Goal: Task Accomplishment & Management: Use online tool/utility

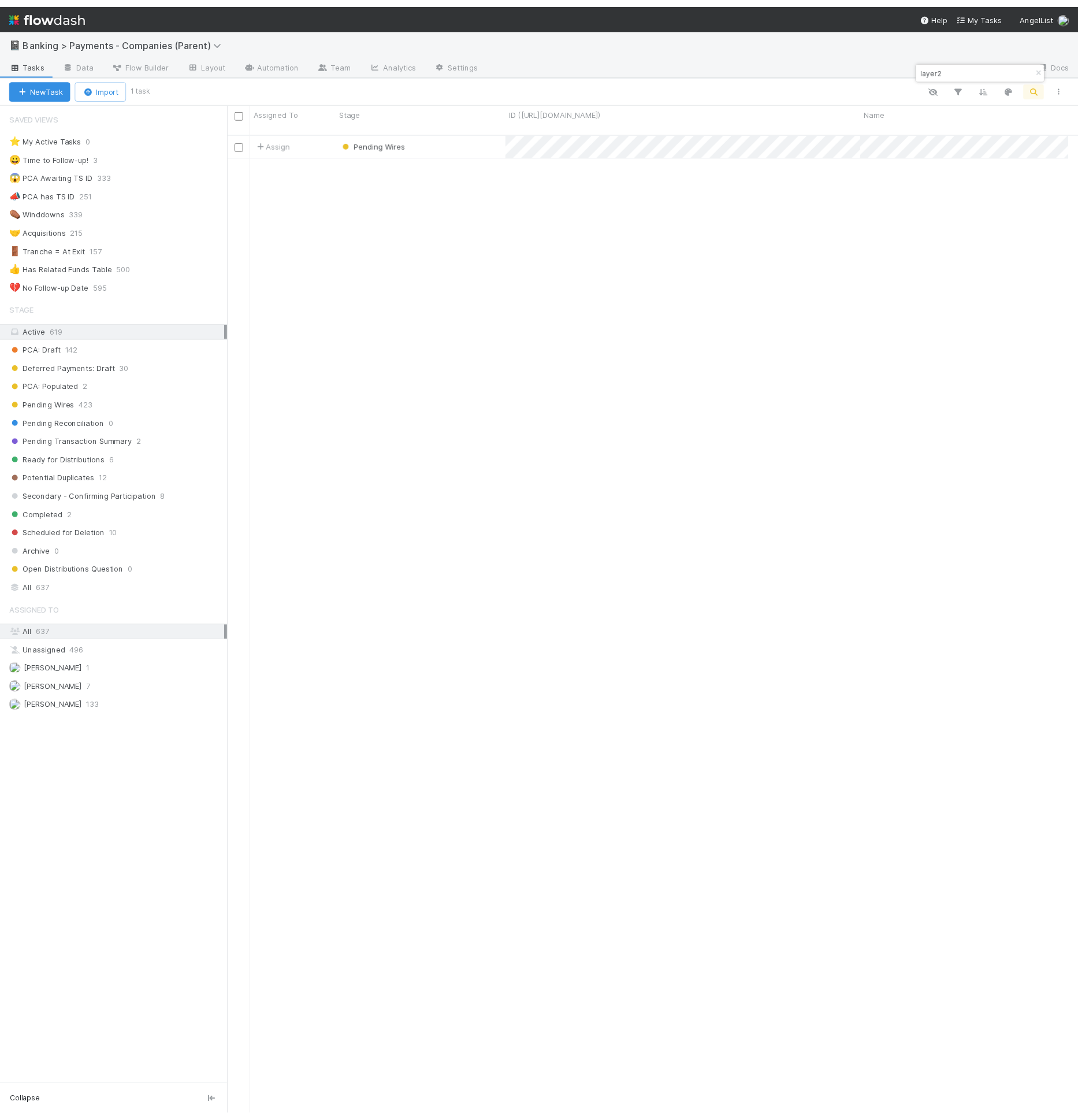
scroll to position [990, 843]
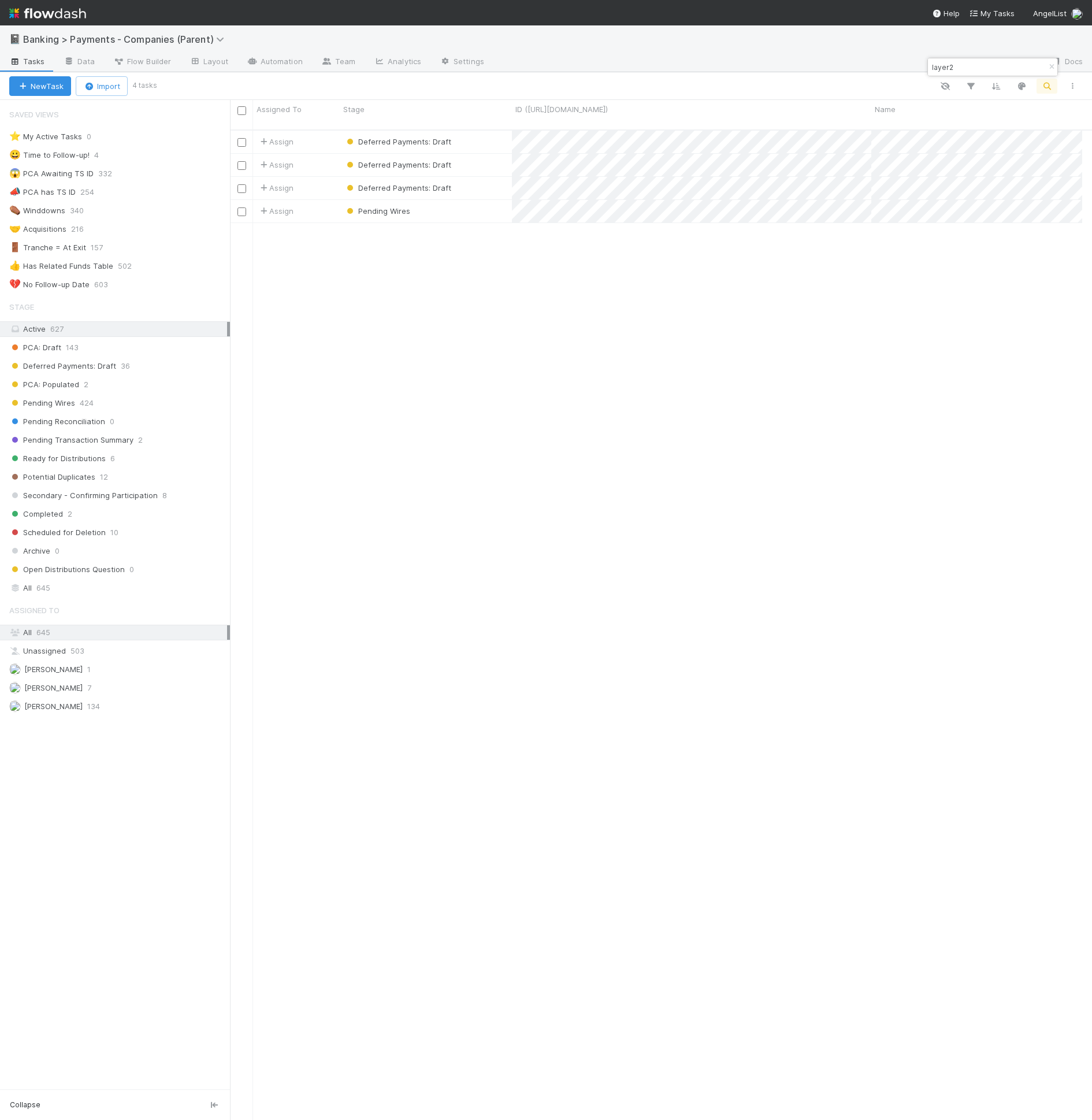
click at [694, 342] on div "Assign Deferred Payments: Draft 0 1 0 1 8/28/25, 9:17:28 AM 8/28/25, 9:17:28 AM…" at bounding box center [656, 630] width 852 height 1000
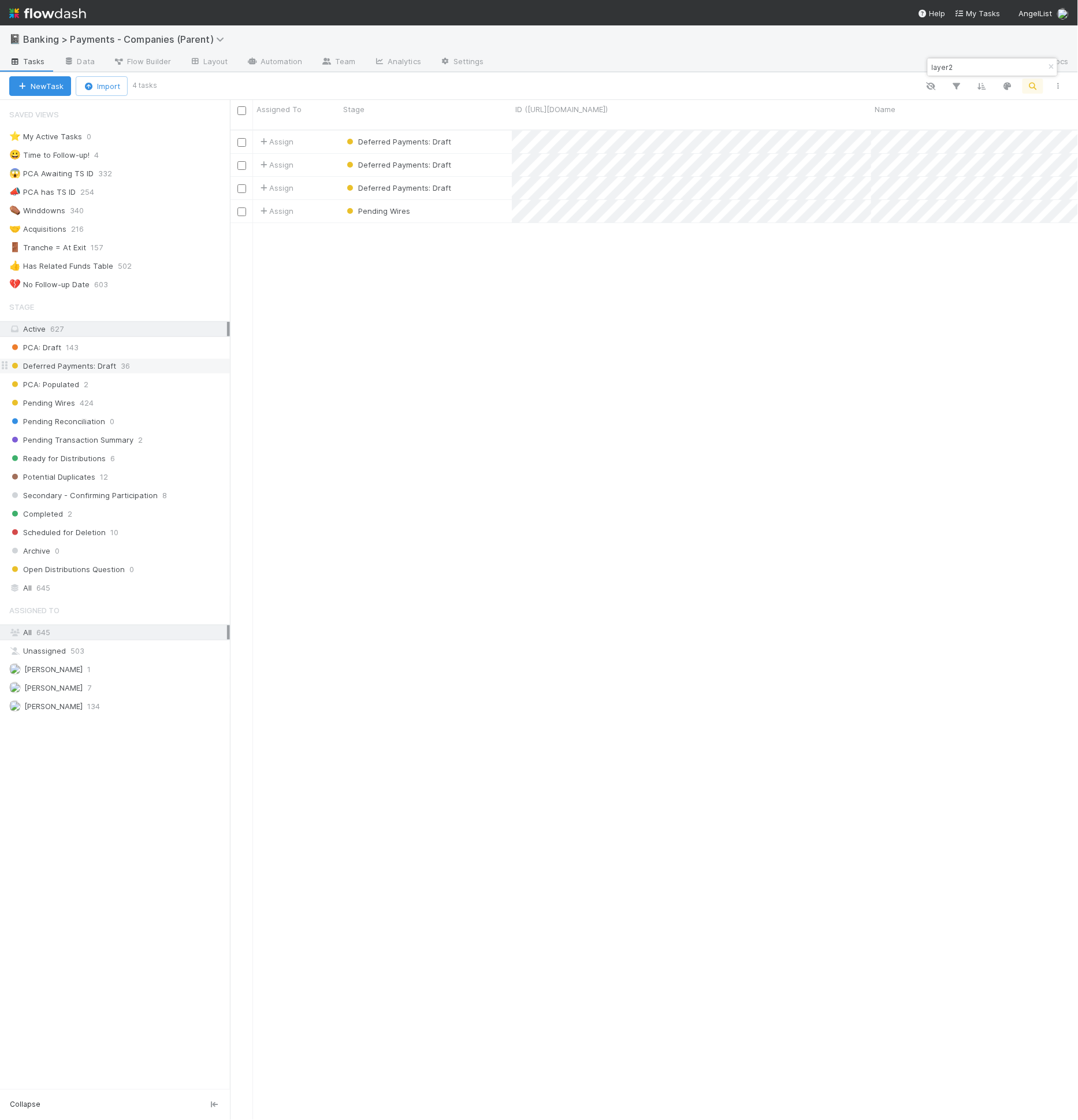
scroll to position [990, 829]
click at [278, 69] on link "Automation" at bounding box center [275, 62] width 75 height 19
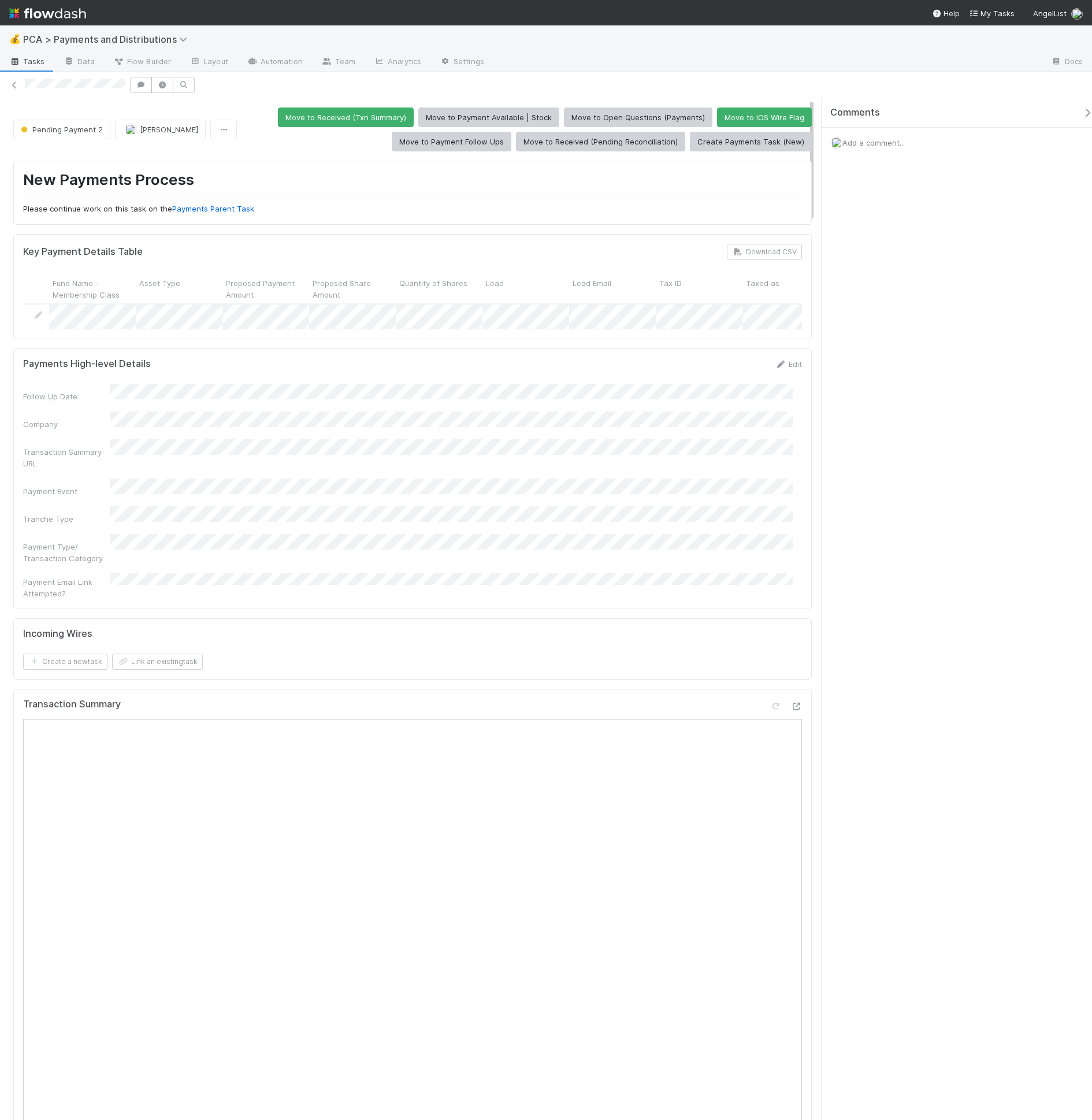
click at [244, 203] on p "Please continue work on this task on the Payments Parent Task" at bounding box center [413, 209] width 779 height 12
click at [261, 62] on link "Automation" at bounding box center [275, 62] width 75 height 19
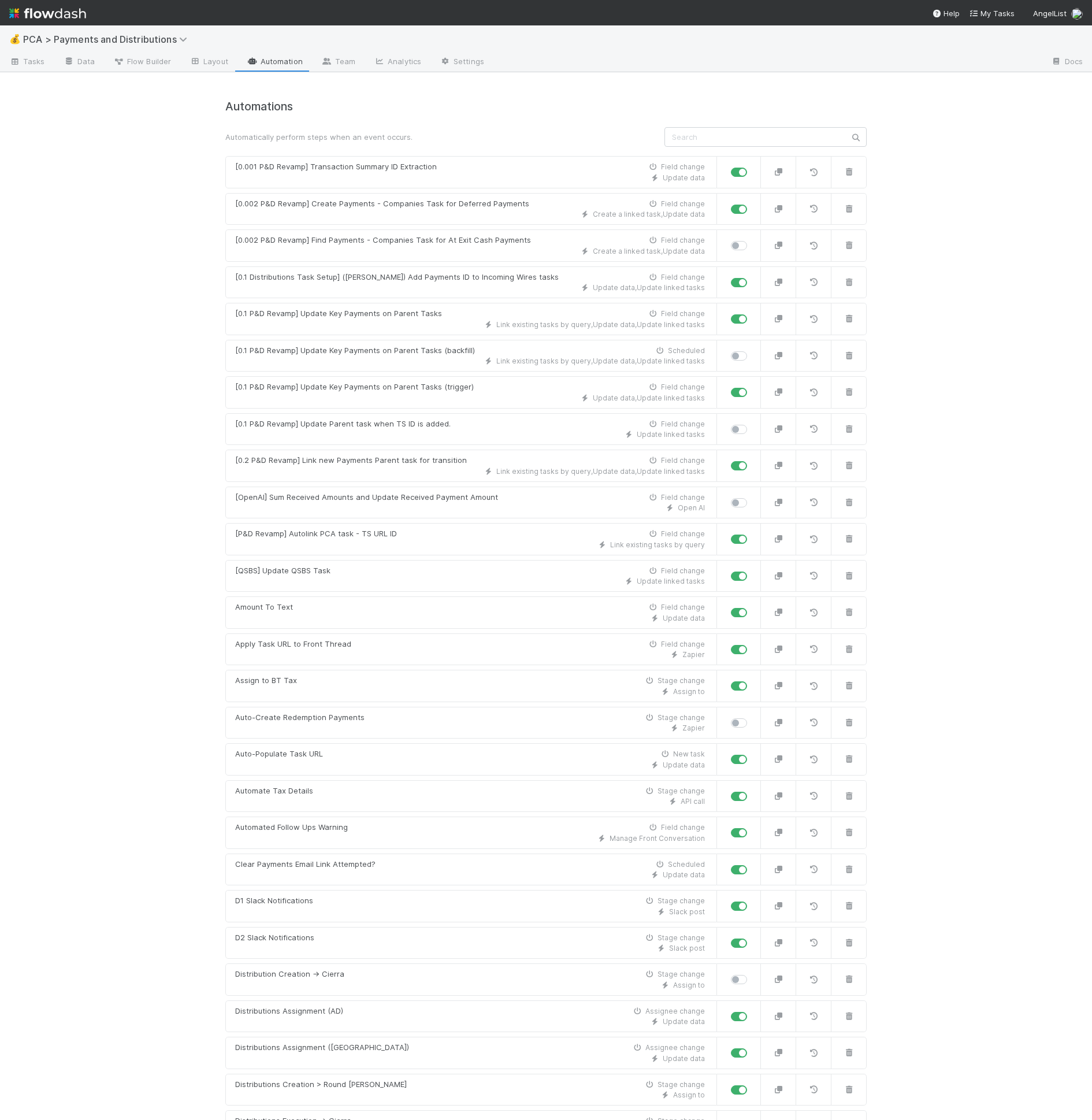
click at [718, 144] on input "text" at bounding box center [765, 137] width 202 height 20
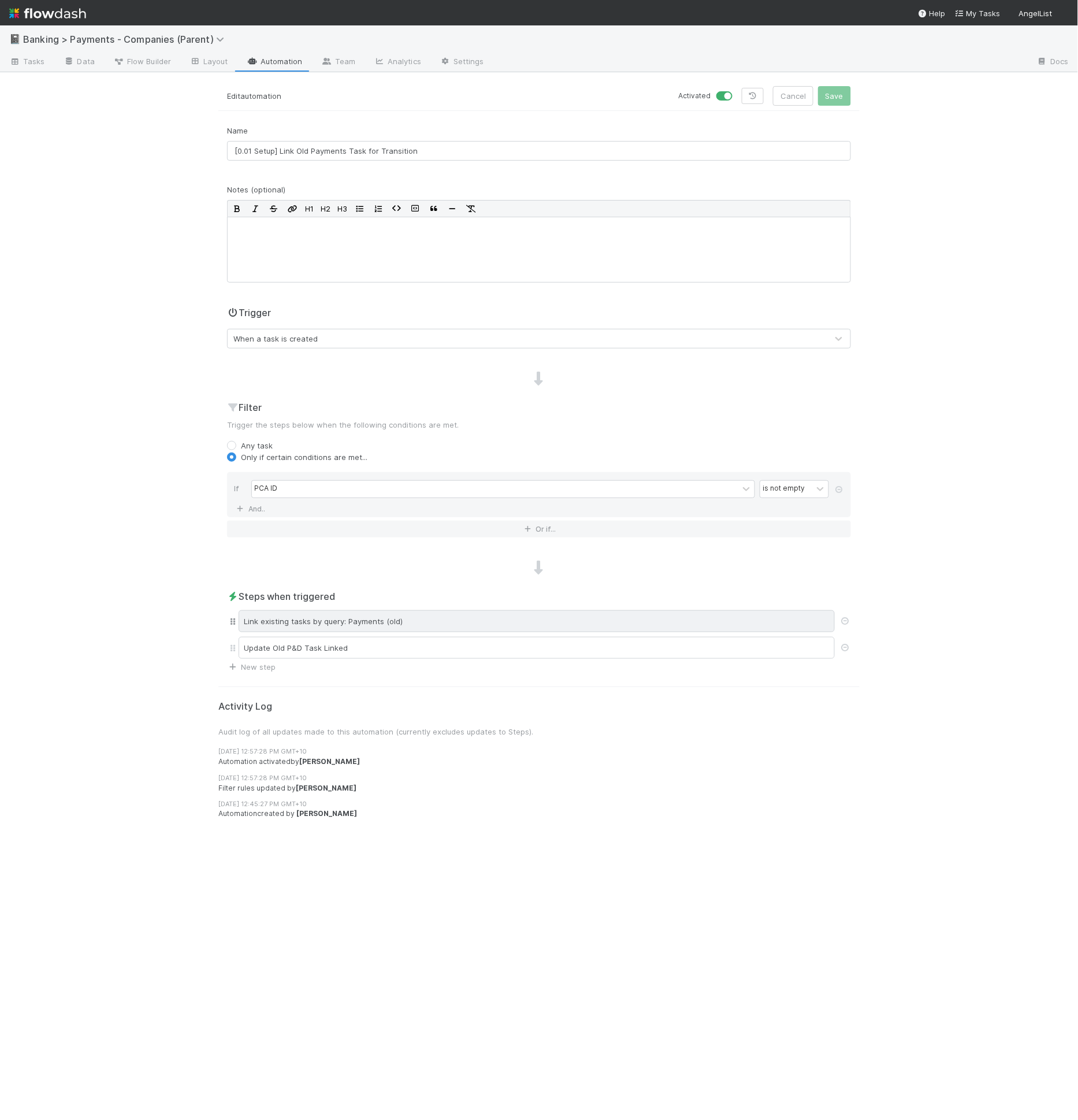
click at [391, 628] on div "Link existing tasks by query: Payments (old)" at bounding box center [537, 621] width 597 height 22
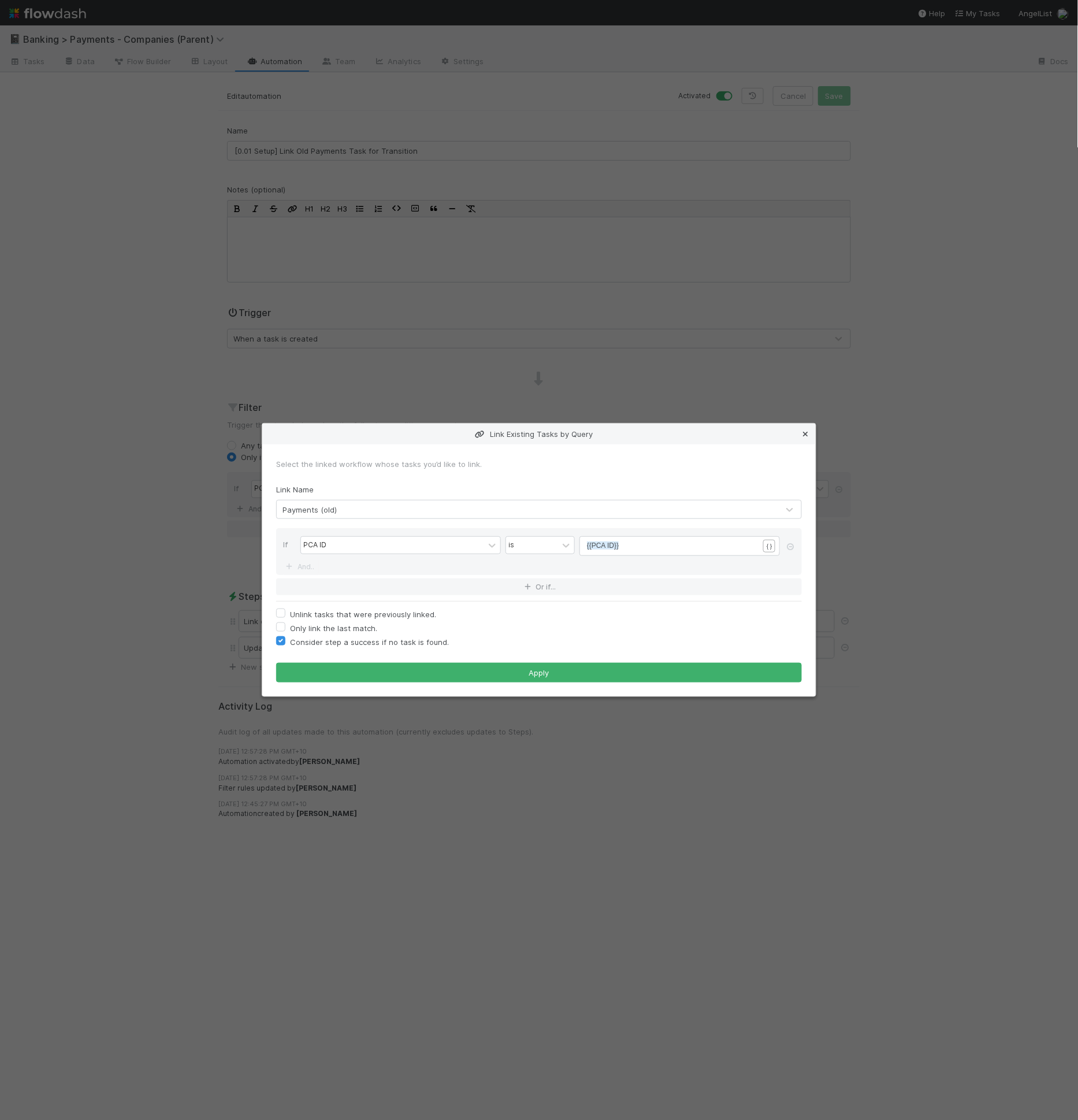
click at [805, 432] on icon at bounding box center [805, 434] width 12 height 7
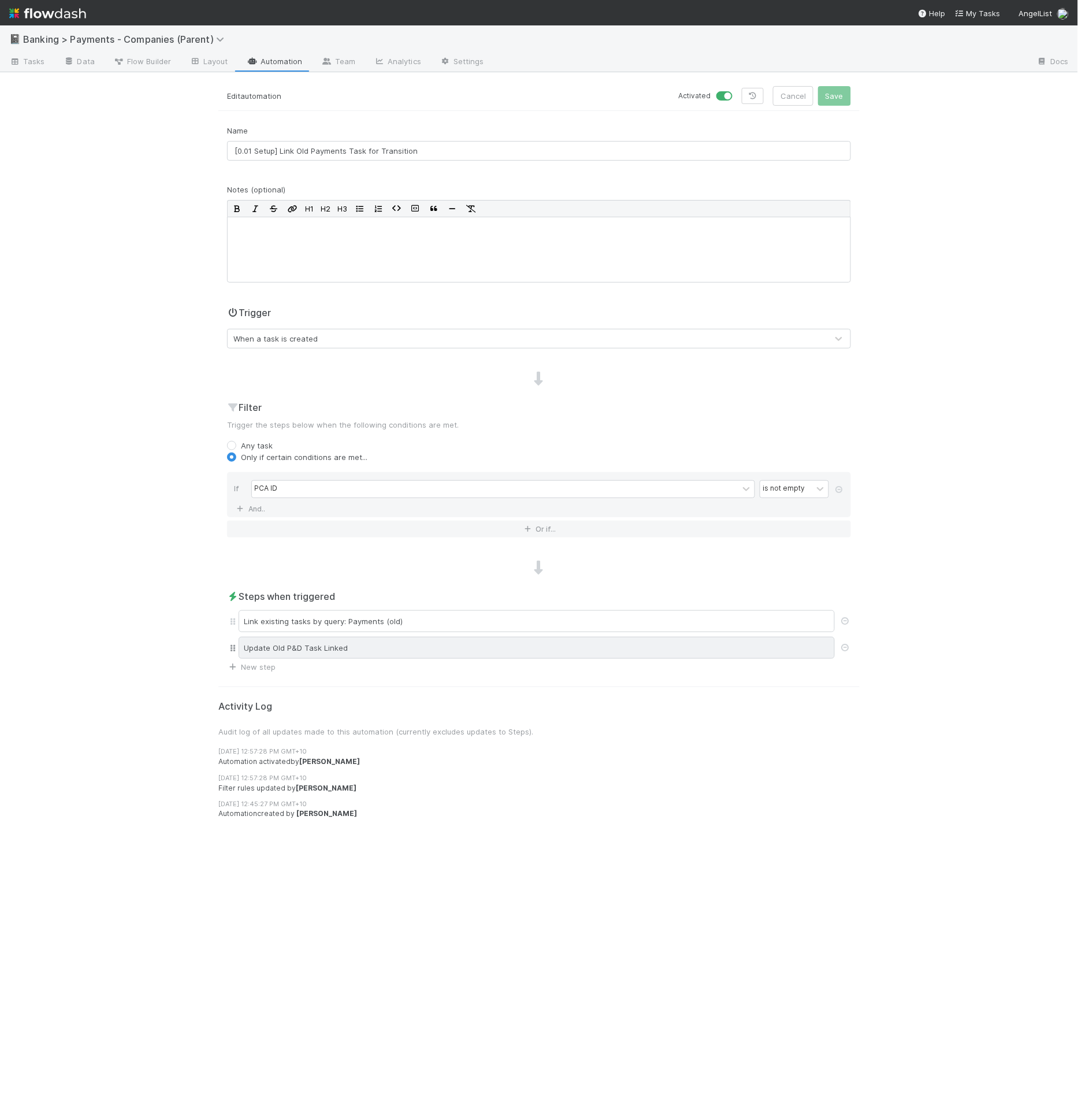
click at [323, 652] on div "Update Old P&D Task Linked" at bounding box center [537, 647] width 597 height 22
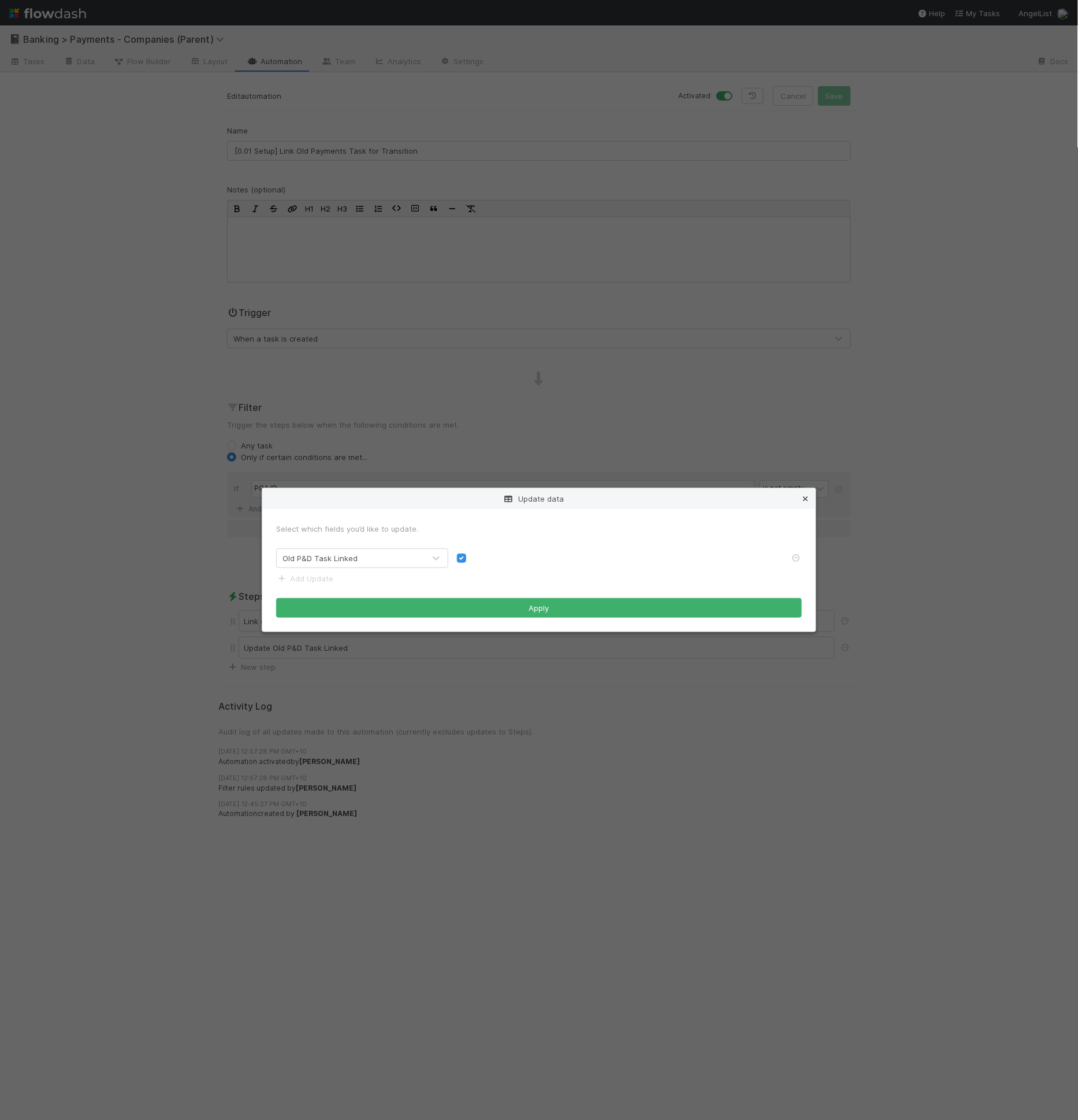
click at [804, 498] on icon at bounding box center [805, 498] width 12 height 7
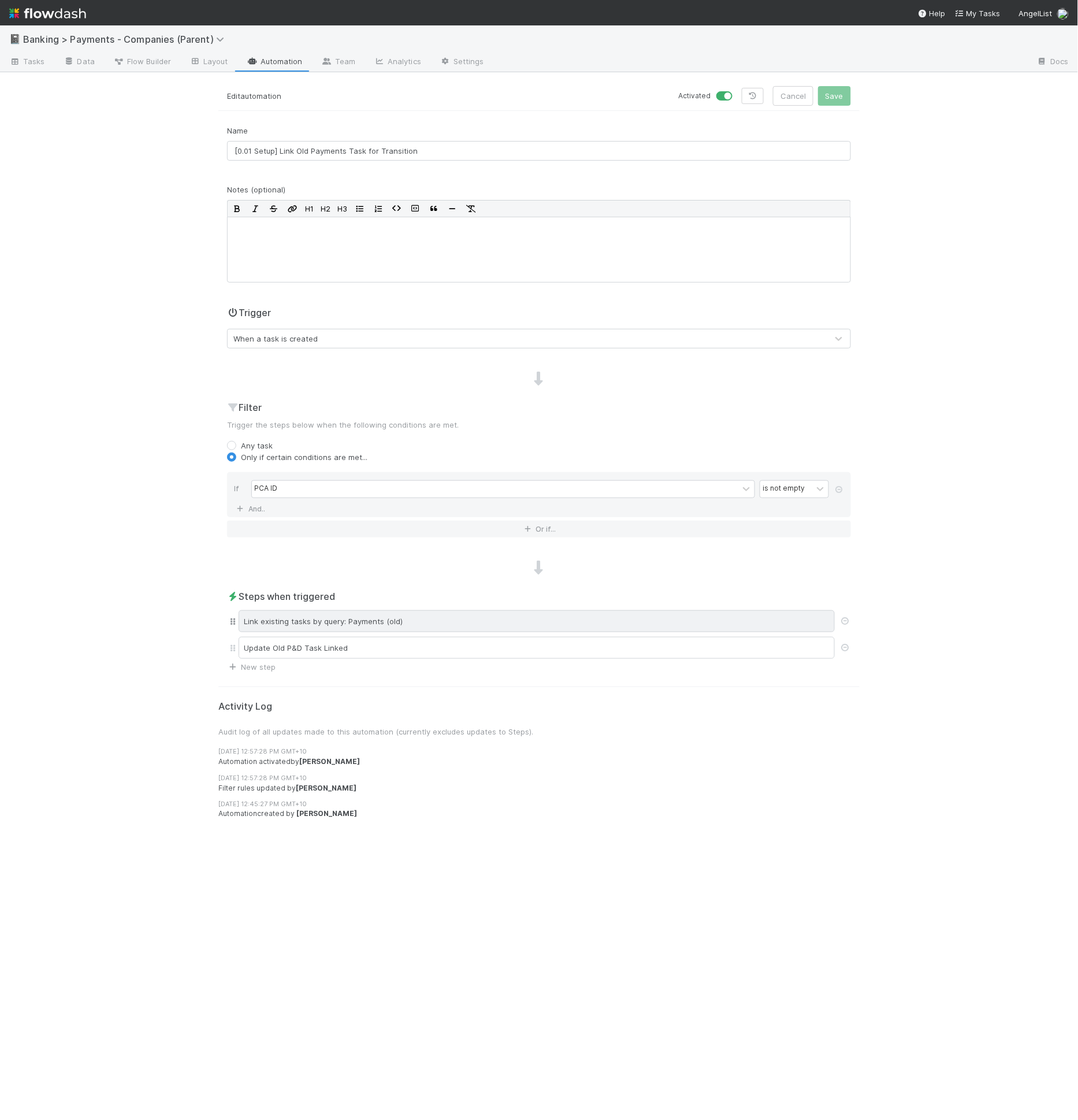
click at [497, 622] on div "Link existing tasks by query: Payments (old)" at bounding box center [537, 621] width 597 height 22
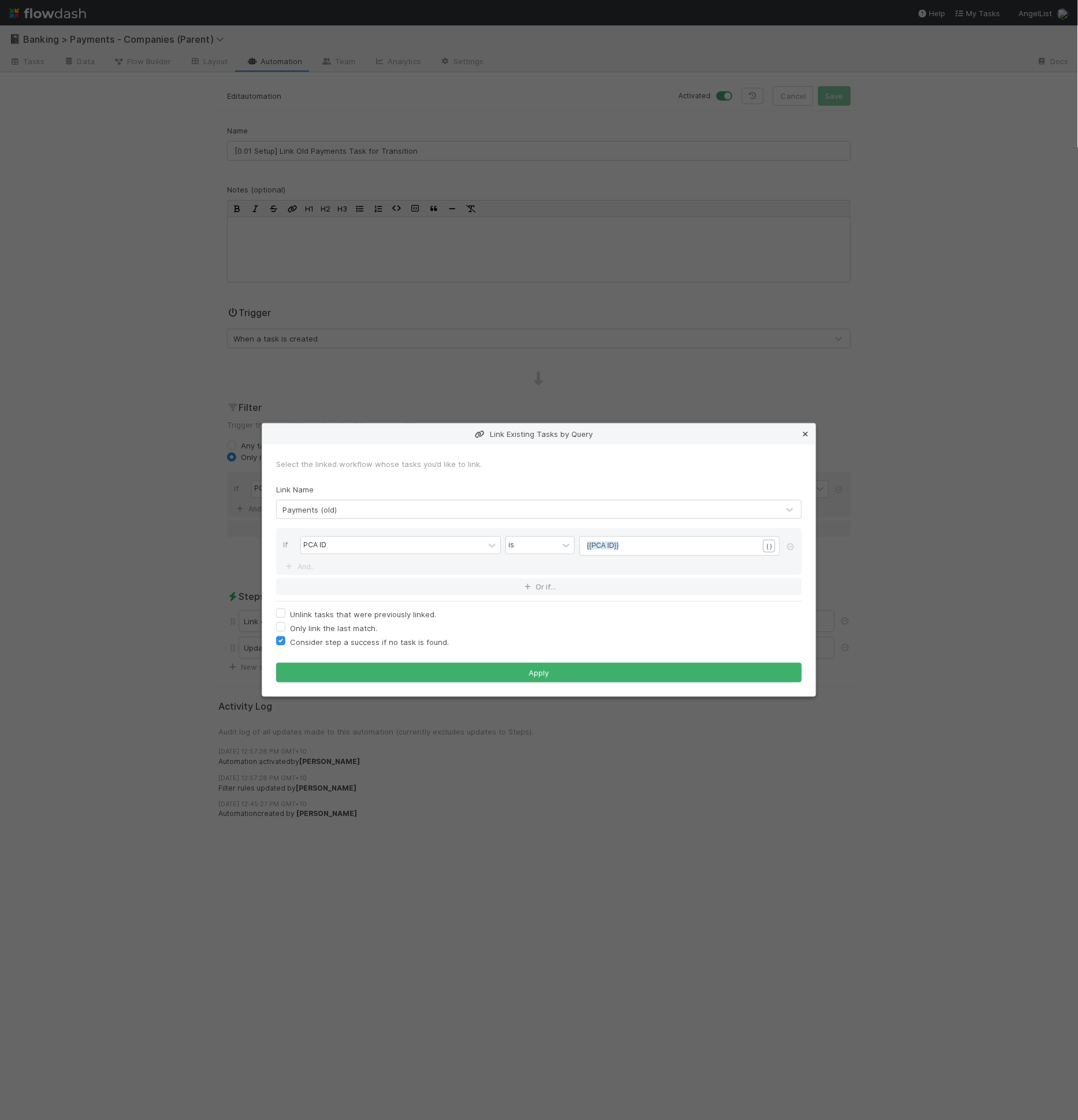
click at [806, 433] on icon at bounding box center [805, 434] width 12 height 7
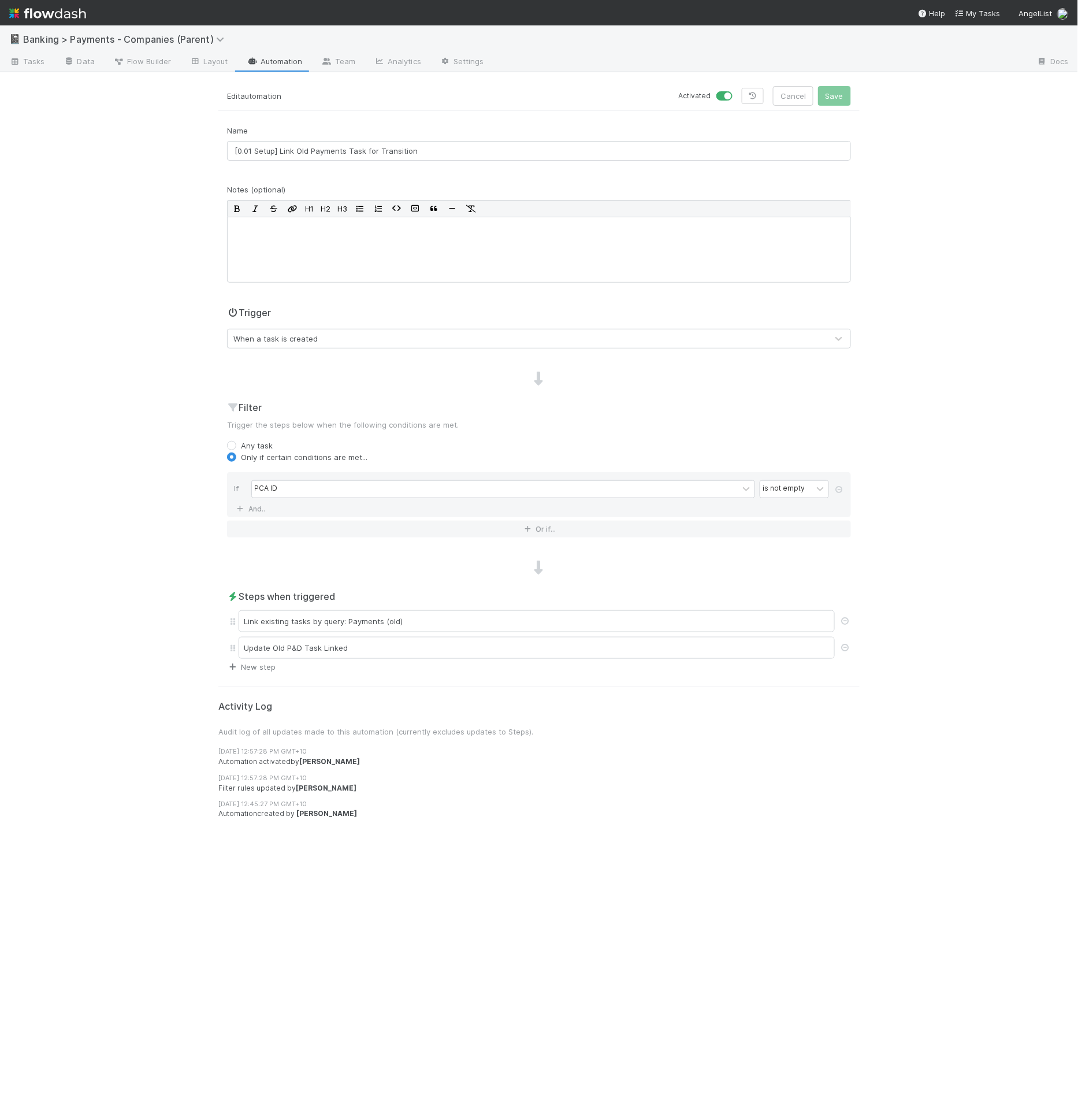
click at [269, 665] on link "New step" at bounding box center [251, 667] width 48 height 9
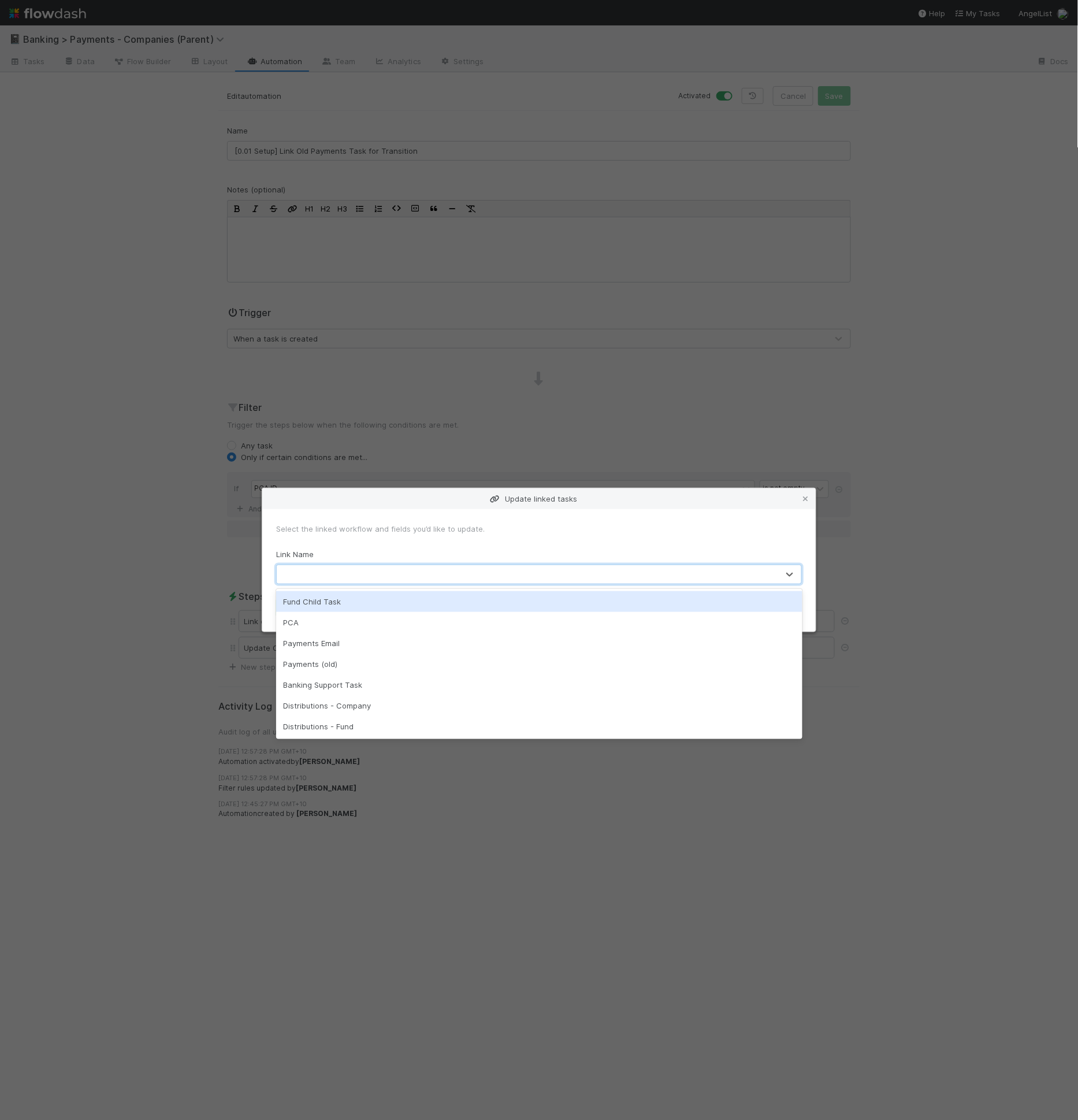
click at [334, 574] on div at bounding box center [527, 574] width 502 height 19
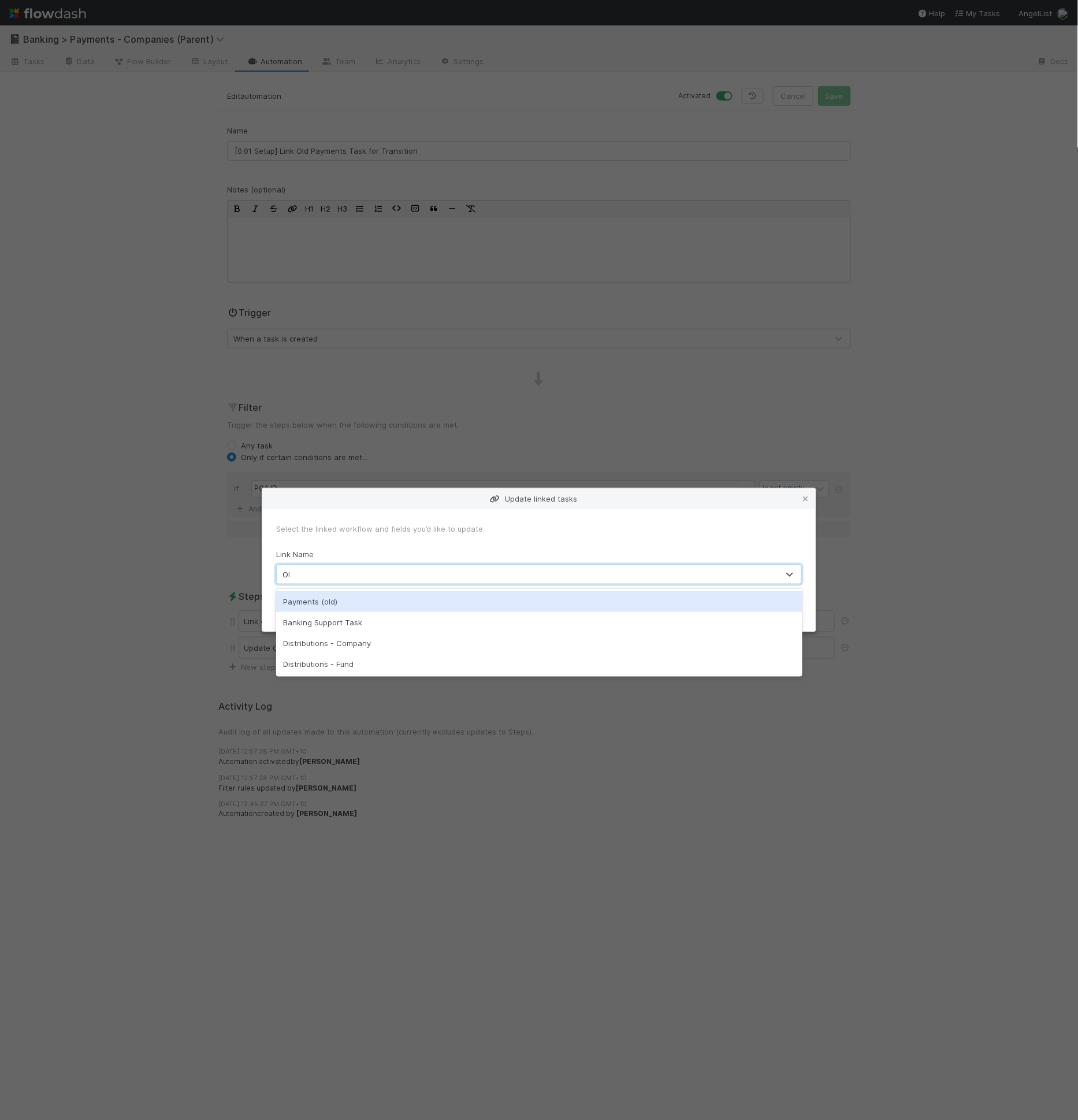
type input "OLD"
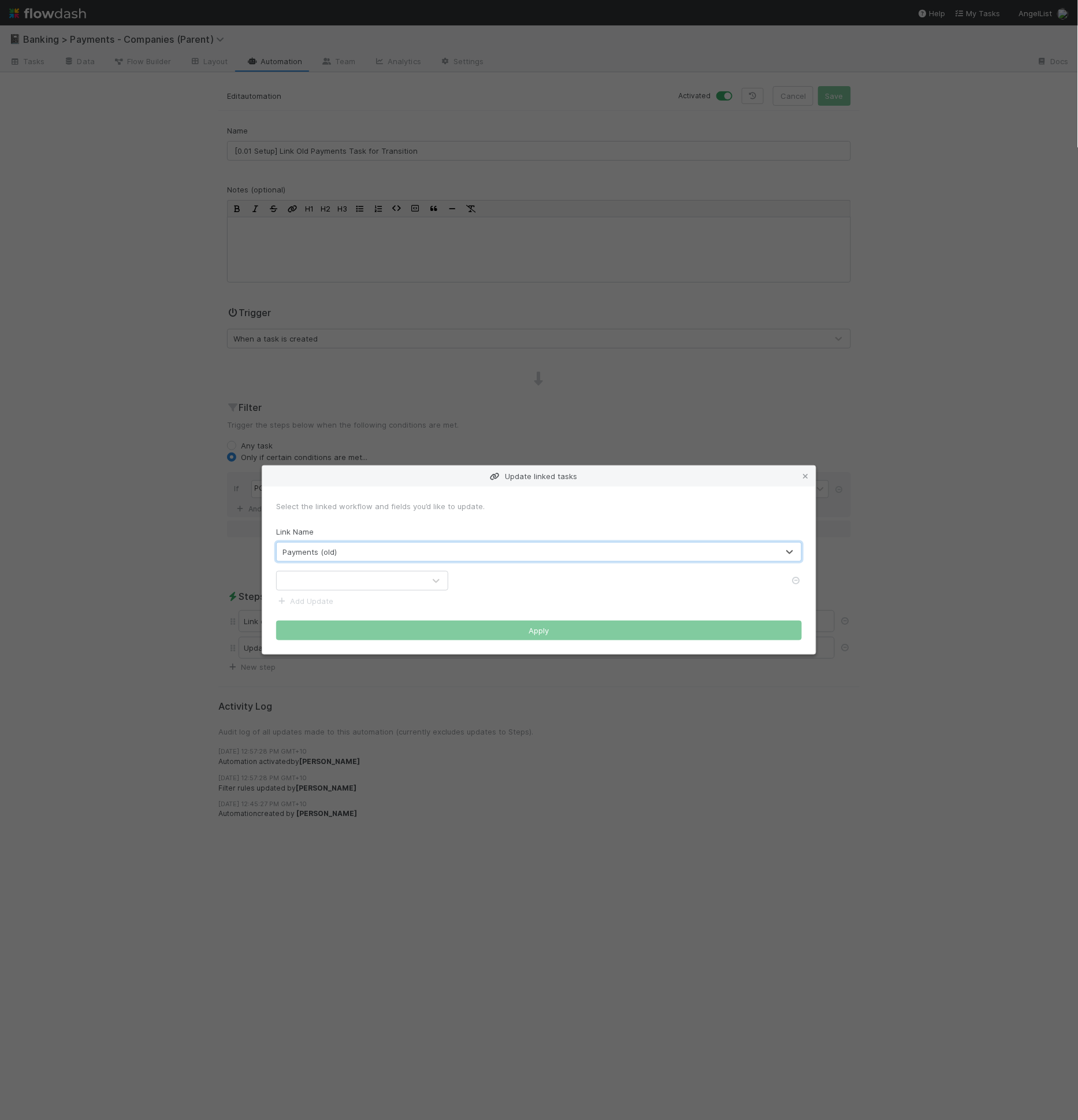
click at [328, 581] on div at bounding box center [350, 581] width 148 height 19
type input "P&D"
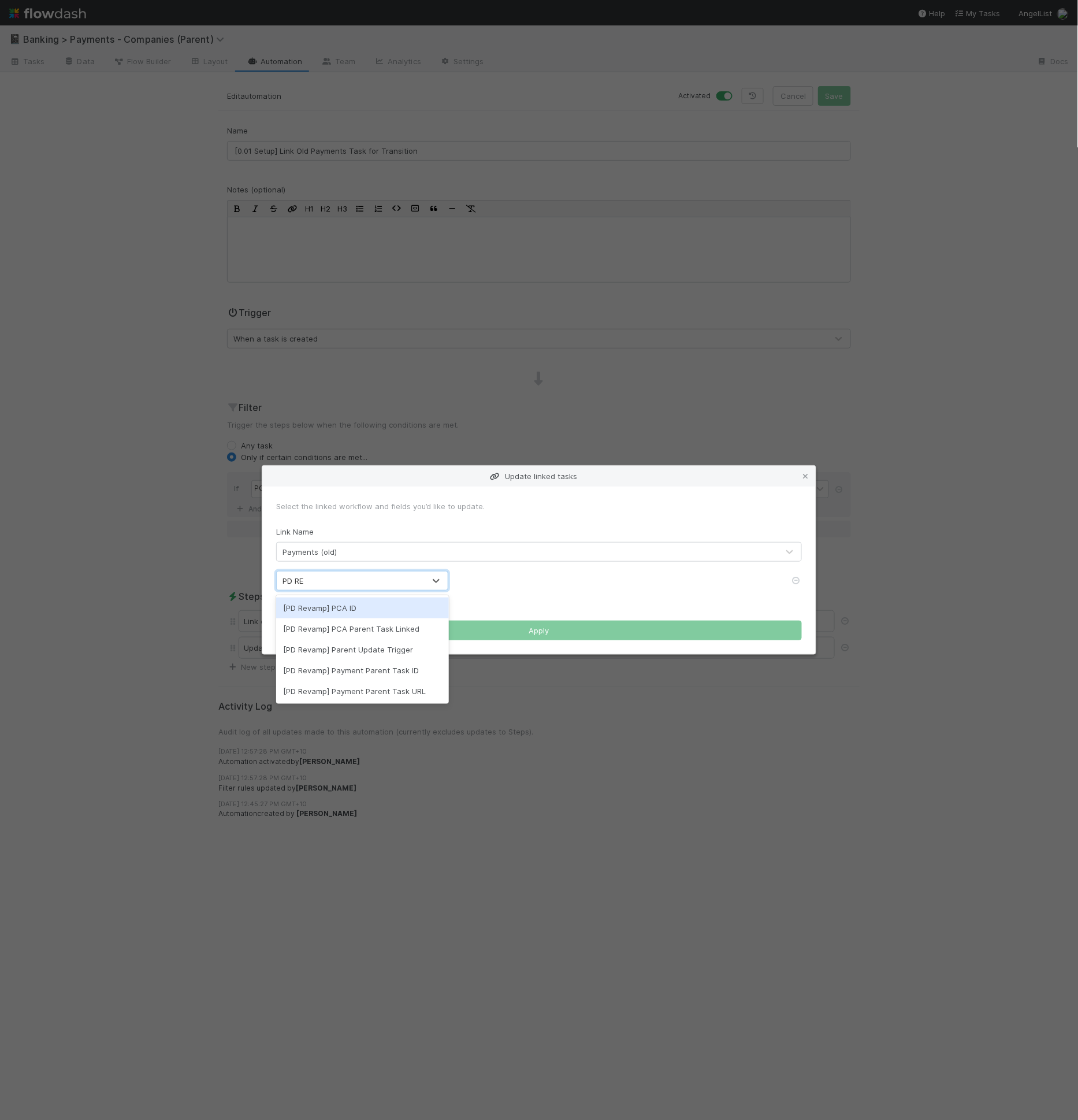
type input "PD REV"
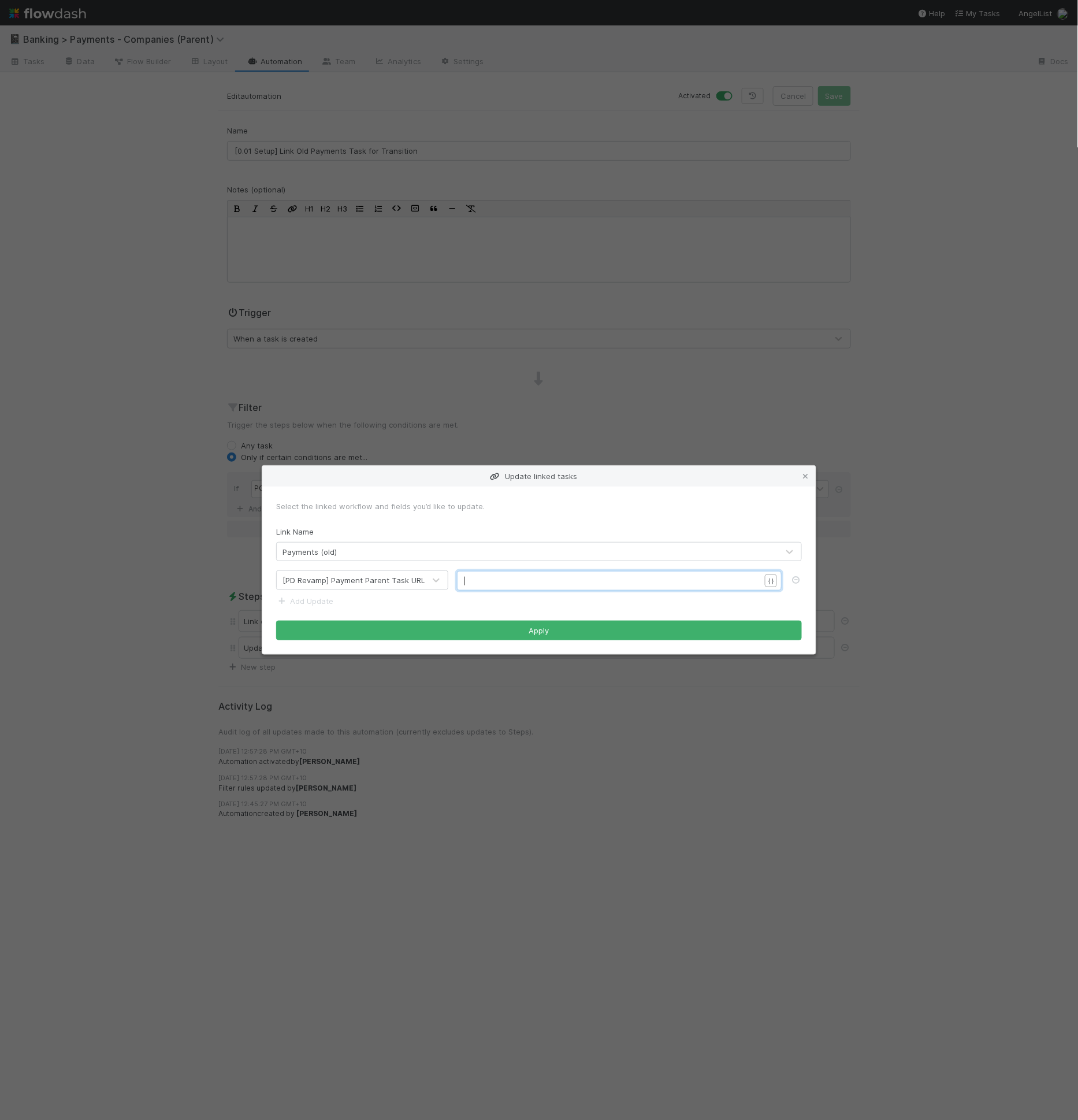
click at [487, 585] on pre "​" at bounding box center [617, 581] width 305 height 12
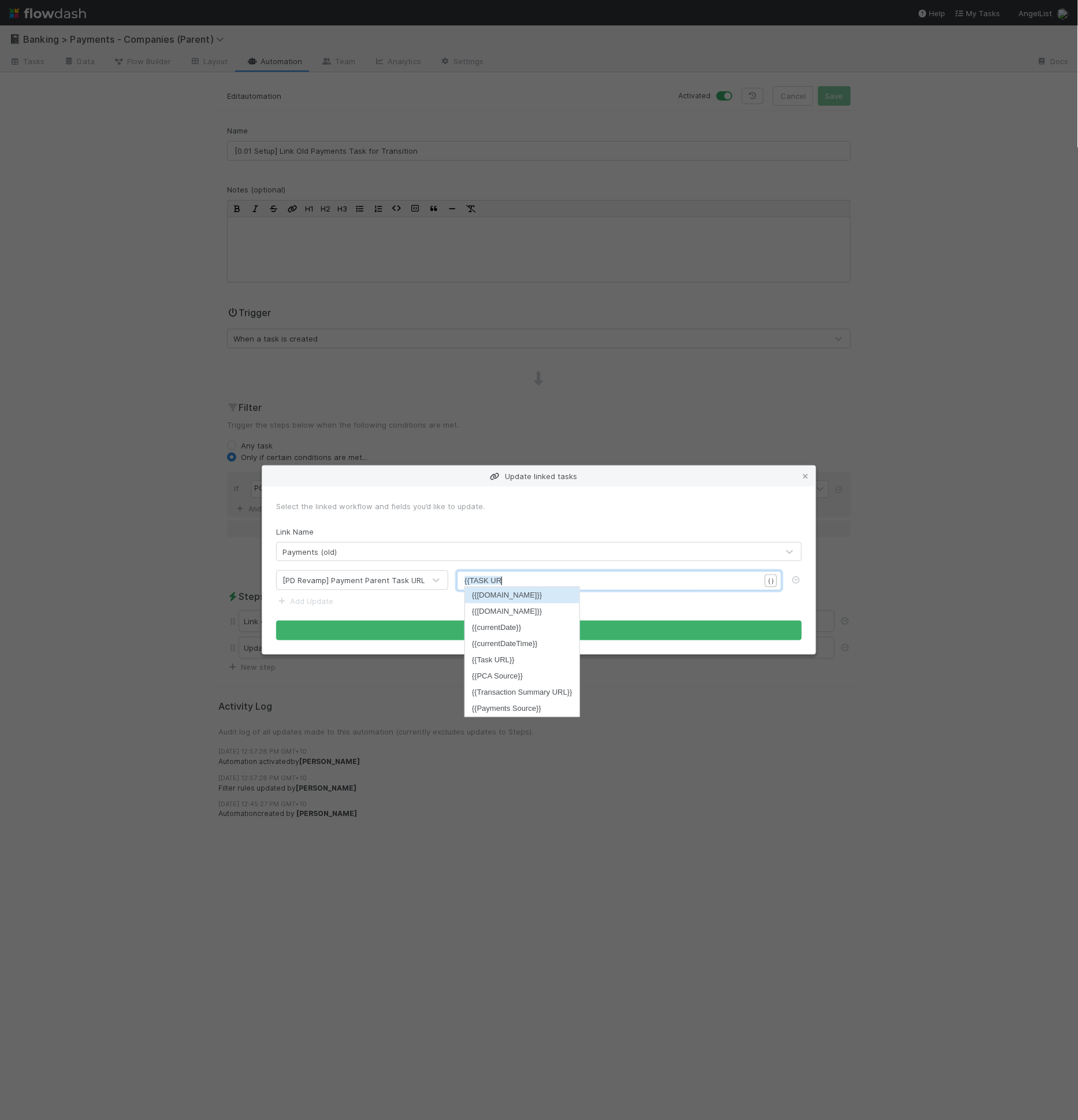
type textarea "{{TASK URL"
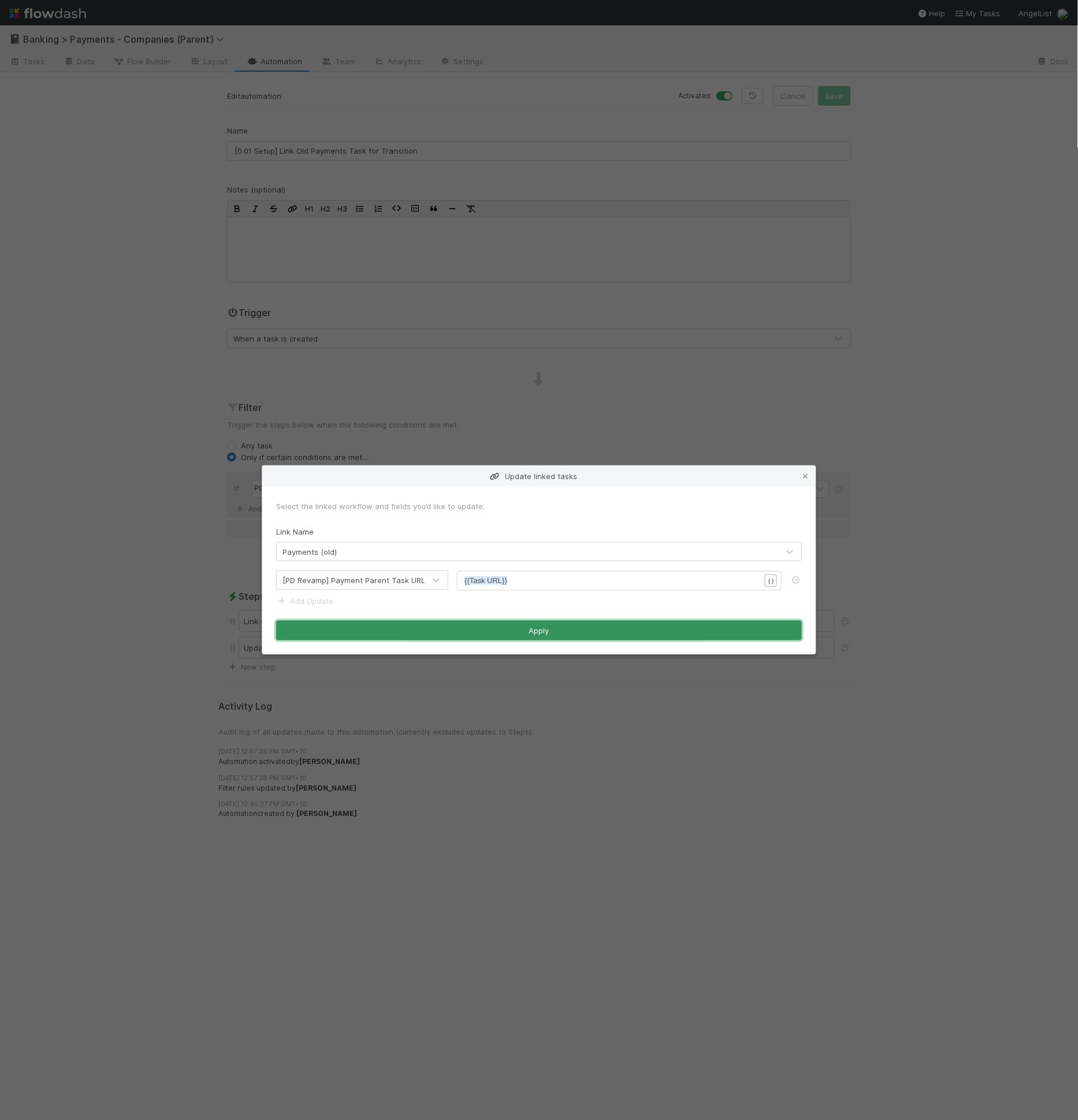
click at [530, 632] on button "Apply" at bounding box center [539, 630] width 526 height 20
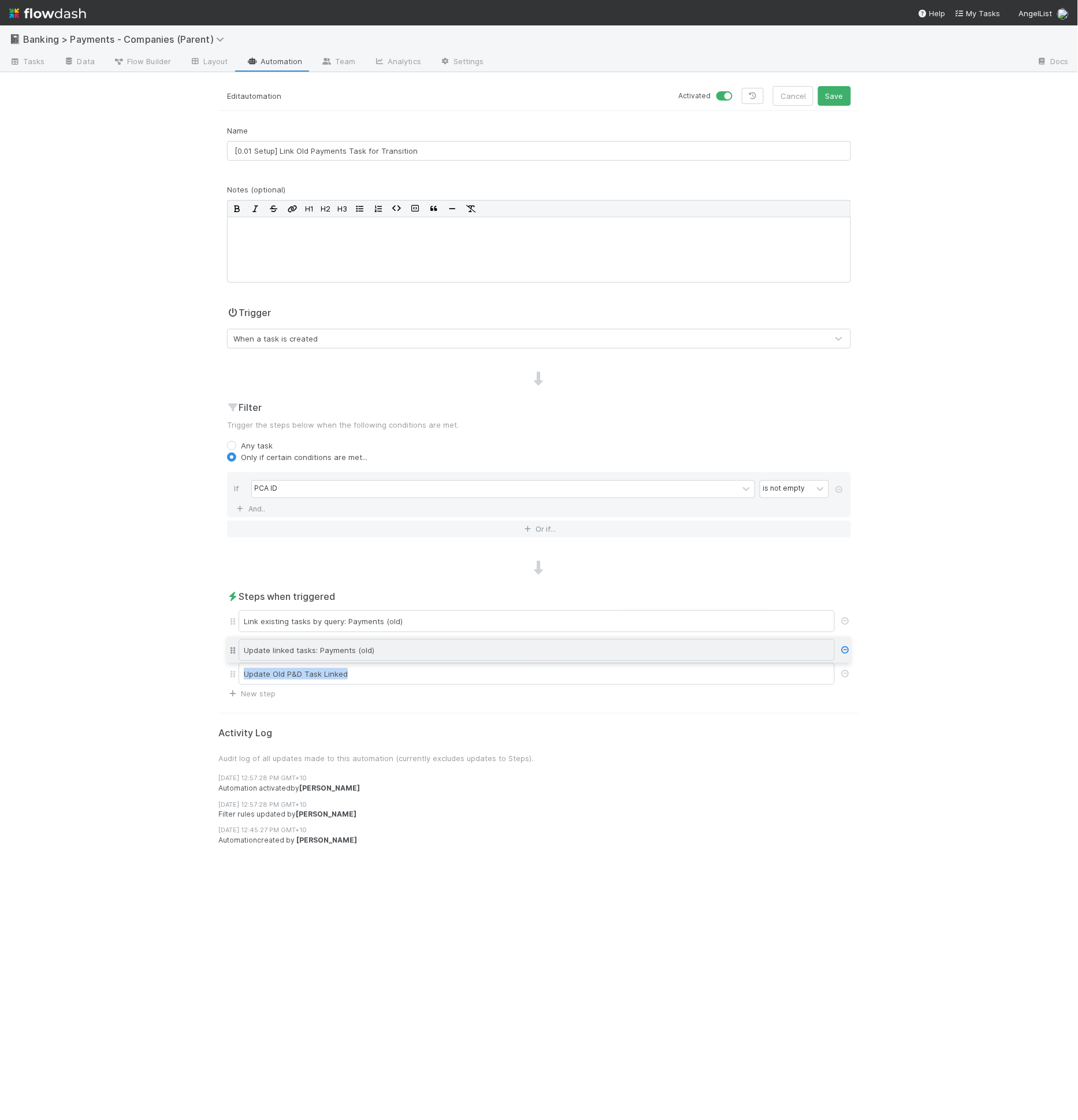
drag, startPoint x: 233, startPoint y: 673, endPoint x: 240, endPoint y: 651, distance: 23.1
click at [240, 651] on div "Link existing tasks by query: Payments (old) Update Old P&D Task Linked Update …" at bounding box center [539, 647] width 624 height 79
click at [318, 630] on div "Link existing tasks by query: Payments (old)" at bounding box center [539, 622] width 624 height 27
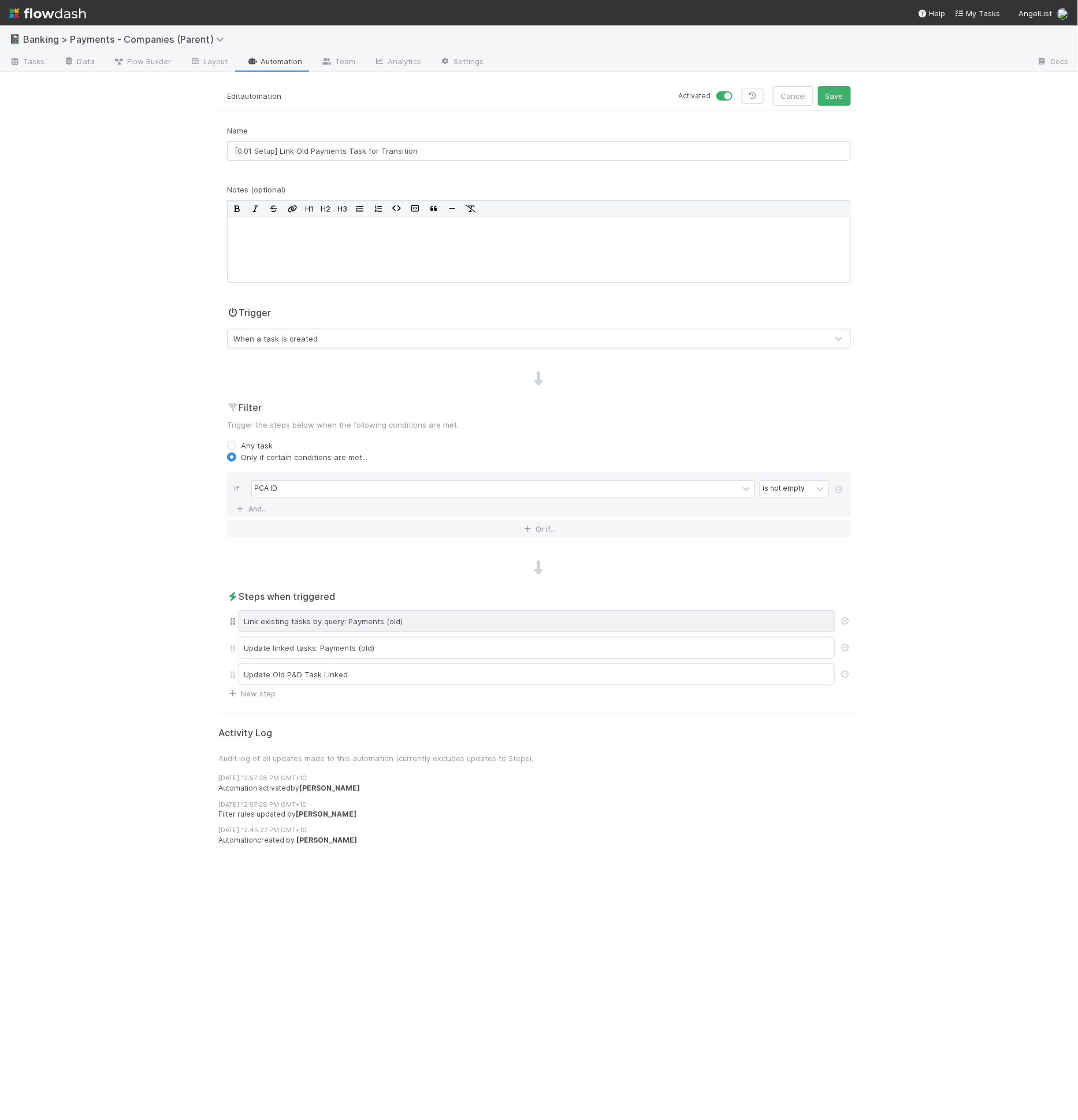
click at [323, 621] on div "Link existing tasks by query: Payments (old)" at bounding box center [537, 621] width 597 height 22
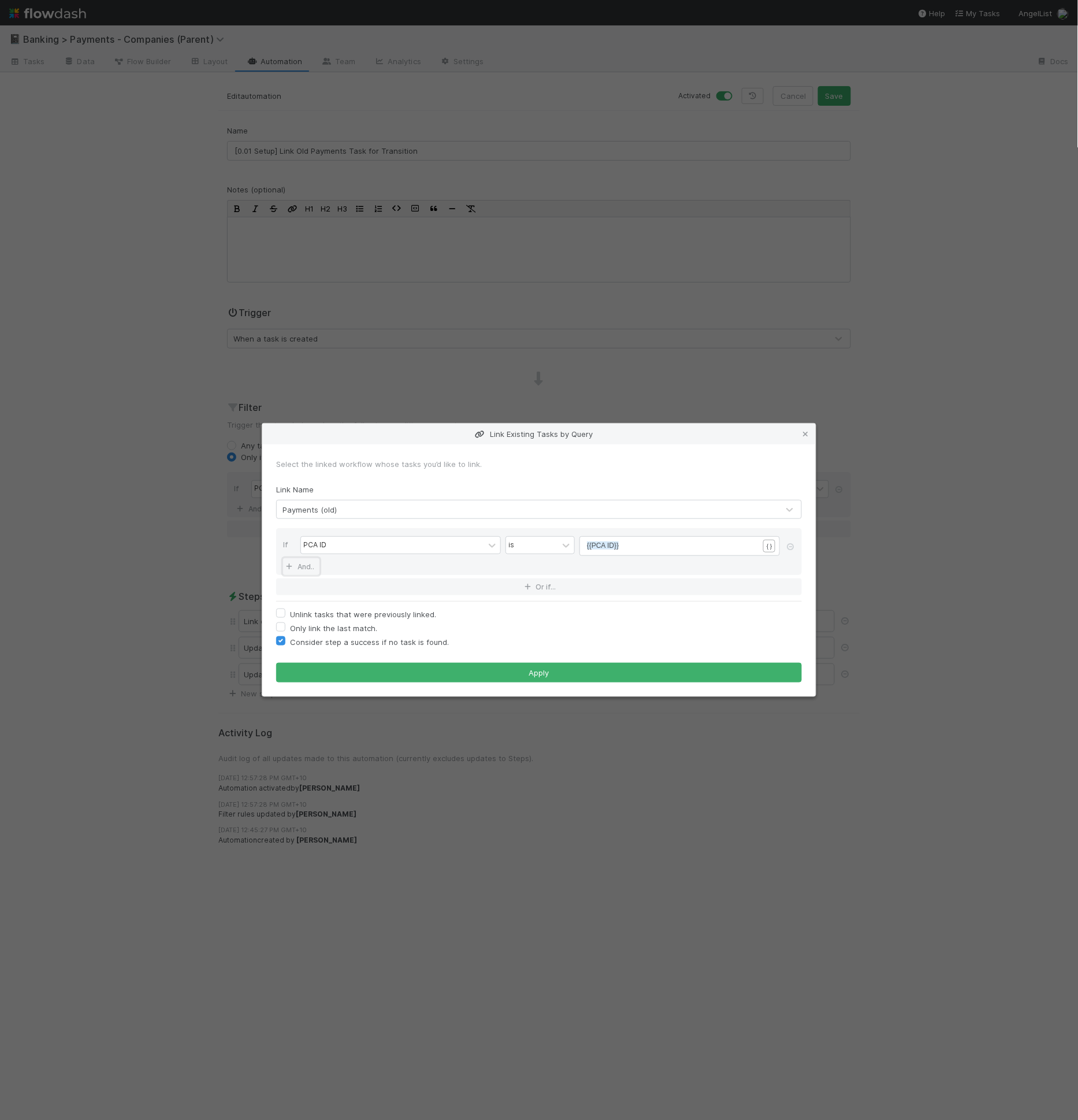
click at [311, 566] on link "And.." at bounding box center [301, 566] width 37 height 17
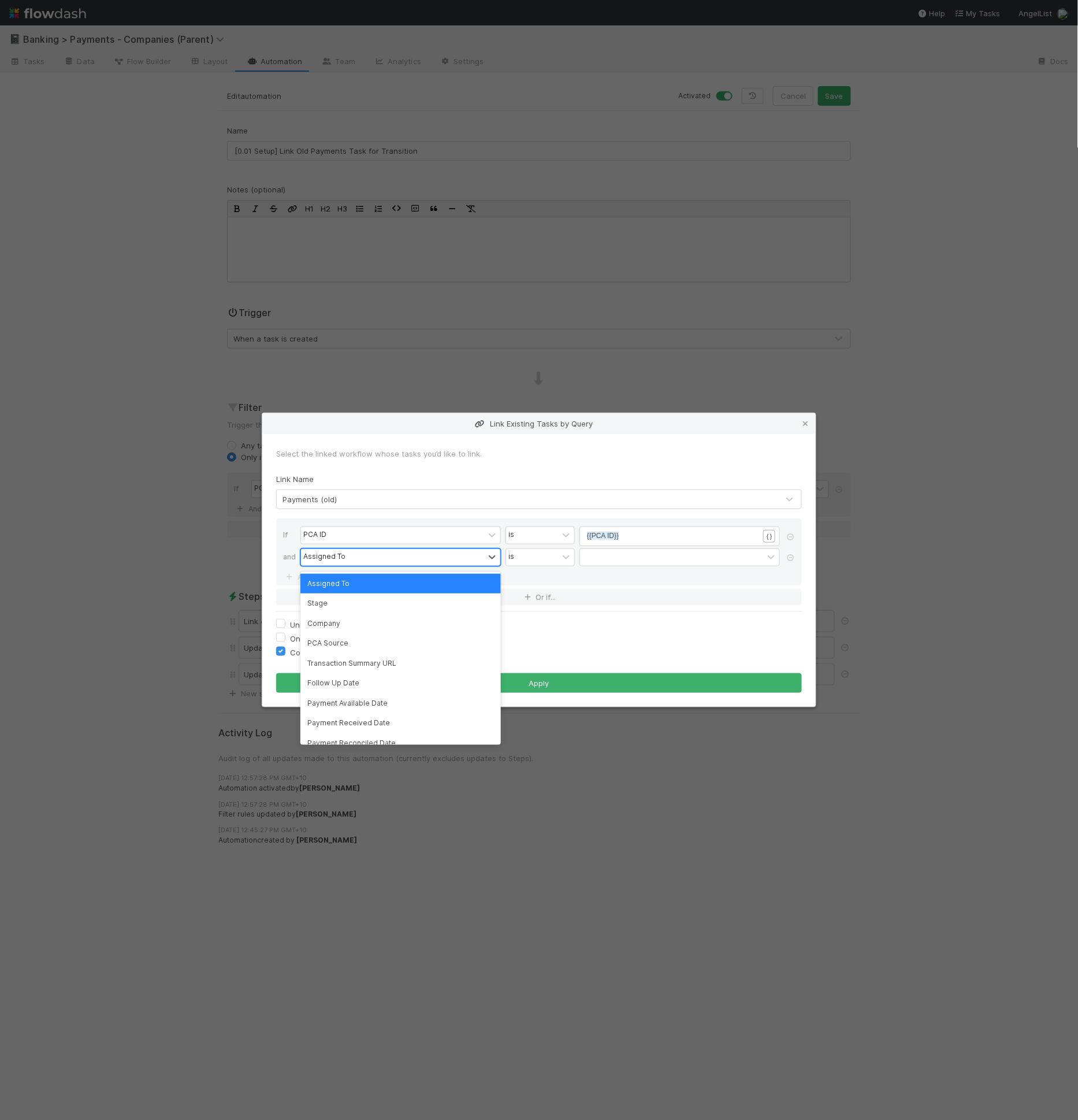
click at [325, 562] on div "Assigned To" at bounding box center [324, 557] width 42 height 11
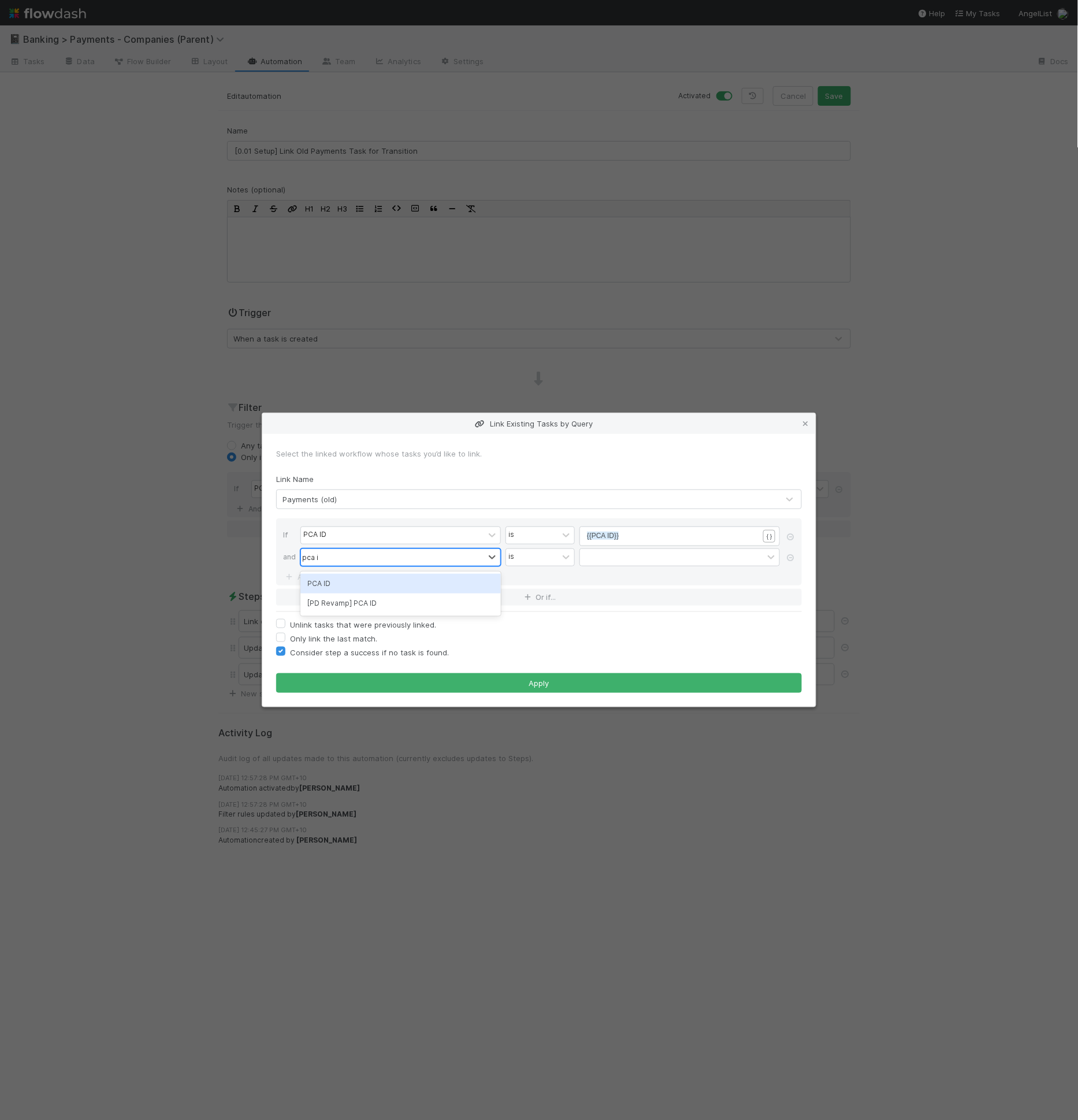
type input "pca id"
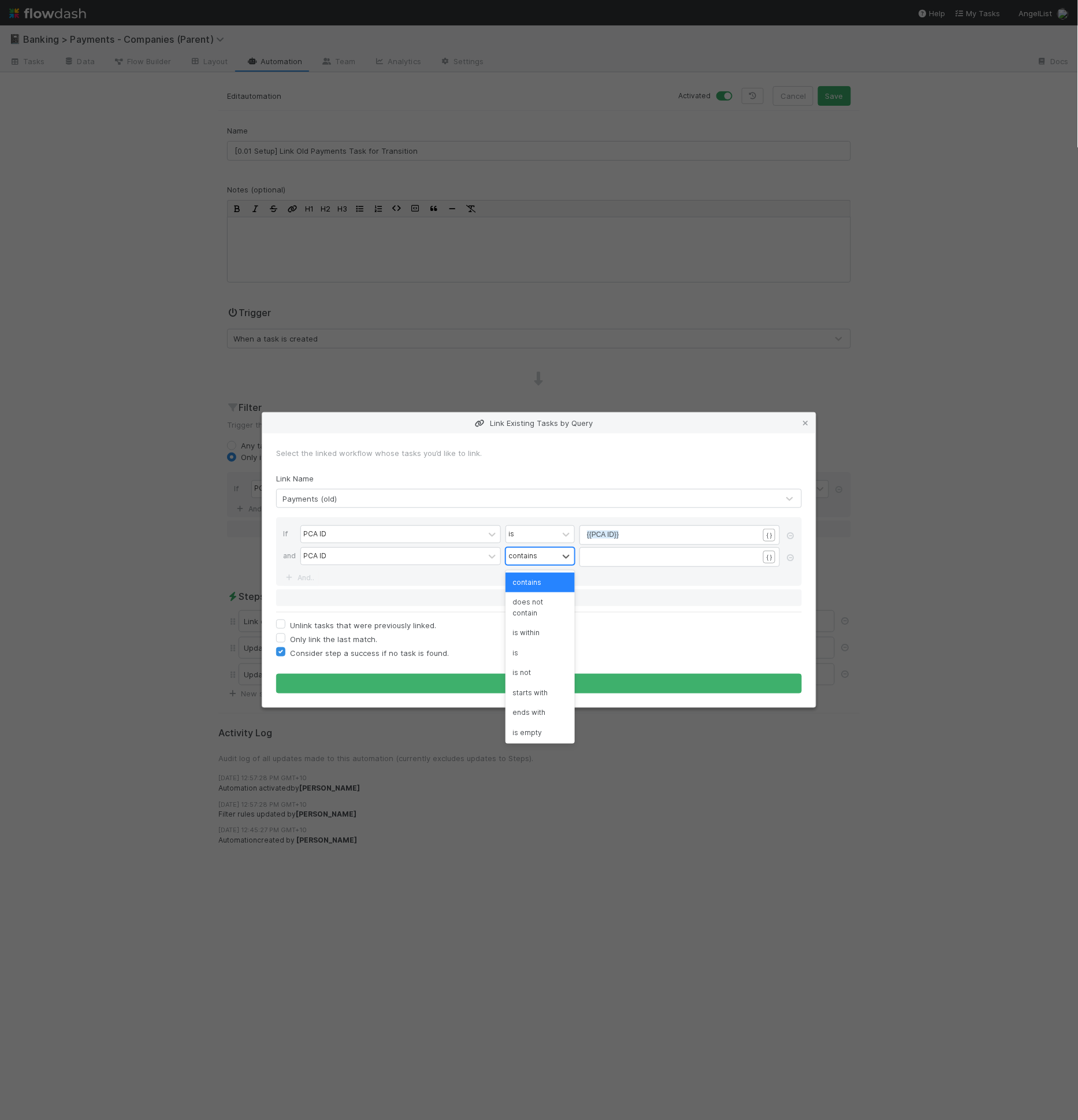
click at [520, 564] on div "contains" at bounding box center [532, 556] width 52 height 17
click at [538, 730] on div "is not empty" at bounding box center [540, 731] width 70 height 20
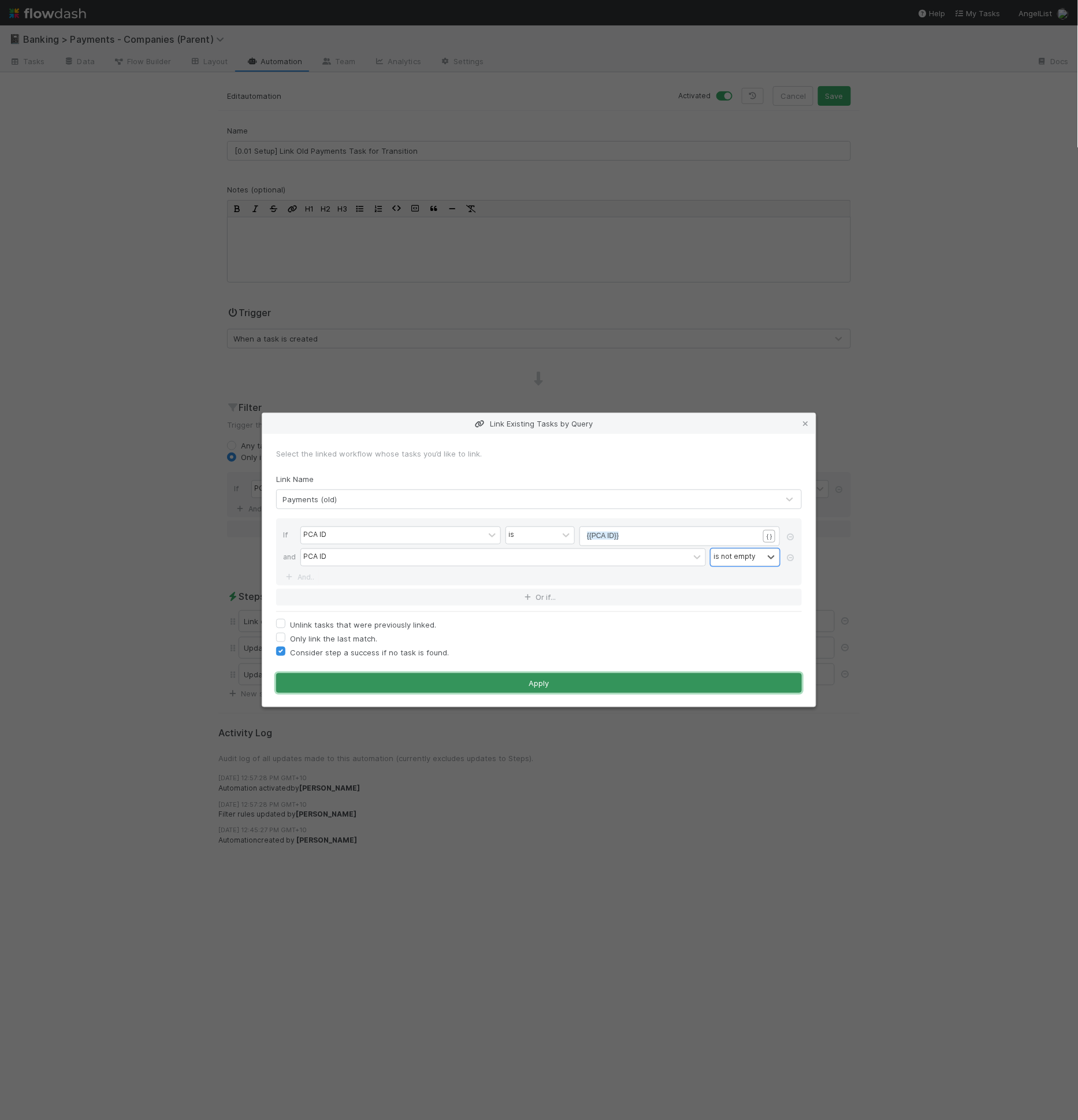
click at [555, 686] on button "Apply" at bounding box center [539, 683] width 526 height 20
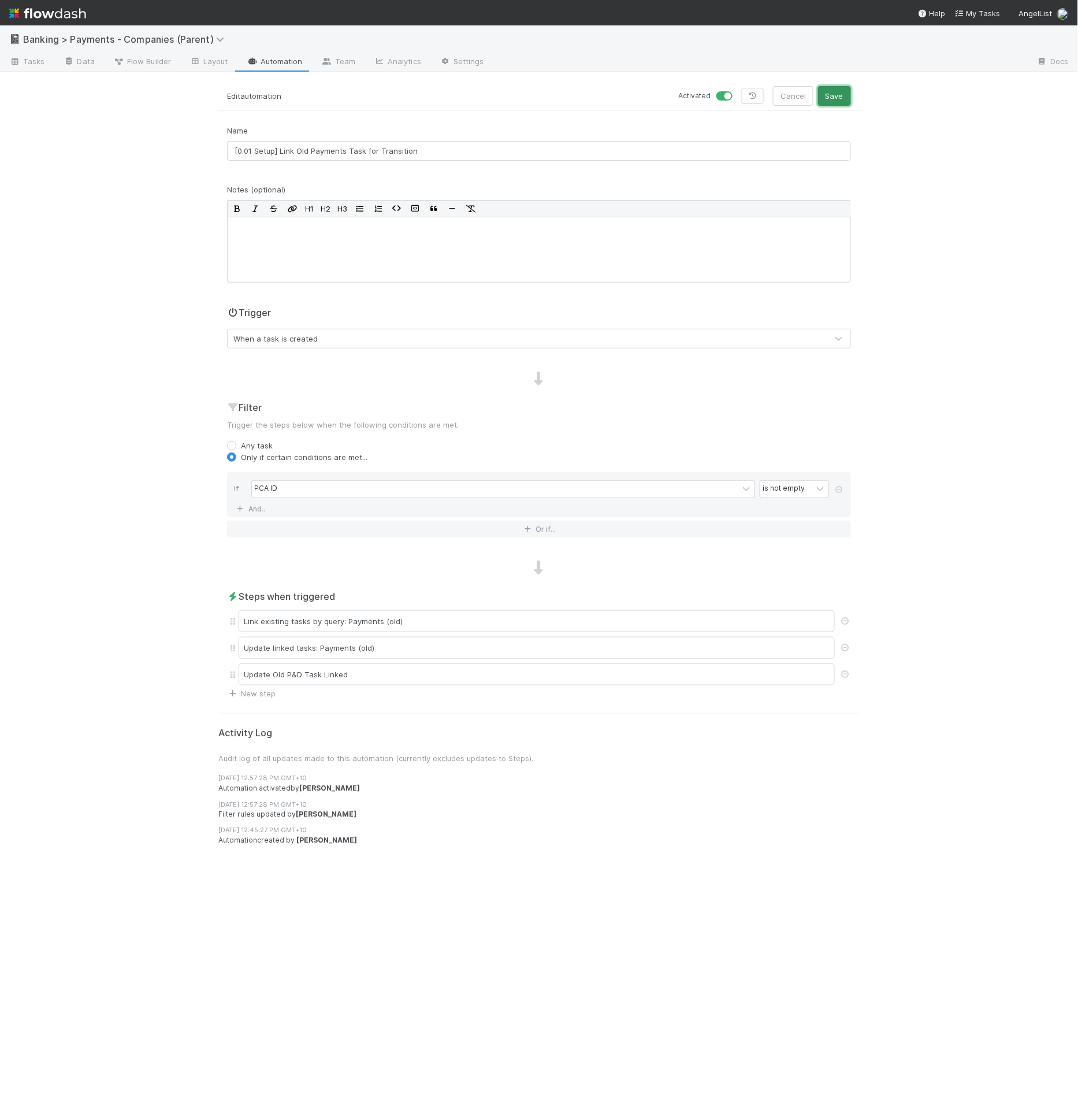
click at [842, 103] on button "Save" at bounding box center [835, 96] width 33 height 20
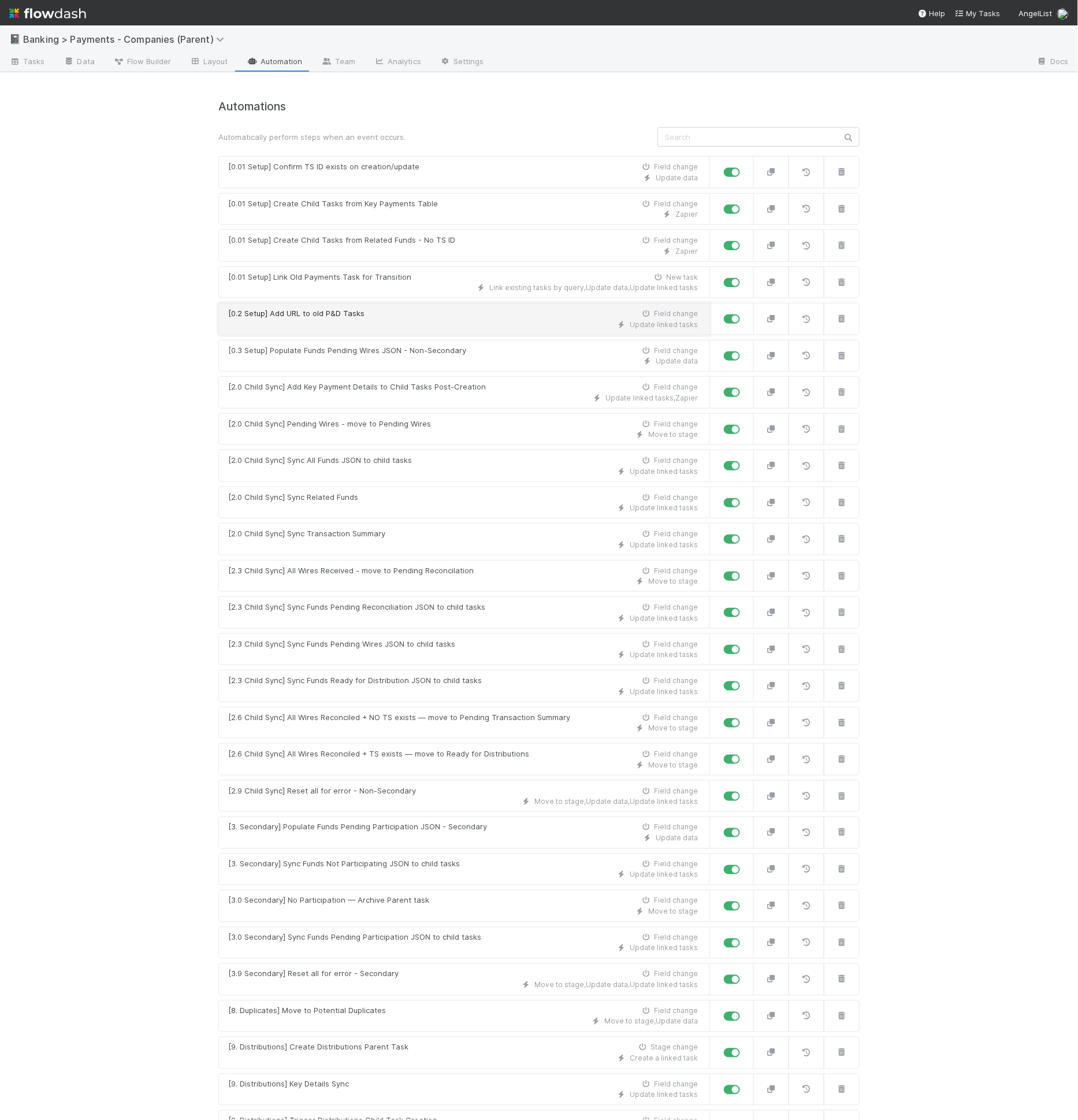
click at [560, 313] on div "[0.2 Setup] Add URL to old P&D Tasks Field change" at bounding box center [463, 313] width 470 height 12
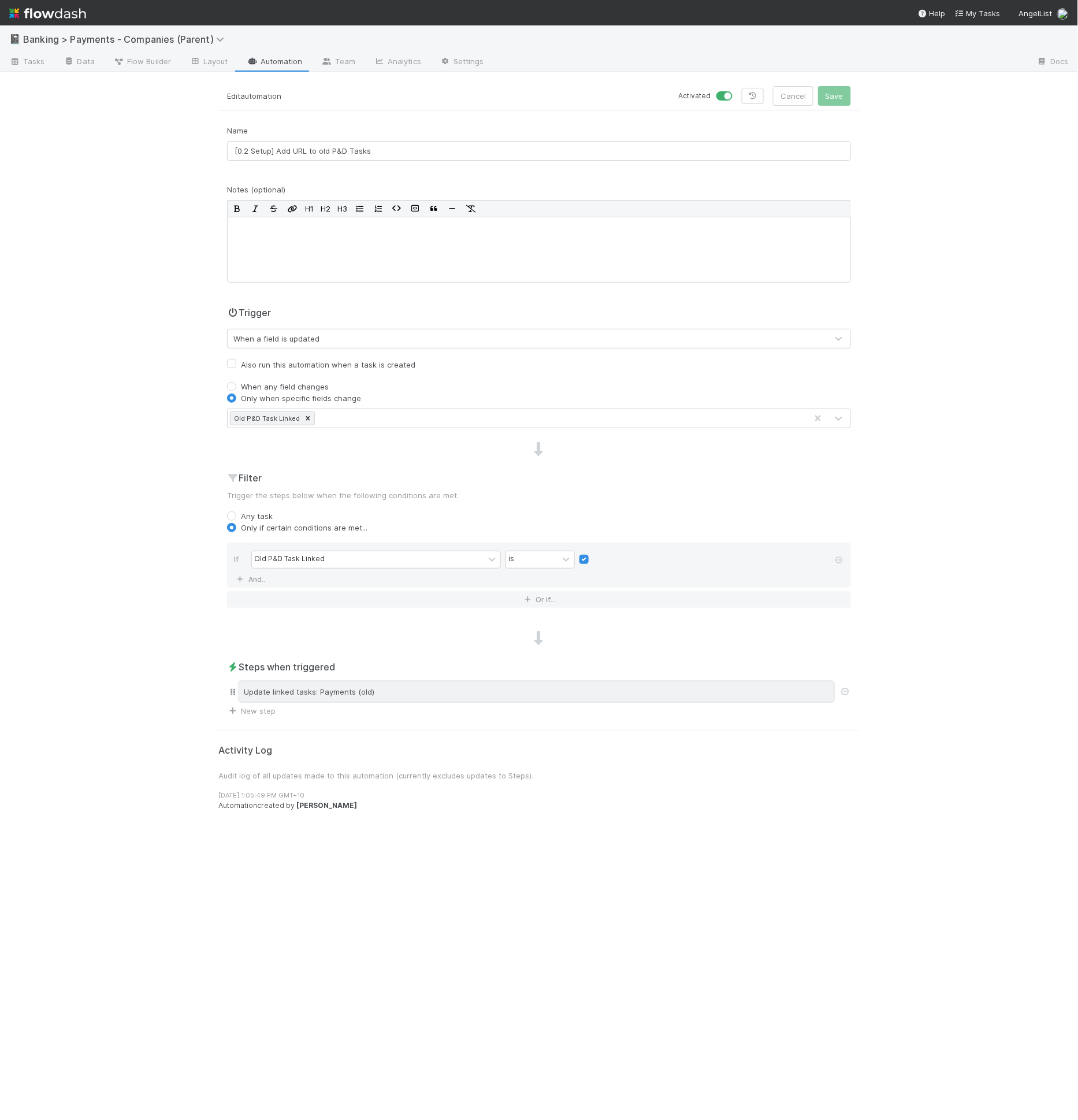
click at [526, 692] on div "Update linked tasks: Payments (old)" at bounding box center [537, 691] width 597 height 22
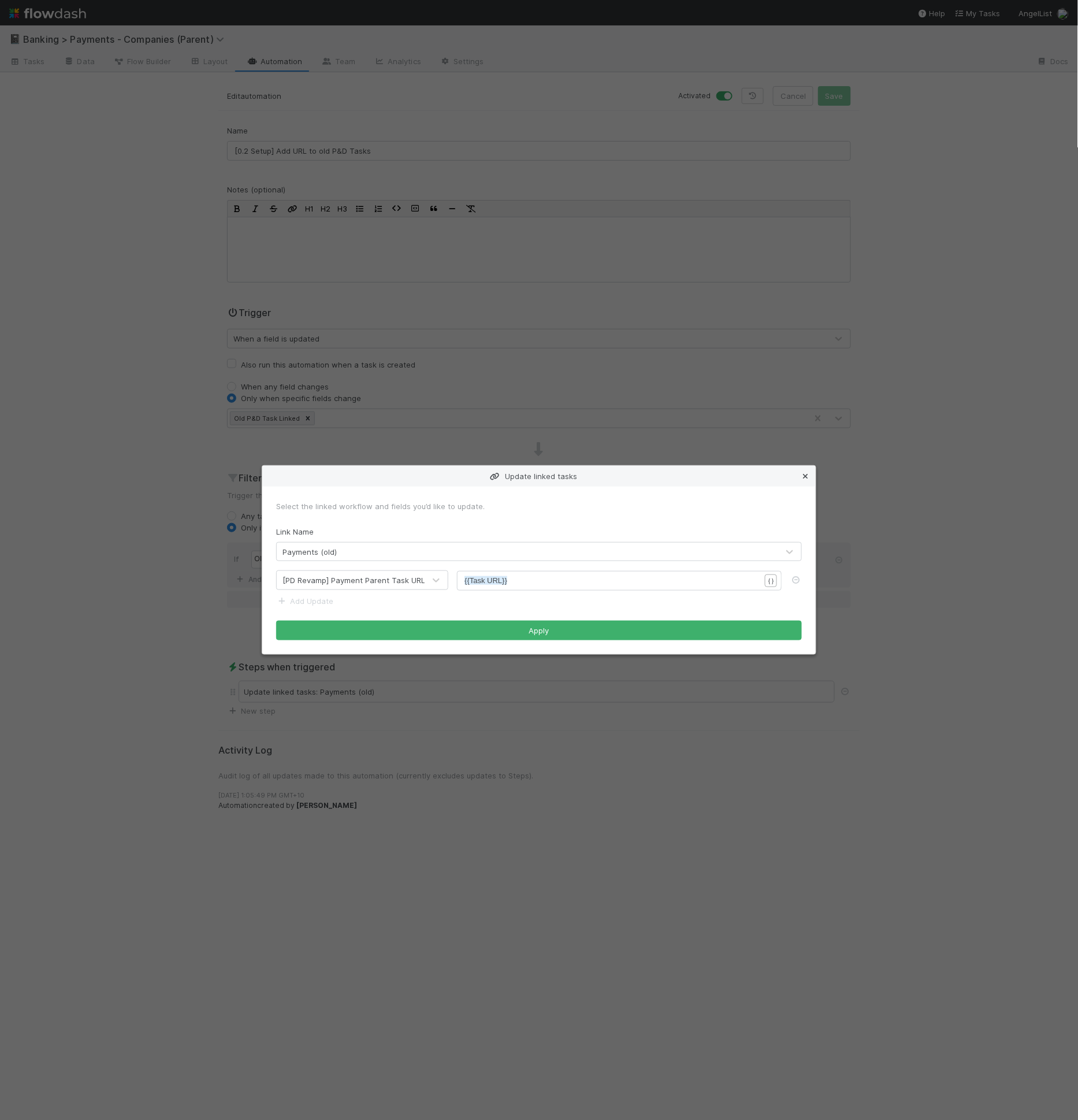
click at [802, 479] on icon at bounding box center [805, 476] width 12 height 7
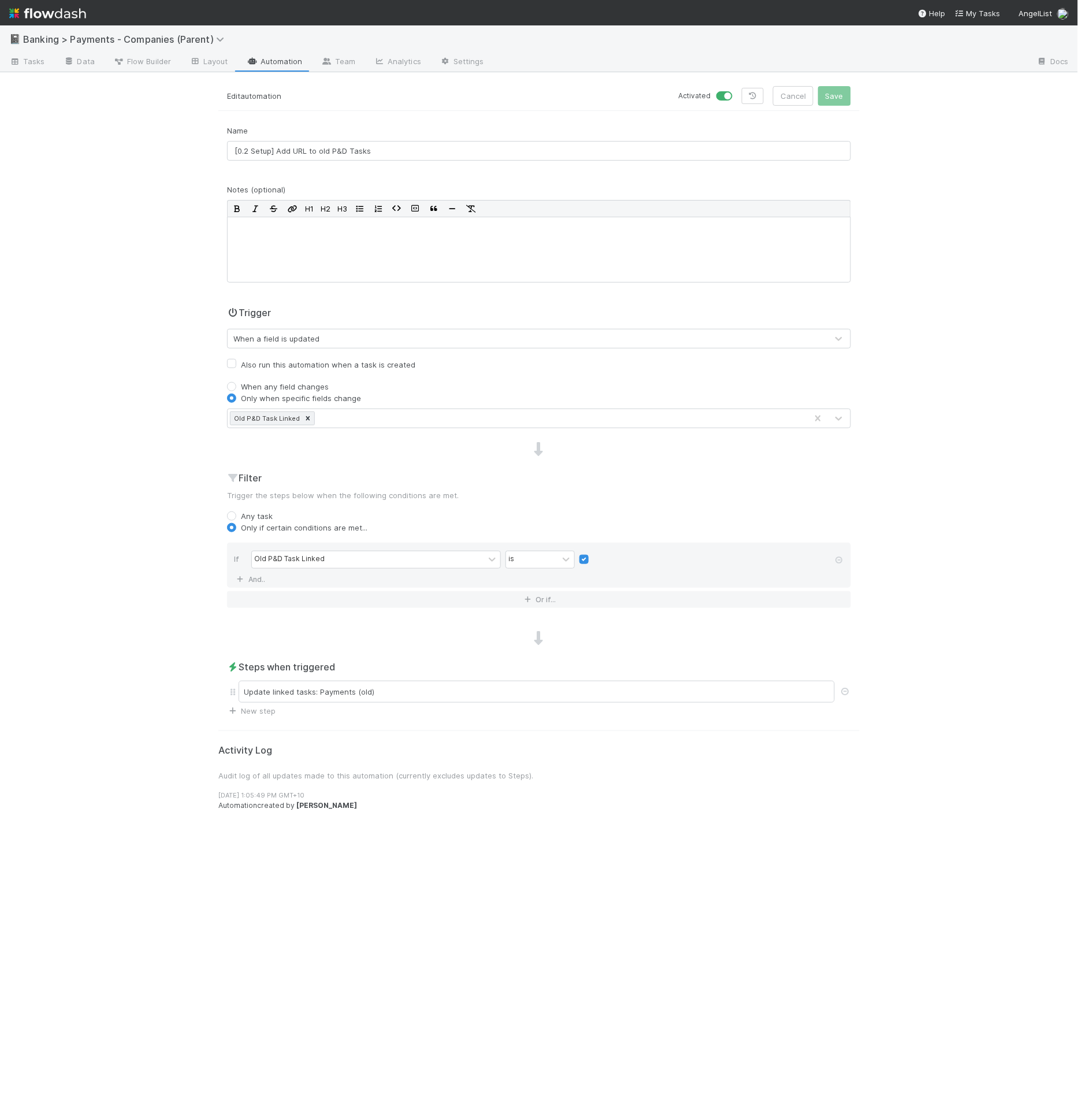
click at [927, 465] on div "📓 Banking > Payments - Companies (Parent) Tasks Data Flow Builder Layout Automa…" at bounding box center [539, 572] width 1078 height 1094
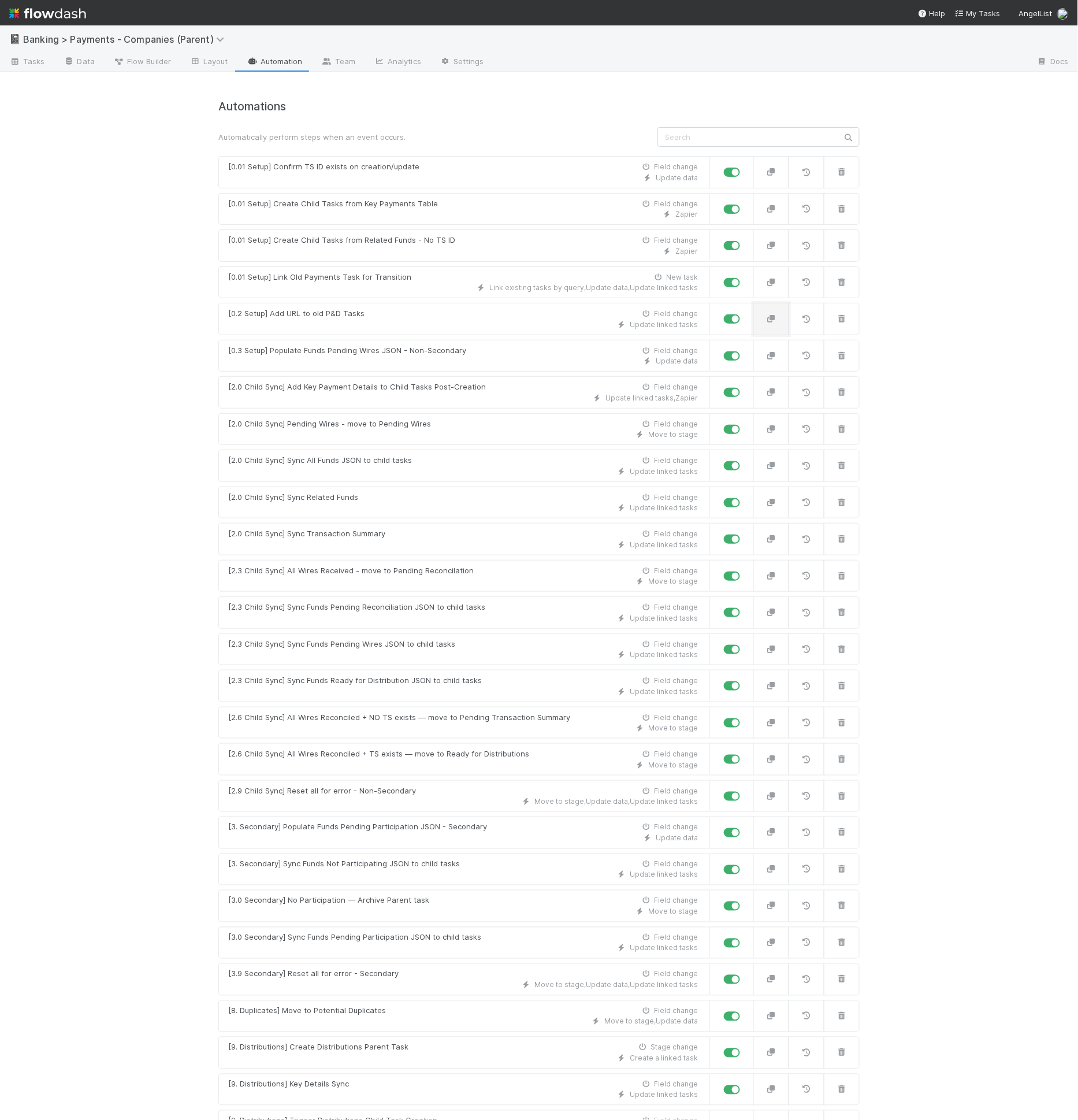
click at [763, 325] on button "button" at bounding box center [771, 319] width 36 height 32
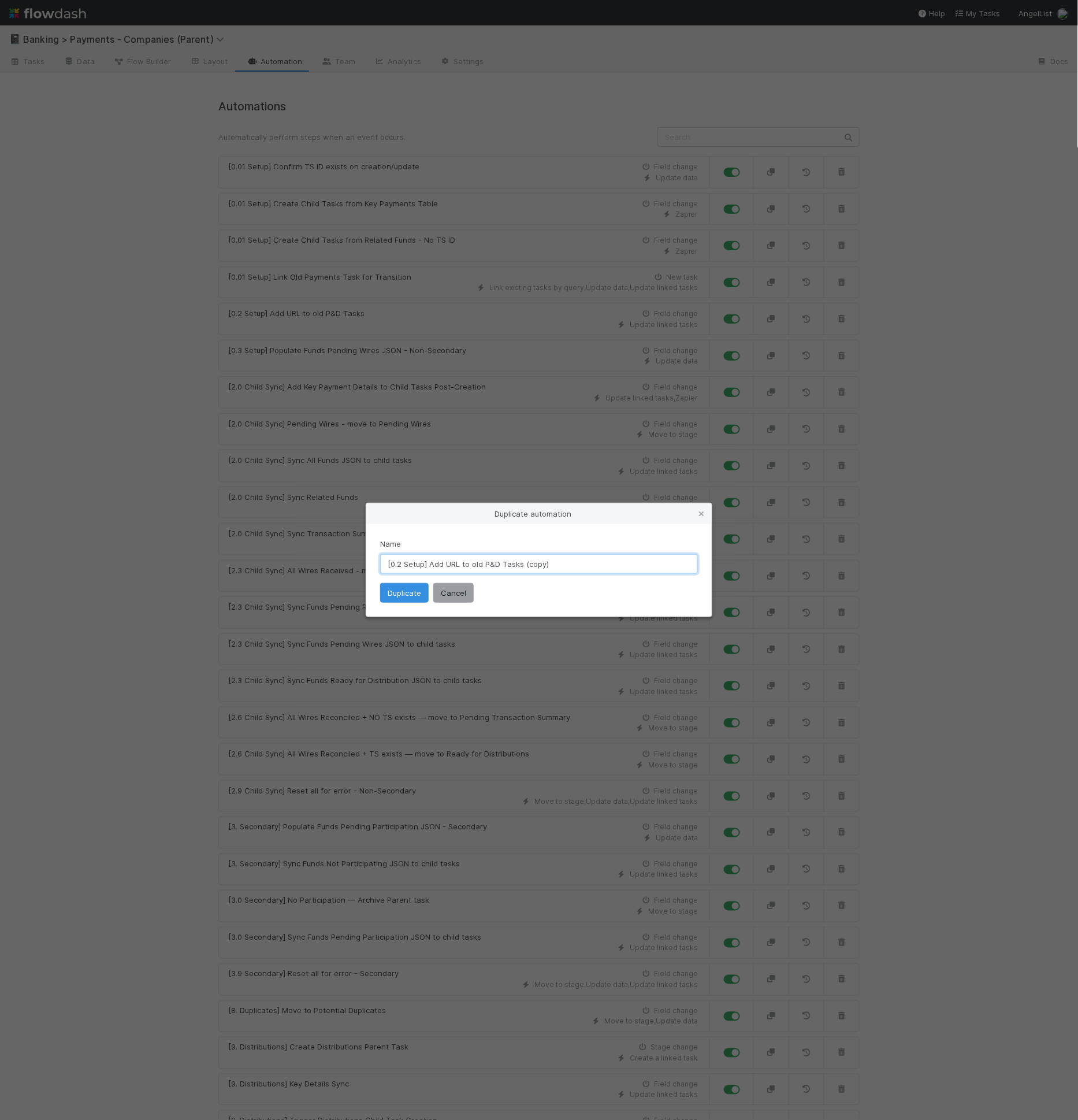
click at [536, 564] on input "[0.2 Setup] Add URL to old P&D Tasks (copy)" at bounding box center [539, 564] width 317 height 20
type input "[0.2 Setup] Add URL to old P&D Tasks (backfill)"
click at [383, 584] on button "Duplicate" at bounding box center [404, 593] width 48 height 20
click at [385, 586] on button "Duplicate" at bounding box center [404, 593] width 48 height 20
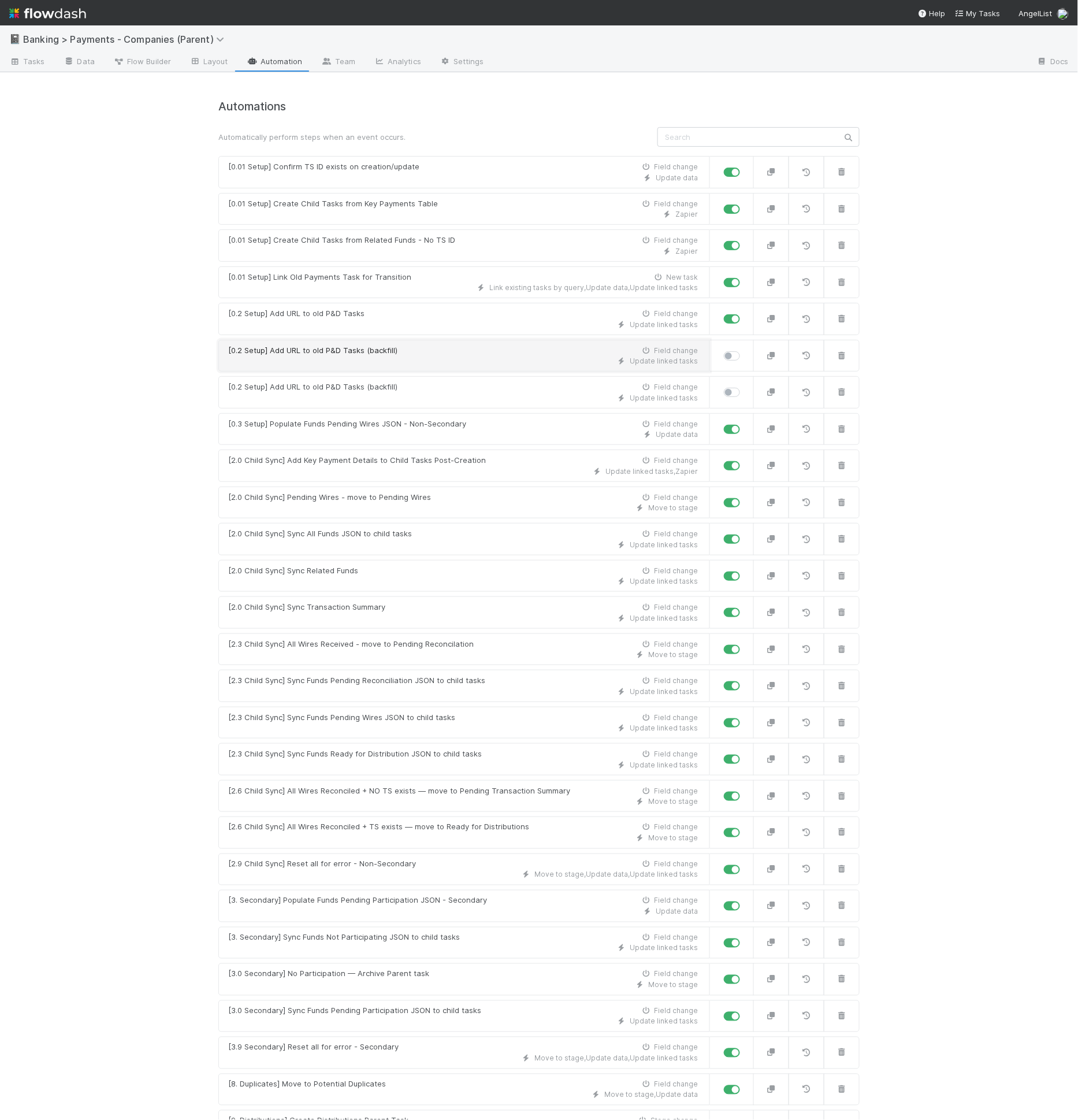
click at [398, 358] on div "Update linked tasks" at bounding box center [463, 361] width 470 height 11
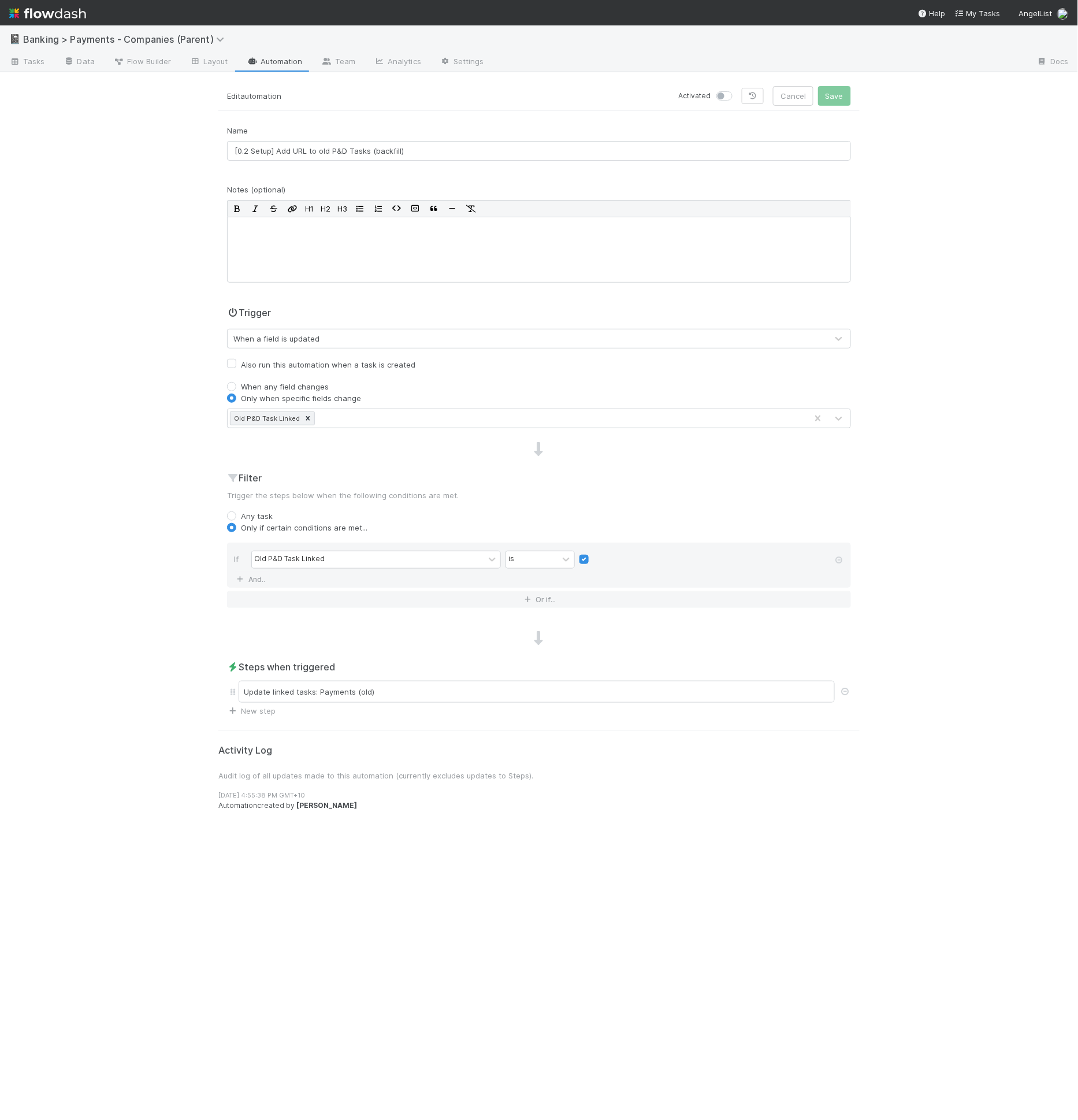
click at [288, 329] on div "When a field is updated" at bounding box center [527, 338] width 600 height 19
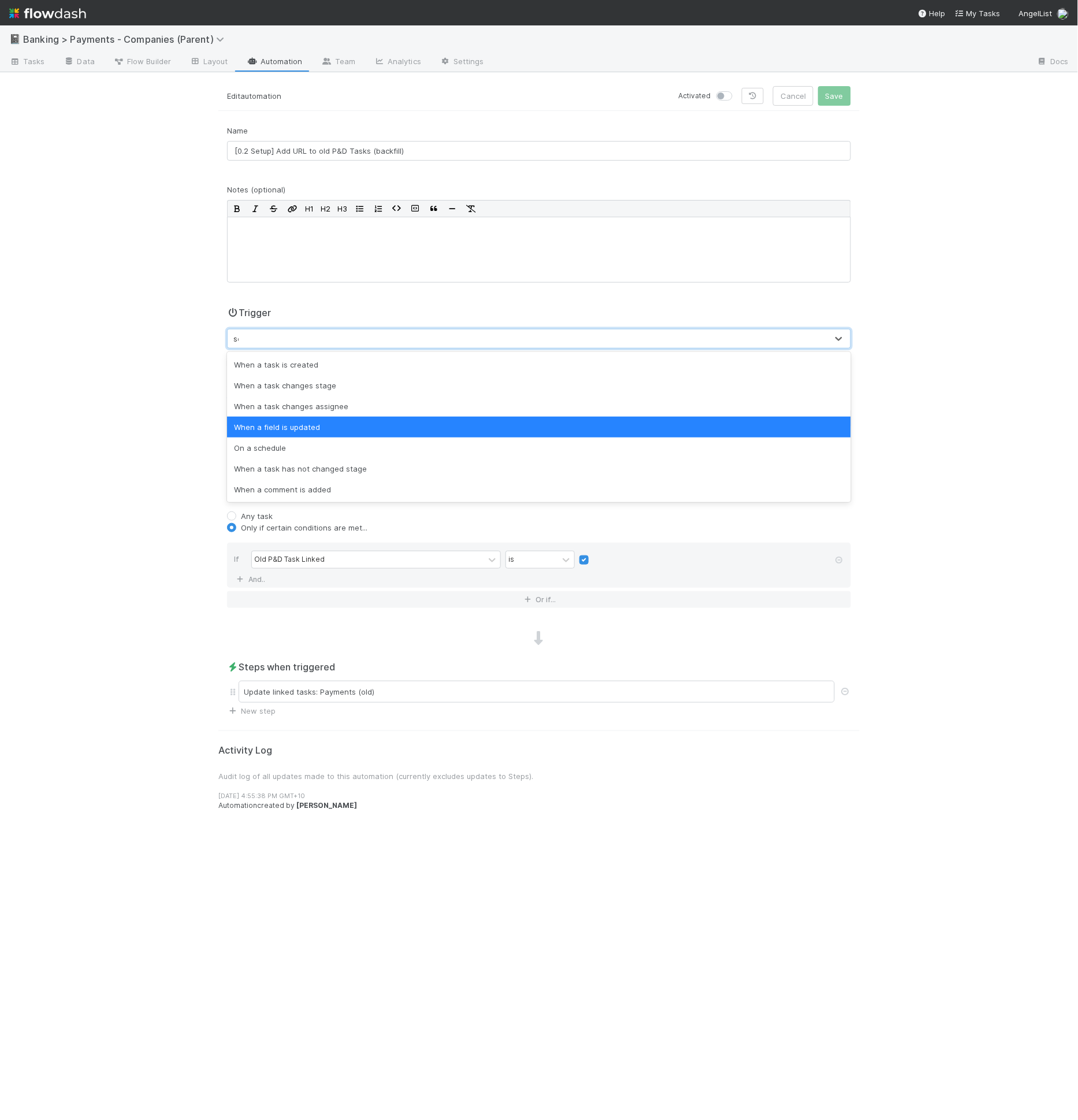
type input "sche"
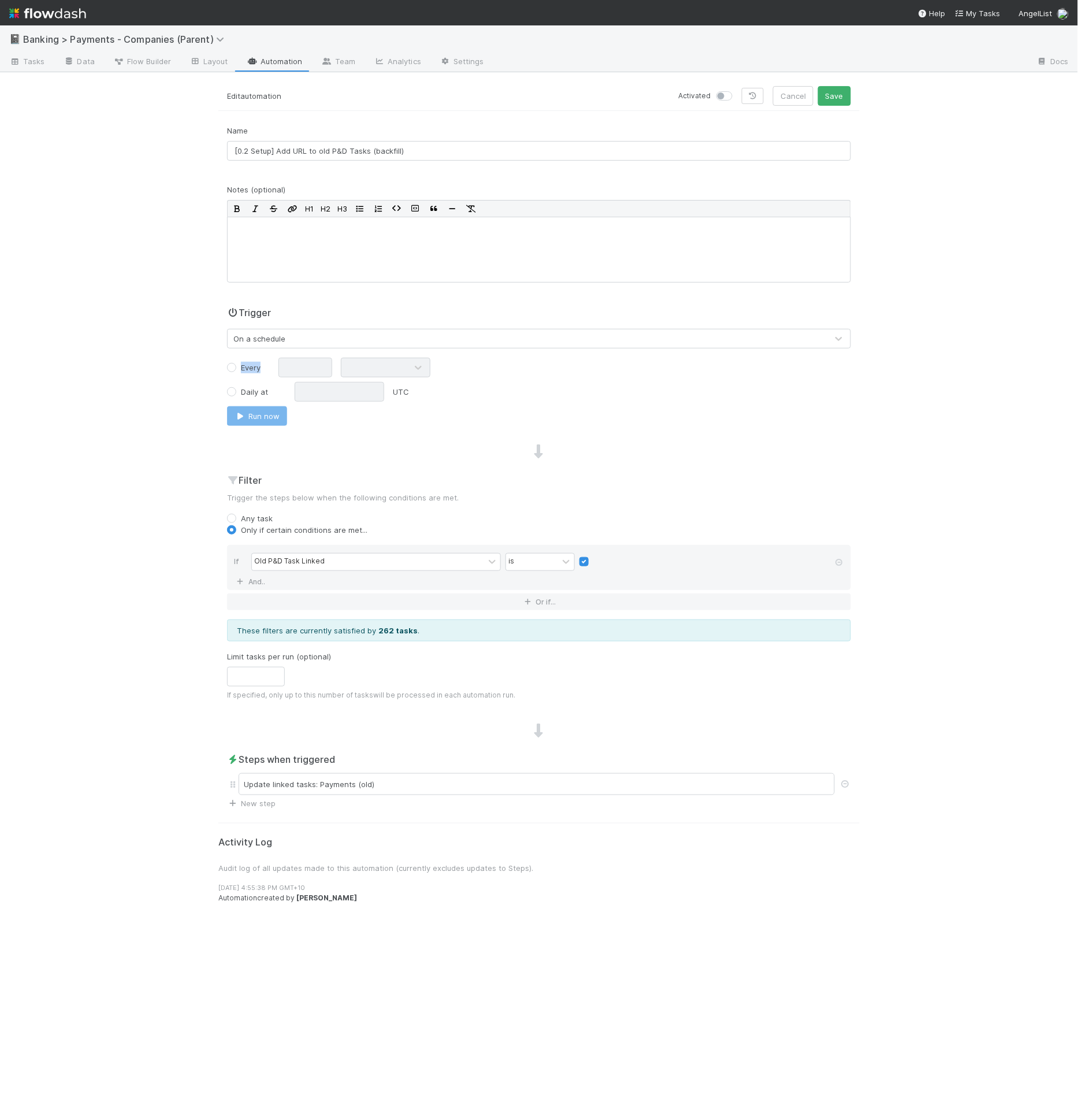
drag, startPoint x: 232, startPoint y: 361, endPoint x: 249, endPoint y: 369, distance: 18.8
click at [233, 362] on div "Every" at bounding box center [244, 367] width 34 height 12
click at [243, 368] on label "Every" at bounding box center [251, 367] width 20 height 12
click at [236, 368] on input "Every" at bounding box center [232, 367] width 9 height 11
radio input "true"
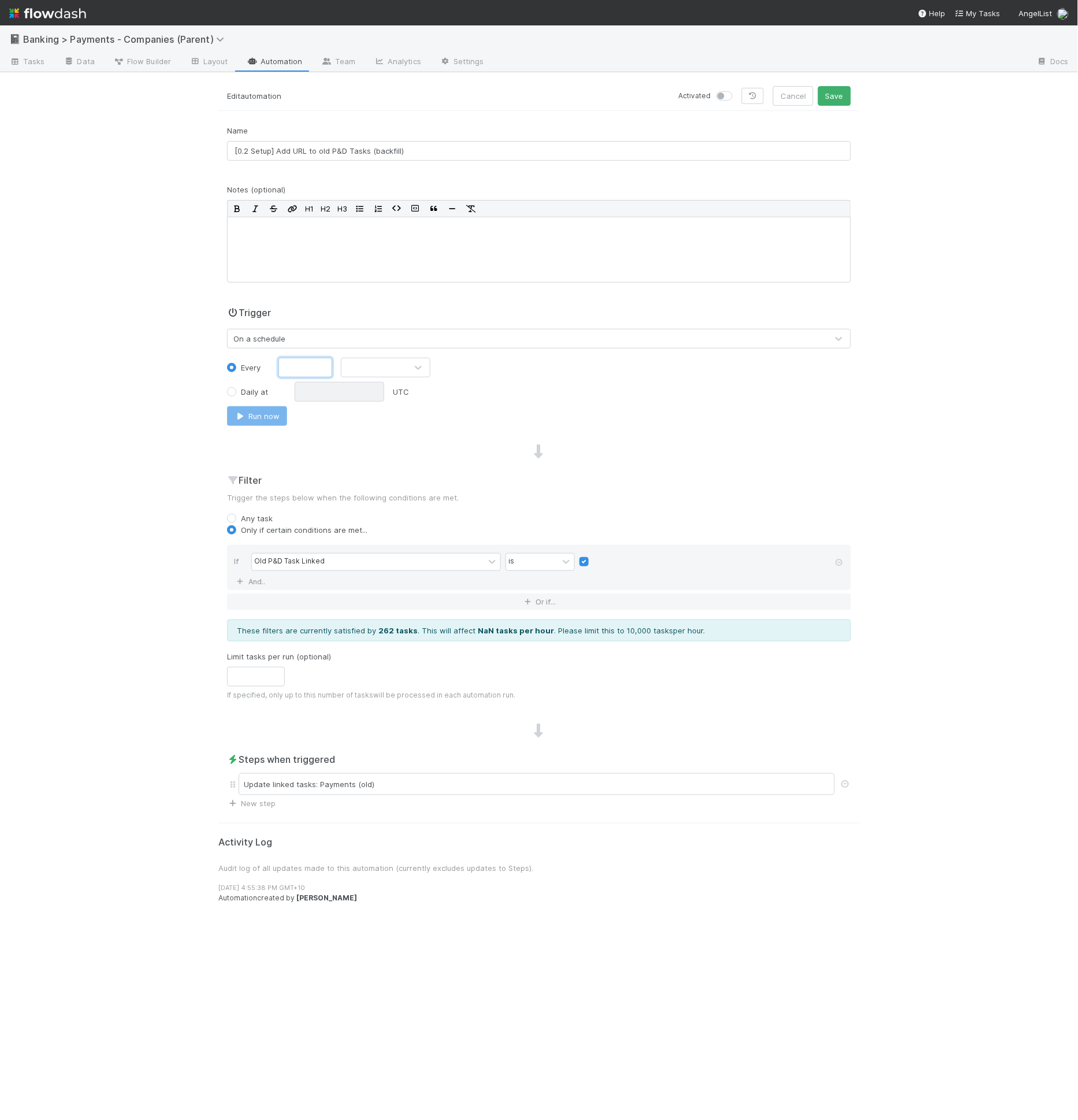
click at [317, 364] on input "text" at bounding box center [305, 367] width 53 height 20
type input "1"
click at [369, 368] on div at bounding box center [374, 367] width 65 height 19
click at [399, 413] on div "Hours" at bounding box center [385, 414] width 89 height 21
click at [756, 503] on div "Filter Trigger the steps below when the following conditions are met. Any task …" at bounding box center [539, 591] width 641 height 236
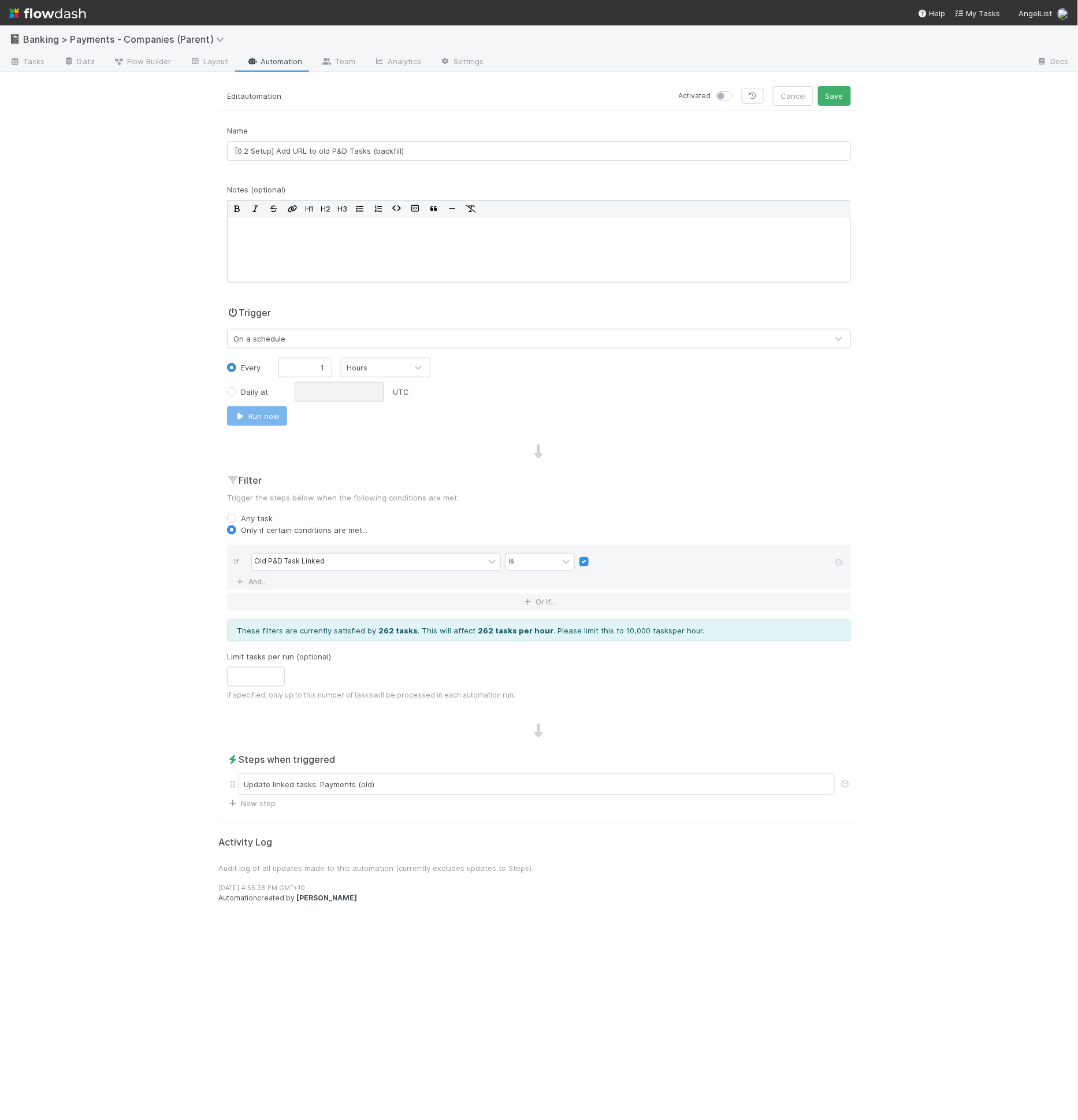
click at [735, 99] on div at bounding box center [727, 95] width 21 height 12
click at [737, 90] on label at bounding box center [737, 90] width 0 height 0
click at [726, 96] on input "checkbox" at bounding box center [721, 95] width 9 height 11
checkbox input "true"
click at [827, 96] on button "Save" at bounding box center [835, 96] width 33 height 20
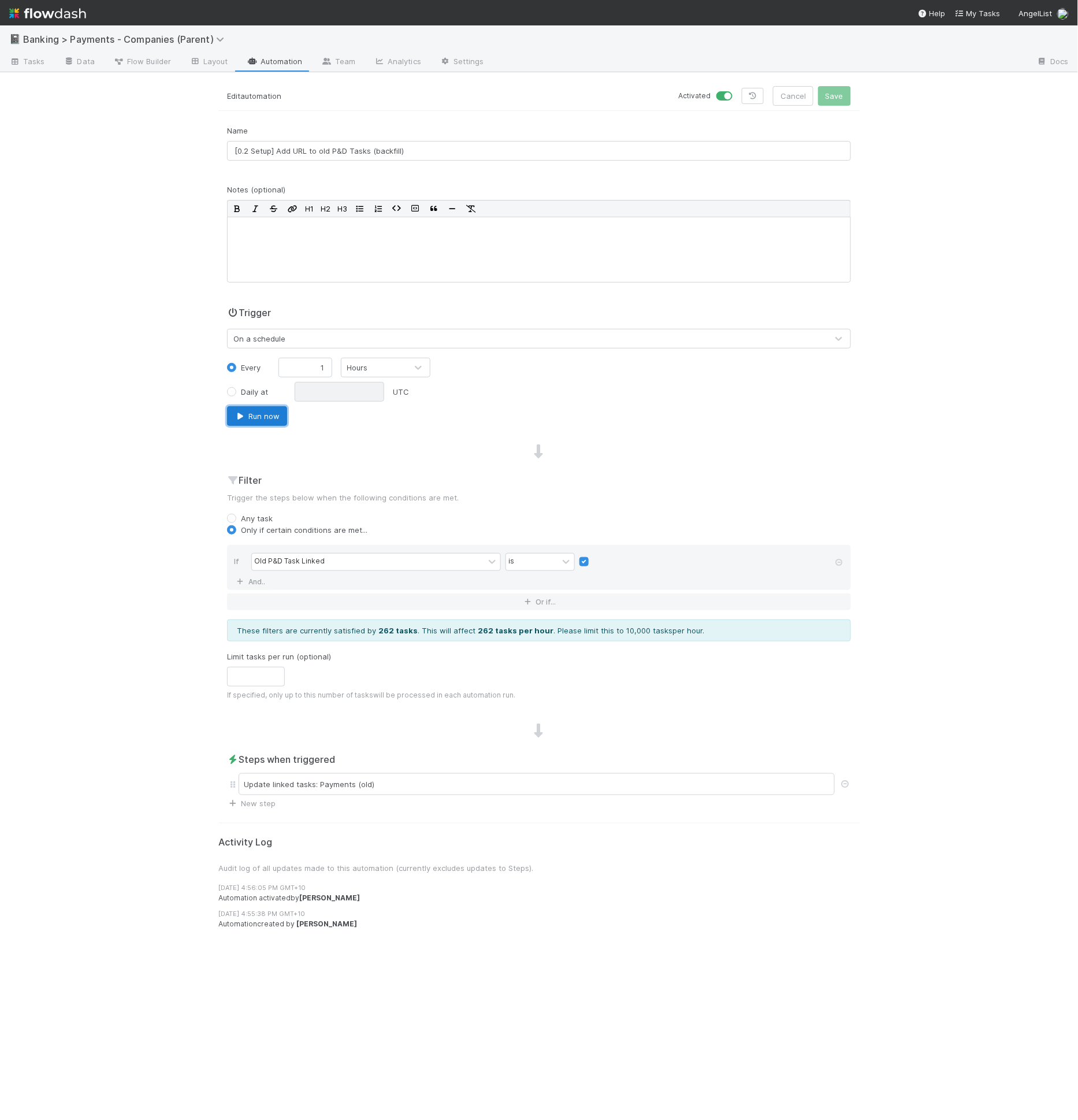
click at [275, 416] on button "Run now" at bounding box center [257, 416] width 60 height 20
click at [270, 67] on link "Automation" at bounding box center [275, 62] width 75 height 19
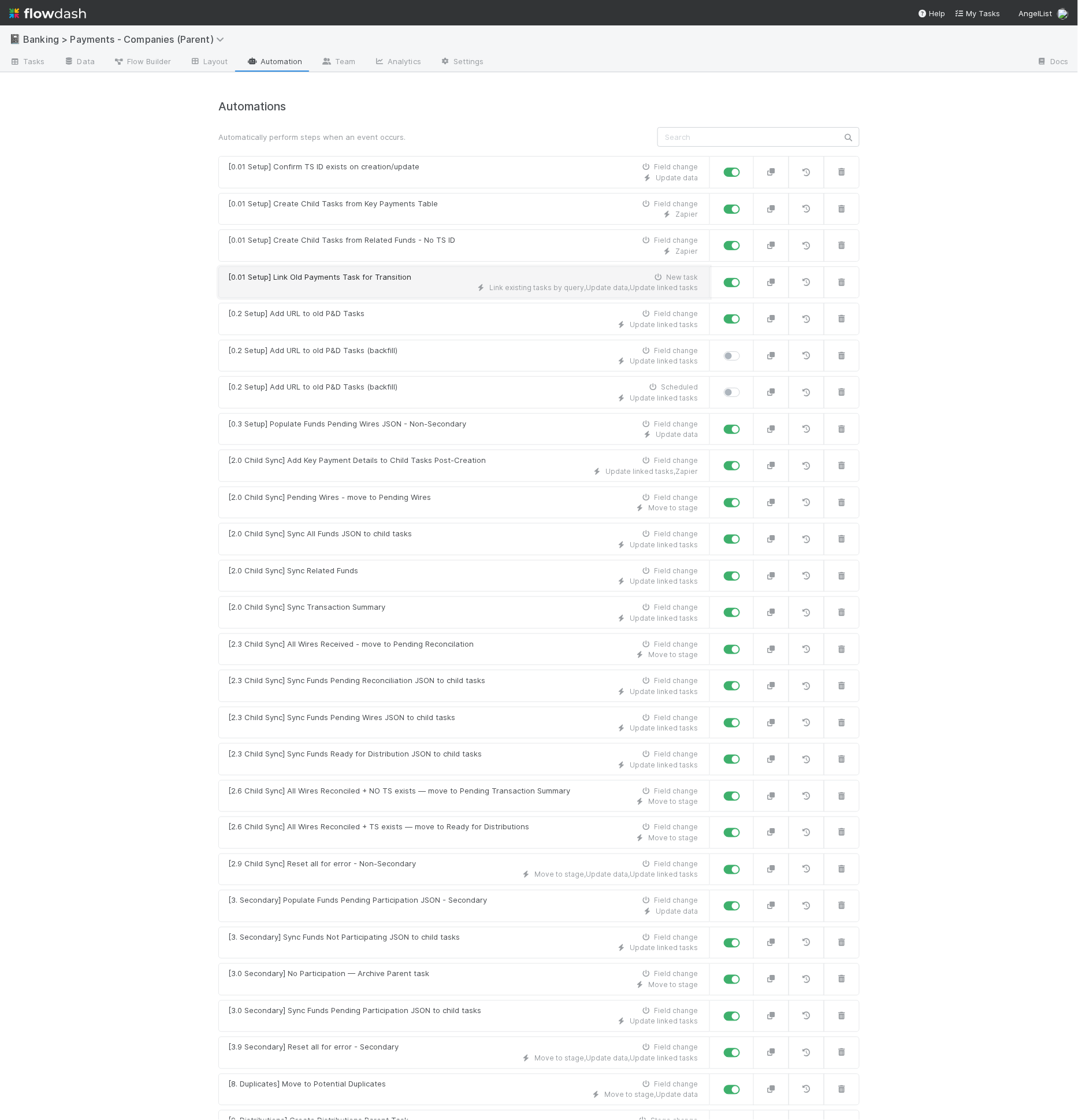
click at [390, 290] on div "Link existing tasks by query , Update data , Update linked tasks" at bounding box center [463, 288] width 470 height 11
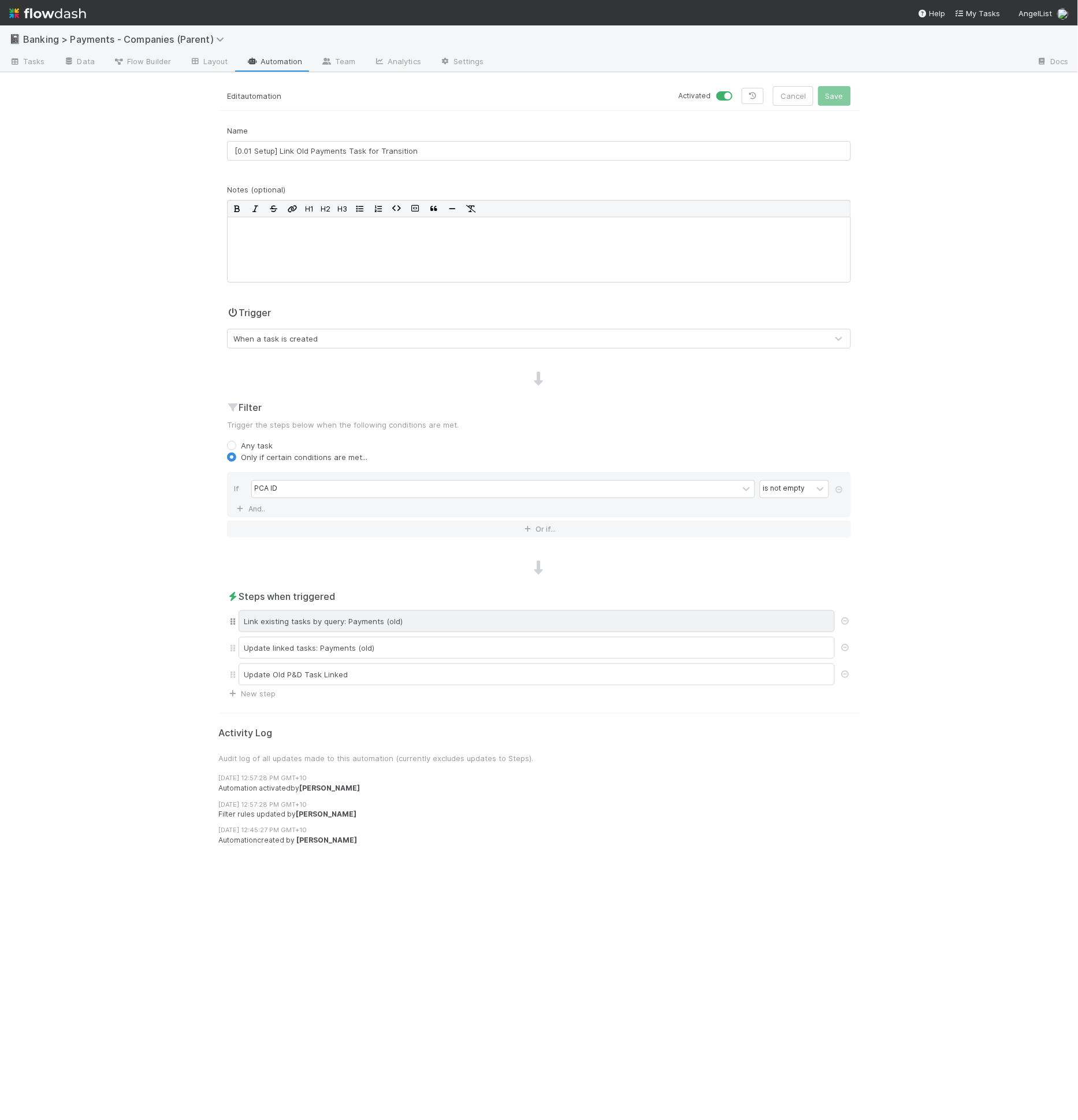
click at [404, 617] on div "Link existing tasks by query: Payments (old)" at bounding box center [537, 621] width 597 height 22
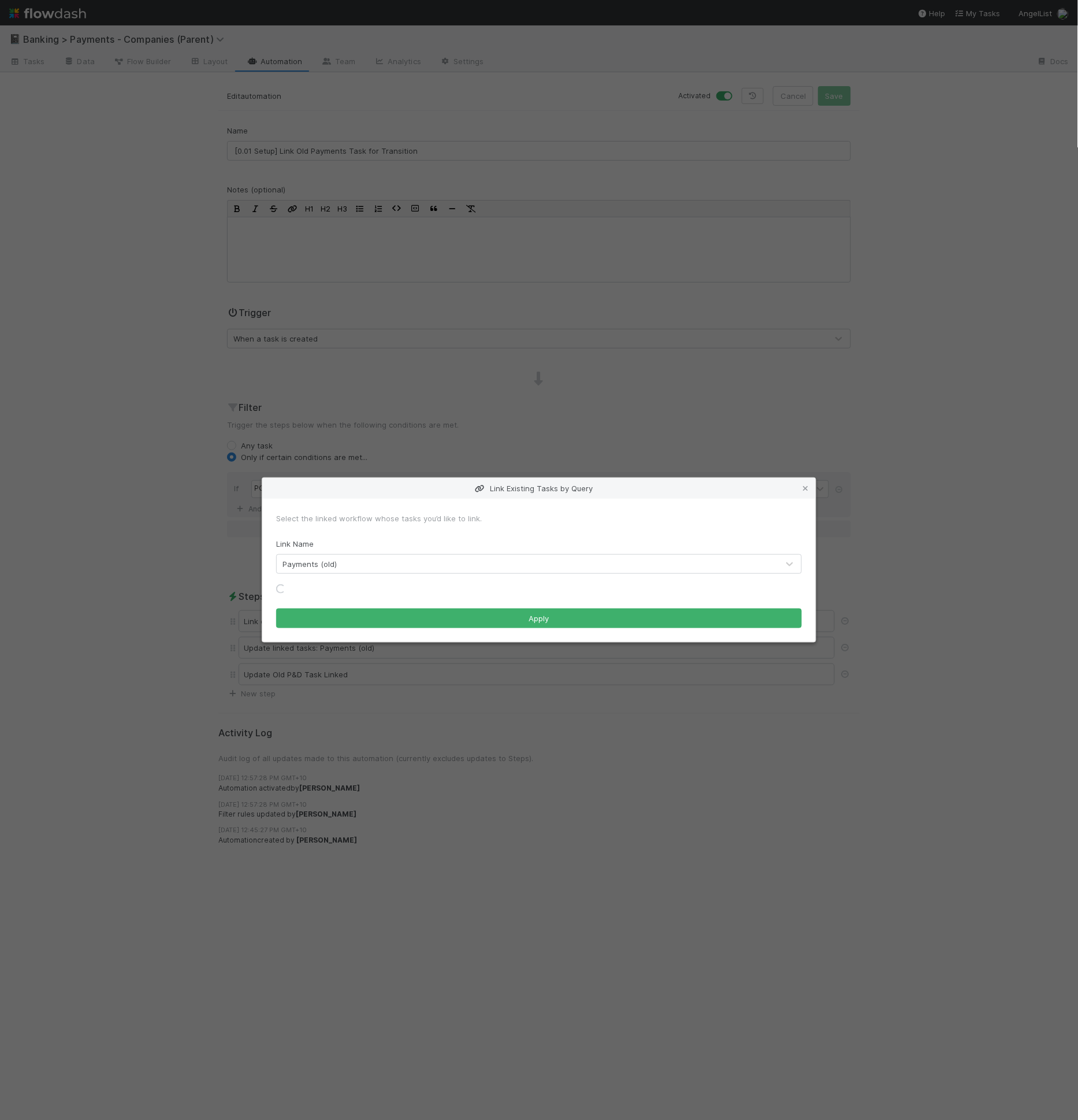
click at [412, 558] on form "Select the linked workflow whose tasks you’d like to link. Link Name Payments (…" at bounding box center [539, 571] width 526 height 116
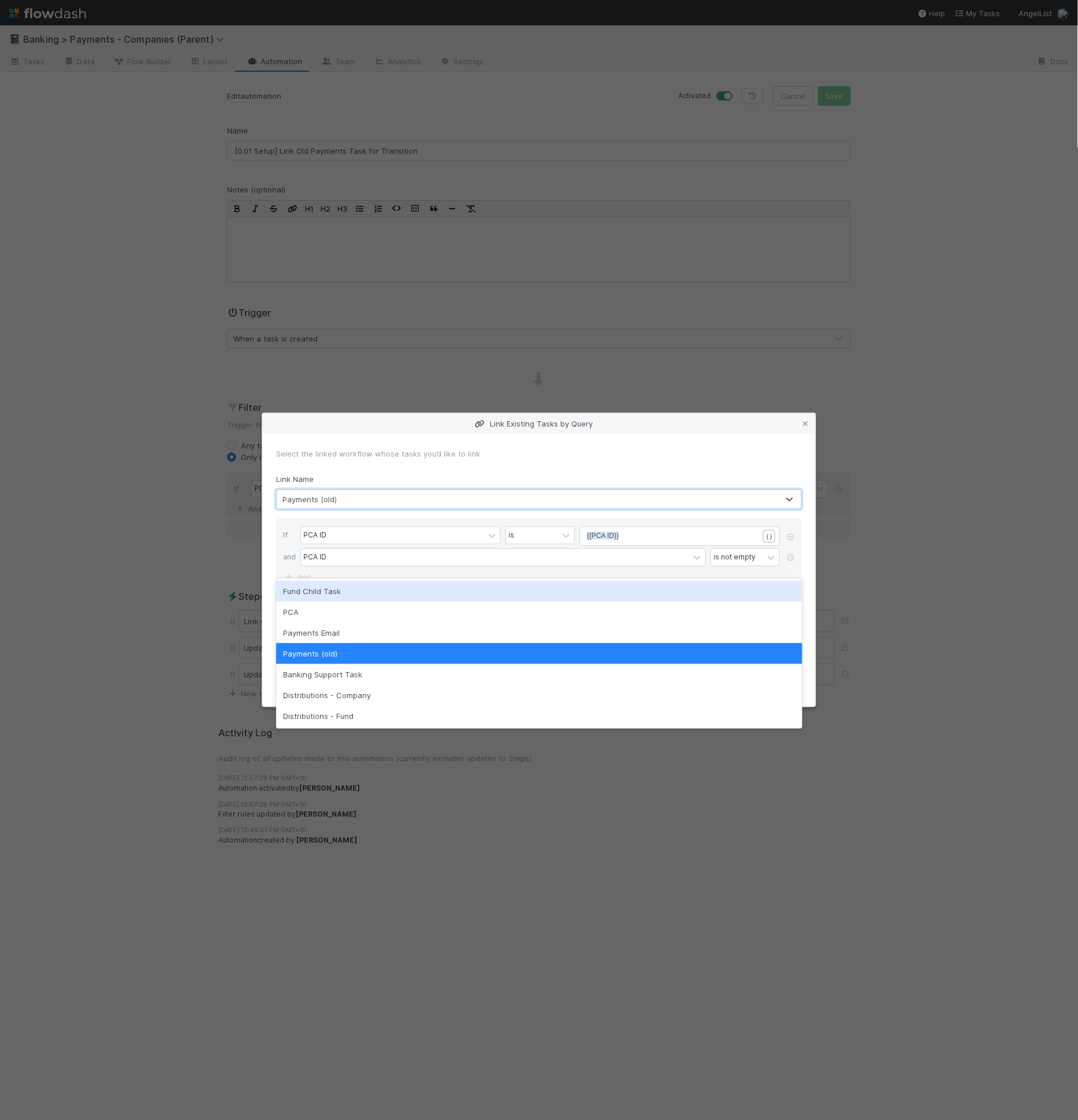
click at [423, 469] on form "Select the linked workflow whose tasks you’d like to link. Link Name option Fun…" at bounding box center [539, 570] width 526 height 245
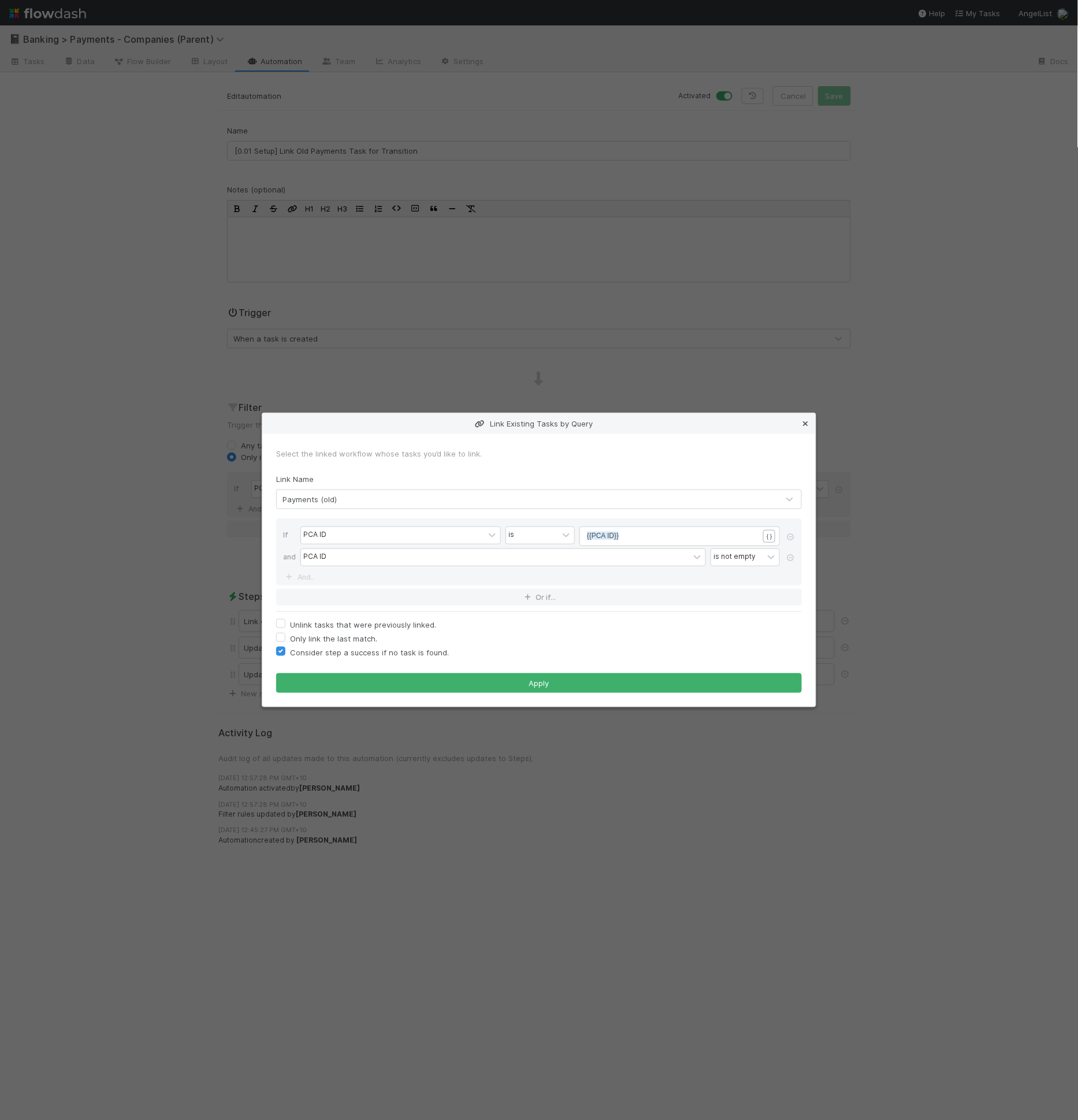
click at [807, 424] on icon at bounding box center [805, 424] width 12 height 7
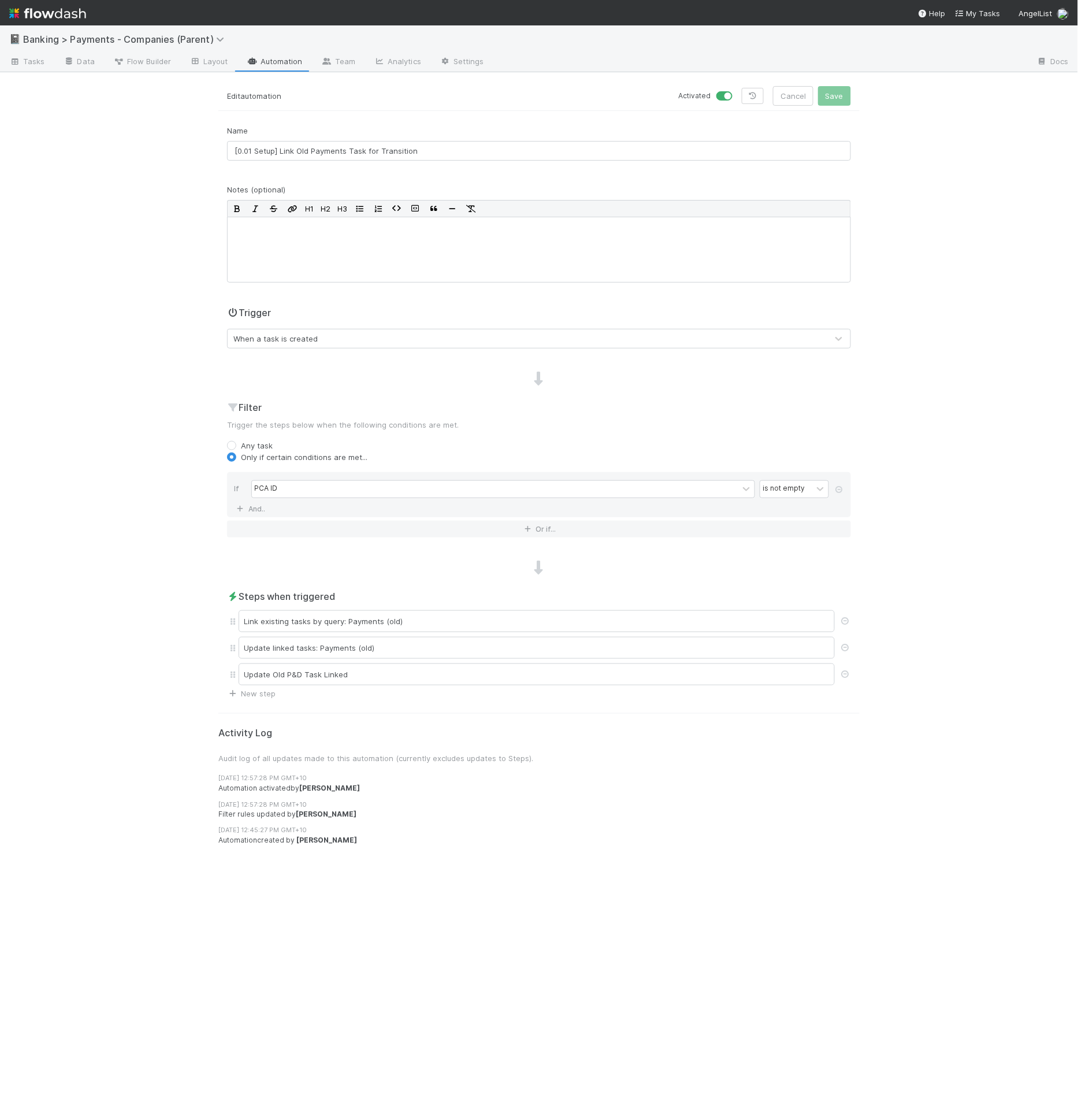
click at [754, 73] on div "📓 Banking > Payments - Companies (Parent) Tasks Data Flow Builder Layout Automa…" at bounding box center [539, 572] width 1078 height 1094
click at [754, 96] on icon at bounding box center [753, 96] width 12 height 7
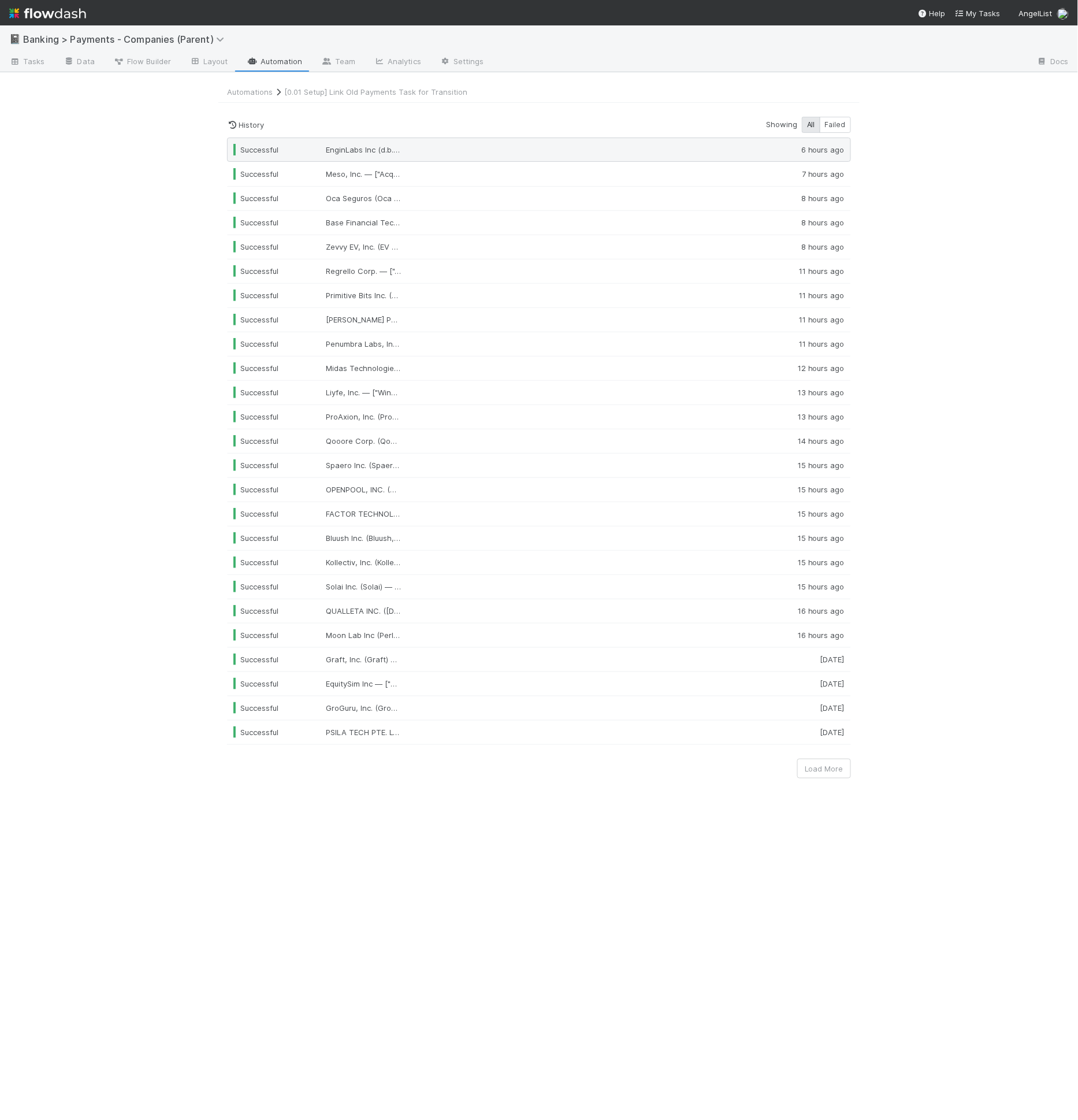
click at [575, 140] on div "Successful EnginLabs Inc (d.b.a Flourish Pancakes) (Flourish) — ["Winddown/Diss…" at bounding box center [539, 149] width 624 height 24
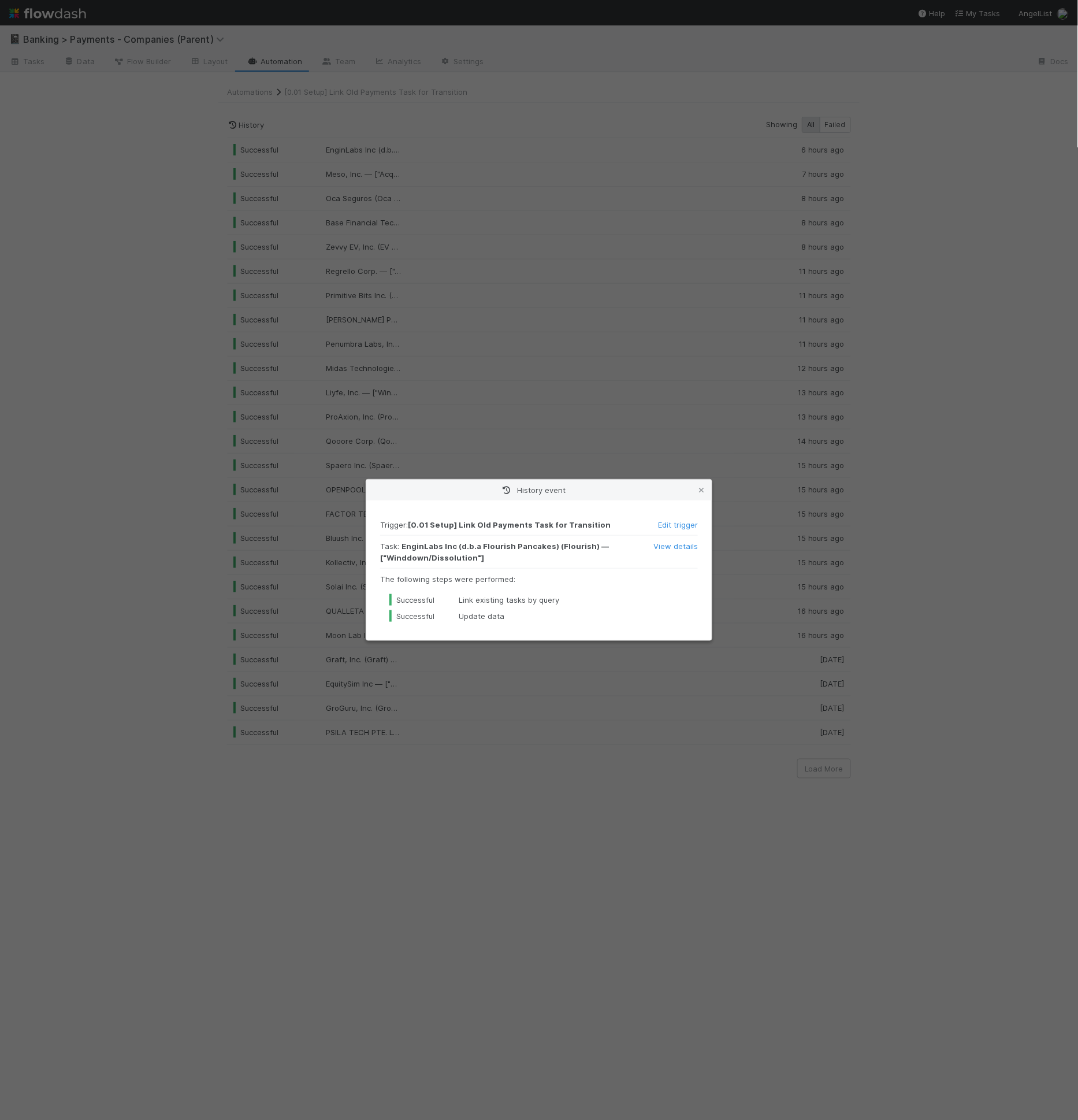
click at [609, 209] on div "History event Trigger : [0.01 Setup] Link Old Payments Task for Transition Edit…" at bounding box center [539, 560] width 1078 height 1120
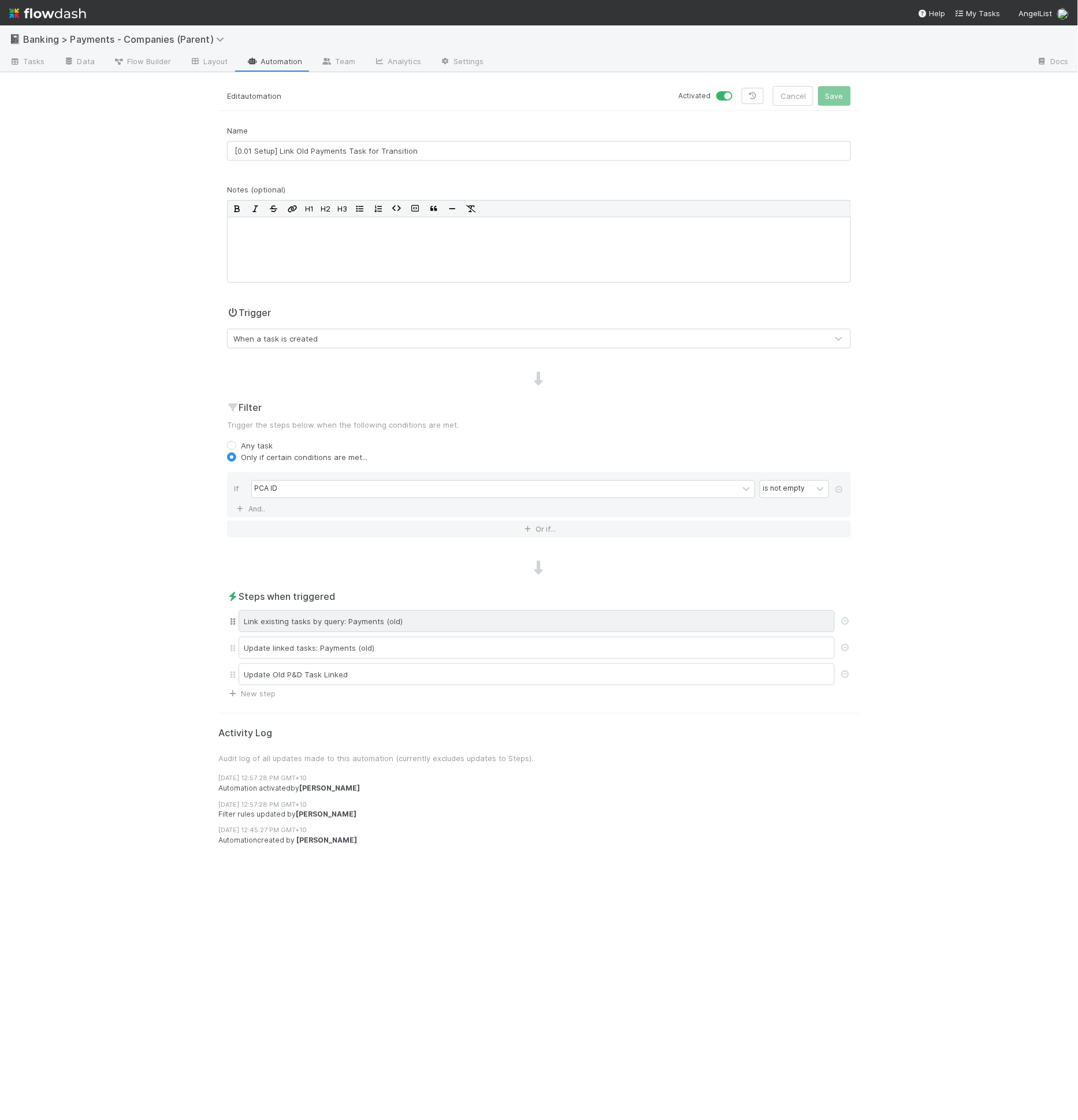
click at [444, 628] on div "Link existing tasks by query: Payments (old)" at bounding box center [537, 621] width 597 height 22
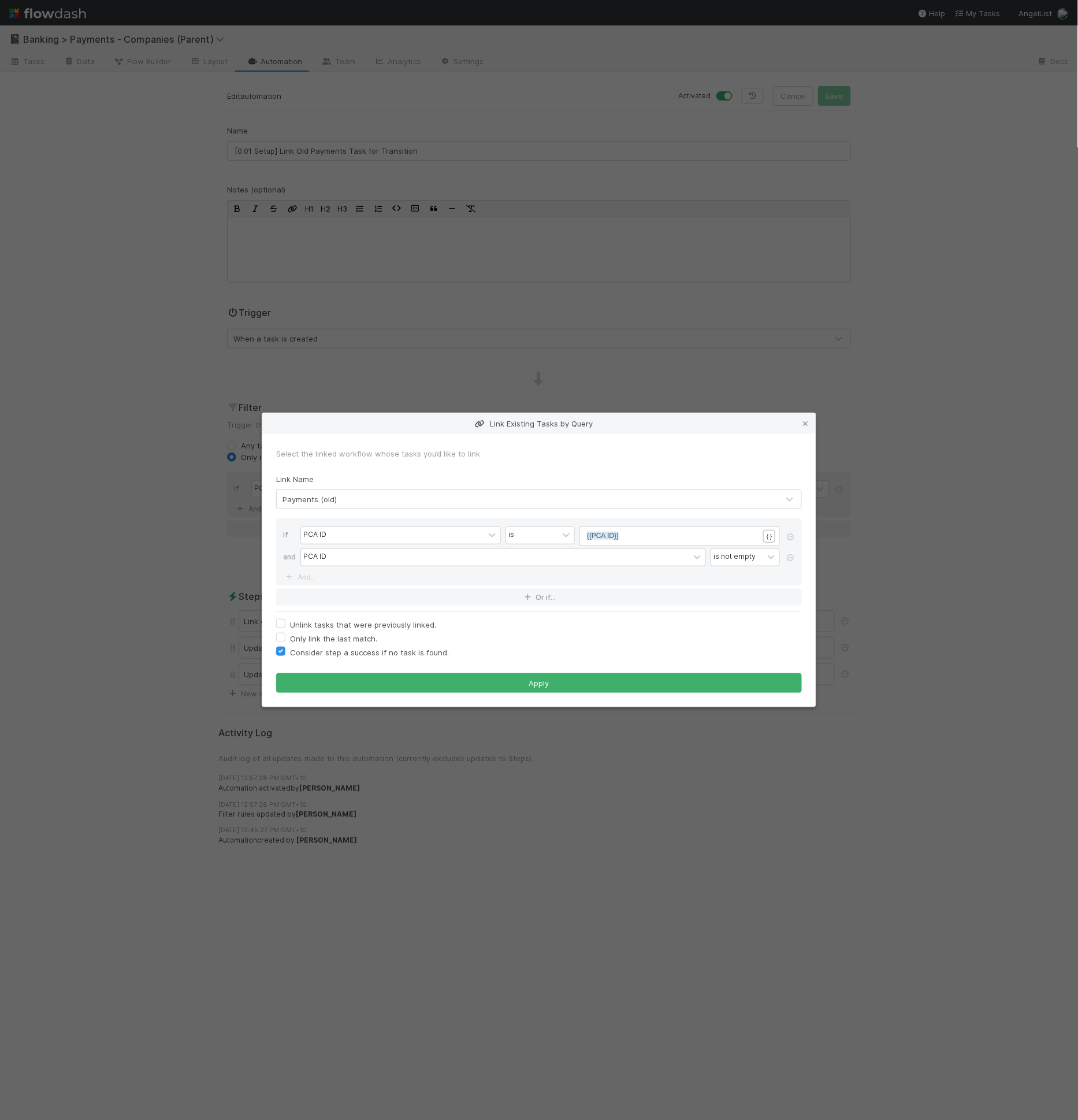
click at [418, 651] on label "Consider step a success if no task is found." at bounding box center [369, 653] width 159 height 14
click at [285, 651] on input "Consider step a success if no task is found." at bounding box center [281, 651] width 9 height 11
checkbox input "false"
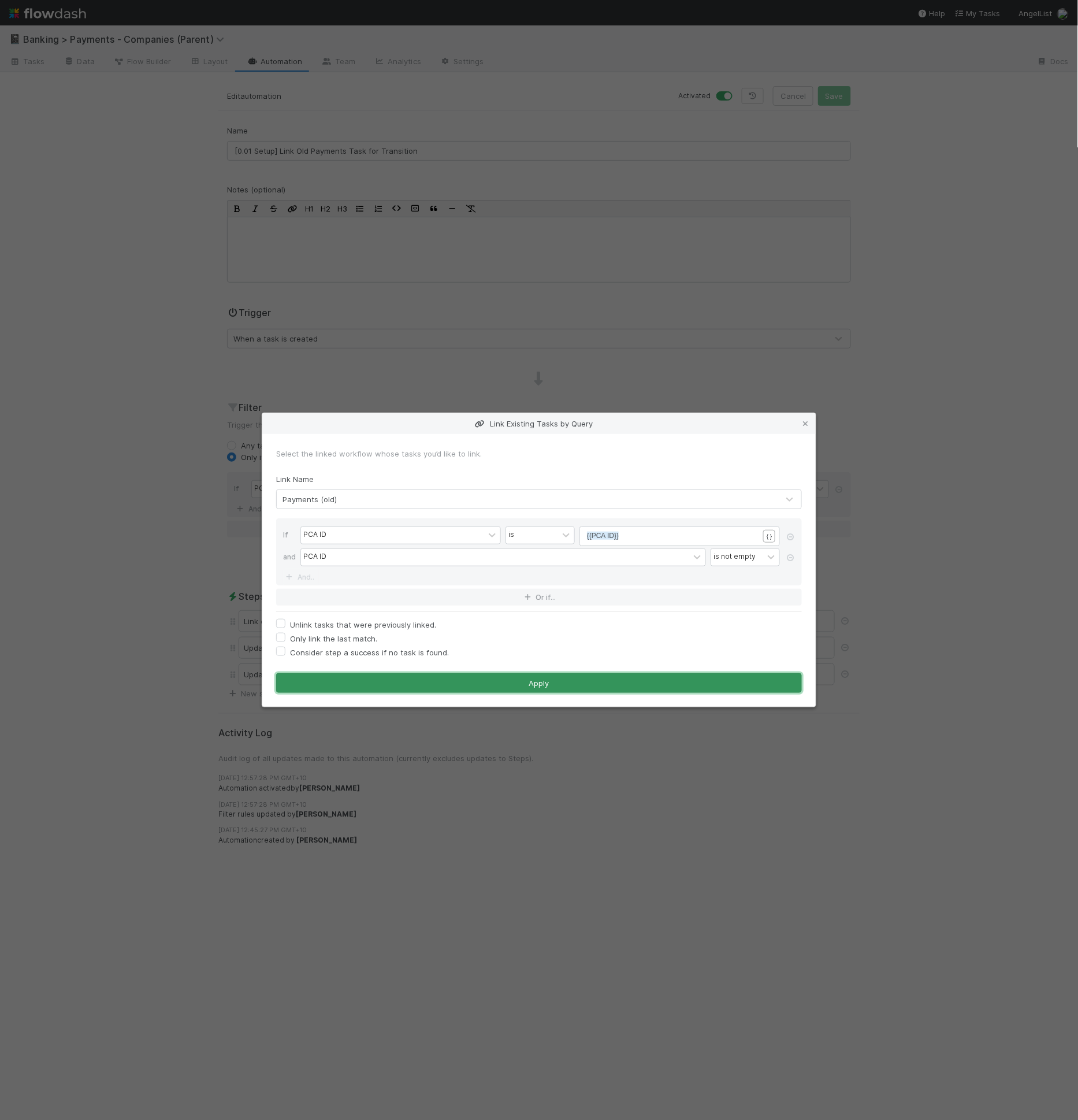
click at [466, 690] on button "Apply" at bounding box center [539, 683] width 526 height 20
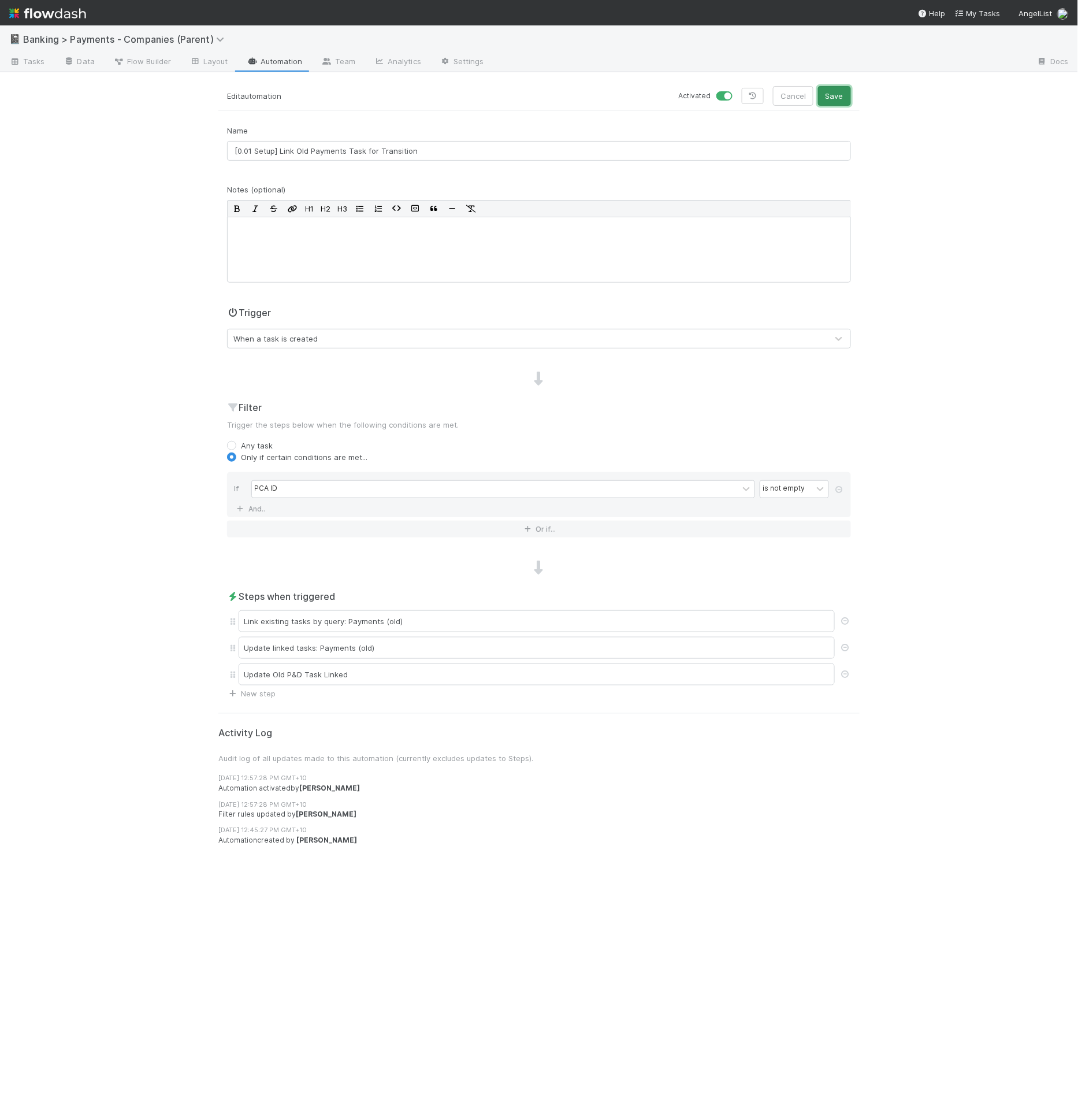
click at [842, 101] on button "Save" at bounding box center [835, 96] width 33 height 20
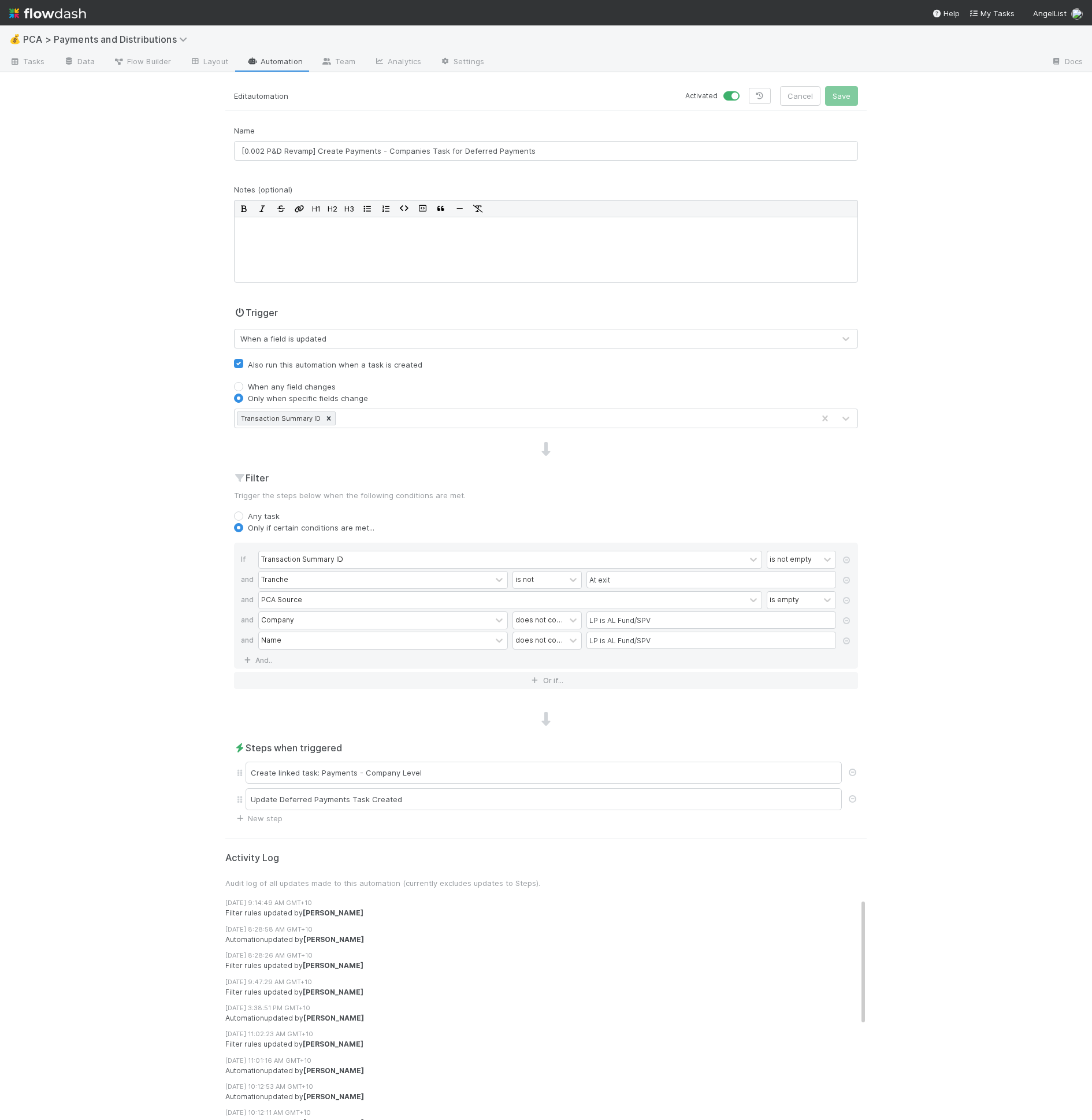
click at [286, 62] on link "Automation" at bounding box center [275, 62] width 75 height 19
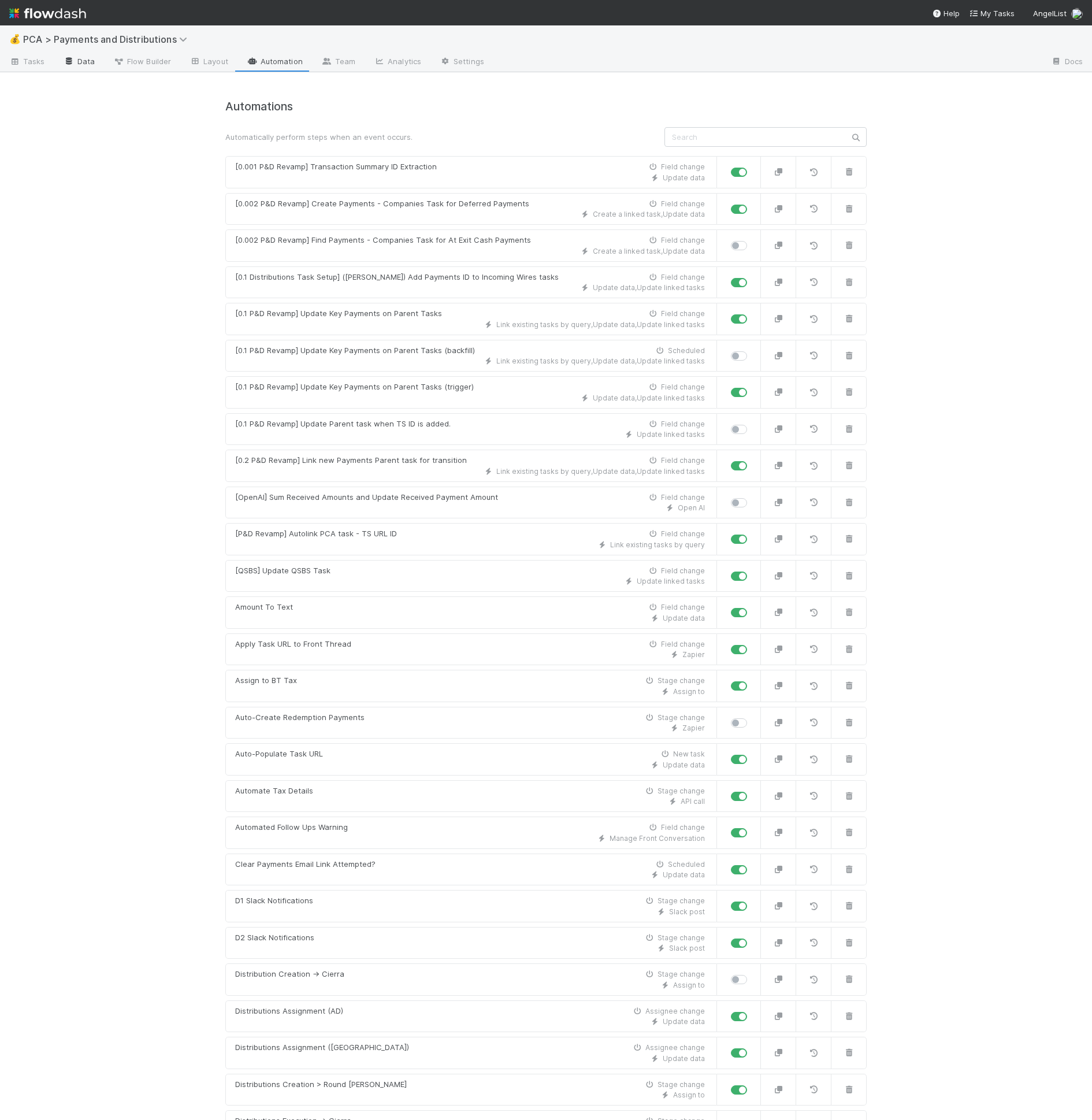
click at [88, 61] on link "Data" at bounding box center [79, 62] width 50 height 19
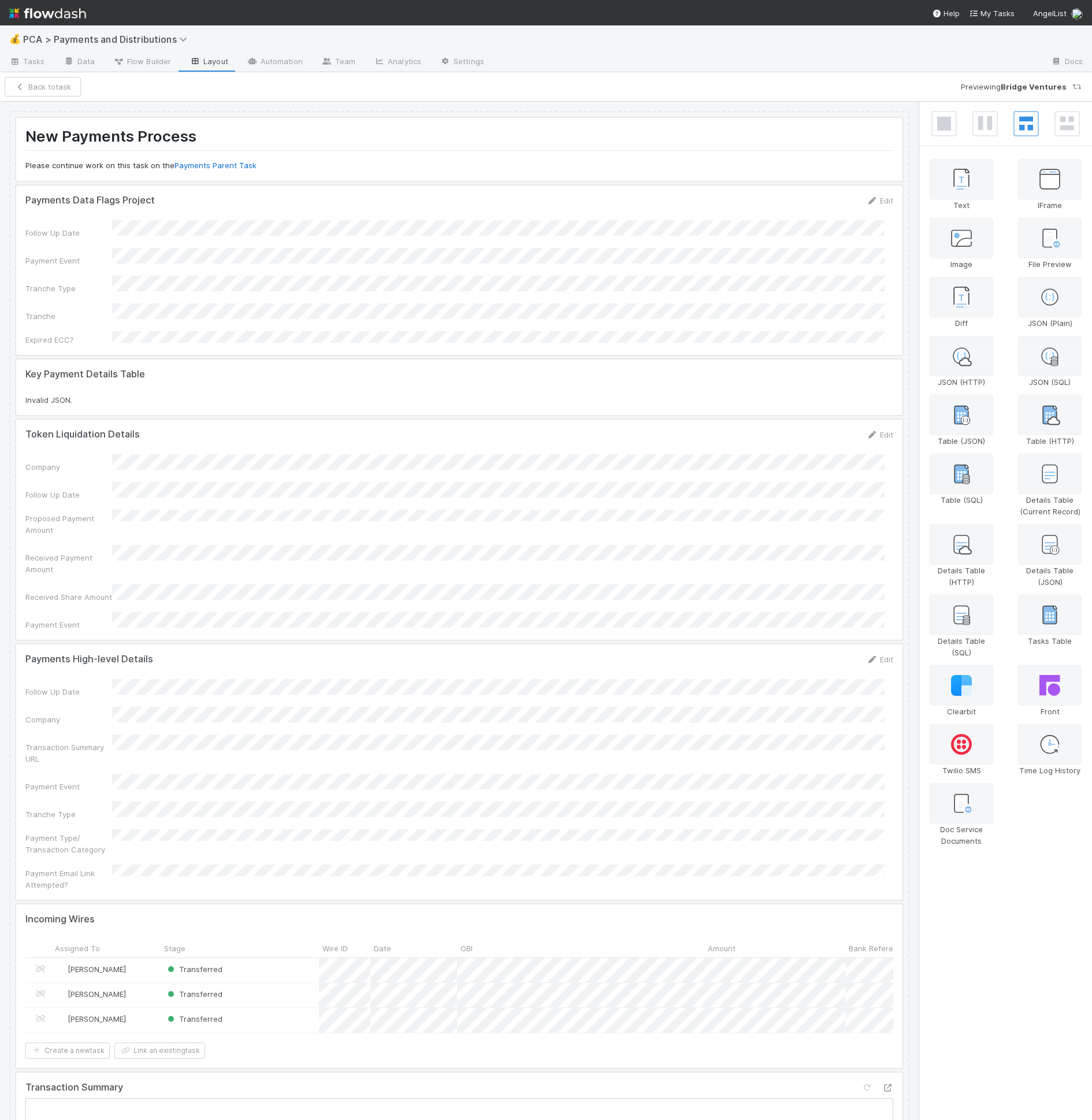
click at [326, 152] on div at bounding box center [459, 149] width 886 height 63
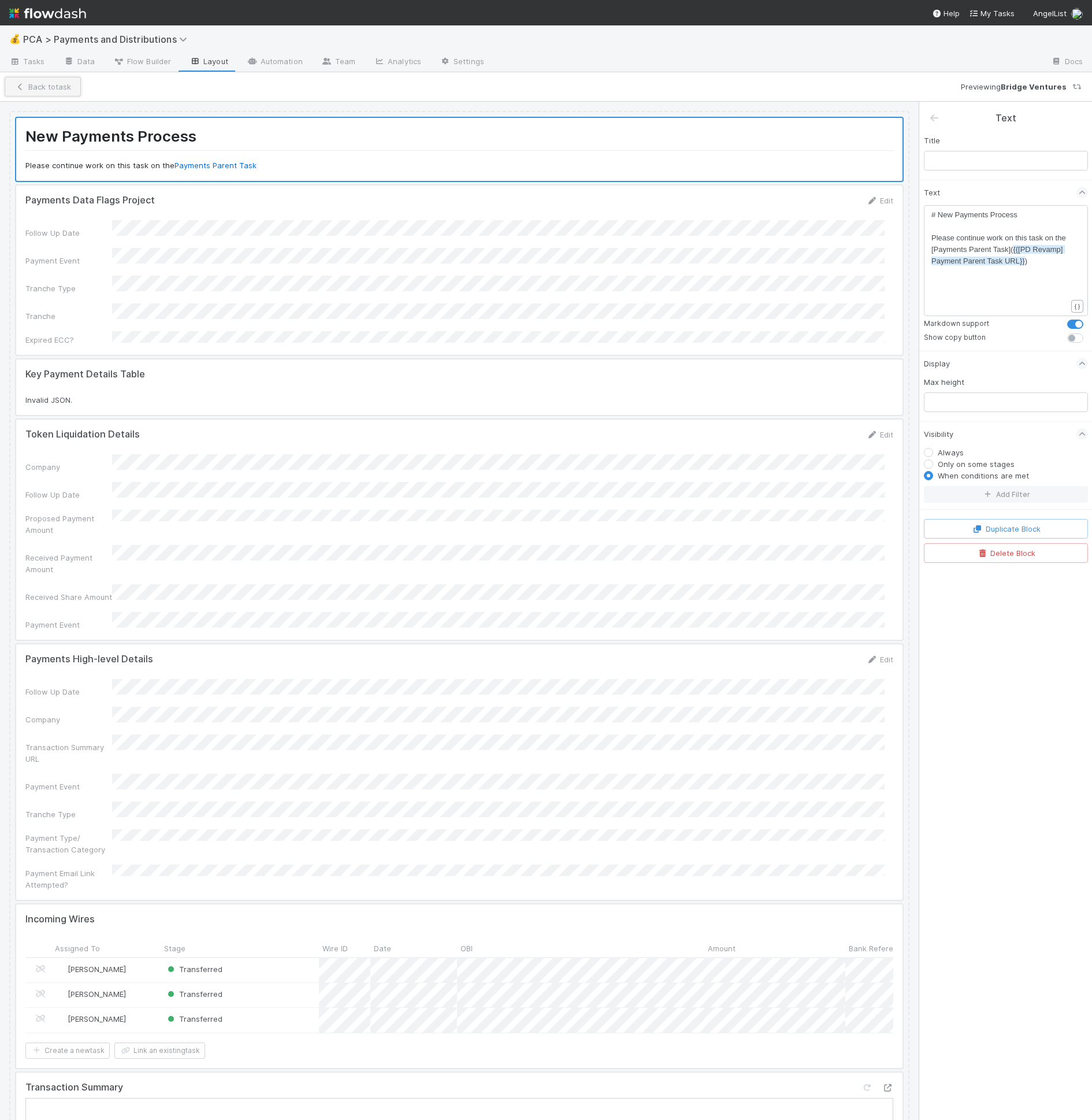
click at [39, 85] on button "Back to task" at bounding box center [43, 86] width 77 height 20
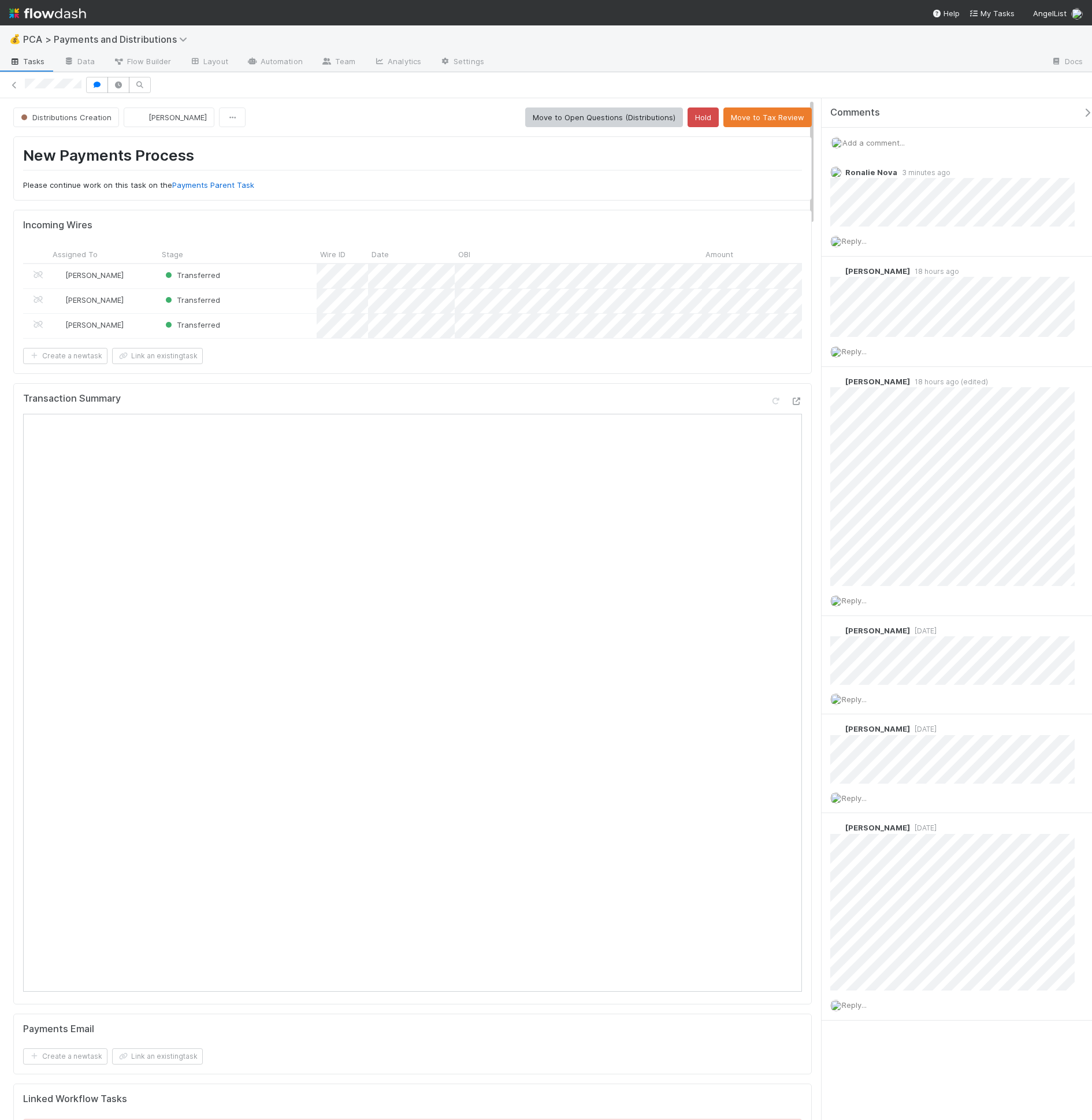
scroll to position [2866, 0]
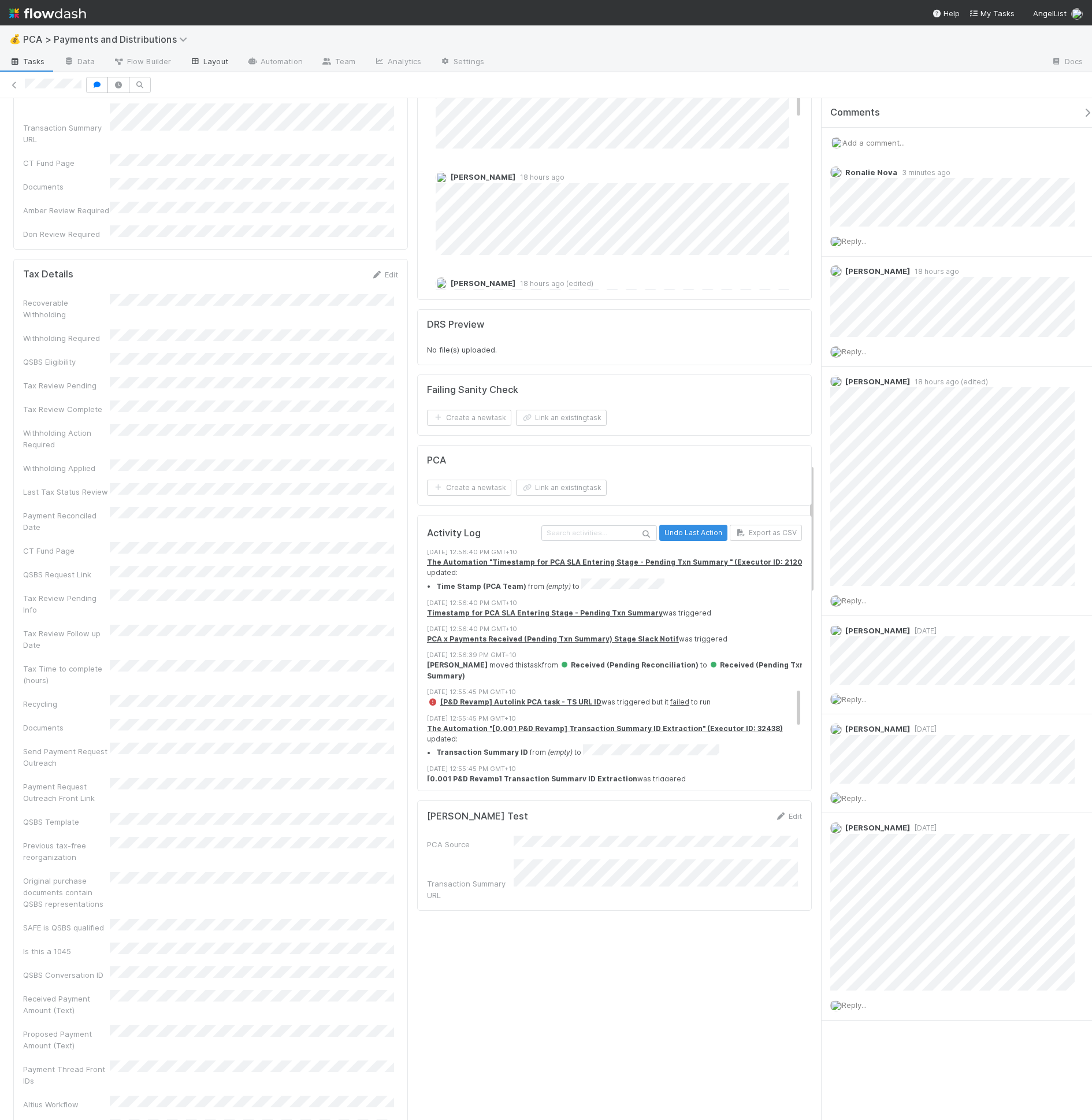
click at [211, 58] on link "Layout" at bounding box center [209, 62] width 57 height 19
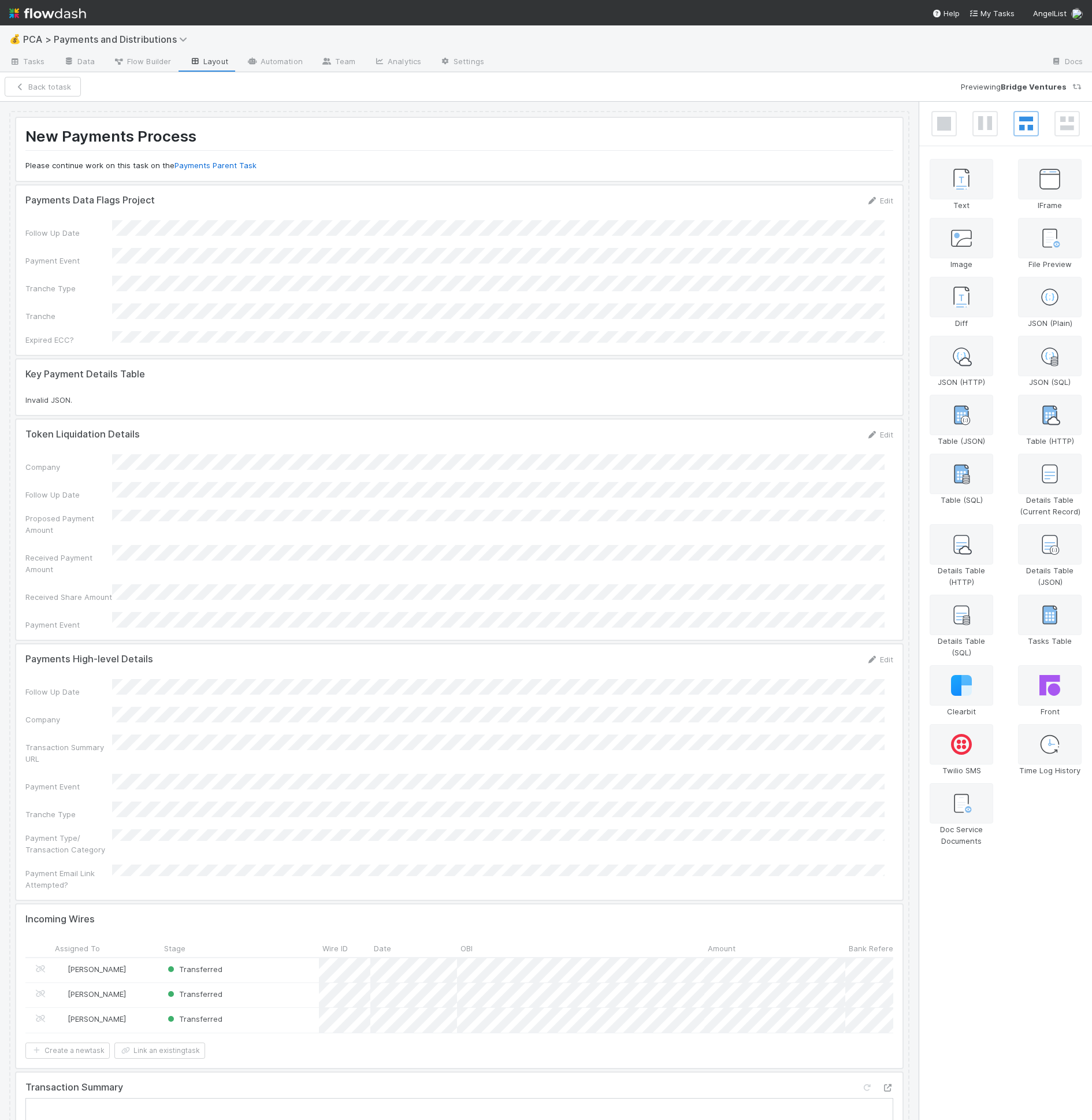
click at [229, 170] on div at bounding box center [459, 149] width 886 height 63
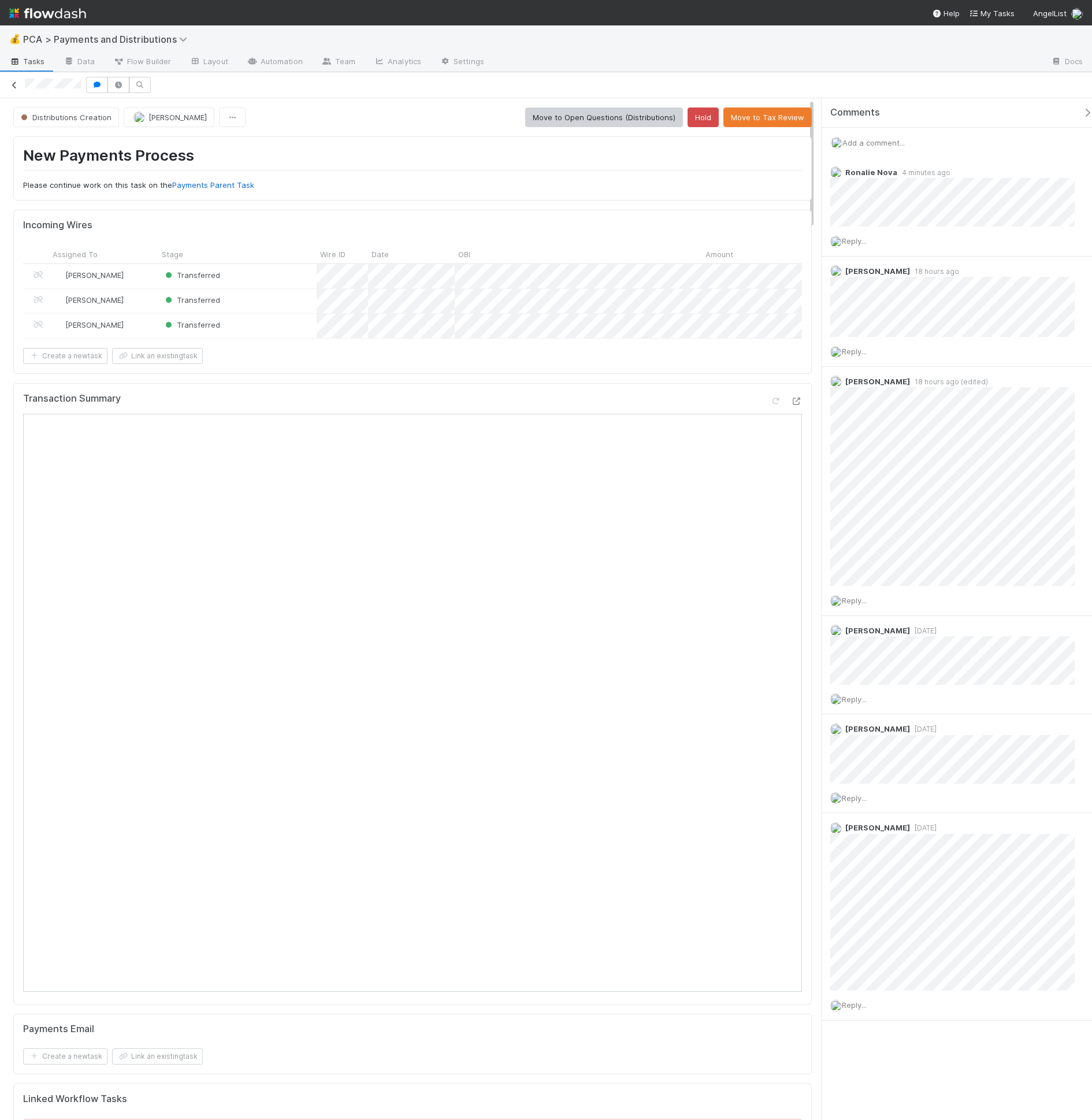
click at [12, 88] on link at bounding box center [14, 85] width 12 height 12
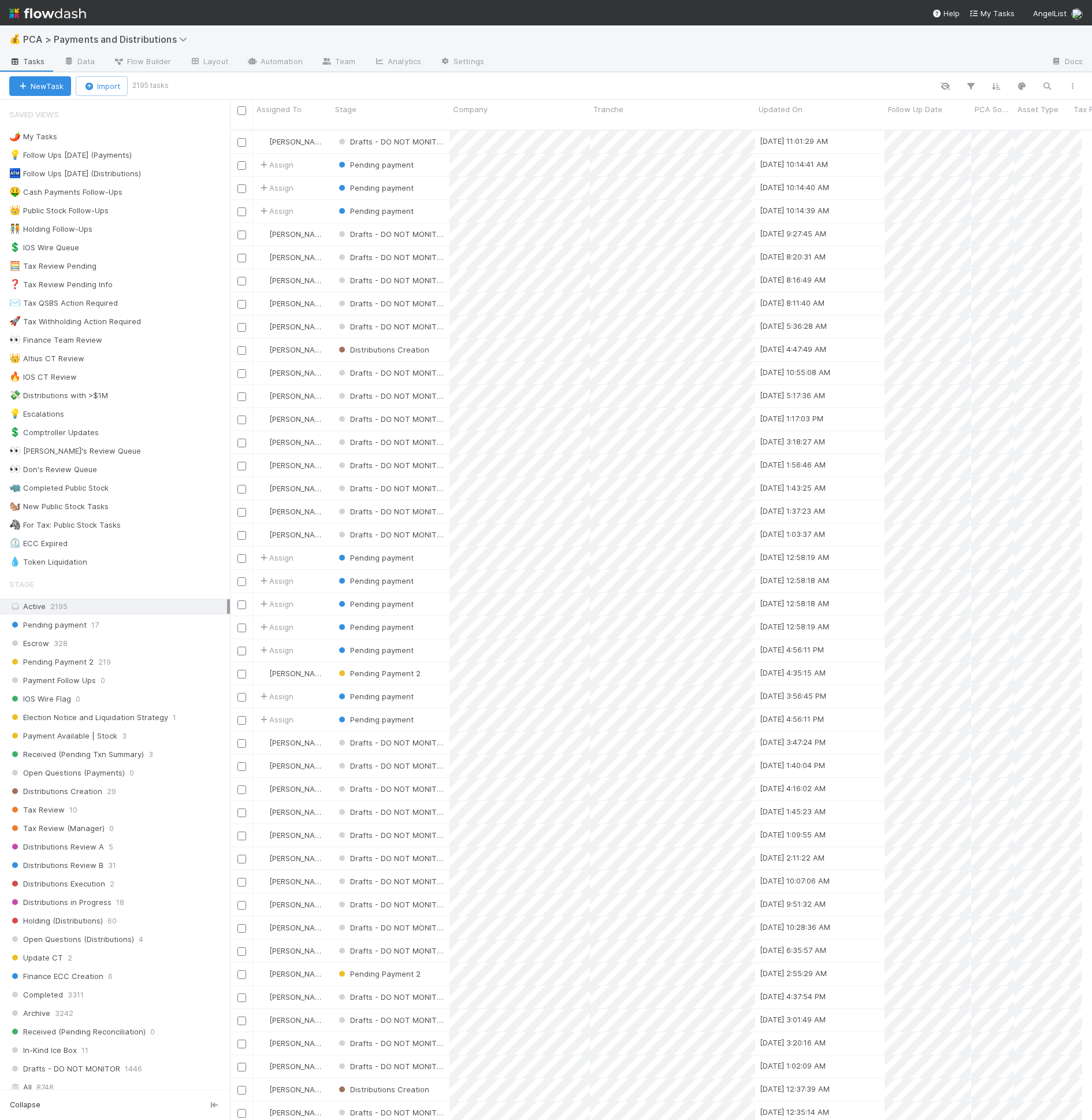
scroll to position [990, 842]
drag, startPoint x: 416, startPoint y: 187, endPoint x: 398, endPoint y: 174, distance: 22.2
click at [447, 137] on div "Drafts - DO NOT MONITOR" at bounding box center [390, 141] width 118 height 22
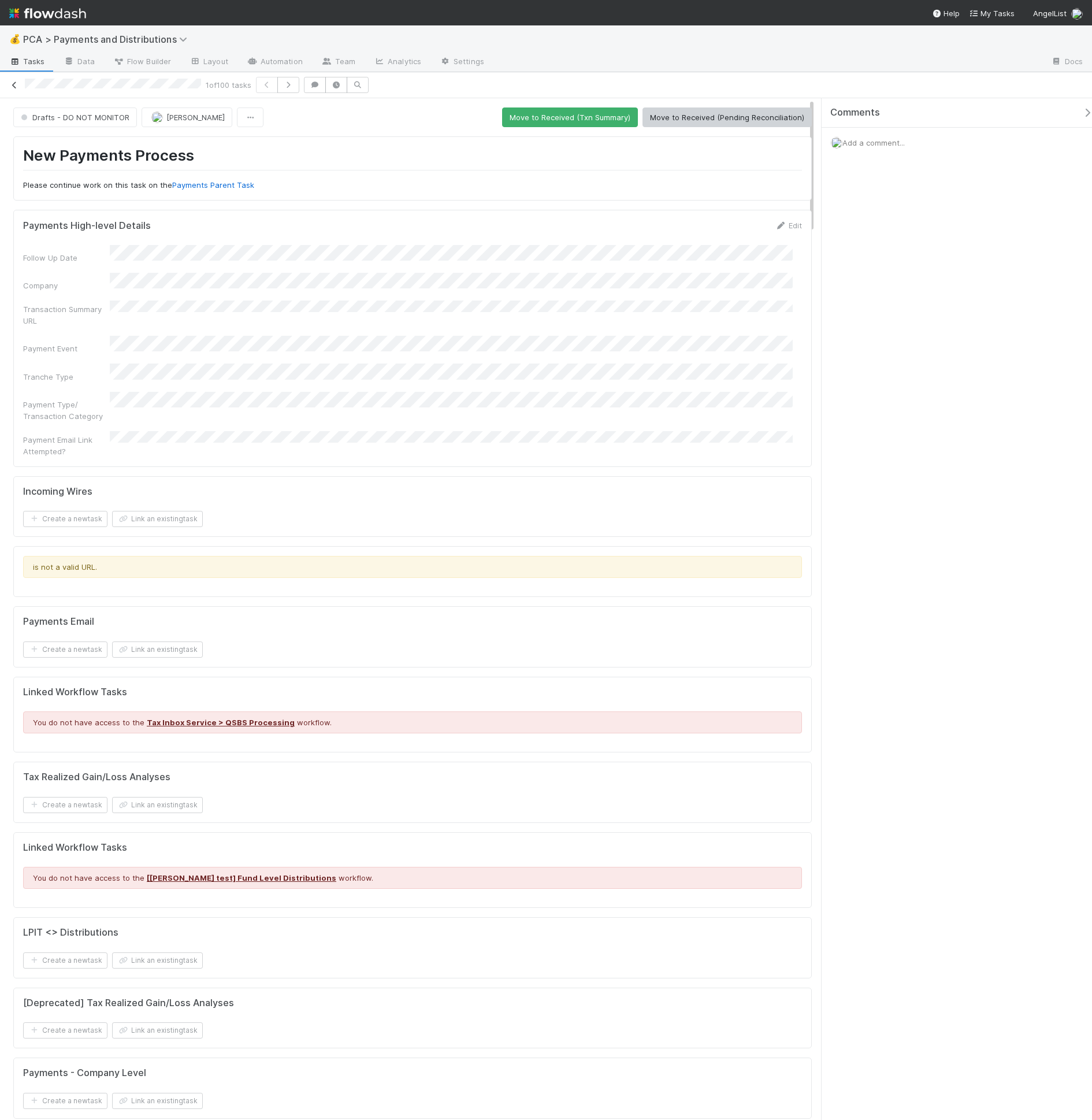
click at [17, 88] on link at bounding box center [14, 85] width 12 height 12
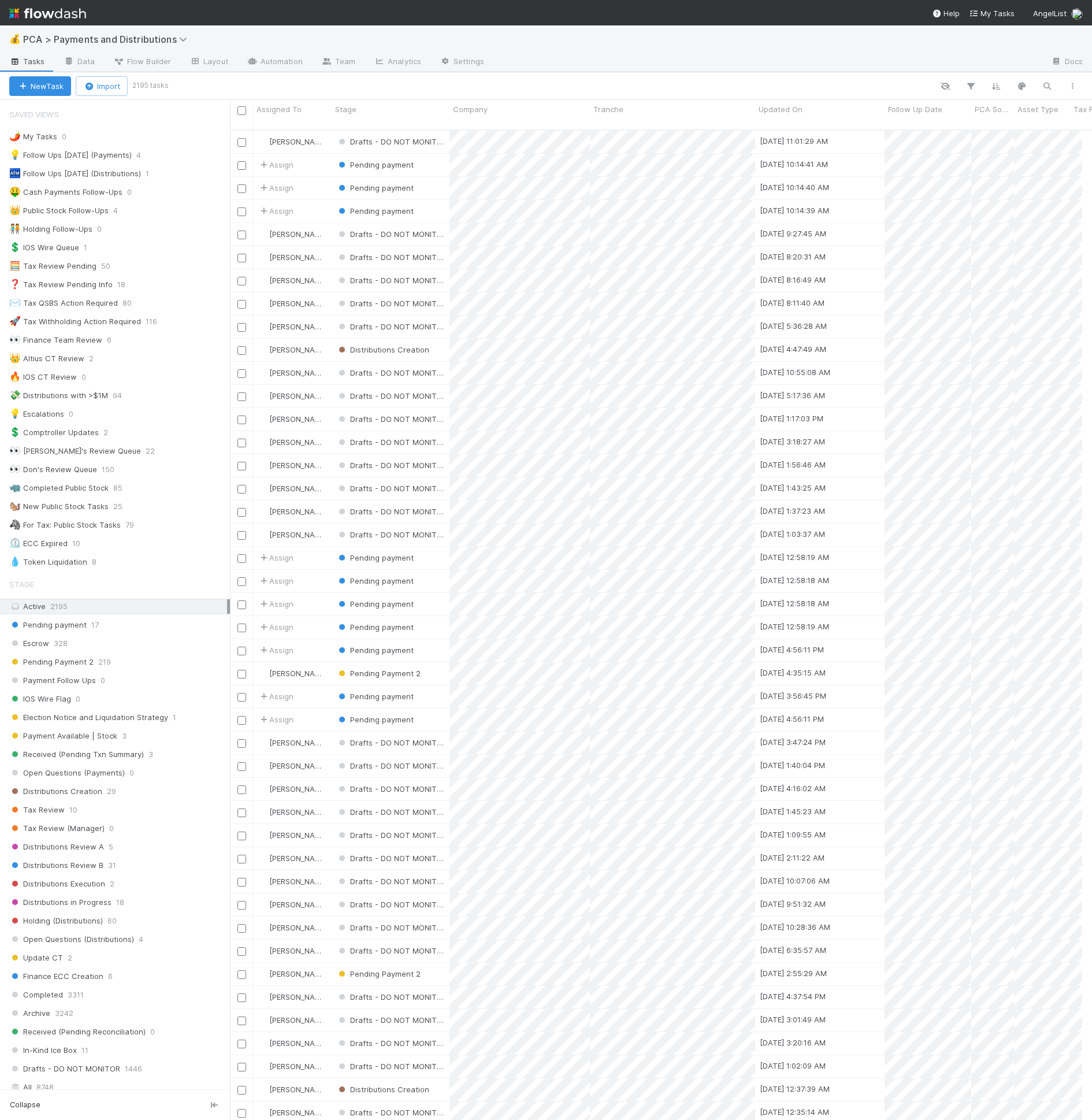
scroll to position [10, 10]
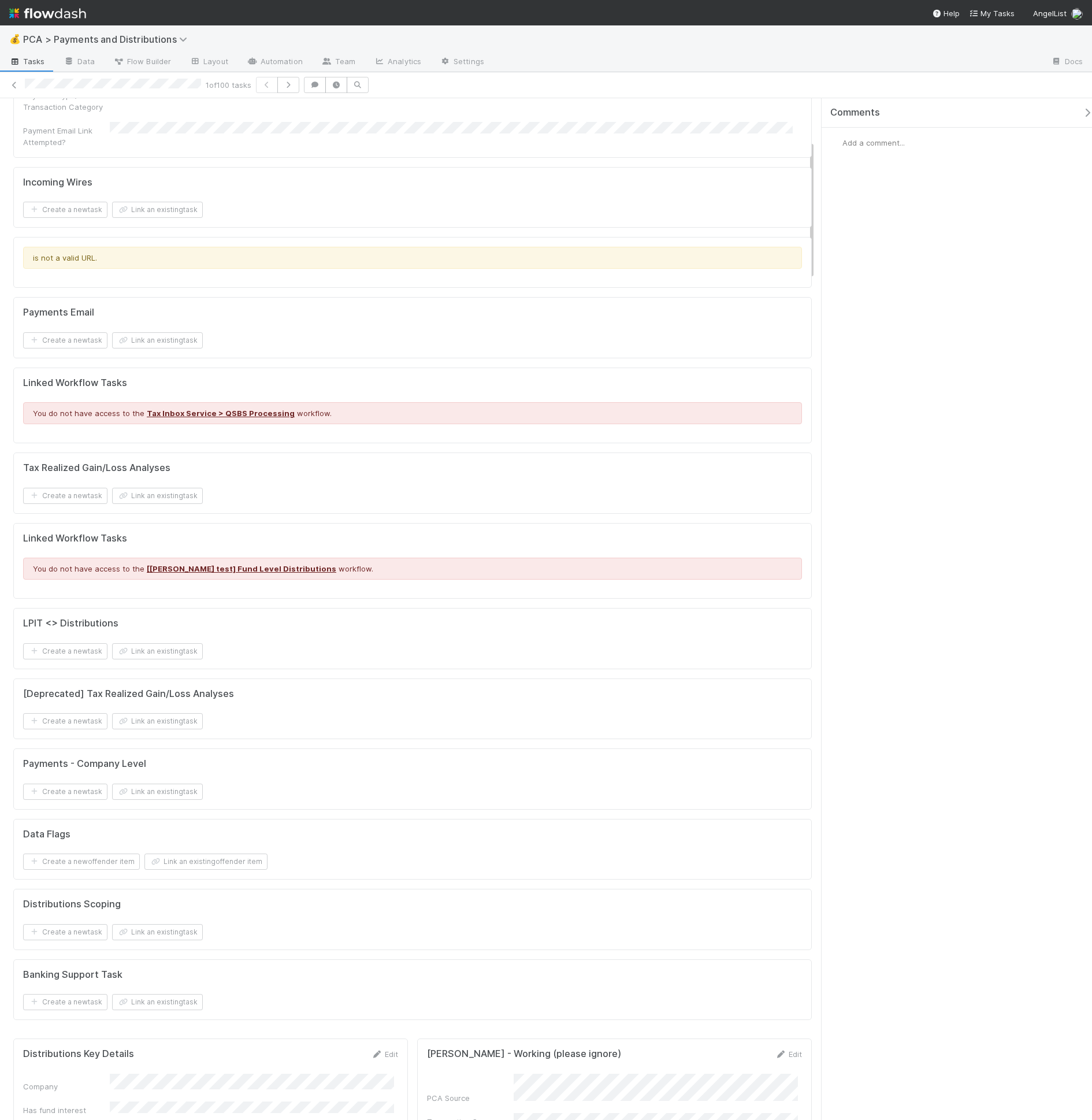
scroll to position [311, 0]
click at [203, 756] on div "Payments - Company Level" at bounding box center [413, 762] width 779 height 12
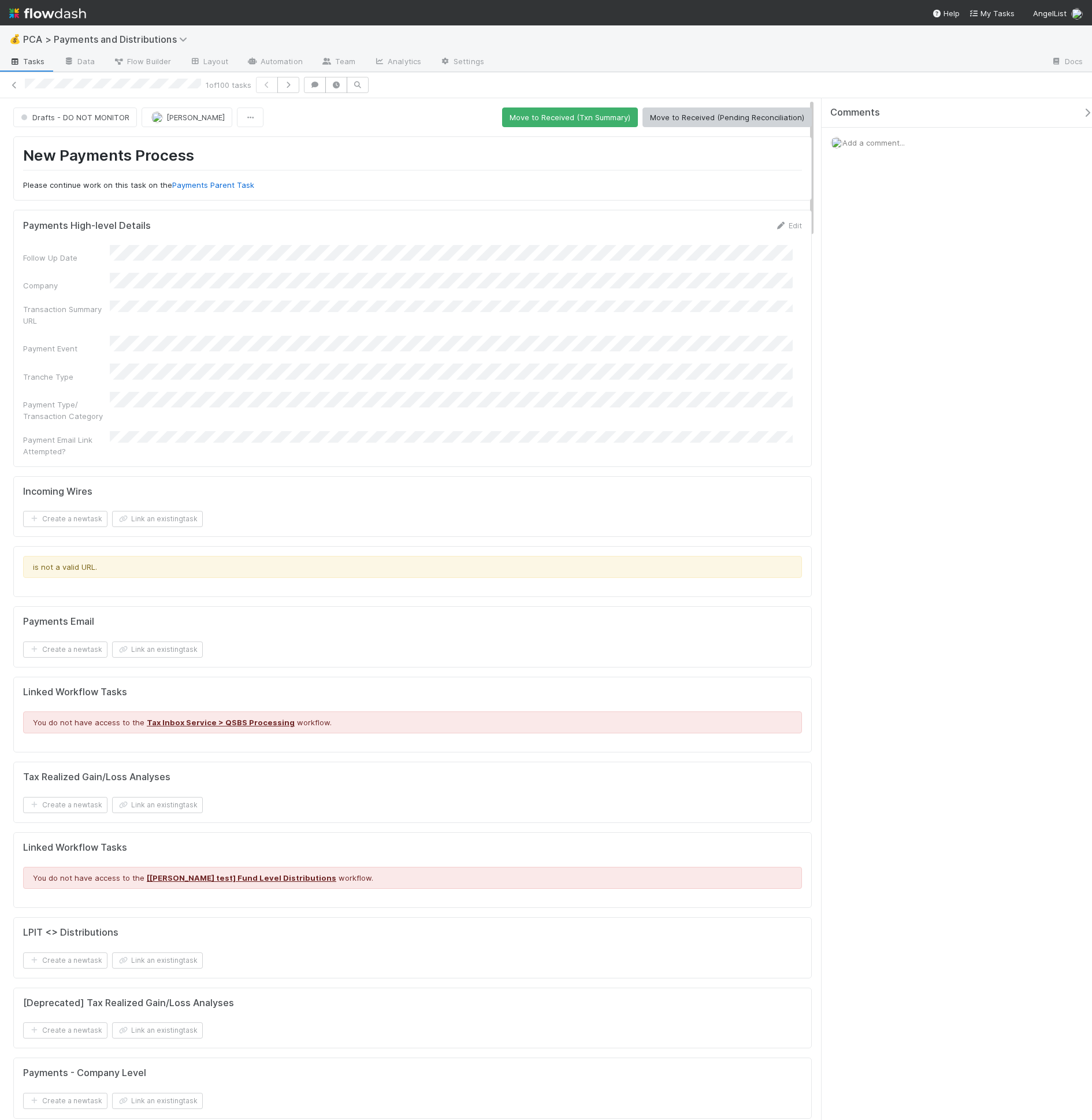
click at [227, 262] on div "Follow Up Date Company Transaction Summary URL Payment Event Tranche Type Payme…" at bounding box center [413, 350] width 779 height 211
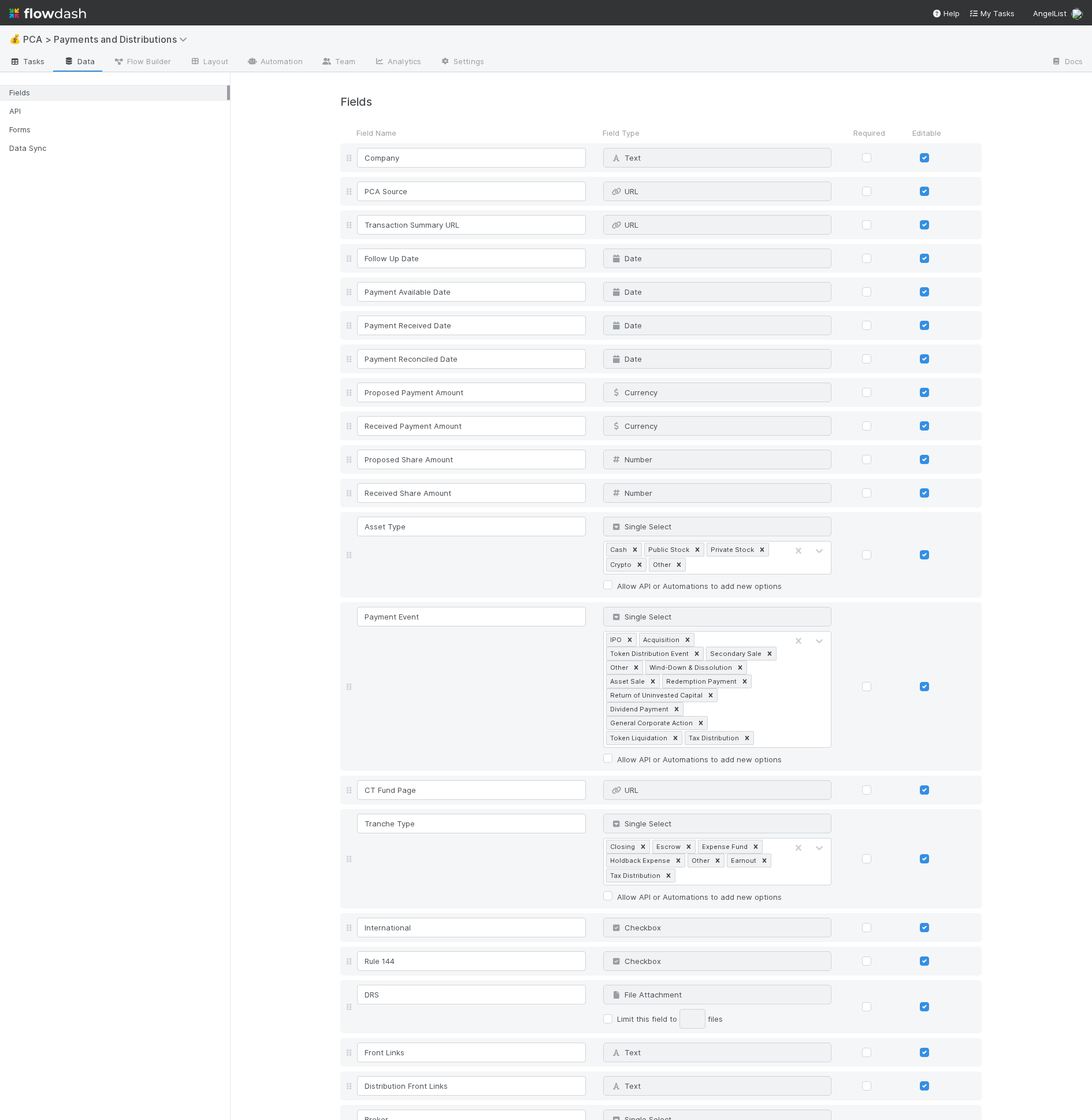
click at [23, 57] on span "Tasks" at bounding box center [27, 61] width 36 height 12
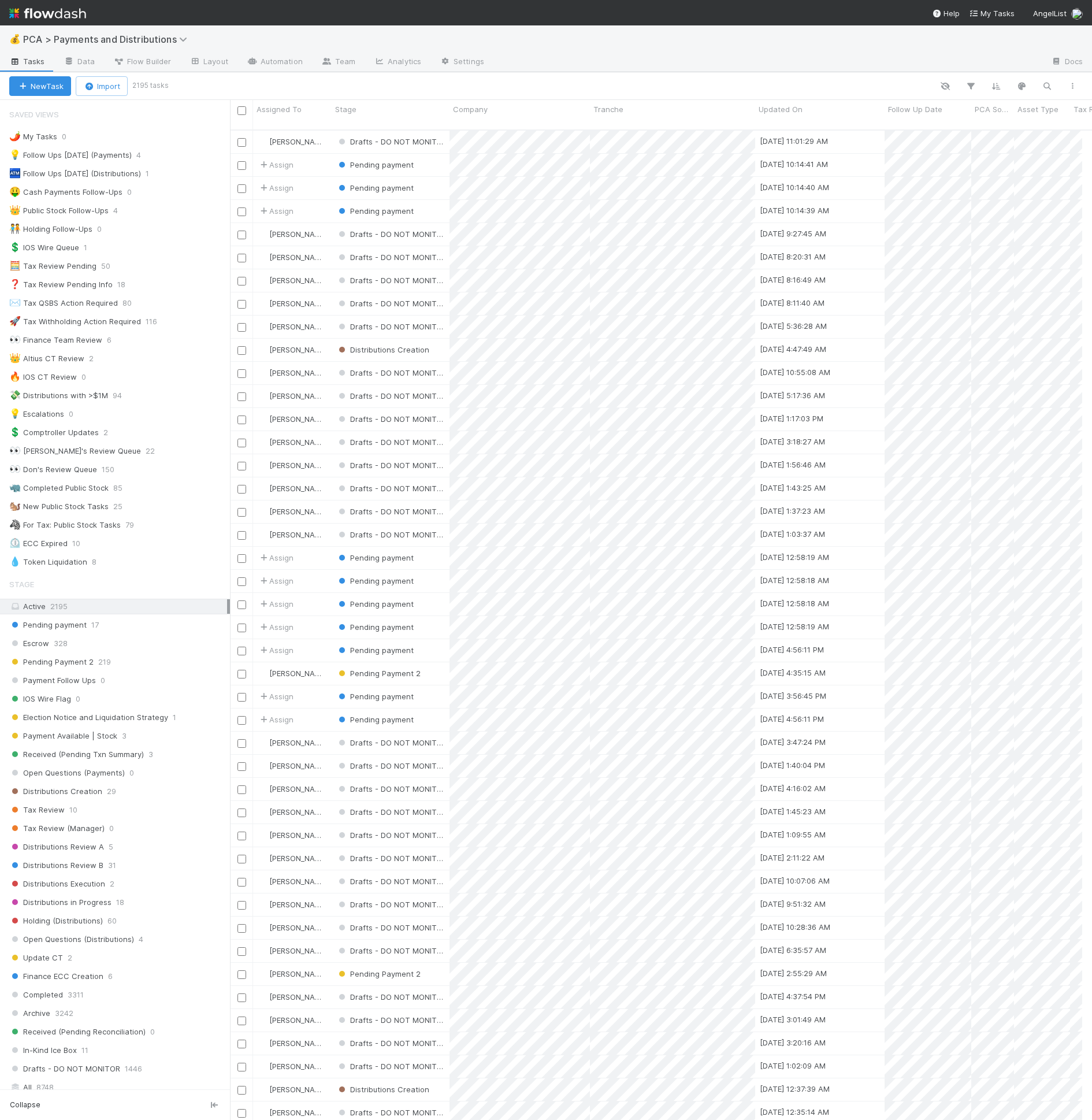
scroll to position [990, 842]
click at [980, 86] on button "button" at bounding box center [970, 86] width 21 height 15
click at [694, 130] on div "Add Filter" at bounding box center [794, 121] width 365 height 36
click at [694, 128] on div "Add Filter" at bounding box center [794, 121] width 365 height 36
click at [694, 126] on button "Add Filter" at bounding box center [793, 120] width 347 height 17
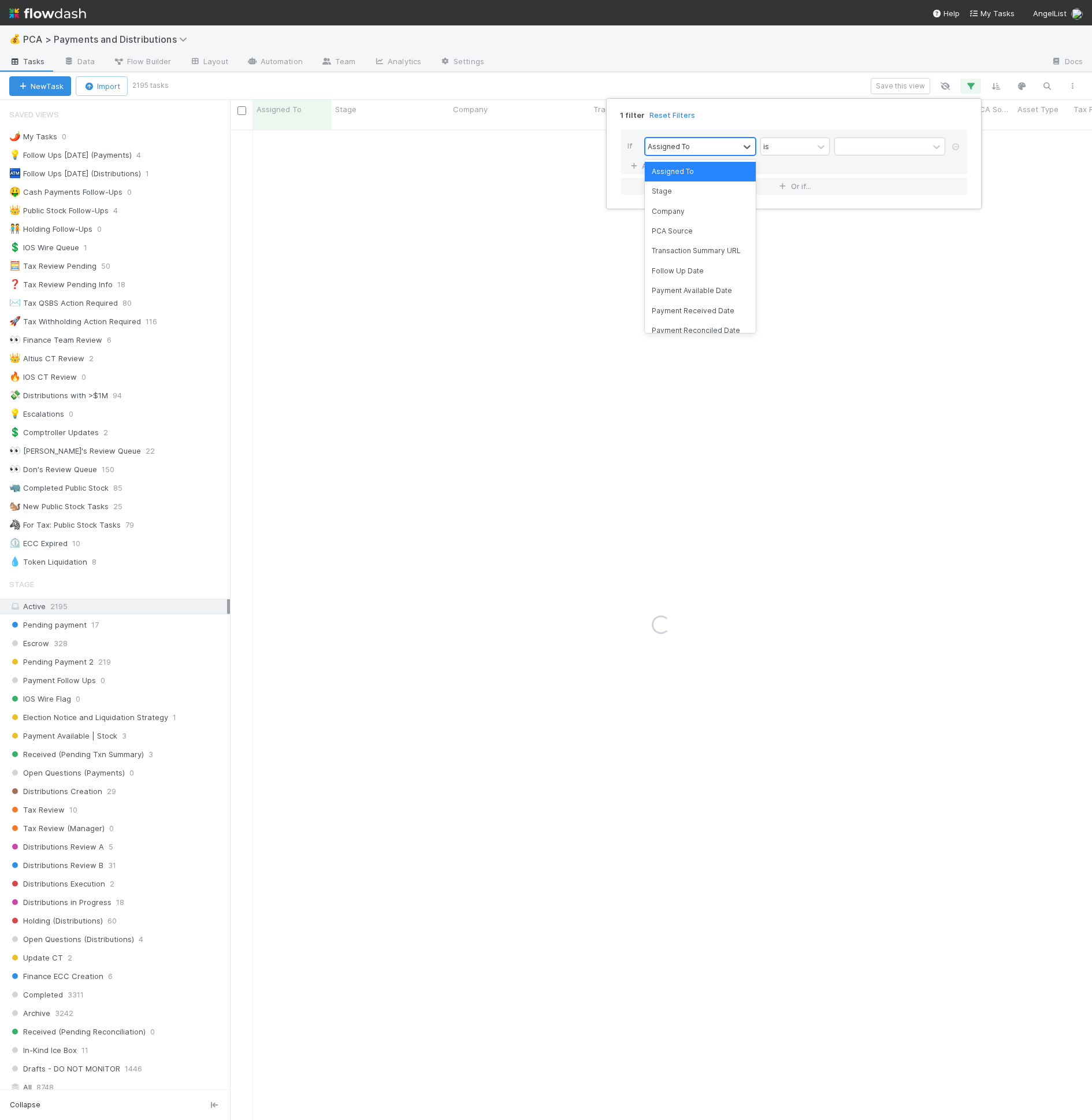
click at [687, 138] on div "Assigned To" at bounding box center [692, 146] width 94 height 17
type input "pca"
click at [678, 227] on div "PCA ID" at bounding box center [700, 231] width 111 height 20
click at [855, 151] on input "text" at bounding box center [890, 146] width 111 height 17
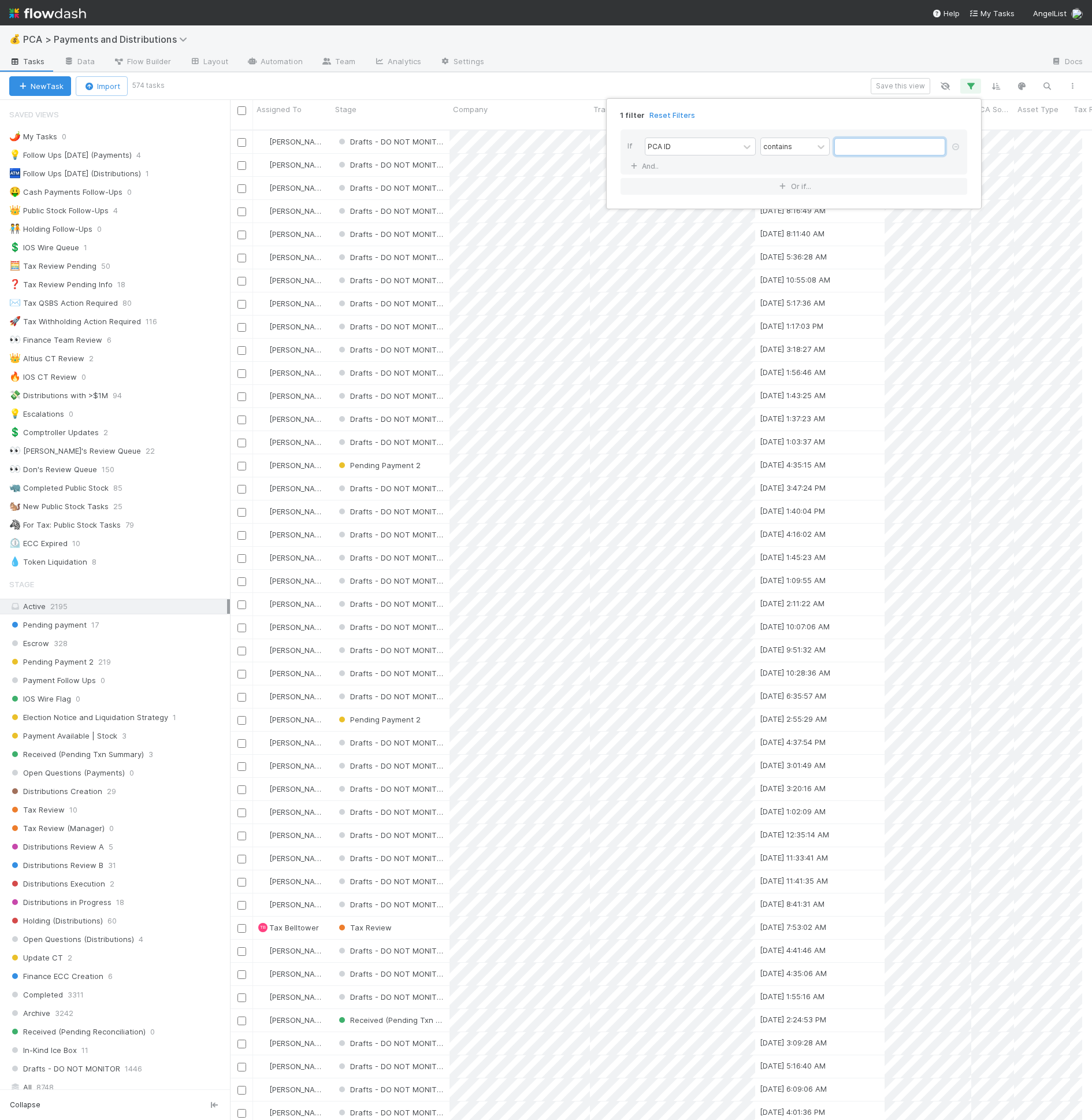
paste input "36515"
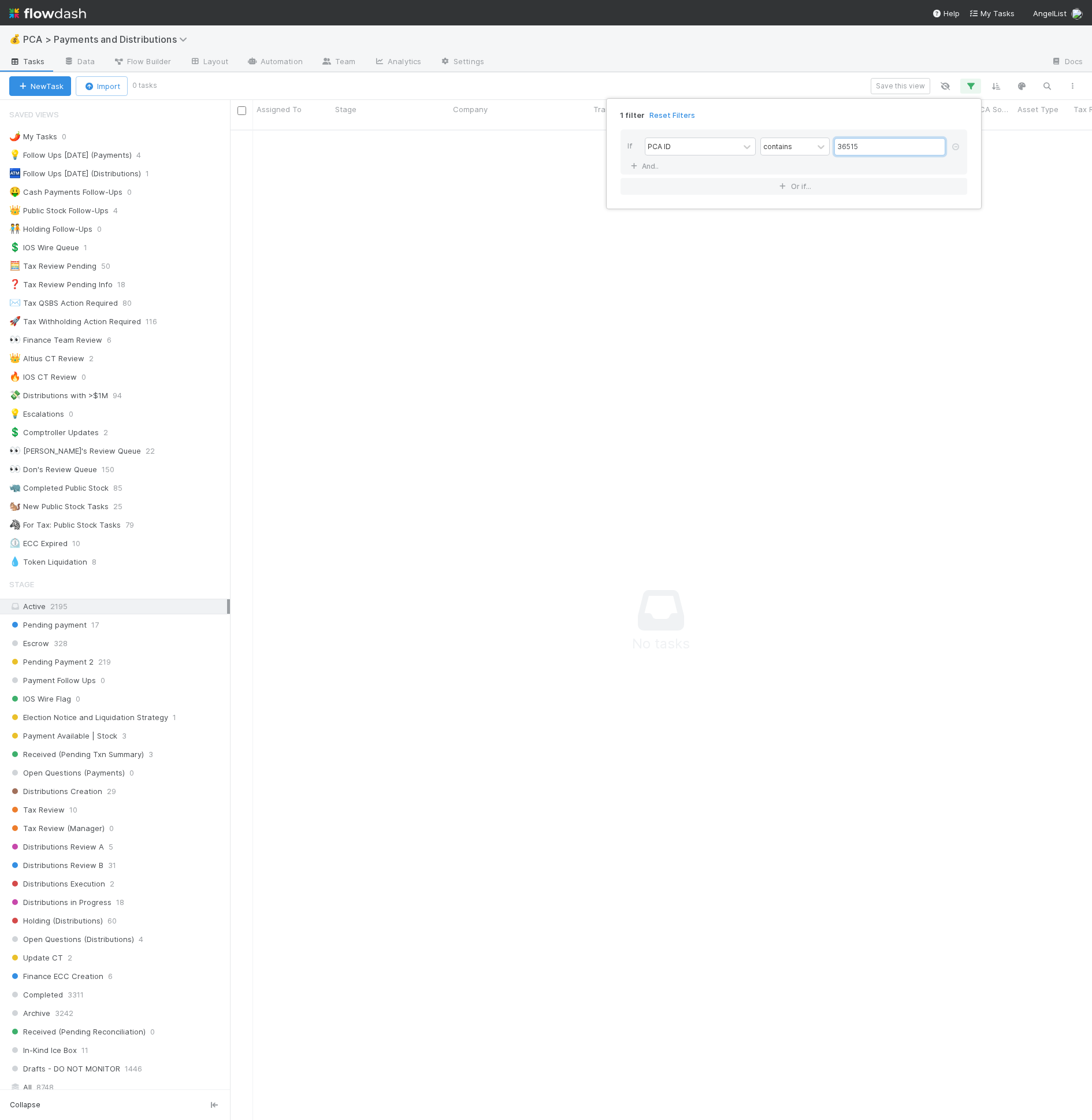
type input "36515"
click at [631, 67] on div "1 filter Reset Filters If PCA ID contains 36515 And.. Or if..." at bounding box center [546, 560] width 1092 height 1120
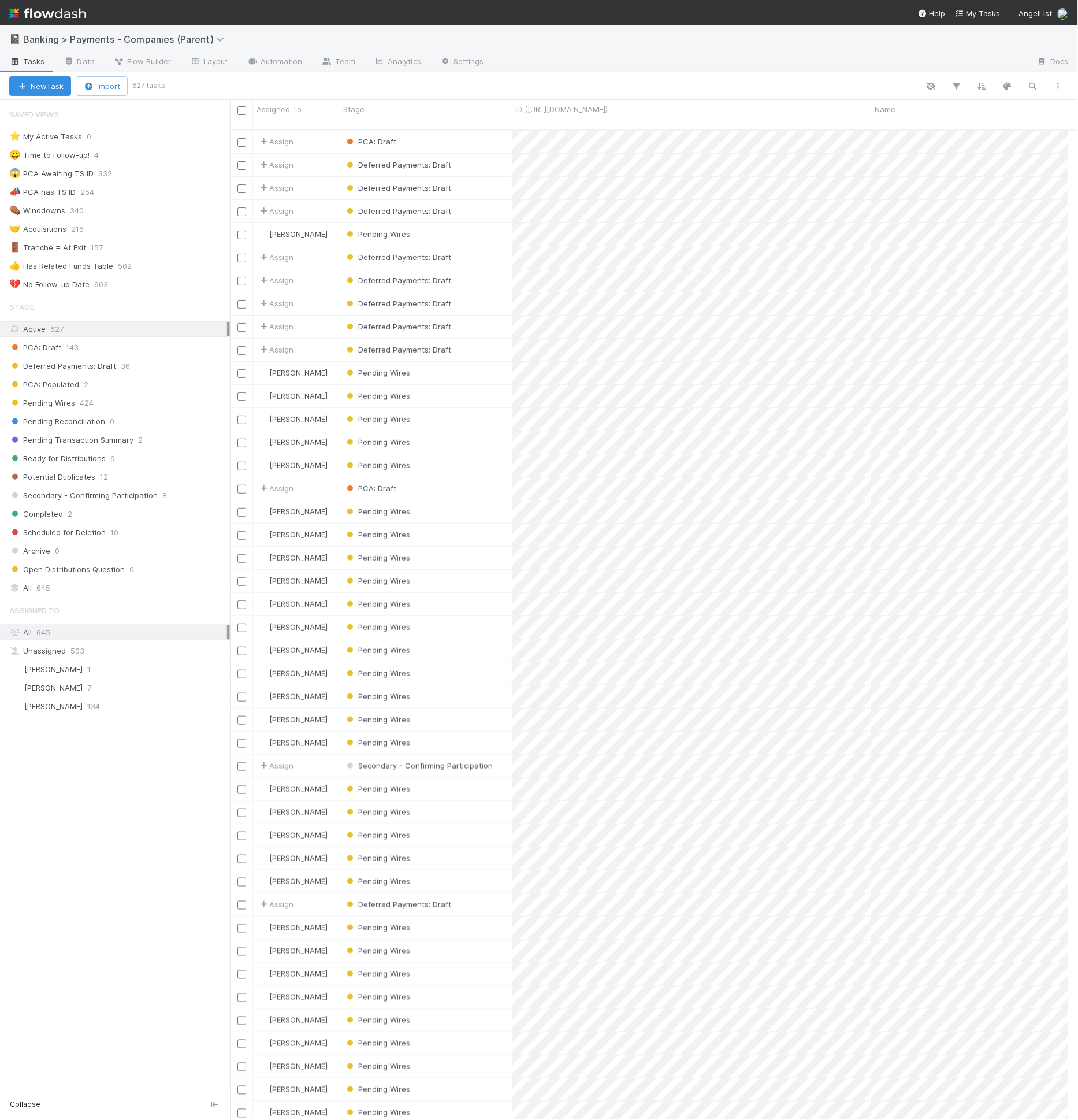
scroll to position [10, 10]
click at [963, 79] on button "button" at bounding box center [957, 86] width 21 height 15
click at [167, 395] on div "Add Filter" at bounding box center [539, 560] width 1078 height 1120
click at [113, 396] on div "Pending Wires 424" at bounding box center [119, 403] width 221 height 14
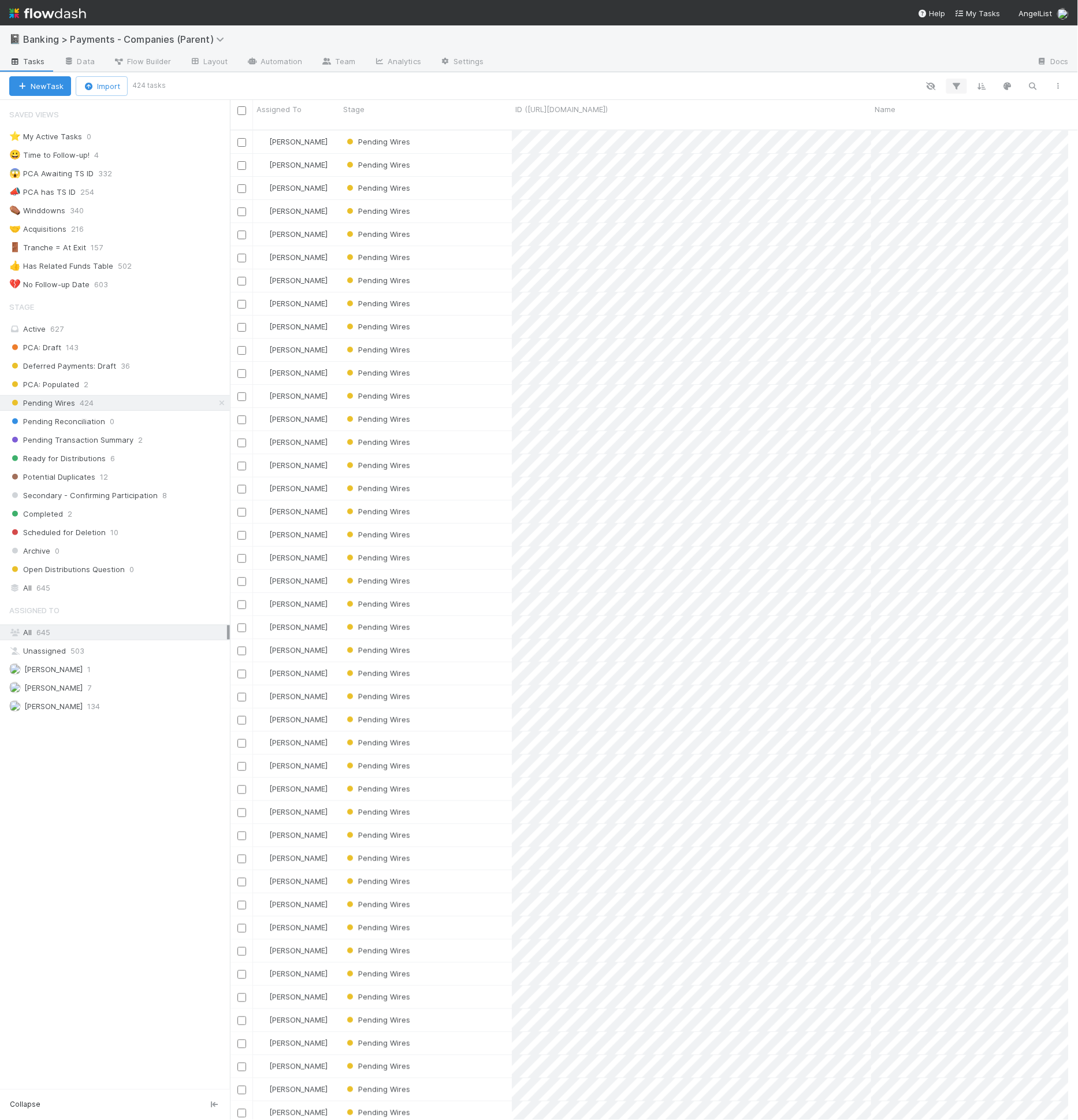
scroll to position [990, 829]
click at [959, 81] on icon "button" at bounding box center [957, 86] width 12 height 11
click at [290, 52] on div "Loading..." at bounding box center [539, 560] width 1078 height 1120
click at [292, 64] on link "Automation" at bounding box center [275, 62] width 75 height 19
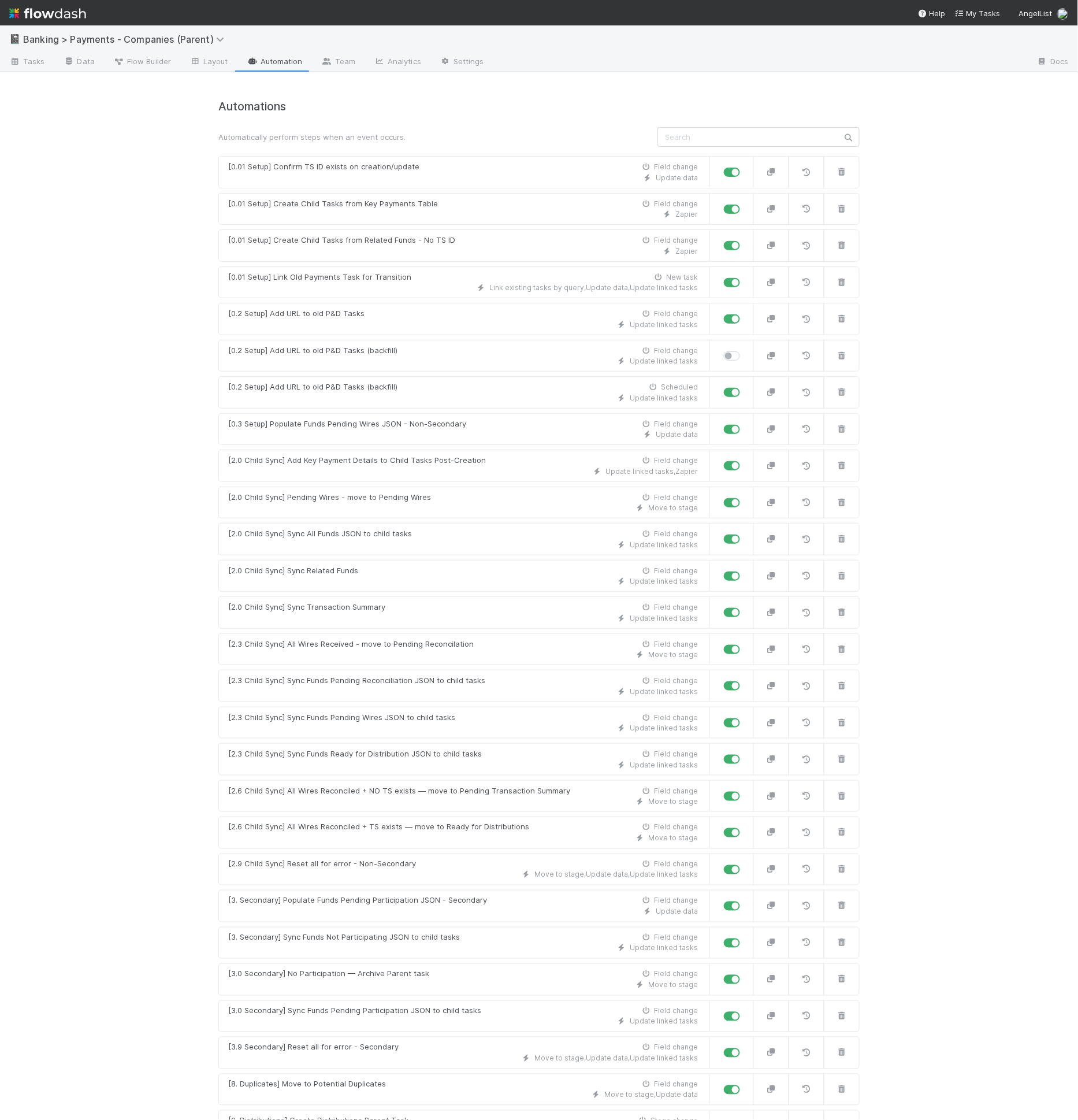
click at [745, 387] on label at bounding box center [745, 387] width 0 height 0
click at [725, 391] on input "checkbox" at bounding box center [728, 392] width 9 height 11
checkbox input "false"
click at [387, 291] on div "Link existing tasks by query , Update data , Update linked tasks" at bounding box center [463, 288] width 470 height 11
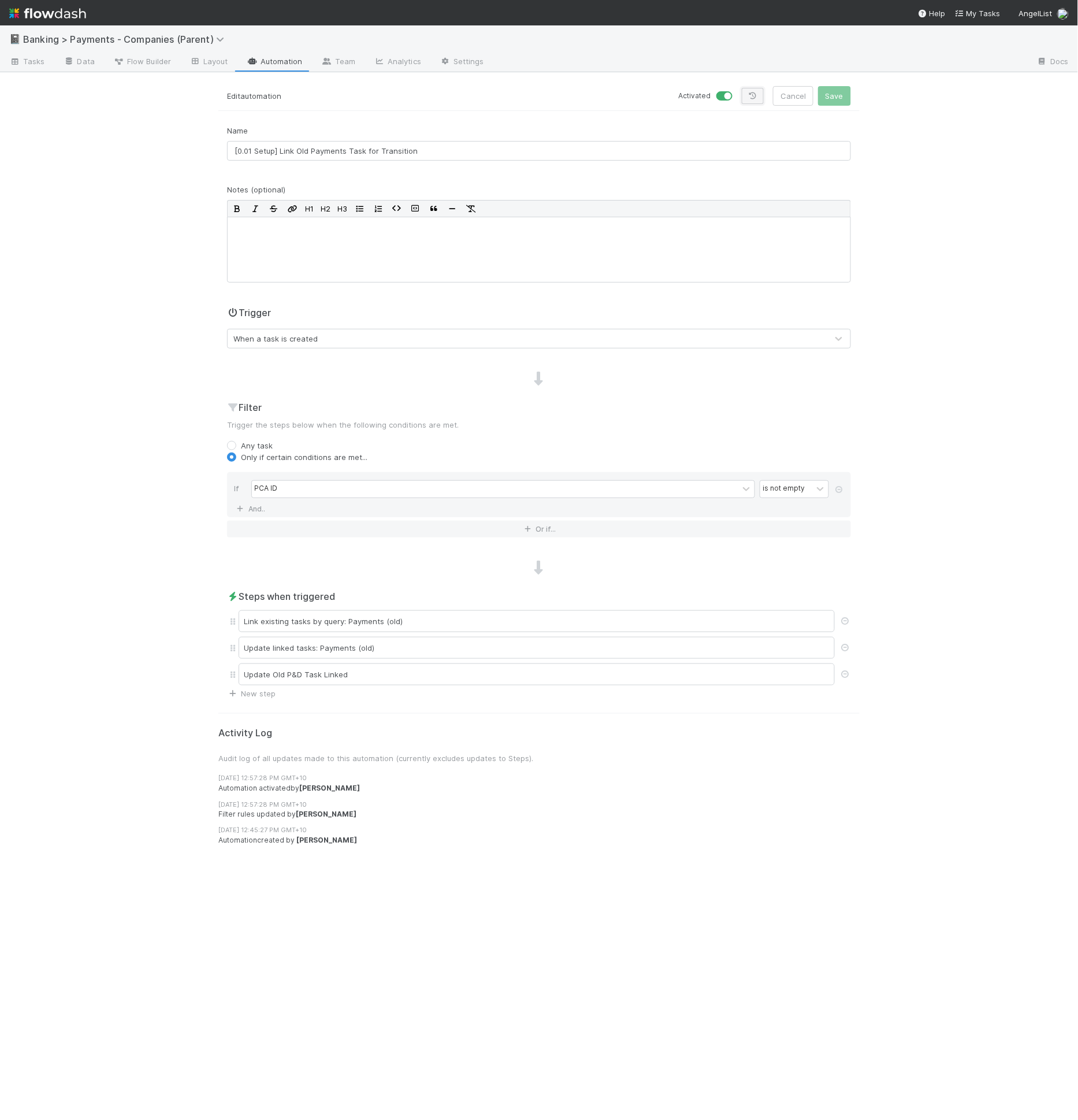
click at [763, 88] on link at bounding box center [753, 96] width 22 height 16
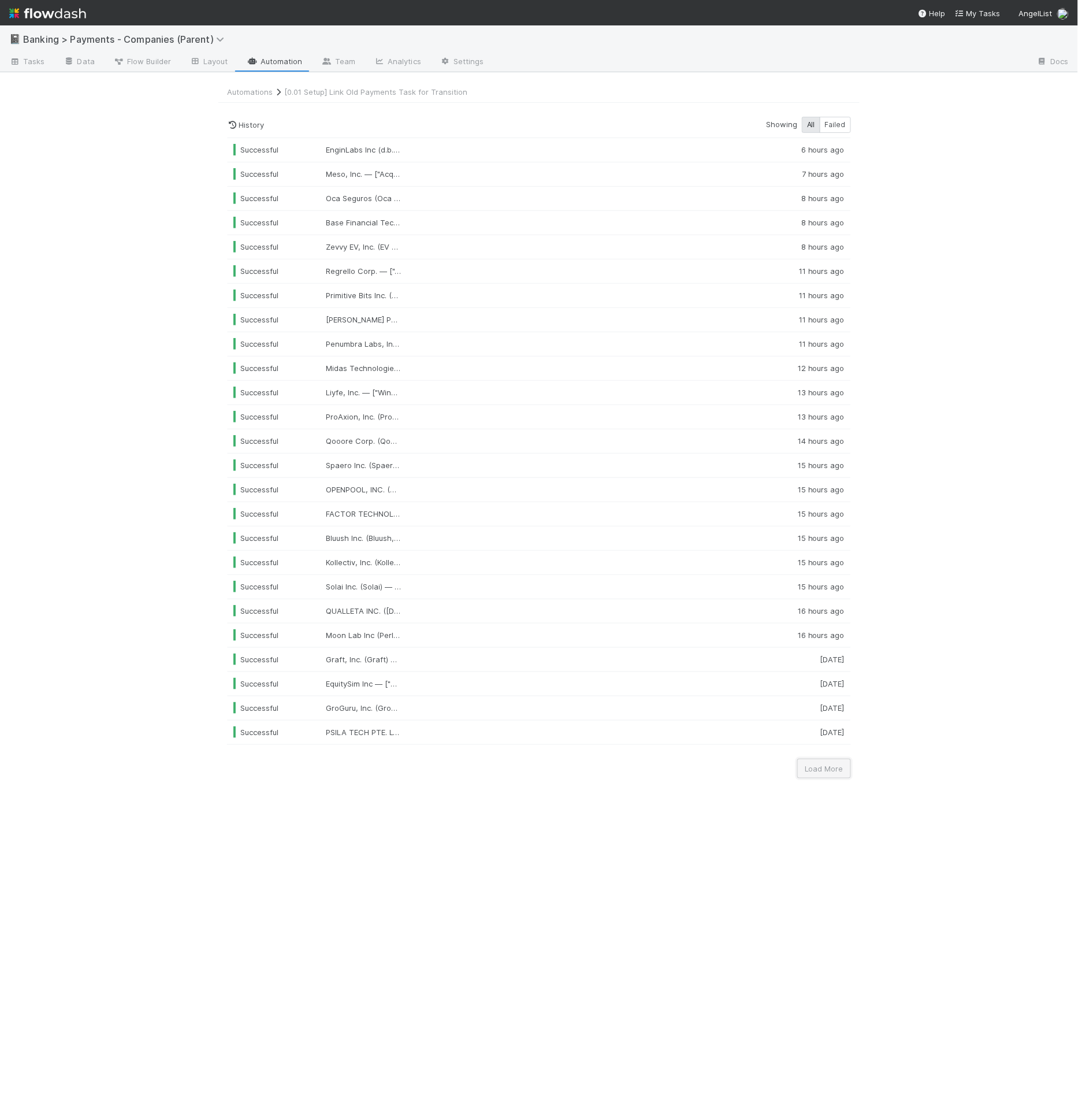
click at [822, 762] on button "Load More" at bounding box center [824, 769] width 53 height 20
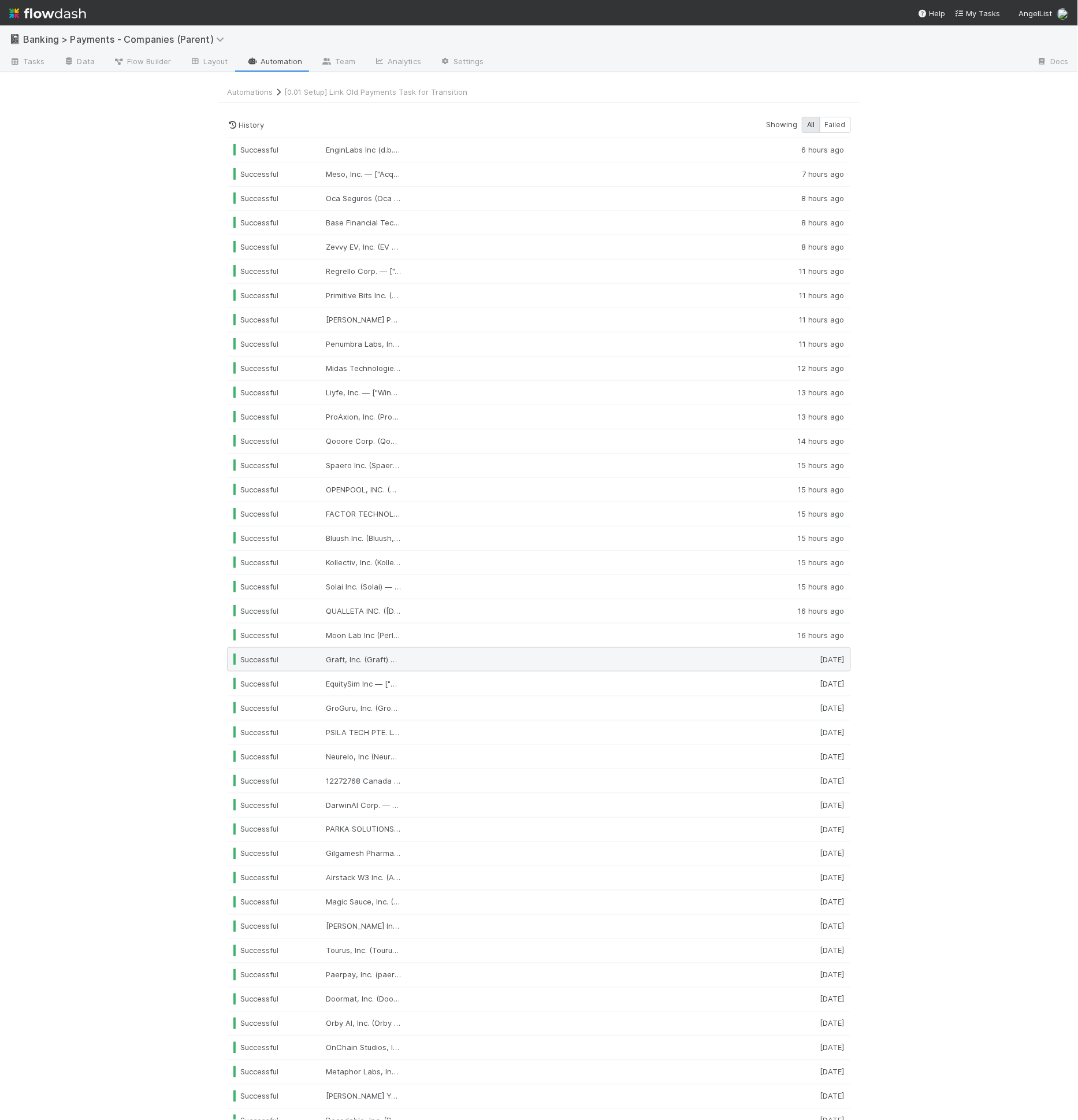
scroll to position [251, 0]
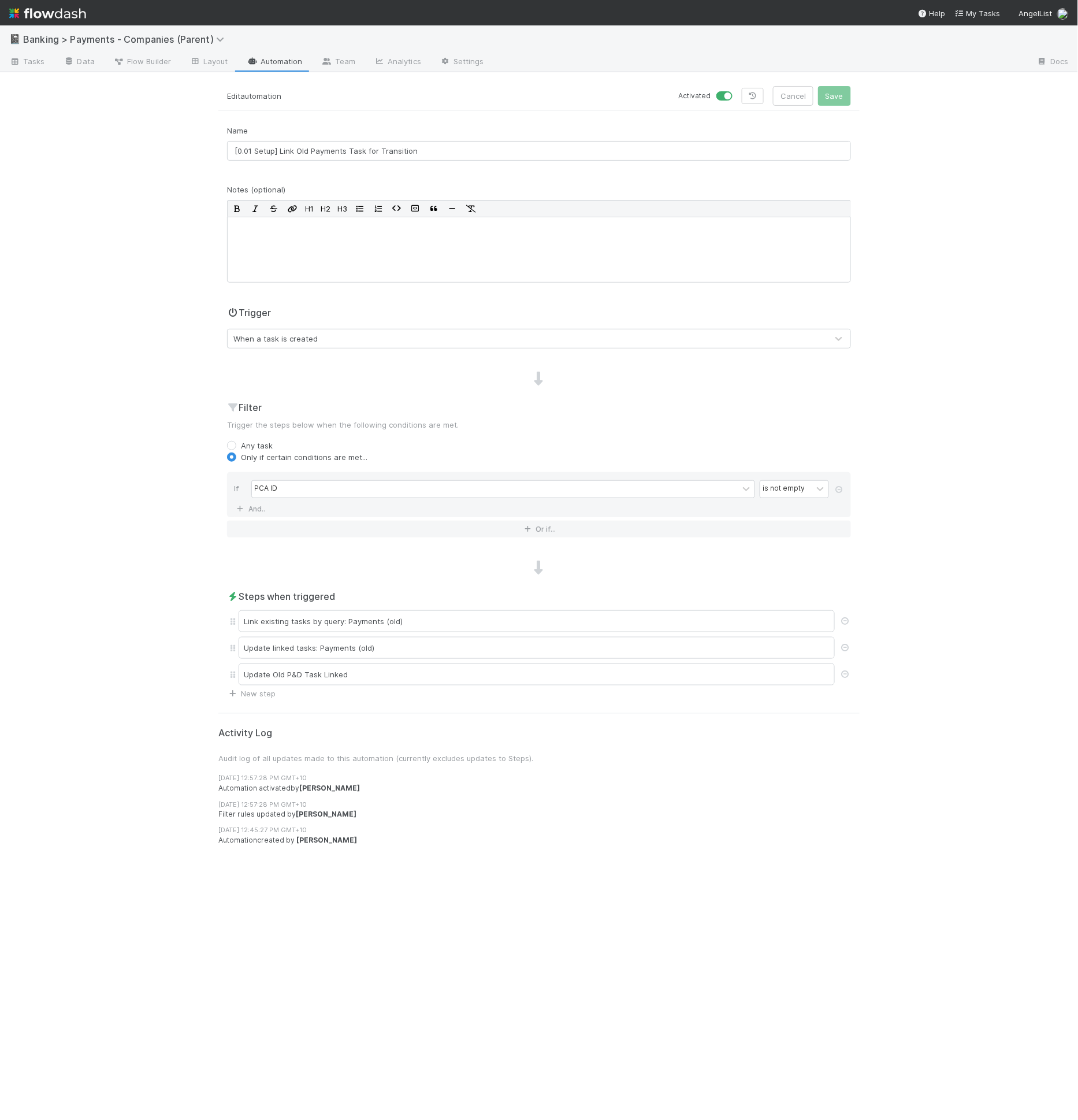
click at [262, 60] on link "Automation" at bounding box center [275, 62] width 75 height 19
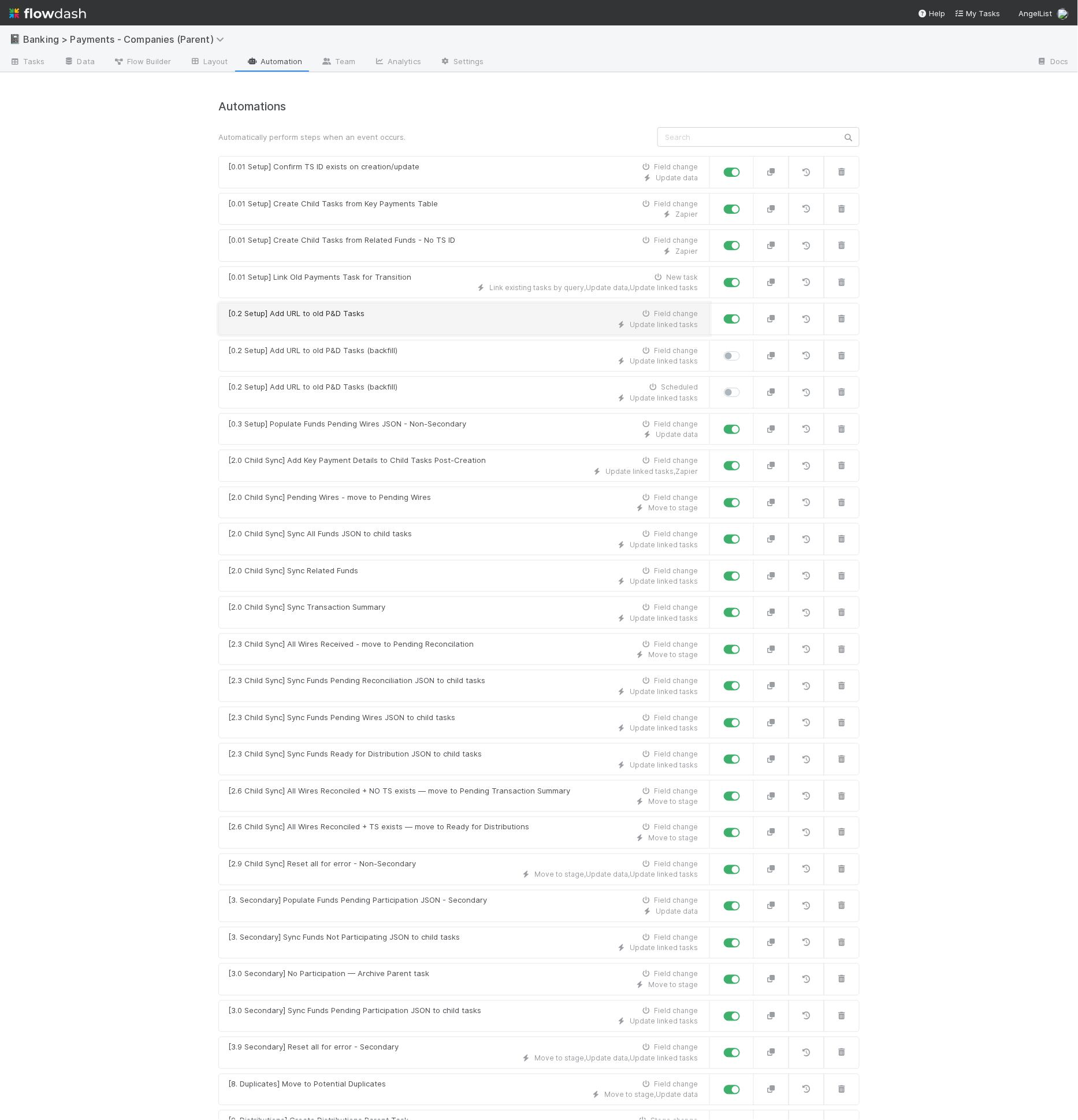
click at [408, 314] on div "[0.2 Setup] Add URL to old P&D Tasks Field change" at bounding box center [463, 313] width 470 height 12
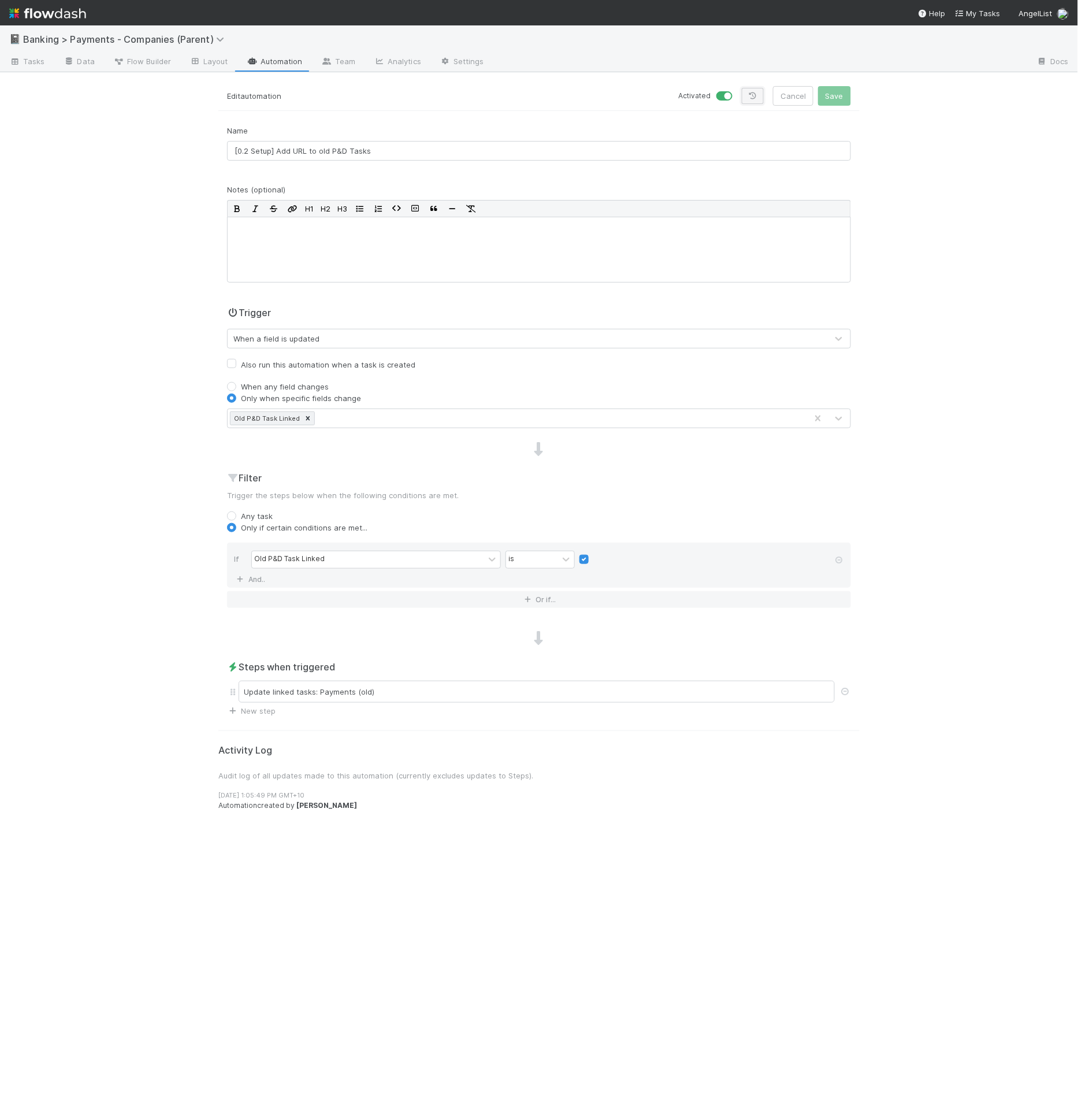
click at [759, 96] on icon at bounding box center [753, 96] width 12 height 7
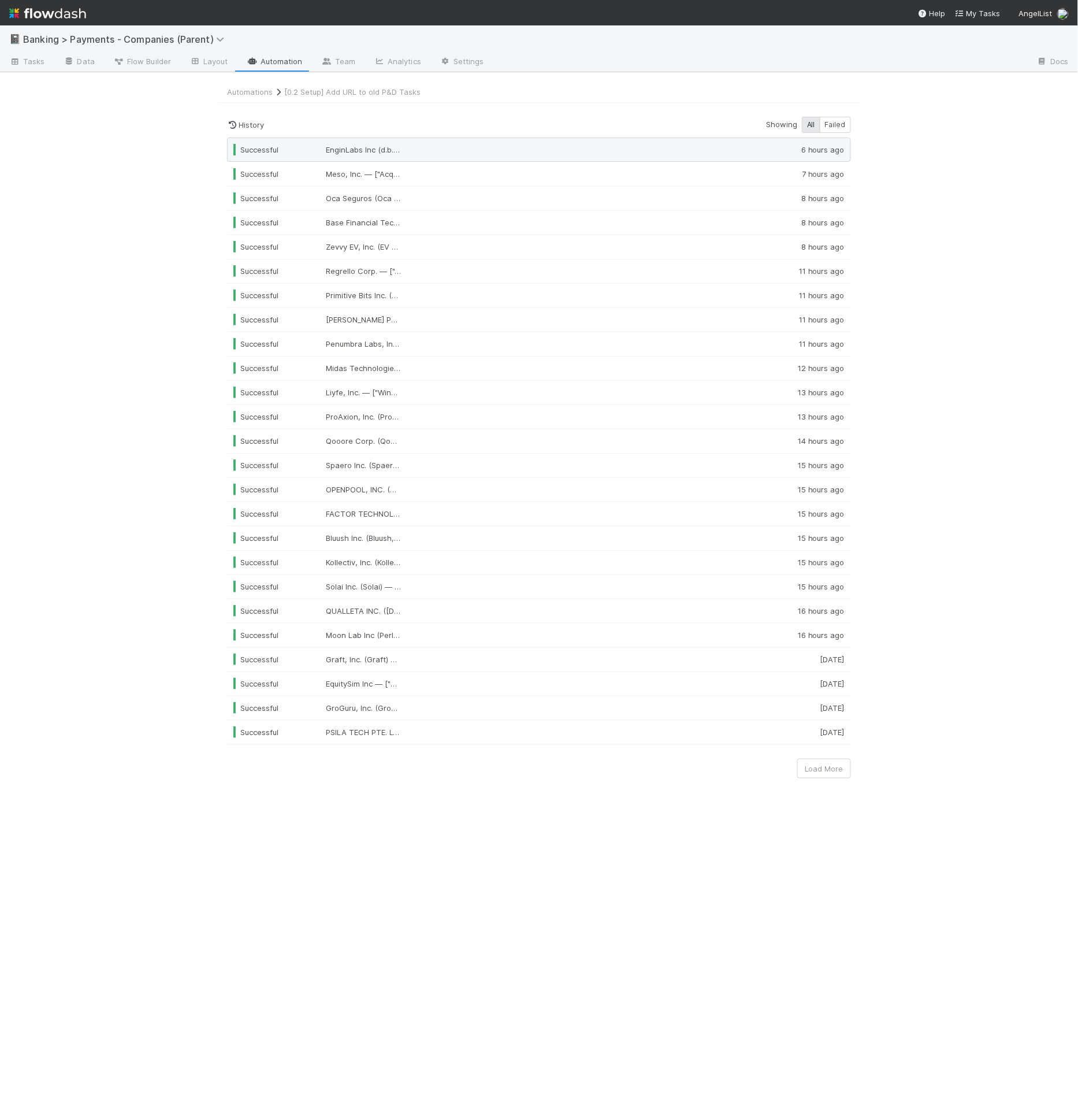
click at [580, 151] on div at bounding box center [597, 149] width 328 height 12
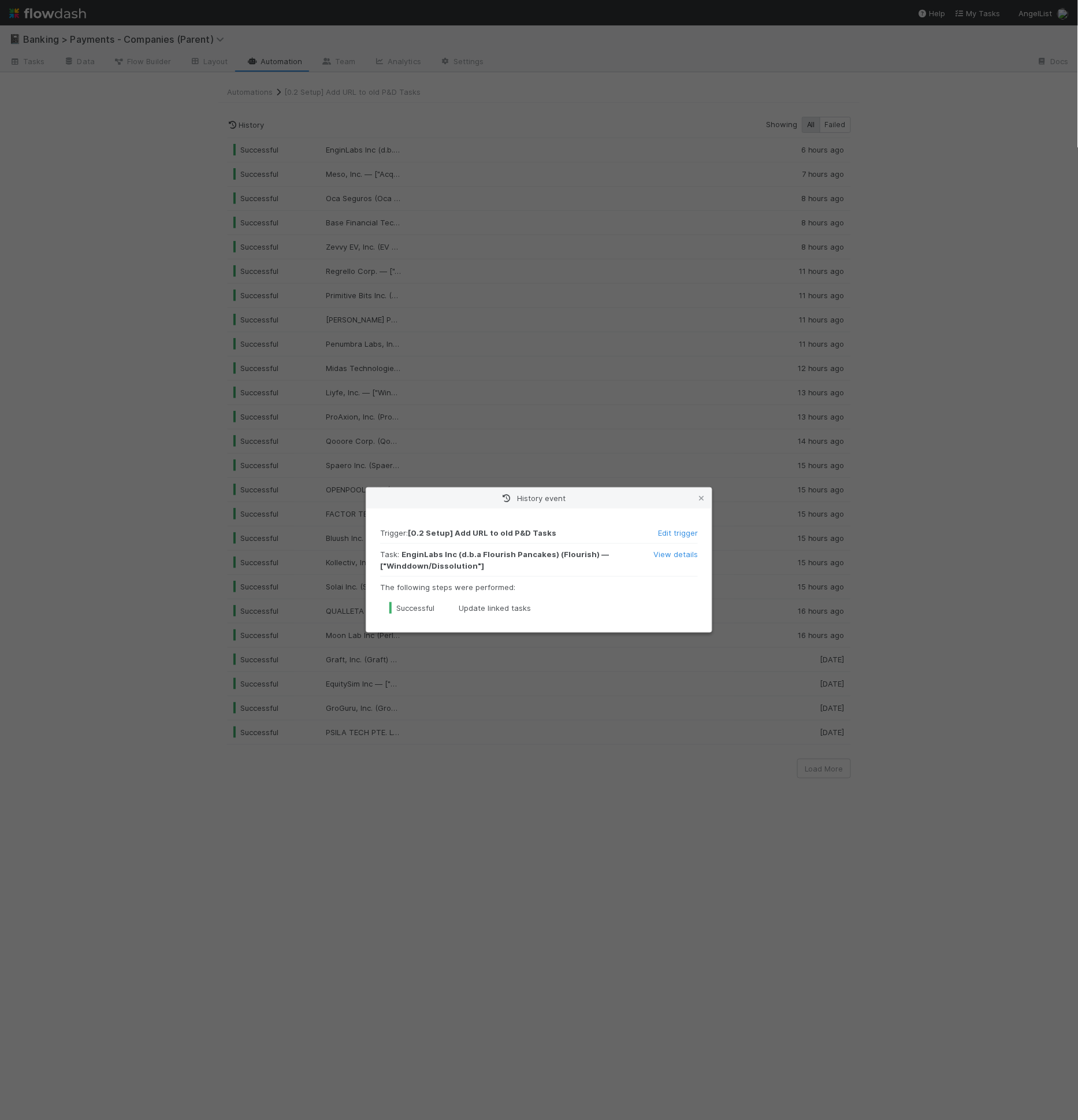
click at [473, 133] on div "History event Trigger : [0.2 Setup] Add URL to old P&D Tasks Edit trigger Task …" at bounding box center [539, 560] width 1078 height 1120
click at [473, 133] on div "History event Trigger : [0.2 Setup] Add URL to old P&D Tasks Edit trigger Task …" at bounding box center [539, 560] width 1078 height 1120
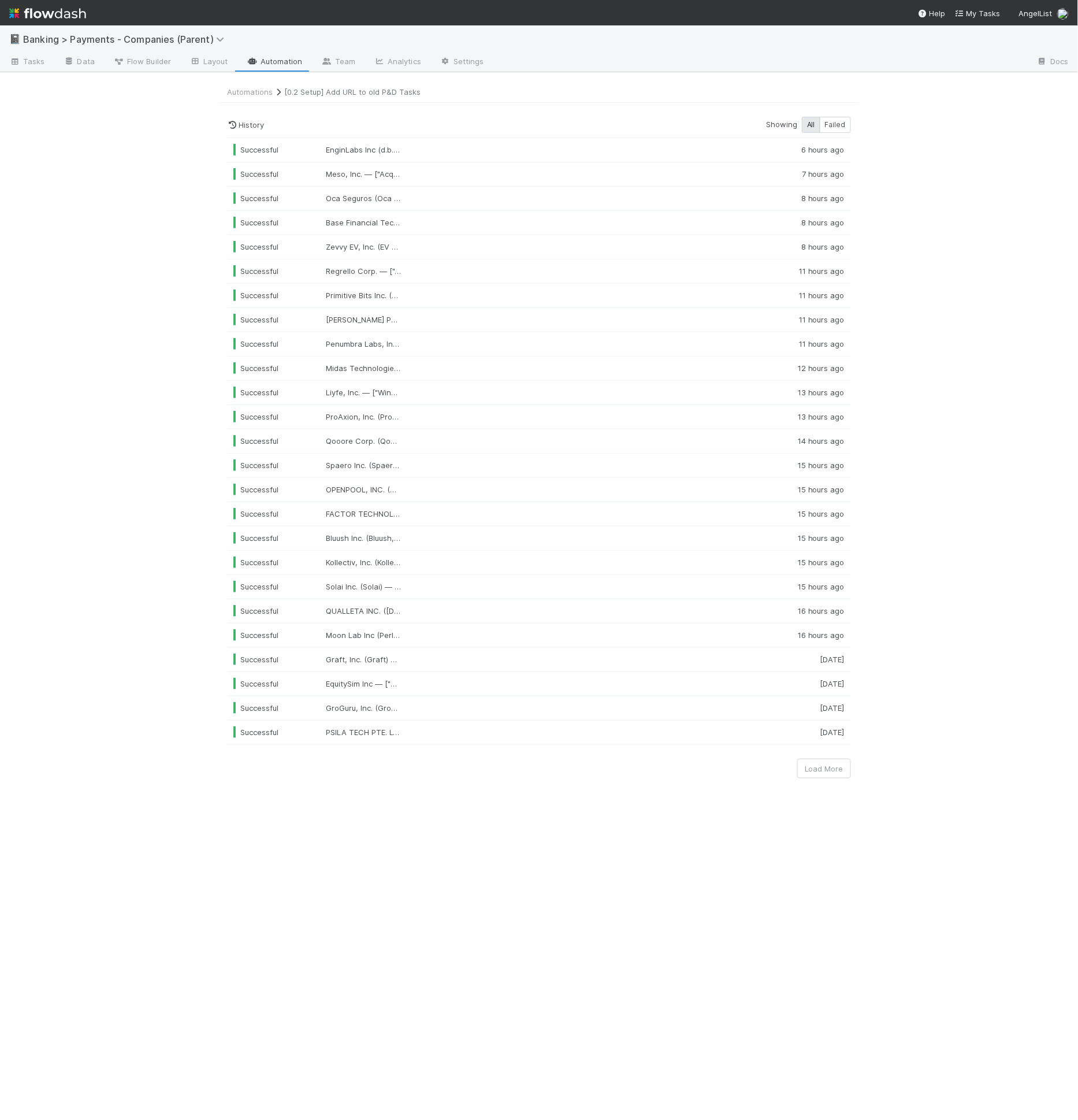
click at [306, 89] on link "[0.2 Setup] Add URL to old P&D Tasks" at bounding box center [352, 92] width 136 height 9
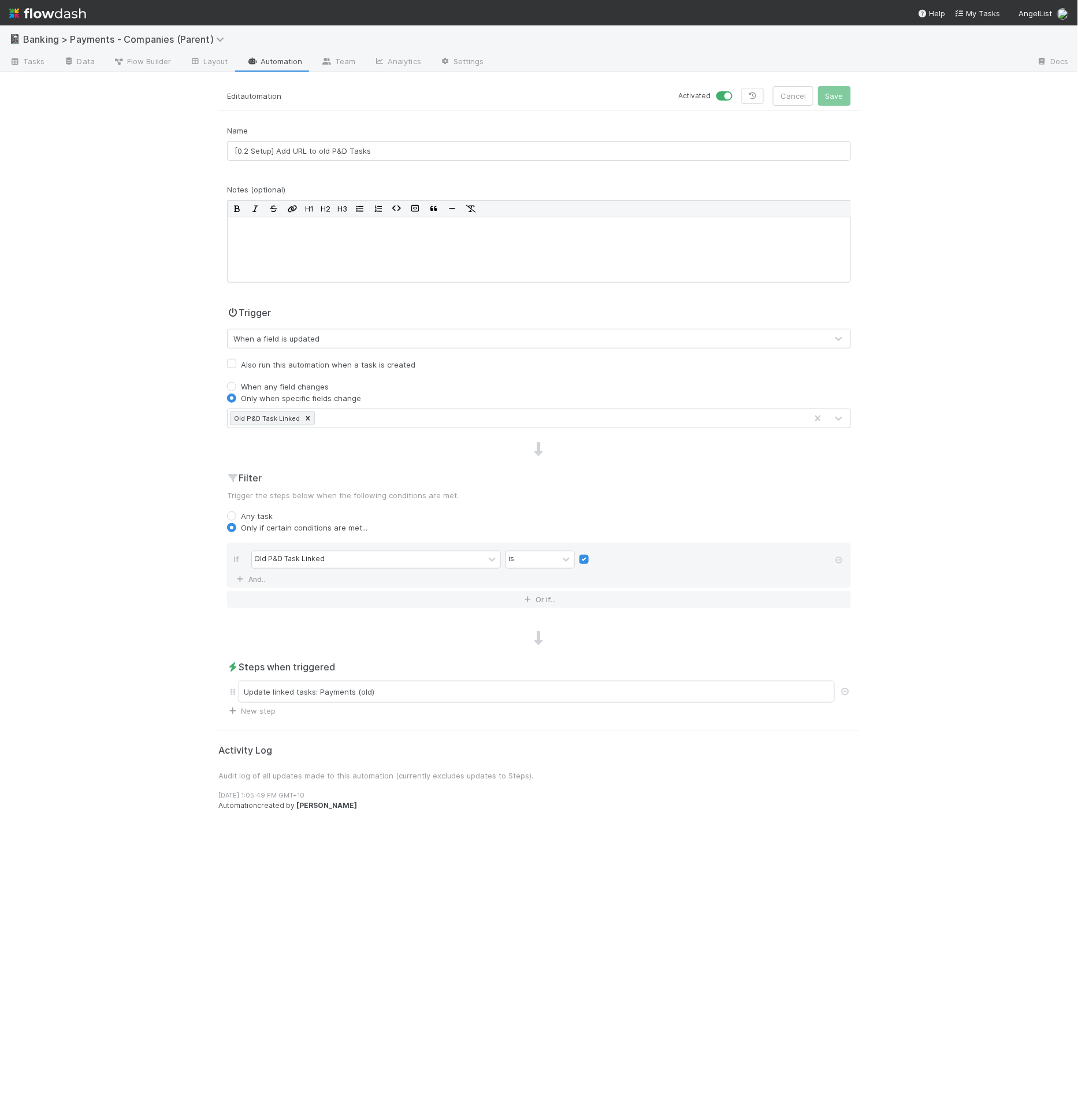
click at [304, 62] on link "Automation" at bounding box center [275, 62] width 75 height 19
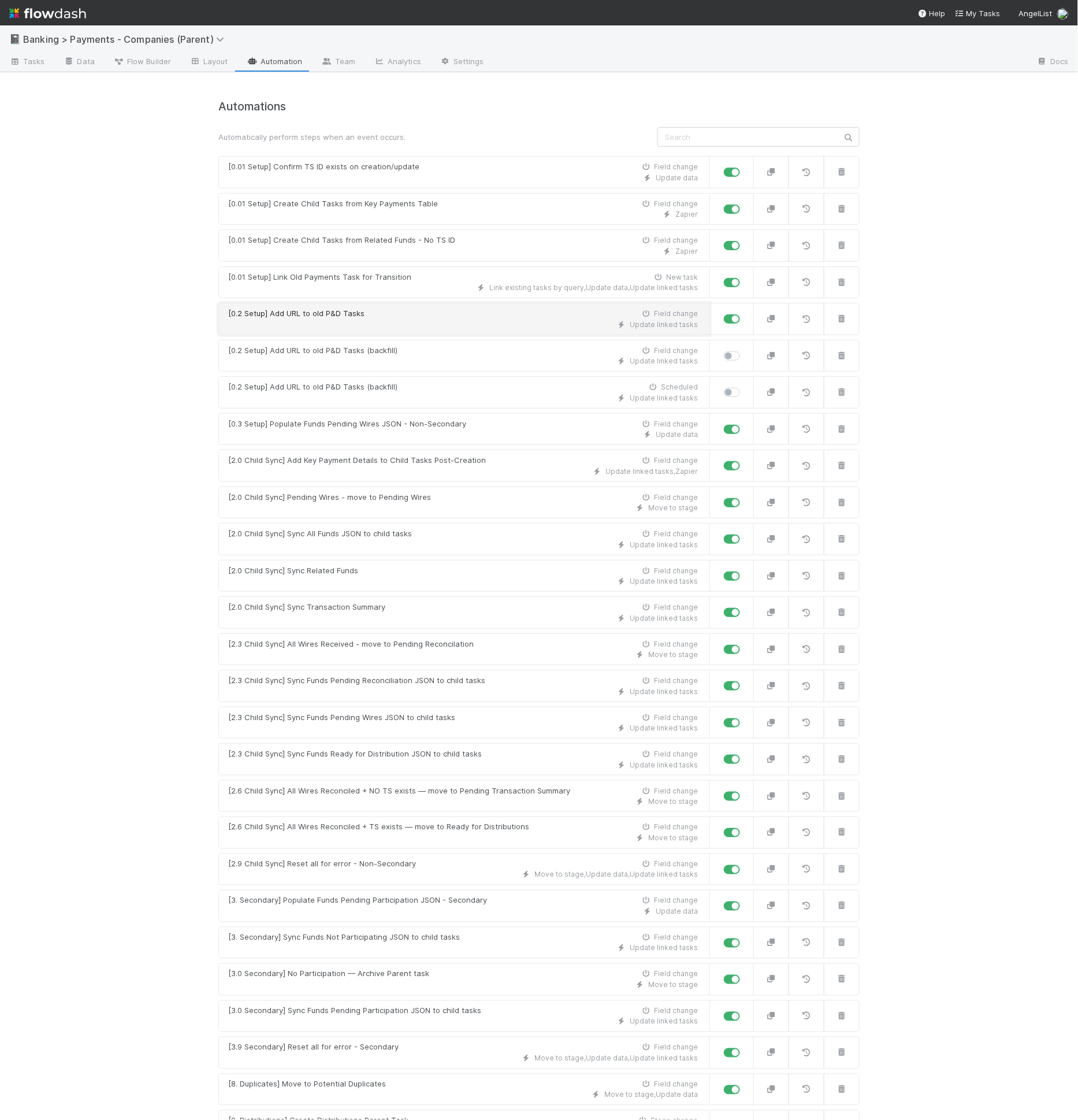
click at [393, 329] on link "[0.2 Setup] Add URL to old P&D Tasks Field change Update linked tasks" at bounding box center [465, 319] width 492 height 32
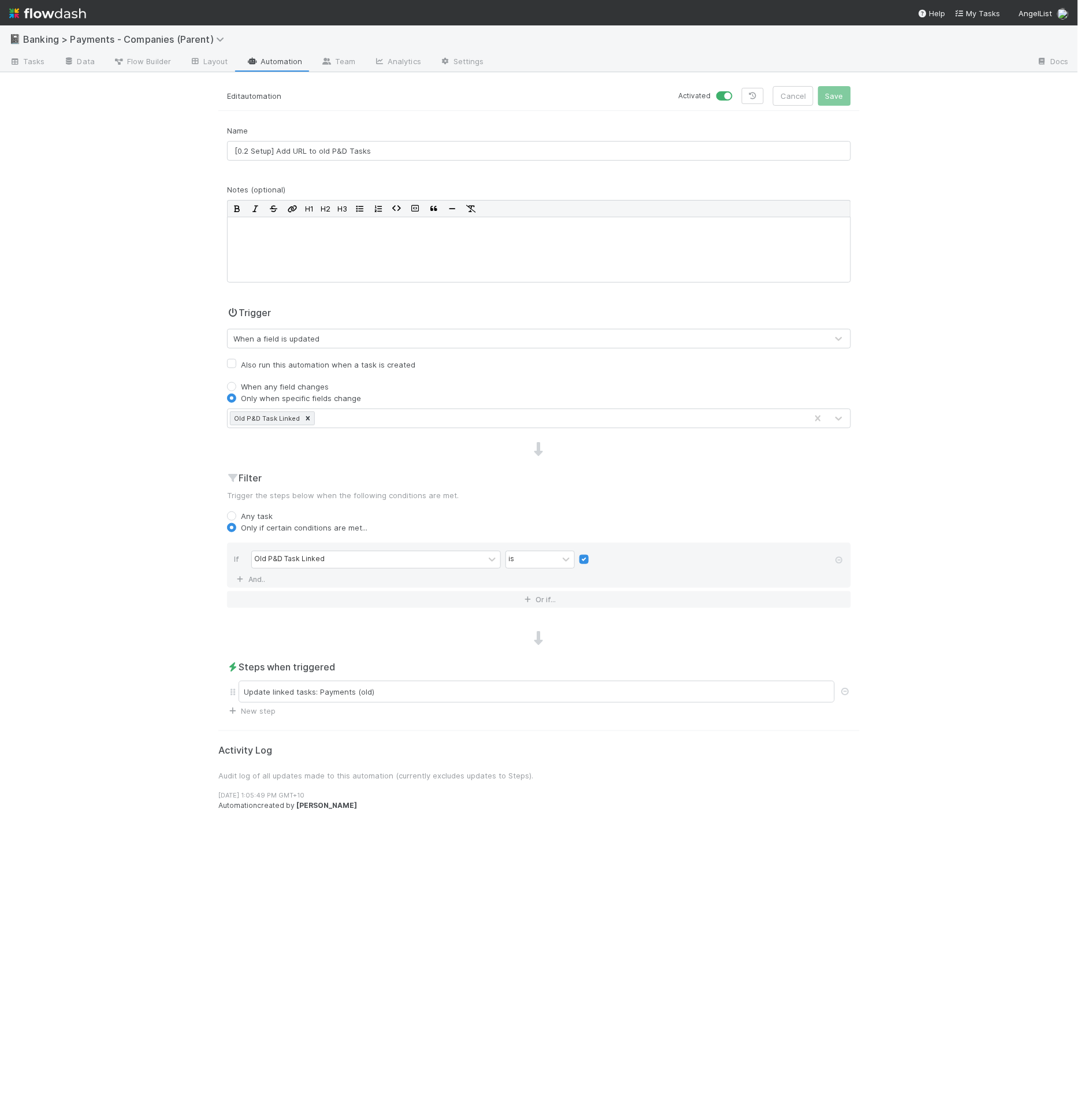
click at [413, 494] on p "Trigger the steps below when the following conditions are met." at bounding box center [539, 495] width 624 height 12
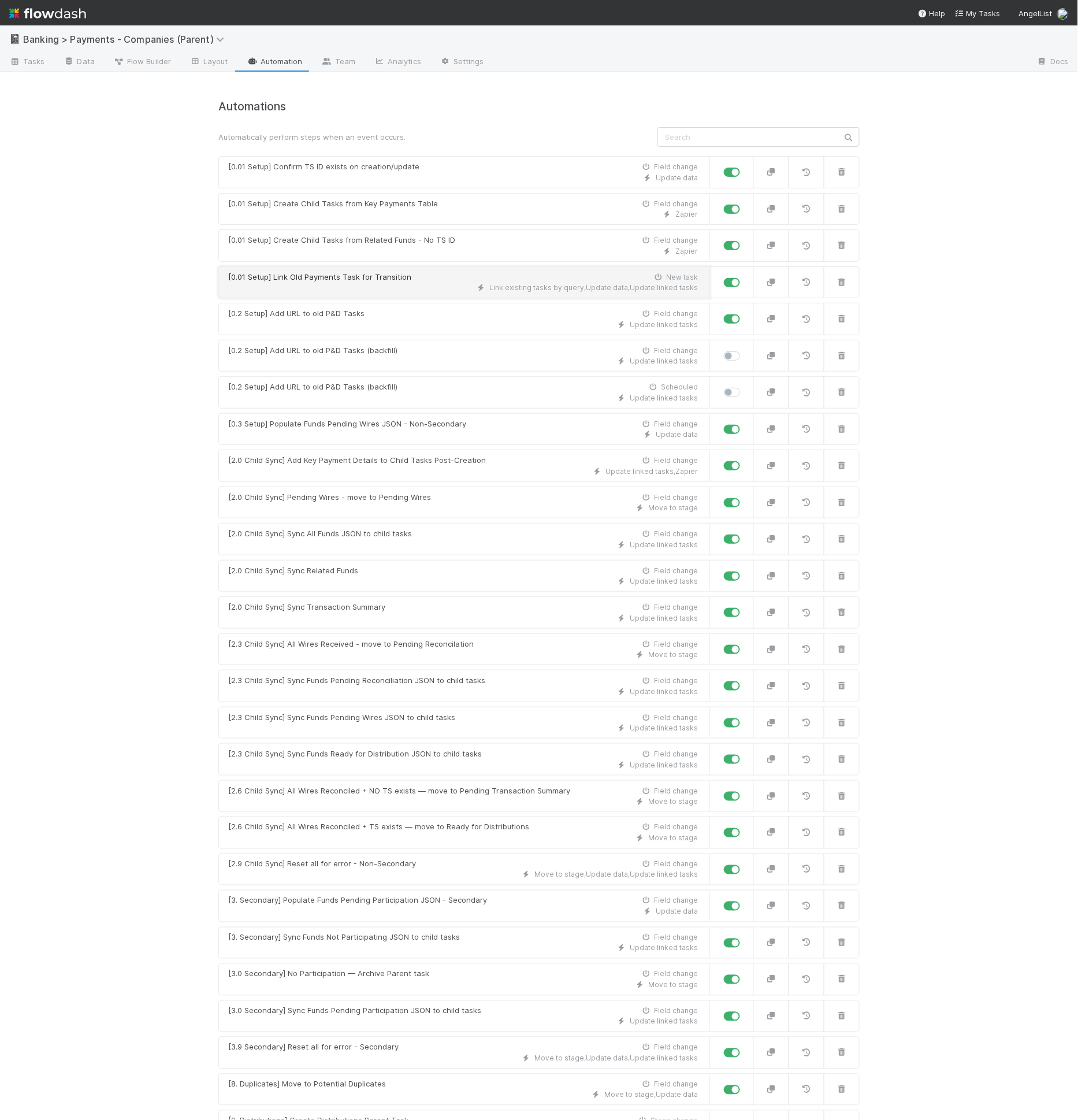
click at [403, 272] on div "[0.01 Setup] Link Old Payments Task for Transition New task" at bounding box center [463, 277] width 470 height 12
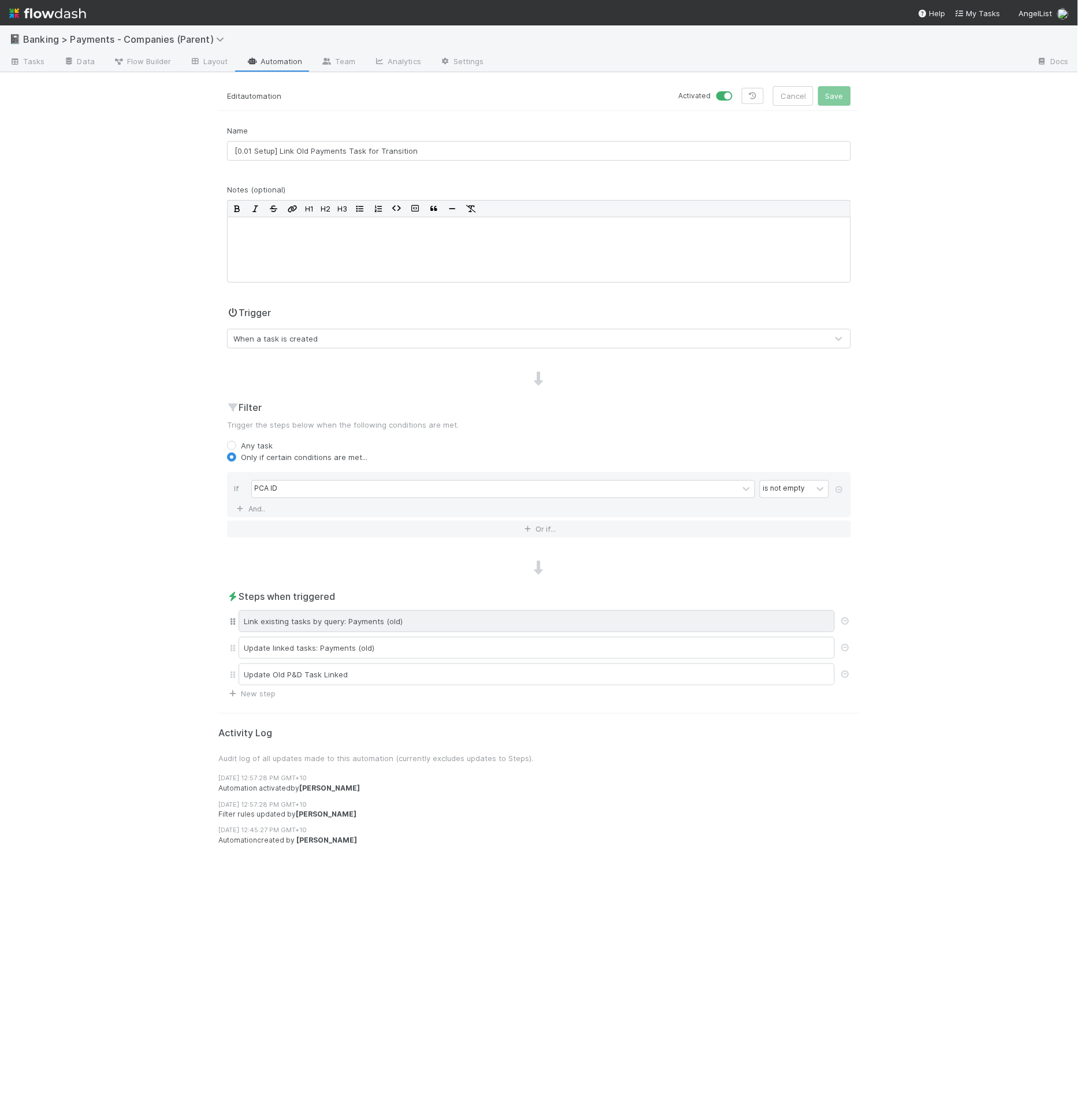
click at [448, 620] on div "Link existing tasks by query: Payments (old)" at bounding box center [537, 621] width 597 height 22
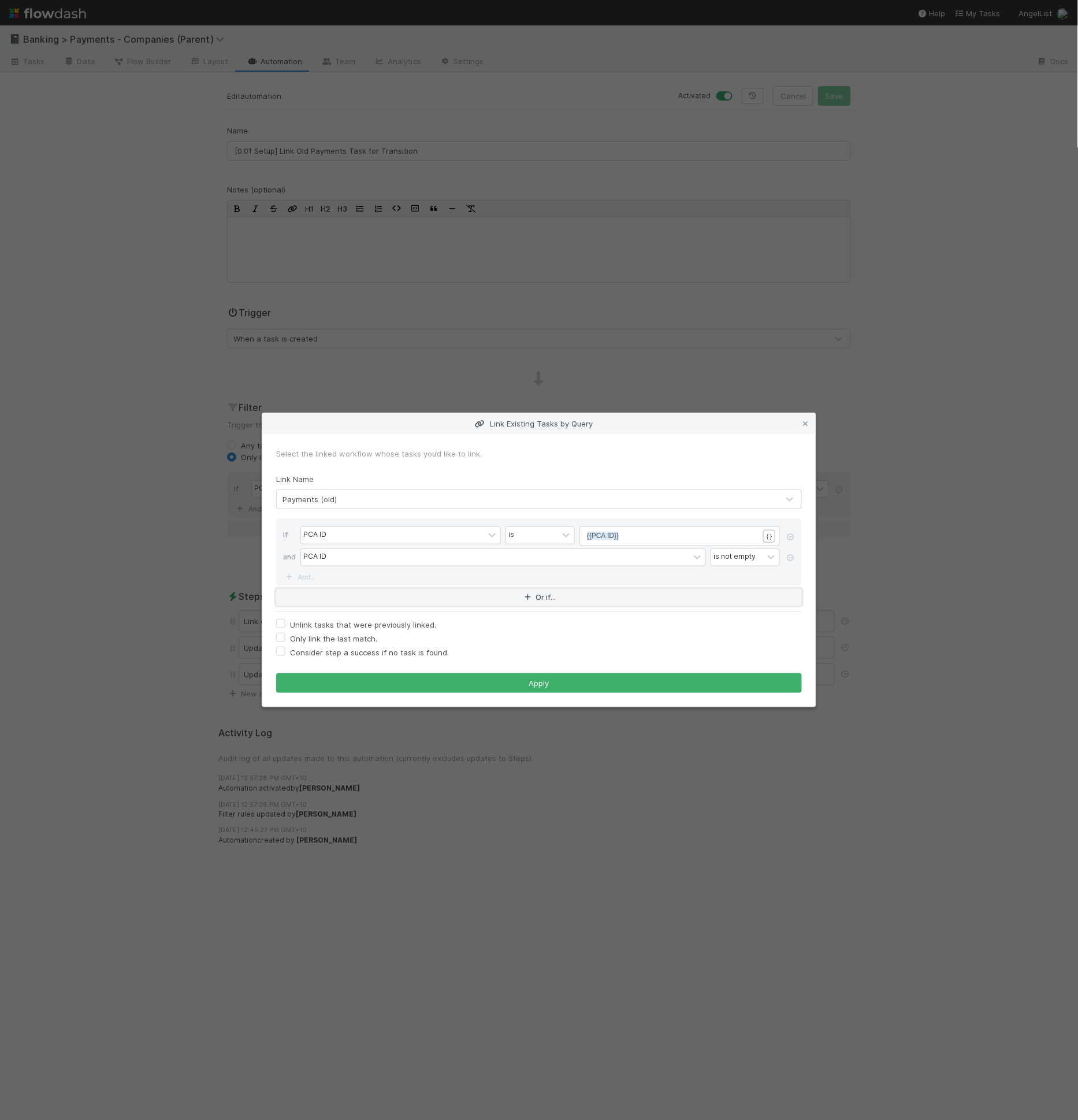
click at [329, 602] on button "Or if..." at bounding box center [539, 597] width 526 height 17
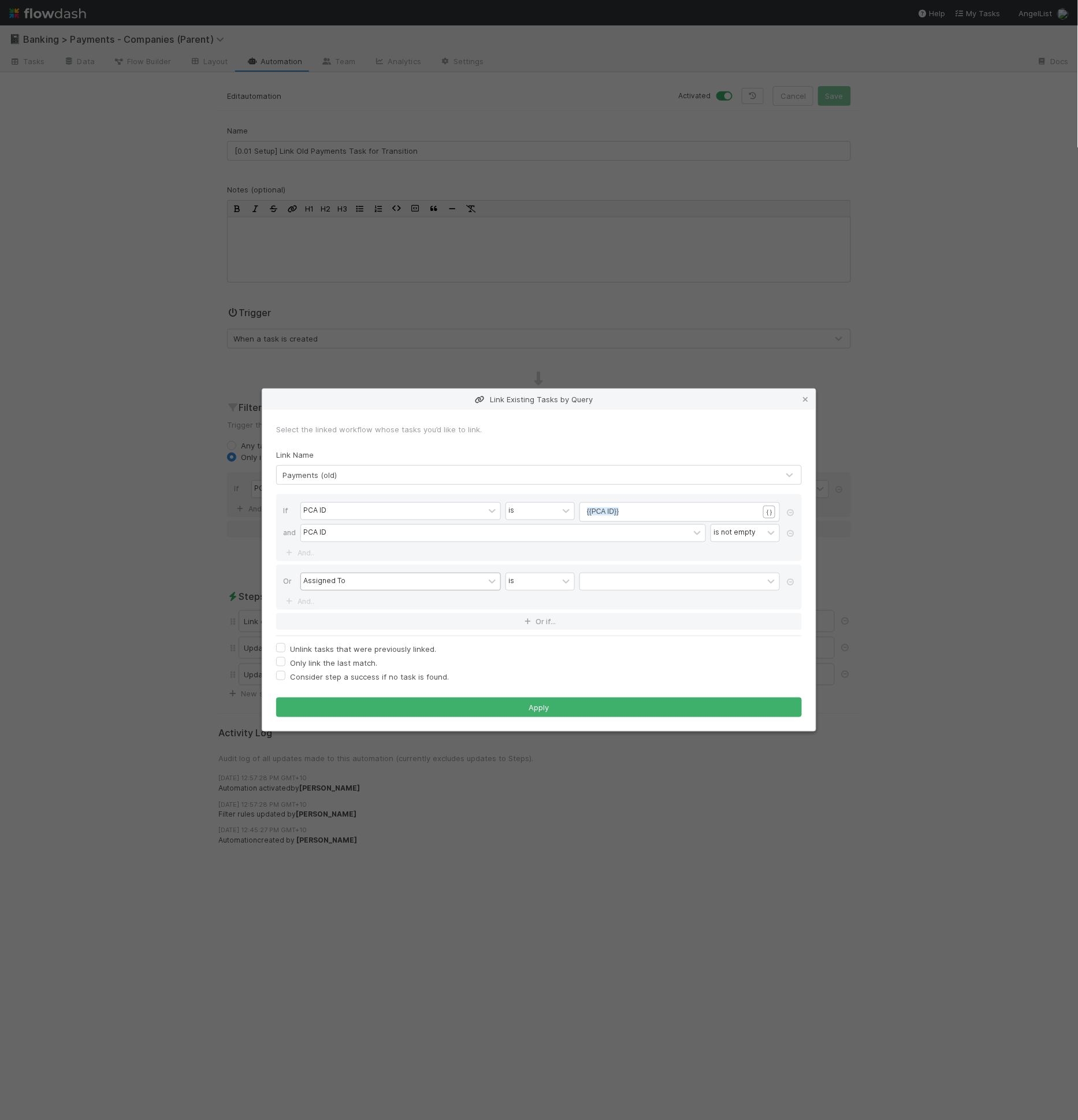
click at [349, 583] on div "Assigned To" at bounding box center [392, 581] width 183 height 17
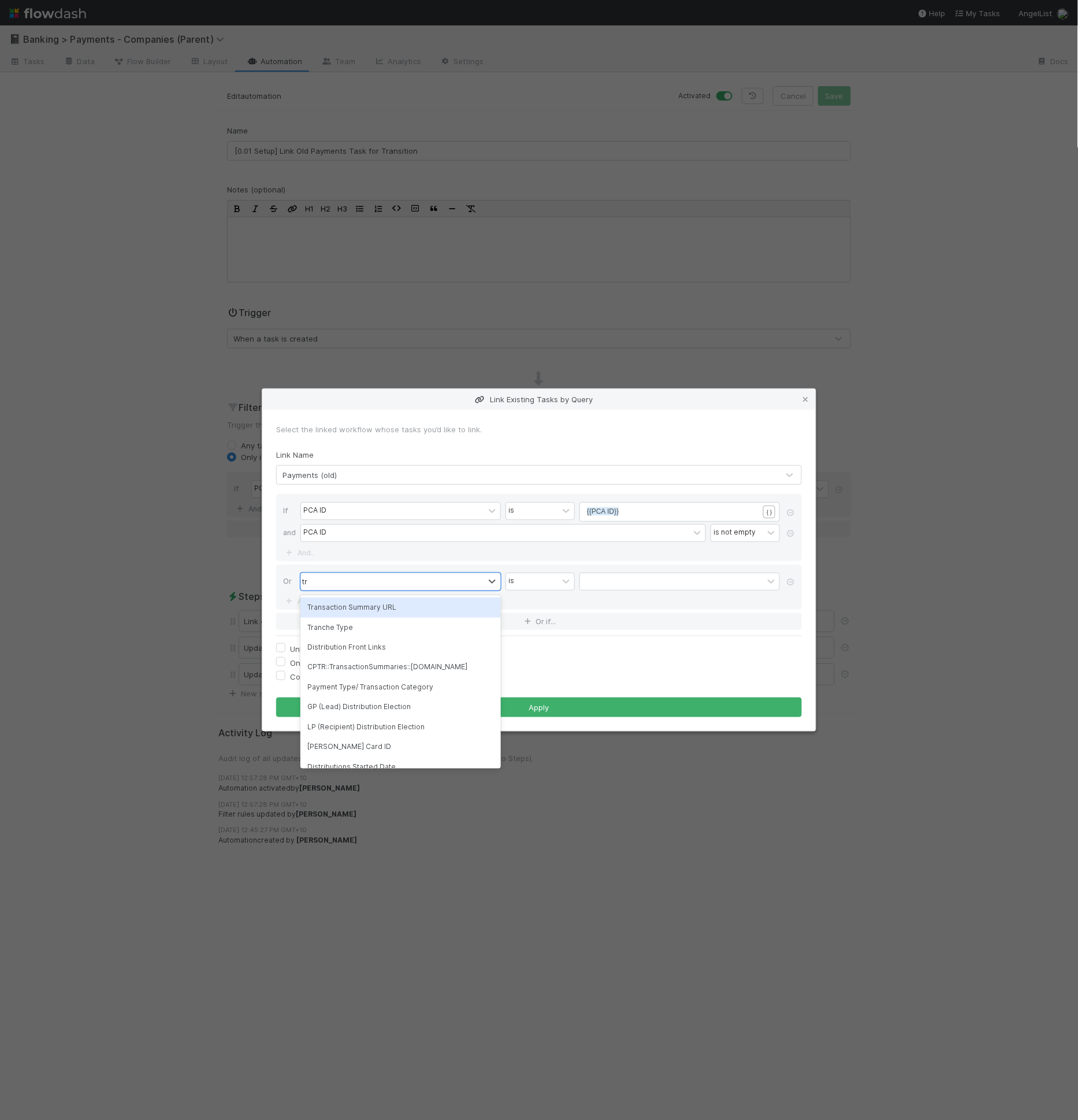
type input "tra"
click at [426, 605] on div "Transaction Summary URL" at bounding box center [400, 607] width 201 height 20
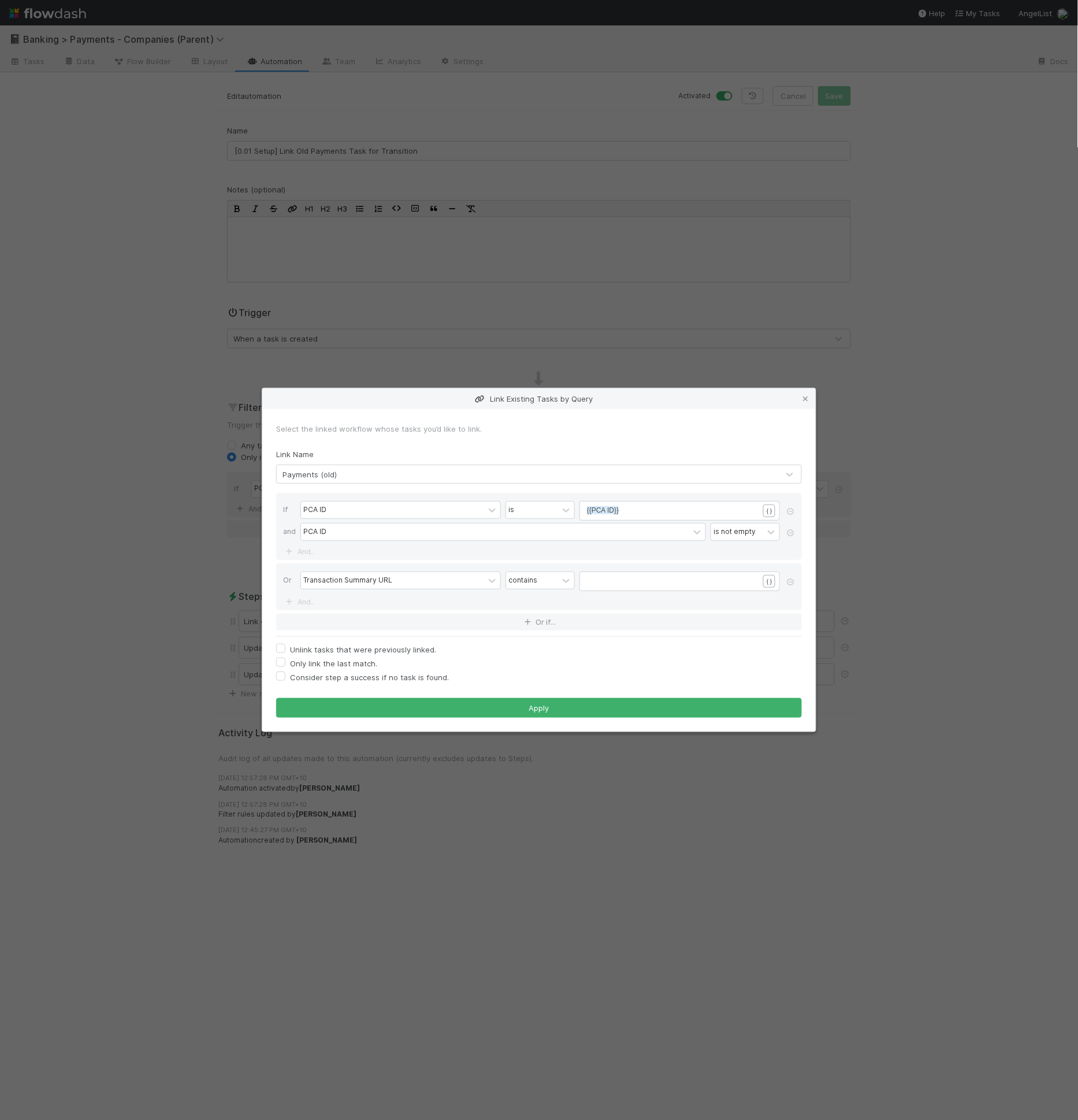
click at [551, 591] on div "contains" at bounding box center [540, 581] width 70 height 20
click at [556, 584] on div "contains" at bounding box center [532, 581] width 52 height 17
click at [610, 589] on div "​" at bounding box center [687, 595] width 201 height 40
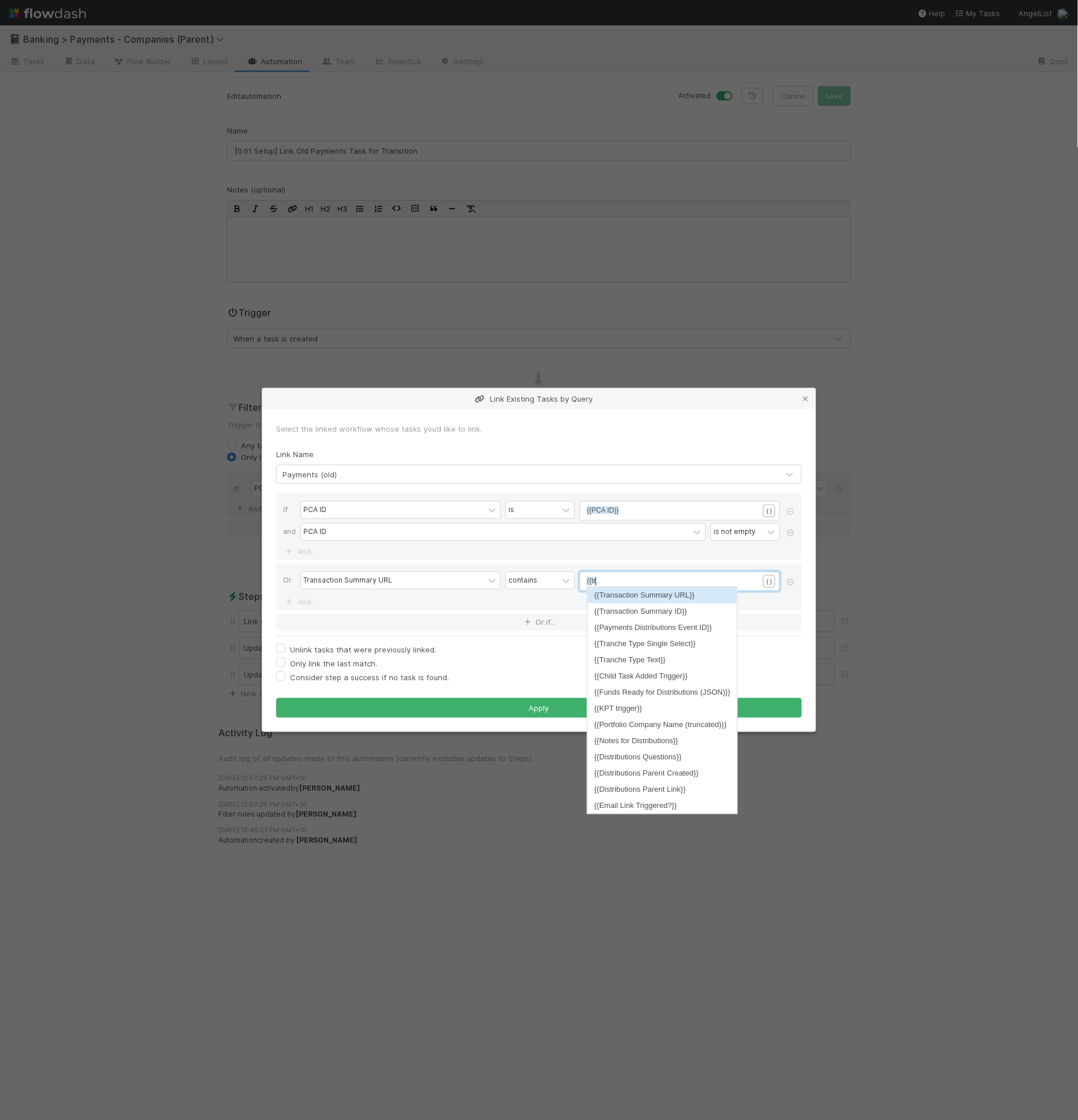
scroll to position [4, 19]
type textarea "{{trans"
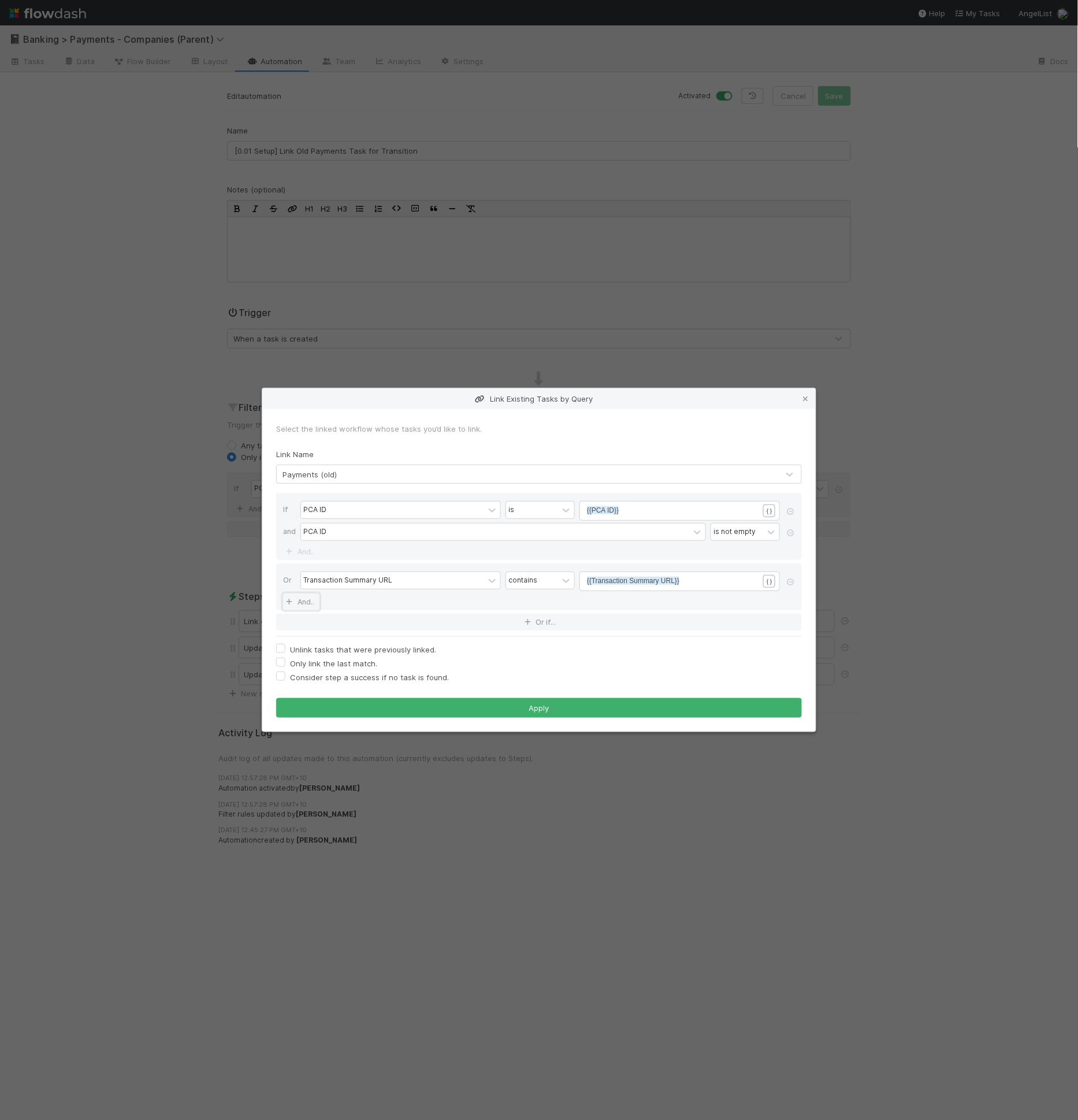
click at [298, 606] on link "And.." at bounding box center [301, 602] width 37 height 17
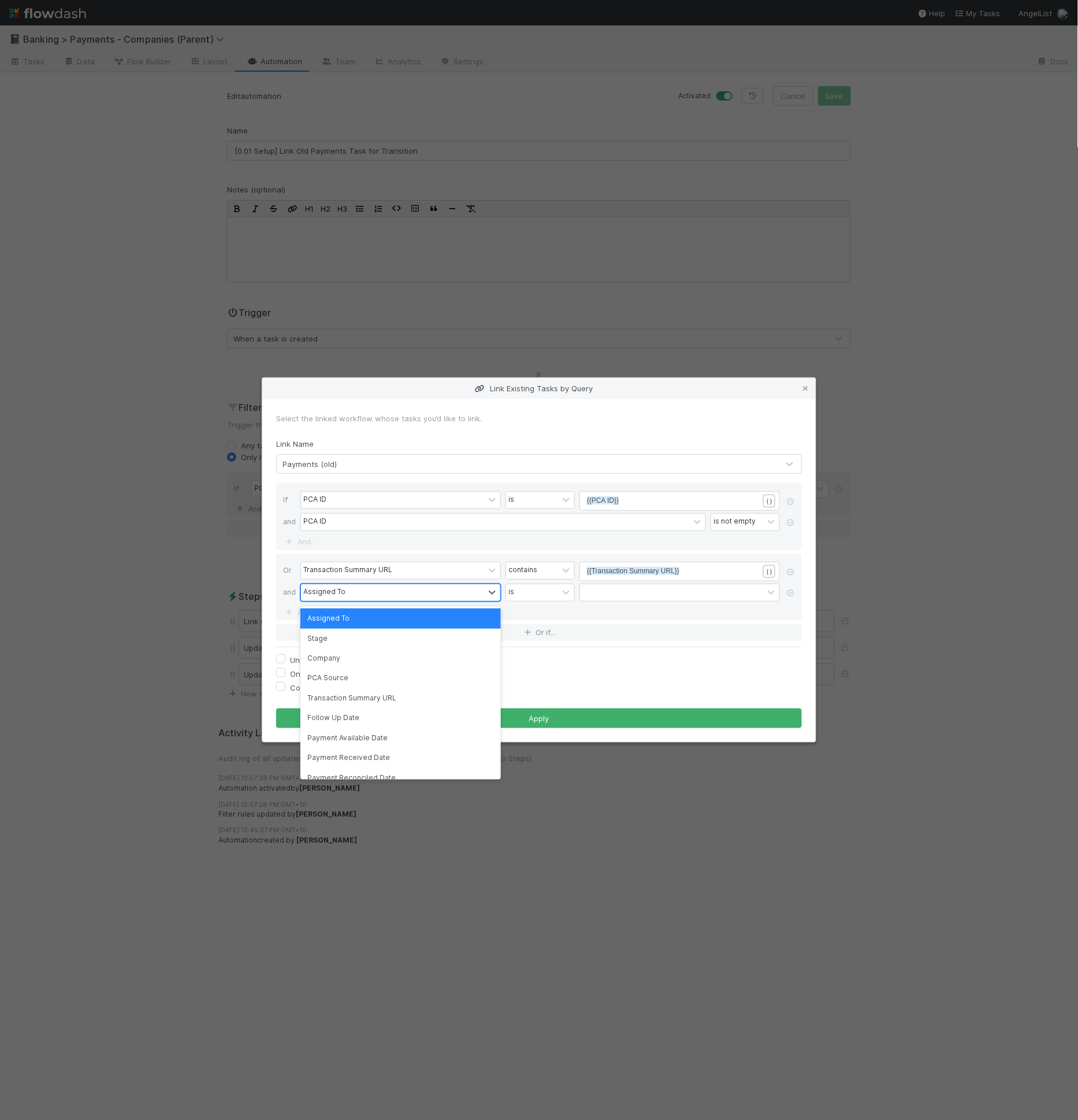
click at [322, 594] on div "Assigned To" at bounding box center [324, 592] width 42 height 11
type input "trans"
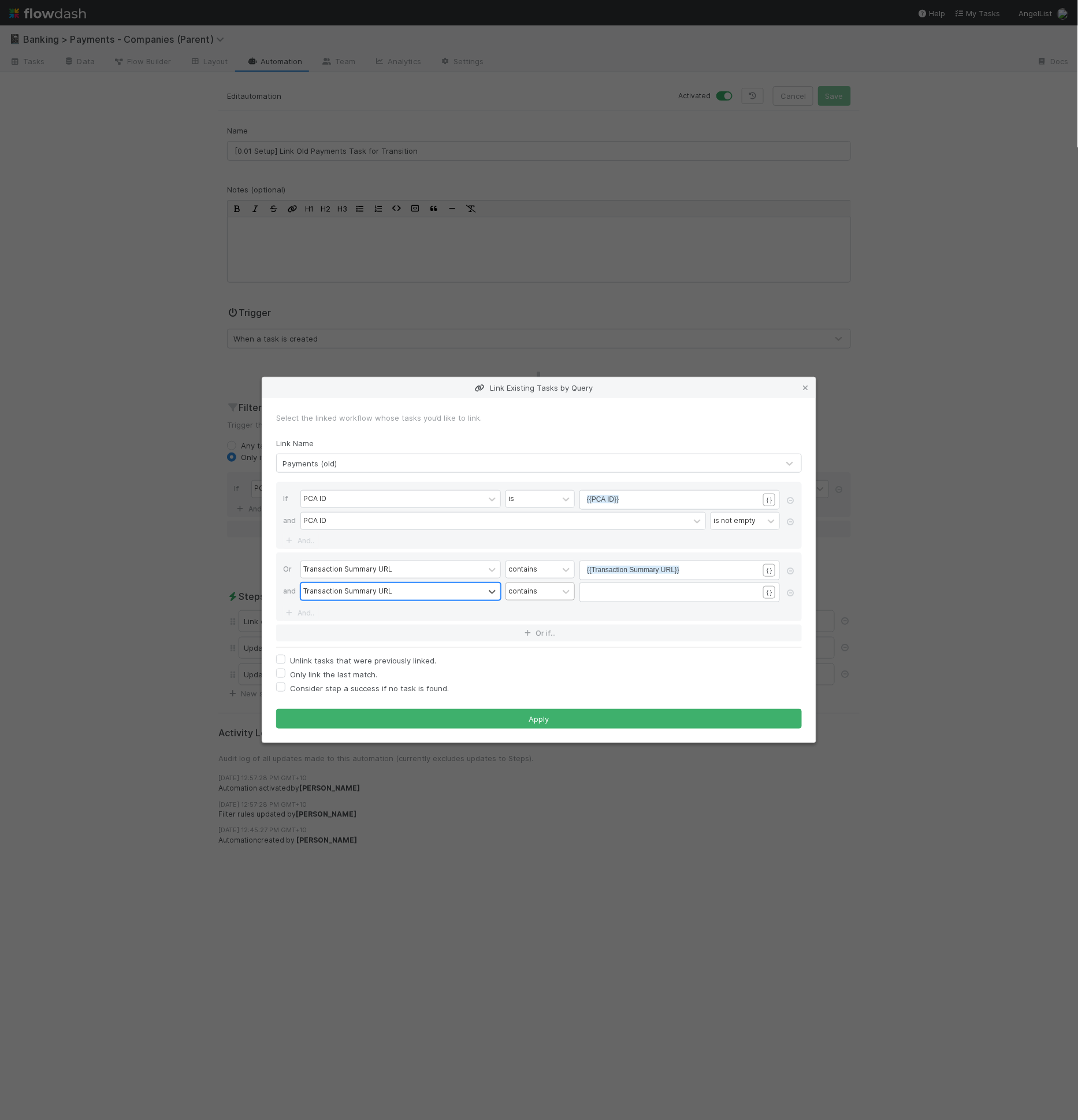
click at [515, 589] on div "contains" at bounding box center [523, 592] width 29 height 11
click at [535, 762] on div "is not empty" at bounding box center [540, 766] width 70 height 20
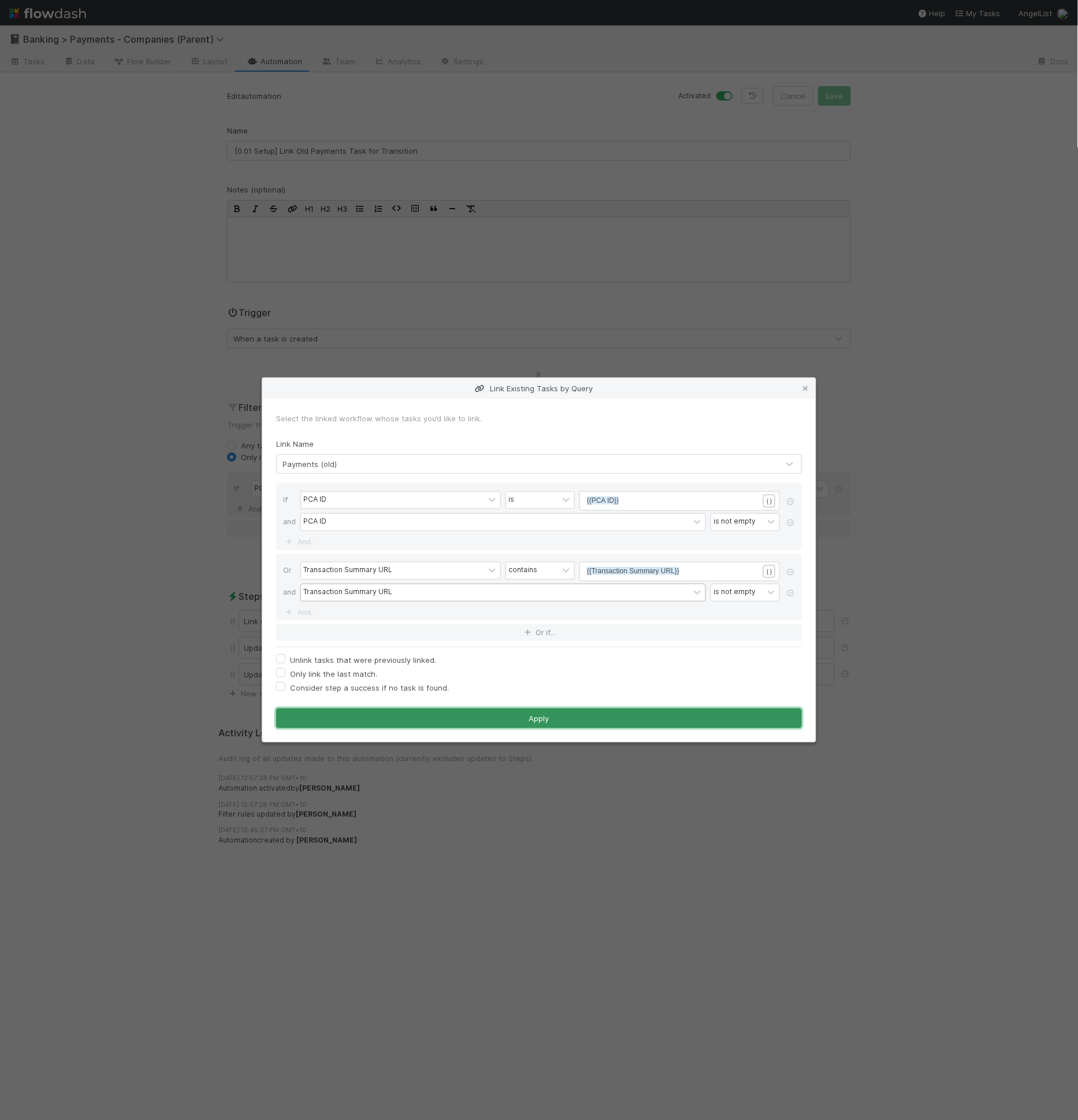
click at [557, 723] on button "Apply" at bounding box center [539, 719] width 526 height 20
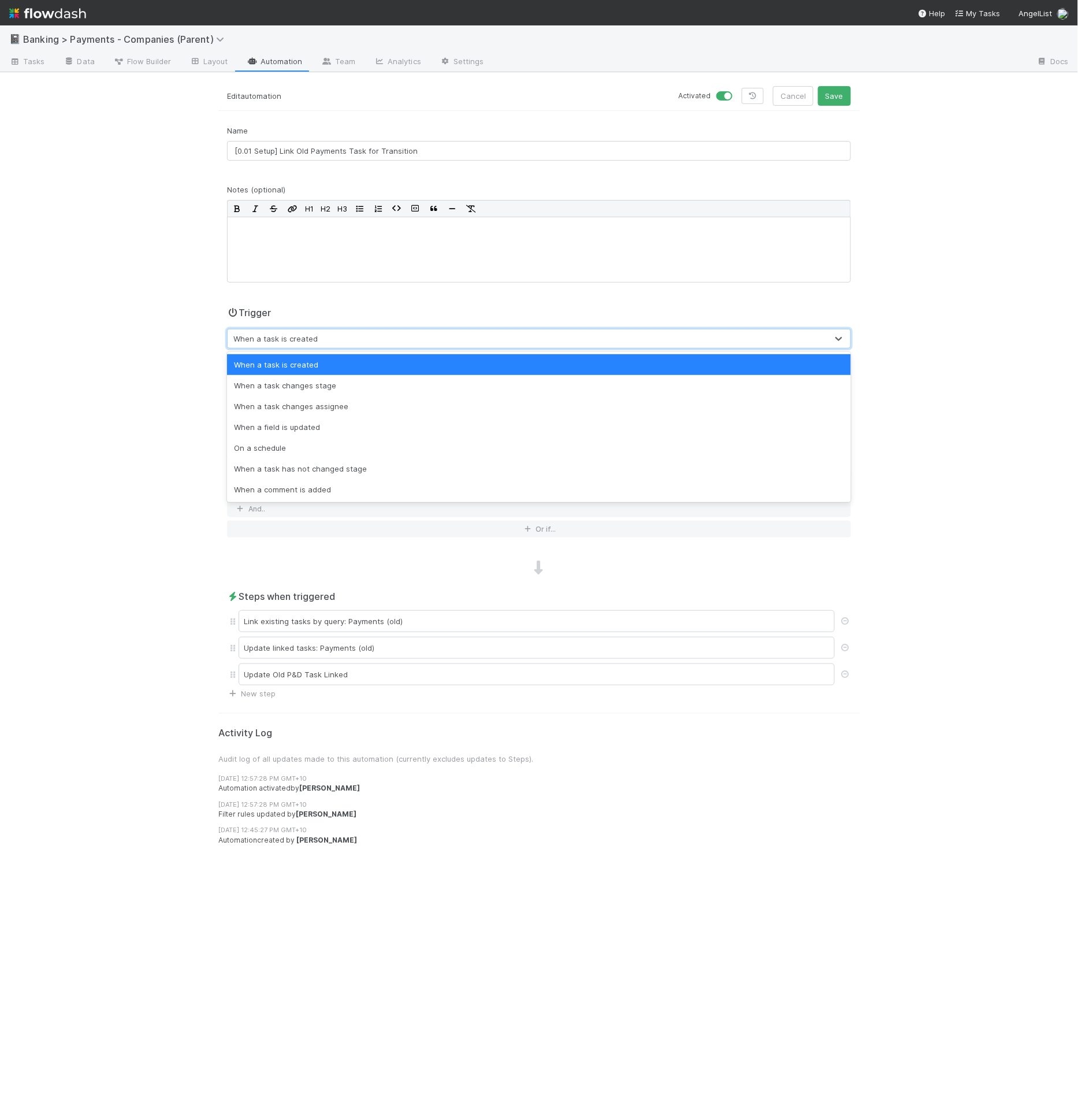
click at [446, 332] on div "When a task is created" at bounding box center [527, 338] width 600 height 19
click at [884, 604] on div "📓 Banking > Payments - Companies (Parent) Tasks Data Flow Builder Layout Automa…" at bounding box center [539, 572] width 1078 height 1094
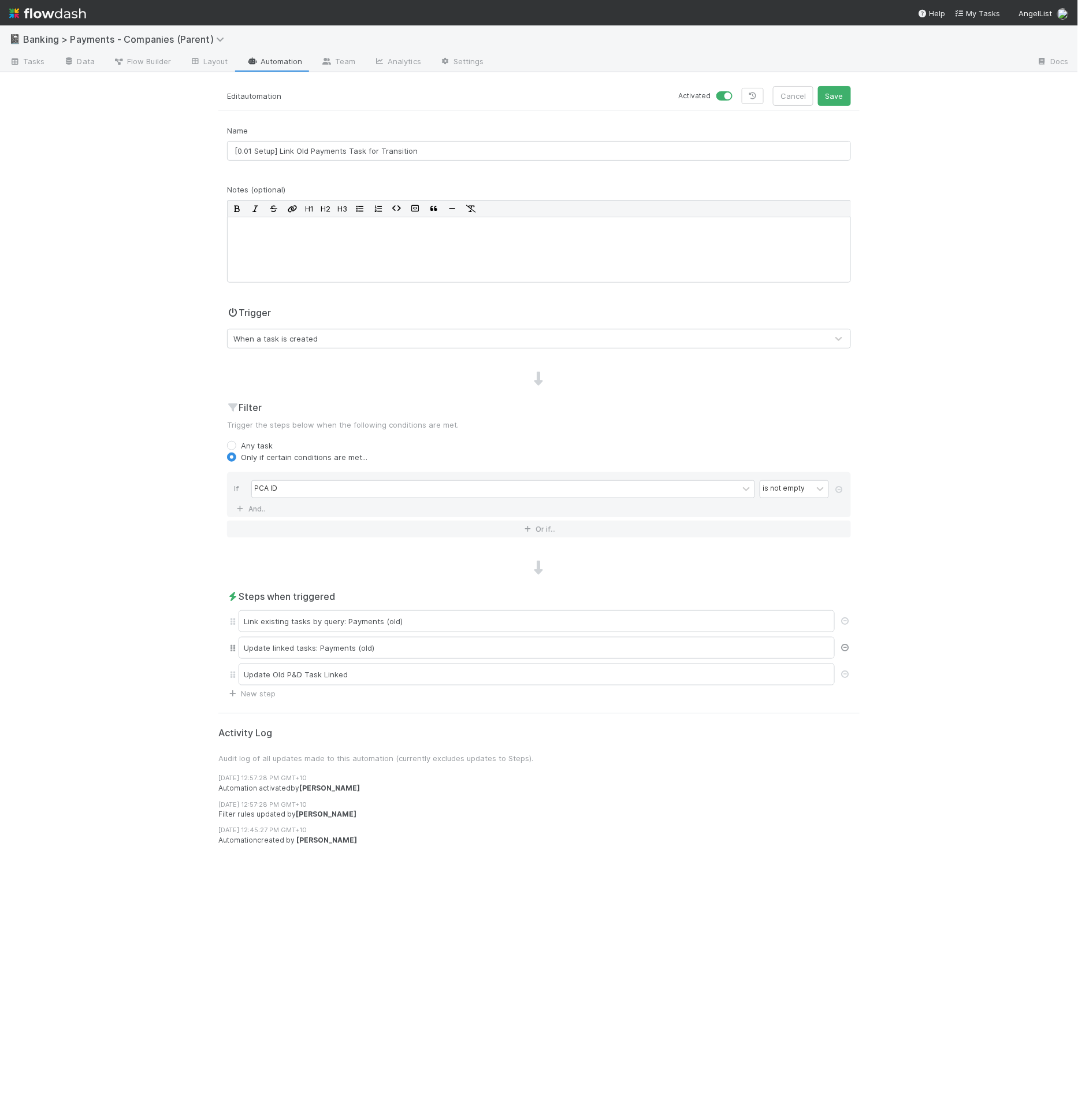
click at [844, 645] on icon at bounding box center [845, 647] width 12 height 7
click at [832, 99] on button "Save" at bounding box center [835, 96] width 33 height 20
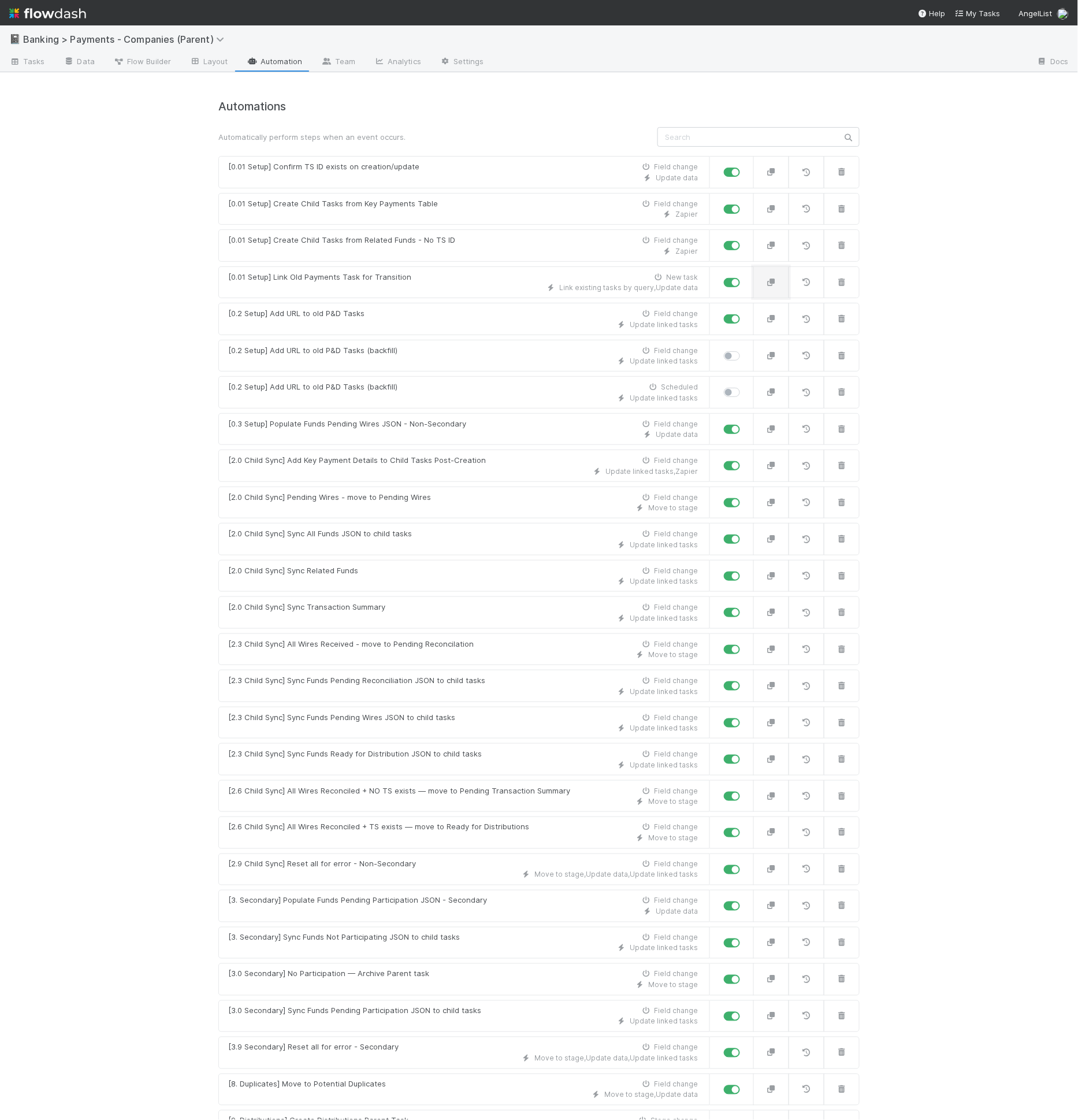
click at [779, 289] on button "button" at bounding box center [771, 283] width 36 height 32
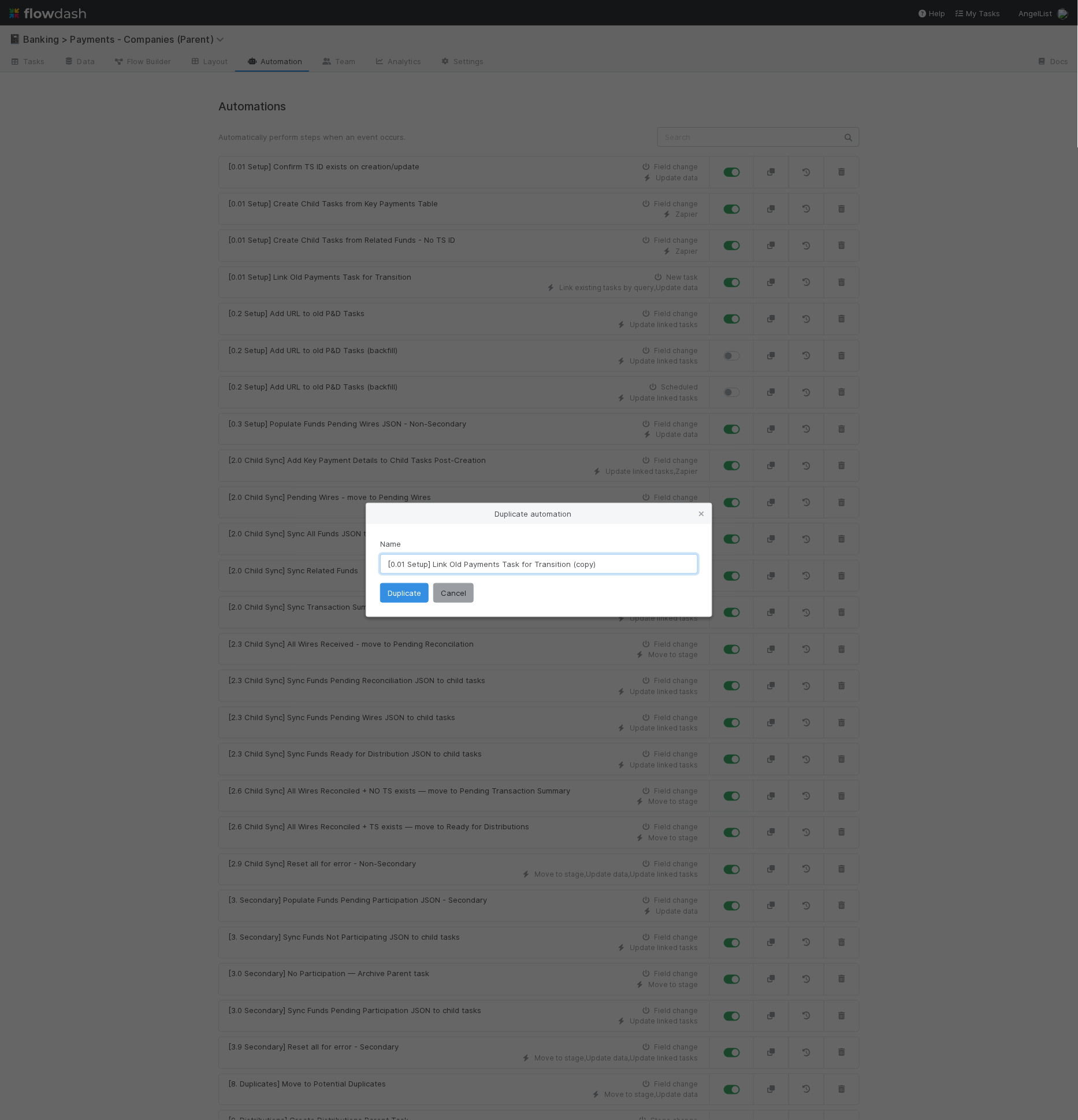
click at [574, 559] on input "[0.01 Setup] Link Old Payments Task for Transition (copy)" at bounding box center [539, 564] width 317 height 20
type input "[0.01 Setup] Link Old Payments Task for Transition (backfill)"
click at [391, 597] on button "Duplicate" at bounding box center [404, 593] width 48 height 20
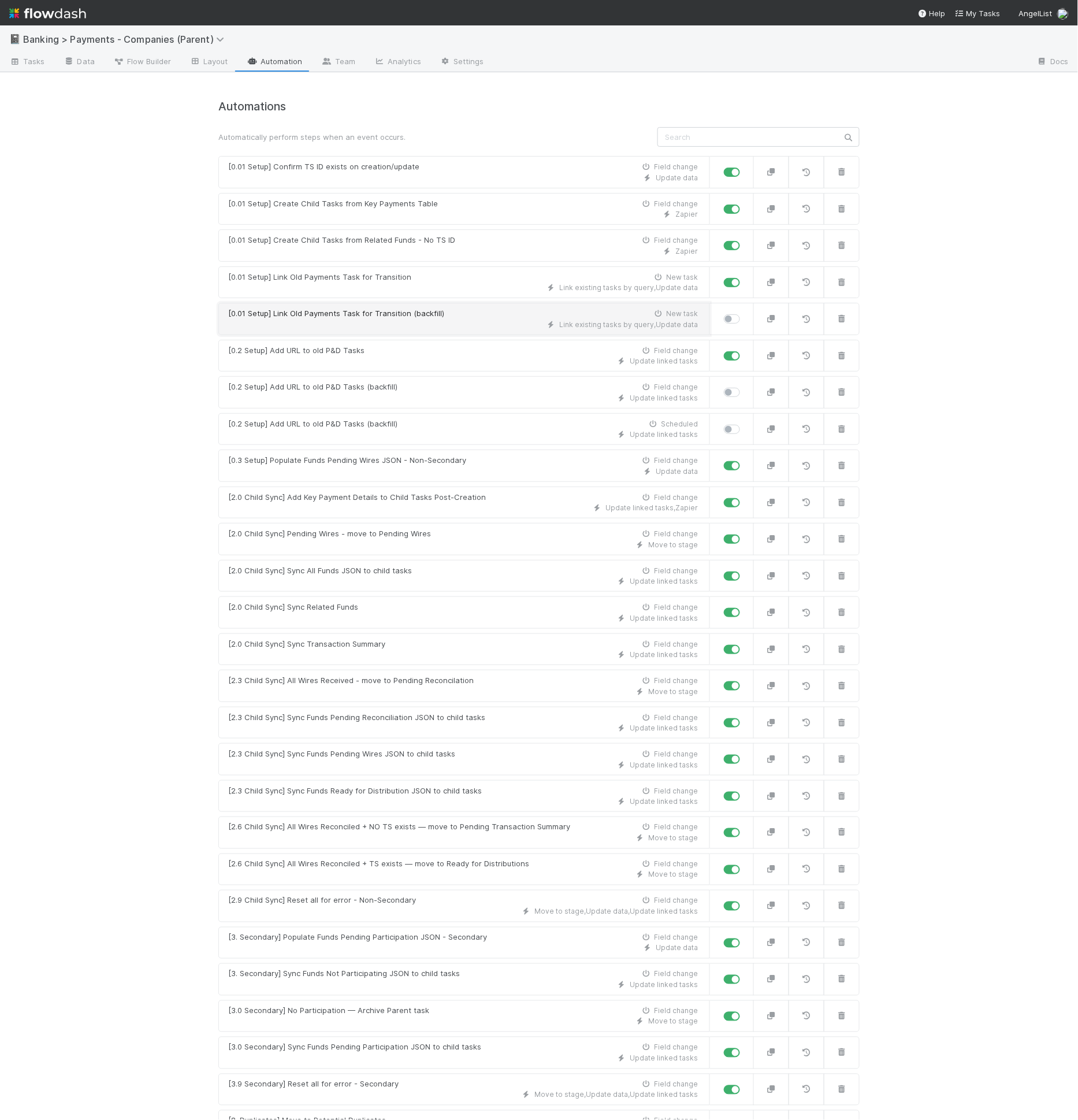
click at [452, 311] on div "[0.01 Setup] Link Old Payments Task for Transition (backfill) New task" at bounding box center [463, 313] width 470 height 12
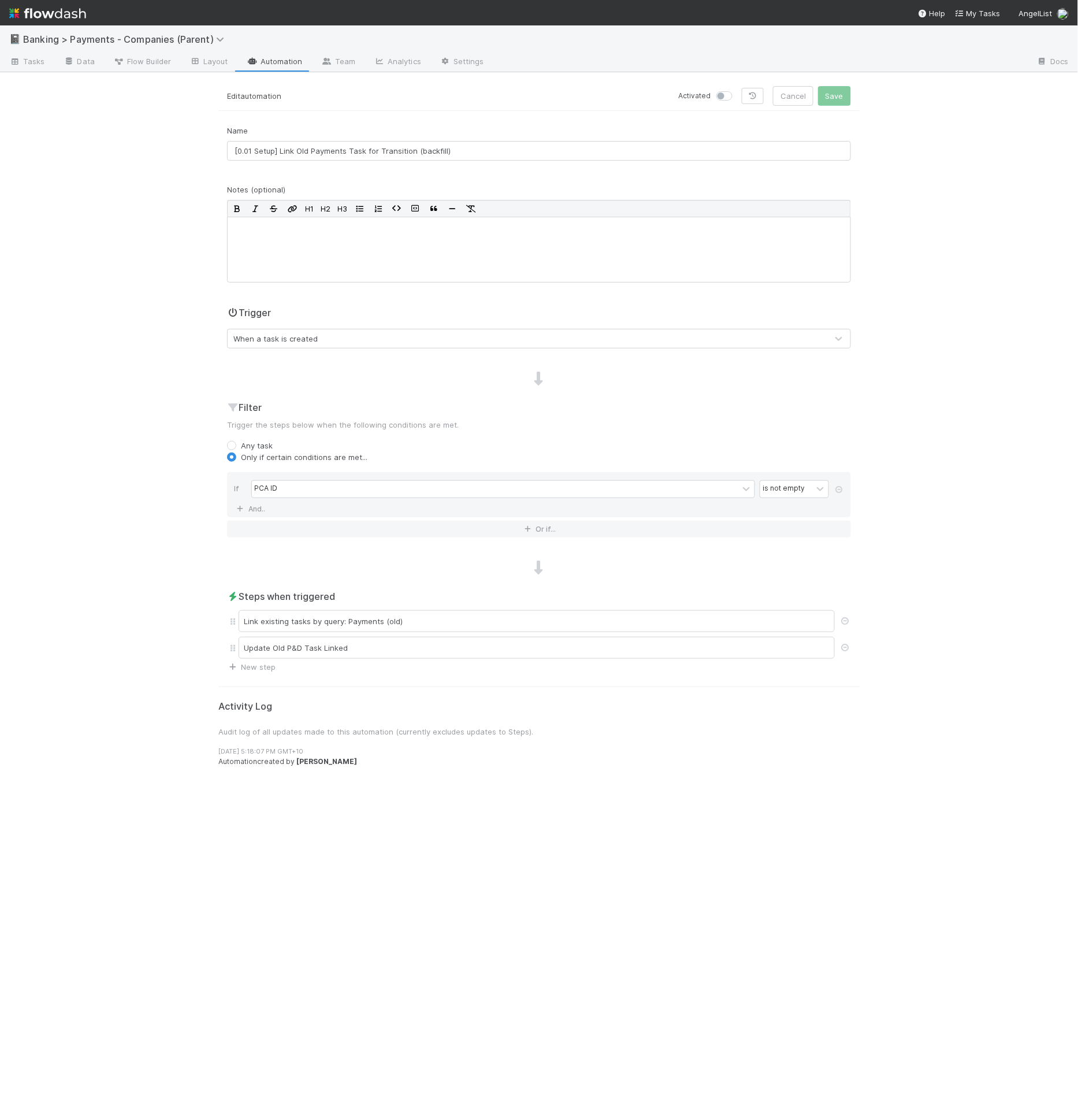
click at [337, 343] on div "When a task is created" at bounding box center [527, 338] width 600 height 19
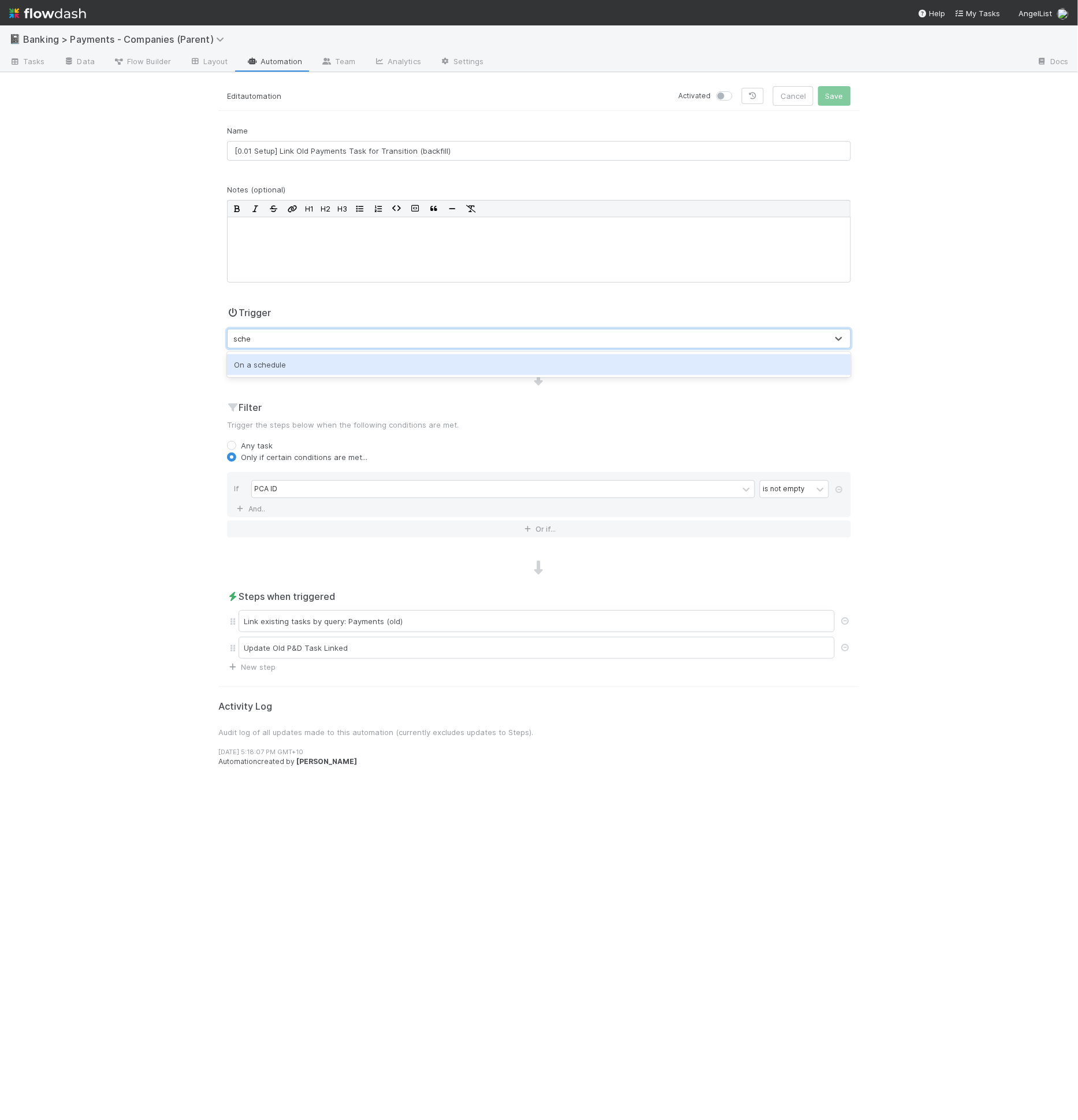
type input "sched"
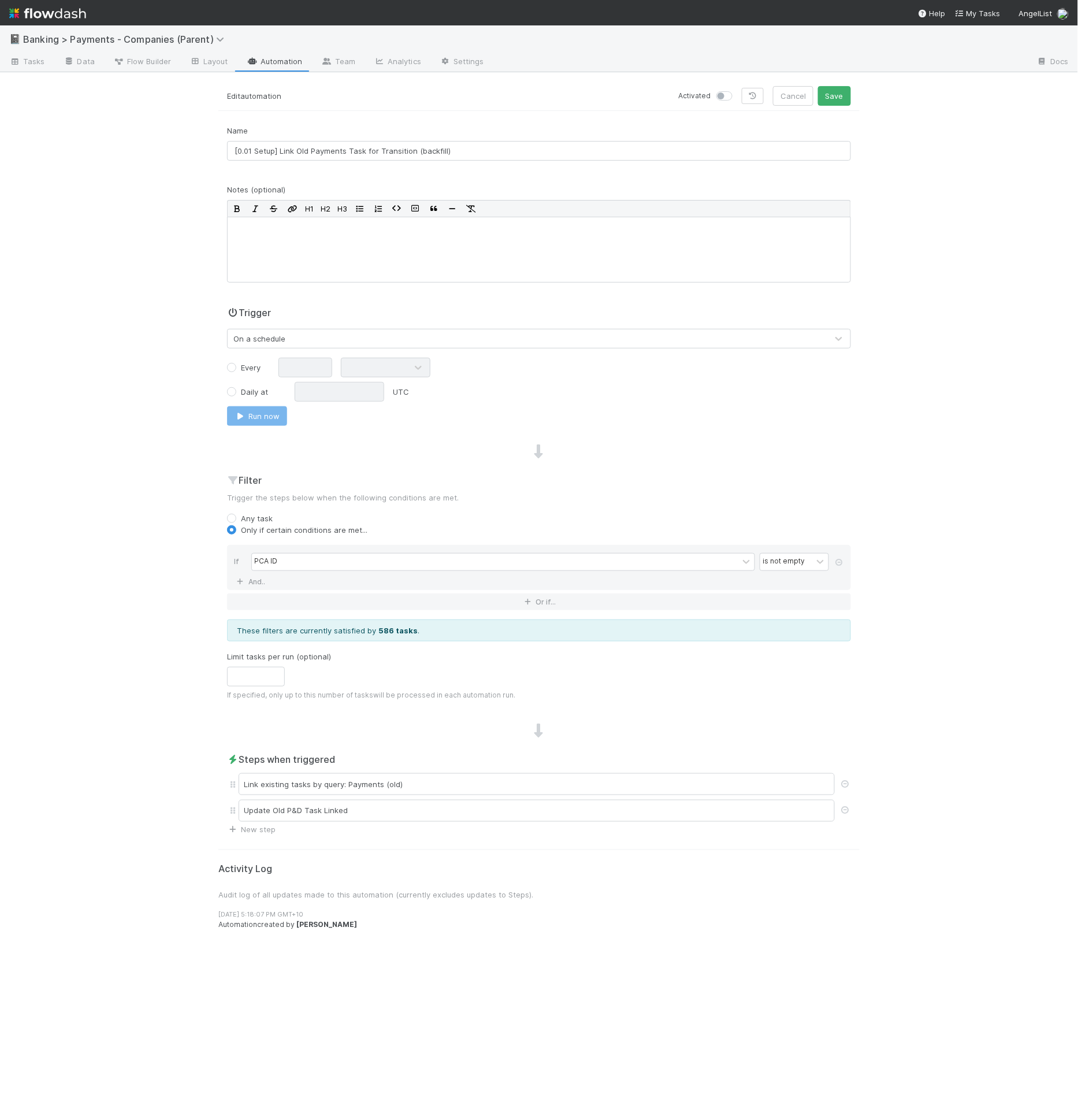
click at [242, 364] on label "Every" at bounding box center [251, 367] width 20 height 12
click at [236, 364] on input "Every" at bounding box center [232, 367] width 9 height 11
radio input "true"
click at [311, 369] on input "text" at bounding box center [305, 367] width 53 height 20
type input "1"
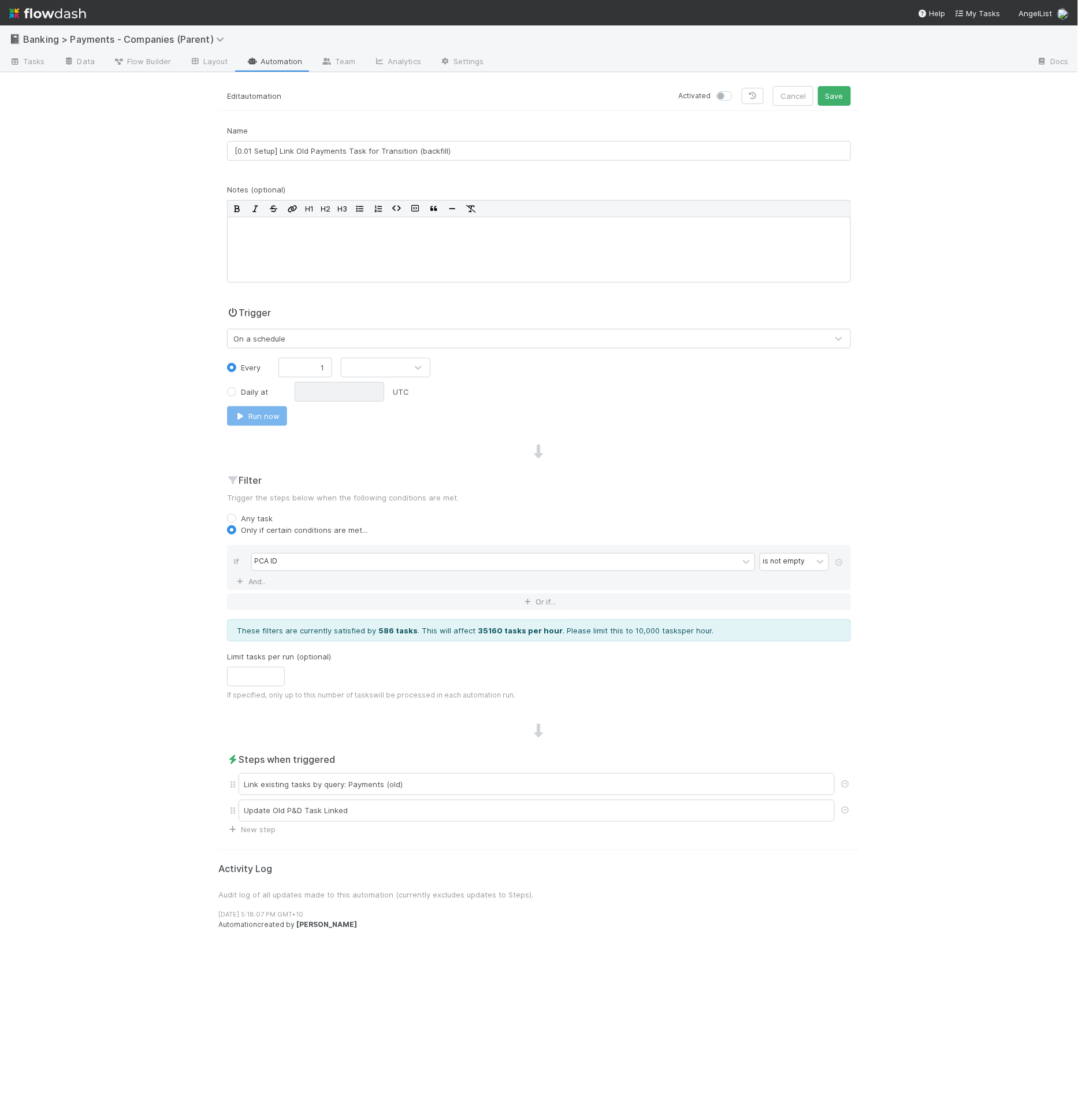
click at [374, 367] on div at bounding box center [374, 367] width 65 height 19
click at [377, 411] on div "Hours" at bounding box center [385, 414] width 89 height 21
click at [737, 90] on label at bounding box center [737, 90] width 0 height 0
click at [726, 98] on input "checkbox" at bounding box center [721, 95] width 9 height 11
checkbox input "true"
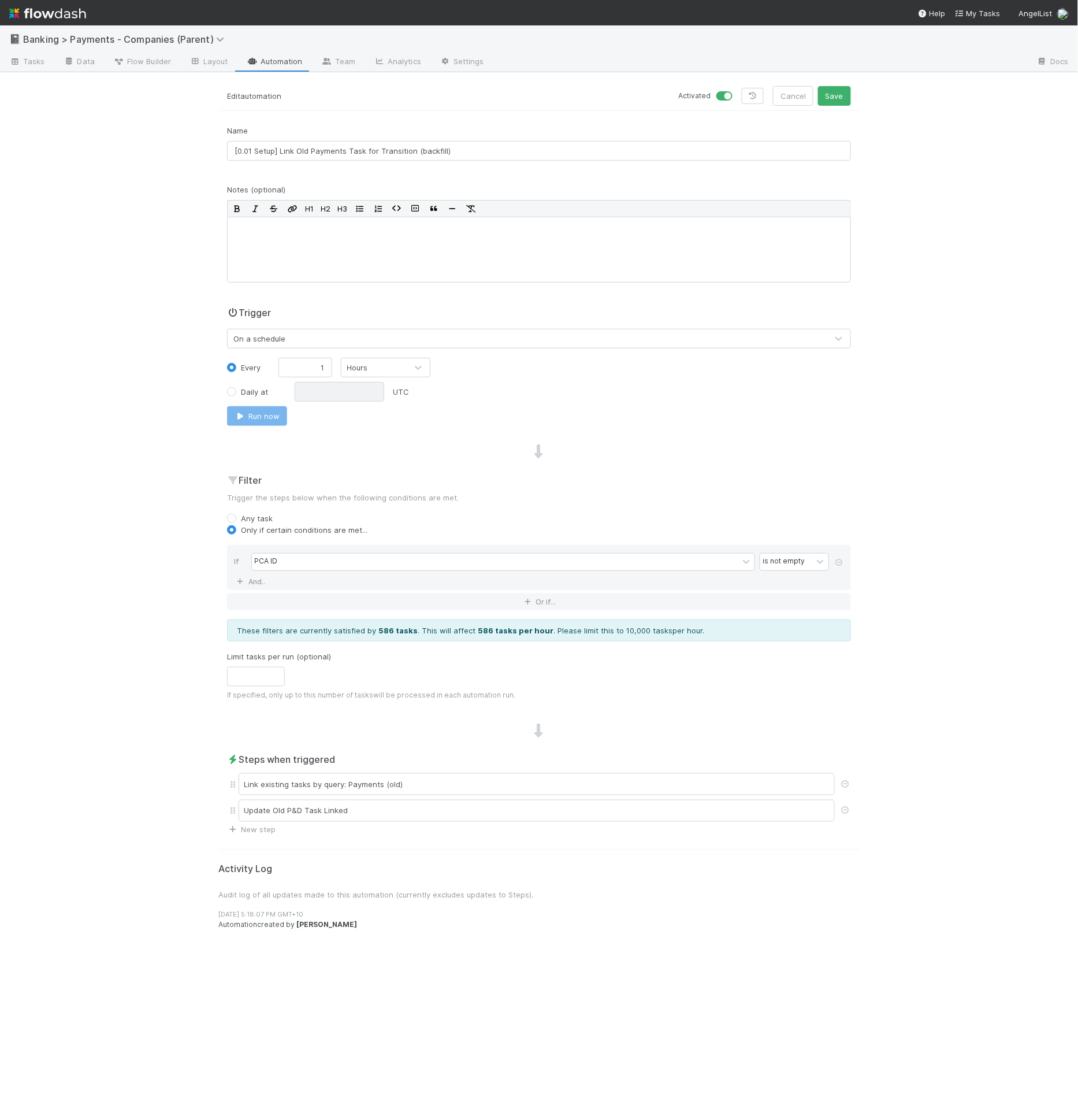
click at [226, 508] on div "Filter Trigger the steps below when the following conditions are met. Any task …" at bounding box center [539, 591] width 641 height 236
click at [241, 518] on label "Any task" at bounding box center [257, 518] width 32 height 12
click at [227, 518] on input "Any task" at bounding box center [232, 518] width 9 height 11
radio input "true"
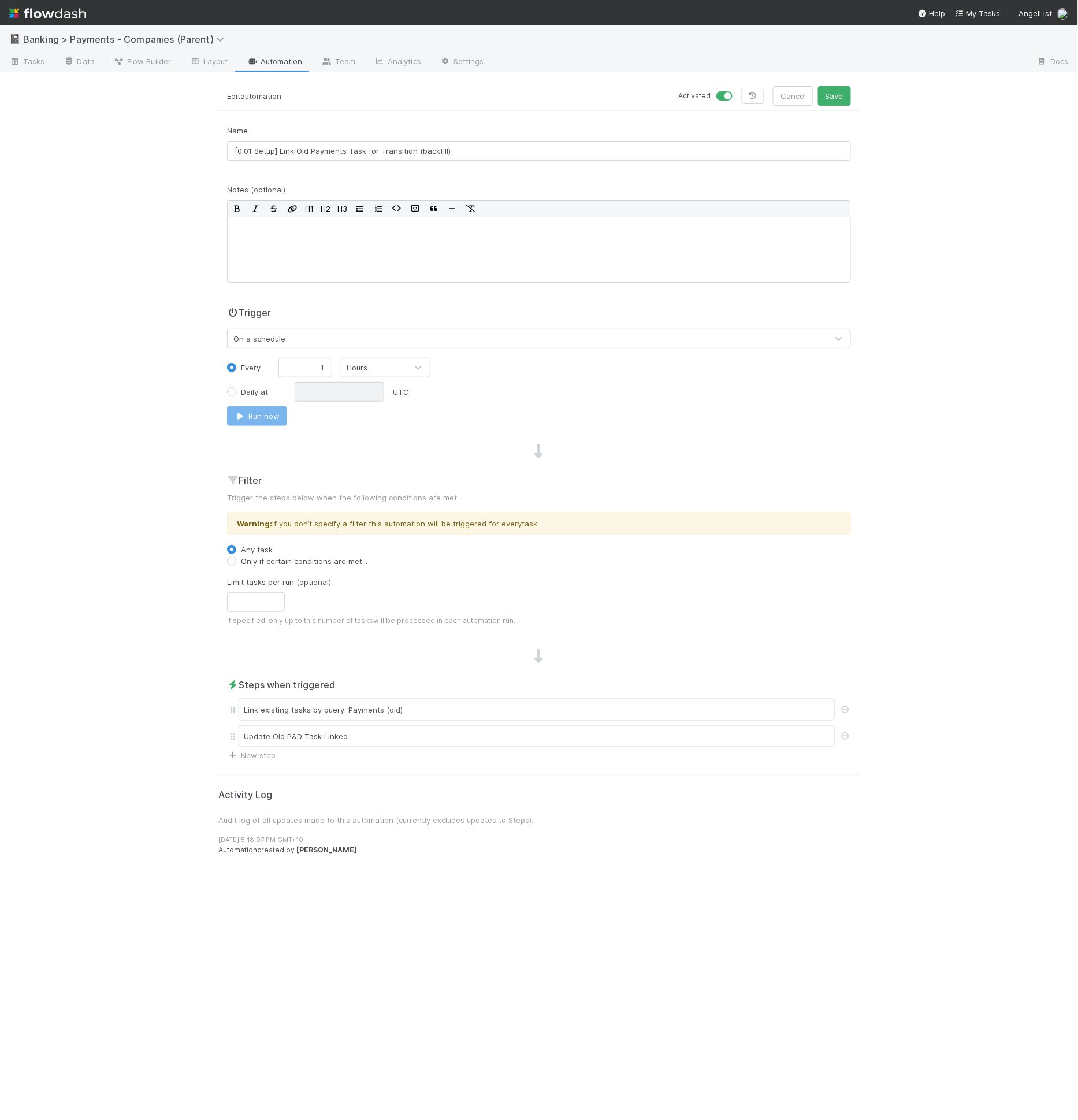
click at [247, 563] on label "Only if certain conditions are met..." at bounding box center [304, 561] width 127 height 12
click at [236, 563] on input "Only if certain conditions are met..." at bounding box center [232, 561] width 9 height 11
radio input "true"
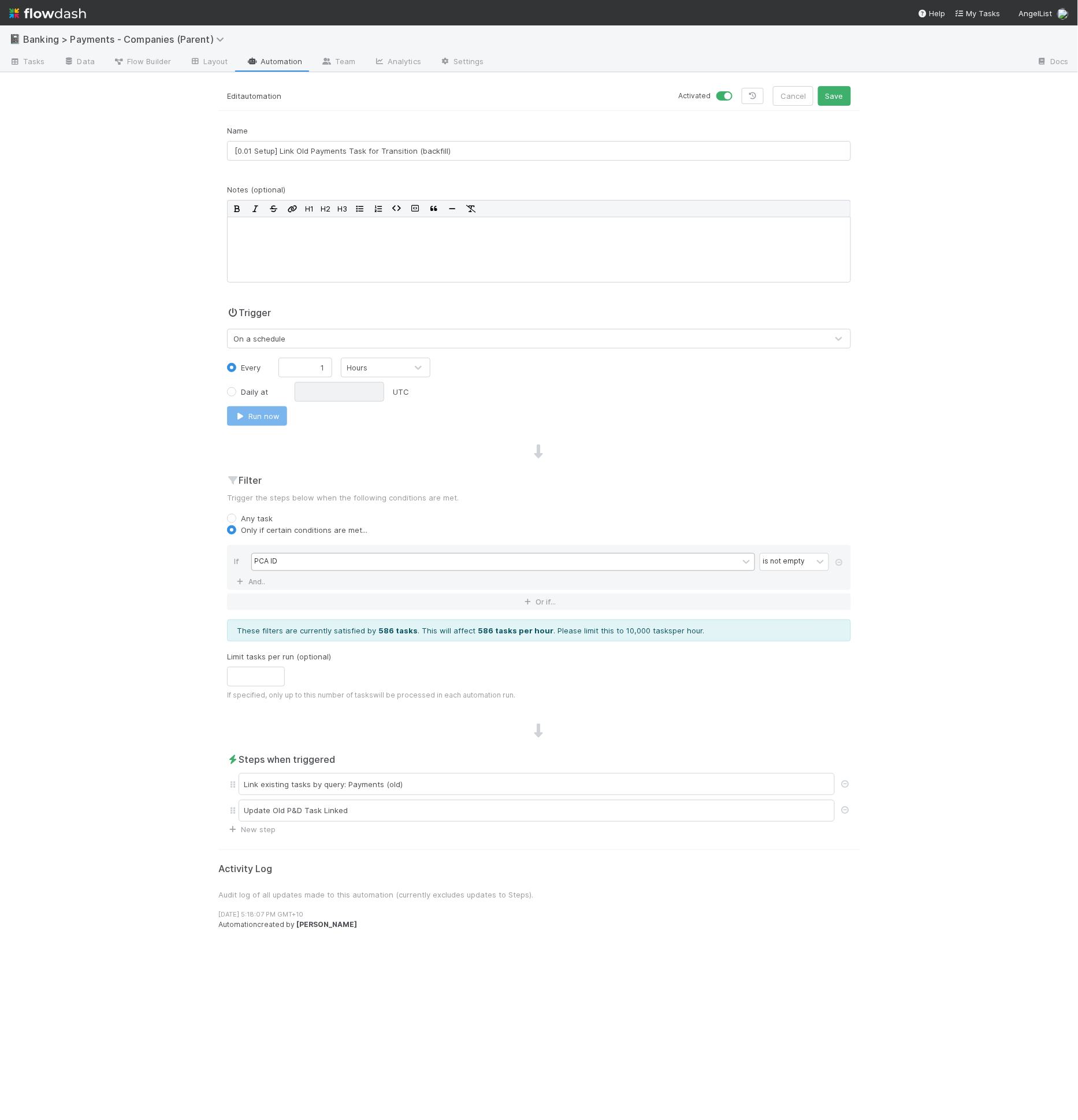
click at [352, 556] on div "PCA ID" at bounding box center [496, 562] width 487 height 17
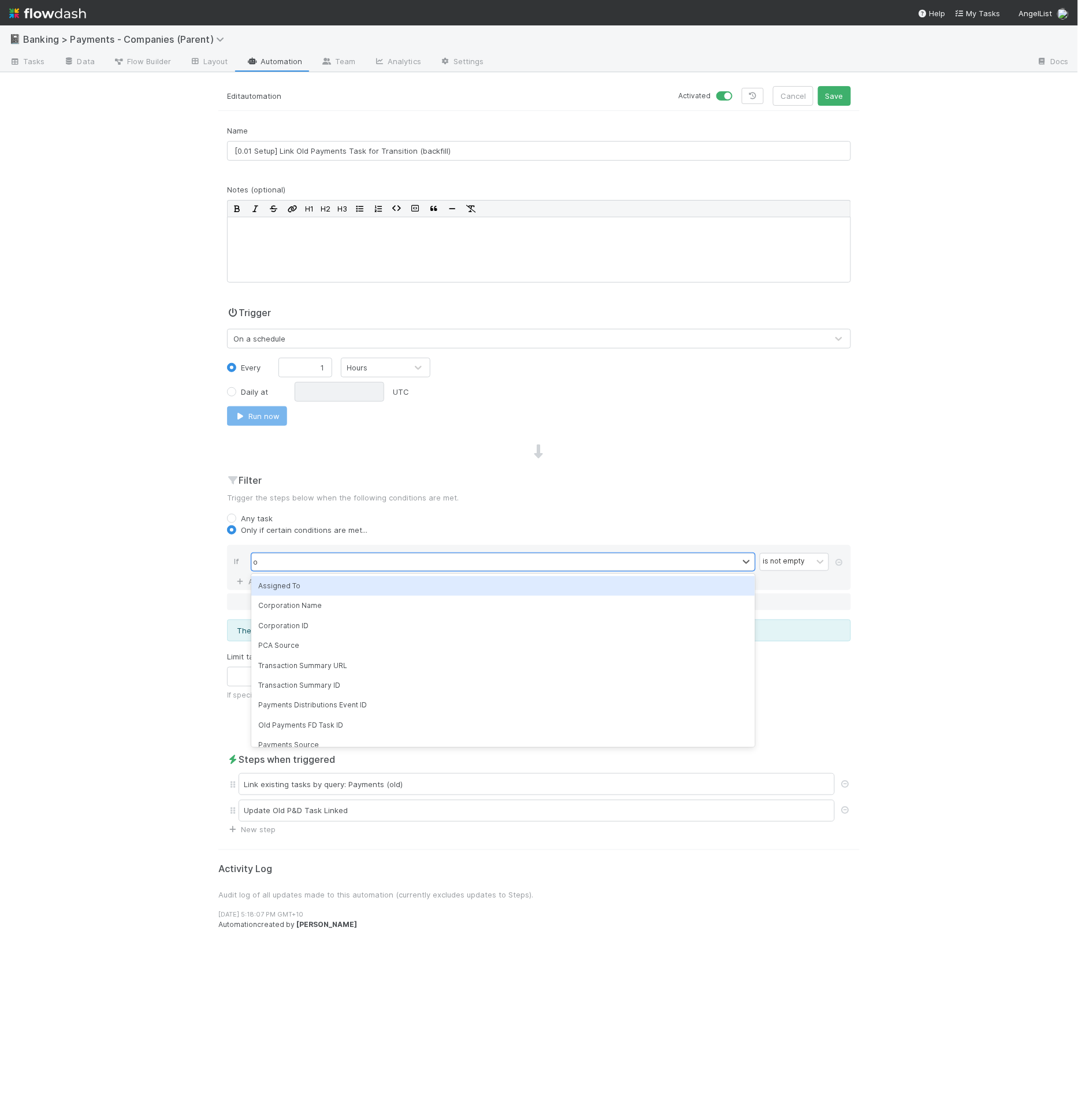
type input "old"
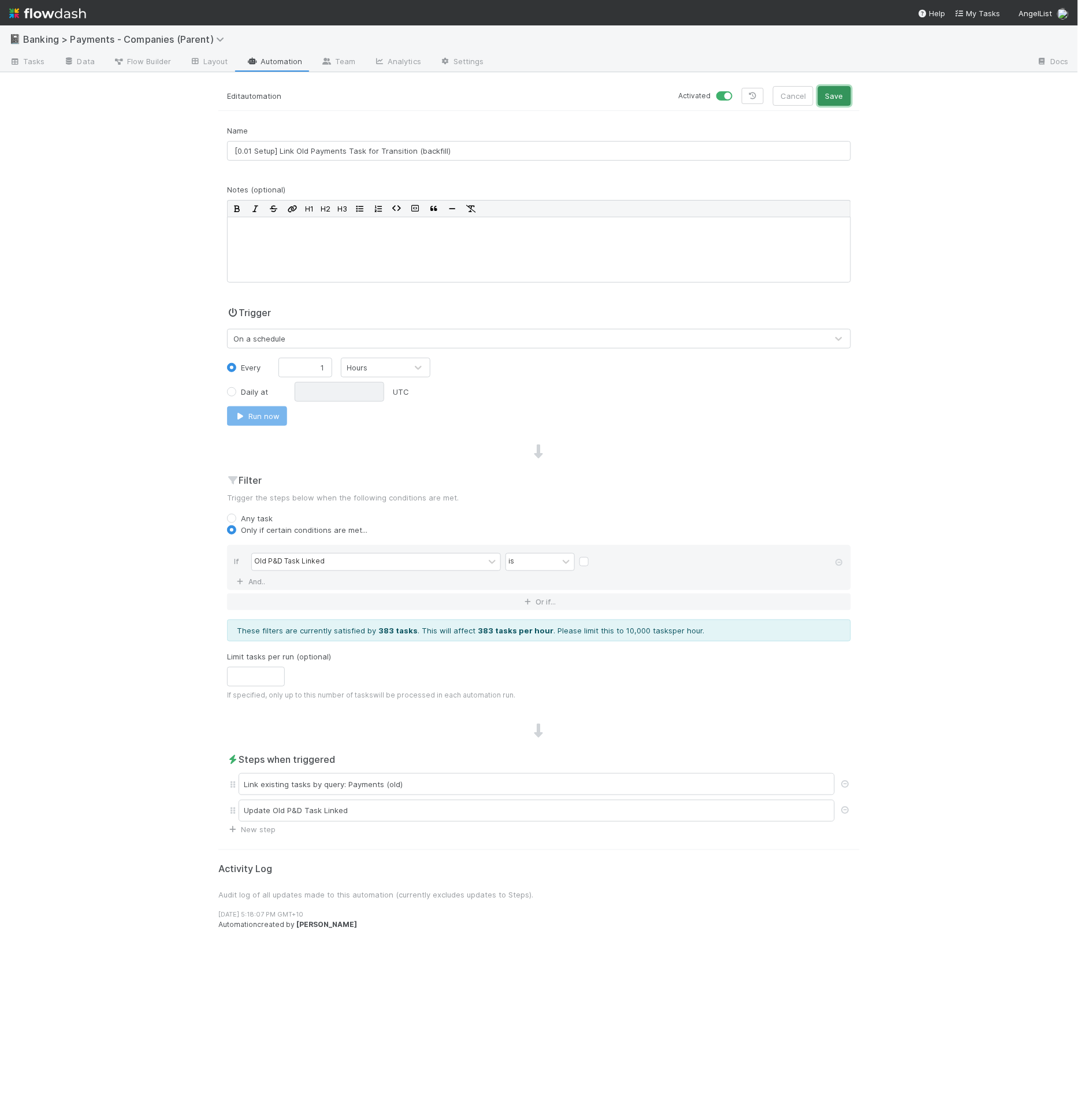
click at [825, 100] on button "Save" at bounding box center [835, 96] width 33 height 20
click at [272, 424] on button "Run now" at bounding box center [257, 416] width 60 height 20
click at [517, 632] on div "These filters are currently satisfied by 287 tasks . This will affect 287 tasks…" at bounding box center [539, 630] width 624 height 22
click at [518, 628] on strong "287 tasks per hour" at bounding box center [515, 630] width 76 height 9
click at [539, 634] on div "These filters are currently satisfied by 287 tasks . This will affect 287 tasks…" at bounding box center [539, 630] width 624 height 22
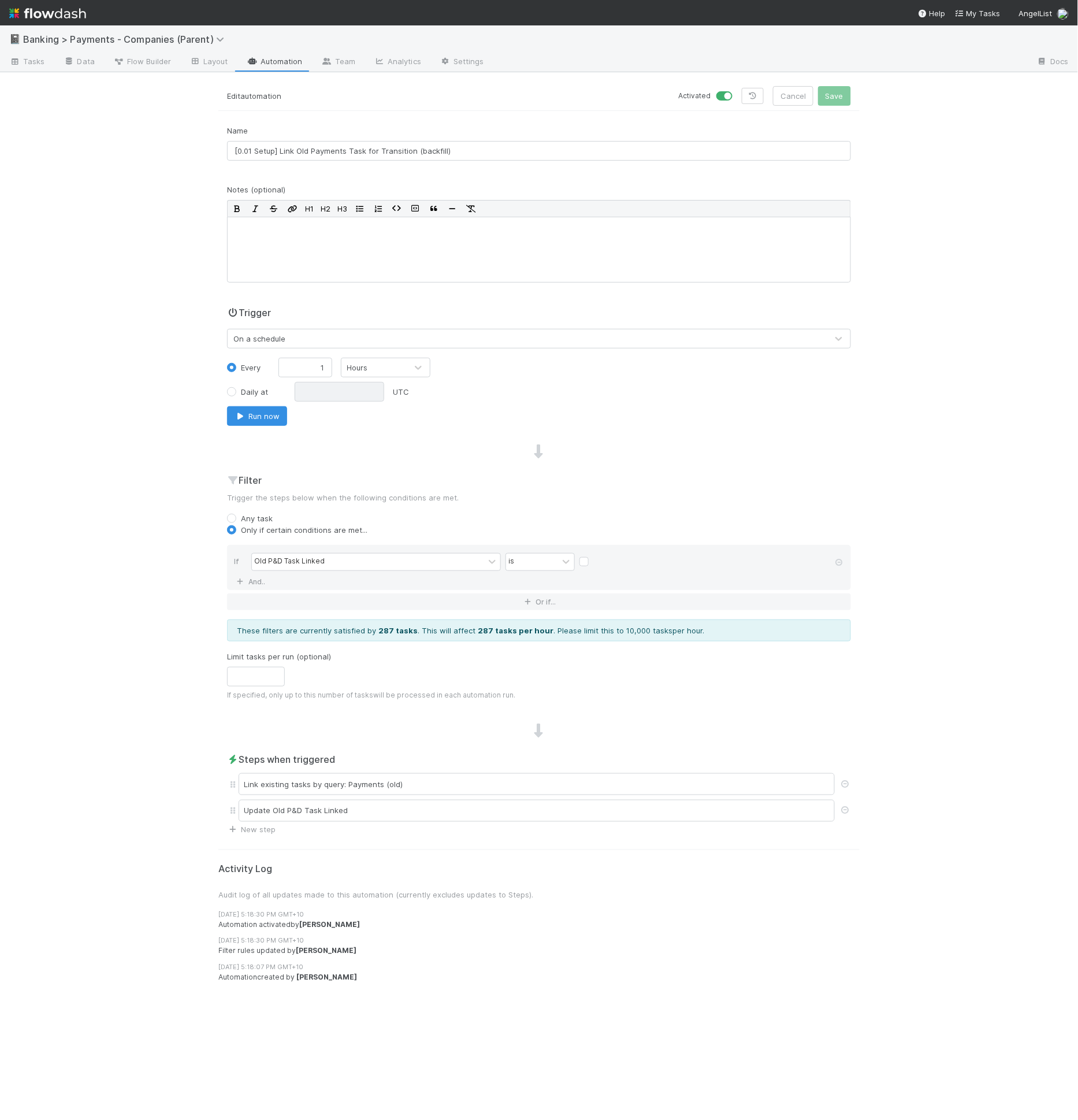
click at [541, 632] on div "These filters are currently satisfied by 287 tasks . This will affect 287 tasks…" at bounding box center [539, 630] width 624 height 22
click at [542, 630] on div "These filters are currently satisfied by 287 tasks . This will affect 287 tasks…" at bounding box center [539, 630] width 624 height 22
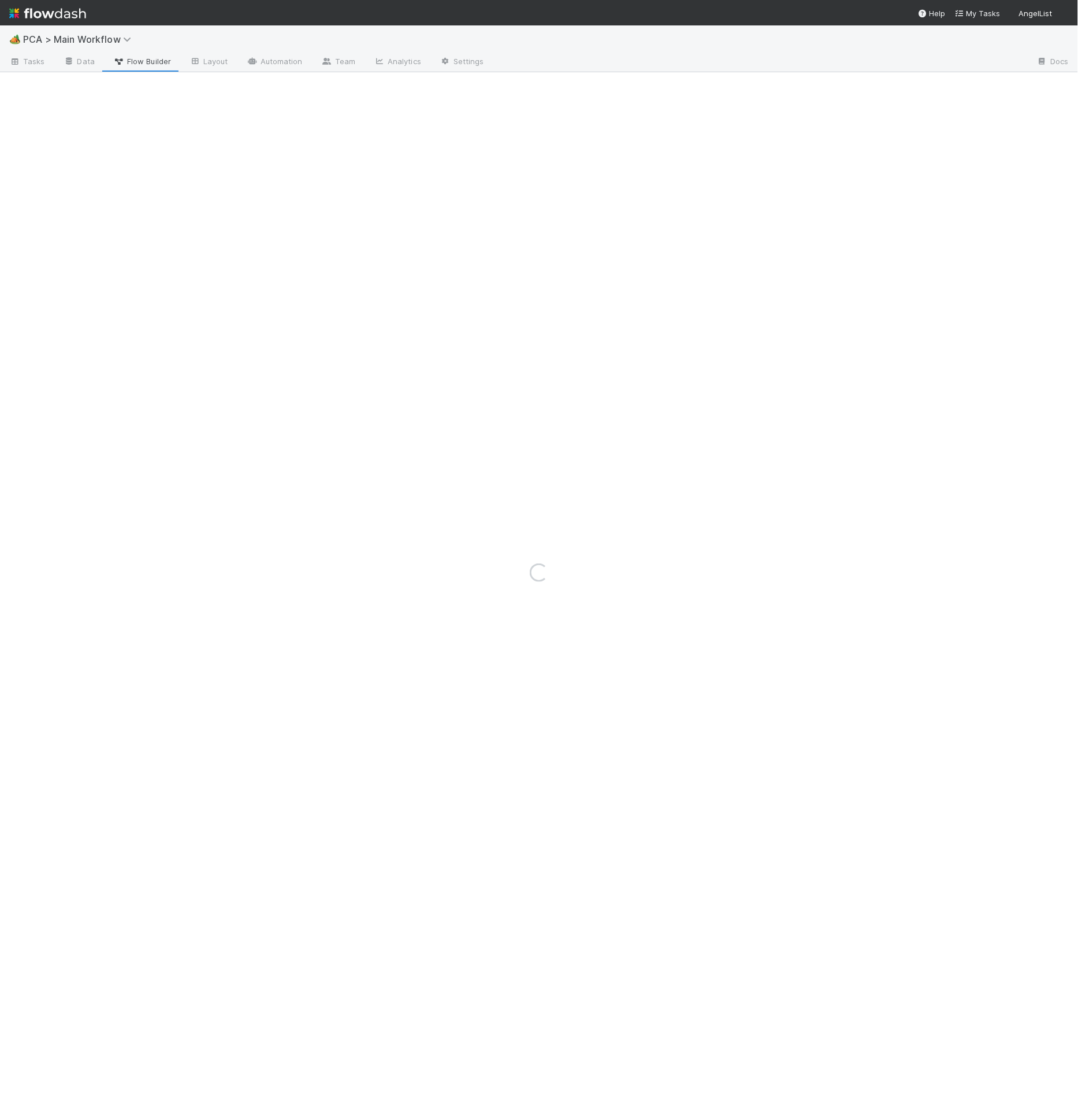
click at [237, 59] on div "Loading..." at bounding box center [539, 572] width 1078 height 1094
click at [259, 60] on div "Loading..." at bounding box center [539, 572] width 1078 height 1094
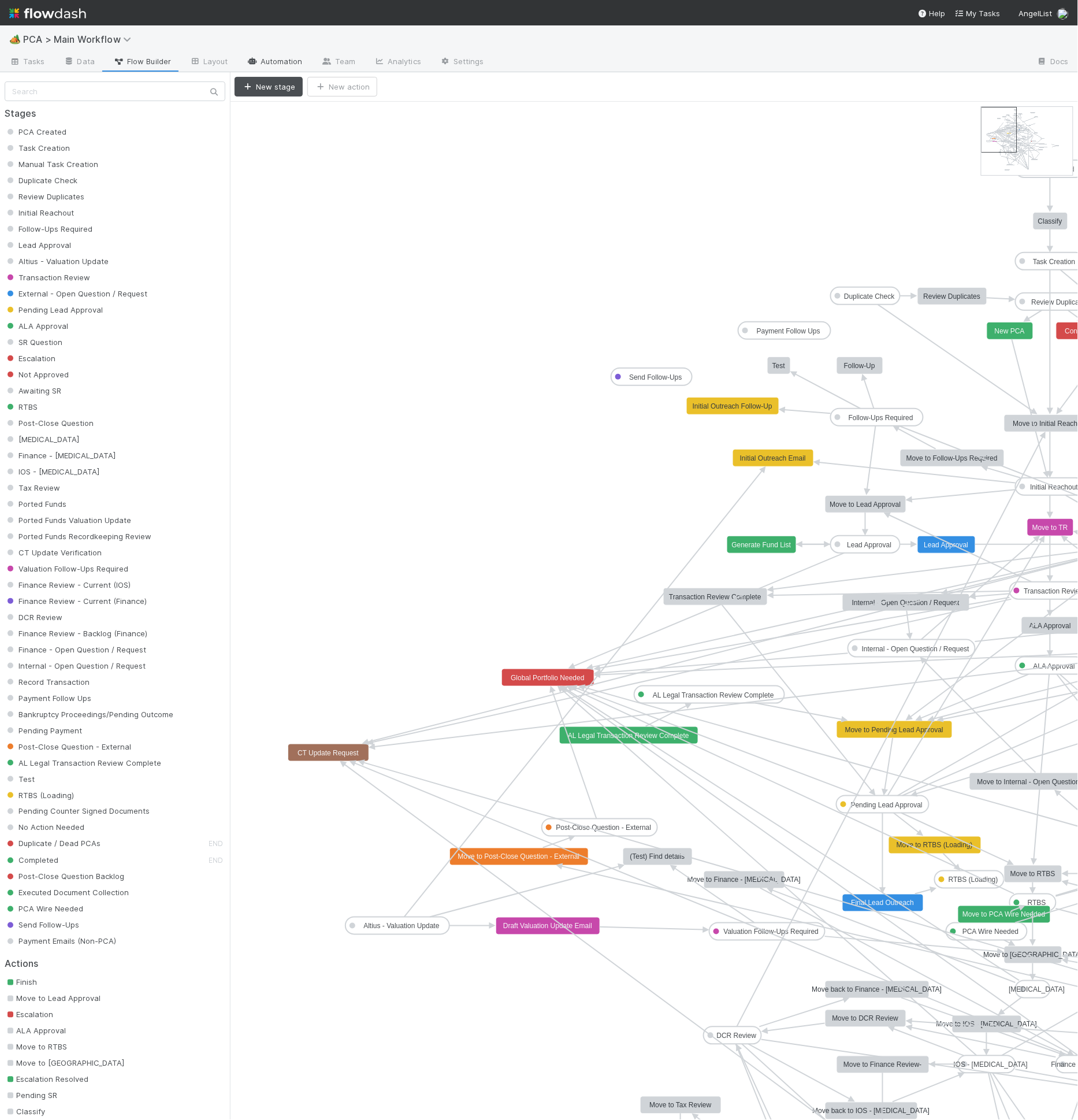
click at [270, 65] on link "Automation" at bounding box center [275, 62] width 75 height 19
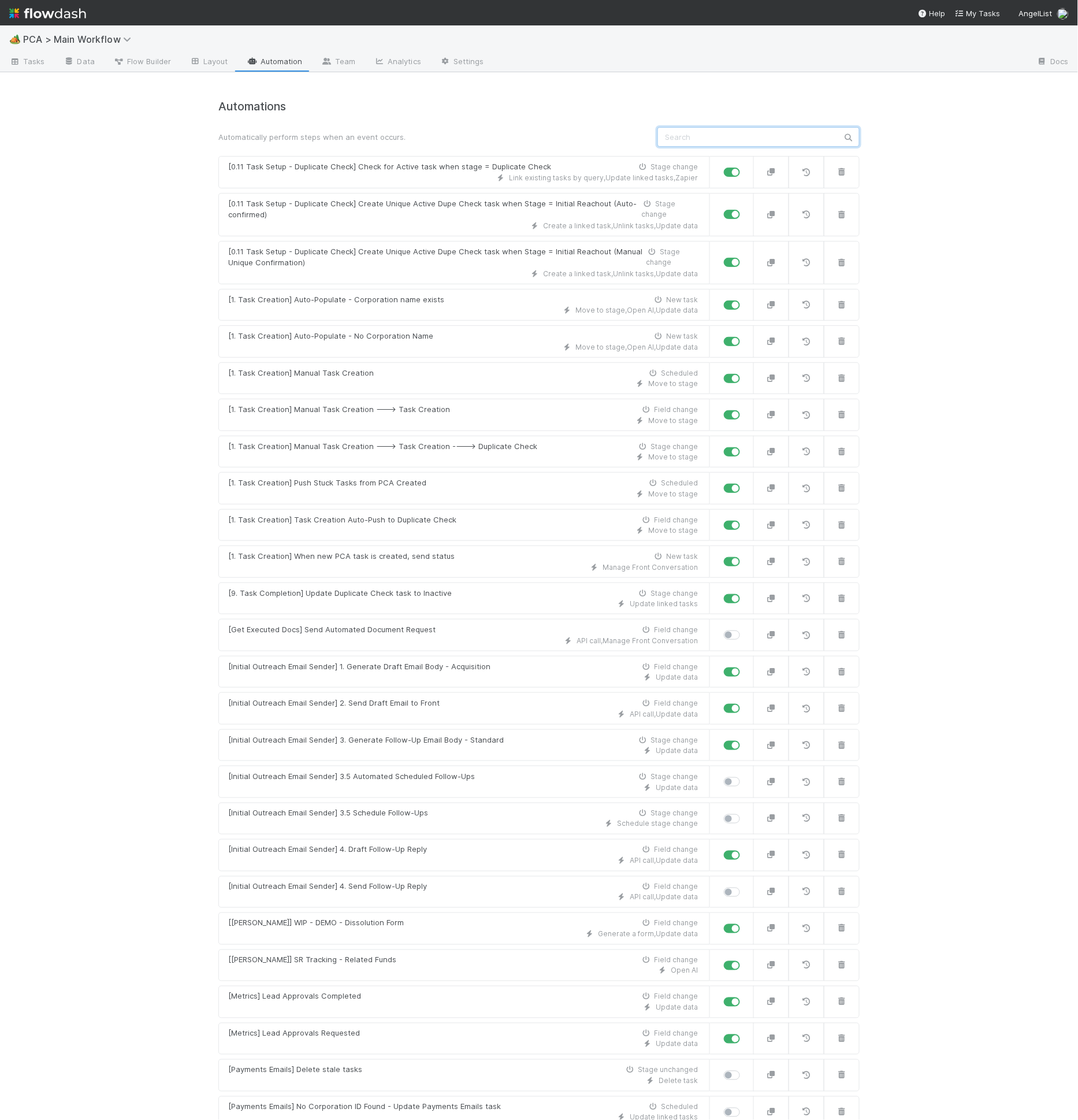
click at [761, 128] on input "text" at bounding box center [759, 137] width 202 height 20
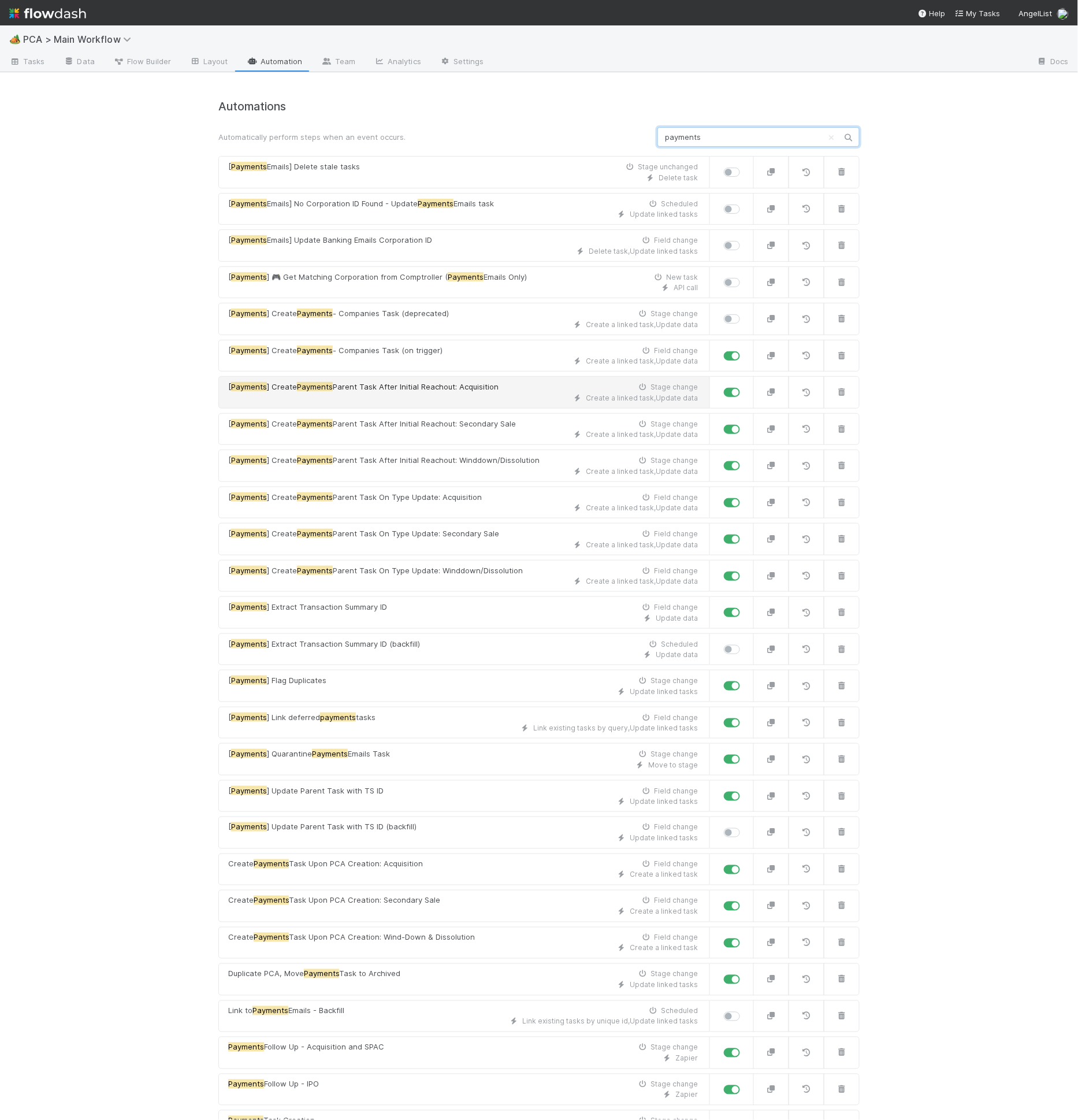
type input "payments"
click at [467, 384] on span "Parent Task After Initial Reachout: Acquisition" at bounding box center [416, 386] width 166 height 9
click at [466, 413] on link "[ Payments ] Create Payments Parent Task After Initial Reachout: Secondary Sale…" at bounding box center [465, 429] width 492 height 32
click at [465, 457] on span "Parent Task After Initial Reachout: Winddown/Dissolution" at bounding box center [436, 460] width 207 height 9
click at [713, 144] on input "payments" at bounding box center [759, 137] width 202 height 20
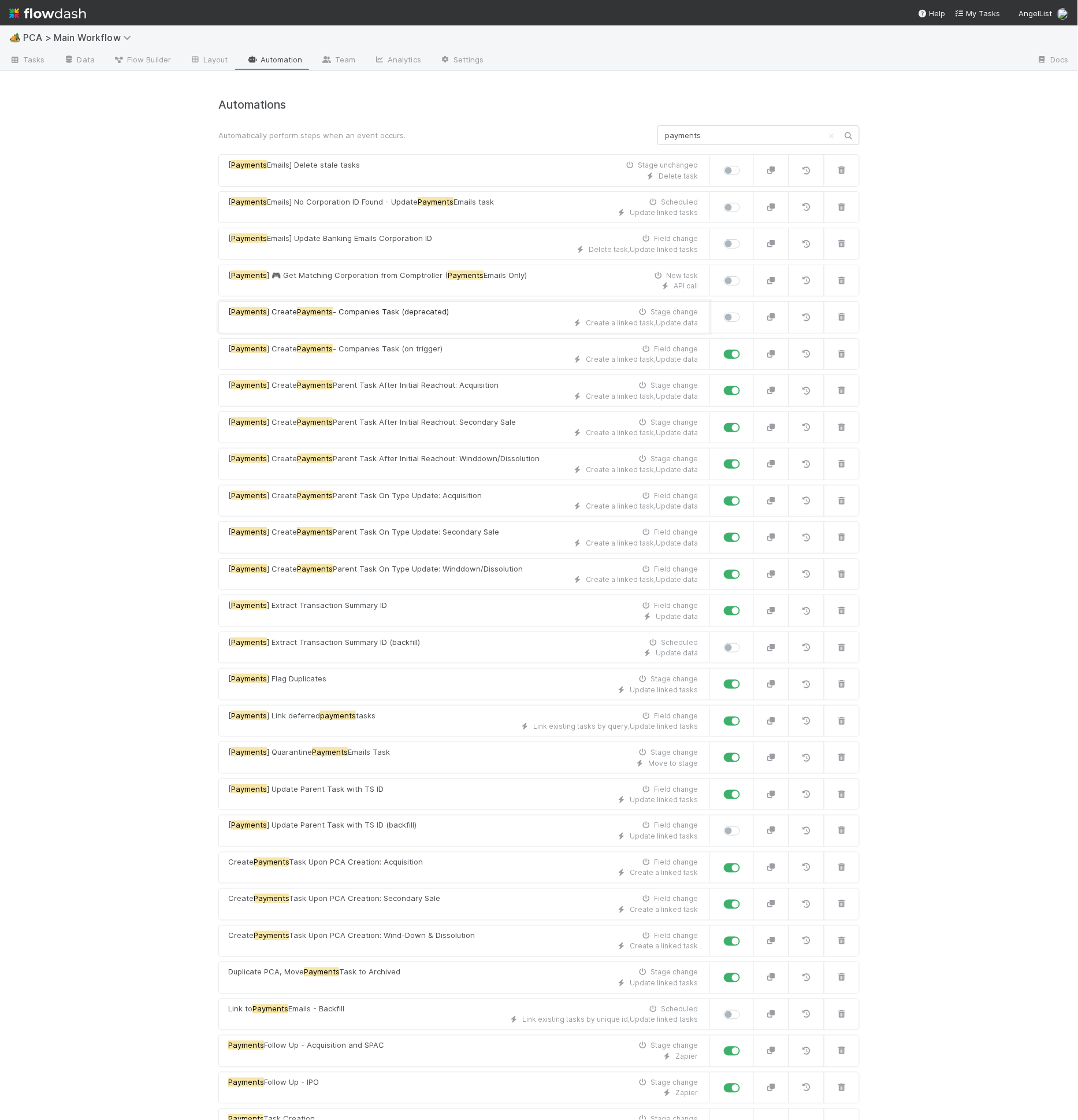
scroll to position [3, 0]
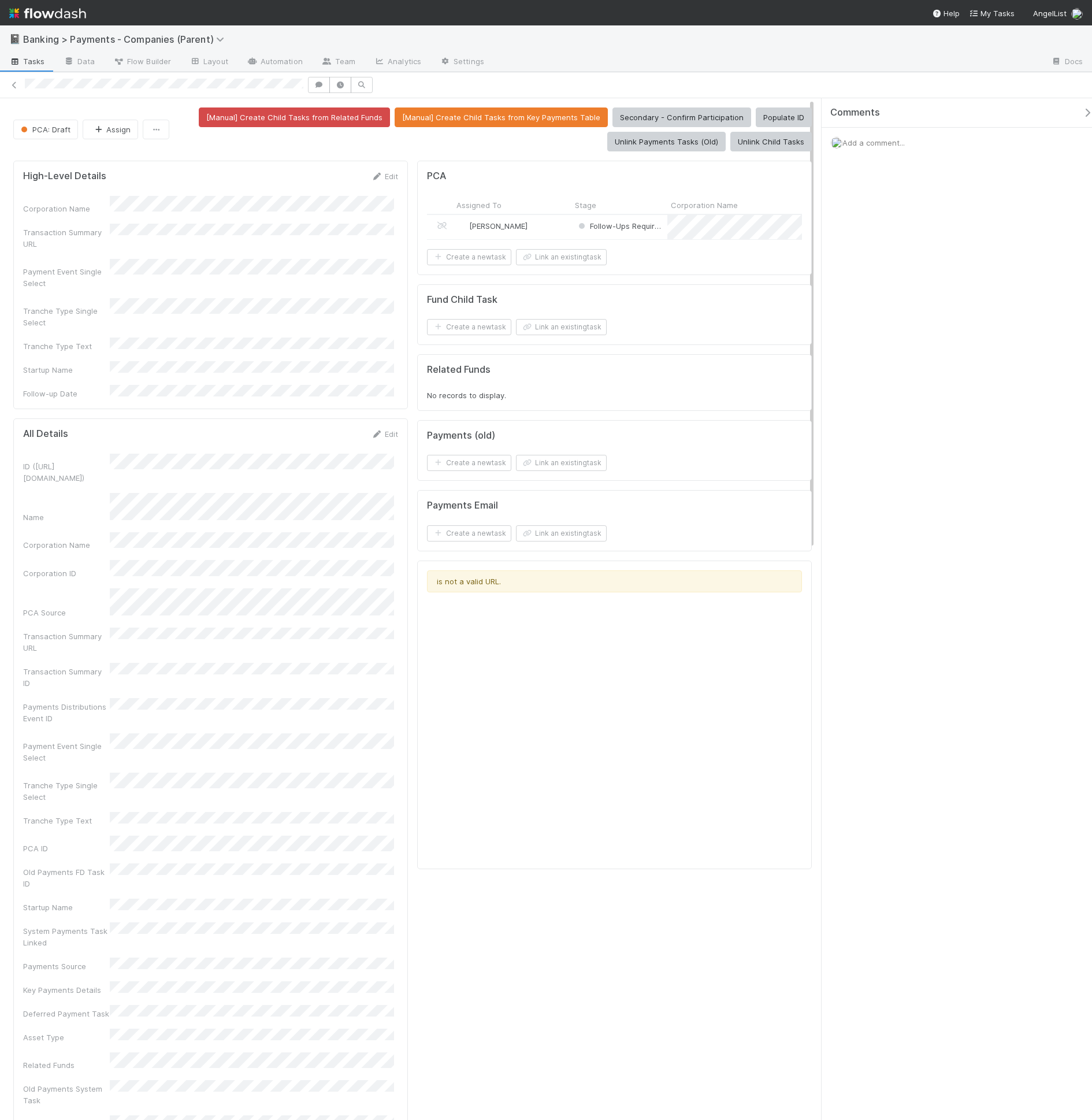
click at [417, 604] on div "is not a valid URL." at bounding box center [614, 715] width 395 height 309
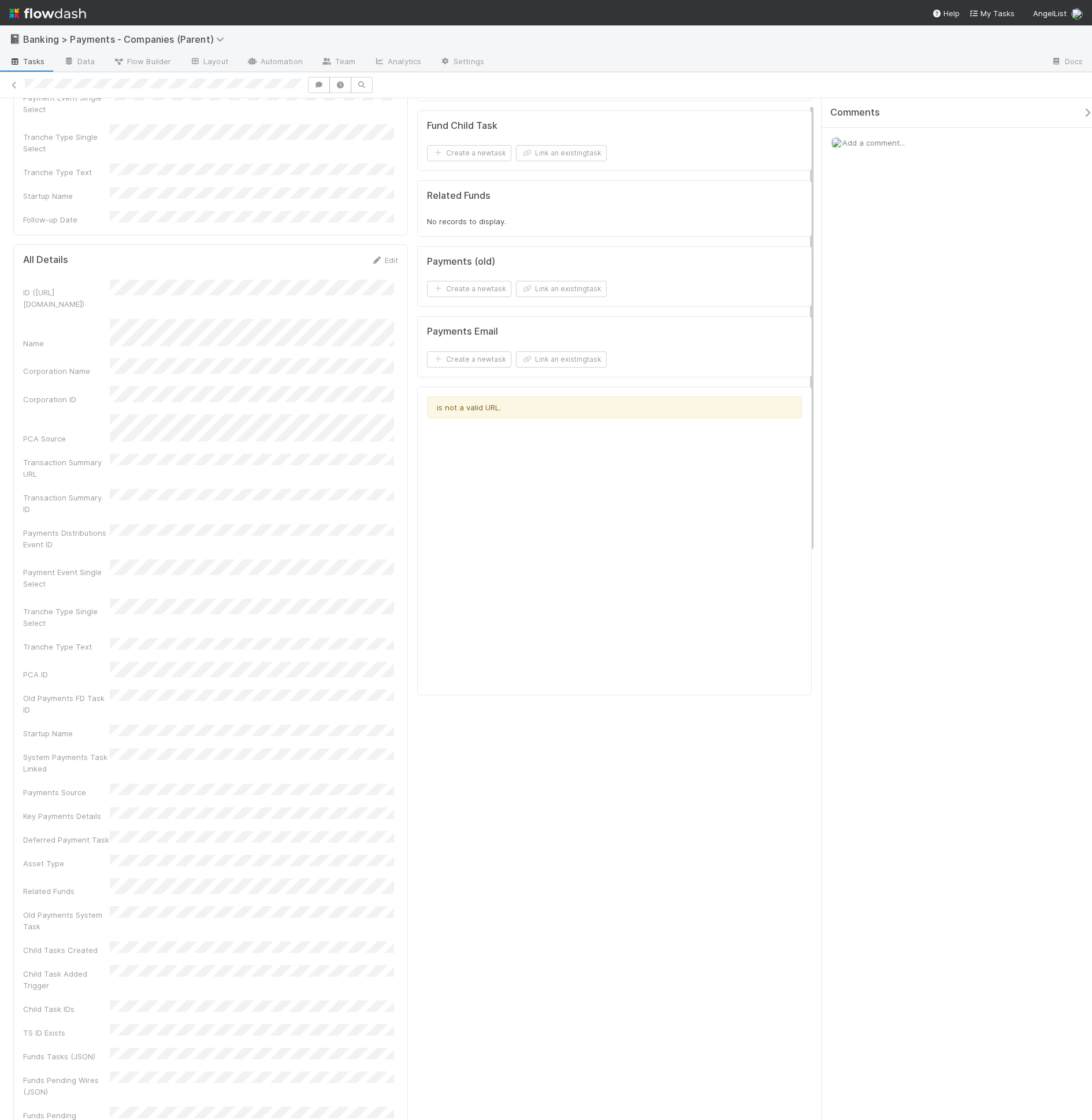
scroll to position [12, 0]
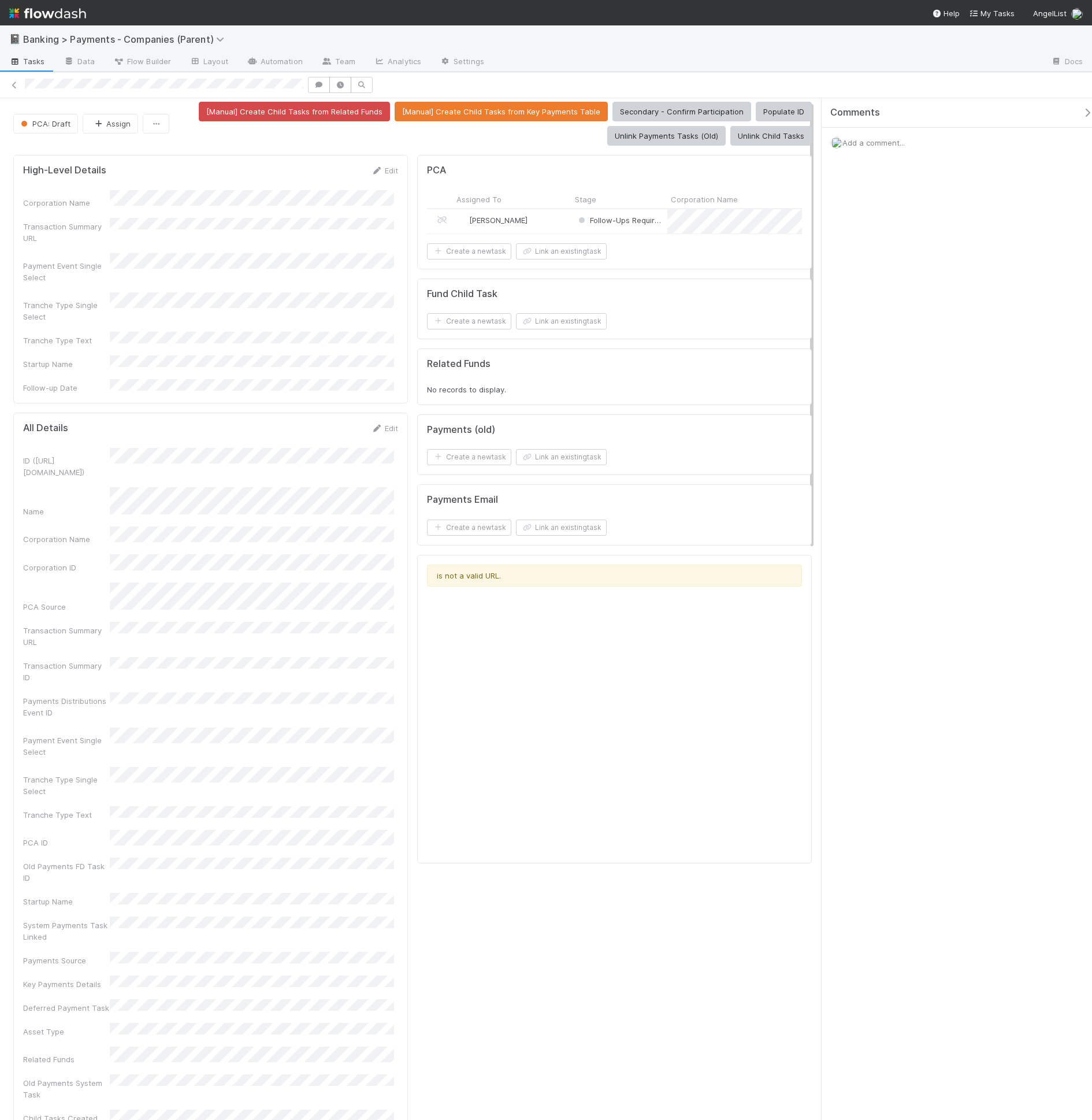
scroll to position [0, 0]
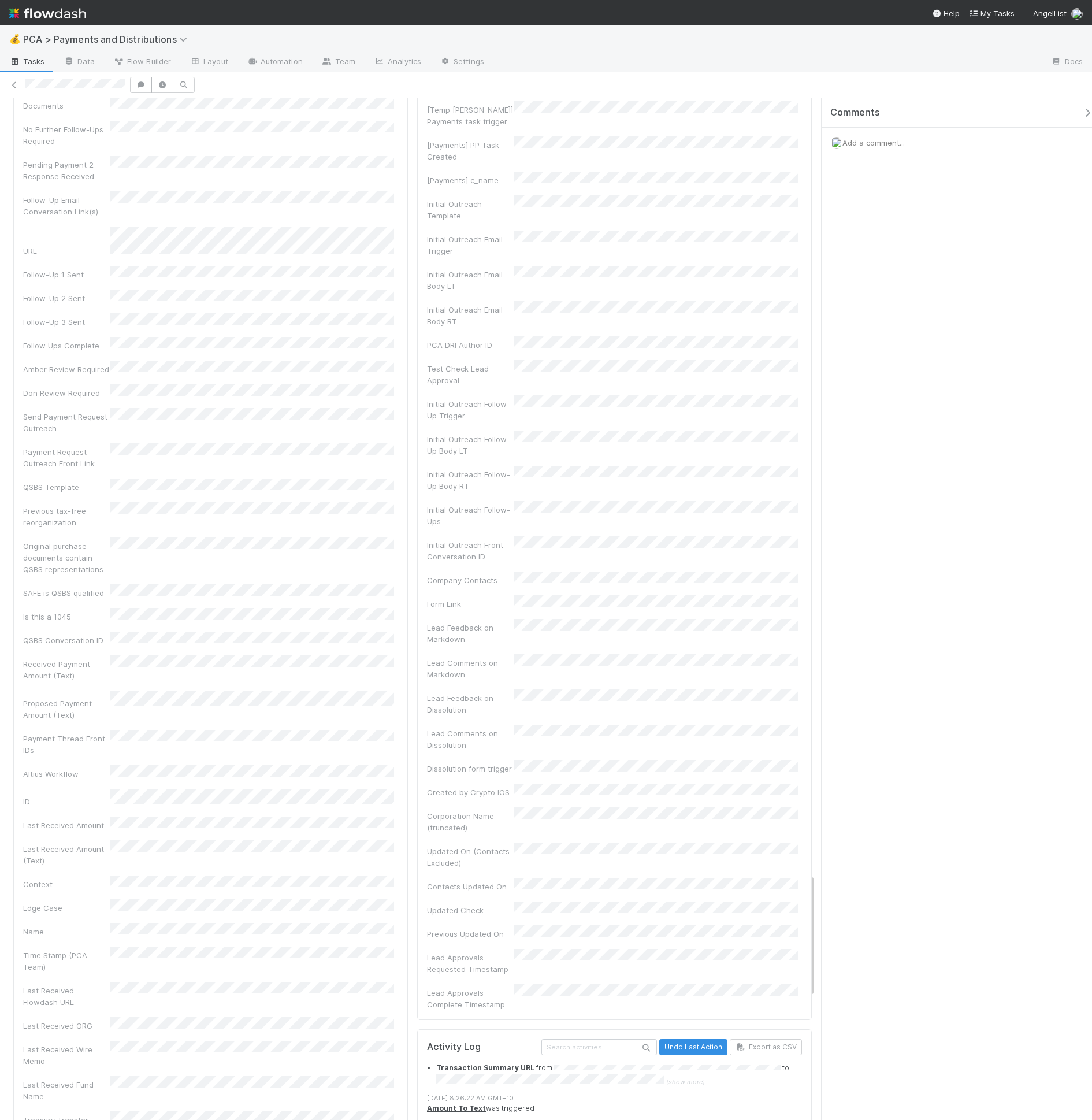
scroll to position [1676, 0]
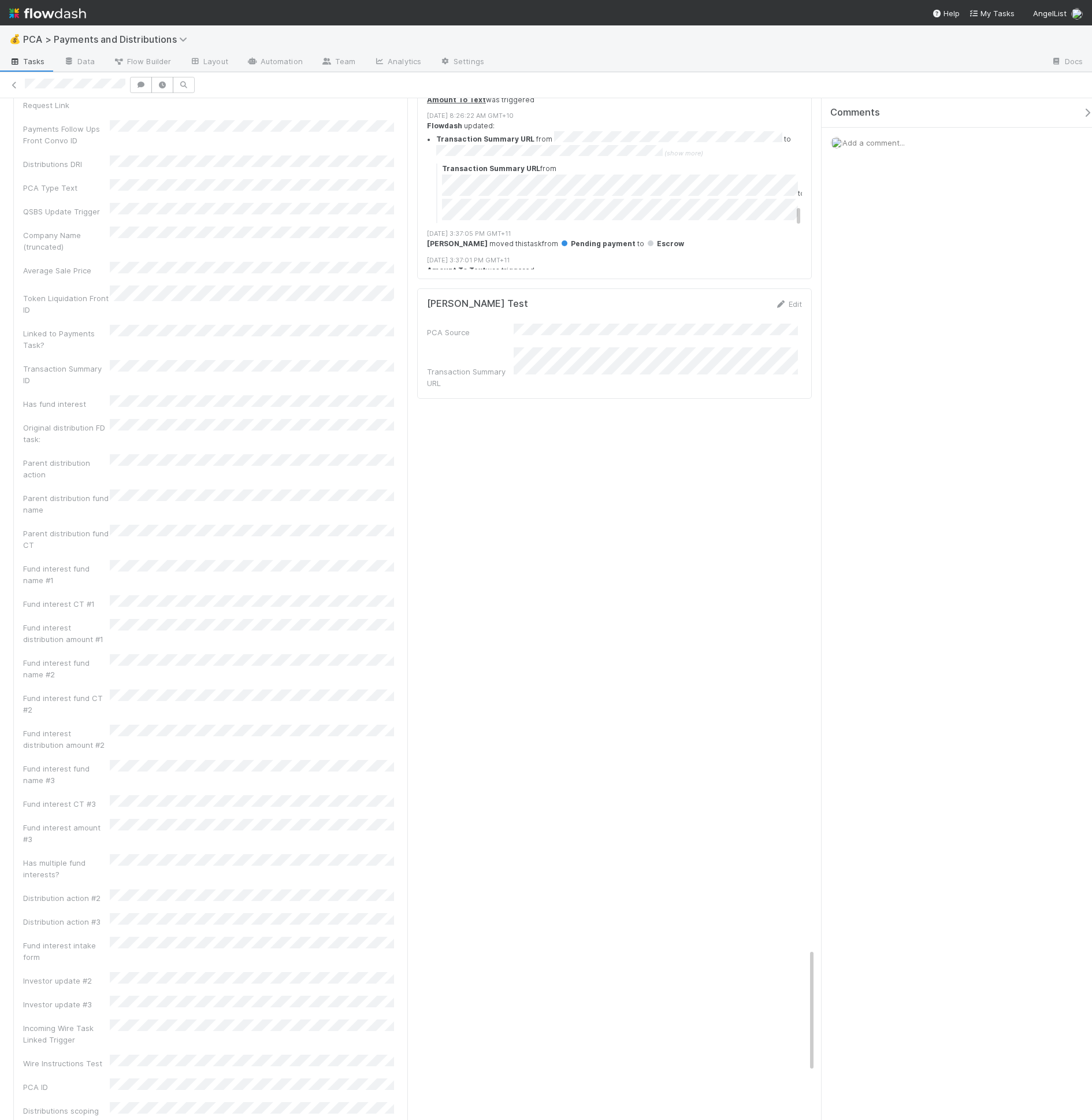
scroll to position [6609, 0]
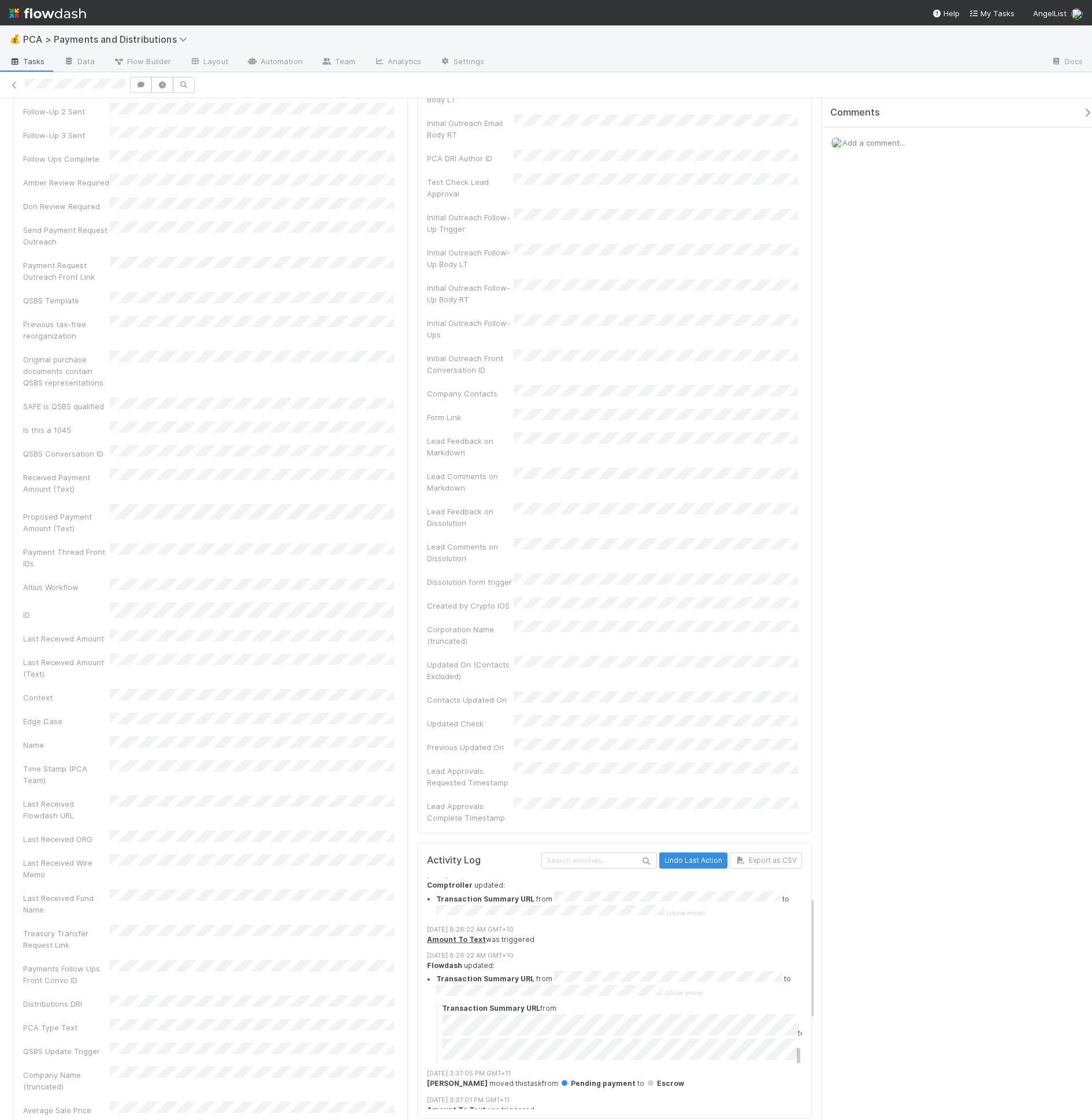
click at [575, 1119] on div "2/29/24, 3:37:01 PM GMT+11" at bounding box center [620, 1125] width 385 height 10
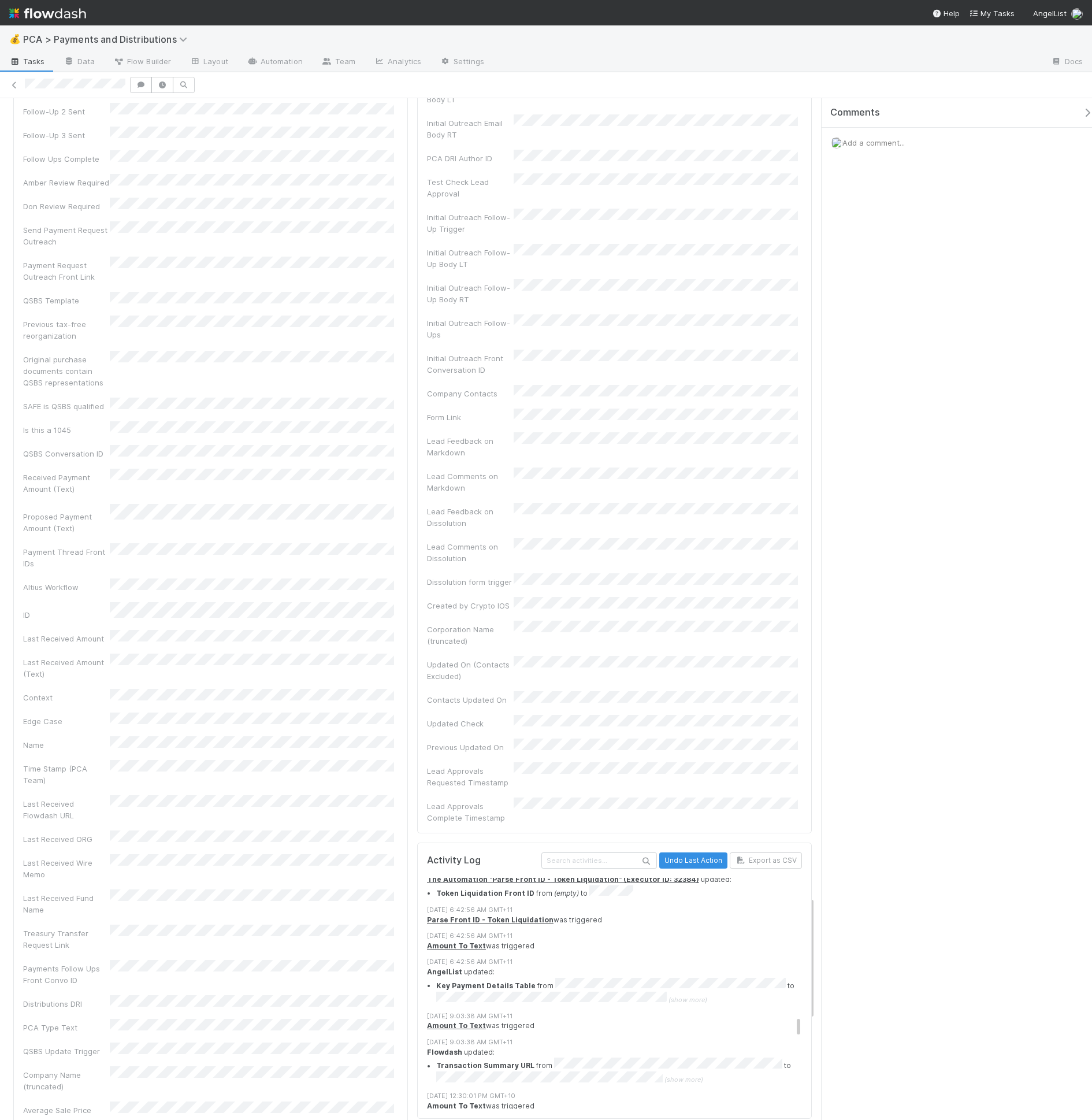
scroll to position [1428, 0]
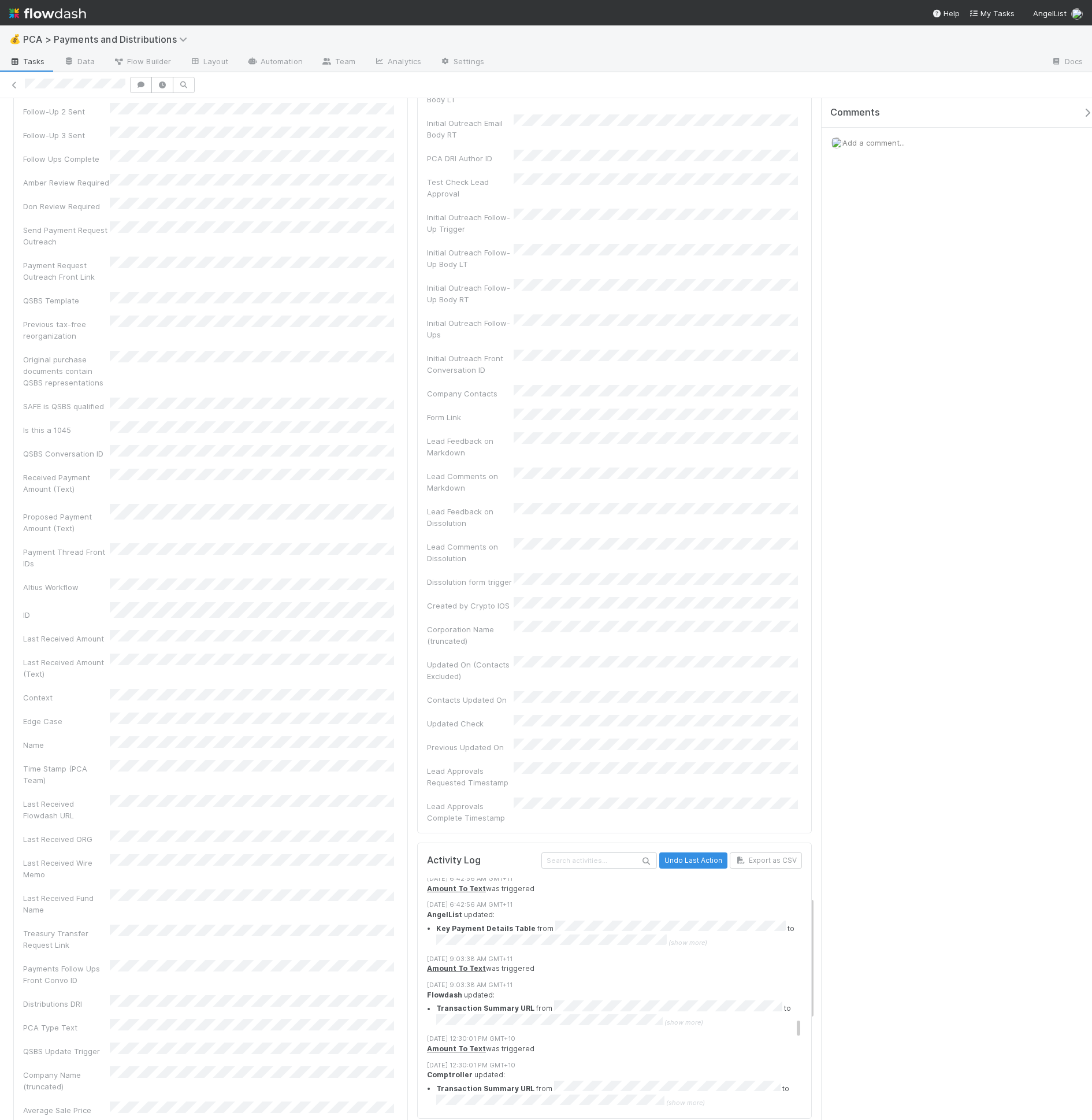
scroll to position [1486, 0]
click at [286, 66] on link "Automation" at bounding box center [275, 62] width 75 height 19
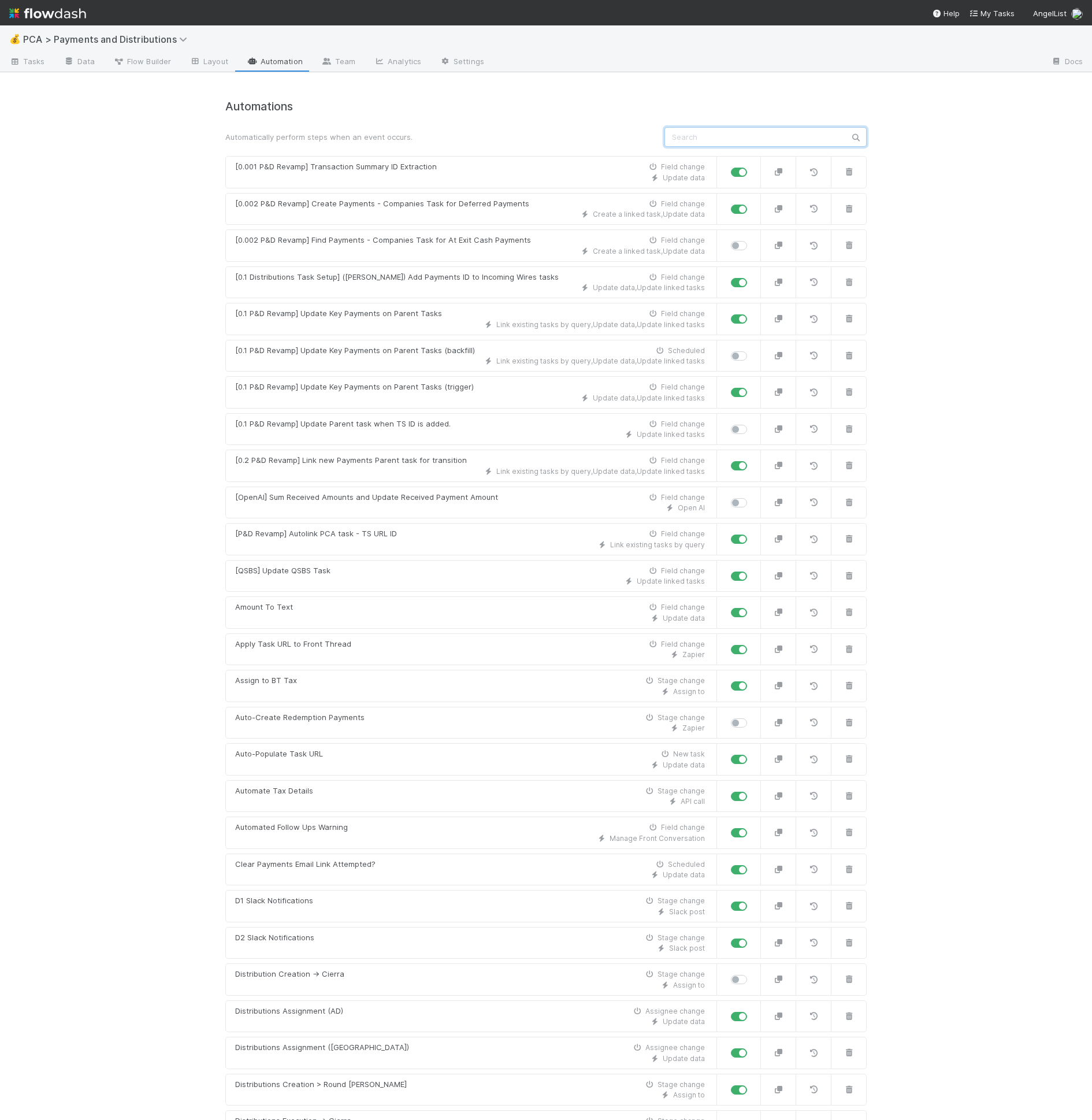
click at [709, 131] on input "text" at bounding box center [765, 137] width 202 height 20
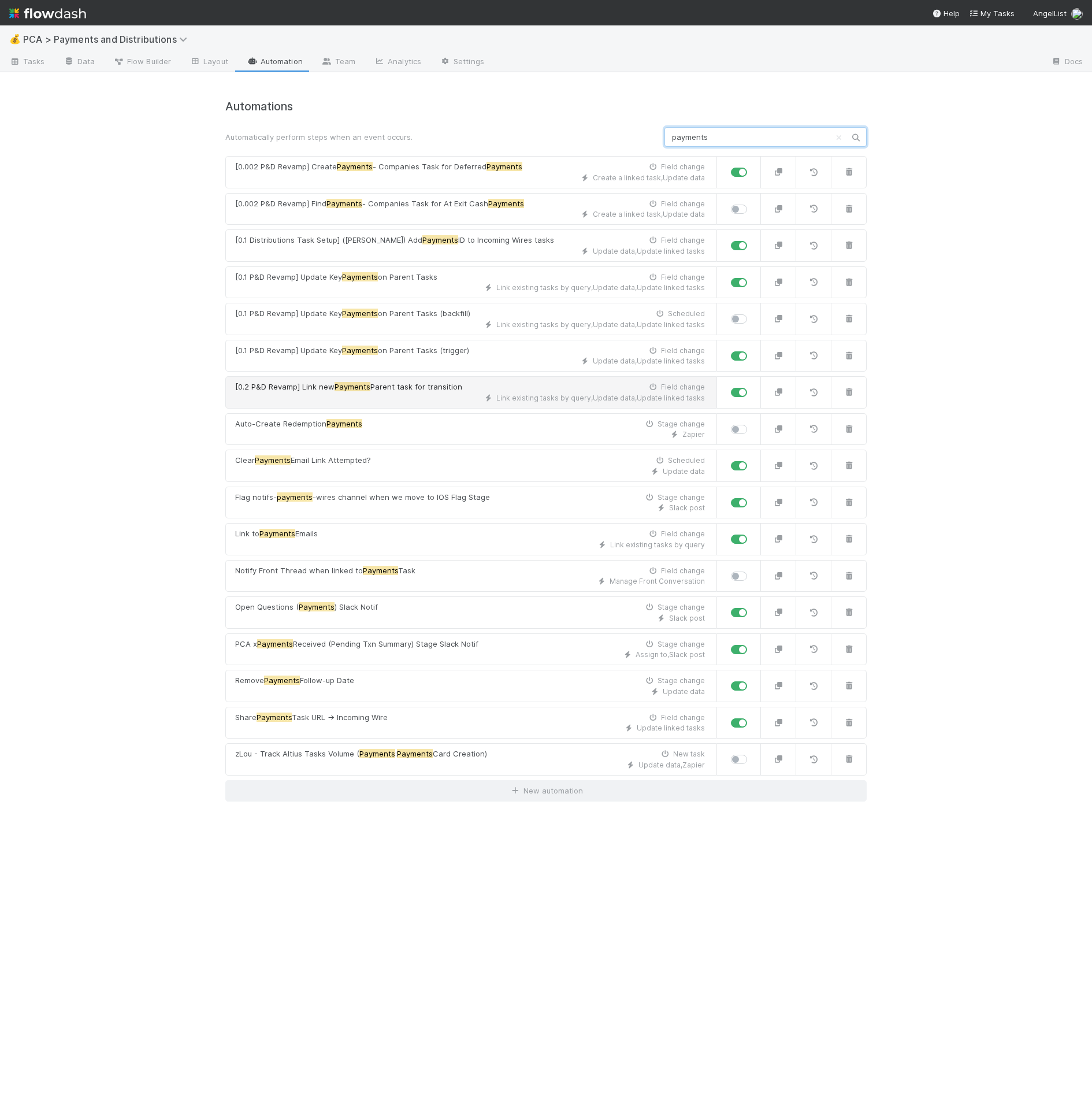
type input "payments"
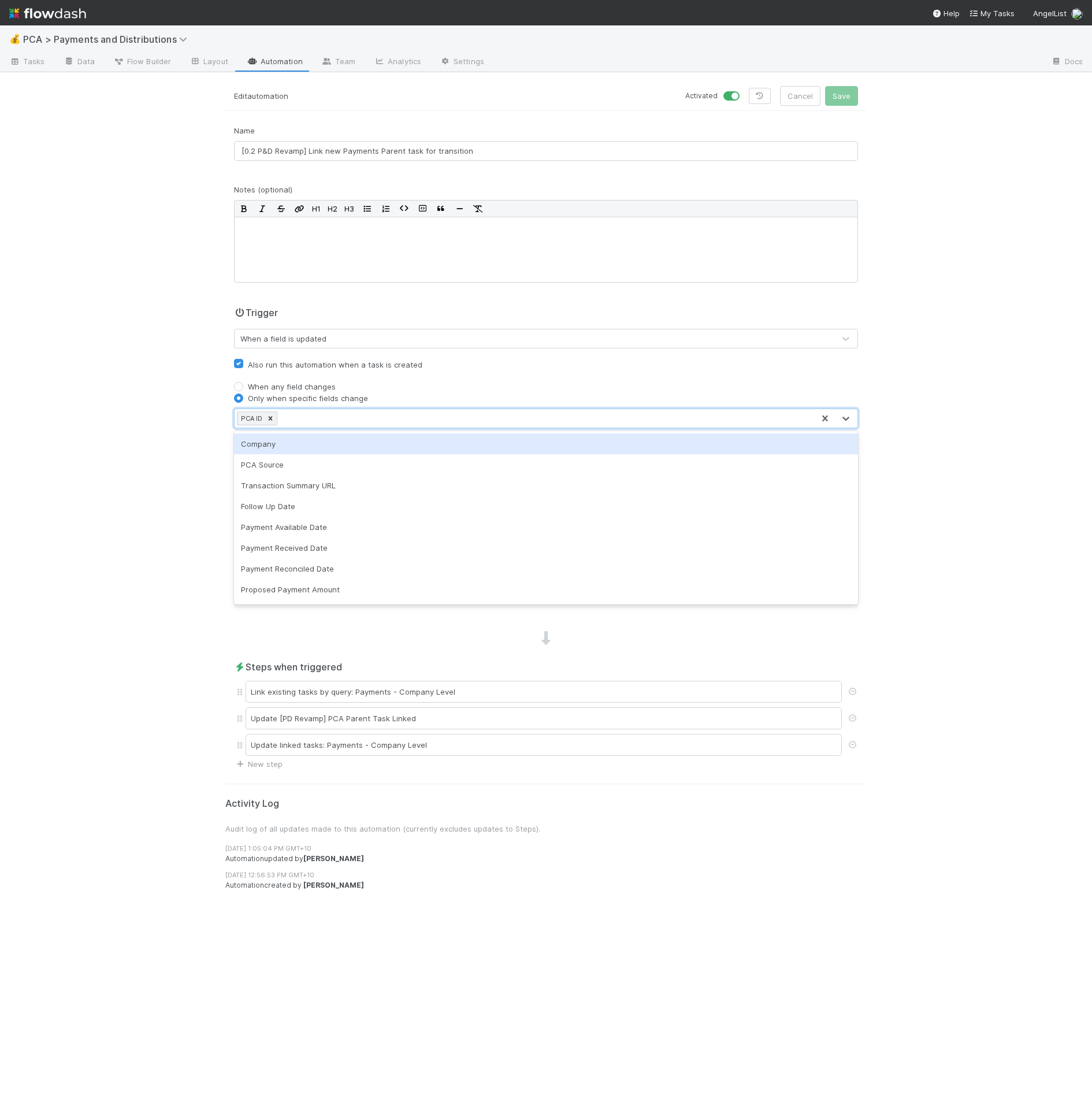
click at [315, 416] on div "PCA ID" at bounding box center [523, 418] width 579 height 19
type input "trans"
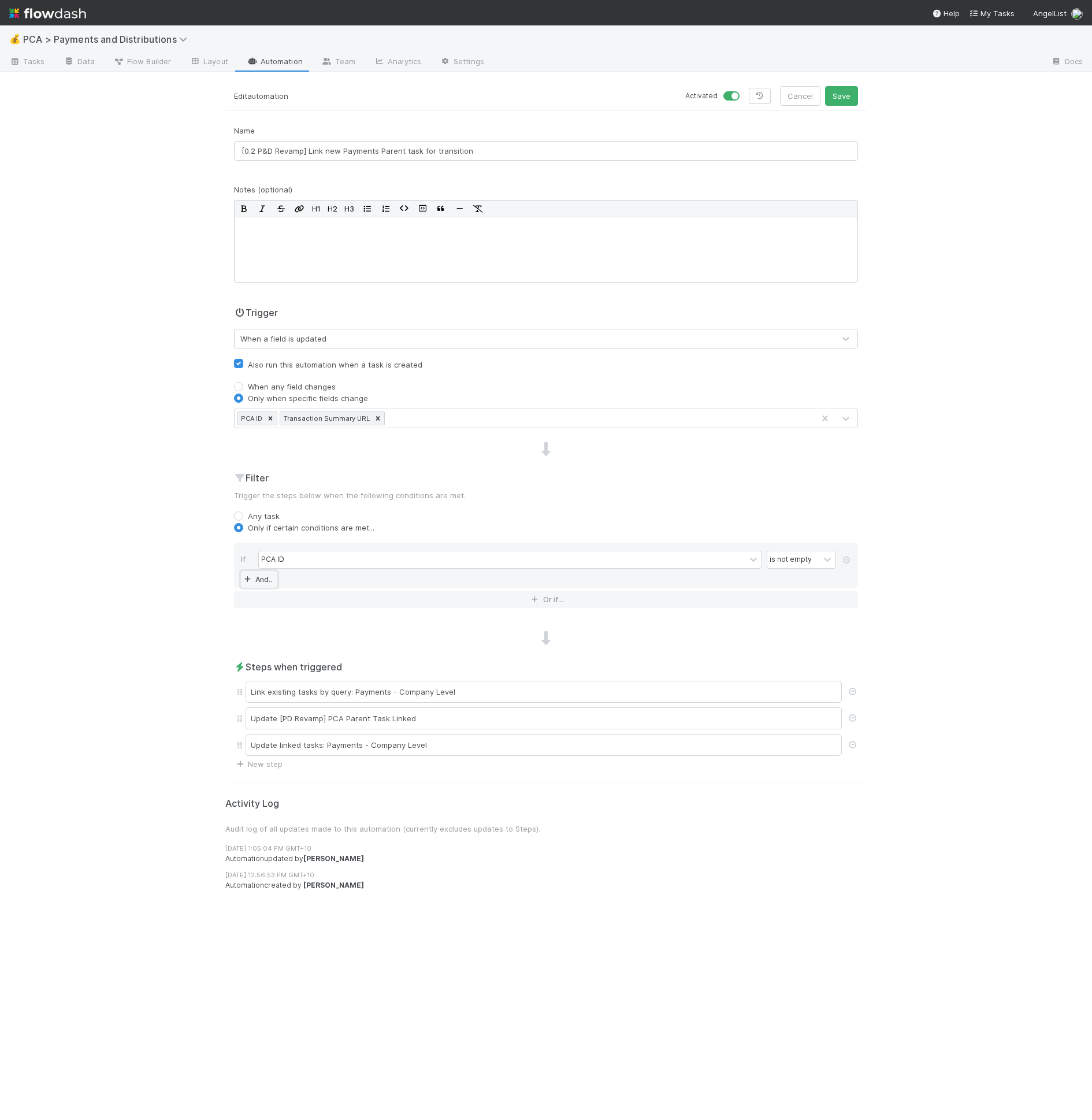
click at [268, 575] on link "And.." at bounding box center [259, 579] width 37 height 17
click at [215, 509] on div "💰 PCA > Payments and Distributions Tasks Data Flow Builder Layout Automation Te…" at bounding box center [546, 572] width 1092 height 1094
click at [230, 511] on div "Filter Trigger the steps below when the following conditions are met. Any task …" at bounding box center [546, 554] width 641 height 167
click at [248, 512] on label "Any task" at bounding box center [264, 515] width 32 height 12
click at [239, 512] on input "Any task" at bounding box center [238, 515] width 9 height 11
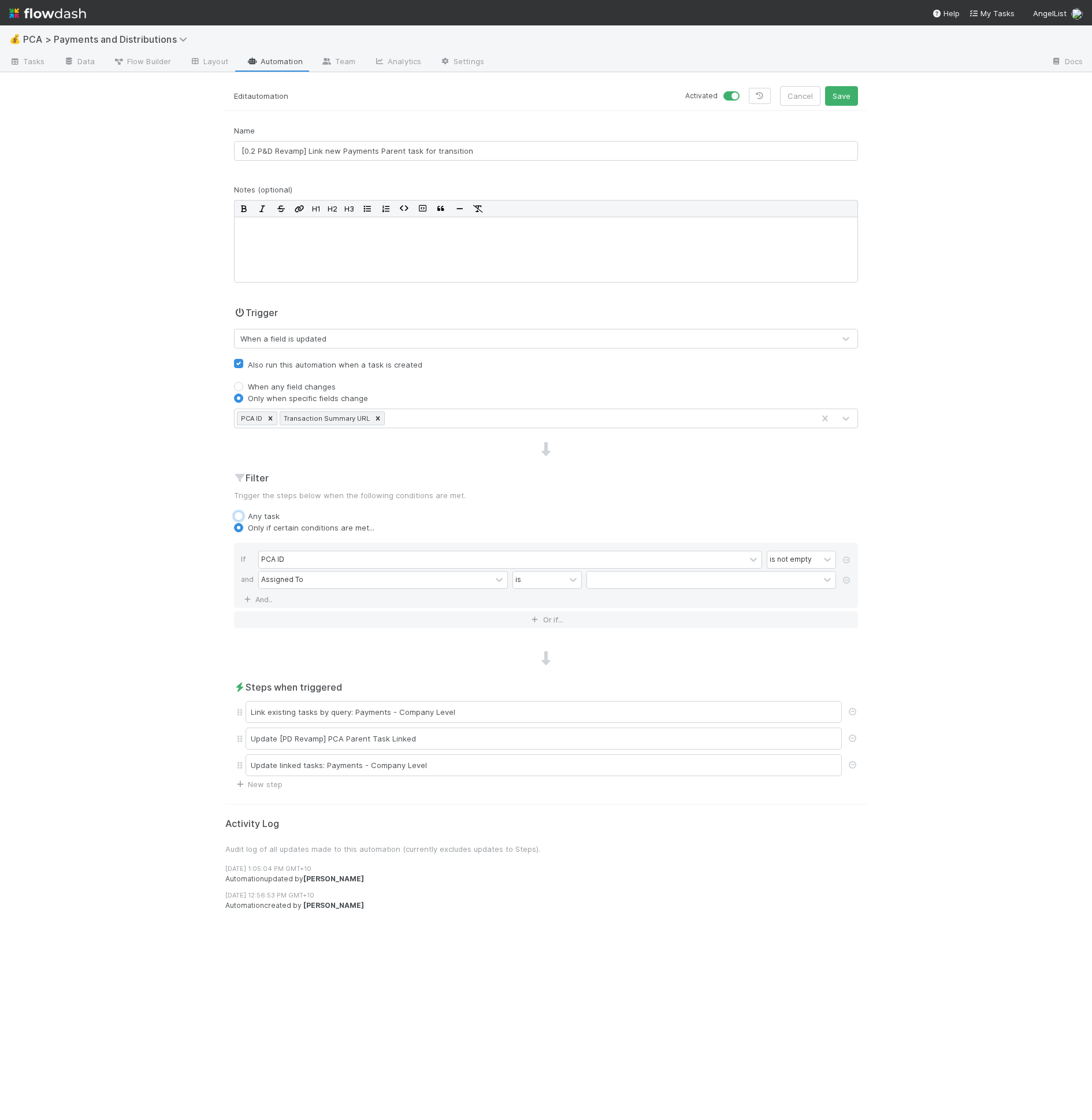
radio input "true"
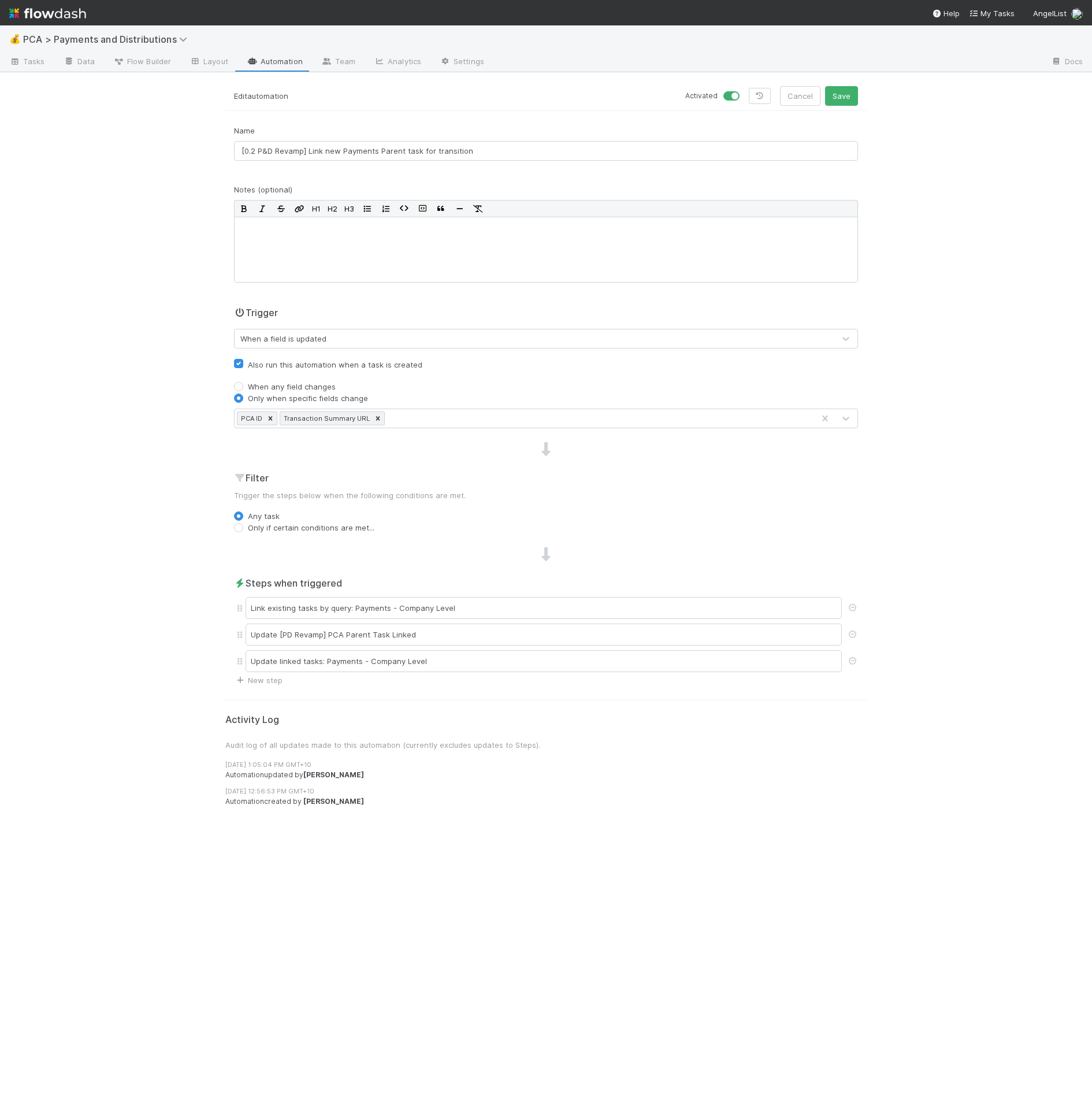
click at [261, 539] on div "Name [0.2 P&D Revamp] Link new Payments Parent task for transition Notes (optio…" at bounding box center [546, 405] width 641 height 561
click at [264, 528] on label "Only if certain conditions are met..." at bounding box center [311, 527] width 127 height 12
click at [243, 528] on input "Only if certain conditions are met..." at bounding box center [238, 527] width 9 height 11
radio input "true"
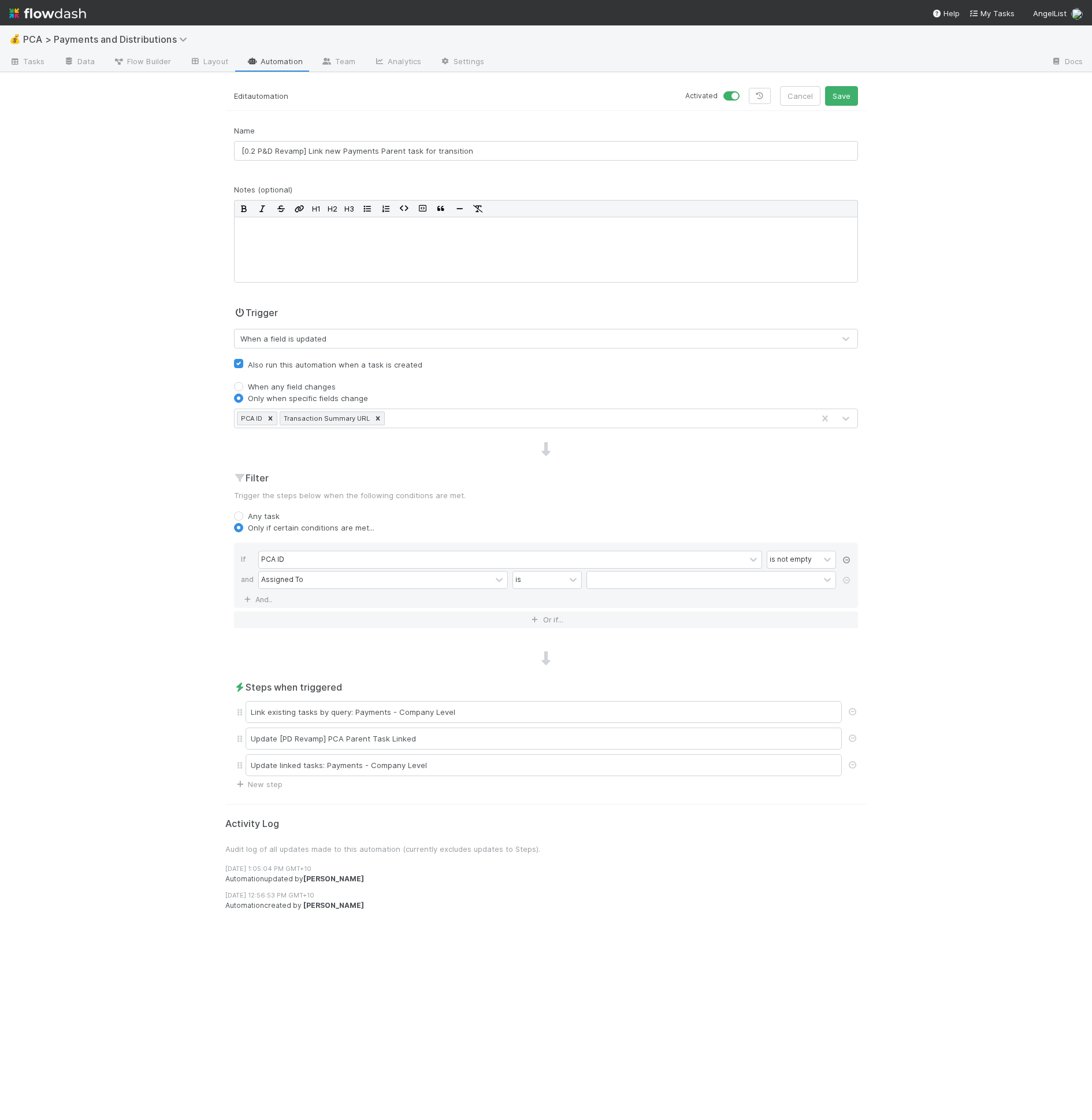
click at [850, 561] on icon at bounding box center [846, 560] width 12 height 7
click at [411, 551] on div "Assigned To" at bounding box center [374, 559] width 233 height 17
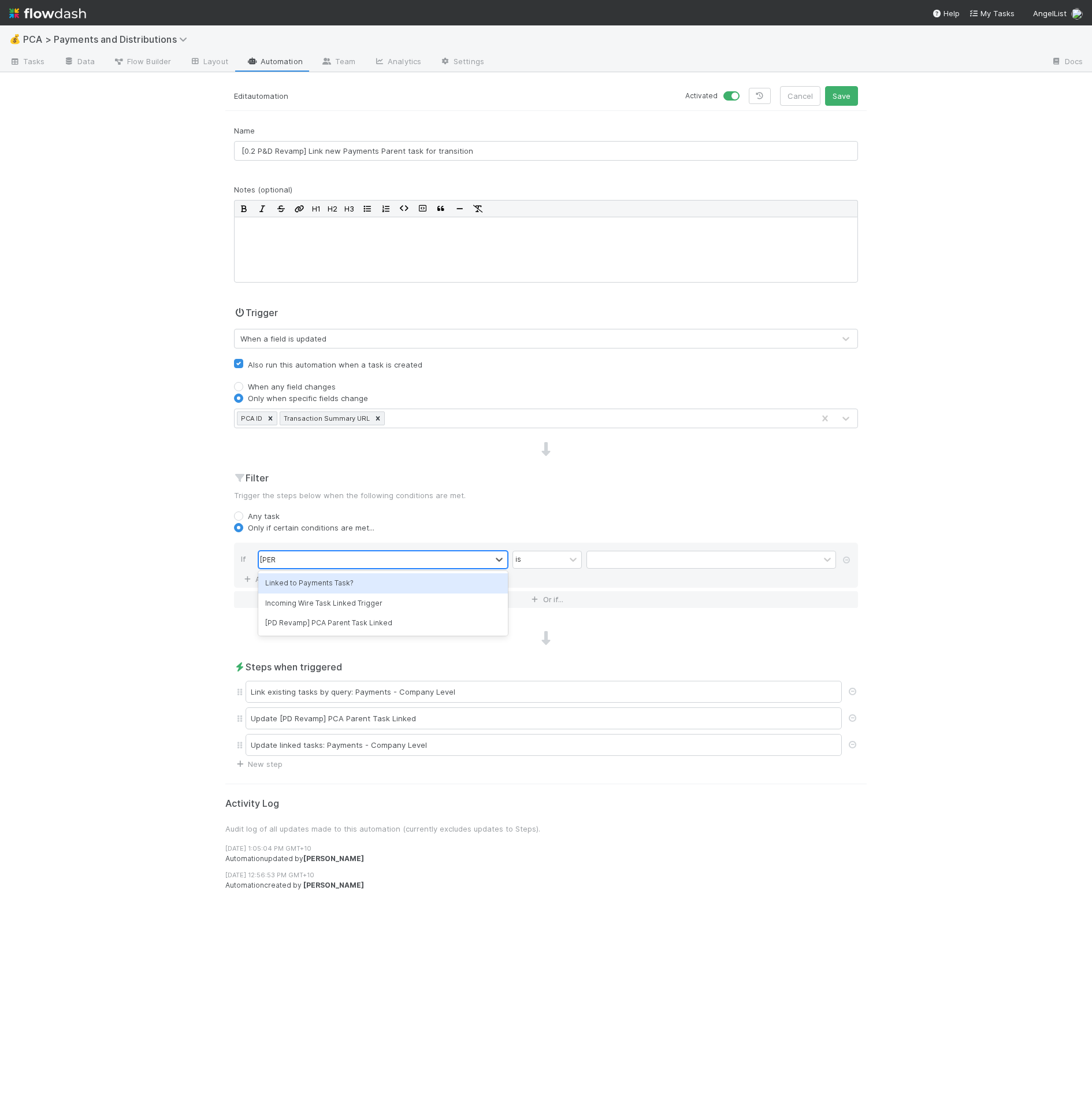
type input "linked"
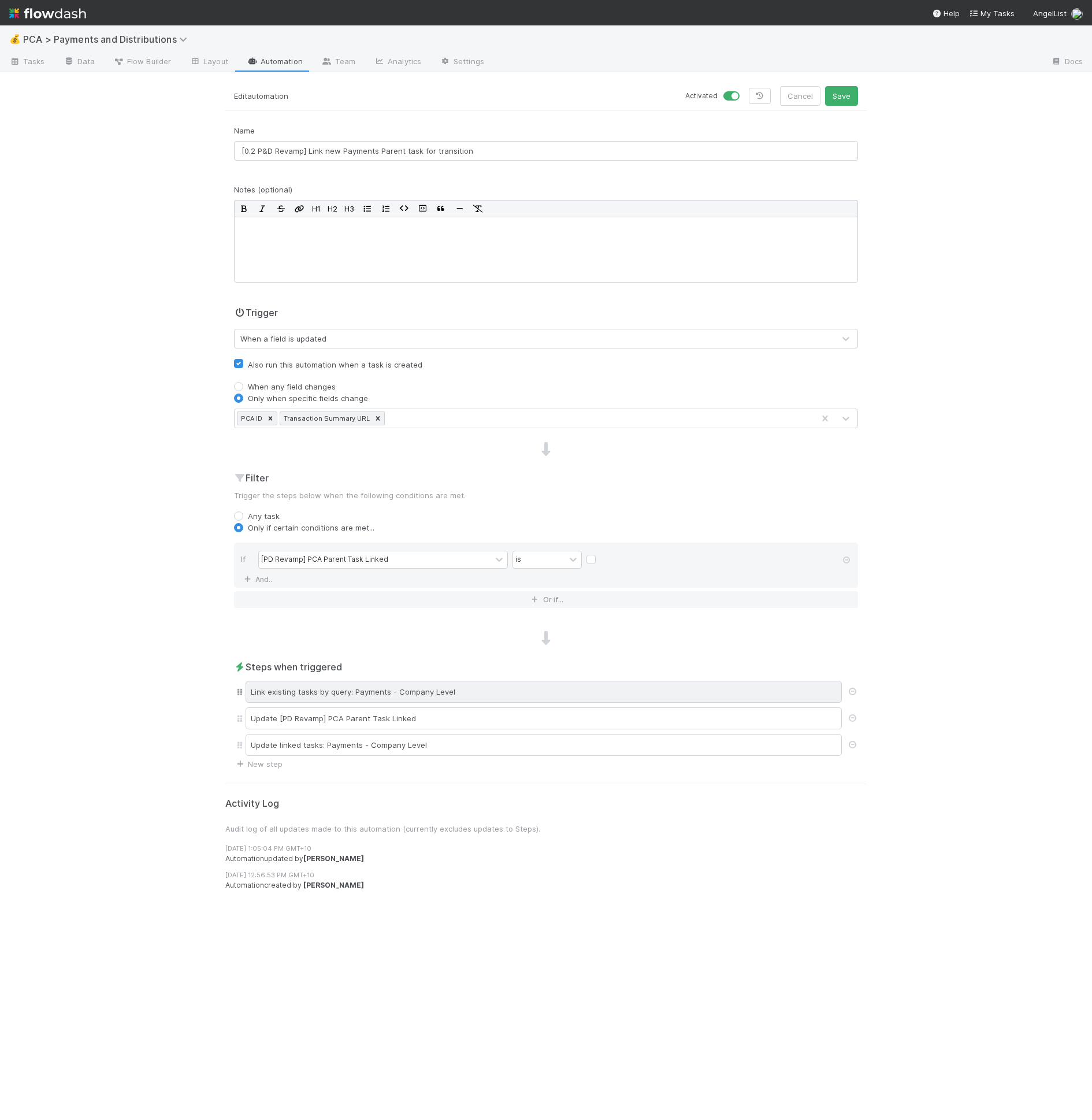
click at [469, 686] on div "Link existing tasks by query: Payments - Company Level" at bounding box center [543, 691] width 596 height 22
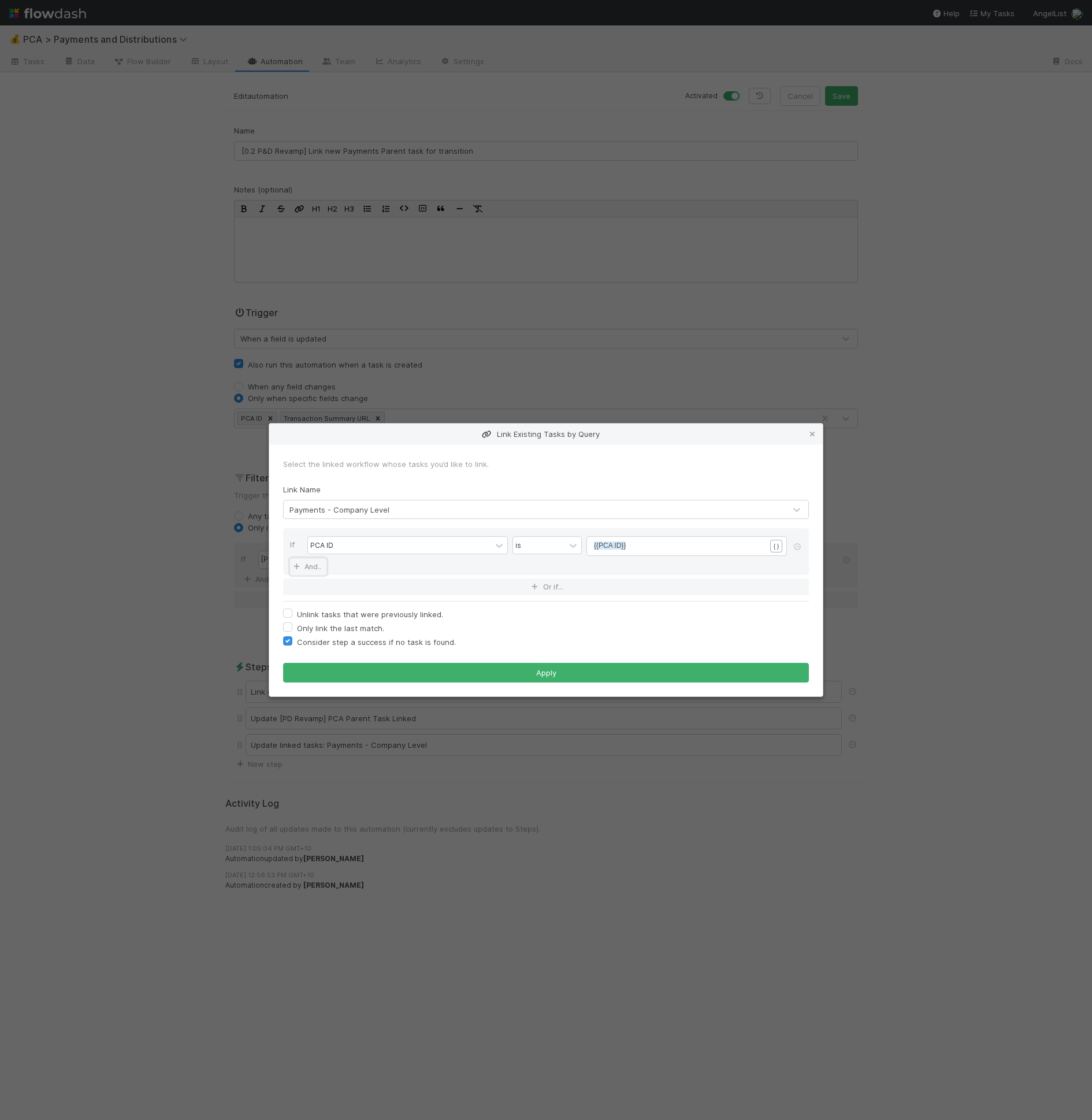
click at [316, 564] on link "And.." at bounding box center [308, 566] width 37 height 17
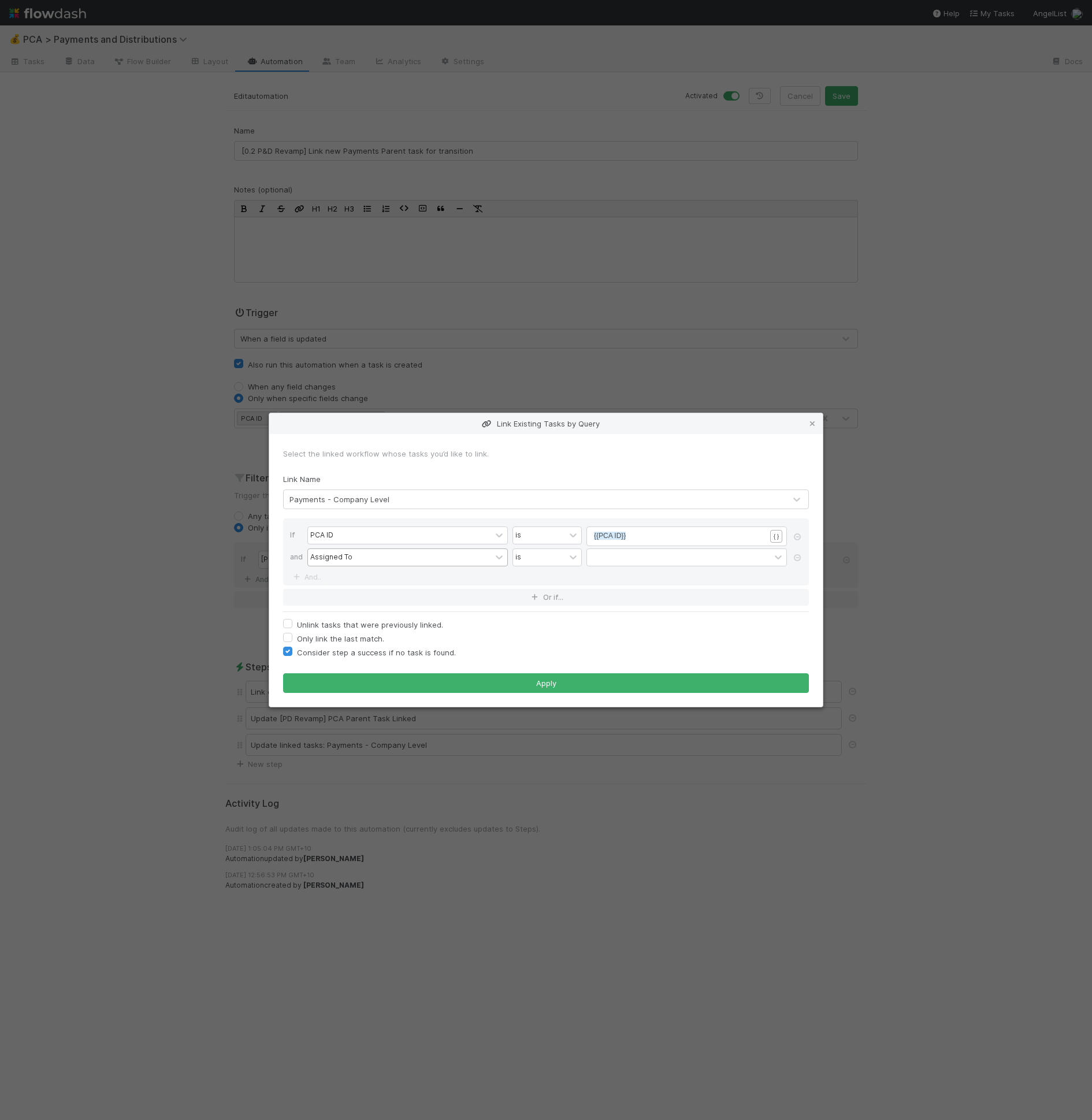
click at [335, 562] on div "Assigned To" at bounding box center [331, 557] width 42 height 11
type input "pca id"
click at [528, 559] on div "contains" at bounding box center [530, 556] width 29 height 11
click at [535, 727] on div "is not empty" at bounding box center [547, 731] width 70 height 20
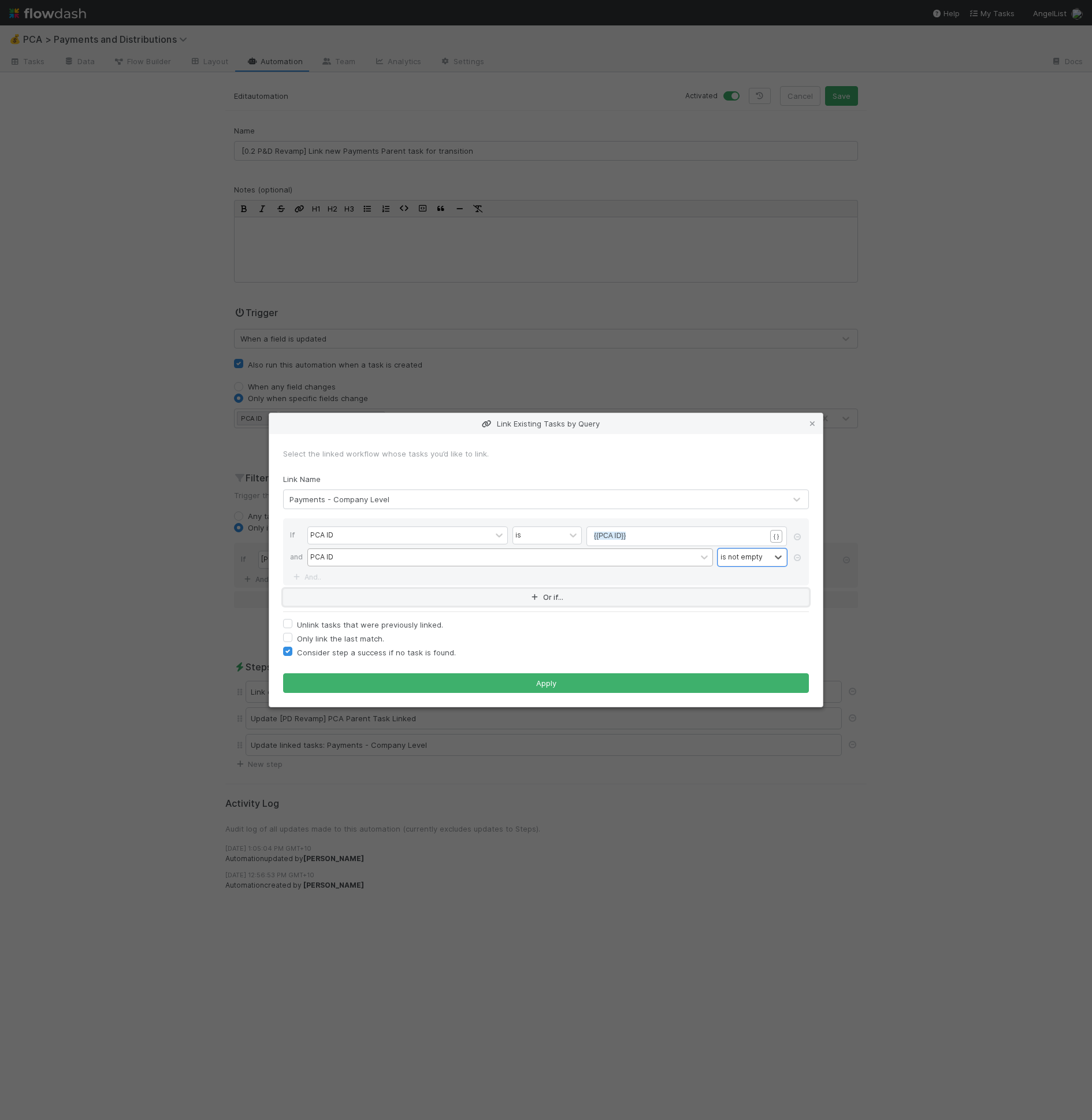
click at [365, 592] on button "Or if..." at bounding box center [546, 597] width 526 height 17
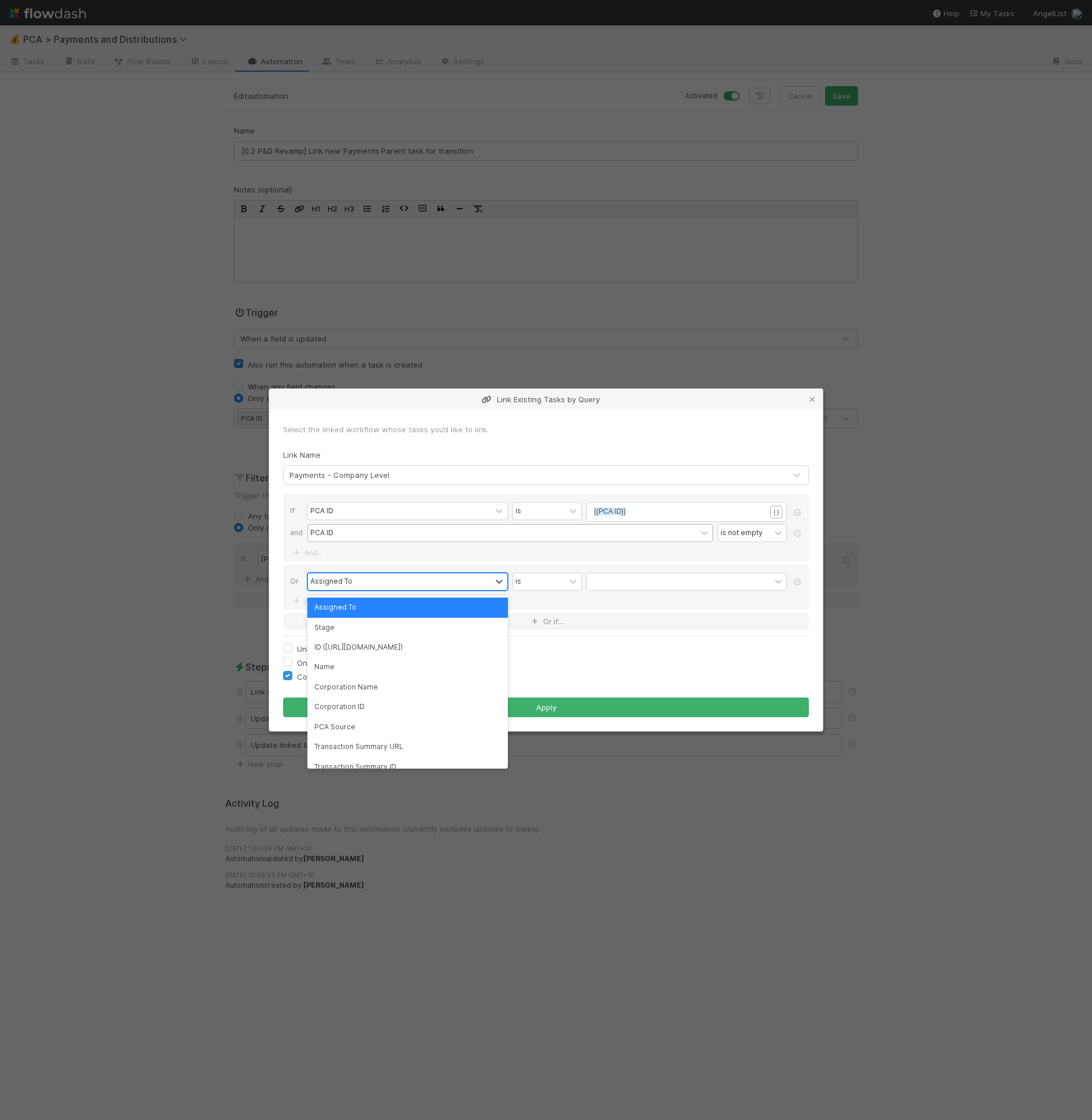
click at [341, 586] on div "Assigned To" at bounding box center [331, 581] width 42 height 11
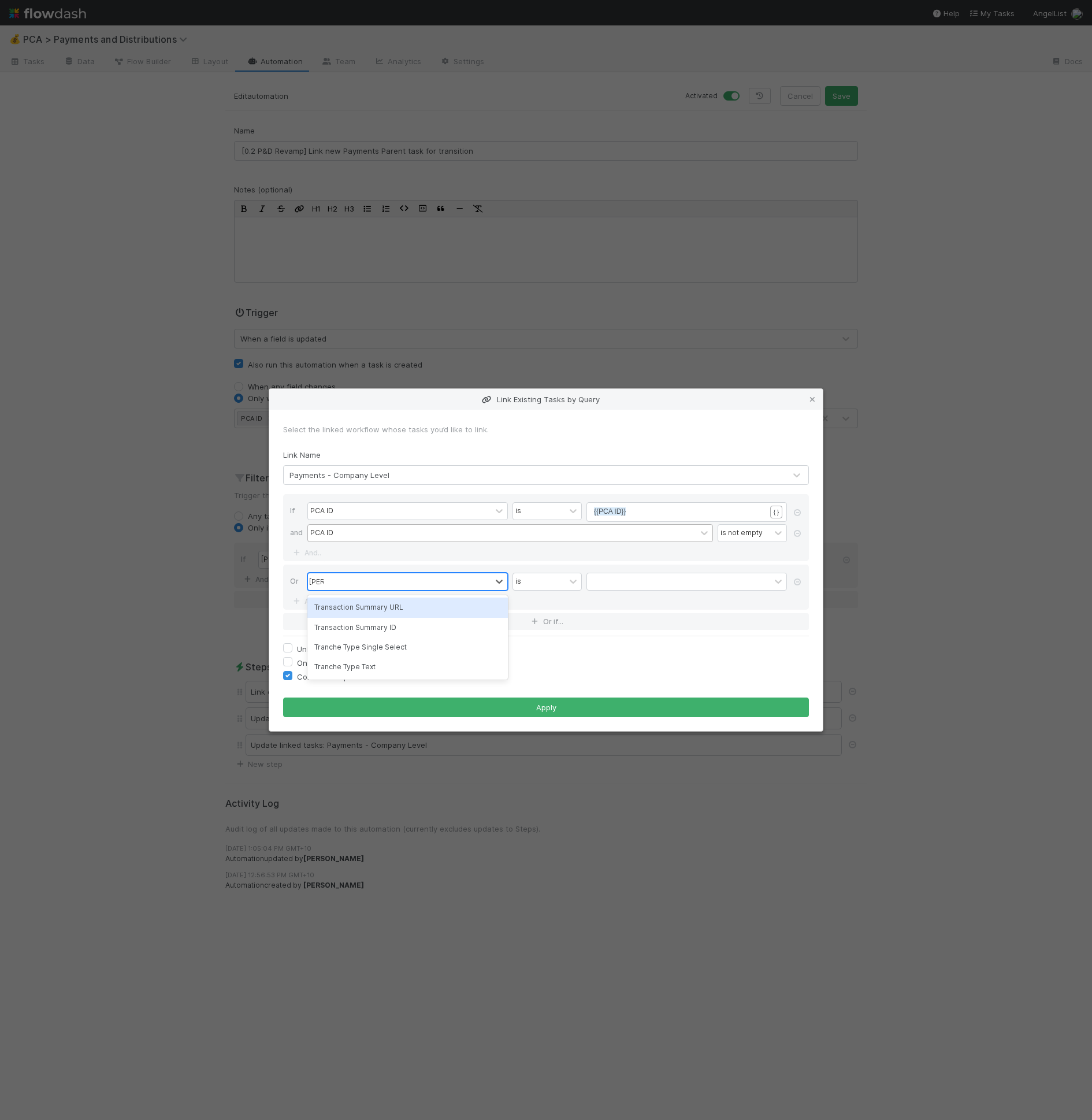
type input "trans"
click at [528, 581] on div "contains" at bounding box center [530, 581] width 29 height 11
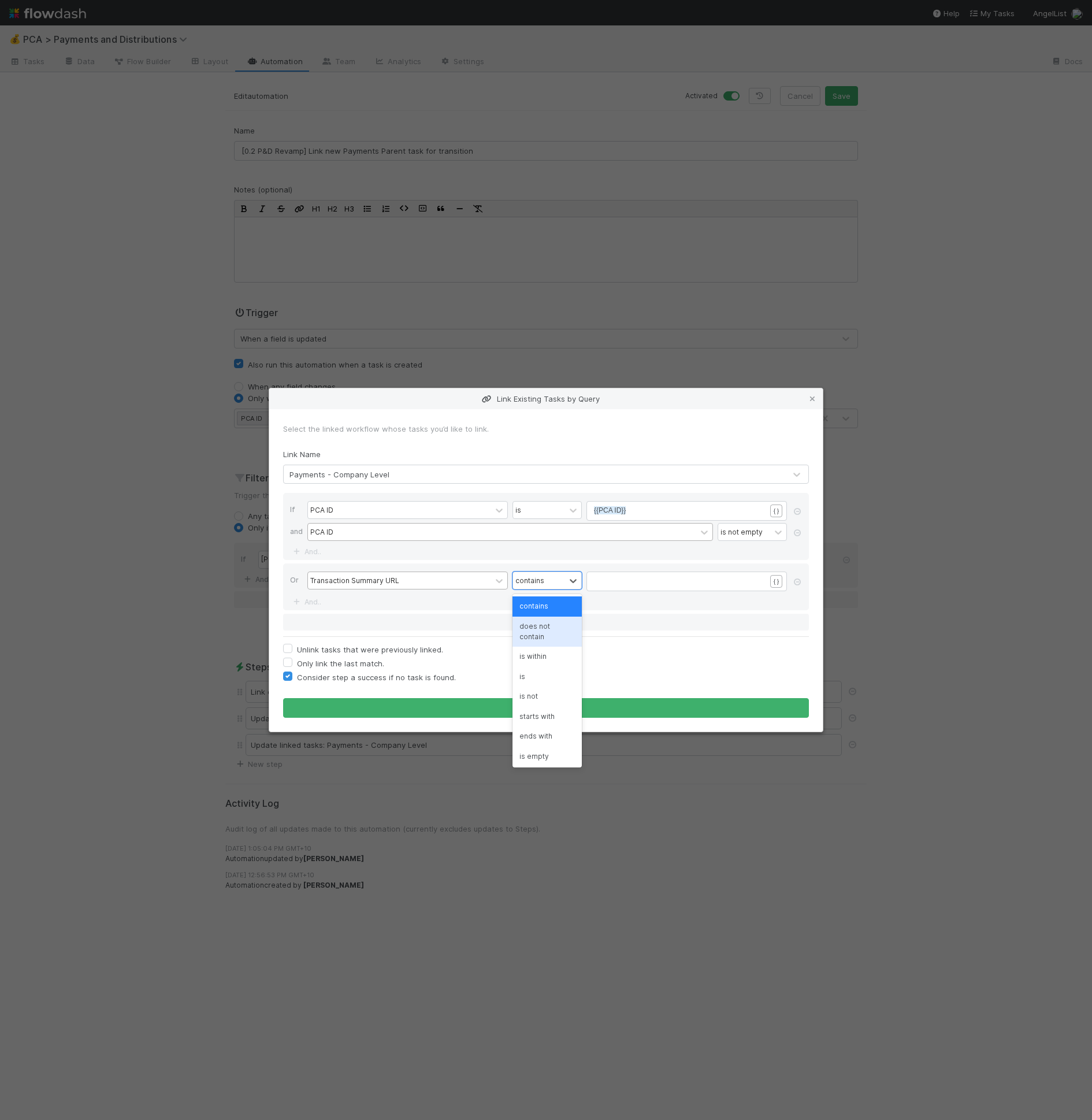
click at [596, 589] on div "​" at bounding box center [694, 595] width 201 height 40
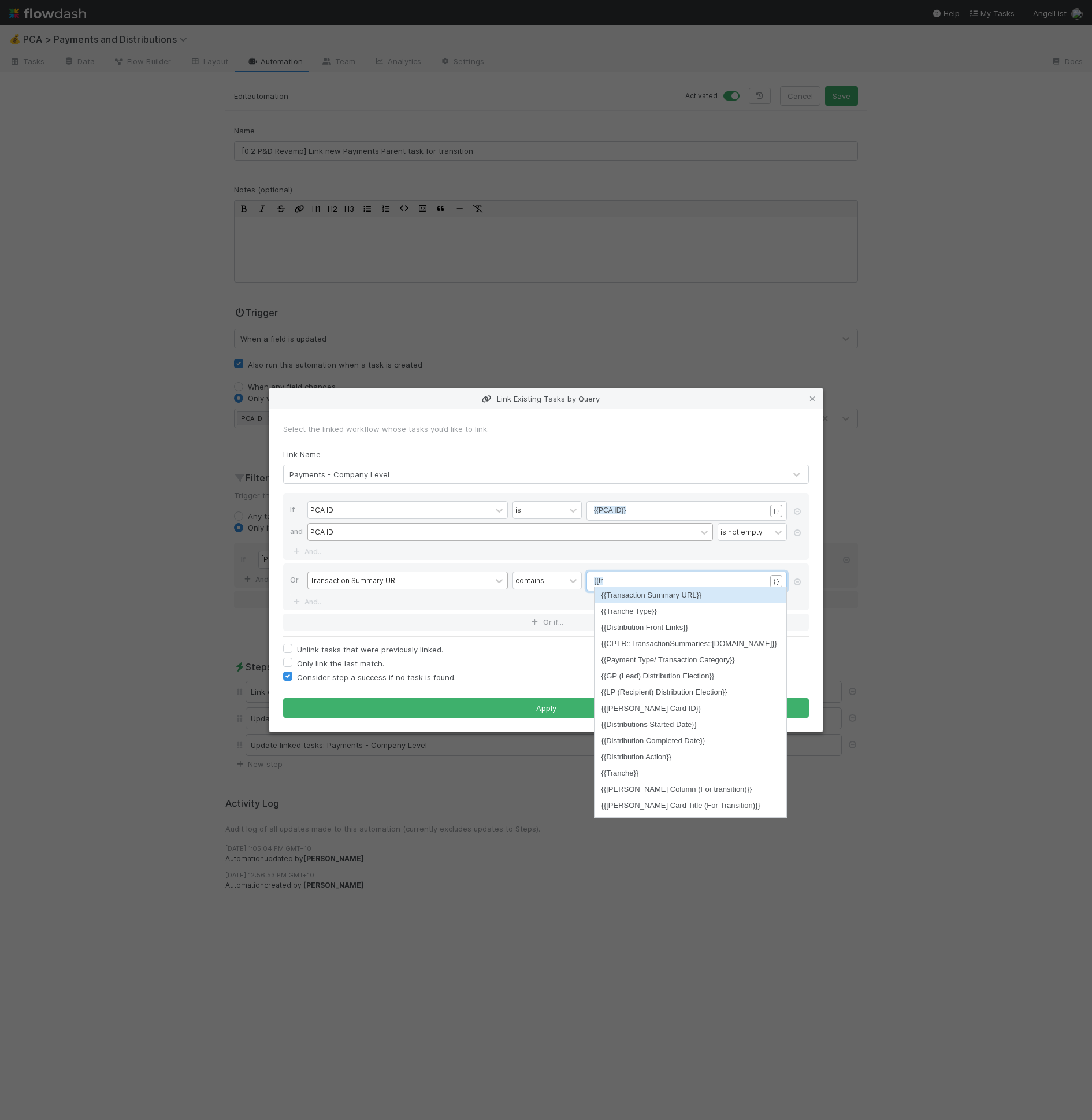
type textarea "{{trans"
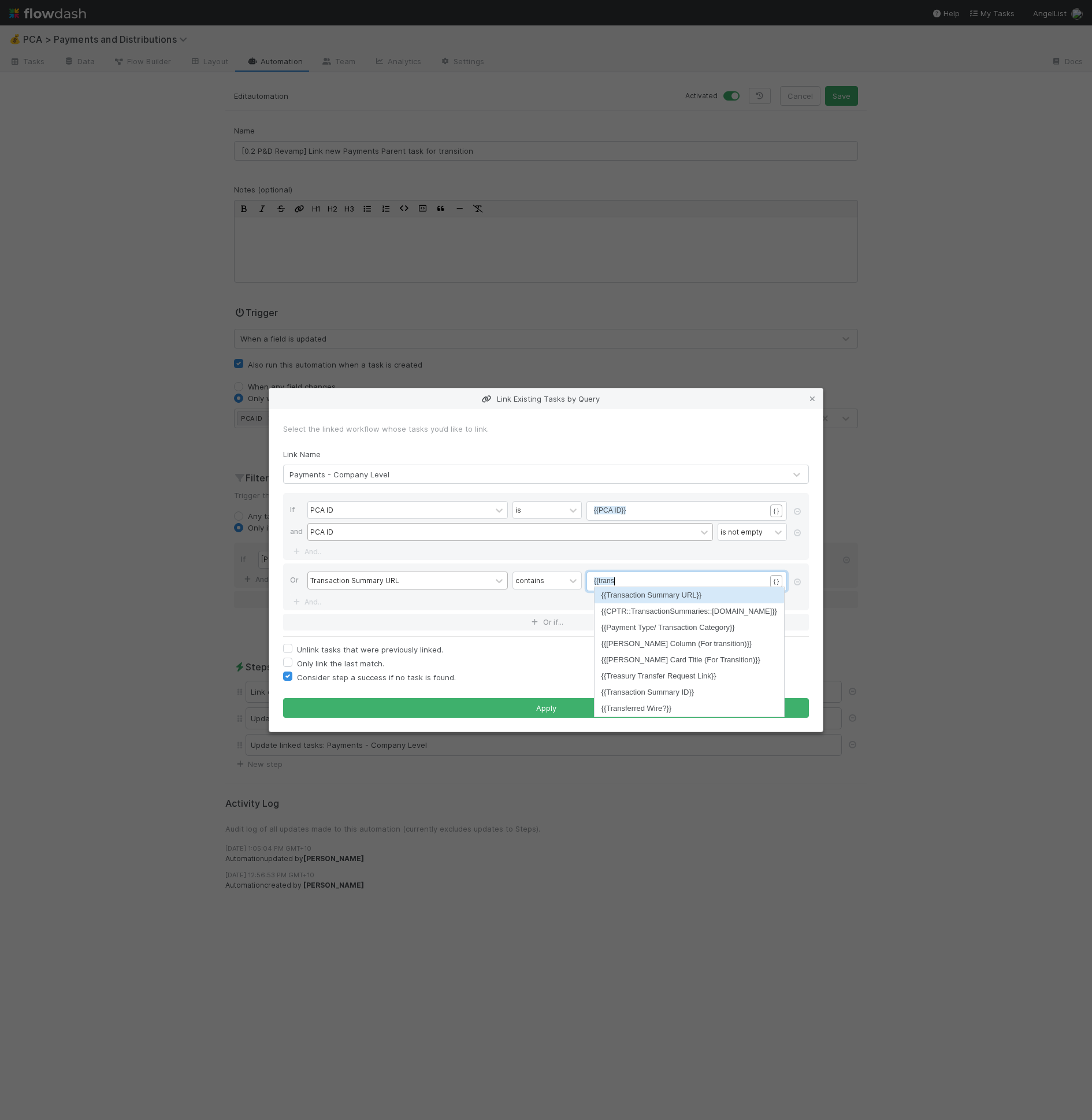
scroll to position [4, 19]
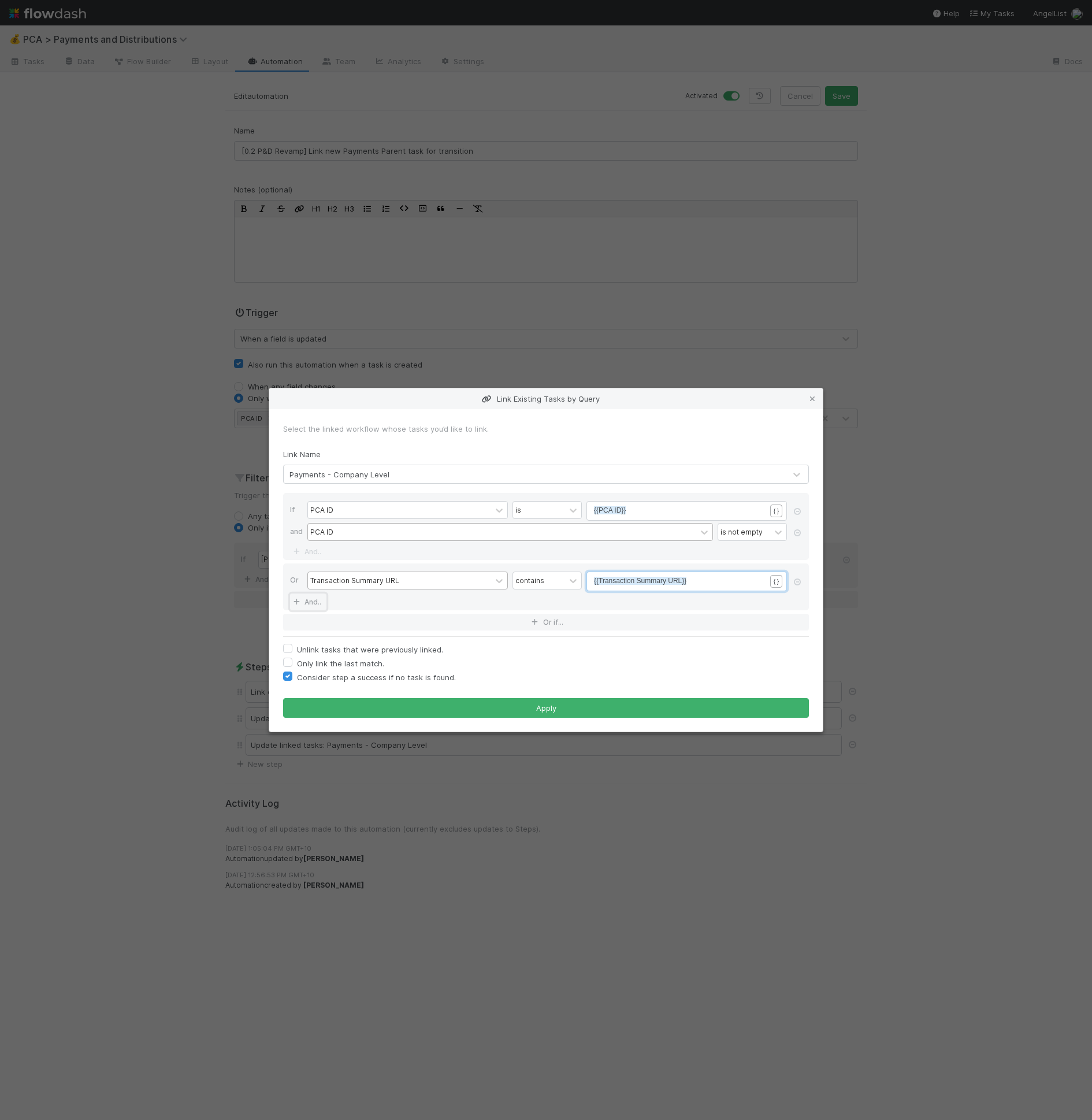
click at [312, 602] on link "And.." at bounding box center [308, 602] width 37 height 17
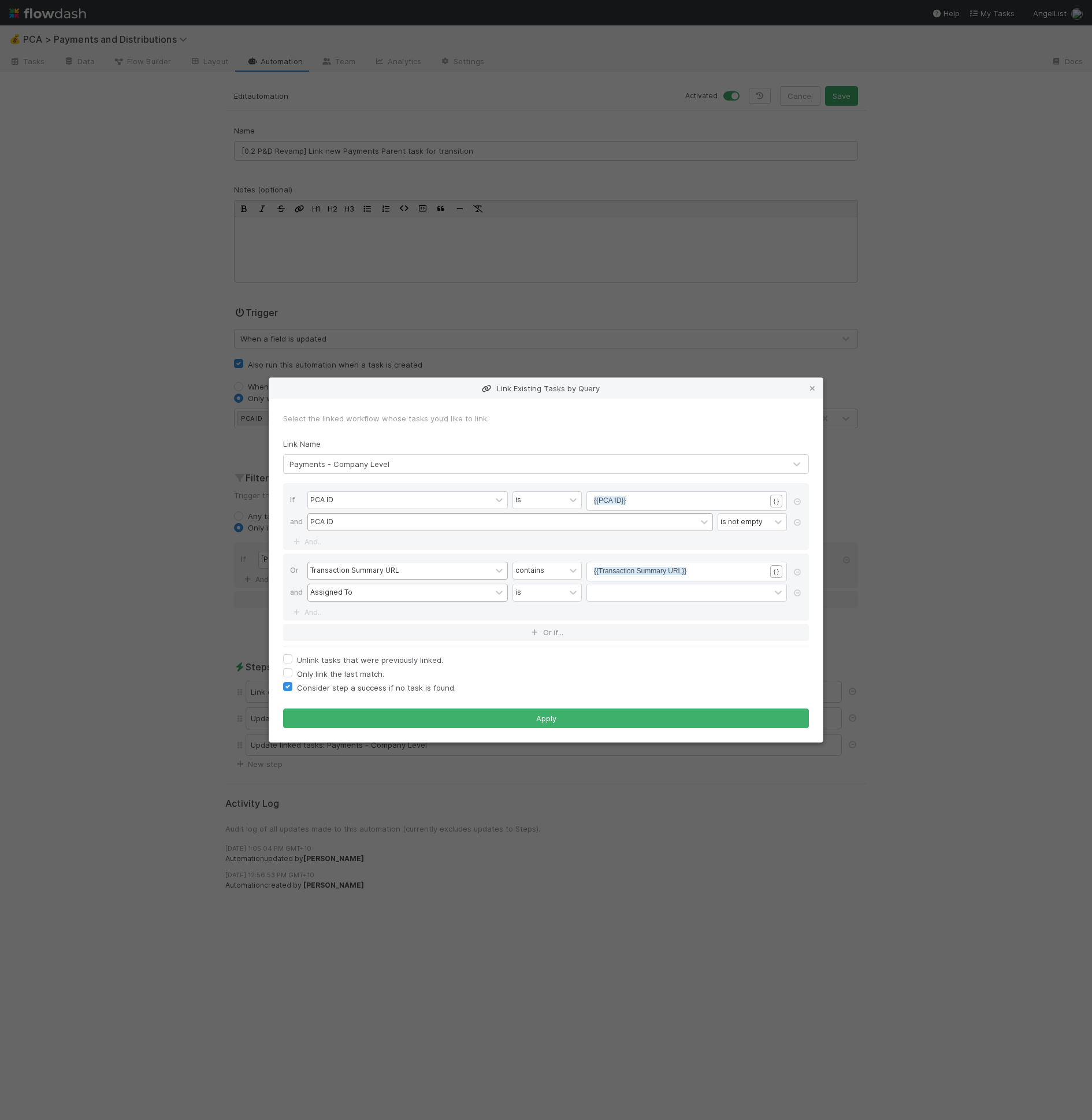
click at [324, 597] on div "Assigned To" at bounding box center [331, 592] width 42 height 11
type input "trans"
click at [541, 600] on div "contains" at bounding box center [547, 592] width 70 height 20
click at [542, 595] on div "contains" at bounding box center [530, 592] width 29 height 11
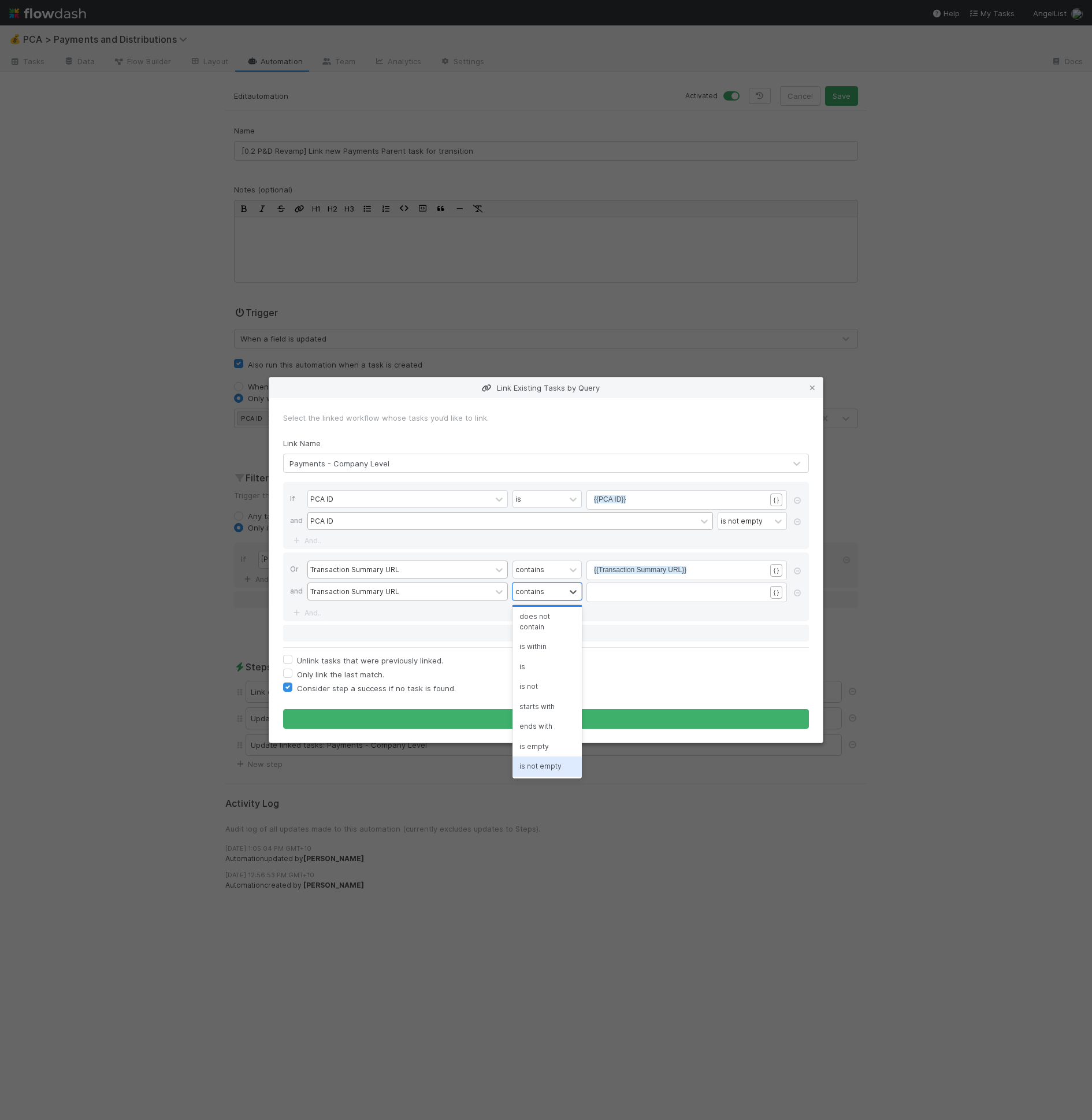
click at [534, 760] on div "is not empty" at bounding box center [547, 766] width 70 height 20
click at [435, 688] on label "Consider step a success if no task is found." at bounding box center [376, 688] width 159 height 14
click at [292, 688] on input "Consider step a success if no task is found." at bounding box center [288, 686] width 9 height 11
checkbox input "false"
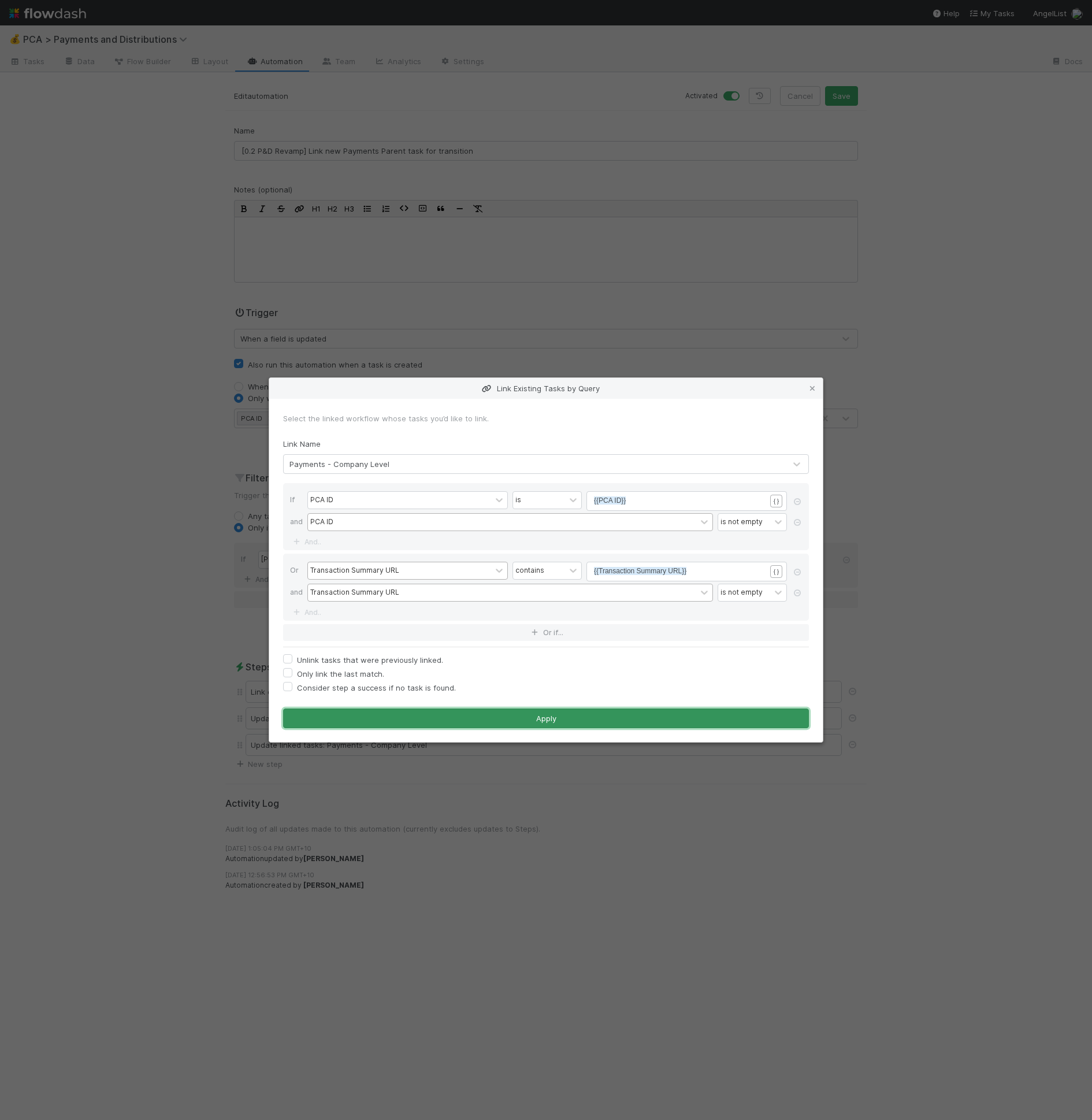
click at [472, 712] on button "Apply" at bounding box center [546, 719] width 526 height 20
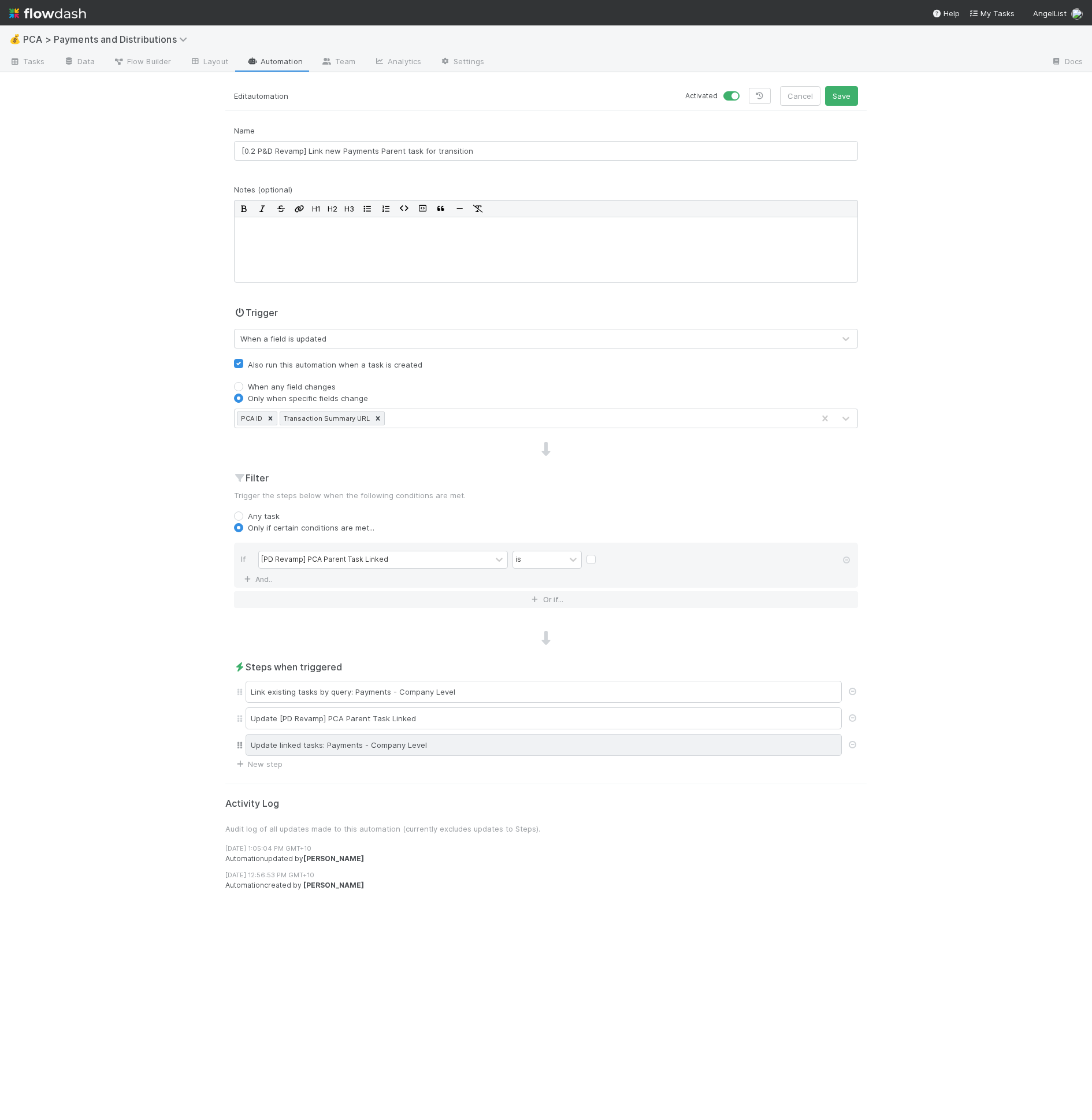
click at [494, 744] on div "Update linked tasks: Payments - Company Level" at bounding box center [543, 745] width 596 height 22
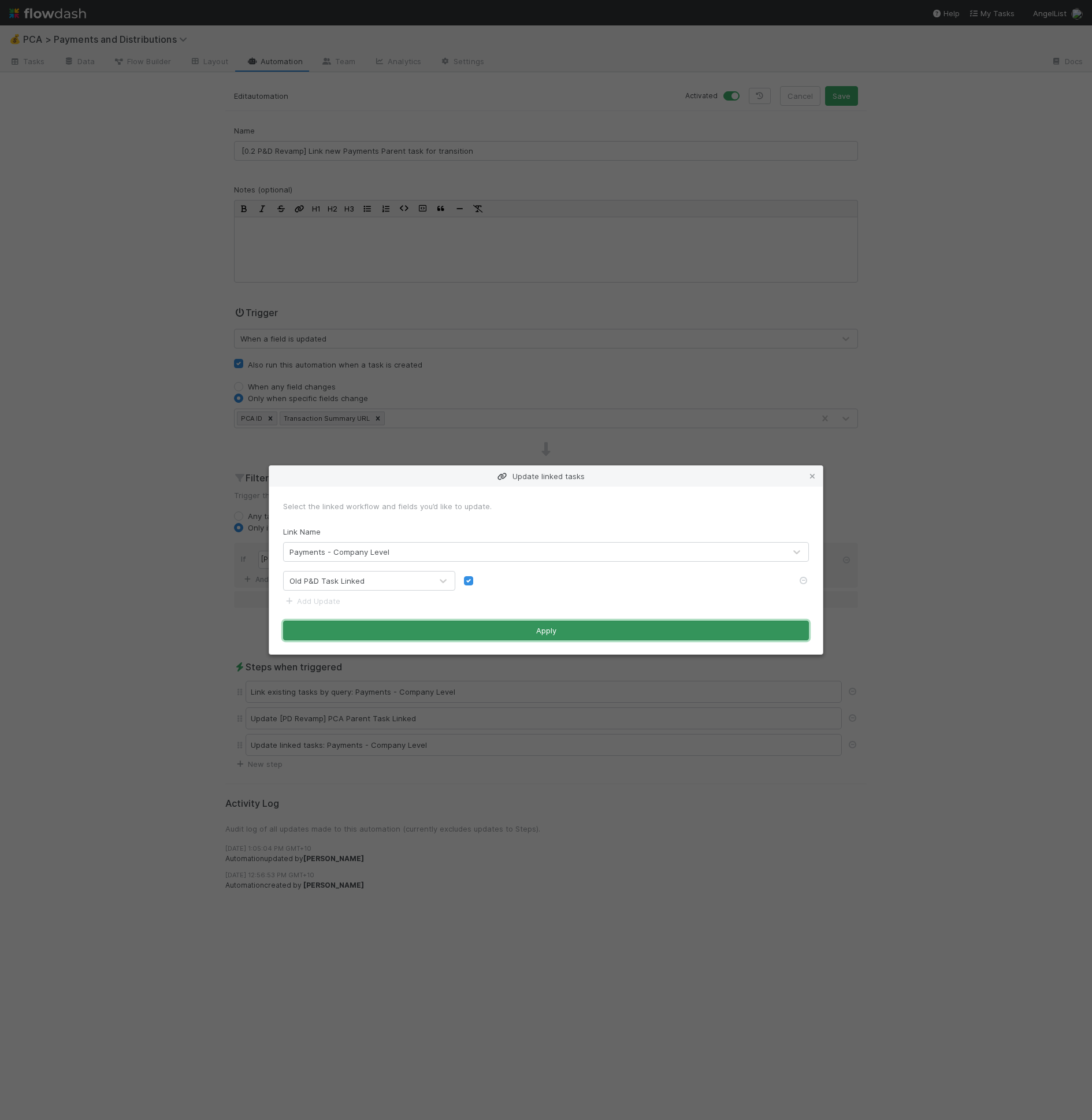
click at [661, 634] on button "Apply" at bounding box center [546, 630] width 526 height 20
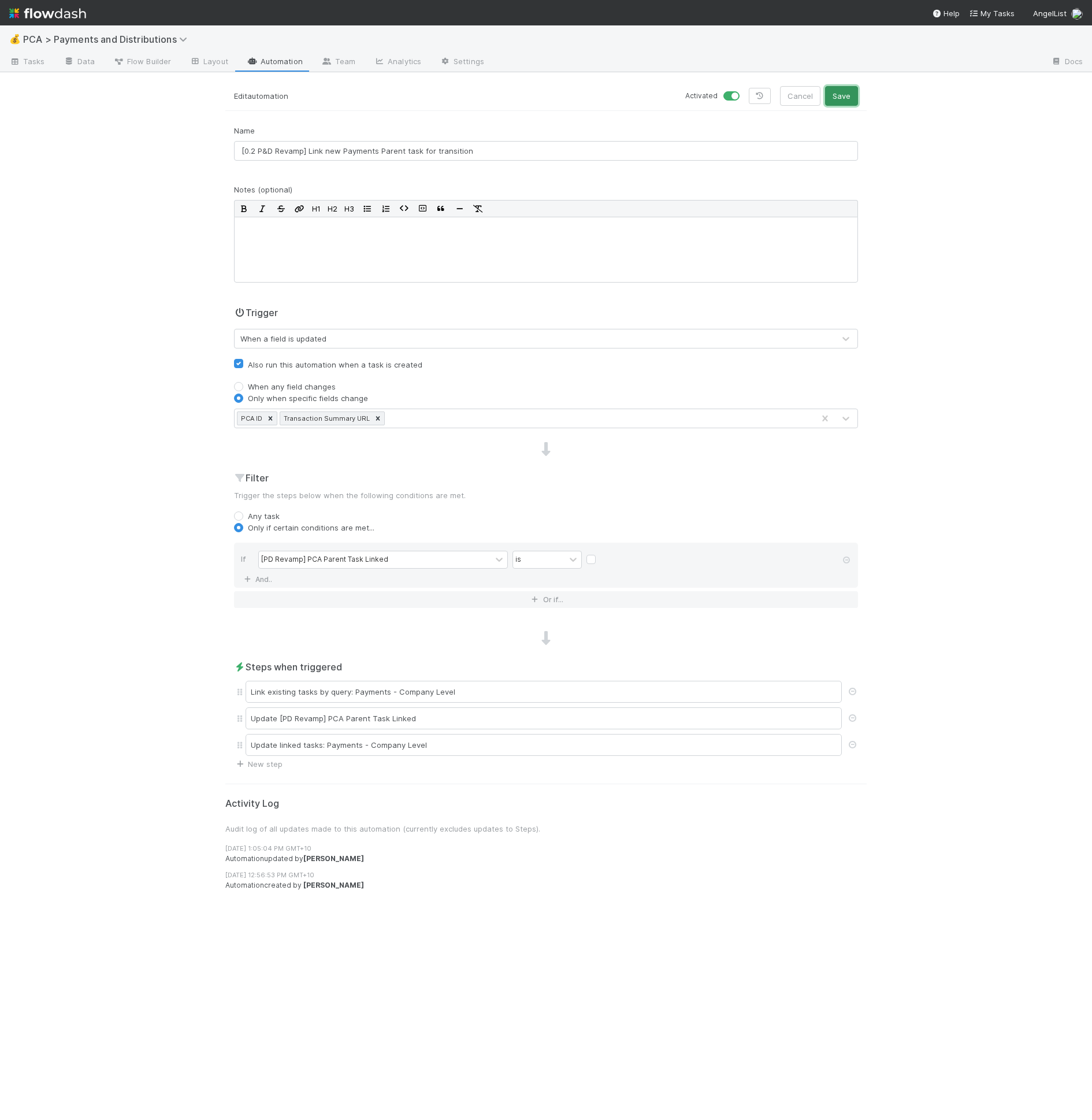
click at [851, 104] on button "Save" at bounding box center [841, 96] width 33 height 20
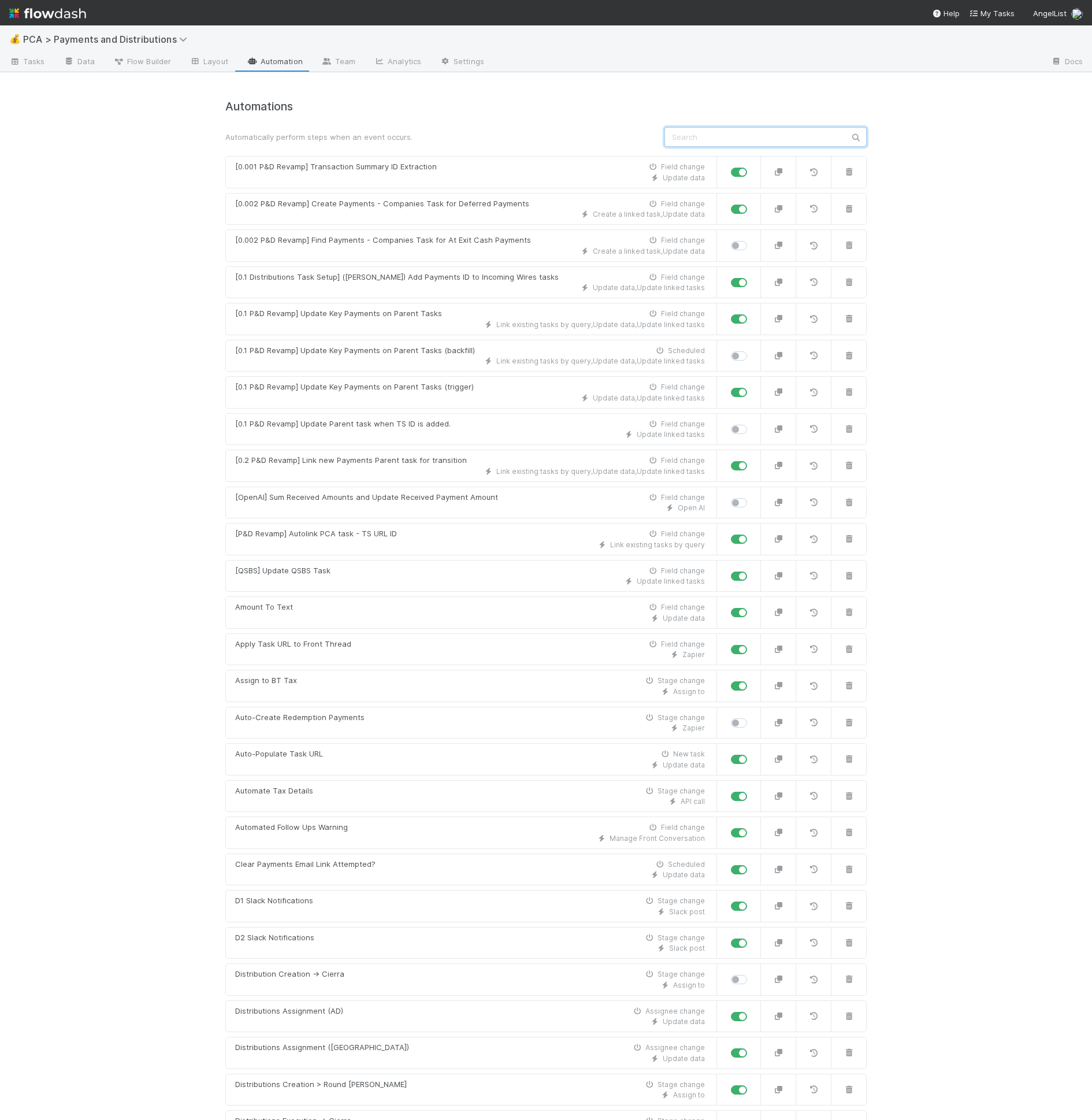
click at [678, 142] on input "text" at bounding box center [765, 137] width 202 height 20
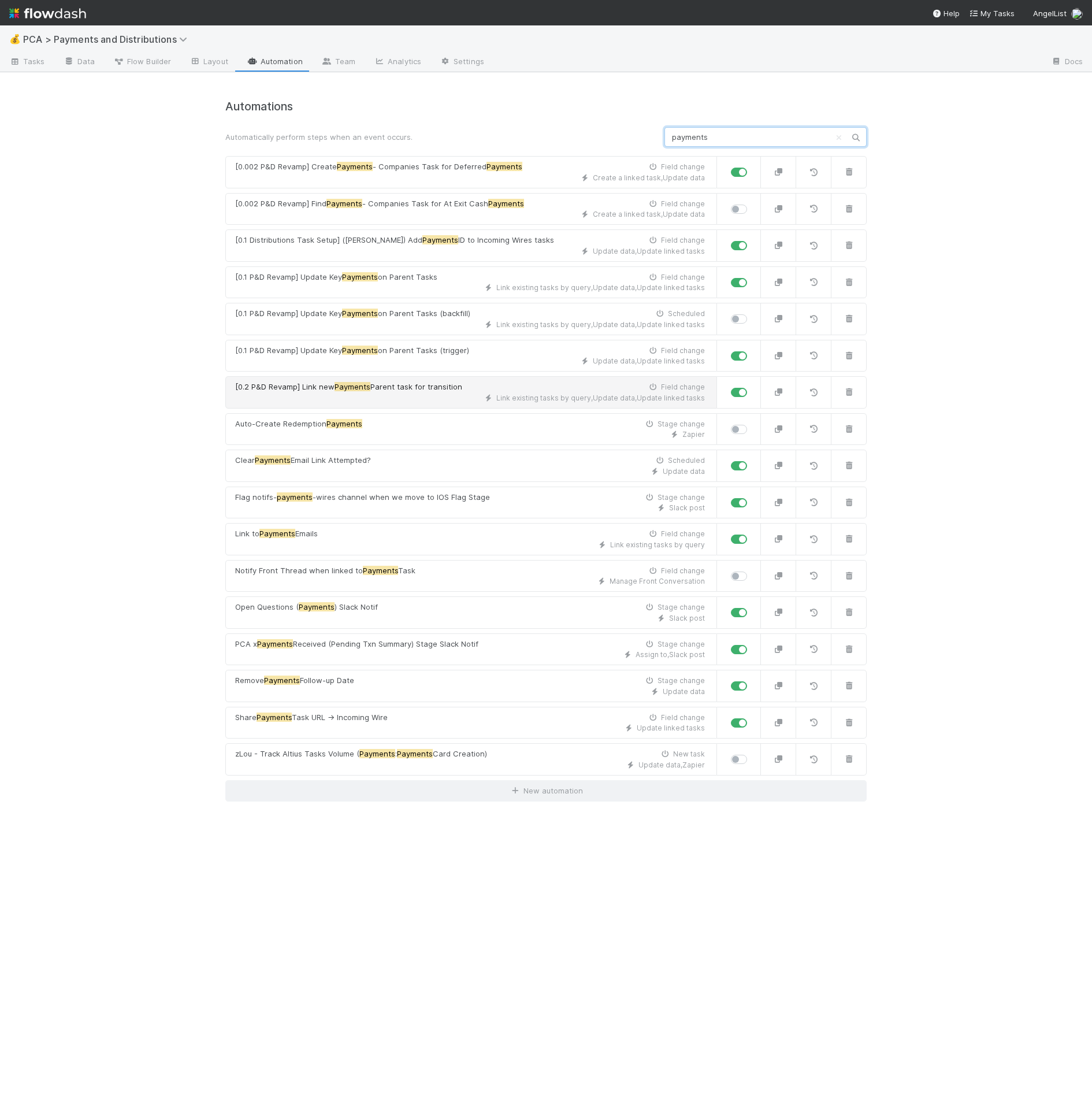
type input "payments"
click at [377, 393] on div "Link existing tasks by query , Update data , Update linked tasks" at bounding box center [470, 399] width 470 height 11
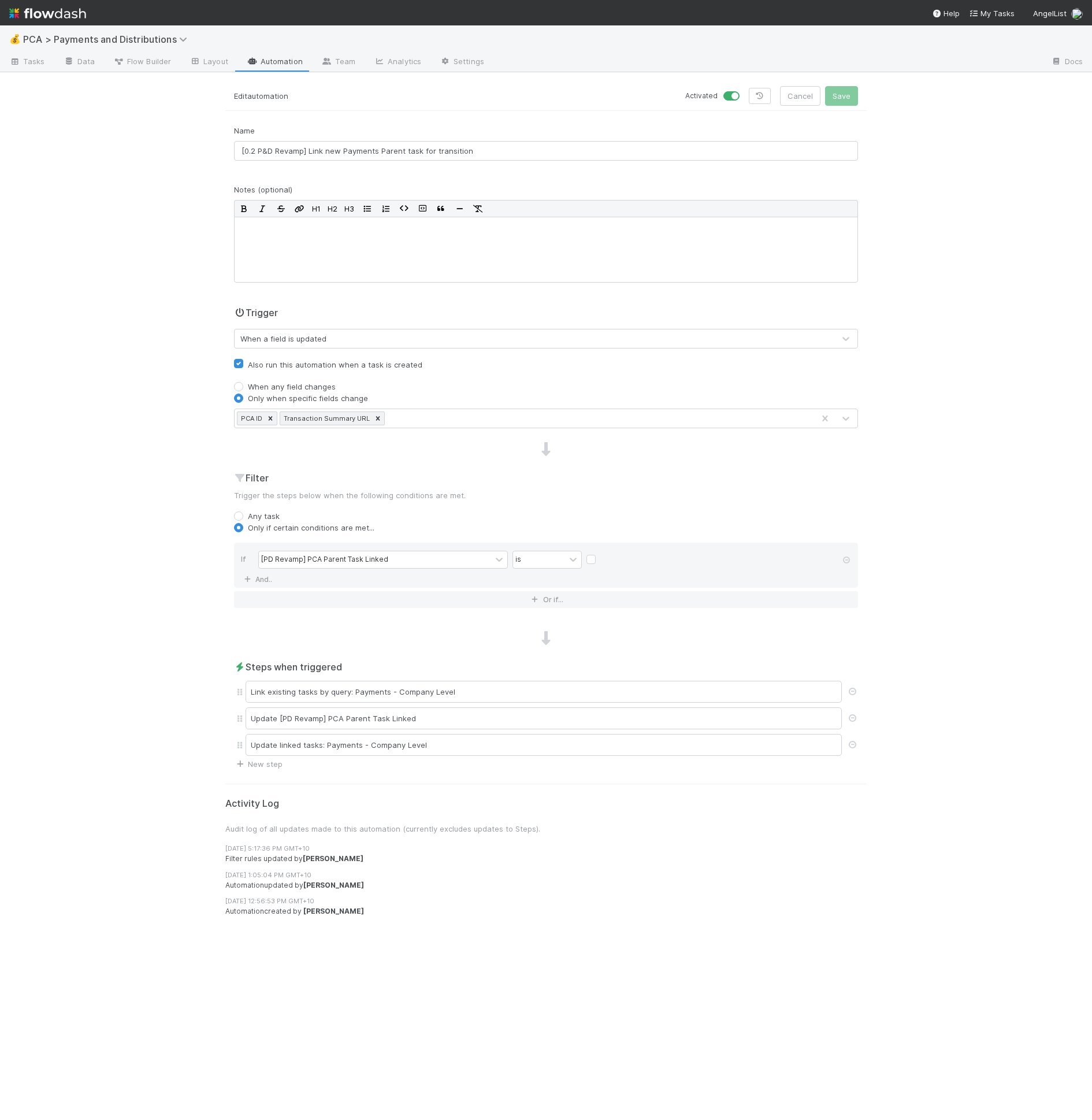
click at [390, 419] on div "PCA ID Transaction Summary URL" at bounding box center [523, 418] width 579 height 19
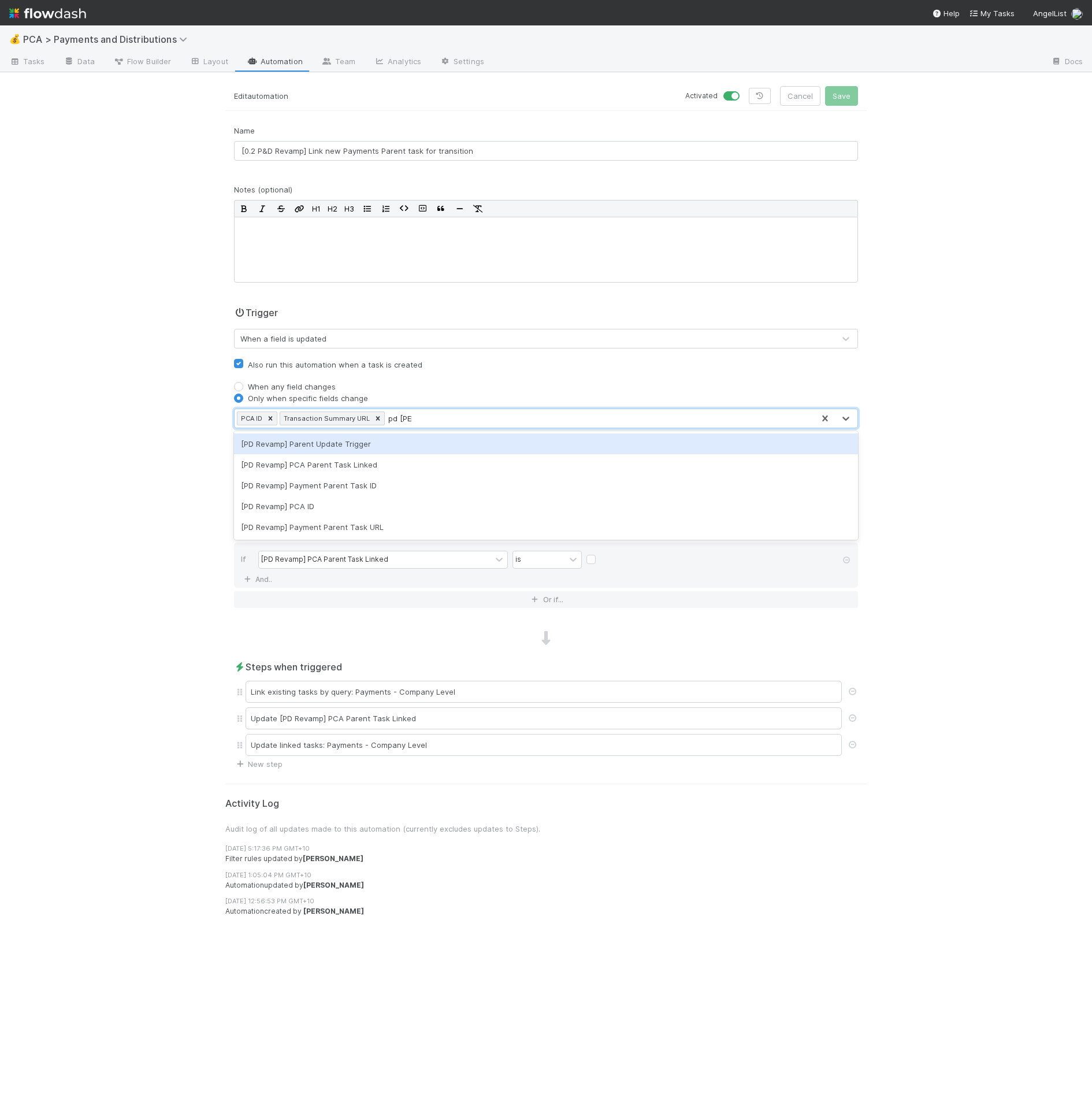
type input "pd revam"
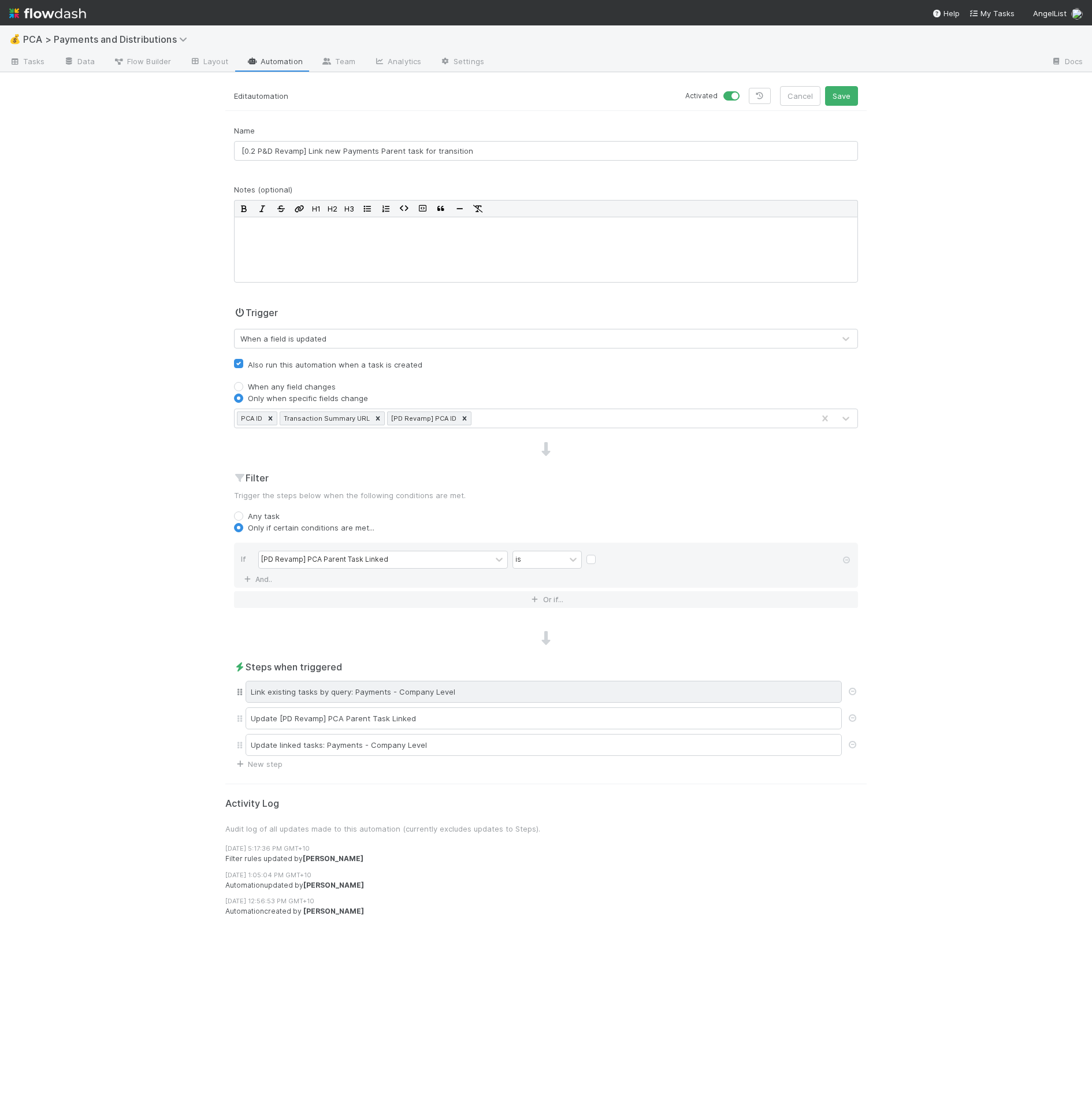
click at [394, 686] on div "Link existing tasks by query: Payments - Company Level" at bounding box center [543, 691] width 596 height 22
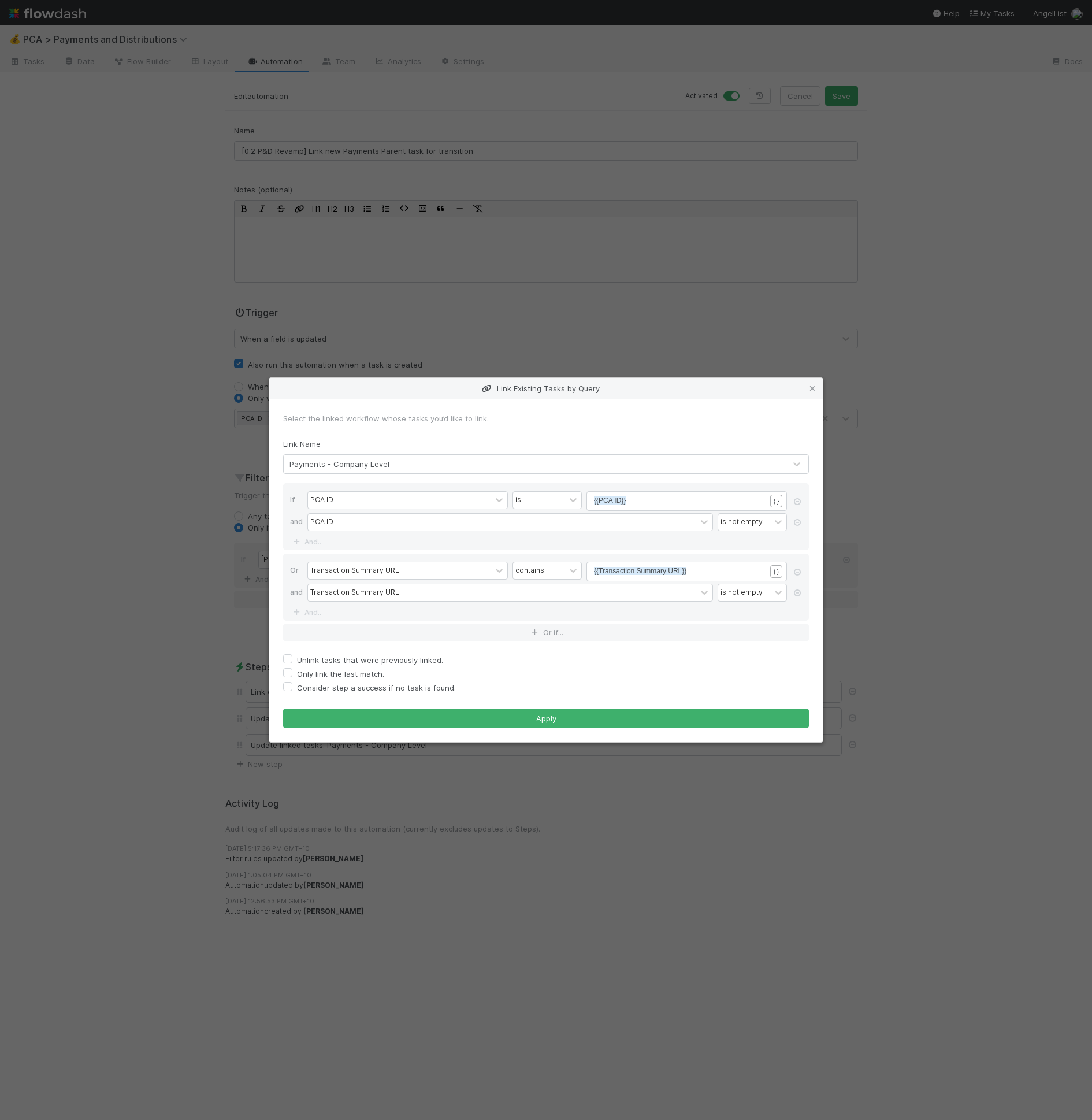
click at [311, 622] on div "If PCA ID is xxxxxxxxxx {{PCA ID}} { } and PCA ID is not empty And.. Or Transac…" at bounding box center [546, 562] width 526 height 158
click at [324, 629] on button "Or if..." at bounding box center [546, 632] width 526 height 17
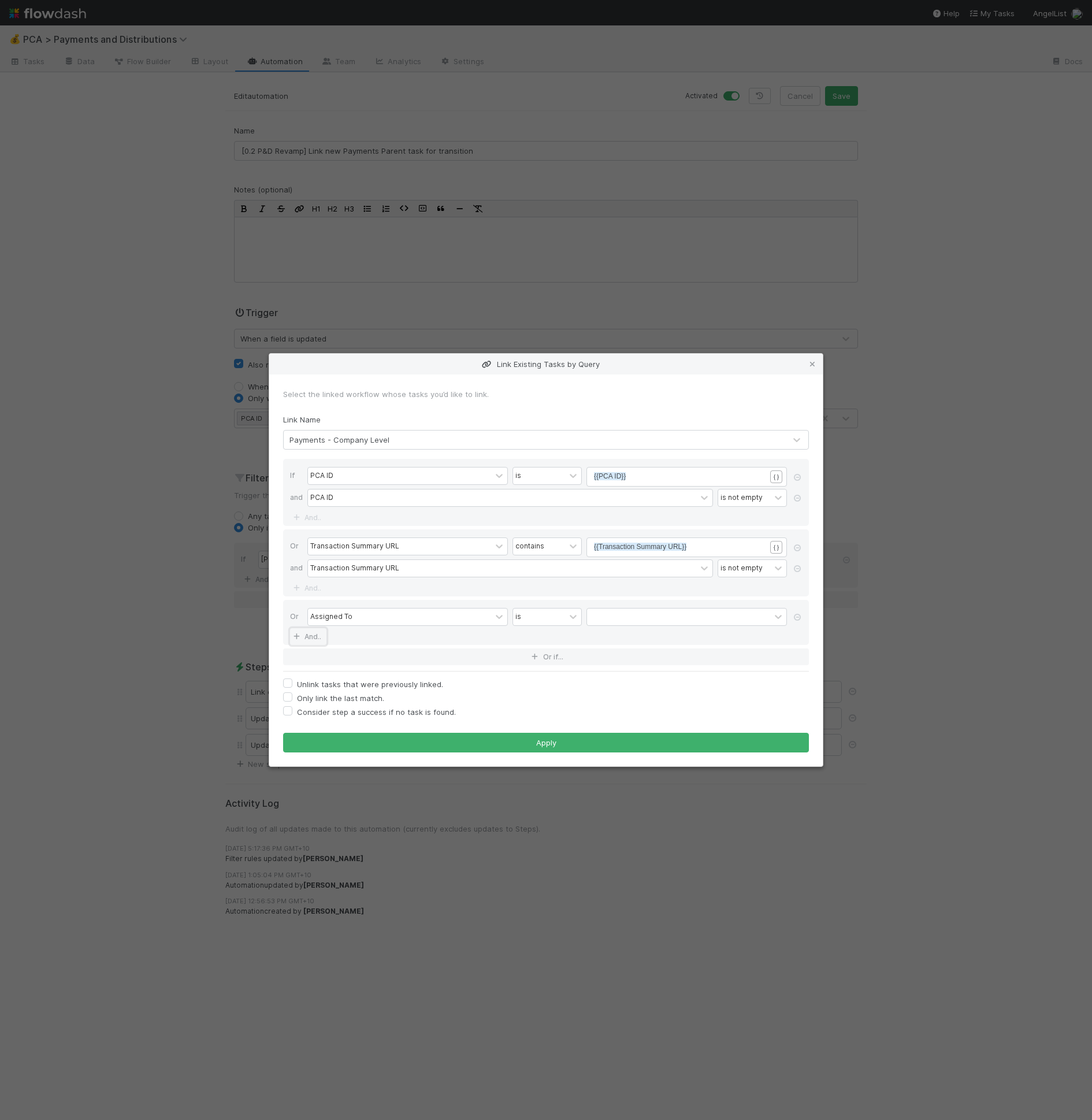
click at [326, 631] on link "And.." at bounding box center [308, 636] width 37 height 17
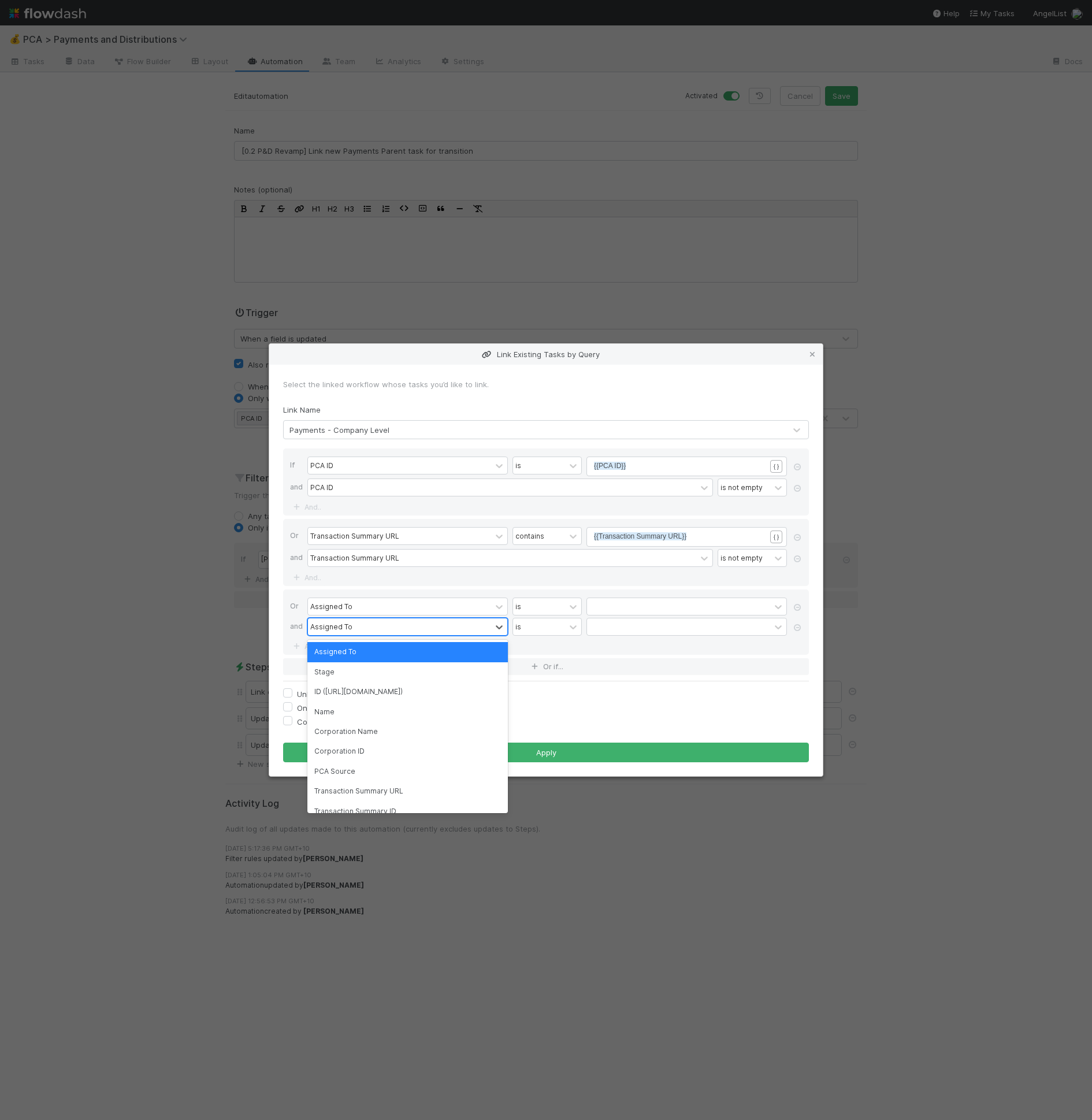
click at [337, 620] on div "Assigned To" at bounding box center [398, 626] width 183 height 17
click at [340, 615] on div "Assigned To" at bounding box center [407, 606] width 201 height 18
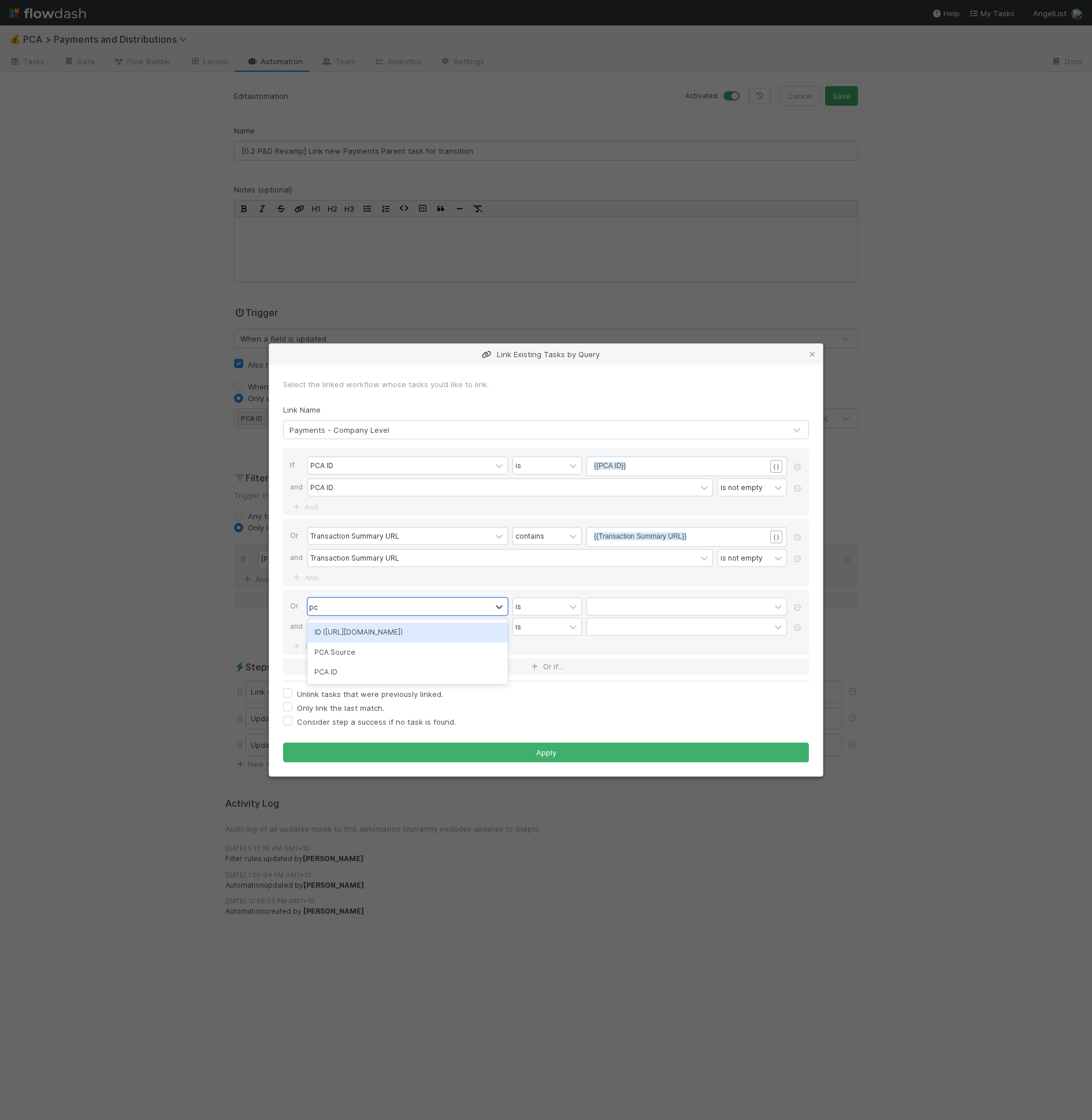
type input "pca id"
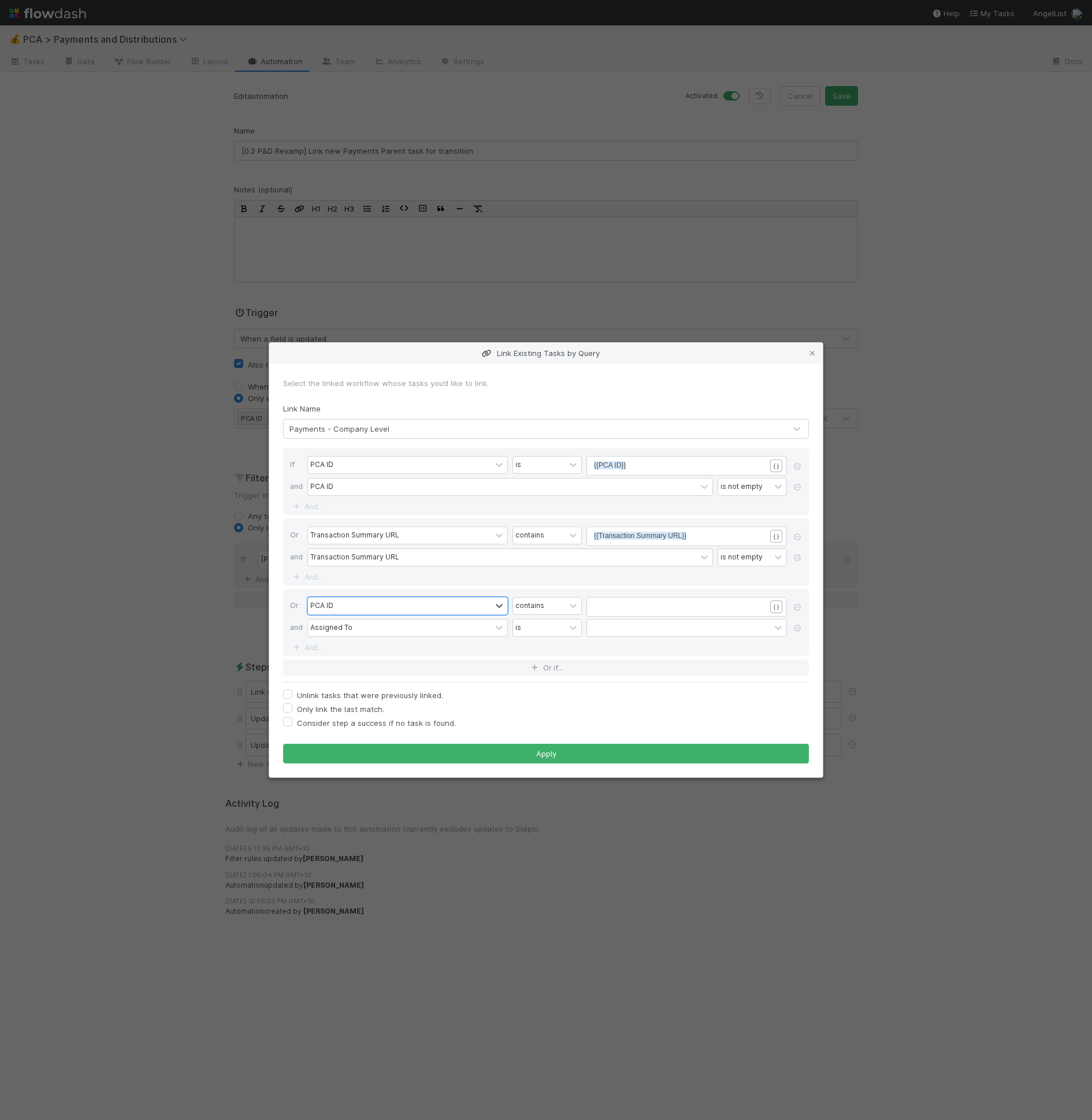
click at [636, 598] on div "​" at bounding box center [686, 606] width 201 height 20
click at [633, 603] on pre "​" at bounding box center [684, 606] width 181 height 11
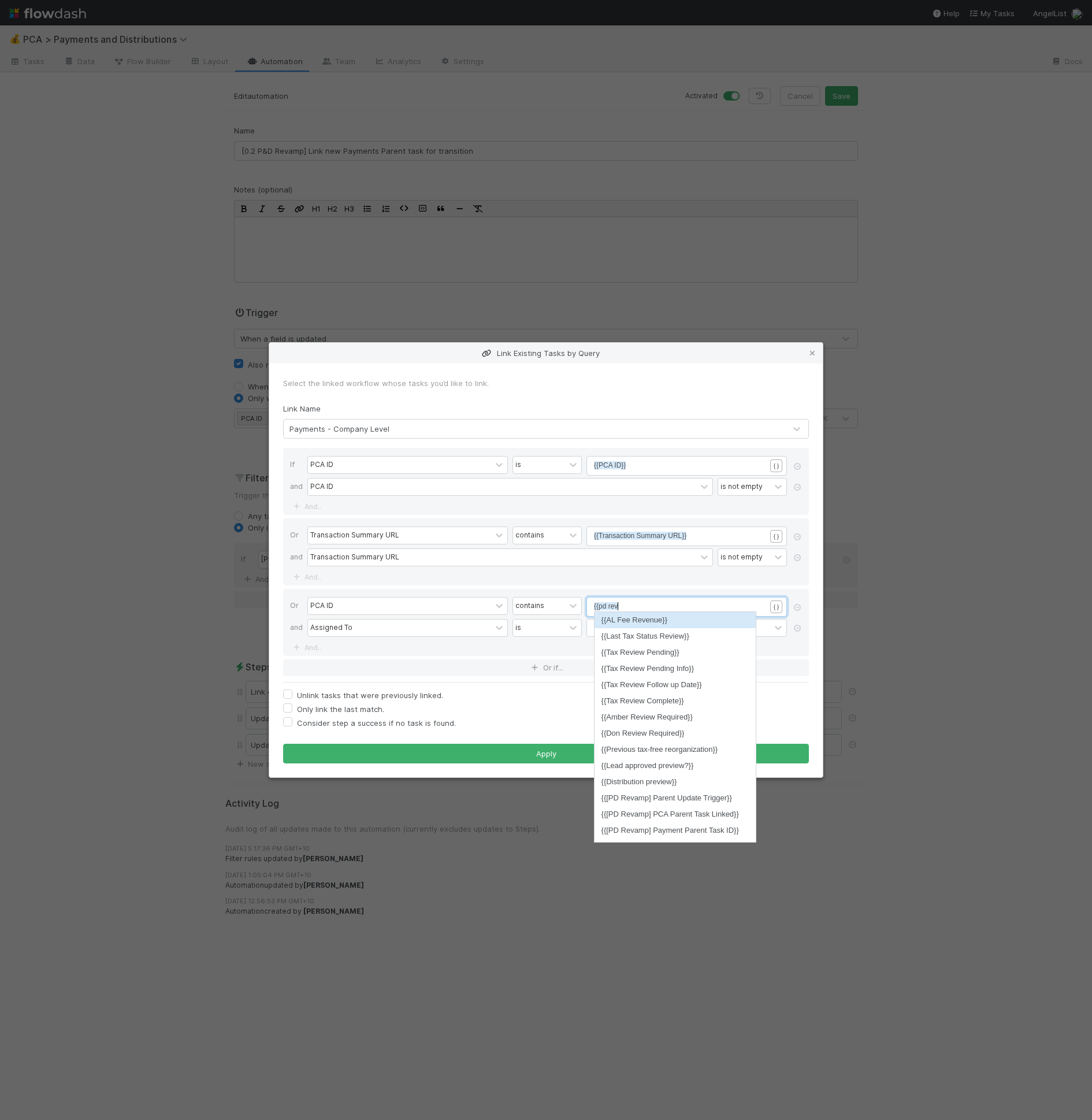
type textarea "{{pd revamp"
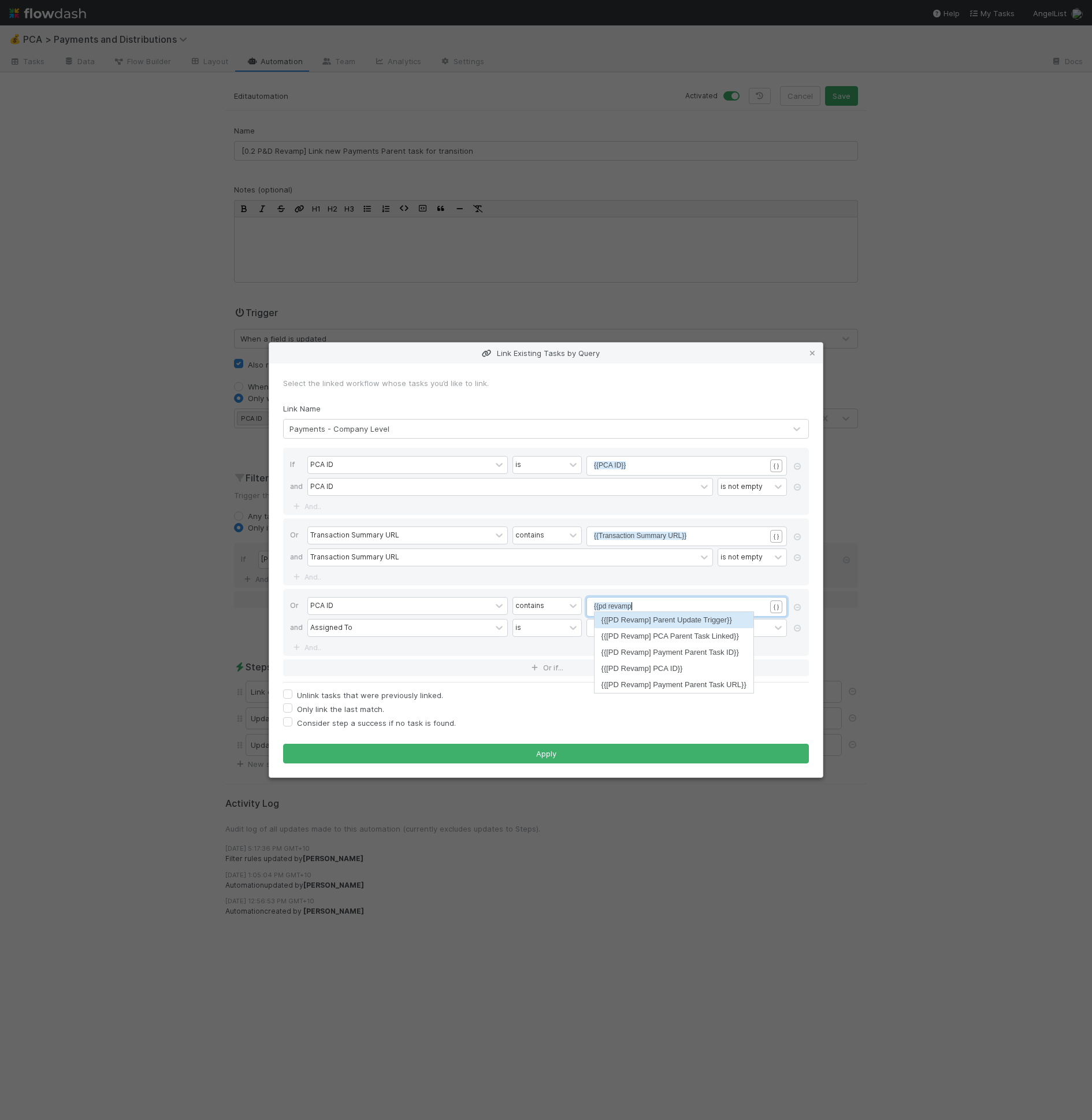
scroll to position [4, 36]
click at [403, 622] on div "Assigned To" at bounding box center [398, 628] width 183 height 17
type input "o"
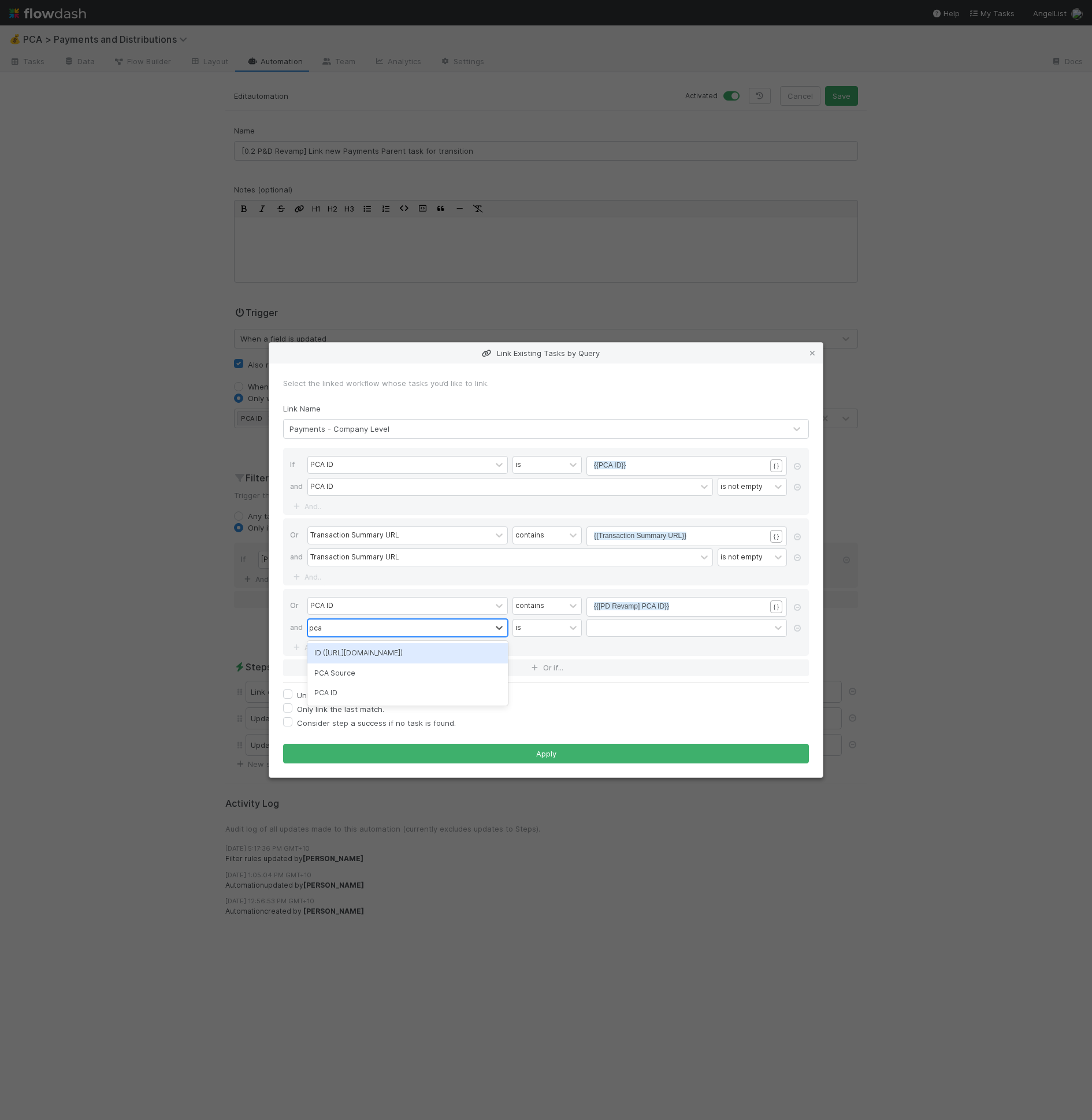
type input "pca id"
click at [567, 634] on div at bounding box center [573, 626] width 16 height 17
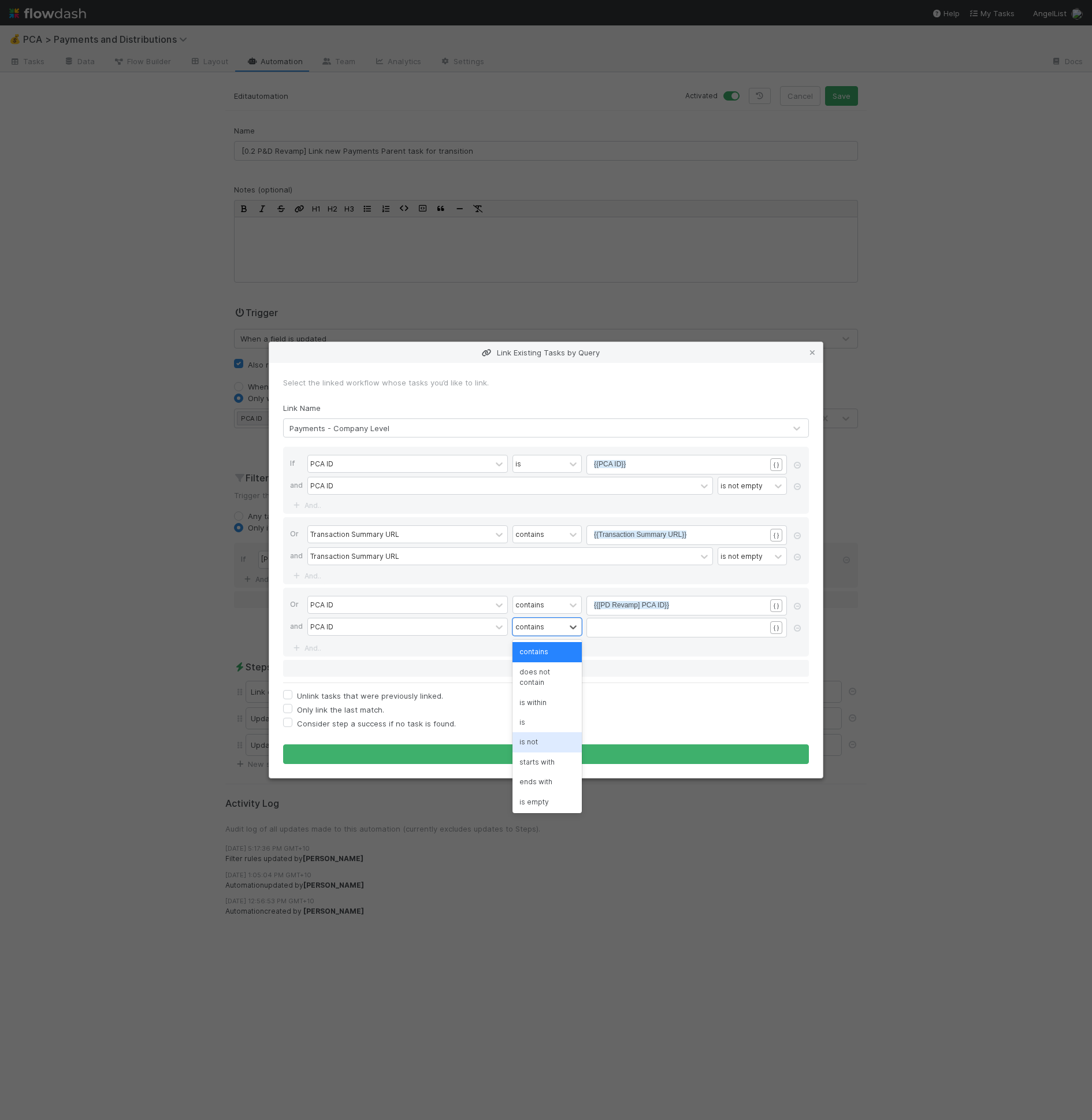
scroll to position [21, 0]
click at [534, 795] on div "is not empty" at bounding box center [547, 801] width 70 height 20
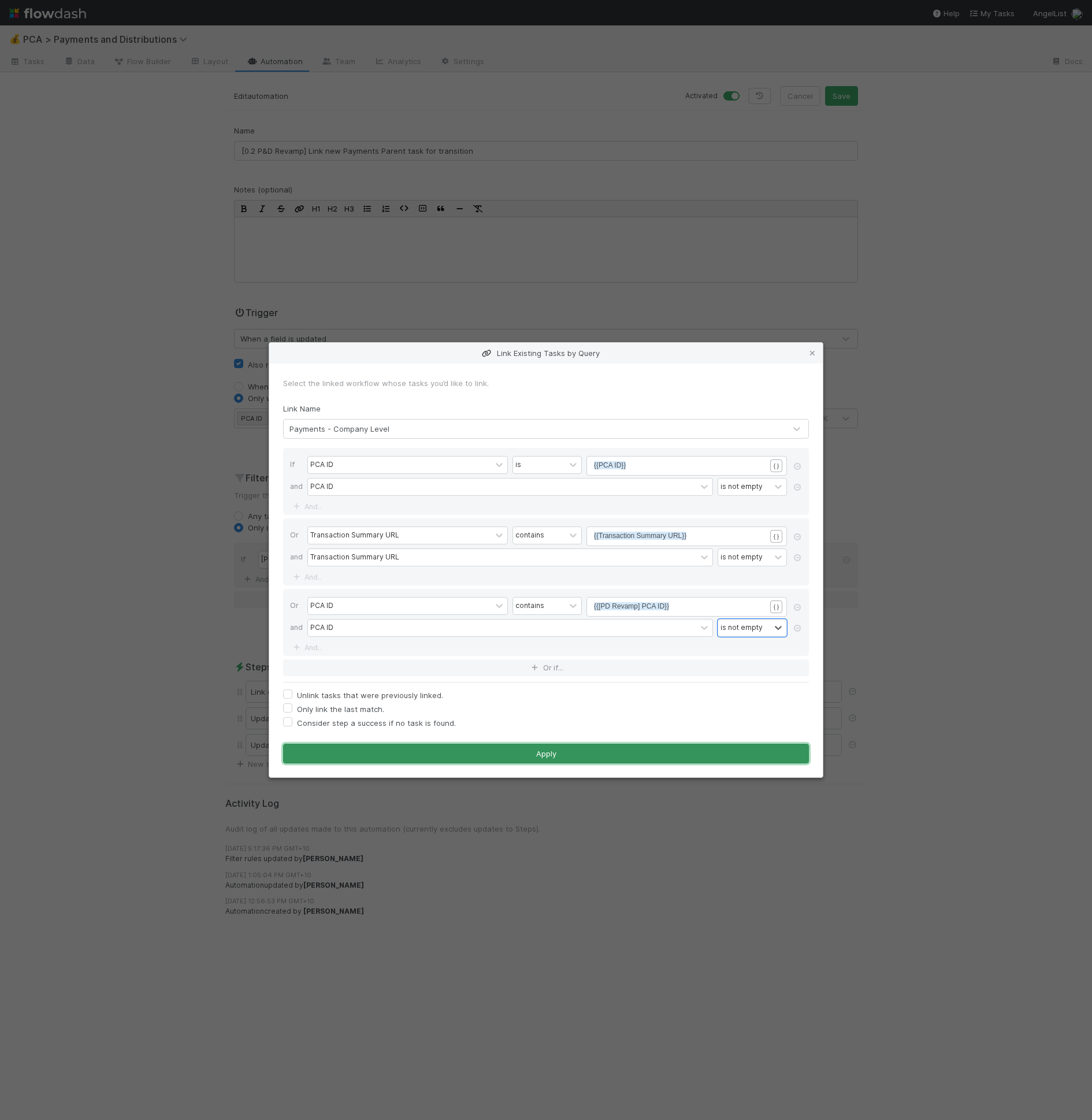
click at [561, 760] on button "Apply" at bounding box center [546, 754] width 526 height 20
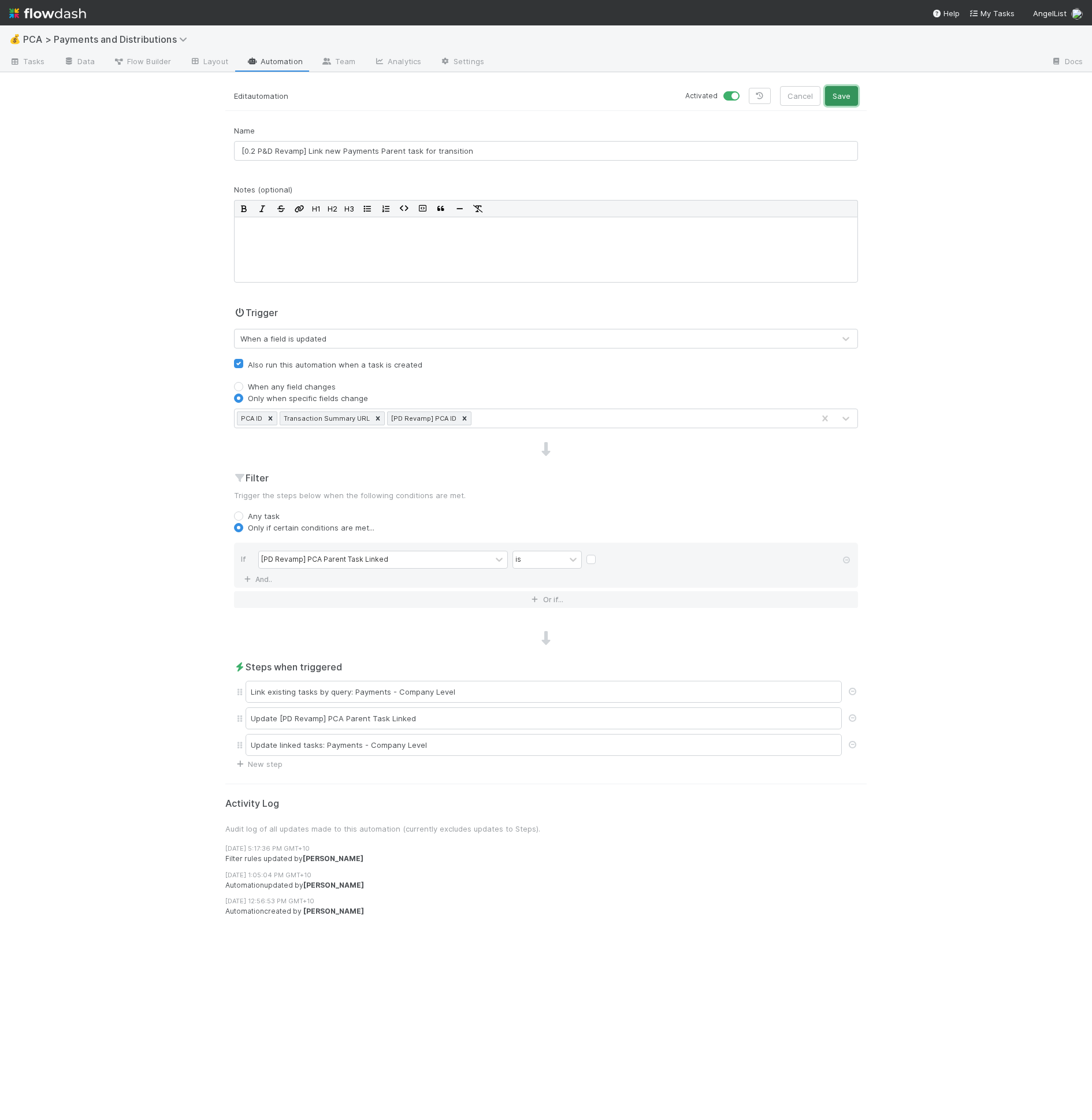
click at [842, 97] on button "Save" at bounding box center [841, 96] width 33 height 20
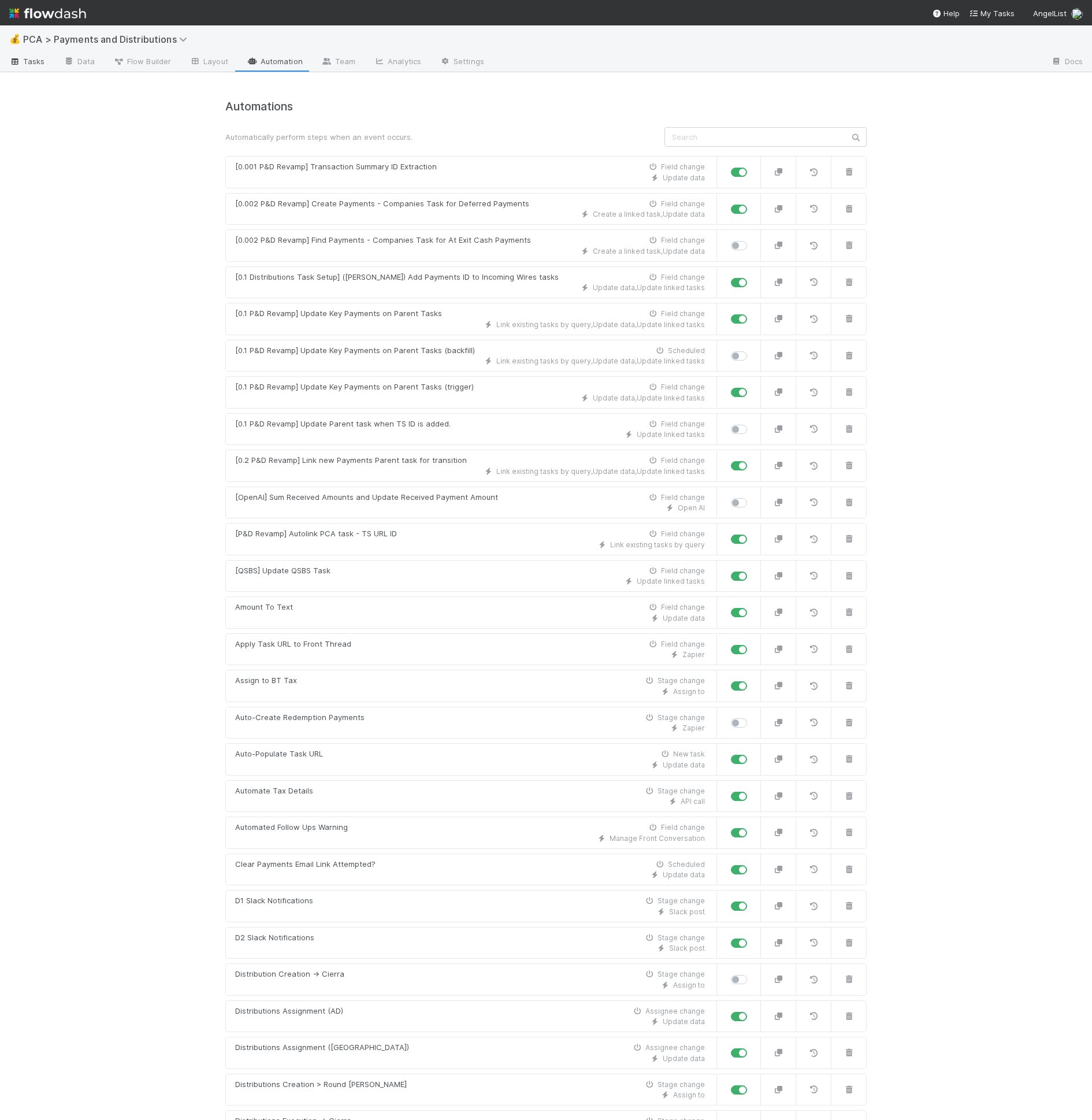
click at [41, 58] on span "Tasks" at bounding box center [27, 61] width 36 height 12
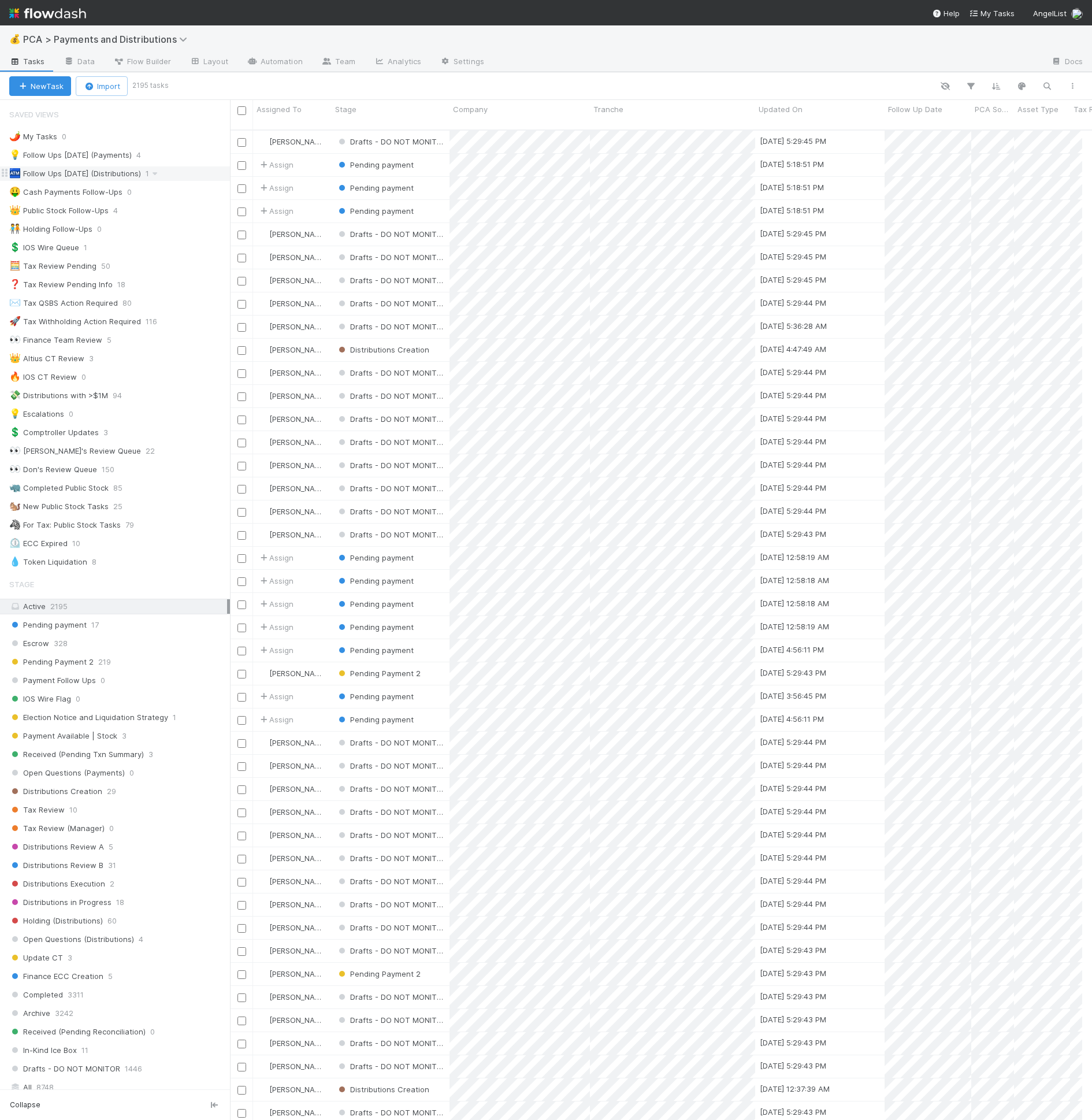
scroll to position [990, 842]
click at [83, 1080] on div "All 8748" at bounding box center [118, 1087] width 218 height 14
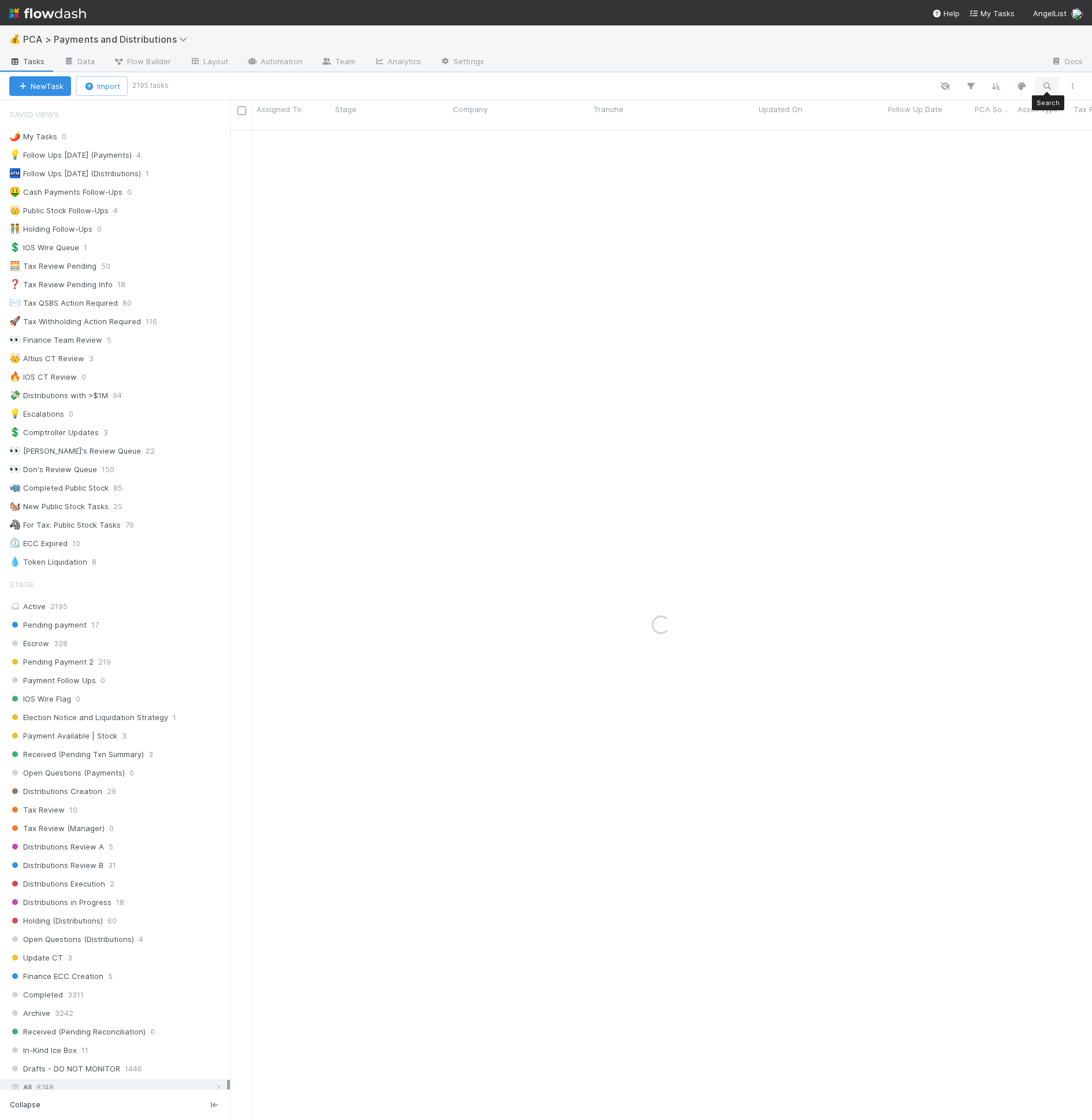
click at [1055, 93] on button "button" at bounding box center [1047, 86] width 21 height 15
type input "limitless"
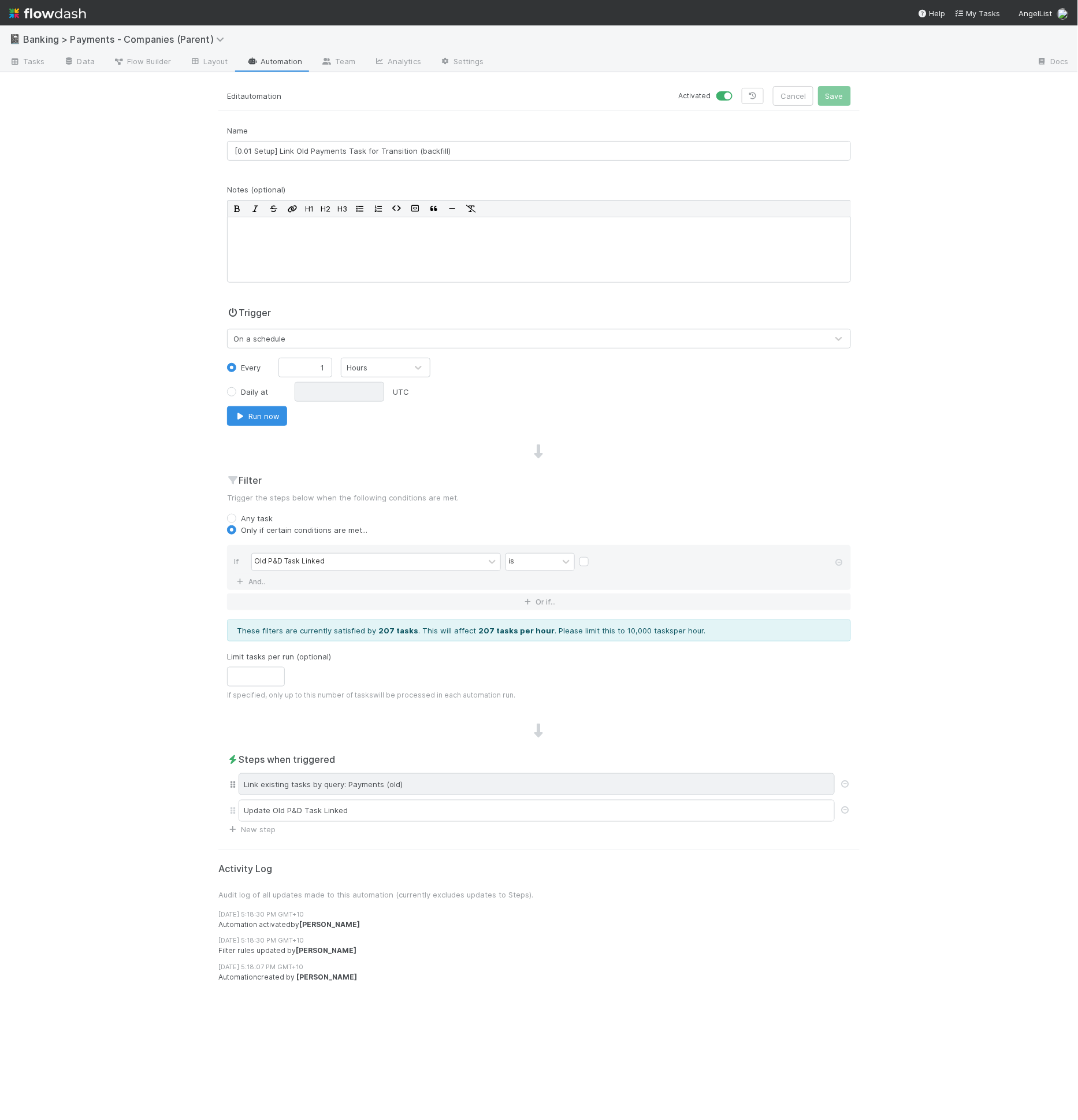
click at [356, 778] on div "Link existing tasks by query: Payments (old)" at bounding box center [537, 784] width 597 height 22
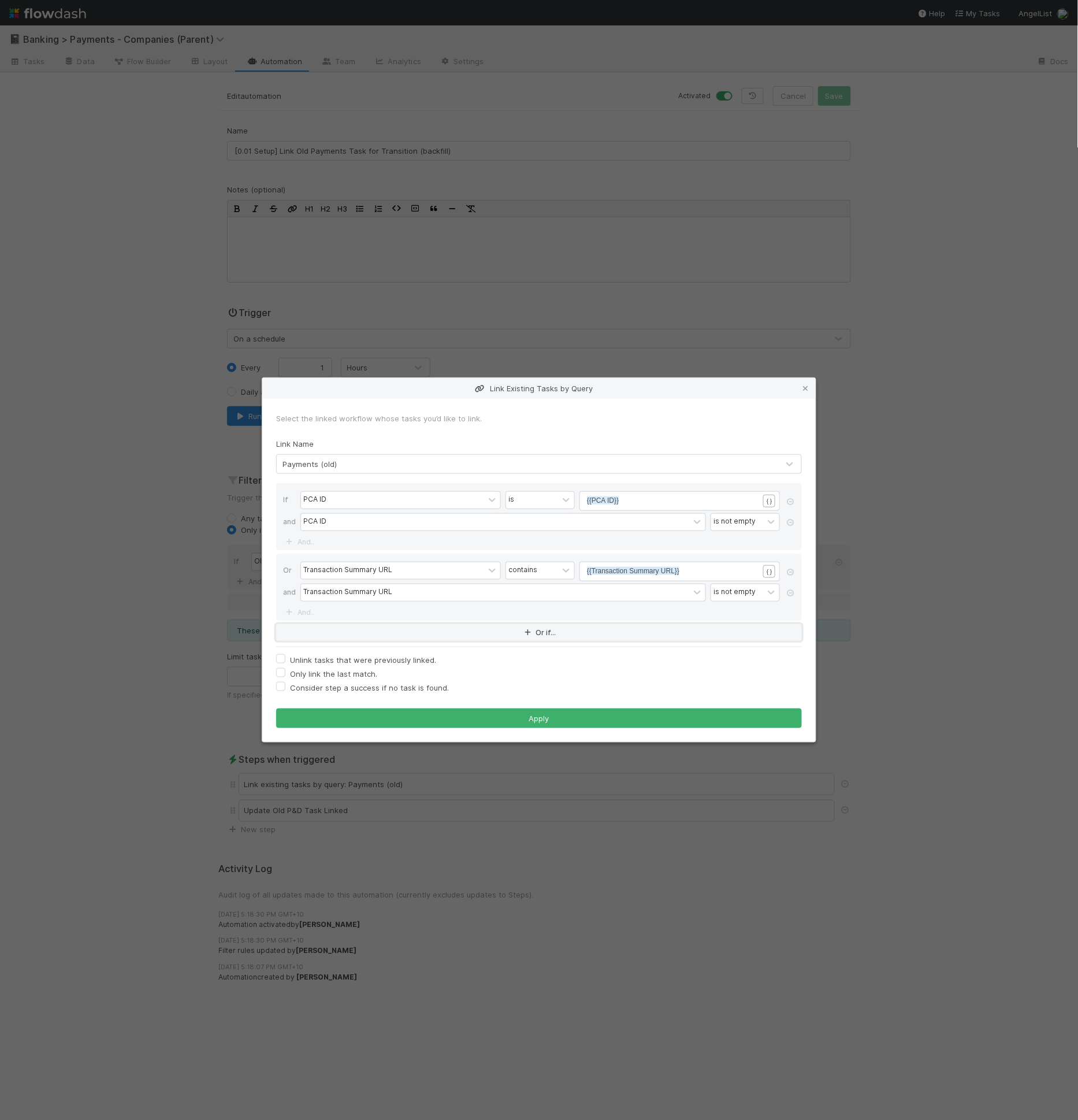
click at [371, 637] on button "Or if..." at bounding box center [539, 632] width 526 height 17
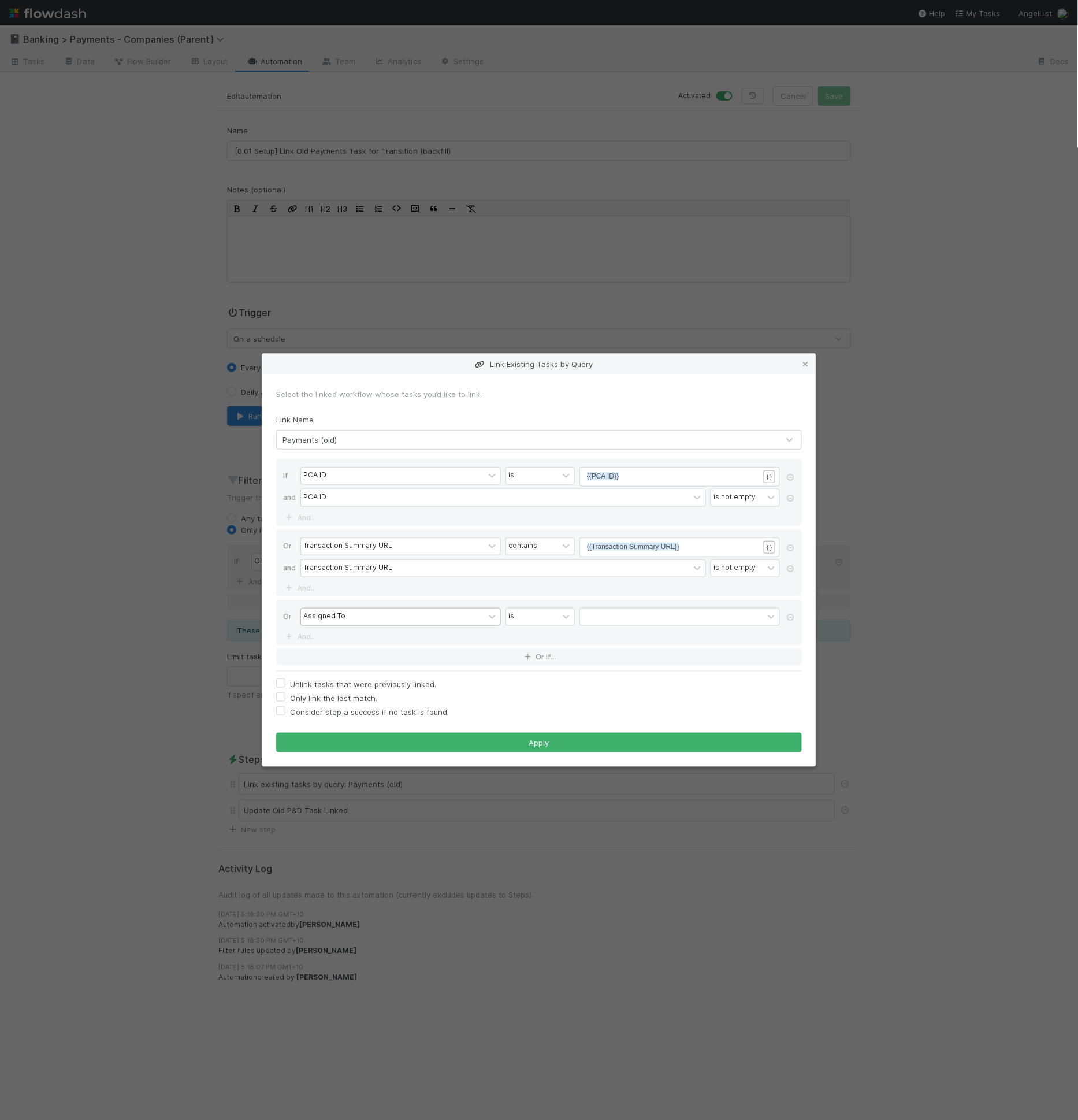
click at [377, 622] on div "Assigned To" at bounding box center [392, 616] width 183 height 17
type input "pd revam"
click at [563, 608] on div at bounding box center [566, 615] width 16 height 17
click at [530, 712] on div "is" at bounding box center [540, 712] width 70 height 20
click at [608, 620] on pre "​" at bounding box center [677, 616] width 181 height 11
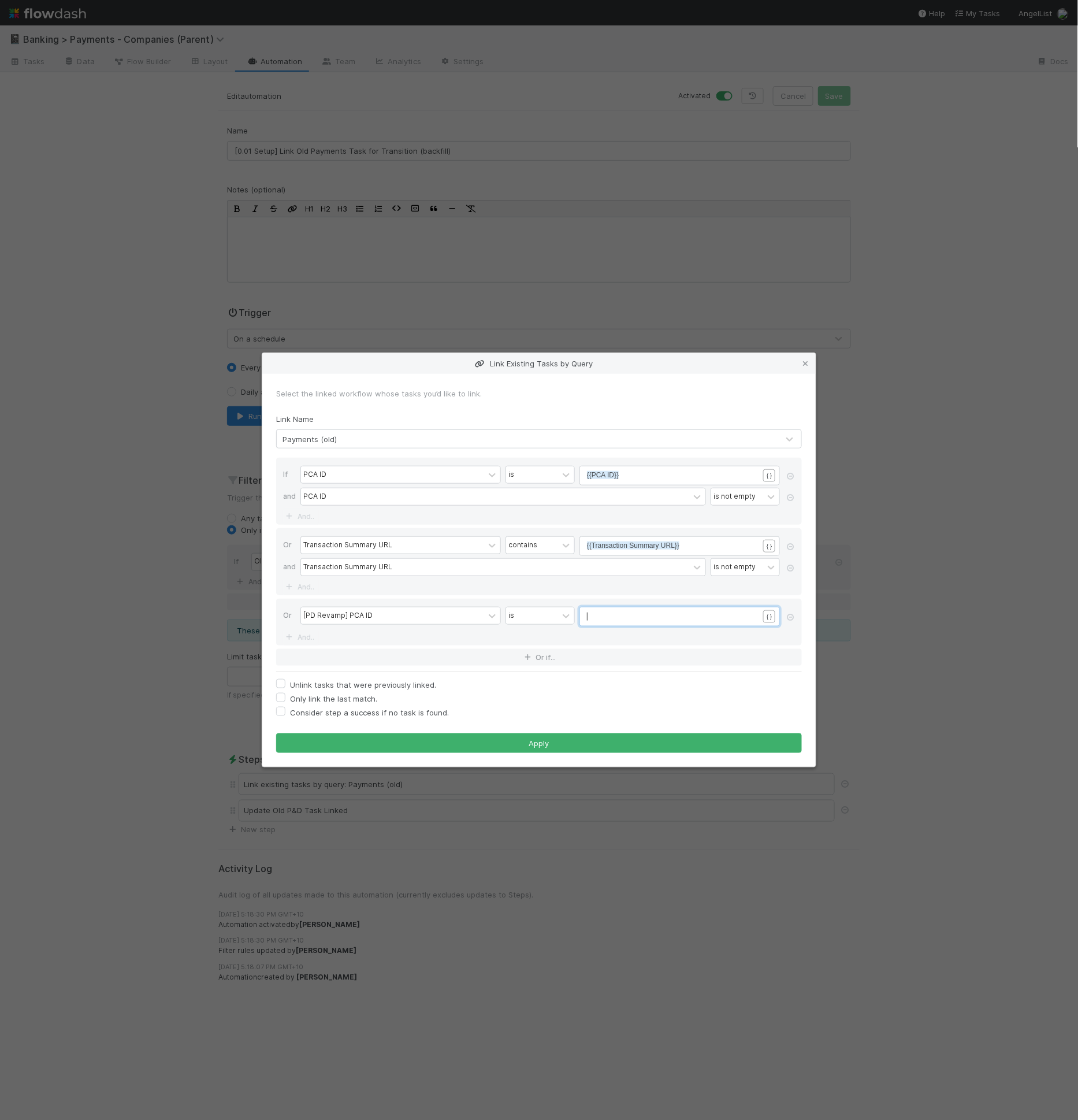
scroll to position [4, 0]
type textarea "{{pca"
click at [311, 637] on link "And.." at bounding box center [301, 637] width 37 height 17
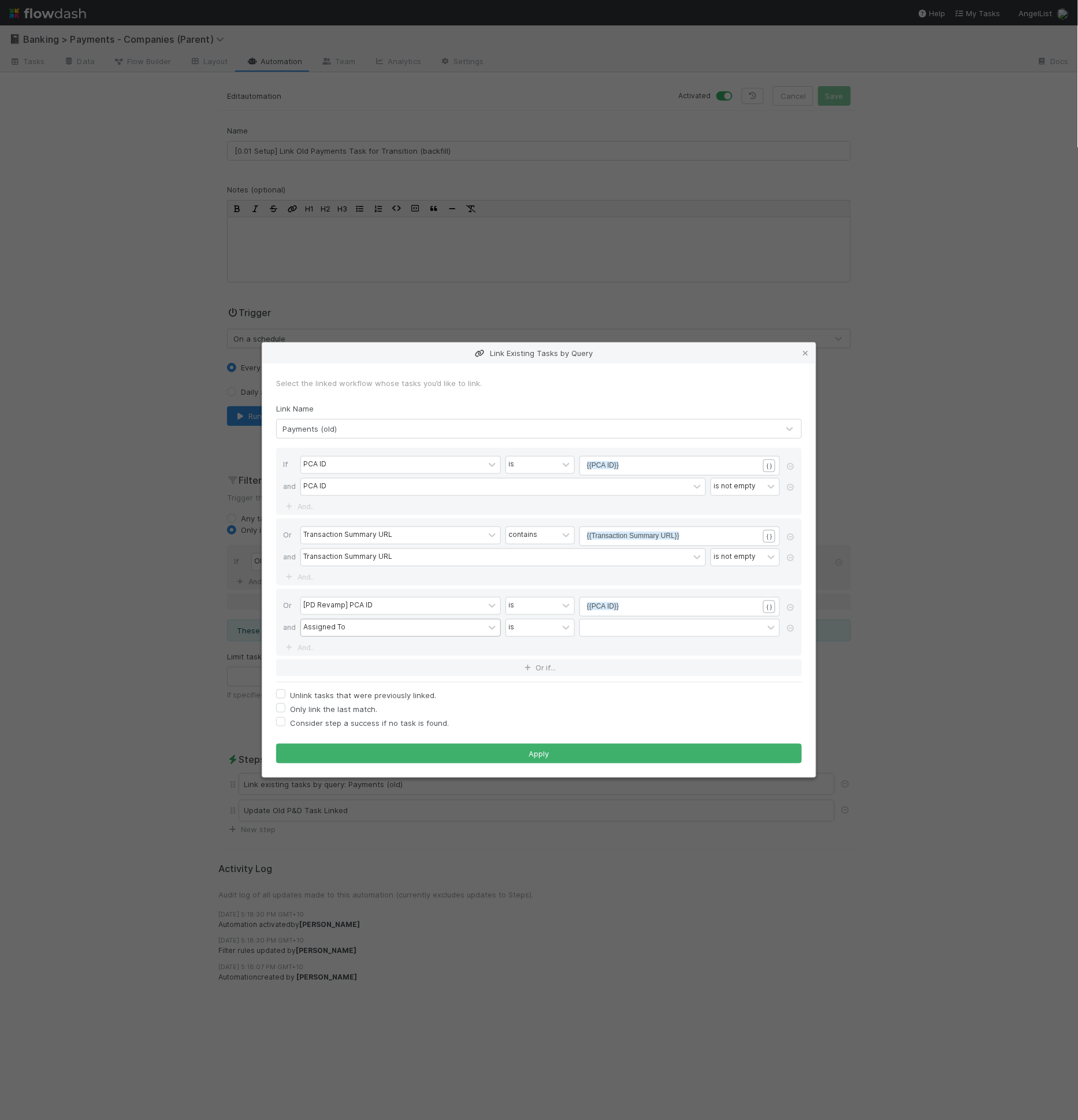
drag, startPoint x: 311, startPoint y: 637, endPoint x: 337, endPoint y: 628, distance: 27.5
click at [337, 628] on div "Assigned To" at bounding box center [324, 628] width 42 height 11
type input "pd revamp"
click at [325, 717] on div "[PD Revamp] PCA ID" at bounding box center [400, 713] width 201 height 20
click at [563, 632] on icon at bounding box center [566, 627] width 12 height 12
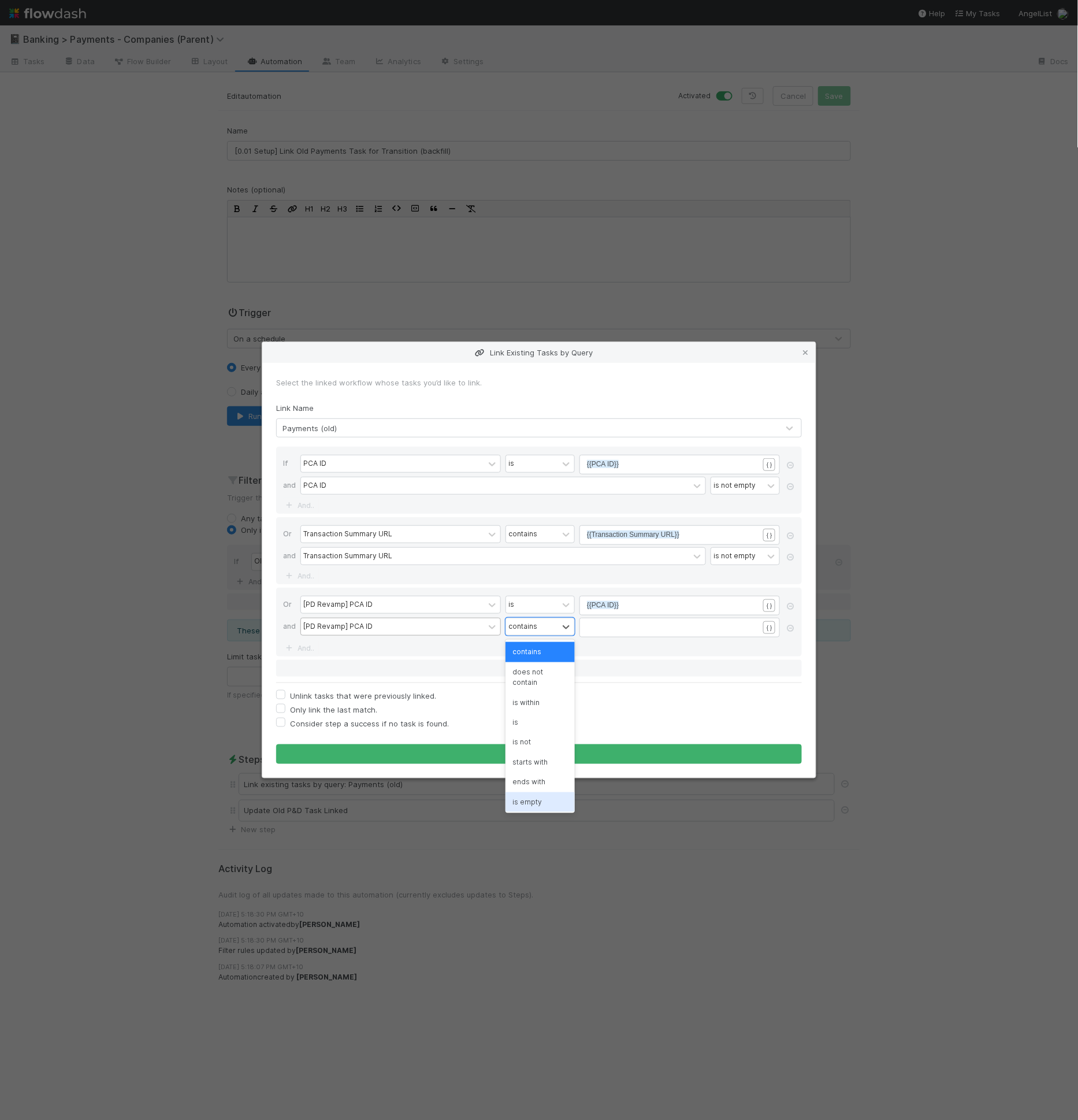
scroll to position [21, 0]
click at [536, 795] on div "is not empty" at bounding box center [540, 801] width 70 height 20
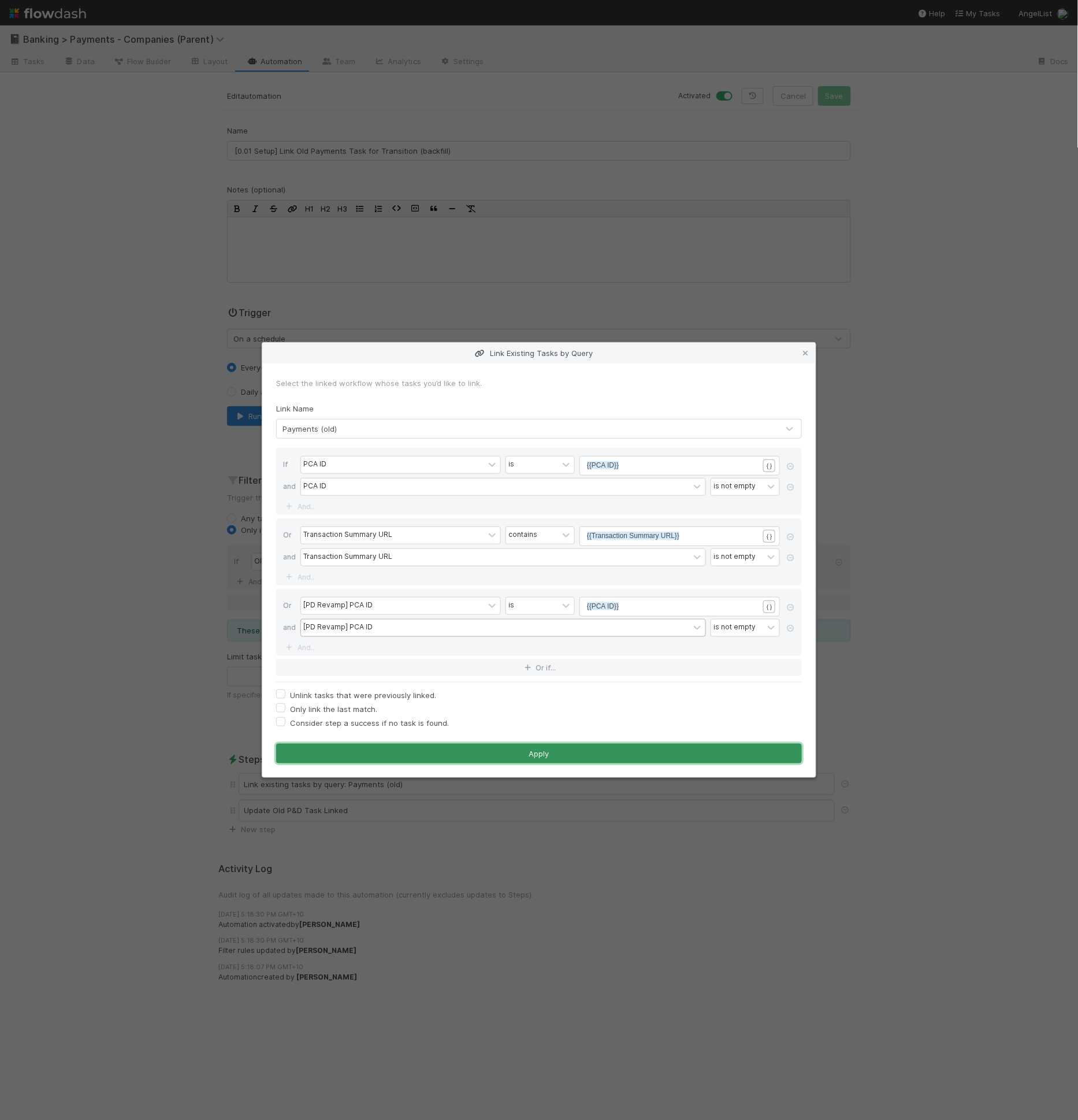
click at [664, 759] on button "Apply" at bounding box center [539, 754] width 526 height 20
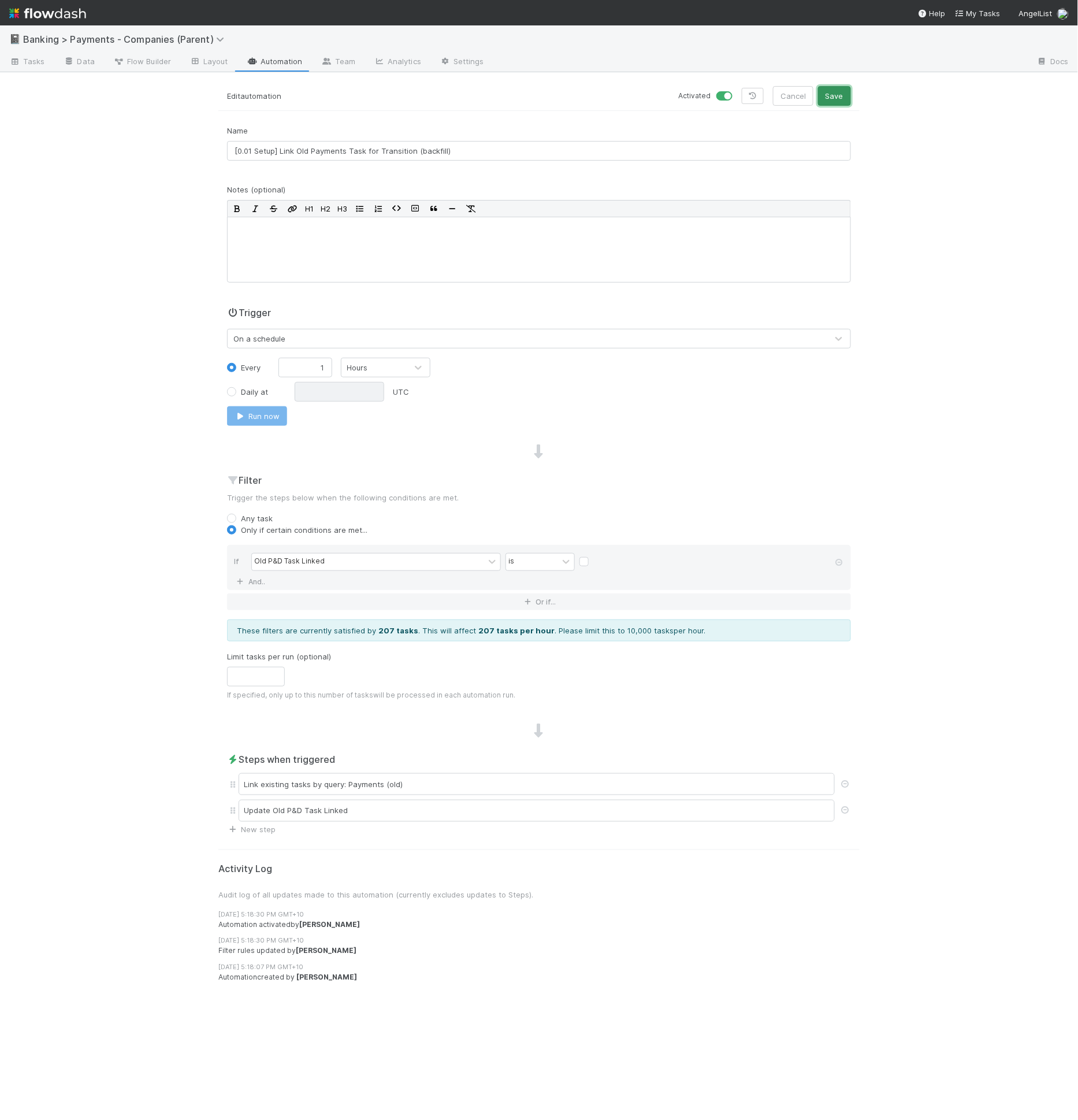
click at [838, 99] on button "Save" at bounding box center [835, 96] width 33 height 20
click at [274, 423] on button "Run now" at bounding box center [257, 416] width 60 height 20
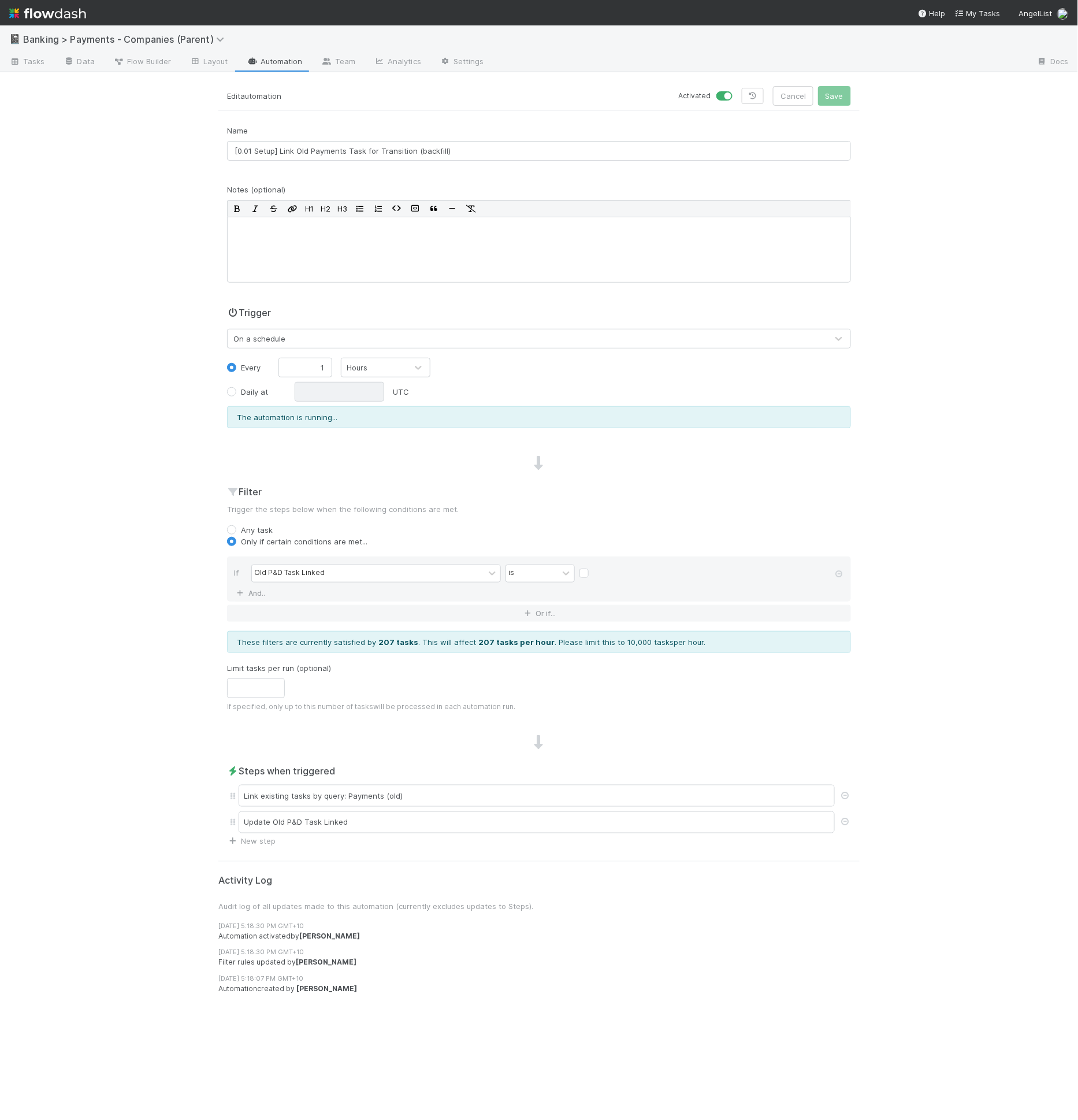
drag, startPoint x: 297, startPoint y: 57, endPoint x: 302, endPoint y: 52, distance: 7.1
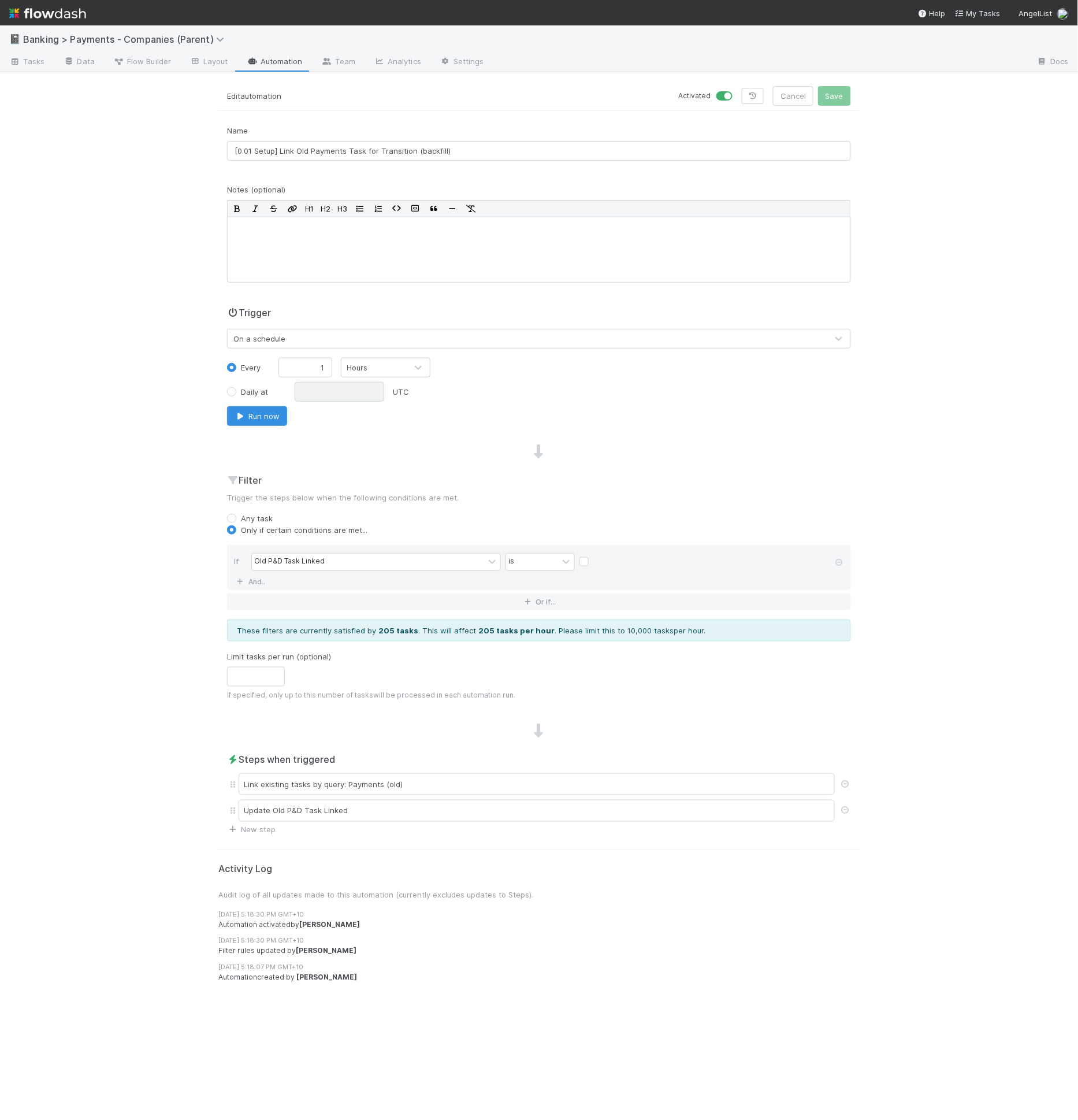
click at [813, 398] on div "Daily at UTC" at bounding box center [539, 391] width 641 height 20
click at [666, 463] on div "Name [0.01 Setup] Link Old Payments Task for Transition (backfill) Notes (optio…" at bounding box center [539, 480] width 641 height 711
click at [667, 462] on div "Name [0.01 Setup] Link Old Payments Task for Transition (backfill) Notes (optio…" at bounding box center [539, 480] width 641 height 711
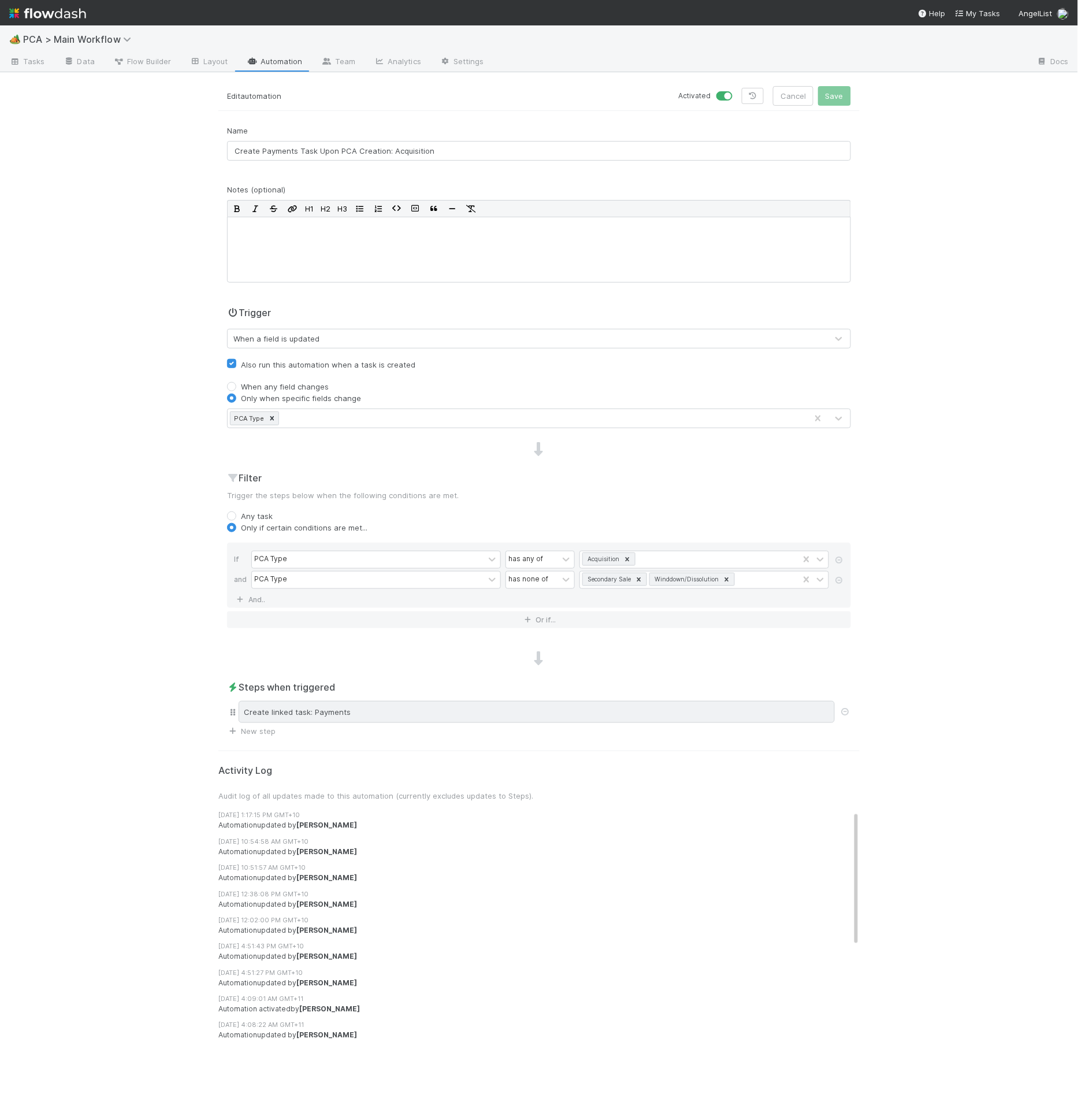
click at [358, 704] on div "Create linked task: Payments" at bounding box center [537, 712] width 597 height 22
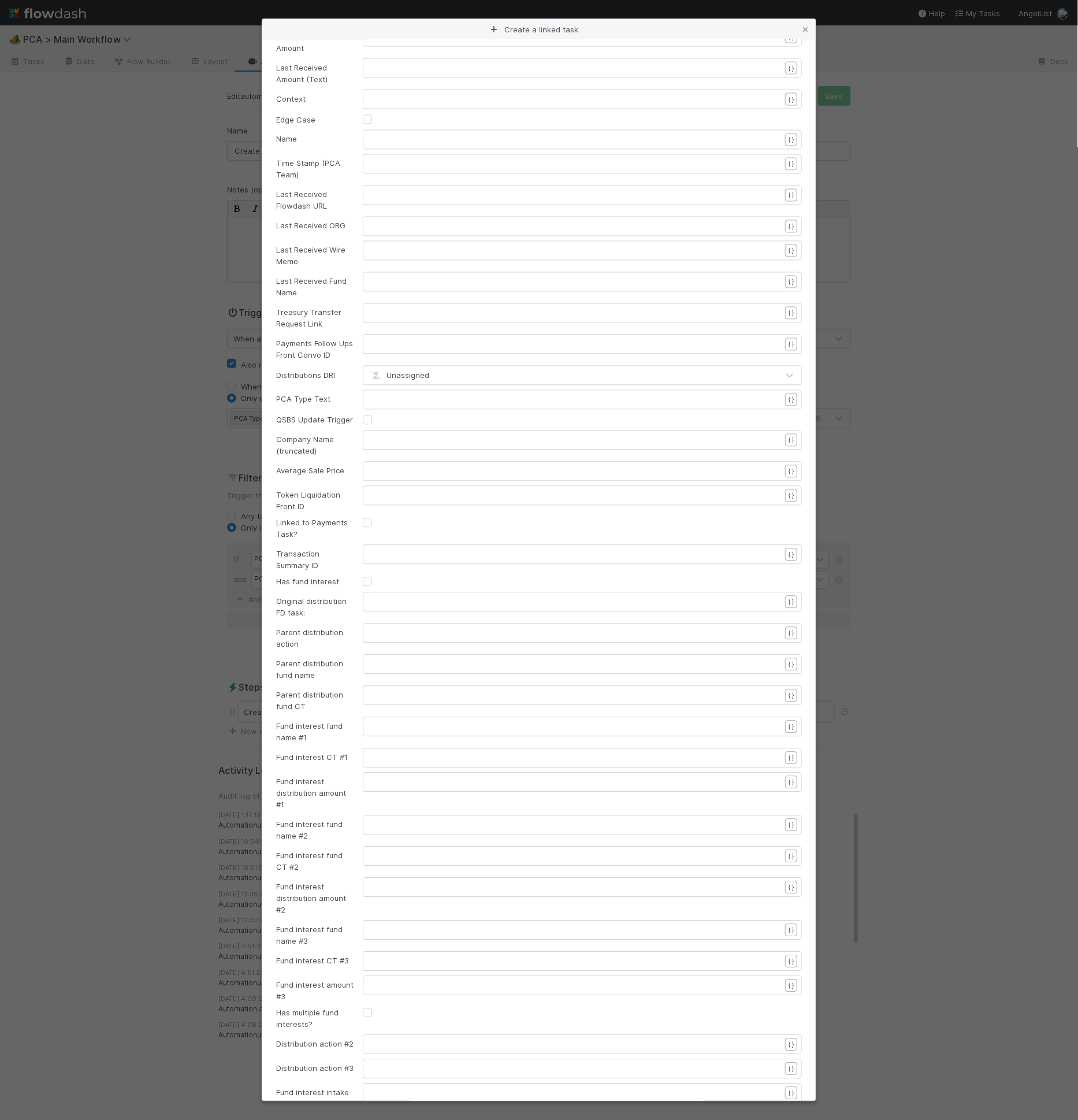
scroll to position [3308, 0]
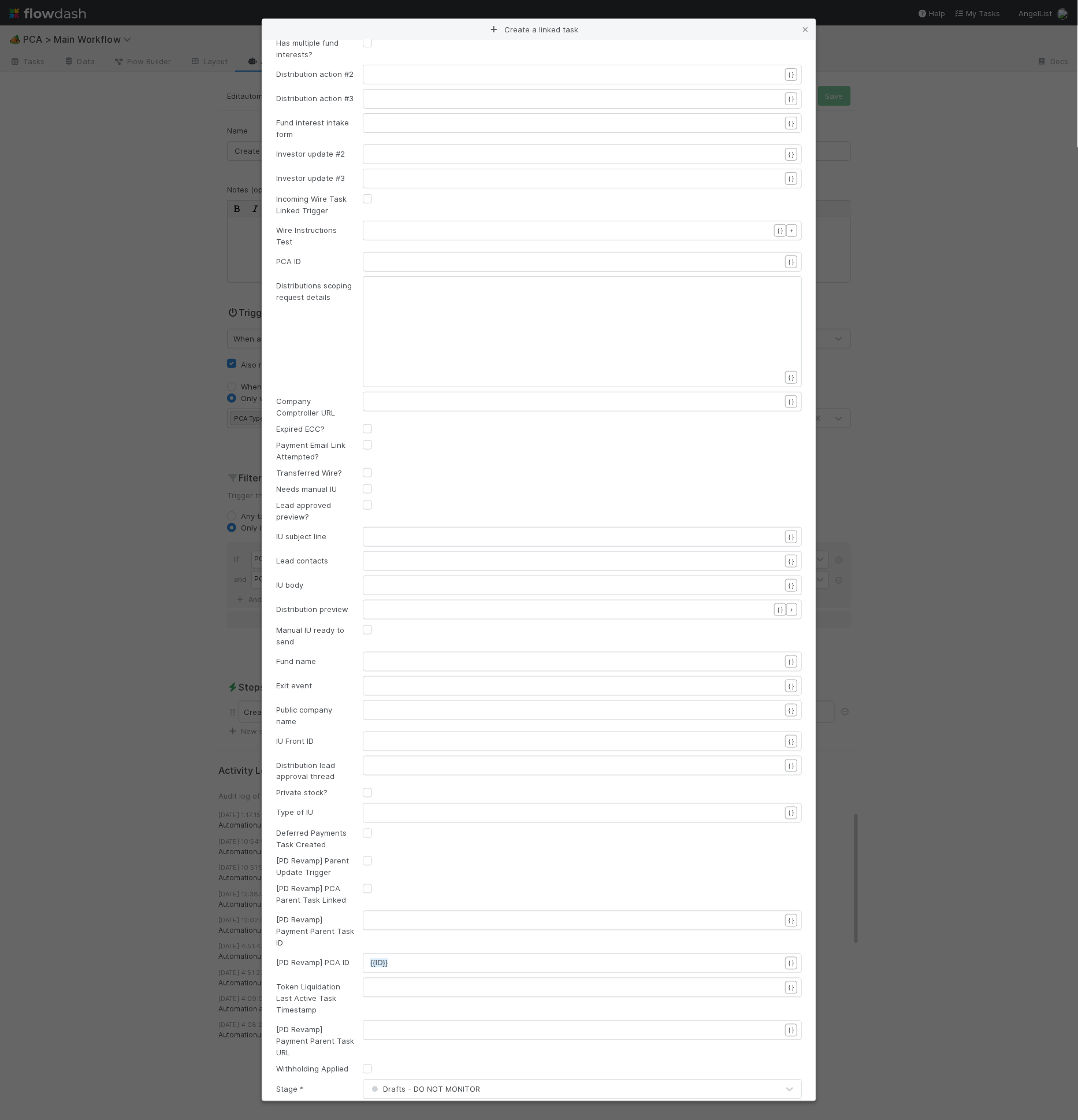
click at [905, 556] on div "Create a linked task Select the linked workflow where you’d like to create a ne…" at bounding box center [539, 560] width 1078 height 1120
click at [921, 544] on div "Create a linked task Select the linked workflow where you’d like to create a ne…" at bounding box center [539, 560] width 1078 height 1120
click at [807, 24] on link at bounding box center [805, 29] width 12 height 12
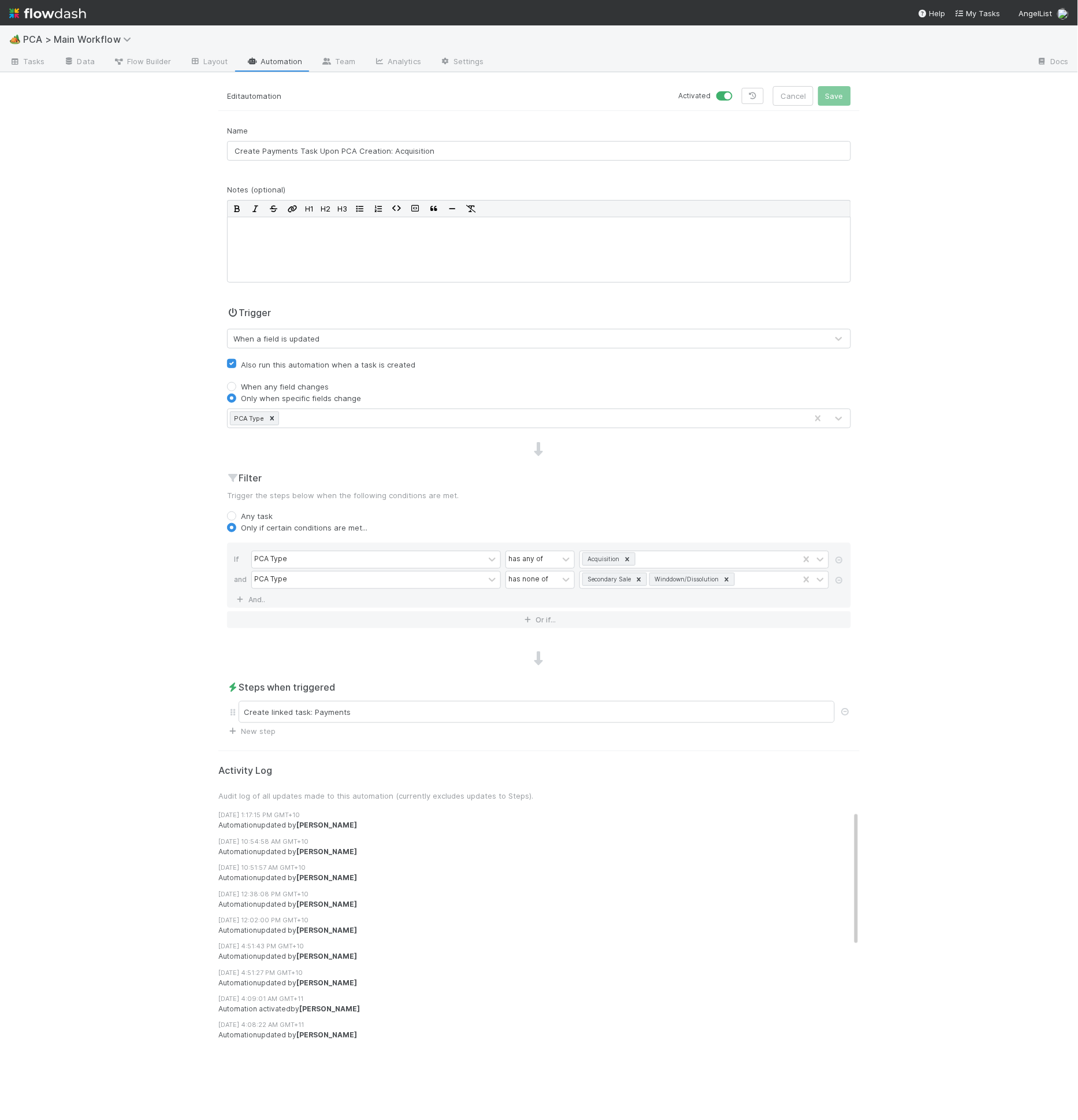
click at [809, 27] on div "🏕️ PCA > Main Workflow" at bounding box center [539, 39] width 1078 height 28
click at [319, 721] on div "Steps when triggered Create linked task: Payments New step" at bounding box center [539, 709] width 641 height 57
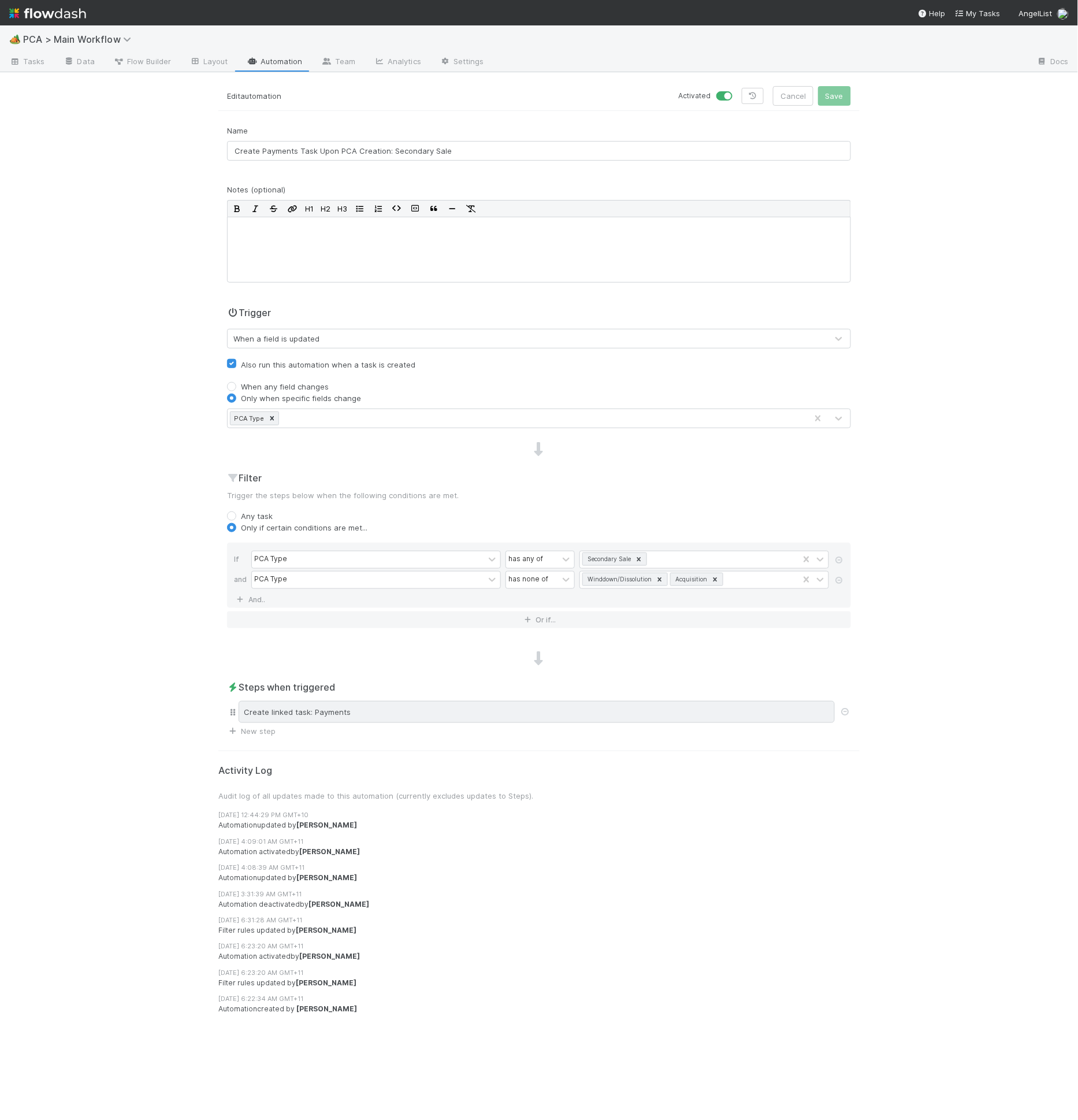
click at [325, 713] on div "Create linked task: Payments" at bounding box center [537, 712] width 597 height 22
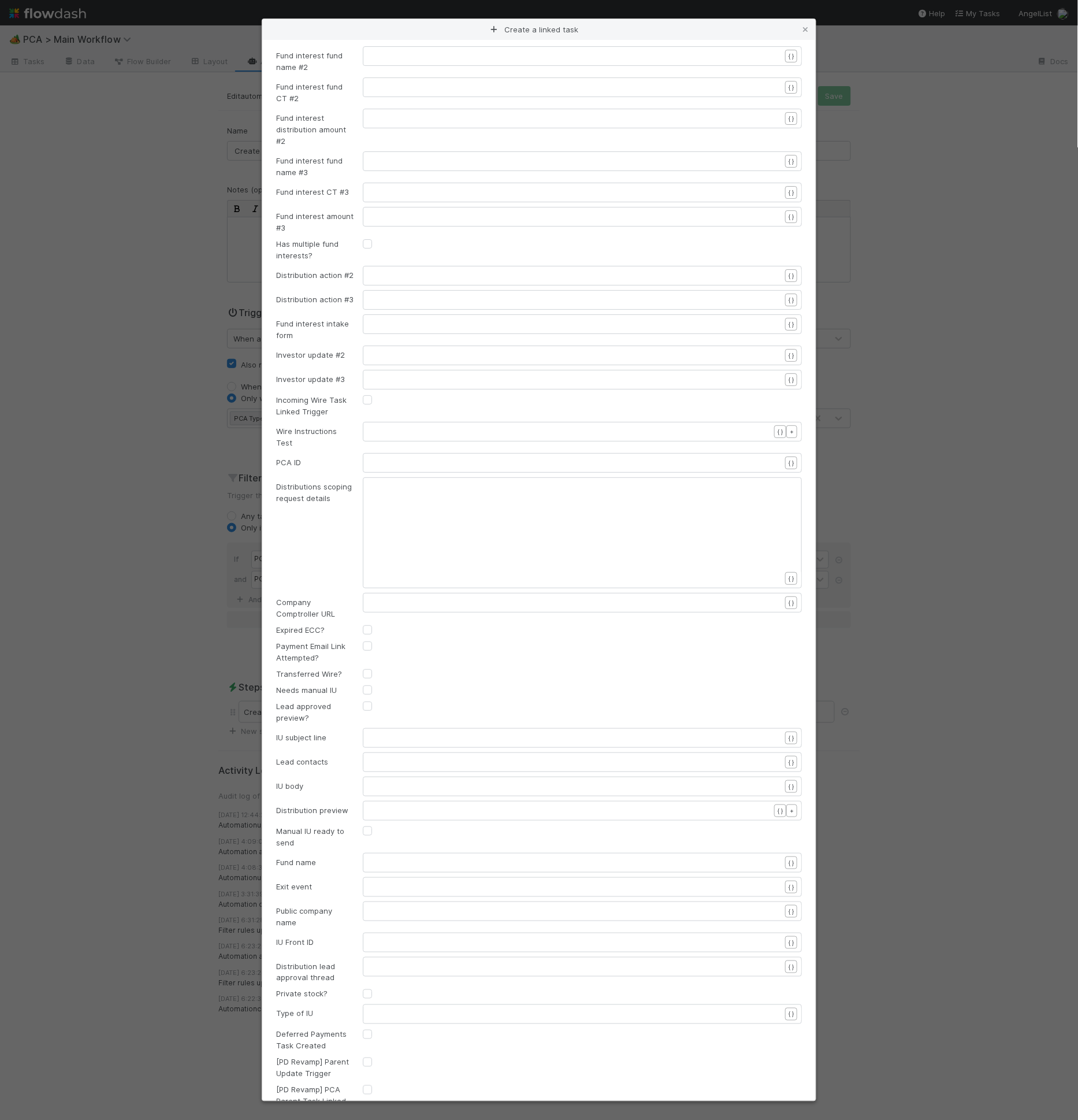
scroll to position [3308, 0]
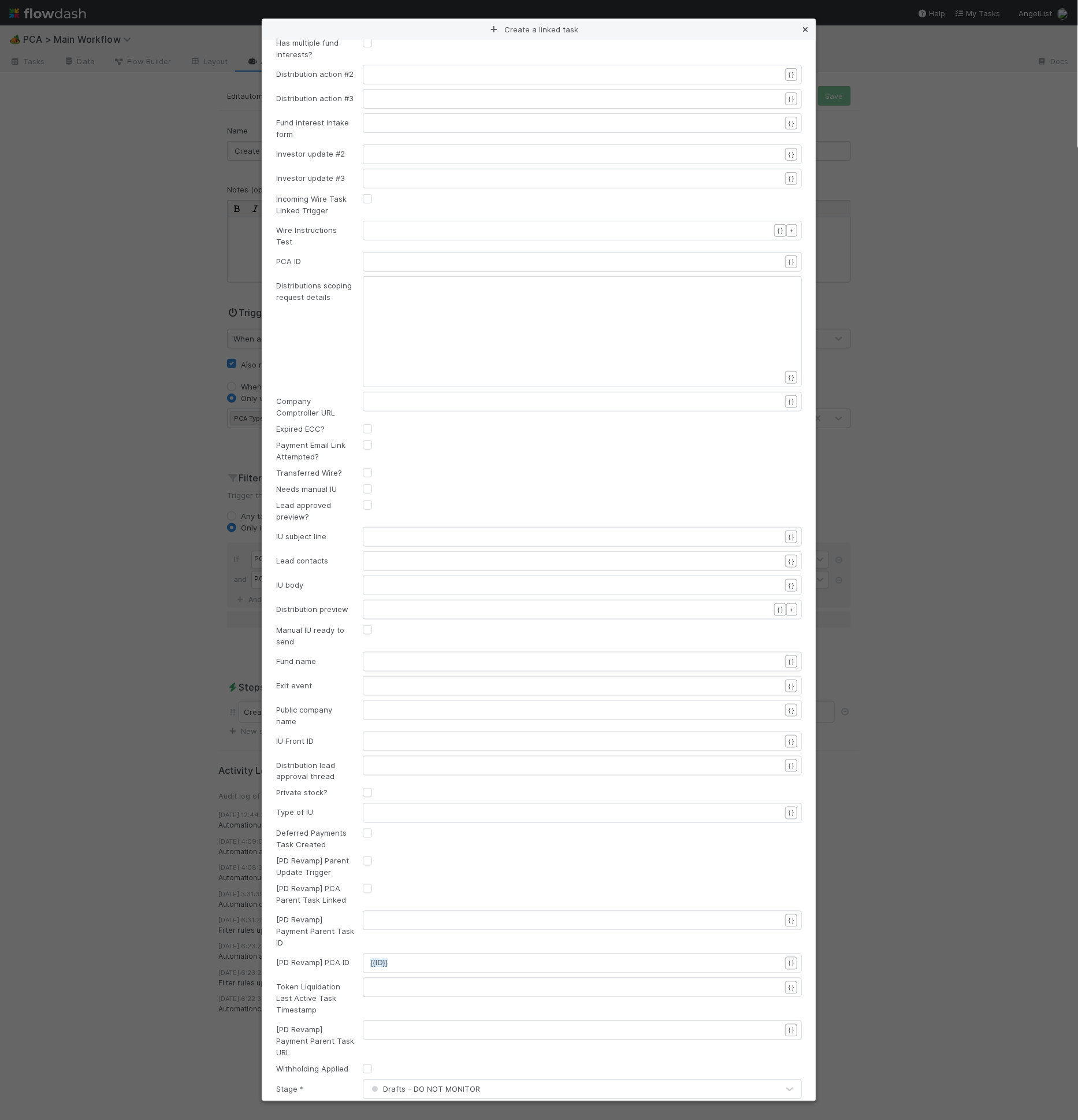
click at [812, 29] on div "Create a linked task" at bounding box center [539, 29] width 554 height 21
drag, startPoint x: 808, startPoint y: 29, endPoint x: 787, endPoint y: 7, distance: 30.4
click at [808, 29] on icon at bounding box center [805, 29] width 12 height 7
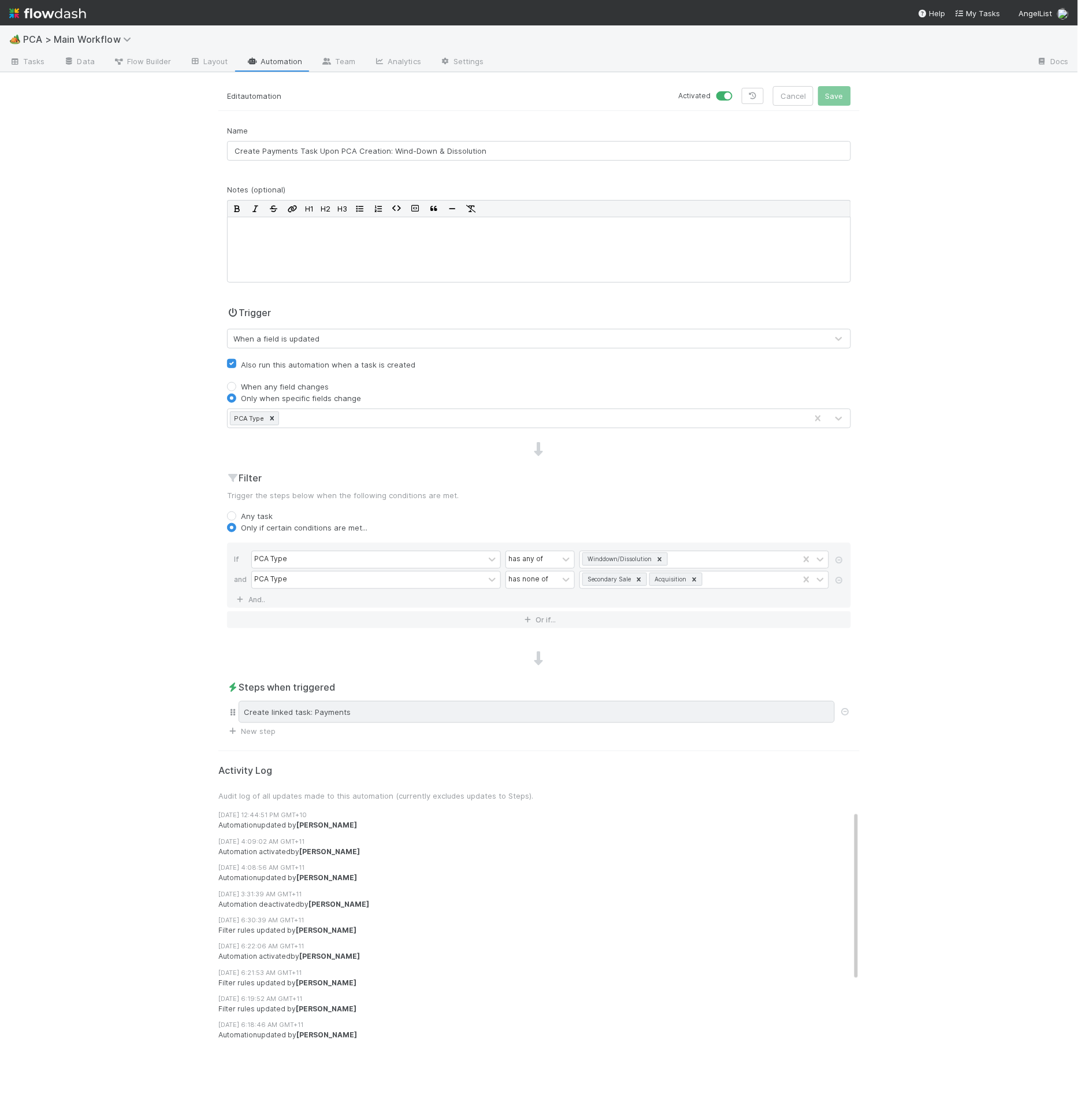
click at [364, 712] on div "Create linked task: Payments" at bounding box center [537, 712] width 597 height 22
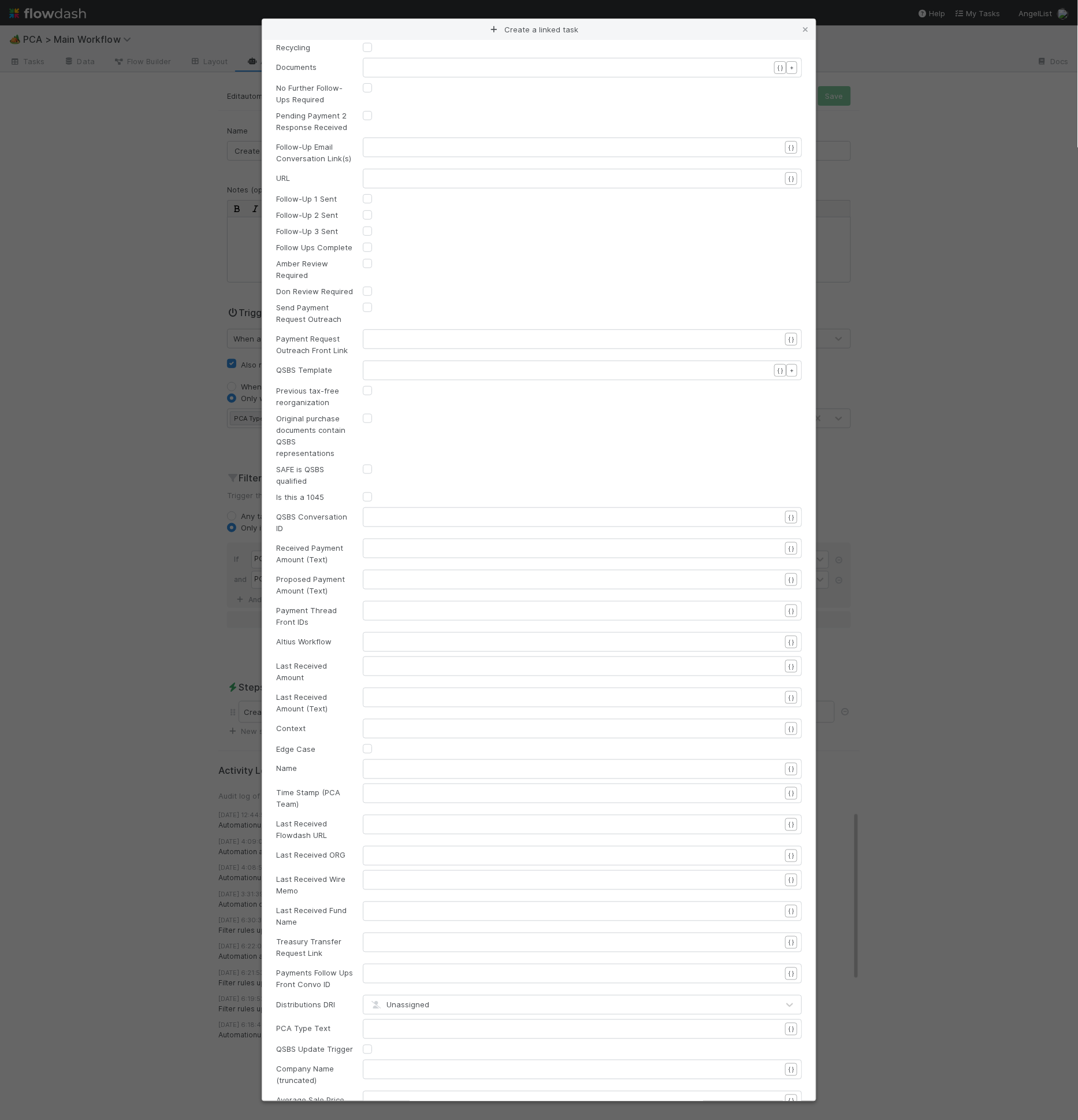
scroll to position [3308, 0]
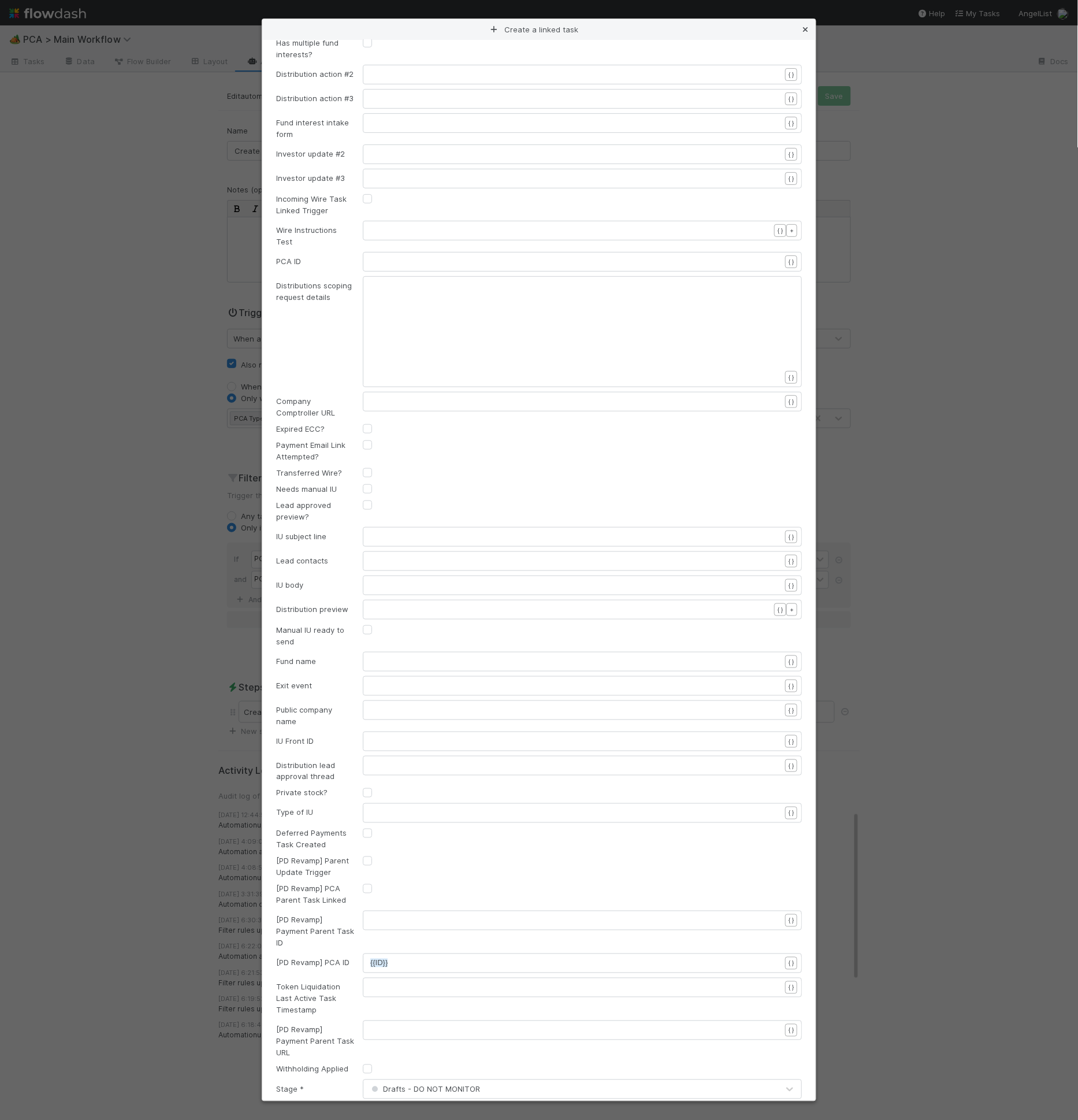
click at [806, 28] on icon at bounding box center [805, 29] width 12 height 7
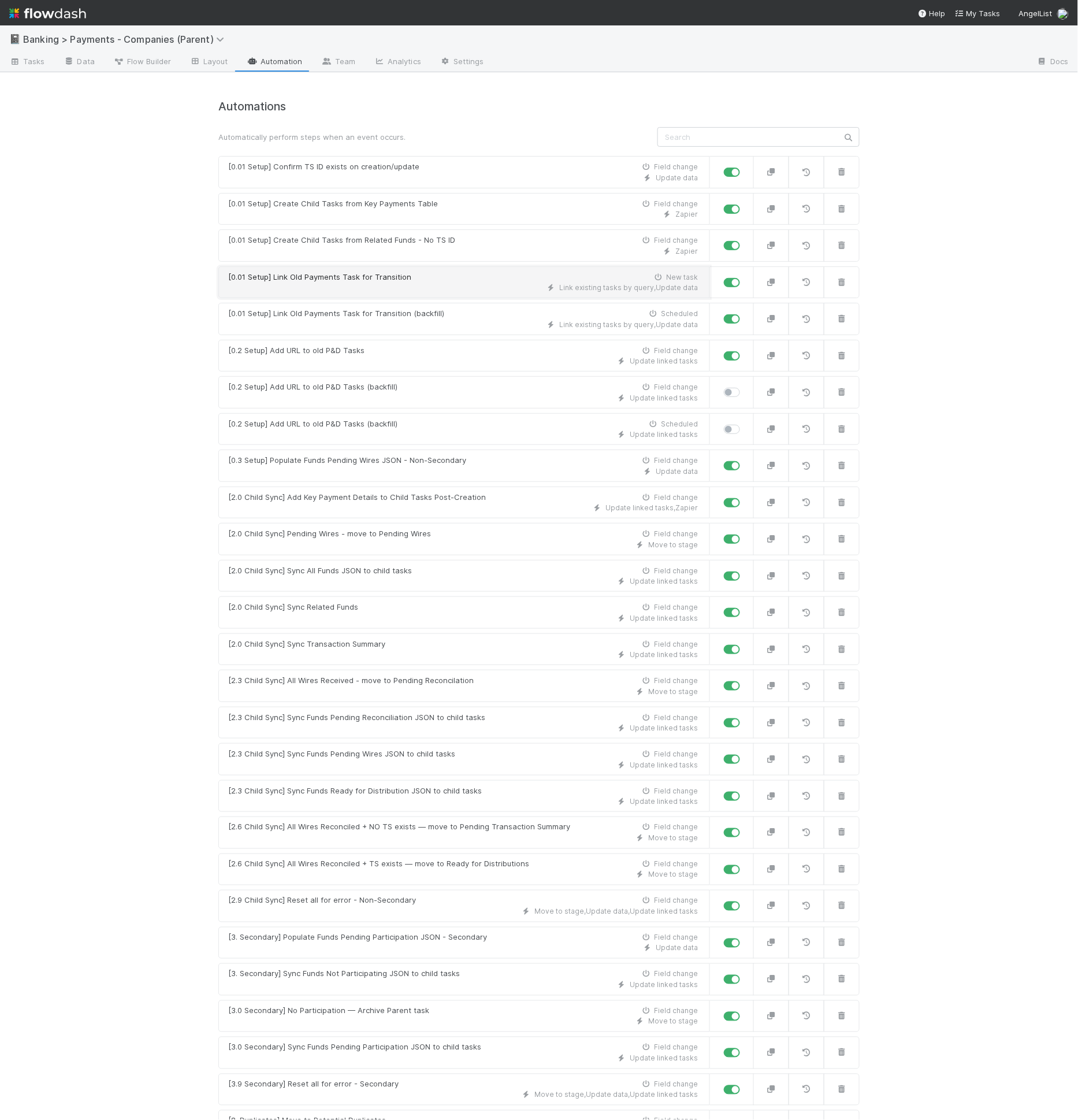
click at [423, 279] on div "[0.01 Setup] Link Old Payments Task for Transition New task" at bounding box center [463, 277] width 470 height 12
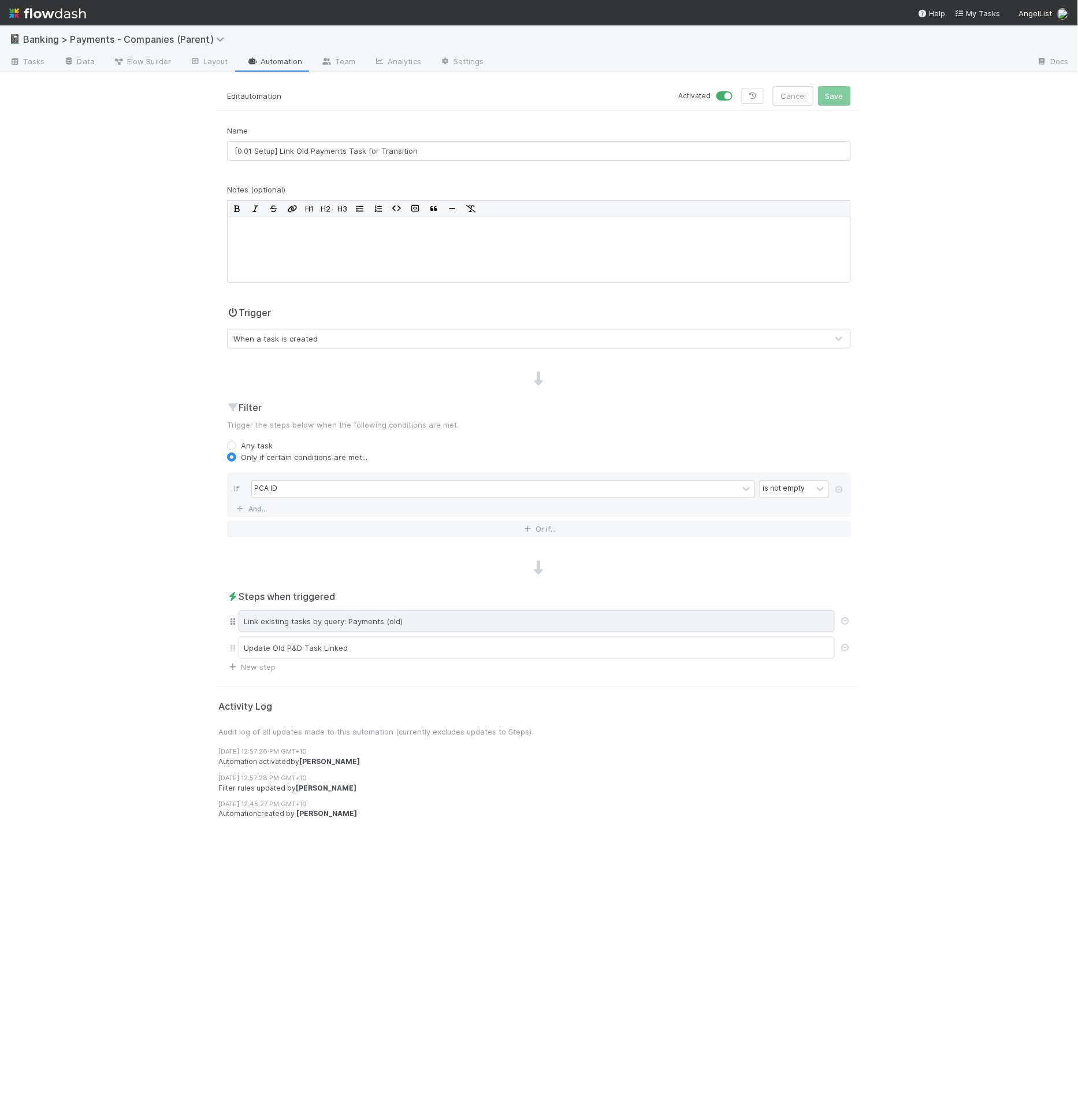
click at [396, 612] on div "Link existing tasks by query: Payments (old)" at bounding box center [537, 621] width 597 height 22
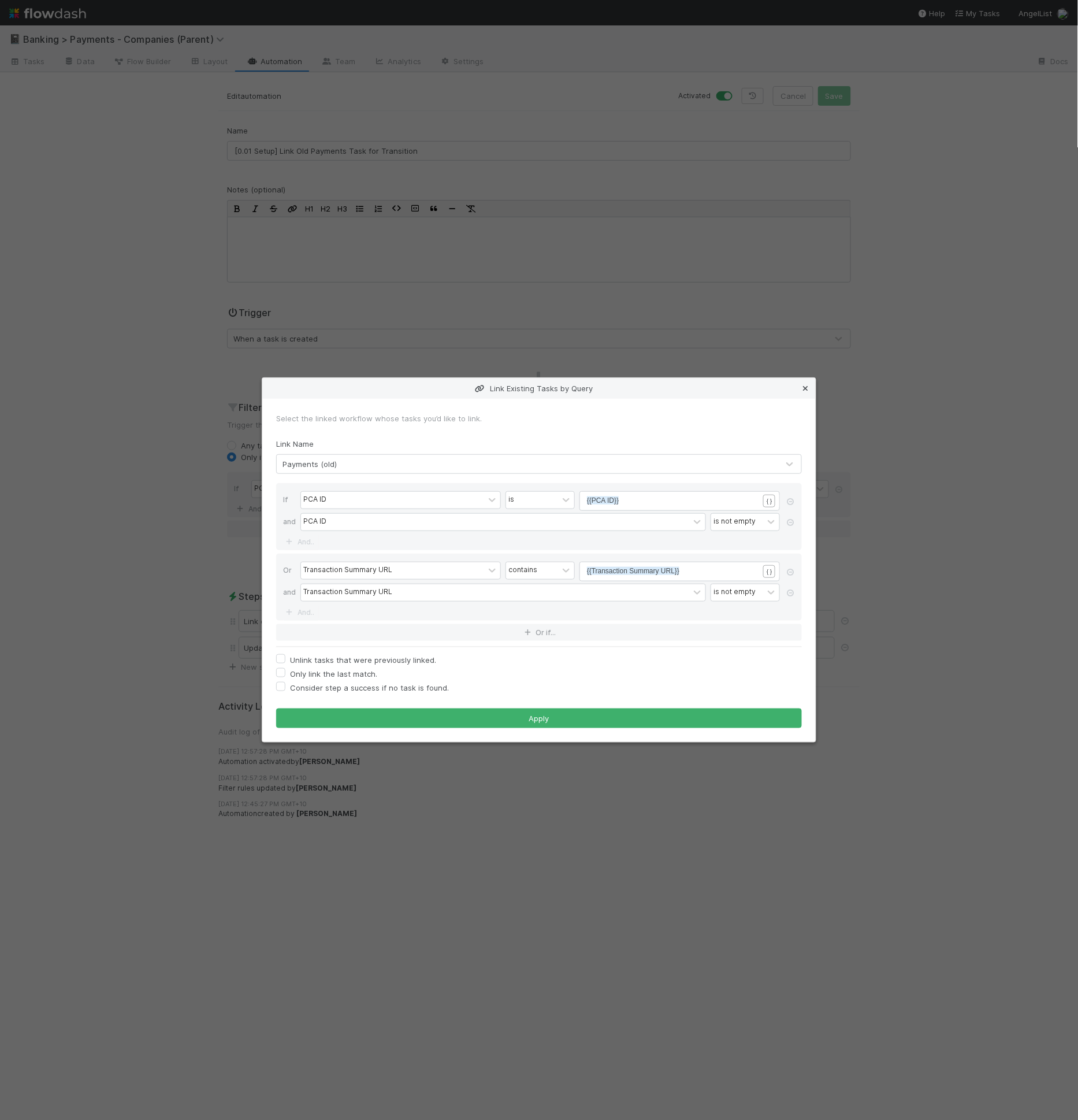
click at [801, 389] on icon at bounding box center [805, 389] width 12 height 7
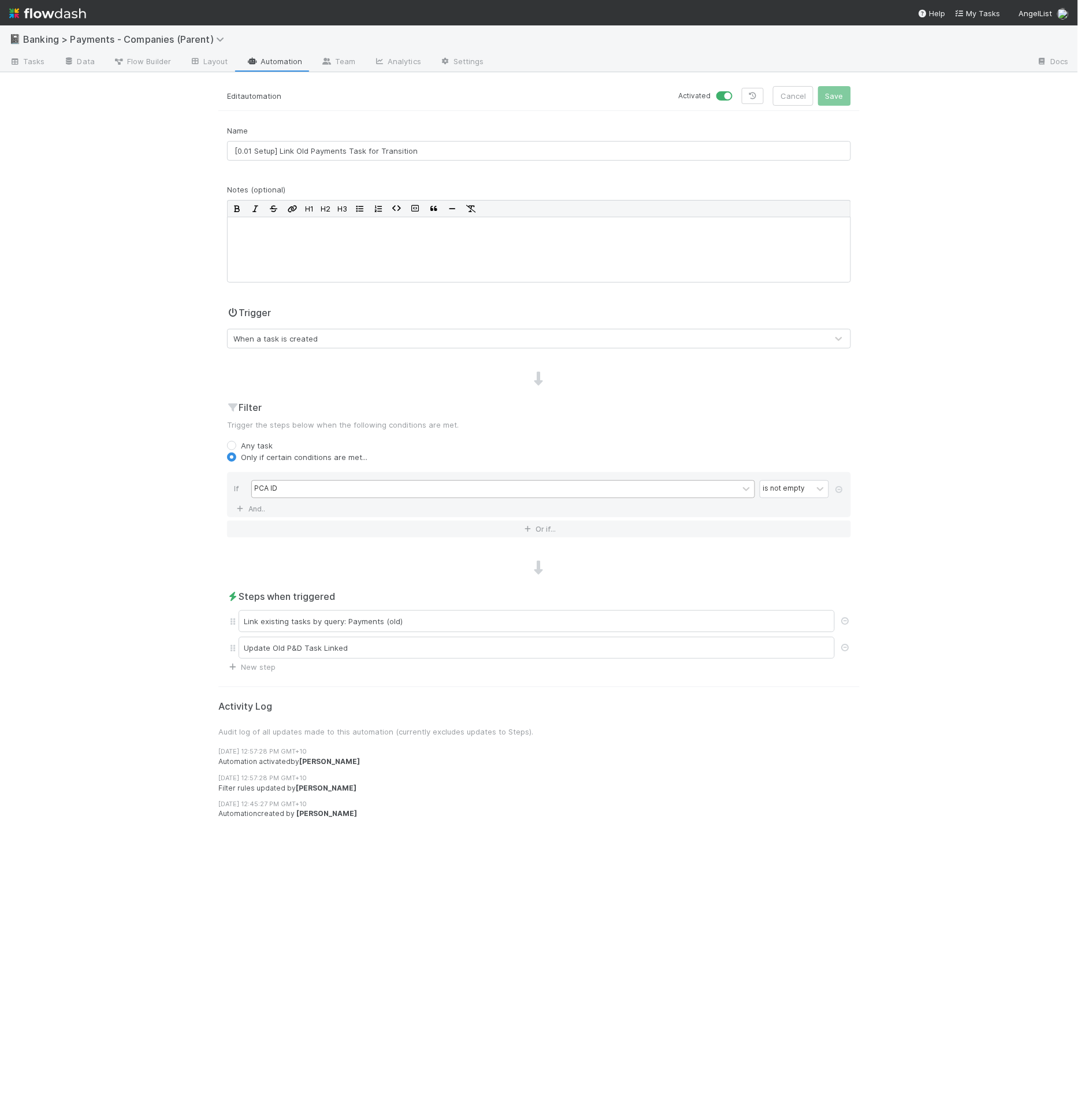
click at [399, 485] on div "PCA ID" at bounding box center [496, 489] width 487 height 17
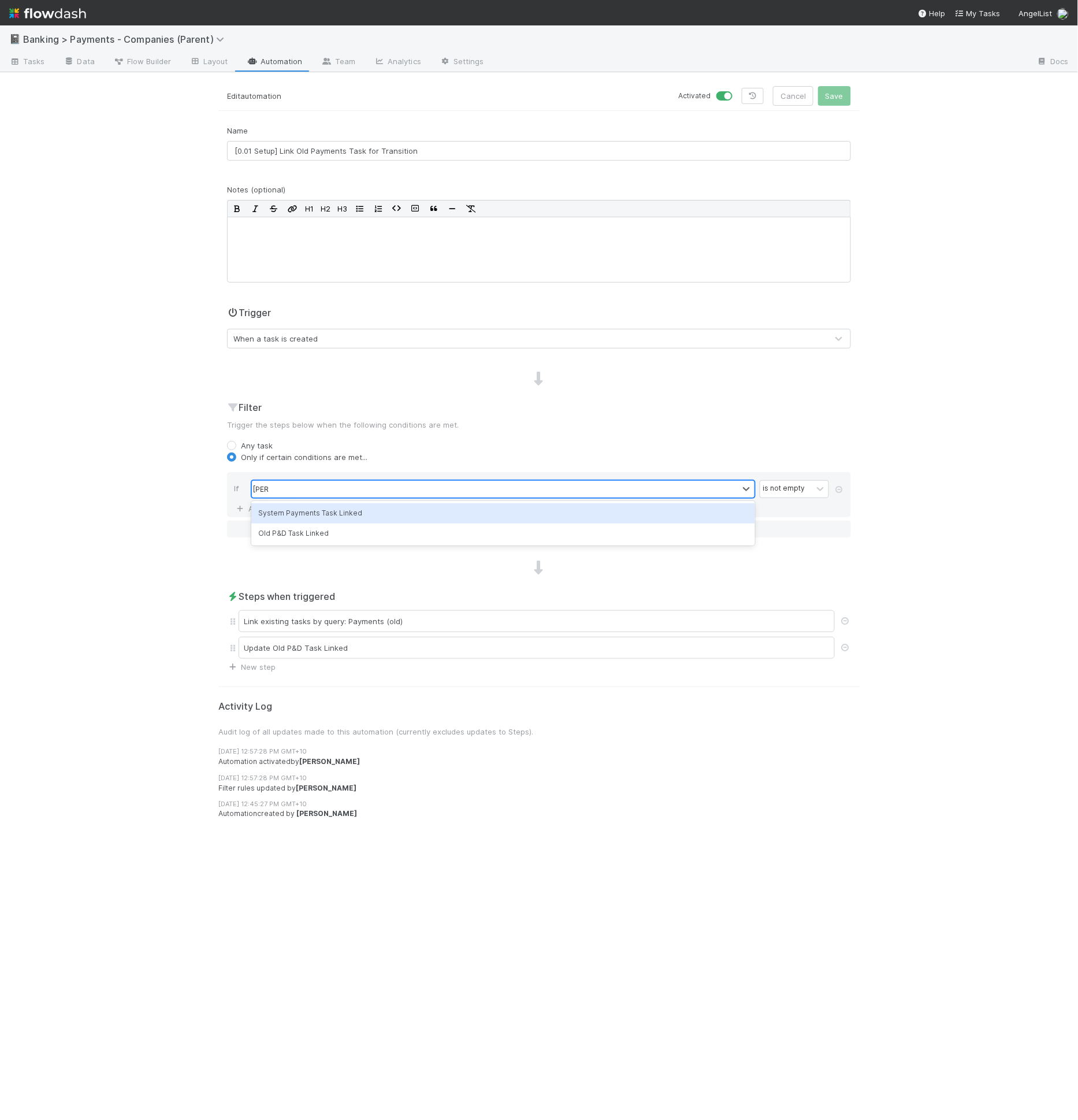
type input "linked"
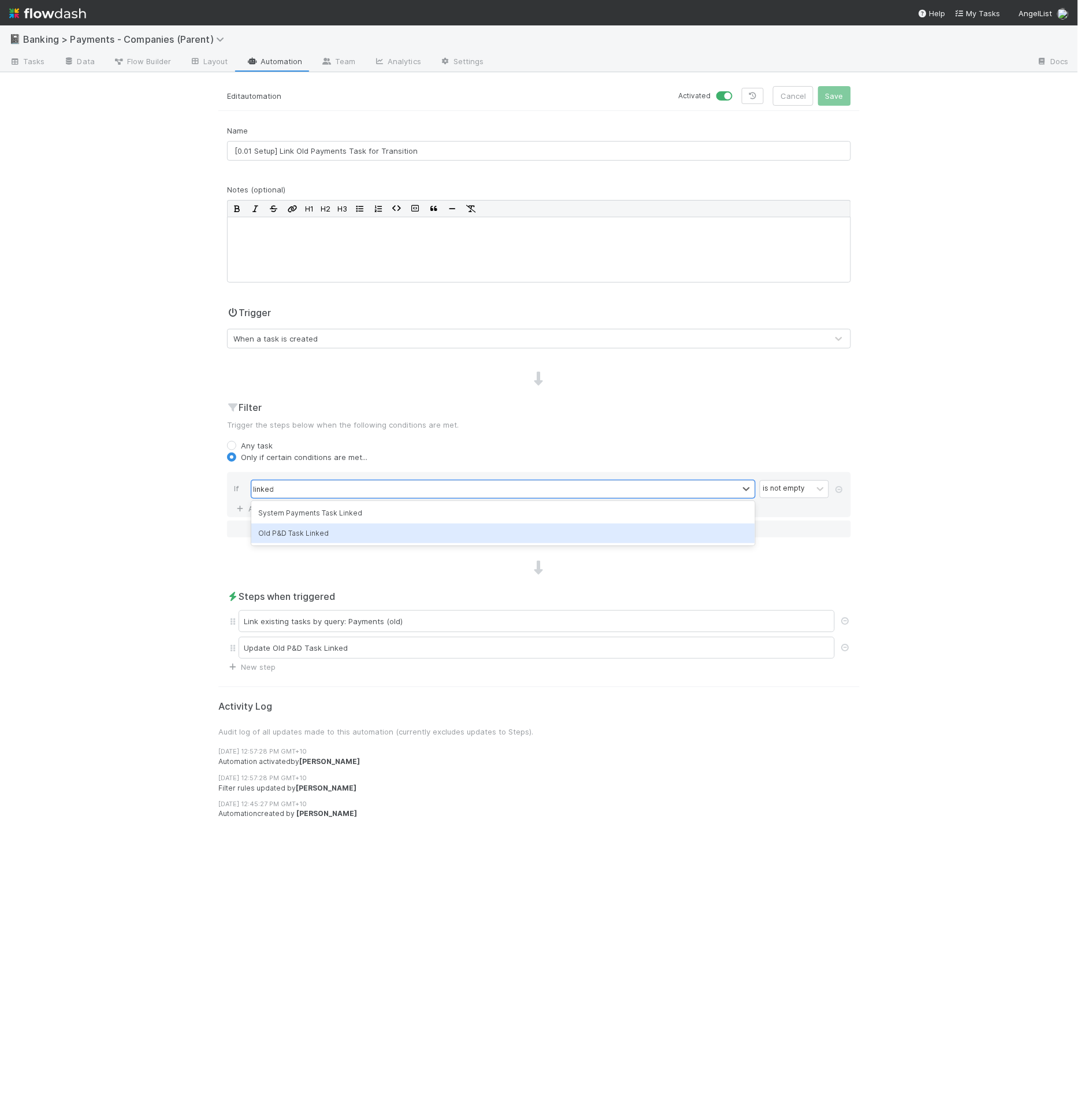
click at [347, 529] on div "Old P&D Task Linked" at bounding box center [503, 533] width 504 height 20
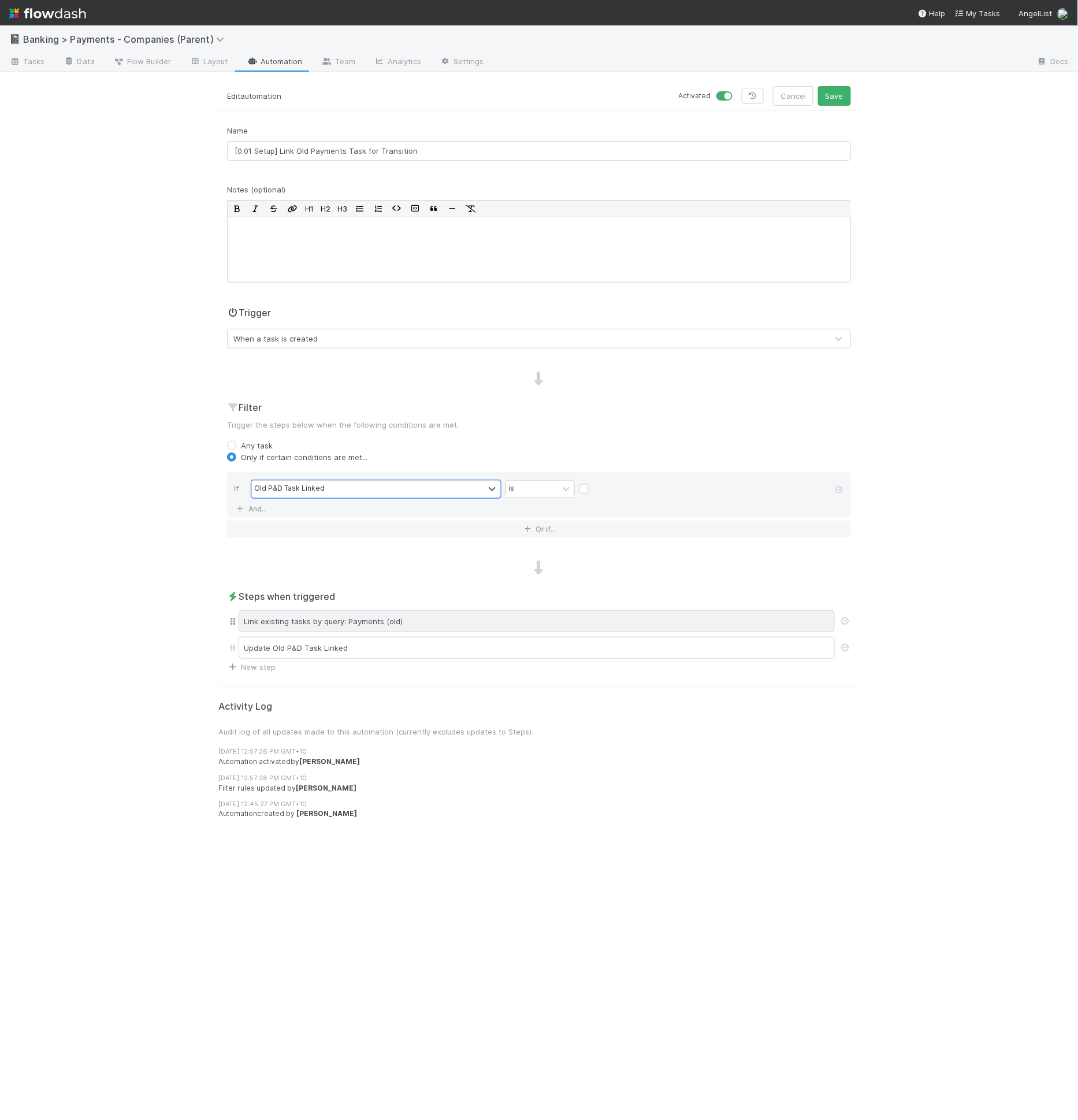
click at [314, 625] on div "Link existing tasks by query: Payments (old)" at bounding box center [537, 621] width 597 height 22
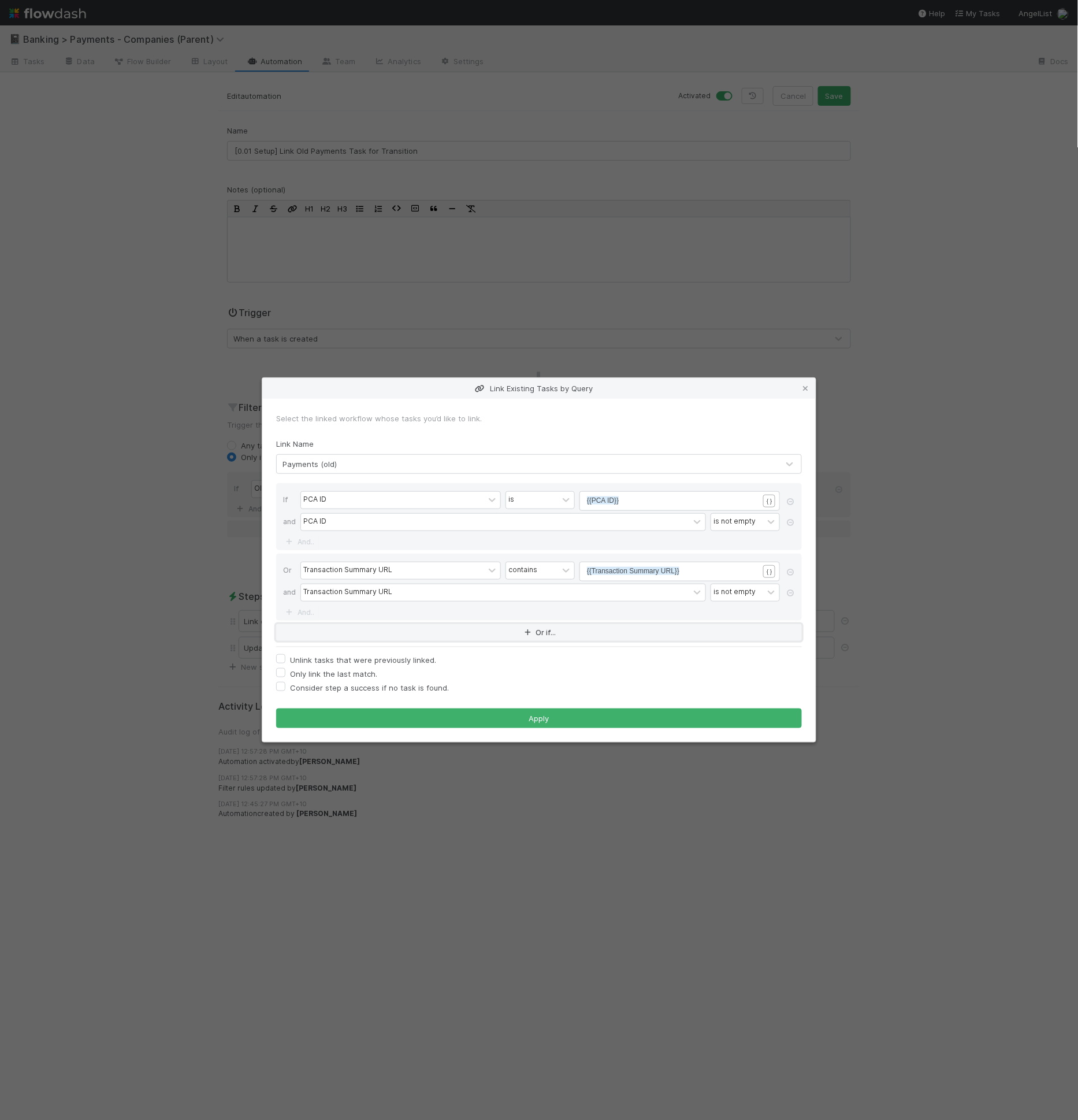
click at [372, 632] on button "Or if..." at bounding box center [539, 632] width 526 height 17
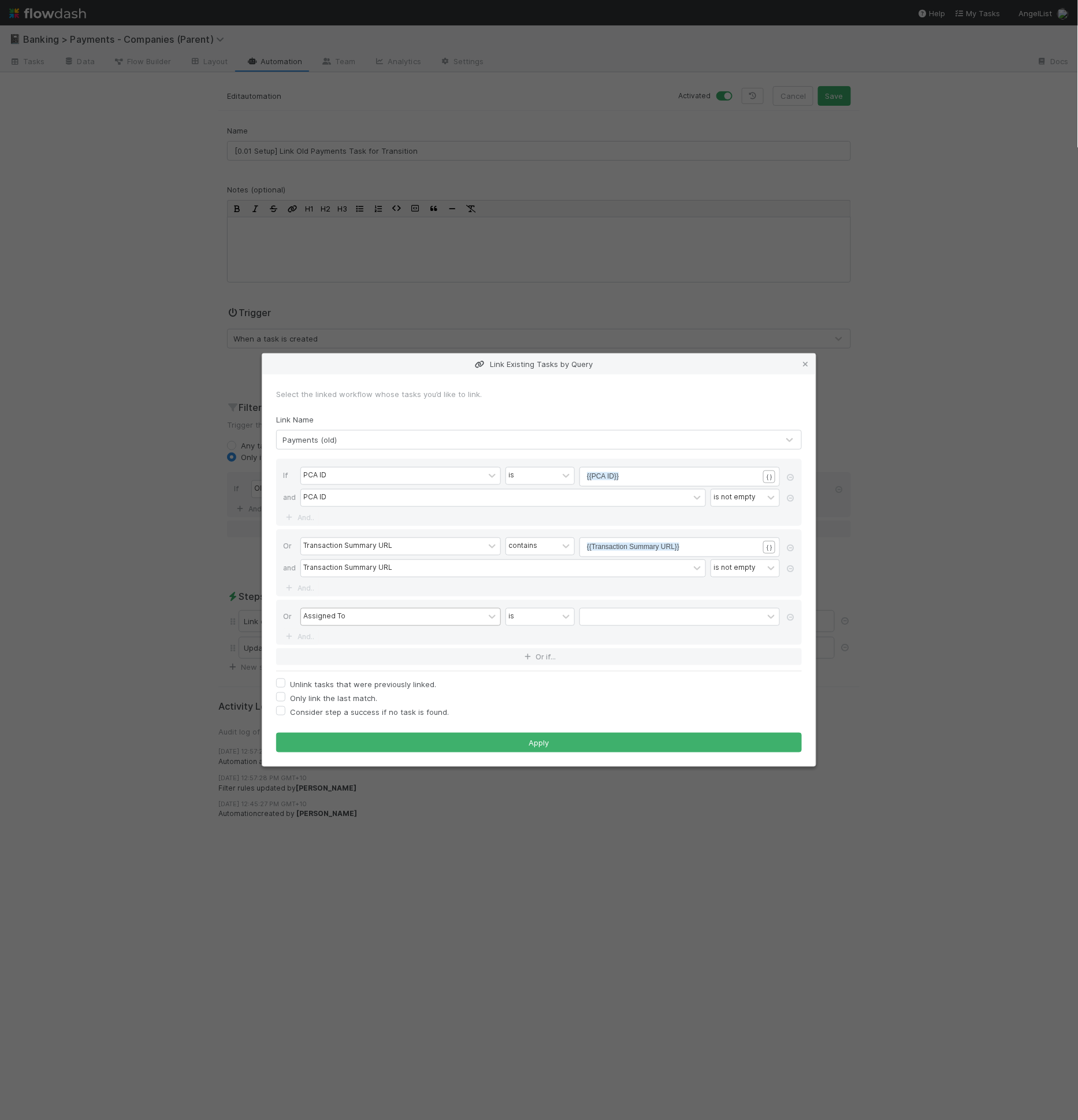
click at [377, 619] on div "Assigned To" at bounding box center [392, 616] width 183 height 17
type input "pd reva"
click at [306, 637] on link "And.." at bounding box center [301, 637] width 37 height 17
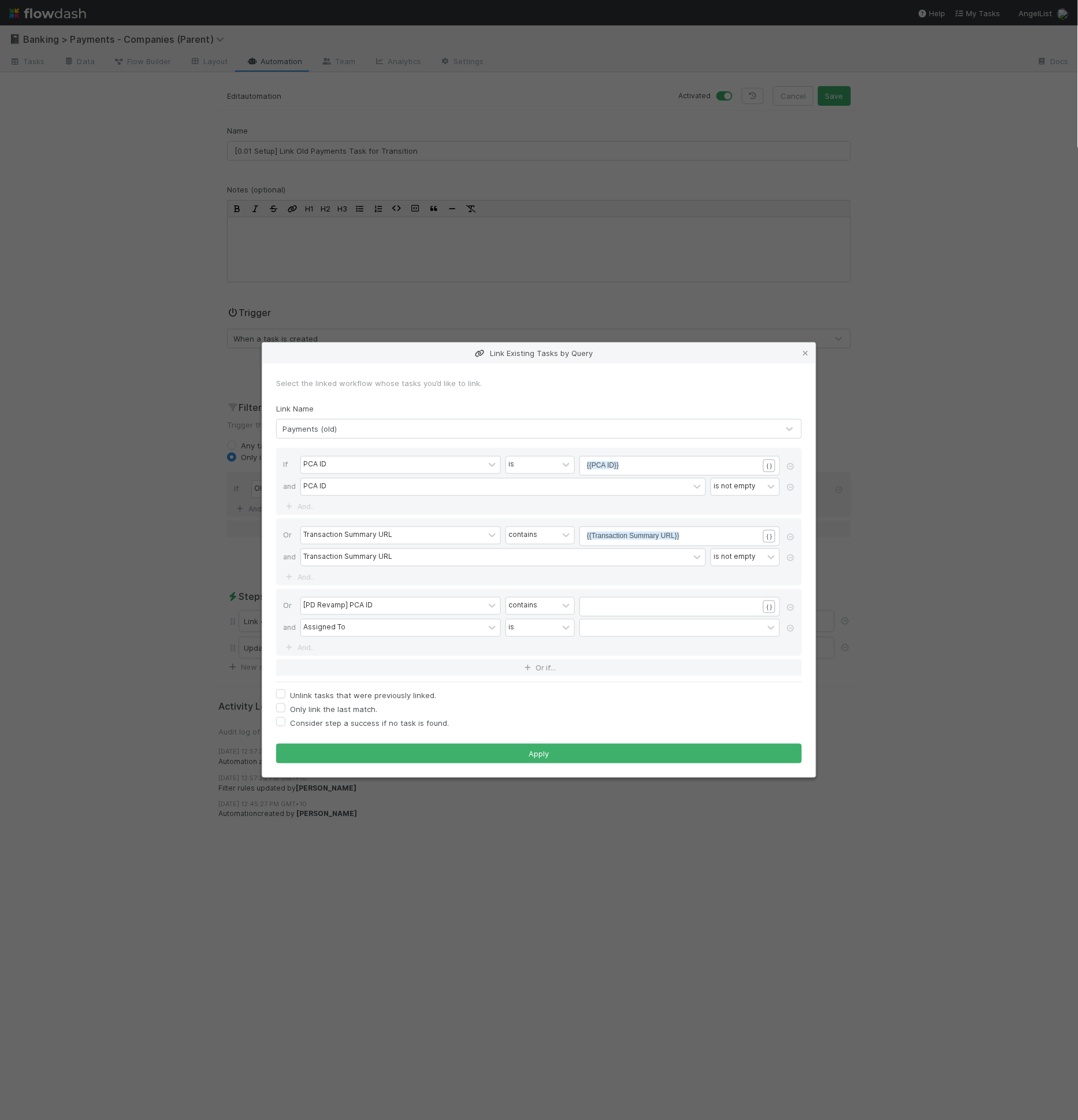
click at [325, 637] on div "Assigned To is" at bounding box center [542, 629] width 484 height 21
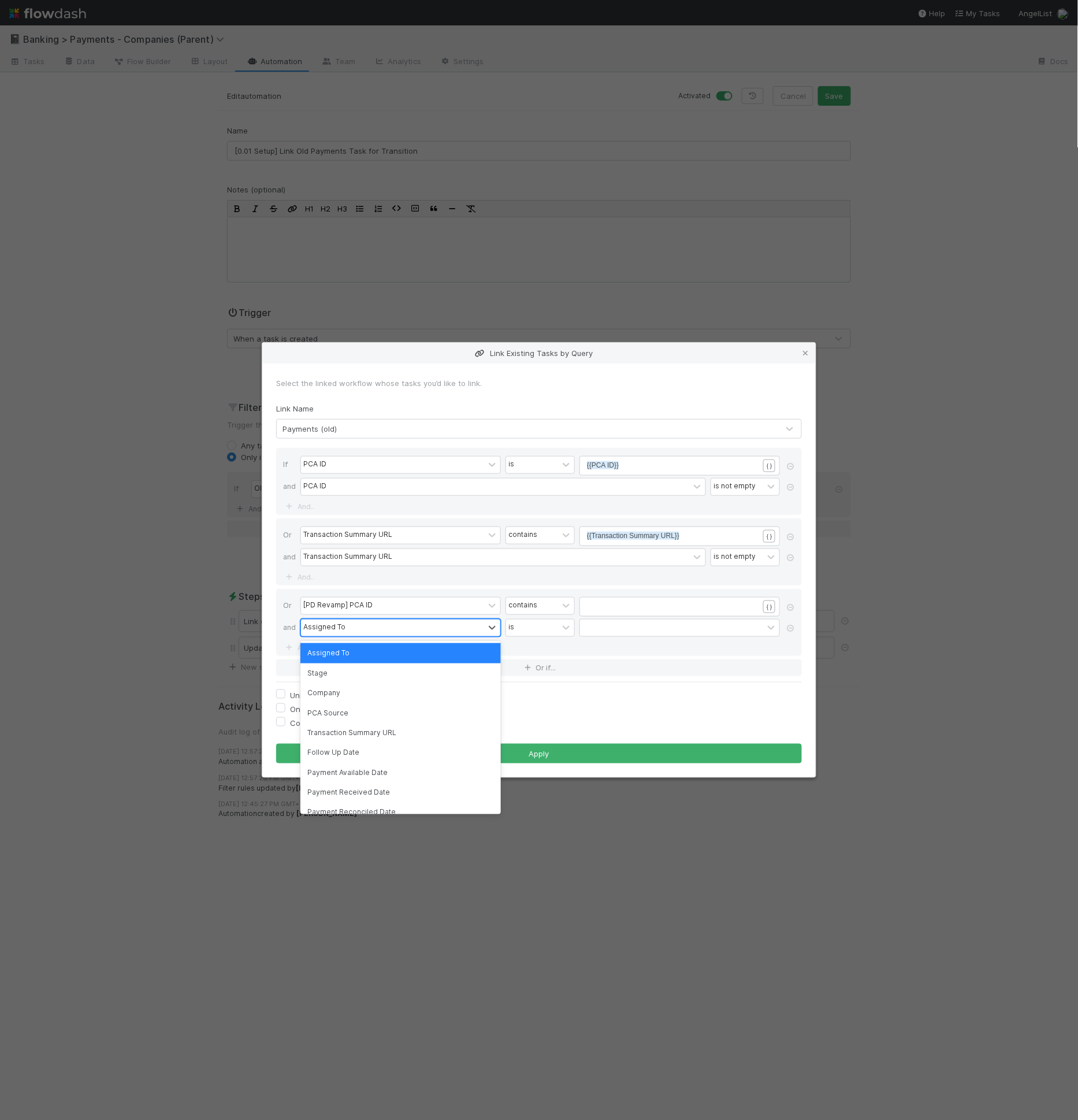
click at [329, 634] on div "Assigned To" at bounding box center [392, 628] width 183 height 17
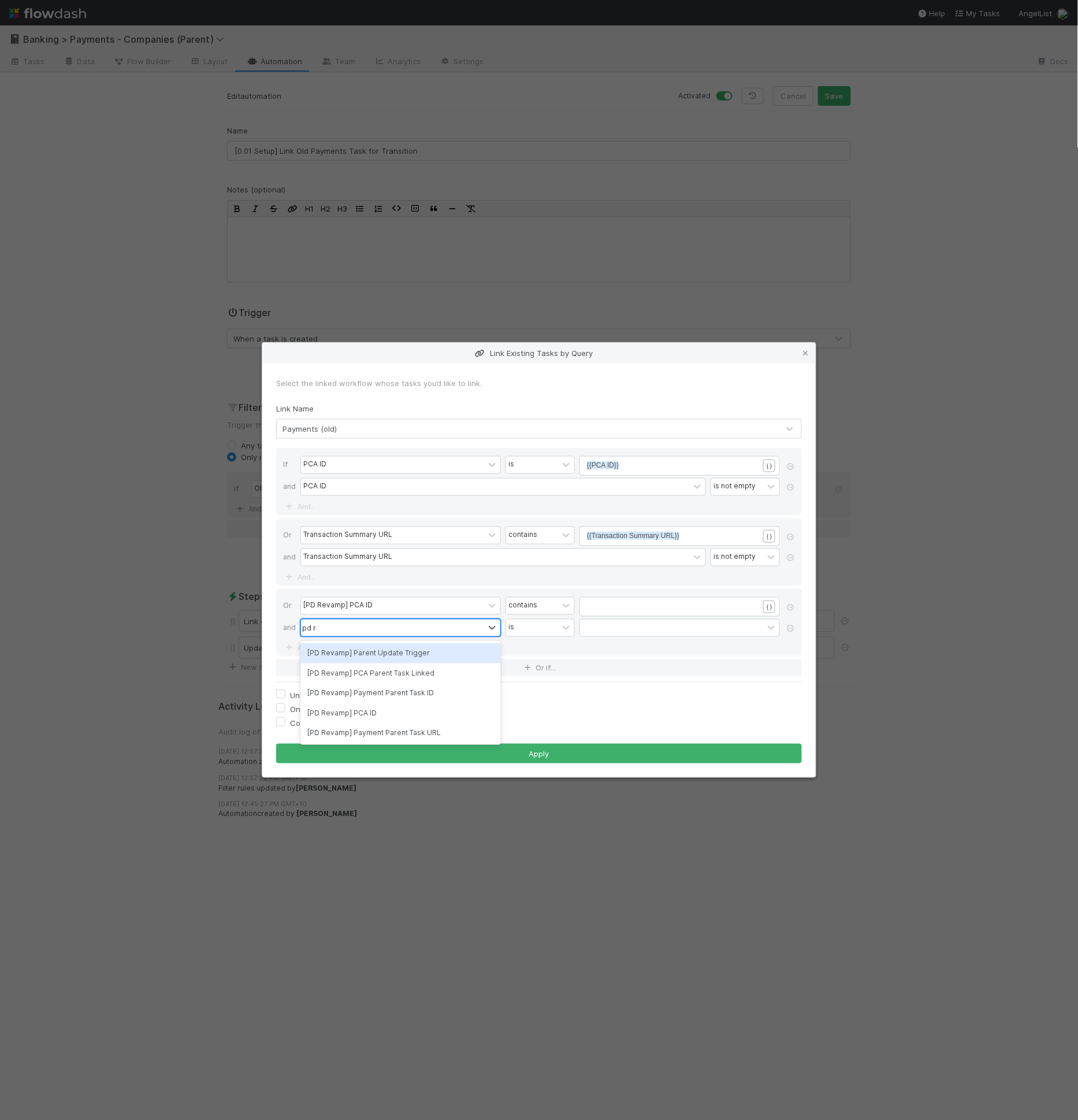
type input "pd rev"
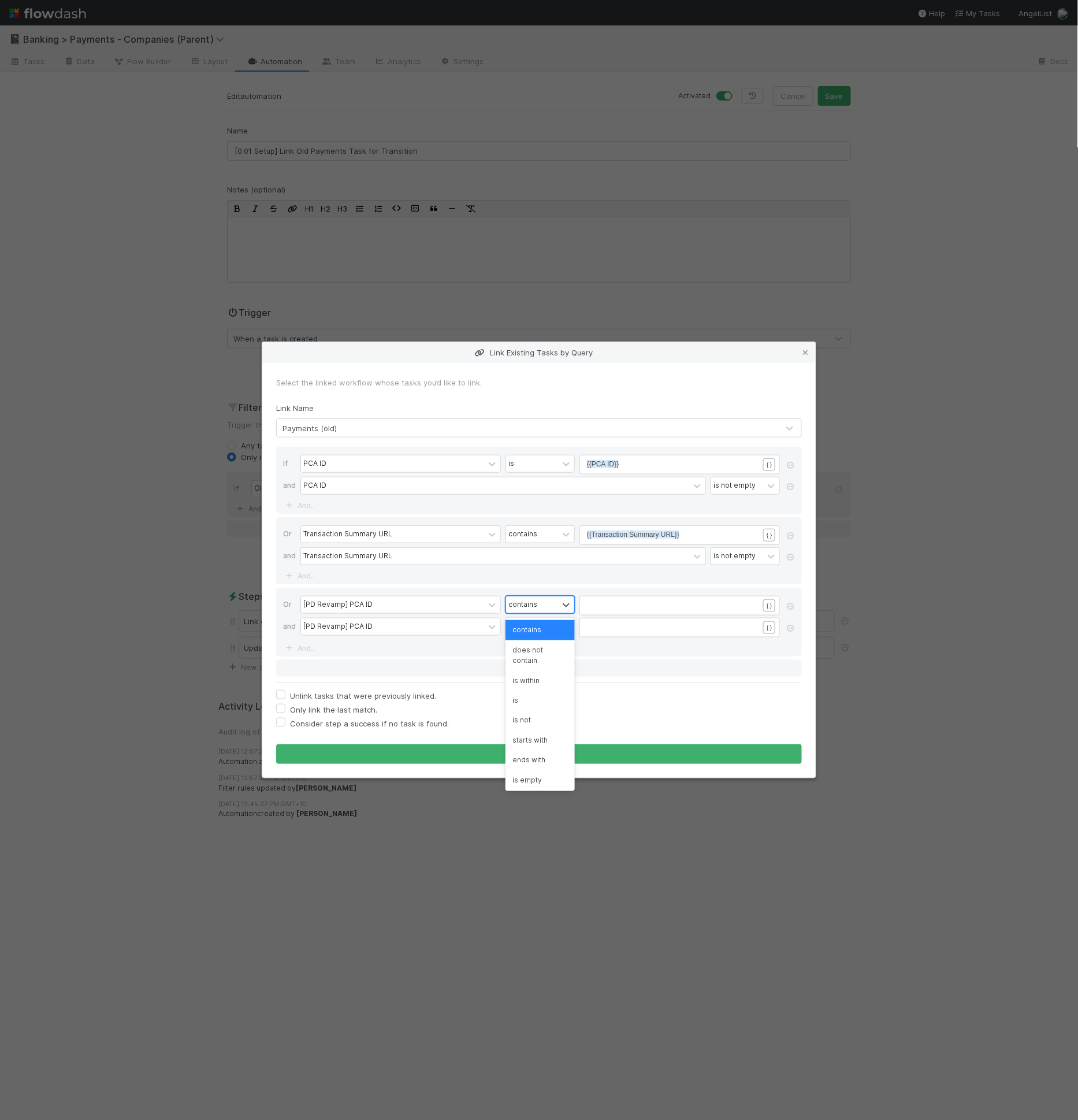
click at [522, 610] on div "contains" at bounding box center [532, 605] width 52 height 17
click at [544, 781] on div "is not empty" at bounding box center [540, 779] width 70 height 20
click at [612, 622] on pre "​" at bounding box center [677, 627] width 181 height 11
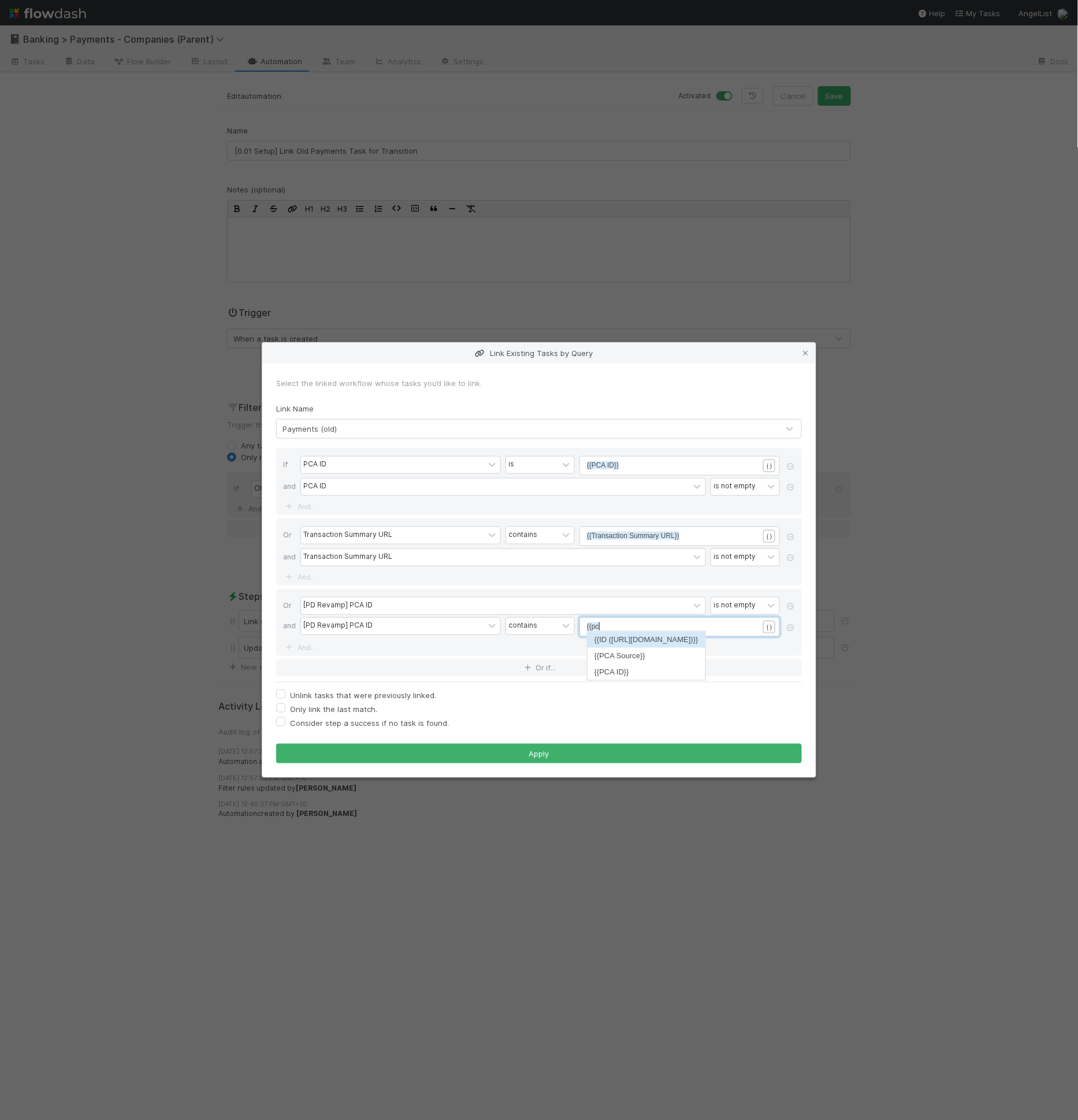
type textarea "{{pca"
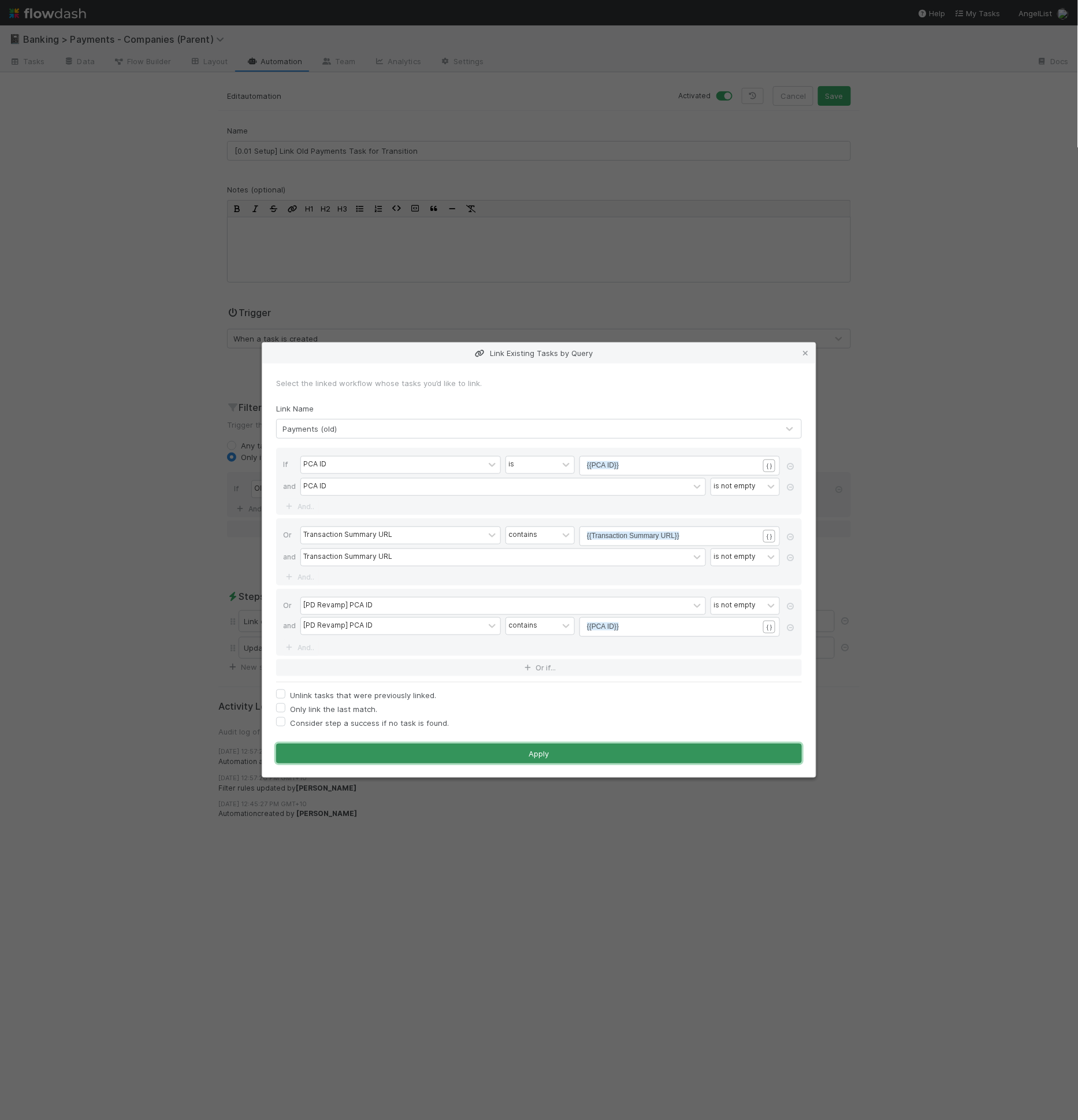
click at [549, 759] on button "Apply" at bounding box center [539, 754] width 526 height 20
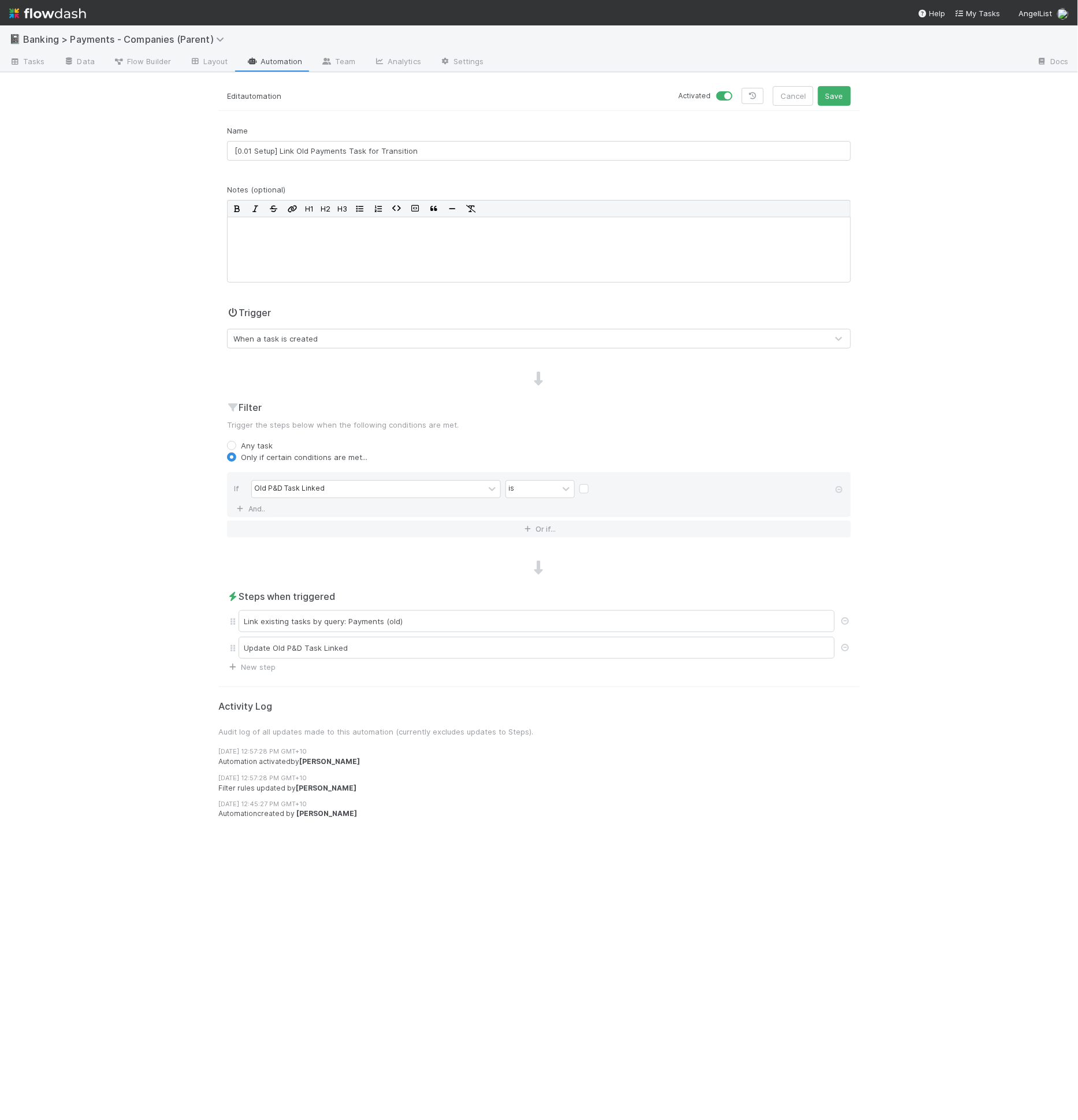
click at [832, 83] on div "📓 Banking > Payments - Companies (Parent) Tasks Data Flow Builder Layout Automa…" at bounding box center [539, 572] width 1078 height 1094
click at [833, 89] on button "Save" at bounding box center [835, 96] width 33 height 20
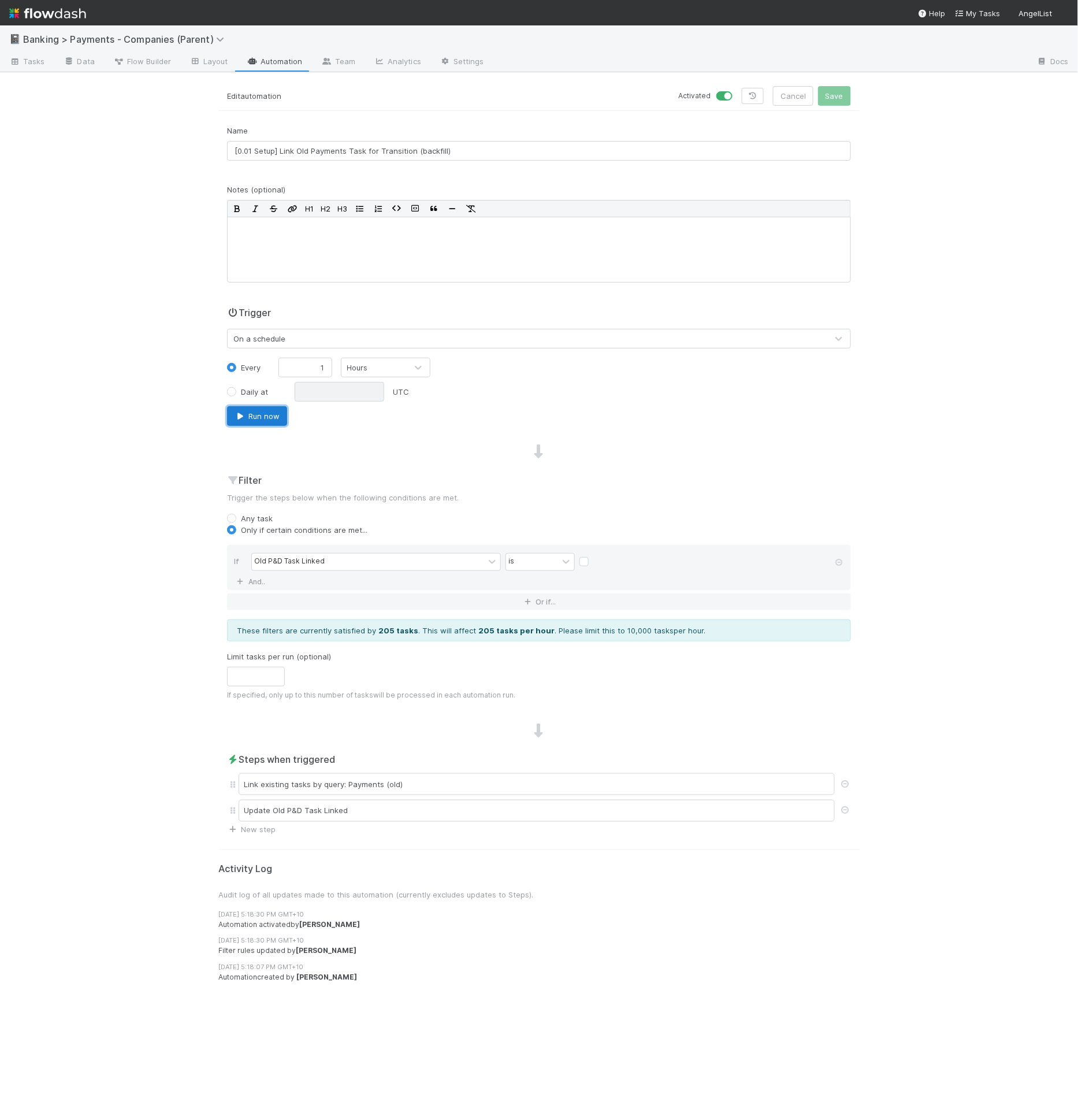
click at [272, 420] on button "Run now" at bounding box center [257, 416] width 60 height 20
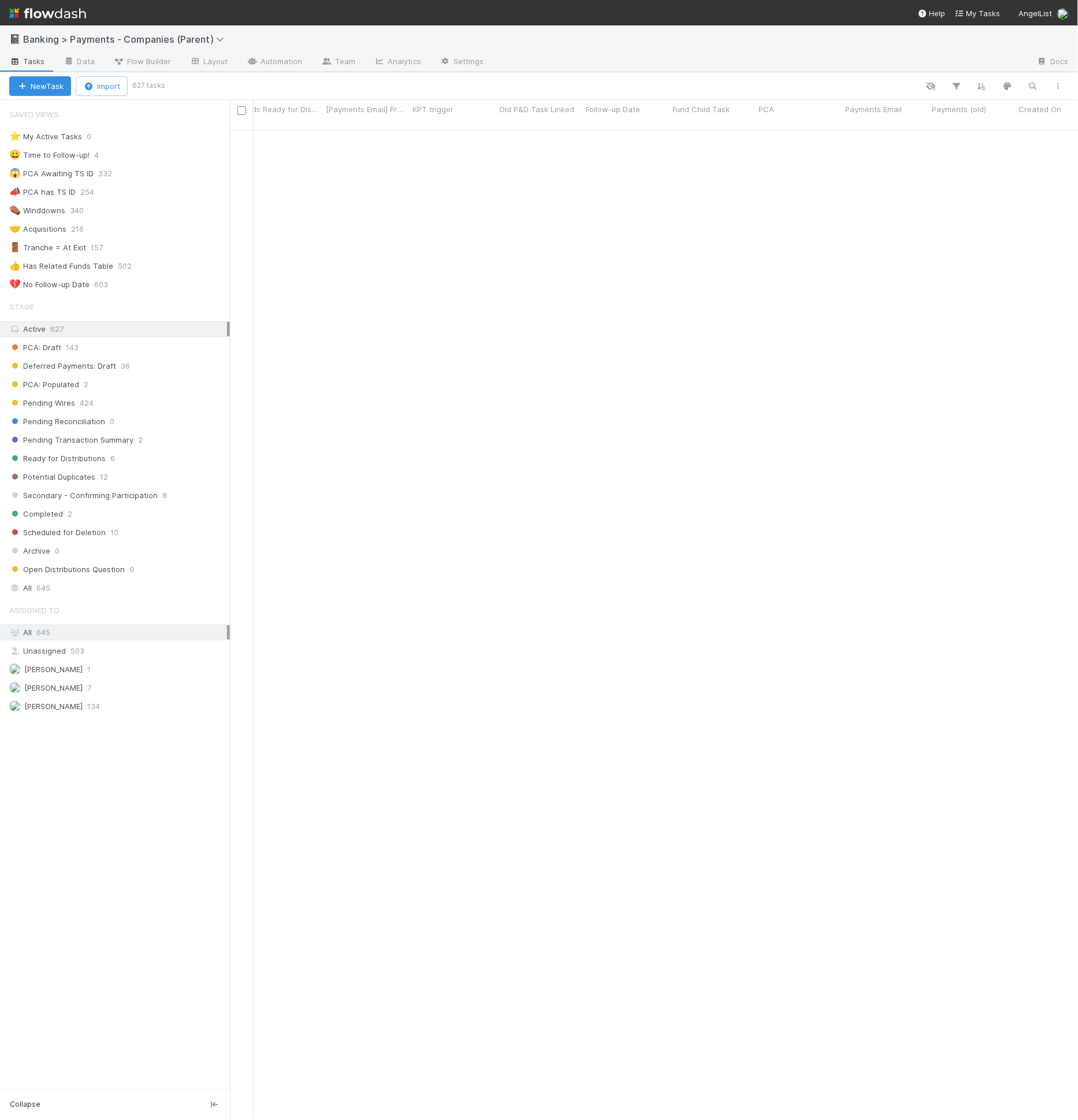
scroll to position [1322, 3904]
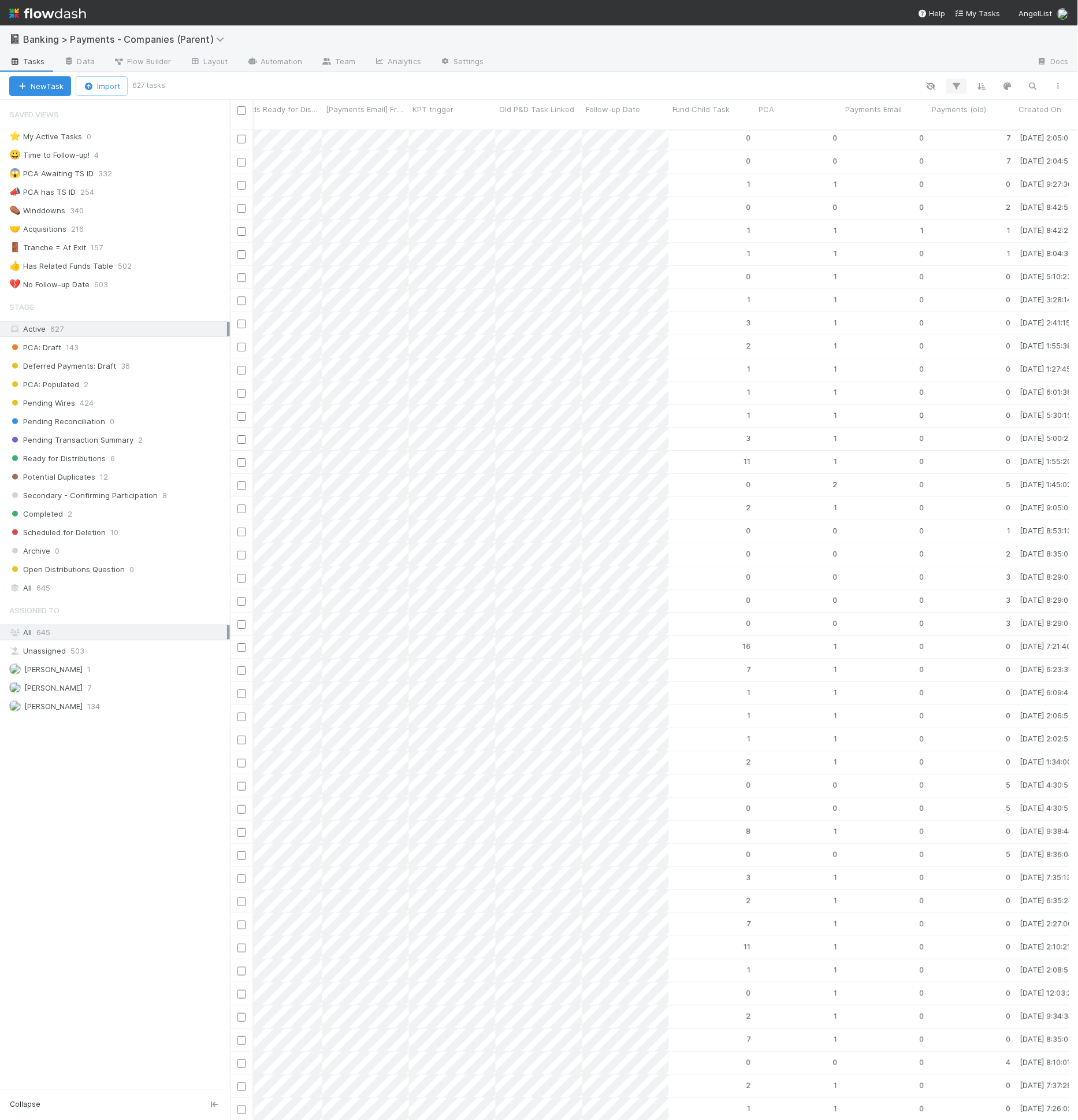
click at [959, 76] on div "New Task Import 627 tasks" at bounding box center [539, 86] width 1078 height 28
click at [958, 83] on icon "button" at bounding box center [957, 86] width 12 height 11
click at [808, 124] on button "Add Filter" at bounding box center [780, 120] width 347 height 17
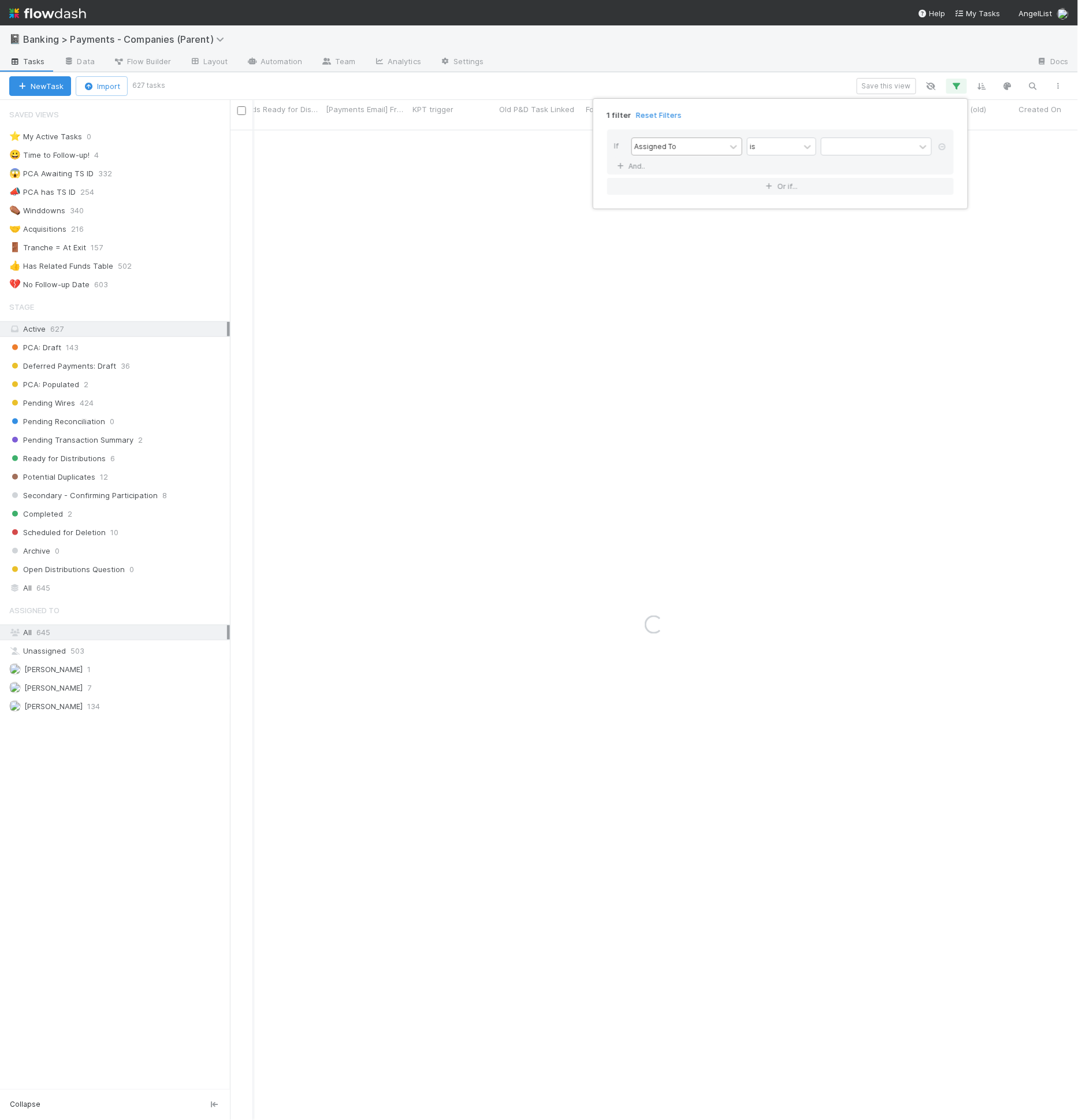
click at [699, 145] on div "Assigned To" at bounding box center [679, 146] width 94 height 17
type input "o"
type input "payments"
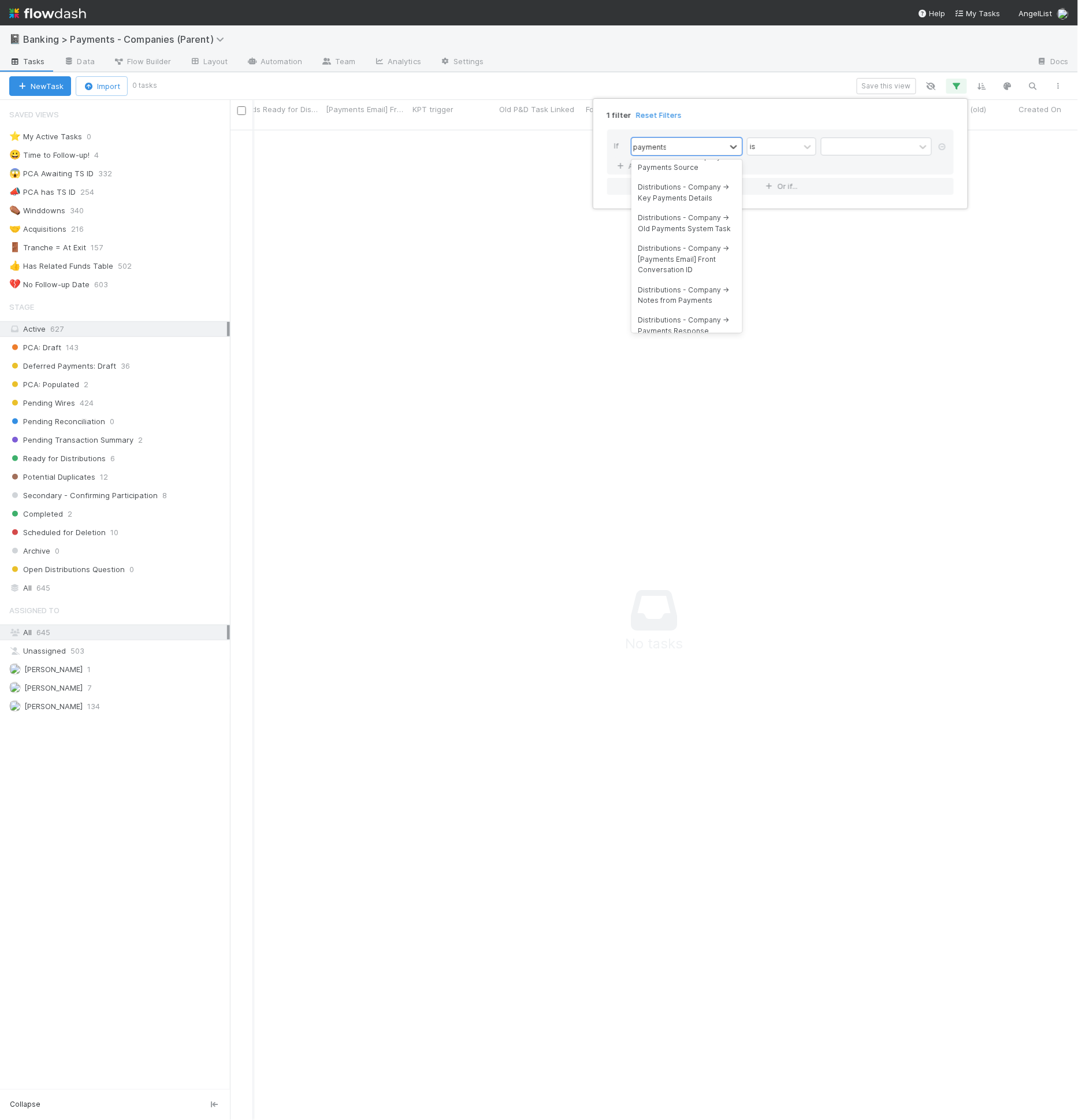
click at [766, 141] on div at bounding box center [760, 146] width 16 height 17
click at [766, 141] on div at bounding box center [760, 146] width 14 height 12
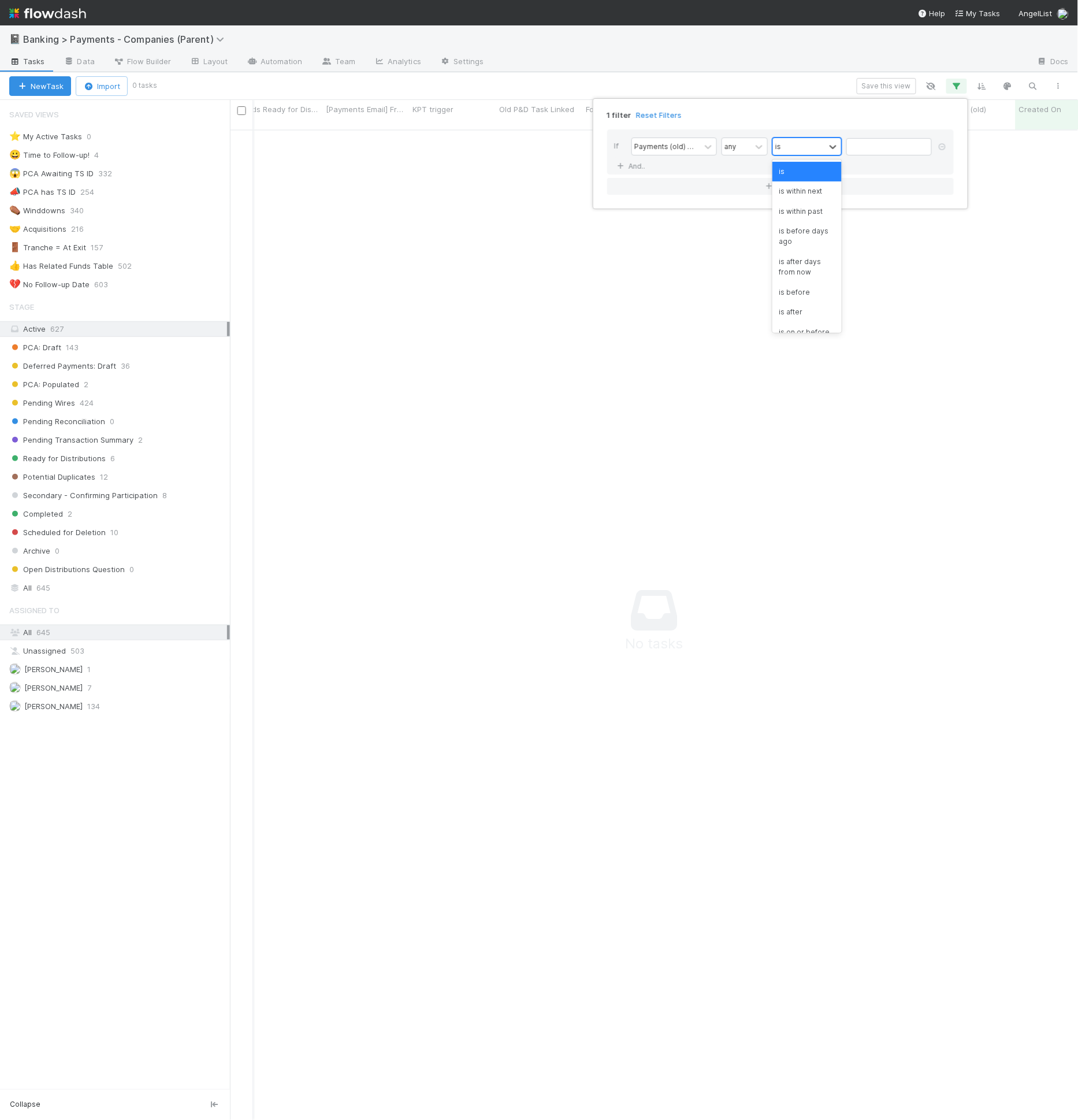
click at [801, 144] on div "is" at bounding box center [799, 146] width 52 height 17
click at [802, 261] on div "is empty" at bounding box center [807, 251] width 70 height 20
click at [727, 148] on div "Payments (old) -> Created On" at bounding box center [685, 146] width 101 height 11
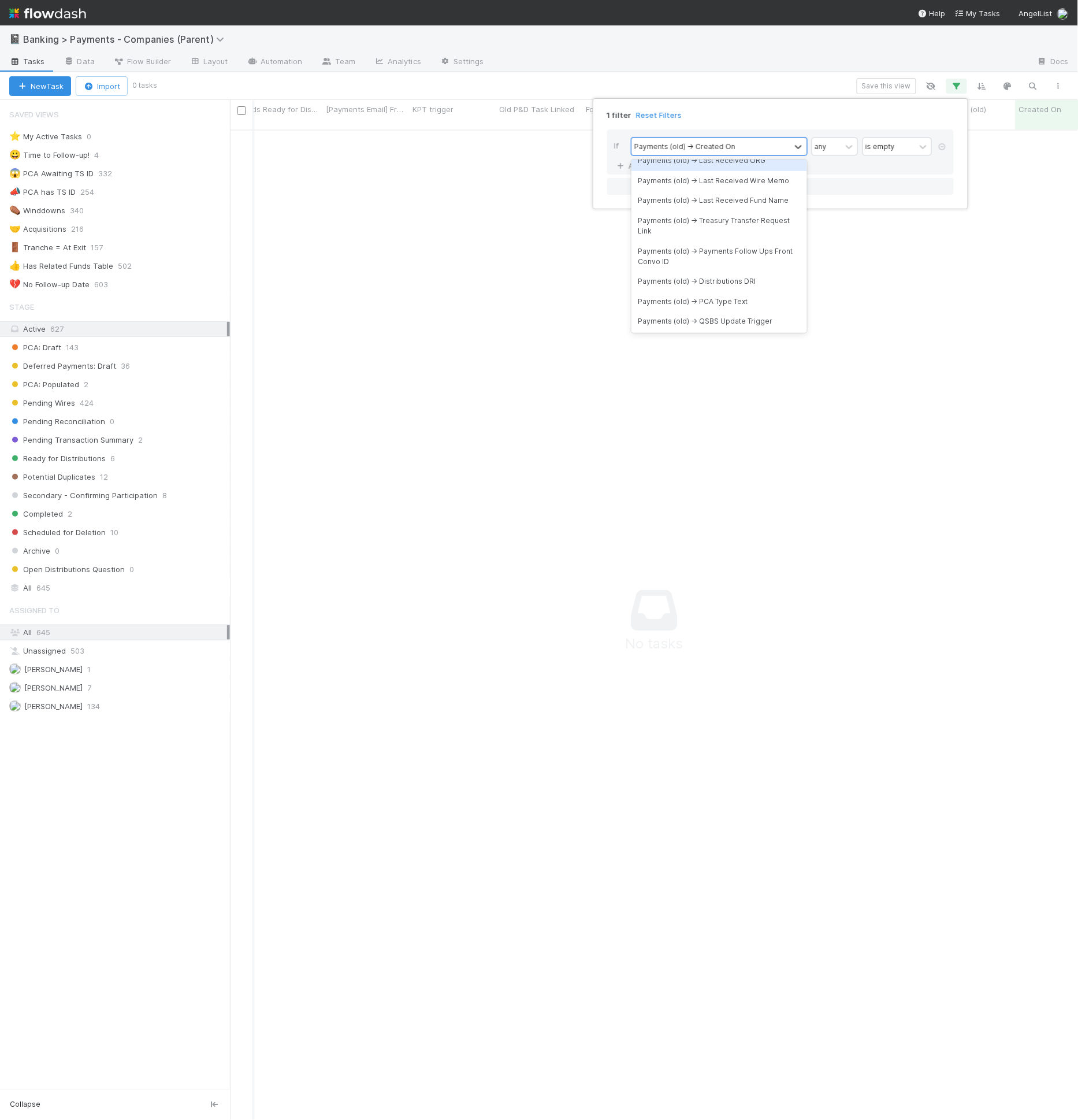
scroll to position [10020, 0]
click at [756, 149] on div "Payments (old) -> ID" at bounding box center [719, 139] width 176 height 20
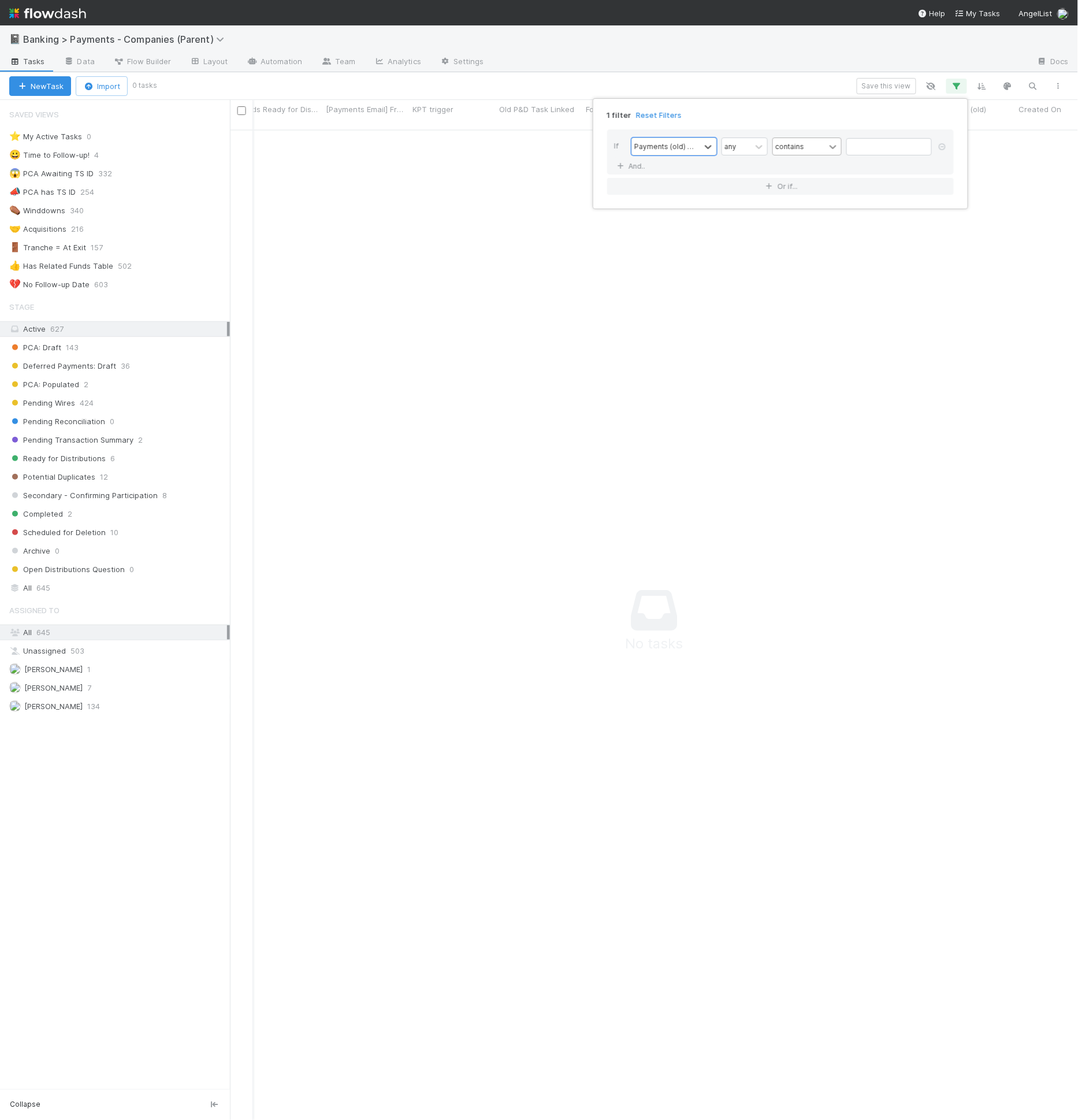
scroll to position [981, 819]
click at [830, 150] on icon at bounding box center [833, 146] width 12 height 12
click at [807, 320] on div "is empty" at bounding box center [807, 321] width 70 height 20
click at [827, 147] on div "any" at bounding box center [827, 146] width 29 height 17
click at [835, 171] on div "all" at bounding box center [835, 171] width 46 height 20
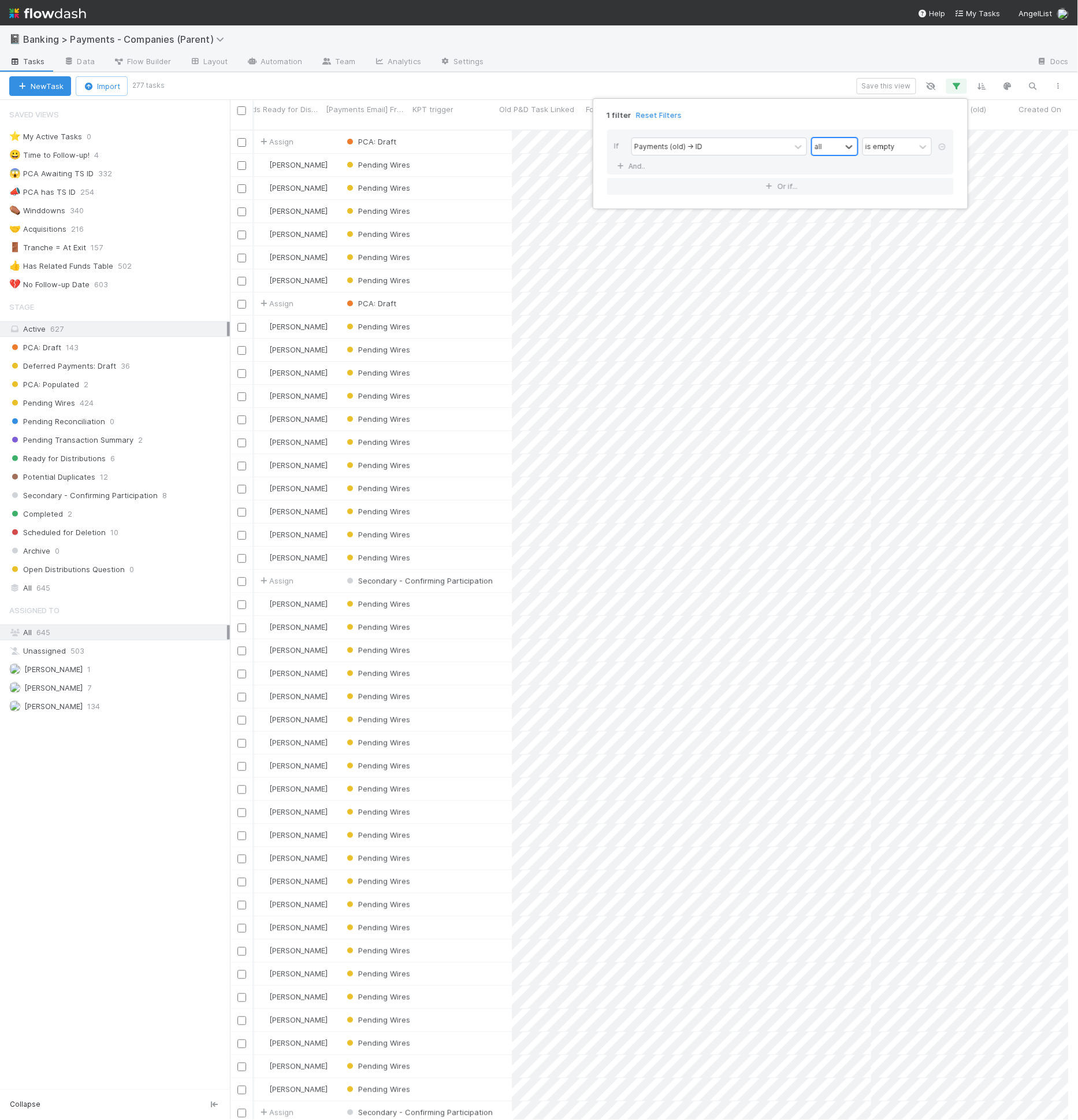
scroll to position [990, 829]
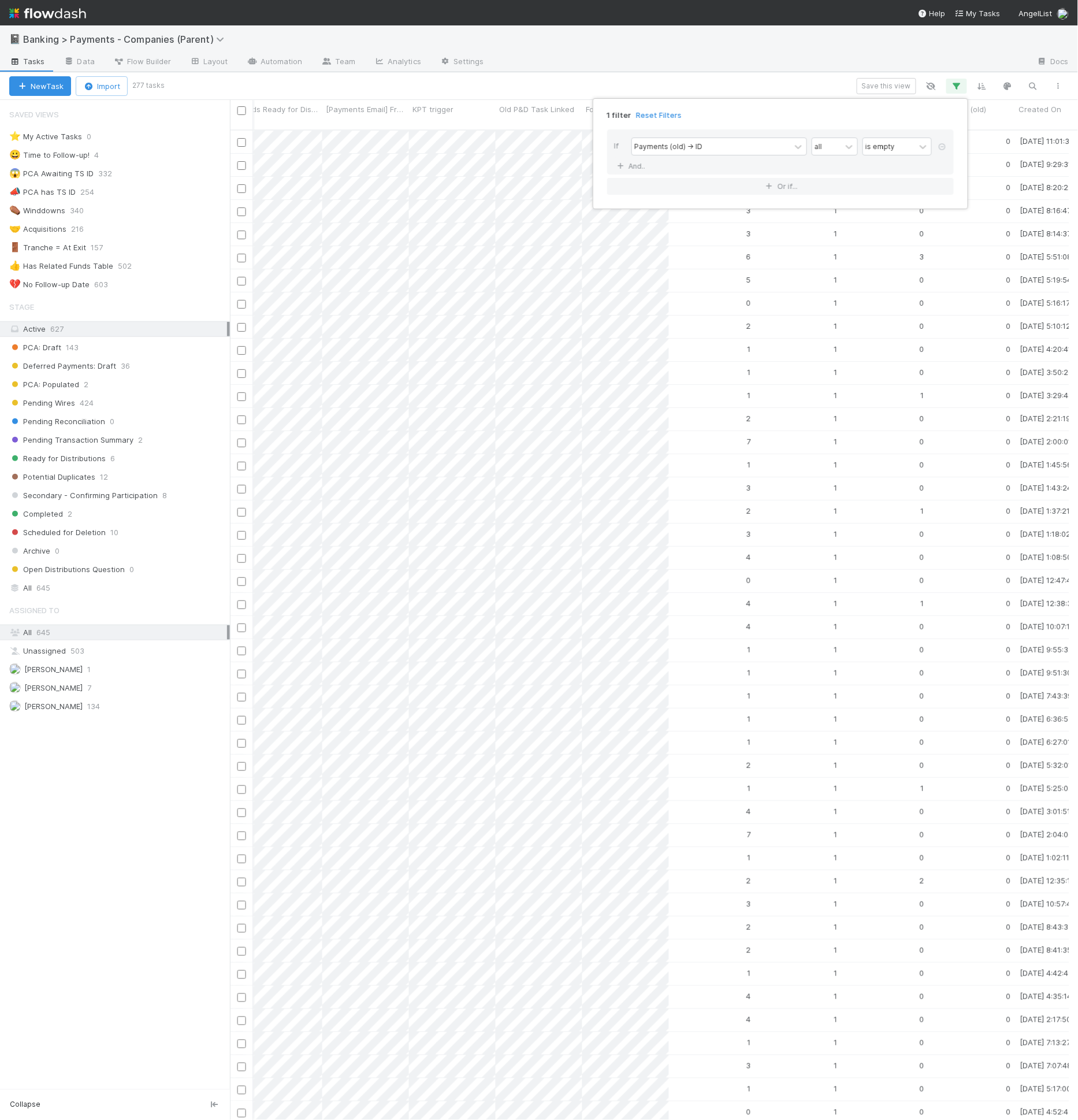
click at [830, 98] on div "1 filter Reset Filters If Payments (old) -> ID all is empty And.. Or if..." at bounding box center [780, 153] width 375 height 111
click at [830, 96] on div "1 filter Reset Filters If Payments (old) -> ID all is empty And.. Or if..." at bounding box center [539, 560] width 1078 height 1120
click at [948, 111] on span "Payments (old)" at bounding box center [959, 109] width 54 height 12
click at [966, 132] on div "Sort Lower → Higher" at bounding box center [1000, 130] width 132 height 17
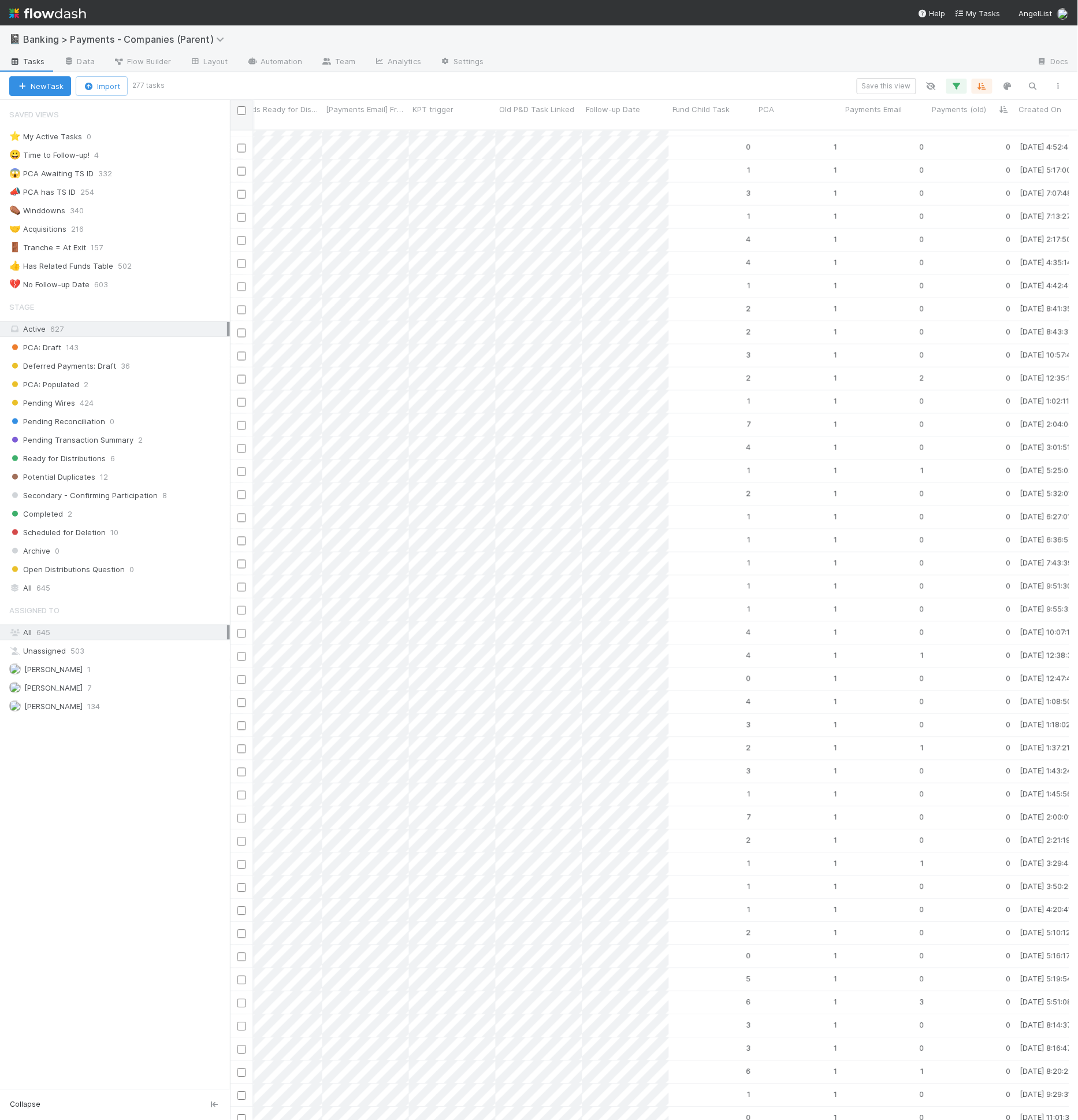
click at [241, 107] on input "checkbox" at bounding box center [242, 111] width 9 height 9
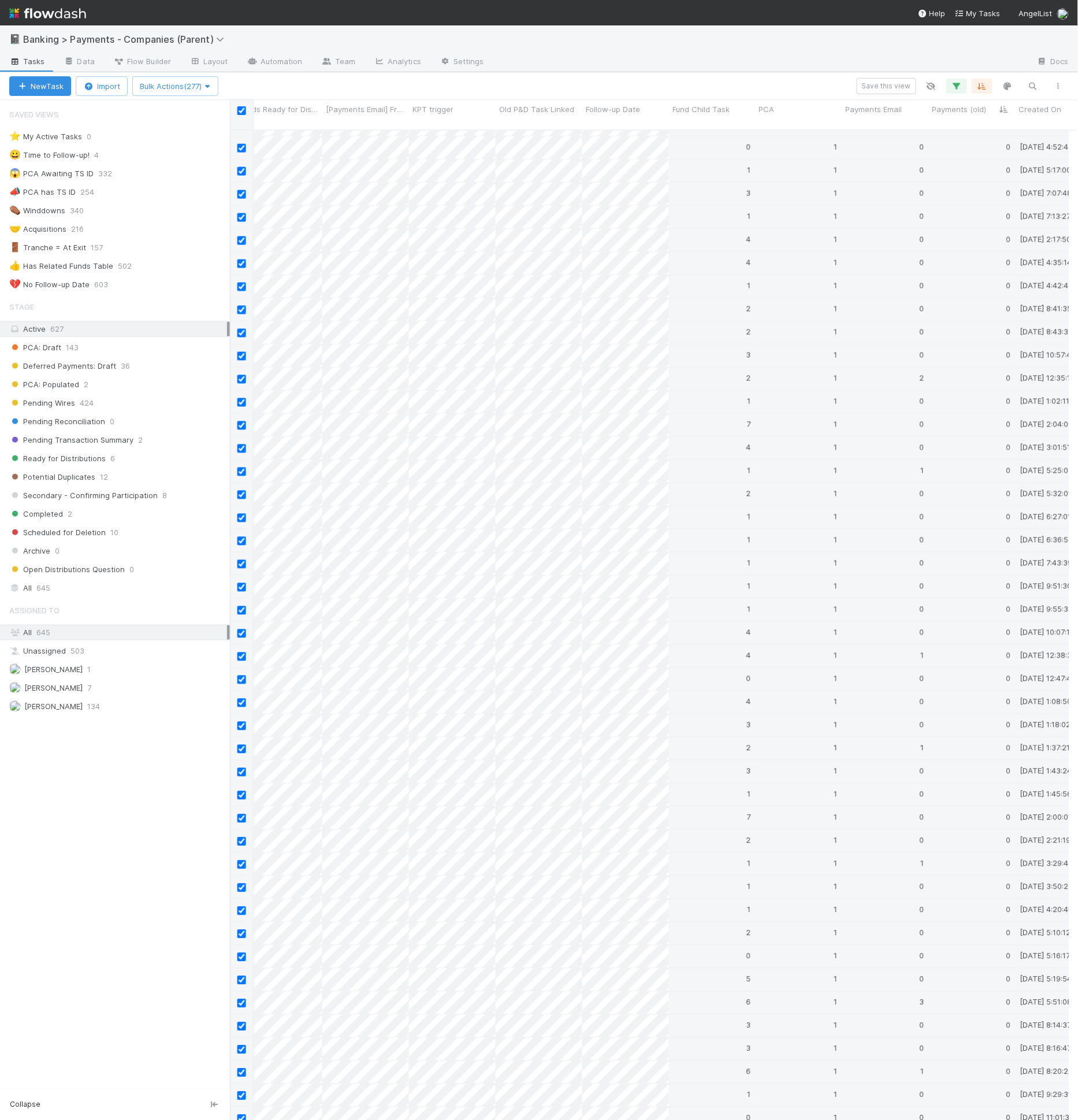
click at [241, 108] on input "checkbox" at bounding box center [242, 111] width 9 height 9
checkbox input "false"
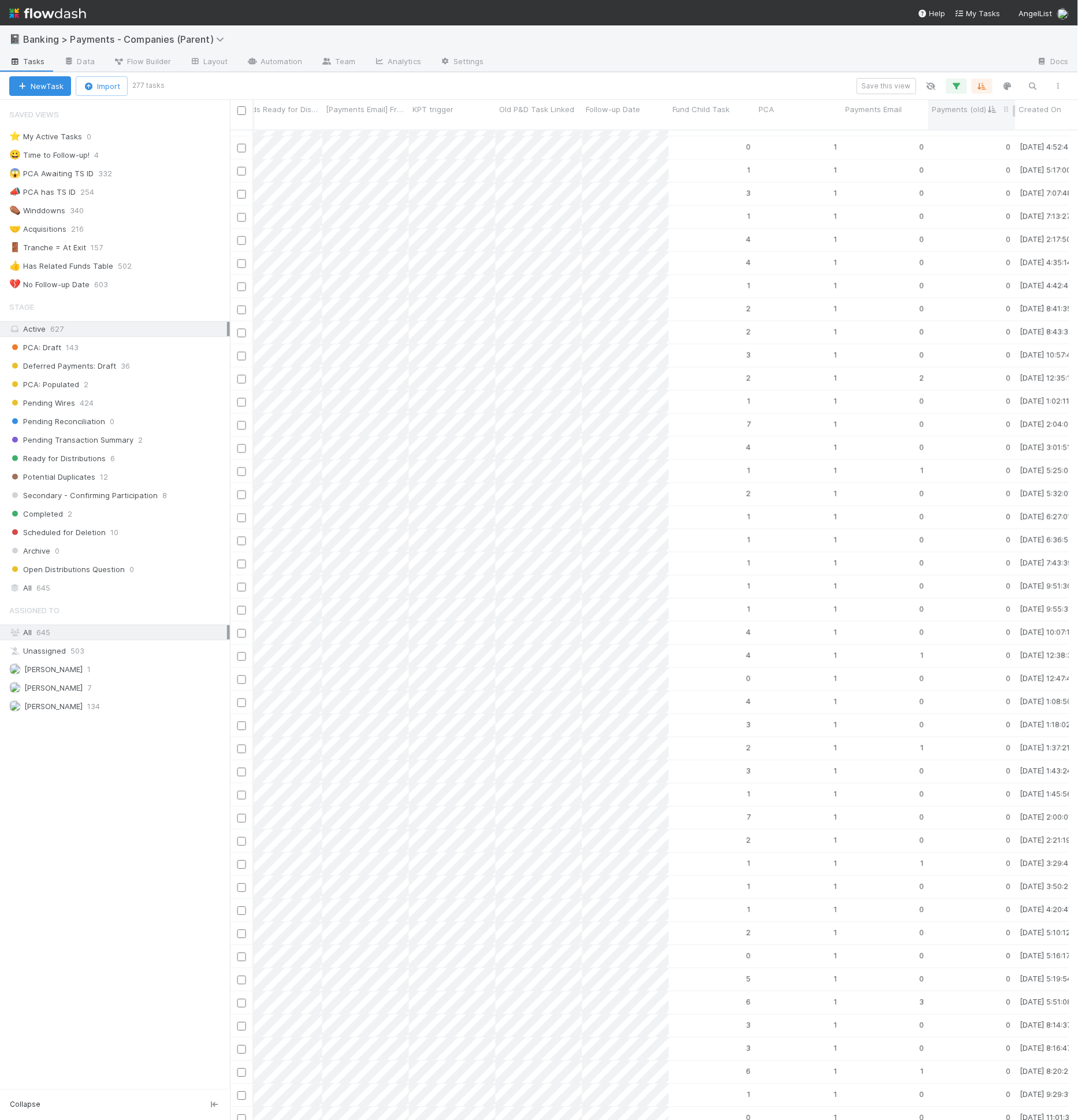
click at [976, 111] on span "Payments (old)" at bounding box center [959, 109] width 54 height 12
click at [981, 129] on div "Sort Lower → Higher" at bounding box center [1000, 130] width 132 height 17
click at [243, 108] on input "checkbox" at bounding box center [242, 111] width 9 height 9
checkbox input "true"
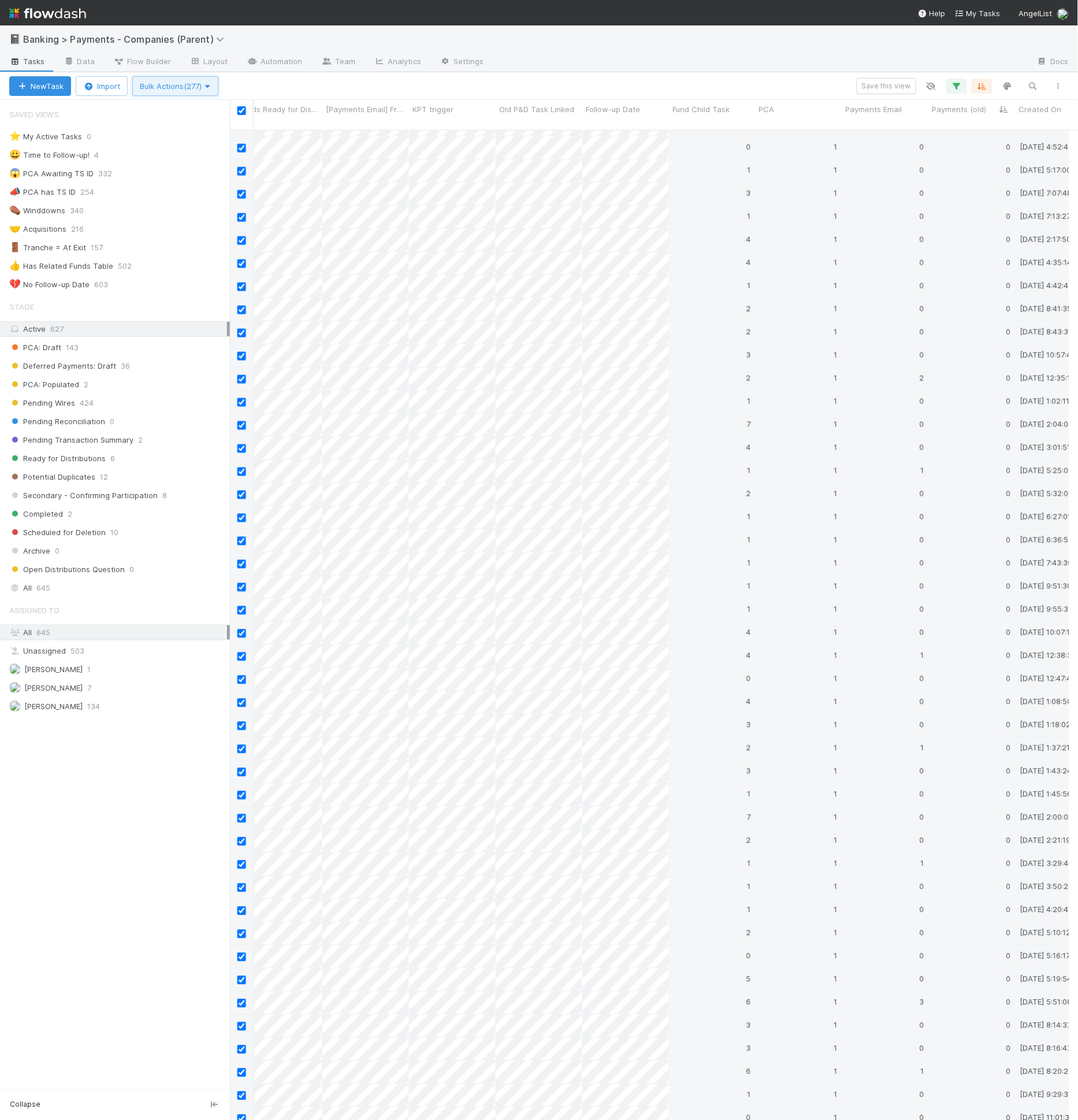
click at [202, 92] on button "Bulk Actions (277)" at bounding box center [175, 86] width 86 height 20
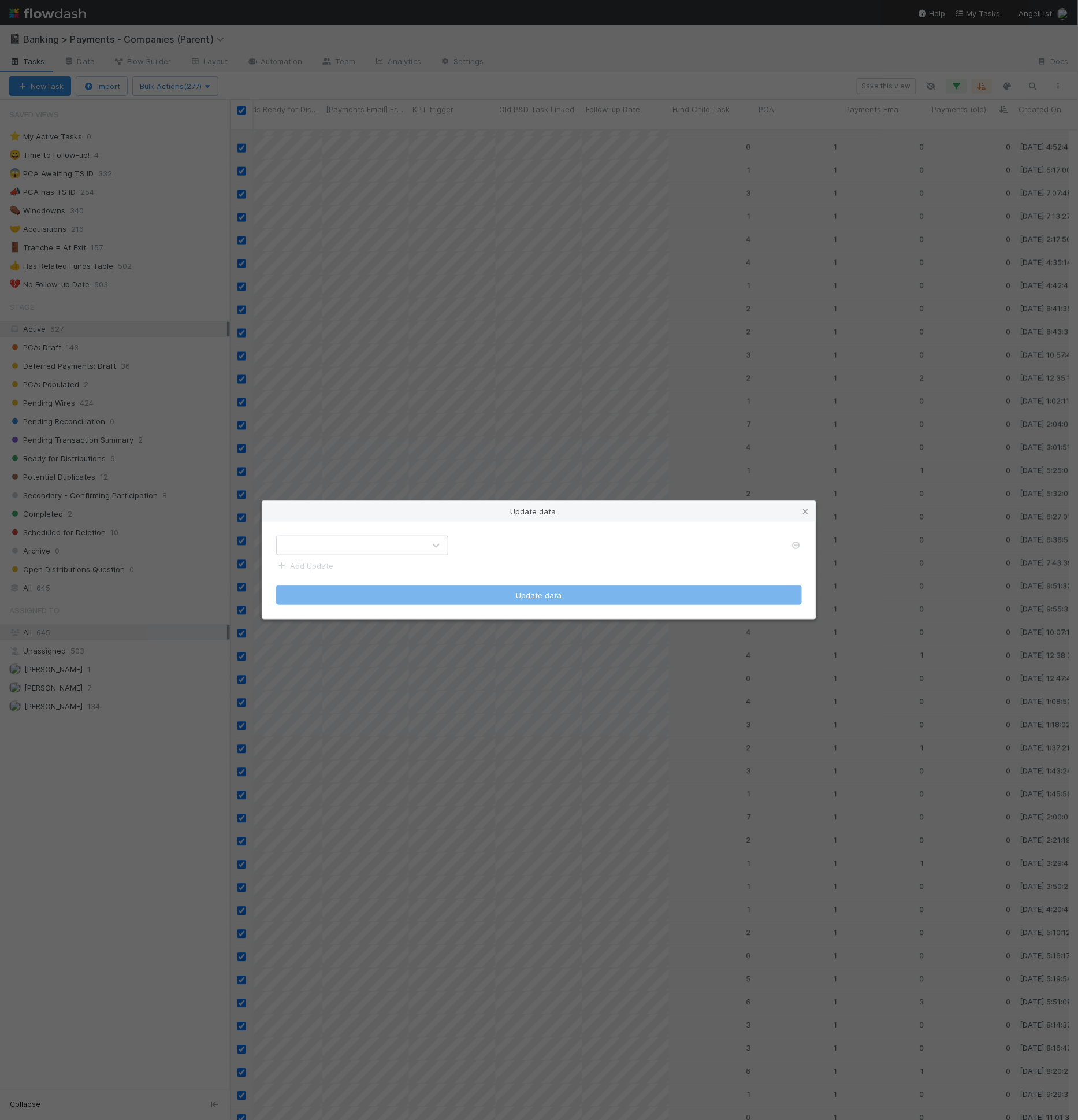
click at [380, 543] on div at bounding box center [350, 545] width 148 height 19
type input "task link"
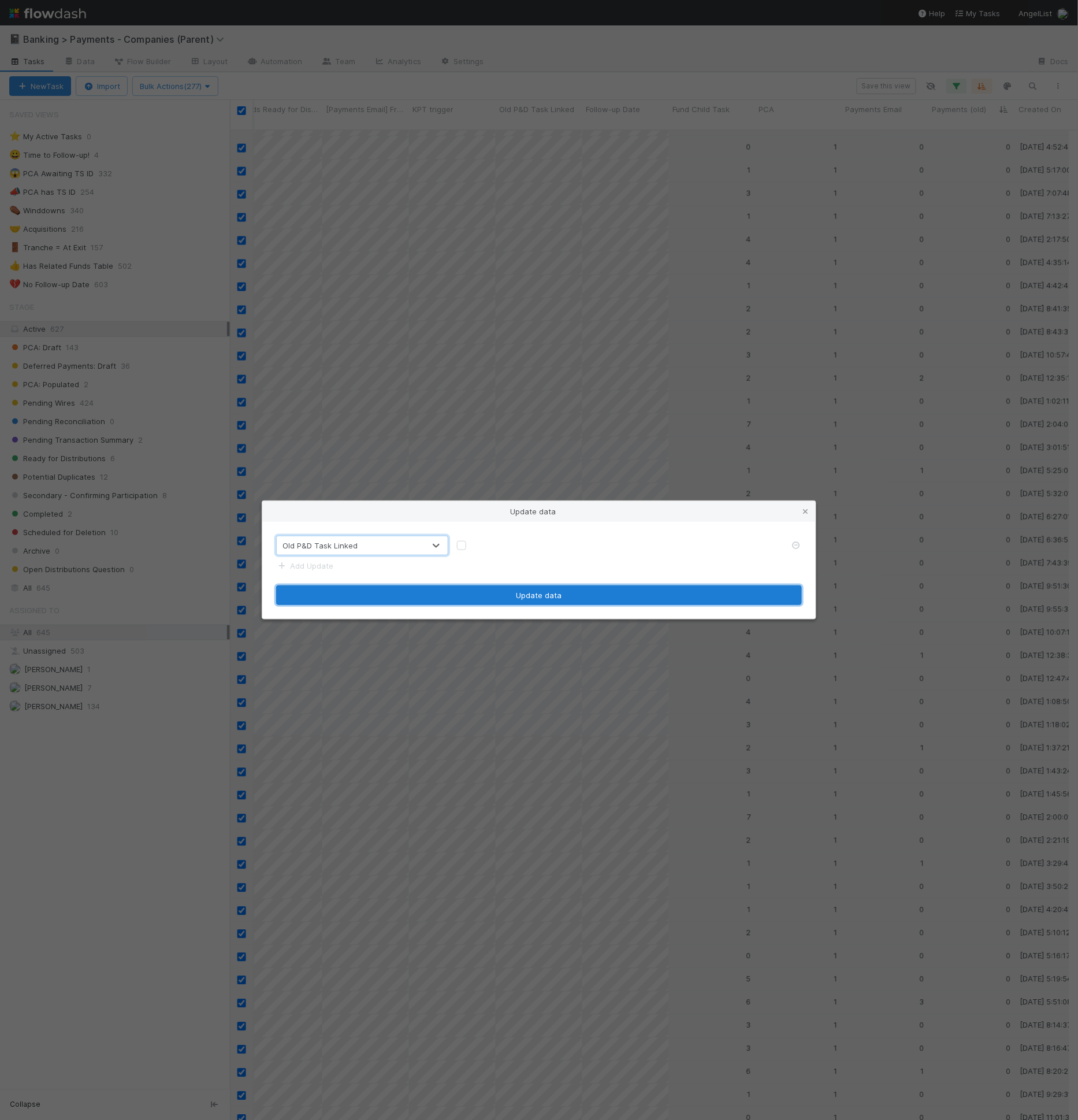
click at [550, 598] on button "Update data" at bounding box center [539, 596] width 526 height 20
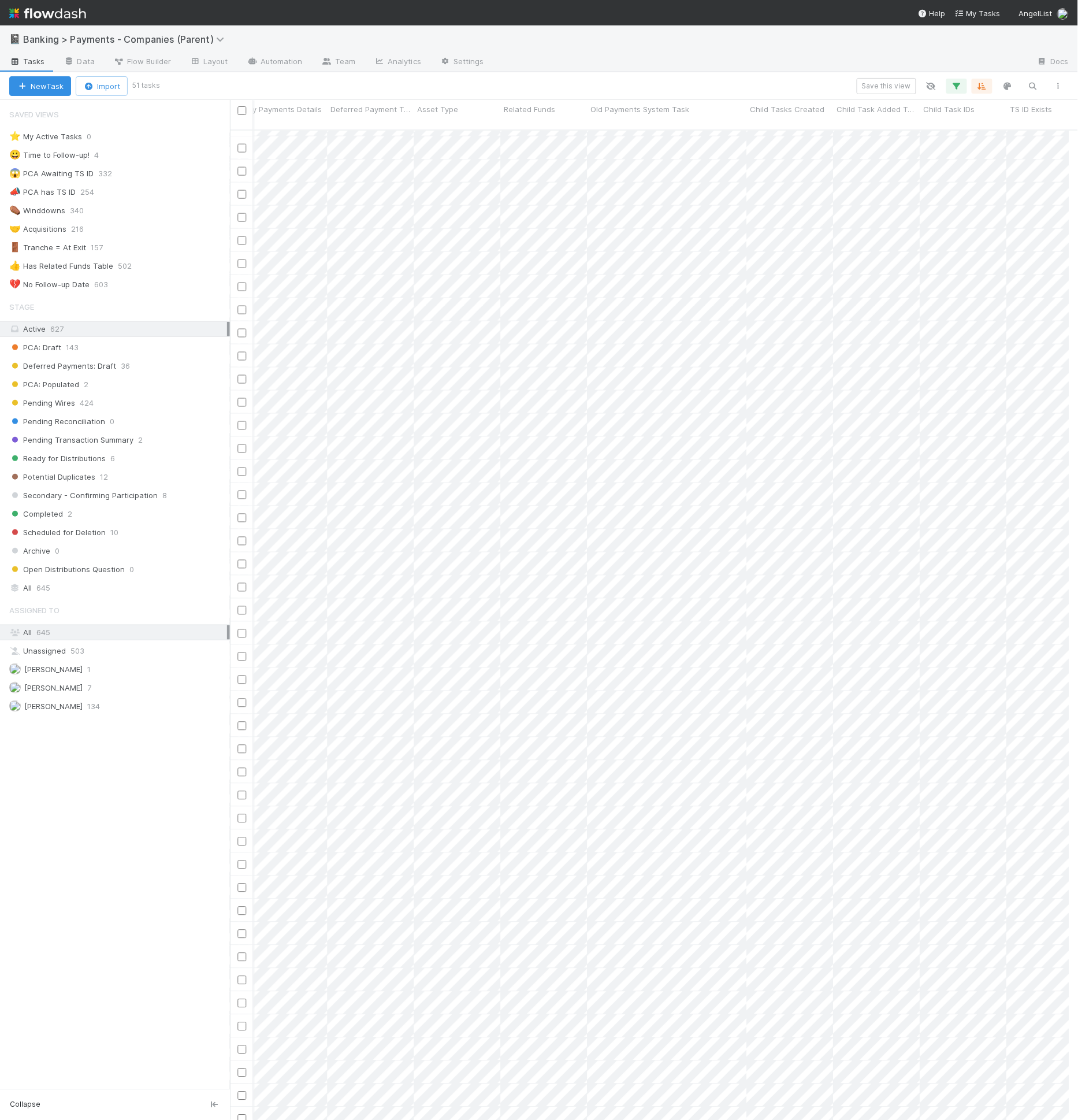
scroll to position [5413, 2022]
click at [959, 86] on icon "button" at bounding box center [957, 86] width 12 height 11
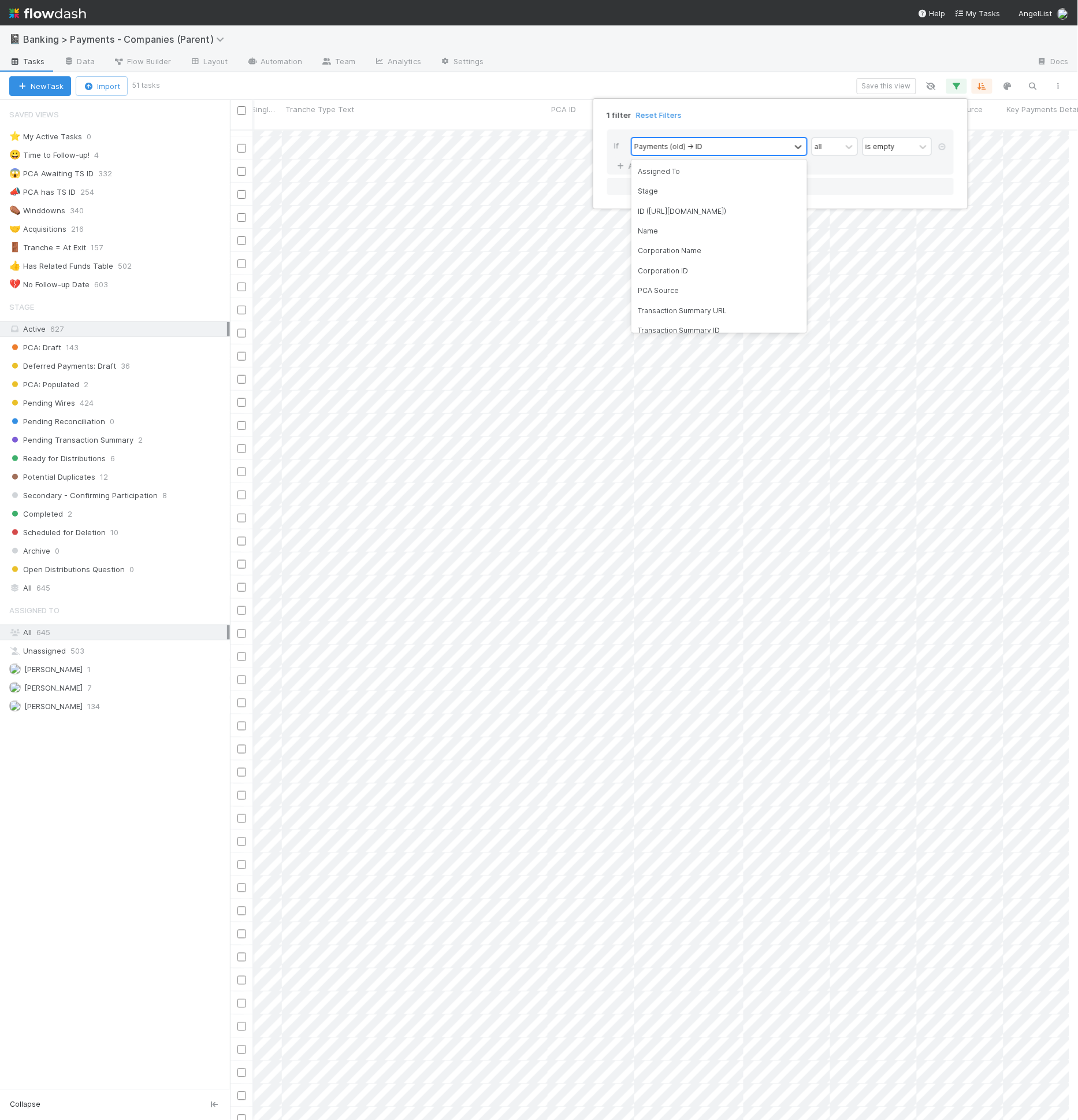
click at [716, 140] on div "Payments (old) -> ID" at bounding box center [712, 146] width 159 height 17
type input "old p"
click at [709, 211] on div "Old P&D Task Linked" at bounding box center [719, 211] width 176 height 20
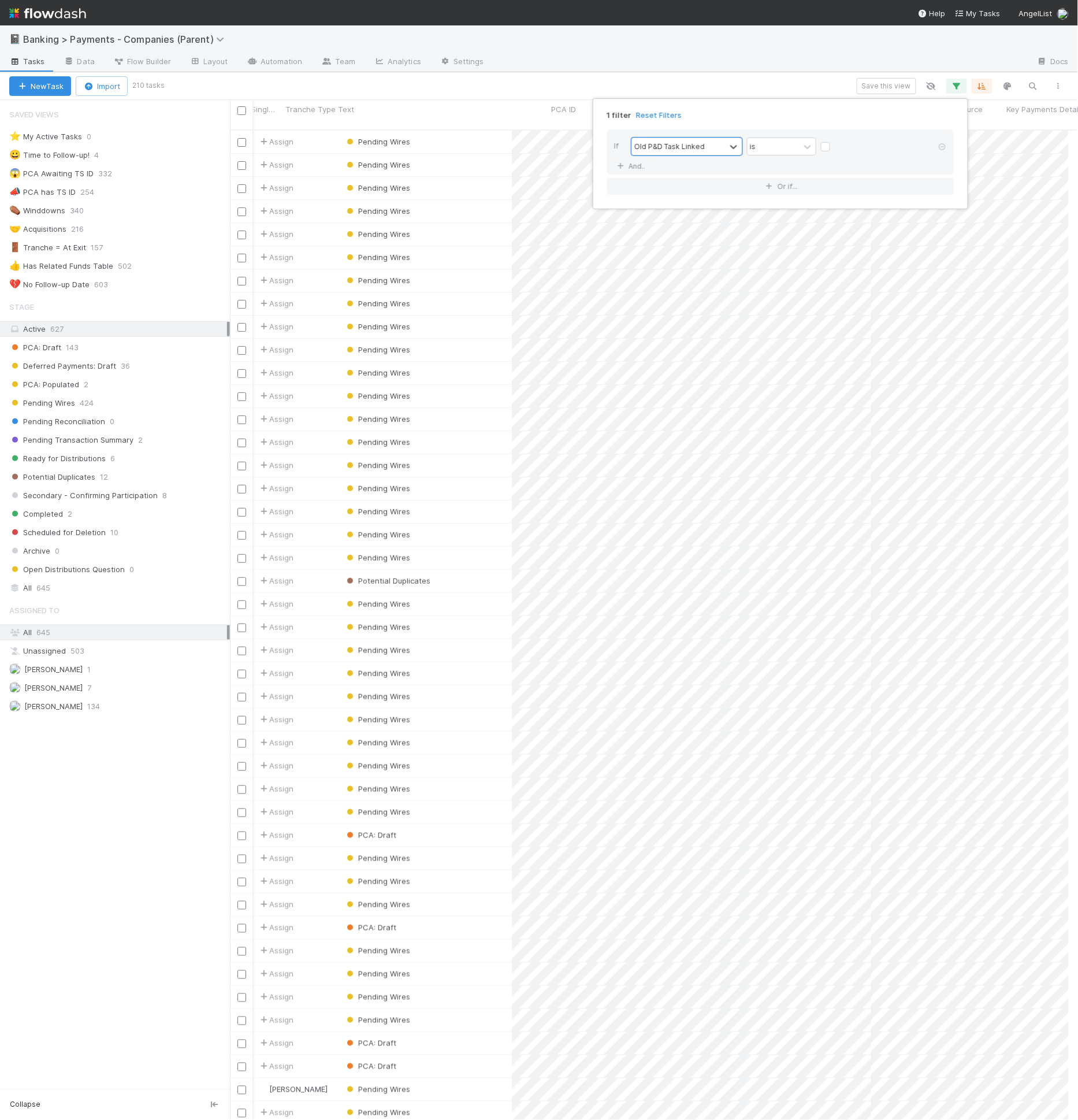
scroll to position [990, 829]
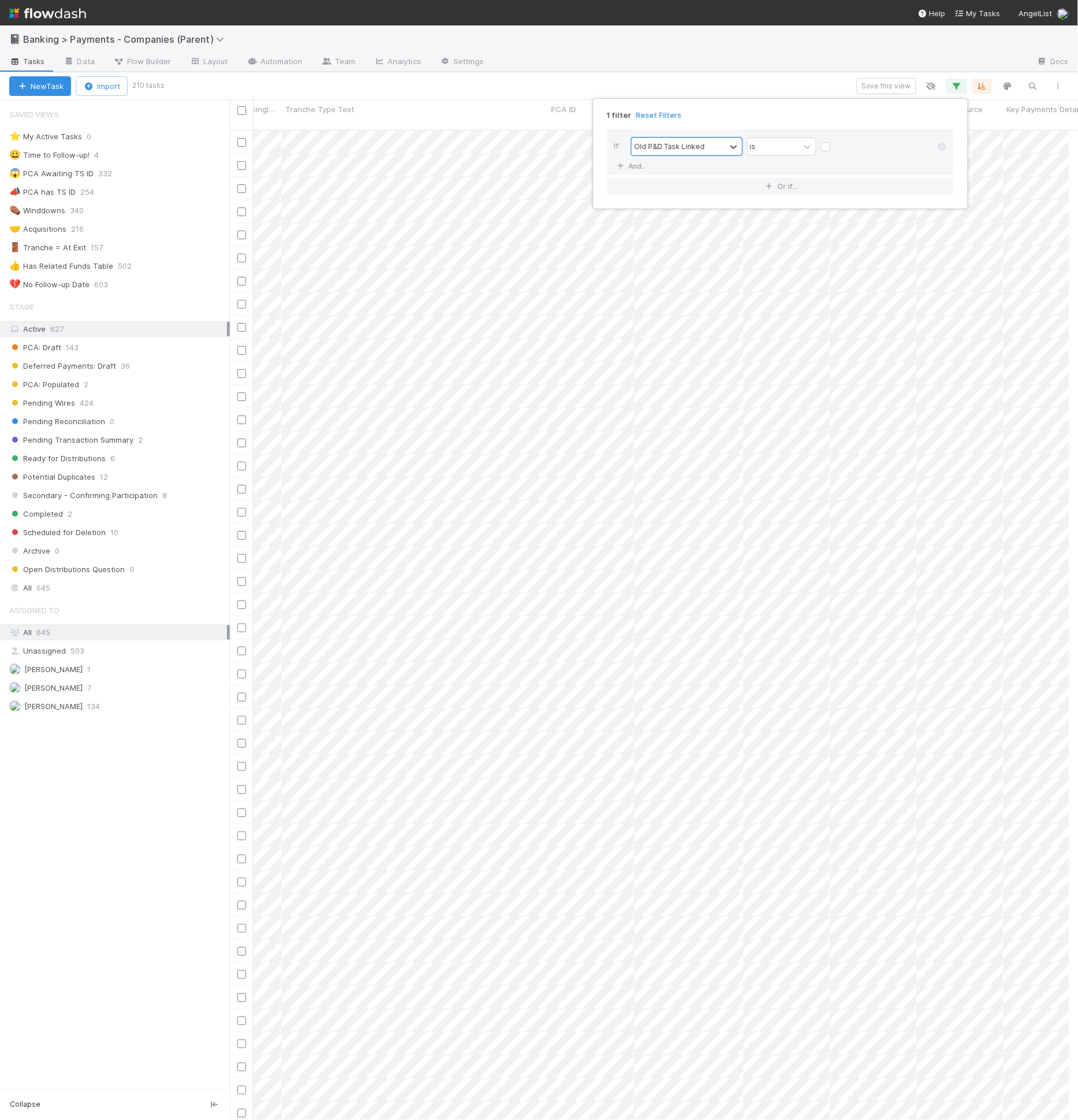
click at [813, 86] on div "1 filter Reset Filters If option Old P&D Task Linked, selected. 0 results avail…" at bounding box center [539, 560] width 1078 height 1120
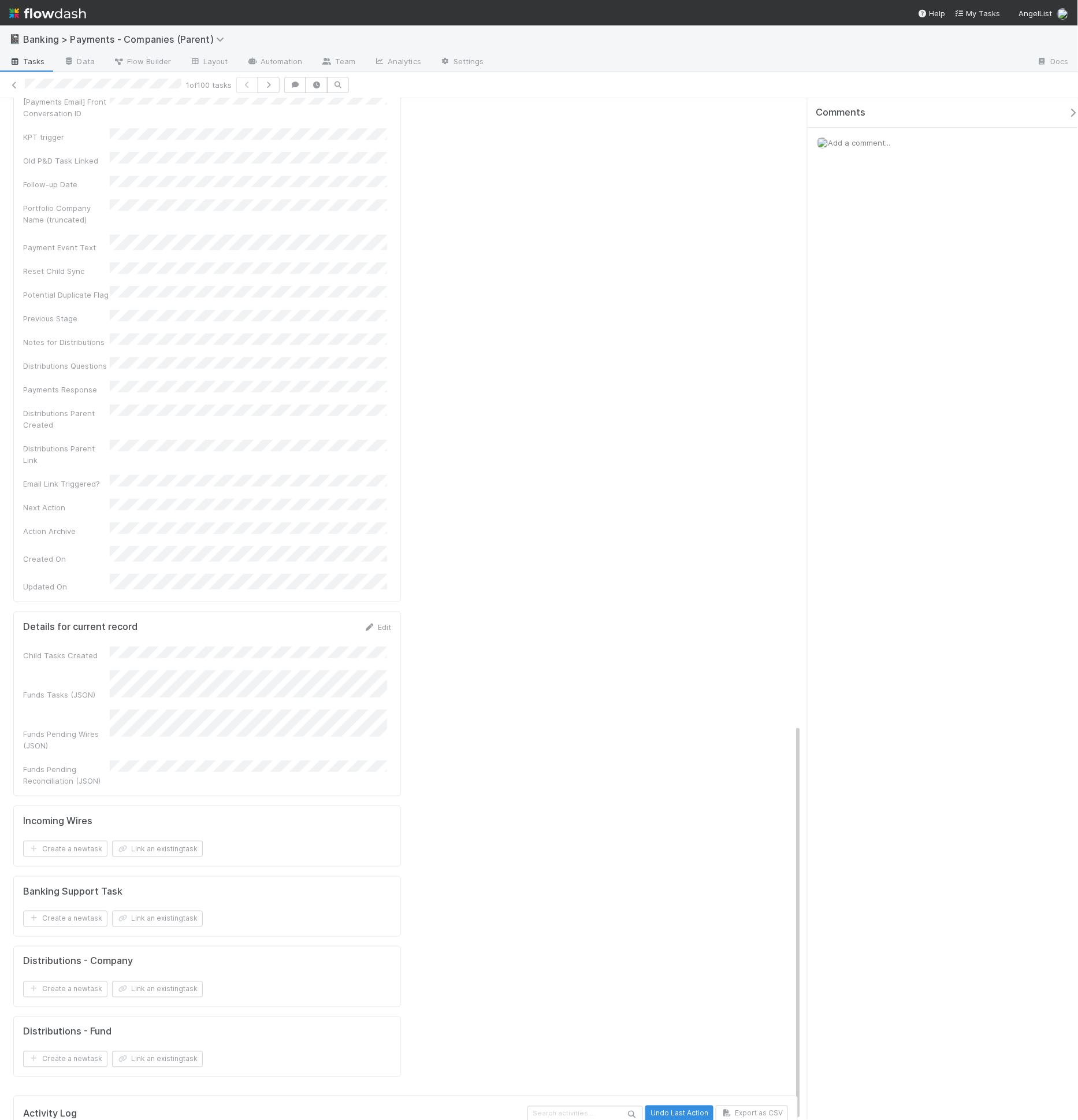
drag, startPoint x: 469, startPoint y: 665, endPoint x: 475, endPoint y: 663, distance: 6.3
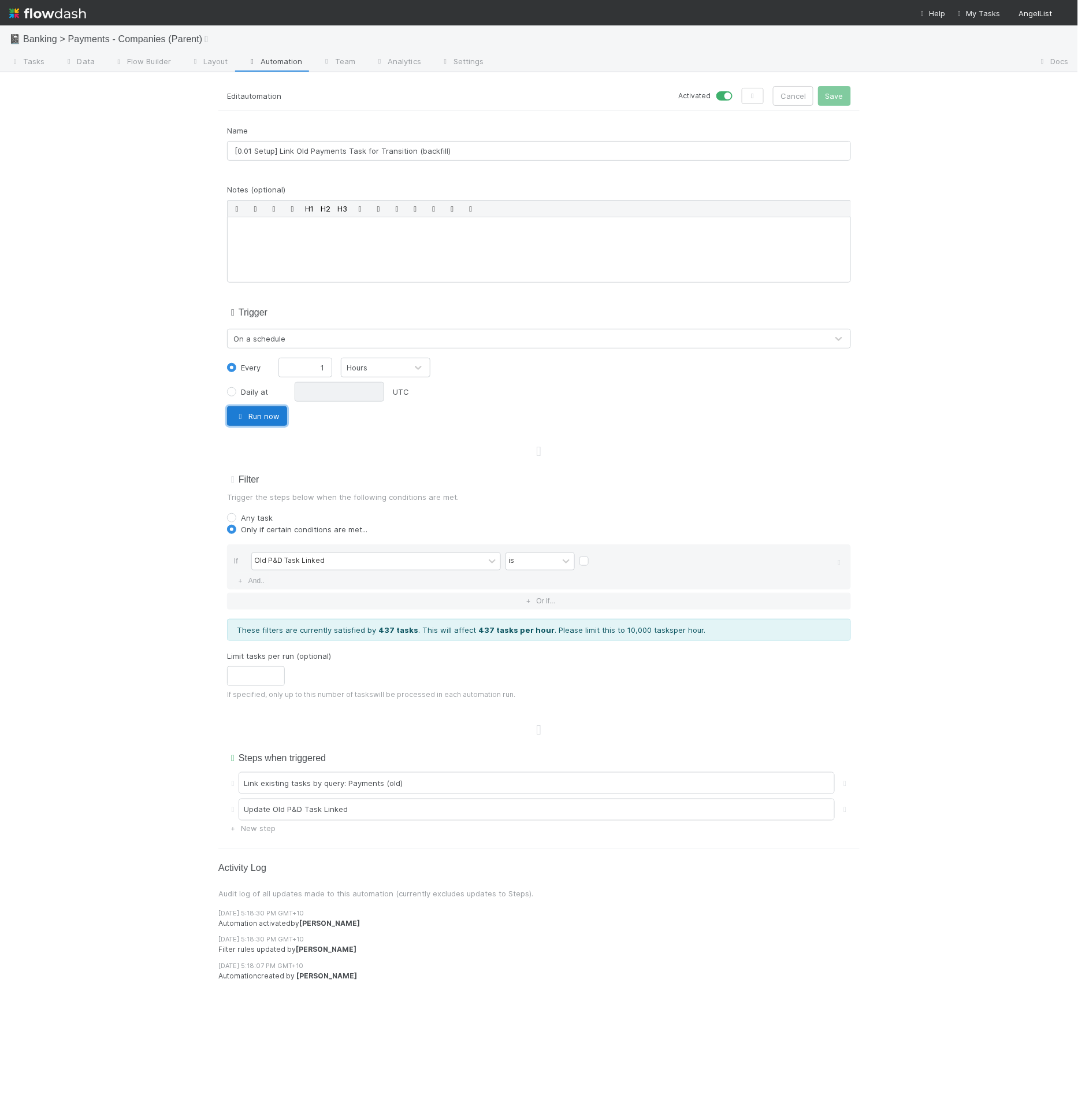
click at [261, 409] on button "Run now" at bounding box center [257, 416] width 60 height 20
click at [426, 461] on div "Name [0.01 Setup] Link Old Payments Task for Transition (backfill) Notes (optio…" at bounding box center [539, 480] width 641 height 710
click at [396, 486] on div "Filter Trigger the steps below when the following conditions are met. Any task …" at bounding box center [539, 590] width 641 height 236
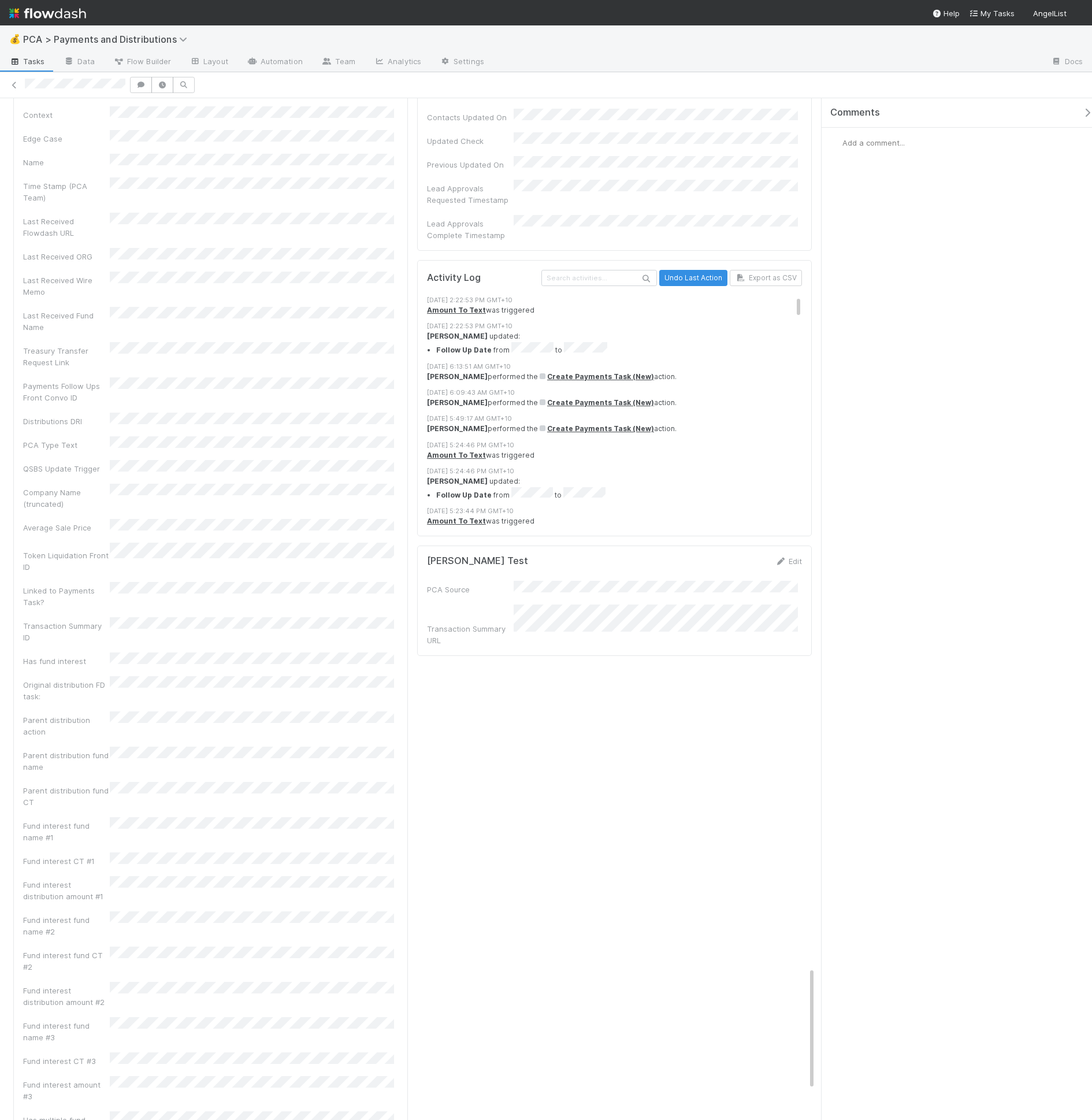
scroll to position [7448, 0]
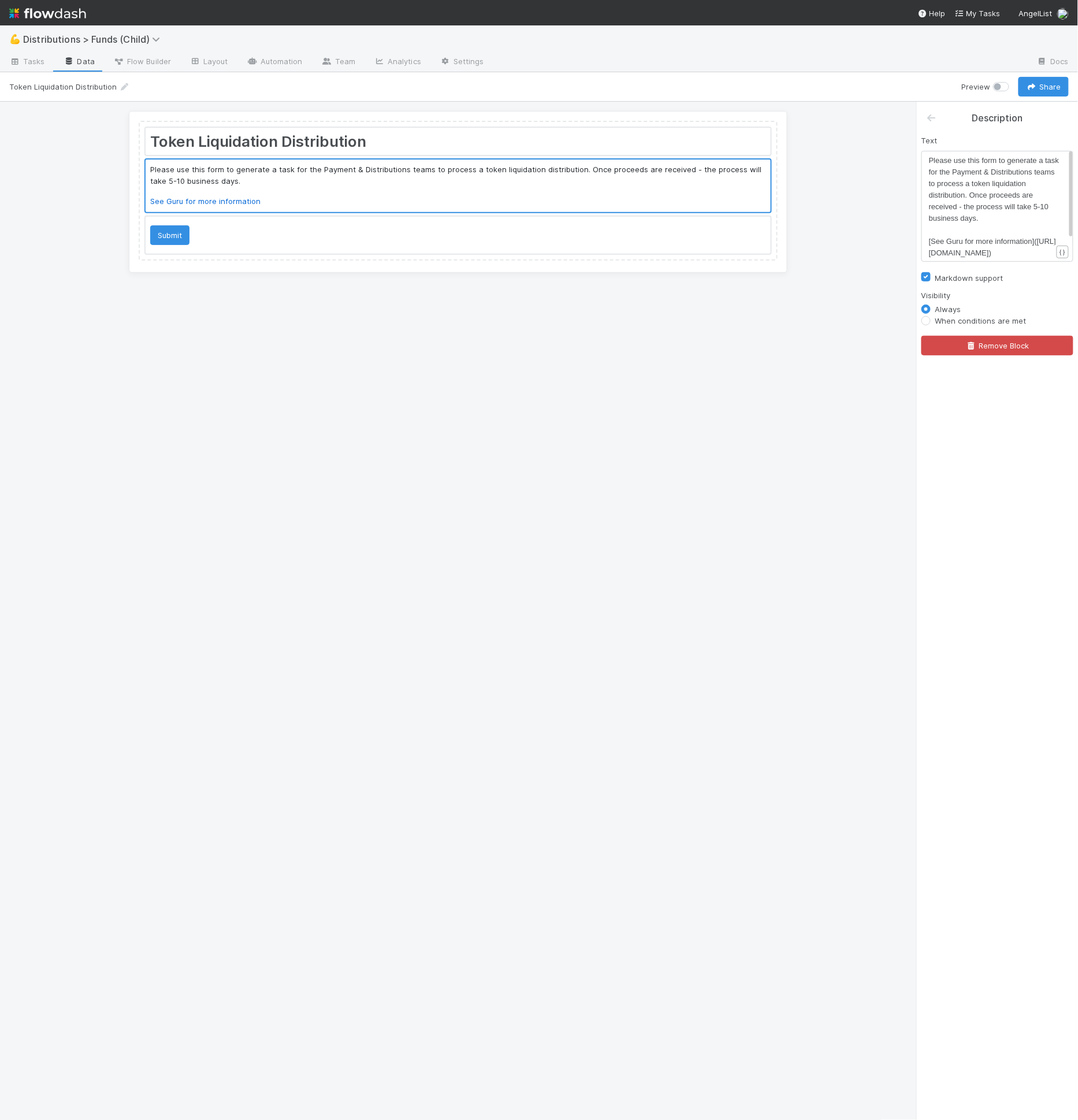
scroll to position [1, 0]
click at [91, 65] on link "Data" at bounding box center [79, 62] width 50 height 19
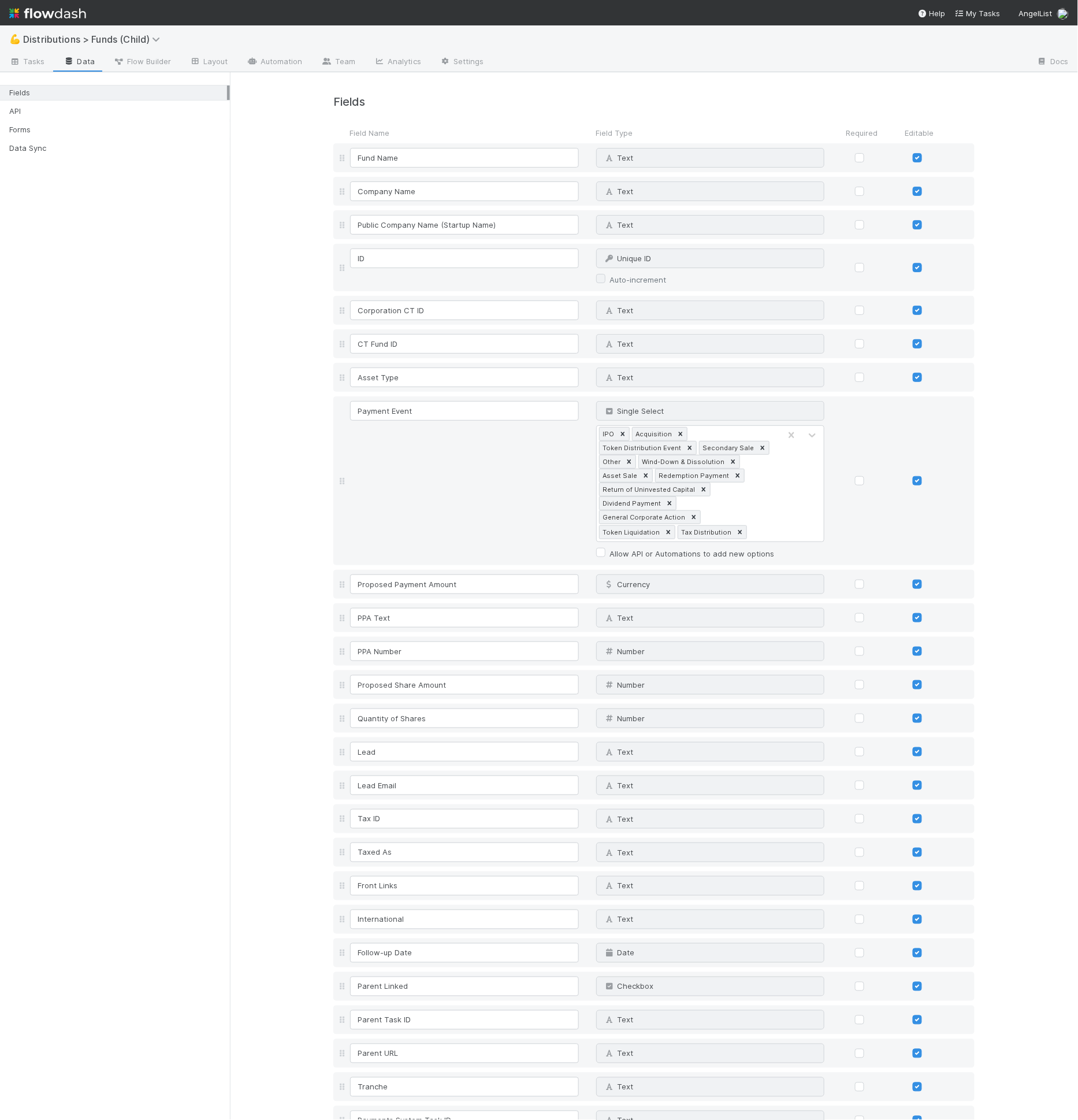
click at [384, 102] on h4 "Fields" at bounding box center [654, 102] width 641 height 13
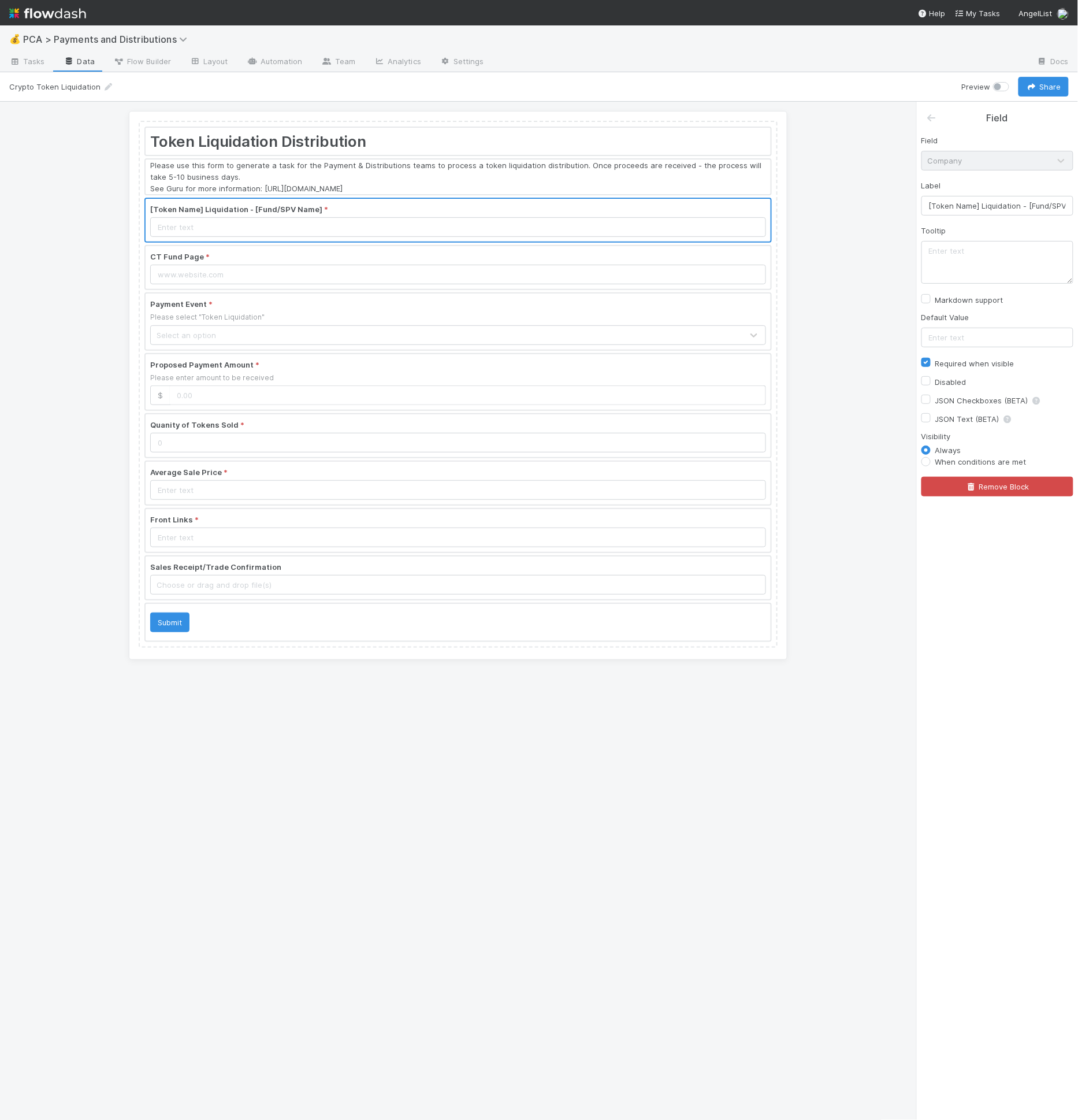
click at [81, 56] on link "Data" at bounding box center [79, 62] width 50 height 19
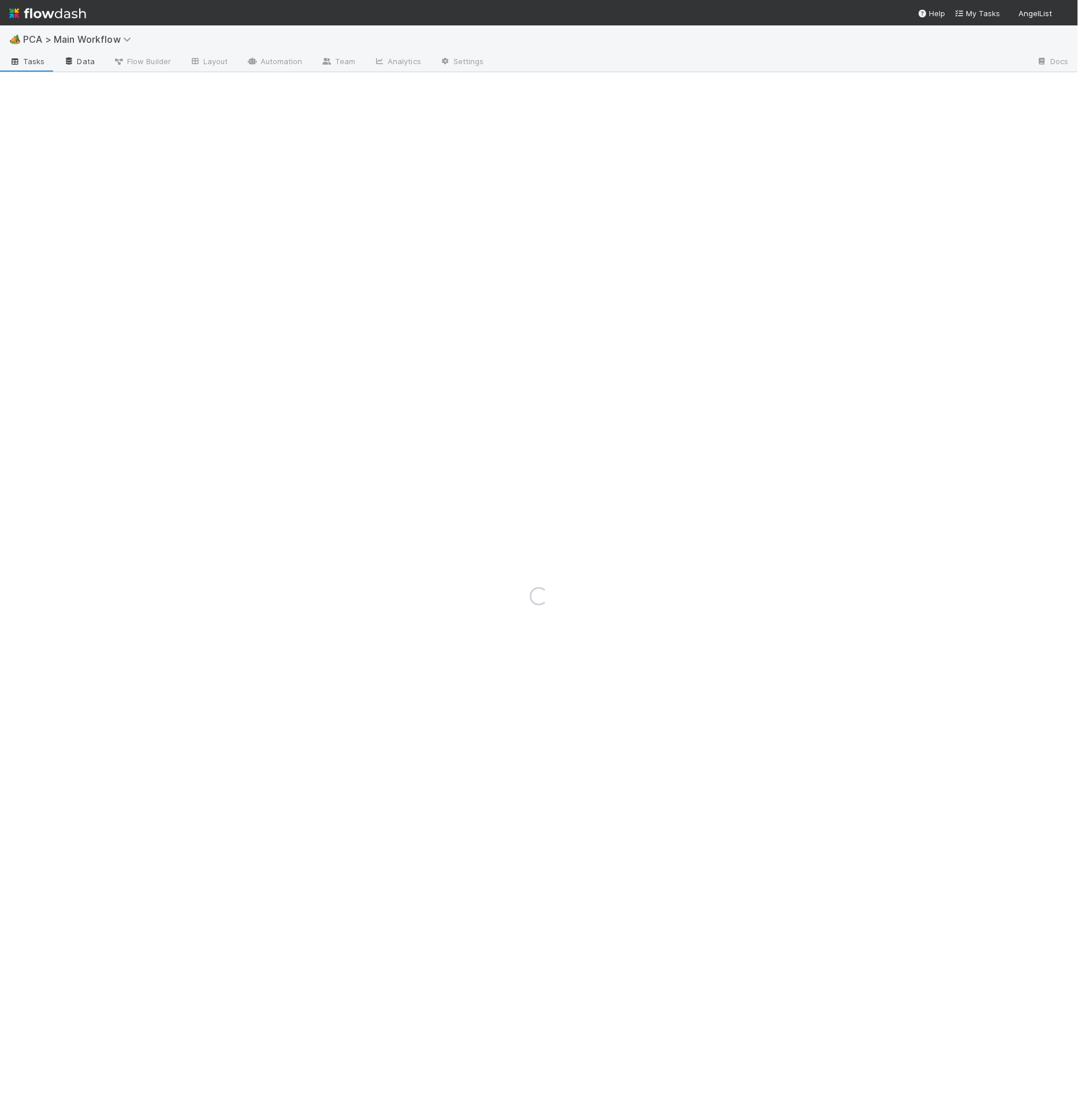
click at [89, 65] on link "Data" at bounding box center [79, 62] width 50 height 19
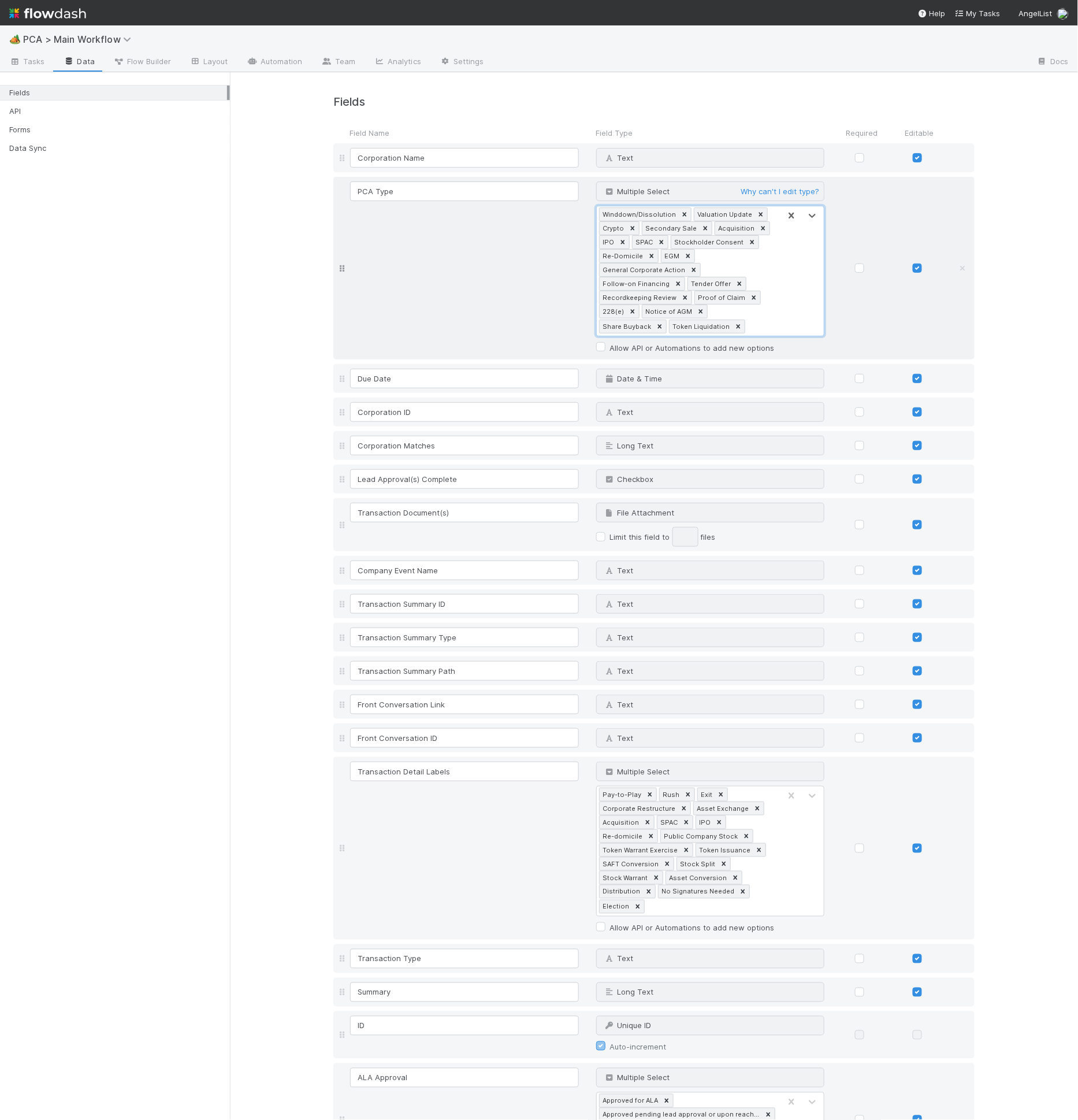
click at [744, 314] on div "Winddown/Dissolution Valuation Update Crypto Secondary Sale Acquisition IPO SPA…" at bounding box center [688, 270] width 184 height 129
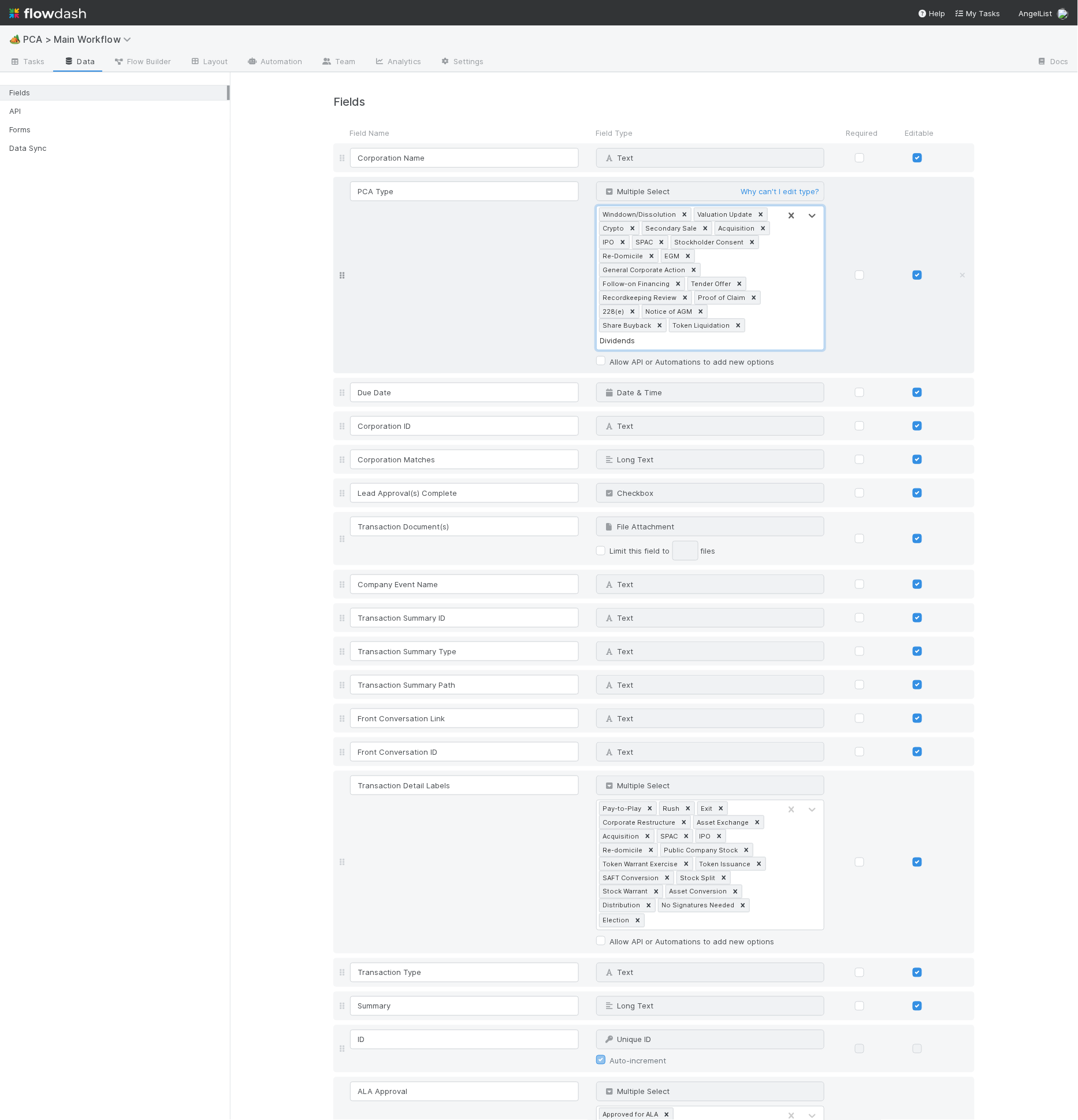
type input "Dividend"
click at [637, 339] on icon at bounding box center [638, 341] width 4 height 4
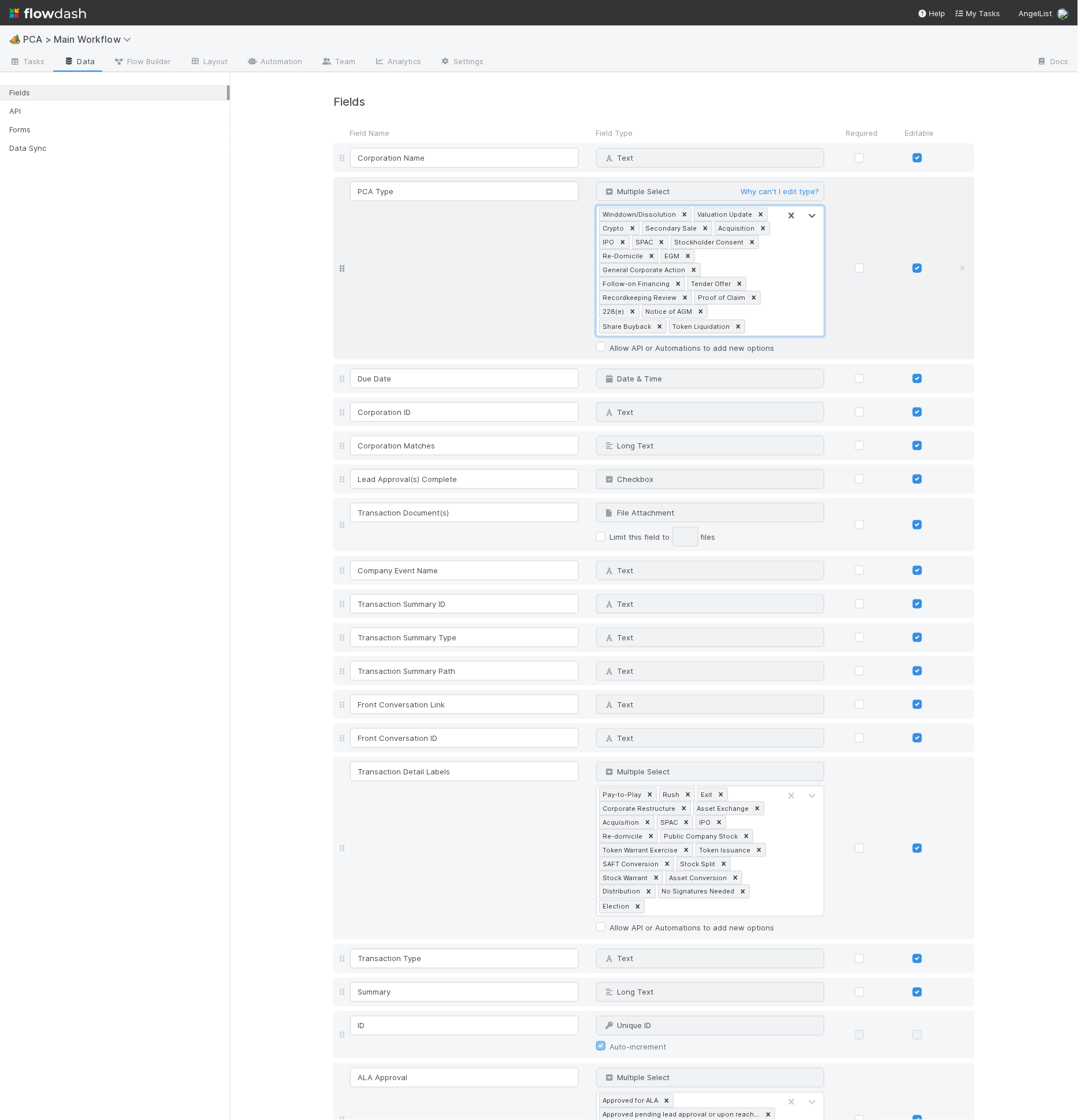
click at [768, 311] on div "Winddown/Dissolution Valuation Update Crypto Secondary Sale Acquisition IPO SPA…" at bounding box center [688, 270] width 184 height 129
type input "Dividend"
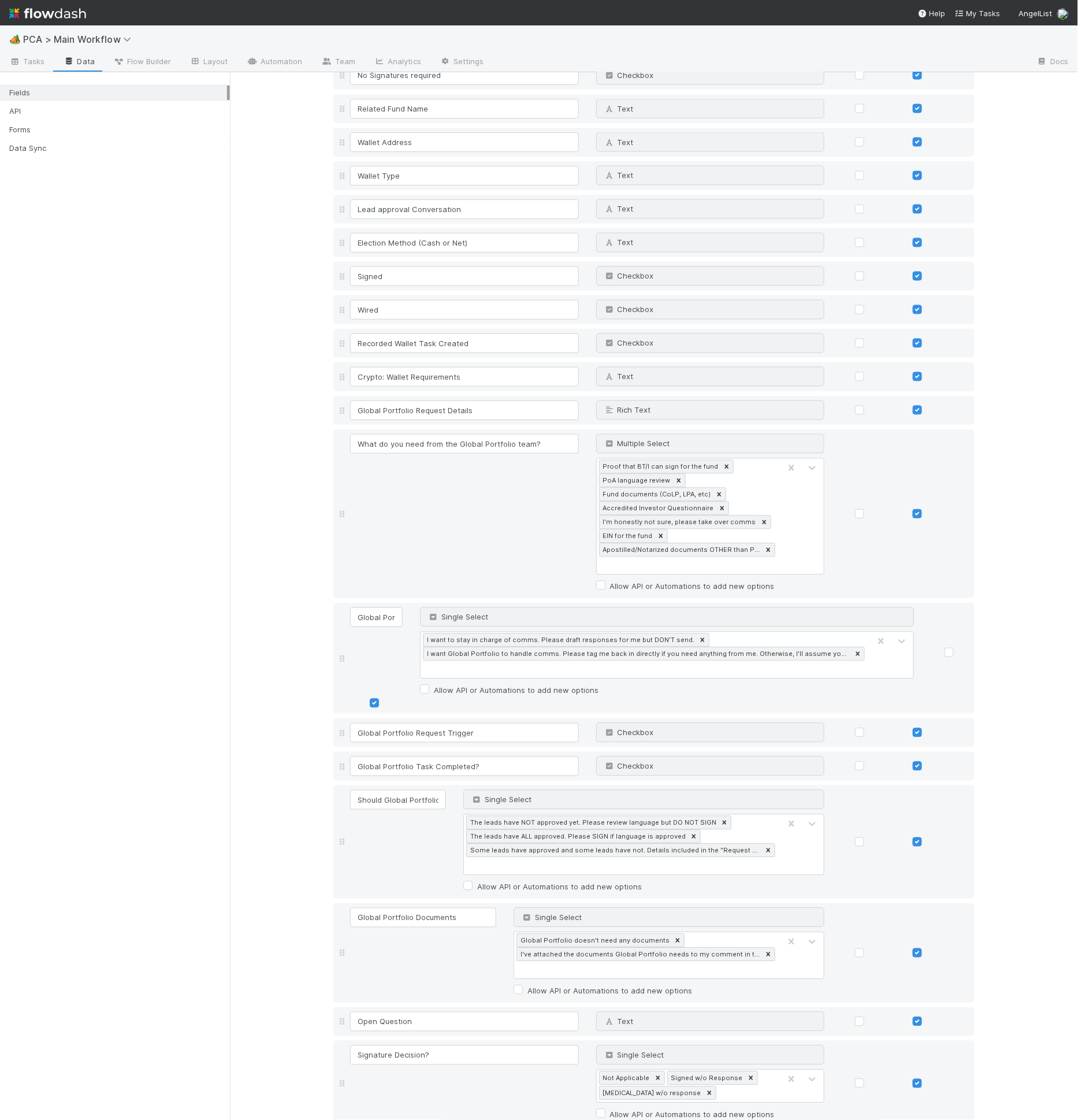
scroll to position [8765, 0]
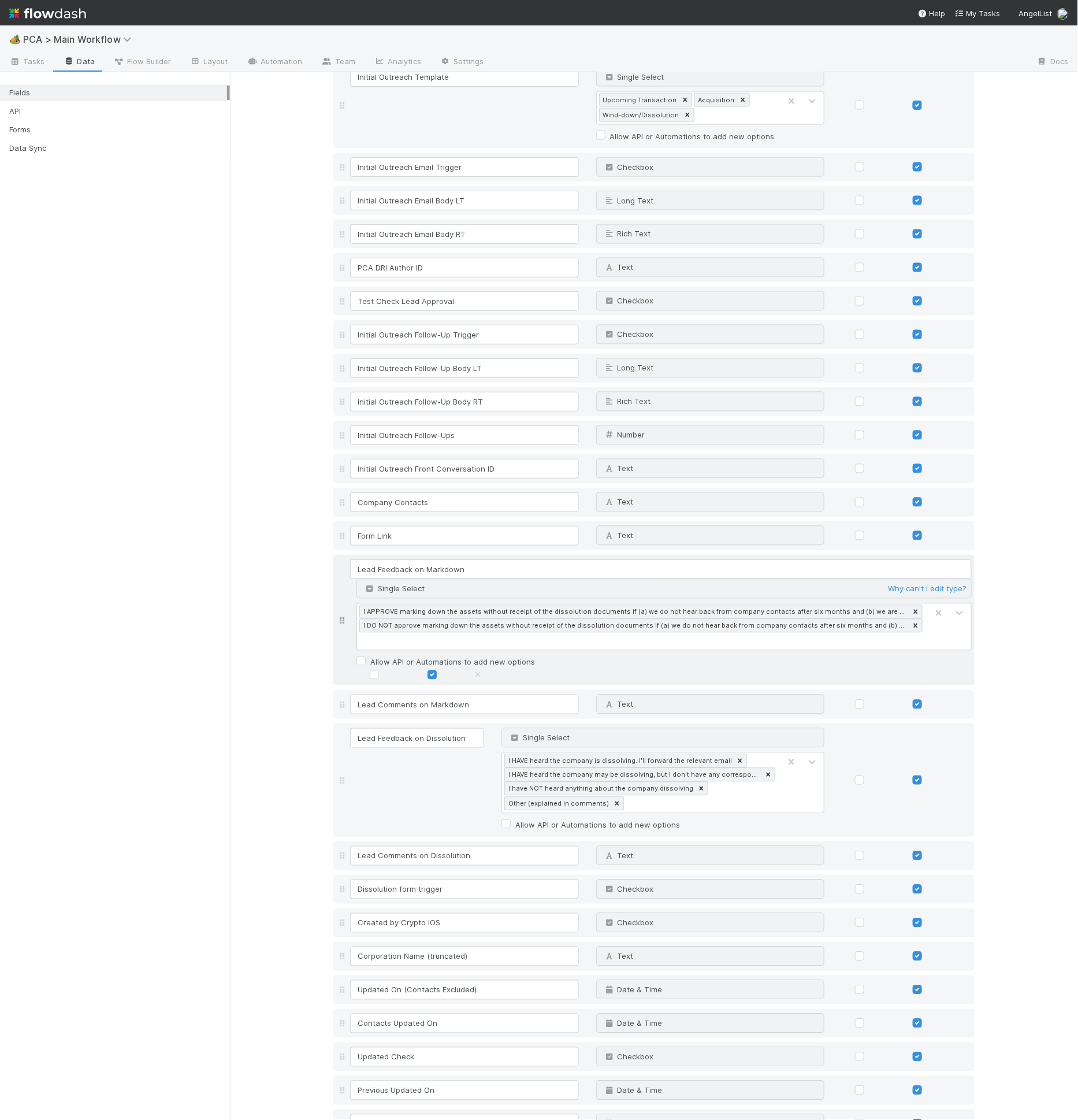
scroll to position [8794, 0]
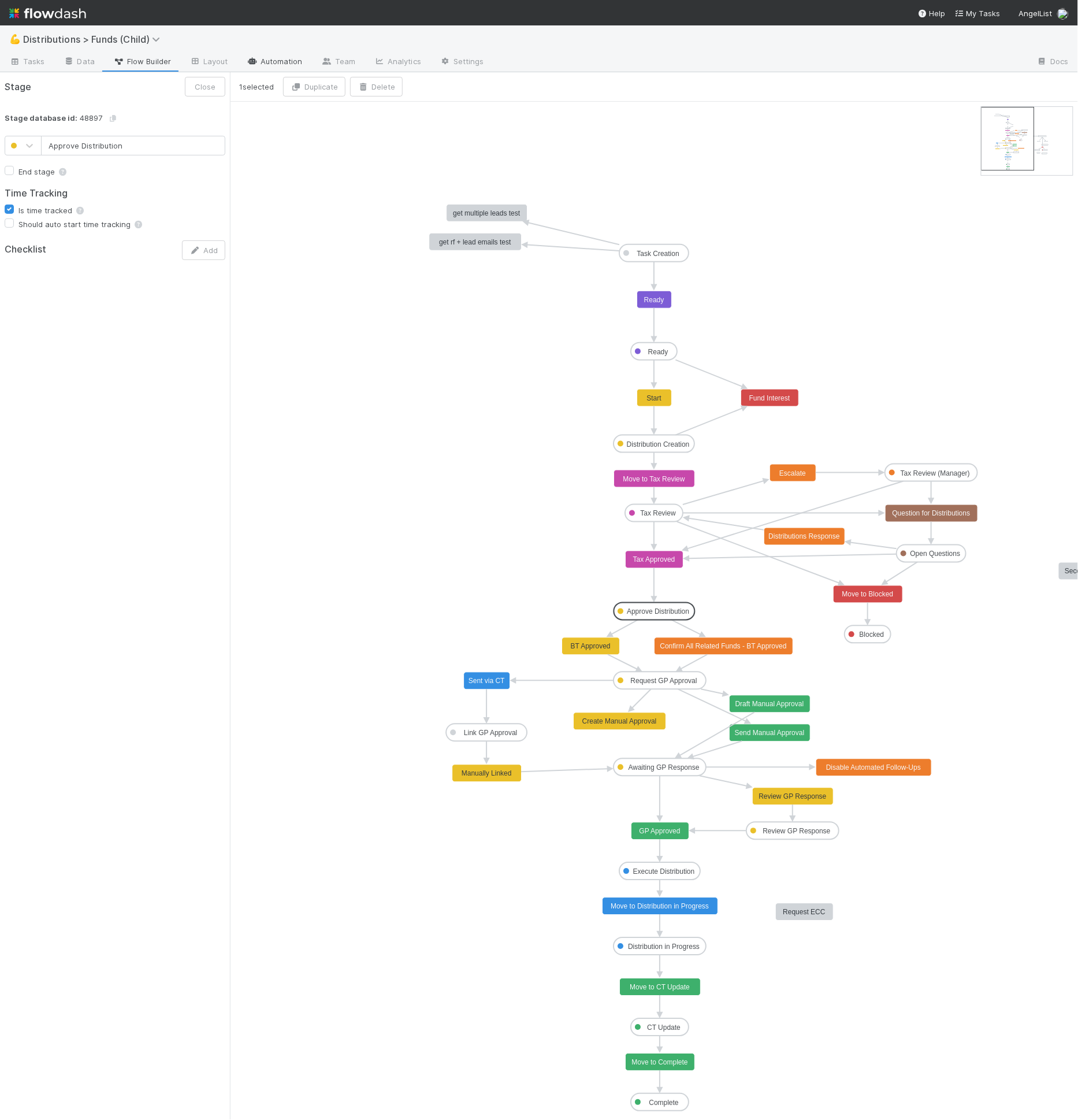
click at [298, 67] on link "Automation" at bounding box center [275, 62] width 75 height 19
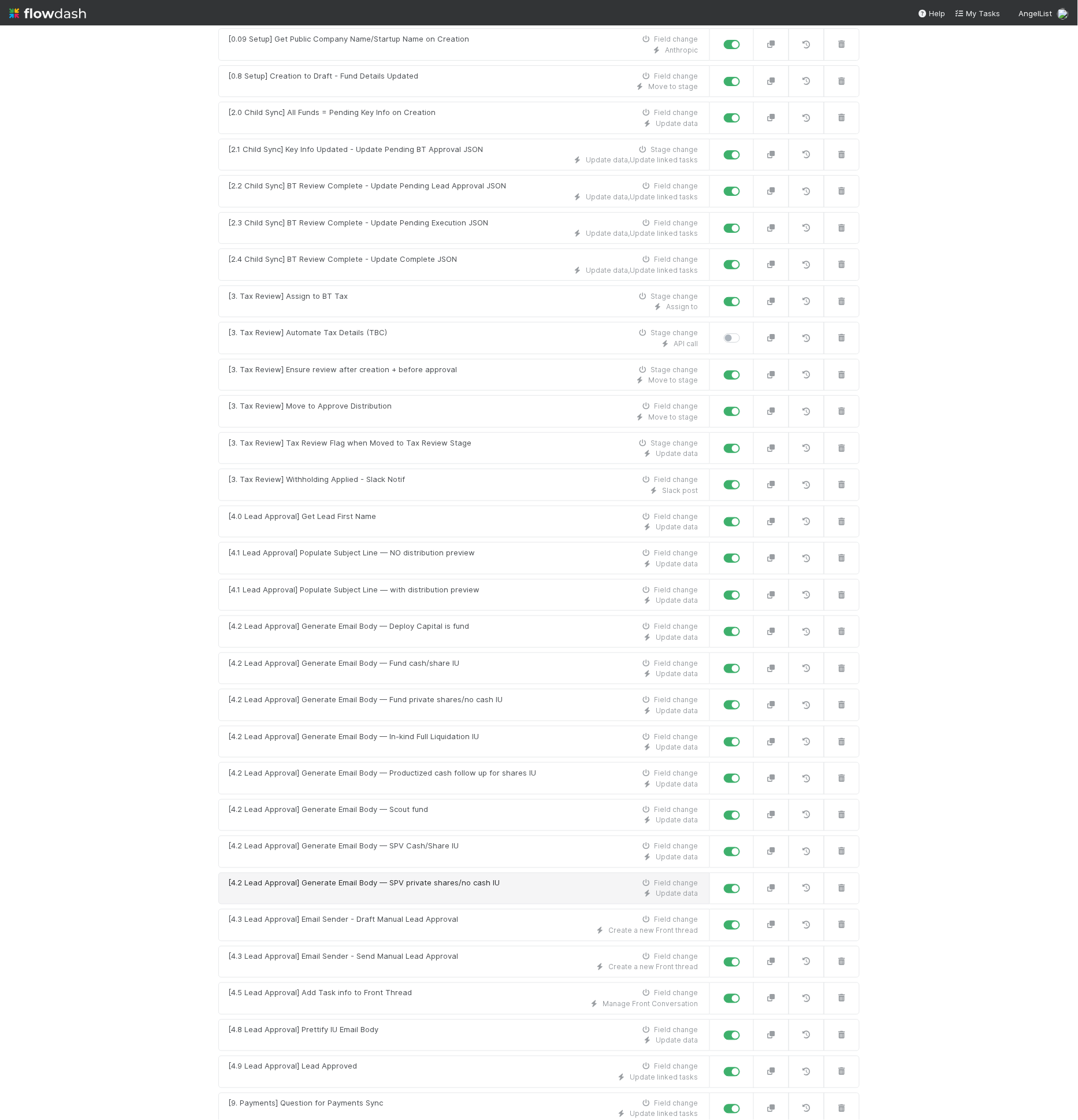
scroll to position [794, 0]
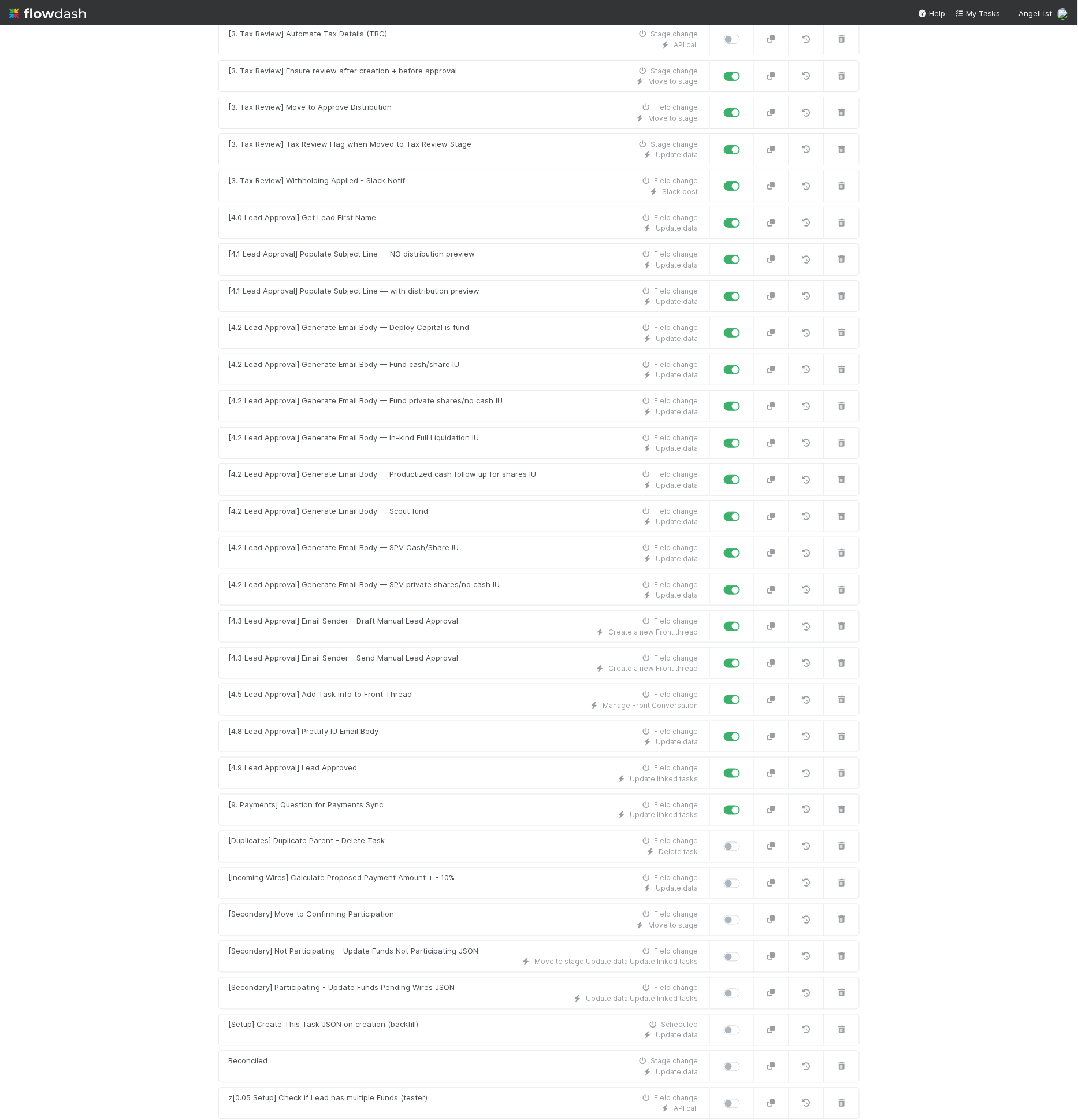
click at [524, 1119] on link "New automation" at bounding box center [539, 1135] width 641 height 22
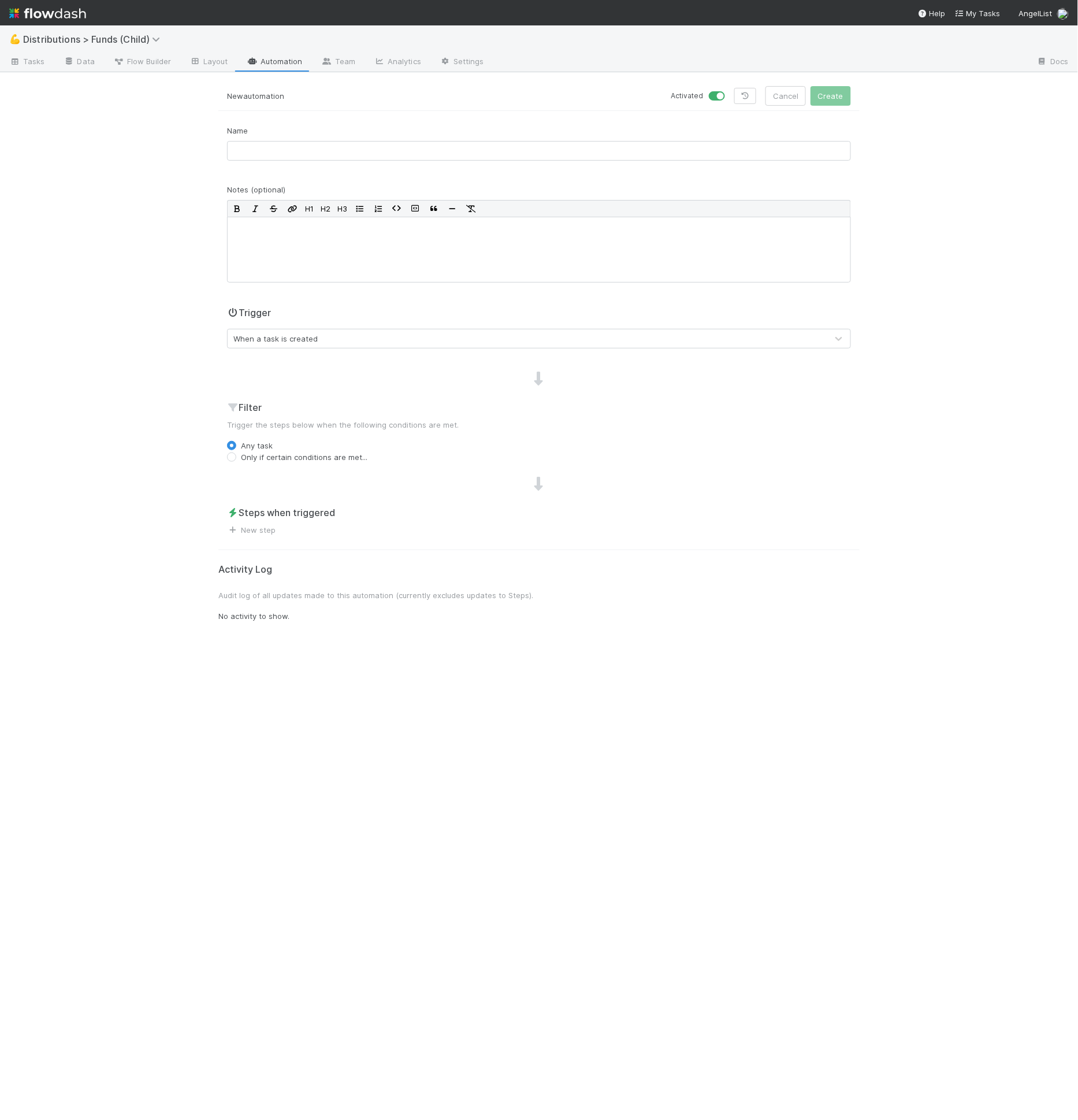
click at [397, 163] on div "Name" at bounding box center [539, 147] width 641 height 45
click at [391, 159] on input "text" at bounding box center [539, 151] width 624 height 20
click at [393, 153] on input "[1. Assignments] Assign Distributions" at bounding box center [539, 151] width 624 height 20
click at [243, 152] on input "[1. Assignments] Assign Distributions 1" at bounding box center [539, 151] width 624 height 20
click at [381, 142] on input "[1.1 Assignments] Assign Distributions 1" at bounding box center [539, 151] width 624 height 20
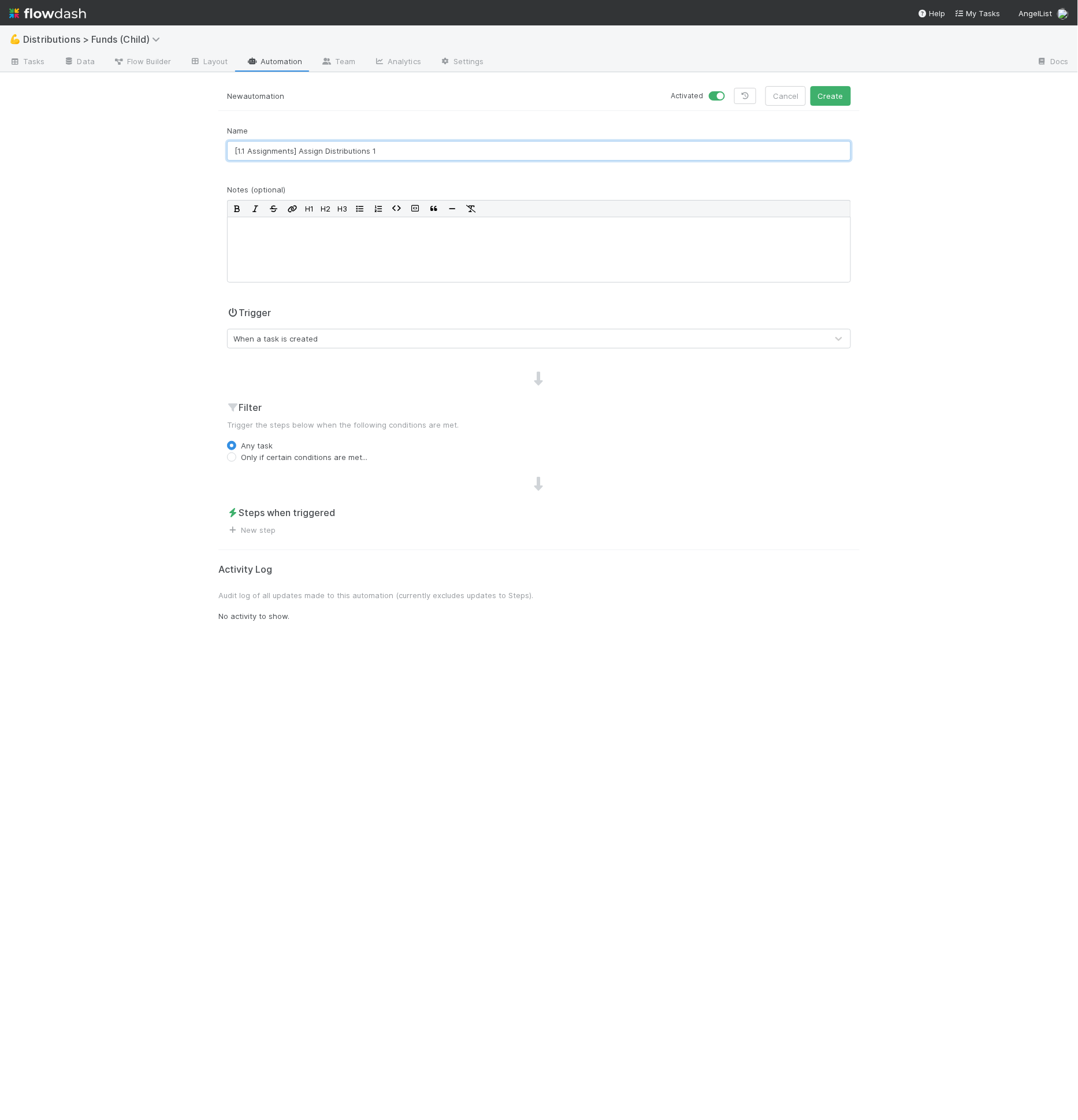
click at [405, 153] on input "[1.1 Assignments] Assign Distributions 1" at bounding box center [539, 151] width 624 height 20
type input "[1.1 Assignments] Assign Distributions 1"
click at [303, 229] on p at bounding box center [539, 226] width 609 height 12
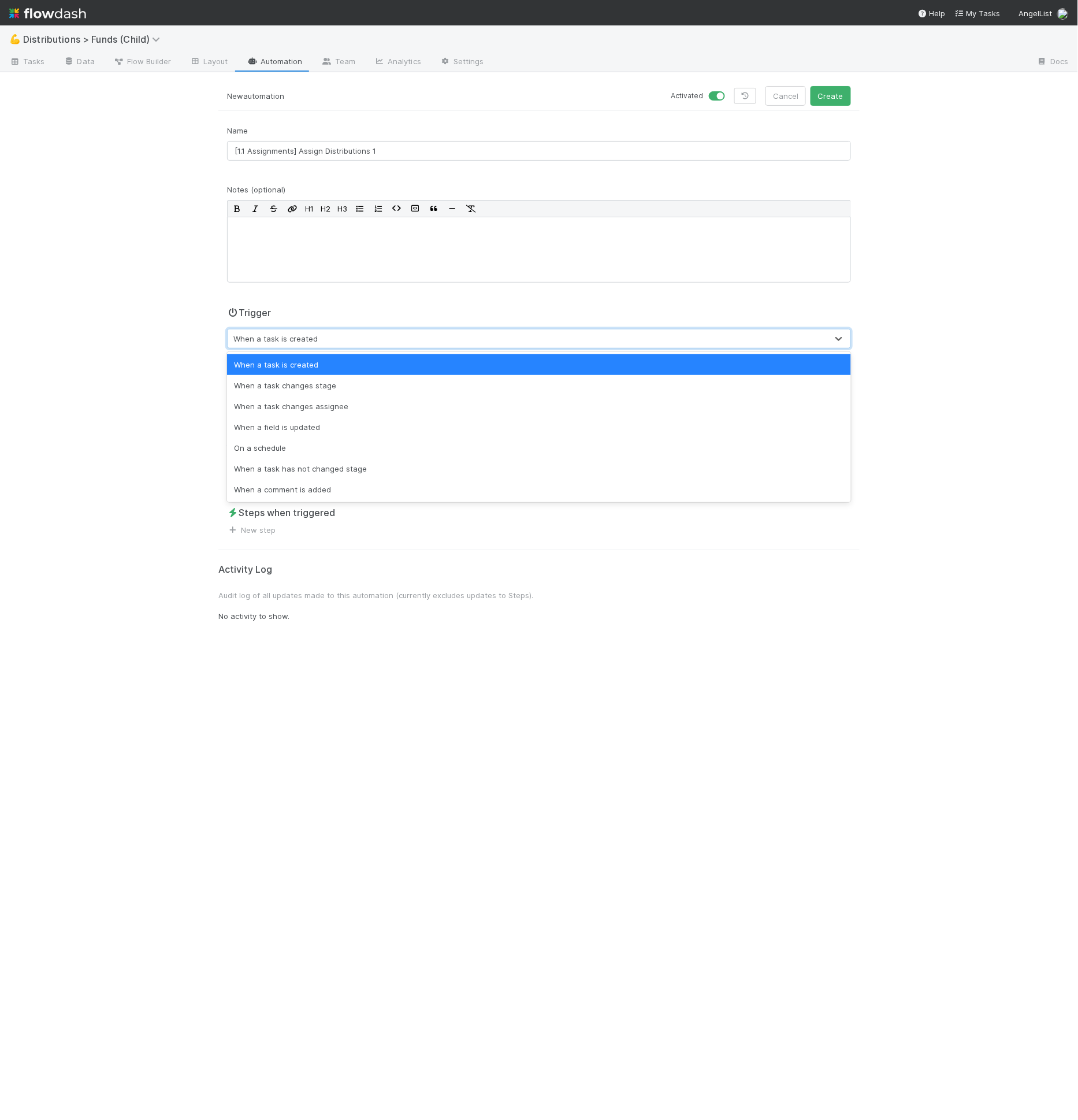
click at [338, 337] on div "When a task is created" at bounding box center [527, 338] width 600 height 19
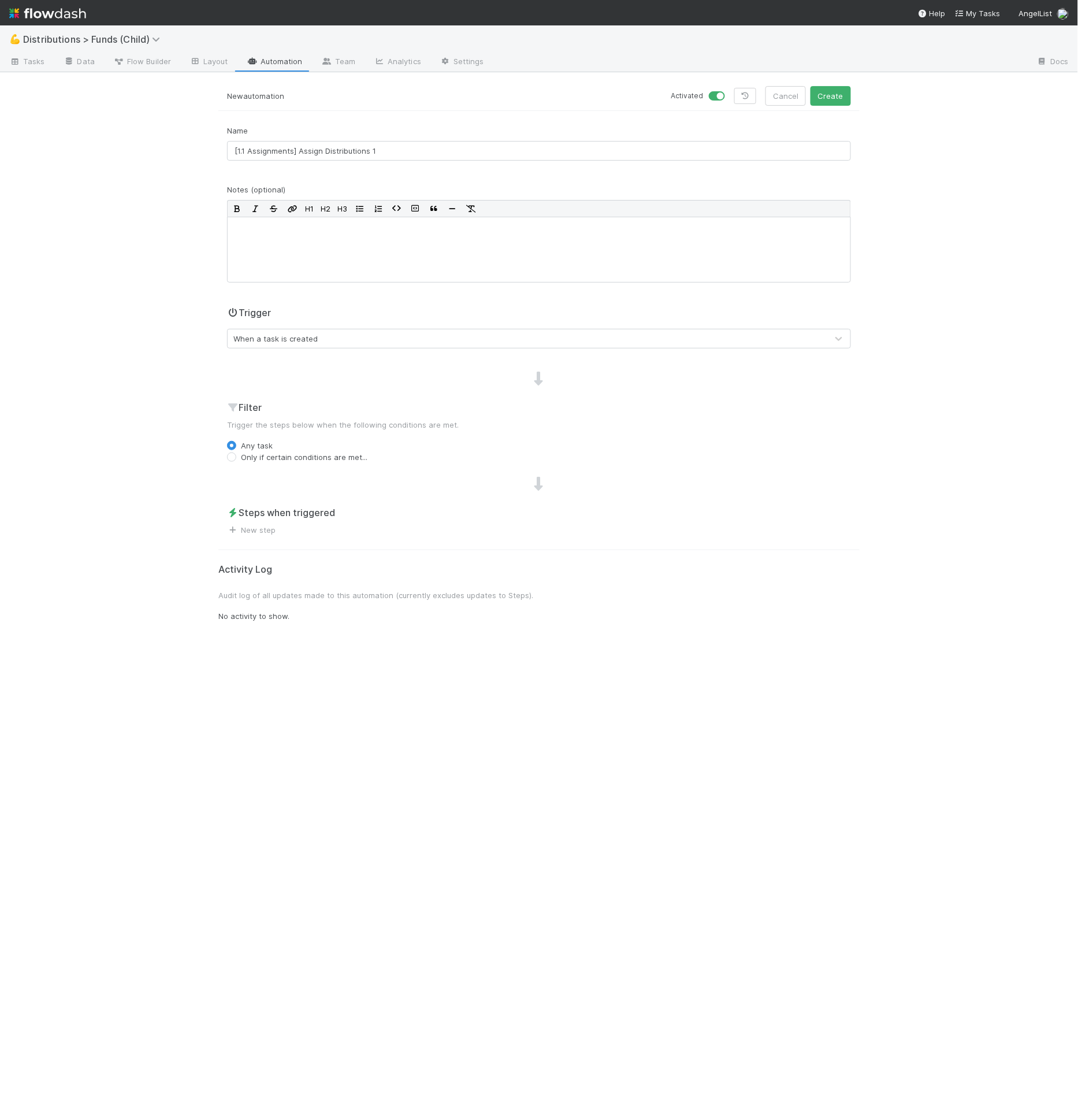
click at [383, 317] on div "Trigger When a task is created" at bounding box center [539, 327] width 624 height 43
click at [19, 62] on icon at bounding box center [14, 62] width 12 height 7
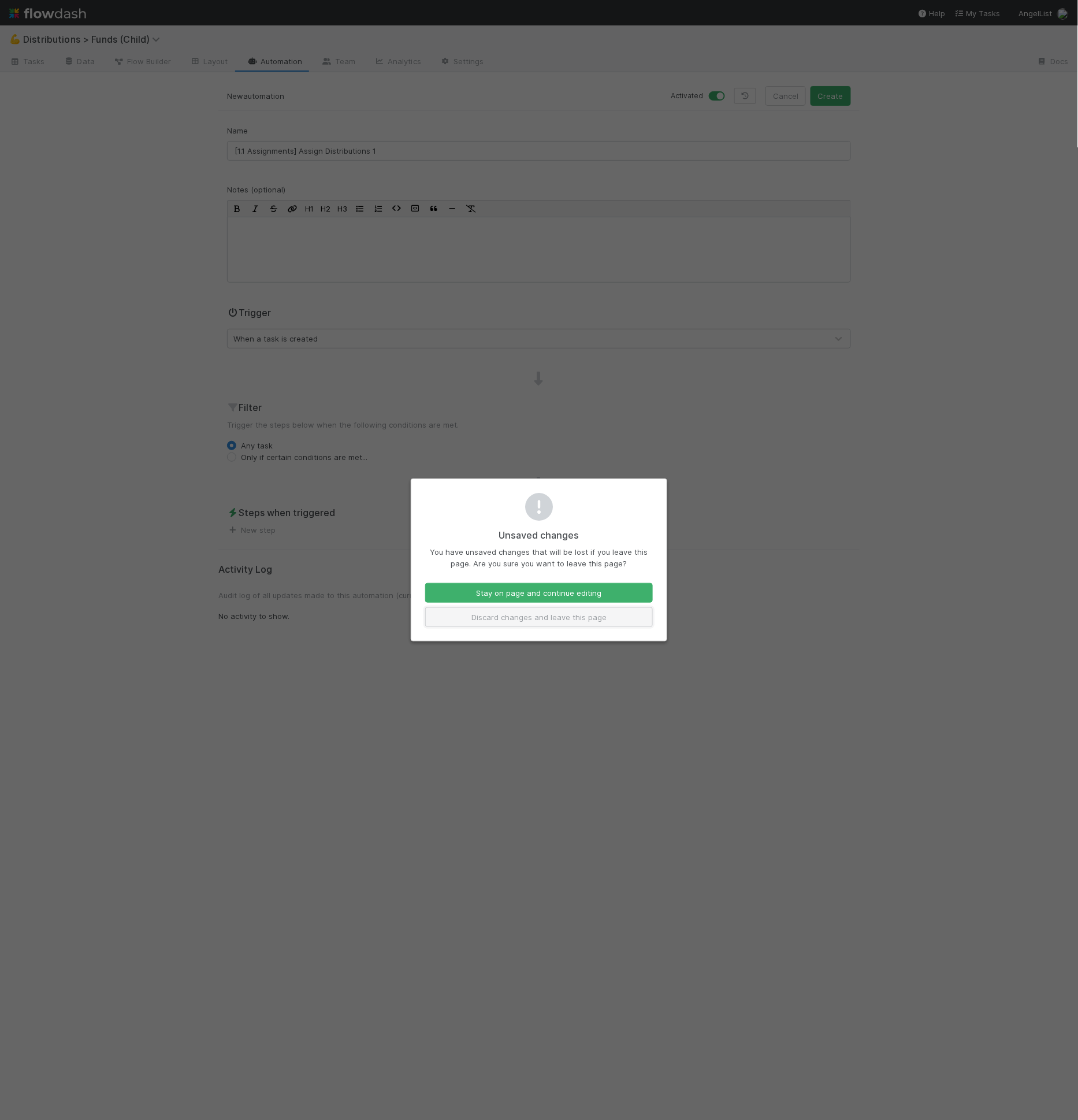
click at [505, 611] on button "Discard changes and leave this page" at bounding box center [539, 617] width 227 height 20
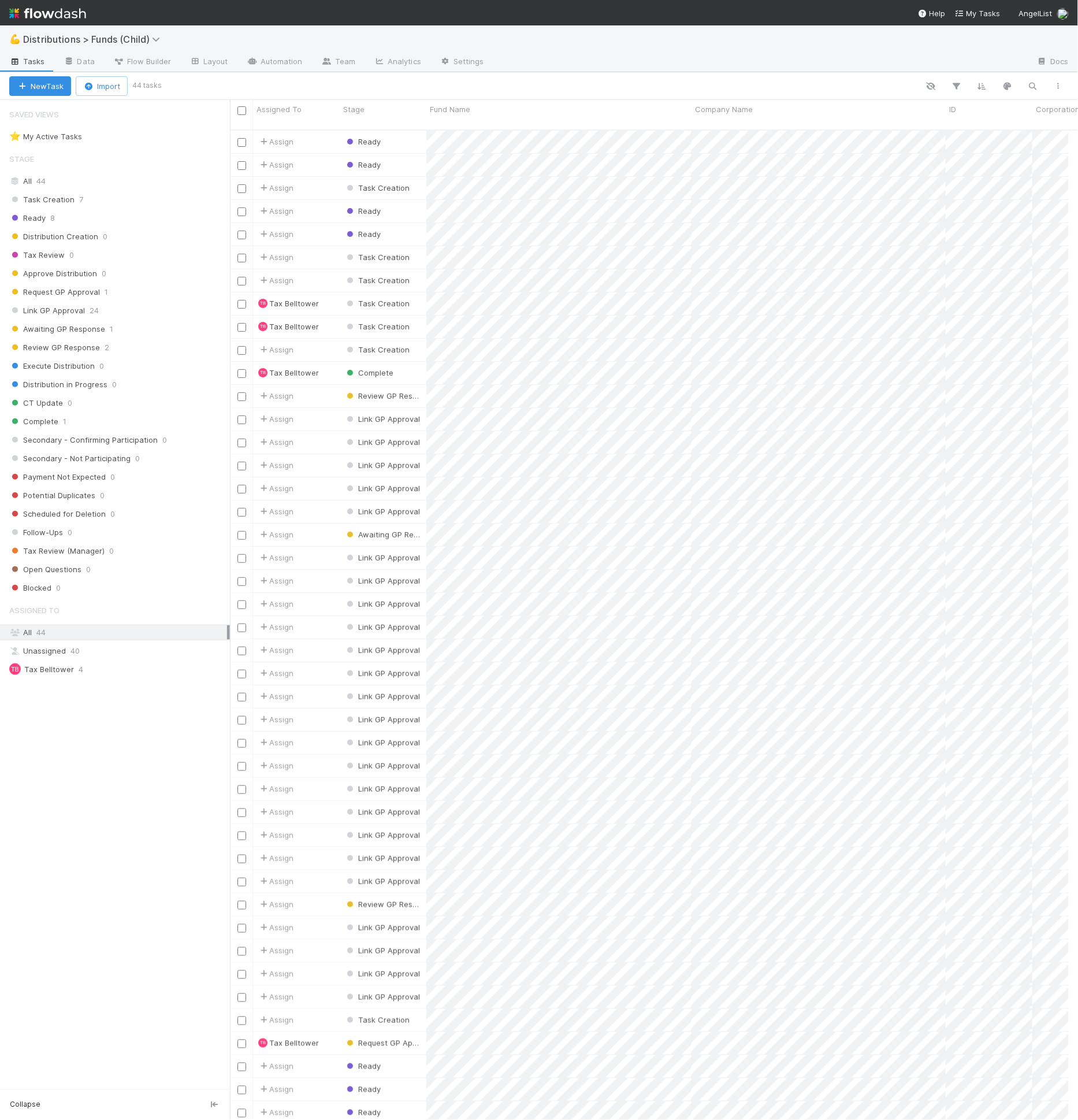
scroll to position [990, 829]
click at [165, 63] on span "Flow Builder" at bounding box center [142, 61] width 58 height 12
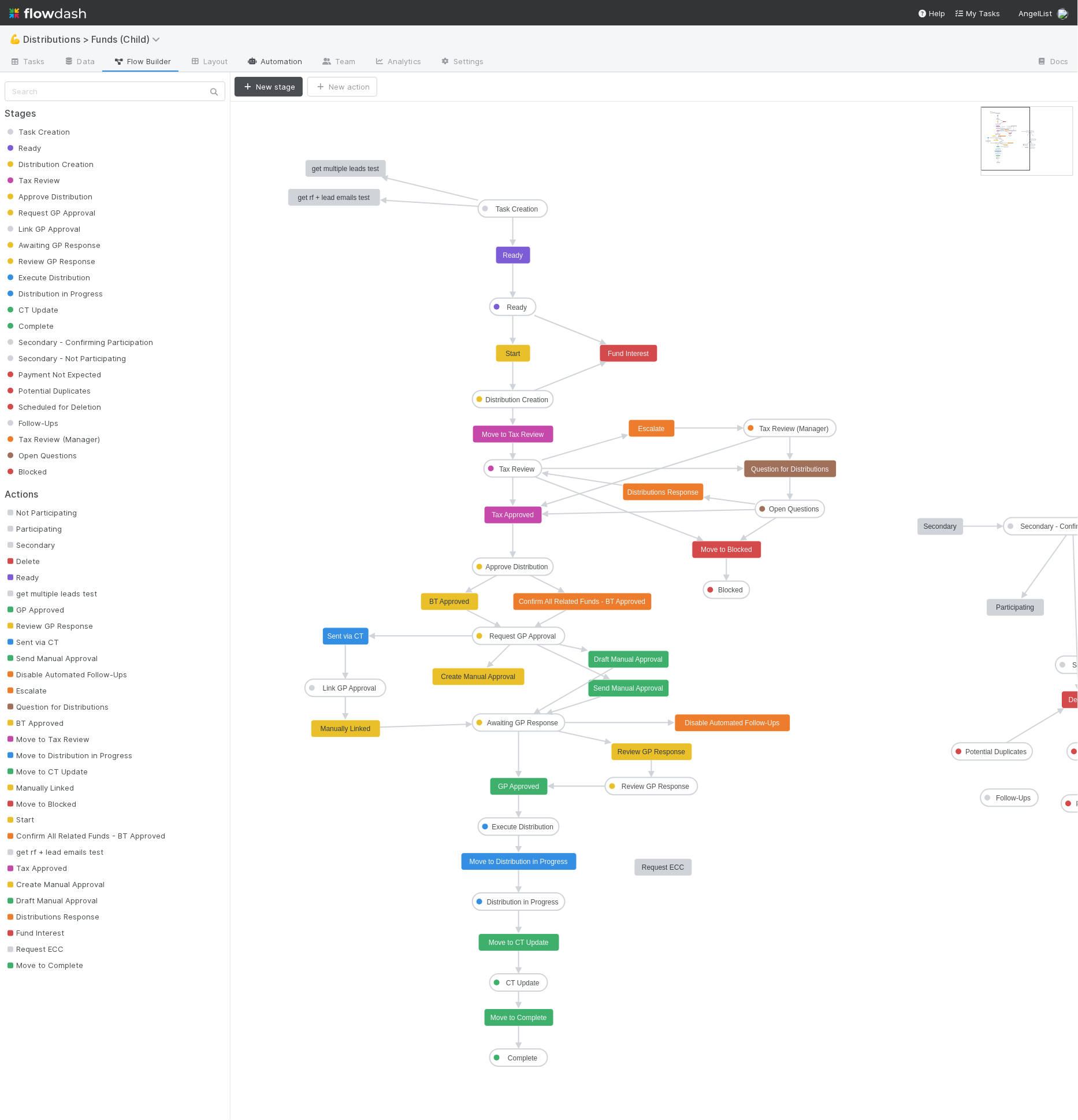
click at [276, 65] on link "Automation" at bounding box center [275, 62] width 75 height 19
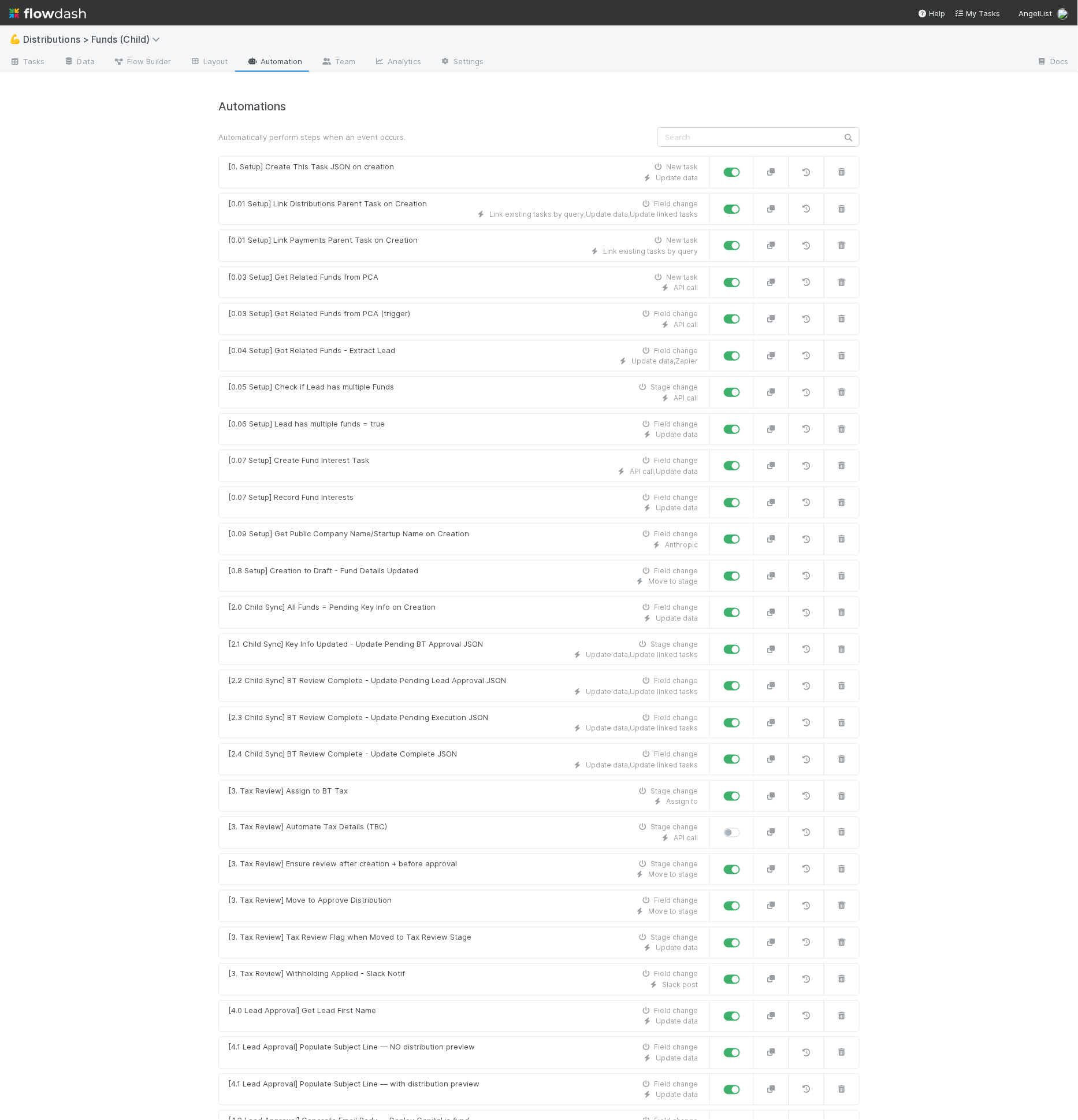
click at [360, 128] on div "Automatically perform steps when an event occurs." at bounding box center [539, 137] width 659 height 20
click at [145, 63] on span "Flow Builder" at bounding box center [142, 61] width 58 height 12
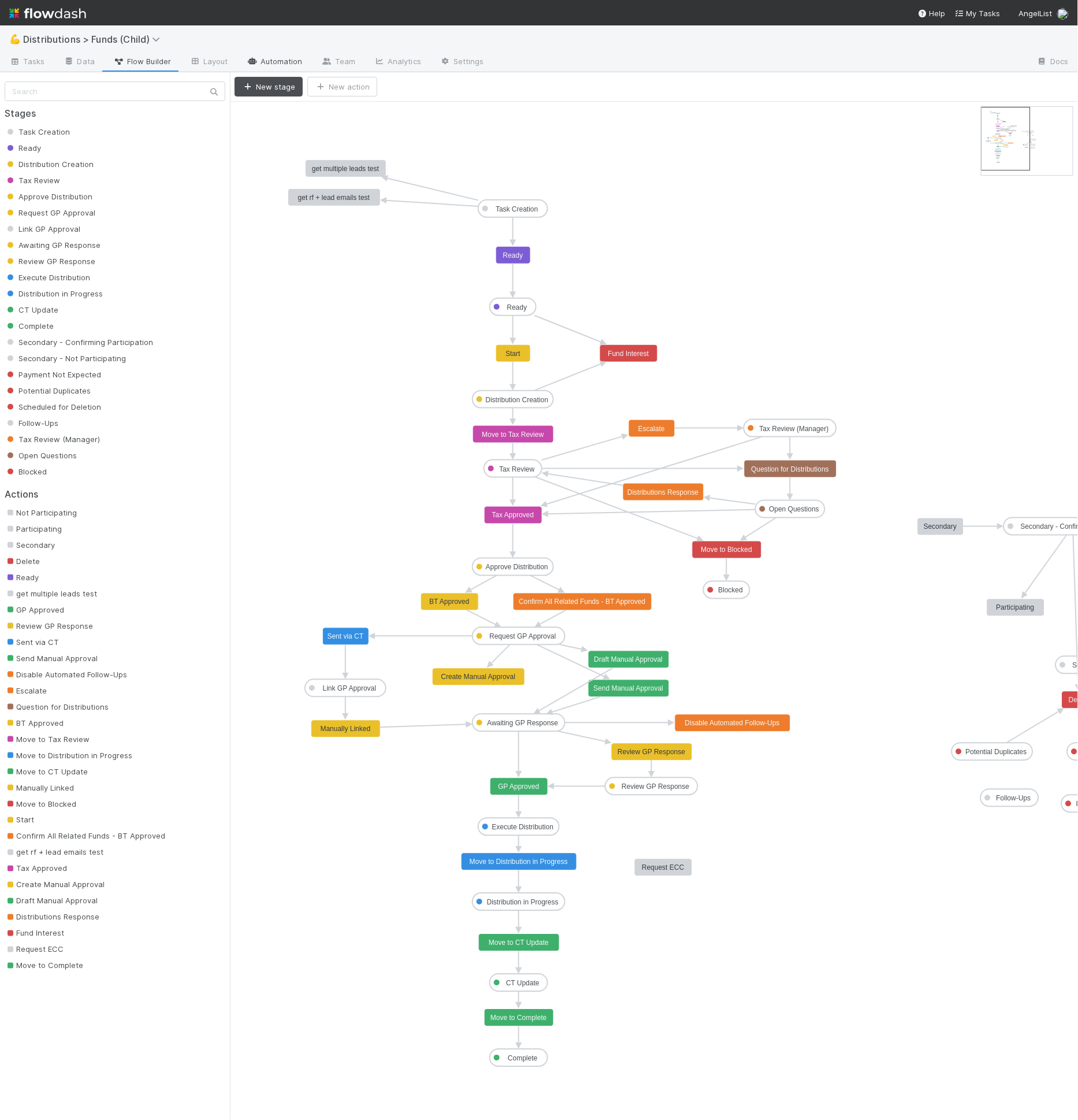
click at [246, 57] on link "Automation" at bounding box center [275, 62] width 75 height 19
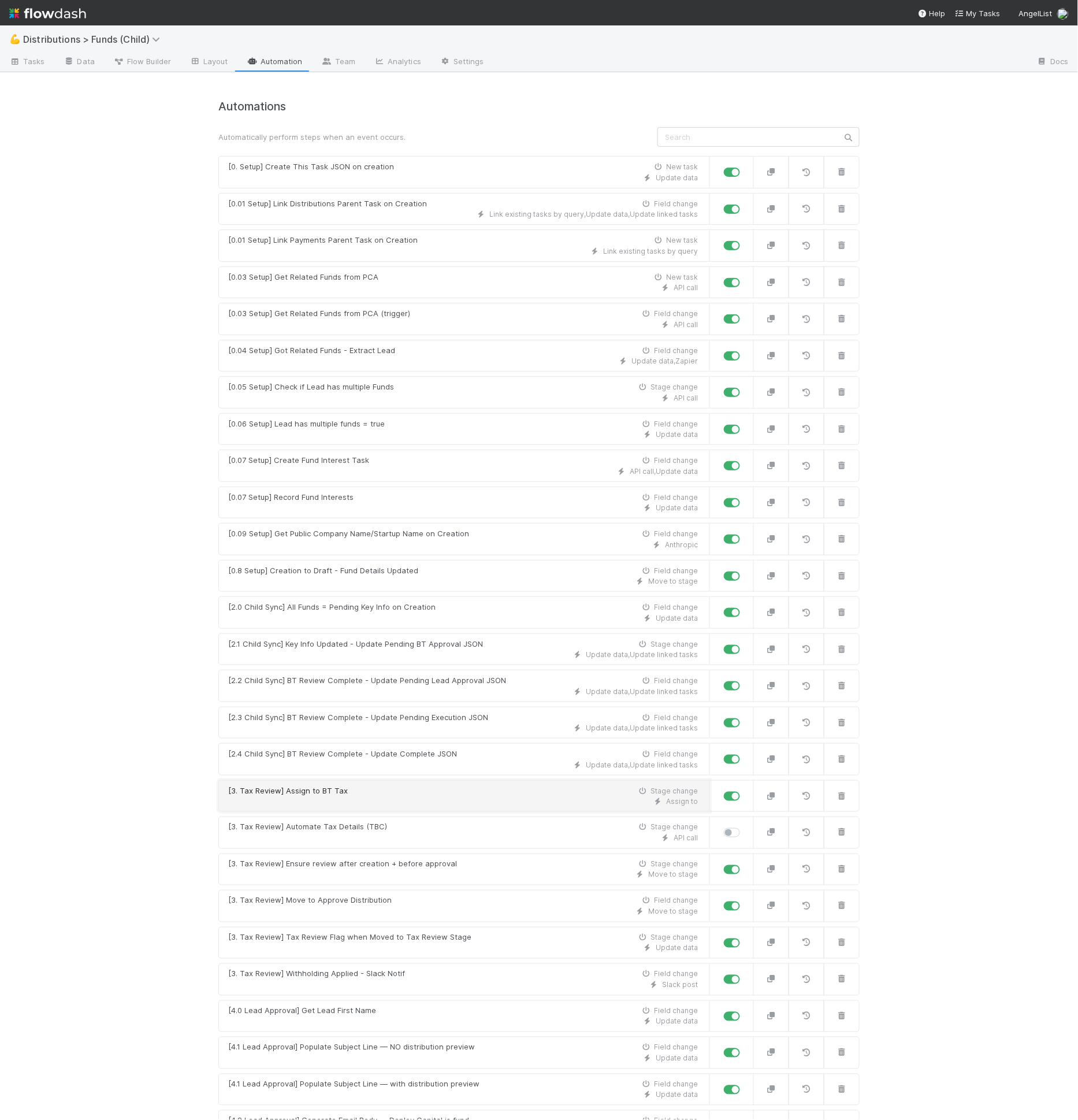
click at [346, 797] on div "Assign to" at bounding box center [463, 802] width 470 height 11
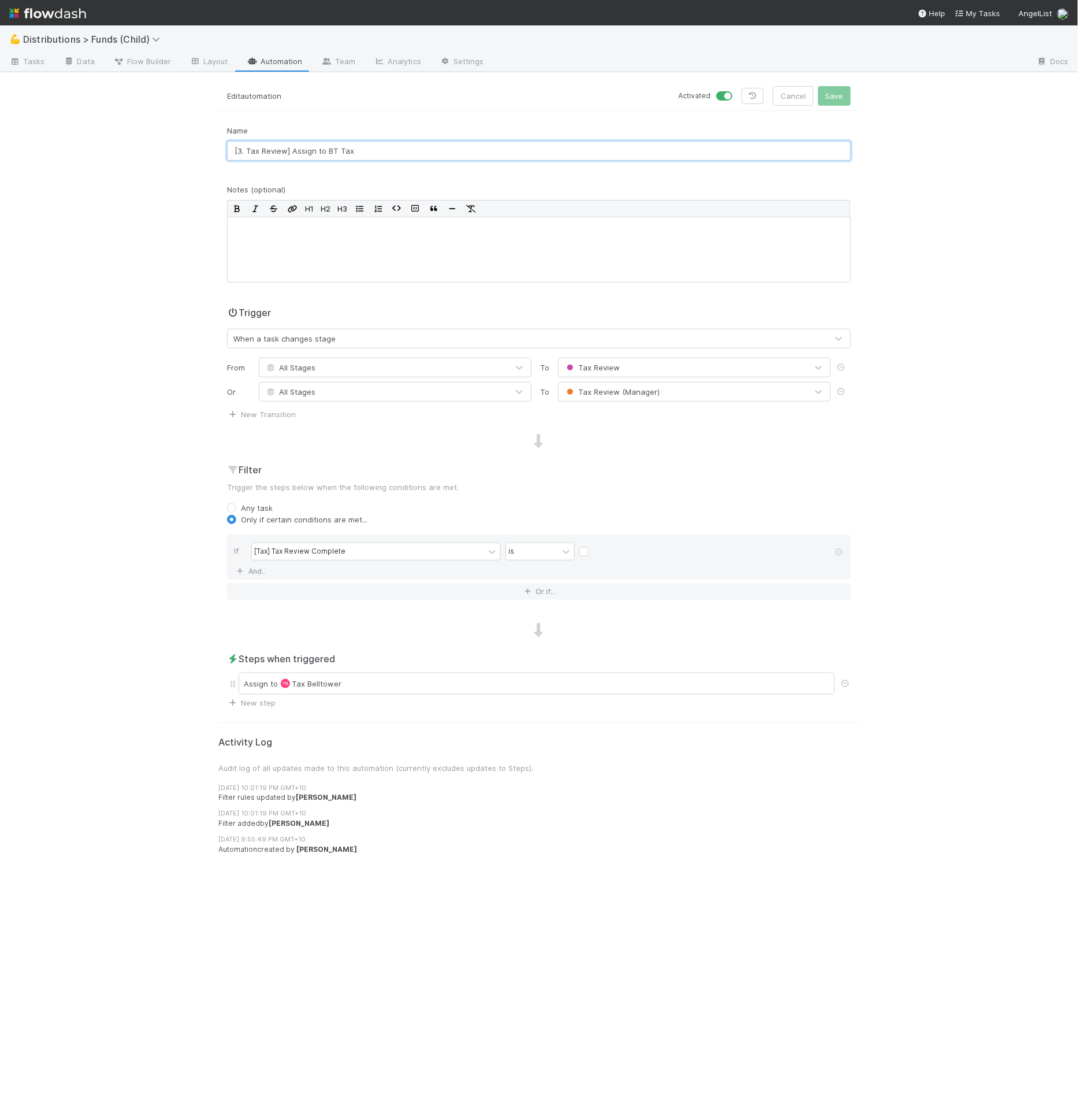
click at [239, 148] on input "[3. Tax Review] Assign to BT Tax" at bounding box center [539, 151] width 624 height 20
drag, startPoint x: 243, startPoint y: 147, endPoint x: 285, endPoint y: 147, distance: 42.0
click at [285, 147] on input "[1. Tax Review] Assign to BT Tax" at bounding box center [539, 151] width 624 height 20
drag, startPoint x: 294, startPoint y: 149, endPoint x: 457, endPoint y: 161, distance: 163.4
click at [457, 161] on div "Name [1. Assignments] Assign to BT Tax" at bounding box center [539, 147] width 641 height 45
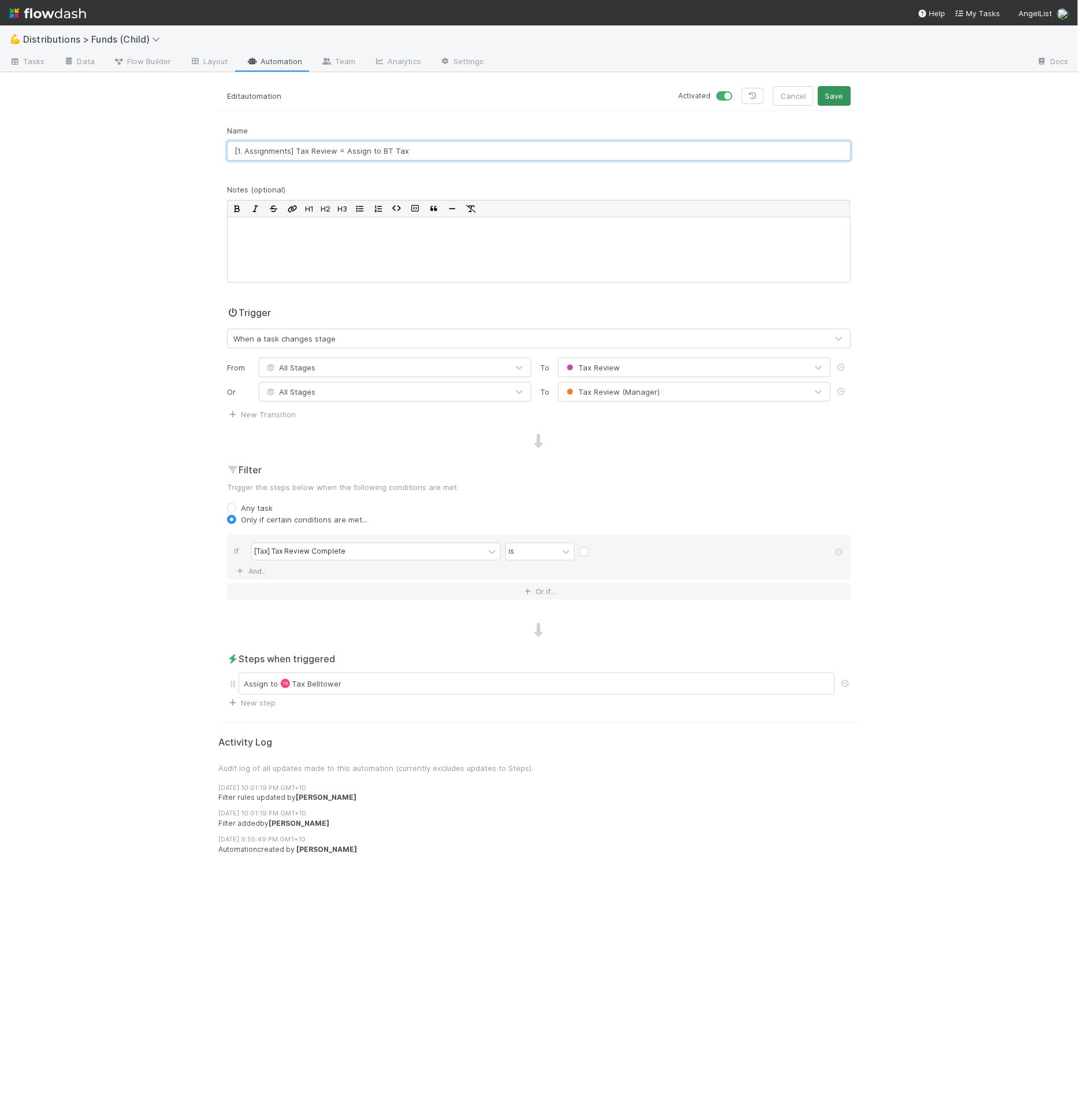
type input "[1. Assignments] Tax Review = Assign to BT Tax"
click at [845, 93] on button "Save" at bounding box center [835, 96] width 33 height 20
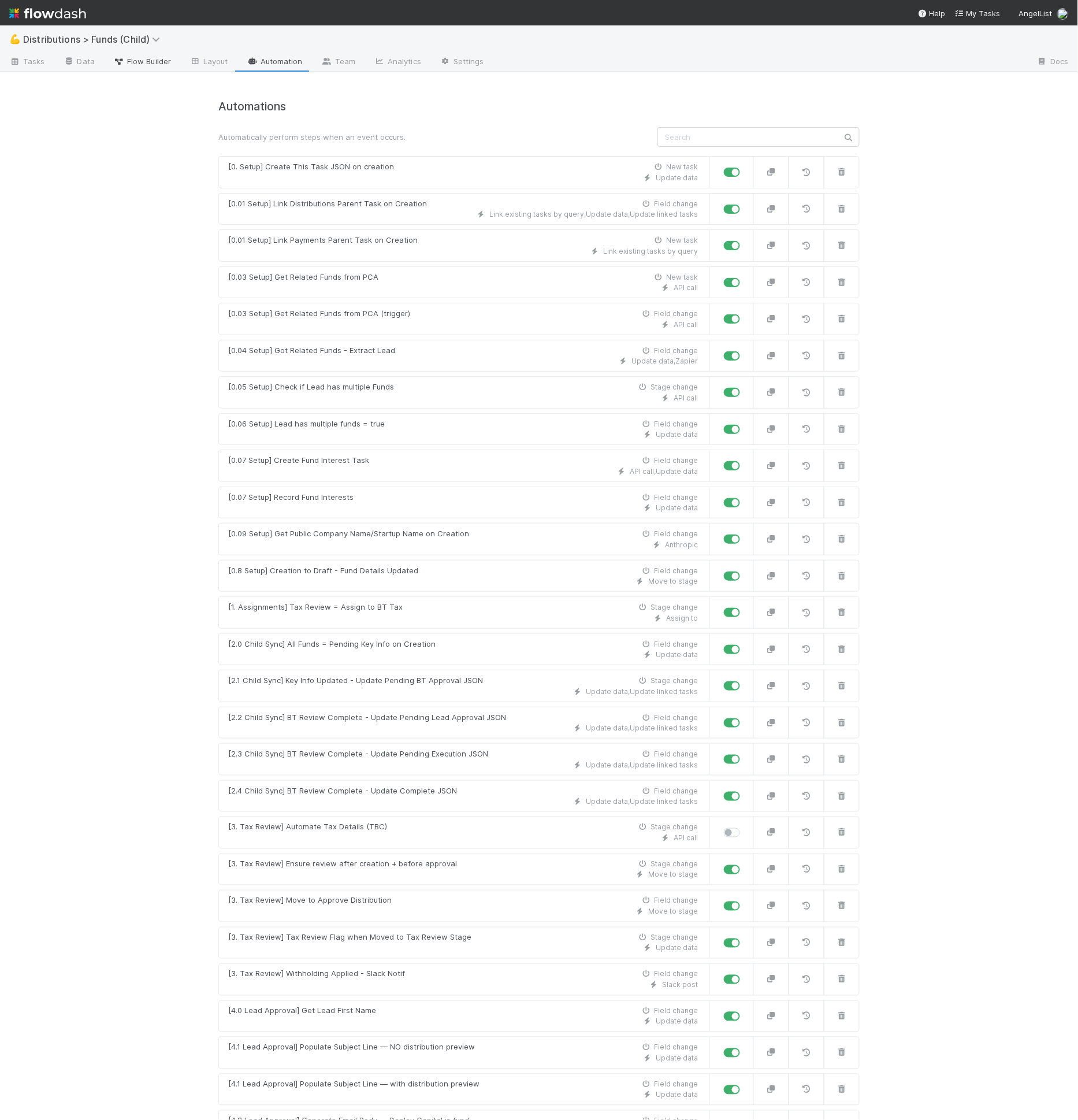
click at [142, 63] on span "Flow Builder" at bounding box center [142, 61] width 58 height 12
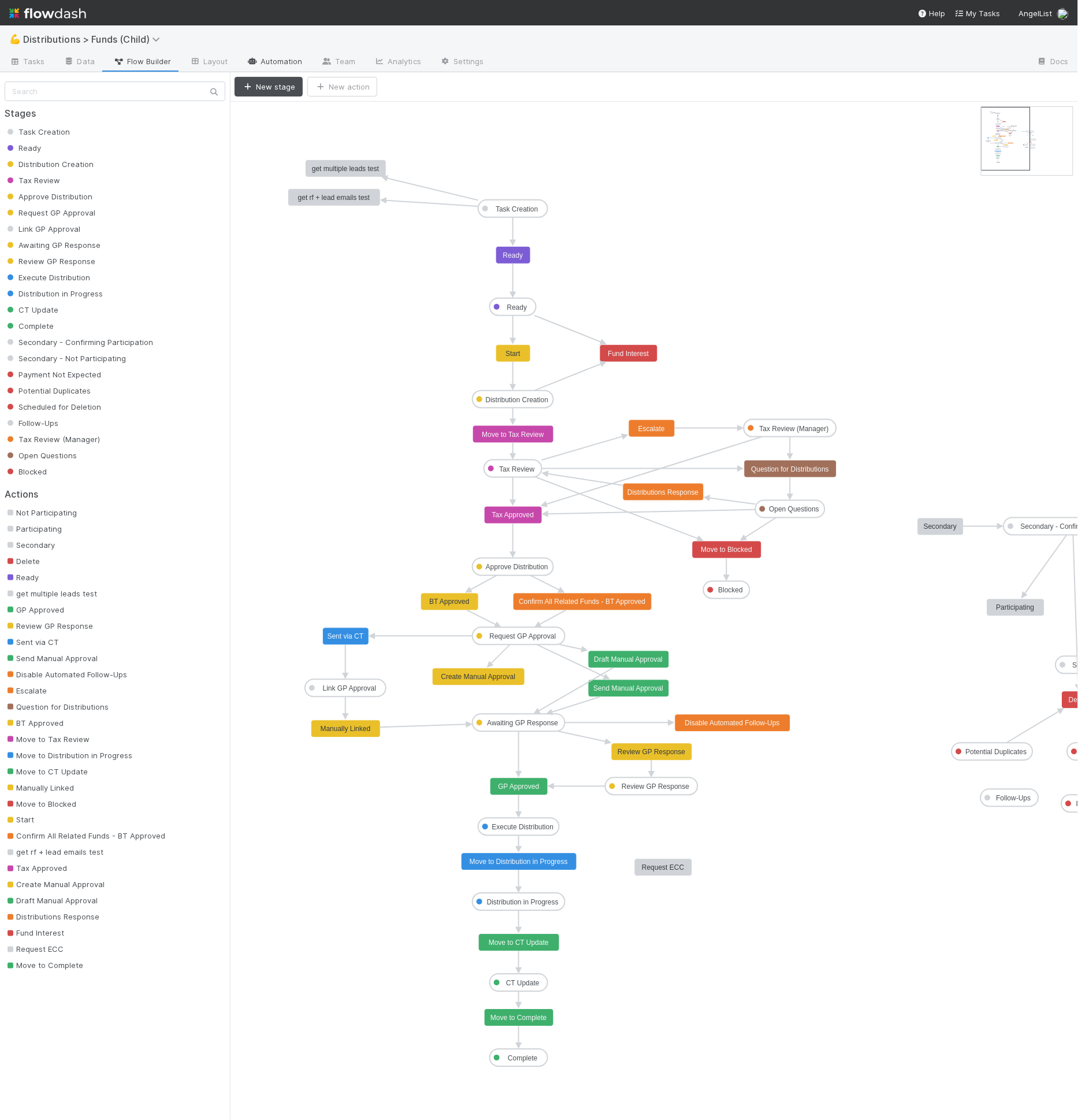
click at [258, 60] on link "Automation" at bounding box center [275, 62] width 75 height 19
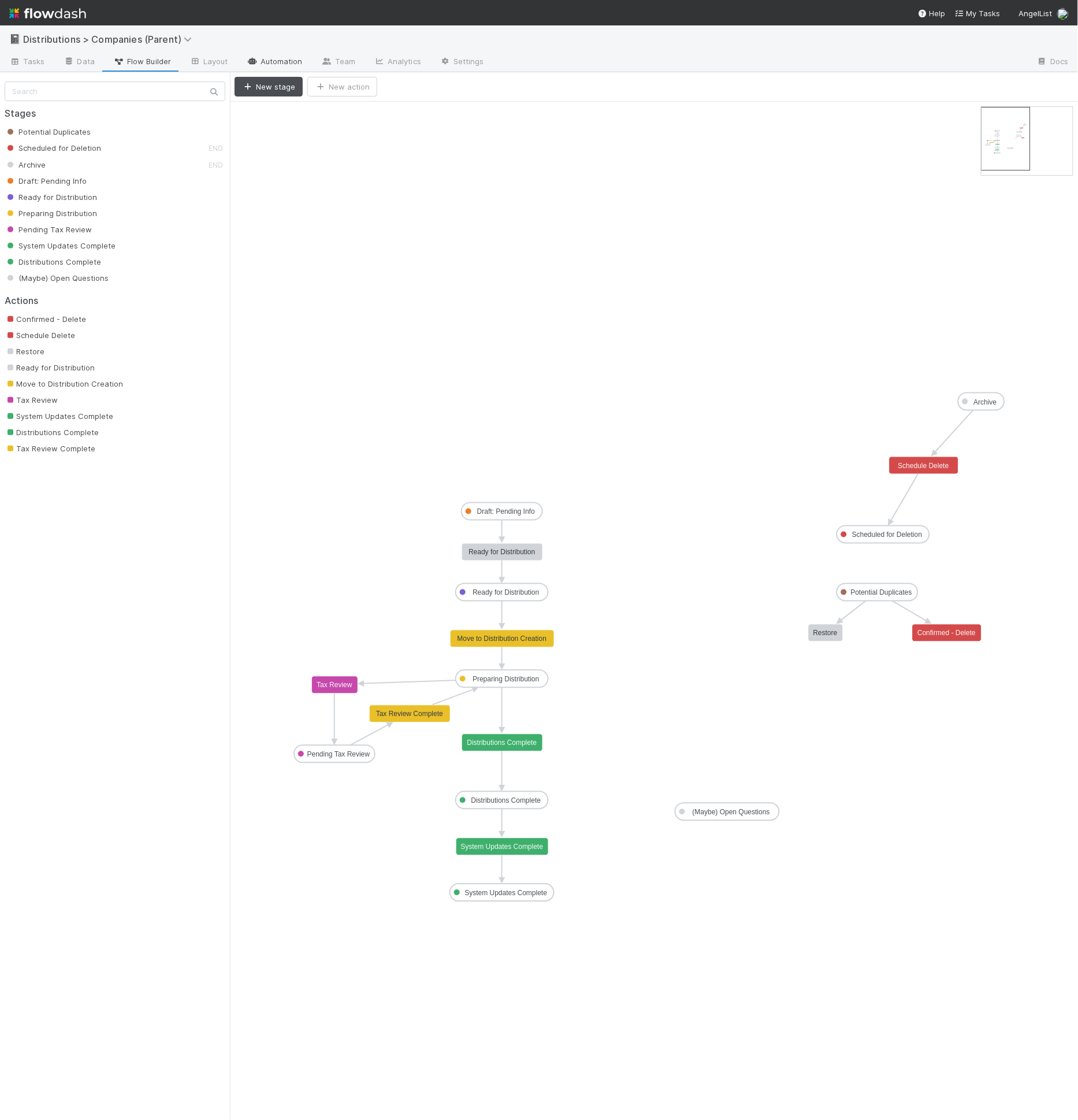
click at [290, 64] on link "Automation" at bounding box center [275, 62] width 75 height 19
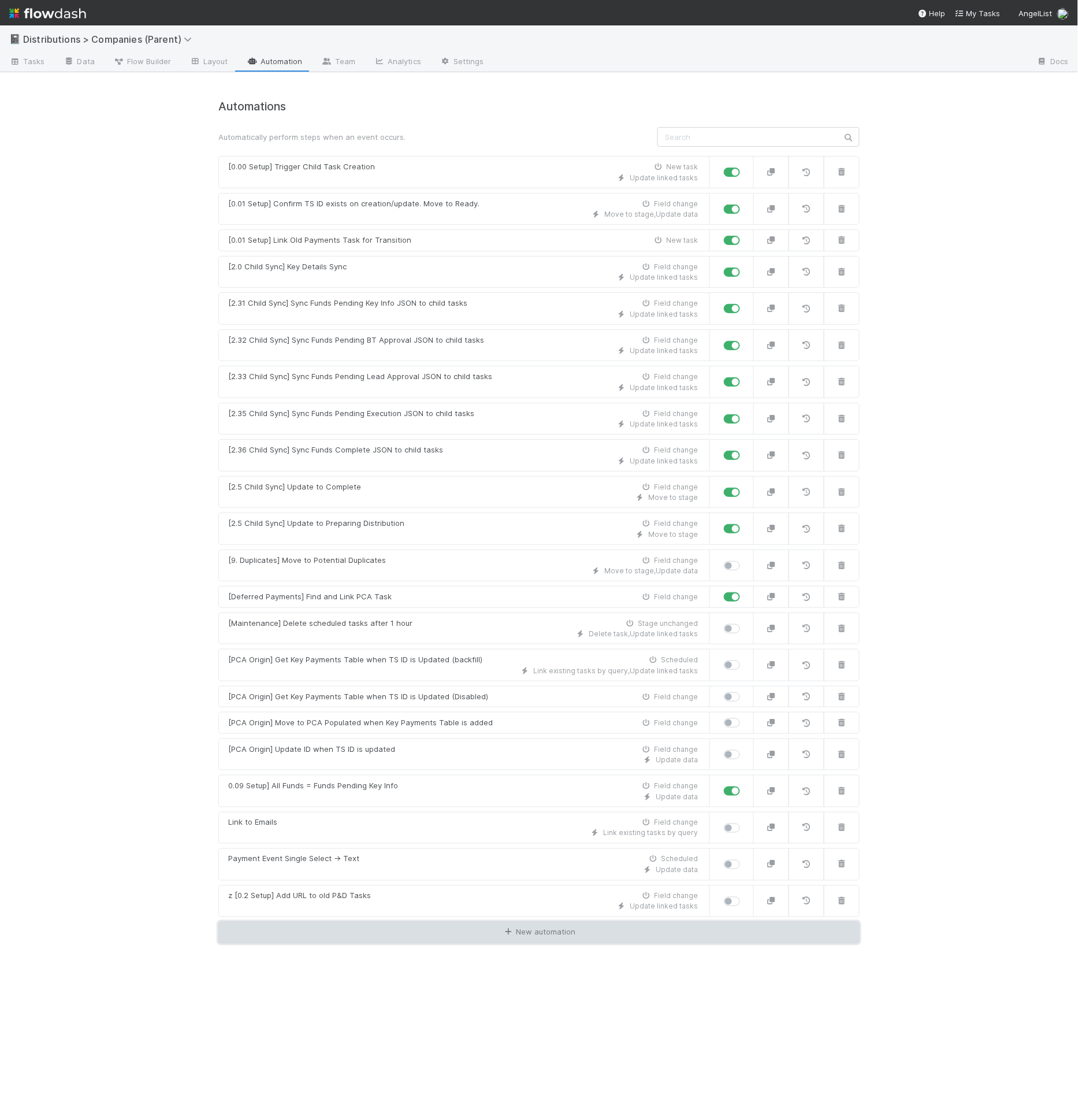
click at [437, 922] on link "New automation" at bounding box center [539, 933] width 641 height 22
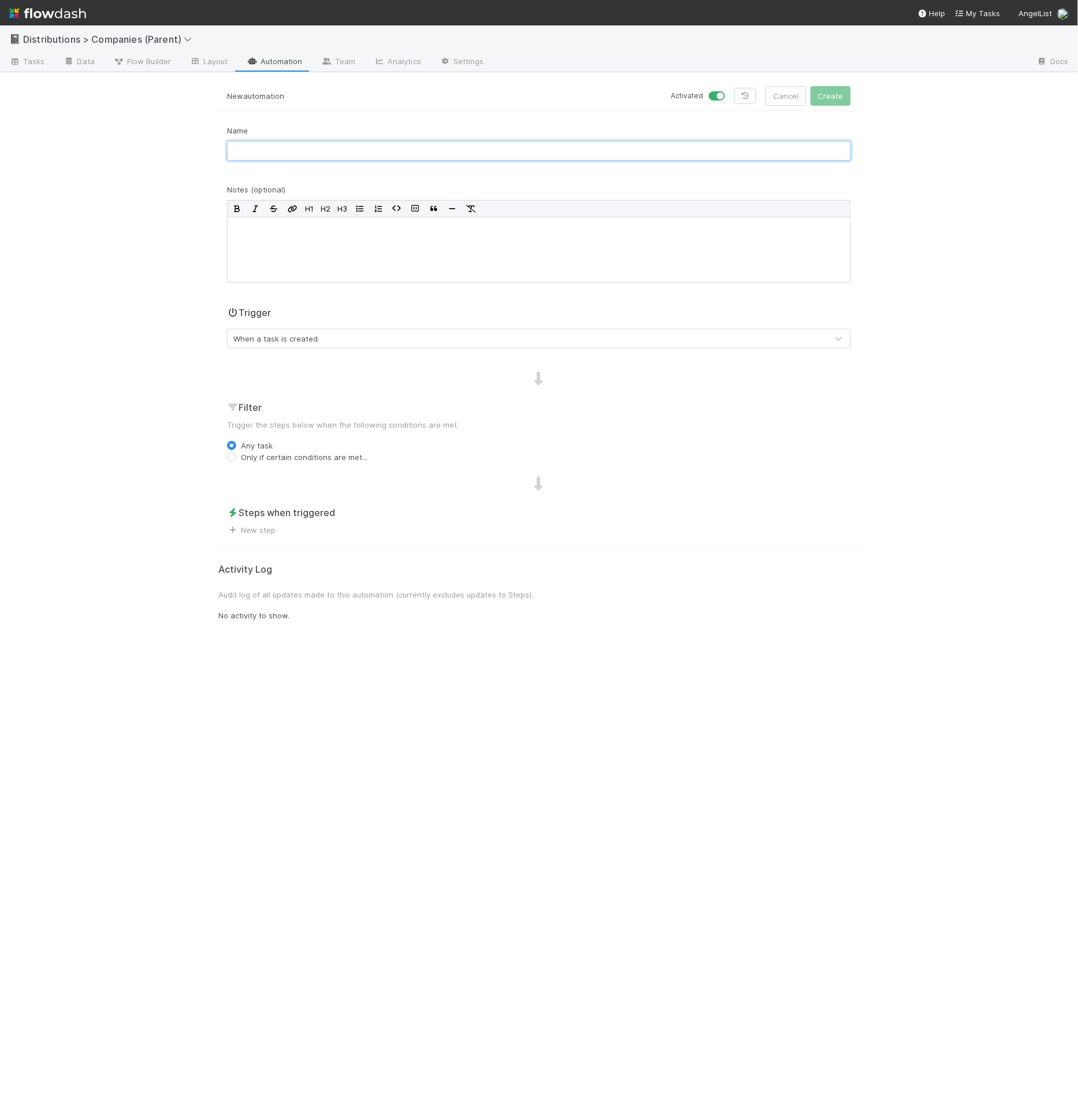
click at [258, 154] on input "text" at bounding box center [539, 151] width 624 height 20
type input "[1.1 Assignment] Assign Distributions 1"
click at [263, 531] on link "New step" at bounding box center [251, 530] width 48 height 9
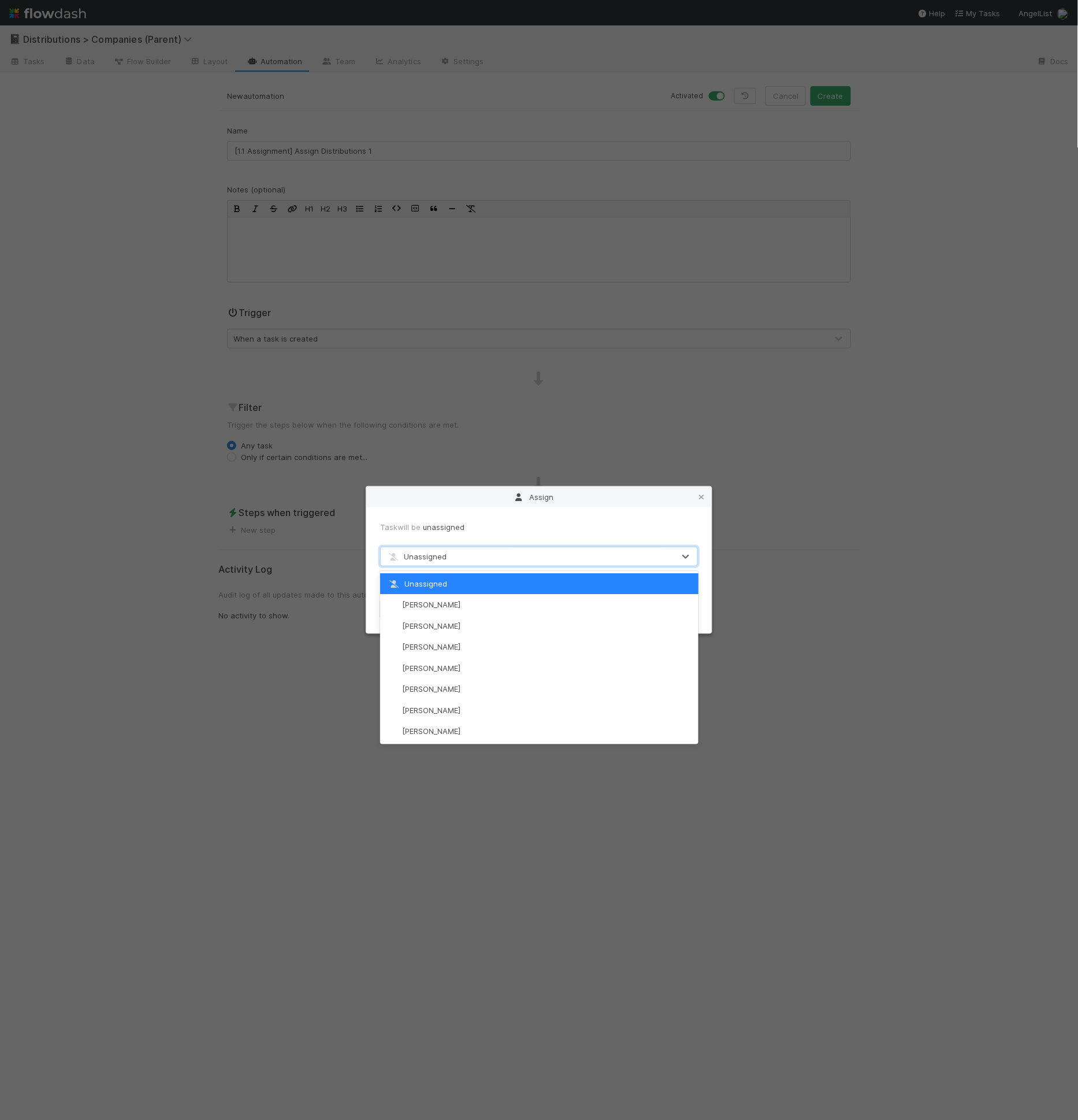
click at [434, 559] on span "Unassigned" at bounding box center [416, 556] width 60 height 9
drag, startPoint x: 449, startPoint y: 507, endPoint x: 436, endPoint y: 555, distance: 49.7
click at [449, 508] on div "Assign Task will be unassigned option Unassigned focused, 1 of 15. 15 results a…" at bounding box center [539, 560] width 347 height 148
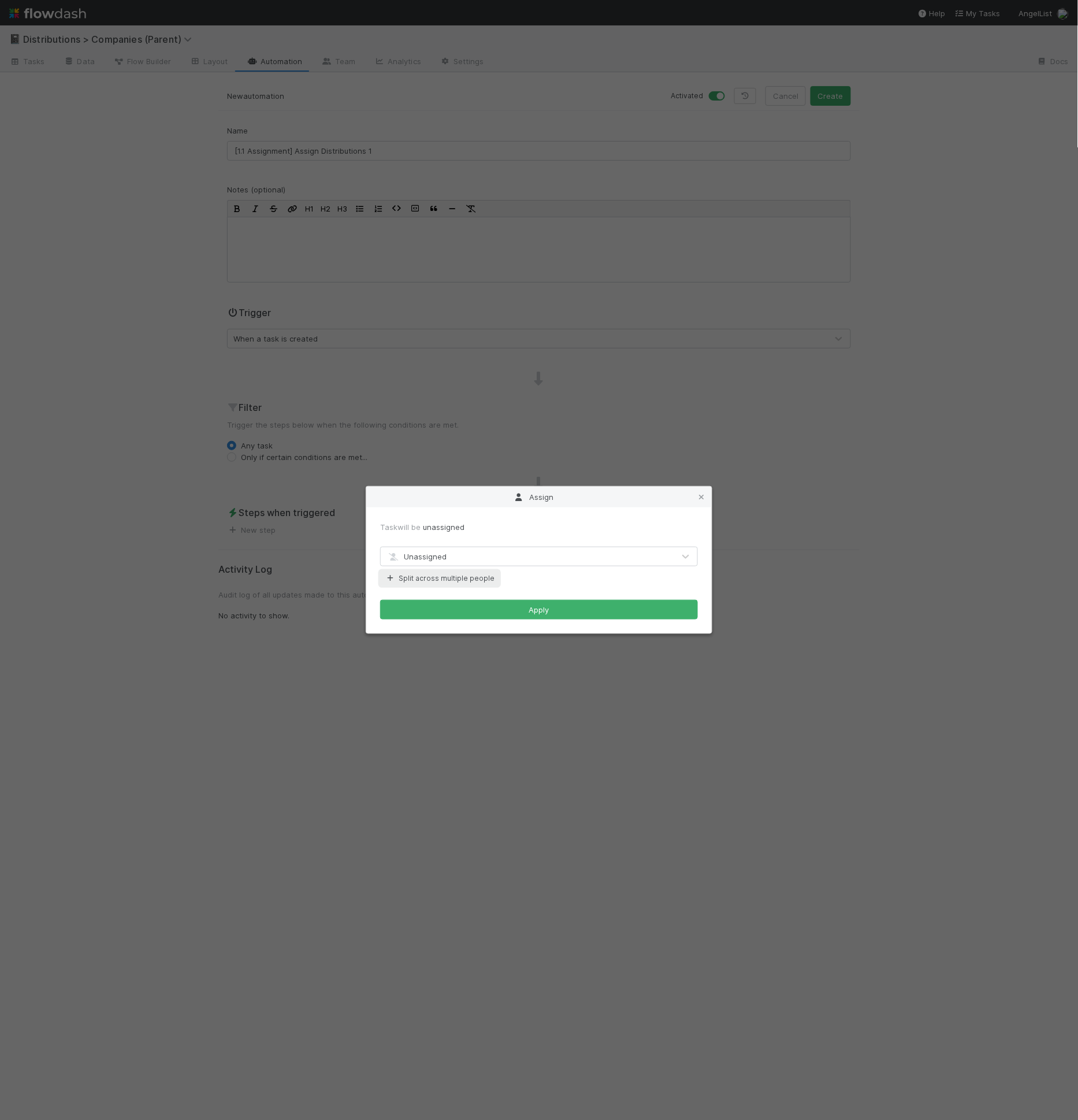
click at [432, 577] on button "Split across multiple people" at bounding box center [440, 578] width 119 height 15
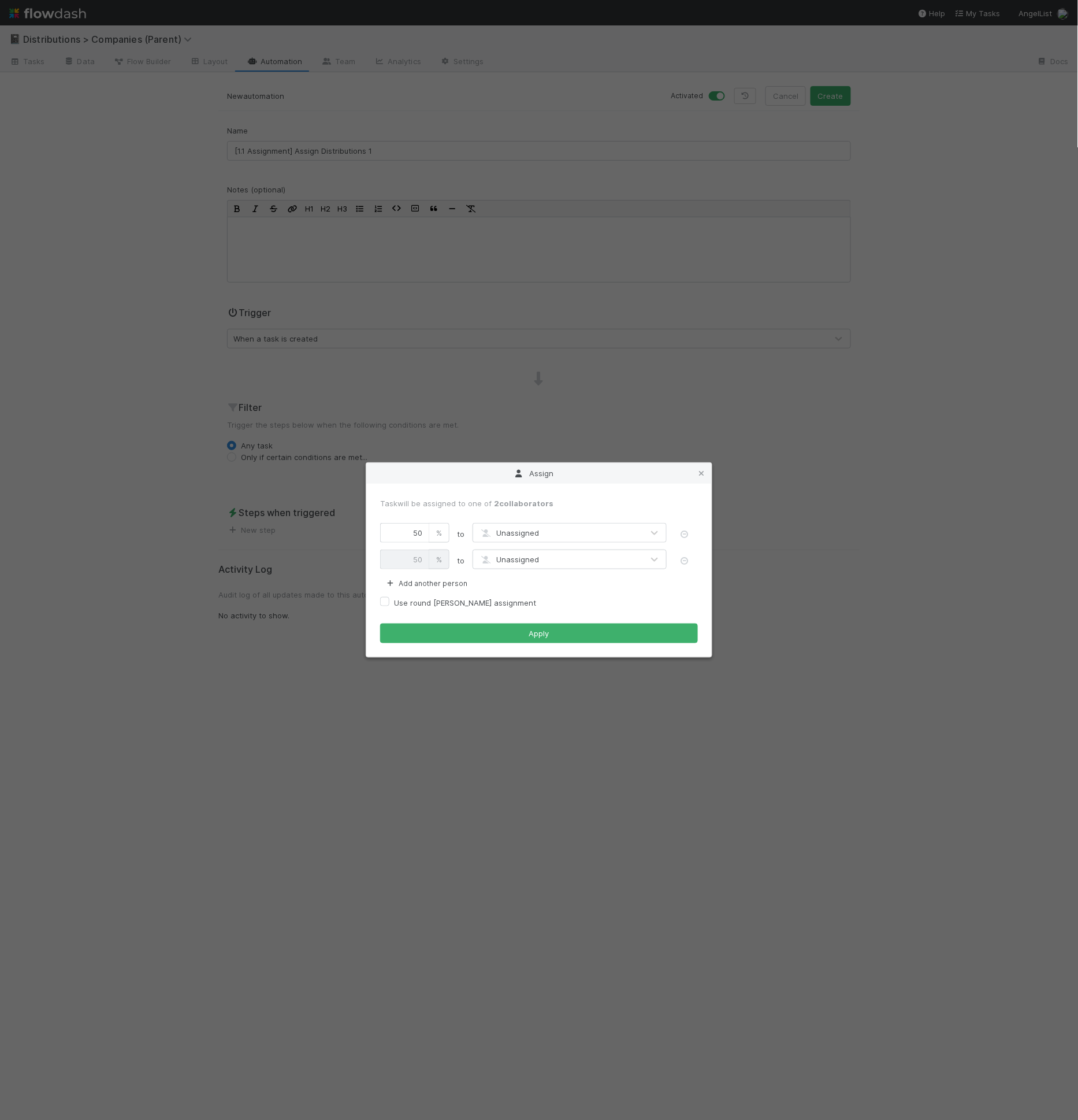
click at [482, 528] on span "Unassigned" at bounding box center [508, 532] width 60 height 9
type input "b"
click at [708, 466] on div "Assign" at bounding box center [539, 473] width 346 height 21
click at [707, 471] on icon at bounding box center [701, 474] width 12 height 7
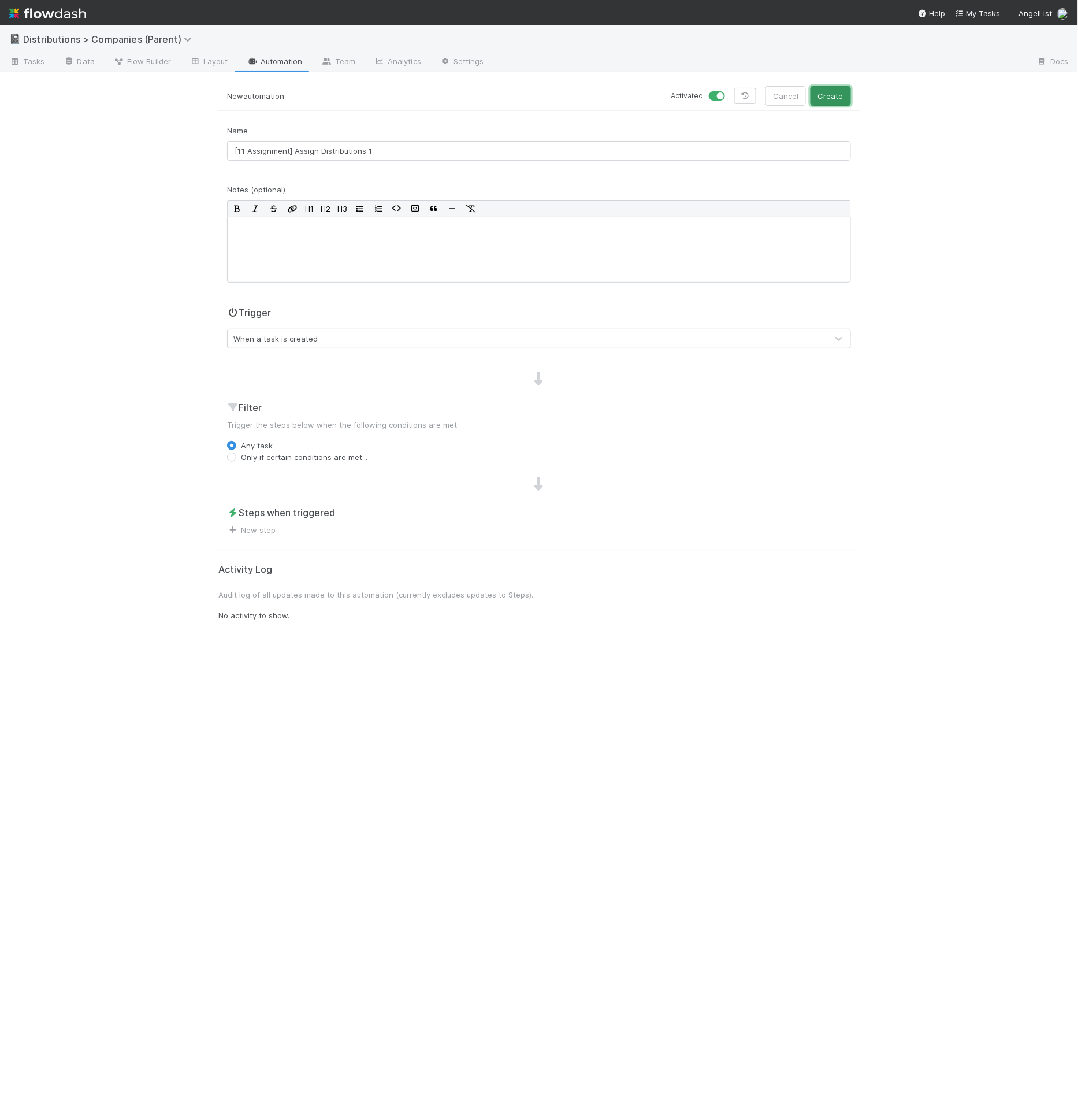
click at [838, 98] on button "Create" at bounding box center [830, 96] width 40 height 20
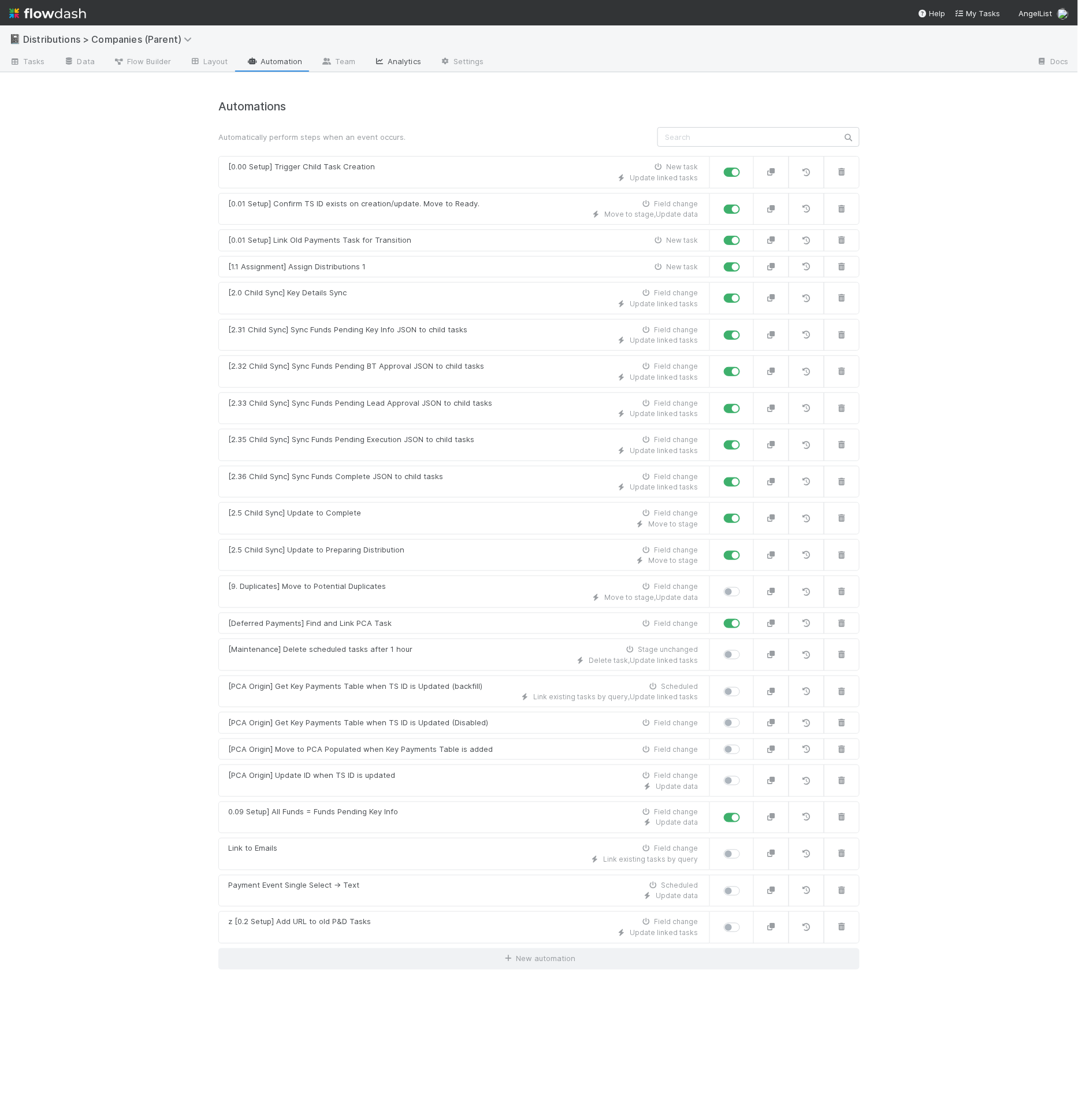
click at [374, 59] on icon at bounding box center [379, 62] width 12 height 7
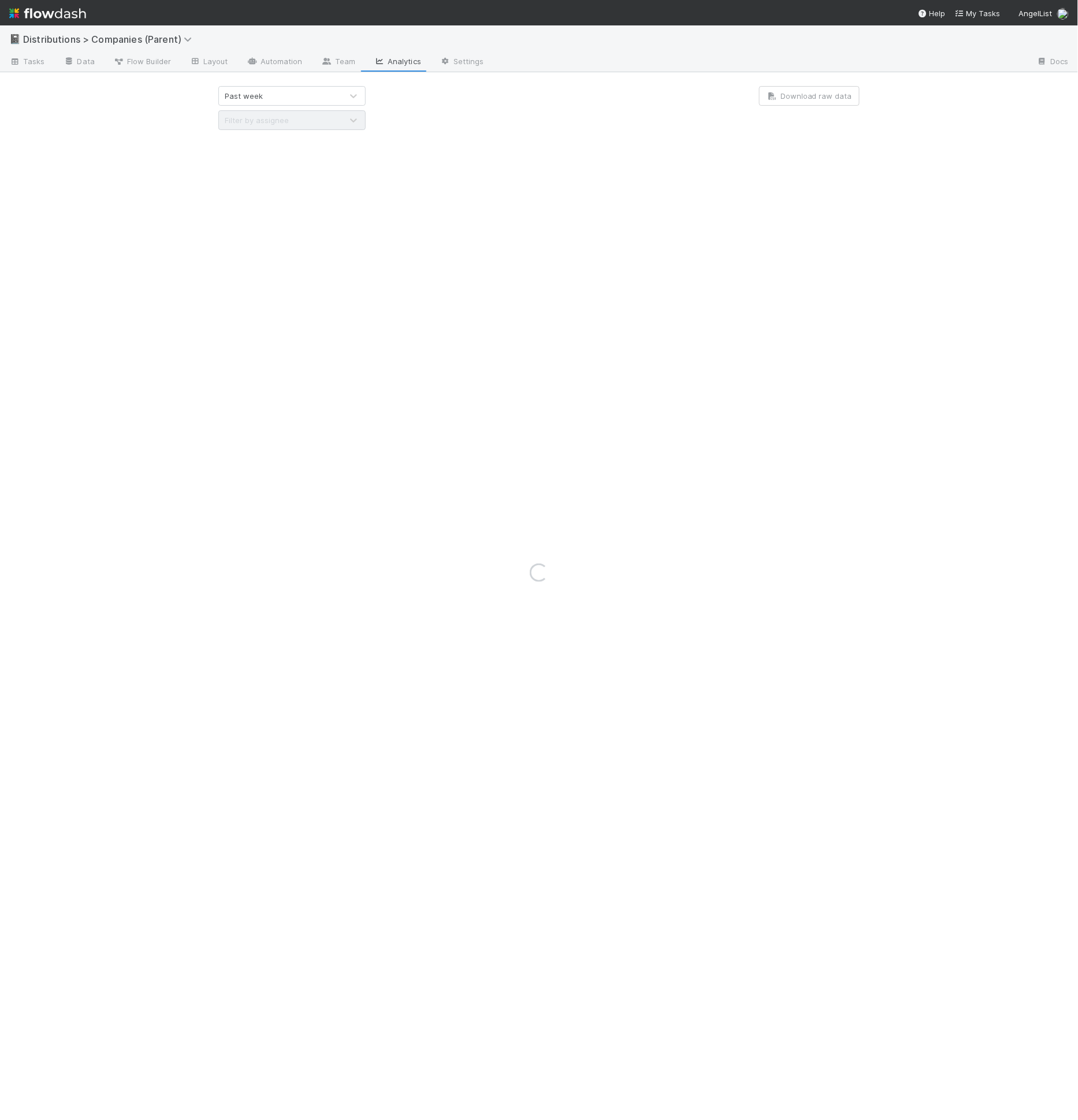
click at [347, 64] on div "Loading..." at bounding box center [539, 572] width 1078 height 1094
click at [333, 57] on link "Team" at bounding box center [338, 62] width 53 height 19
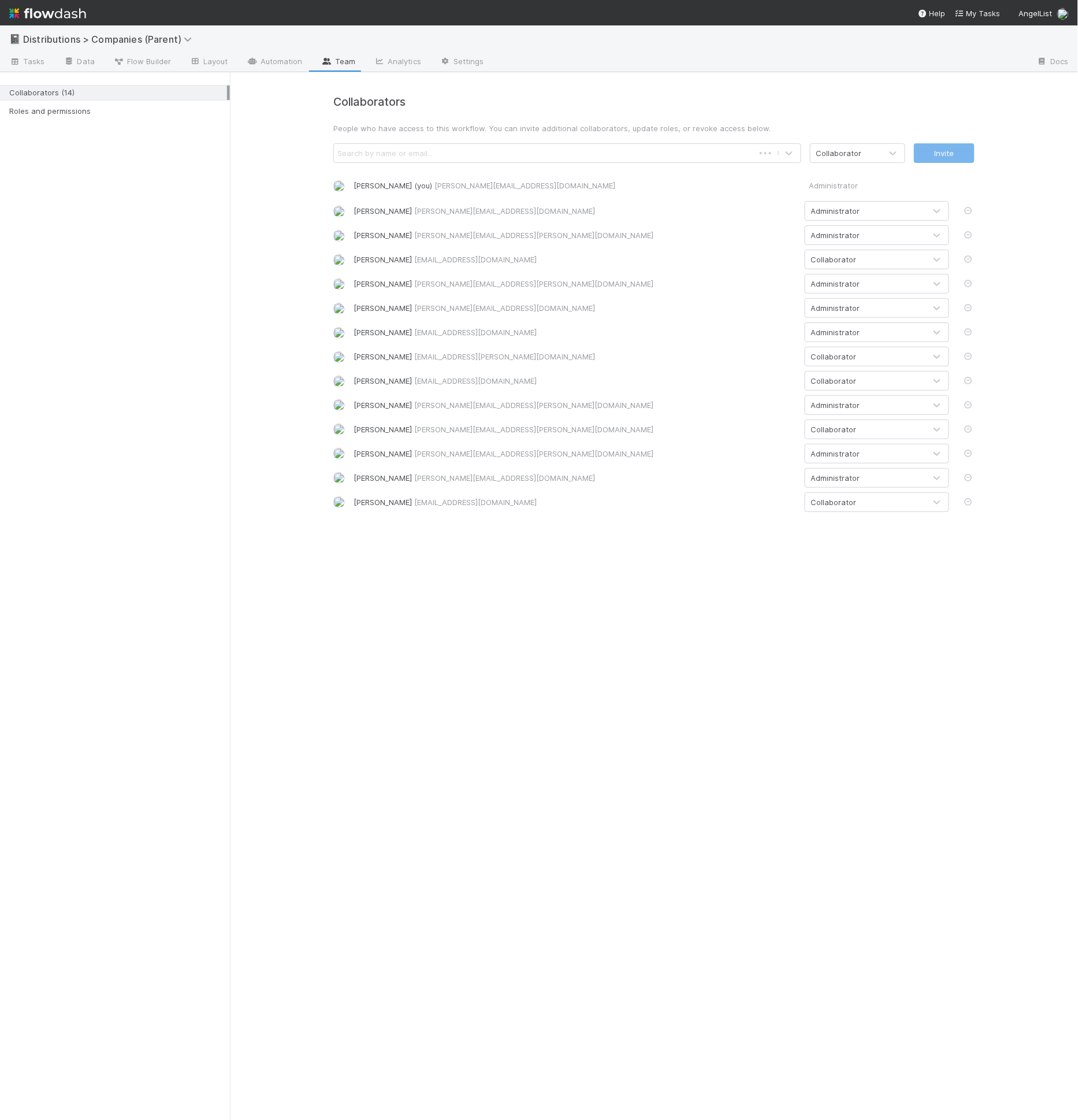
click at [655, 145] on div "Search by name or email..." at bounding box center [544, 152] width 420 height 19
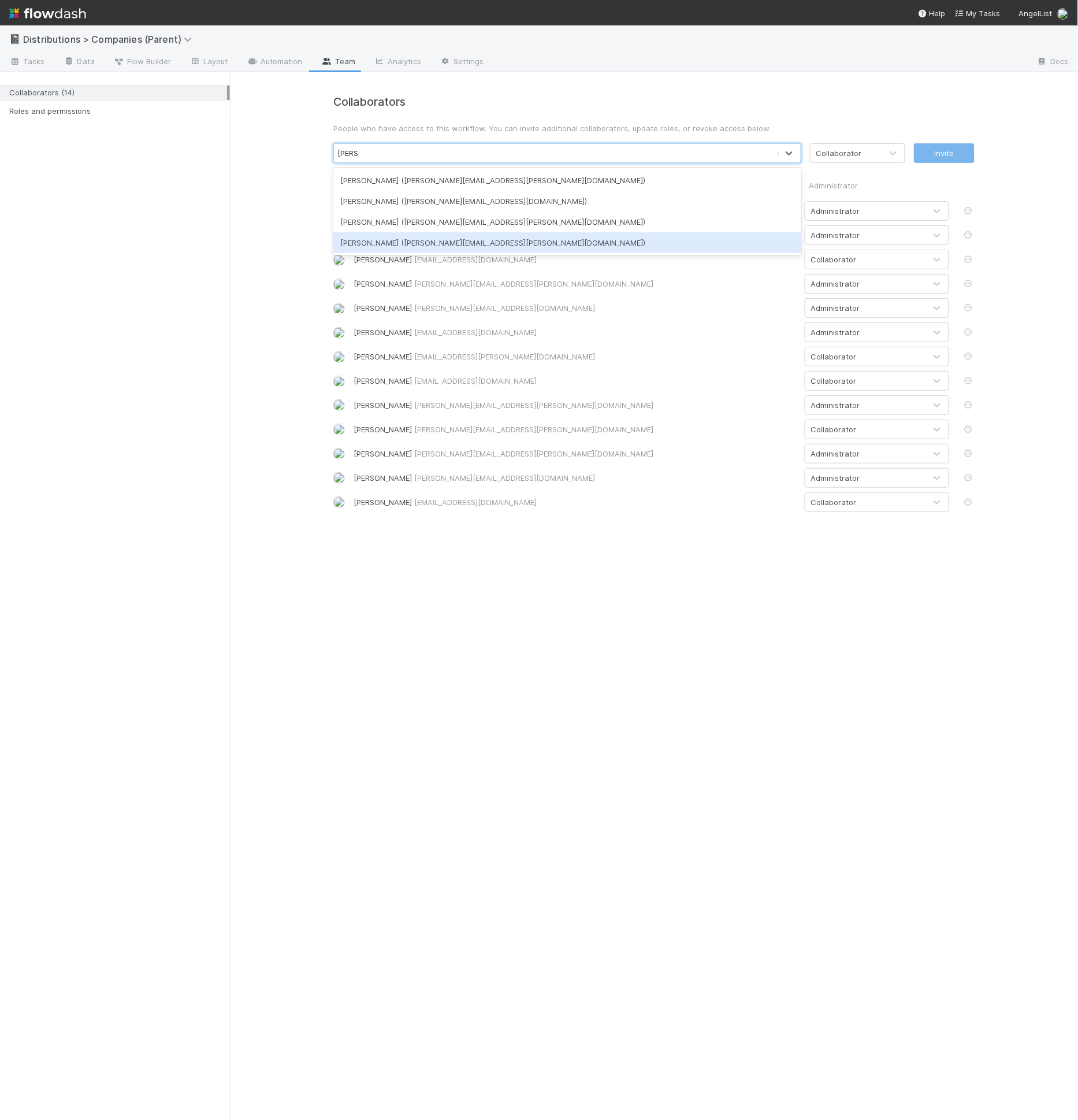
type input "david"
click at [550, 129] on p "People who have access to this workflow. You can invite additional collaborator…" at bounding box center [654, 128] width 641 height 12
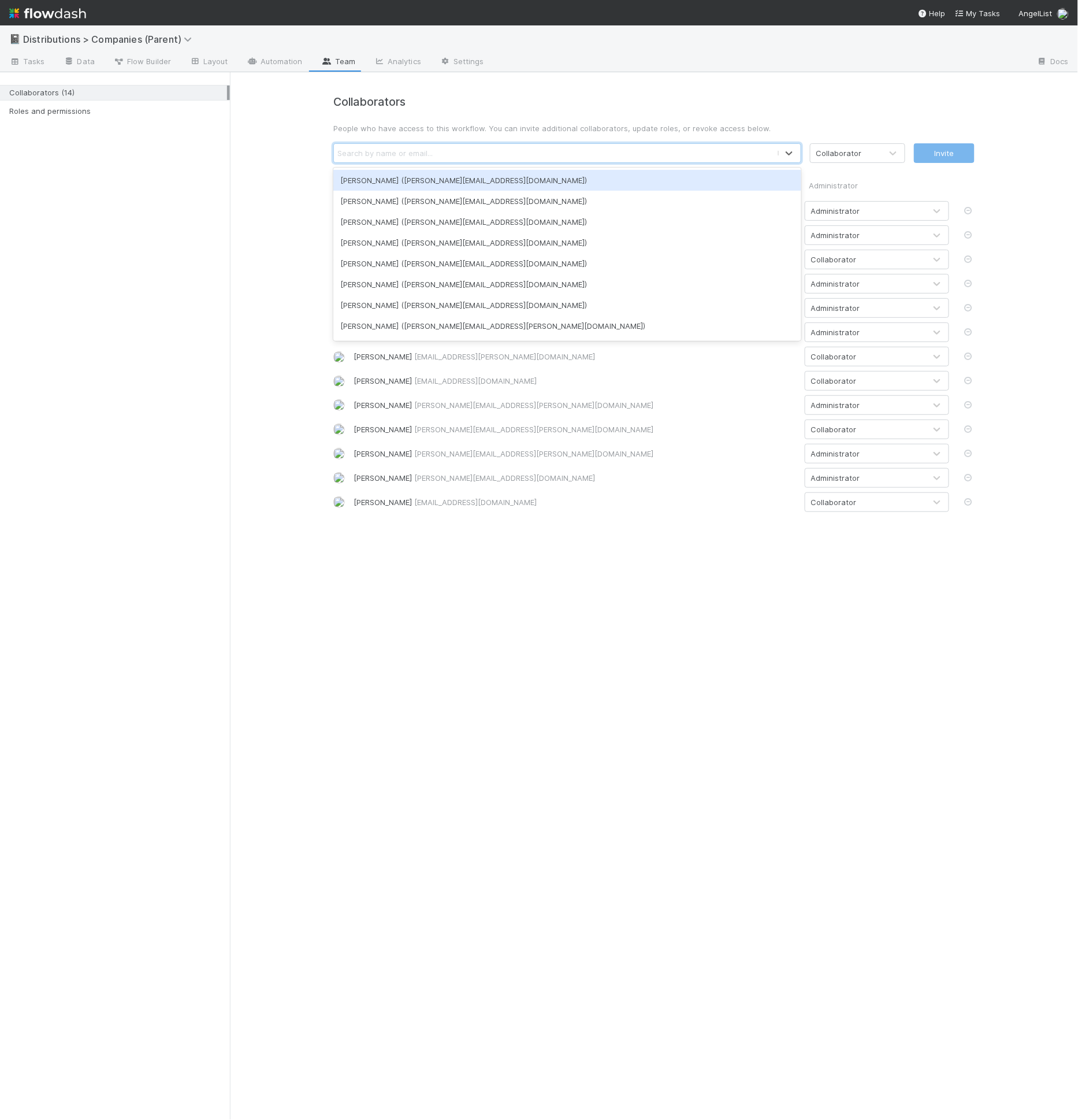
click at [516, 144] on div "Search by name or email..." at bounding box center [555, 152] width 443 height 19
type input "[PERSON_NAME]"
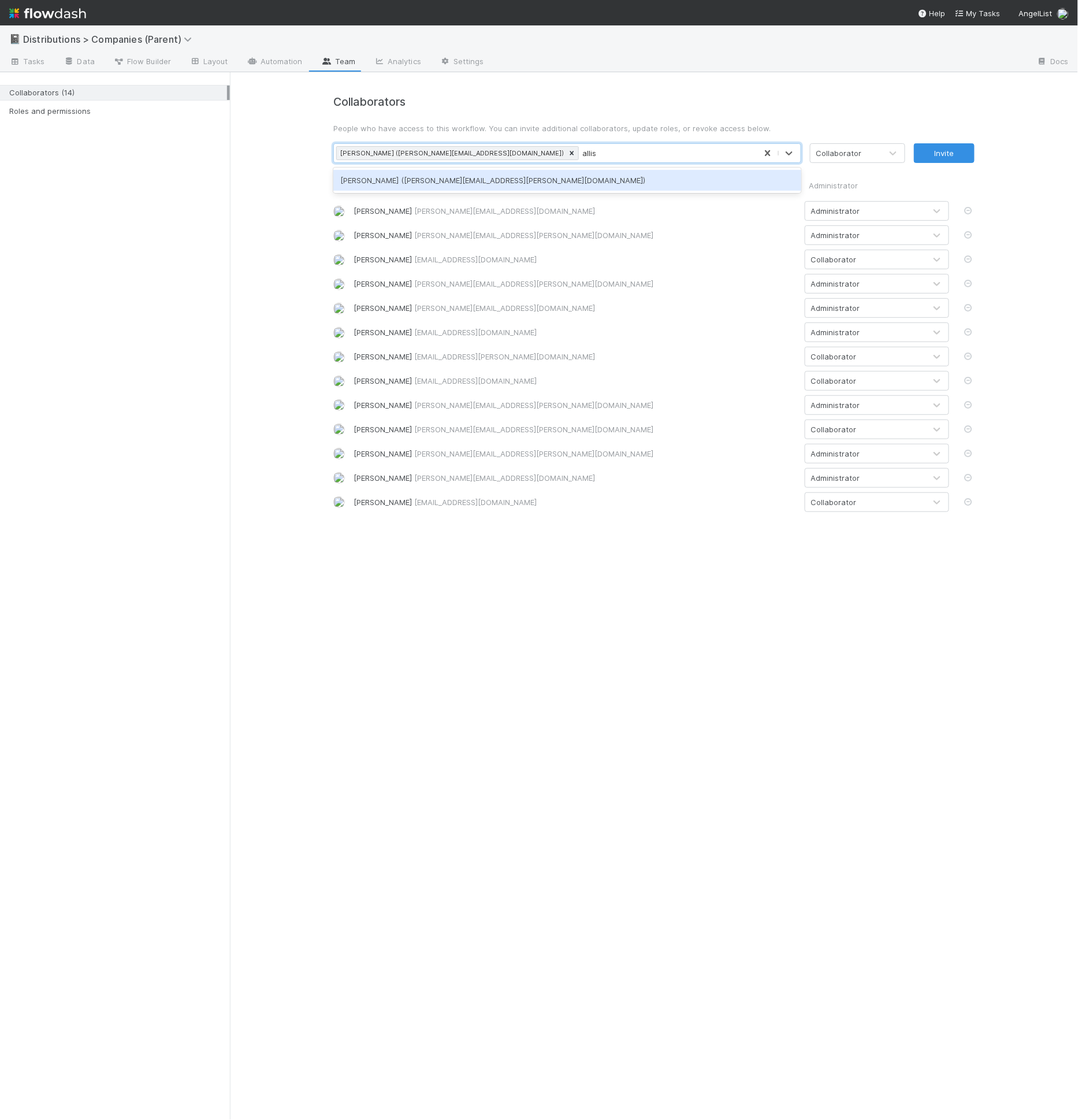
type input "[PERSON_NAME]"
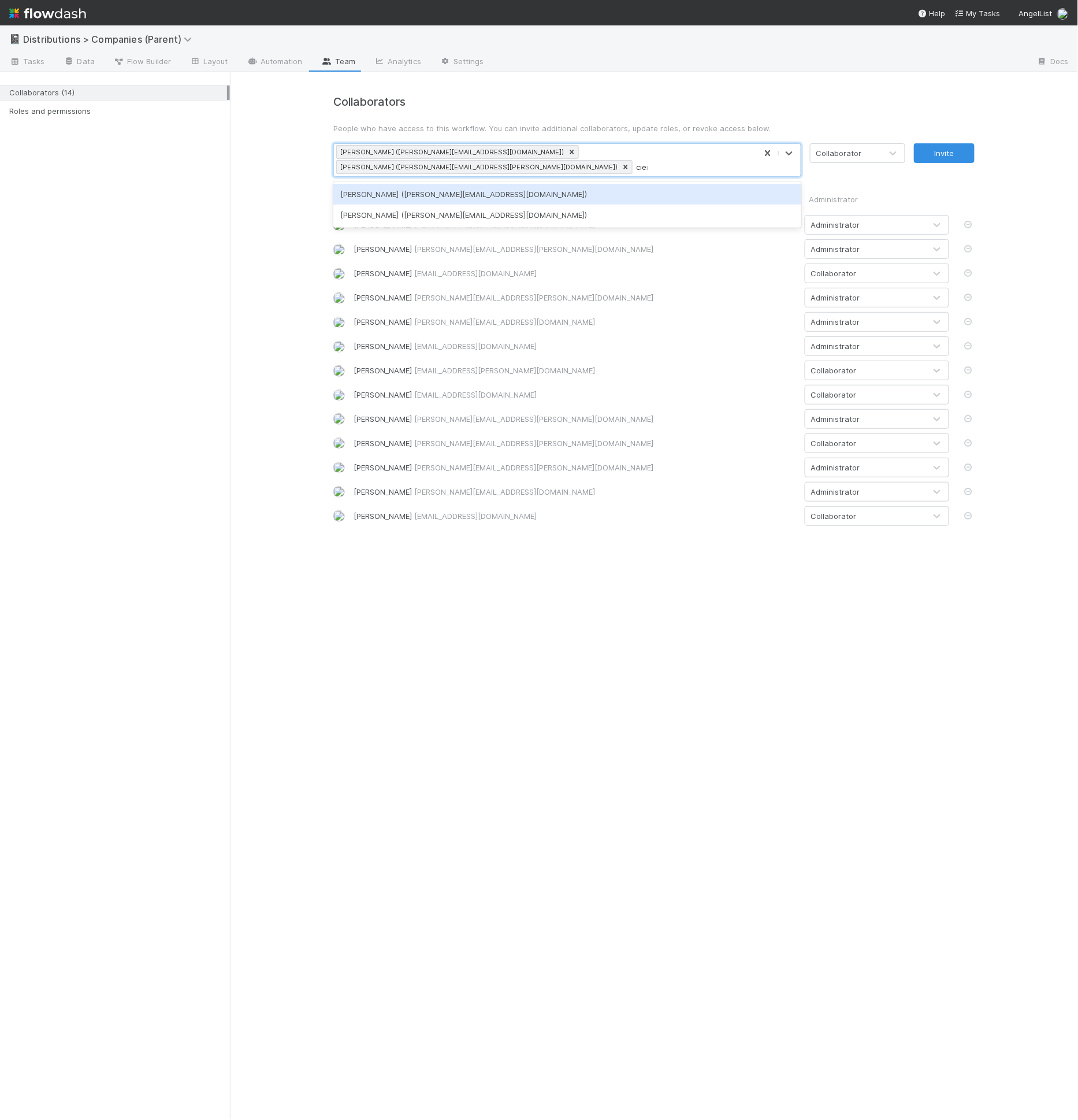
type input "cierr"
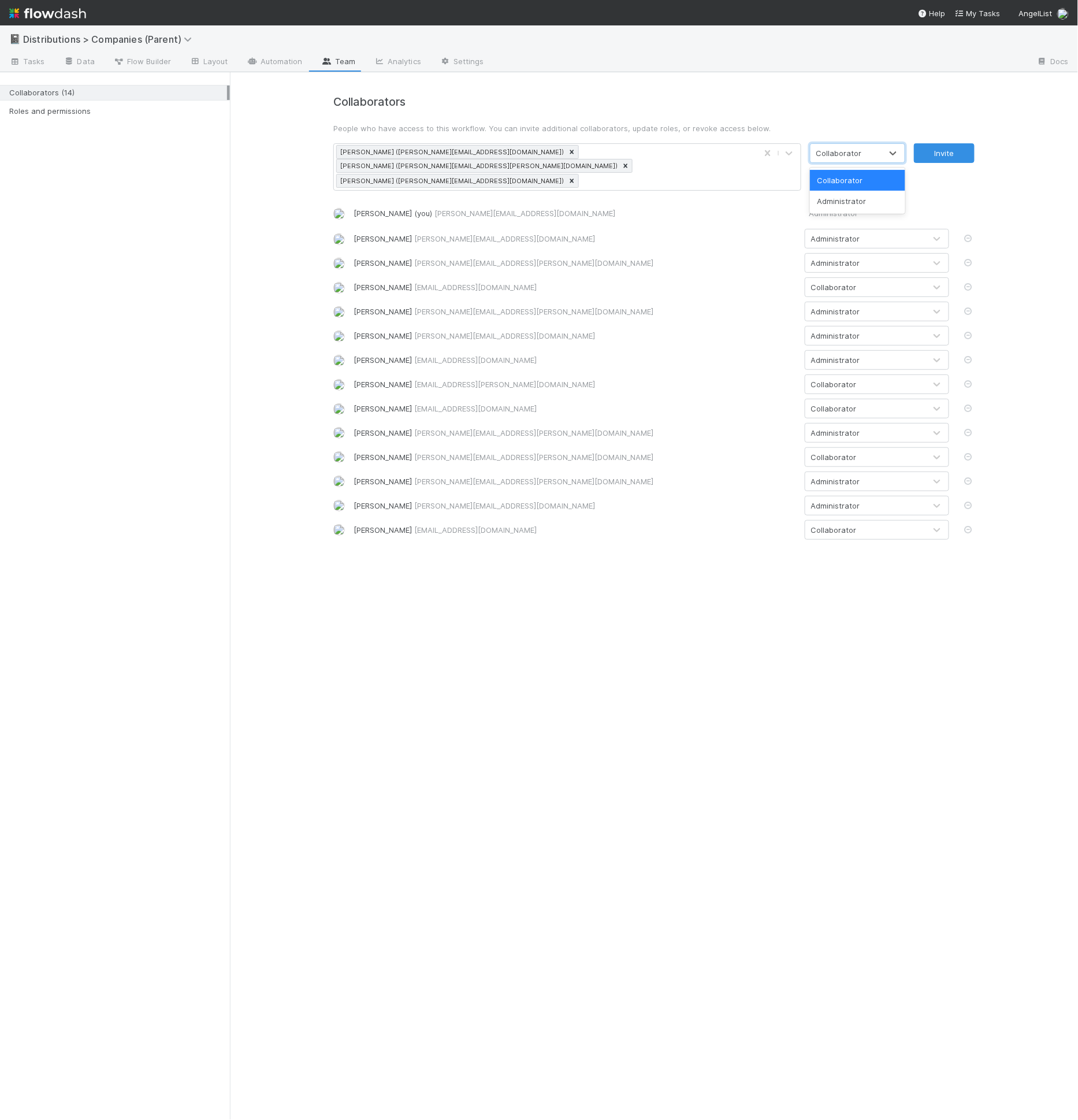
click at [836, 155] on div "Collaborator" at bounding box center [839, 152] width 45 height 12
click at [830, 202] on div "Administrator" at bounding box center [858, 201] width 95 height 21
click at [953, 161] on button "Invite" at bounding box center [944, 153] width 61 height 20
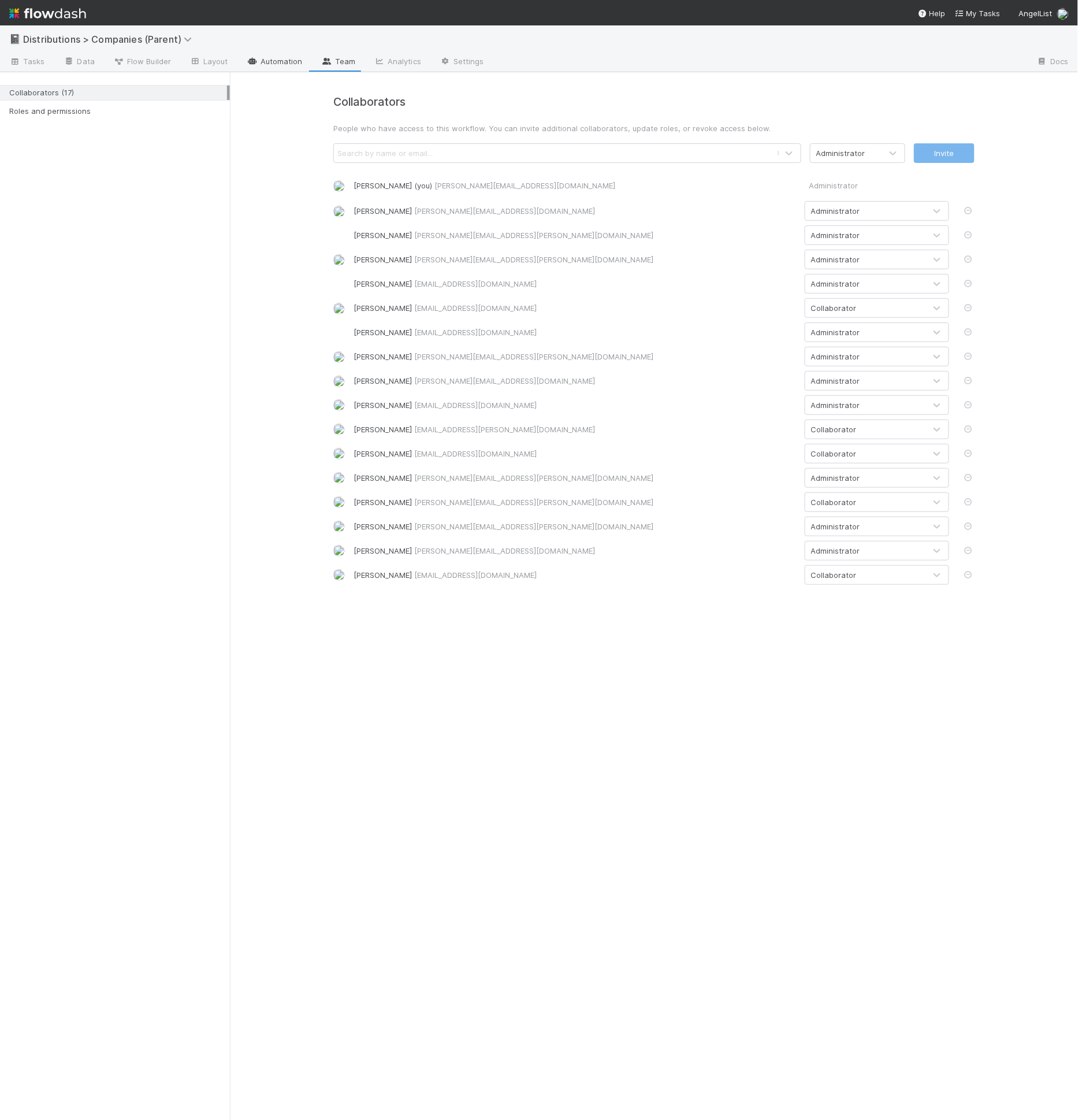
click at [257, 60] on link "Automation" at bounding box center [275, 62] width 75 height 19
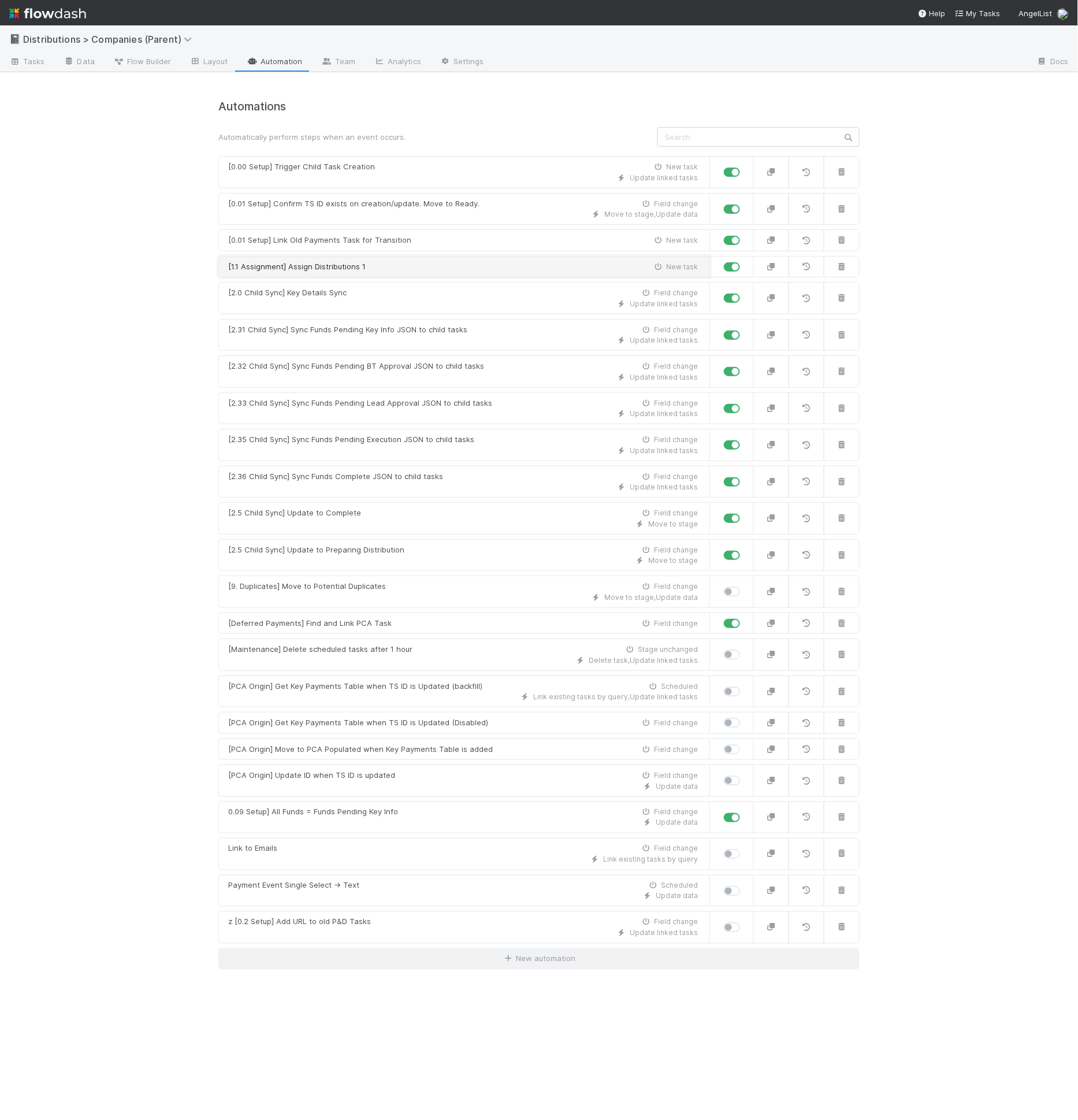
click at [471, 265] on div "[1.1 Assignment] Assign Distributions 1 New task" at bounding box center [463, 267] width 470 height 12
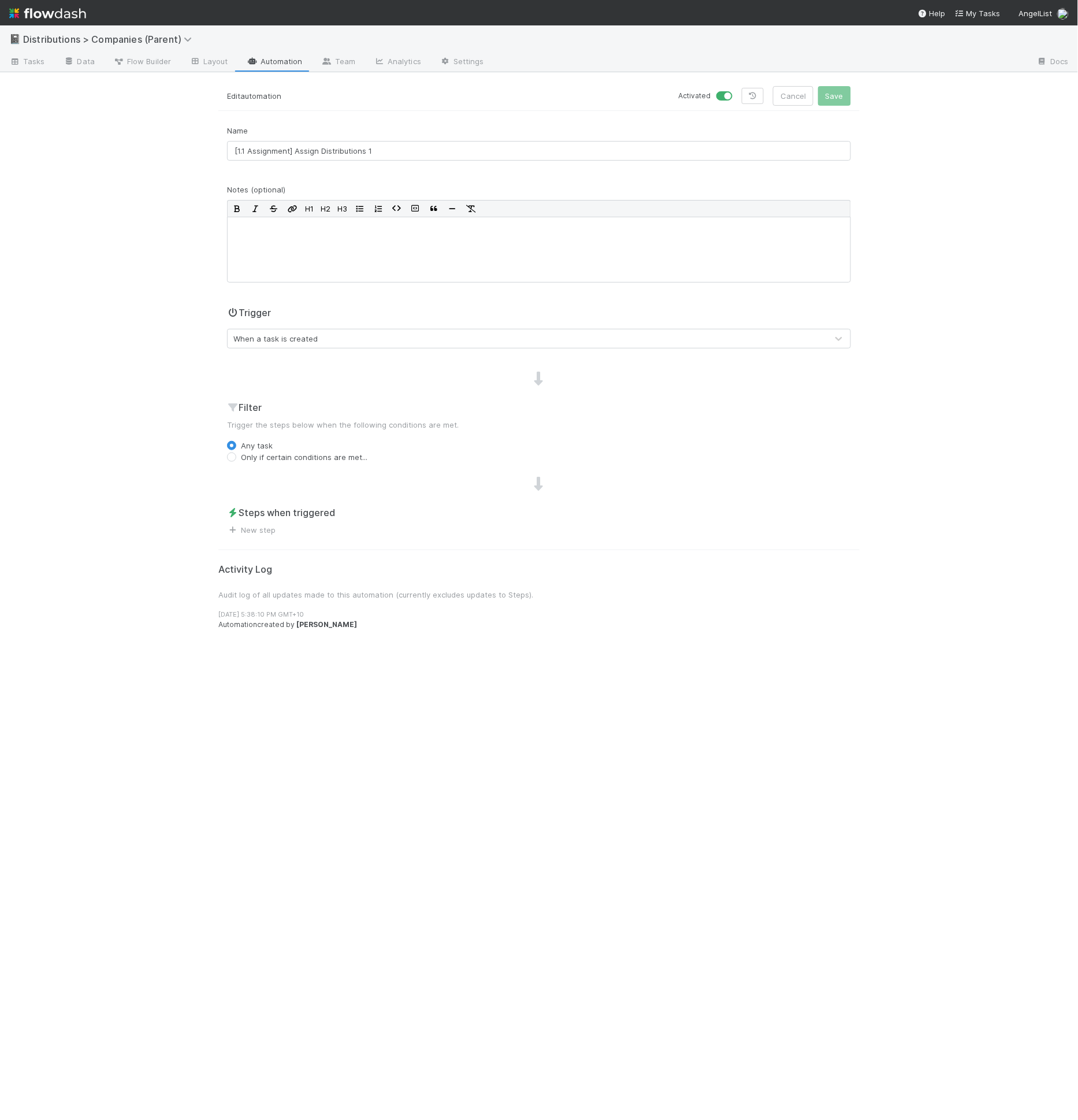
click at [331, 111] on form "Edit automation Activated Cancel Save Name [1.1 Assignment] Assign Distribution…" at bounding box center [539, 311] width 641 height 449
click at [314, 70] on link "Team" at bounding box center [338, 62] width 53 height 19
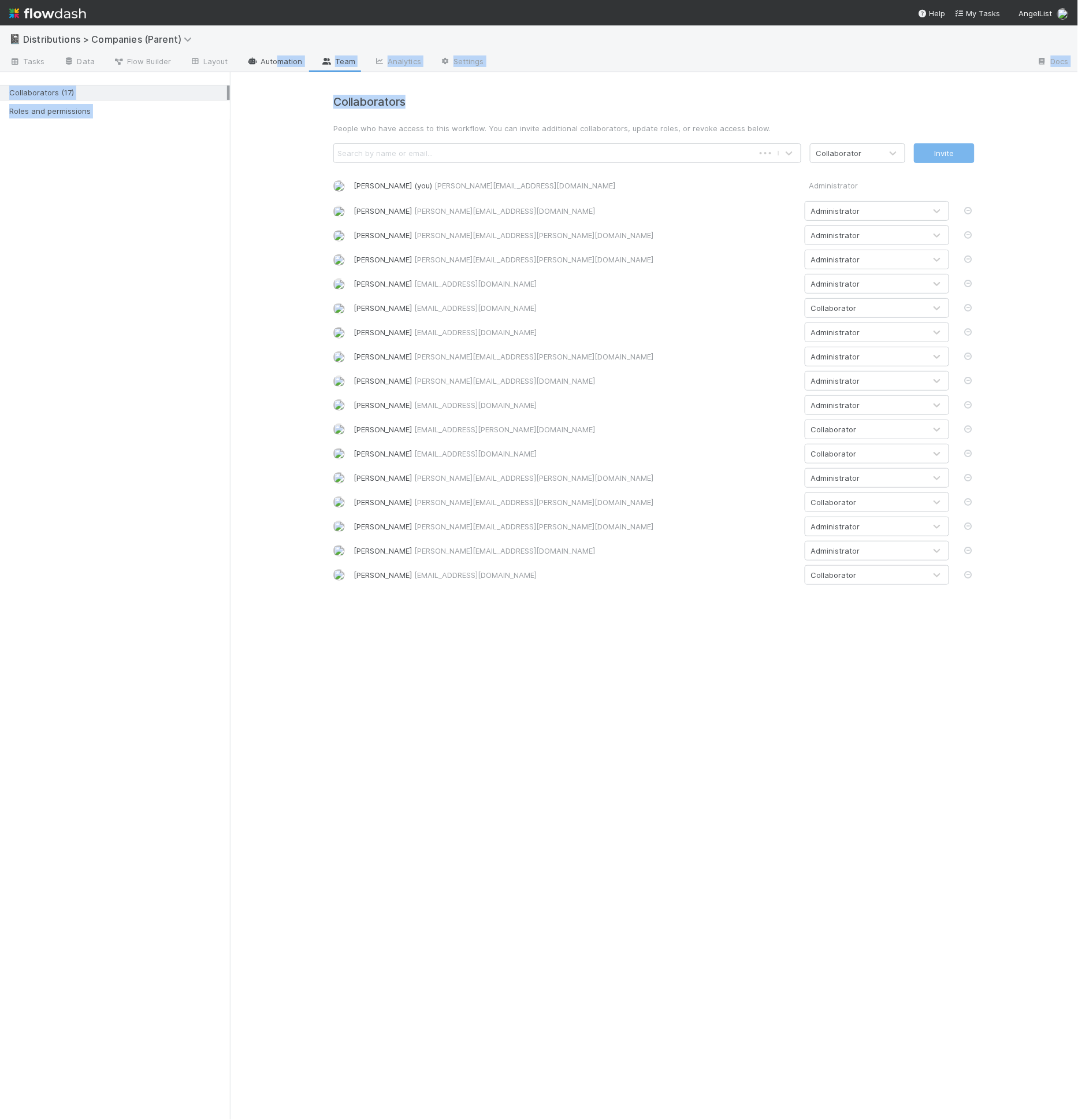
click at [284, 62] on link "Automation" at bounding box center [275, 62] width 75 height 19
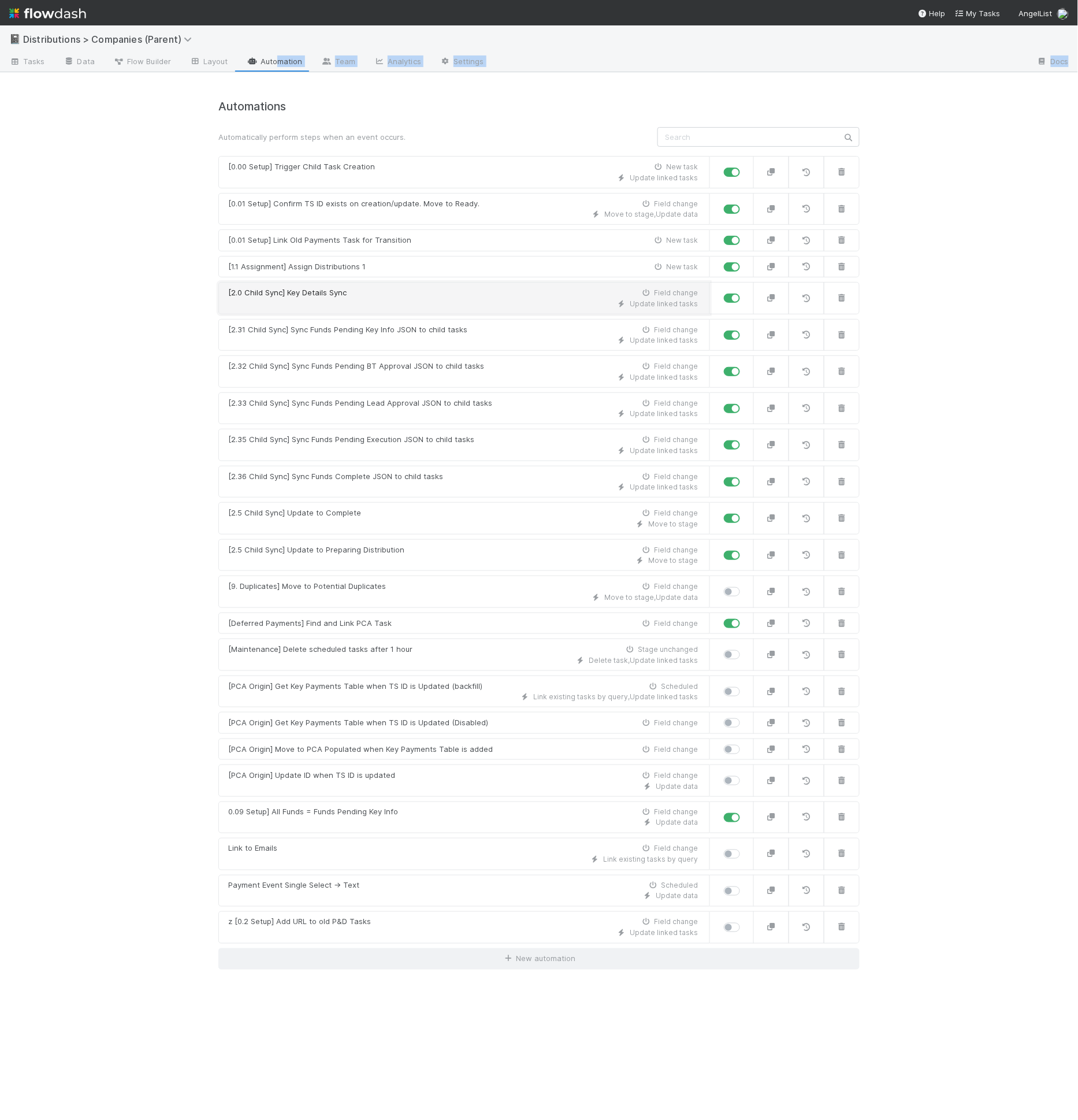
click at [393, 299] on div "Update linked tasks" at bounding box center [463, 304] width 470 height 11
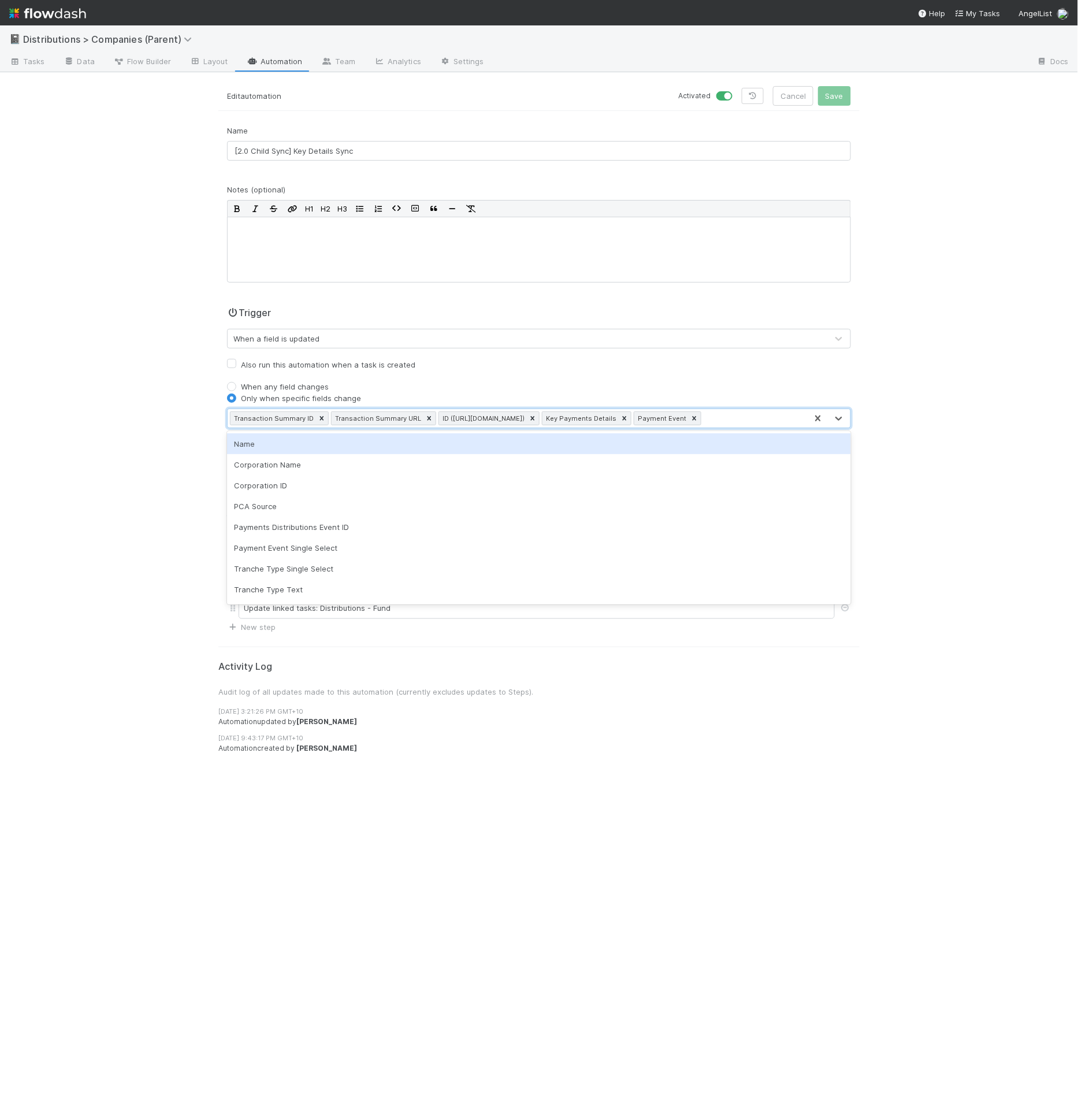
click at [672, 412] on div "Transaction Summary ID Transaction Summary URL ID (TS_PCA.ID) Key Payments Deta…" at bounding box center [516, 418] width 579 height 19
type input "child"
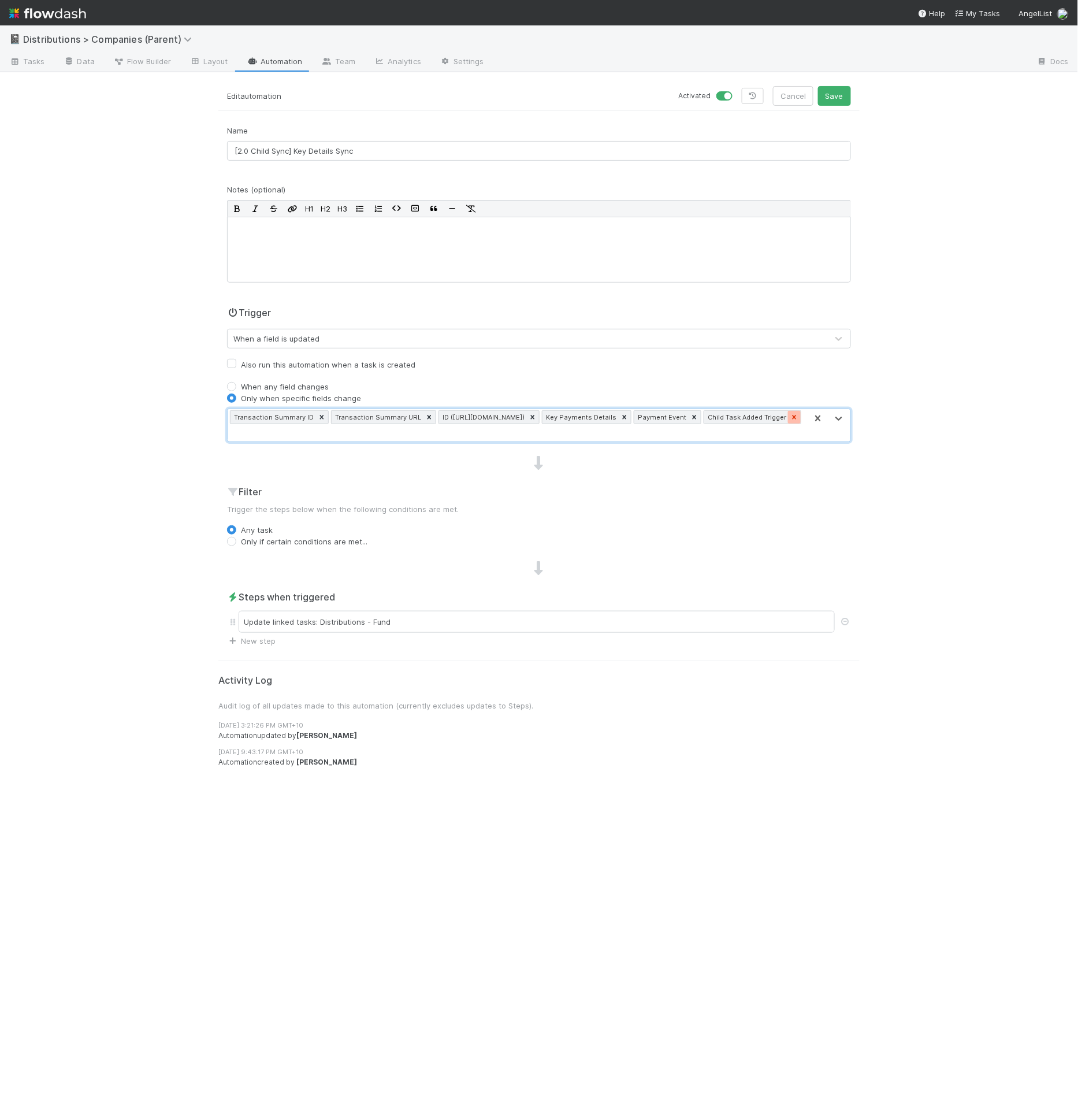
click at [791, 413] on icon at bounding box center [794, 416] width 8 height 8
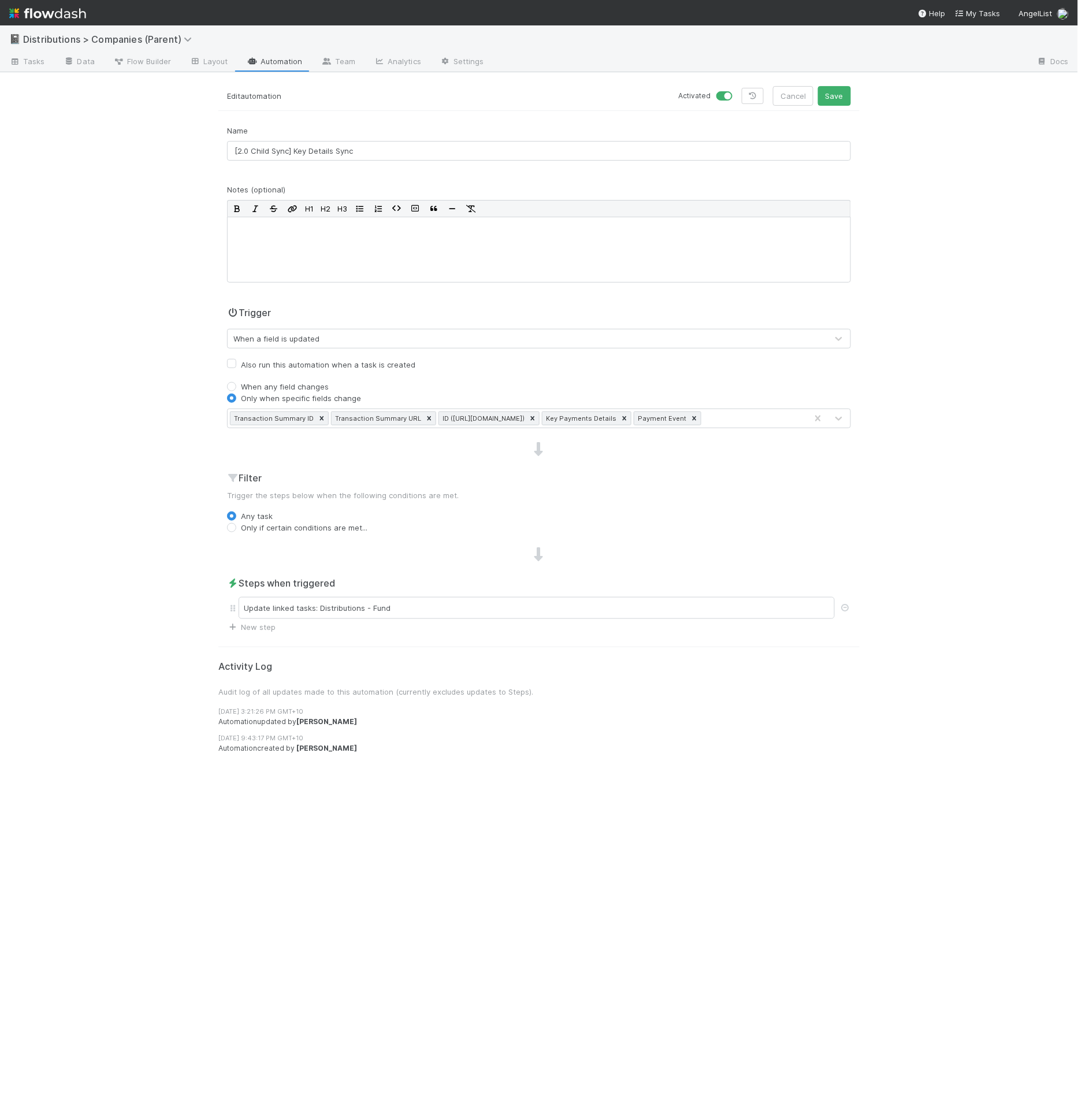
click at [271, 70] on link "Automation" at bounding box center [275, 62] width 75 height 19
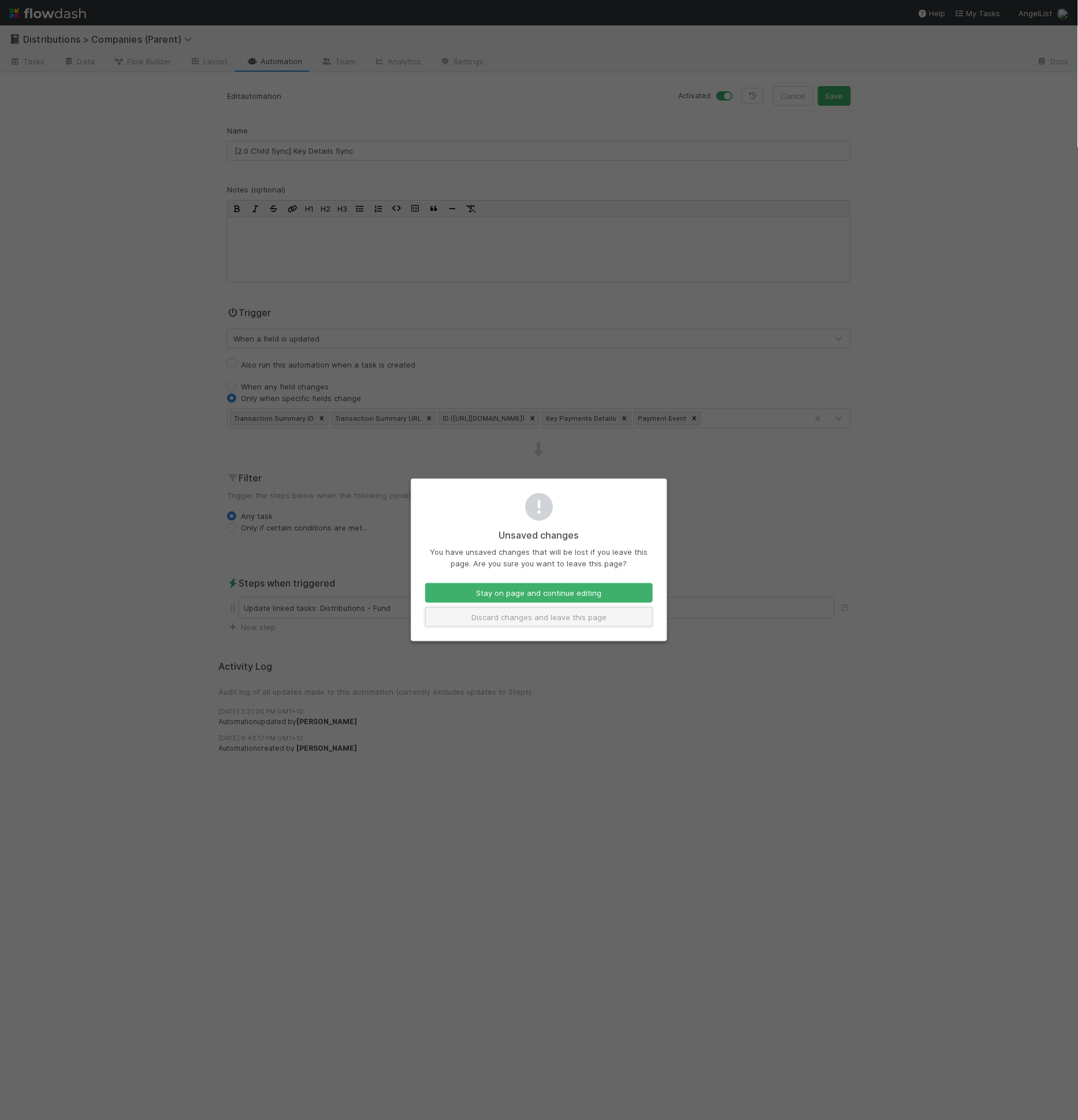
click at [534, 610] on button "Discard changes and leave this page" at bounding box center [539, 617] width 227 height 20
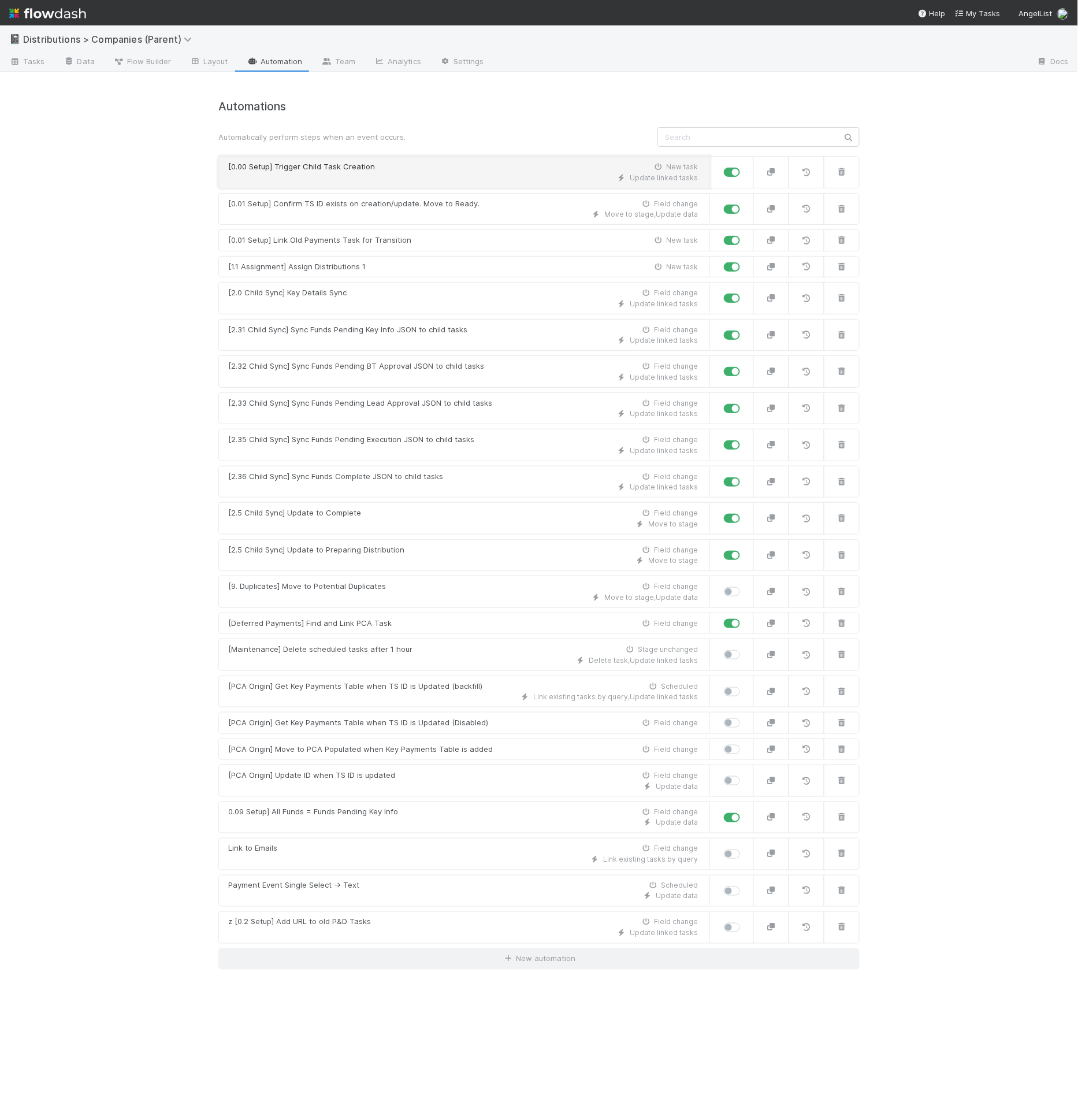
click at [399, 173] on div "Update linked tasks" at bounding box center [463, 178] width 470 height 11
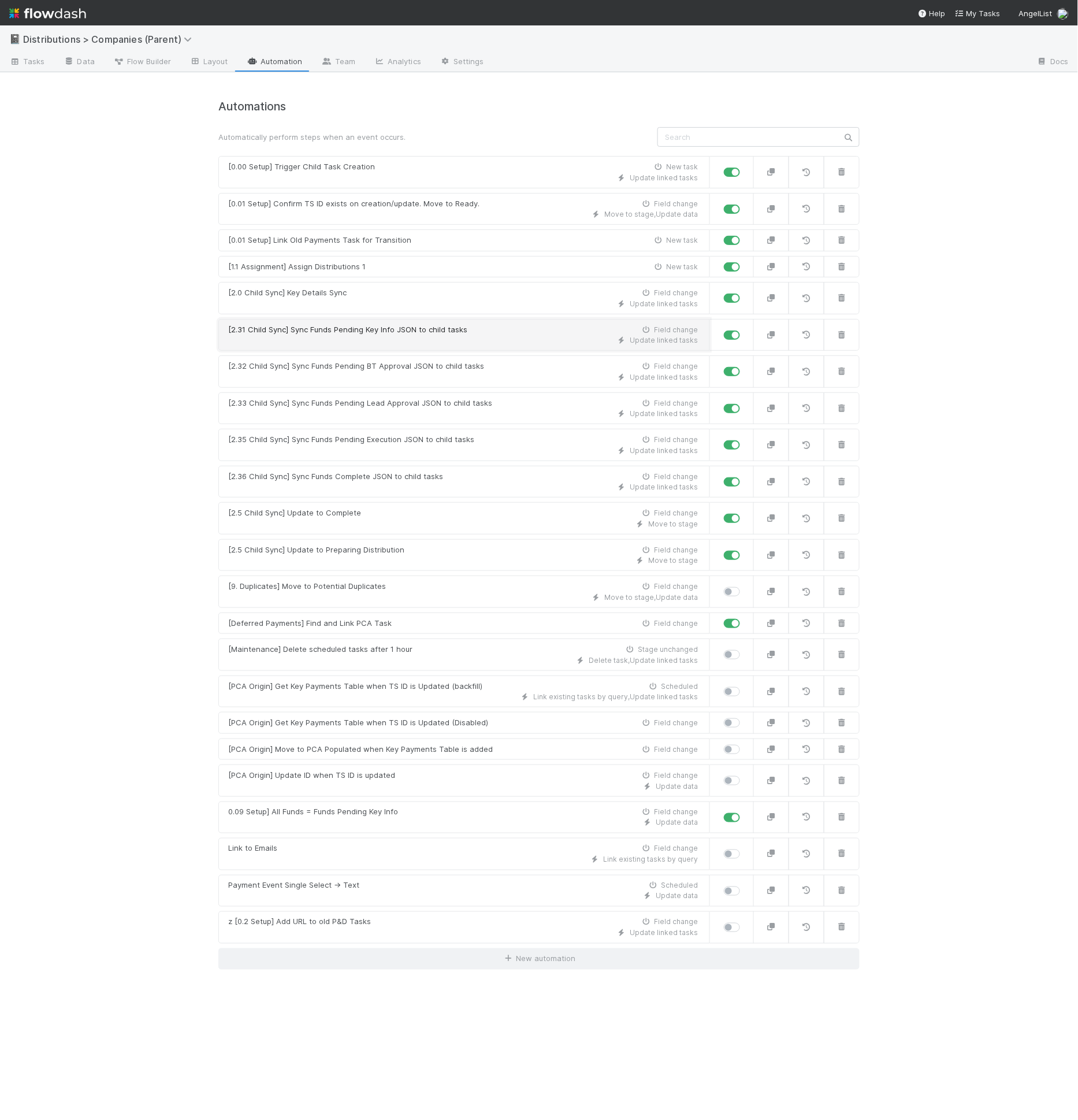
click at [416, 331] on div "[2.31 Child Sync] Sync Funds Pending Key Info JSON to child tasks" at bounding box center [348, 330] width 239 height 12
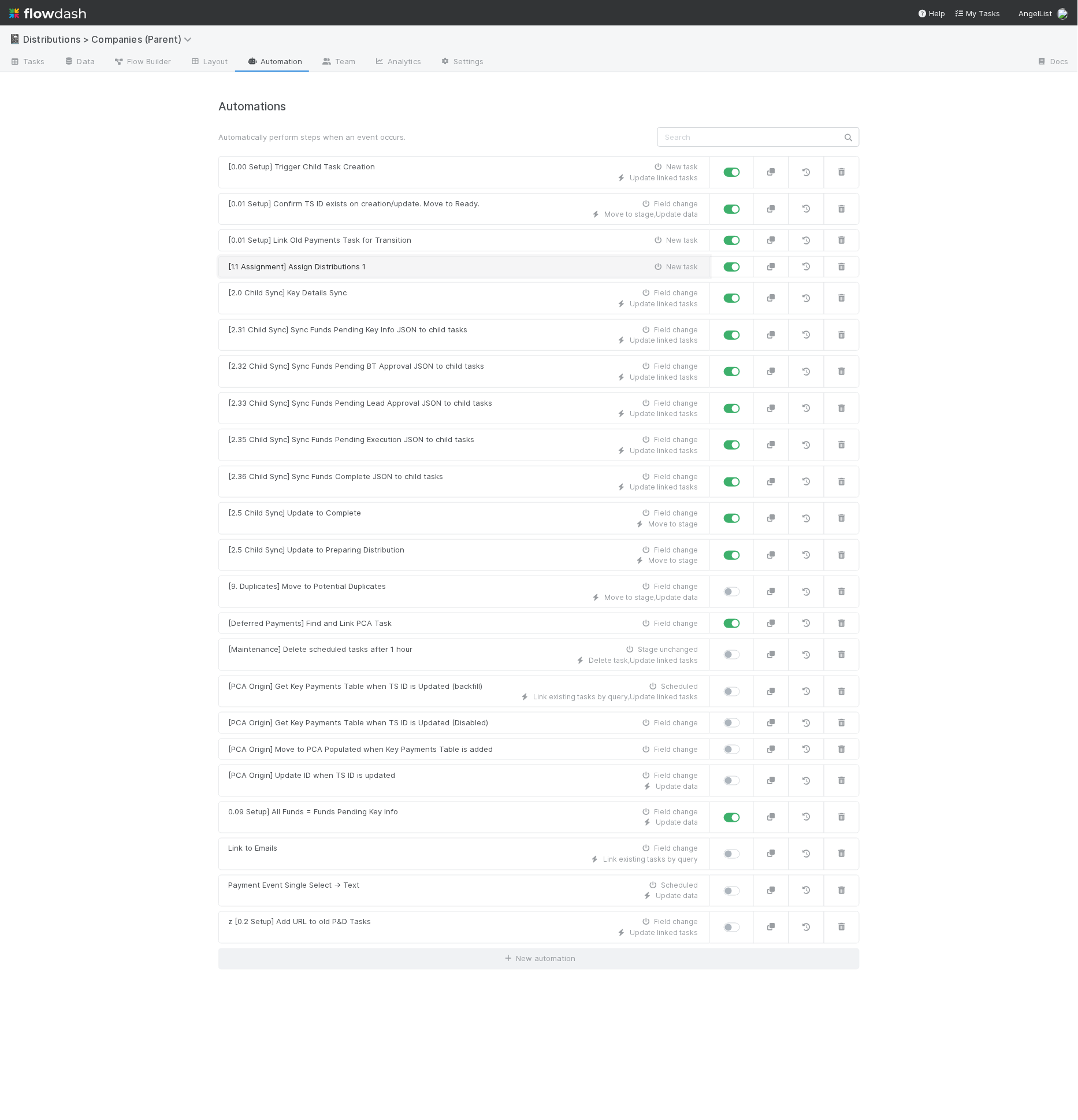
click at [397, 269] on div "[1.1 Assignment] Assign Distributions 1 New task" at bounding box center [463, 267] width 470 height 12
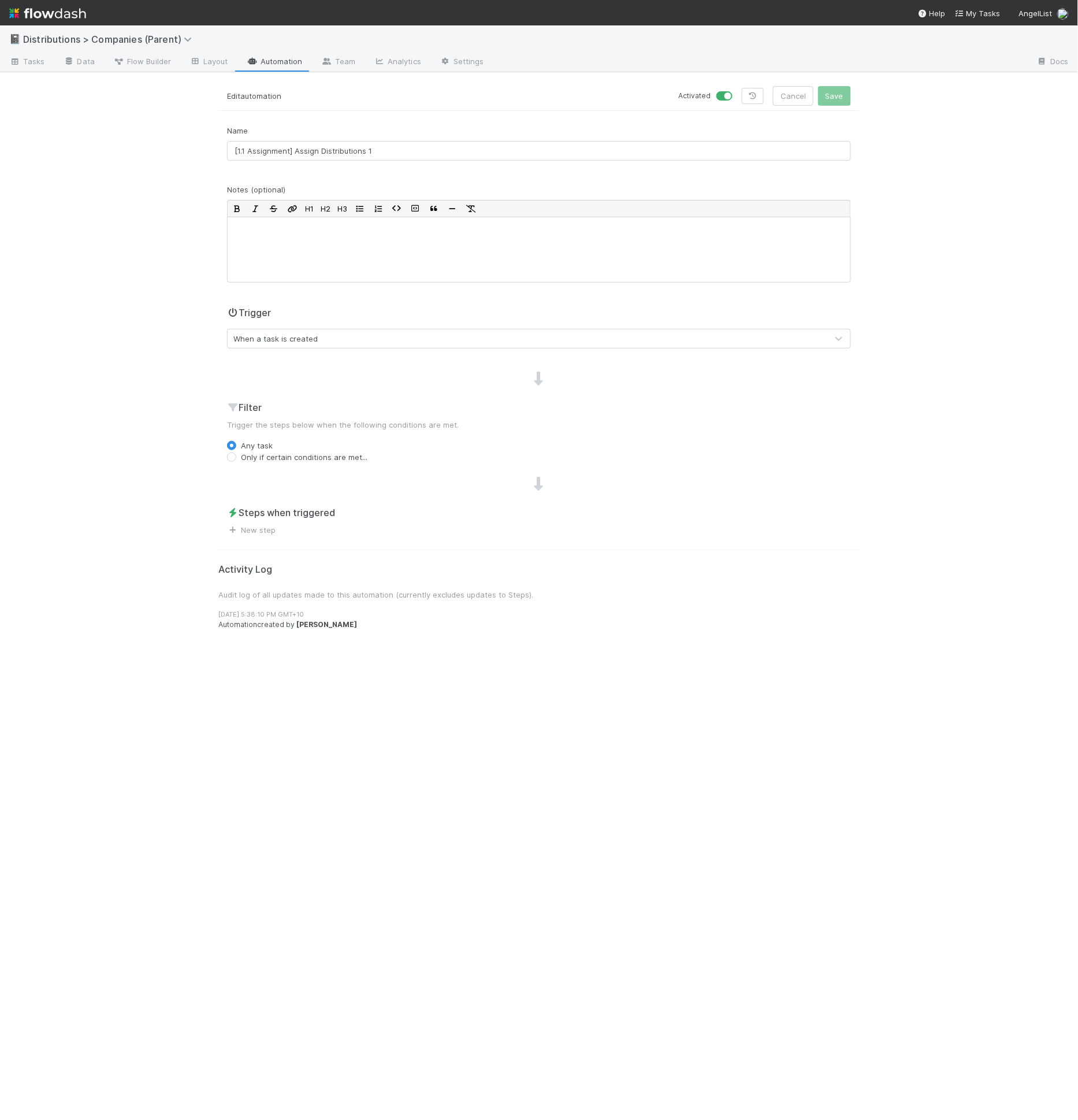
click at [265, 537] on div "Edit automation Activated Cancel Save Name [1.1 Assignment] Assign Distribution…" at bounding box center [539, 603] width 659 height 1034
click at [247, 525] on link "New step" at bounding box center [251, 530] width 48 height 9
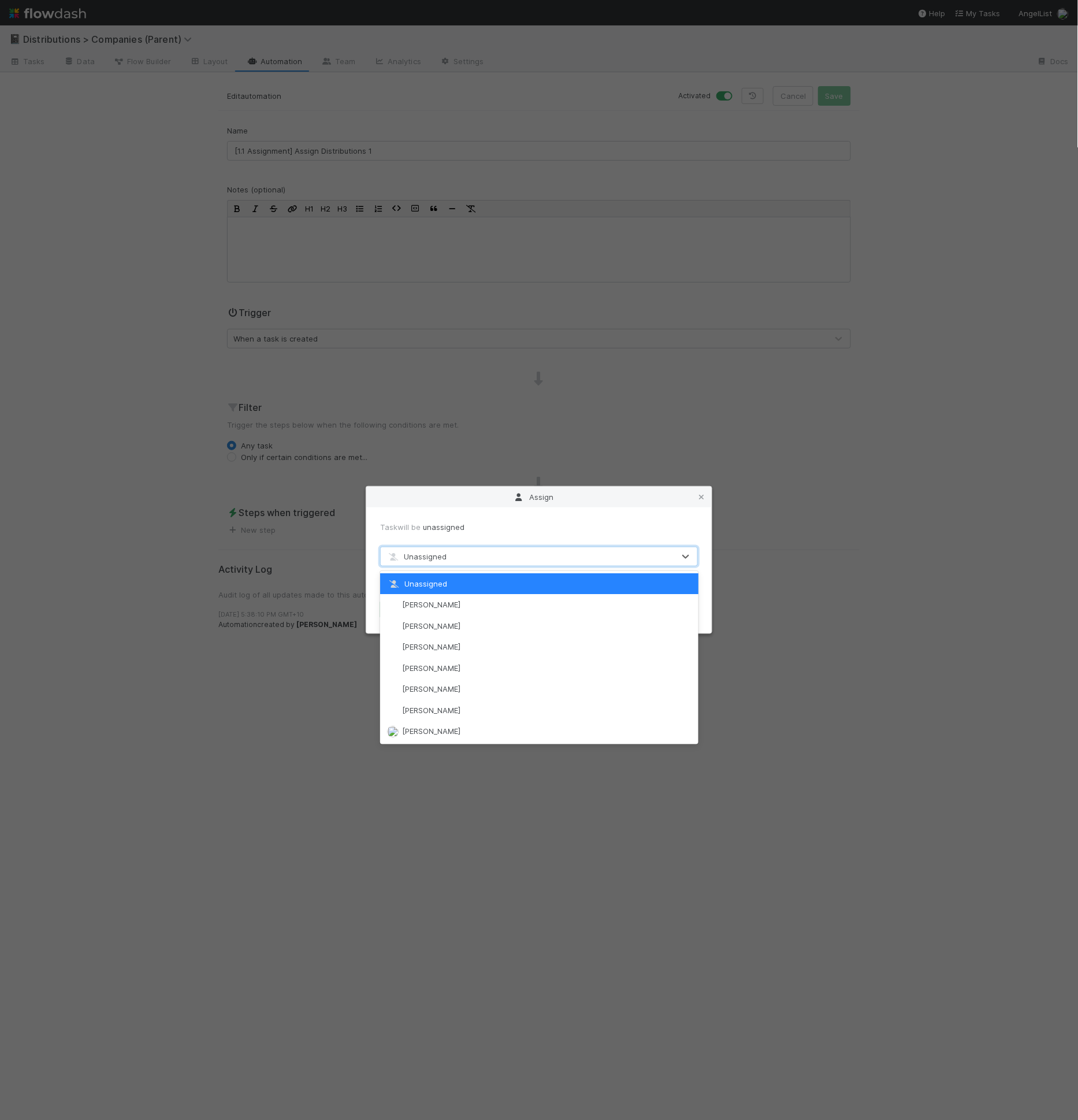
click at [435, 555] on span "Unassigned" at bounding box center [416, 556] width 60 height 9
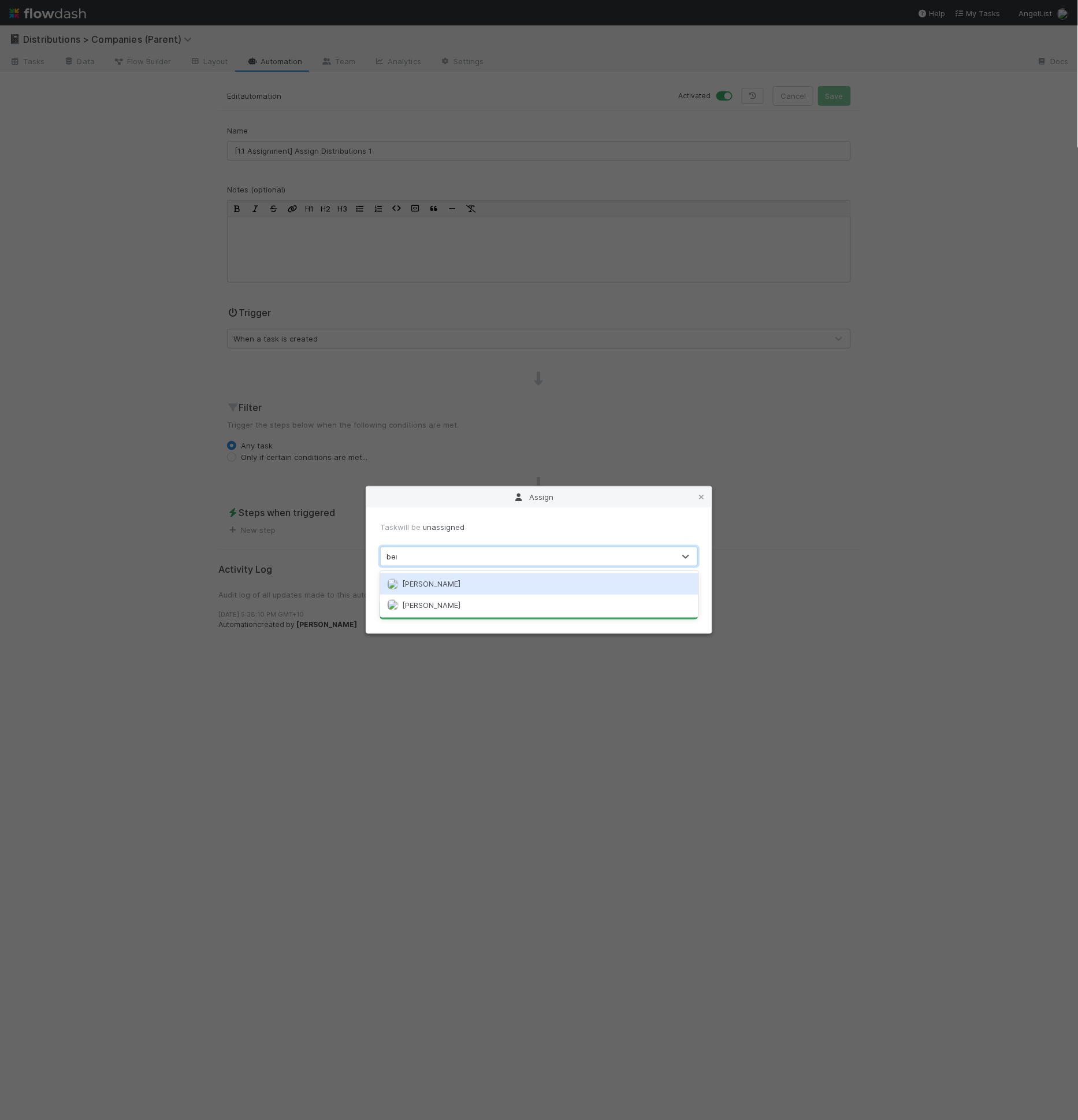
type input "[PERSON_NAME]"
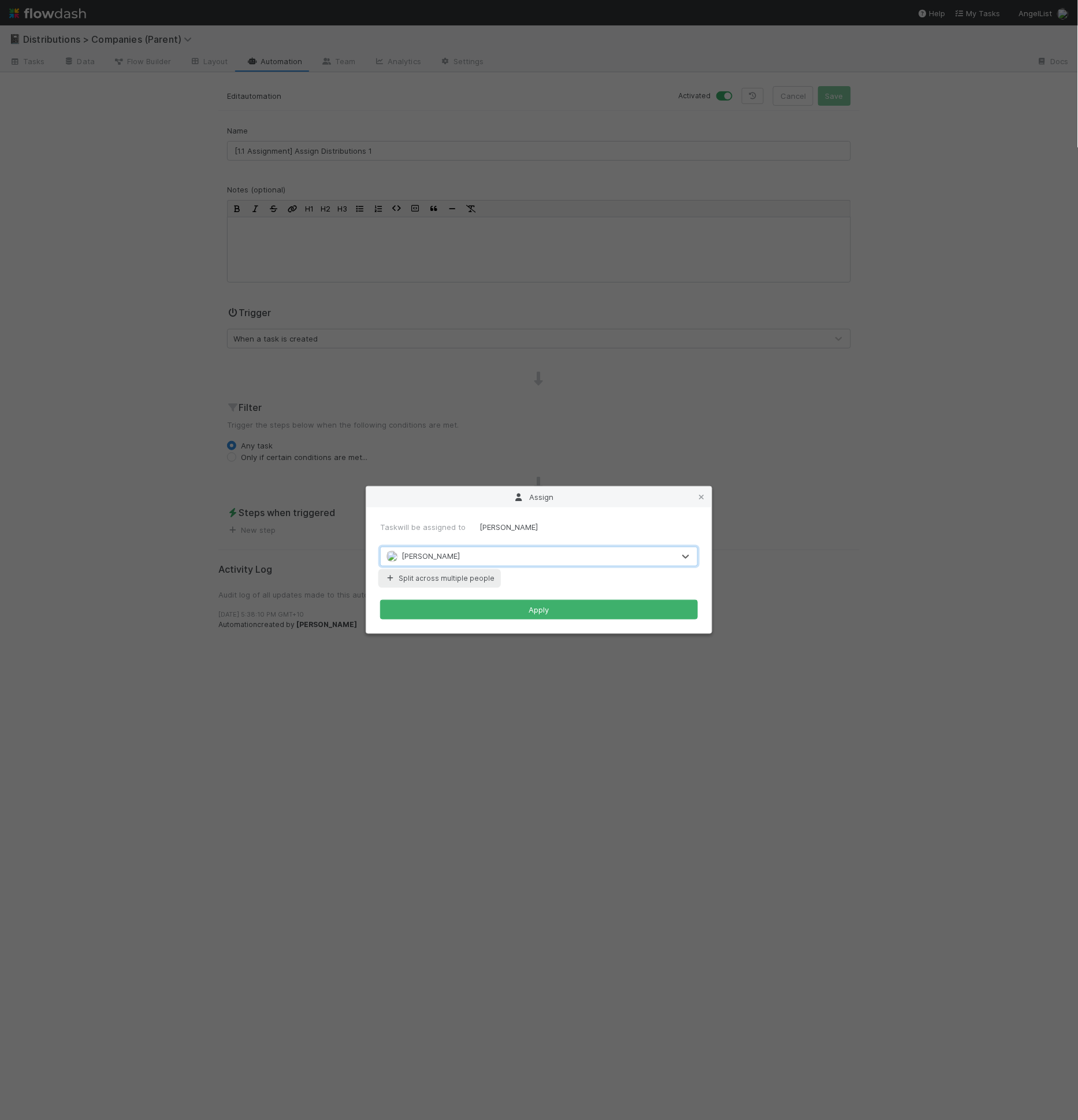
click at [431, 579] on button "Split across multiple people" at bounding box center [440, 578] width 119 height 15
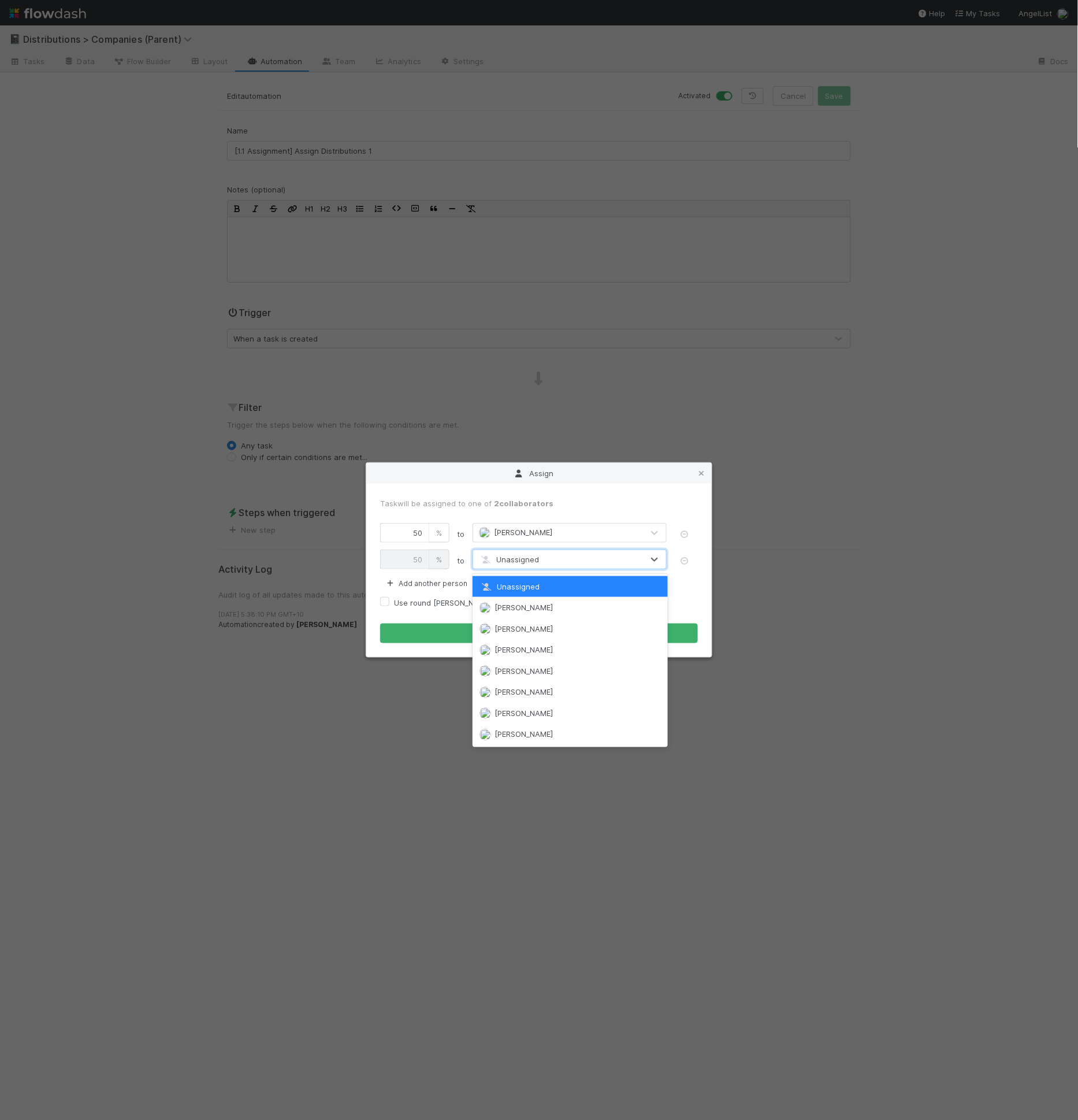
click at [498, 561] on span "Unassigned" at bounding box center [508, 559] width 60 height 9
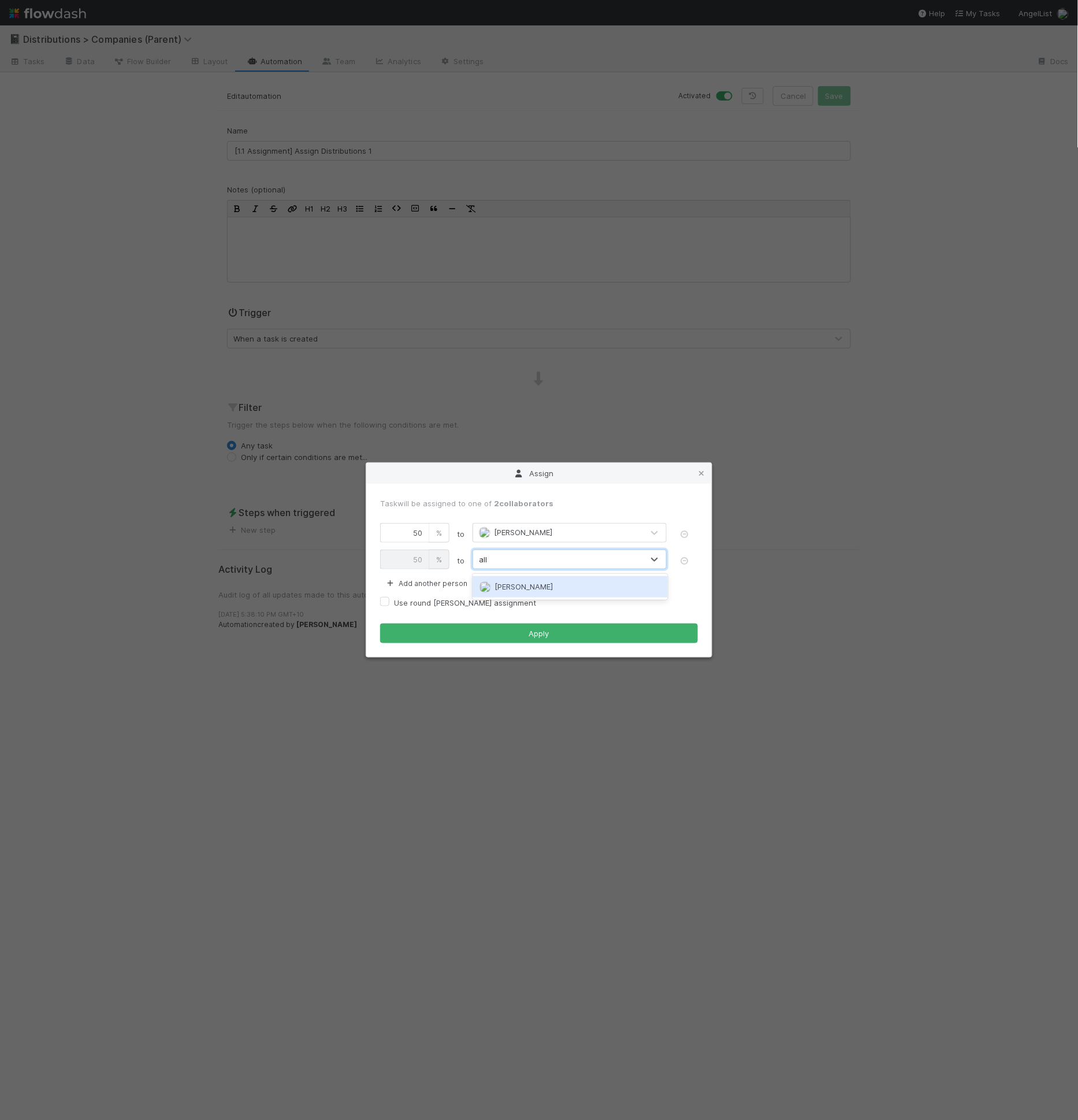
type input "[MEDICAL_DATA]"
click at [459, 598] on label "Use round robin assignment" at bounding box center [465, 603] width 142 height 14
click at [390, 598] on input "Use round robin assignment" at bounding box center [384, 601] width 9 height 11
checkbox input "true"
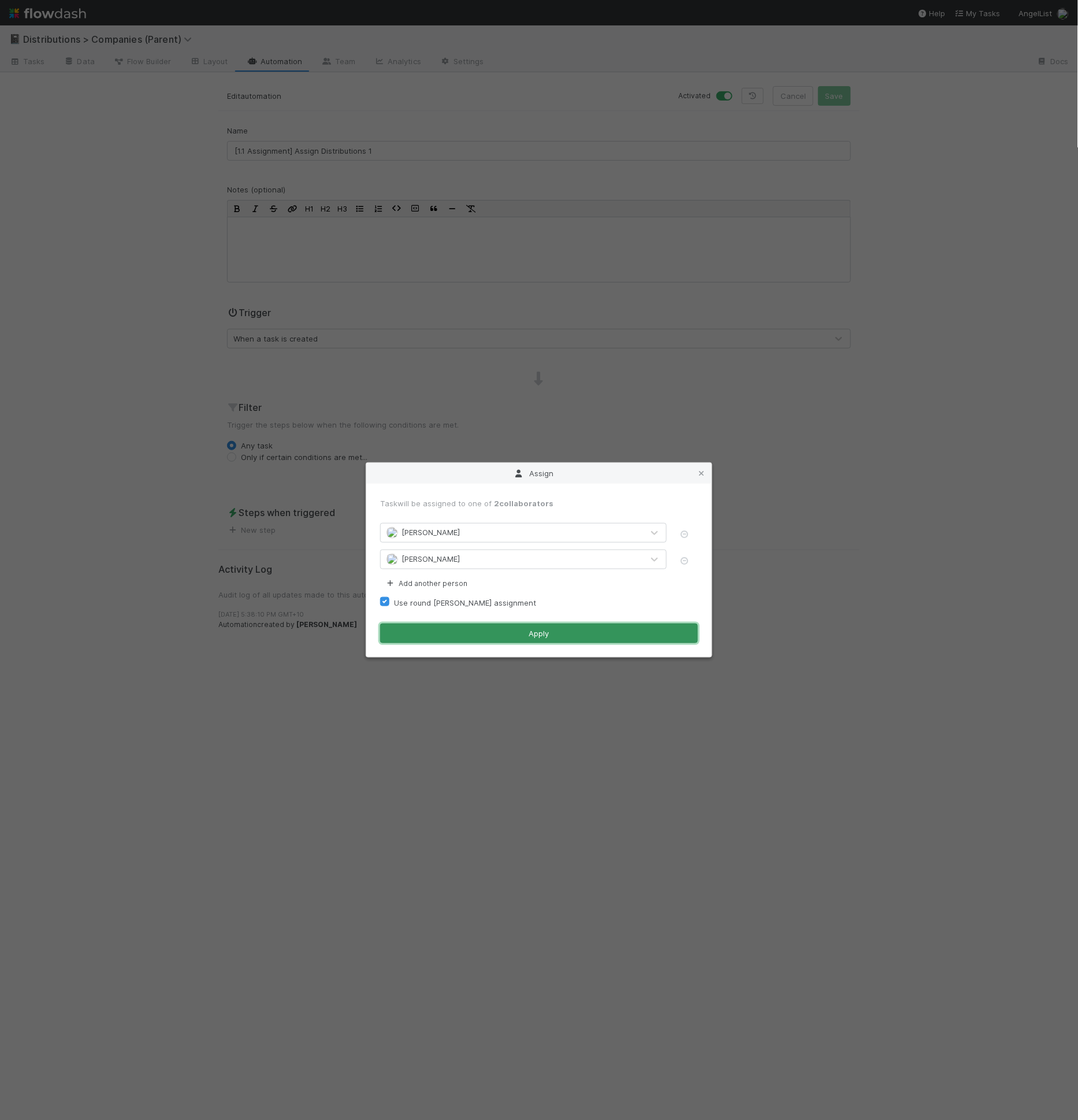
click at [496, 639] on button "Apply" at bounding box center [539, 633] width 317 height 20
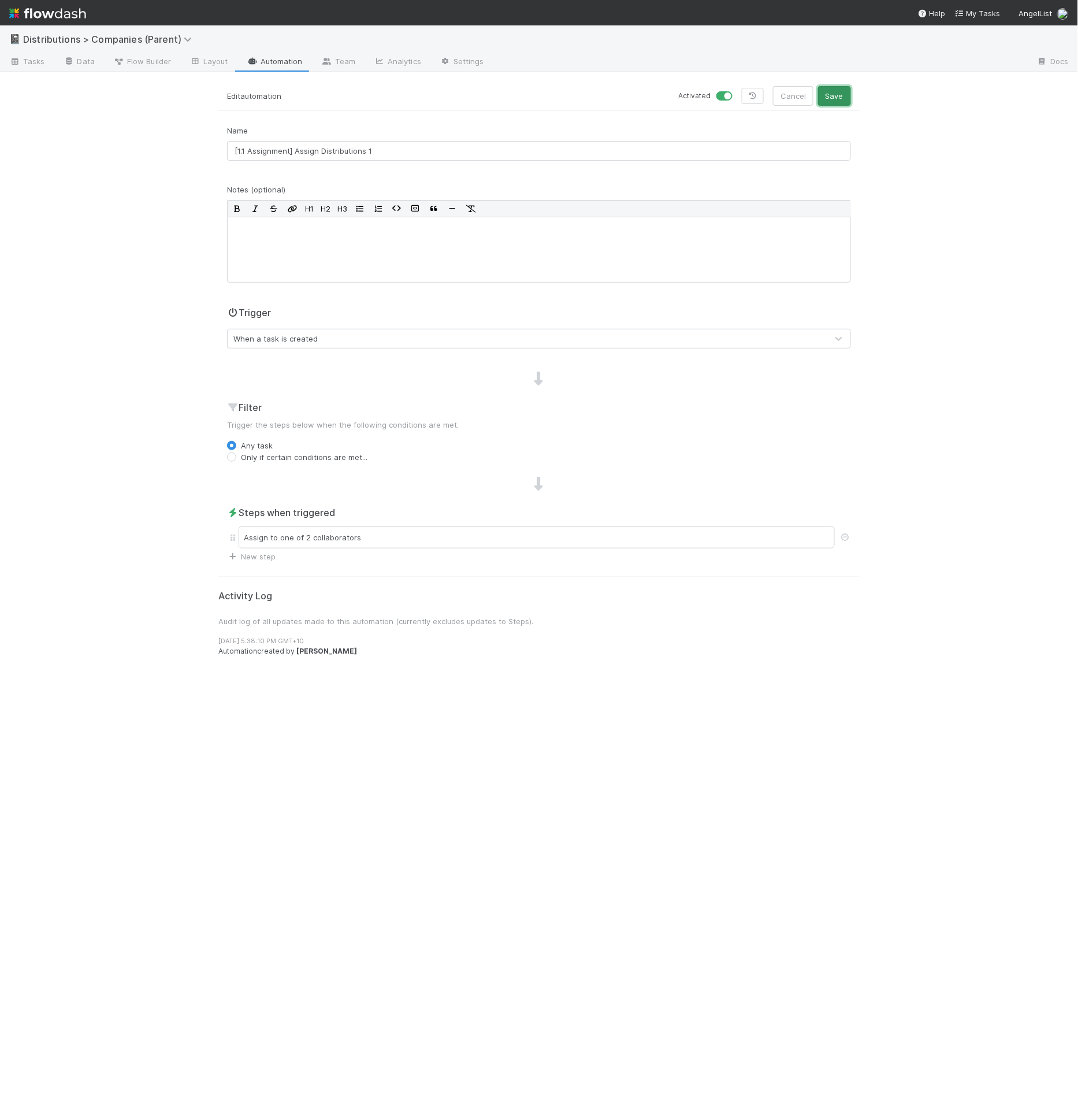
click at [844, 98] on button "Save" at bounding box center [835, 96] width 33 height 20
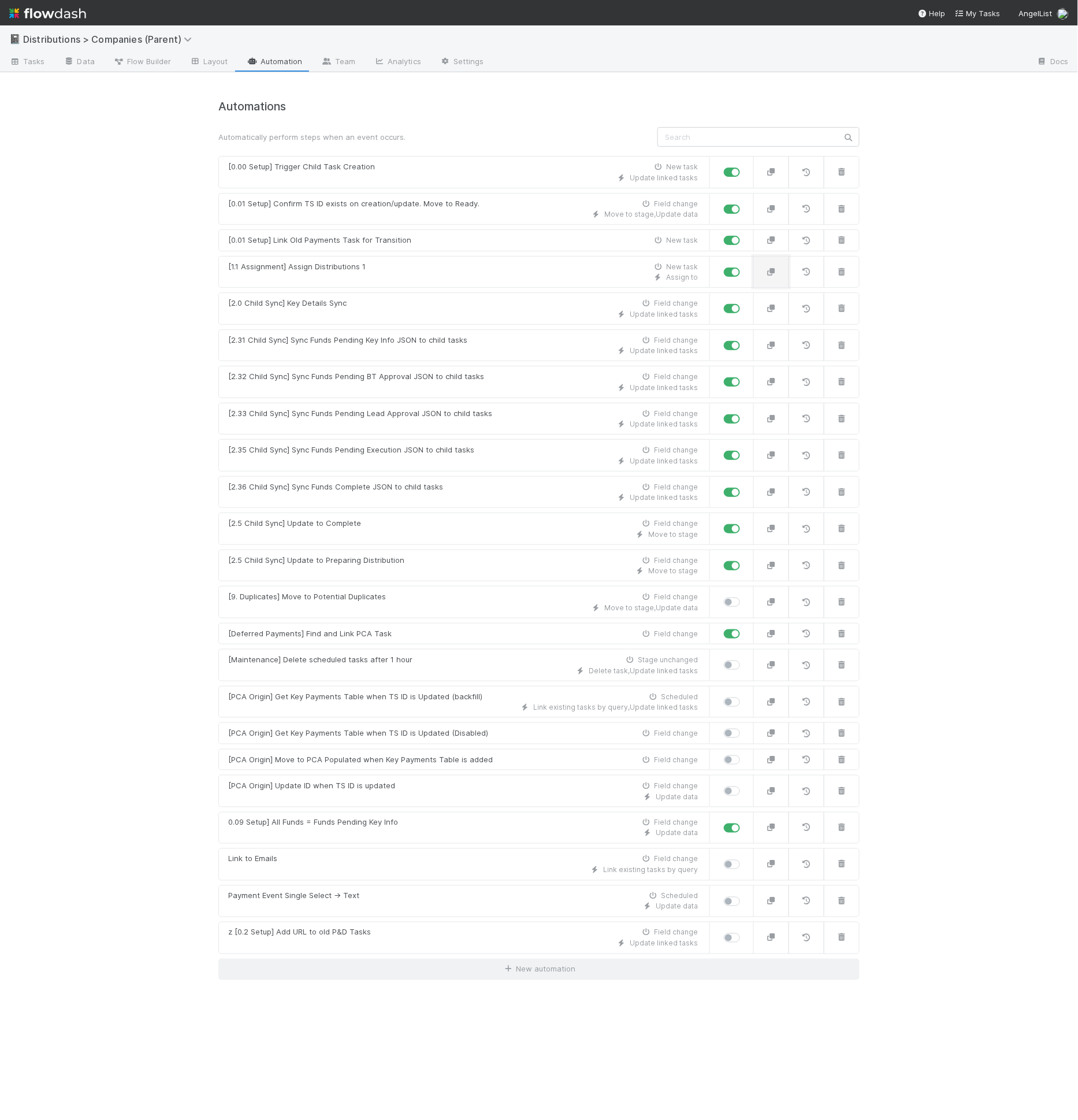
click at [771, 275] on button "button" at bounding box center [771, 272] width 36 height 32
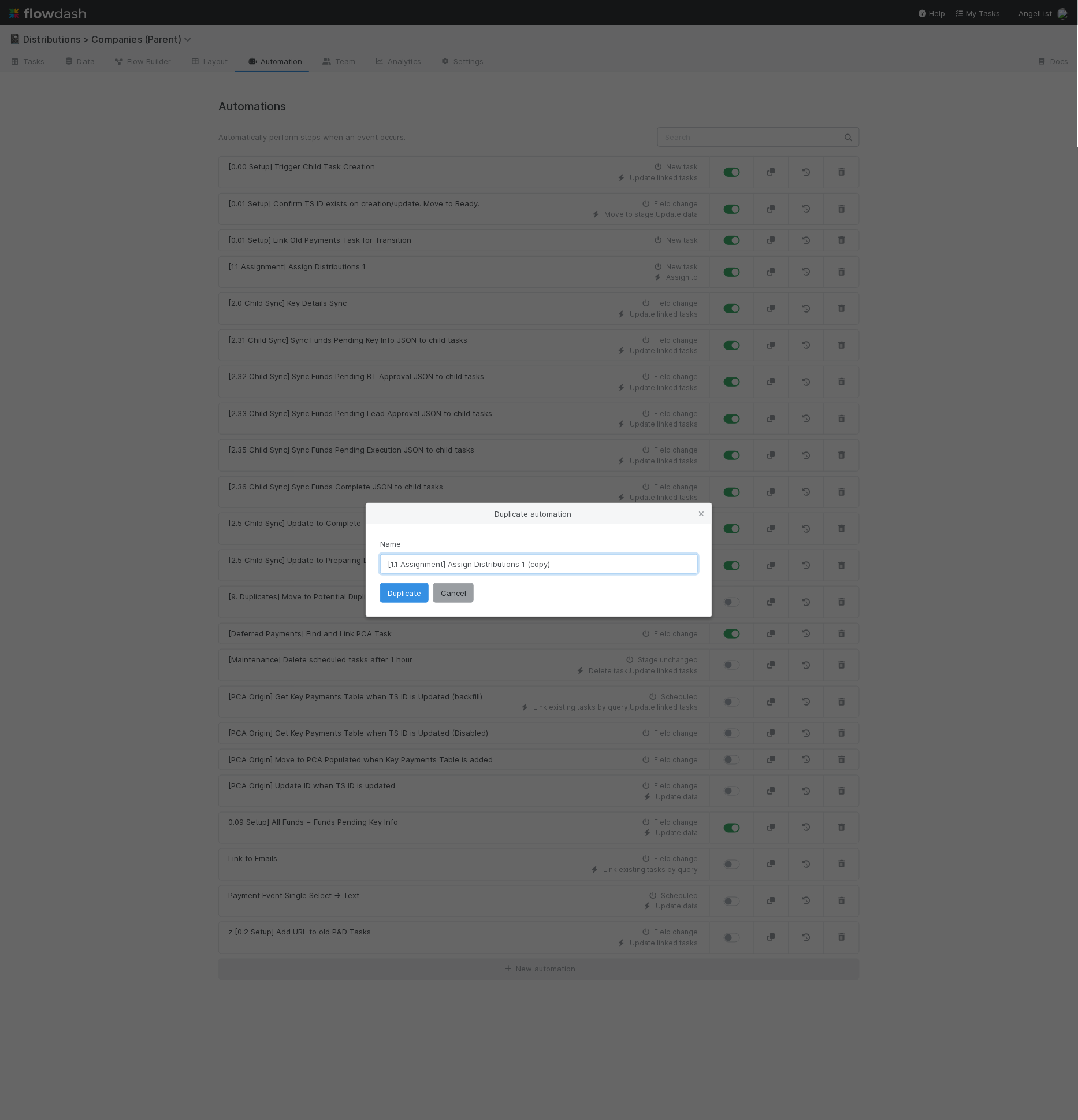
click at [523, 572] on input "[1.1 Assignment] Assign Distributions 1 (copy)" at bounding box center [539, 564] width 317 height 20
drag, startPoint x: 520, startPoint y: 565, endPoint x: 588, endPoint y: 567, distance: 68.0
click at [588, 567] on input "[1.1 Assignment] Assign Distributions 1 (copy)" at bounding box center [539, 564] width 317 height 20
type input "[1.1 Assignment] Assign Distributions 2"
click at [420, 592] on button "Duplicate" at bounding box center [404, 593] width 48 height 20
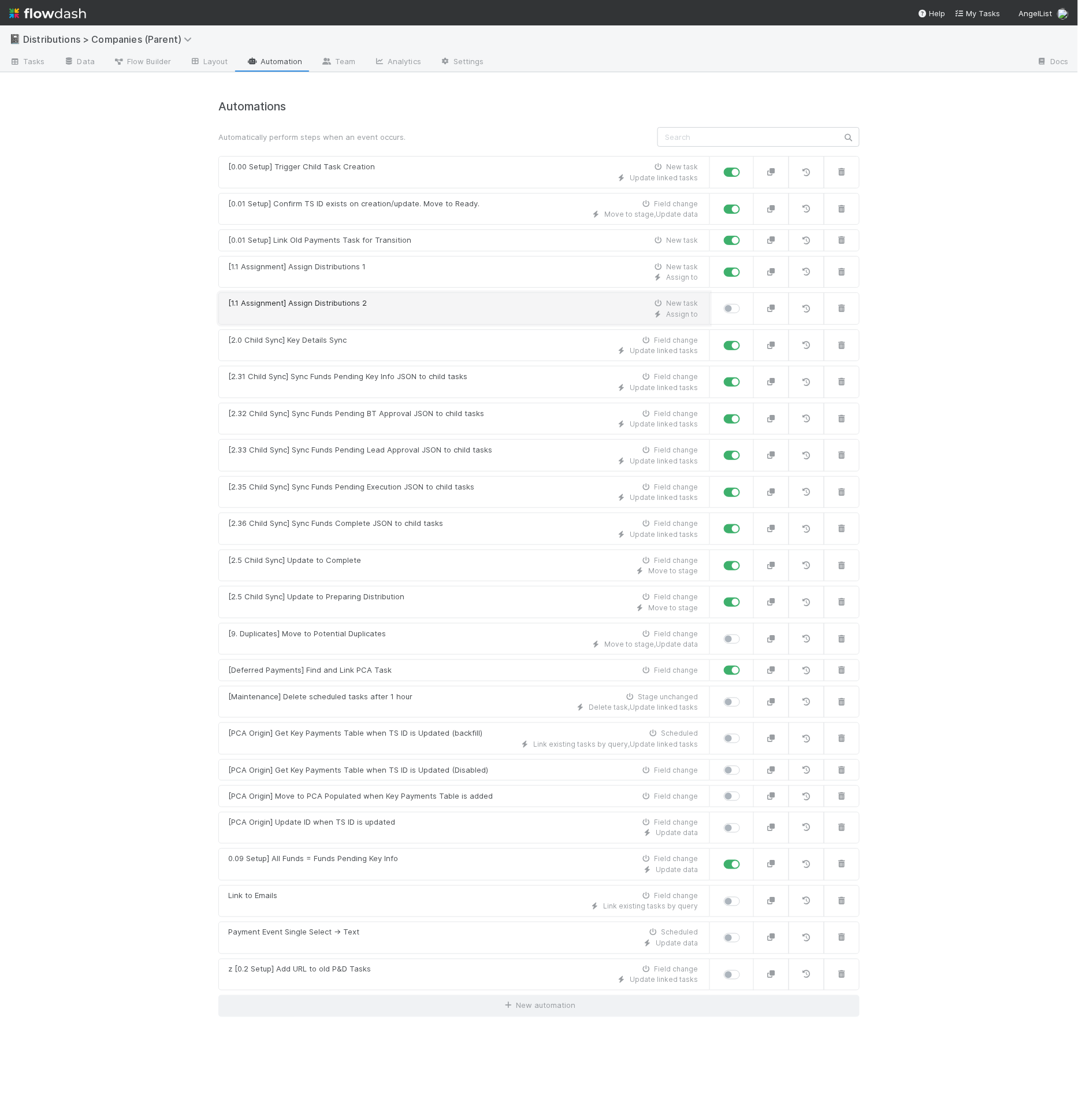
click at [349, 298] on div "[1.1 Assignment] Assign Distributions 2" at bounding box center [298, 303] width 139 height 12
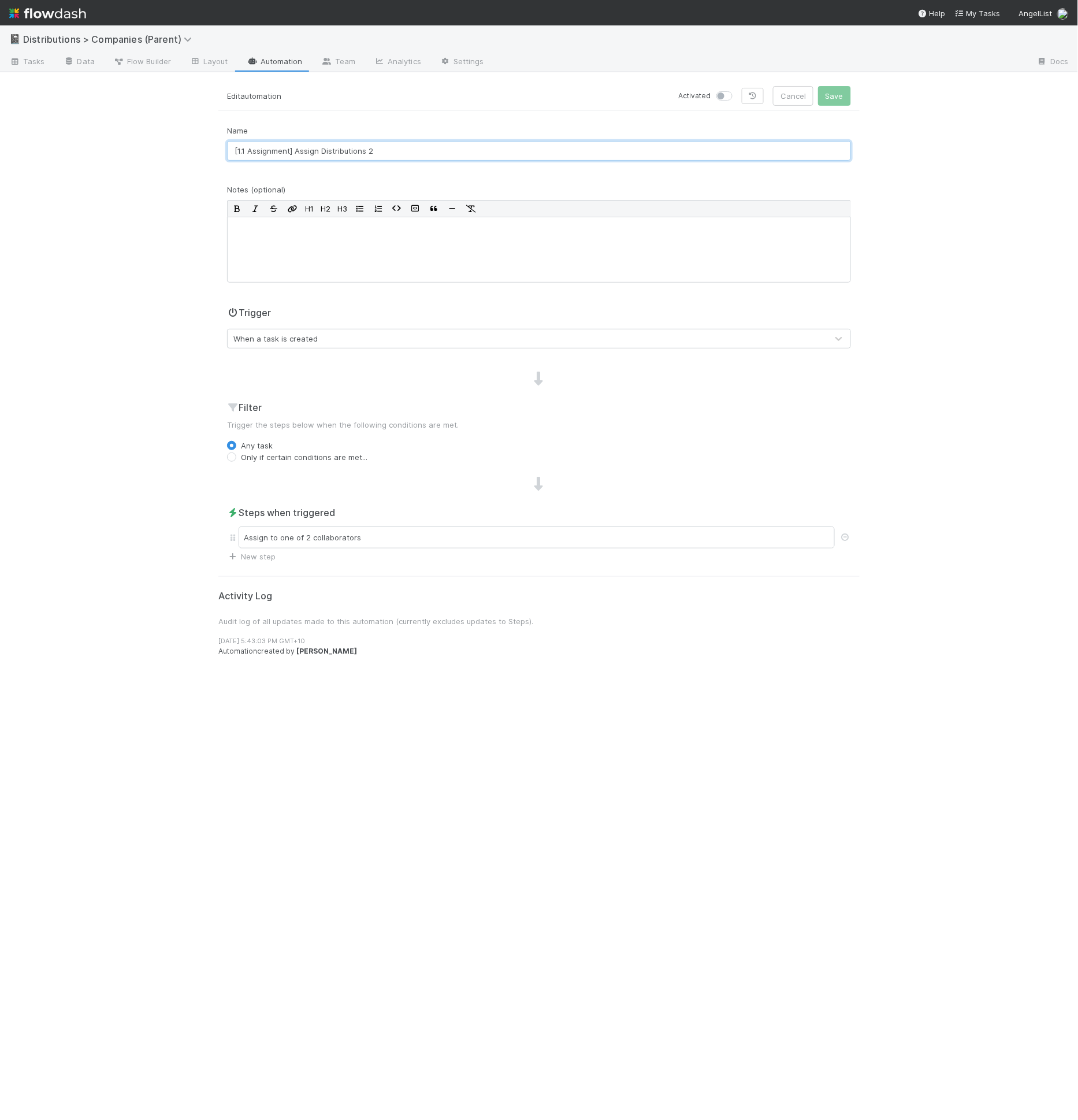
click at [245, 150] on input "[1.1 Assignment] Assign Distributions 2" at bounding box center [539, 151] width 624 height 20
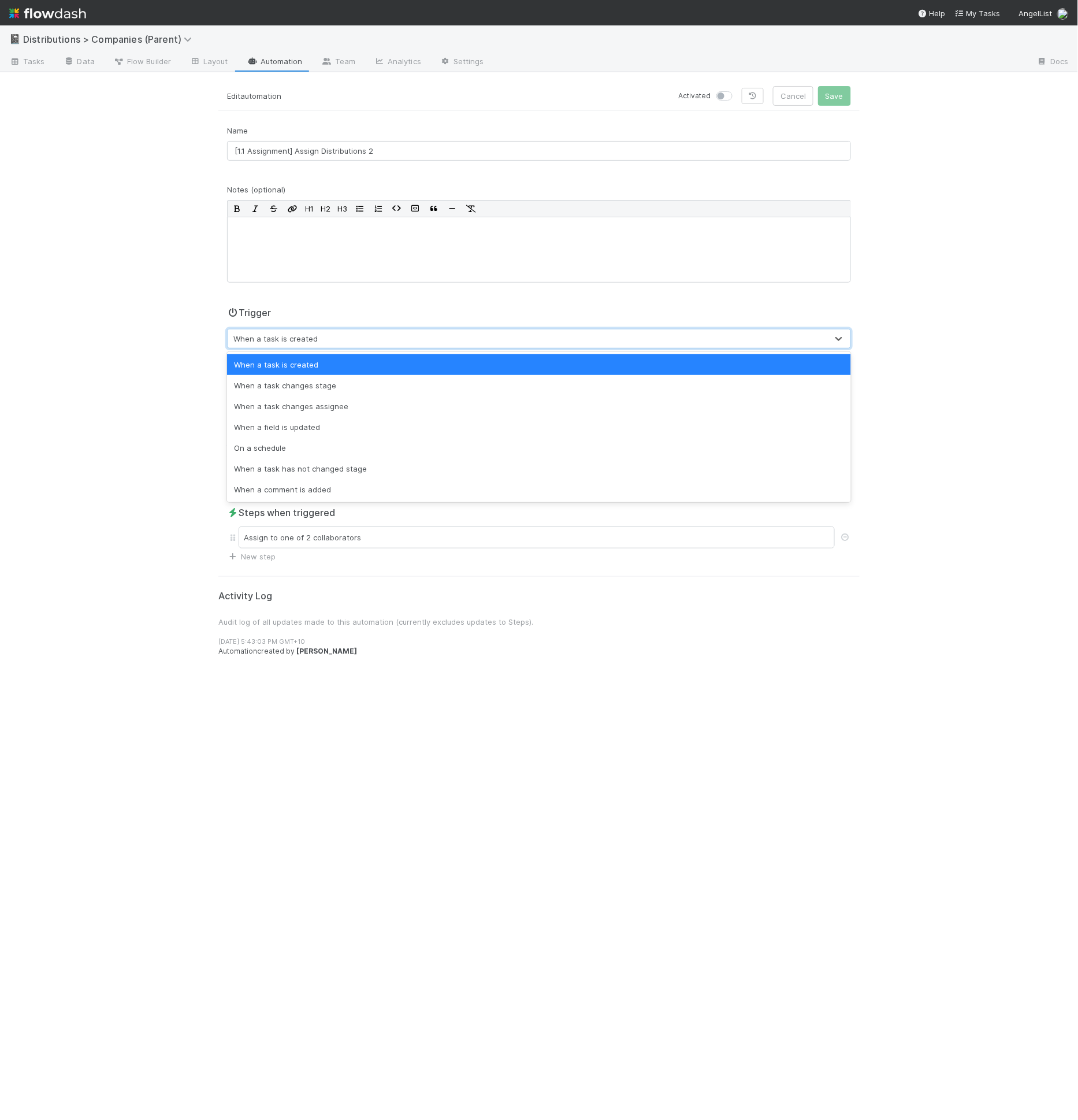
click at [290, 335] on div "When a task is created" at bounding box center [276, 338] width 85 height 12
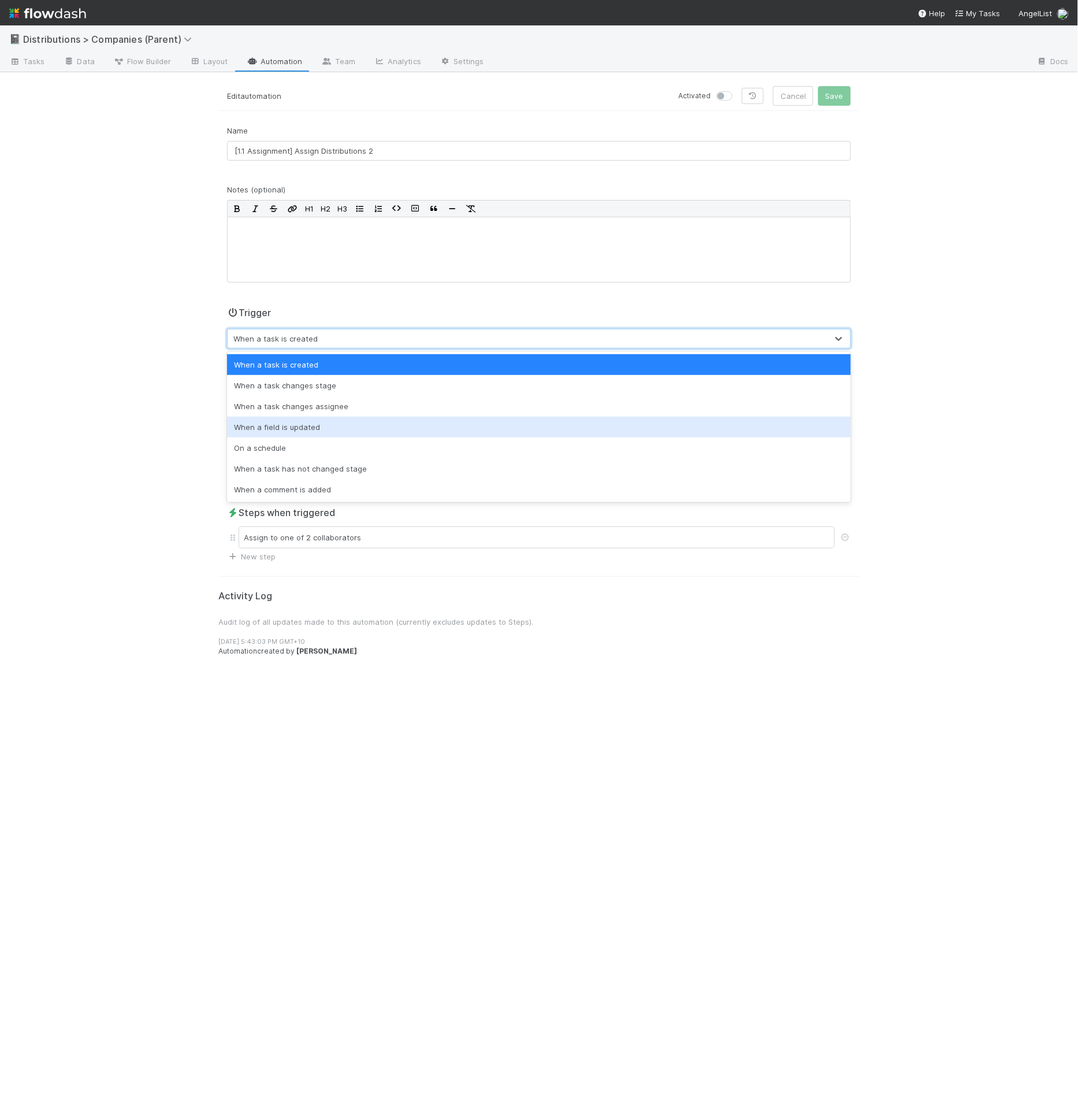
click at [292, 430] on div "When a field is updated" at bounding box center [539, 426] width 624 height 21
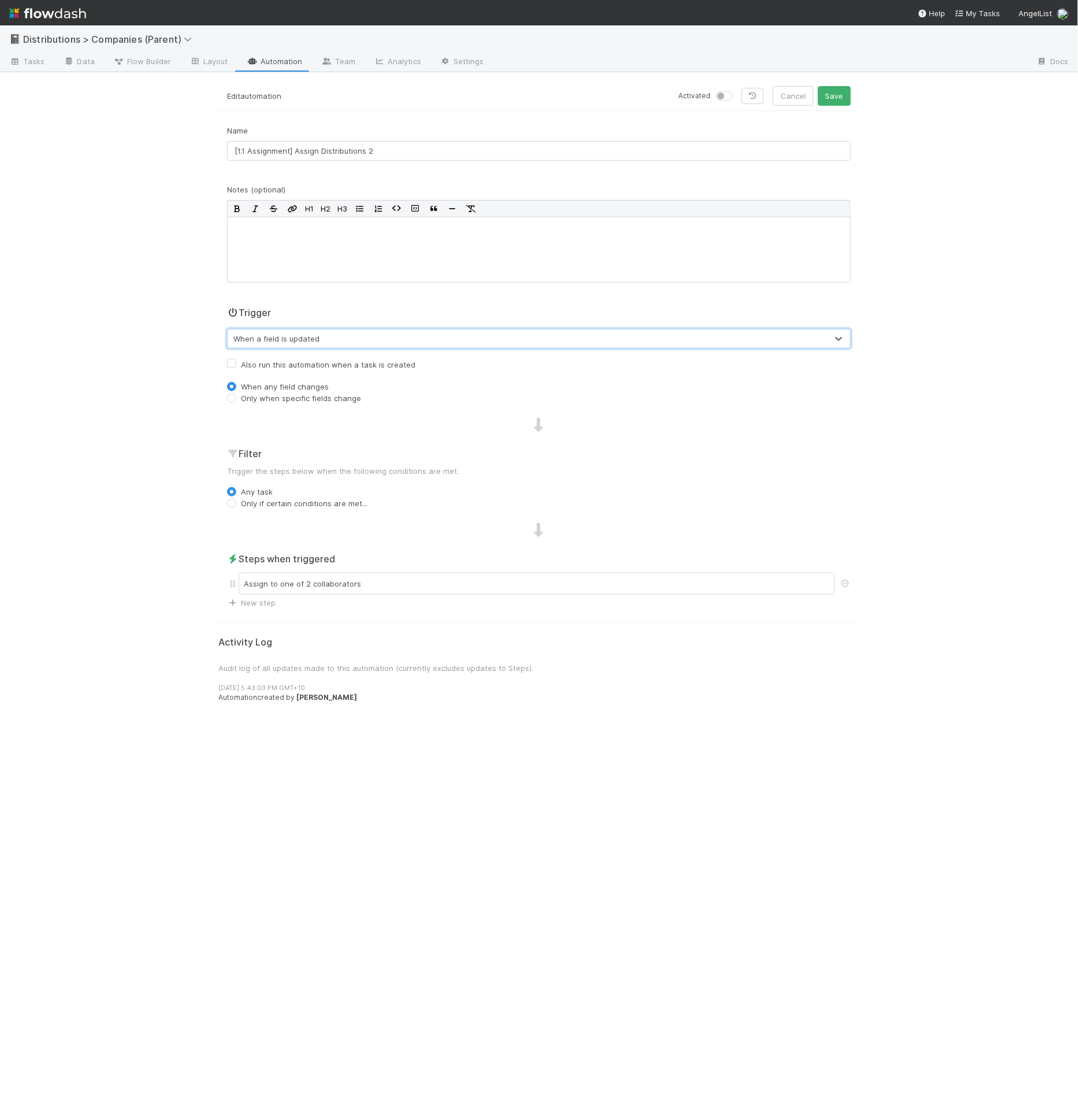
click at [306, 393] on label "Only when specific fields change" at bounding box center [300, 398] width 120 height 12
click at [236, 393] on input "Only when specific fields change" at bounding box center [232, 398] width 9 height 11
radio input "true"
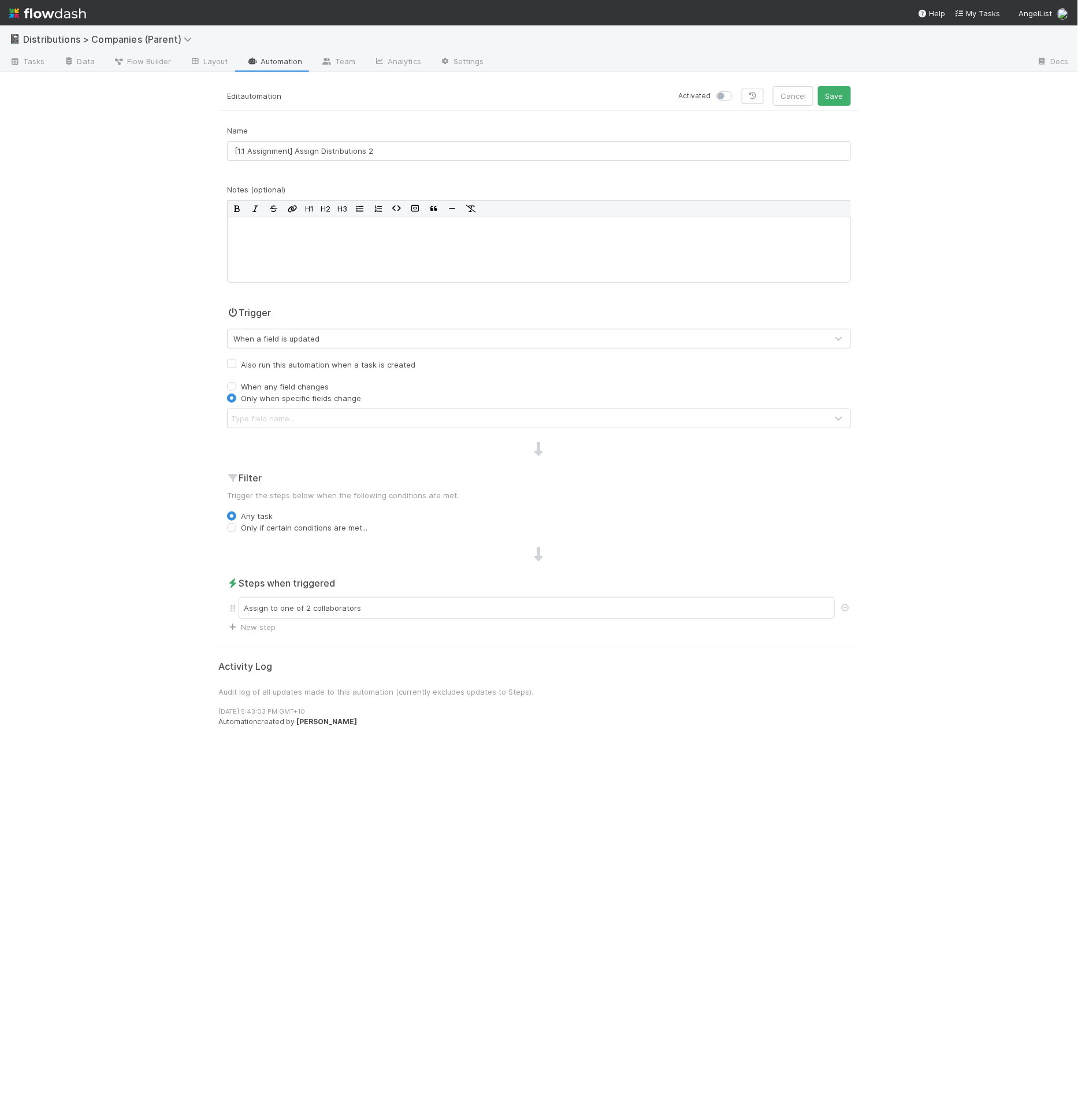
click at [315, 409] on div "Type field name..." at bounding box center [527, 418] width 600 height 19
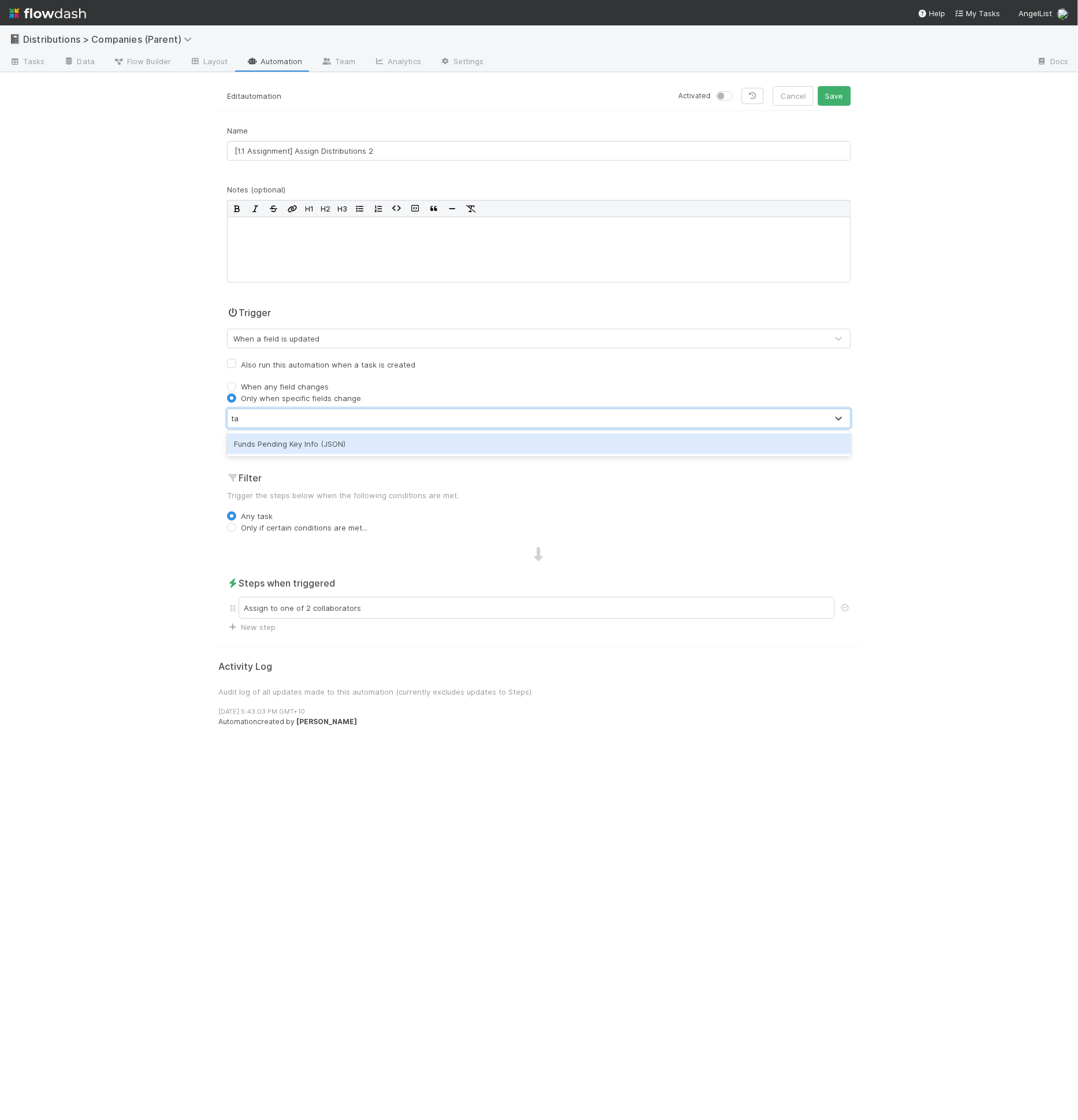
type input "t"
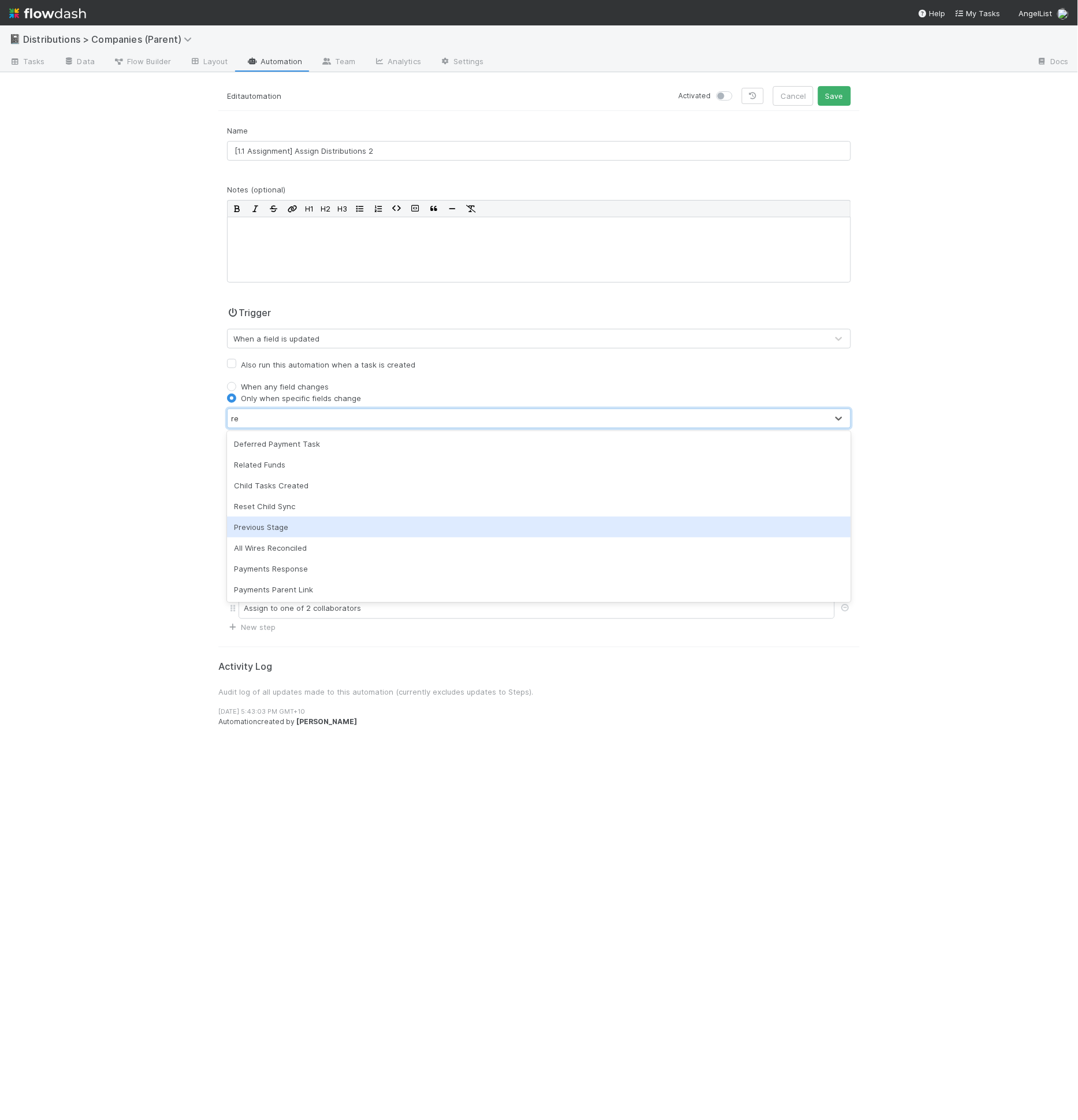
type input "r"
click at [481, 358] on div "Also run this automation when a task is created" at bounding box center [539, 365] width 624 height 14
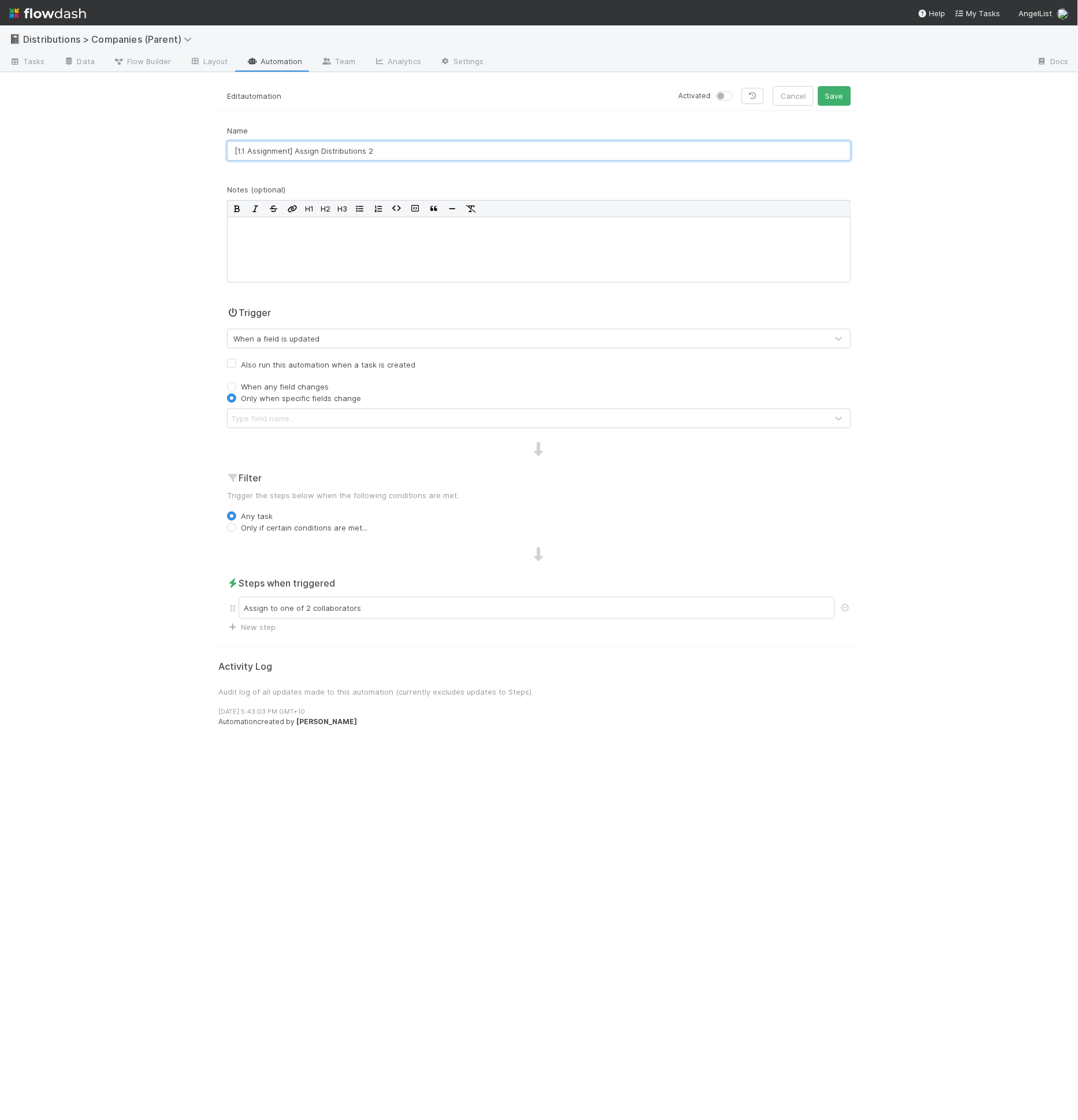
click at [374, 149] on input "[1.1 Assignment] Assign Distributions 2" at bounding box center [539, 151] width 624 height 20
drag, startPoint x: 374, startPoint y: 149, endPoint x: 218, endPoint y: 149, distance: 156.0
click at [218, 149] on div "Name [1.1 Assignment] Assign Distributions 2" at bounding box center [539, 147] width 641 height 45
click at [384, 125] on div "Name [1.1 Assignment] Assign Distributions 2" at bounding box center [539, 143] width 624 height 36
click at [431, 111] on form "Edit automation Activated Cancel Save Name [1.1 Assignment] Assign Distribution…" at bounding box center [539, 359] width 641 height 547
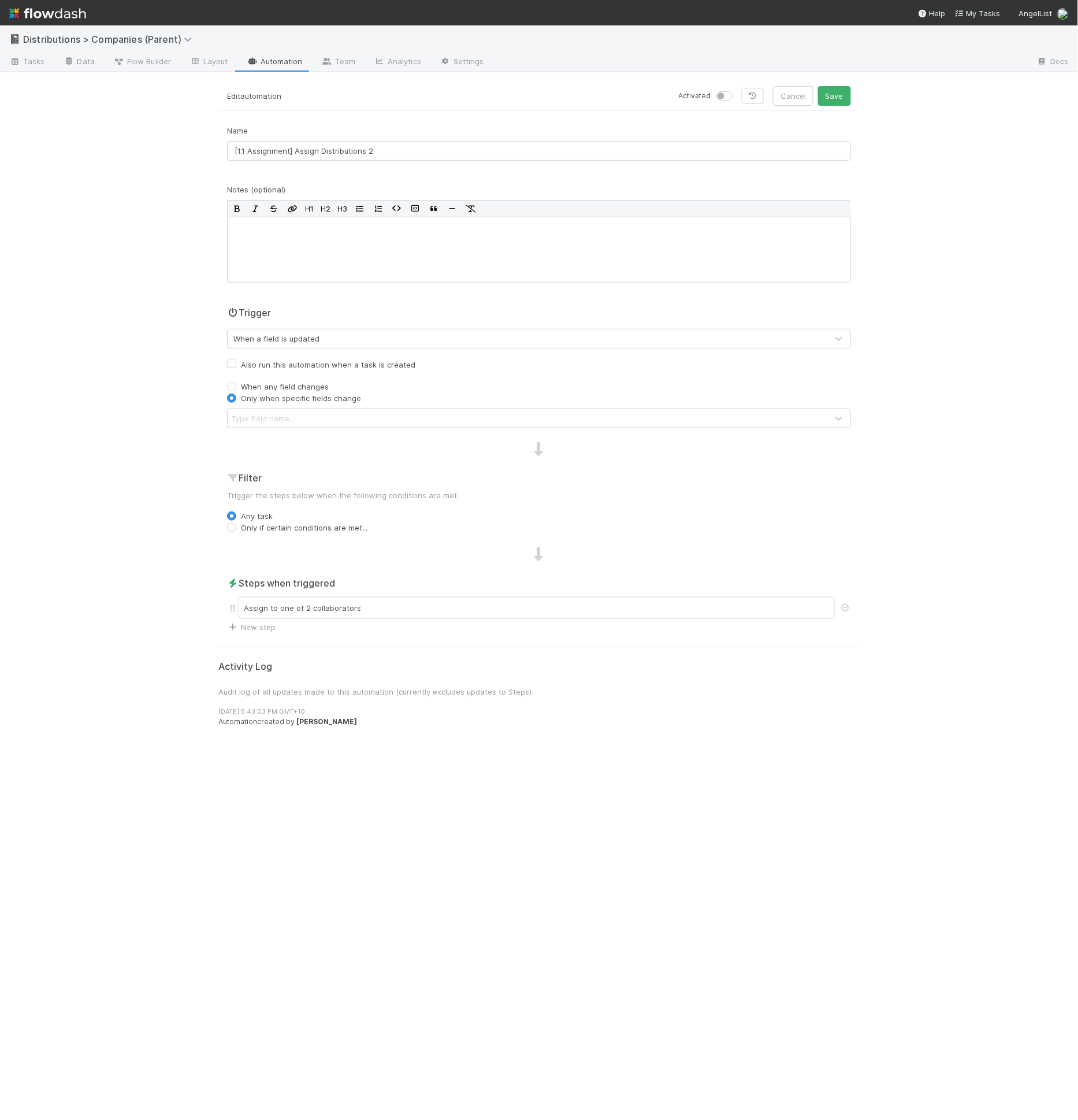
click at [420, 348] on div "Trigger When a field is updated Also run this automation when a task is created…" at bounding box center [539, 366] width 641 height 122
click at [399, 151] on input "[1.1 Assignment] Assign Distributions 2" at bounding box center [539, 151] width 624 height 20
click at [409, 597] on div "Assign to one of 2 collaborators" at bounding box center [537, 607] width 597 height 22
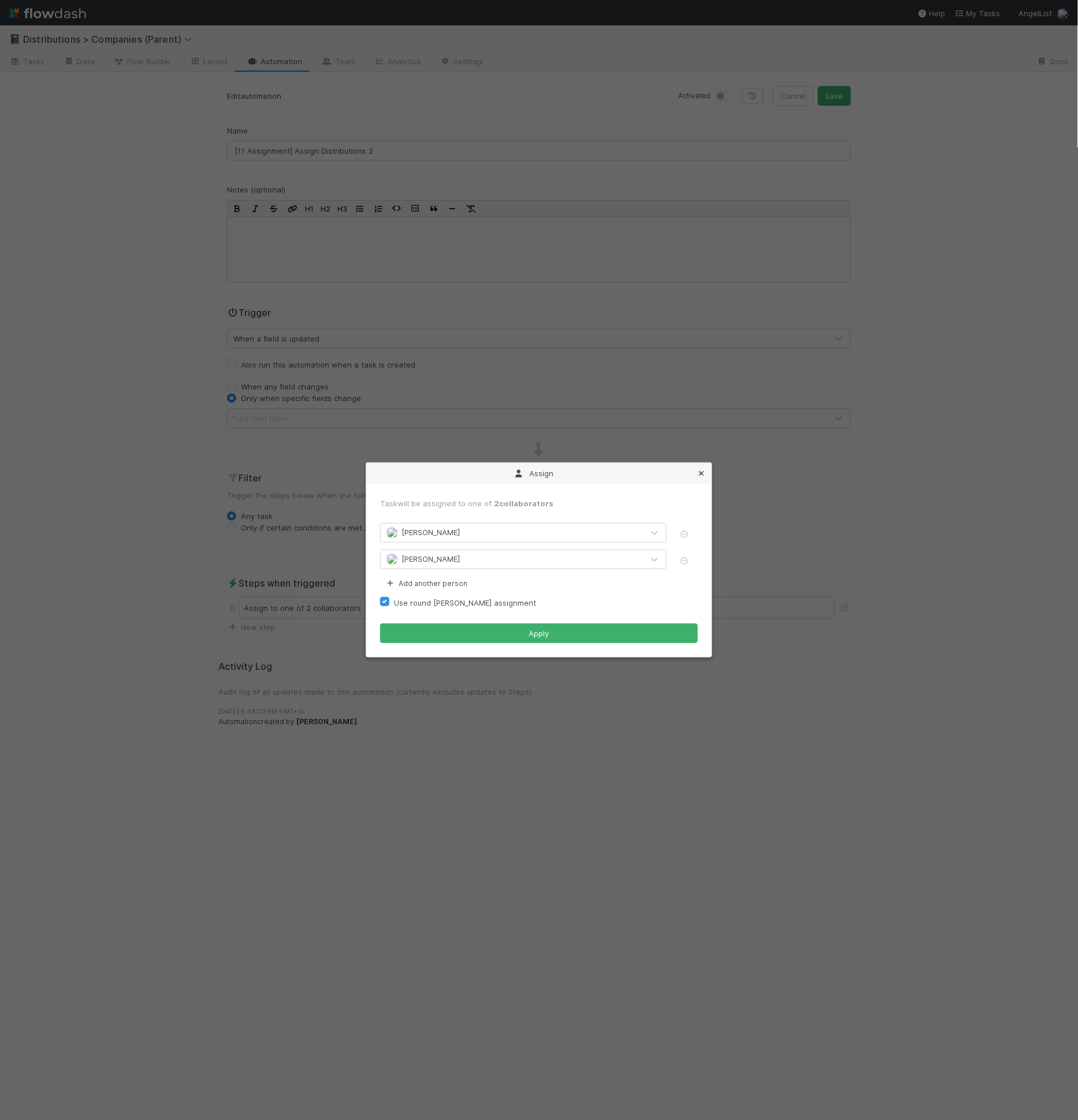
click at [703, 476] on icon at bounding box center [701, 474] width 12 height 7
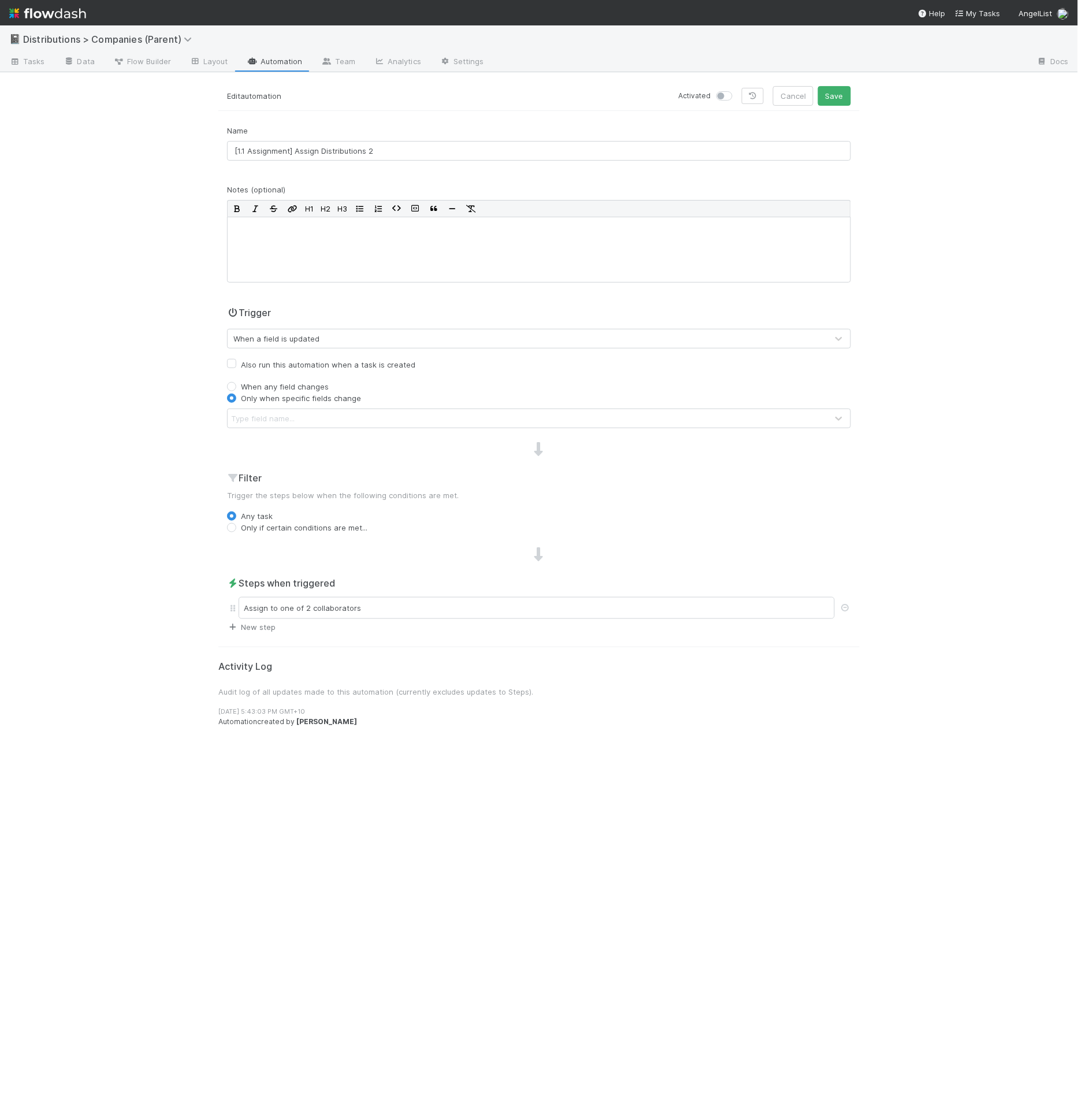
click at [239, 630] on link "New step" at bounding box center [251, 627] width 48 height 9
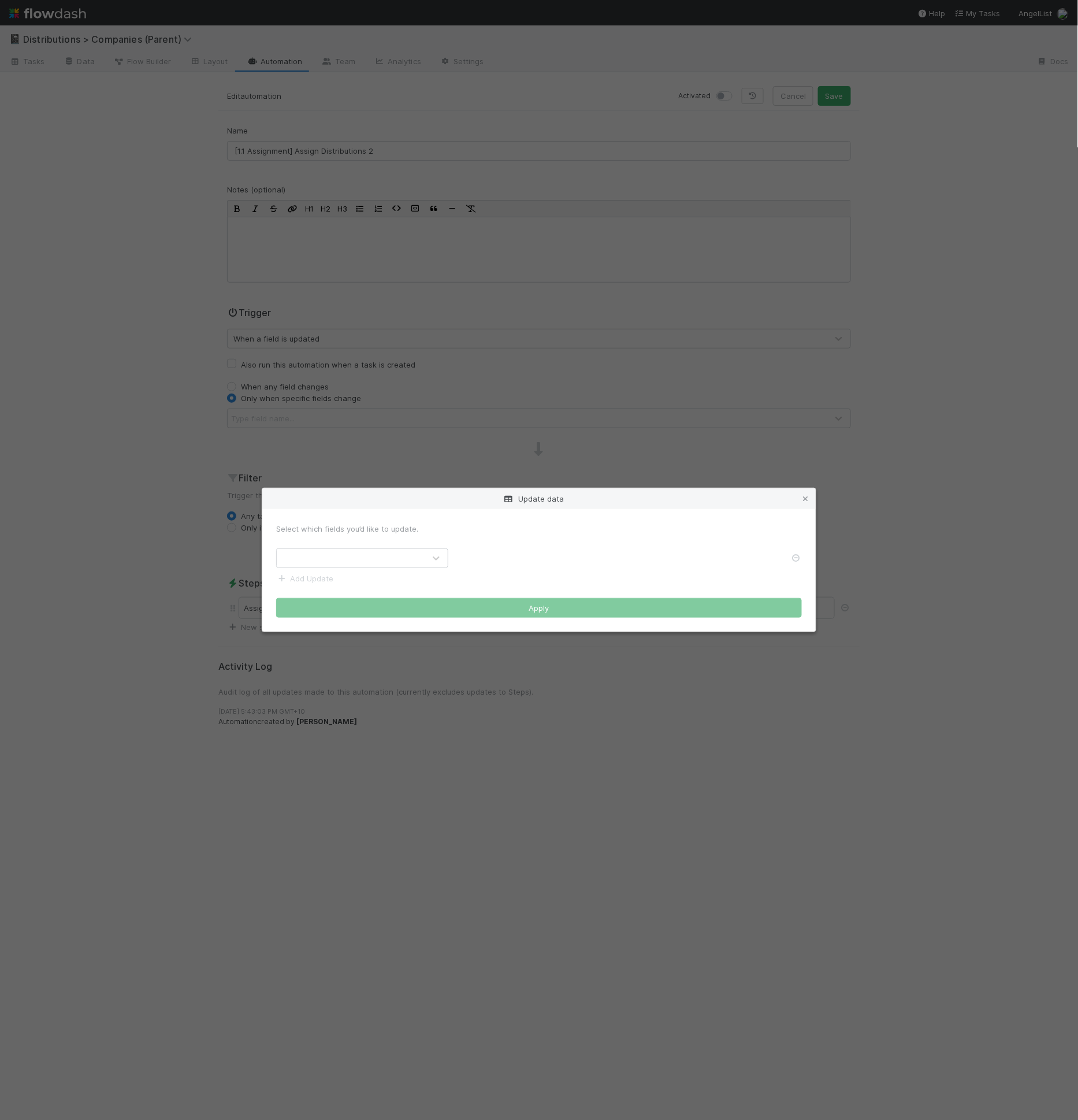
click at [358, 564] on div at bounding box center [350, 558] width 148 height 19
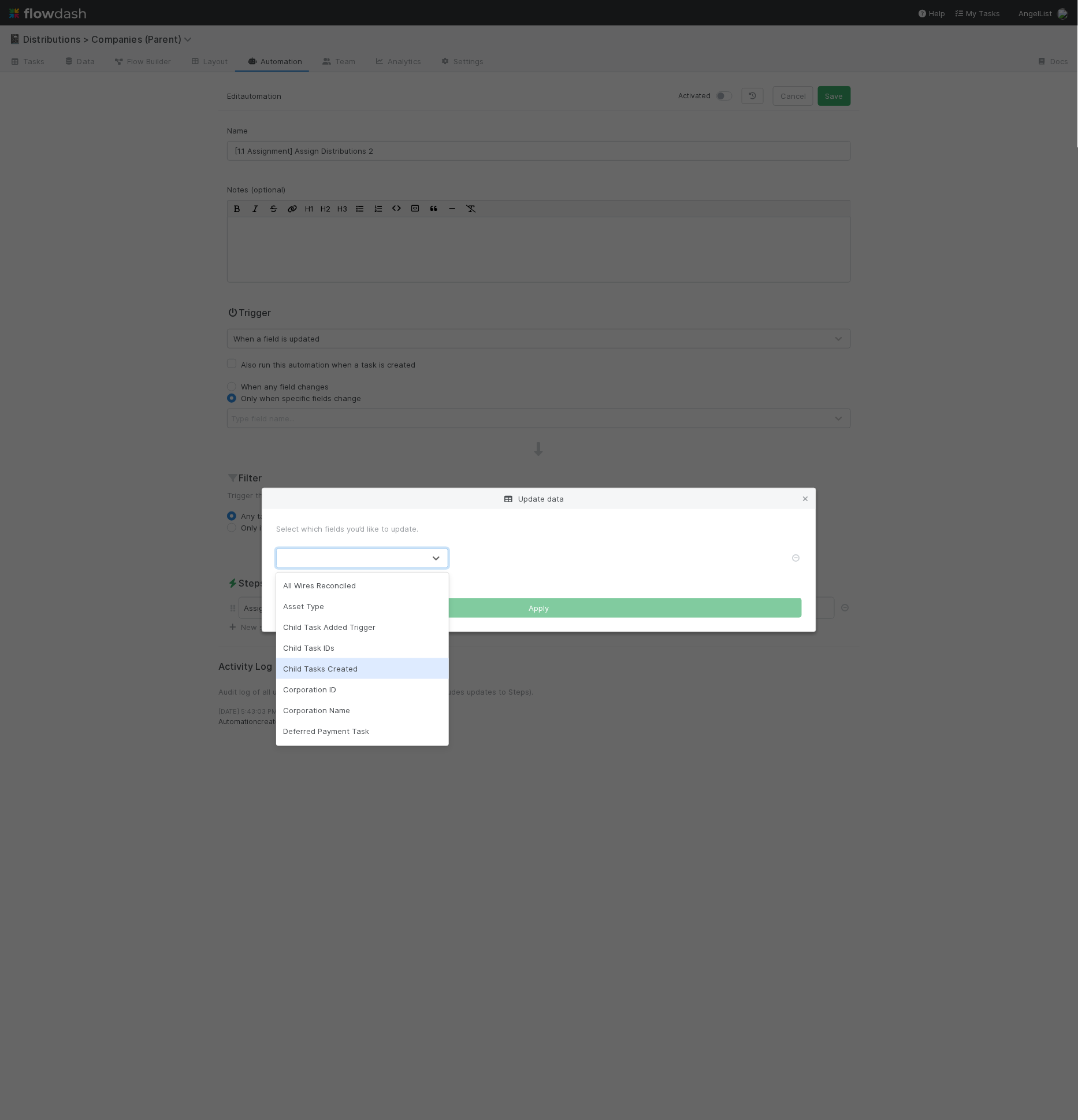
scroll to position [829, 0]
click at [420, 458] on div "Update data Select which fields you’d like to update. option System Payments Ta…" at bounding box center [539, 560] width 1078 height 1120
click at [424, 449] on div "Update data Select which fields you’d like to update. option System Payments Ta…" at bounding box center [539, 560] width 1078 height 1120
click at [336, 186] on div "Update data Select which fields you’d like to update. option System Payments Ta…" at bounding box center [539, 560] width 1078 height 1120
drag, startPoint x: 730, startPoint y: 105, endPoint x: 745, endPoint y: 144, distance: 41.8
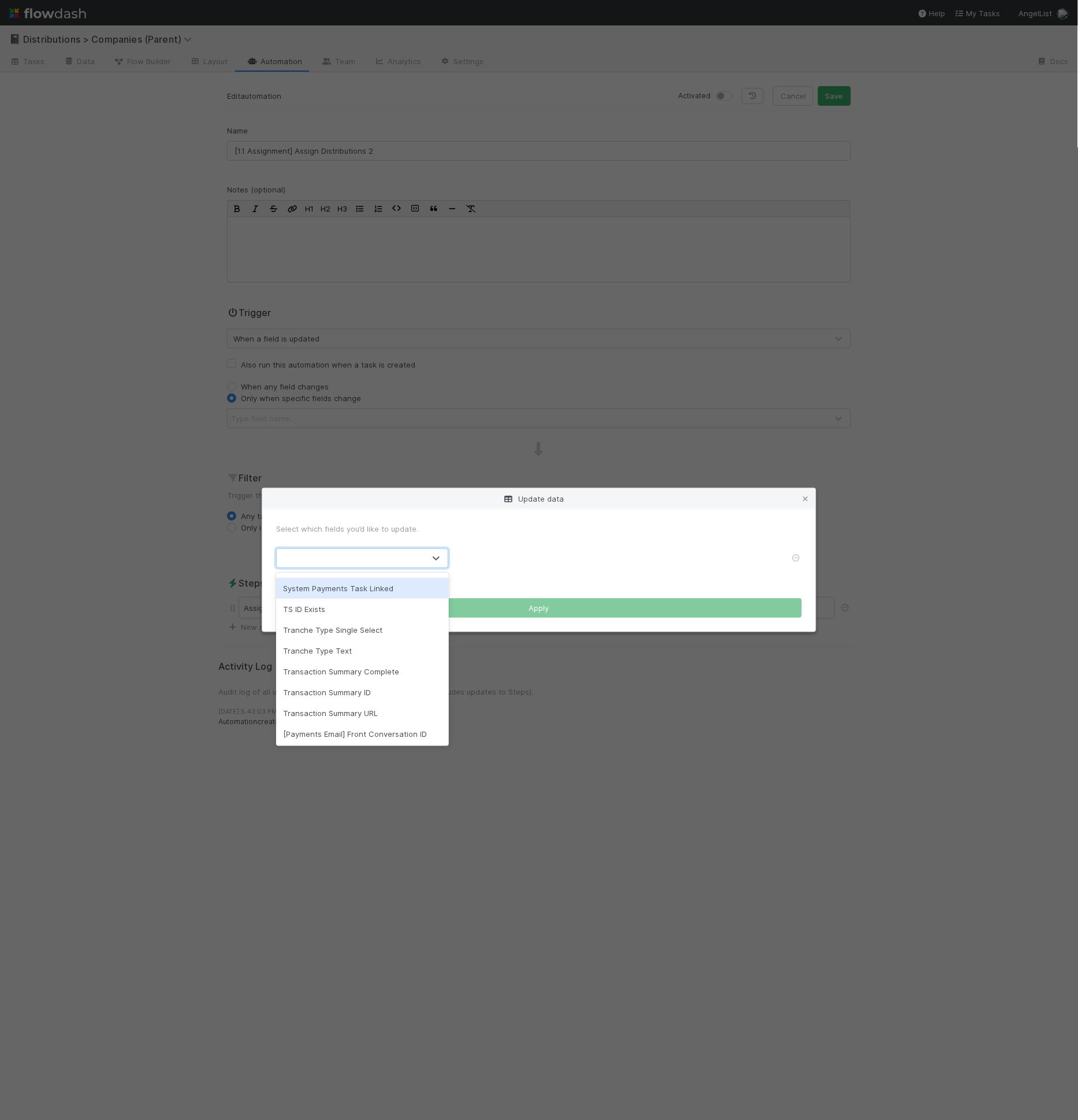
click at [730, 104] on div "Update data Select which fields you’d like to update. option System Payments Ta…" at bounding box center [539, 560] width 1078 height 1120
click at [812, 498] on div "Update data" at bounding box center [539, 498] width 554 height 21
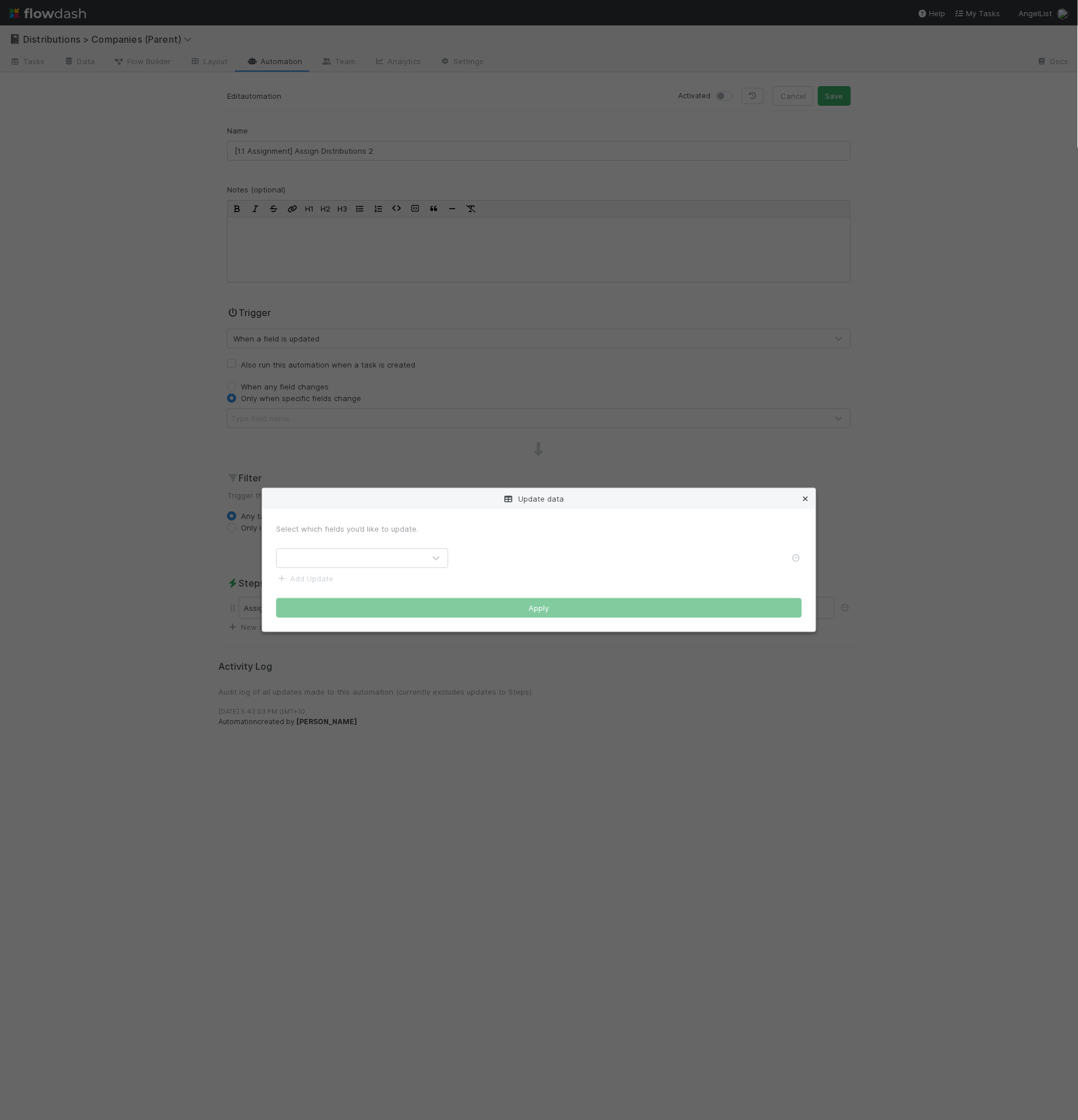
click at [809, 498] on icon at bounding box center [805, 498] width 12 height 7
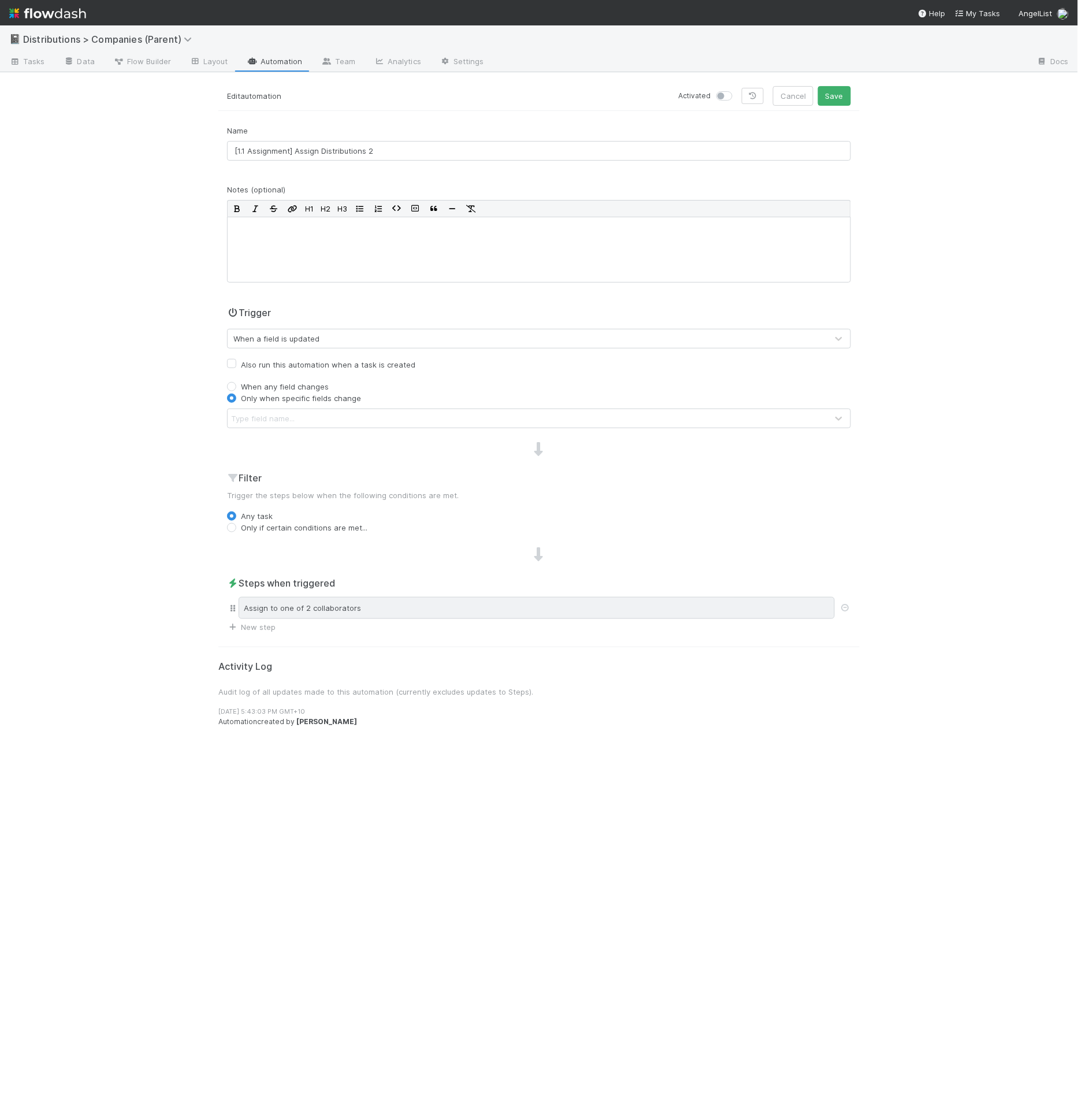
click at [359, 613] on div "Assign to one of 2 collaborators" at bounding box center [537, 607] width 597 height 22
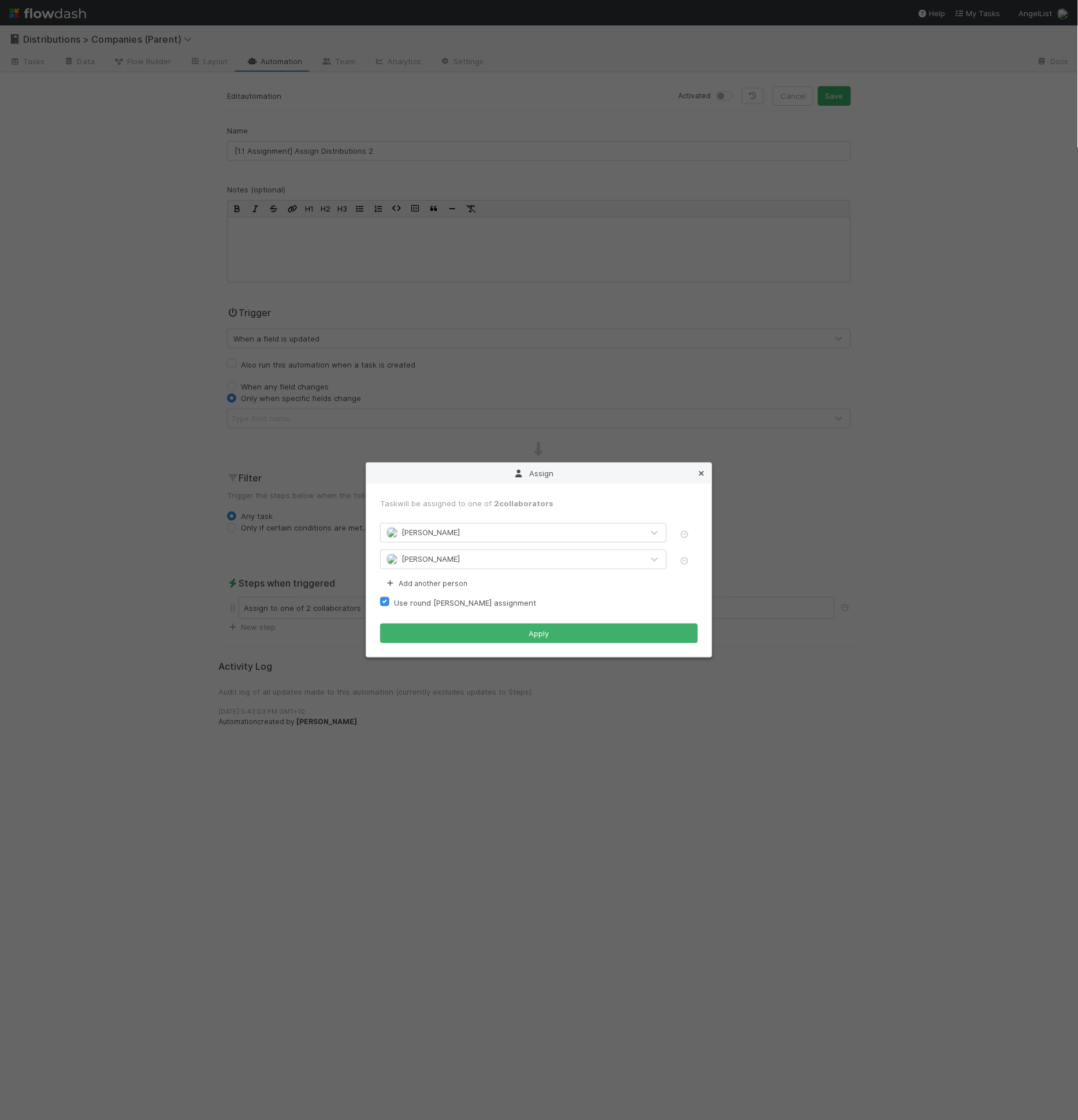
click at [707, 472] on icon at bounding box center [701, 474] width 12 height 7
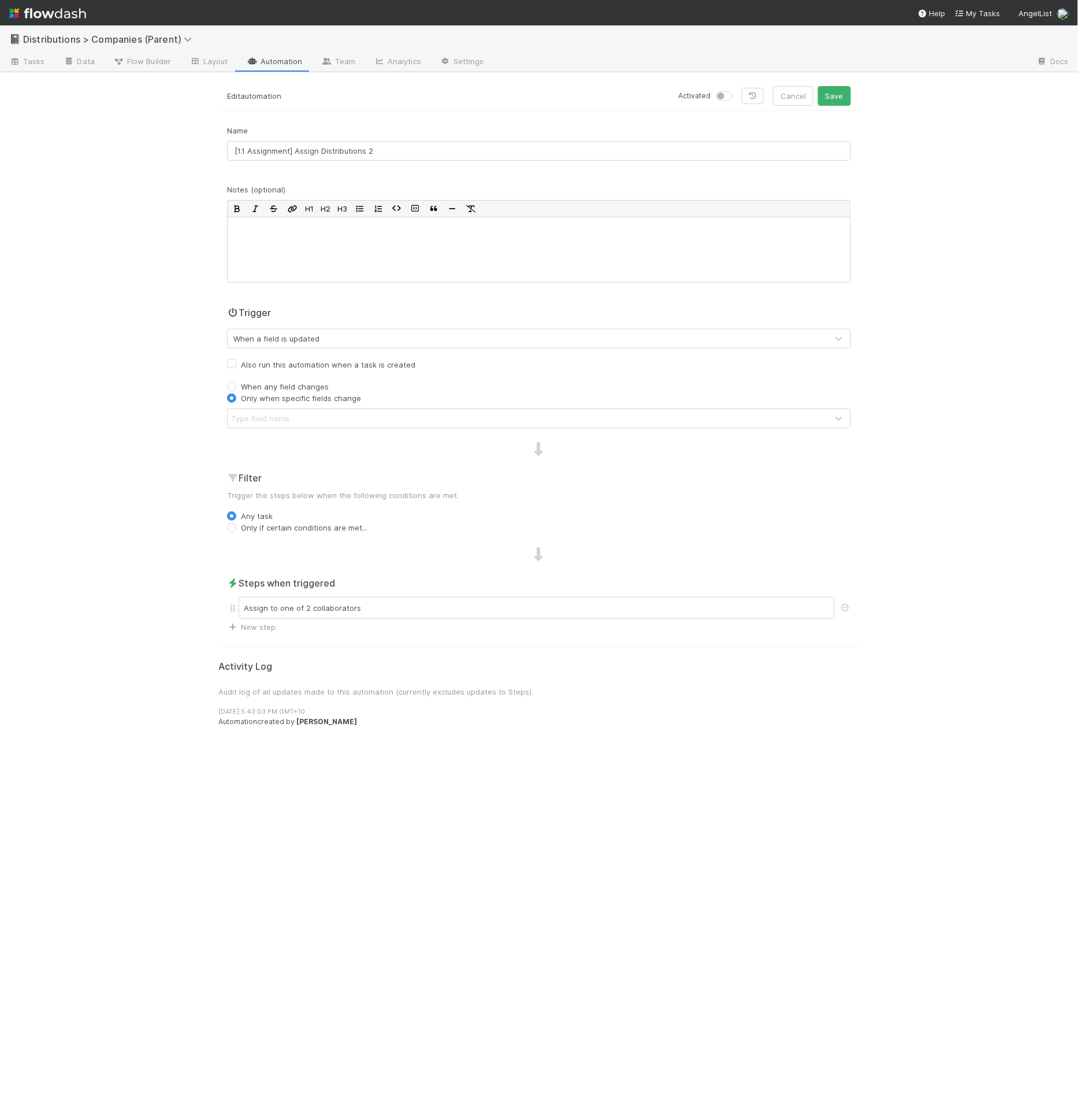
click at [251, 62] on icon at bounding box center [252, 62] width 12 height 7
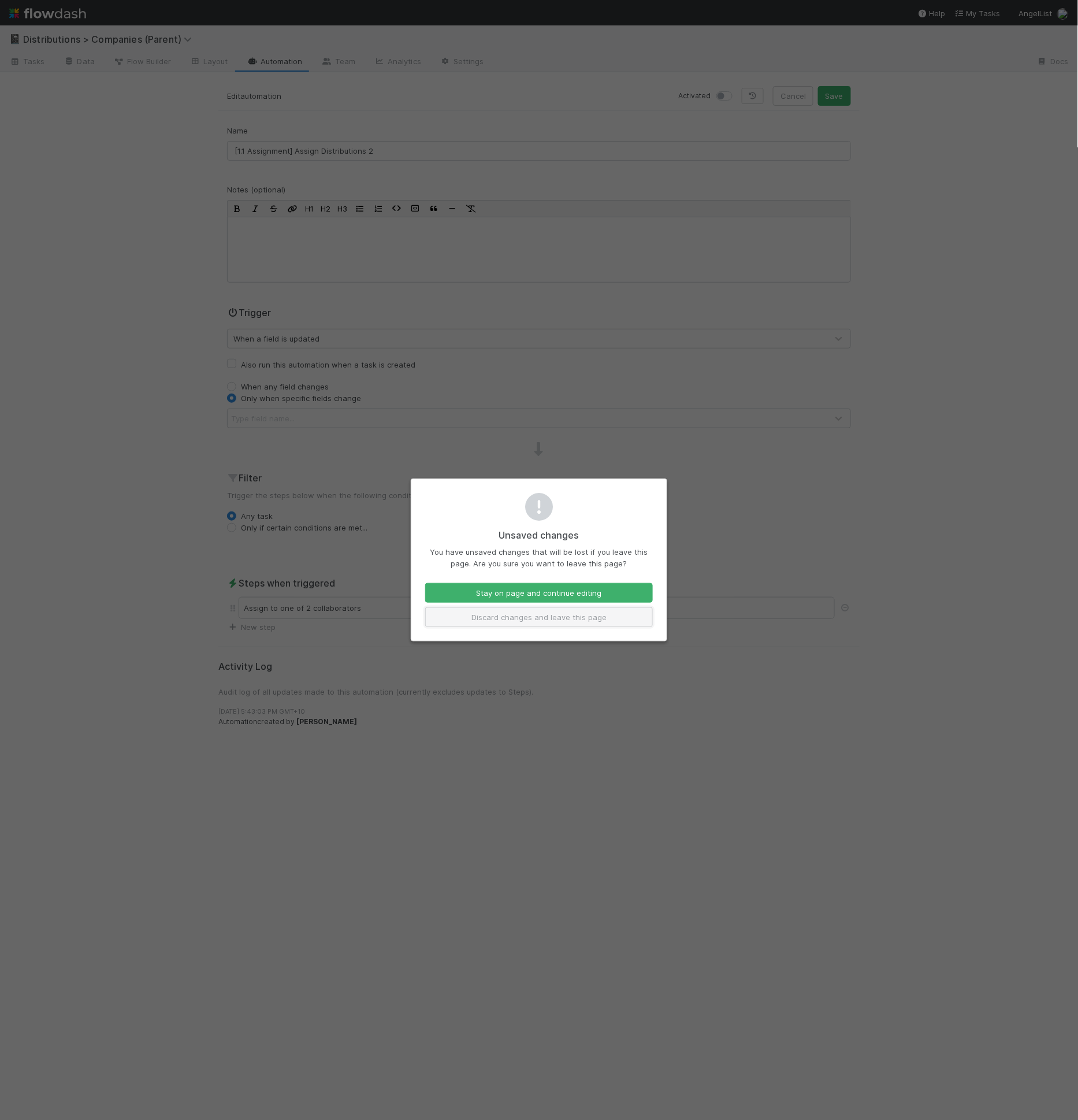
click at [506, 615] on button "Discard changes and leave this page" at bounding box center [539, 617] width 227 height 20
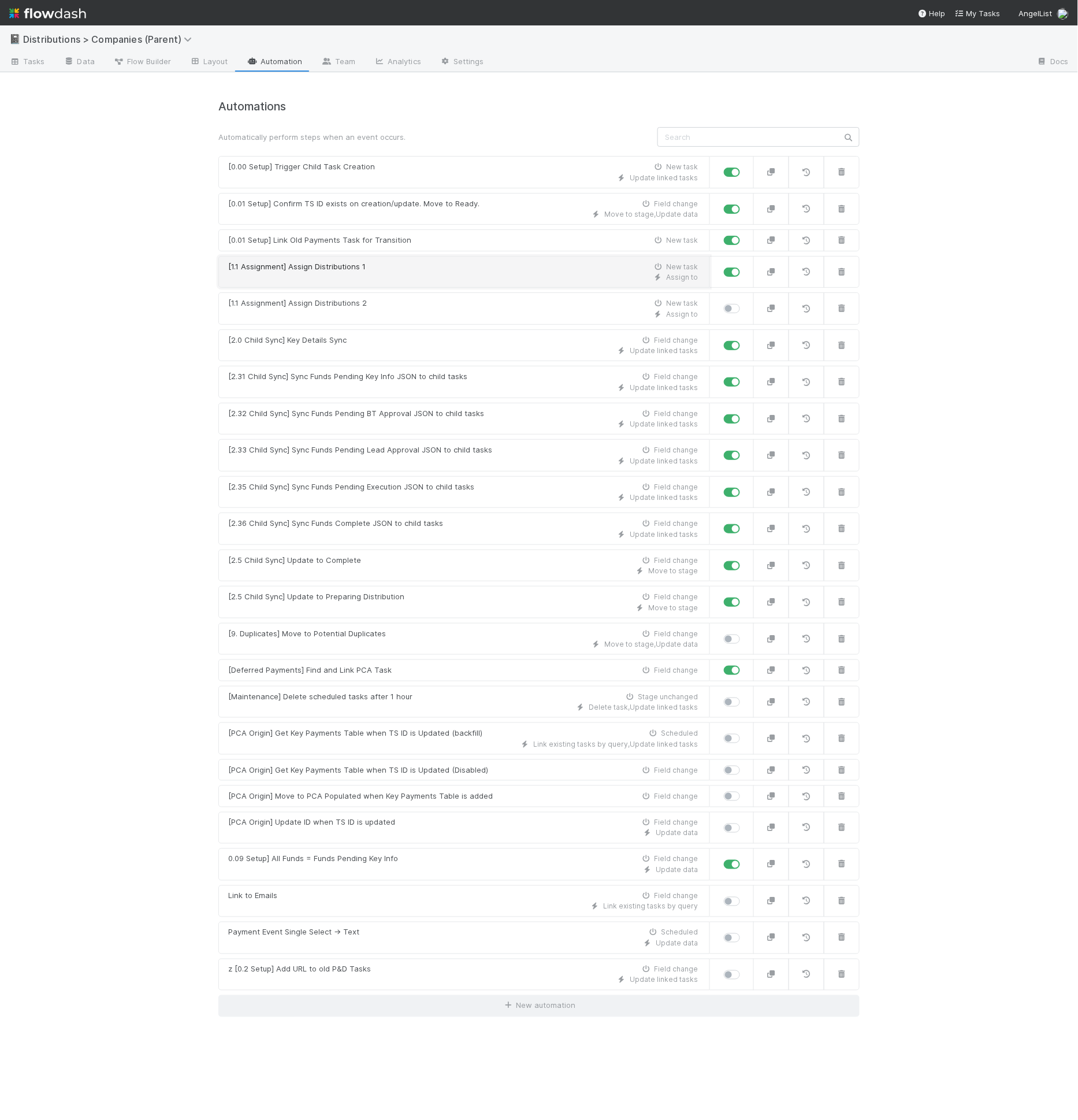
click at [519, 278] on div "Assign to" at bounding box center [463, 277] width 470 height 11
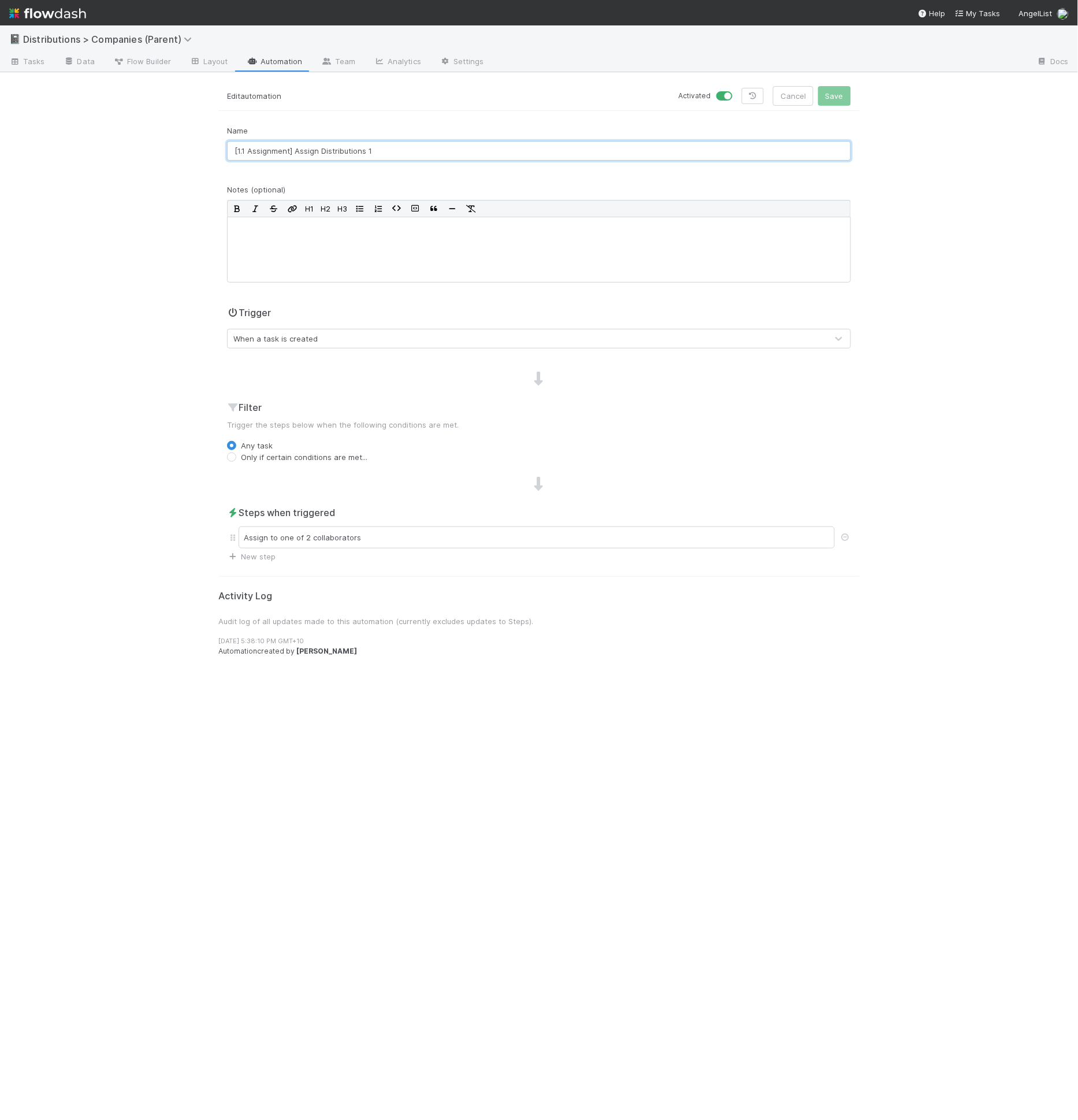
click at [356, 145] on input "[1.1 Assignment] Assign Distributions 1" at bounding box center [539, 151] width 624 height 20
click at [321, 151] on input "[1.1 Assignment] Assign Distributions 1" at bounding box center [539, 151] width 624 height 20
click at [301, 539] on div "Assign to one of 2 collaborators" at bounding box center [537, 537] width 597 height 22
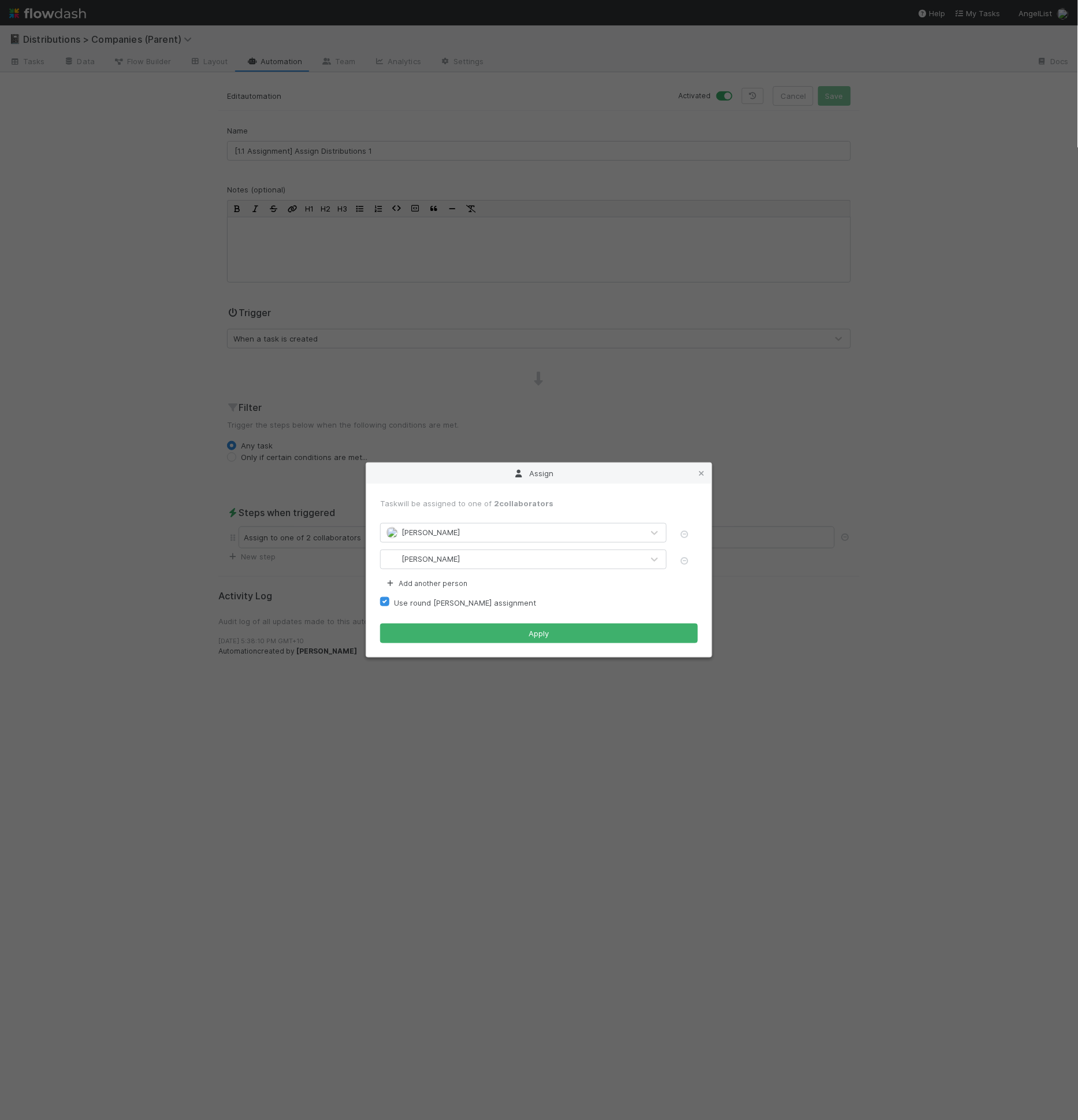
click at [157, 494] on div "Assign Task will be assigned to one of 2 collaborators Berkley Cade Allison Don…" at bounding box center [539, 560] width 1078 height 1120
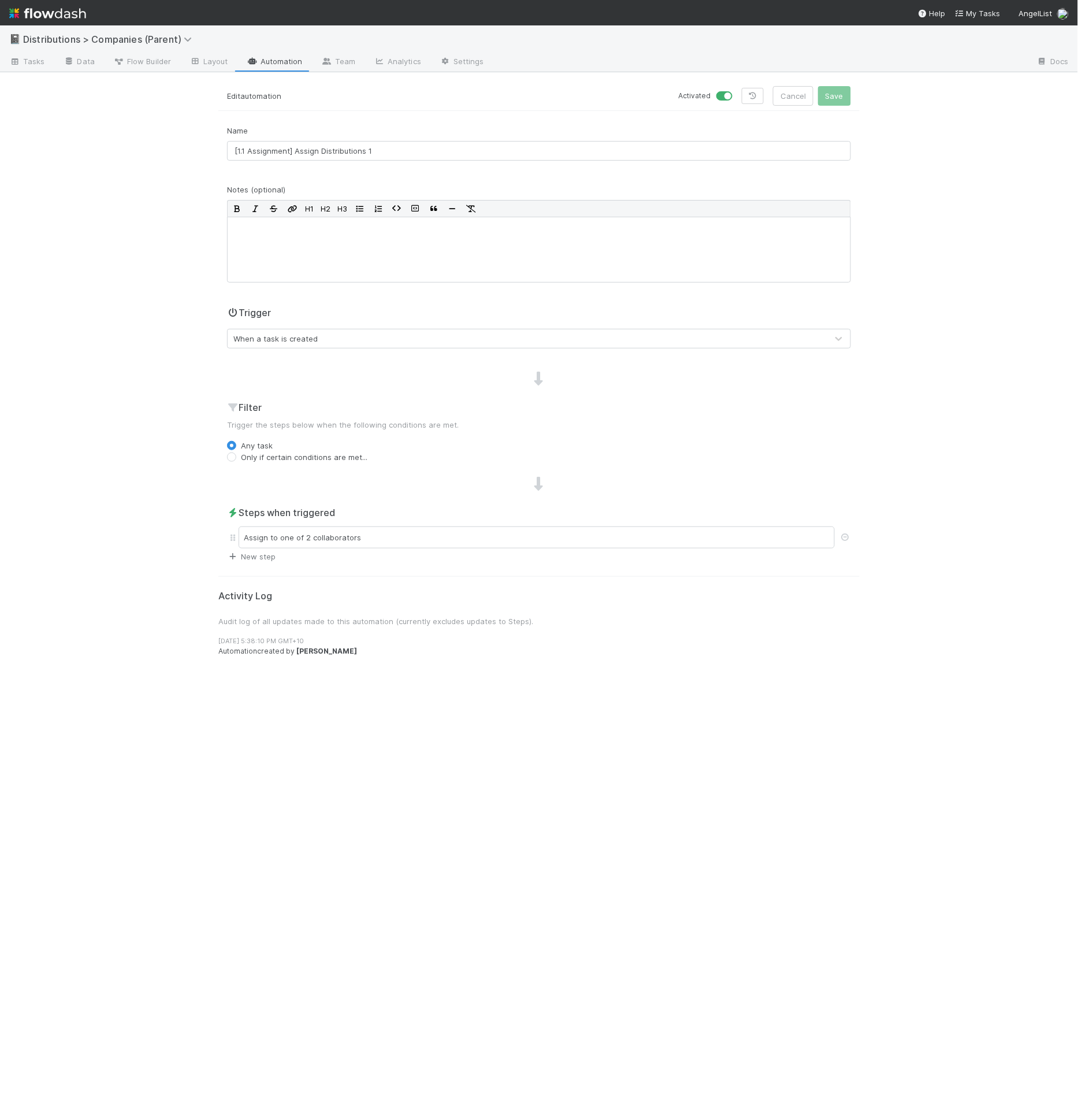
click at [262, 558] on link "New step" at bounding box center [251, 556] width 48 height 9
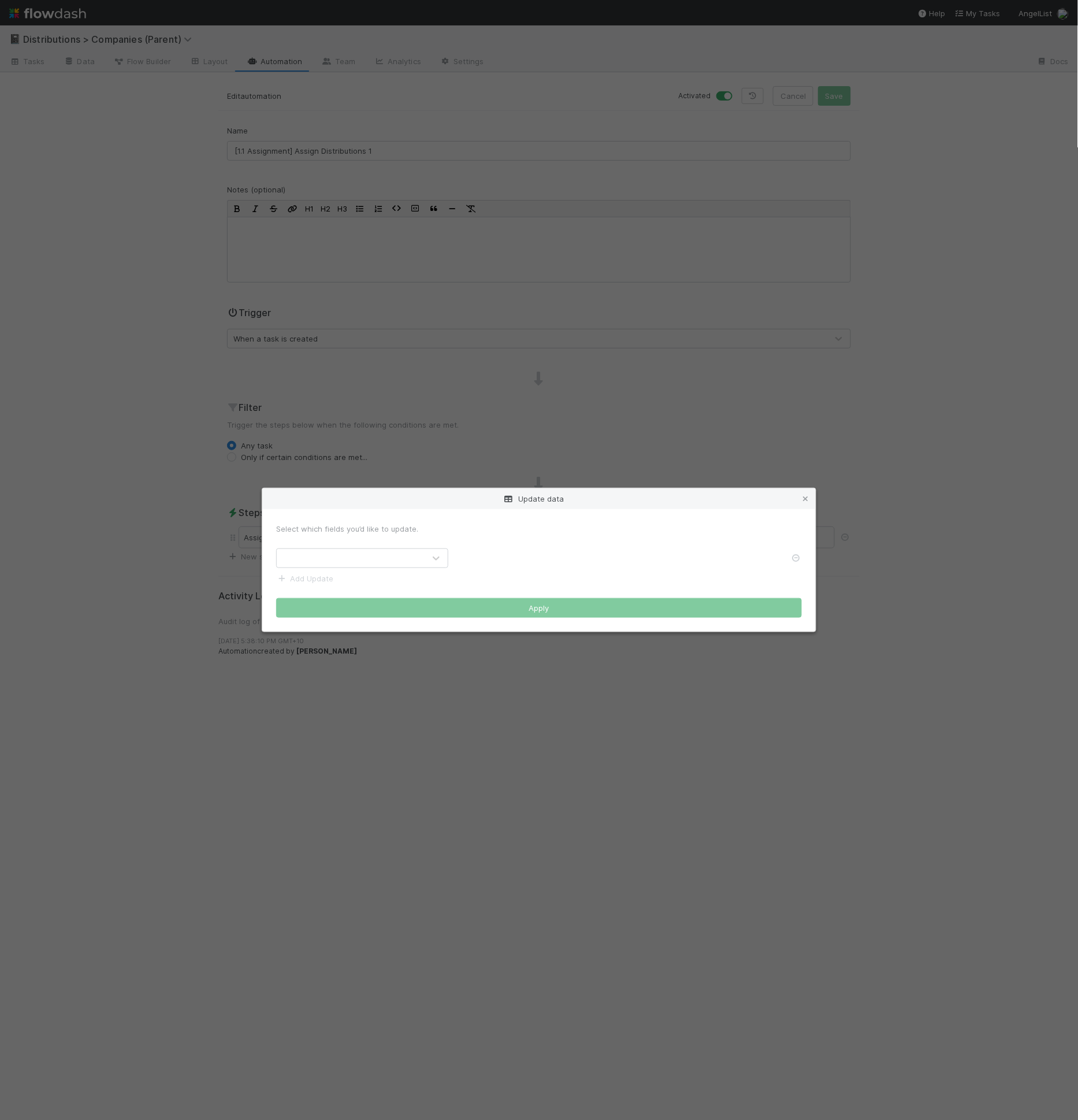
click at [318, 563] on div at bounding box center [350, 558] width 148 height 19
type input "distr"
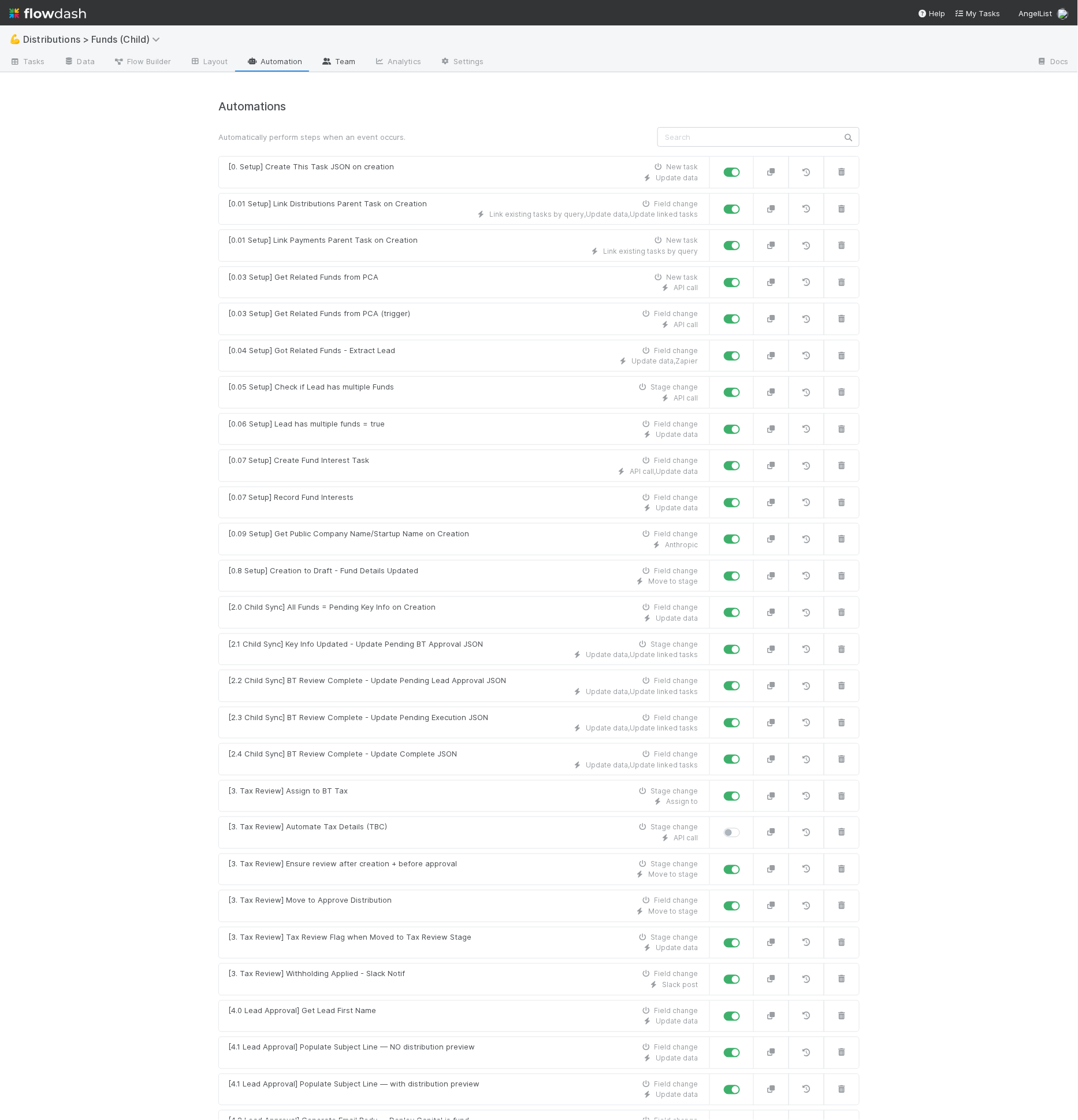
click at [342, 61] on link "Team" at bounding box center [338, 62] width 53 height 19
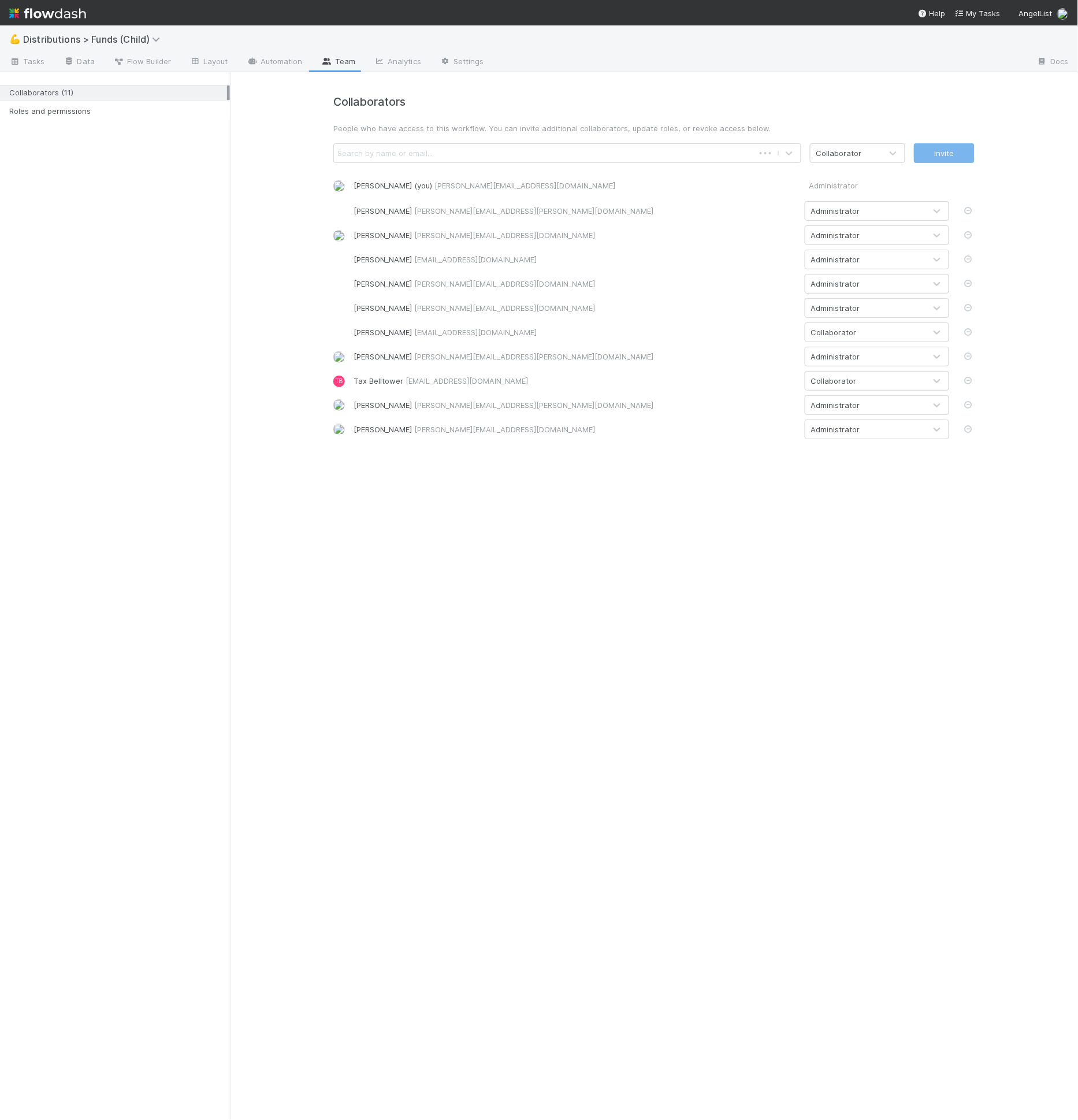
click at [472, 150] on div "Search by name or email..." at bounding box center [544, 152] width 420 height 19
type input "[PERSON_NAME]"
type input "c"
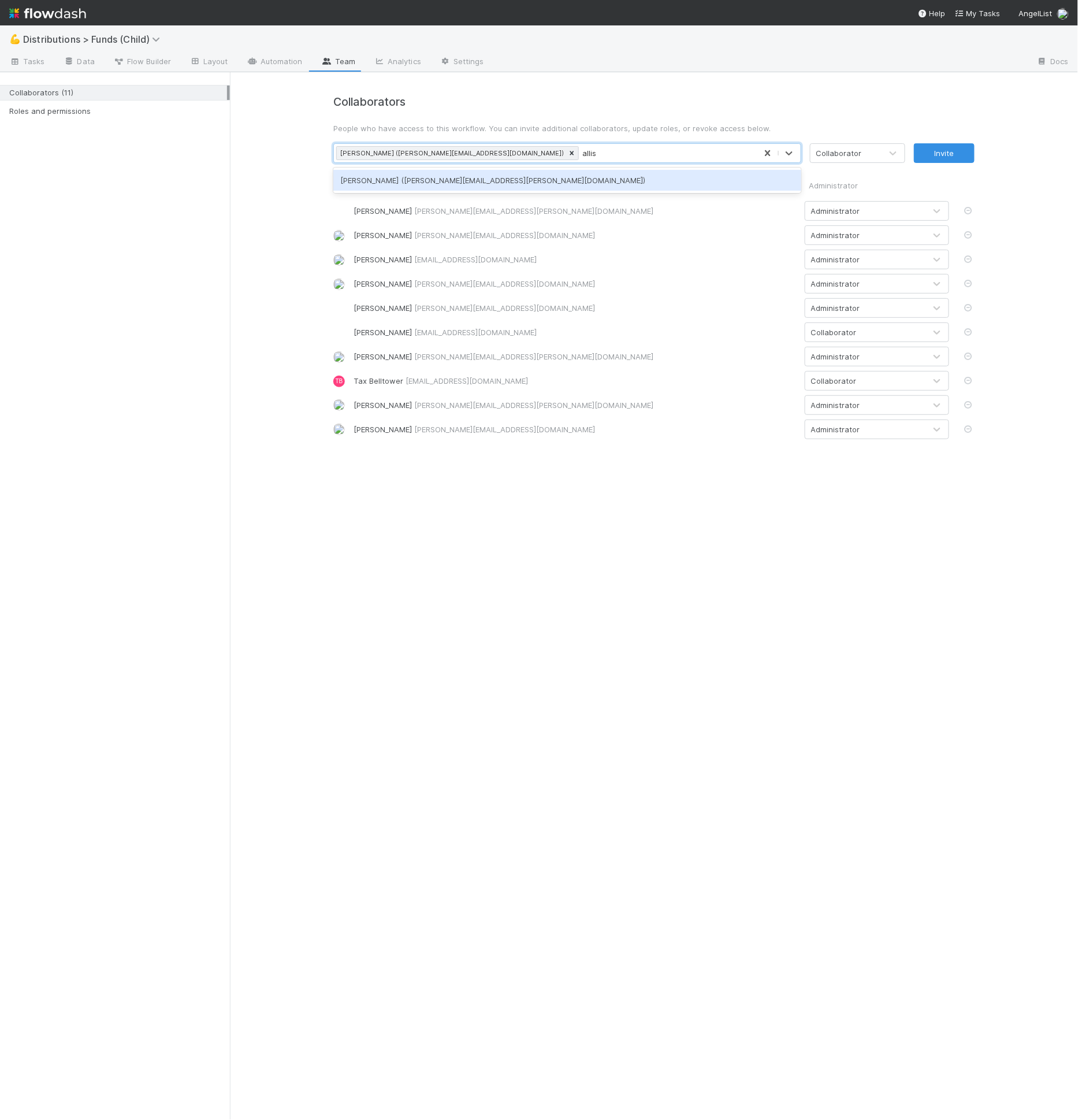
type input "[PERSON_NAME]"
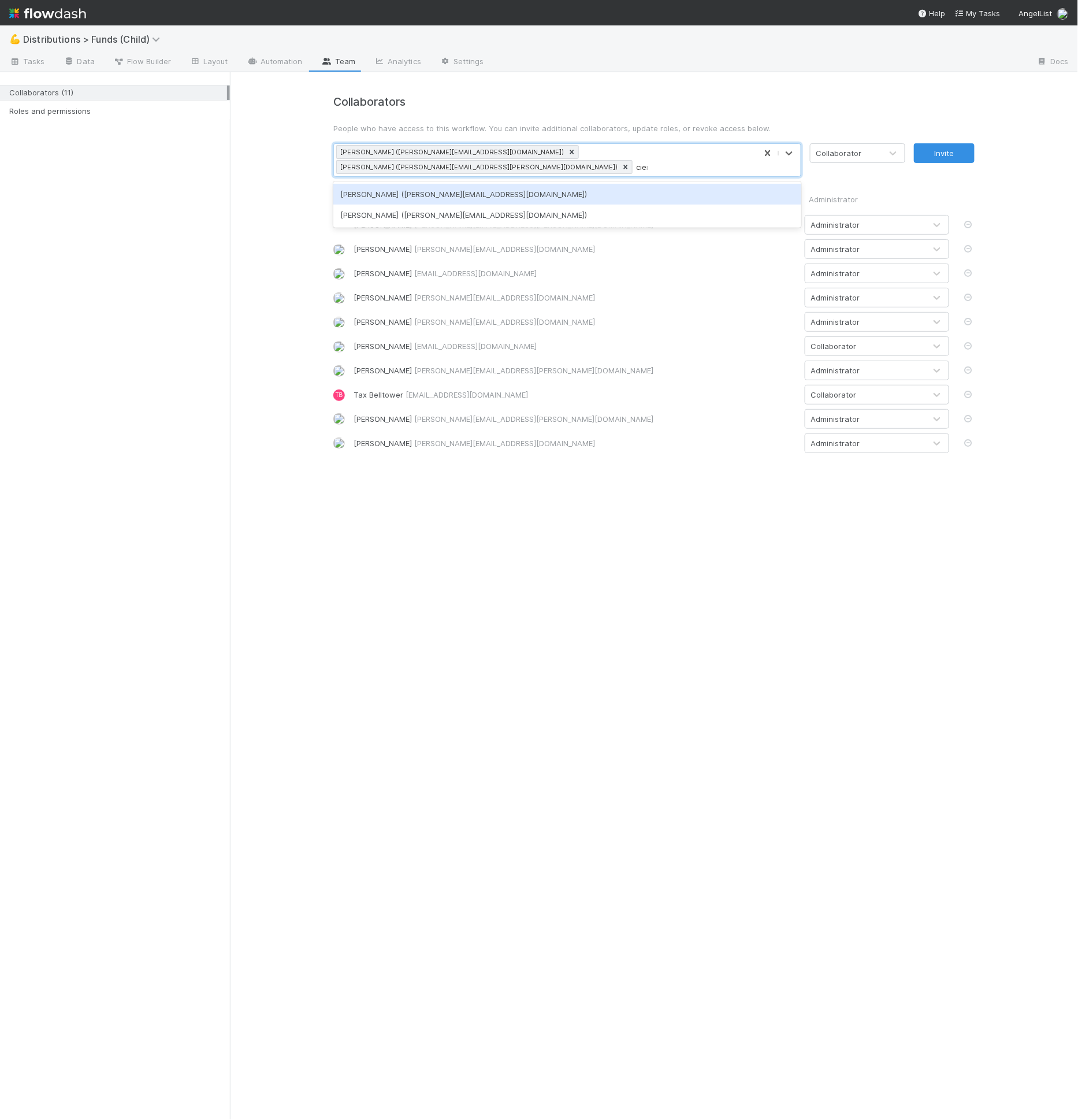
type input "cierr"
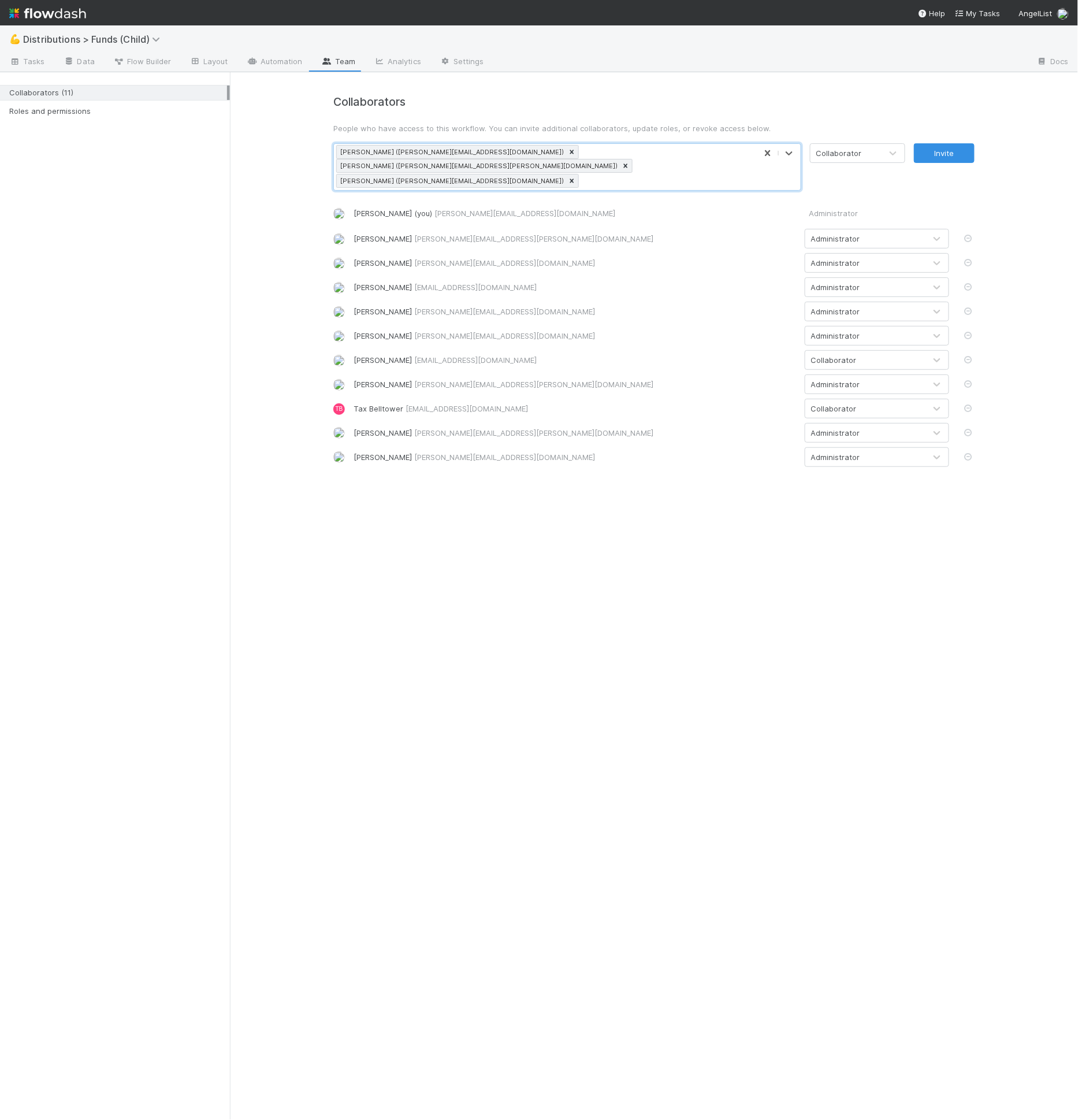
click at [845, 161] on div "Collaborator" at bounding box center [846, 152] width 71 height 19
click at [842, 202] on div "Administrator" at bounding box center [858, 201] width 95 height 21
click at [935, 163] on div "Invite" at bounding box center [949, 167] width 70 height 47
click at [938, 155] on button "Invite" at bounding box center [944, 153] width 61 height 20
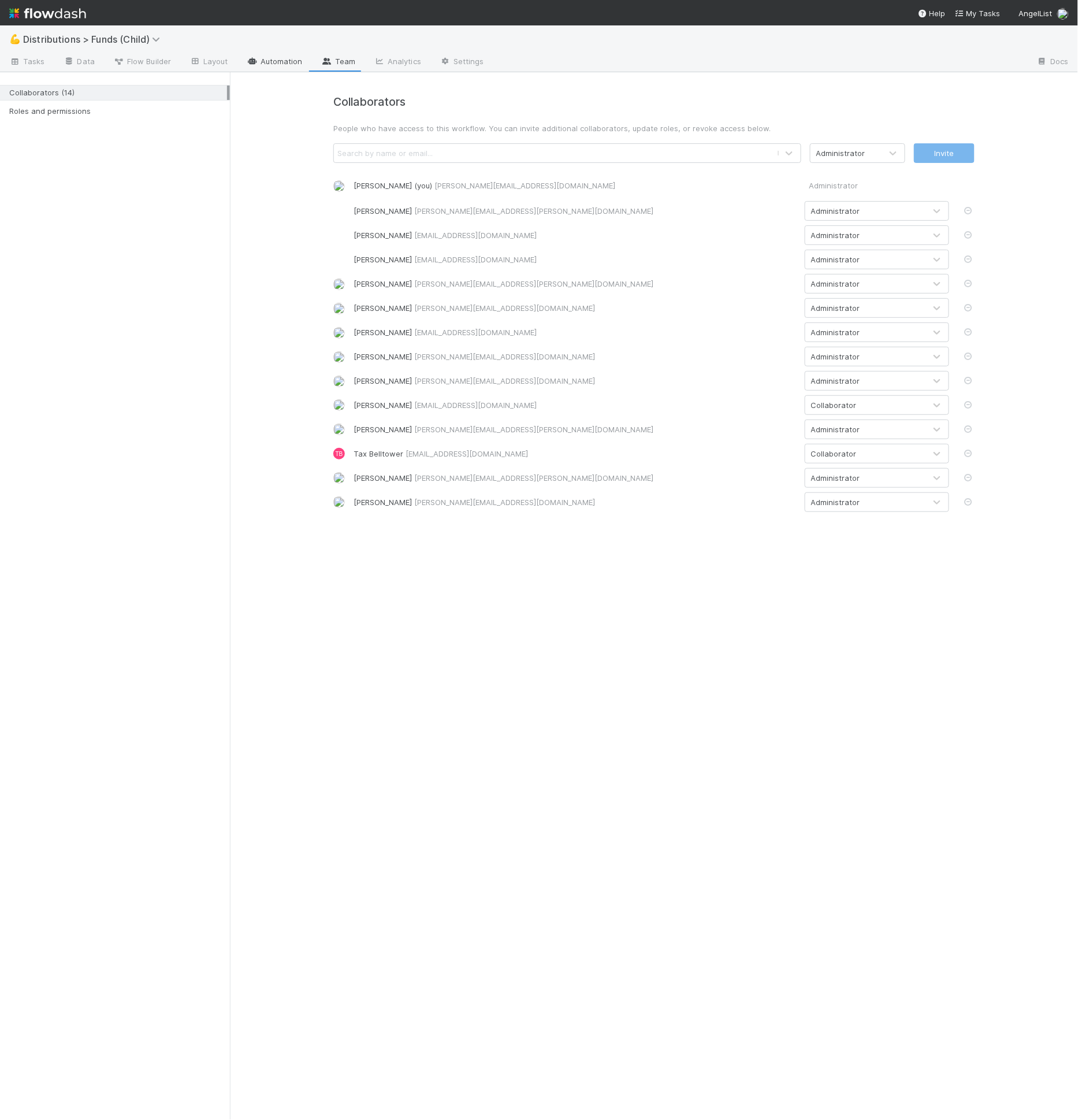
click at [272, 61] on link "Automation" at bounding box center [275, 62] width 75 height 19
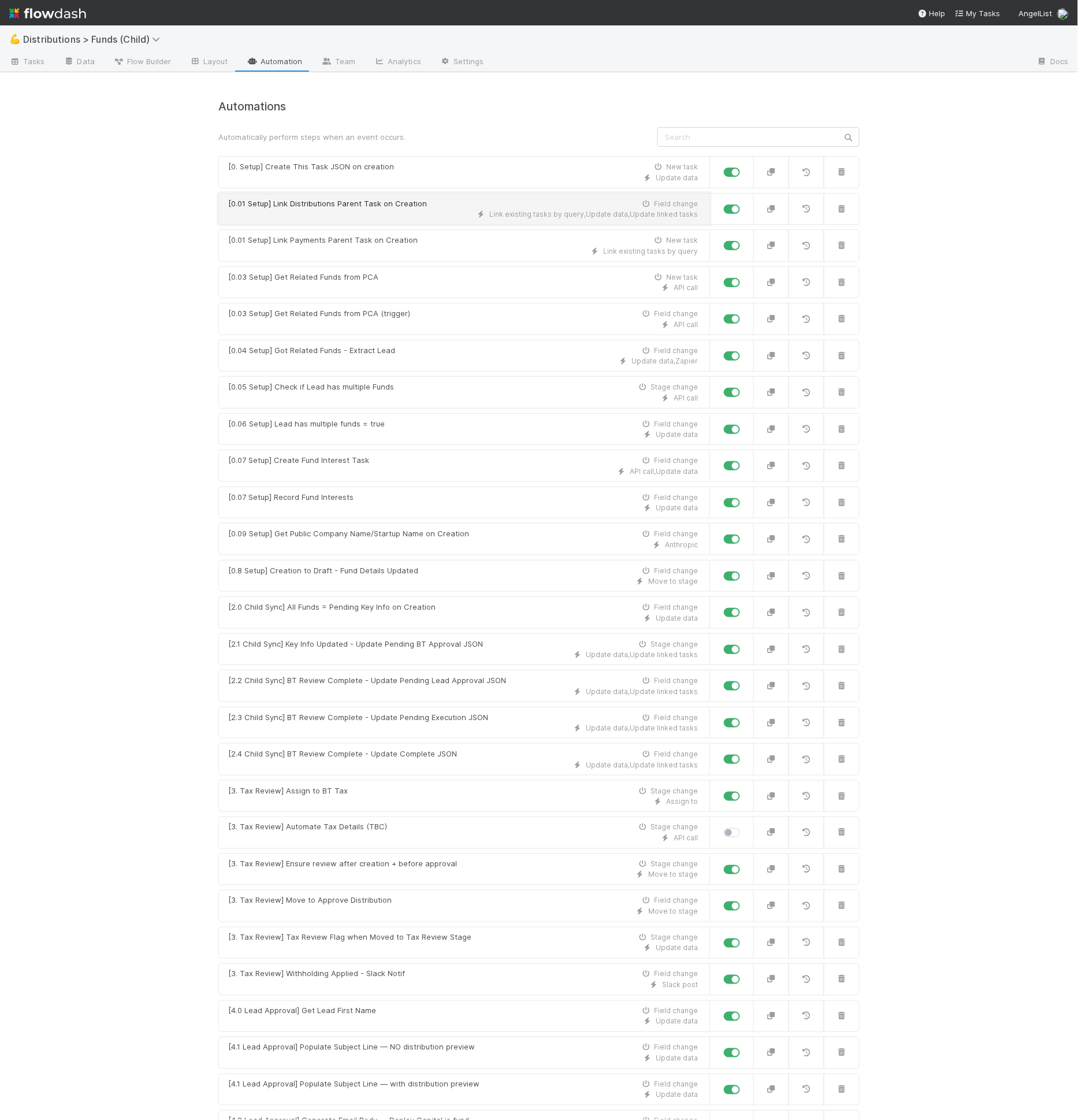
click at [418, 212] on div "Link existing tasks by query , Update data , Update linked tasks" at bounding box center [463, 215] width 470 height 11
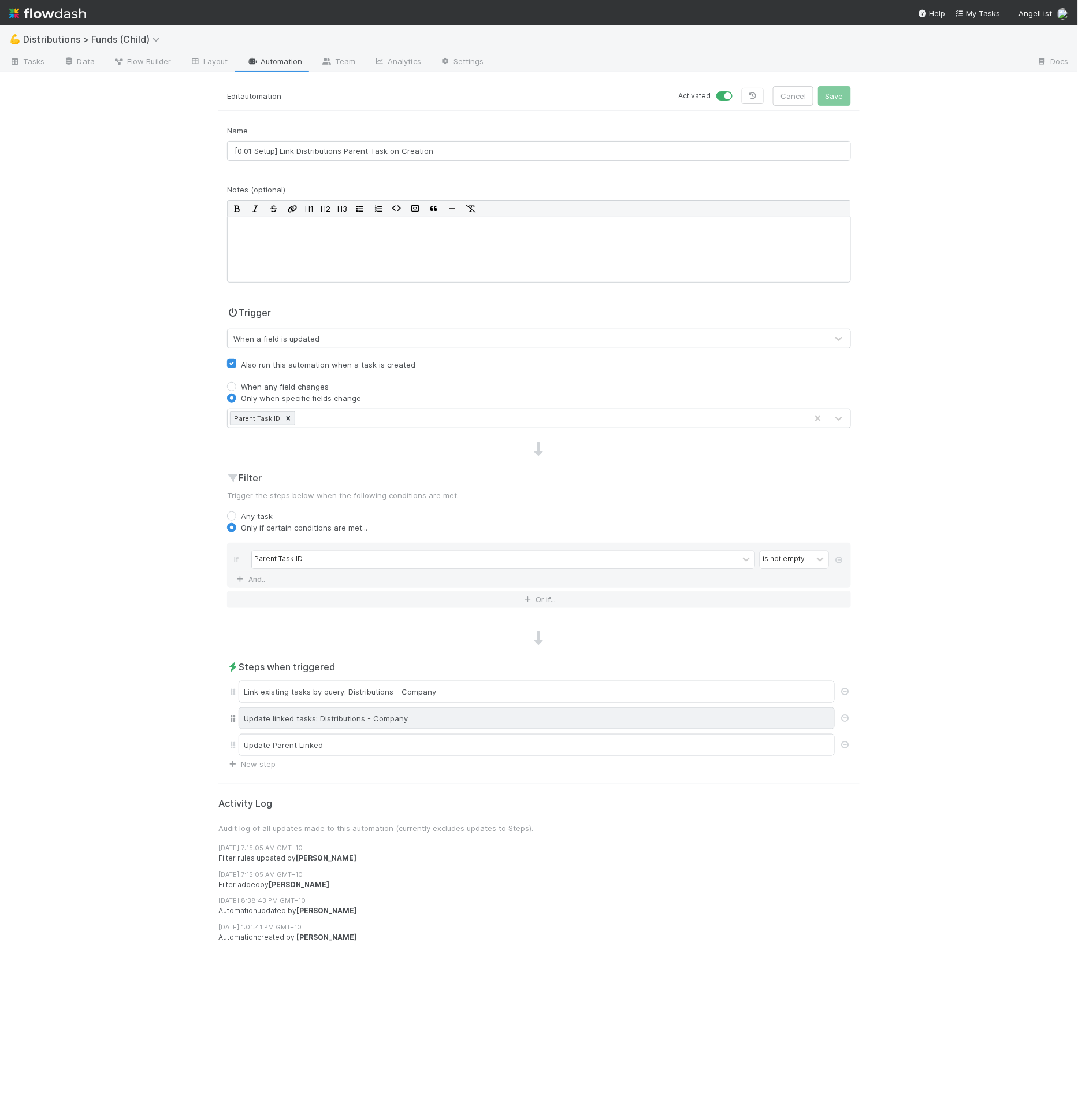
click at [392, 719] on div "Update linked tasks: Distributions - Company" at bounding box center [537, 718] width 597 height 22
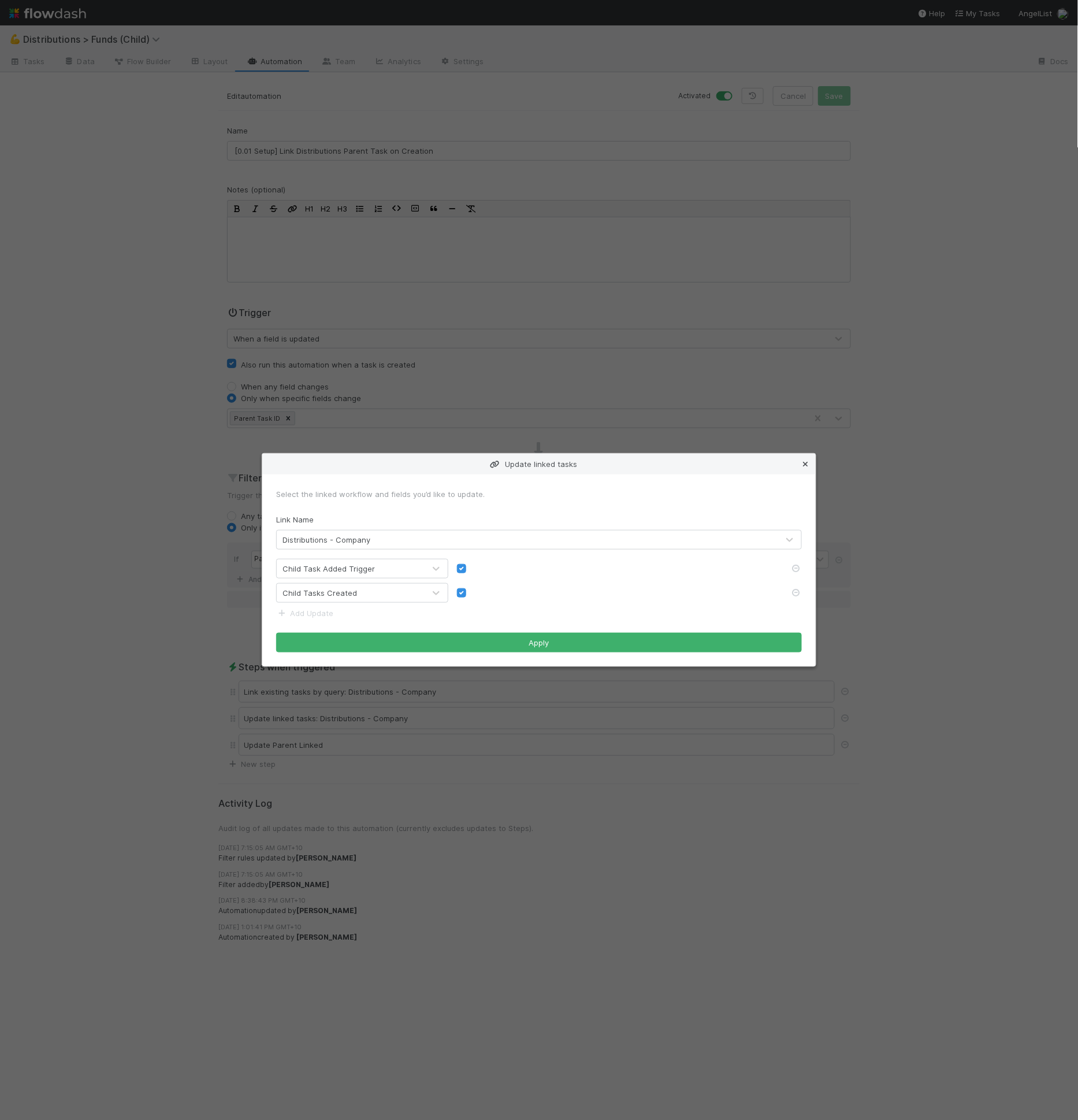
click at [804, 465] on icon at bounding box center [805, 465] width 12 height 7
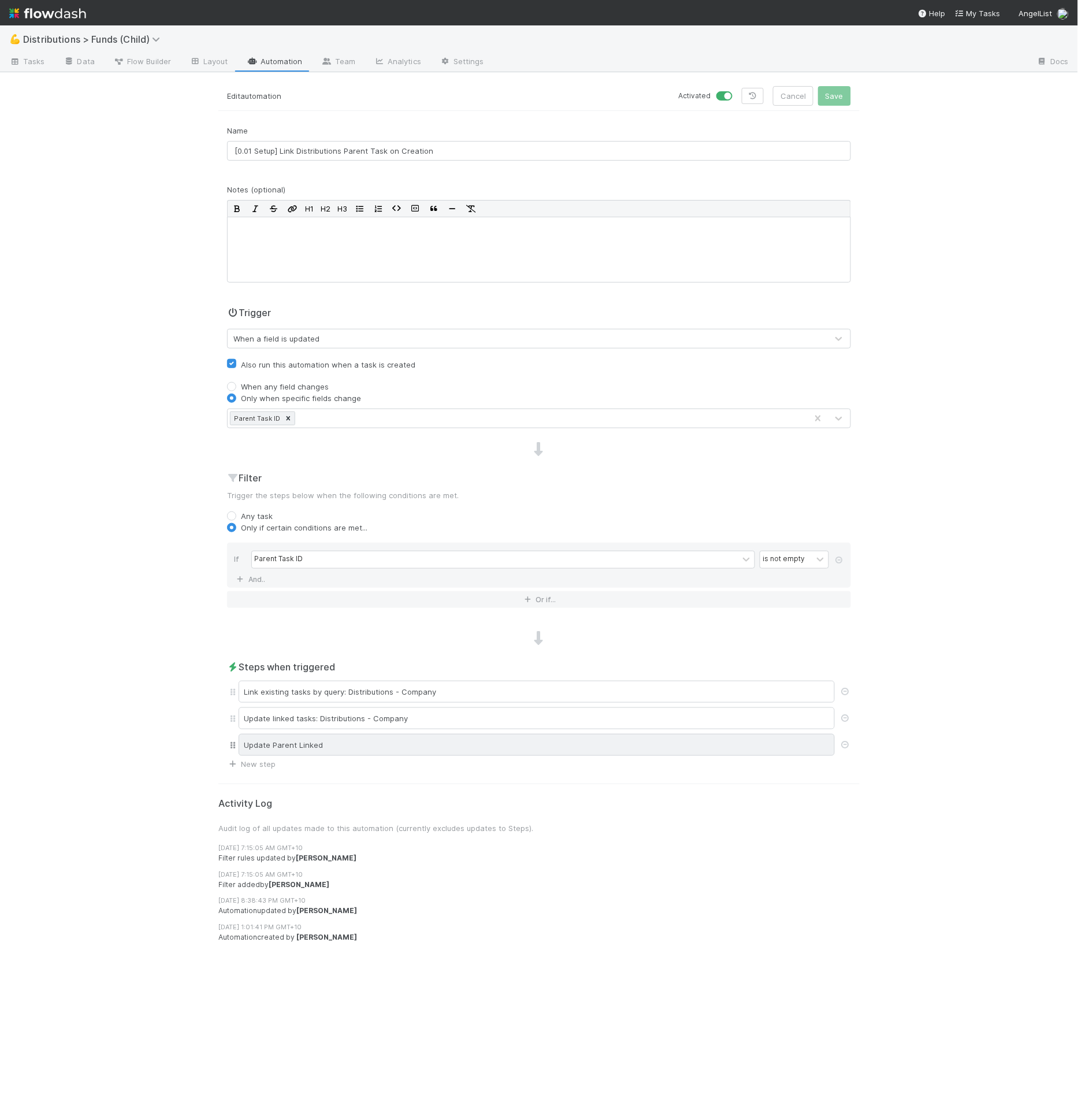
click at [315, 745] on div "Update Parent Linked" at bounding box center [537, 745] width 597 height 22
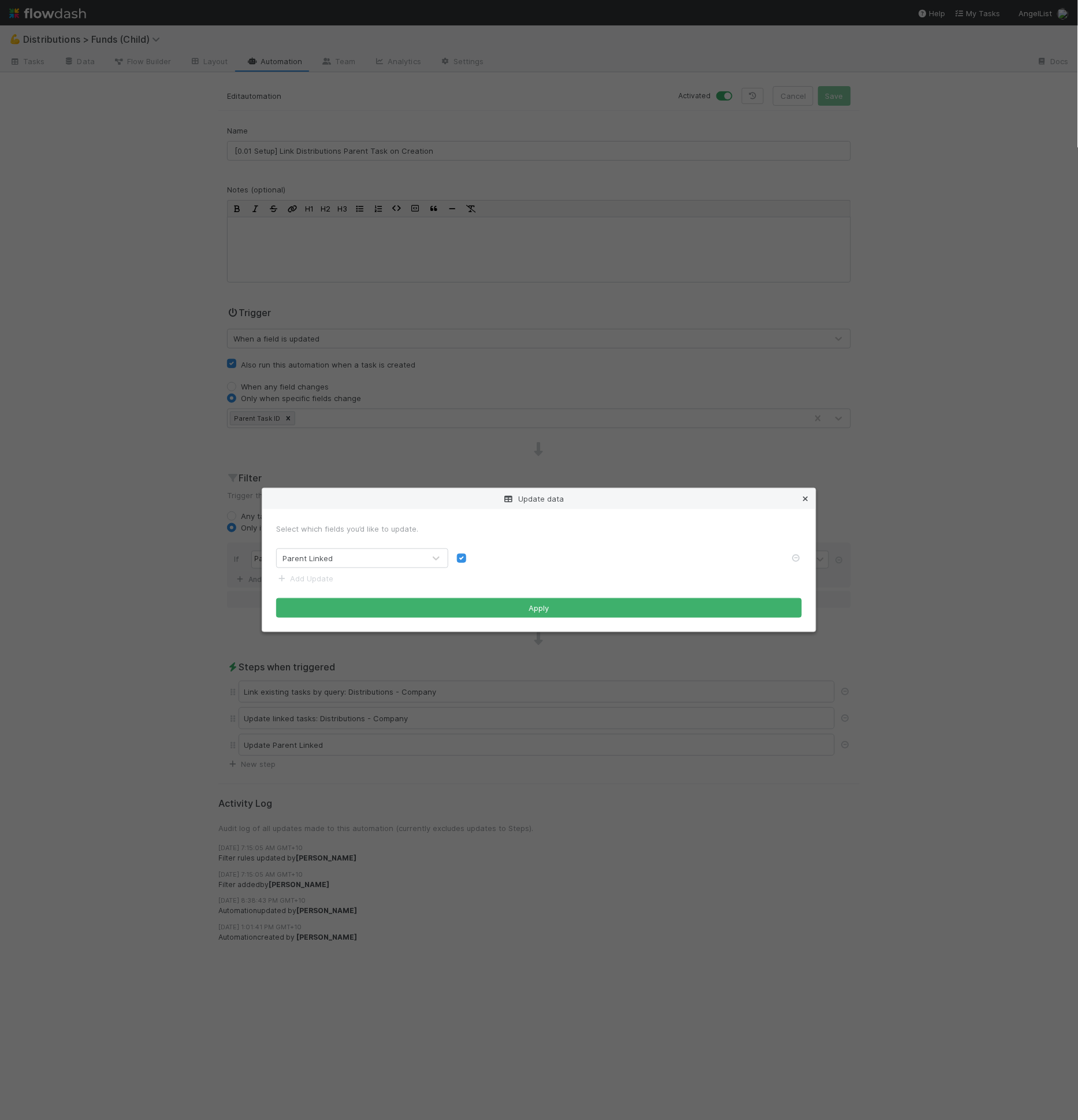
click at [807, 497] on icon at bounding box center [805, 498] width 12 height 7
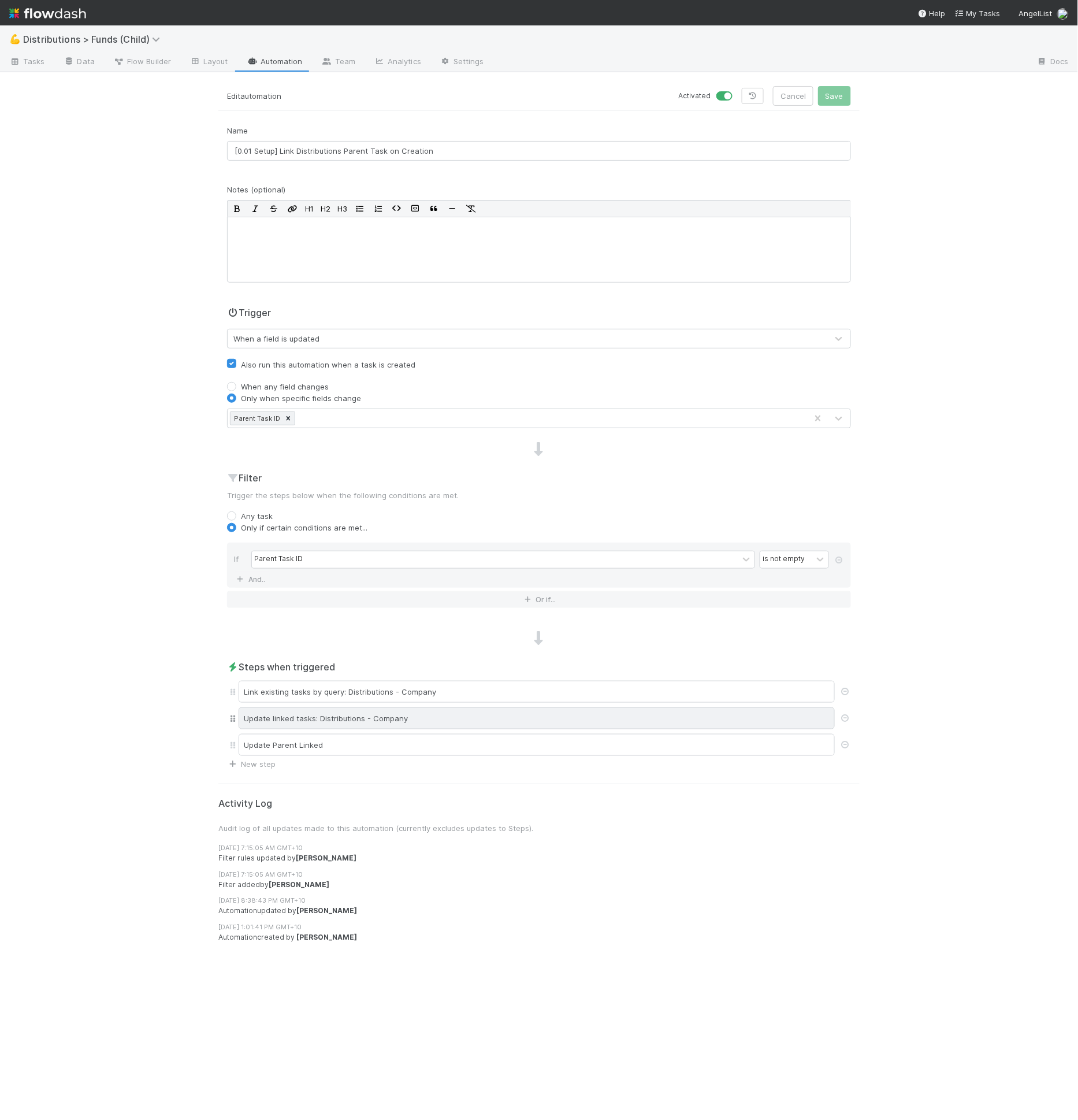
click at [454, 709] on div "Update linked tasks: Distributions - Company" at bounding box center [537, 718] width 597 height 22
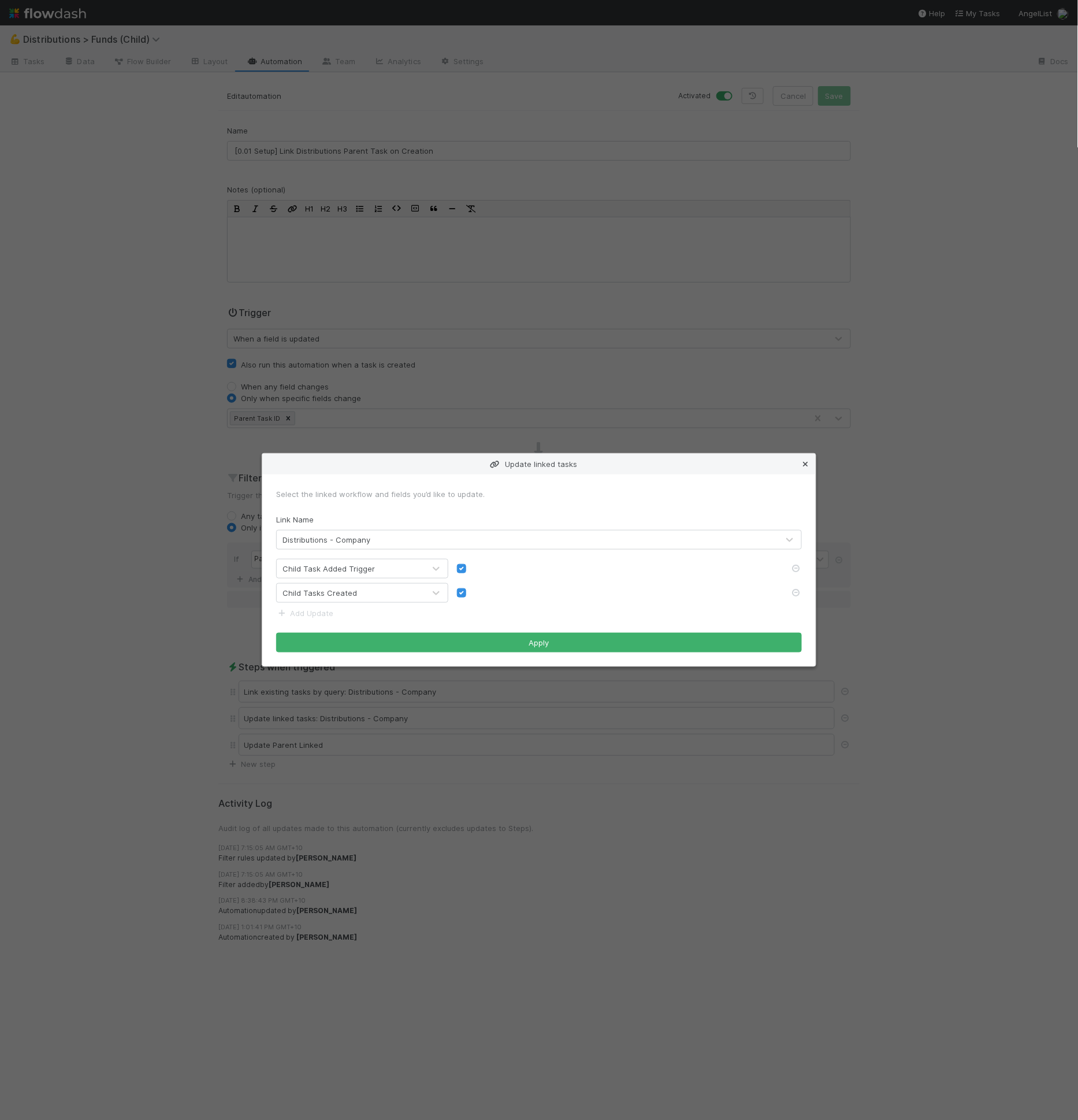
click at [809, 465] on icon at bounding box center [805, 465] width 12 height 7
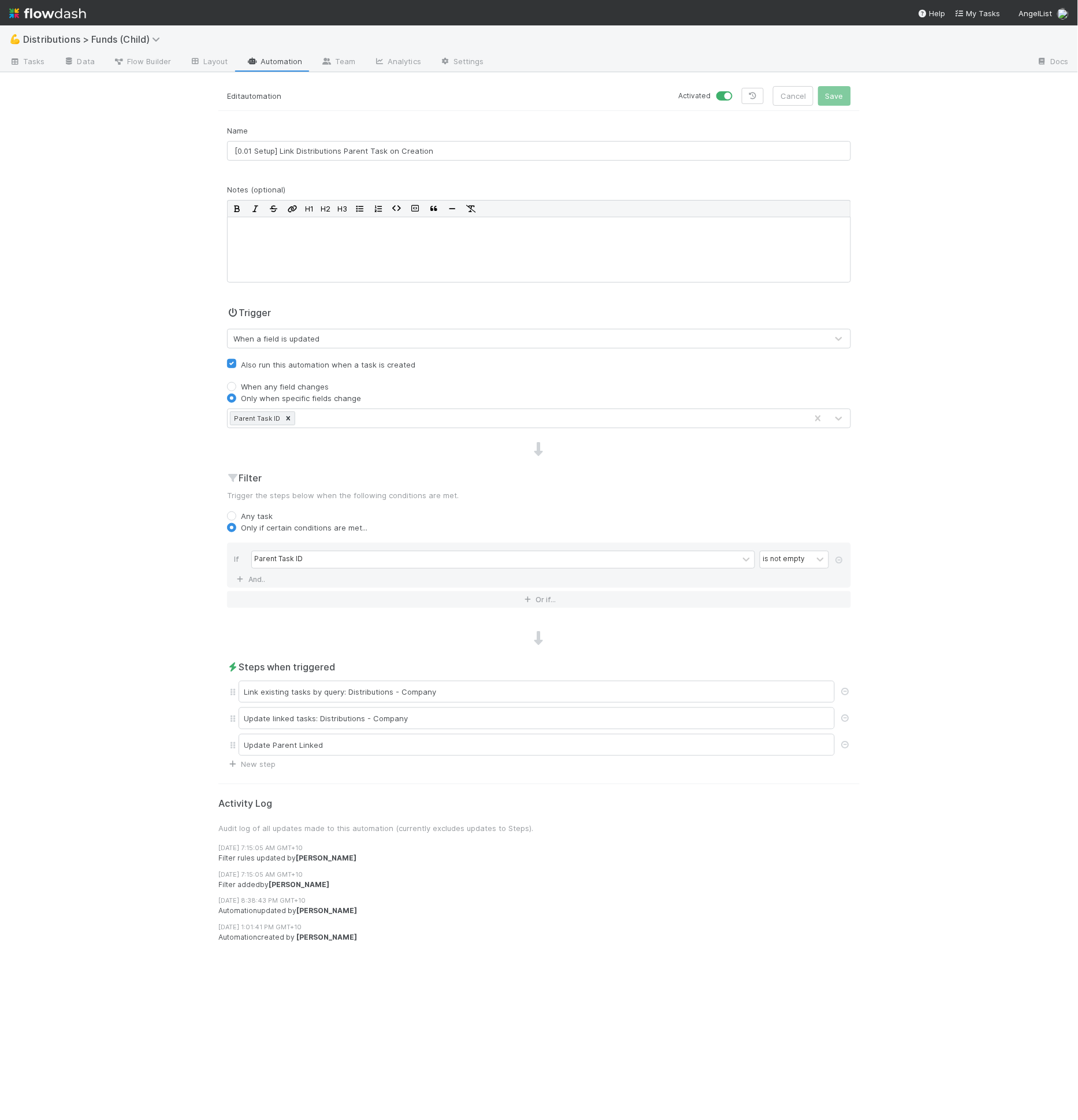
click at [940, 470] on div "💪 Distributions > Funds (Child) Tasks Data Flow Builder Layout Automation Team …" at bounding box center [539, 572] width 1078 height 1094
click at [120, 63] on icon at bounding box center [119, 62] width 12 height 7
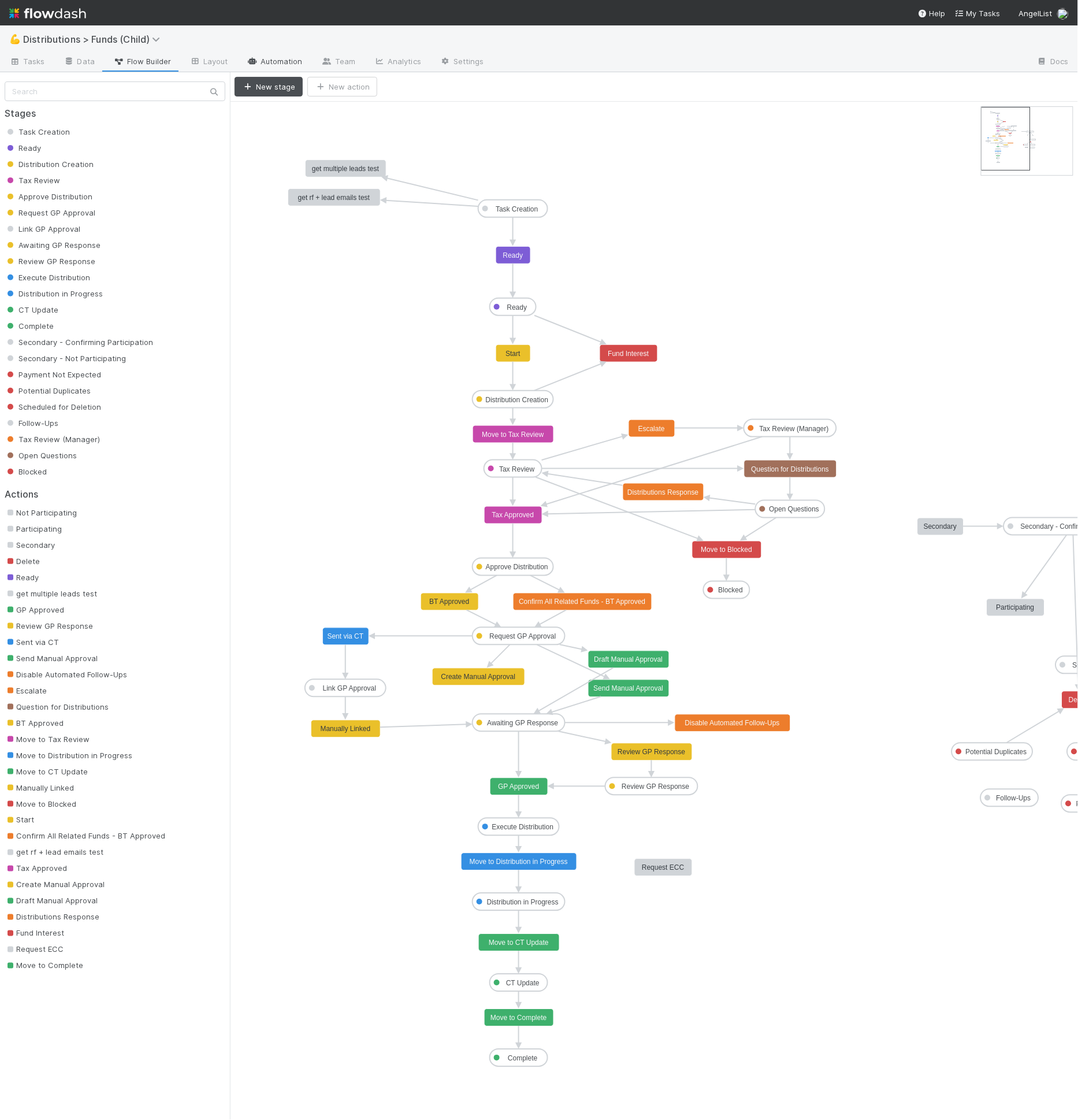
click at [270, 68] on link "Automation" at bounding box center [275, 62] width 75 height 19
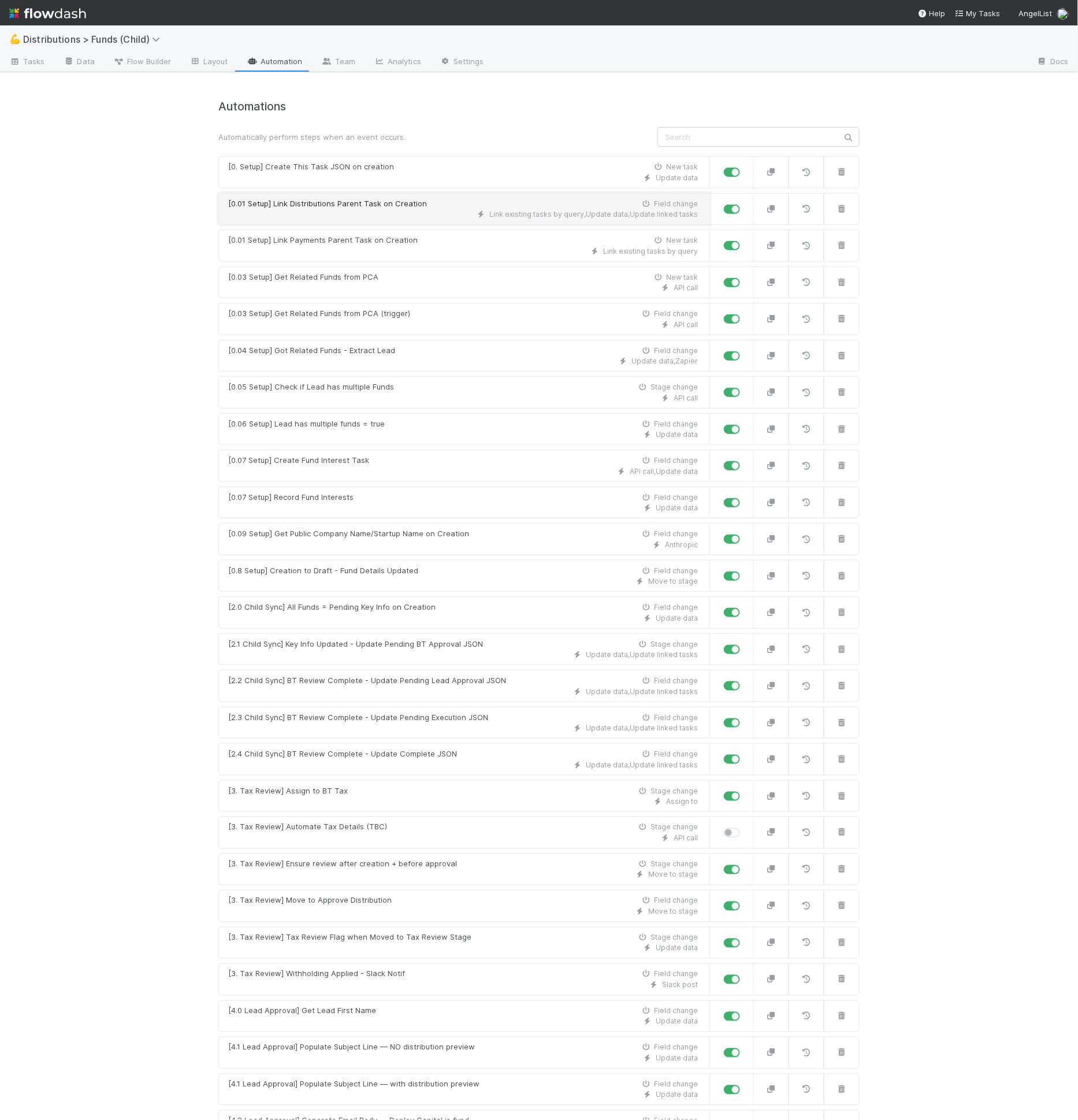
click at [352, 219] on link "[0.01 Setup] Link Distributions Parent Task on Creation Field change Link exist…" at bounding box center [465, 209] width 492 height 32
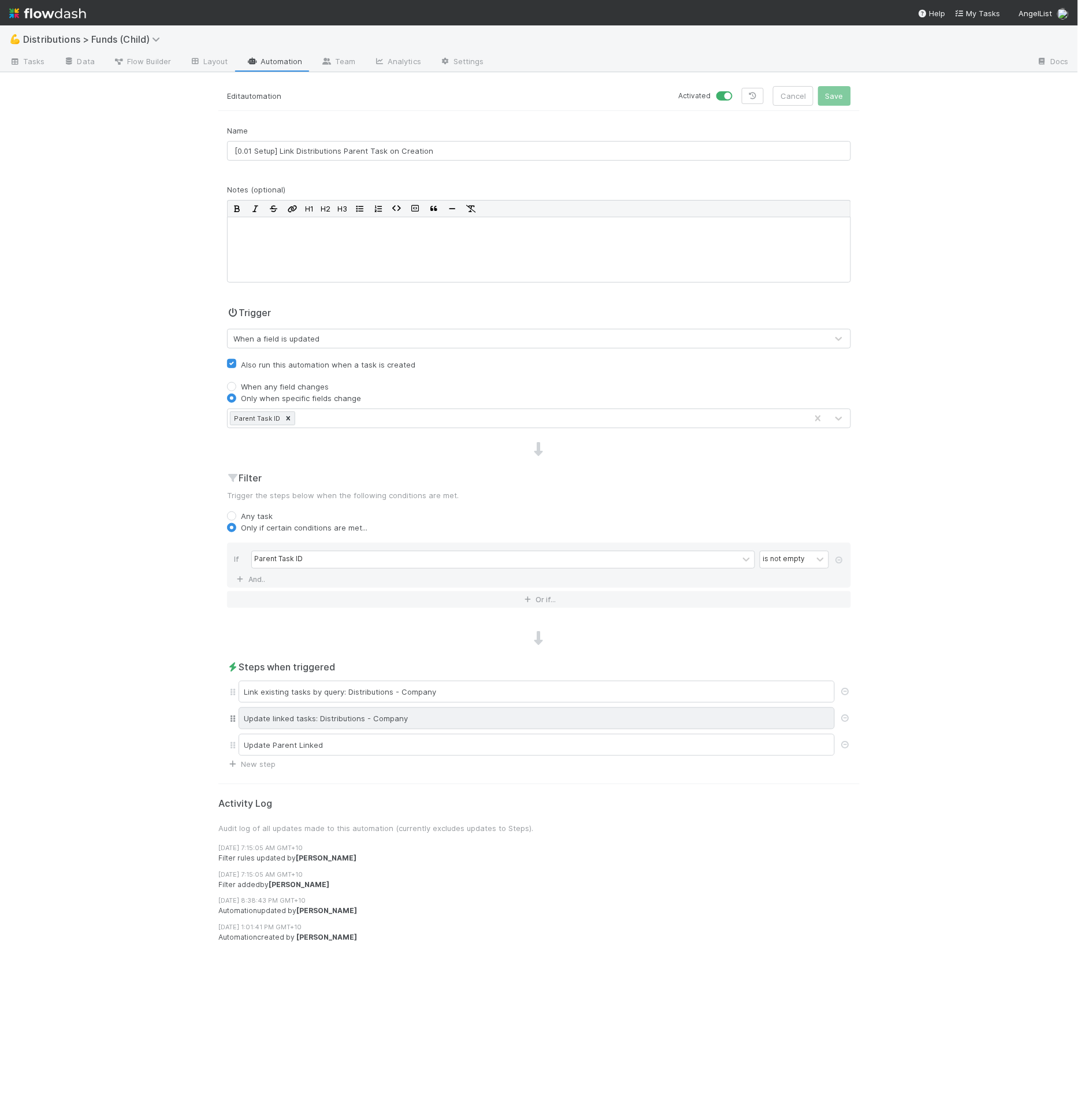
click at [287, 720] on div "Update linked tasks: Distributions - Company" at bounding box center [537, 718] width 597 height 22
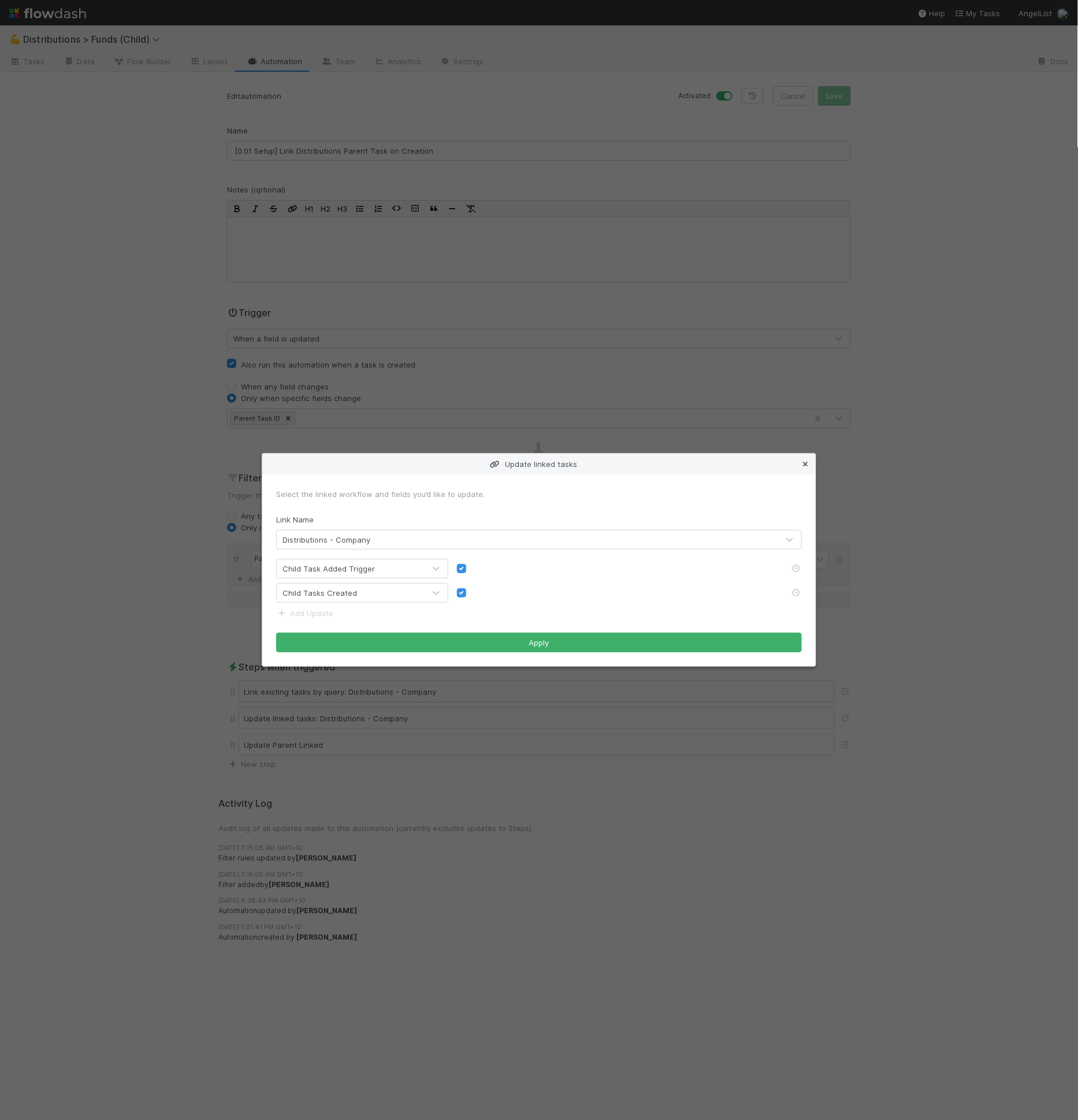
click at [802, 463] on icon at bounding box center [805, 465] width 12 height 7
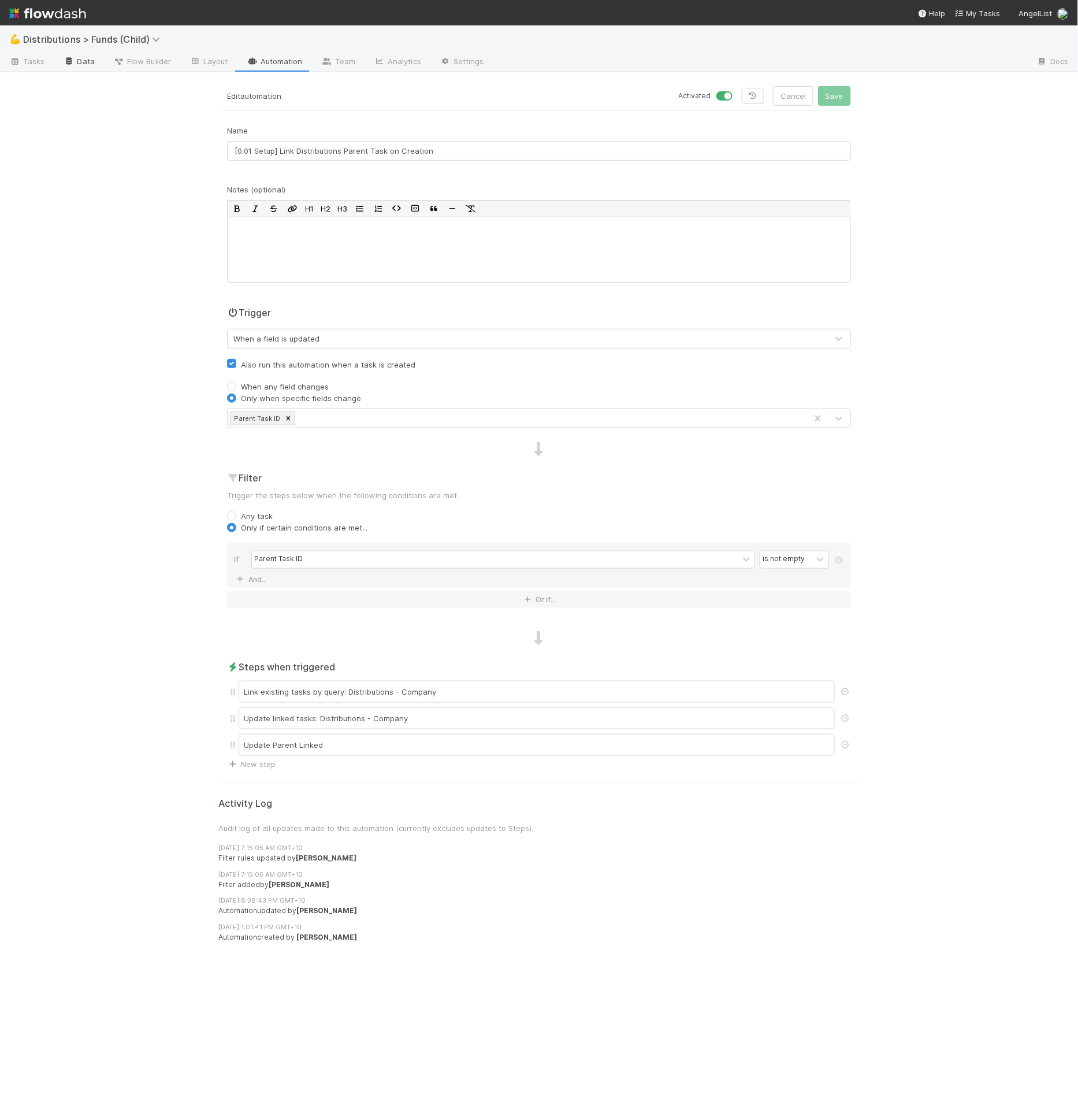
click at [95, 60] on link "Data" at bounding box center [79, 62] width 50 height 19
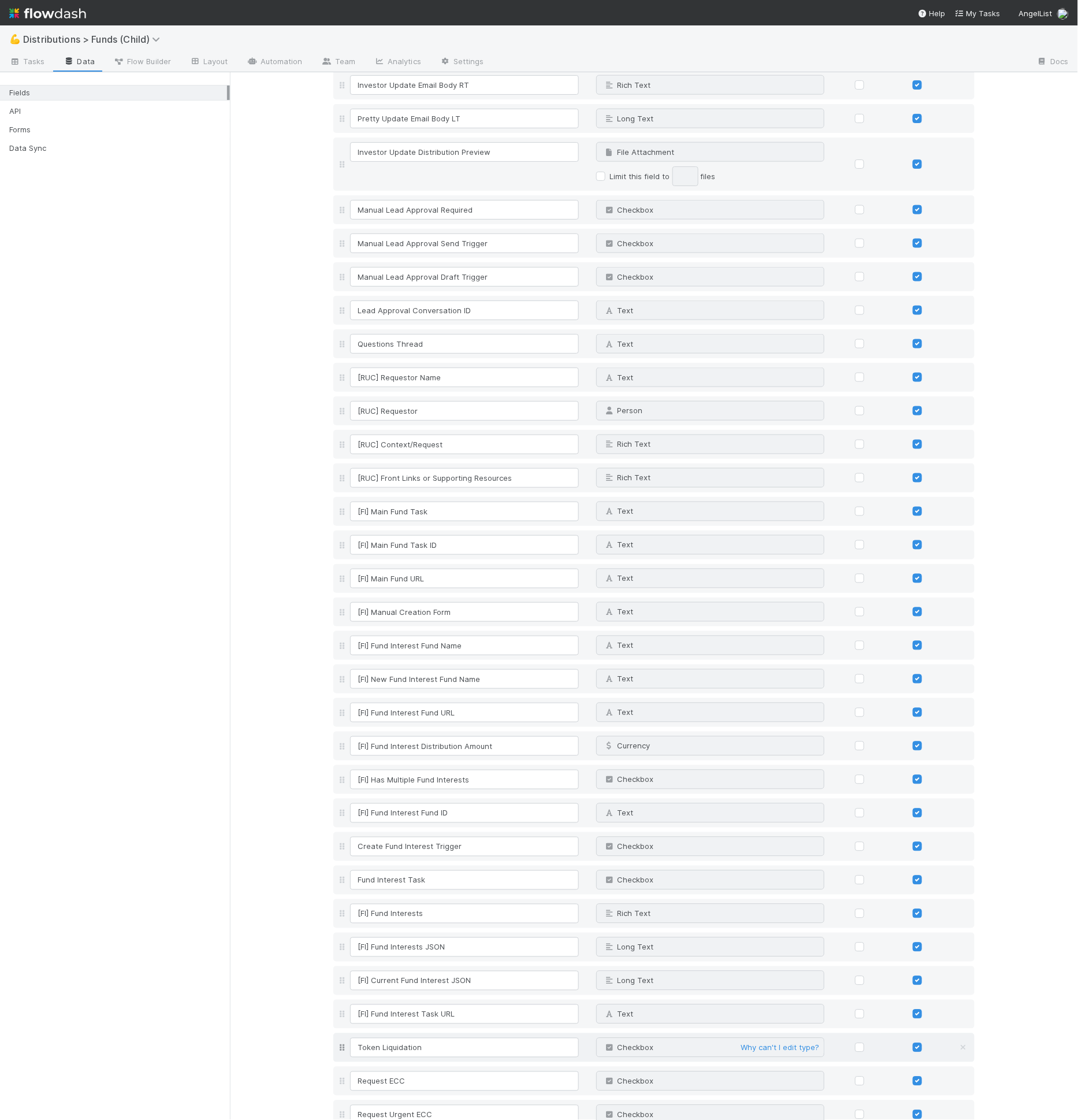
scroll to position [3880, 0]
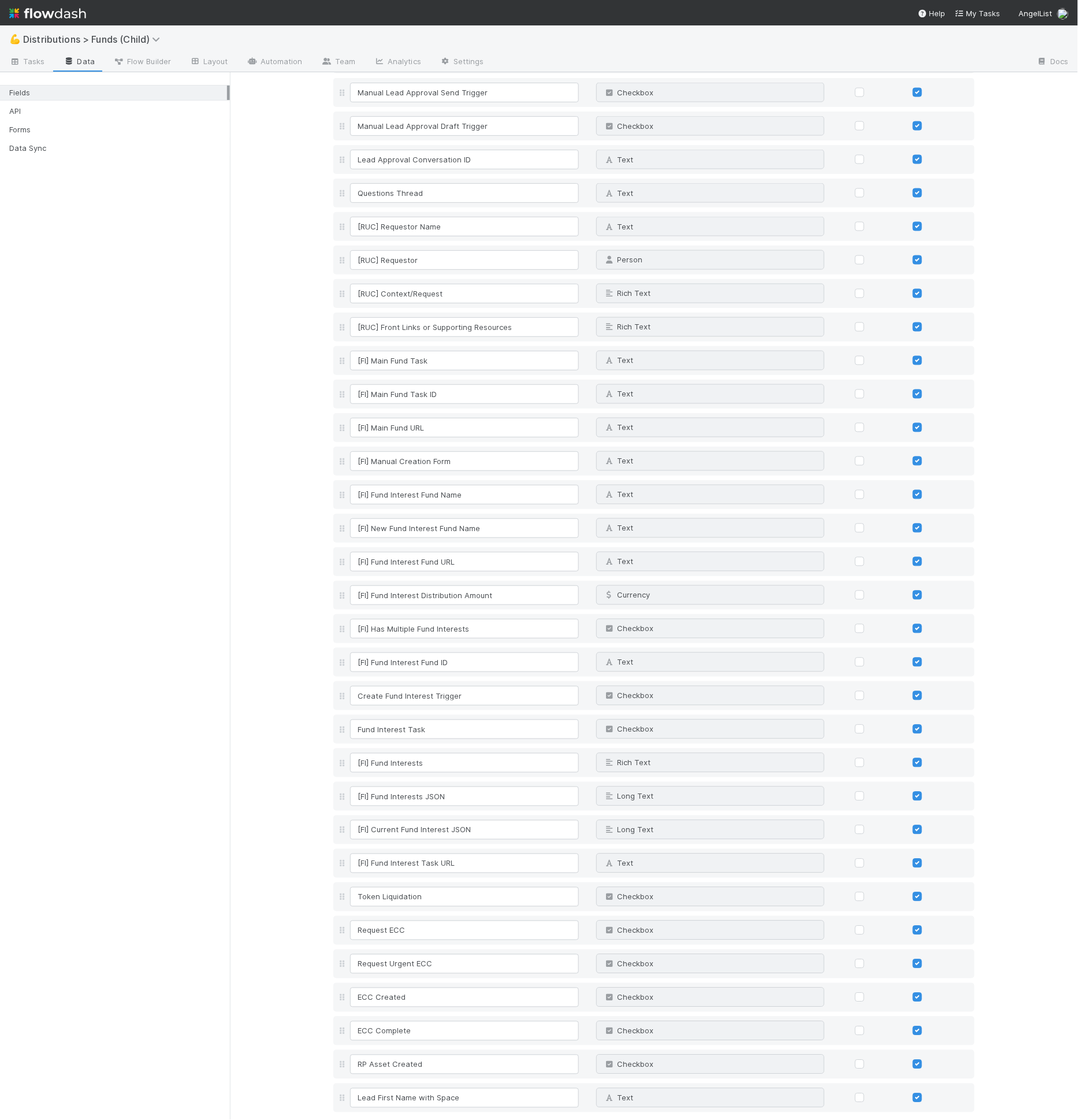
click at [364, 1117] on div "Add field" at bounding box center [361, 1124] width 55 height 14
click at [371, 1119] on link "Add field" at bounding box center [366, 1125] width 46 height 9
click at [374, 1119] on input at bounding box center [465, 1132] width 229 height 20
type input "Prep Assignee"
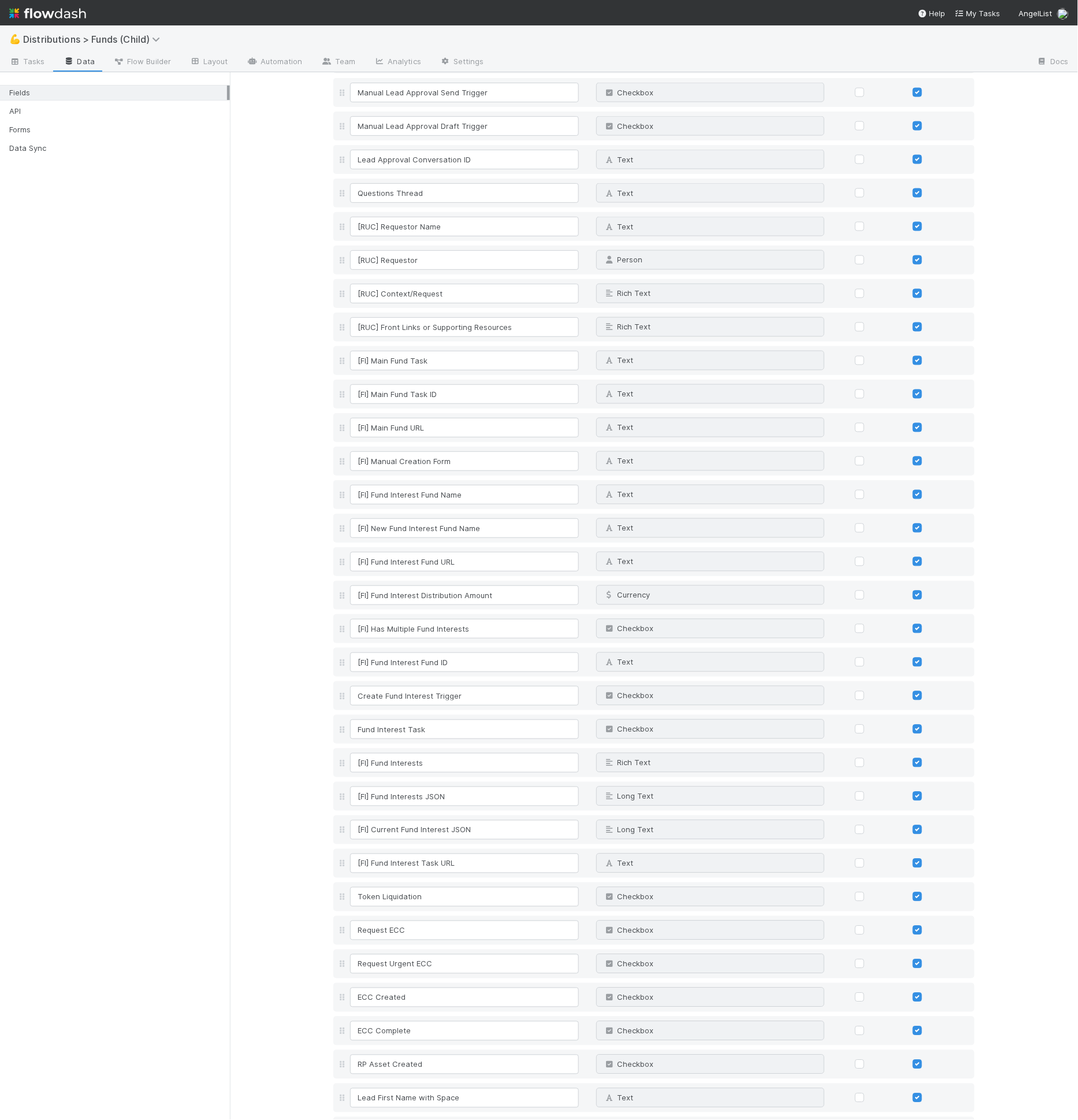
scroll to position [3883, 0]
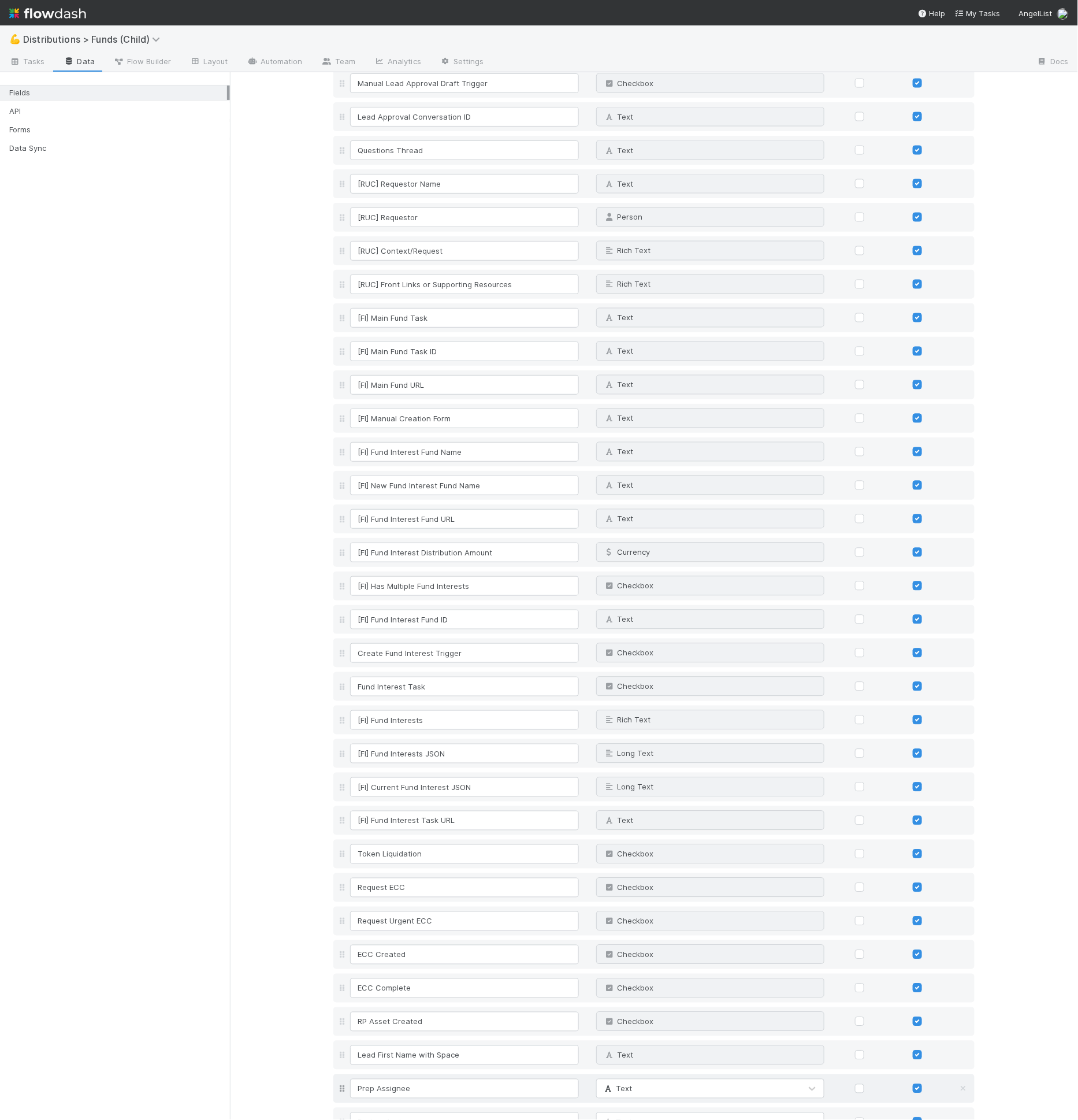
scroll to position [3947, 0]
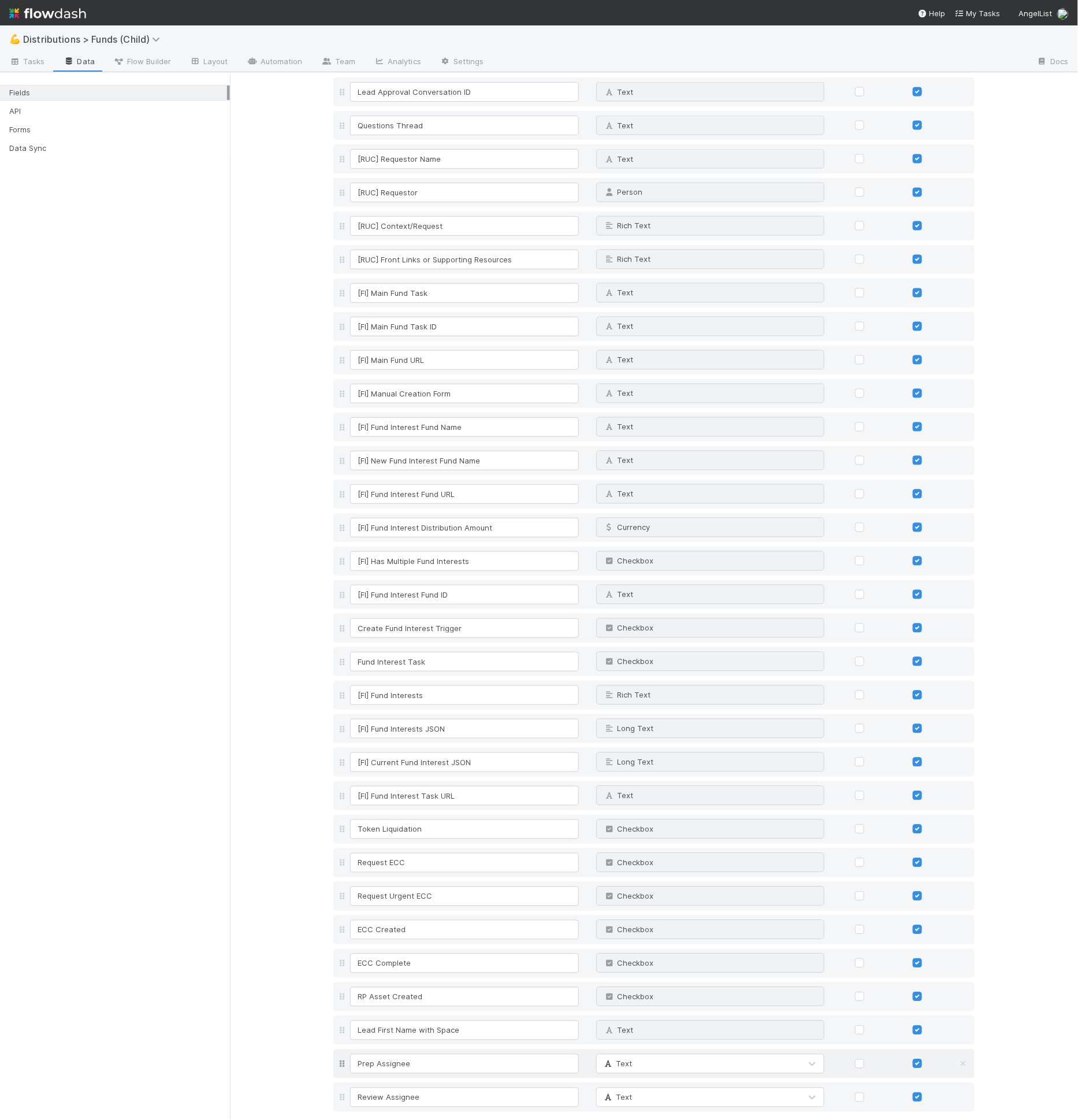
type input "Review Assignee"
click at [690, 1055] on div "Text" at bounding box center [698, 1064] width 204 height 19
type input "person"
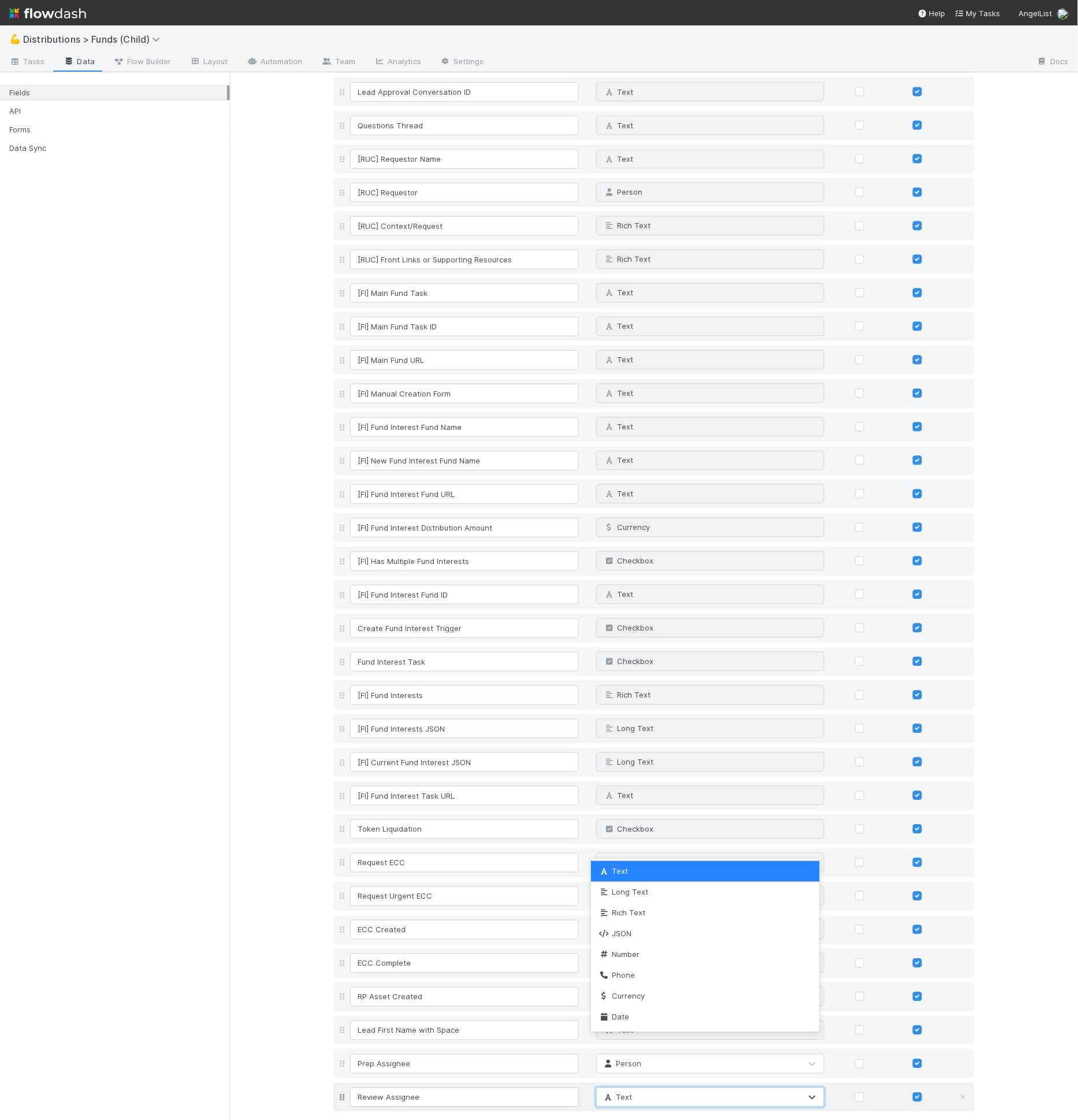
click at [682, 1088] on div "Text" at bounding box center [698, 1097] width 204 height 19
type input "e"
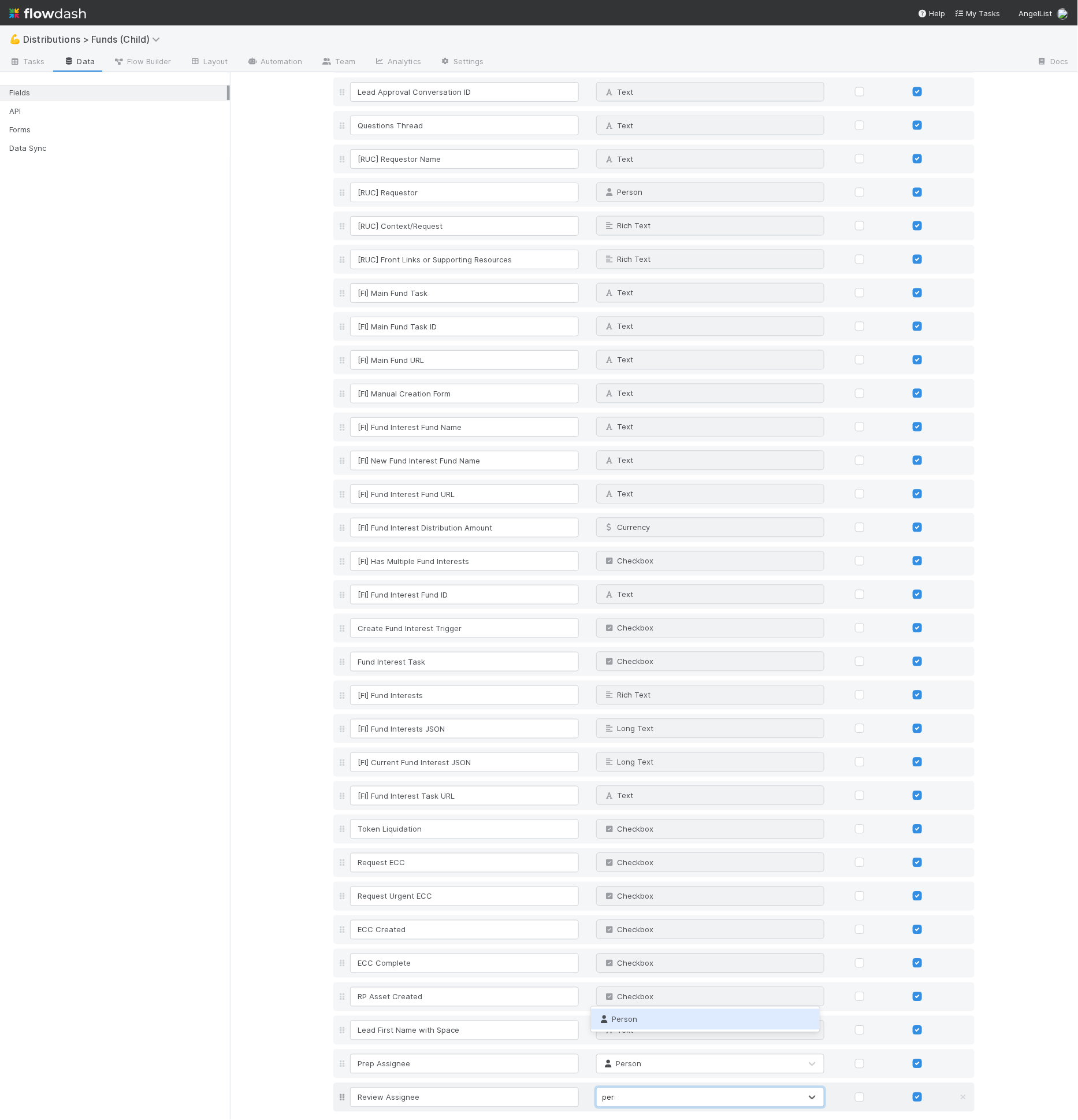
type input "person"
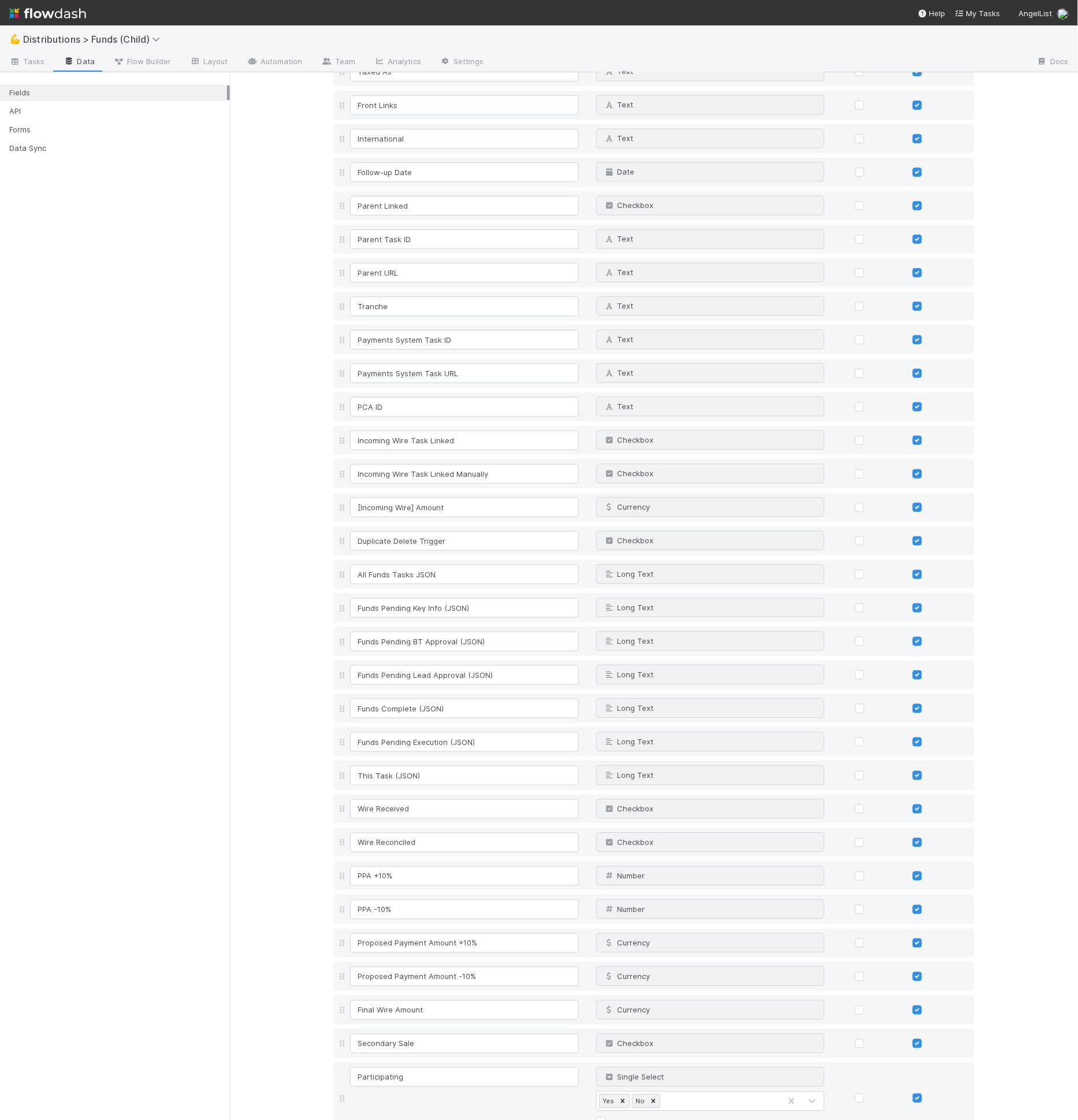
scroll to position [0, 0]
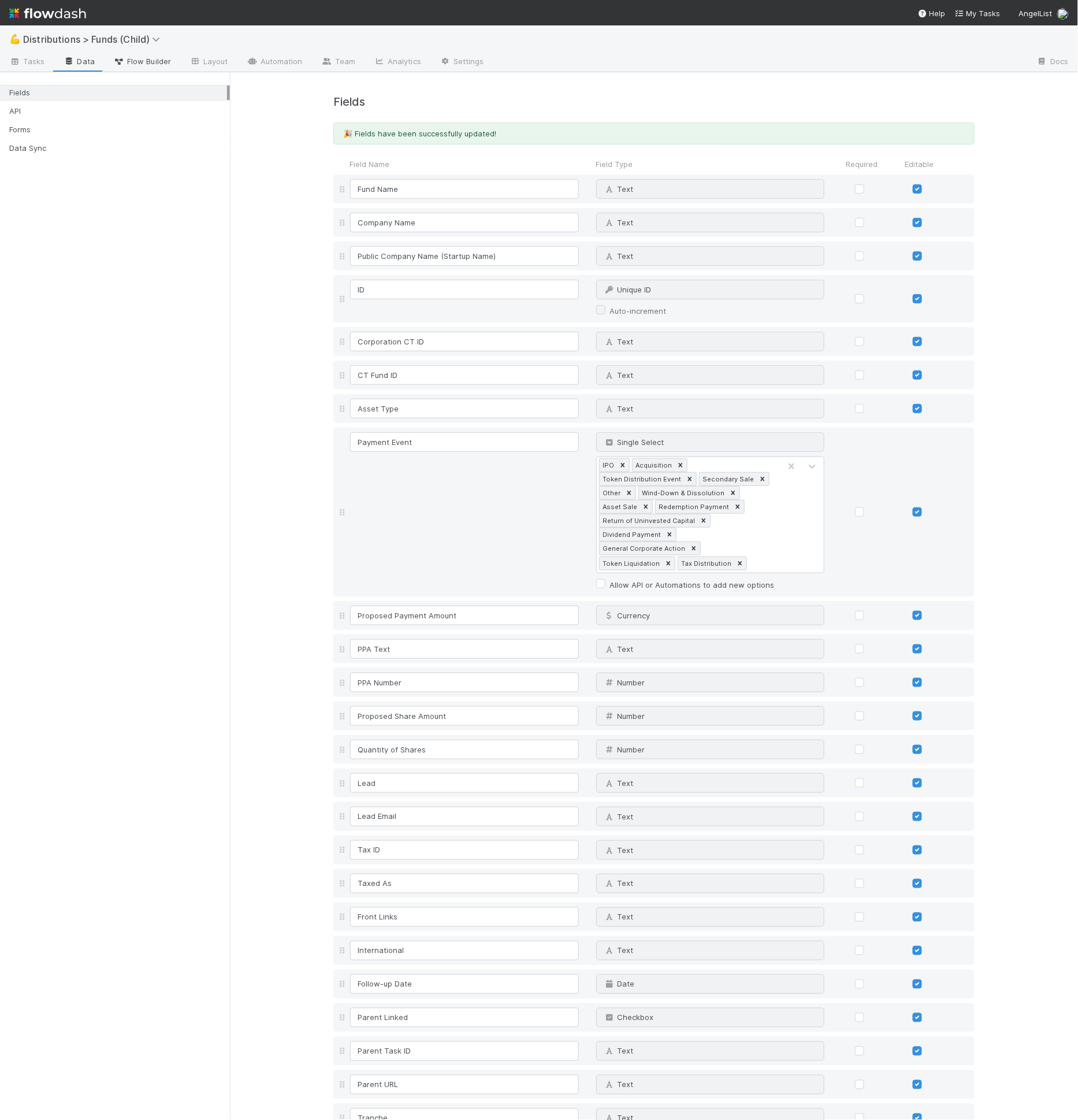
click at [135, 59] on span "Flow Builder" at bounding box center [142, 61] width 58 height 12
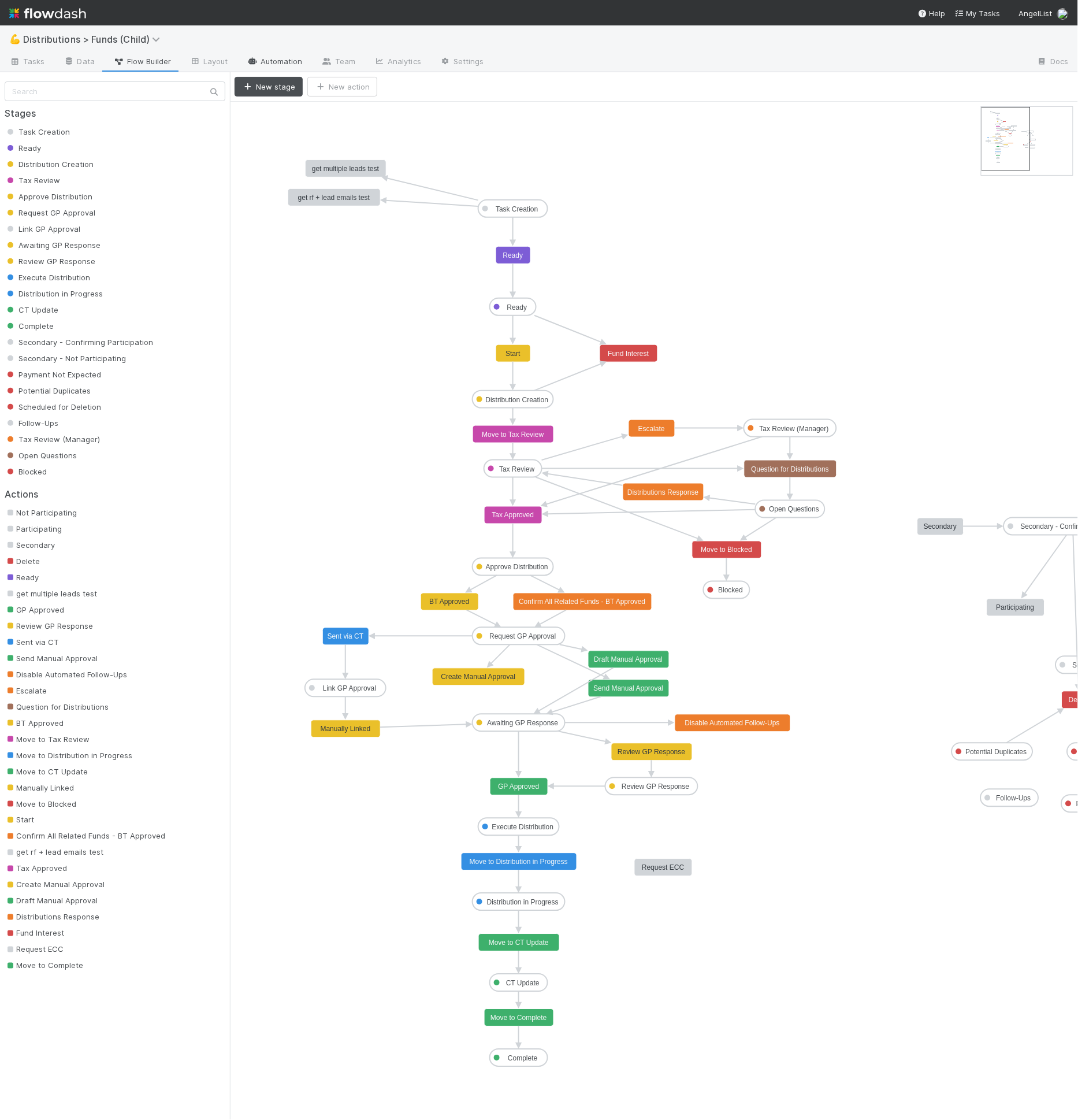
click at [264, 60] on link "Automation" at bounding box center [275, 62] width 75 height 19
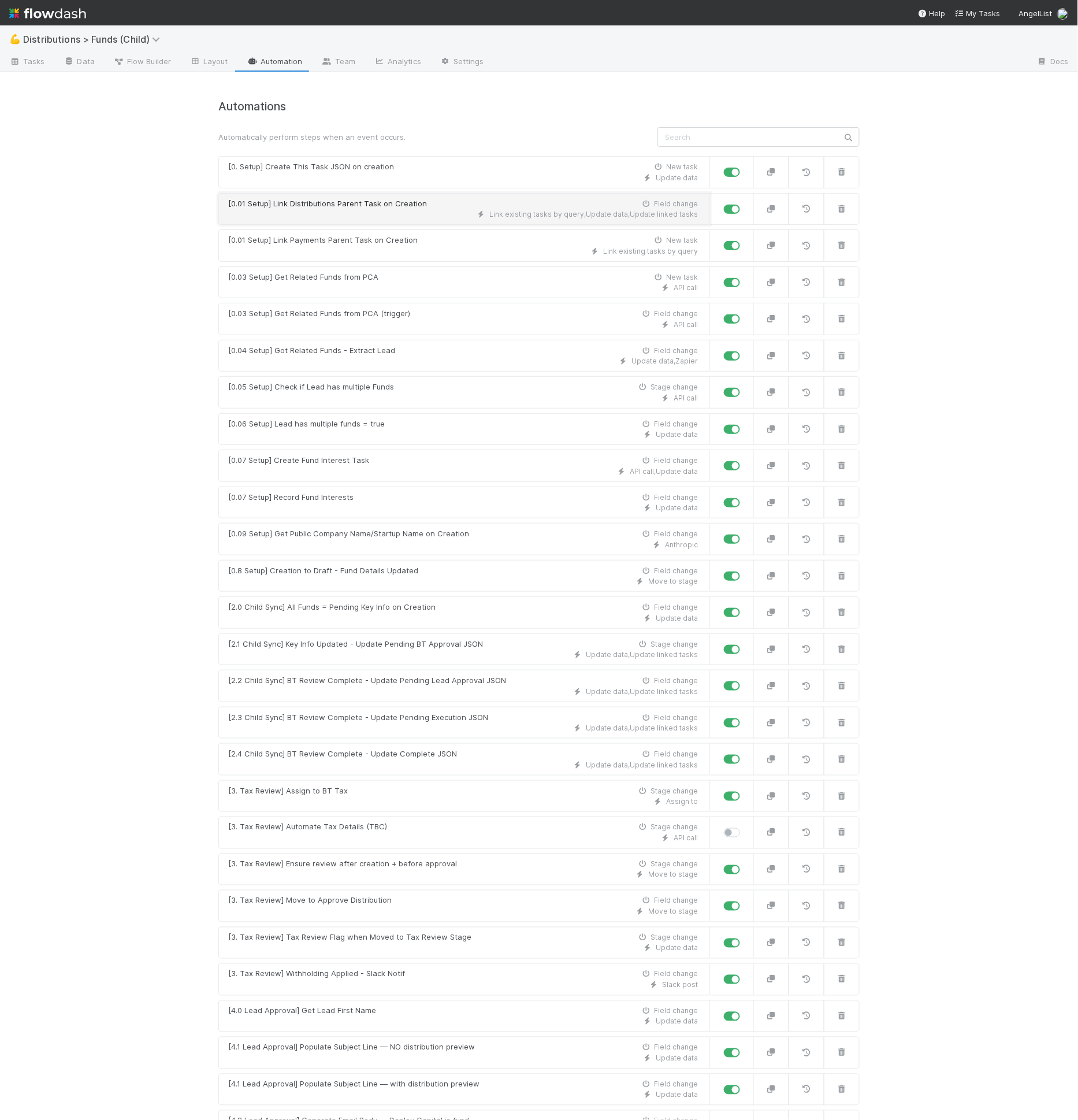
click at [391, 212] on div "Link existing tasks by query , Update data , Update linked tasks" at bounding box center [463, 215] width 470 height 11
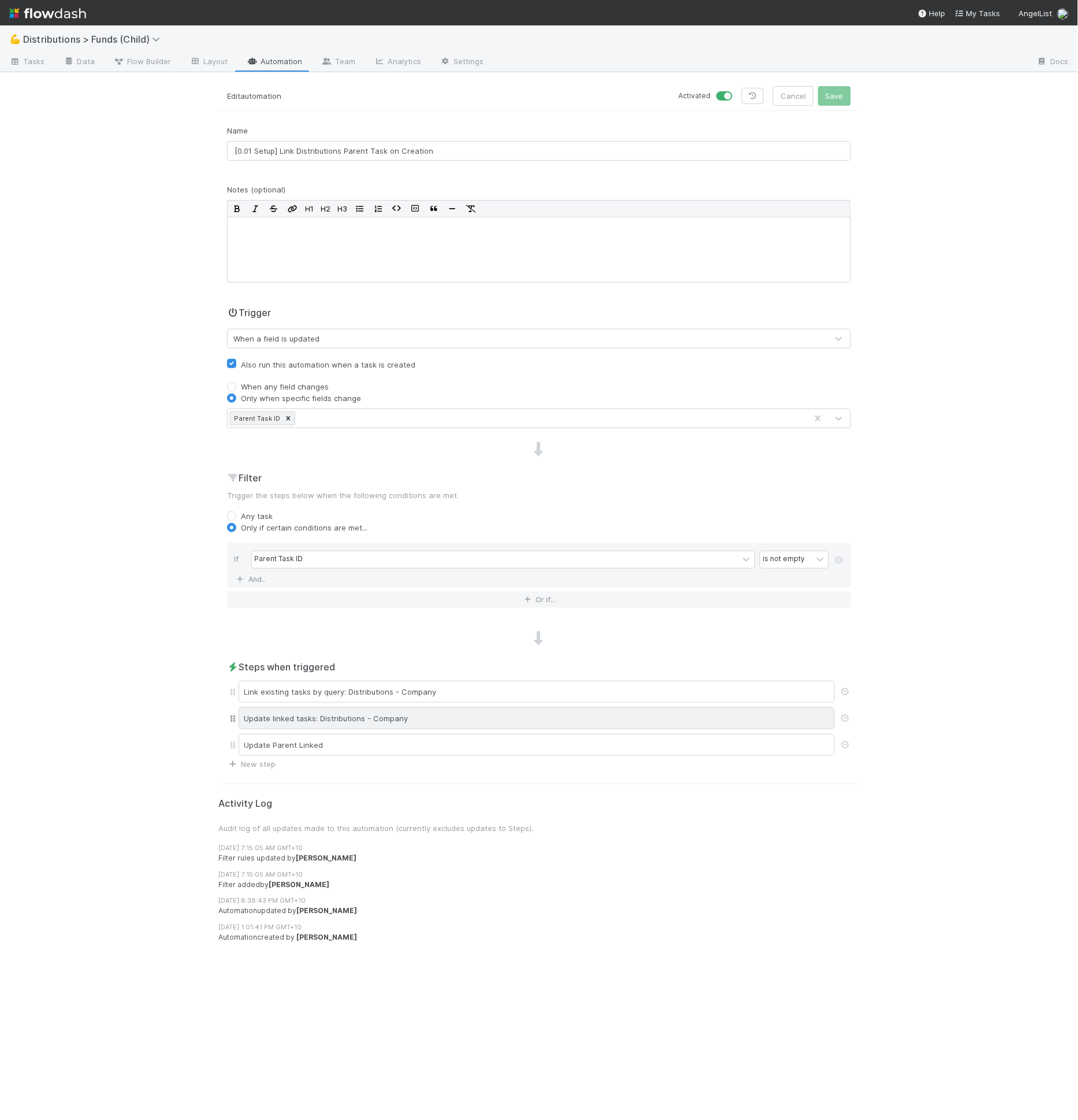
click at [416, 713] on div "Update linked tasks: Distributions - Company" at bounding box center [537, 718] width 597 height 22
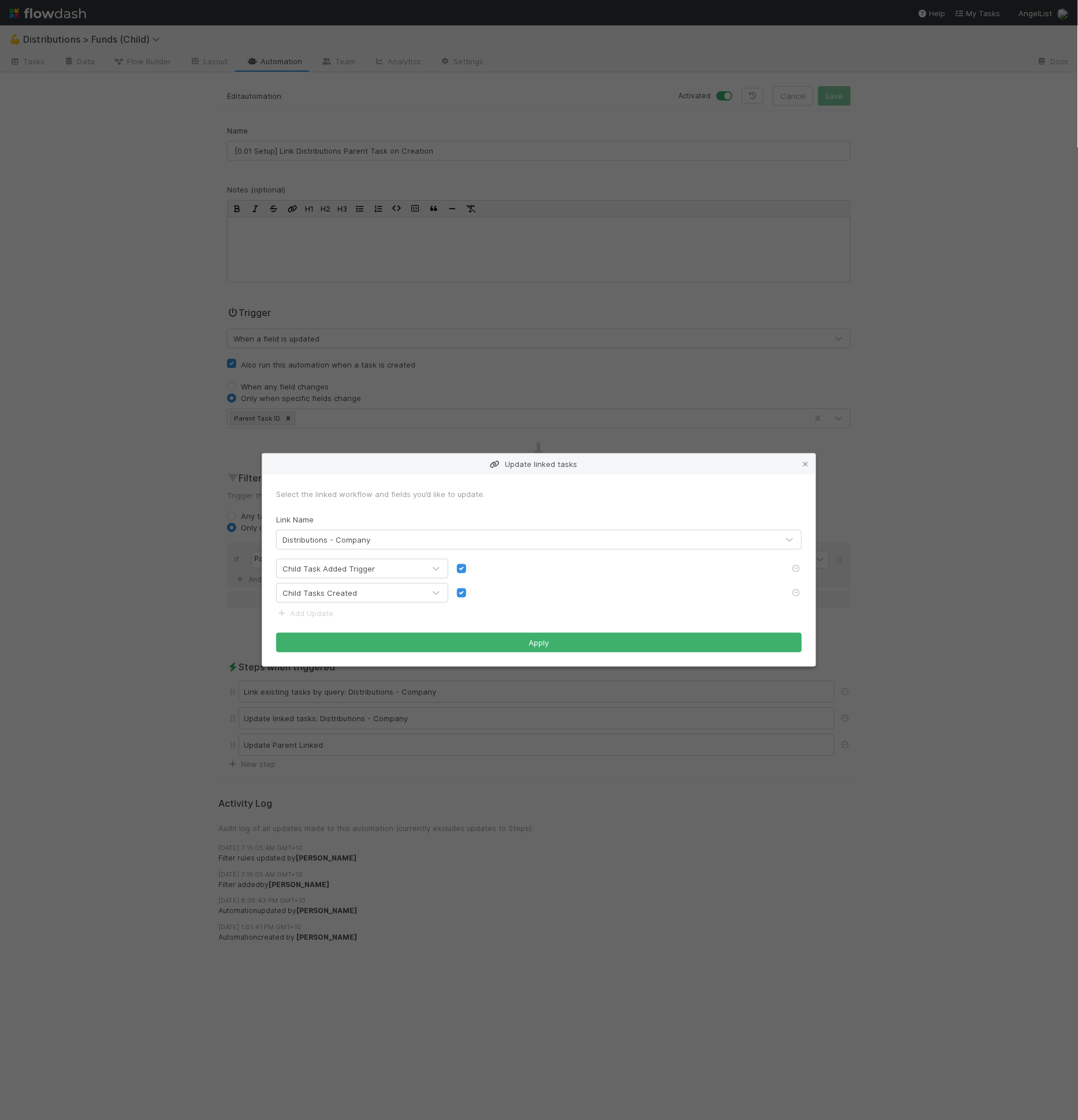
click at [475, 571] on div at bounding box center [620, 568] width 325 height 12
click at [479, 574] on div at bounding box center [620, 568] width 325 height 12
click at [806, 462] on icon at bounding box center [805, 465] width 12 height 7
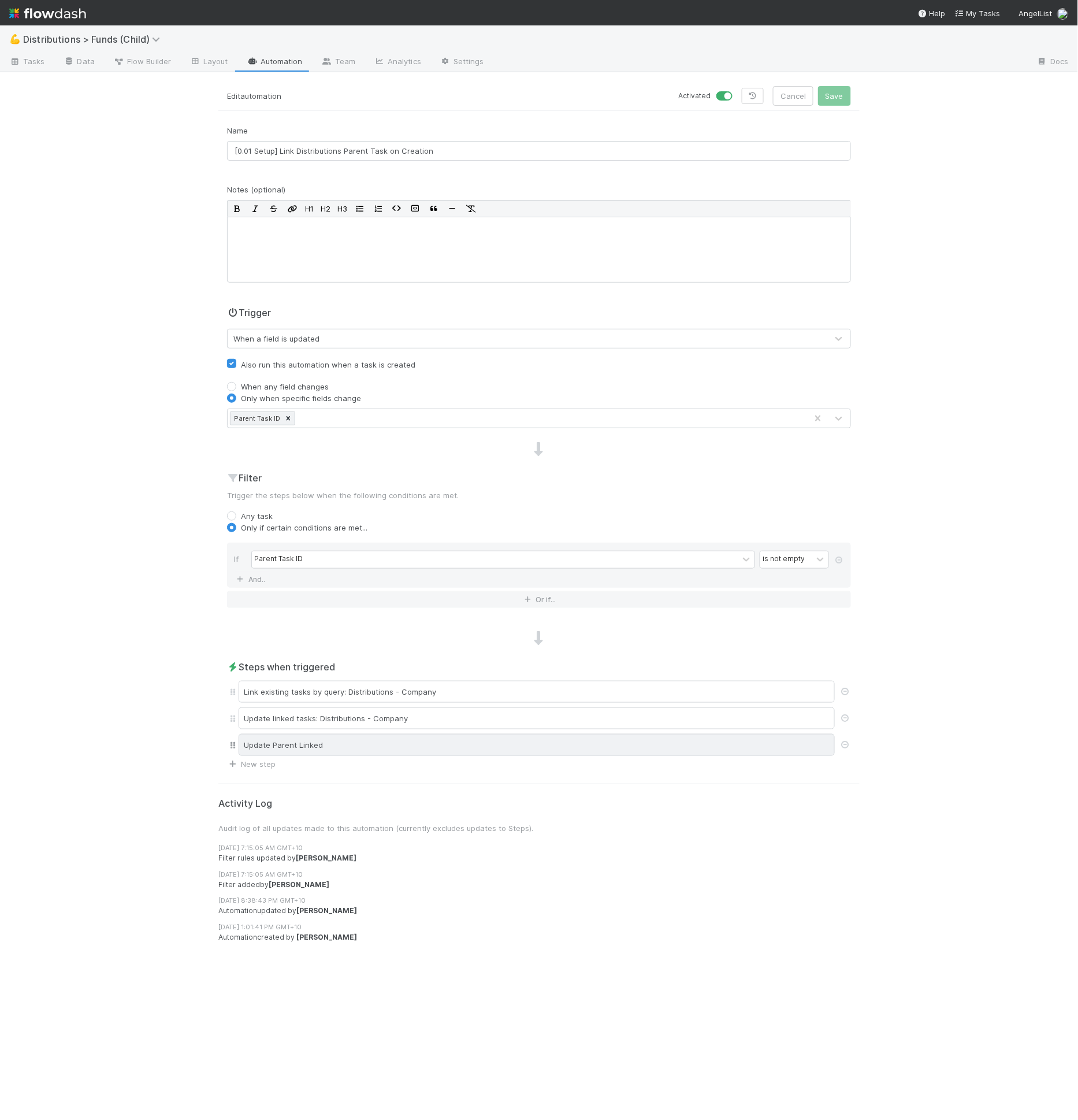
click at [472, 745] on div "Update Parent Linked" at bounding box center [537, 745] width 597 height 22
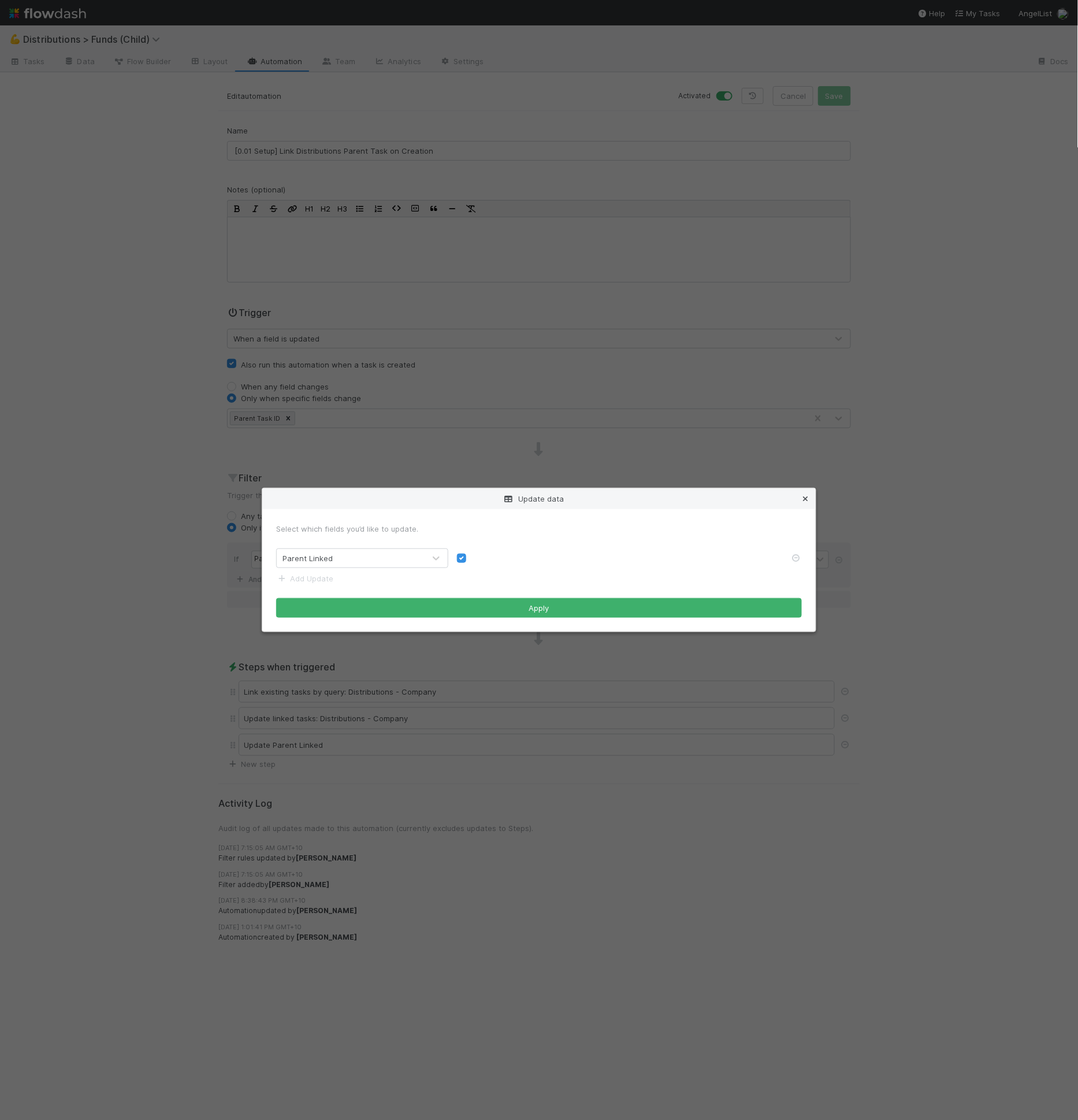
click at [805, 495] on icon at bounding box center [805, 498] width 12 height 7
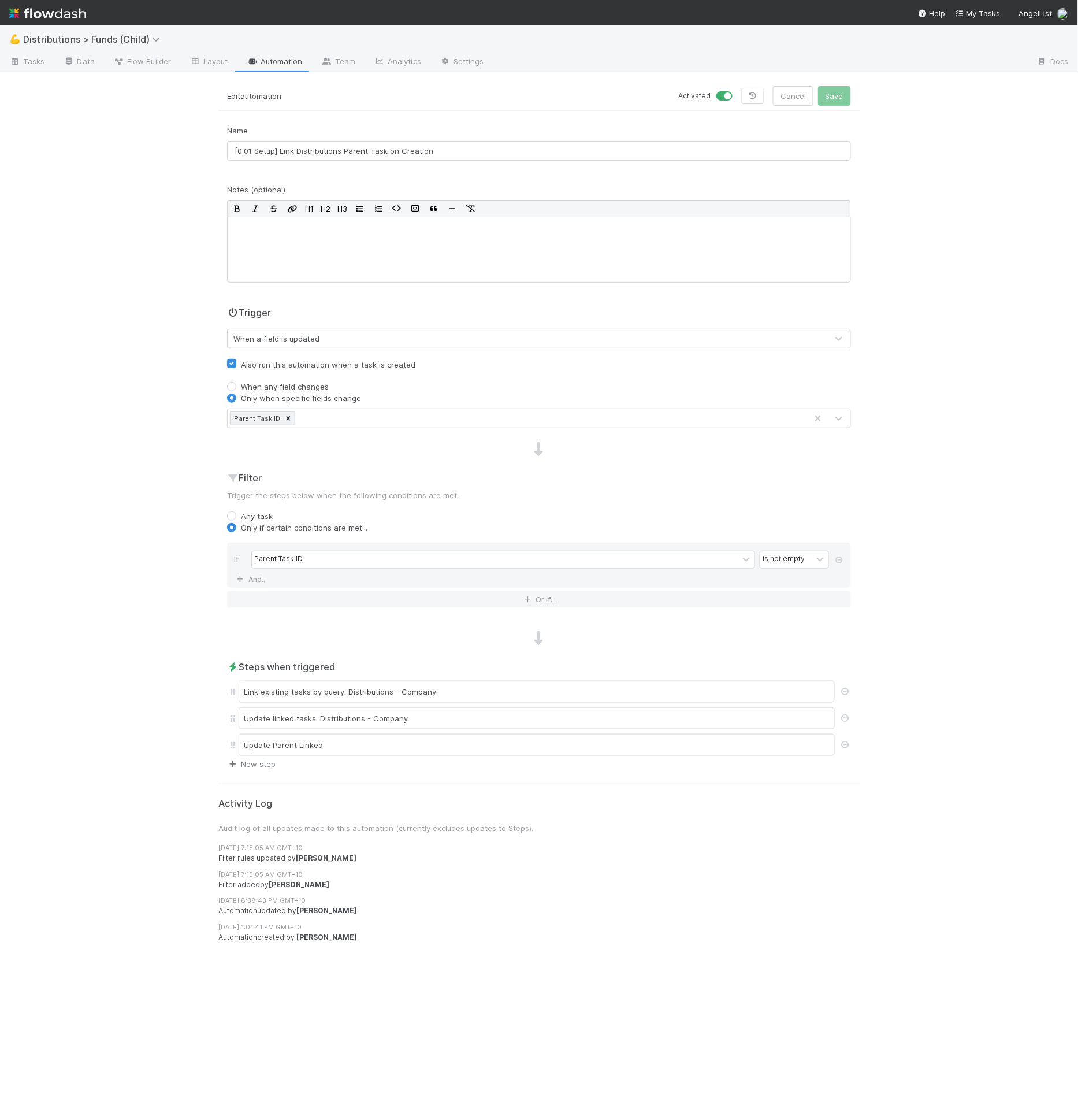
click at [251, 762] on link "New step" at bounding box center [251, 764] width 48 height 9
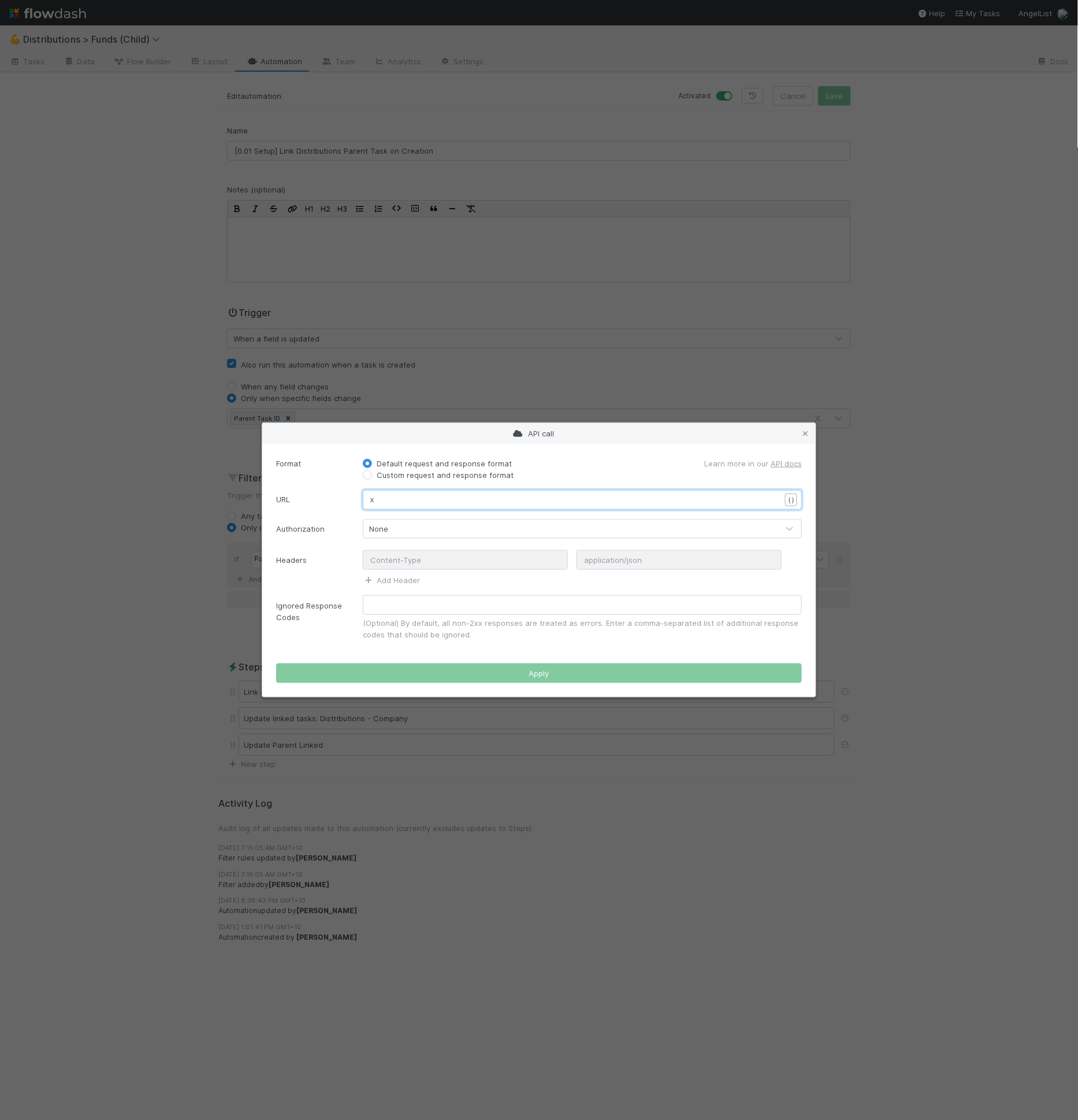
click at [420, 514] on pre "​" at bounding box center [575, 519] width 410 height 11
click at [395, 472] on label "Custom request and response format" at bounding box center [446, 474] width 137 height 12
click at [372, 472] on input "Custom request and response format" at bounding box center [367, 474] width 9 height 11
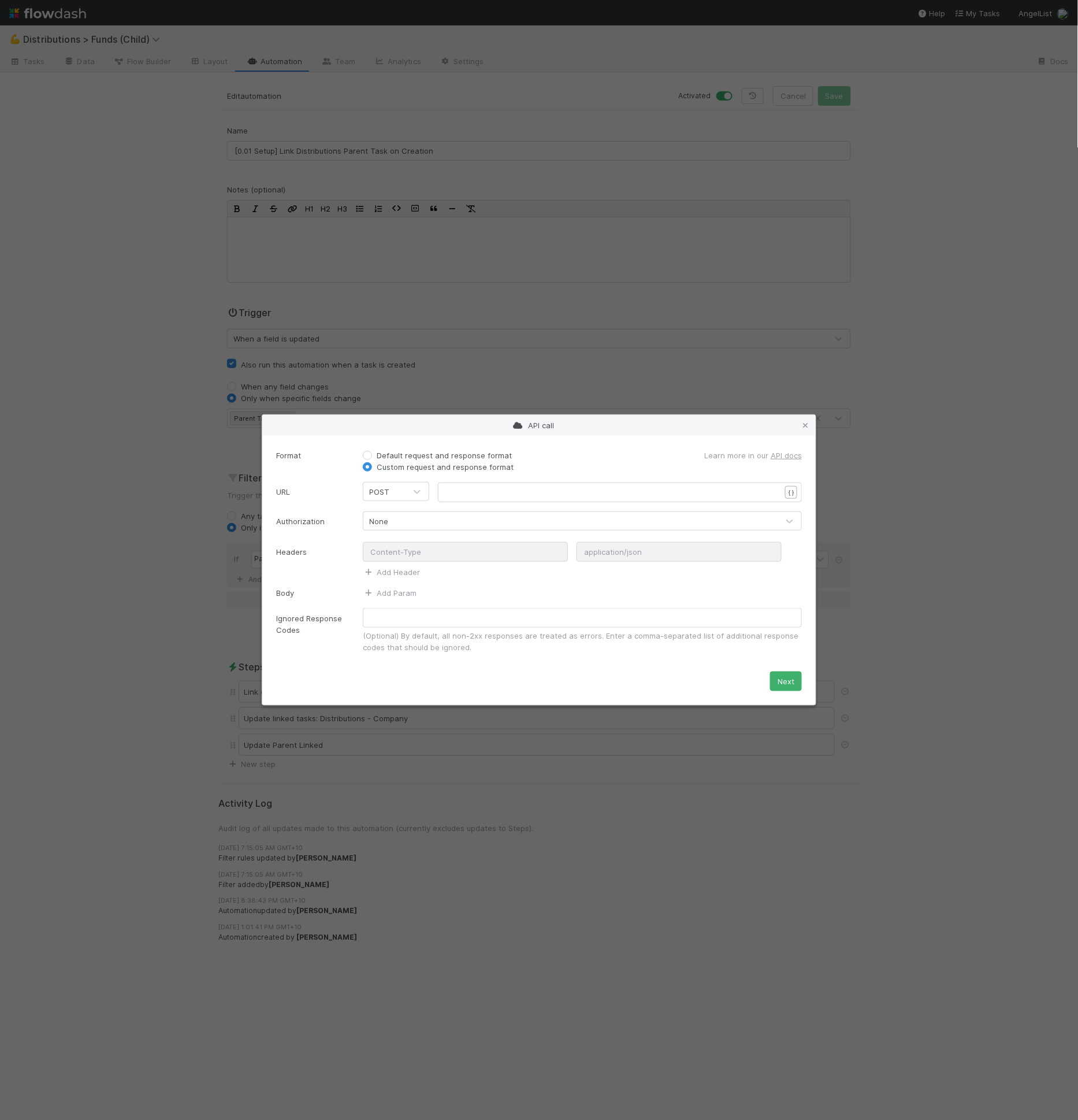
click at [449, 495] on pre "​" at bounding box center [613, 500] width 335 height 11
click at [407, 490] on div at bounding box center [416, 491] width 21 height 12
drag, startPoint x: 391, startPoint y: 577, endPoint x: 399, endPoint y: 557, distance: 21.5
click at [391, 577] on div "GET" at bounding box center [396, 581] width 67 height 21
drag, startPoint x: 446, startPoint y: 486, endPoint x: 452, endPoint y: 492, distance: 8.5
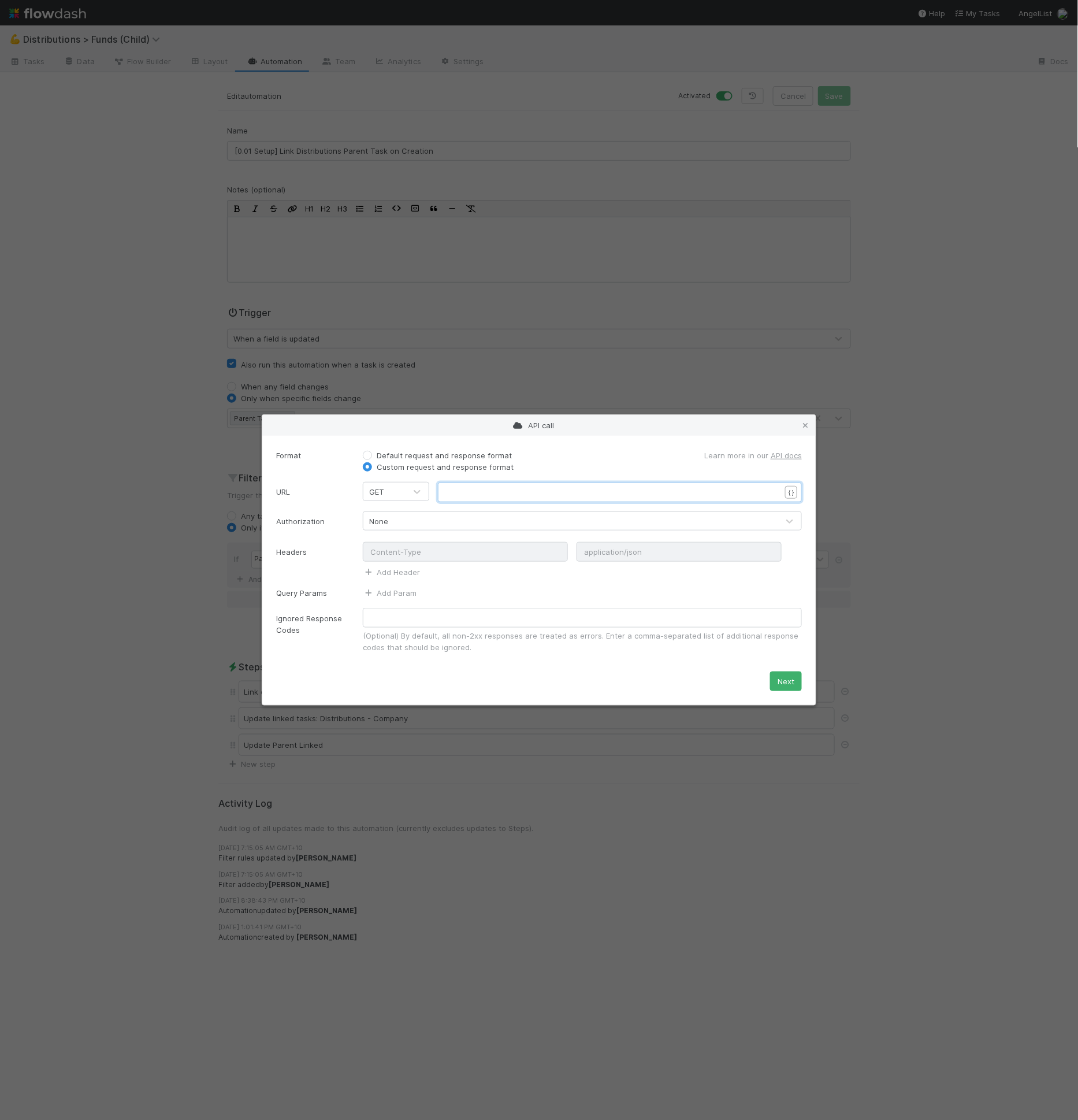
click at [446, 495] on pre "​" at bounding box center [613, 500] width 335 height 11
type textarea ";ifdur"
paste textarea "/"
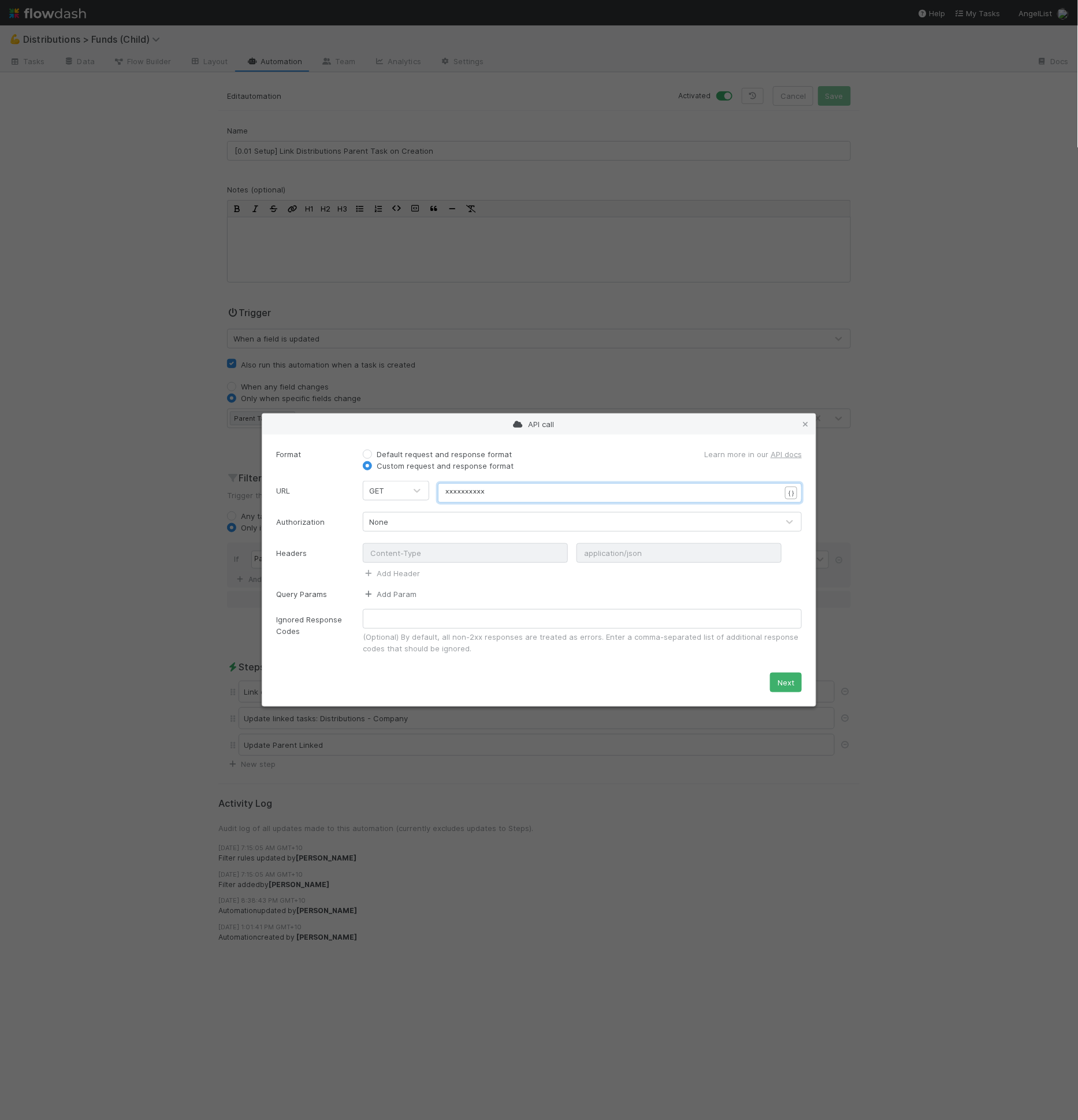
type textarea "/tasks?"
click at [401, 590] on link "Add Param" at bounding box center [390, 594] width 53 height 9
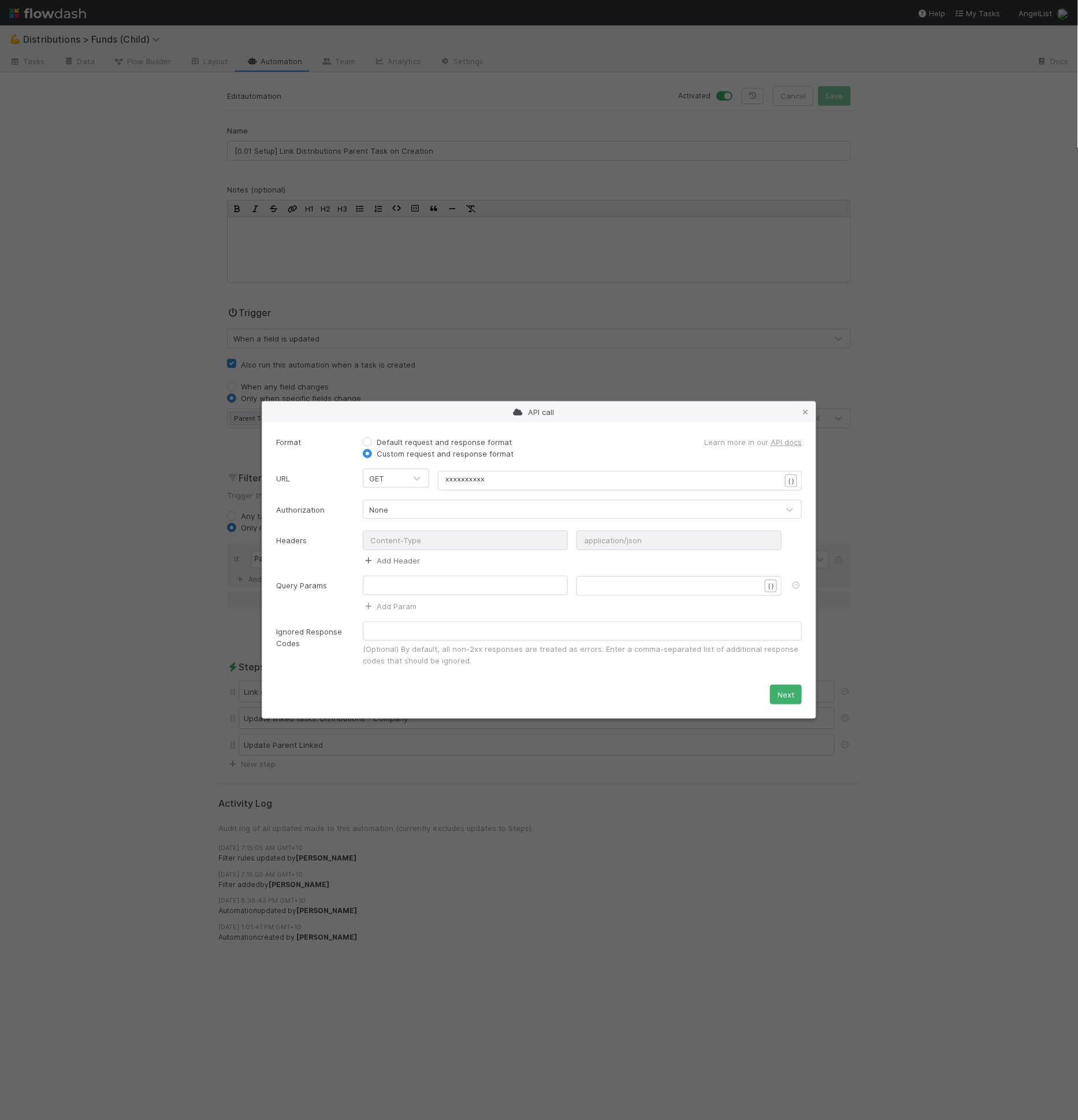
click at [406, 562] on link "Add Header" at bounding box center [391, 560] width 57 height 9
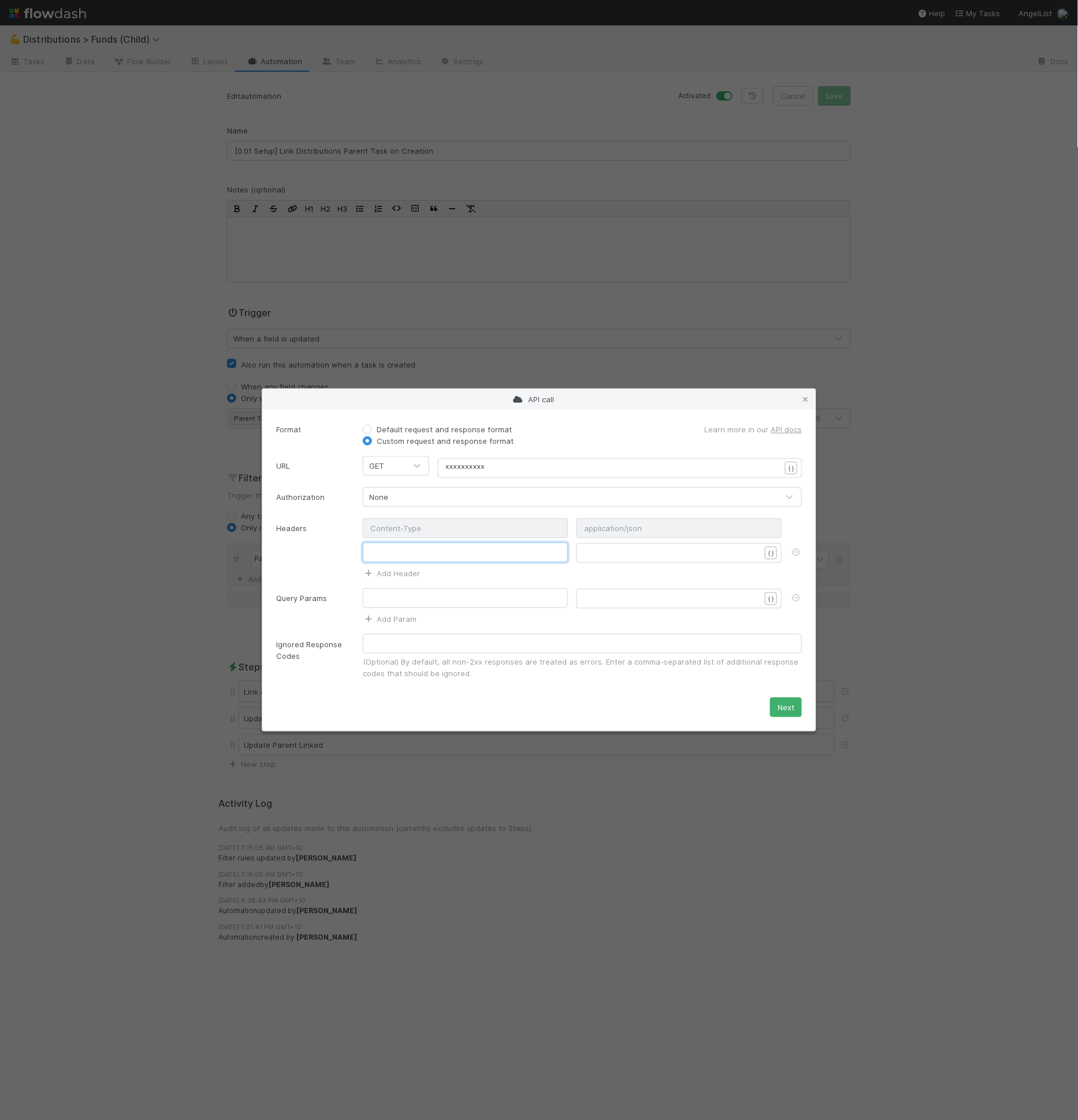
click at [409, 556] on input "text" at bounding box center [465, 553] width 205 height 20
type input "Bearer"
type textarea ";fdap"
click at [409, 602] on input "text" at bounding box center [465, 598] width 205 height 20
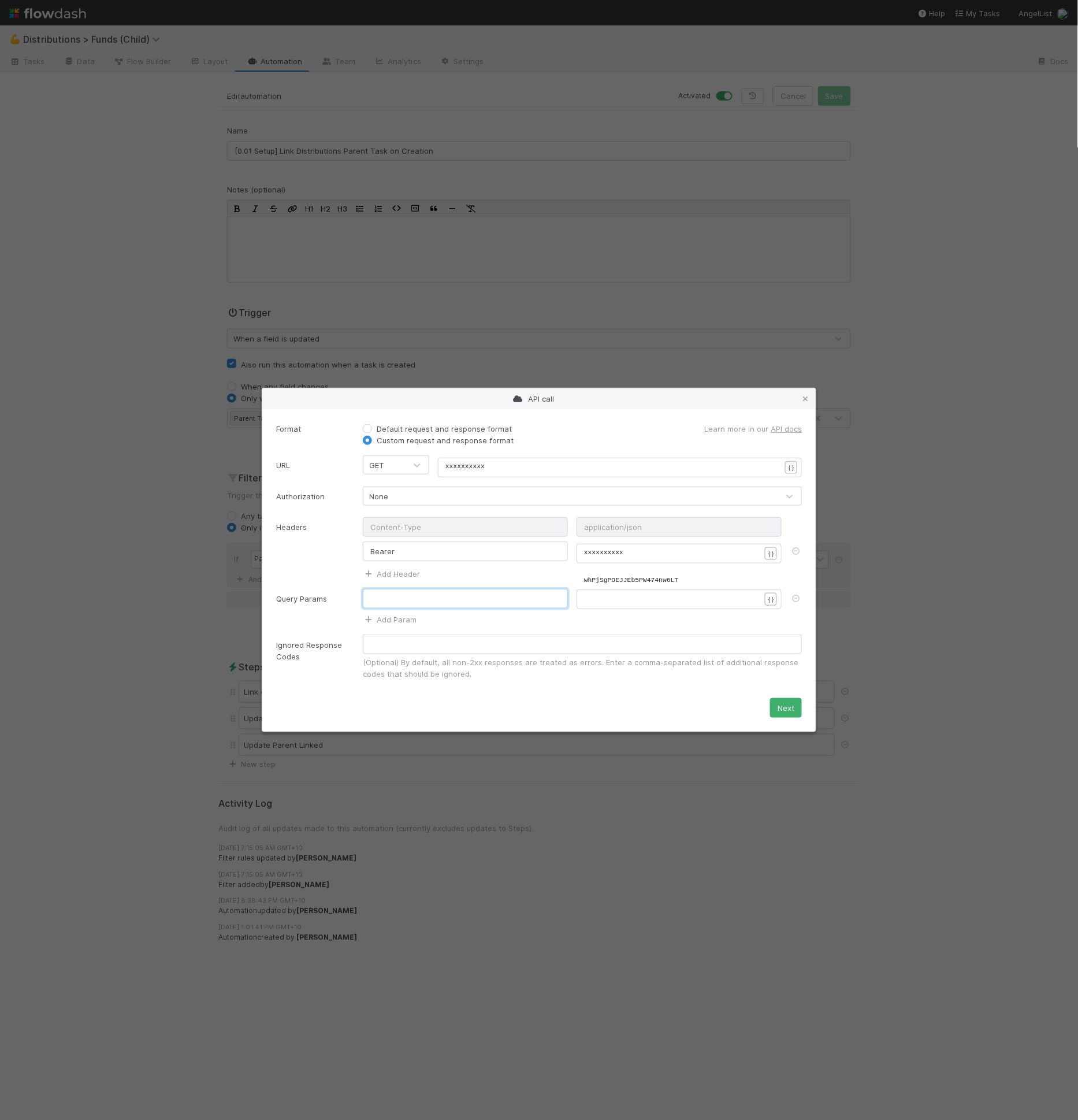
click at [418, 599] on input "text" at bounding box center [465, 598] width 205 height 20
paste input "ID ([URL][DOMAIN_NAME])"
type input "ID ([URL][DOMAIN_NAME])"
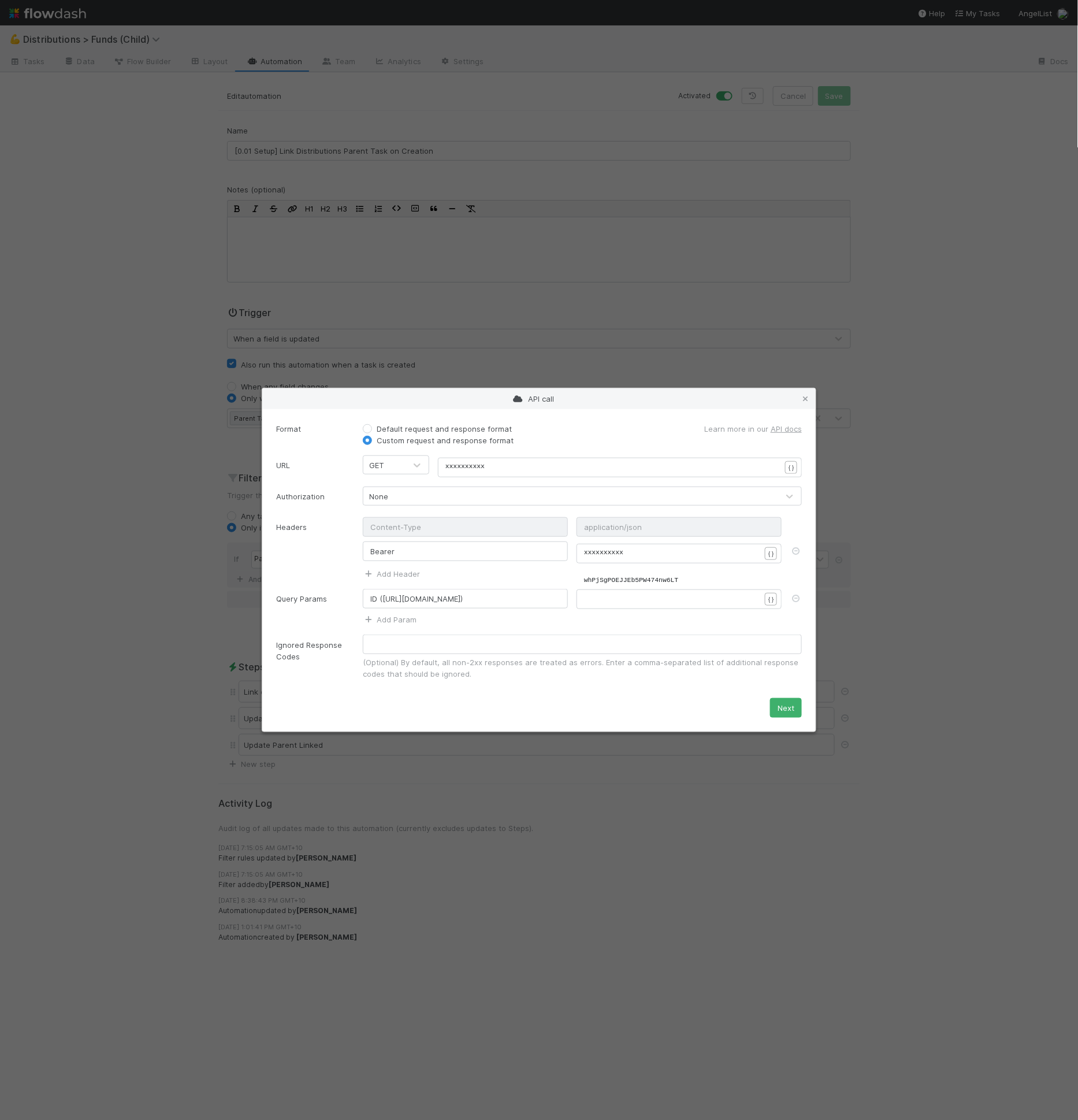
scroll to position [4, 0]
type textarea "{{parent"
click at [797, 704] on button "Next" at bounding box center [786, 709] width 32 height 20
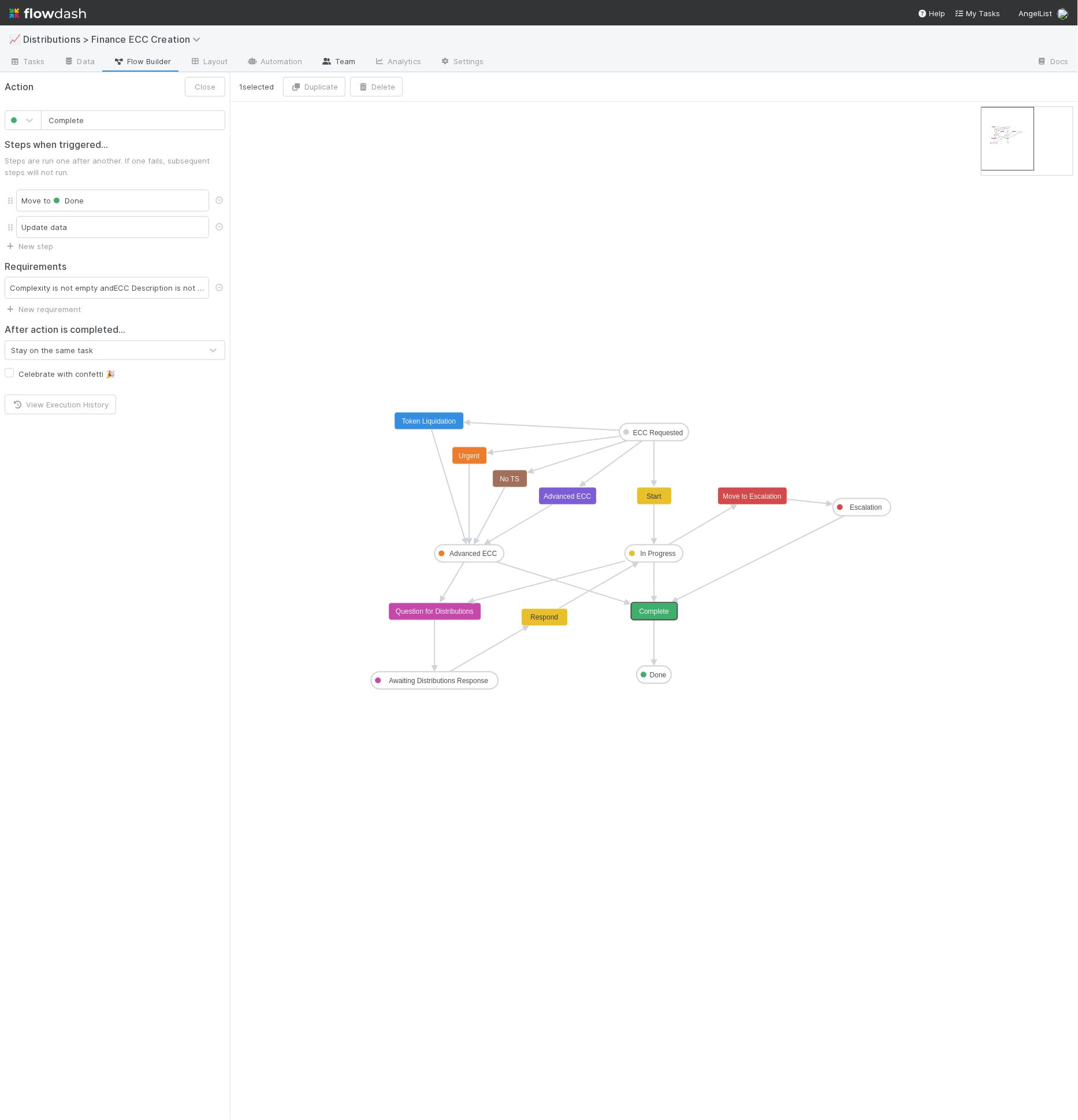
click at [345, 64] on link "Team" at bounding box center [338, 62] width 53 height 19
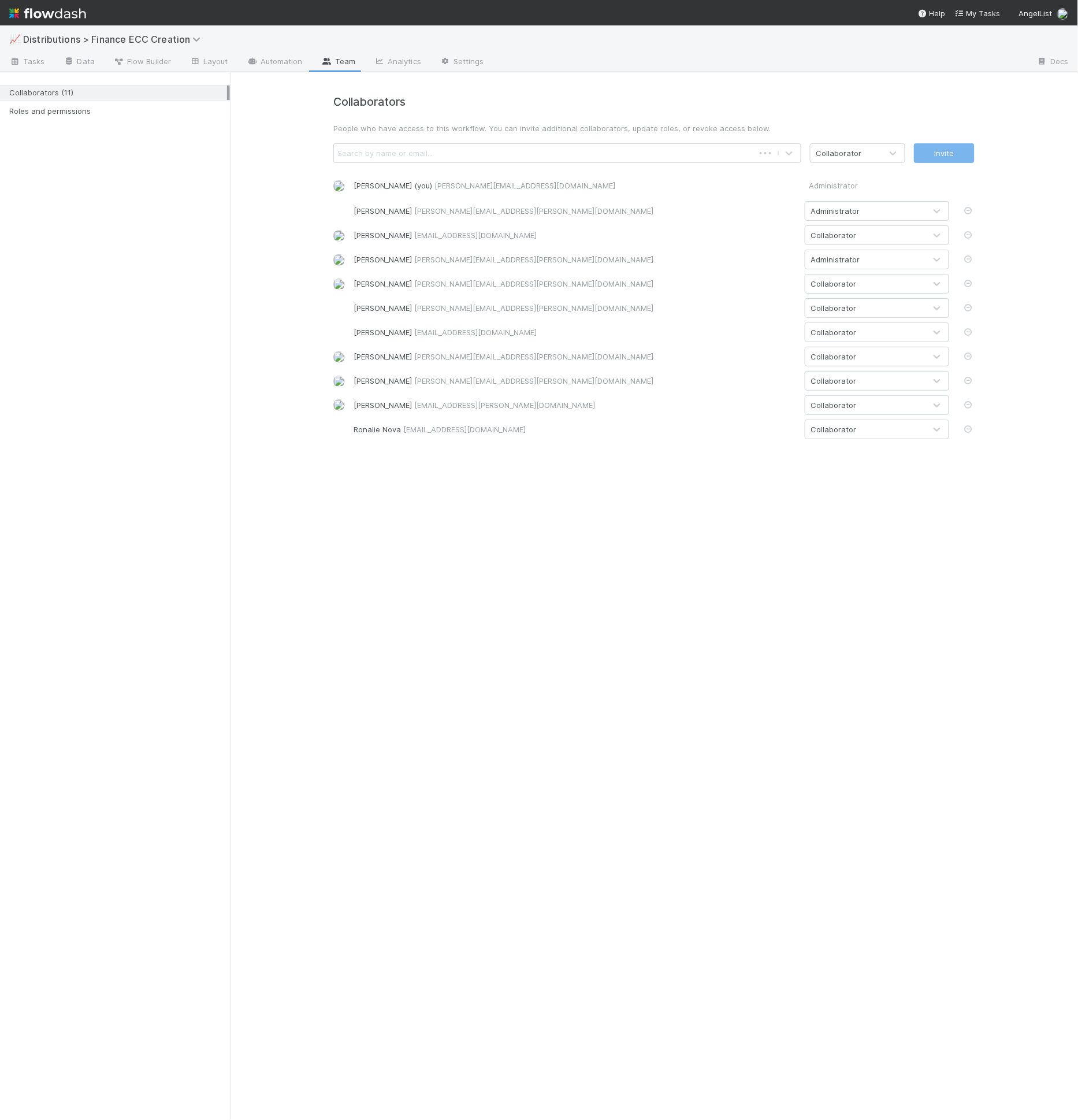
click at [427, 159] on div "Search by name or email..." at bounding box center [544, 152] width 420 height 19
type input "[PERSON_NAME]"
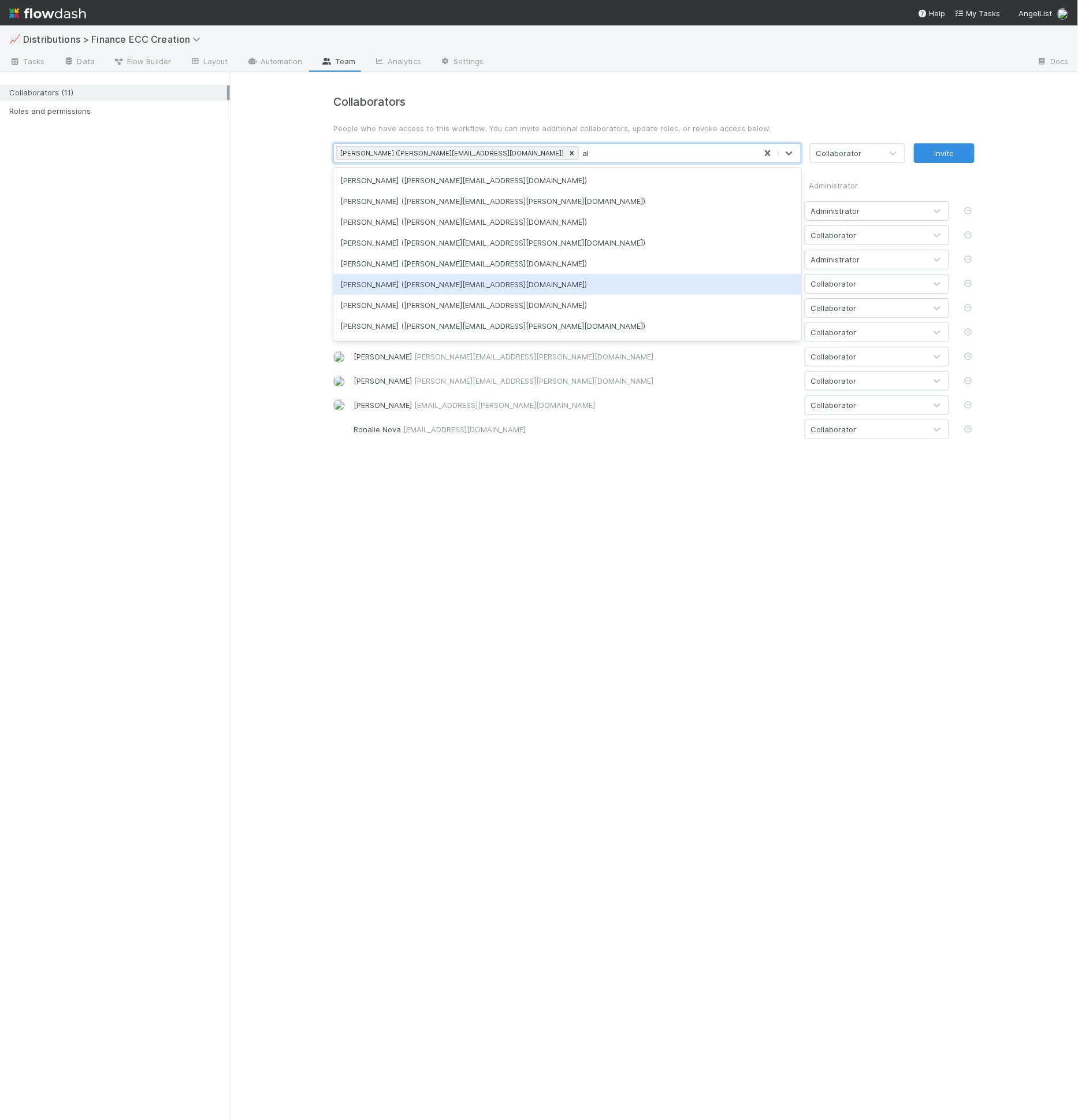
type input "a"
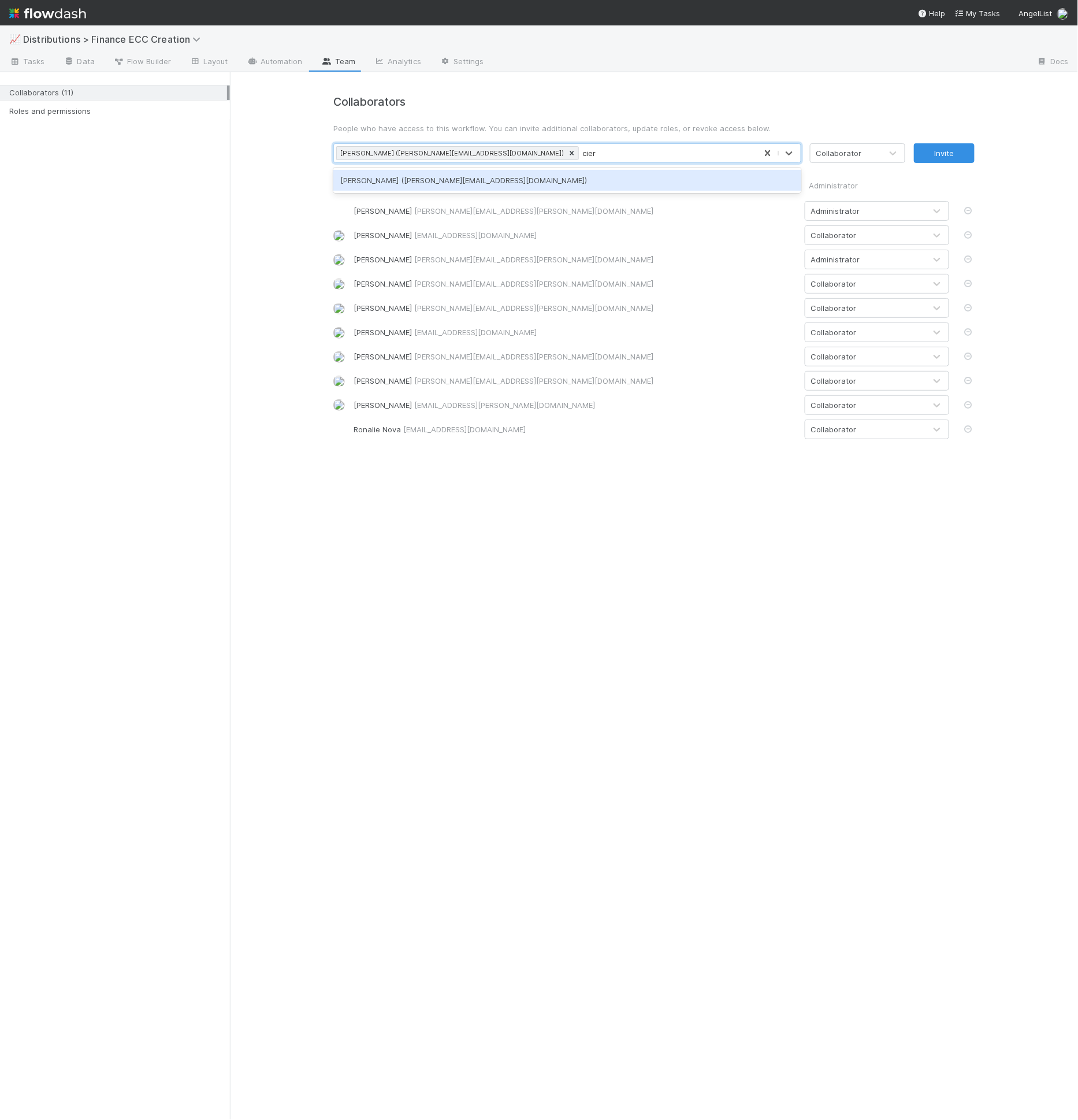
type input "cierr"
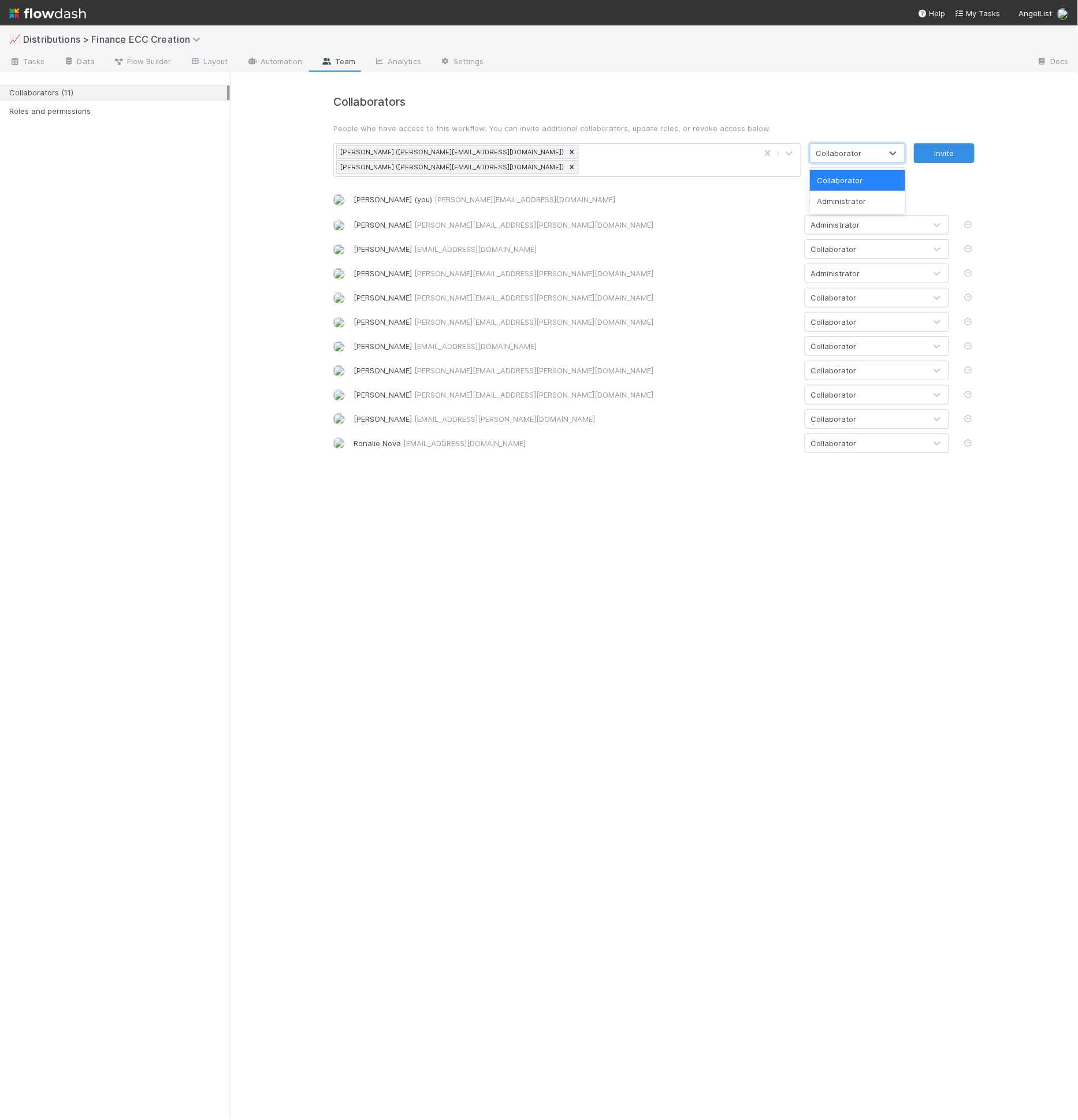
click at [849, 160] on div "Collaborator" at bounding box center [846, 152] width 71 height 19
click at [866, 200] on div "Administrator" at bounding box center [858, 201] width 95 height 21
click at [941, 149] on button "Invite" at bounding box center [944, 153] width 61 height 20
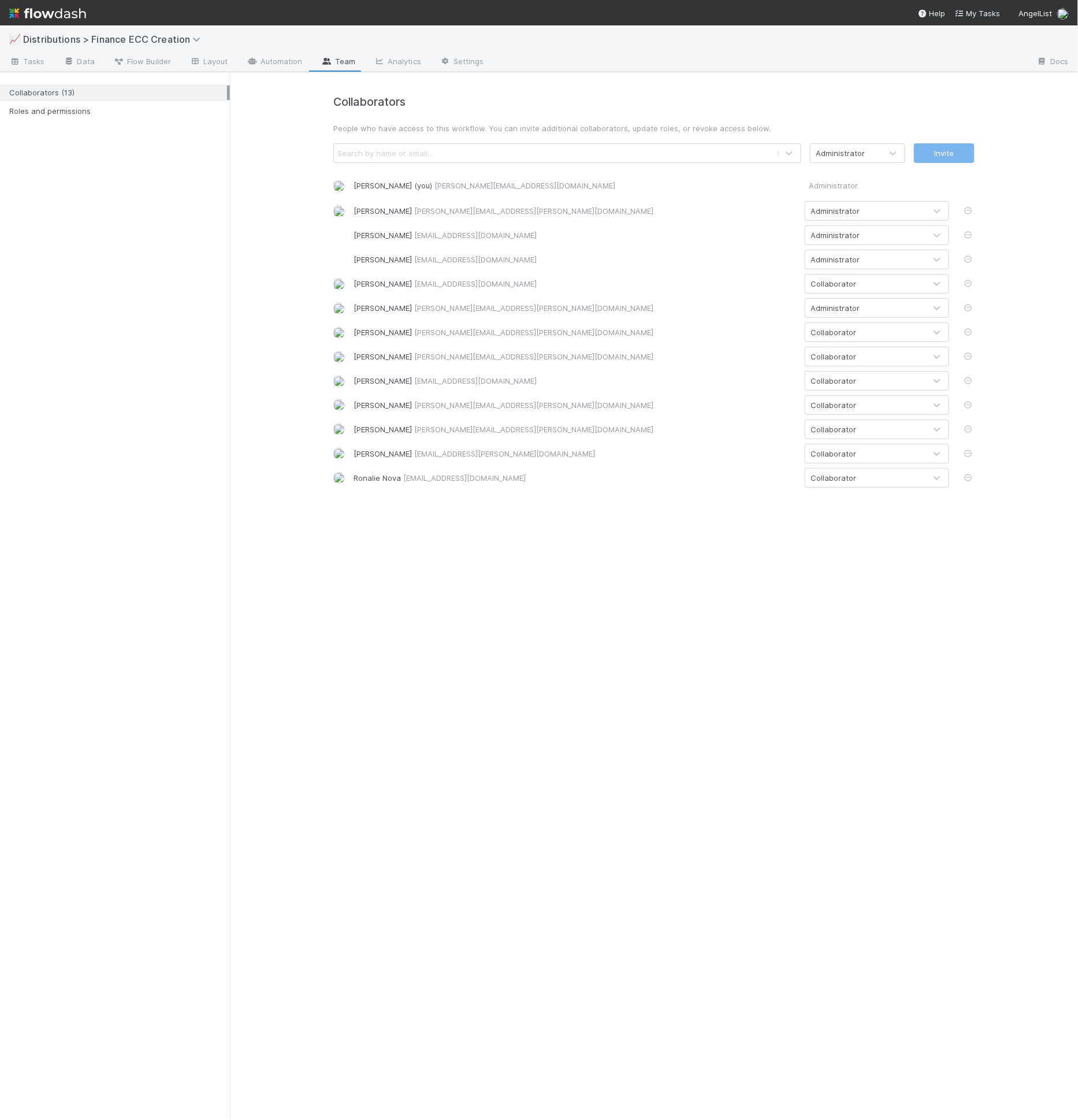
click at [570, 142] on div "Collaborators People who have access to this workflow. You can invite additiona…" at bounding box center [654, 292] width 659 height 392
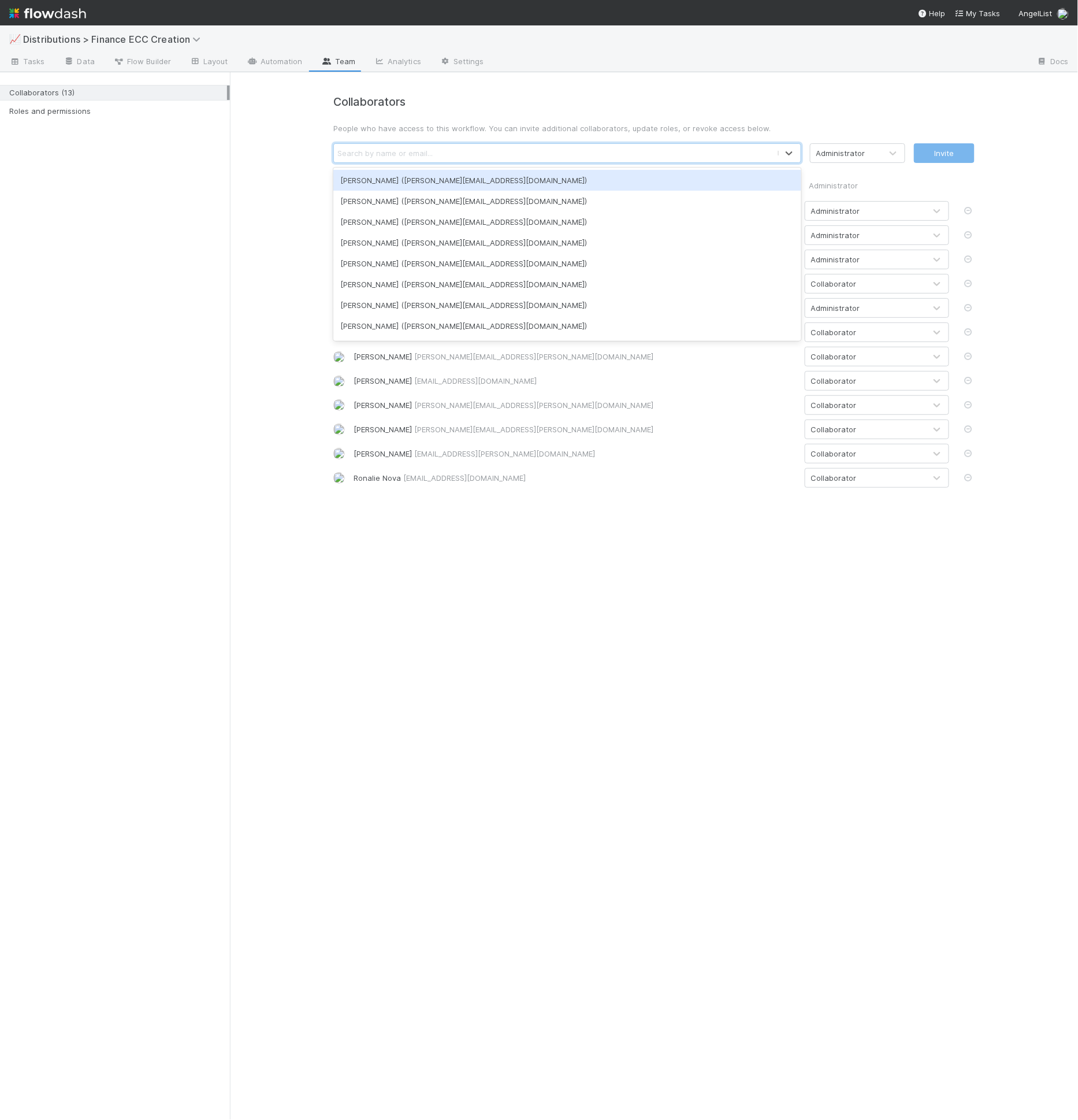
click at [567, 151] on div "Search by name or email..." at bounding box center [555, 152] width 443 height 19
type input "[PERSON_NAME]"
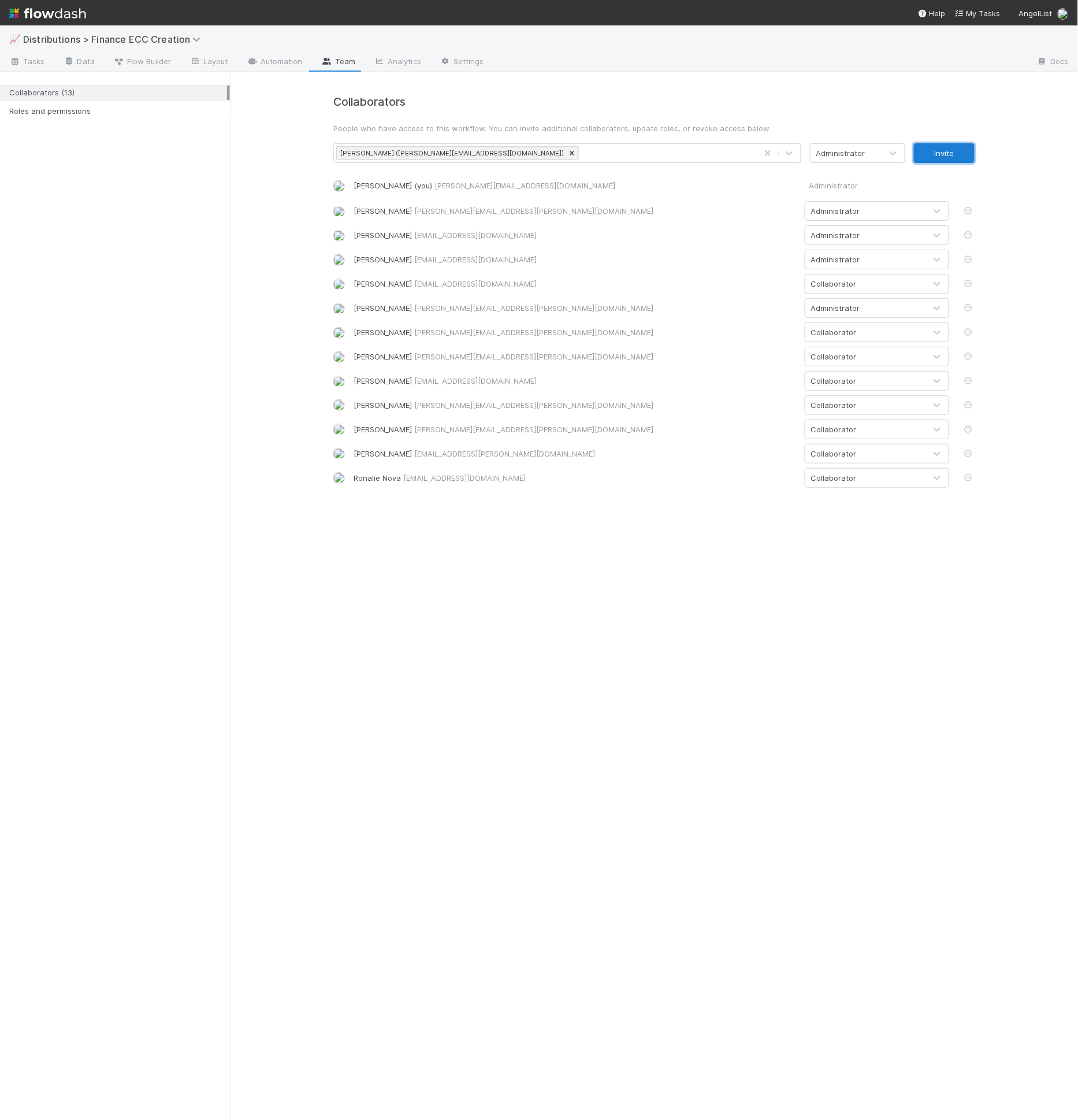
click at [932, 161] on button "Invite" at bounding box center [944, 153] width 61 height 20
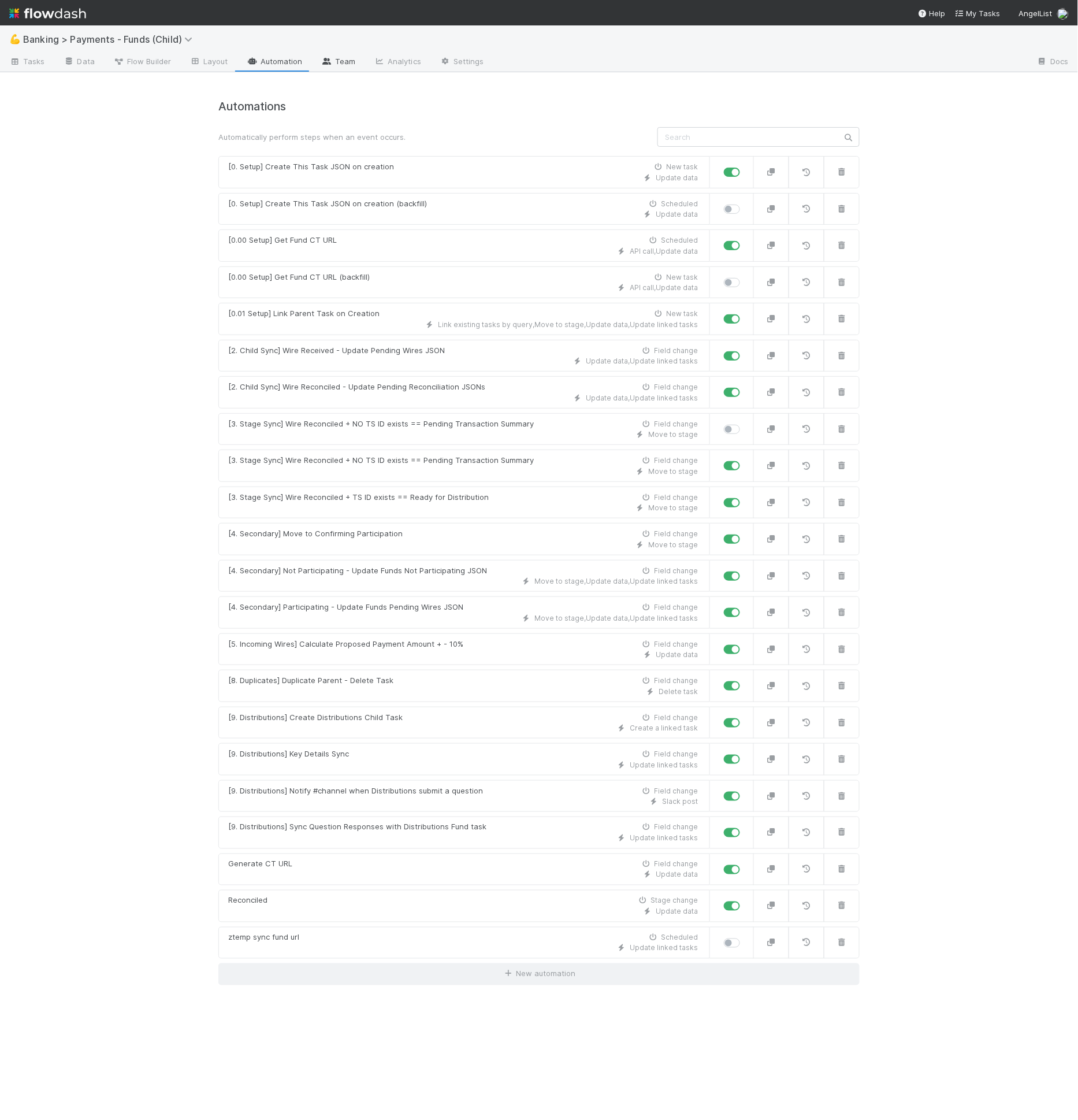
click at [335, 63] on link "Team" at bounding box center [338, 62] width 53 height 19
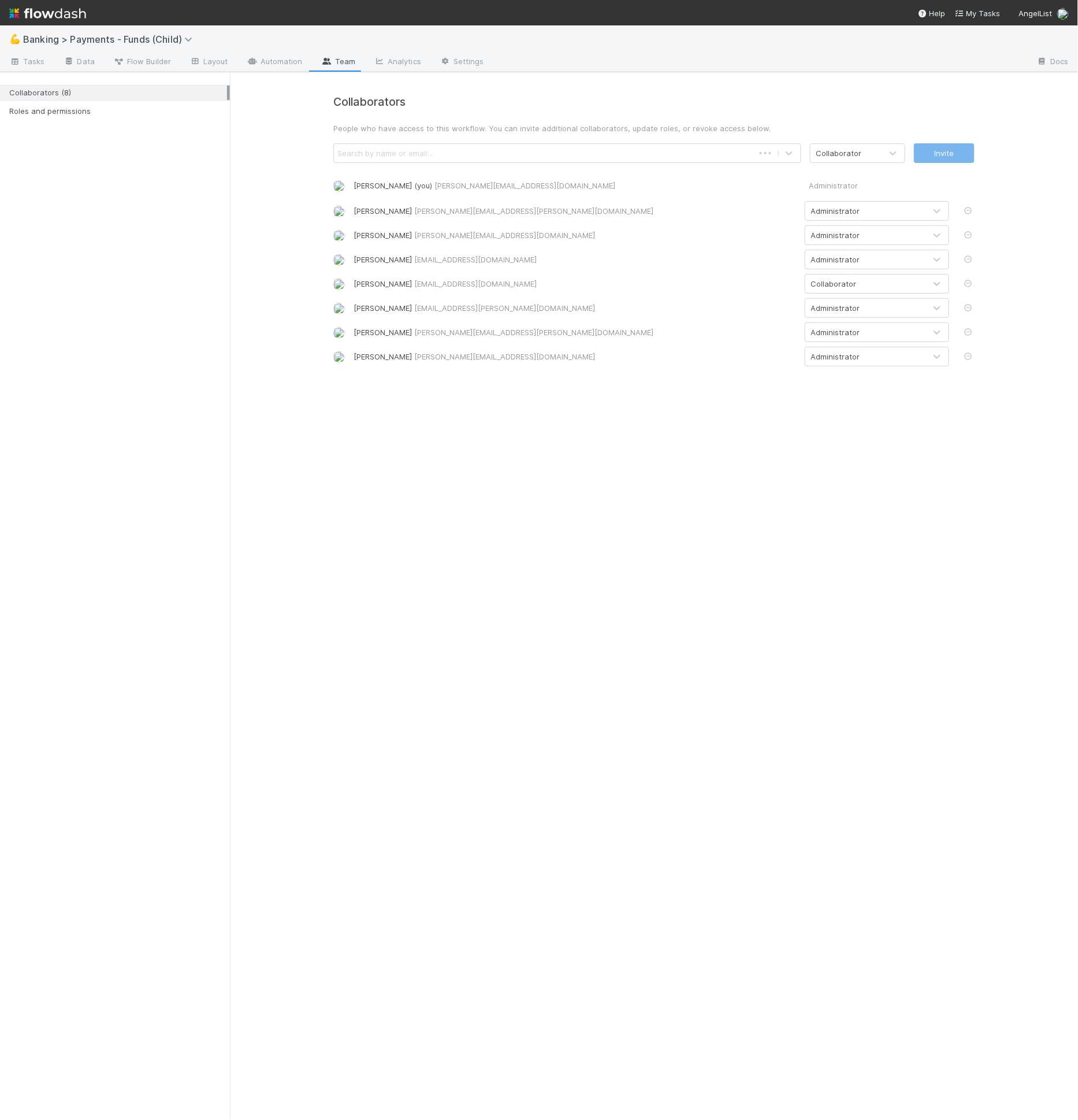
click at [531, 155] on div "Search by name or email..." at bounding box center [544, 152] width 420 height 19
type input "[PERSON_NAME]"
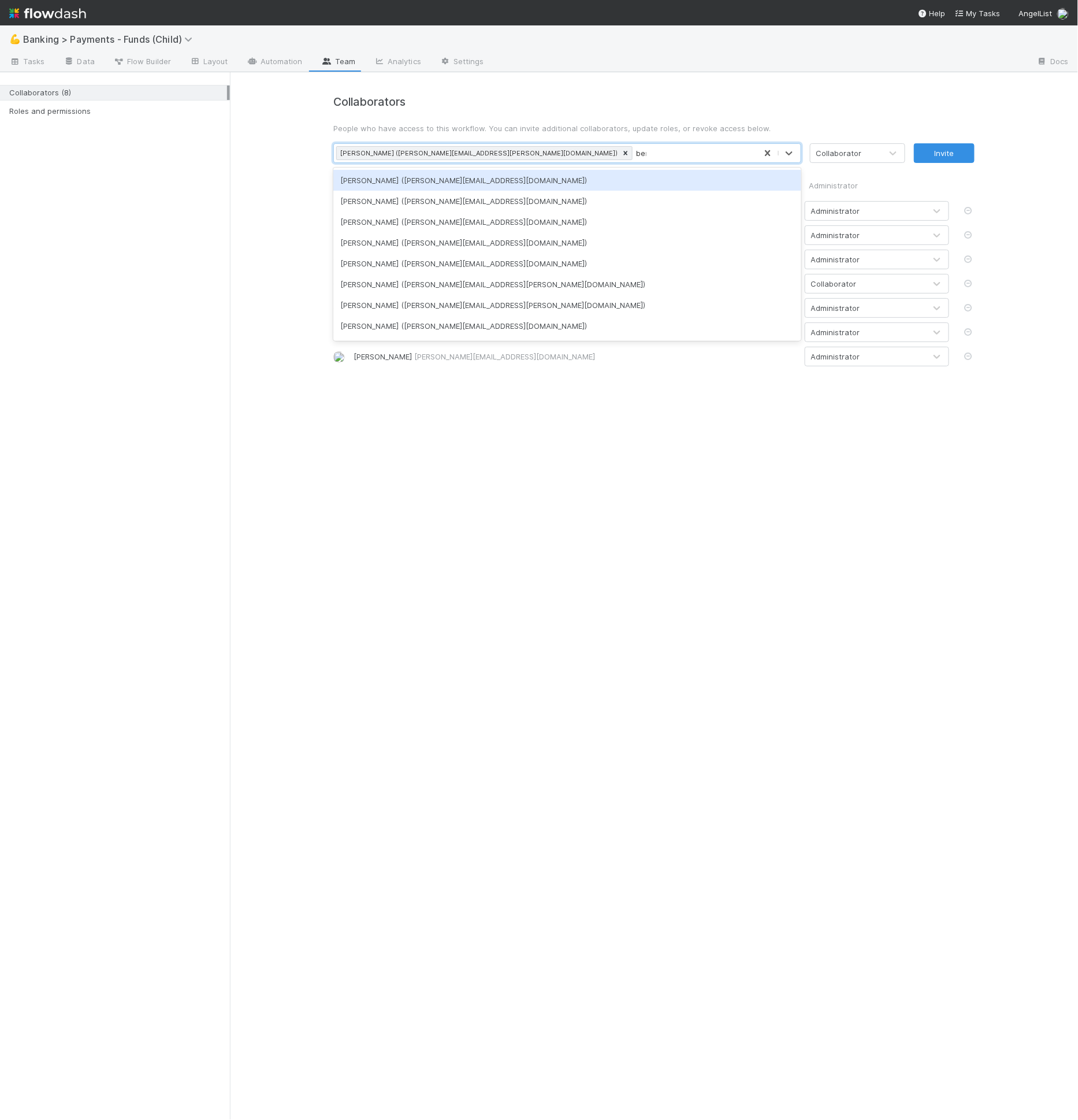
type input "[PERSON_NAME]"
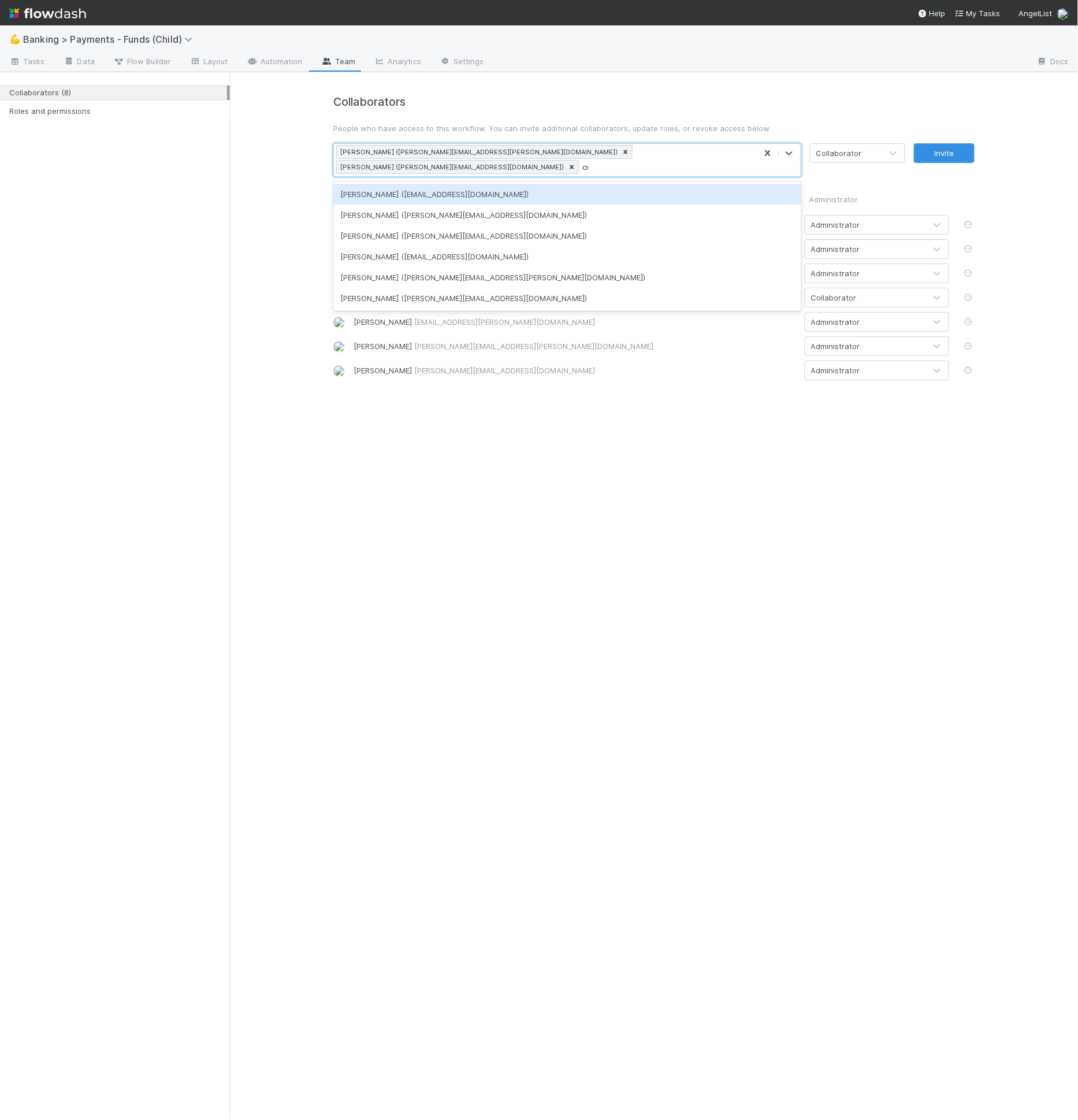
type input "cier"
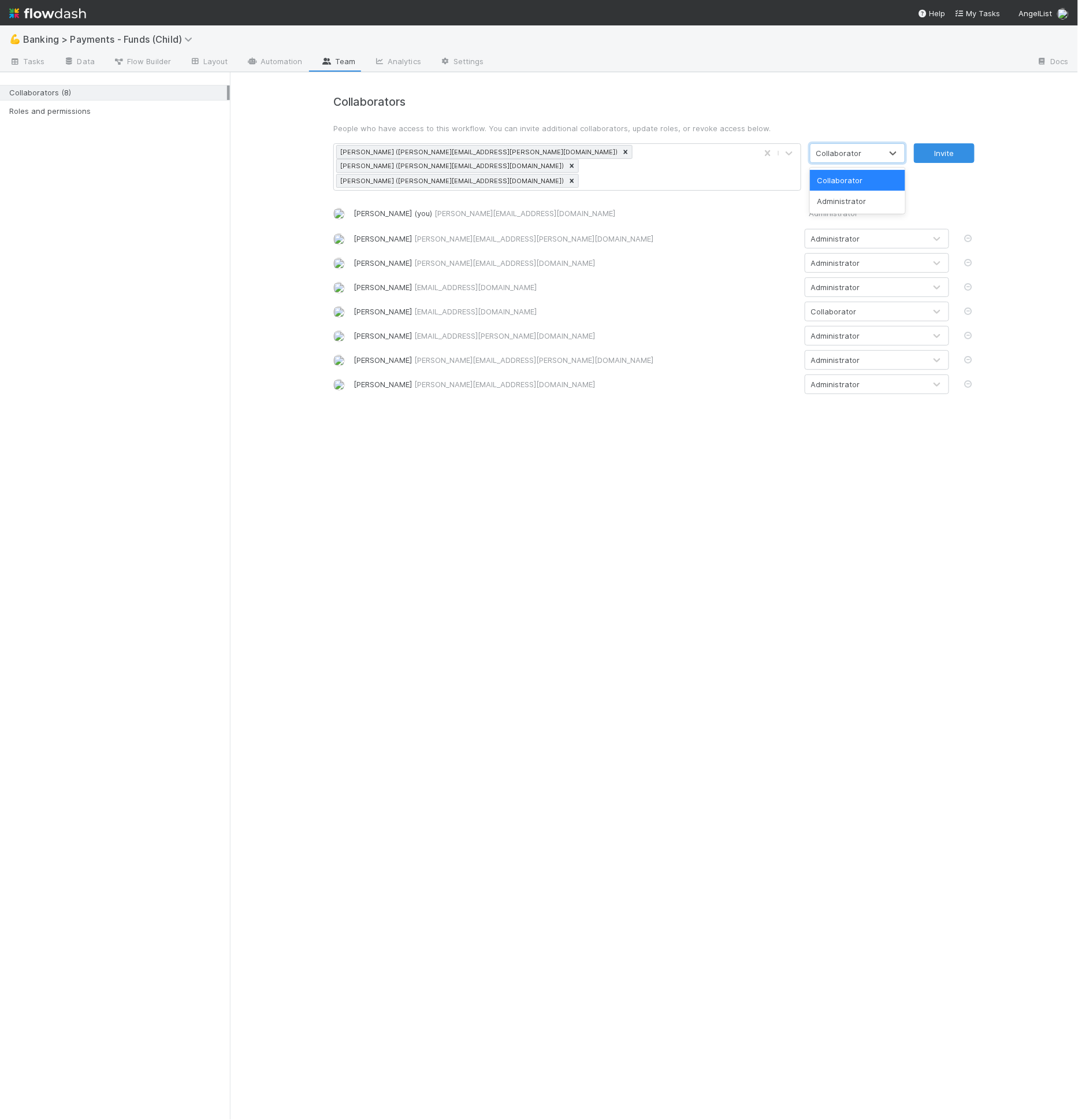
click at [828, 154] on div "Collaborator" at bounding box center [839, 152] width 45 height 12
click at [843, 204] on div "Administrator" at bounding box center [858, 201] width 95 height 21
click at [933, 159] on button "Invite" at bounding box center [944, 153] width 61 height 20
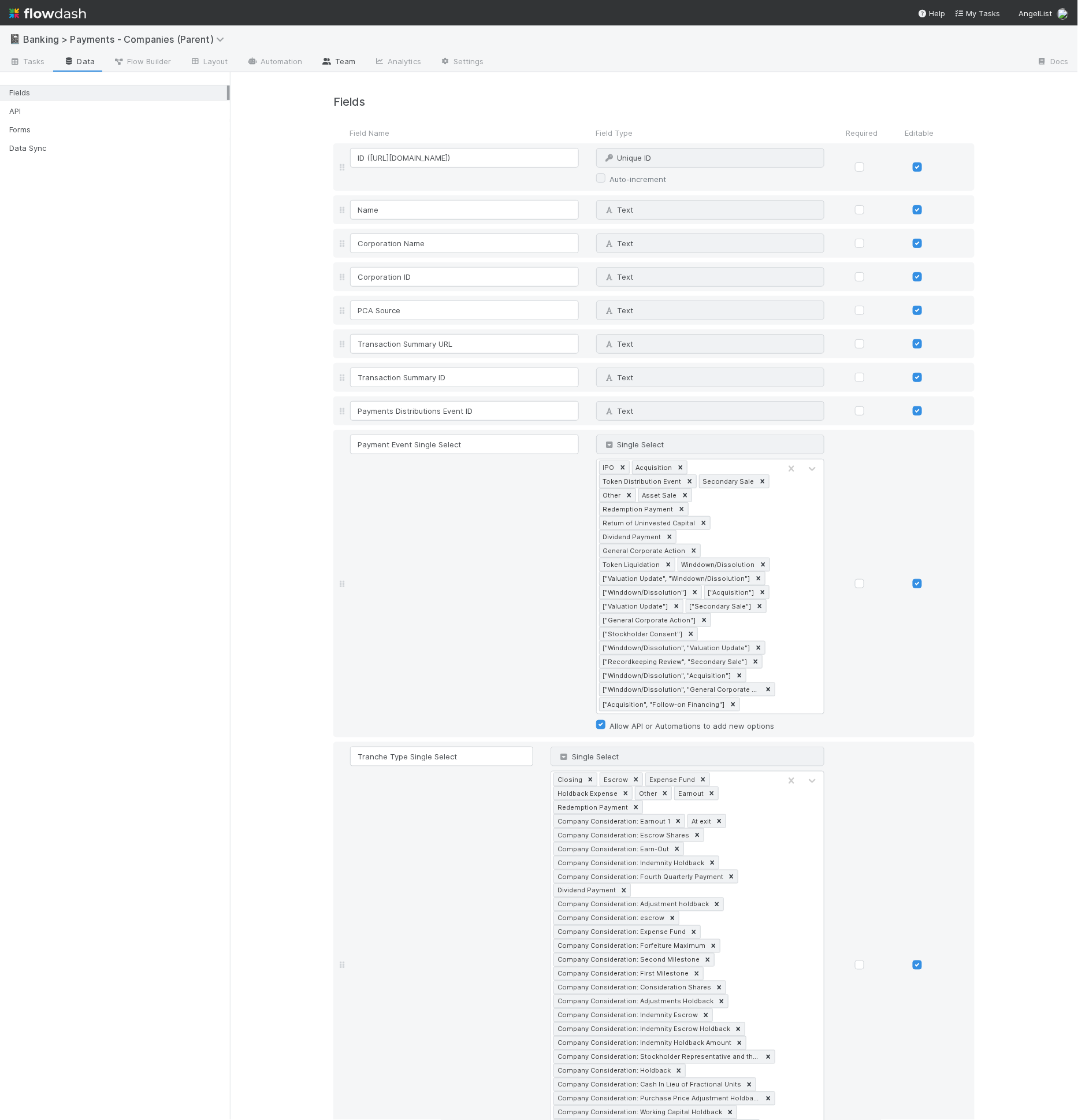
click at [340, 60] on link "Team" at bounding box center [338, 62] width 53 height 19
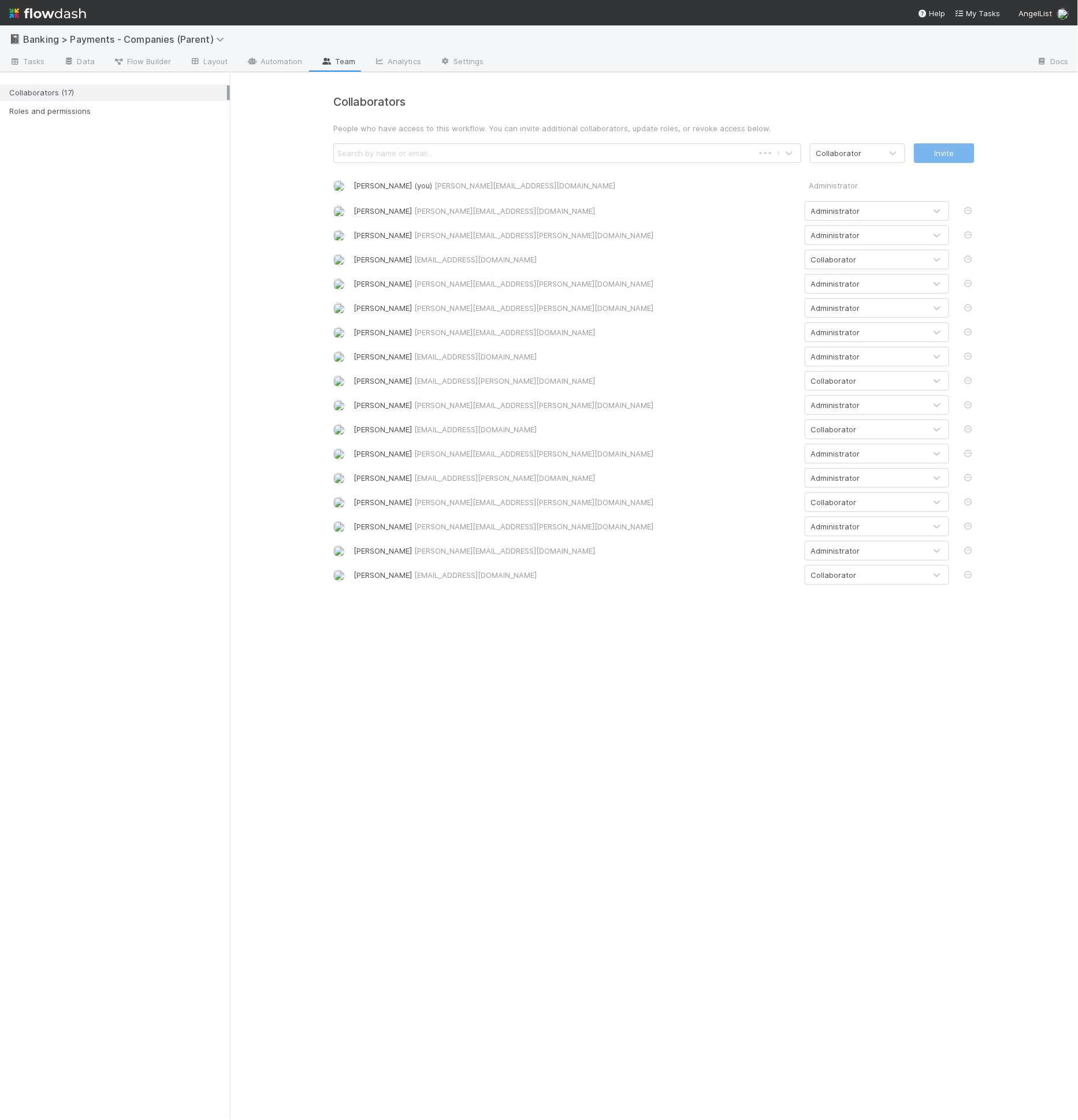
click at [507, 152] on div "Search by name or email..." at bounding box center [544, 152] width 420 height 19
type input "[PERSON_NAME]"
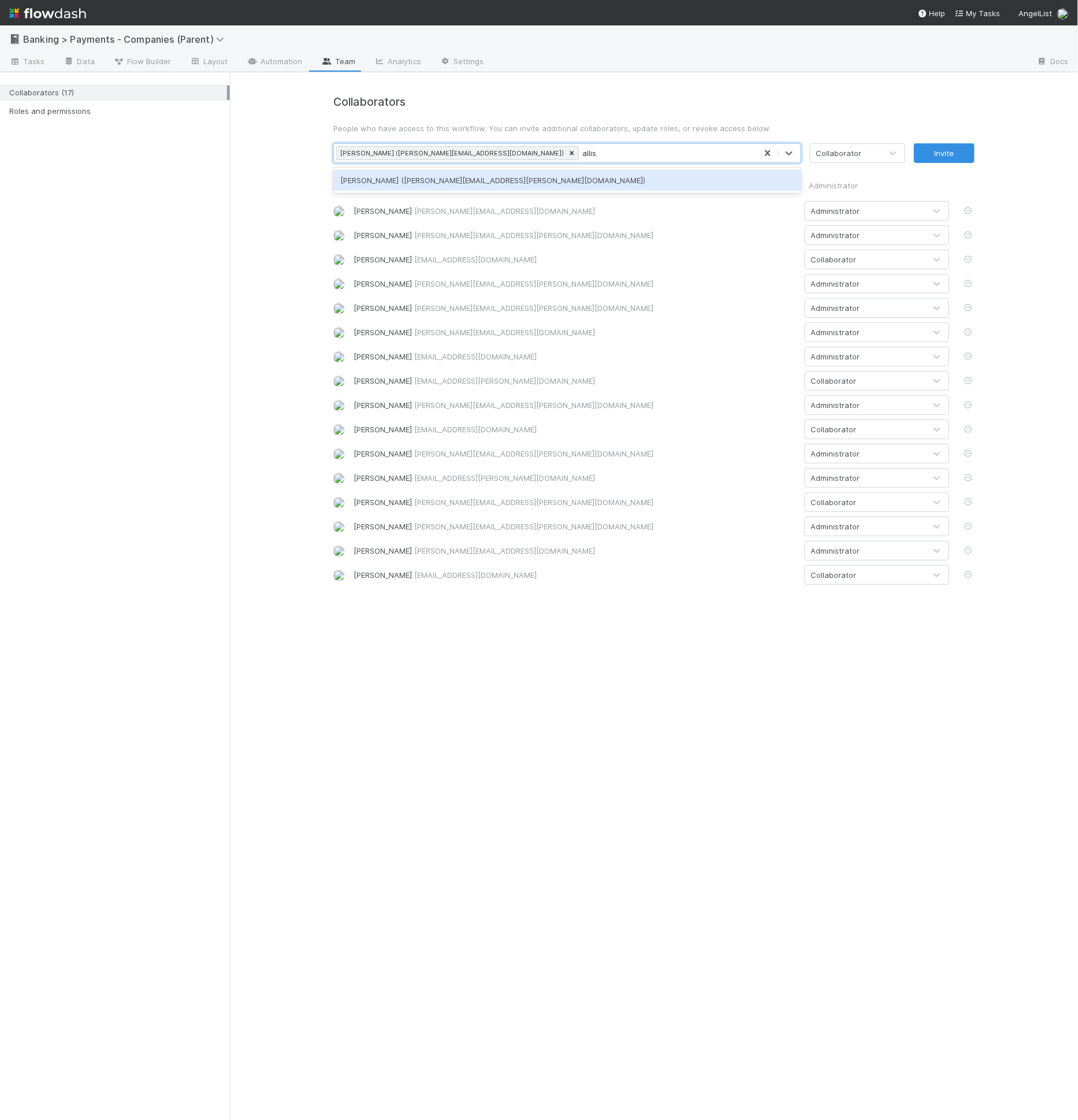
type input "[PERSON_NAME]"
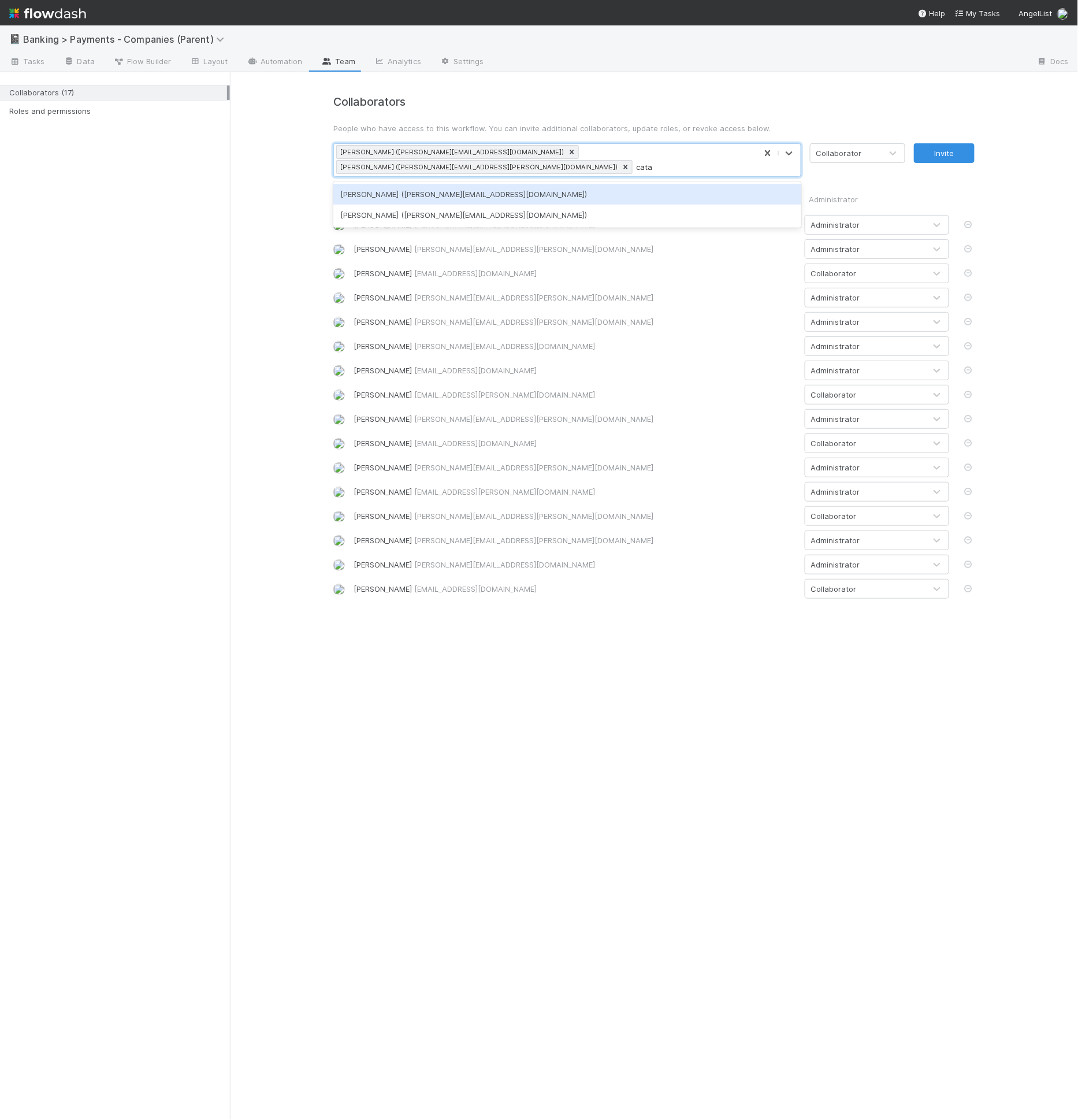
type input "catar"
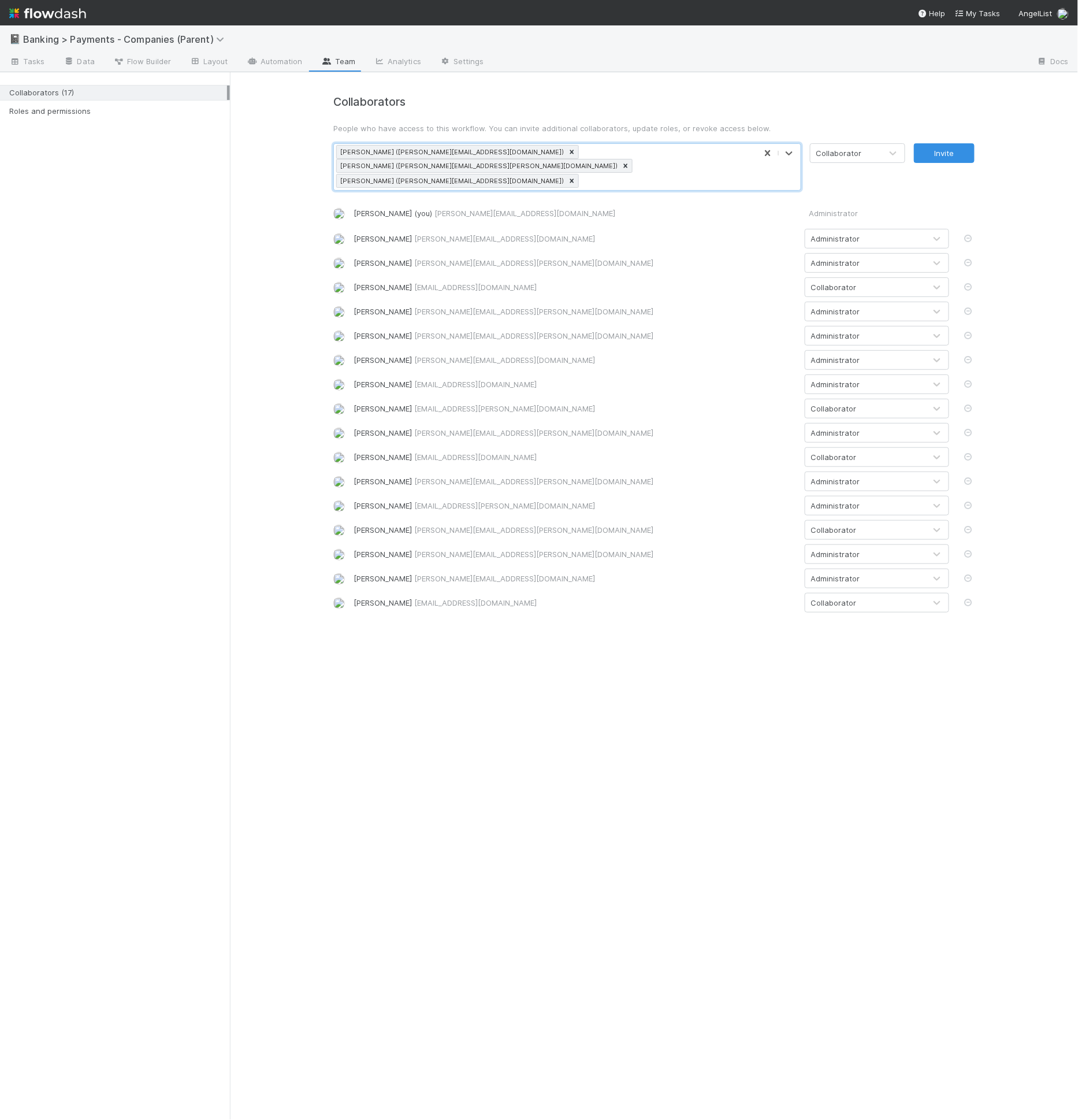
click at [869, 165] on div "Collaborator" at bounding box center [862, 167] width 104 height 47
click at [868, 161] on div "Collaborator" at bounding box center [846, 152] width 71 height 19
click at [882, 200] on div "Administrator" at bounding box center [858, 201] width 95 height 21
drag, startPoint x: 945, startPoint y: 154, endPoint x: 938, endPoint y: 164, distance: 12.2
click at [945, 154] on button "Invite" at bounding box center [944, 153] width 61 height 20
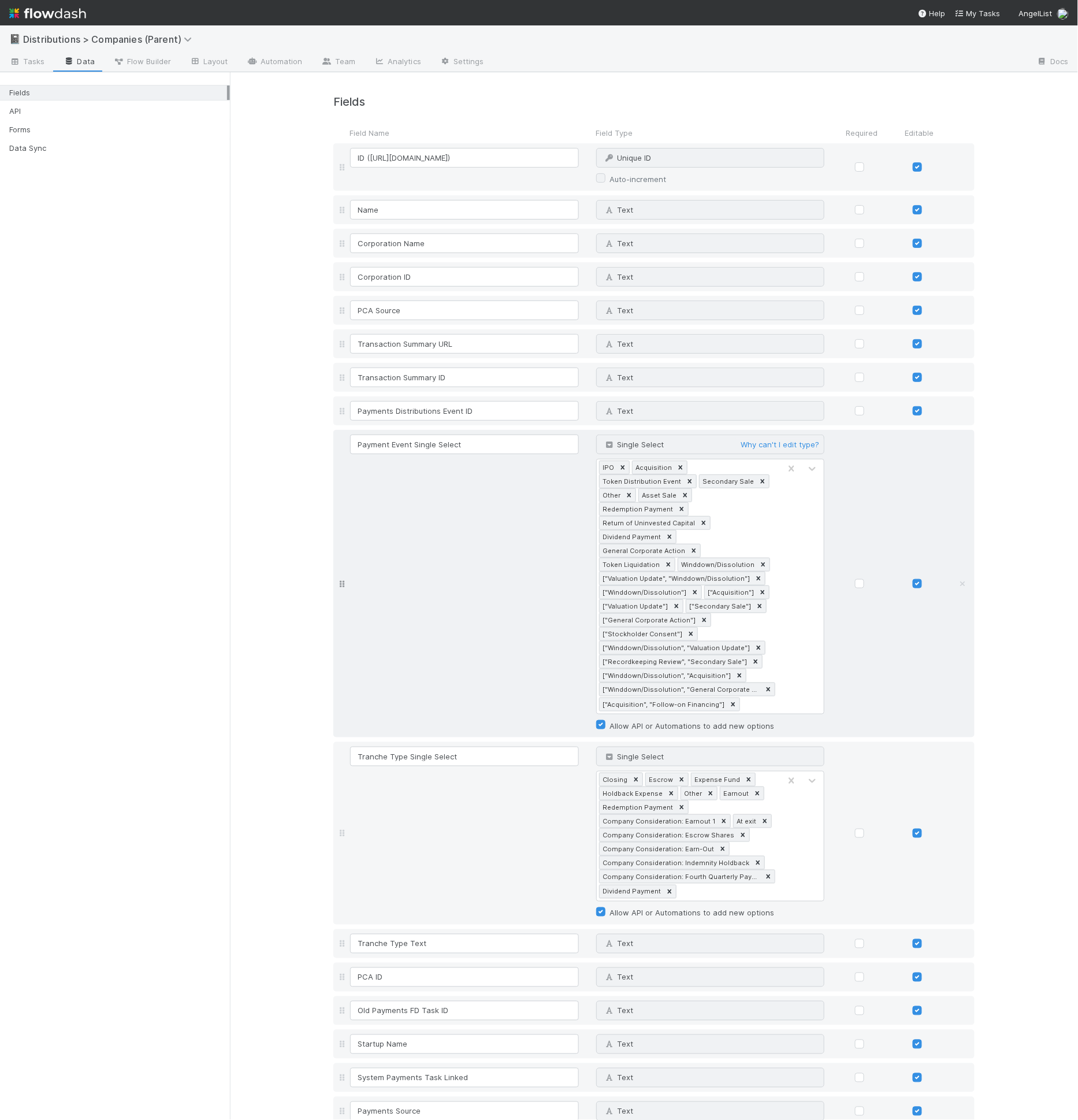
click at [437, 531] on div "Payment Event Single Select Single Select Why can't I edit type? IPO Acquisitio…" at bounding box center [664, 583] width 633 height 298
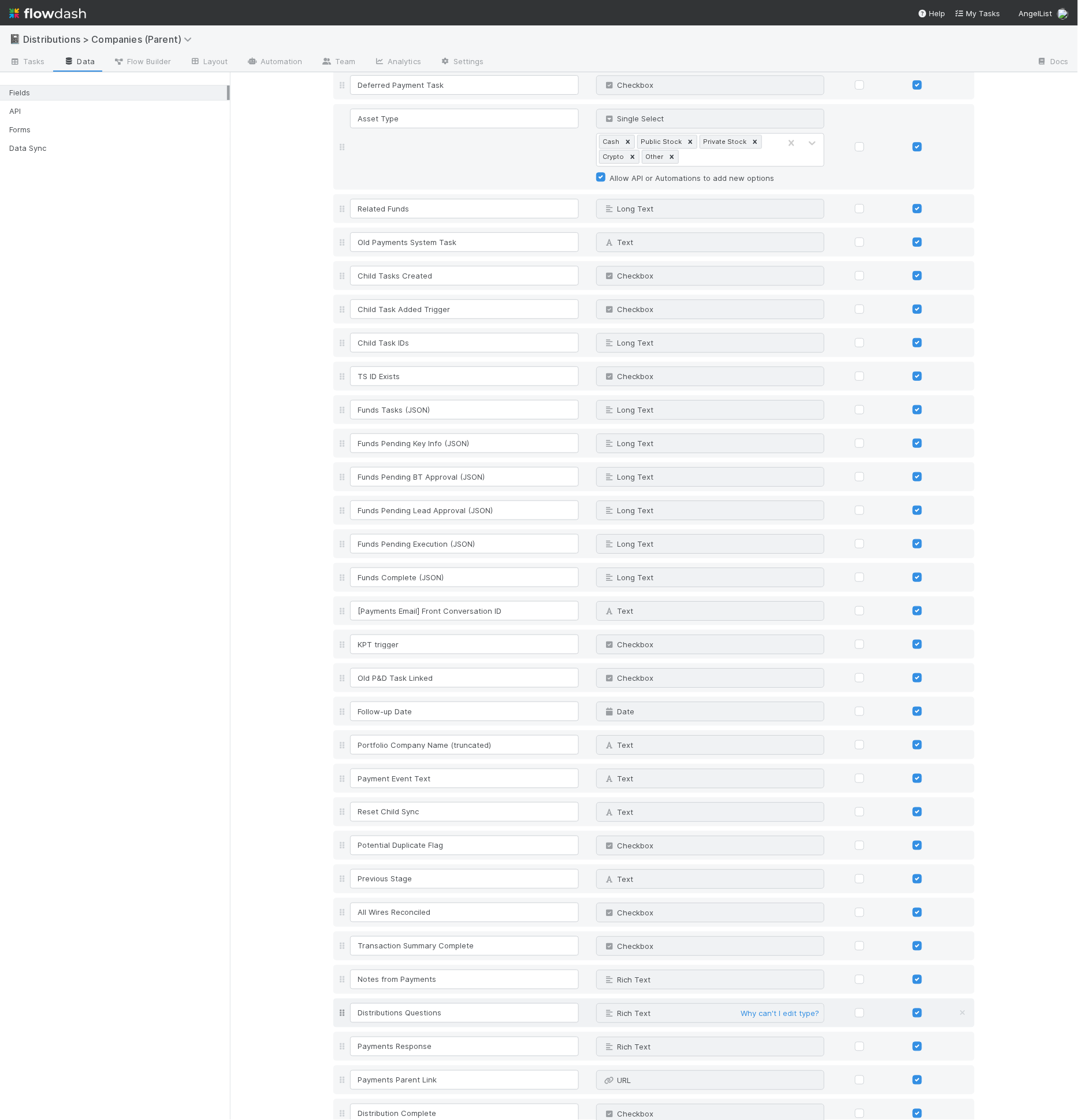
scroll to position [1287, 0]
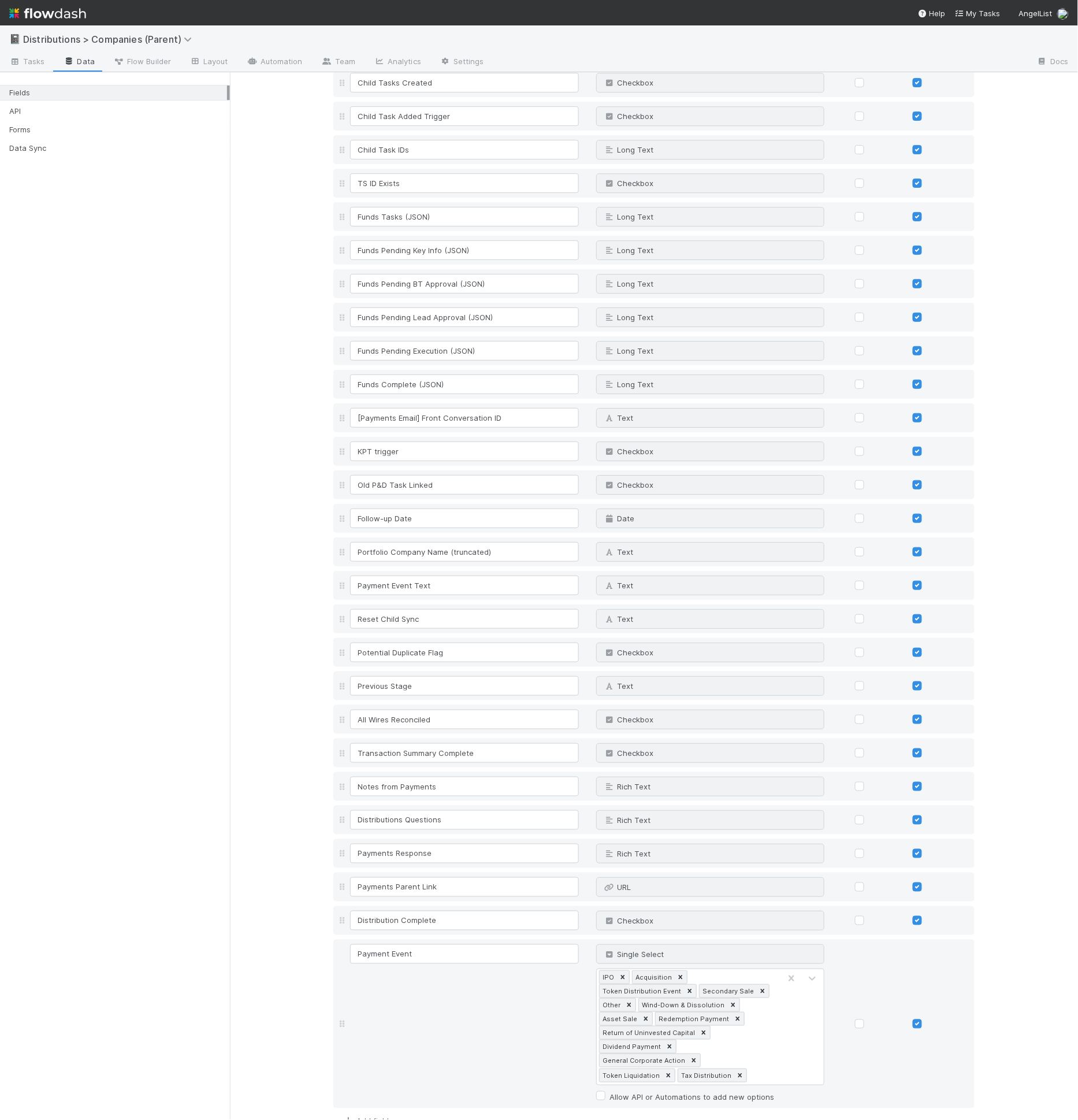
click at [344, 1117] on icon at bounding box center [348, 1121] width 12 height 7
type input "Tax Review Complete"
click at [625, 1119] on span "Text" at bounding box center [618, 1127] width 30 height 9
type input "check"
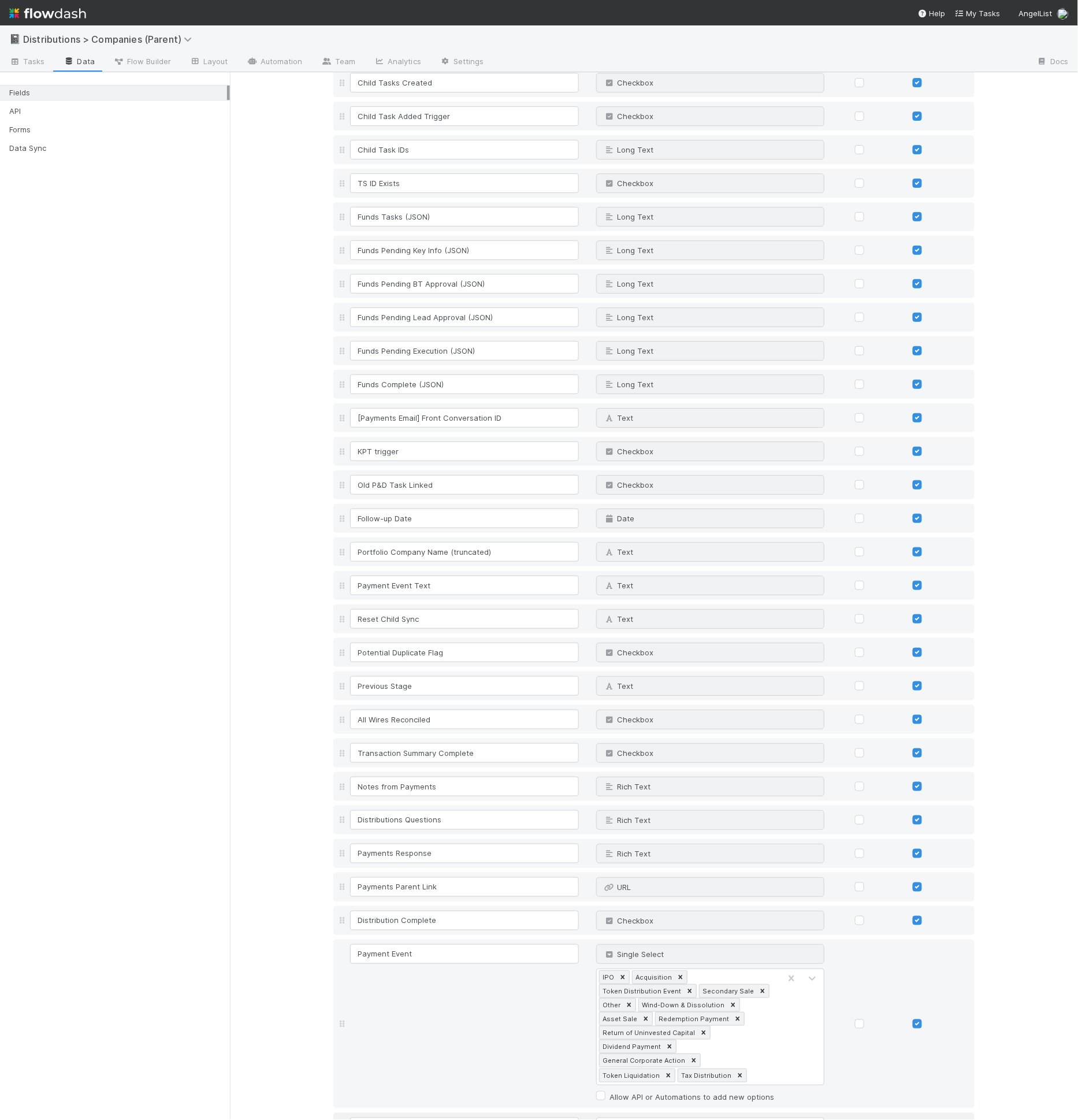
click at [959, 1119] on icon at bounding box center [963, 1128] width 12 height 7
click at [383, 1116] on link "Add field" at bounding box center [366, 1121] width 46 height 9
click at [399, 1117] on input at bounding box center [465, 1127] width 229 height 20
click at [358, 1117] on input "DIstributions 1 Assignee" at bounding box center [465, 1127] width 229 height 20
type input "Distributions 1 Assignee"
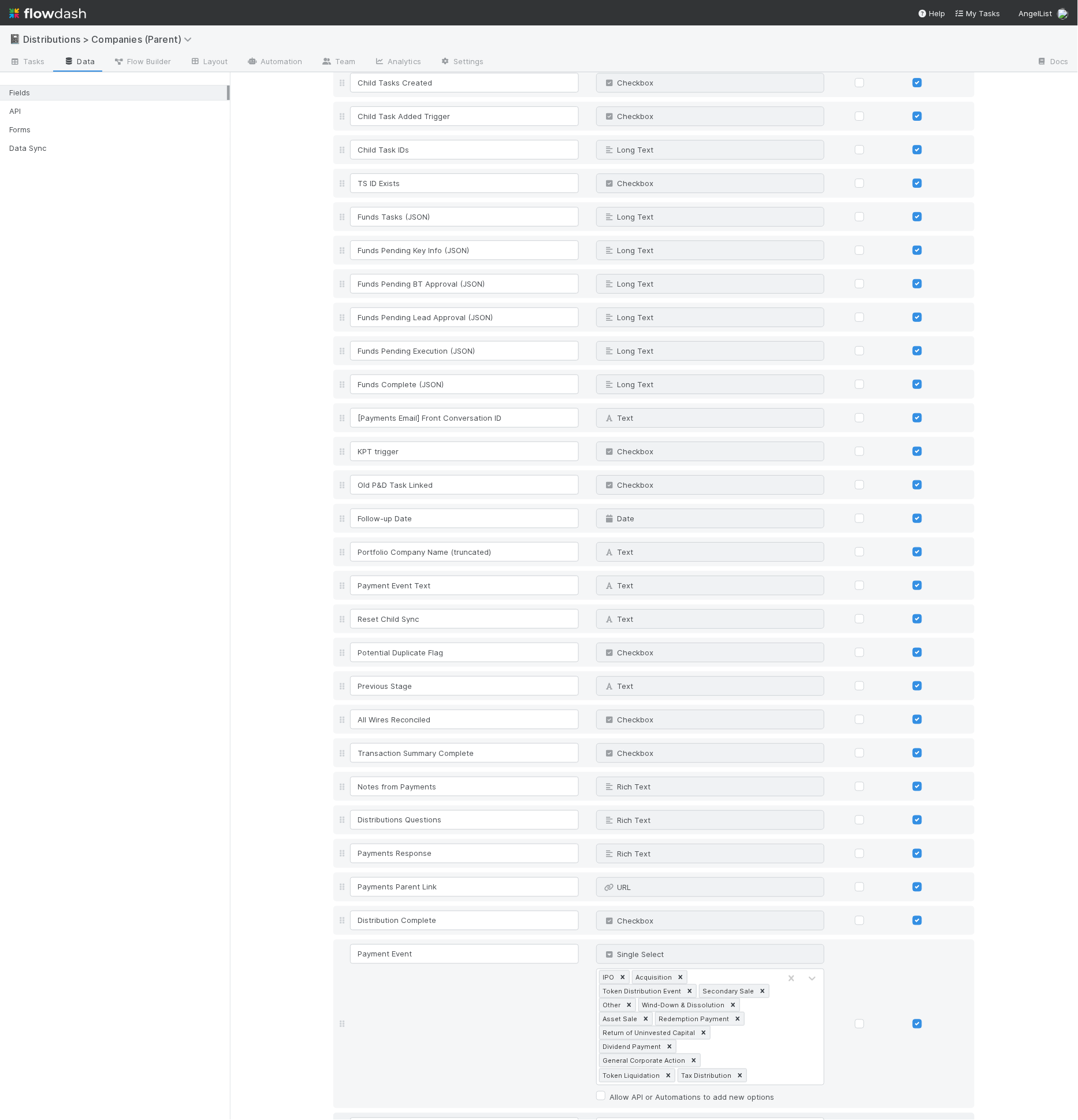
click at [612, 1118] on div "Text" at bounding box center [698, 1127] width 204 height 19
type input "per"
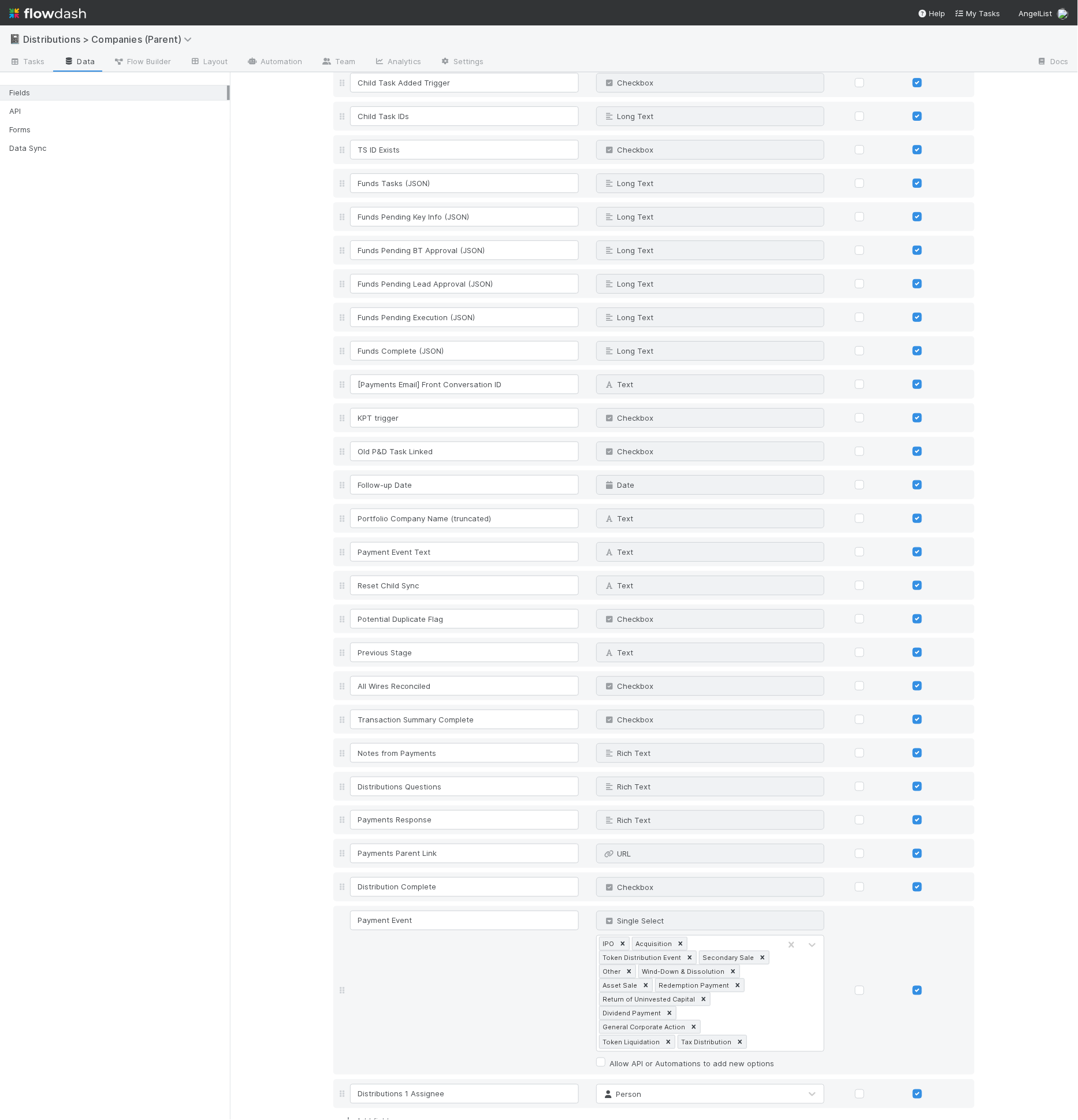
click at [364, 1116] on link "Add field" at bounding box center [366, 1121] width 46 height 9
click at [381, 1117] on input at bounding box center [465, 1127] width 229 height 20
type input "Distributions 2 Assignee"
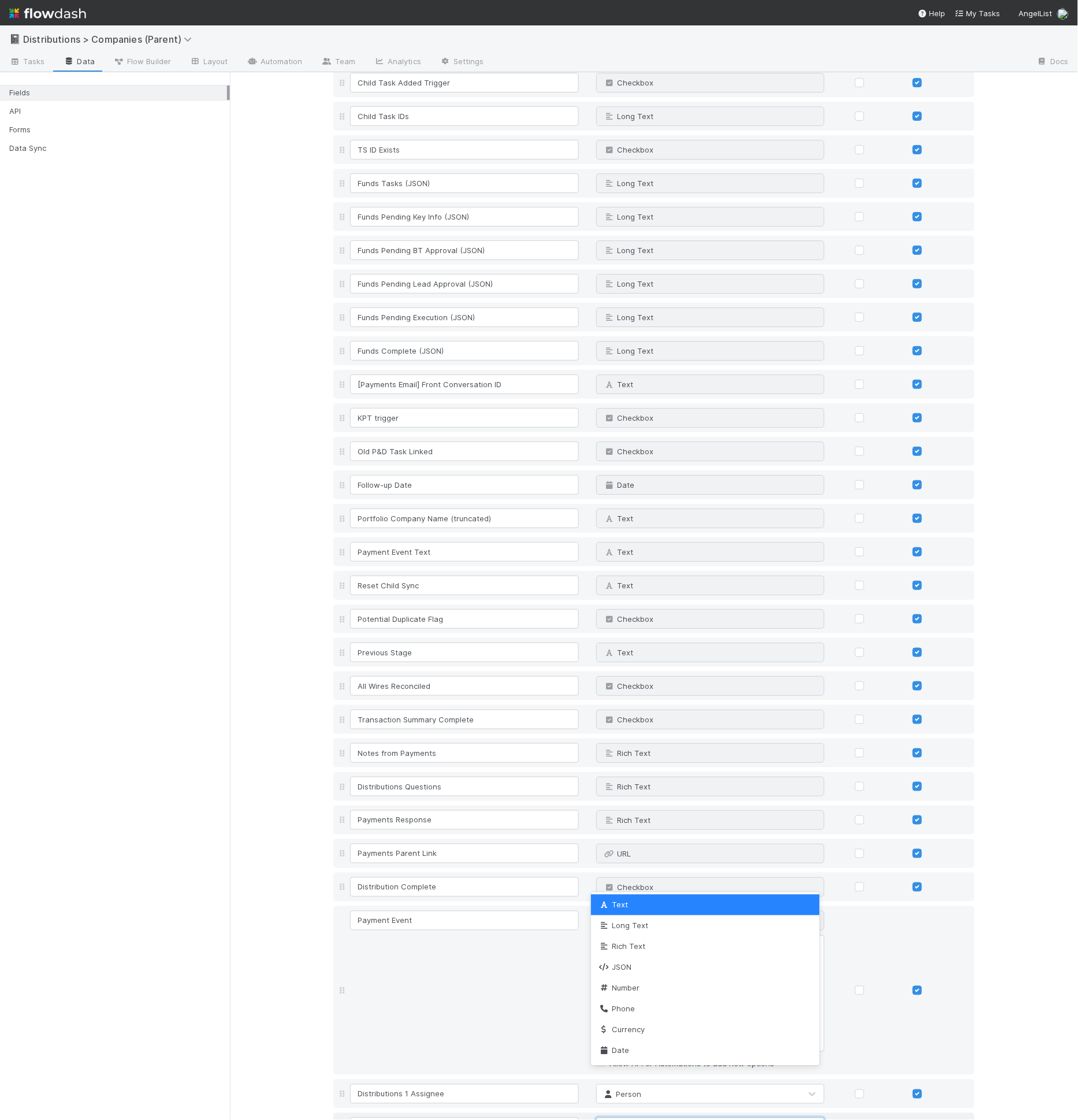
click at [661, 1118] on div "Text" at bounding box center [698, 1127] width 204 height 19
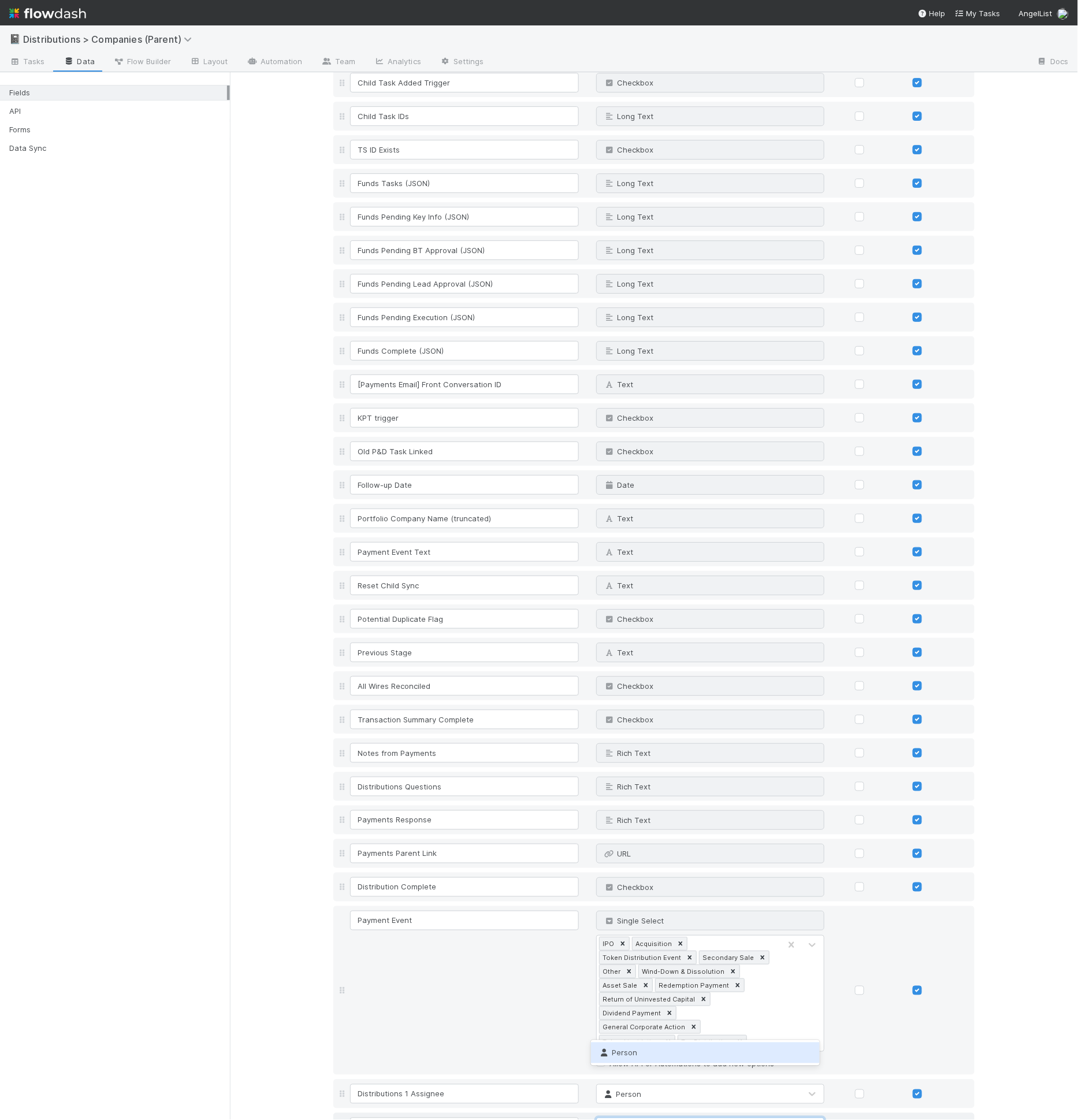
type input "person"
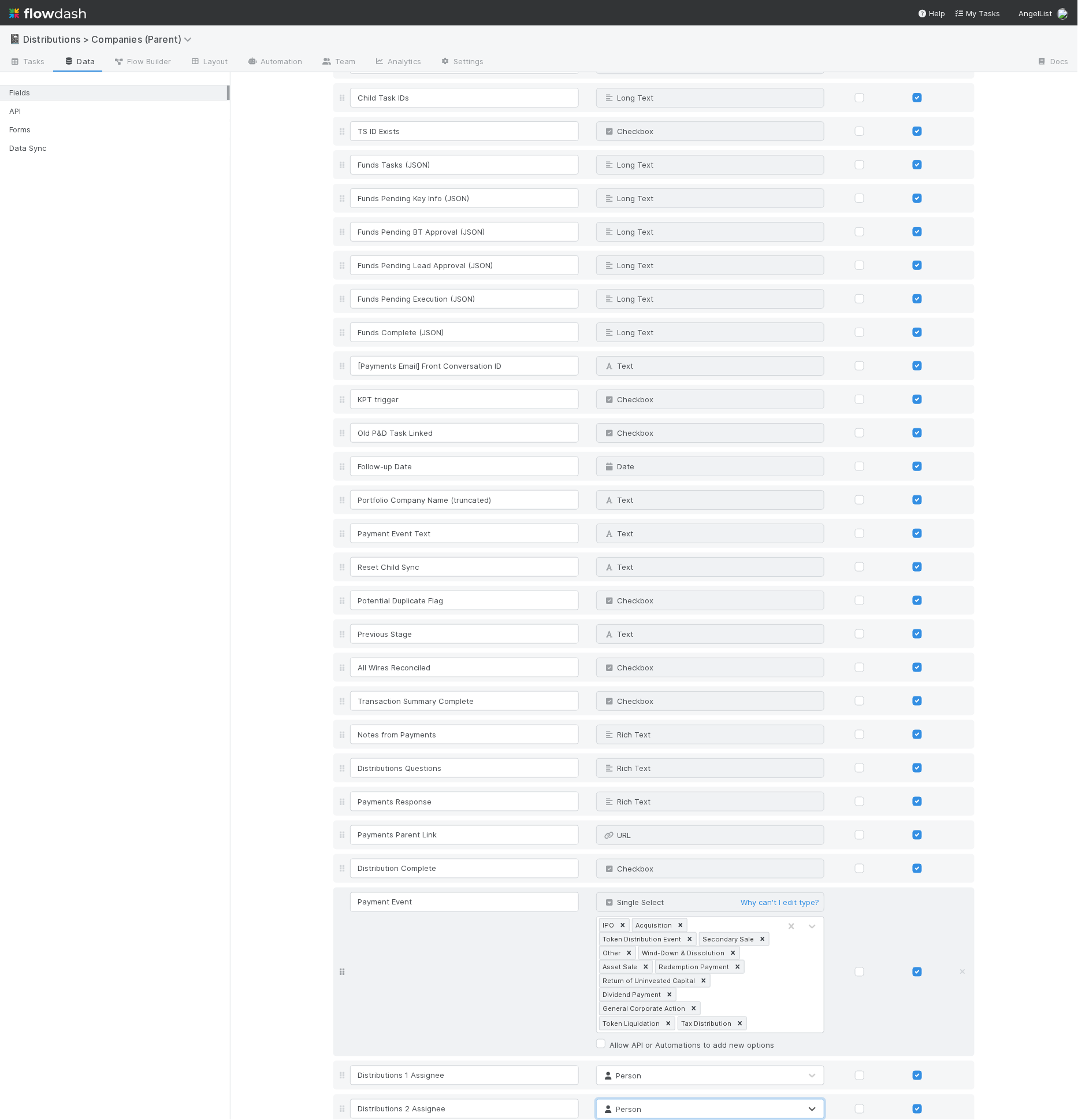
scroll to position [1354, 0]
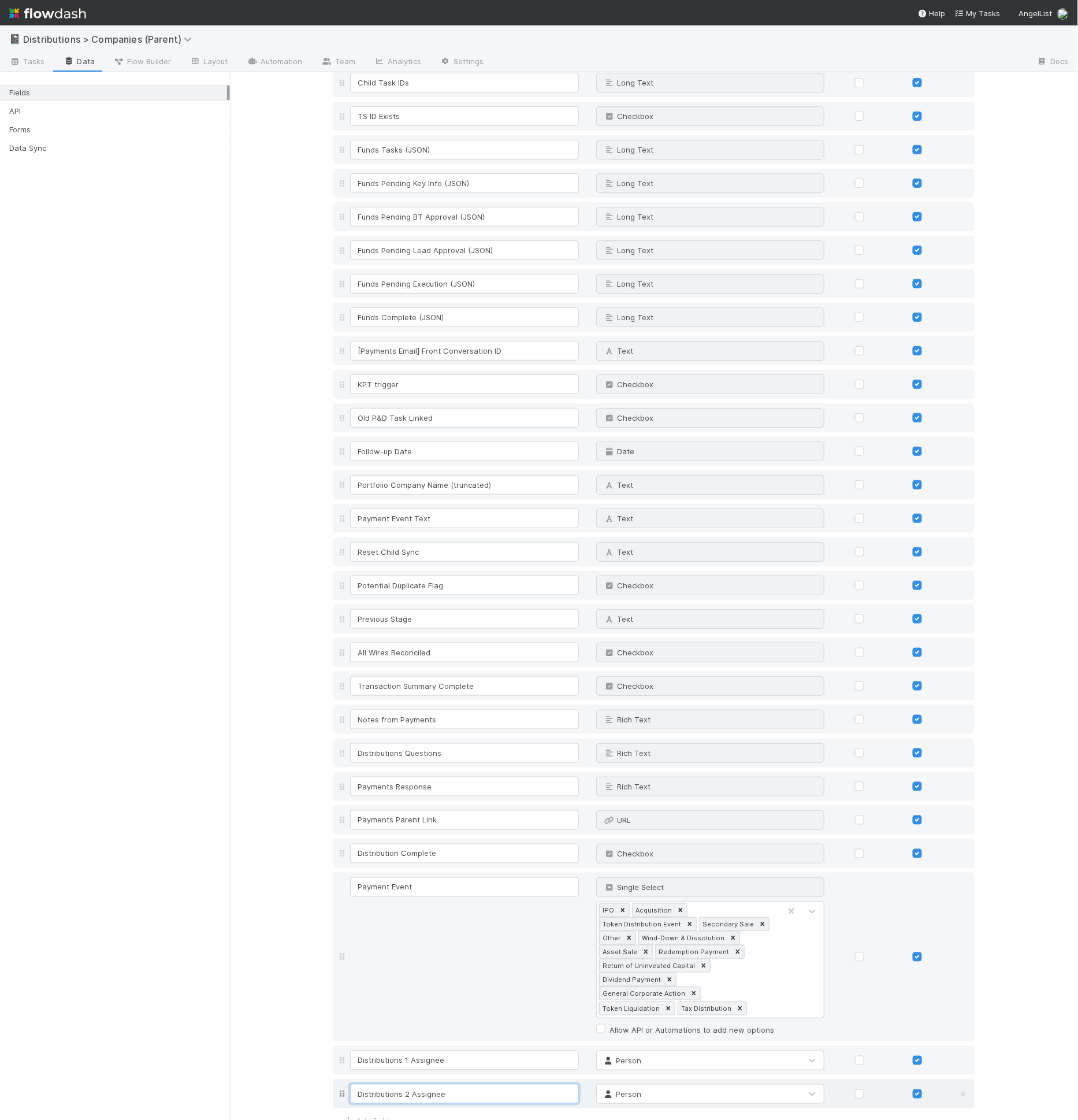
click at [407, 1084] on input "Distributions 2 Assignee" at bounding box center [465, 1094] width 229 height 20
click at [405, 1050] on input "Distributions 1 Assignee" at bounding box center [465, 1060] width 229 height 20
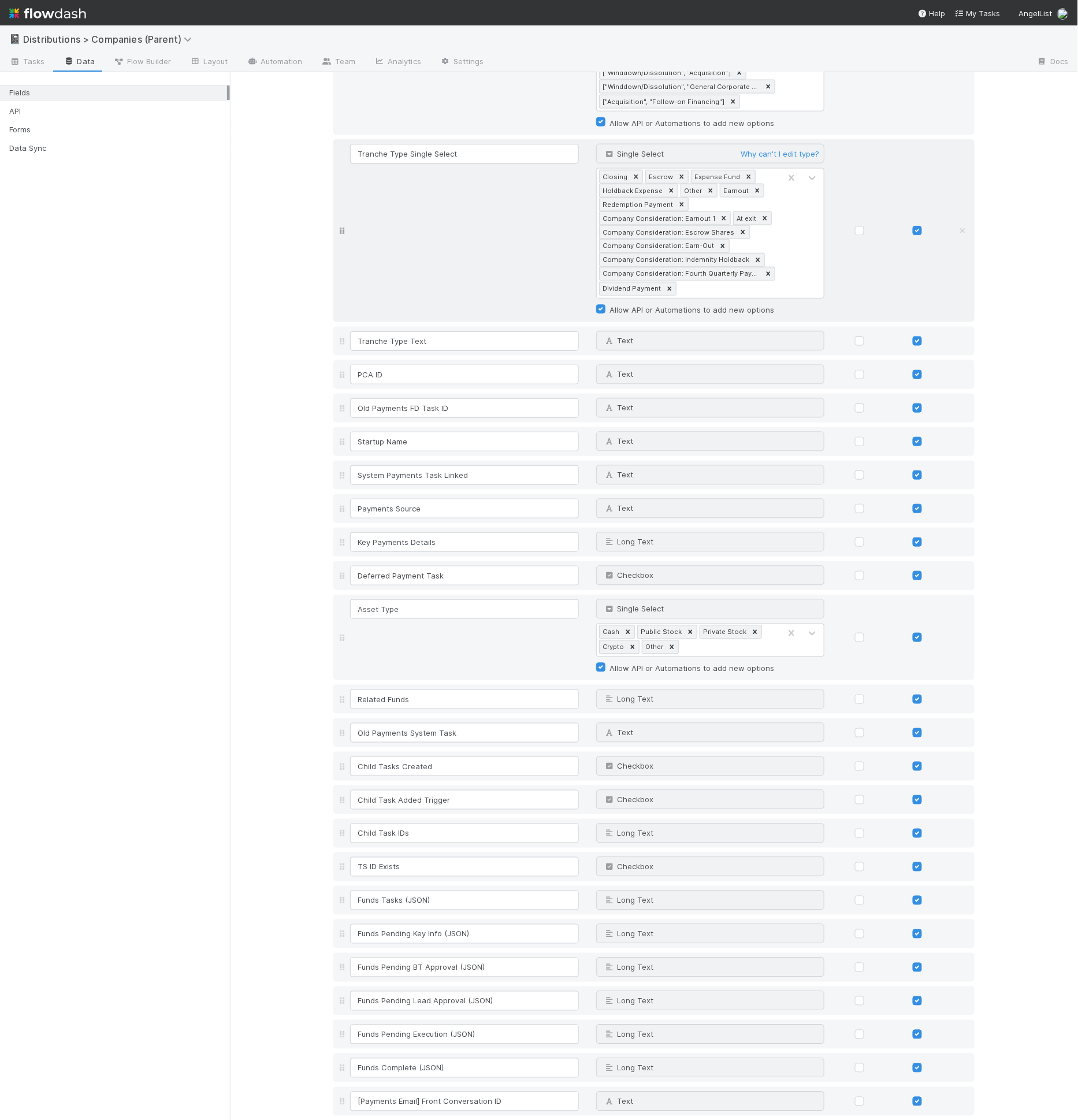
scroll to position [0, 0]
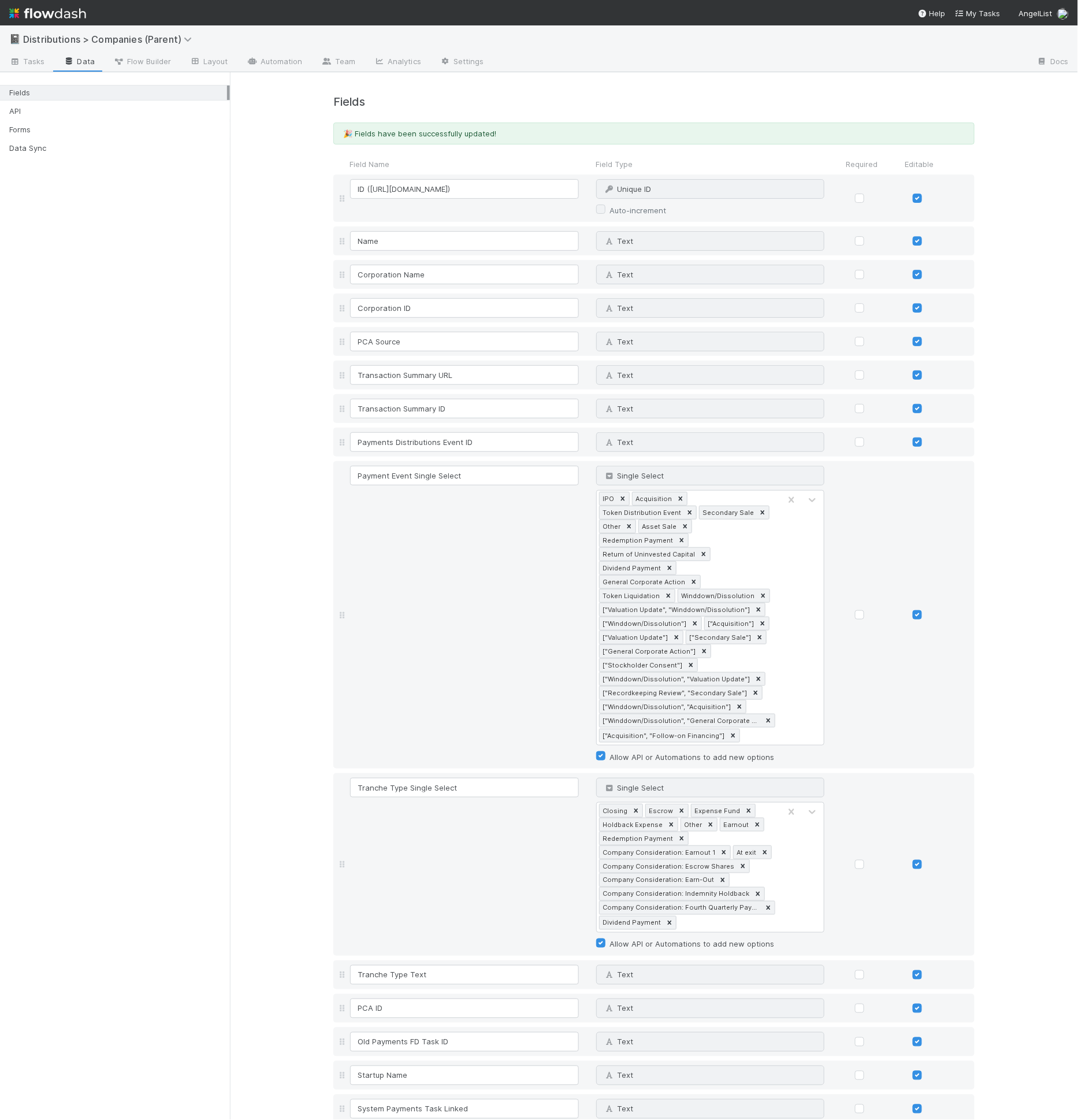
click at [233, 54] on link "Layout" at bounding box center [209, 62] width 57 height 19
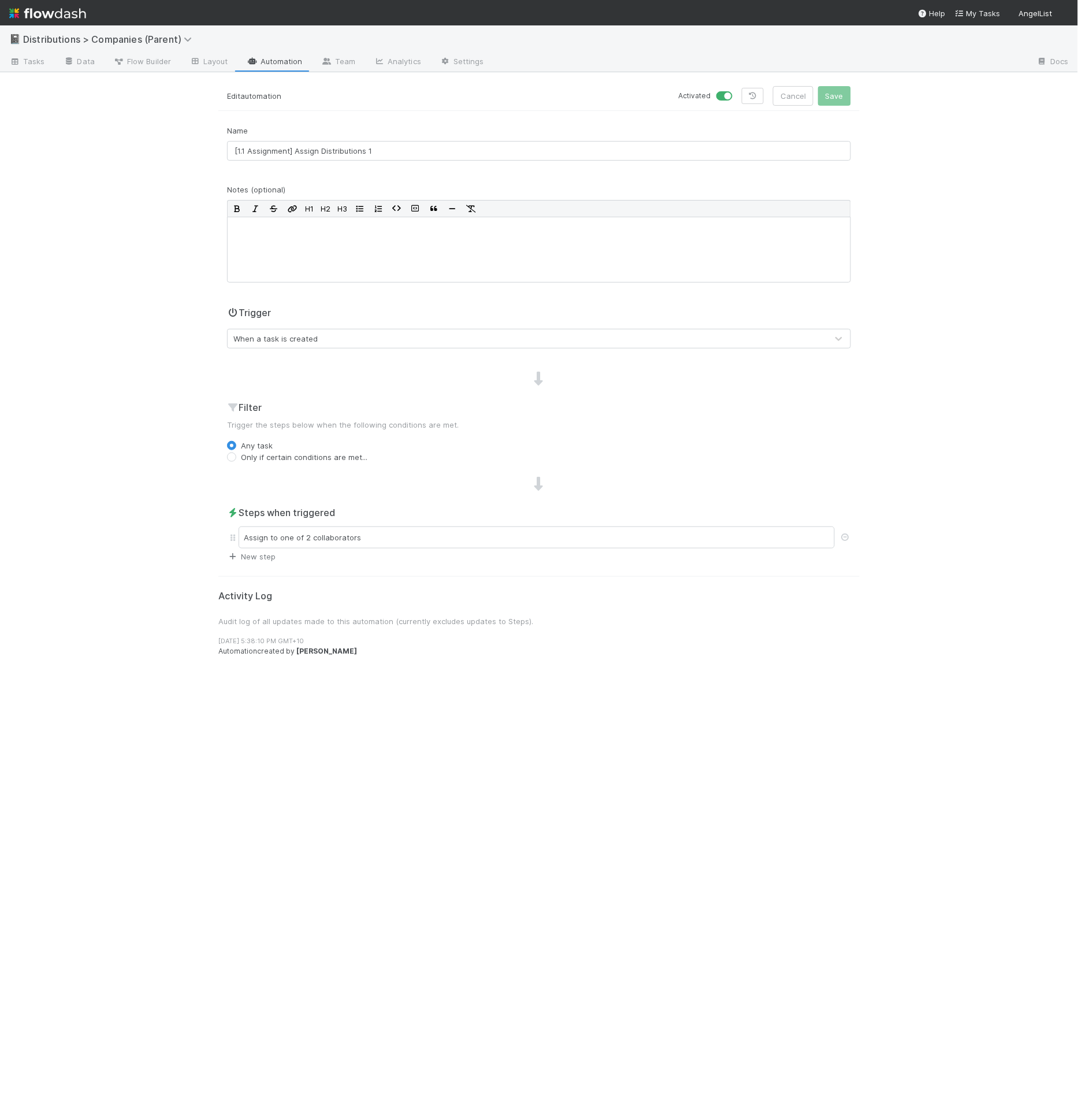
click at [237, 558] on icon at bounding box center [233, 556] width 12 height 7
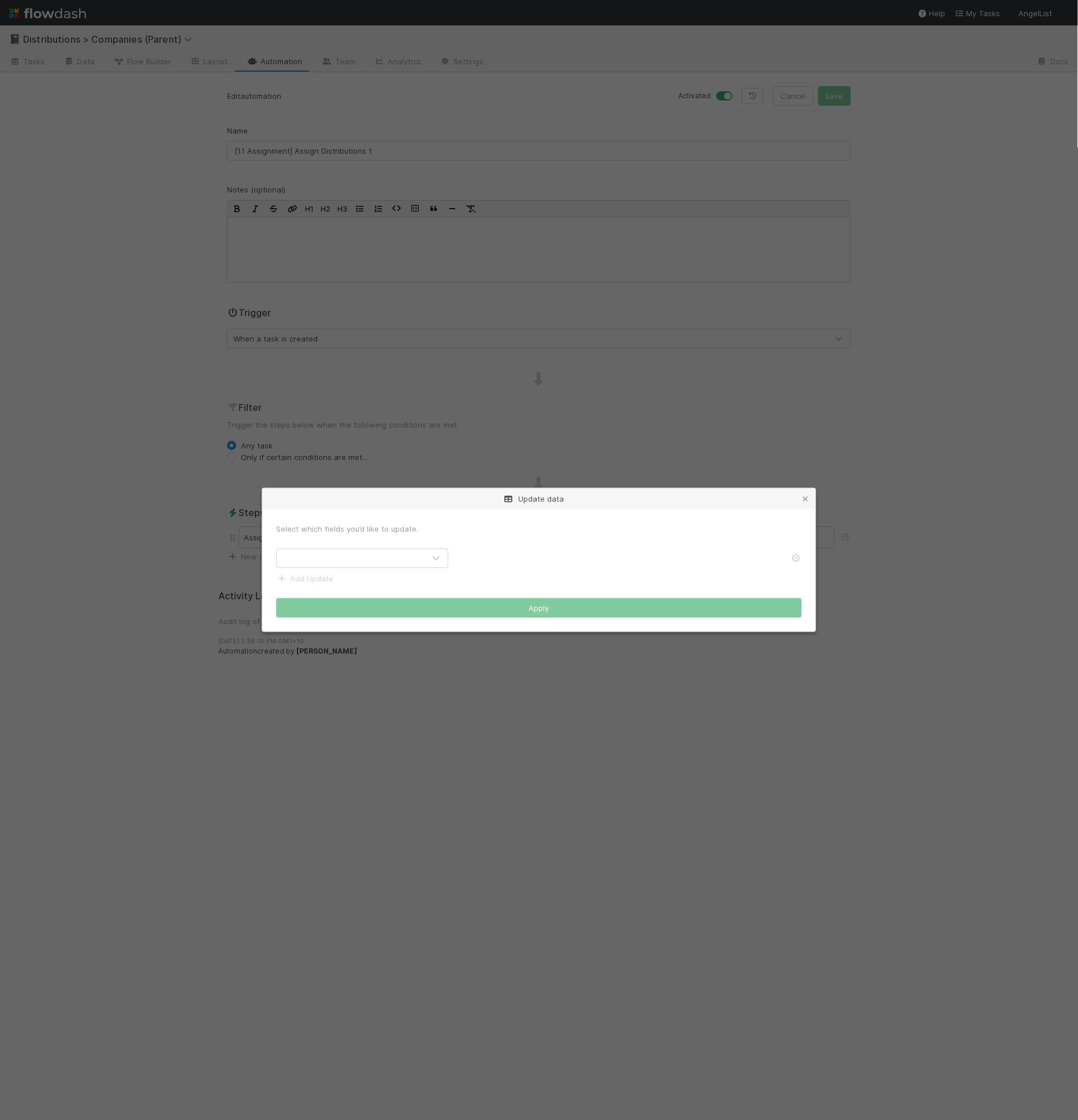
click at [303, 545] on form "Select which fields you’d like to update. Add Update Apply" at bounding box center [539, 571] width 526 height 95
click at [313, 559] on div at bounding box center [350, 558] width 148 height 19
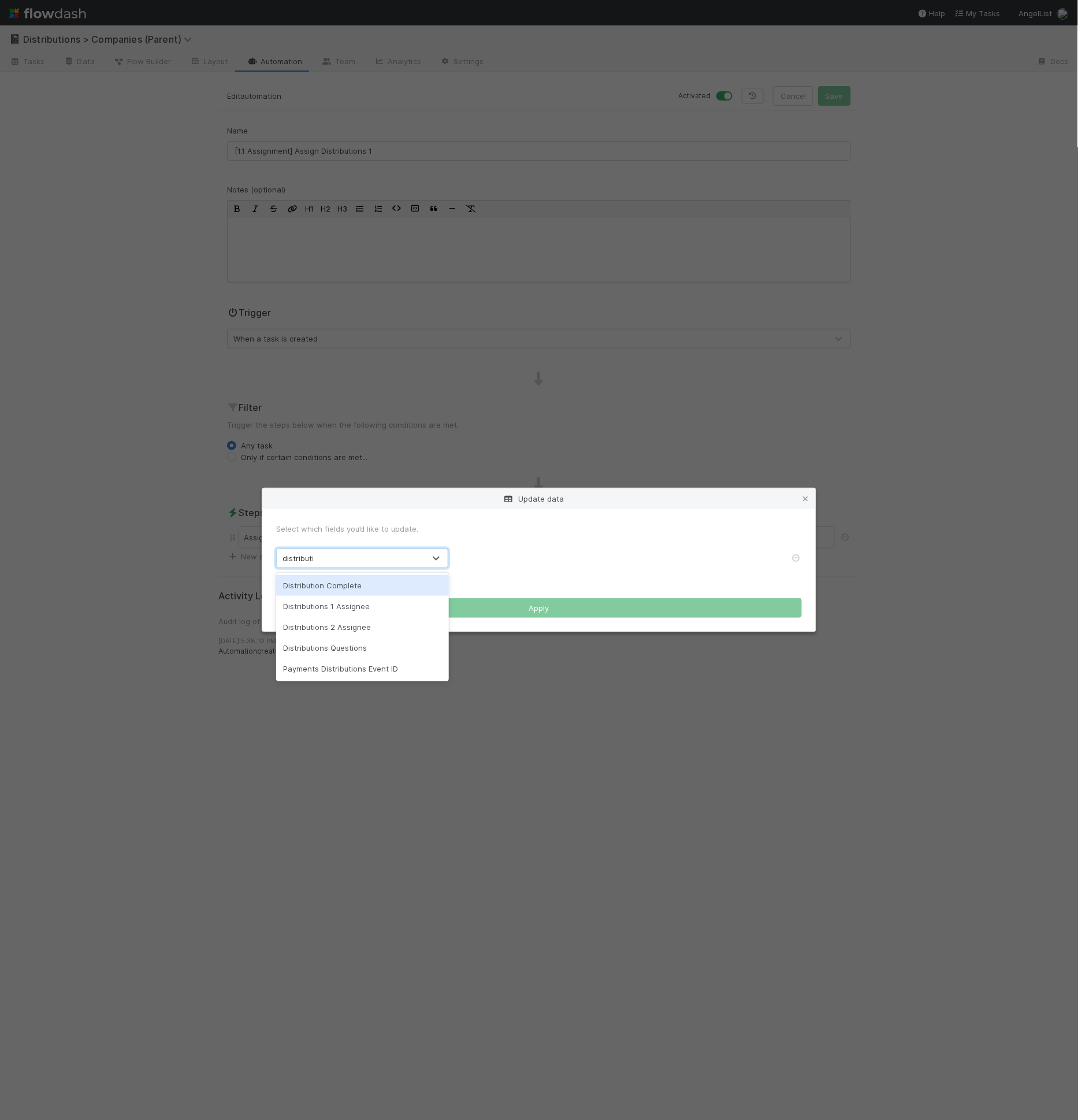
type input "distribution"
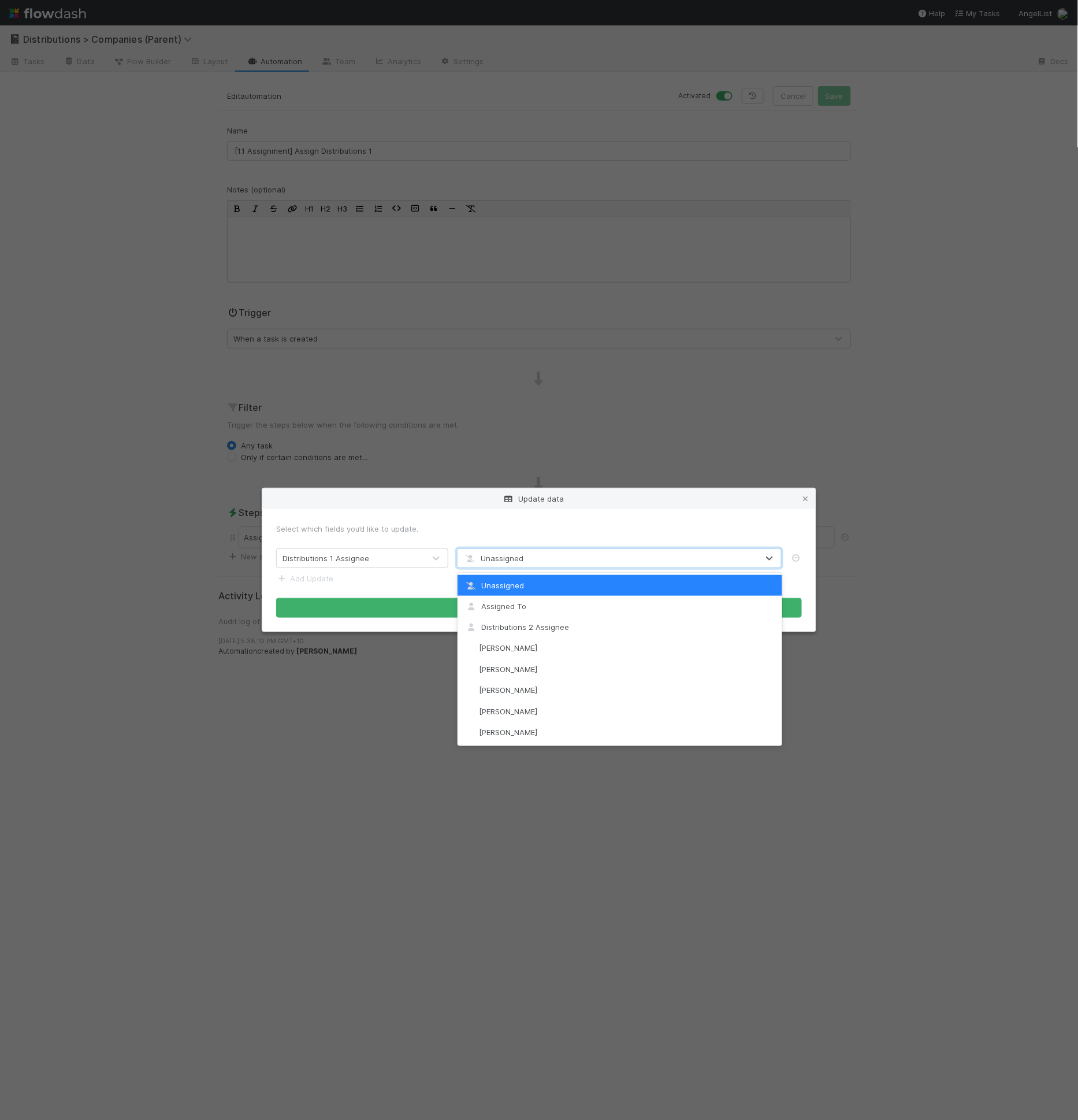
click at [526, 557] on div "Unassigned" at bounding box center [607, 558] width 300 height 19
click at [513, 600] on div "Assigned To" at bounding box center [620, 605] width 325 height 21
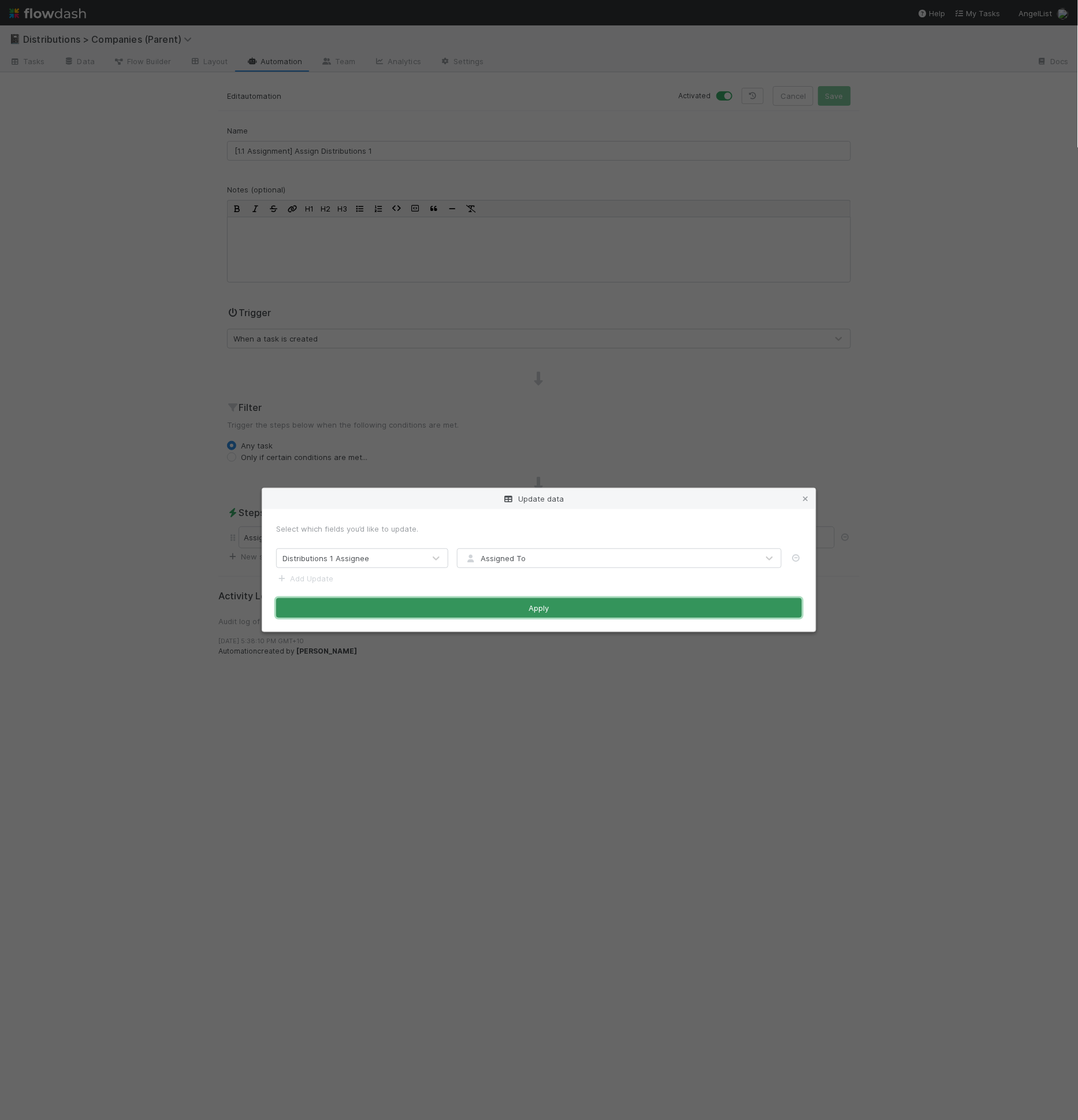
click at [470, 601] on button "Apply" at bounding box center [539, 608] width 526 height 20
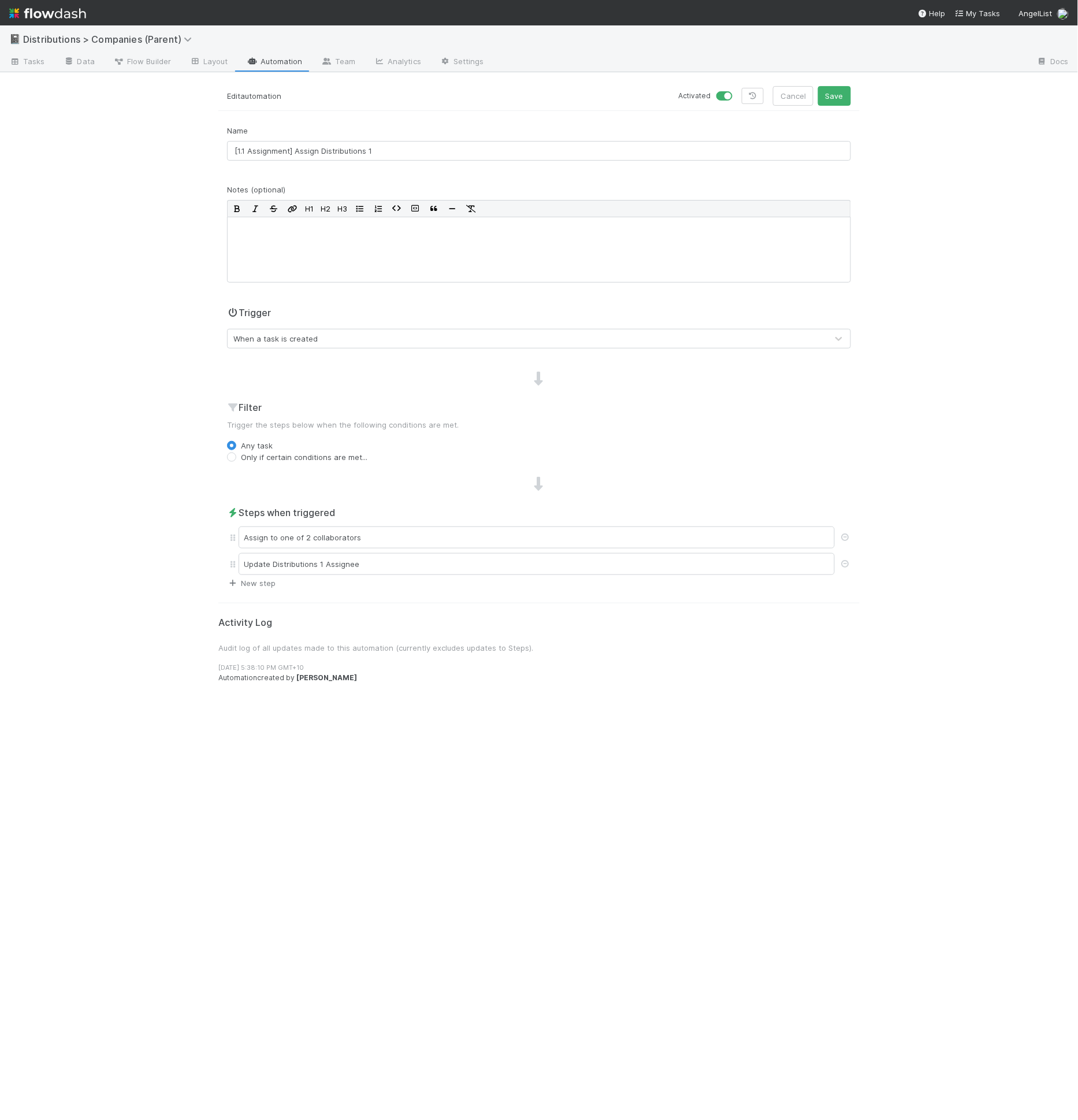
click at [260, 582] on link "New step" at bounding box center [251, 583] width 48 height 9
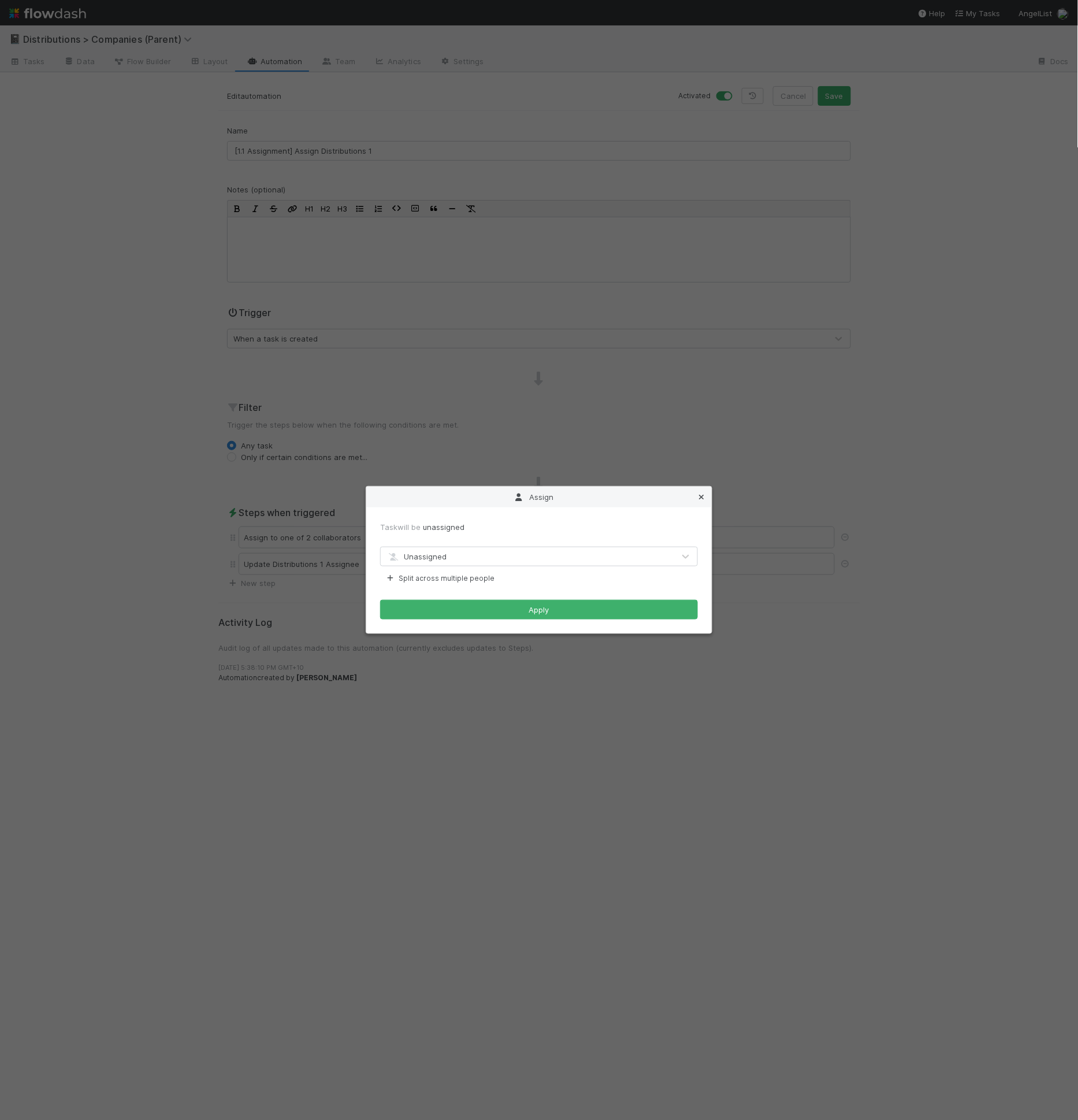
click at [704, 498] on icon at bounding box center [701, 497] width 12 height 7
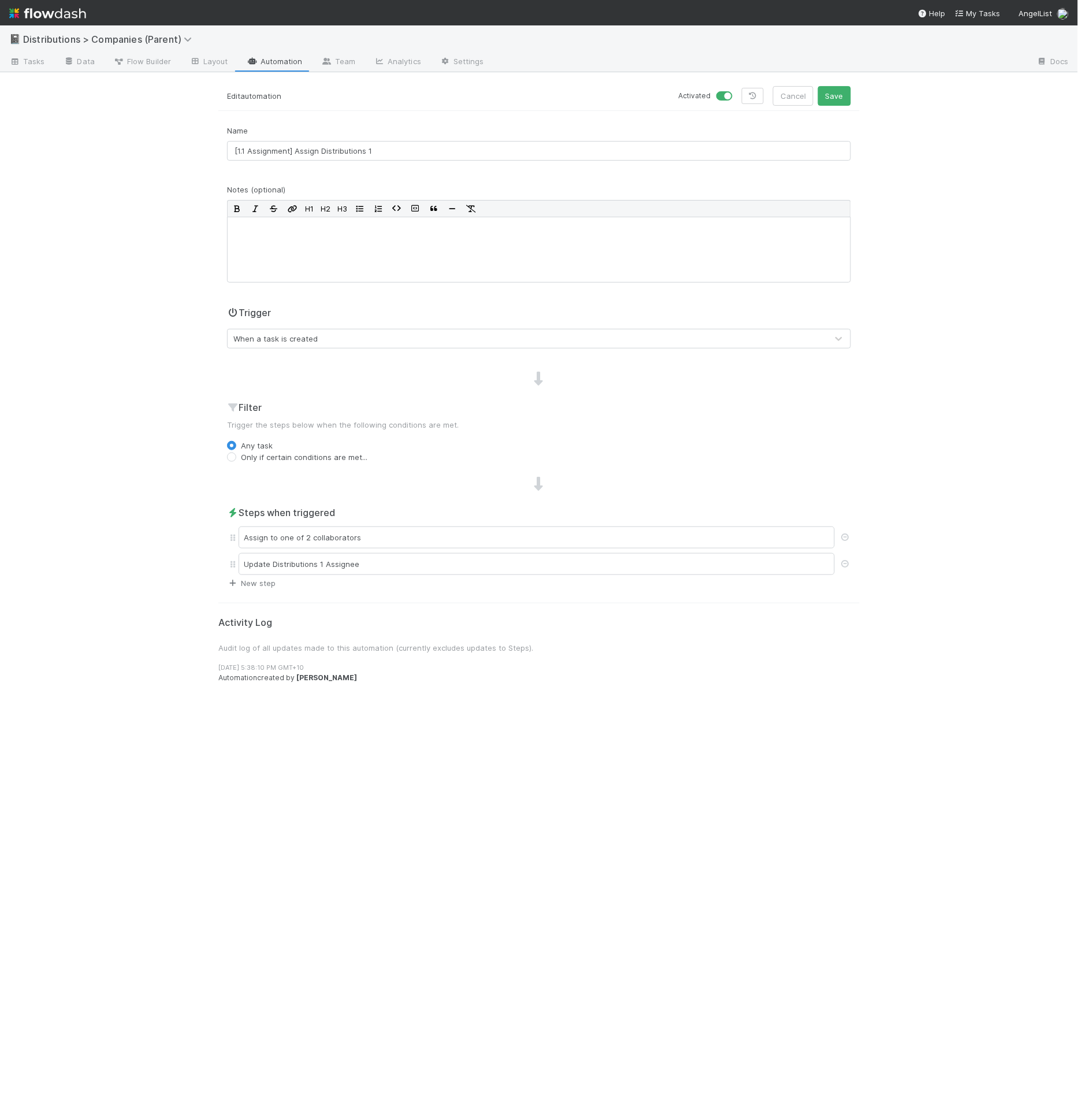
click at [246, 581] on link "New step" at bounding box center [251, 583] width 48 height 9
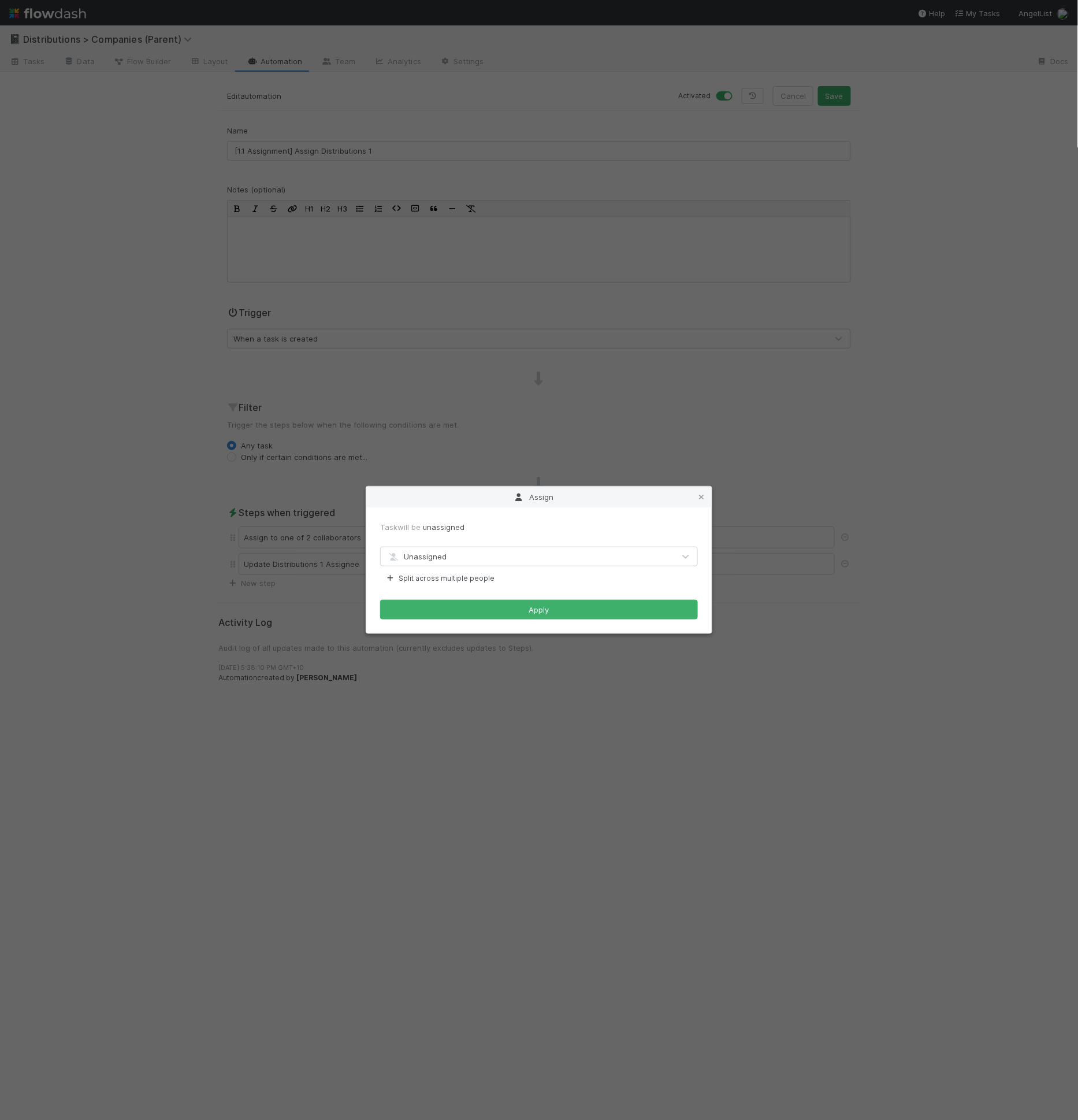
click at [433, 564] on div "Unassigned" at bounding box center [527, 556] width 293 height 19
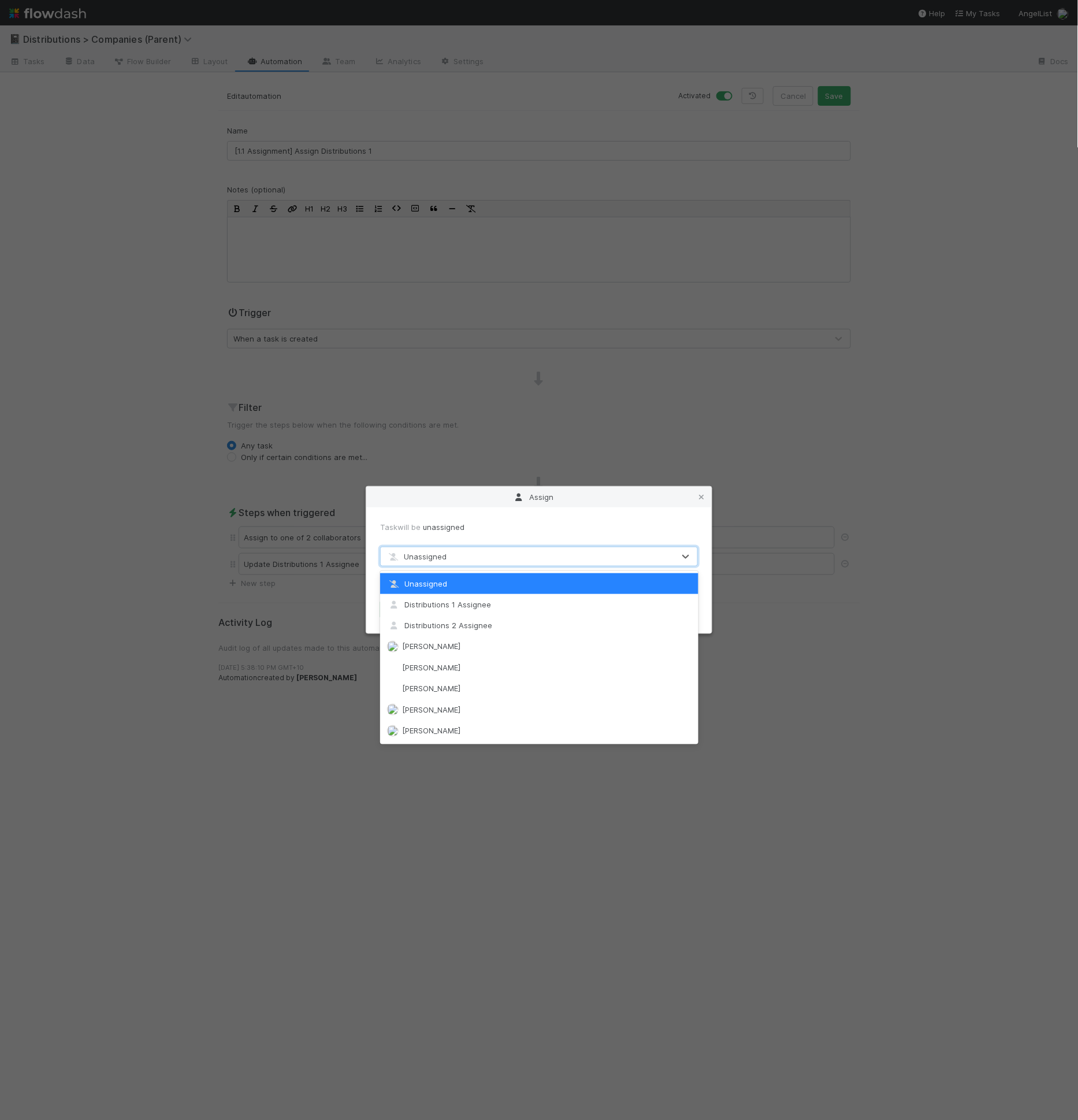
click at [441, 536] on form "Task will be unassigned option Unassigned focused, 1 of 20. 20 results availabl…" at bounding box center [539, 571] width 317 height 98
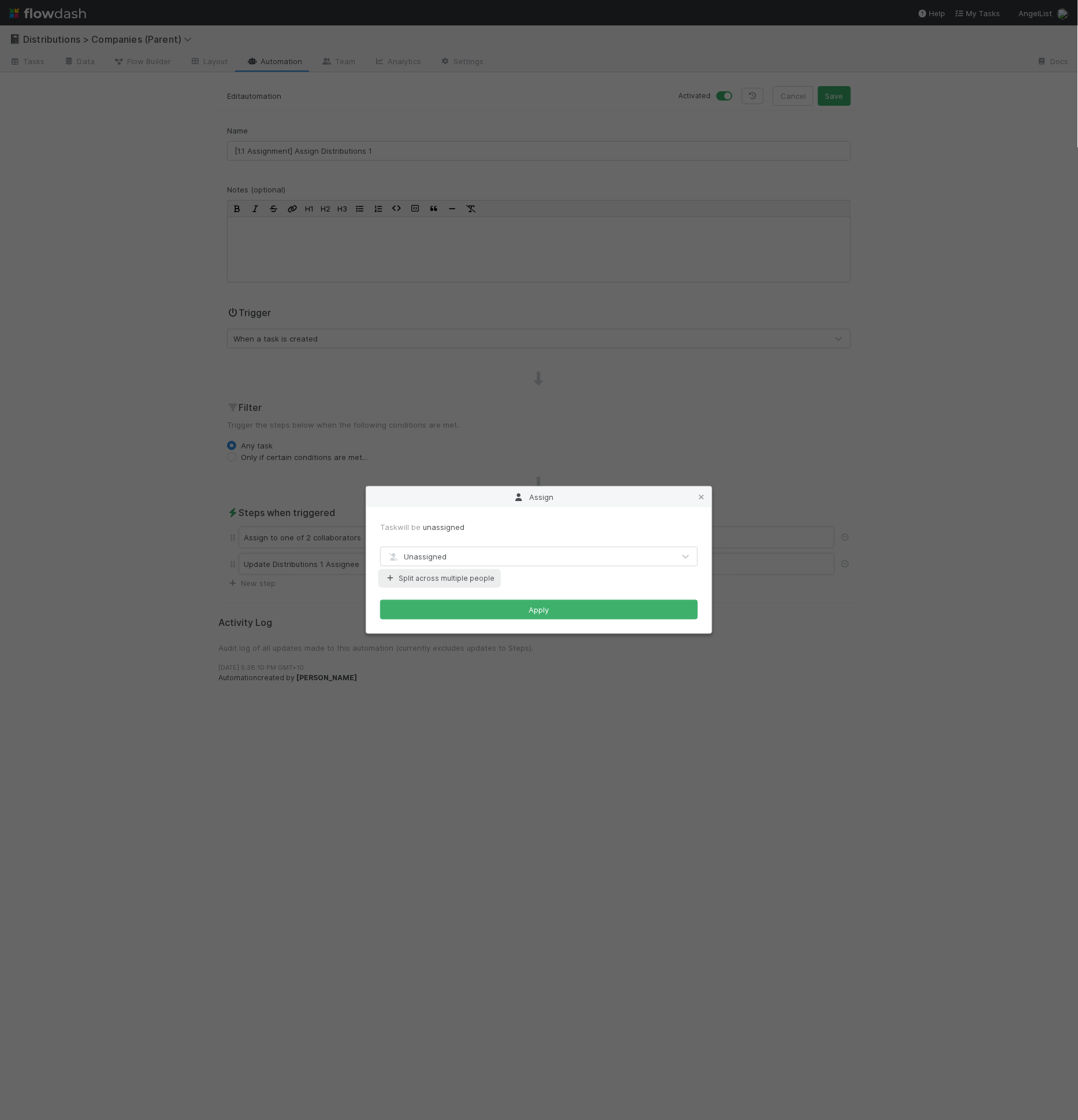
click at [429, 578] on button "Split across multiple people" at bounding box center [440, 578] width 119 height 15
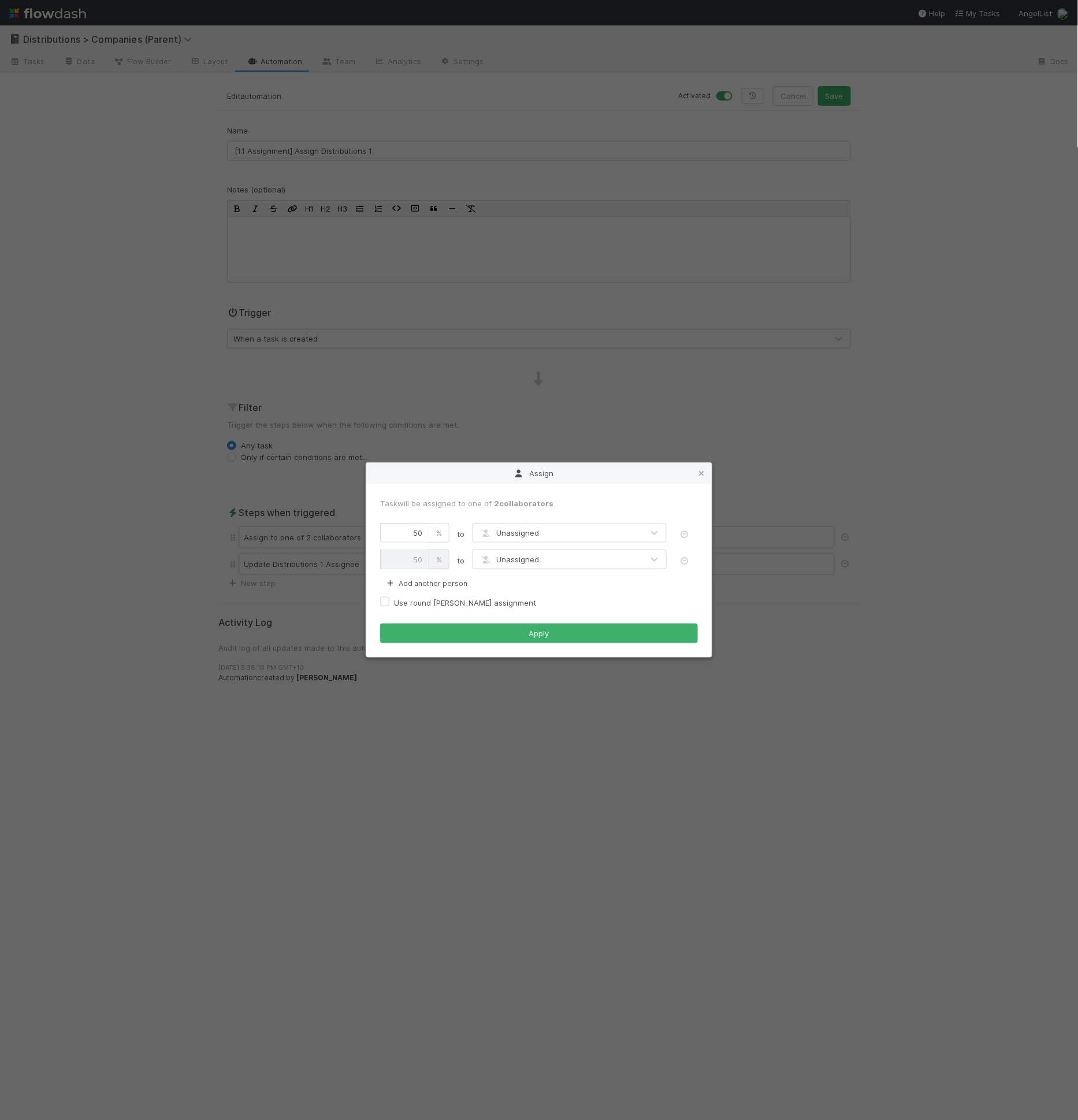
click at [520, 533] on span "Unassigned" at bounding box center [508, 532] width 60 height 9
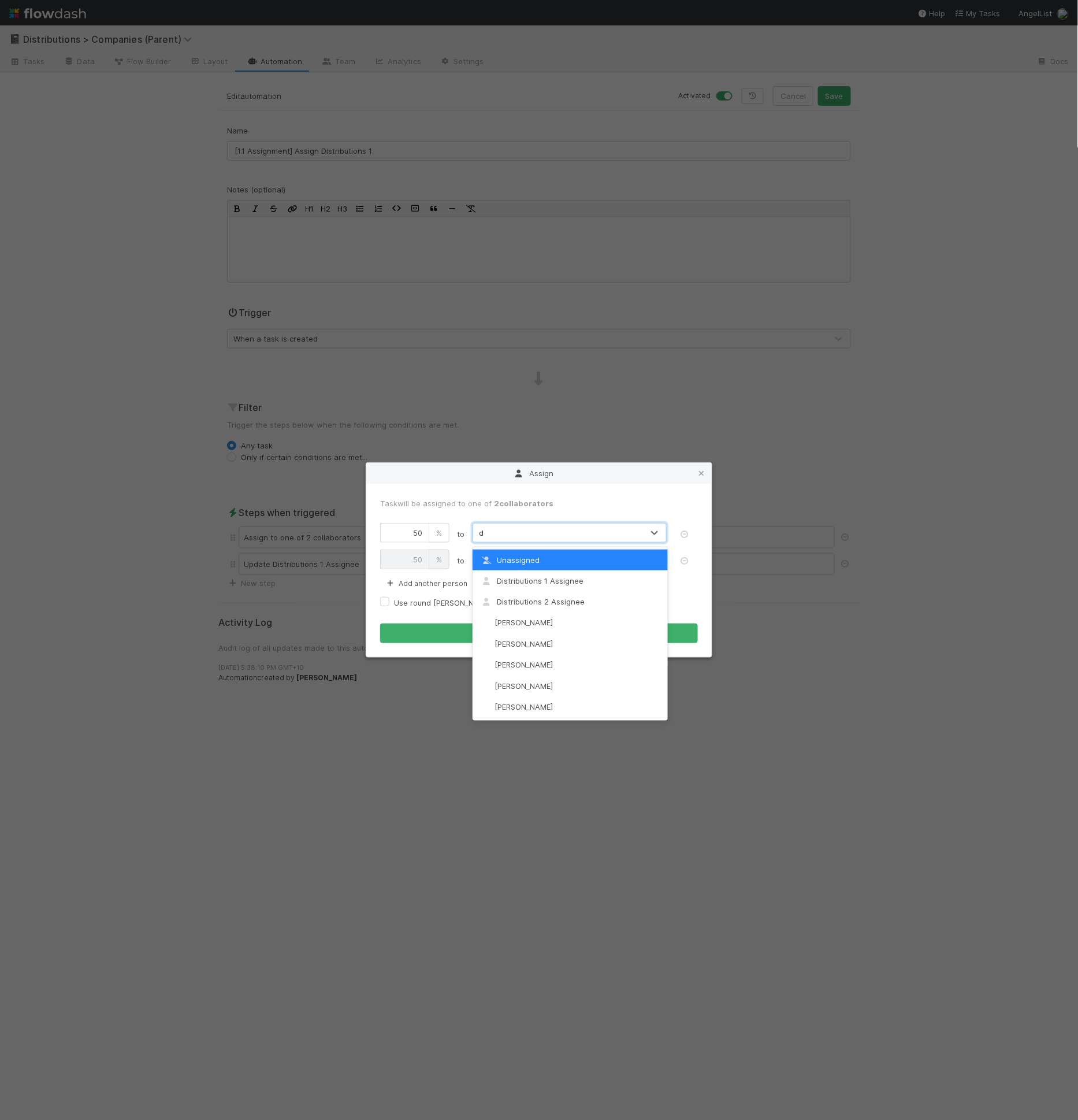
type input "da"
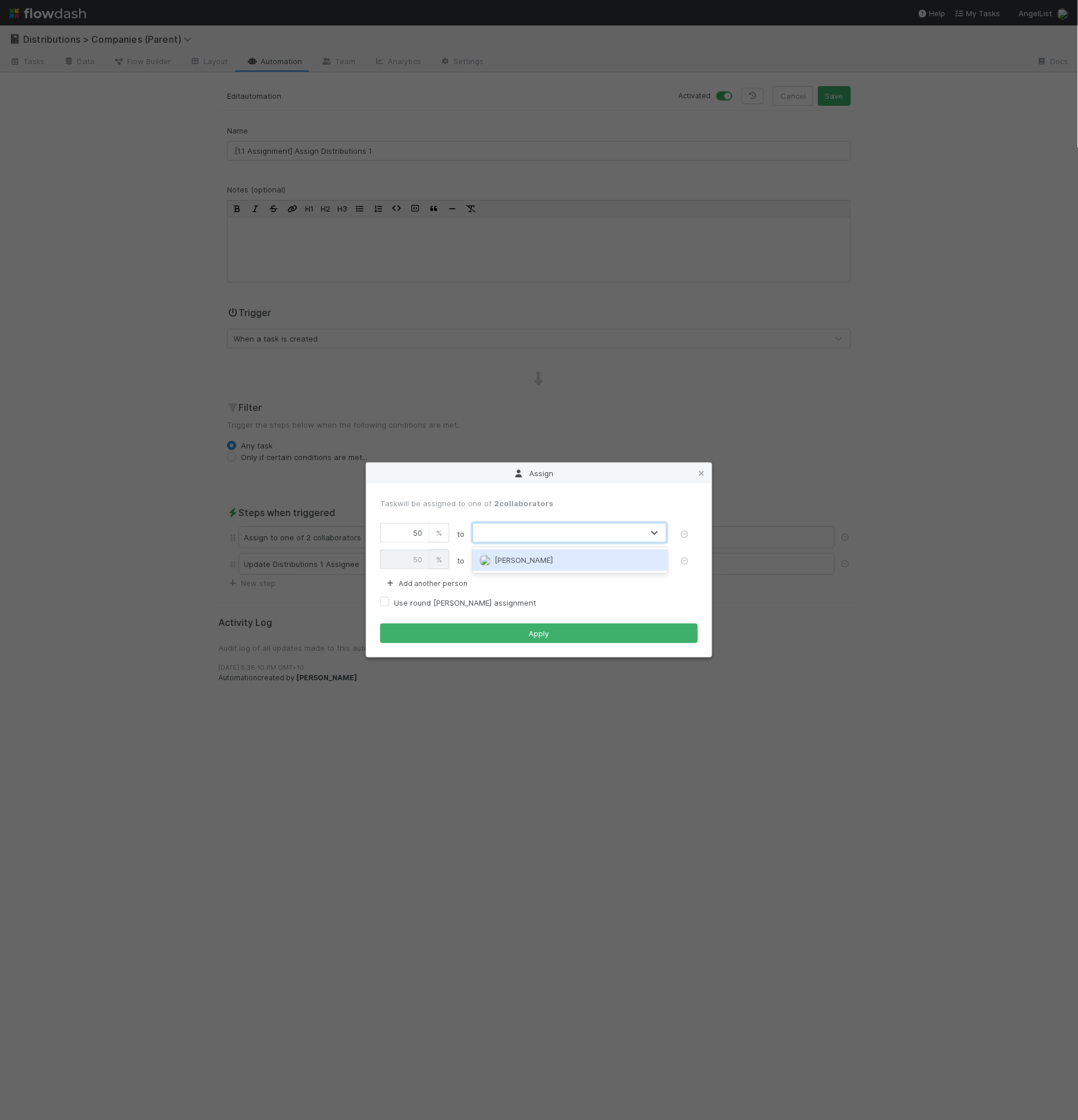
click at [521, 537] on div "da" at bounding box center [558, 532] width 170 height 19
click at [521, 536] on span "Unassigned" at bounding box center [508, 532] width 60 height 9
type input "cier"
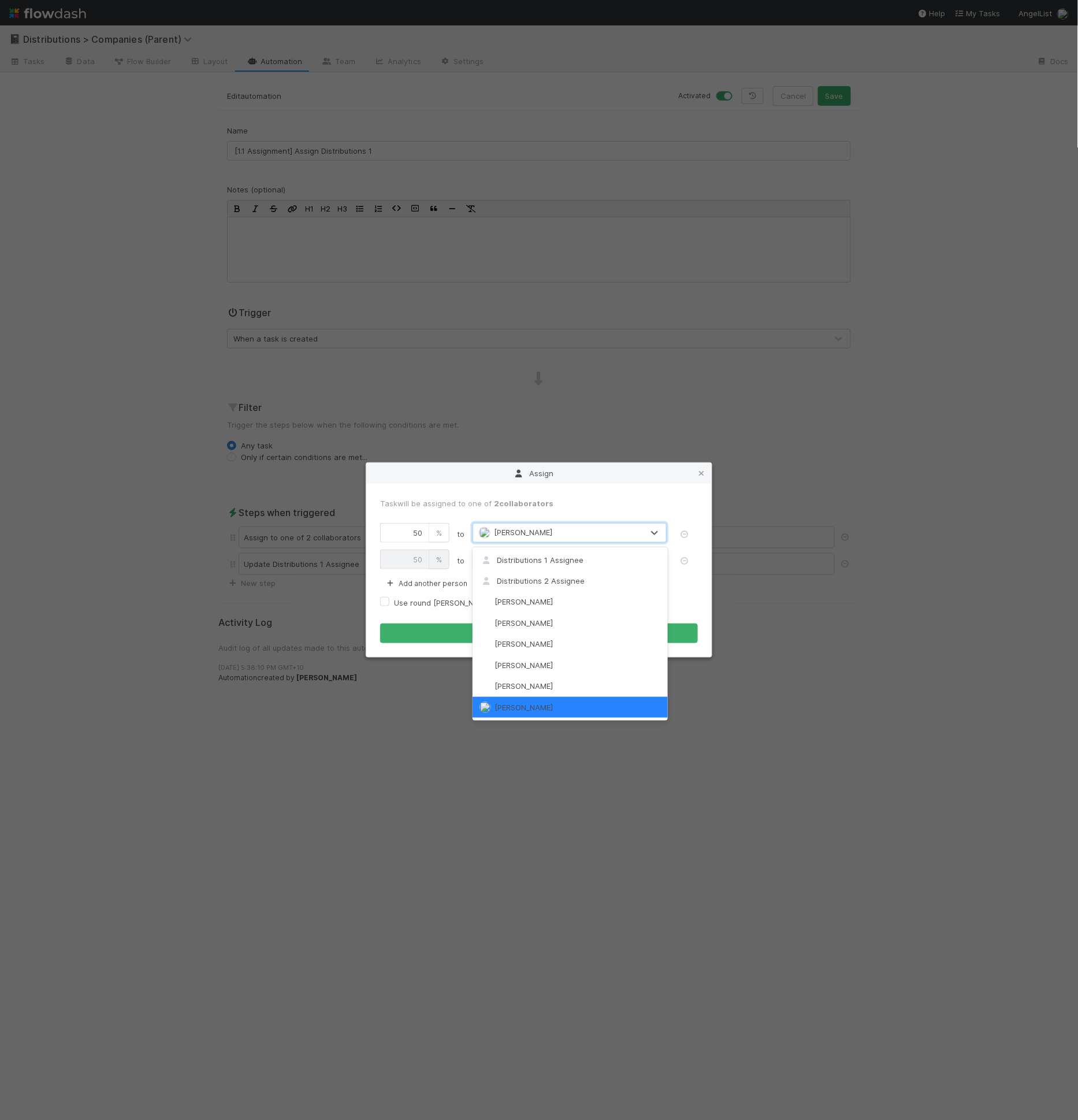
scroll to position [2, 0]
click at [684, 562] on icon "button" at bounding box center [684, 561] width 12 height 7
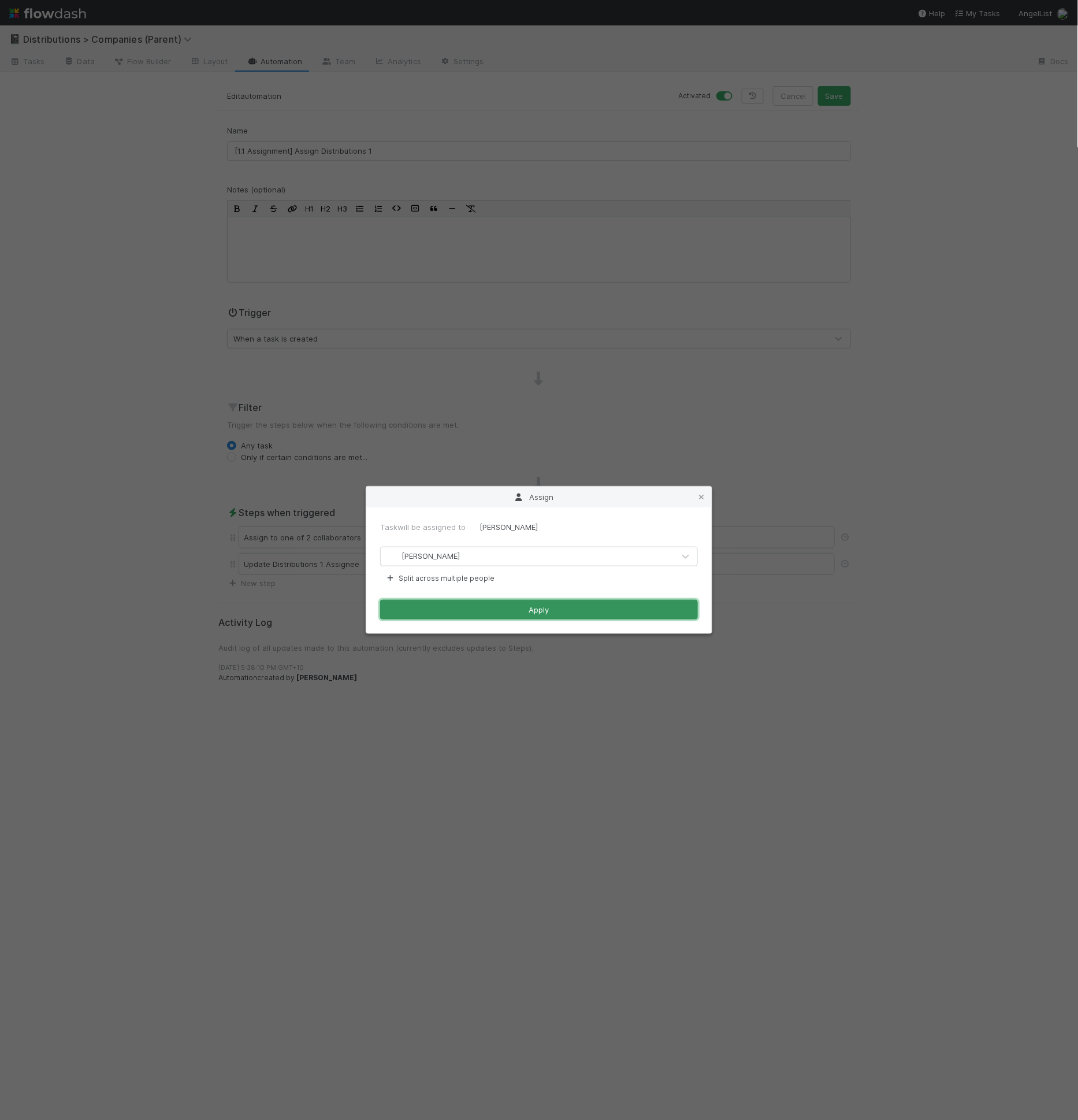
click at [533, 612] on button "Apply" at bounding box center [539, 610] width 317 height 20
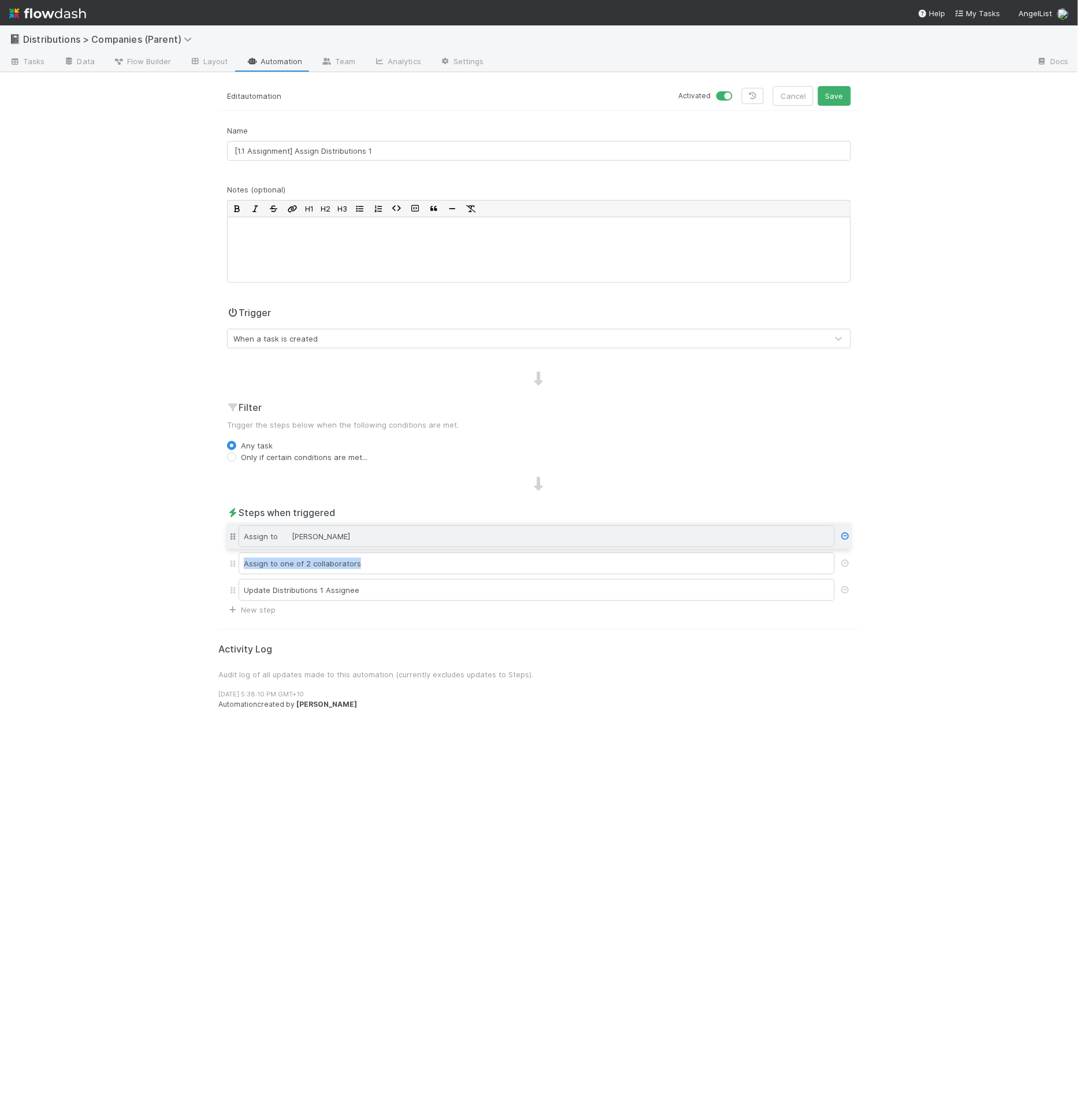
drag, startPoint x: 233, startPoint y: 590, endPoint x: 241, endPoint y: 538, distance: 52.6
click at [241, 538] on div "Assign to one of 2 collaborators Update Distributions 1 Assignee Assign to Cier…" at bounding box center [539, 564] width 624 height 79
click at [248, 606] on link "New step" at bounding box center [251, 610] width 48 height 9
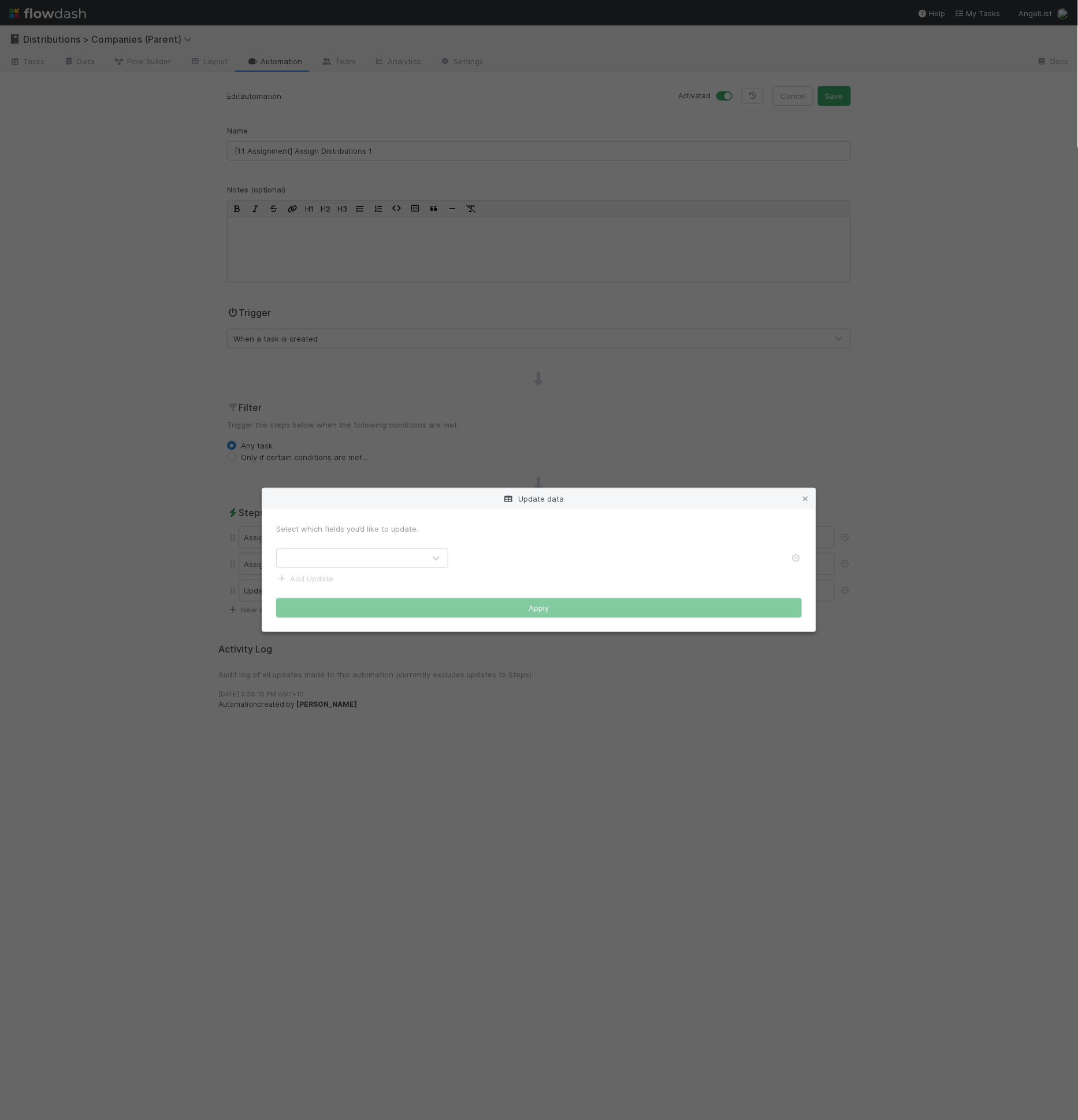
click at [389, 559] on div at bounding box center [350, 558] width 148 height 19
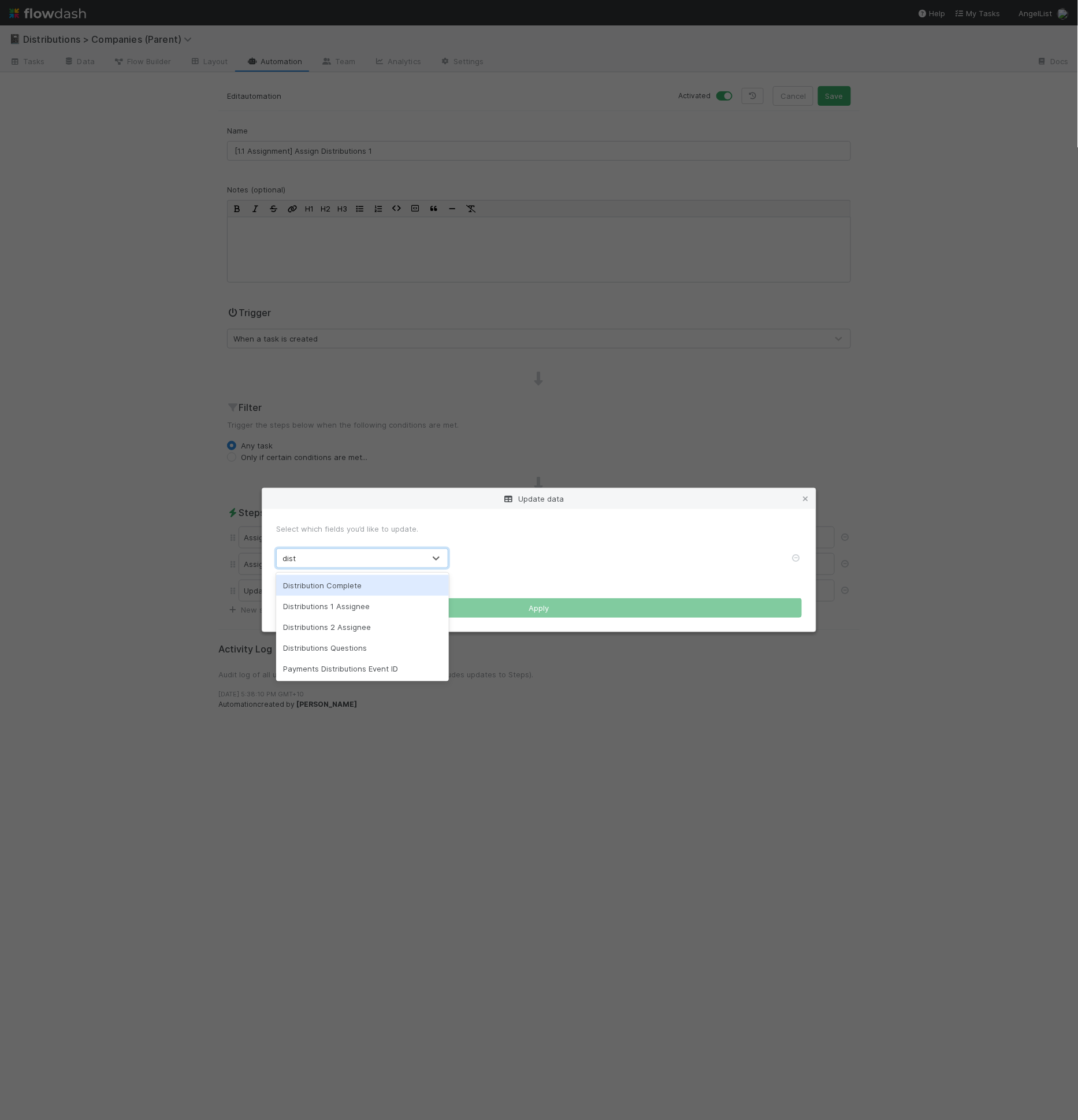
type input "distr"
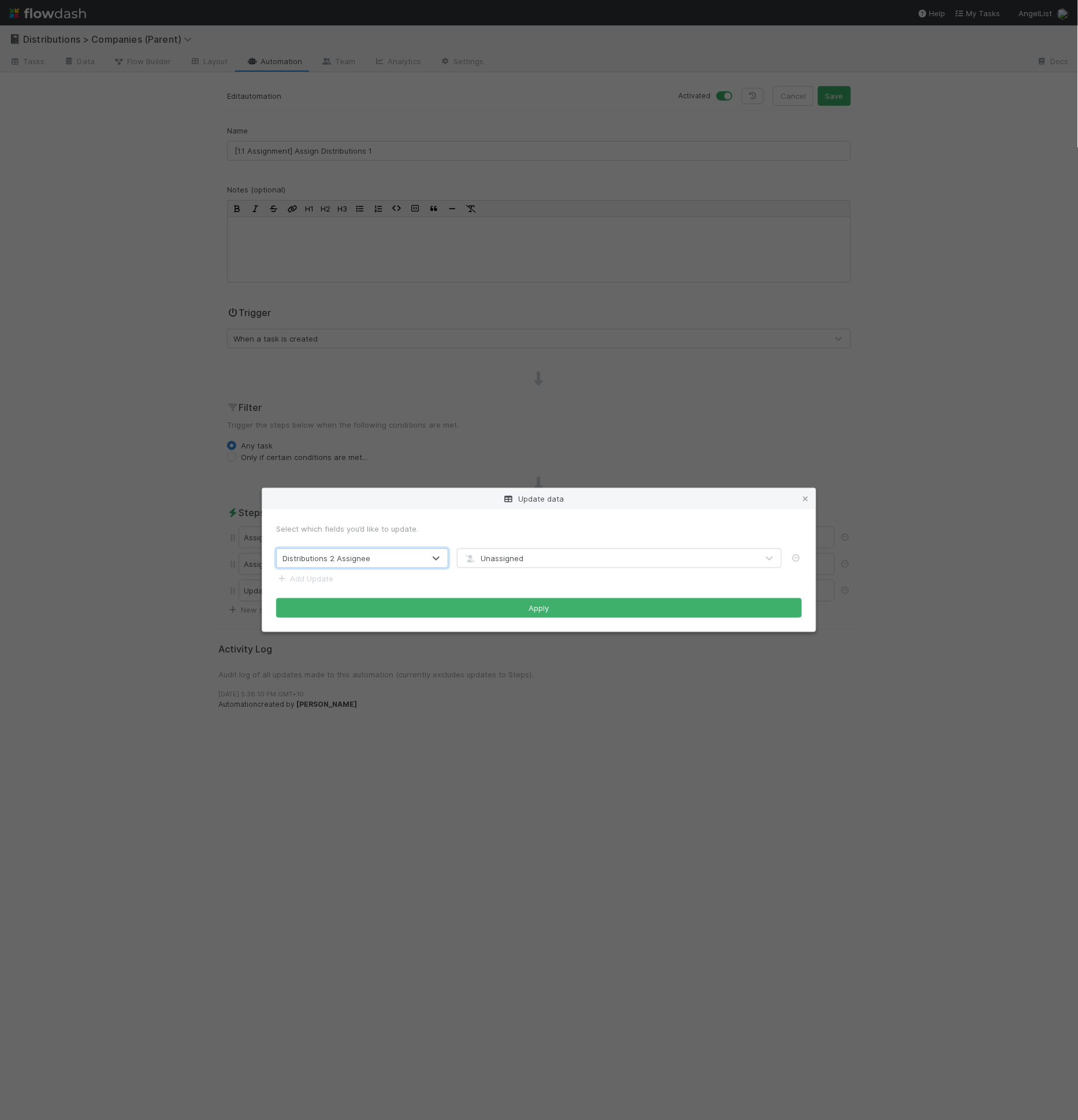
click at [541, 562] on div "Unassigned" at bounding box center [607, 558] width 300 height 19
type input "cierr"
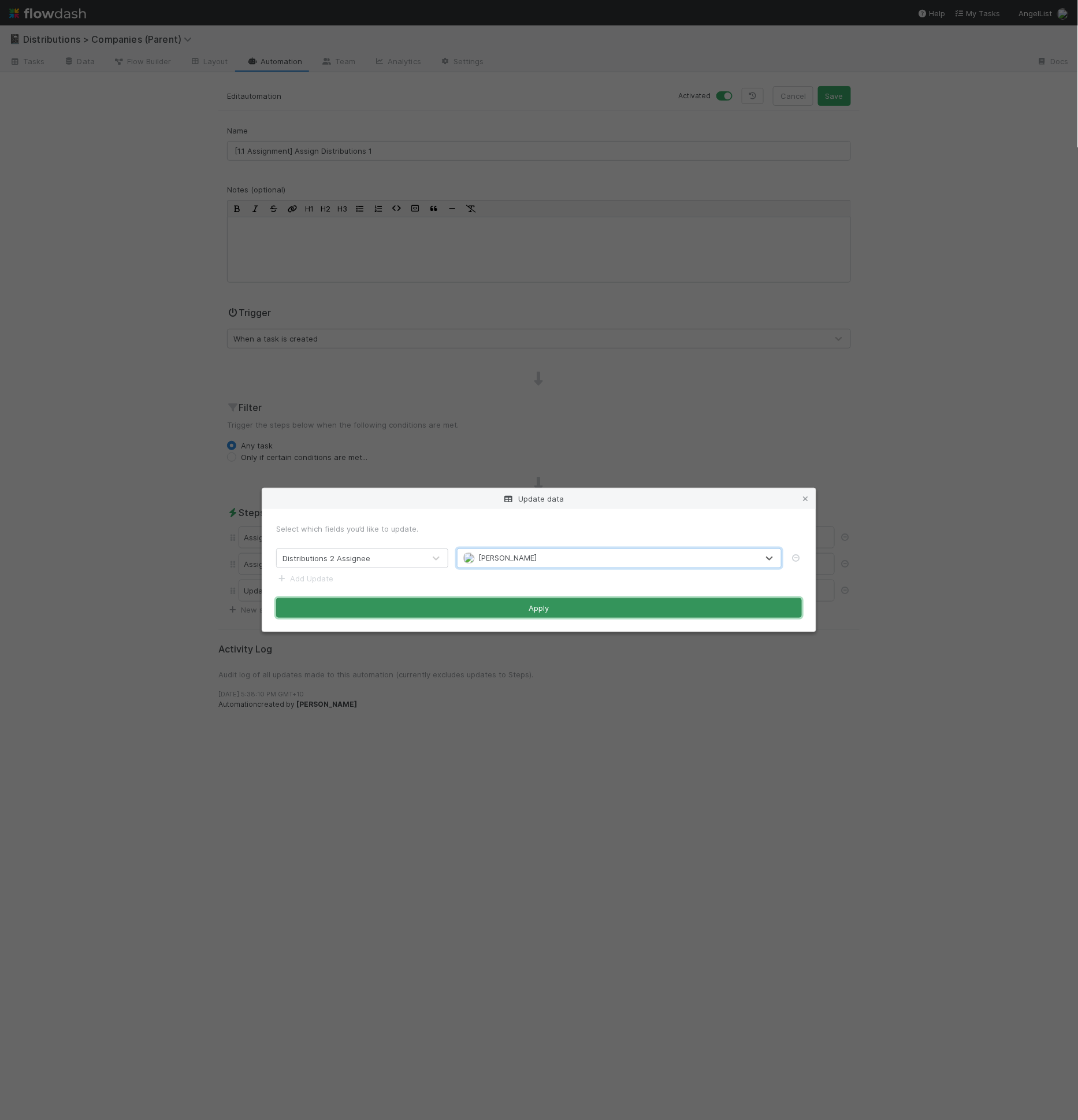
click at [571, 611] on button "Apply" at bounding box center [539, 608] width 526 height 20
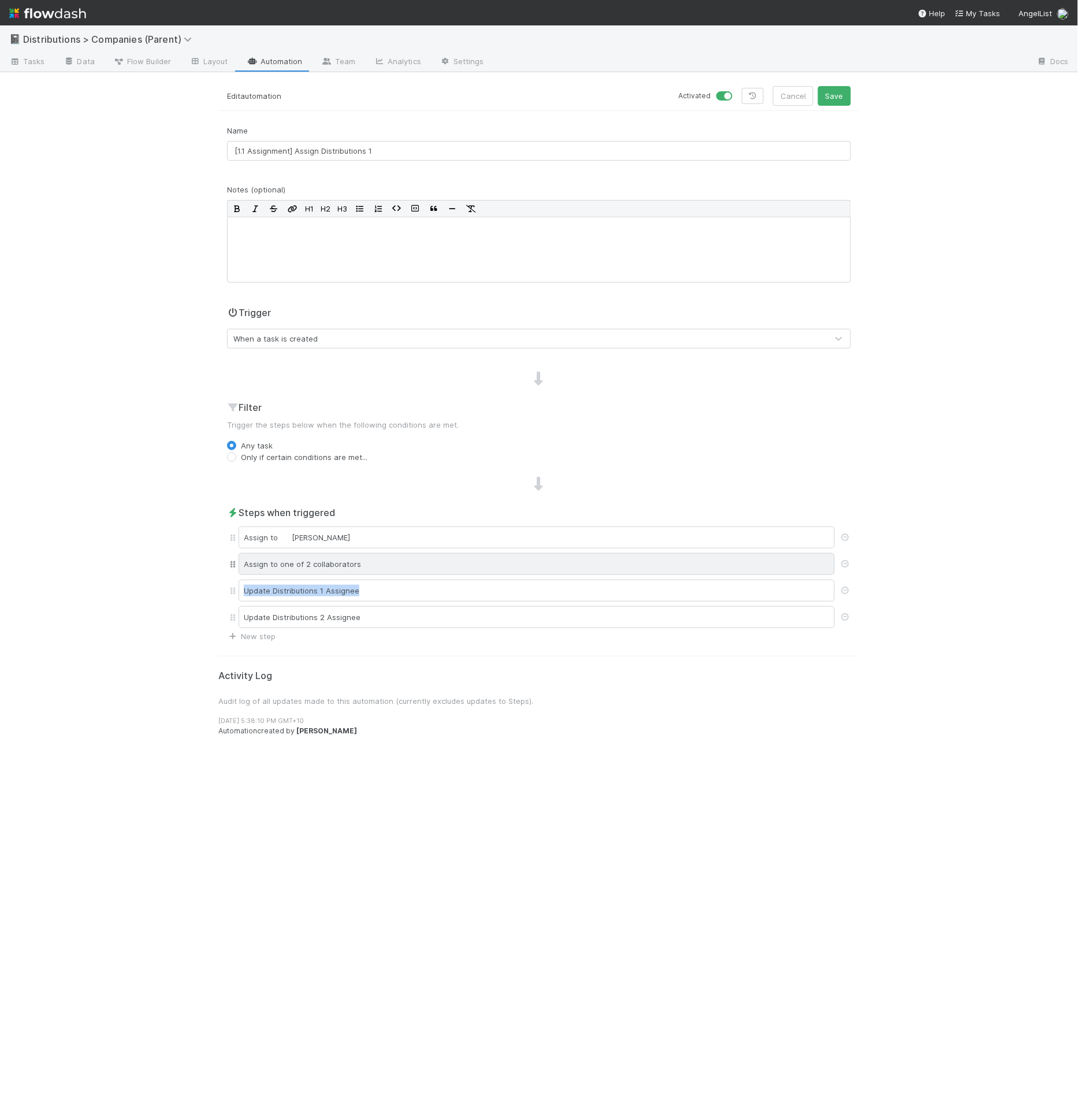
drag, startPoint x: 240, startPoint y: 616, endPoint x: 249, endPoint y: 570, distance: 46.9
click at [249, 570] on div "Assign to Cierra Catarino Assign to one of 2 collaborators Update Distributions…" at bounding box center [539, 577] width 624 height 106
drag, startPoint x: 227, startPoint y: 612, endPoint x: 245, endPoint y: 562, distance: 53.1
click at [245, 562] on div "Assign to Cierra Catarino Assign to one of 2 collaborators Update Distributions…" at bounding box center [539, 577] width 624 height 106
click at [272, 559] on div "Update Distributions 2 Assignee" at bounding box center [537, 564] width 597 height 22
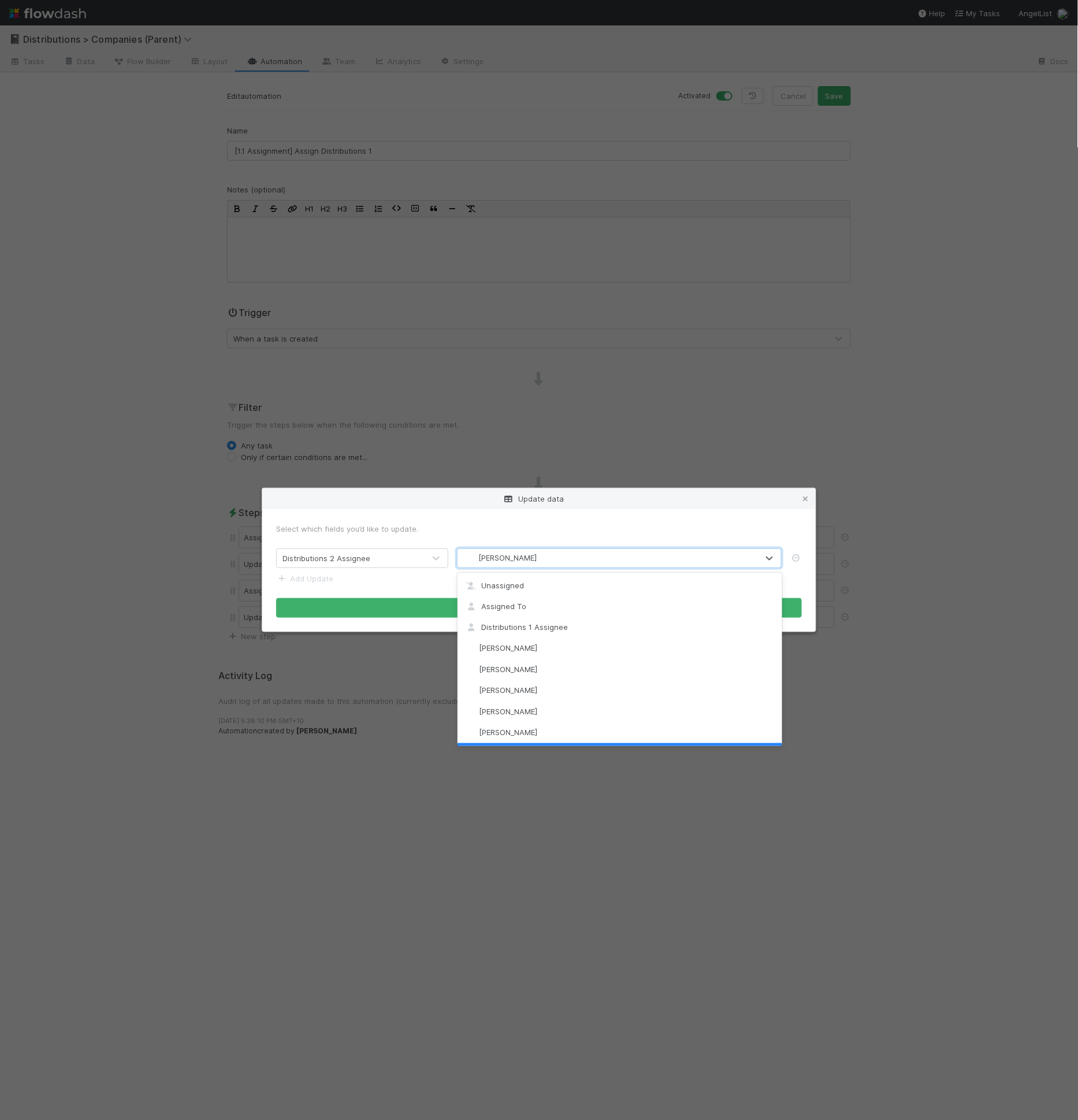
click at [520, 556] on span "[PERSON_NAME]" at bounding box center [507, 558] width 58 height 9
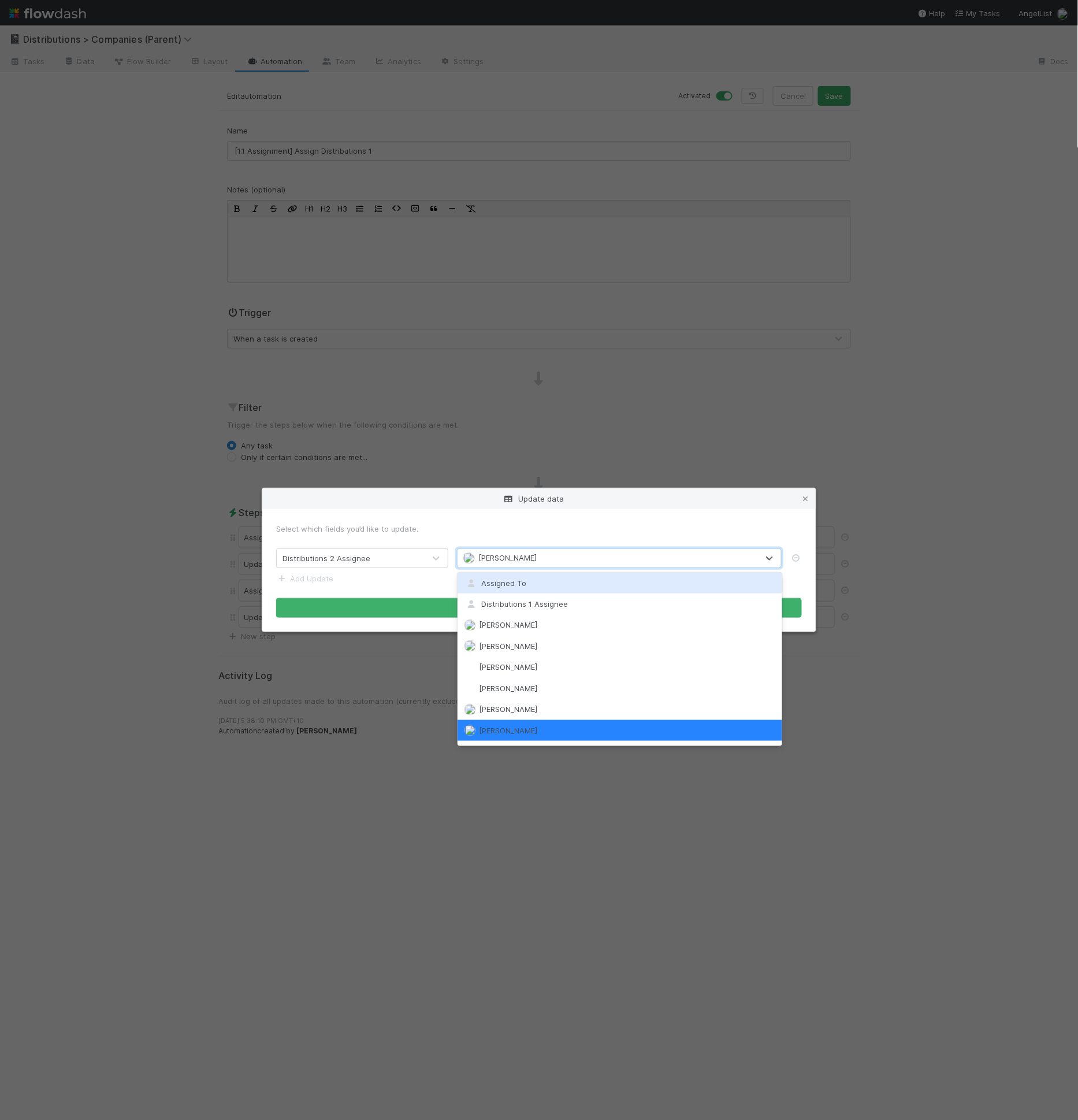
click at [526, 581] on div "Assigned To" at bounding box center [620, 582] width 325 height 21
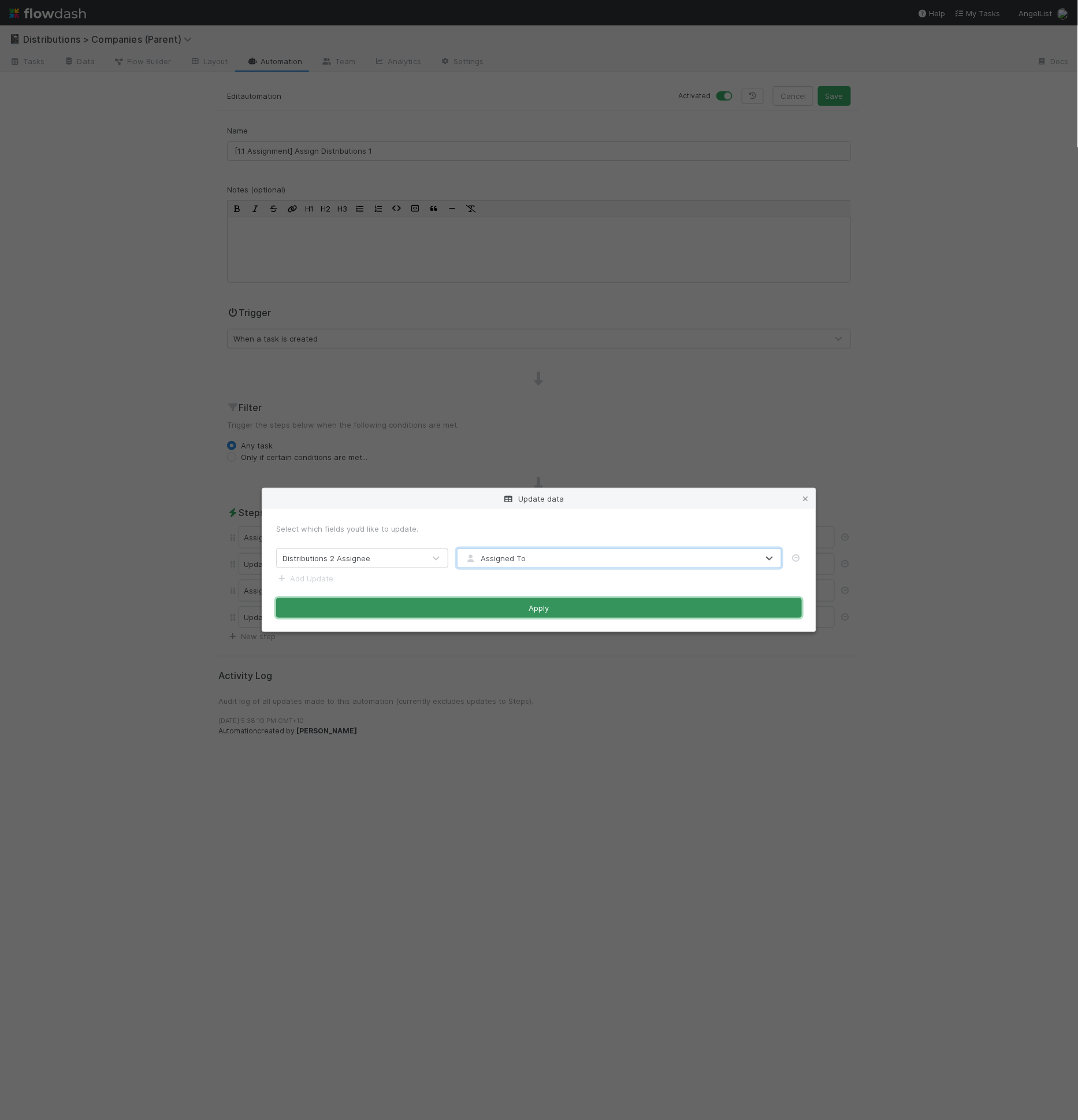
click at [550, 606] on button "Apply" at bounding box center [539, 608] width 526 height 20
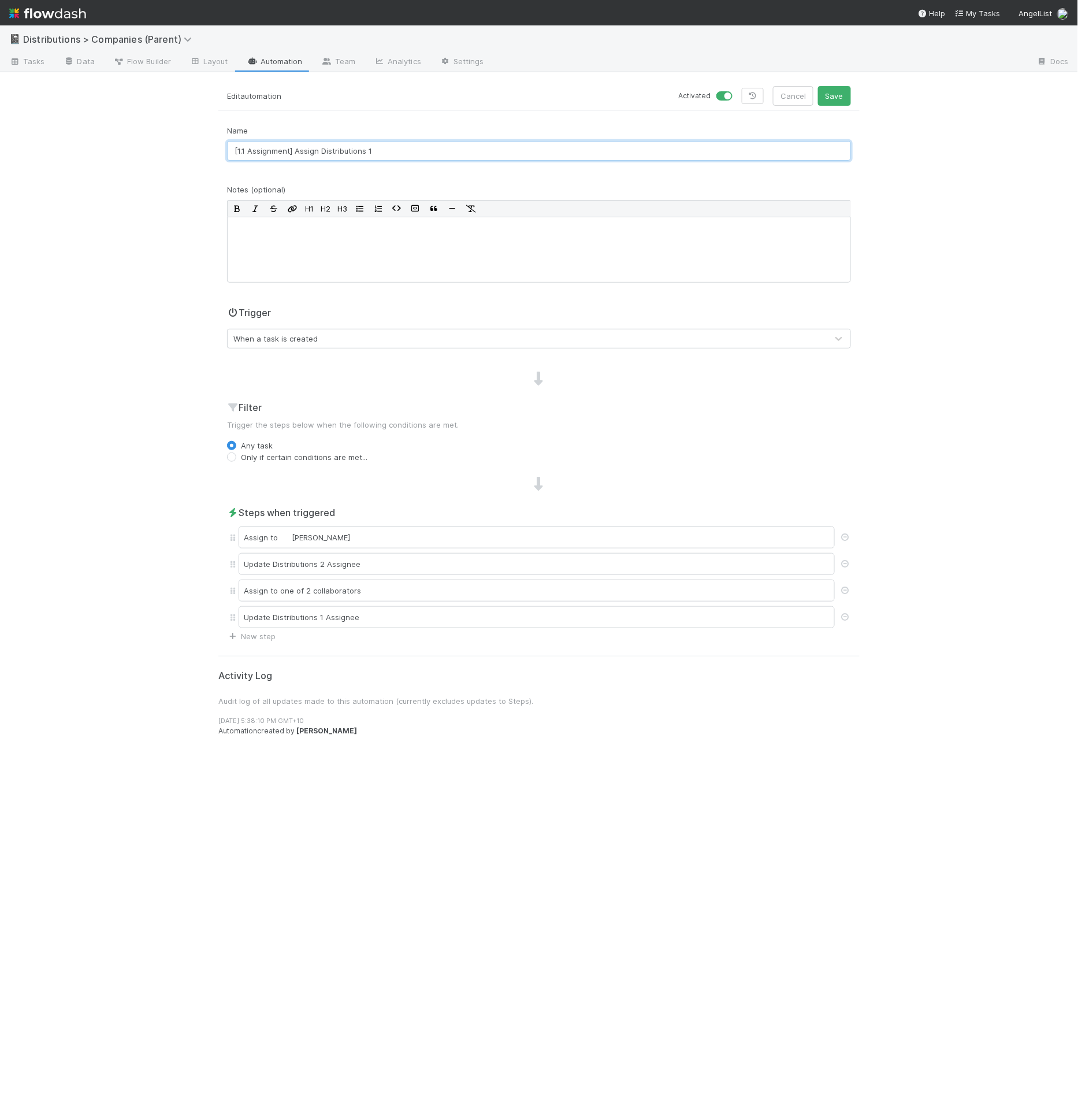
click at [465, 157] on input "[1.1 Assignment] Assign Distributions 1" at bounding box center [539, 151] width 624 height 20
drag, startPoint x: 446, startPoint y: 158, endPoint x: 318, endPoint y: 149, distance: 128.3
click at [318, 149] on input "[1.1 Assignment] Assign Distributions 1" at bounding box center [539, 151] width 624 height 20
drag, startPoint x: 350, startPoint y: 155, endPoint x: 422, endPoint y: 153, distance: 72.0
click at [409, 152] on input "[1.1 Assignment] Assign Distributions 1" at bounding box center [539, 151] width 624 height 20
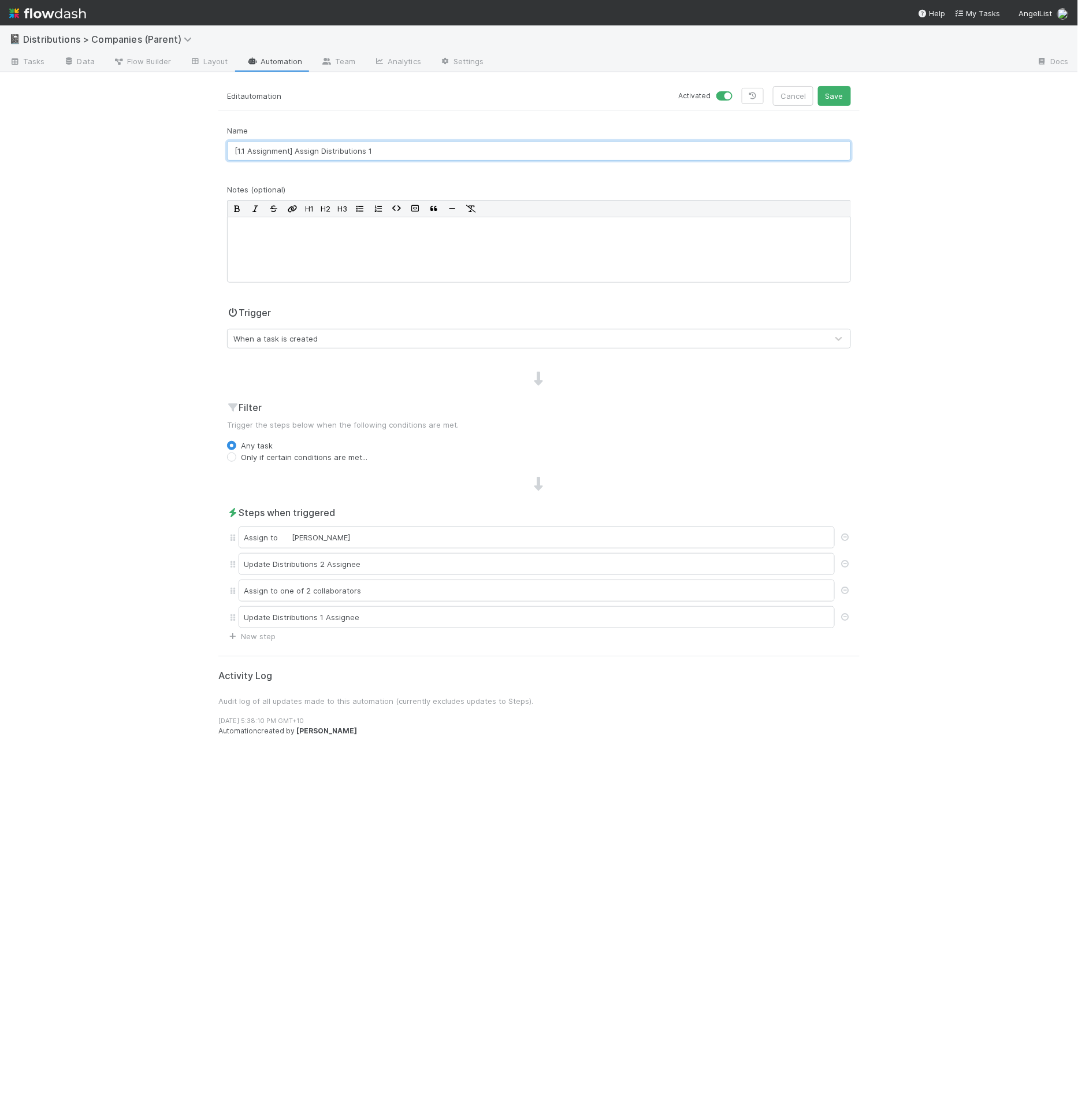
click at [421, 153] on input "[1.1 Assignment] Assign Distributions 1" at bounding box center [539, 151] width 624 height 20
type input "[1.1 Assignment] Assign Distributions 1 & 2"
click at [819, 86] on button "Save" at bounding box center [835, 96] width 33 height 20
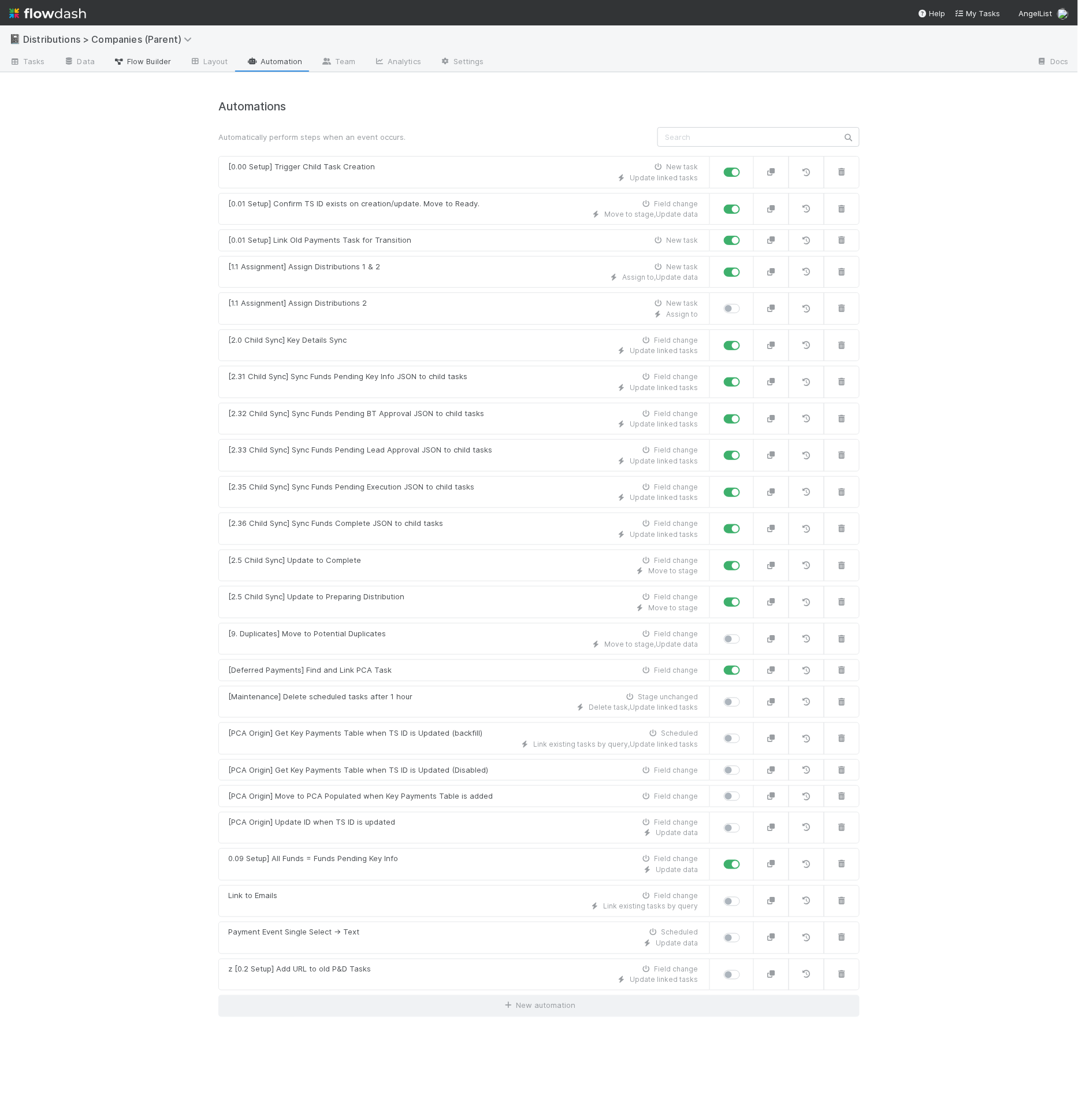
click at [167, 67] on link "Flow Builder" at bounding box center [143, 62] width 77 height 19
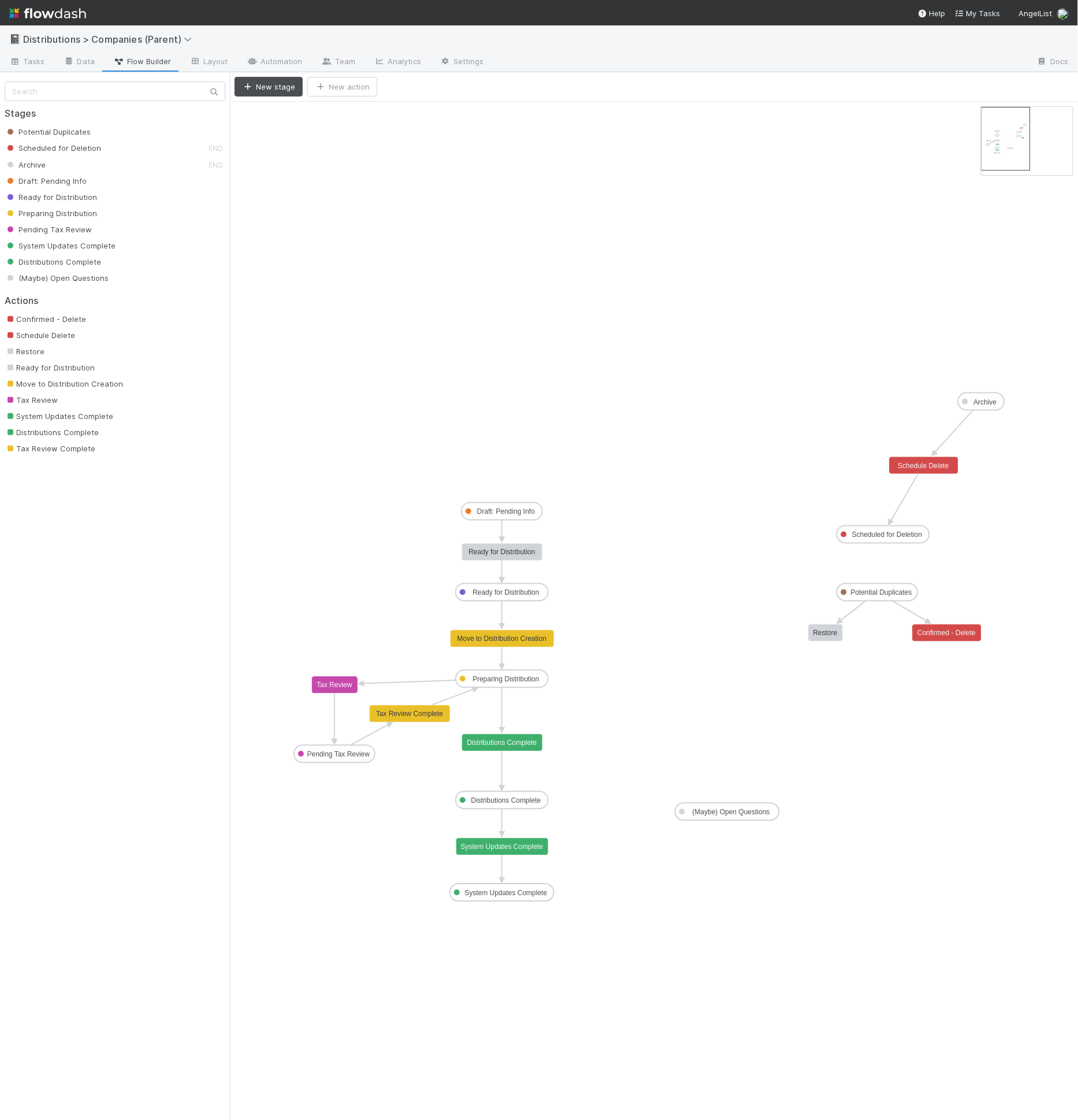
drag, startPoint x: 447, startPoint y: 729, endPoint x: 596, endPoint y: 922, distance: 243.8
click at [598, 946] on icon "Potential Duplicates Scheduled for Deletion Archive Draft: Pending Info Ready f…" at bounding box center [654, 611] width 848 height 1018
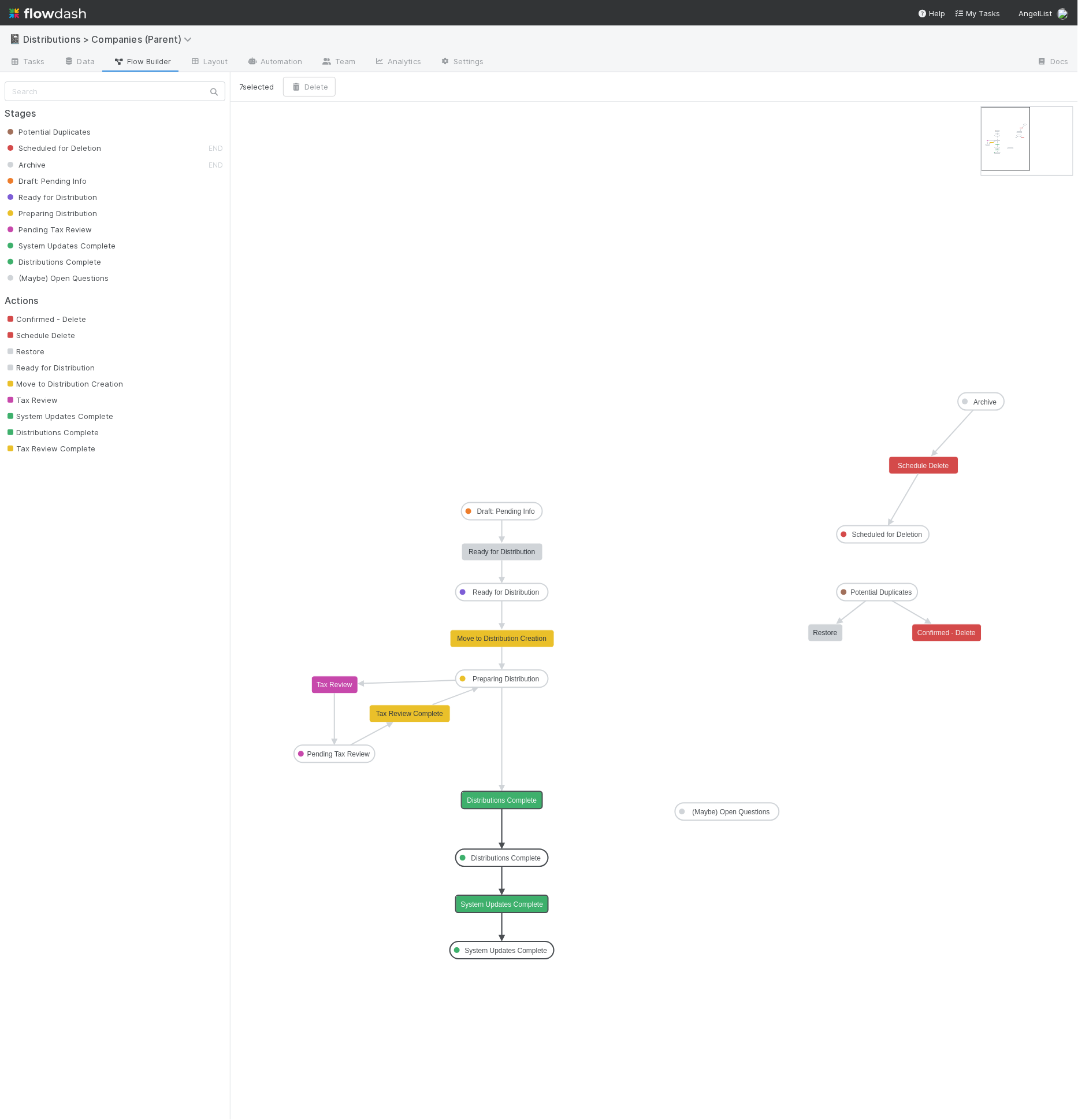
drag, startPoint x: 499, startPoint y: 743, endPoint x: 499, endPoint y: 797, distance: 54.0
click at [288, 114] on icon "Potential Duplicates Scheduled for Deletion Archive Draft: Pending Info Ready f…" at bounding box center [654, 611] width 848 height 1018
click at [290, 88] on button "New stage" at bounding box center [268, 86] width 68 height 20
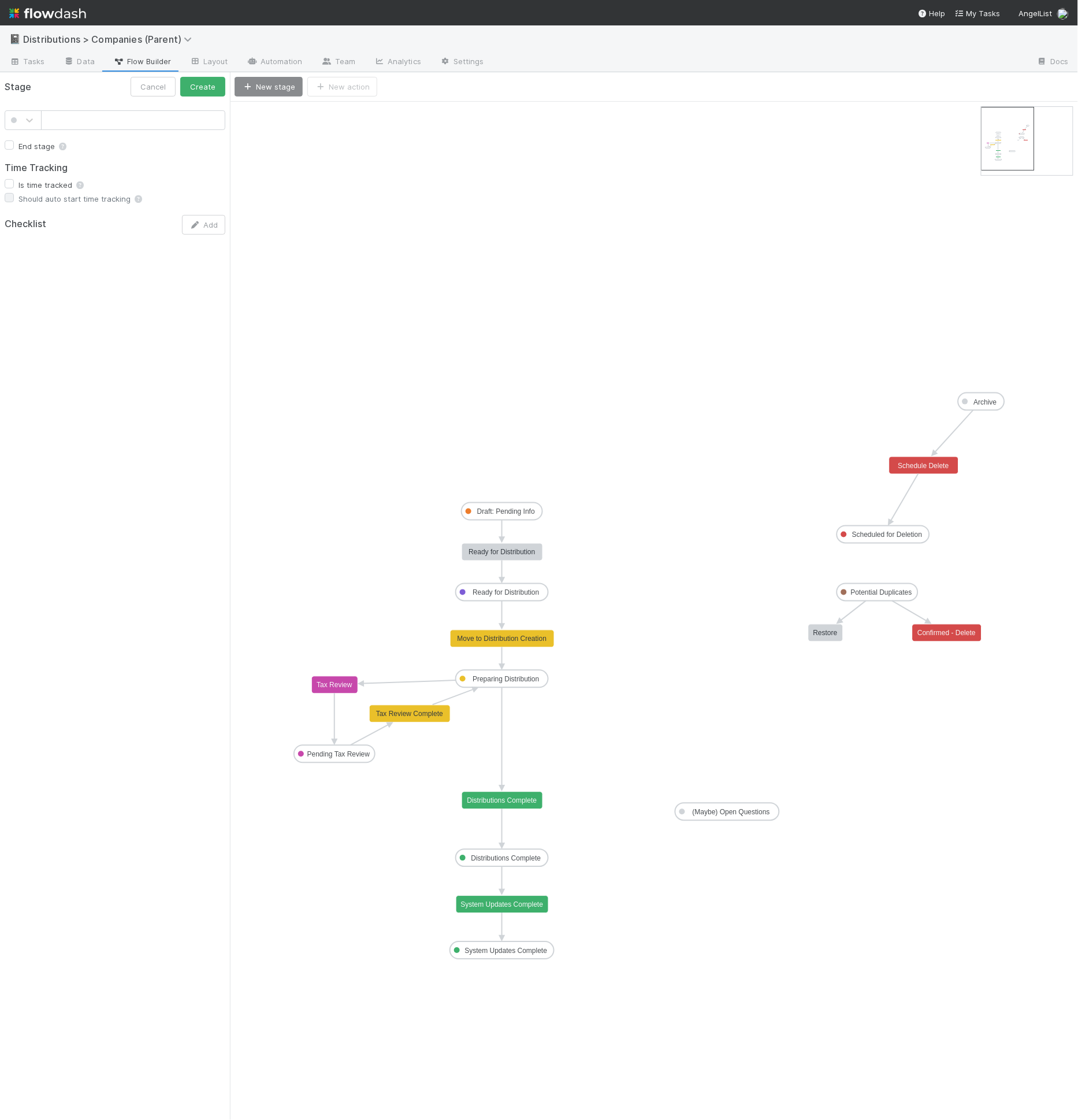
click at [160, 114] on input "text" at bounding box center [133, 120] width 185 height 20
type input "Reviewing Distribution"
click at [25, 118] on icon at bounding box center [29, 119] width 12 height 12
click at [16, 181] on div at bounding box center [22, 188] width 37 height 21
click at [208, 81] on button "Create" at bounding box center [202, 86] width 45 height 20
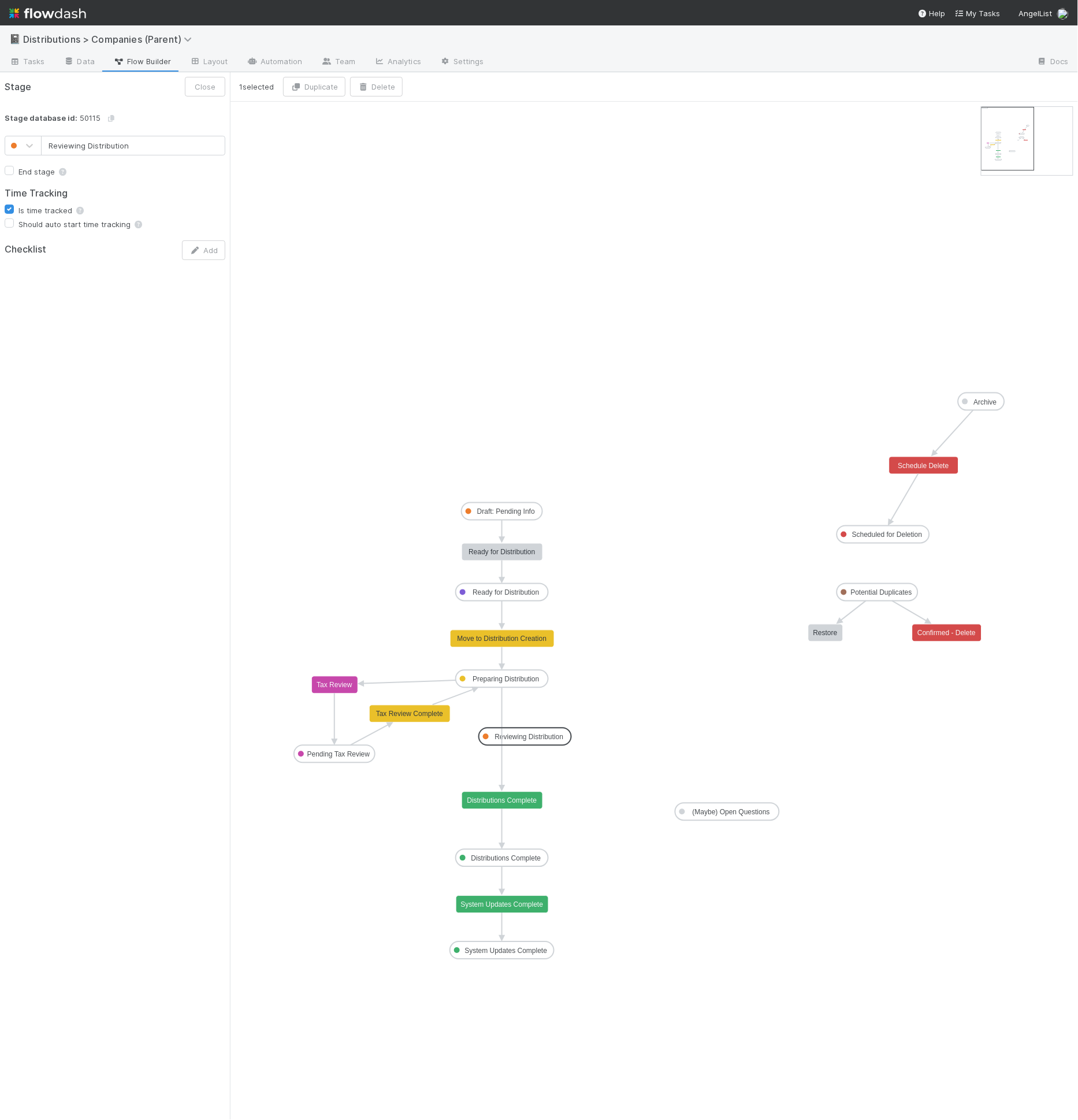
drag, startPoint x: 301, startPoint y: 111, endPoint x: 572, endPoint y: 728, distance: 673.9
click at [502, 709] on icon at bounding box center [502, 737] width 0 height 98
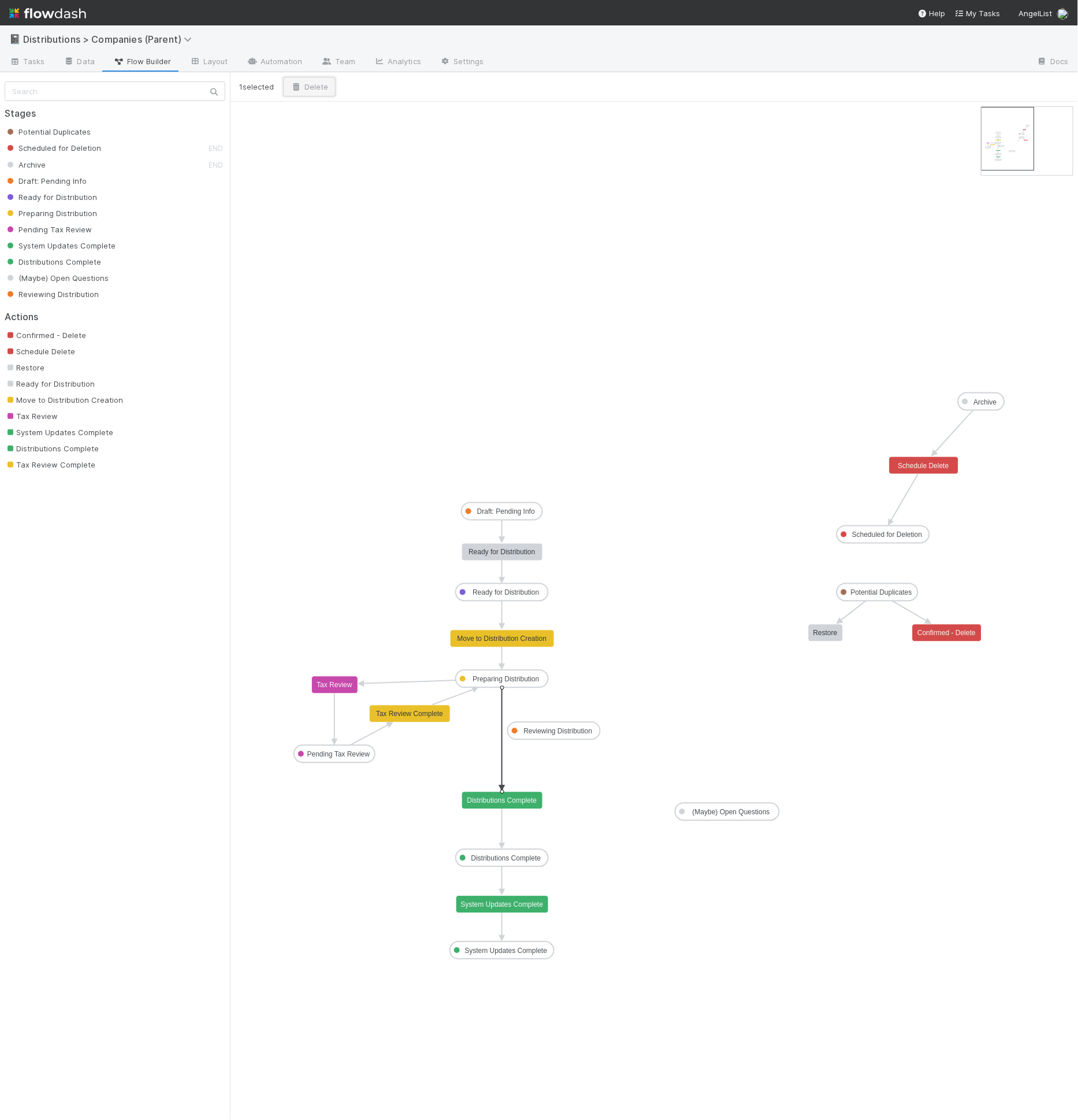
click at [311, 81] on button "Delete" at bounding box center [309, 86] width 53 height 20
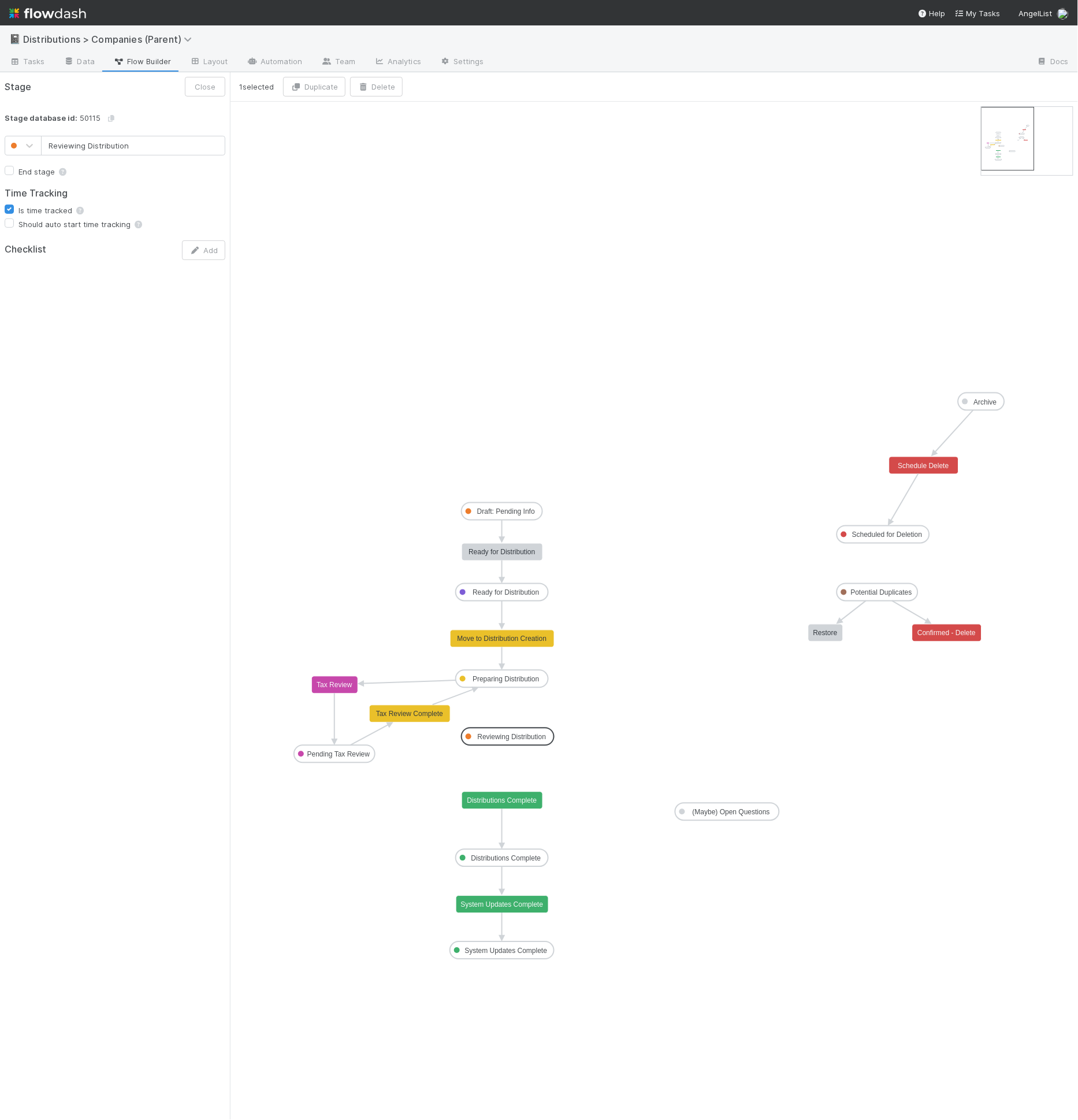
drag, startPoint x: 570, startPoint y: 734, endPoint x: 524, endPoint y: 738, distance: 46.2
drag, startPoint x: 502, startPoint y: 686, endPoint x: 513, endPoint y: 707, distance: 23.7
drag, startPoint x: 514, startPoint y: 738, endPoint x: 503, endPoint y: 697, distance: 42.4
drag, startPoint x: 503, startPoint y: 685, endPoint x: 501, endPoint y: 730, distance: 45.0
click at [503, 707] on text "Move to Reviewing Distribution" at bounding box center [502, 708] width 95 height 8
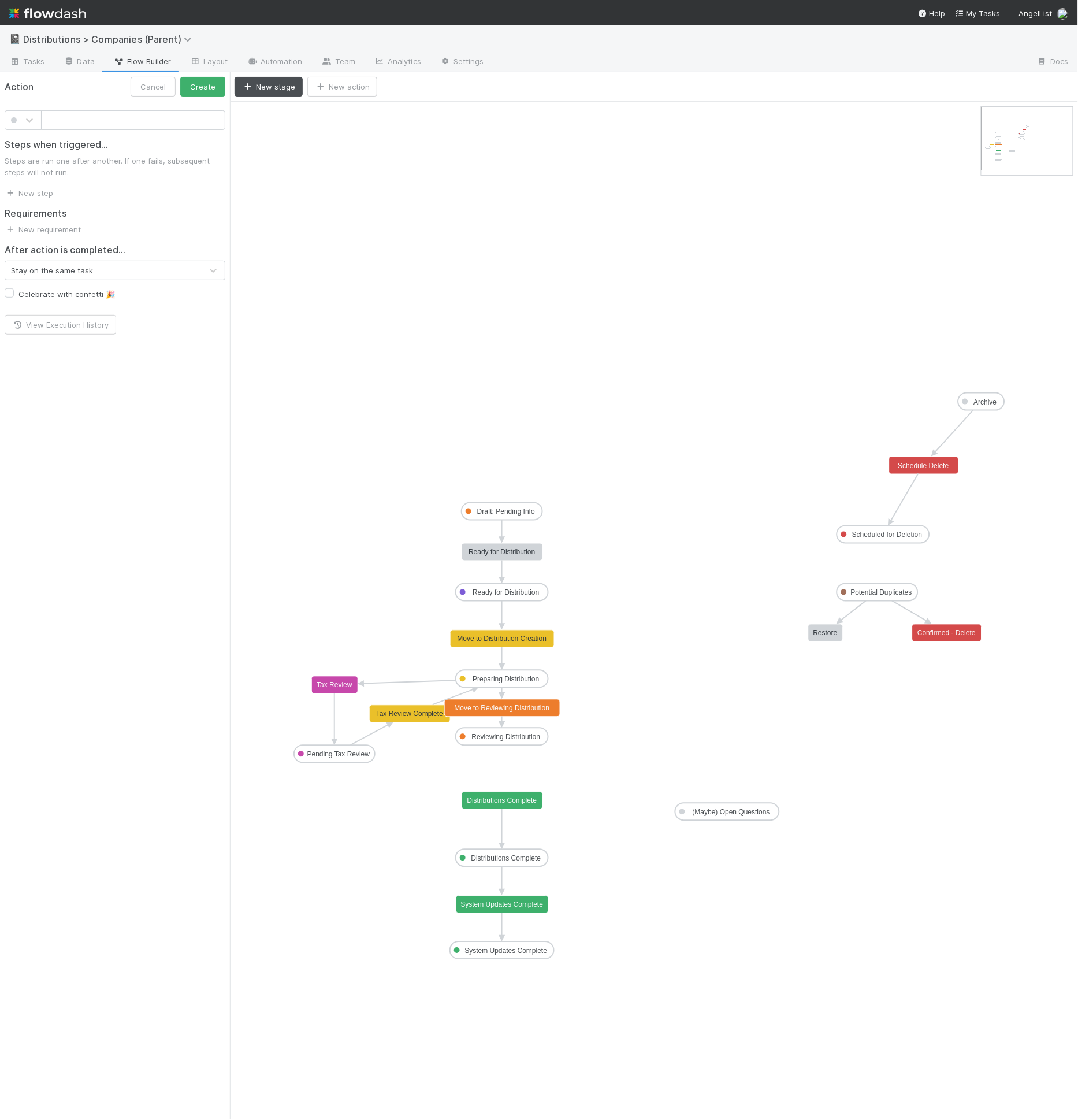
click at [151, 132] on div "Steps when triggered... Steps are run one after another. If one fails, subseque…" at bounding box center [115, 164] width 230 height 69
click at [151, 118] on input "text" at bounding box center [133, 120] width 185 height 20
type input "Review"
click at [15, 118] on span at bounding box center [13, 120] width 5 height 5
click at [22, 191] on div at bounding box center [23, 188] width 23 height 12
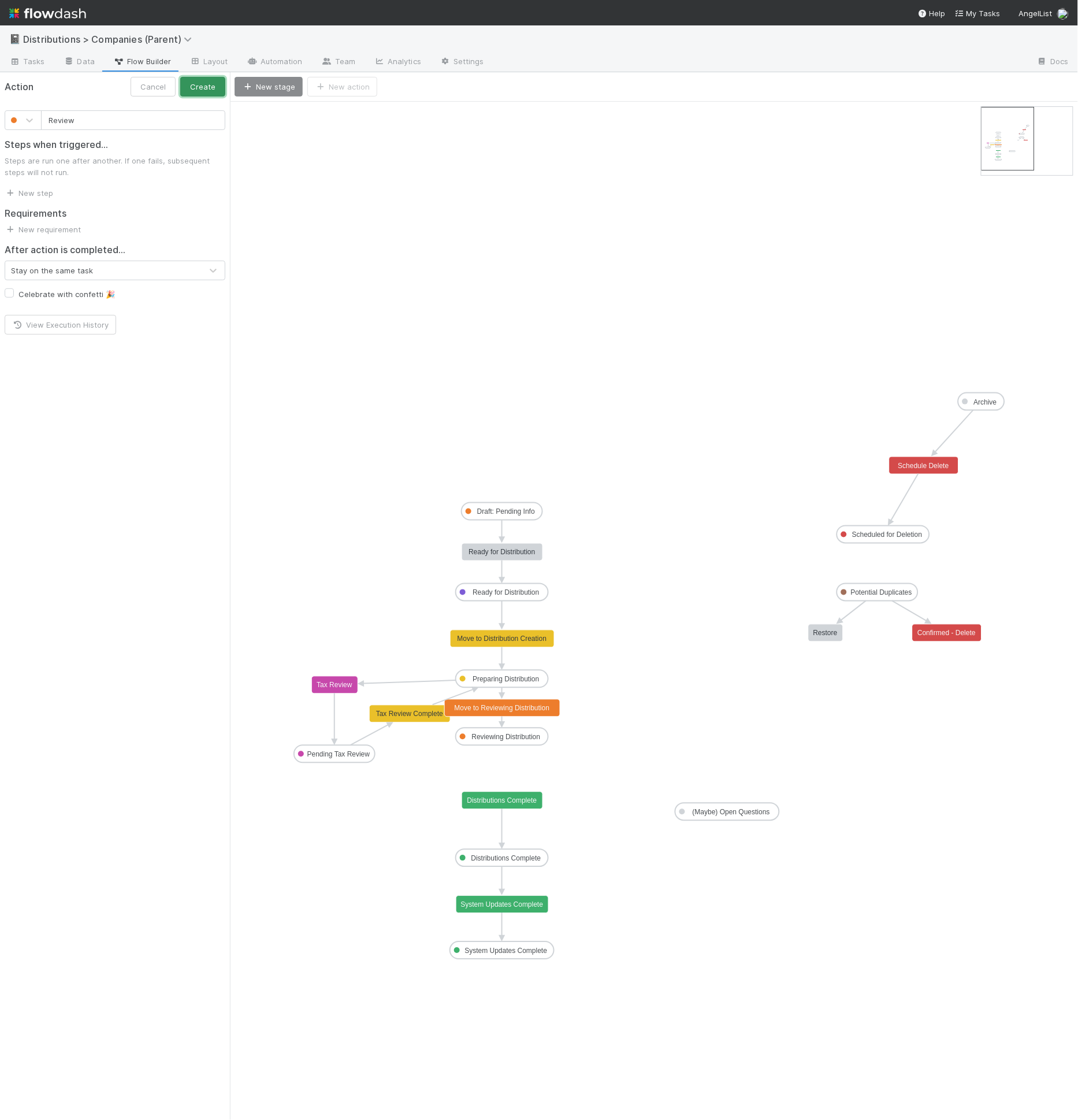
click at [205, 79] on button "Create" at bounding box center [202, 86] width 45 height 20
drag, startPoint x: 524, startPoint y: 736, endPoint x: 524, endPoint y: 749, distance: 13.0
drag, startPoint x: 504, startPoint y: 754, endPoint x: 498, endPoint y: 803, distance: 49.4
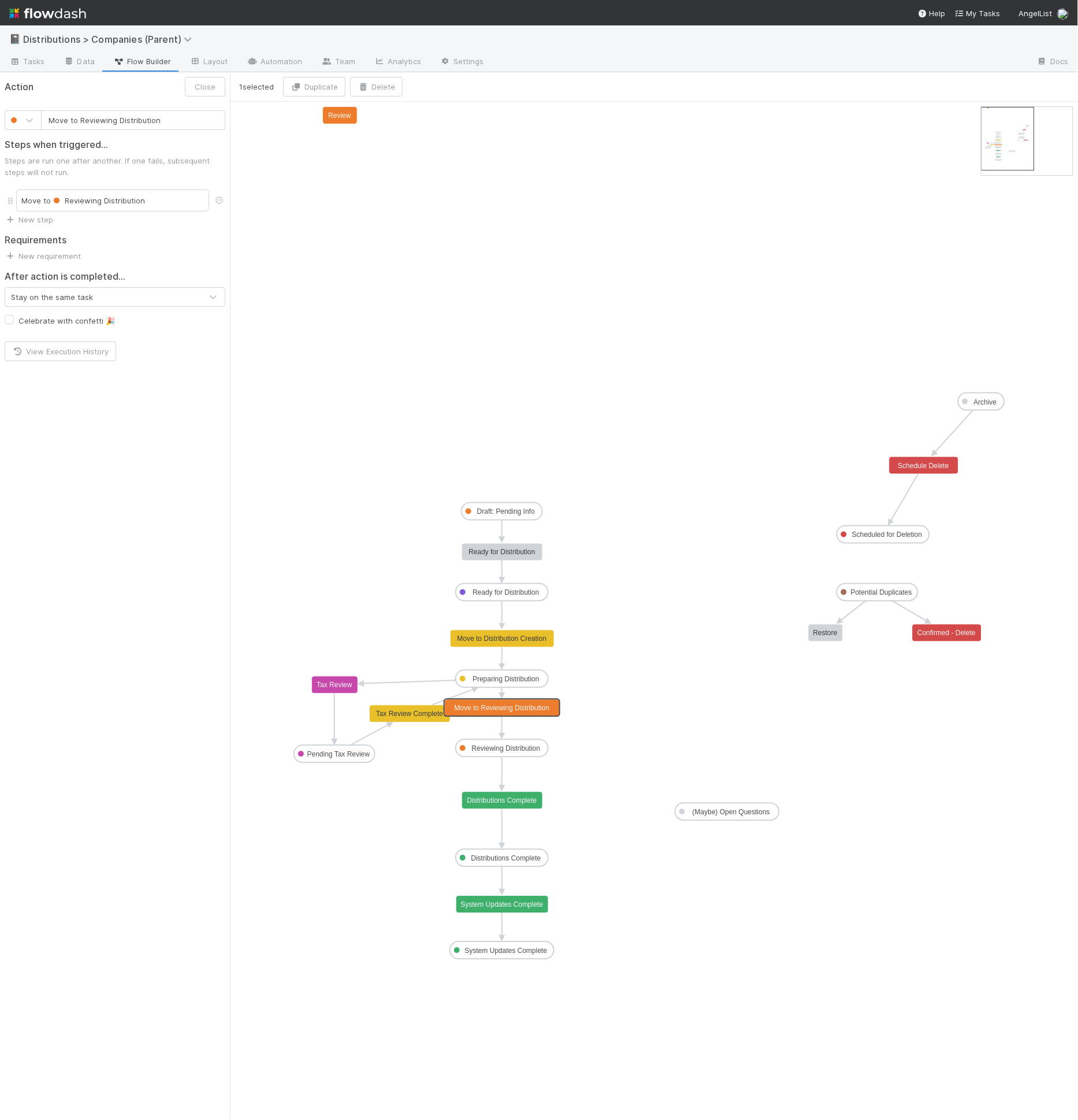
drag, startPoint x: 506, startPoint y: 707, endPoint x: 514, endPoint y: 725, distance: 19.7
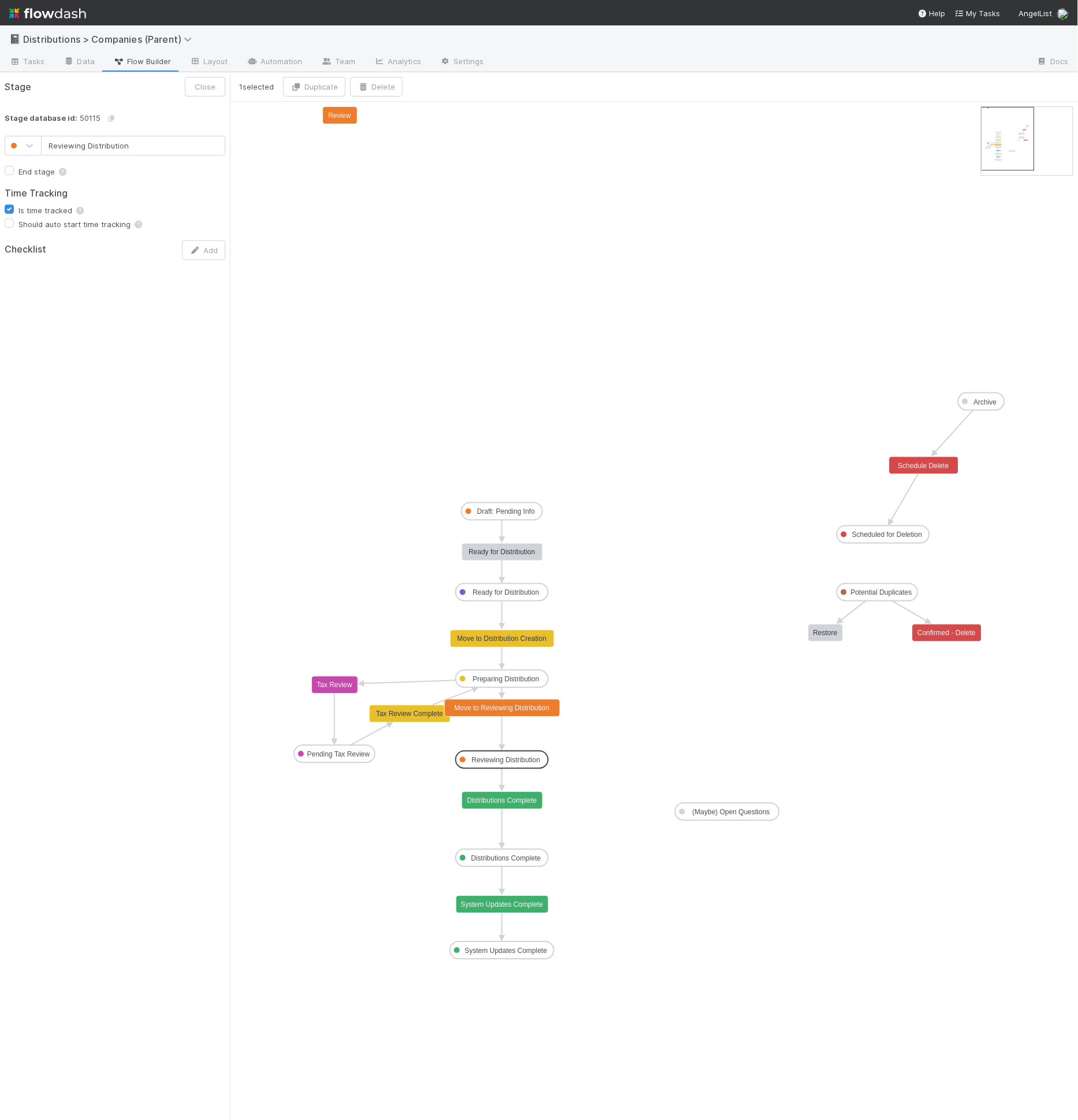
drag, startPoint x: 515, startPoint y: 747, endPoint x: 520, endPoint y: 719, distance: 28.4
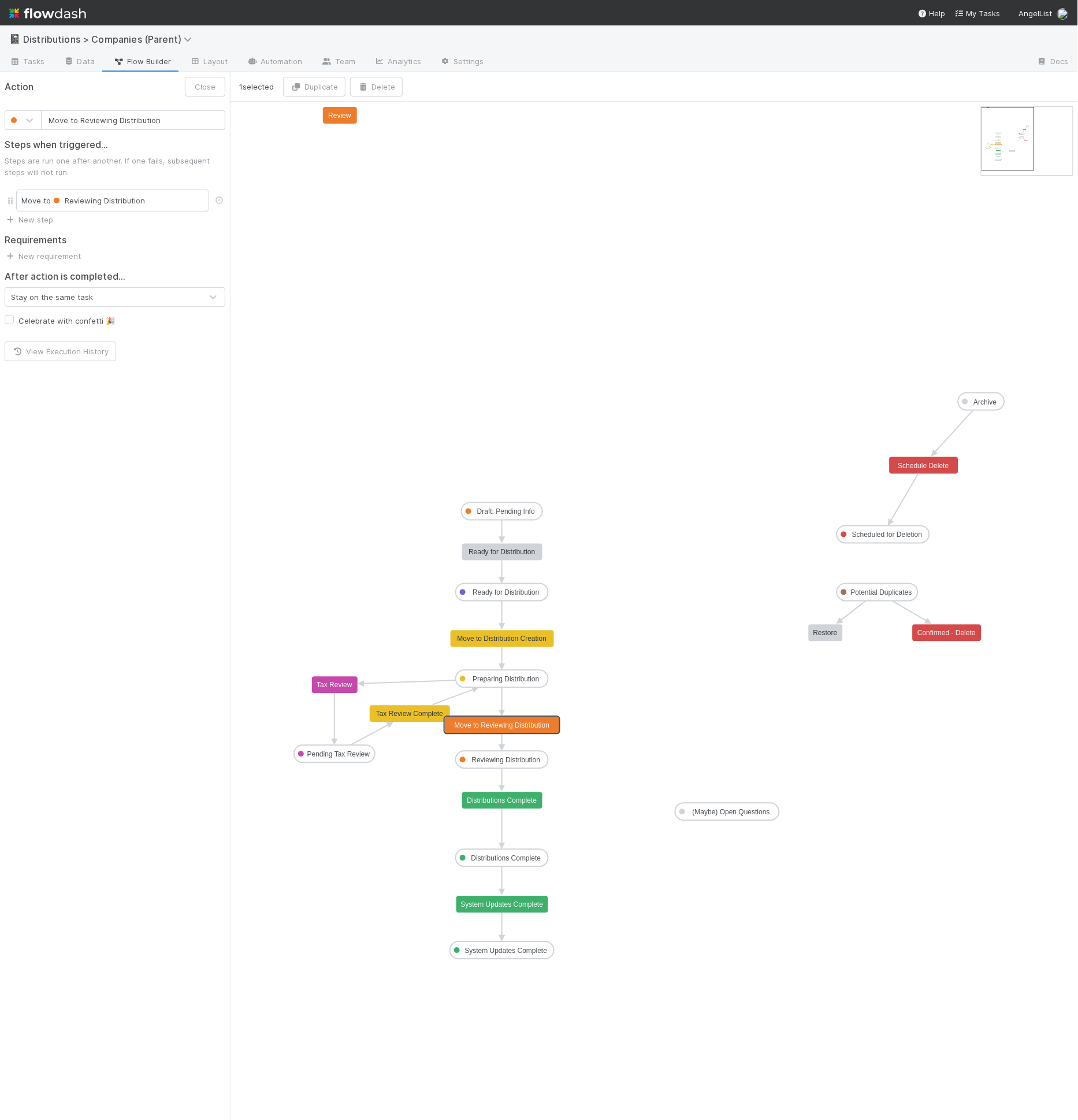
drag, startPoint x: 521, startPoint y: 711, endPoint x: 386, endPoint y: 531, distance: 225.0
click at [136, 120] on input "Move to Reviewing Distribution" at bounding box center [133, 120] width 185 height 20
type input "Review"
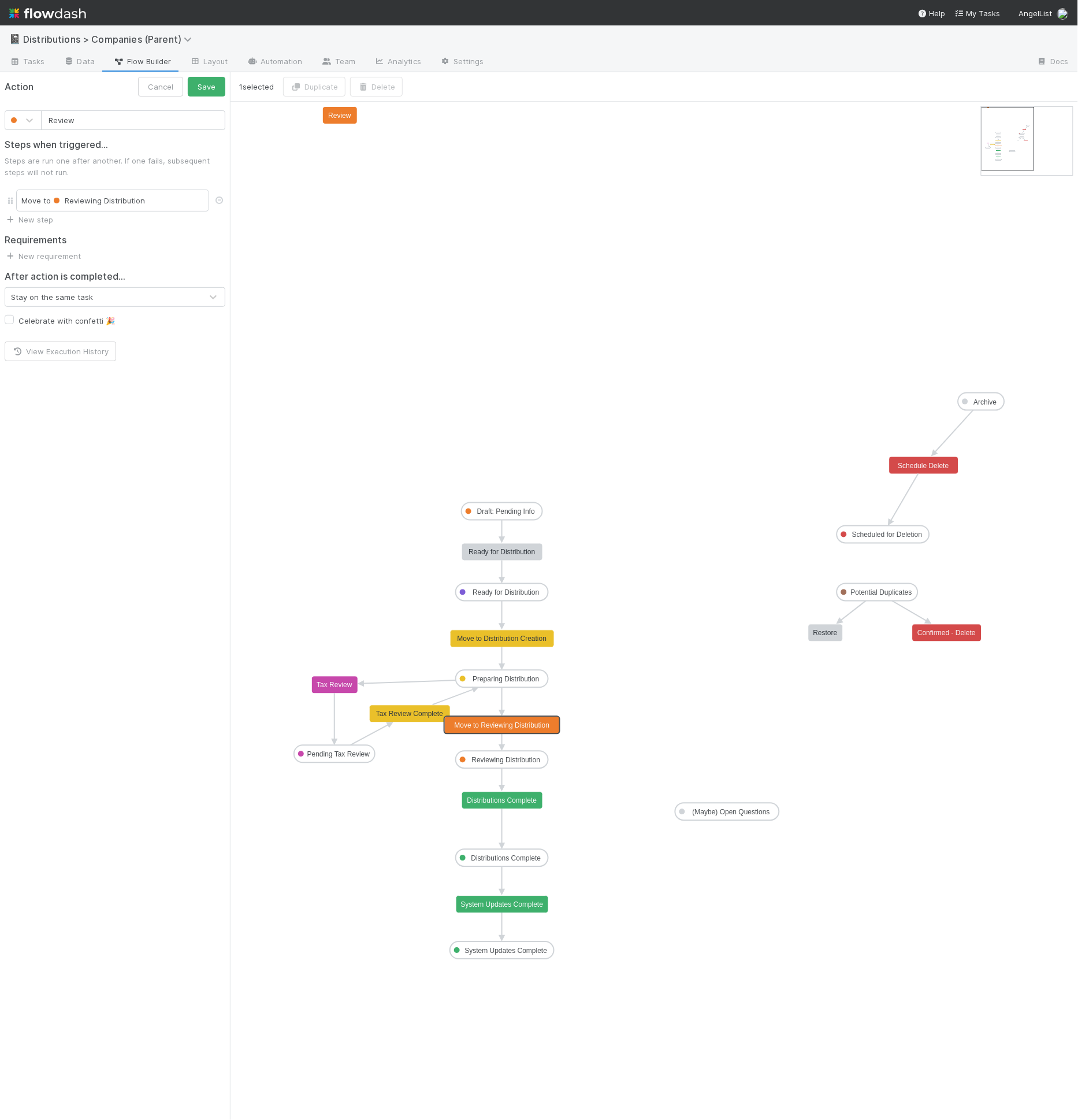
click at [188, 77] on button "Save" at bounding box center [207, 86] width 37 height 20
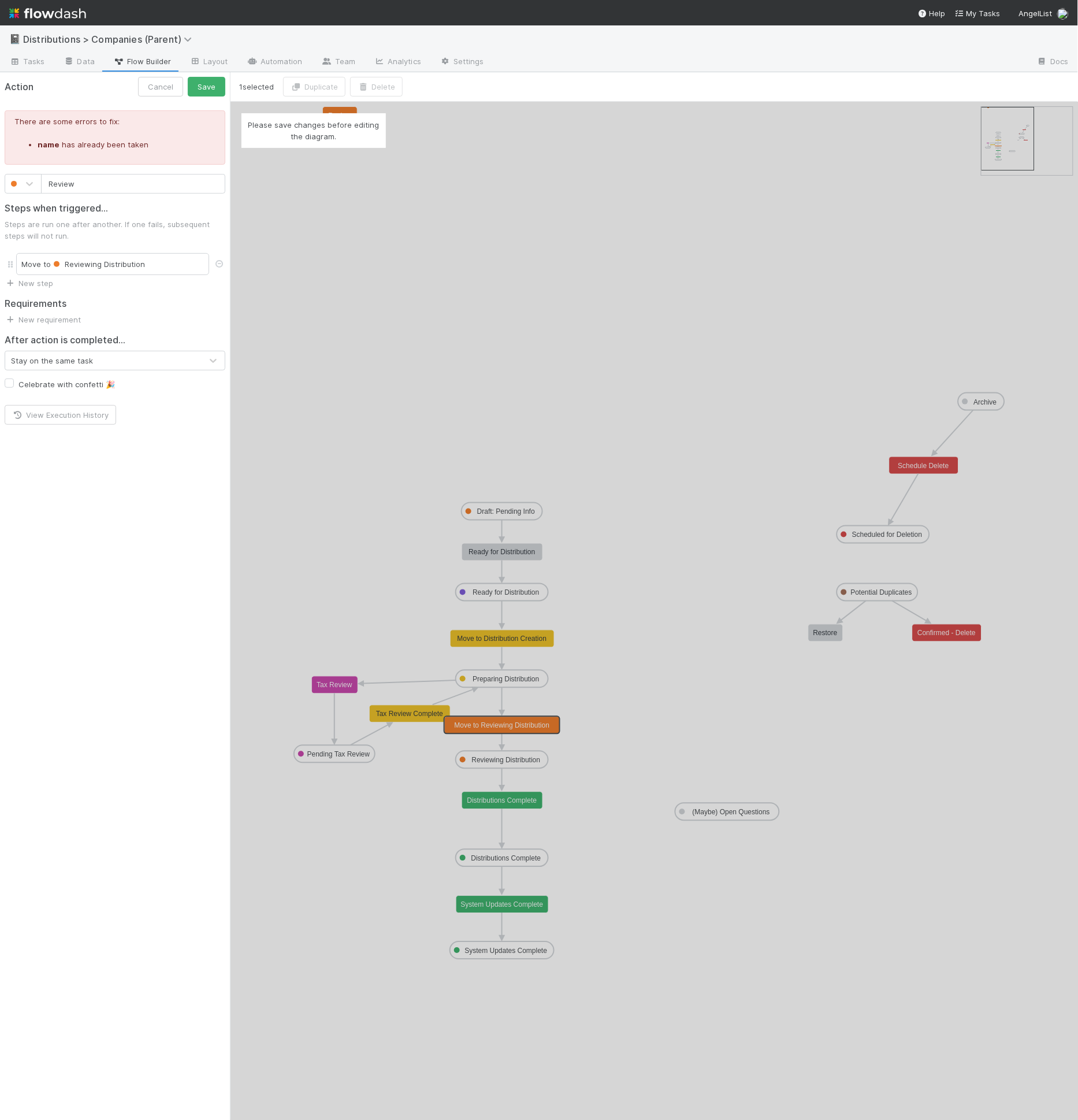
click at [327, 117] on div "Please save changes before editing the diagram." at bounding box center [314, 130] width 144 height 35
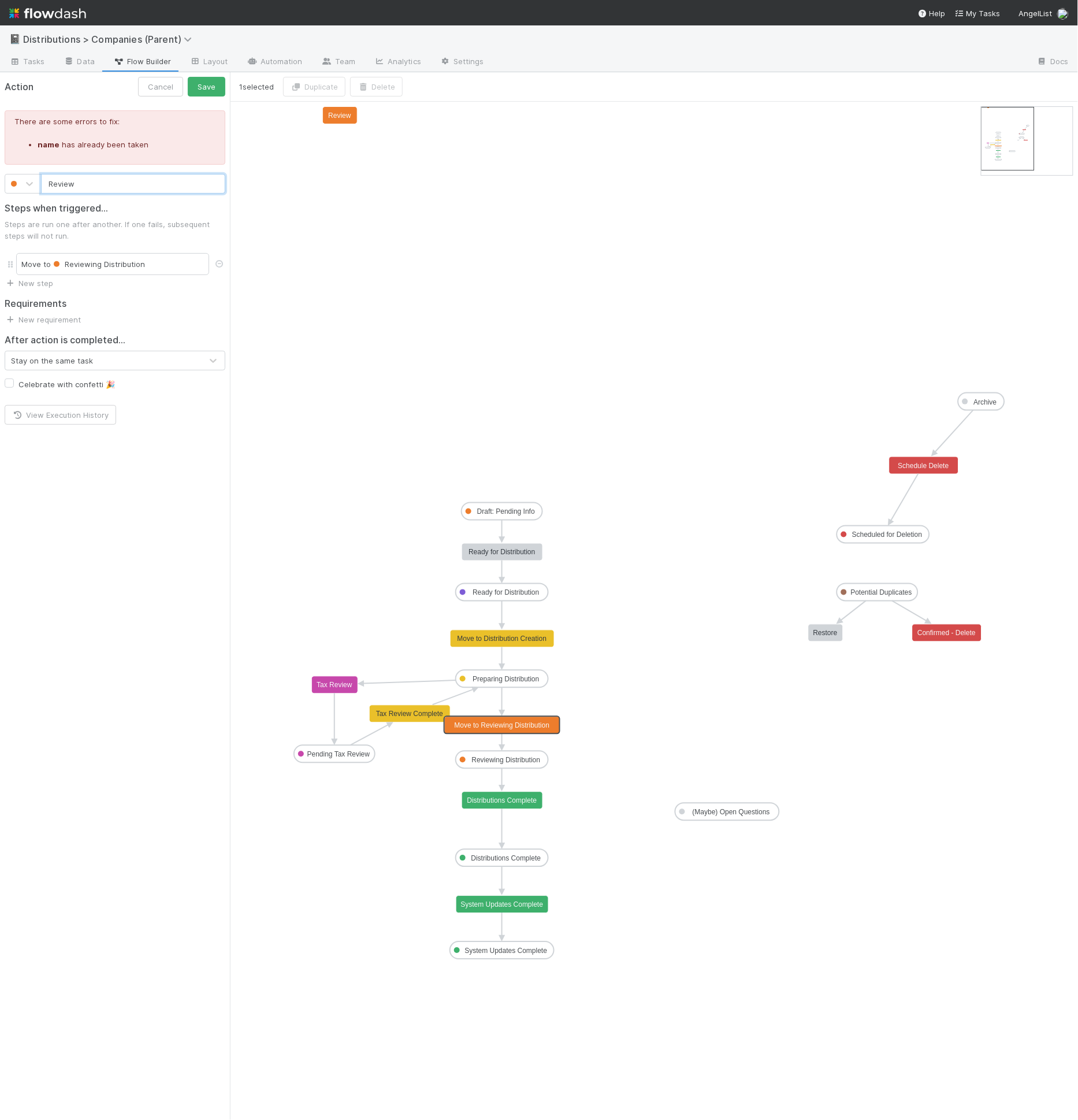
click at [99, 192] on form "Action Cancel Save There are some errors to fix: name has already been taken Re…" at bounding box center [115, 251] width 230 height 358
click at [190, 88] on button "Save" at bounding box center [207, 86] width 37 height 20
click at [158, 90] on button "Cancel" at bounding box center [160, 86] width 45 height 20
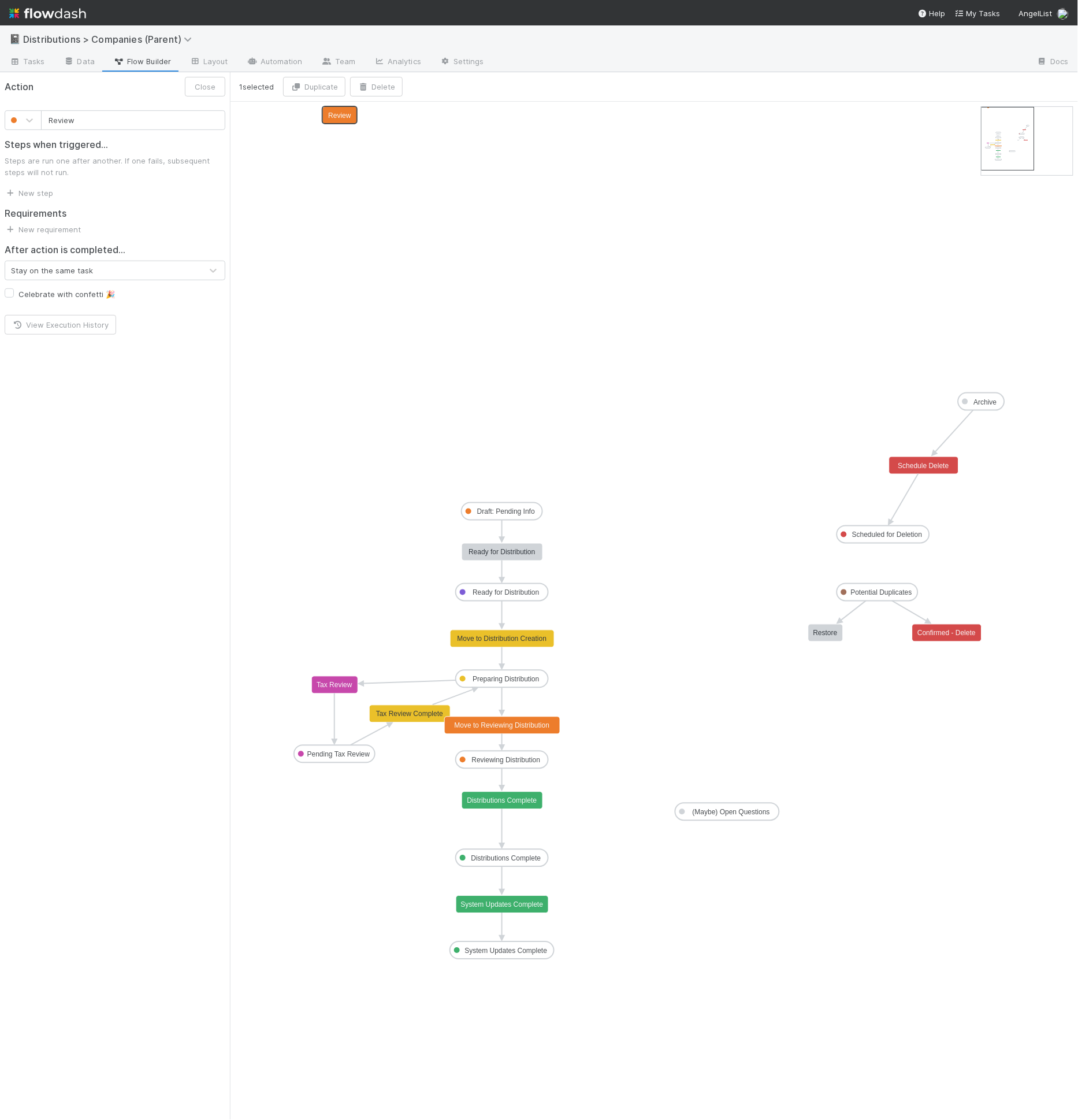
drag, startPoint x: 349, startPoint y: 106, endPoint x: 347, endPoint y: 112, distance: 6.3
click at [349, 107] on rect at bounding box center [340, 115] width 35 height 17
click at [379, 89] on button "Delete" at bounding box center [376, 86] width 53 height 20
click at [430, 160] on button "Delete" at bounding box center [465, 164] width 211 height 20
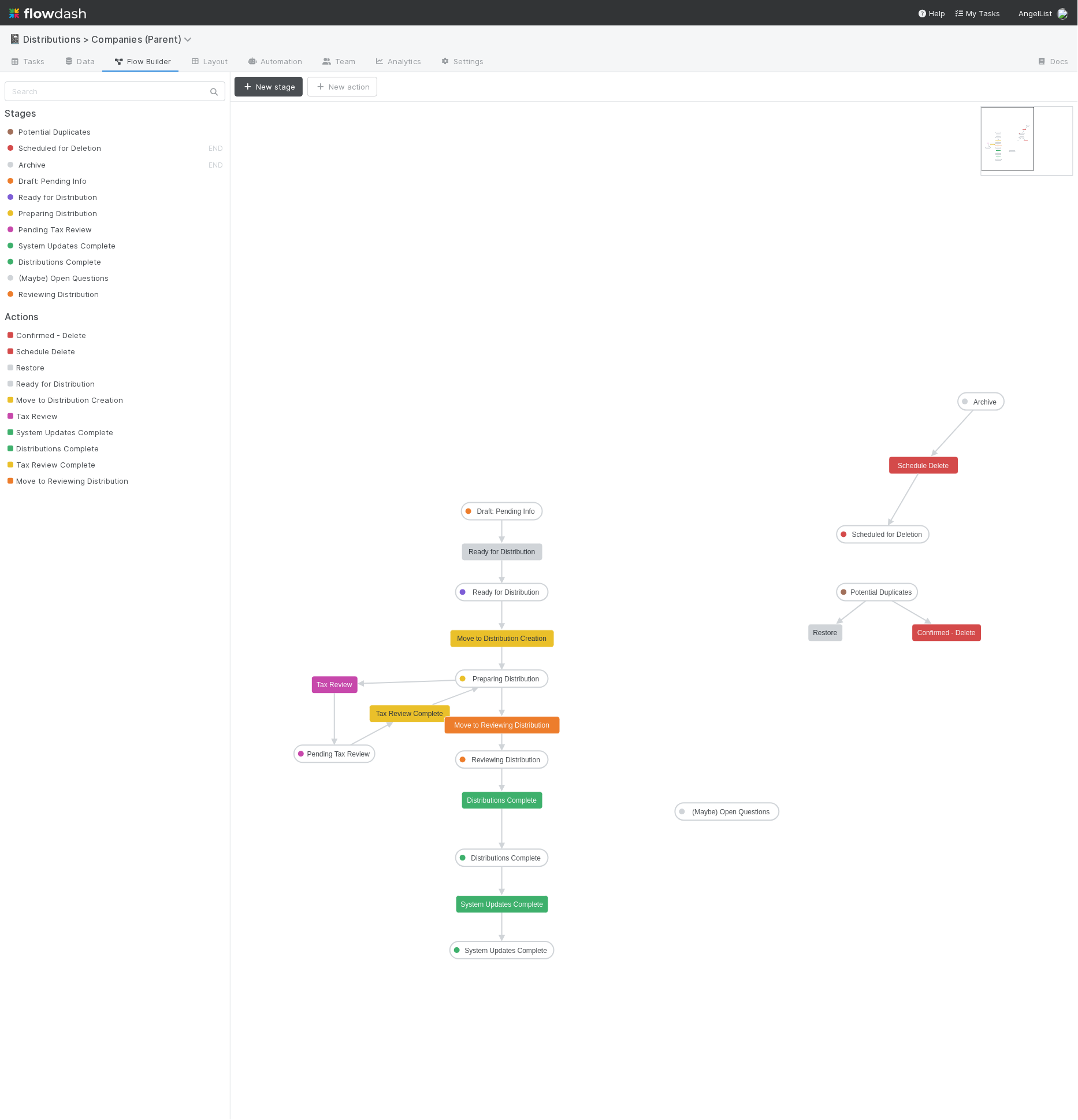
click at [502, 735] on icon at bounding box center [502, 739] width 0 height 12
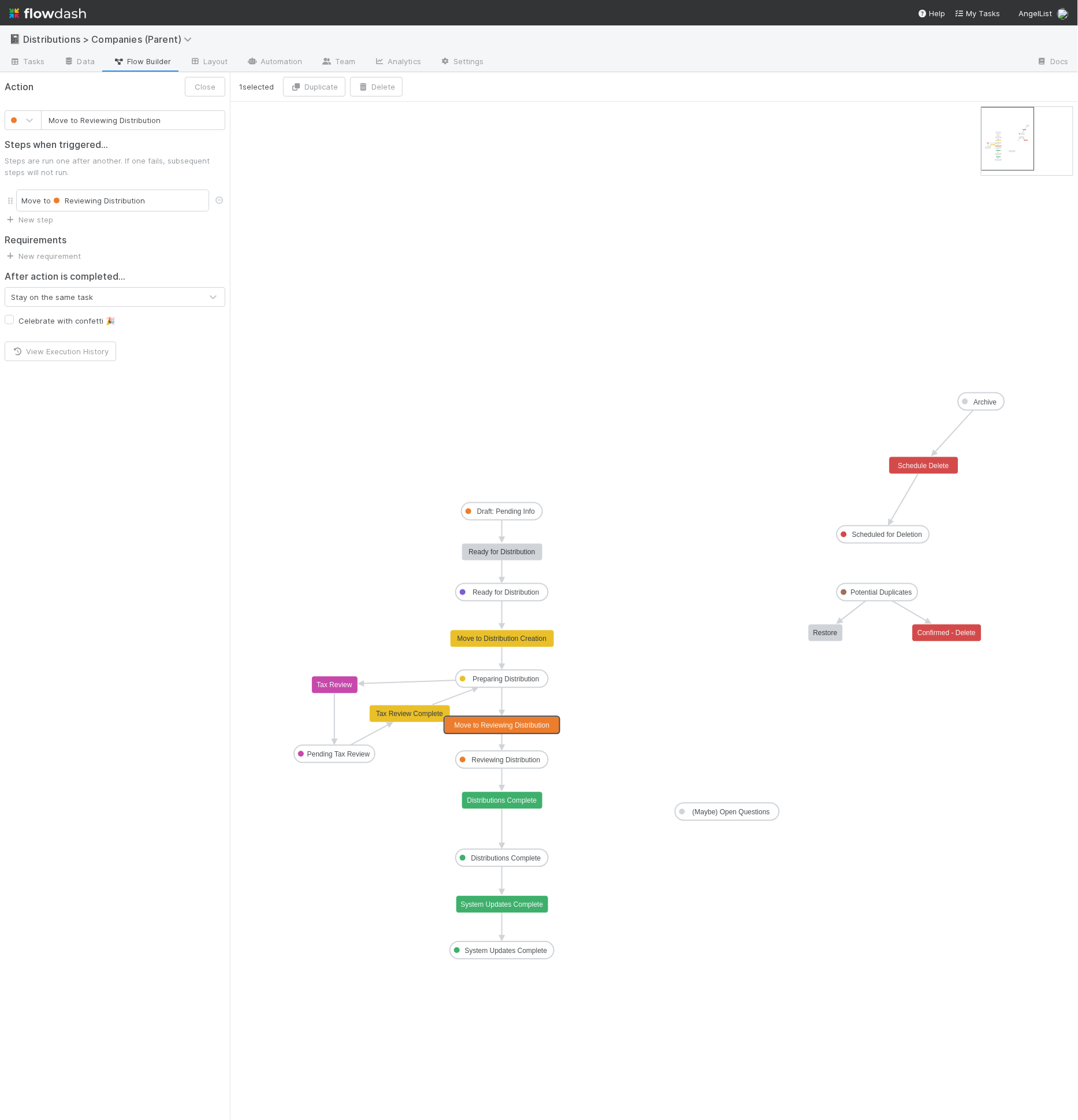
click at [498, 729] on text "Move to Reviewing Distribution" at bounding box center [502, 725] width 95 height 8
click at [99, 115] on input "Move to Reviewing Distribution" at bounding box center [133, 120] width 185 height 20
type input "Review"
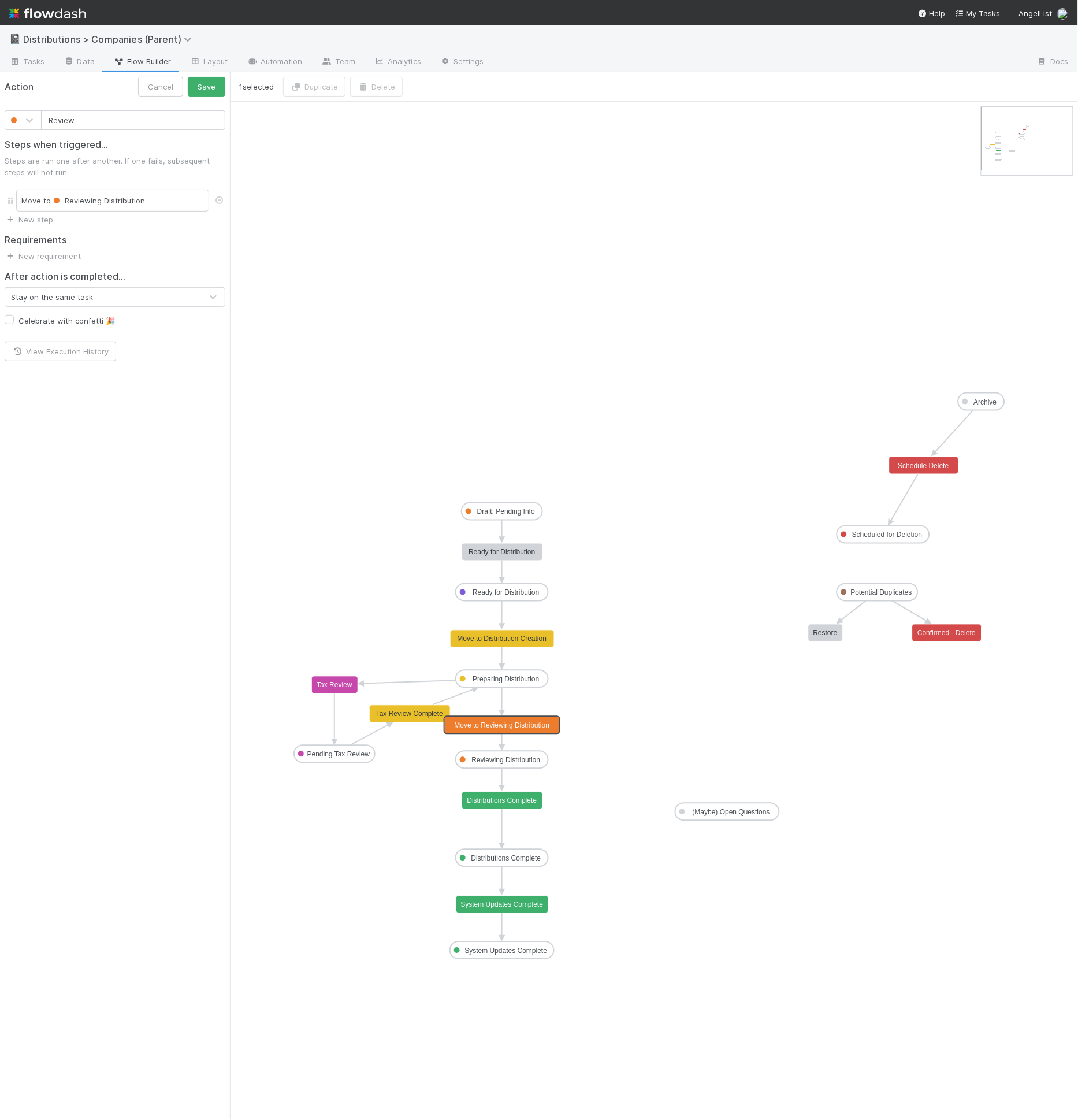
click at [188, 77] on button "Save" at bounding box center [207, 86] width 37 height 20
click at [264, 56] on link "Automation" at bounding box center [275, 62] width 75 height 19
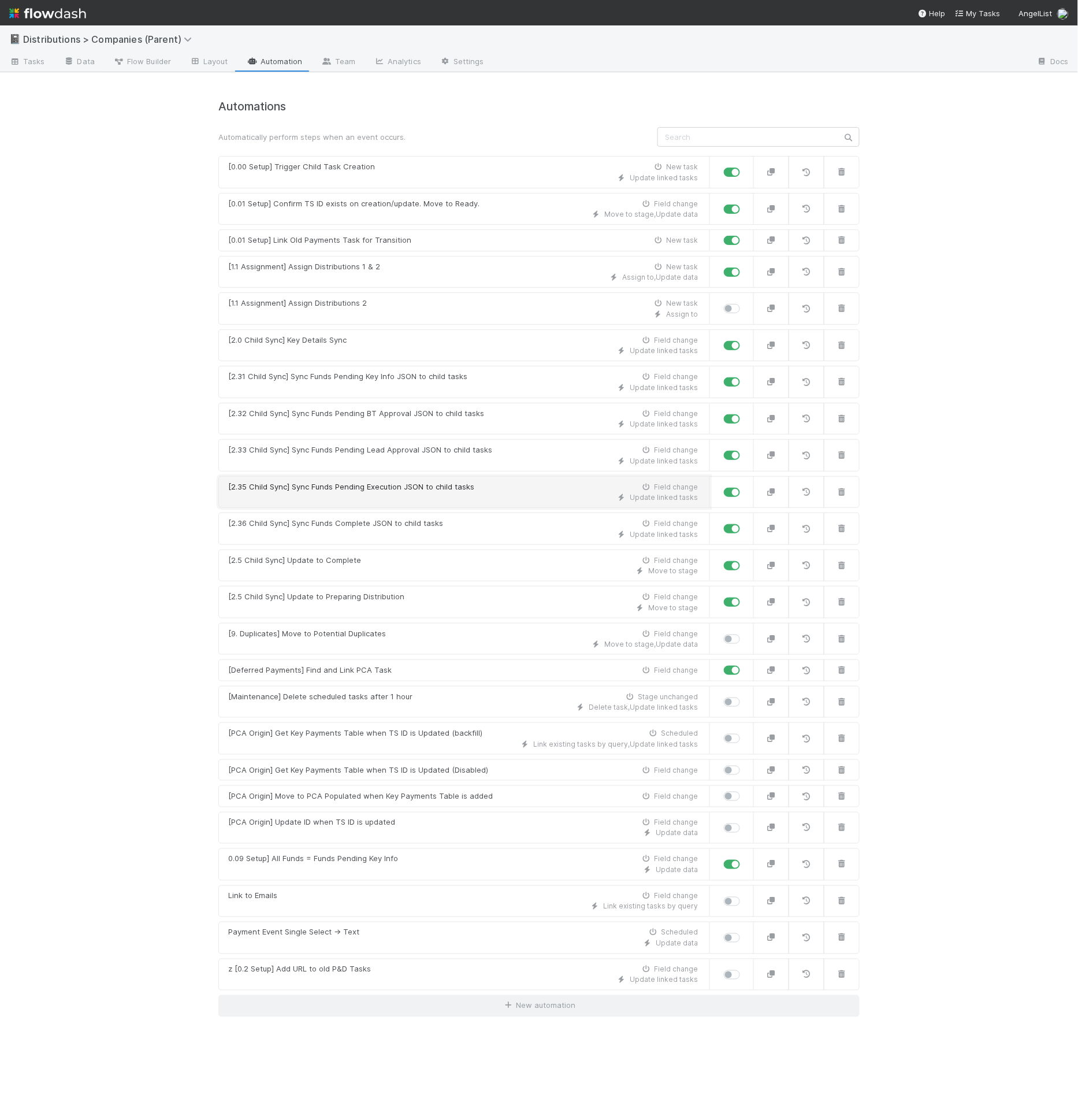
click at [483, 485] on div "[2.35 Child Sync] Sync Funds Pending Execution JSON to child tasks Field change" at bounding box center [463, 487] width 470 height 12
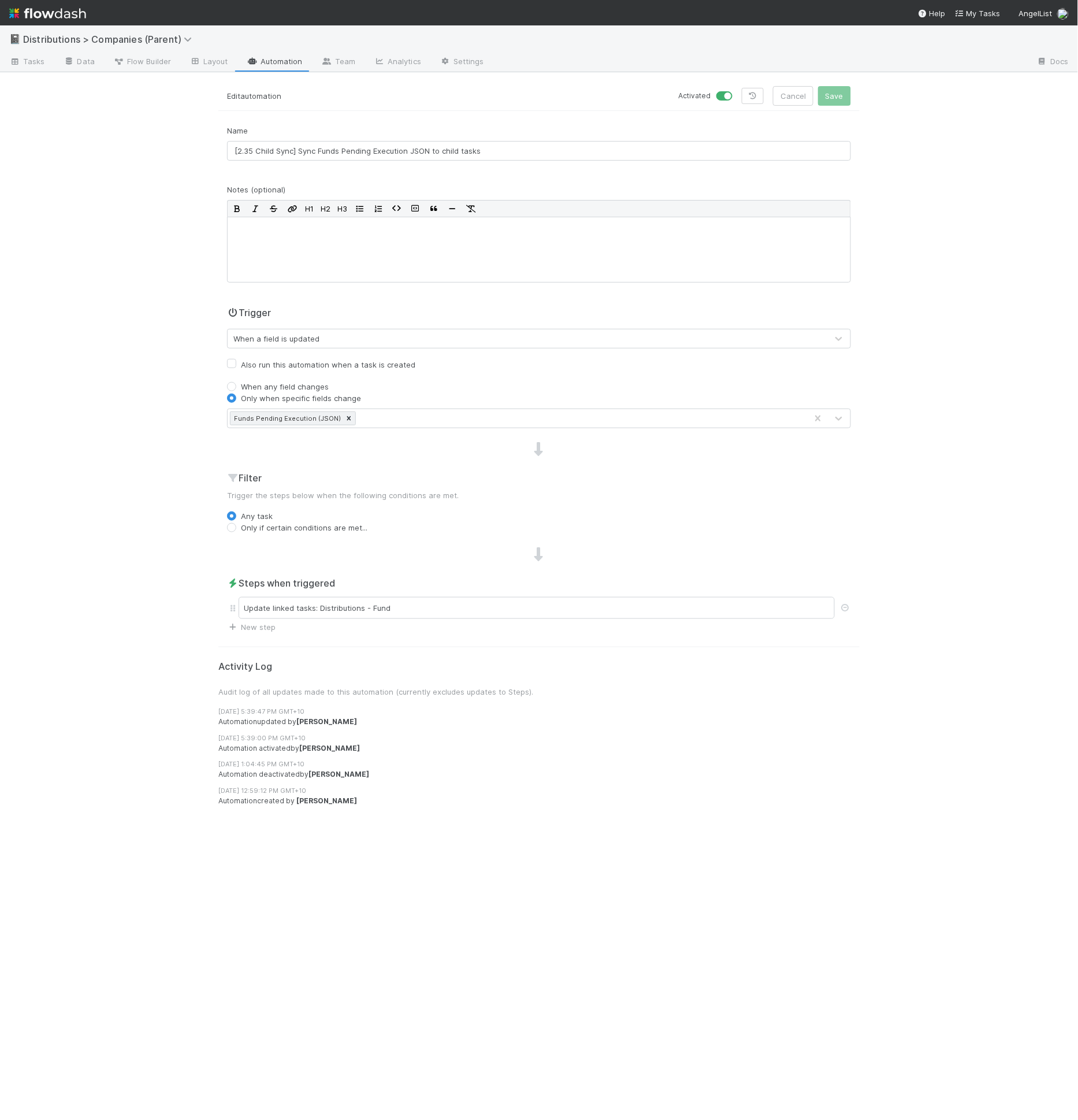
drag, startPoint x: 472, startPoint y: 522, endPoint x: 473, endPoint y: 515, distance: 7.1
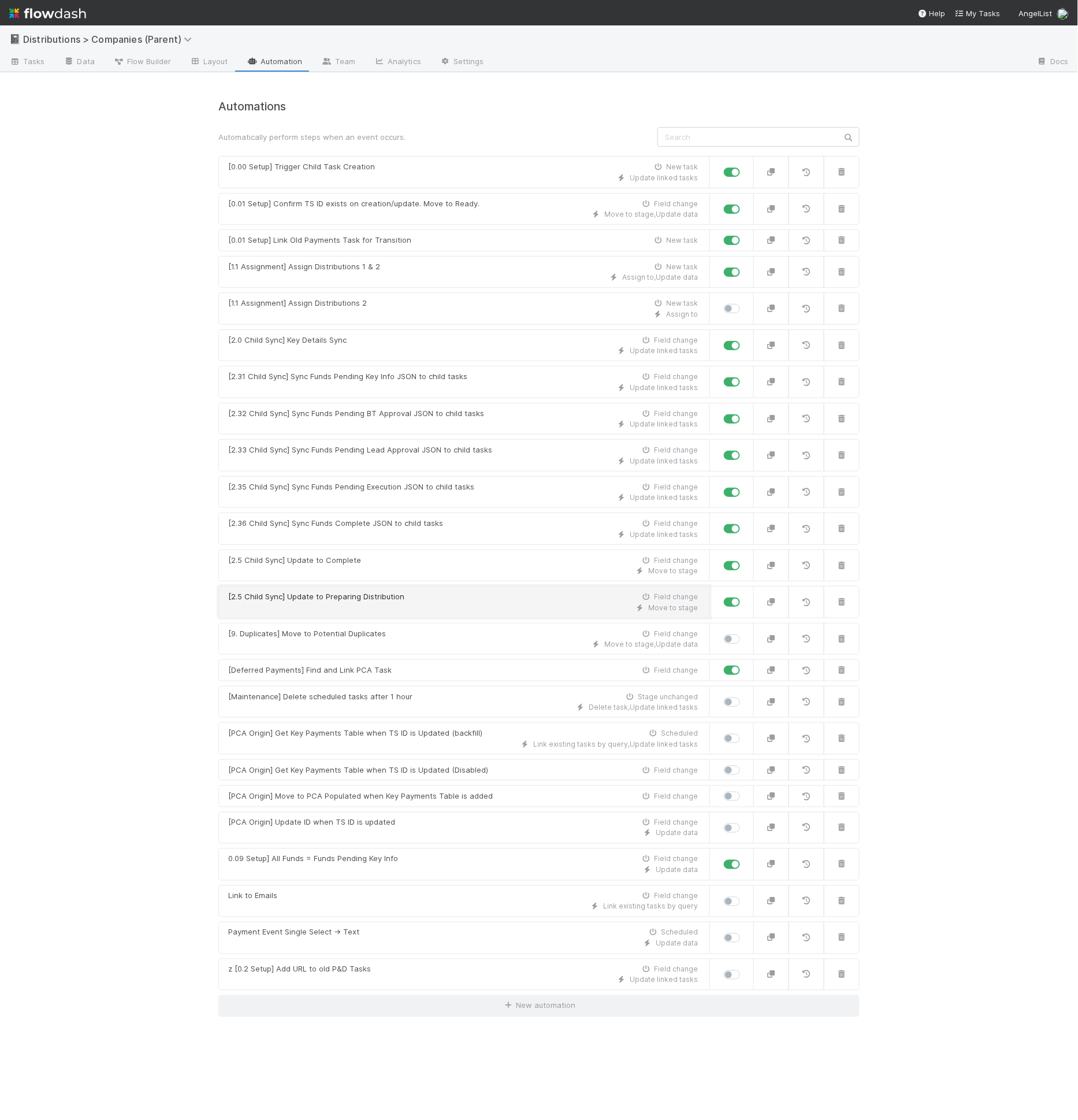
click at [404, 603] on div "Move to stage" at bounding box center [463, 608] width 470 height 11
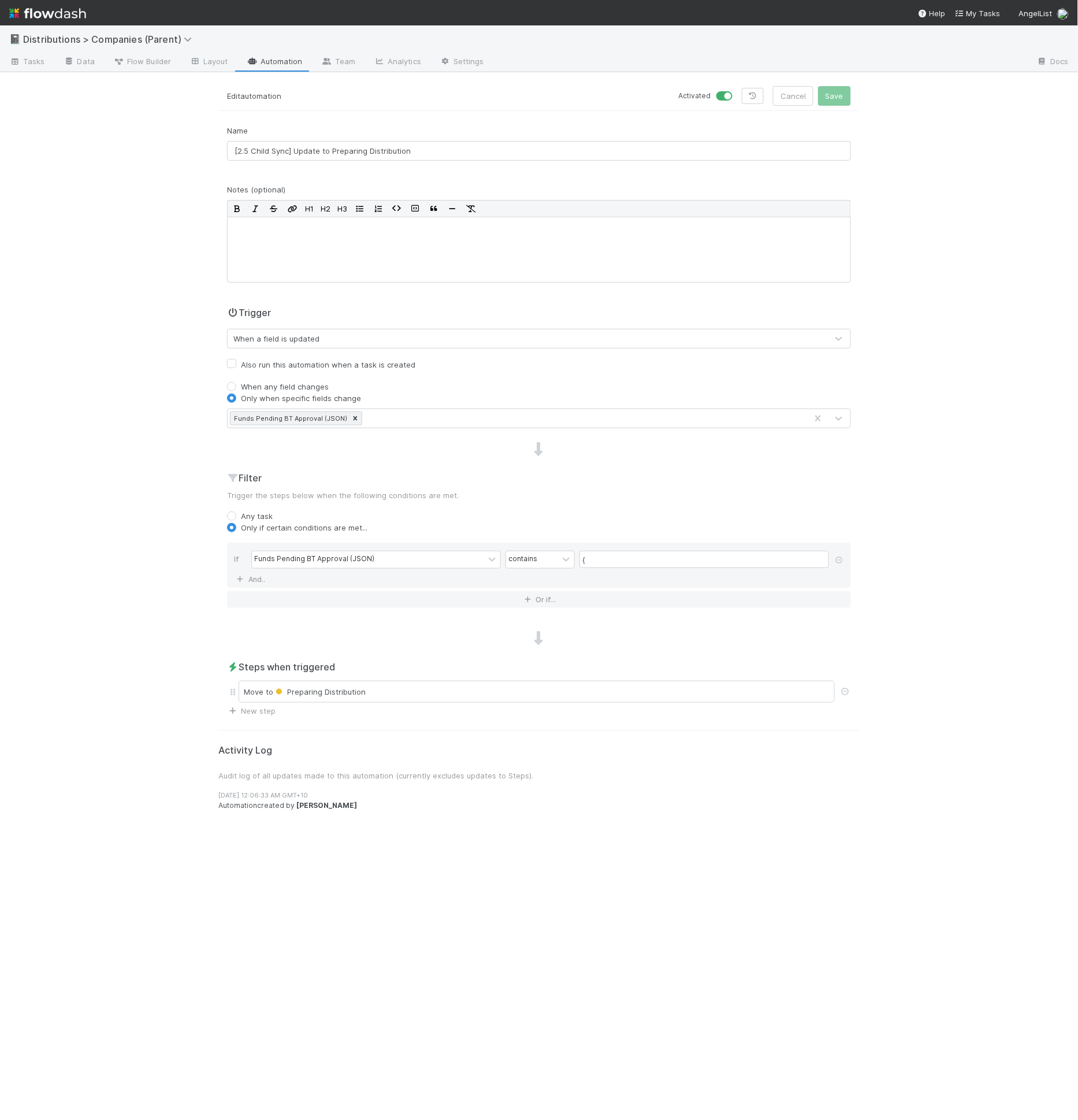
click at [398, 632] on div at bounding box center [539, 638] width 641 height 15
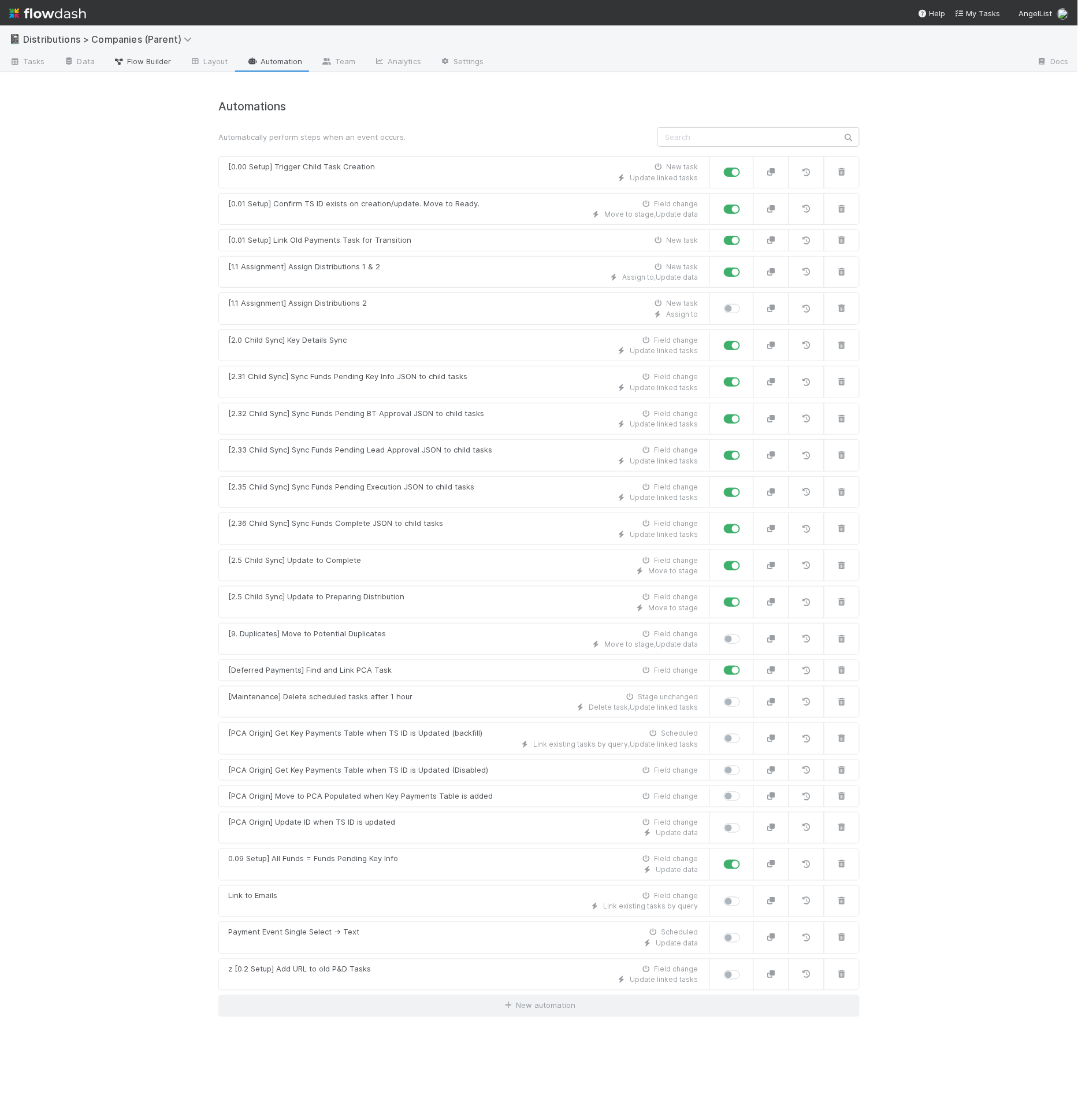
click at [164, 62] on span "Flow Builder" at bounding box center [142, 61] width 58 height 12
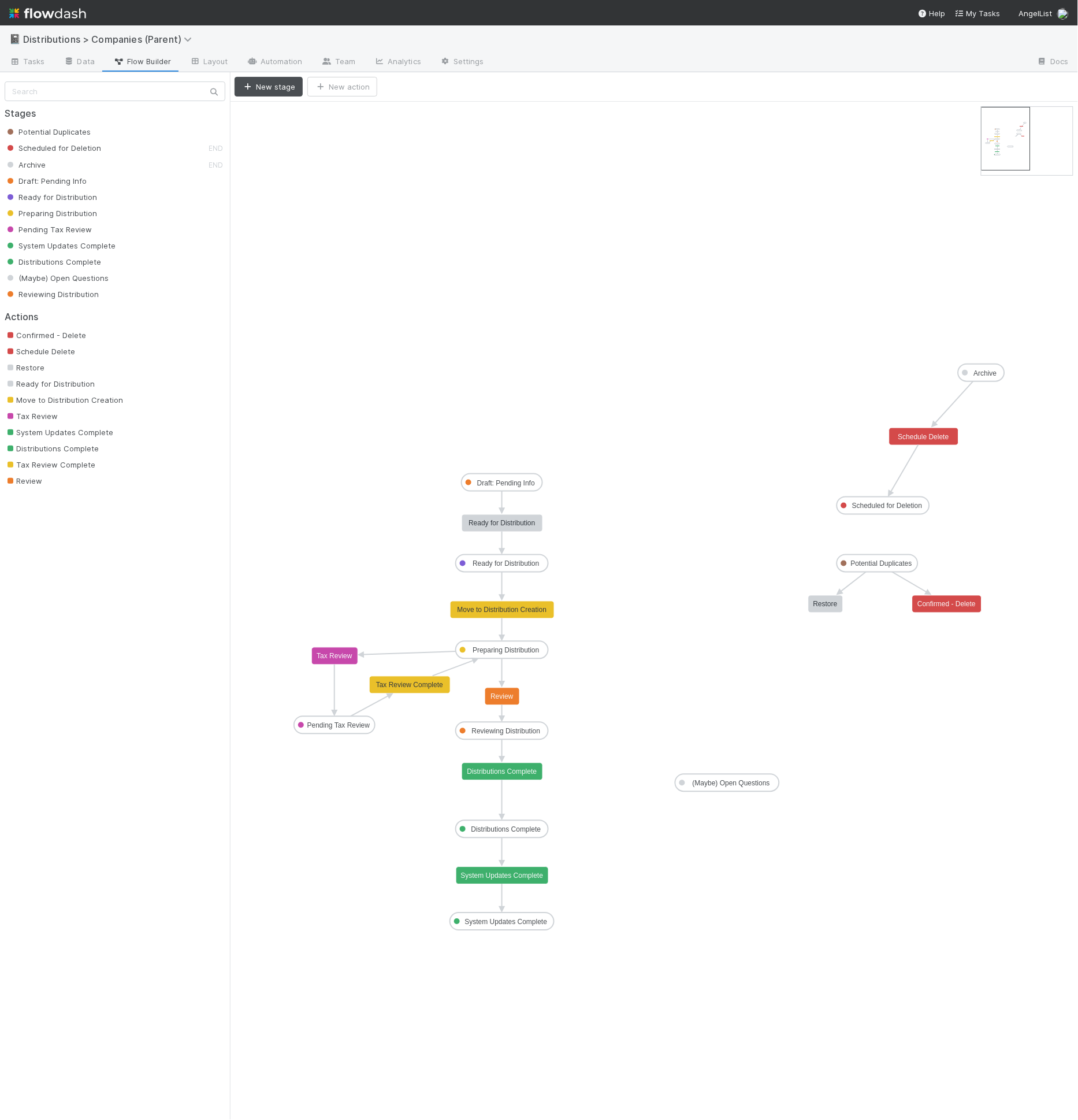
click at [522, 737] on rect at bounding box center [502, 730] width 93 height 17
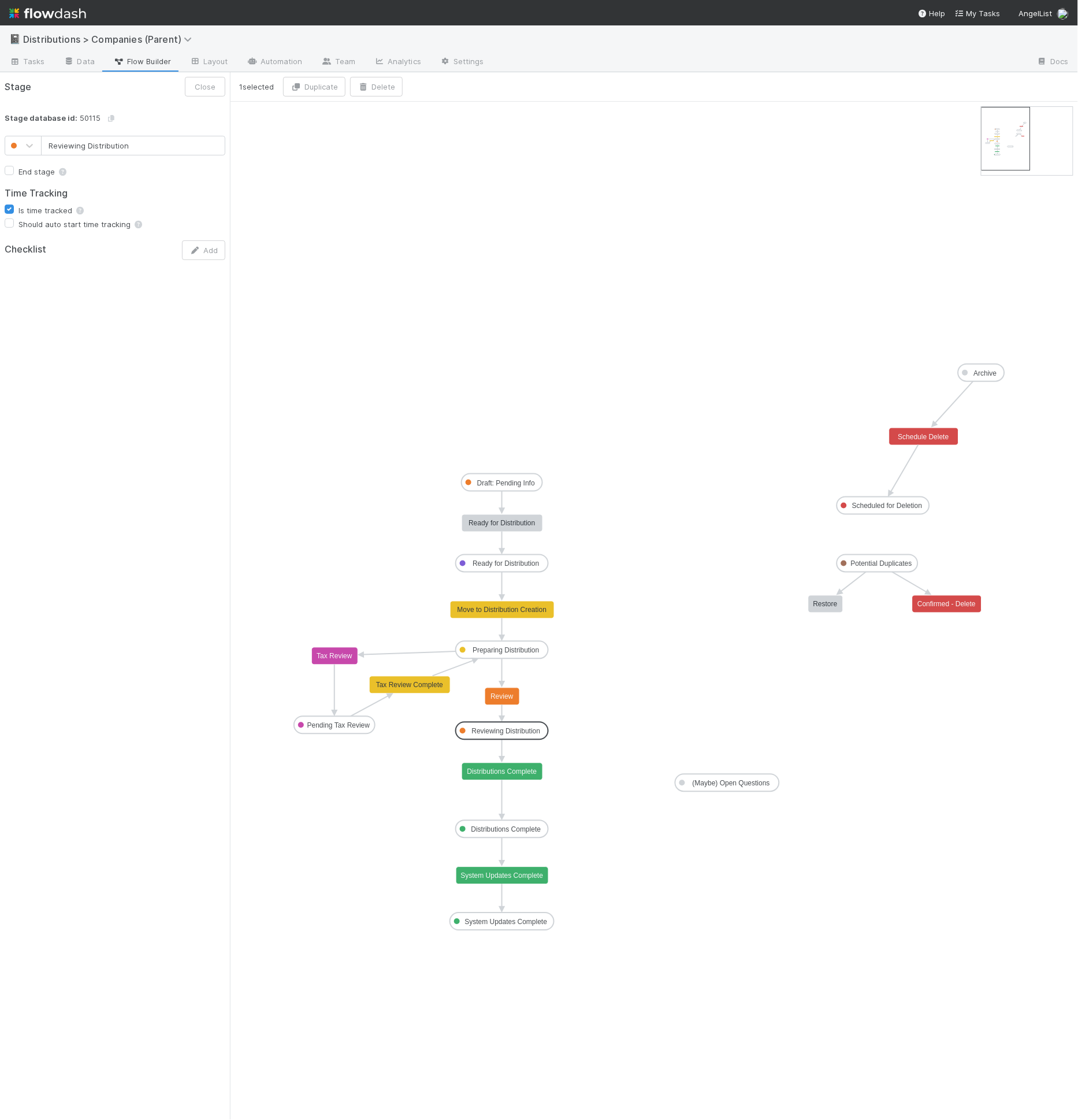
drag, startPoint x: 567, startPoint y: 754, endPoint x: 456, endPoint y: 678, distance: 134.5
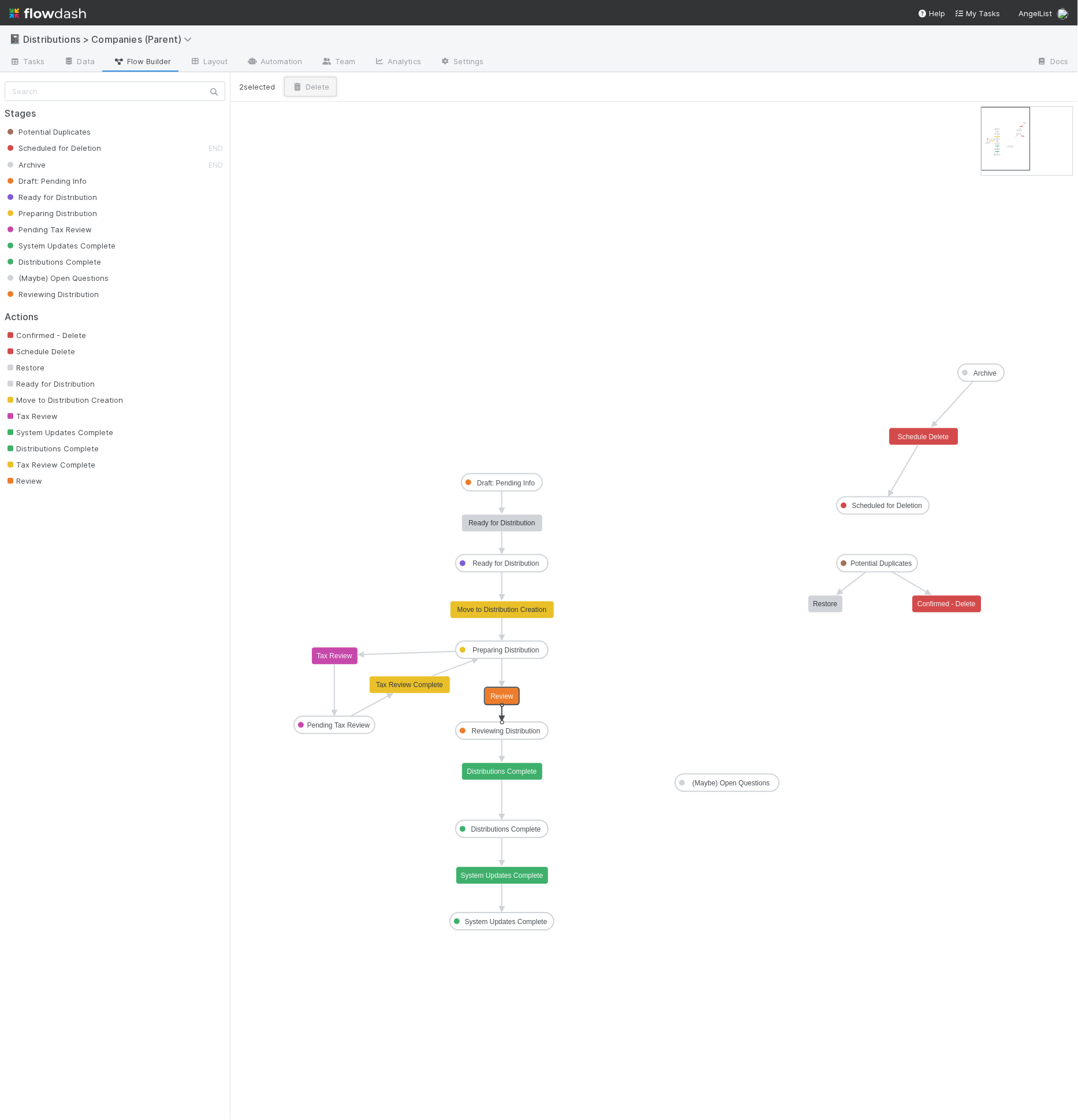
click at [300, 83] on icon "button" at bounding box center [297, 86] width 12 height 7
click at [356, 157] on button "Delete" at bounding box center [400, 164] width 211 height 20
click at [497, 731] on text "Reviewing Distribution" at bounding box center [506, 731] width 69 height 8
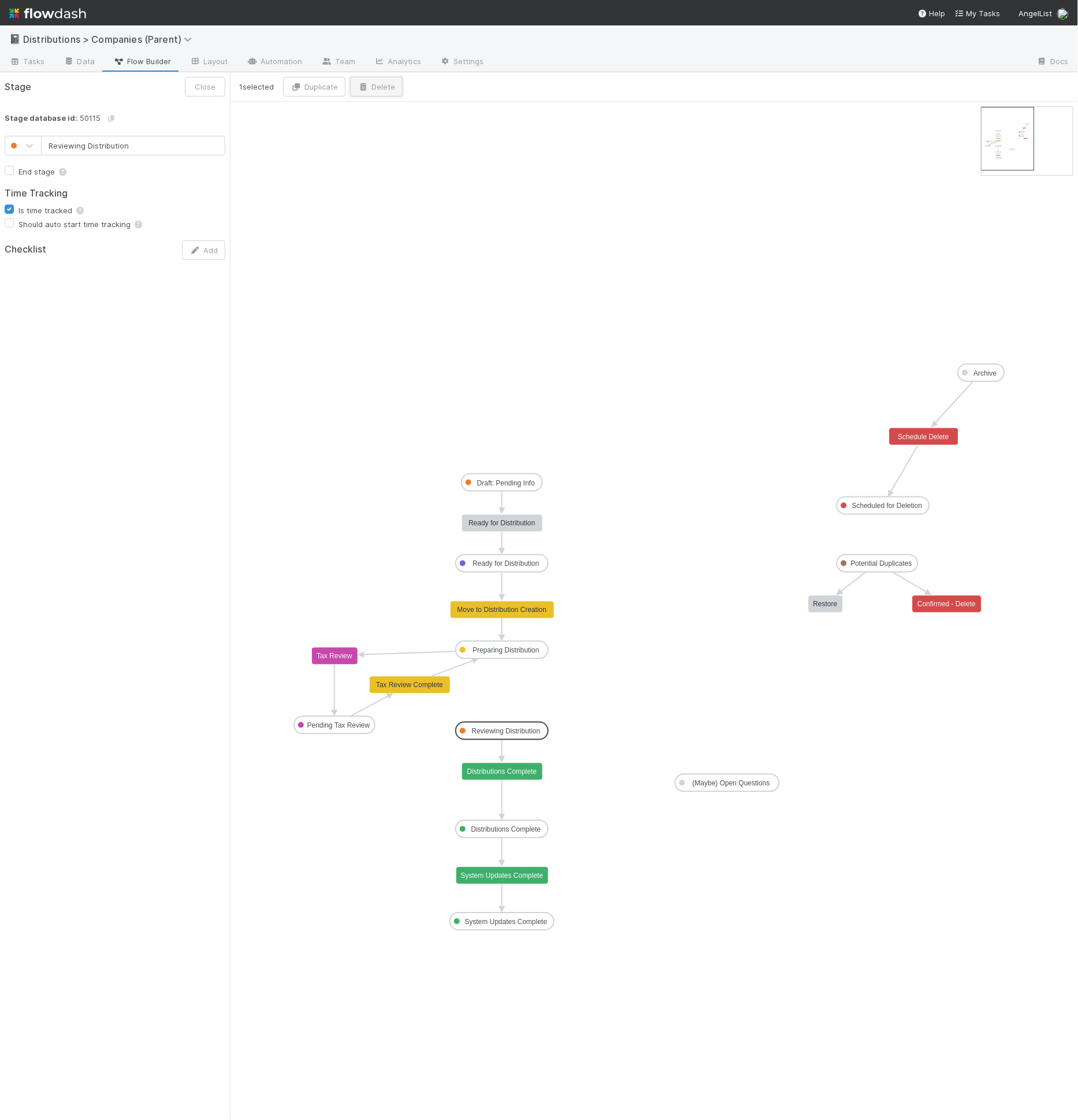
click at [374, 79] on button "Delete" at bounding box center [376, 86] width 53 height 20
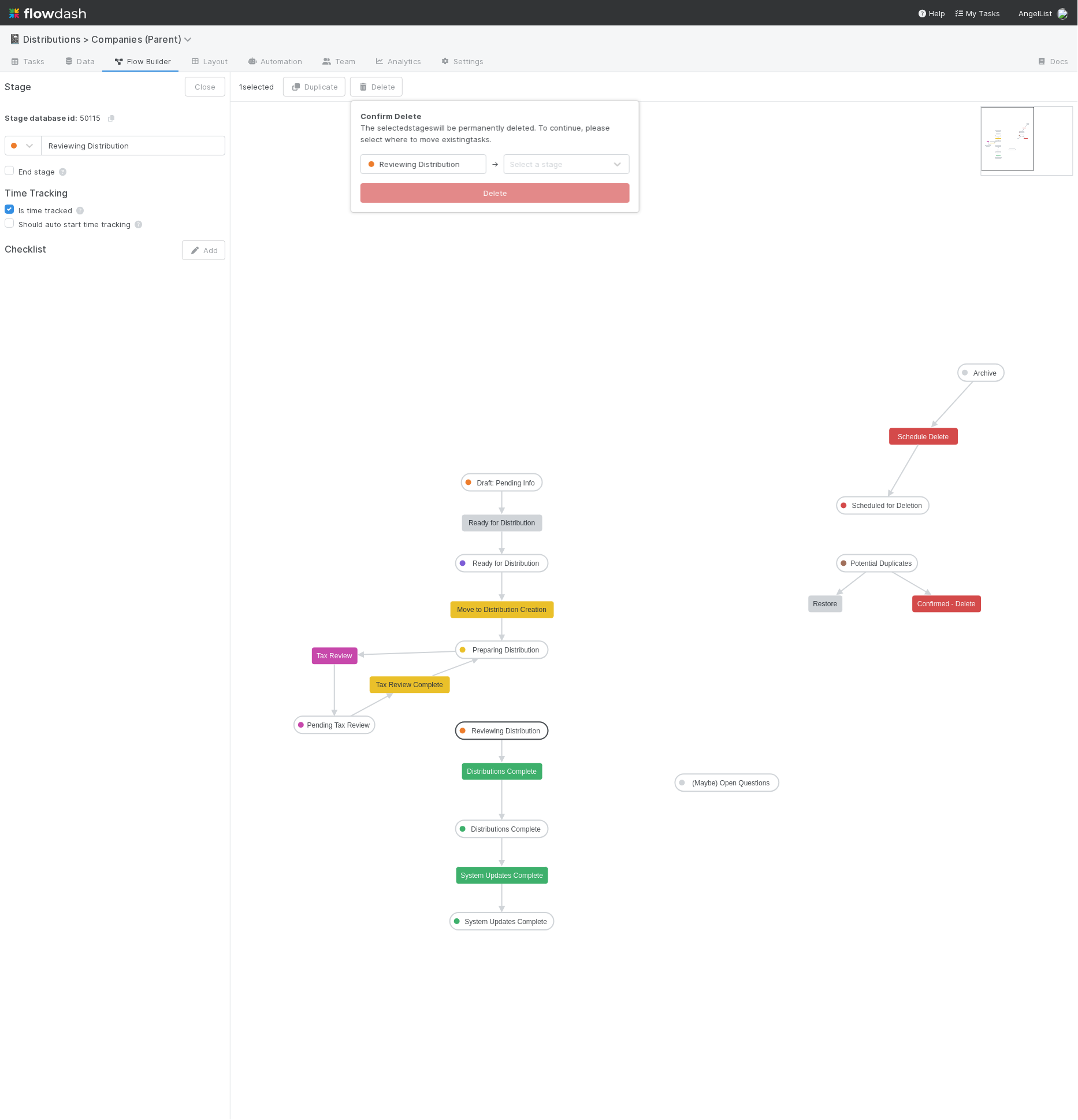
click at [550, 171] on div "Select a stage" at bounding box center [555, 164] width 102 height 19
click at [547, 294] on span "Preparing Distribution" at bounding box center [557, 295] width 93 height 9
click at [548, 200] on button "Delete" at bounding box center [495, 193] width 269 height 20
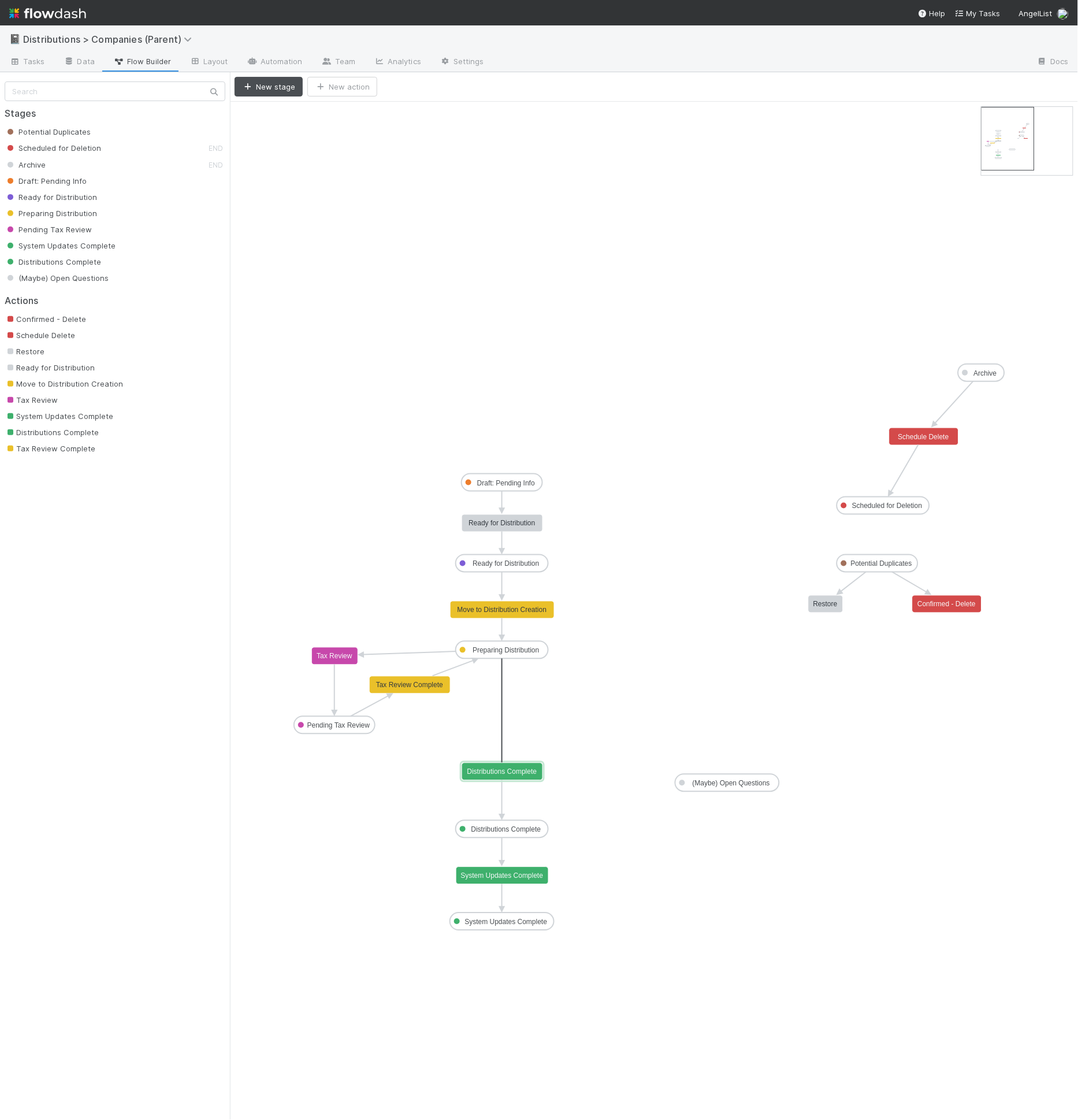
drag, startPoint x: 505, startPoint y: 656, endPoint x: 502, endPoint y: 764, distance: 108.0
click at [828, 713] on icon "Potential Duplicates Scheduled for Deletion Archive Draft: Pending Info Ready f…" at bounding box center [654, 611] width 848 height 1018
click at [197, 62] on icon at bounding box center [195, 62] width 12 height 7
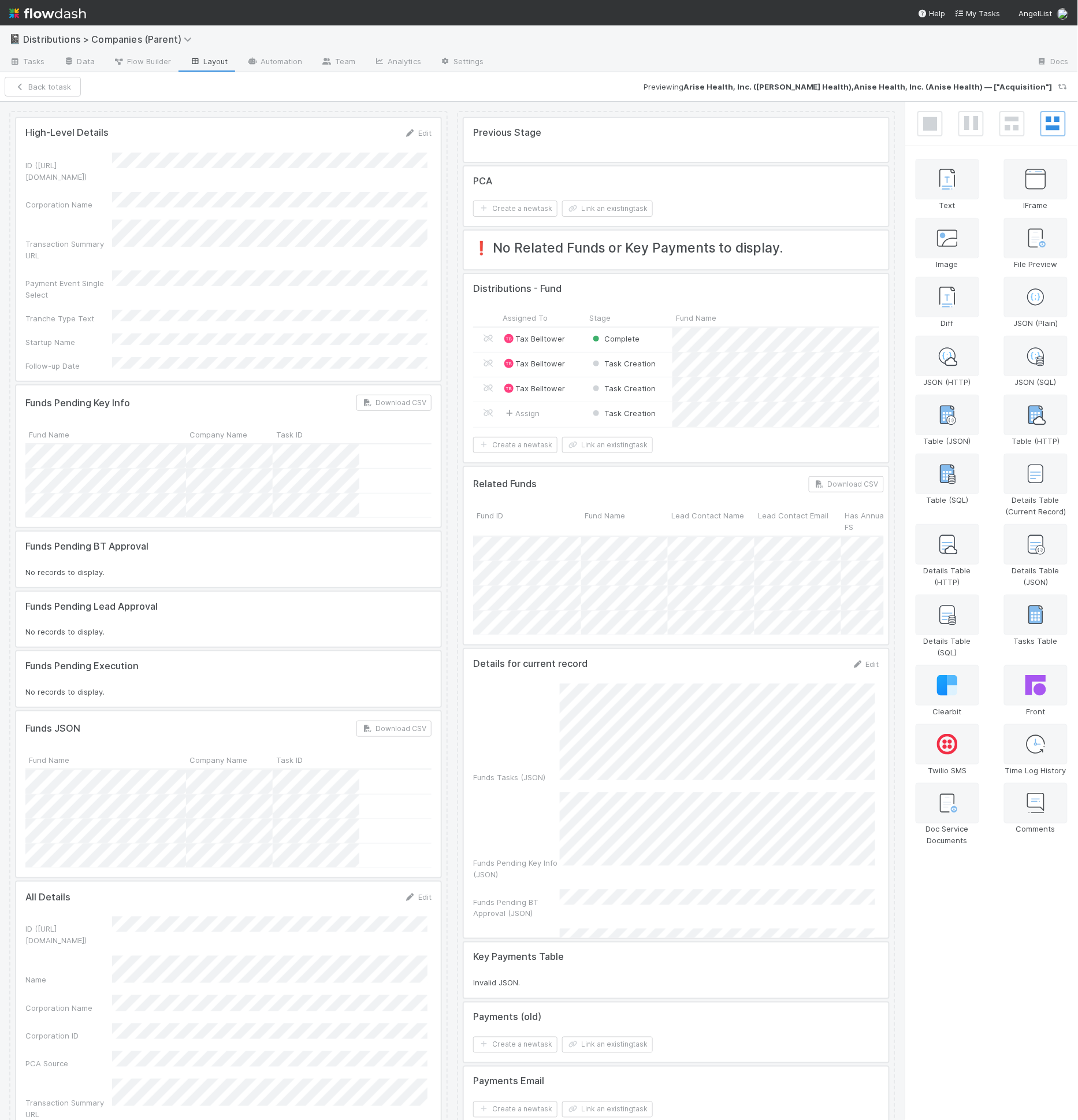
click at [152, 277] on div at bounding box center [228, 249] width 424 height 263
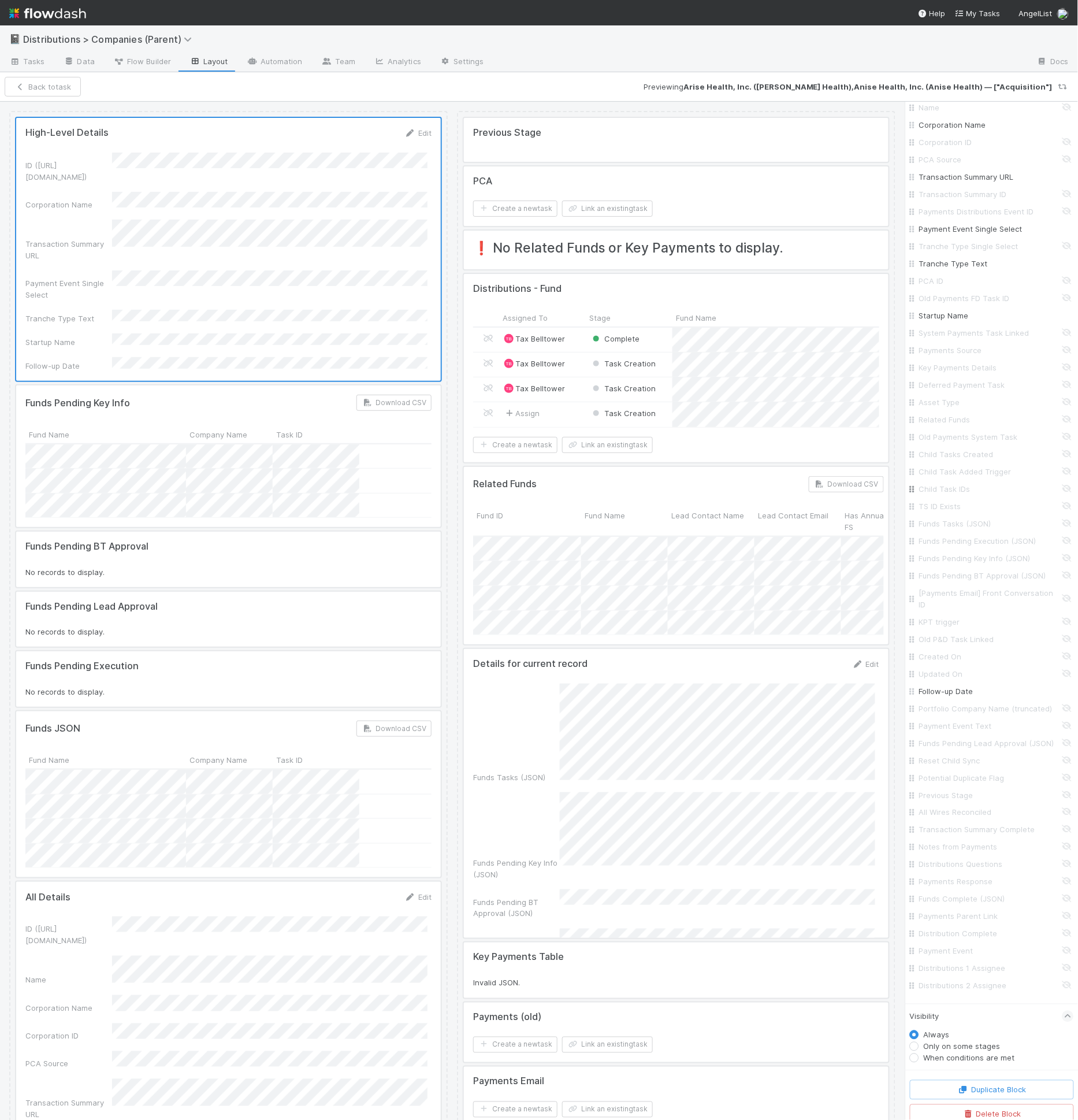
scroll to position [317, 0]
click at [950, 965] on input "Distributions 1 Assignee" at bounding box center [995, 962] width 152 height 12
checkbox input "true"
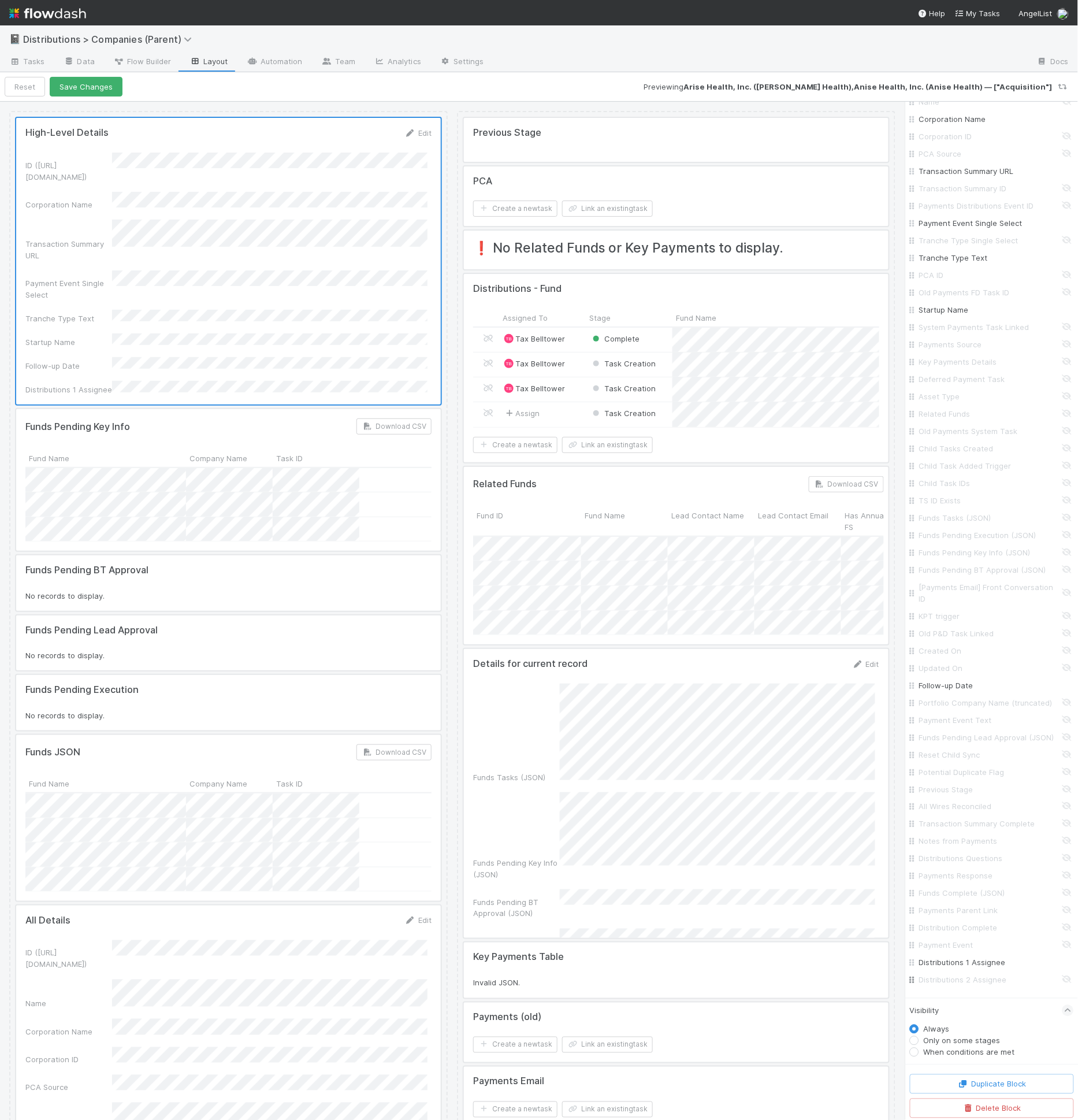
click at [950, 977] on input "Distributions 2 Assignee" at bounding box center [995, 980] width 152 height 12
checkbox input "true"
click at [88, 81] on button "Save Changes" at bounding box center [86, 86] width 73 height 20
click at [87, 62] on link "Data" at bounding box center [79, 62] width 50 height 19
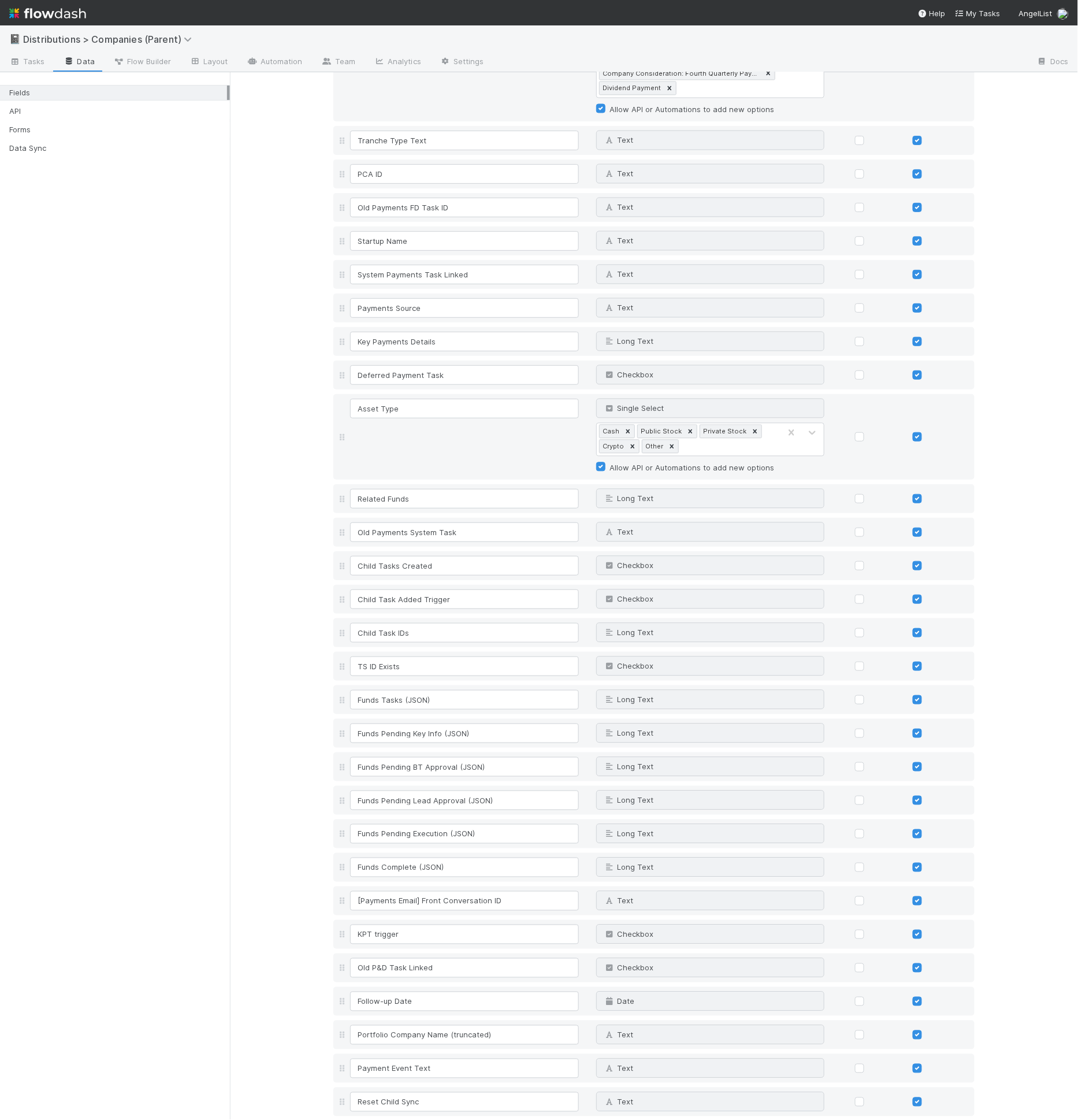
scroll to position [1354, 0]
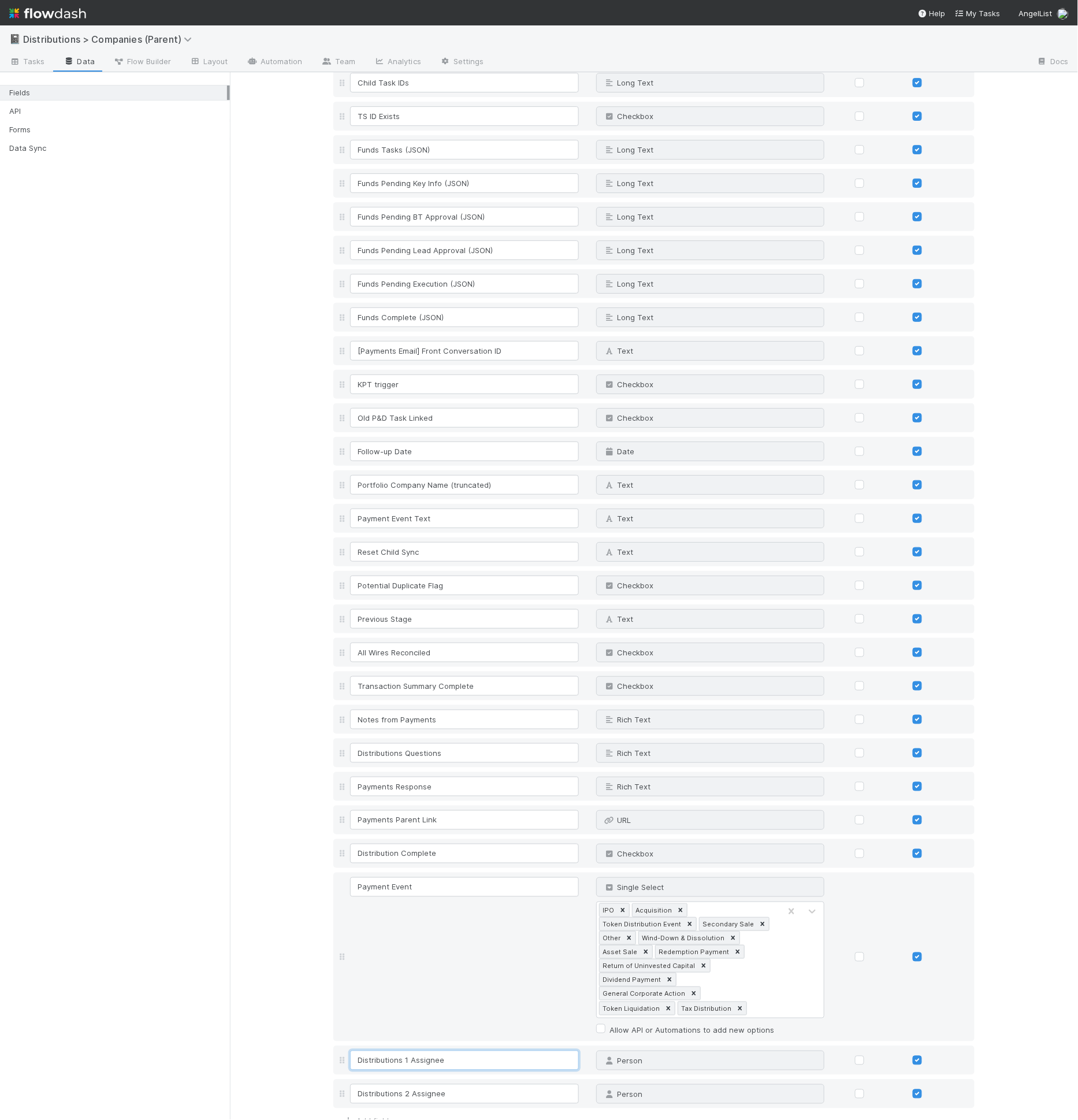
drag, startPoint x: 405, startPoint y: 1013, endPoint x: 401, endPoint y: 1027, distance: 14.6
click at [405, 1050] on input "Distributions 1 Assignee" at bounding box center [465, 1060] width 229 height 20
click at [407, 1084] on input "Distributions 2 Assignee" at bounding box center [465, 1094] width 229 height 20
drag, startPoint x: 399, startPoint y: 1014, endPoint x: 287, endPoint y: 1014, distance: 112.0
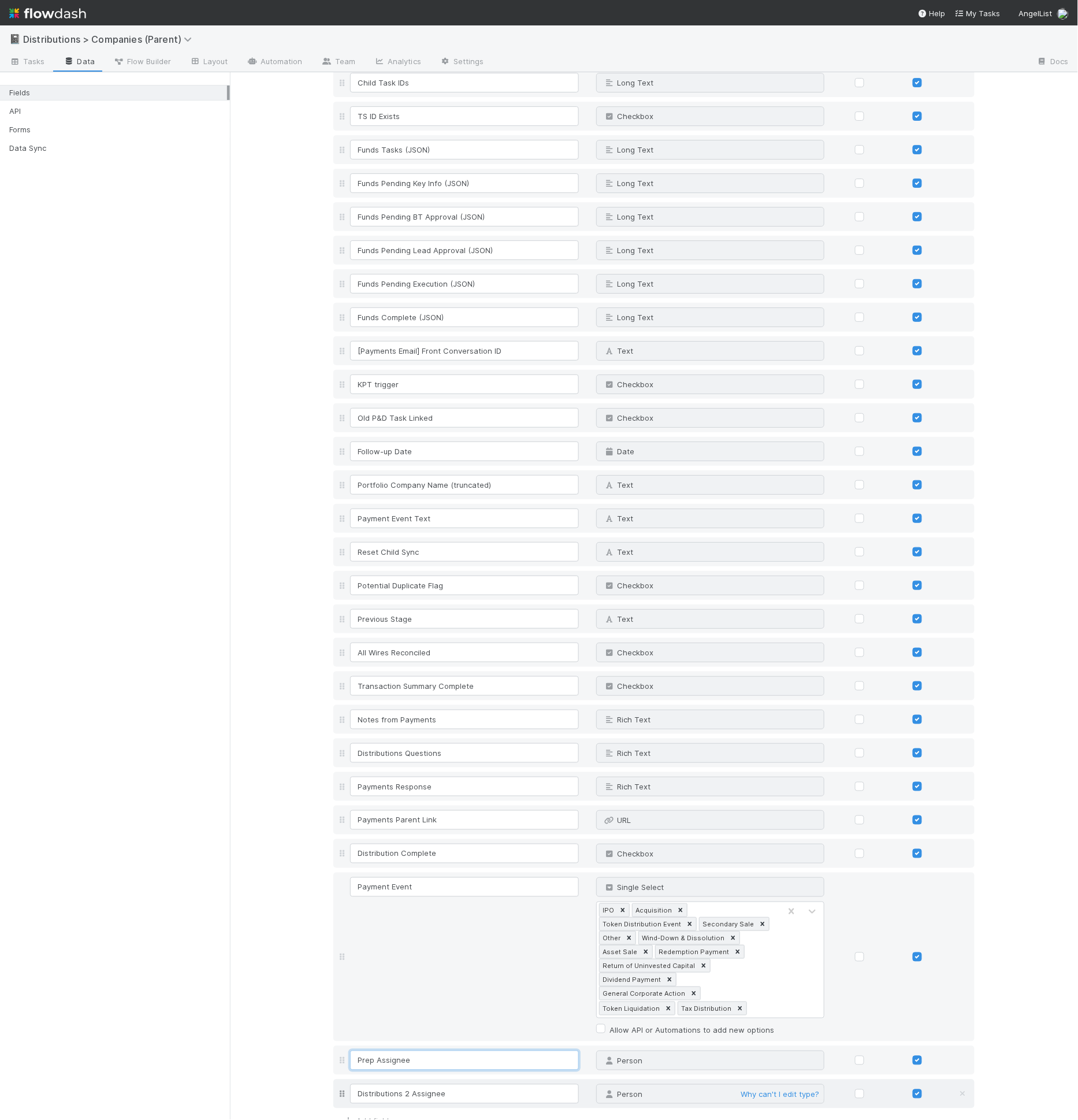
type input "Prep Assignee"
drag, startPoint x: 405, startPoint y: 1047, endPoint x: 308, endPoint y: 1047, distance: 97.0
type input "Review Assignee"
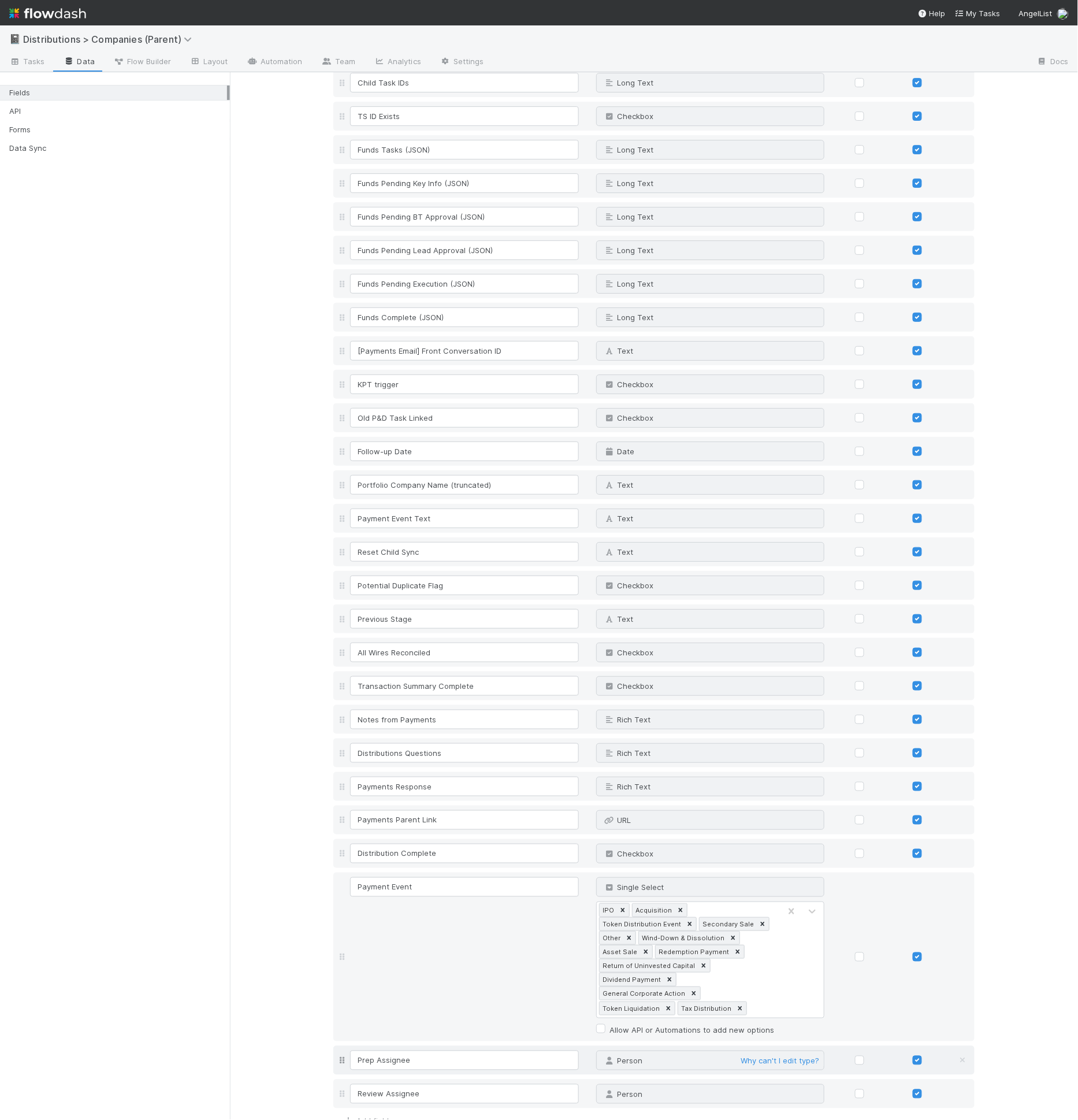
scroll to position [1384, 0]
click at [212, 66] on link "Layout" at bounding box center [209, 62] width 57 height 19
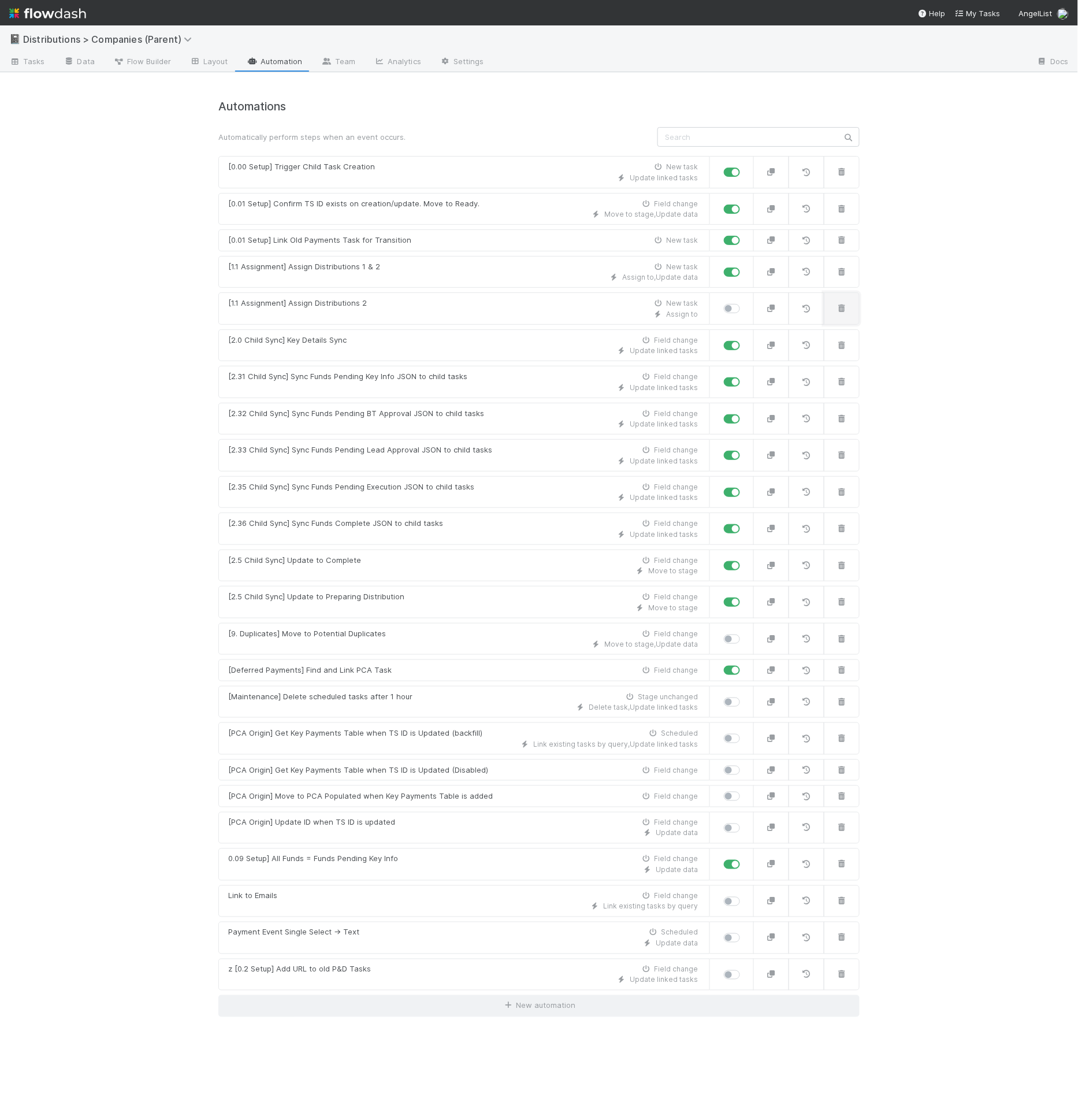
click at [834, 305] on button "button" at bounding box center [842, 309] width 36 height 32
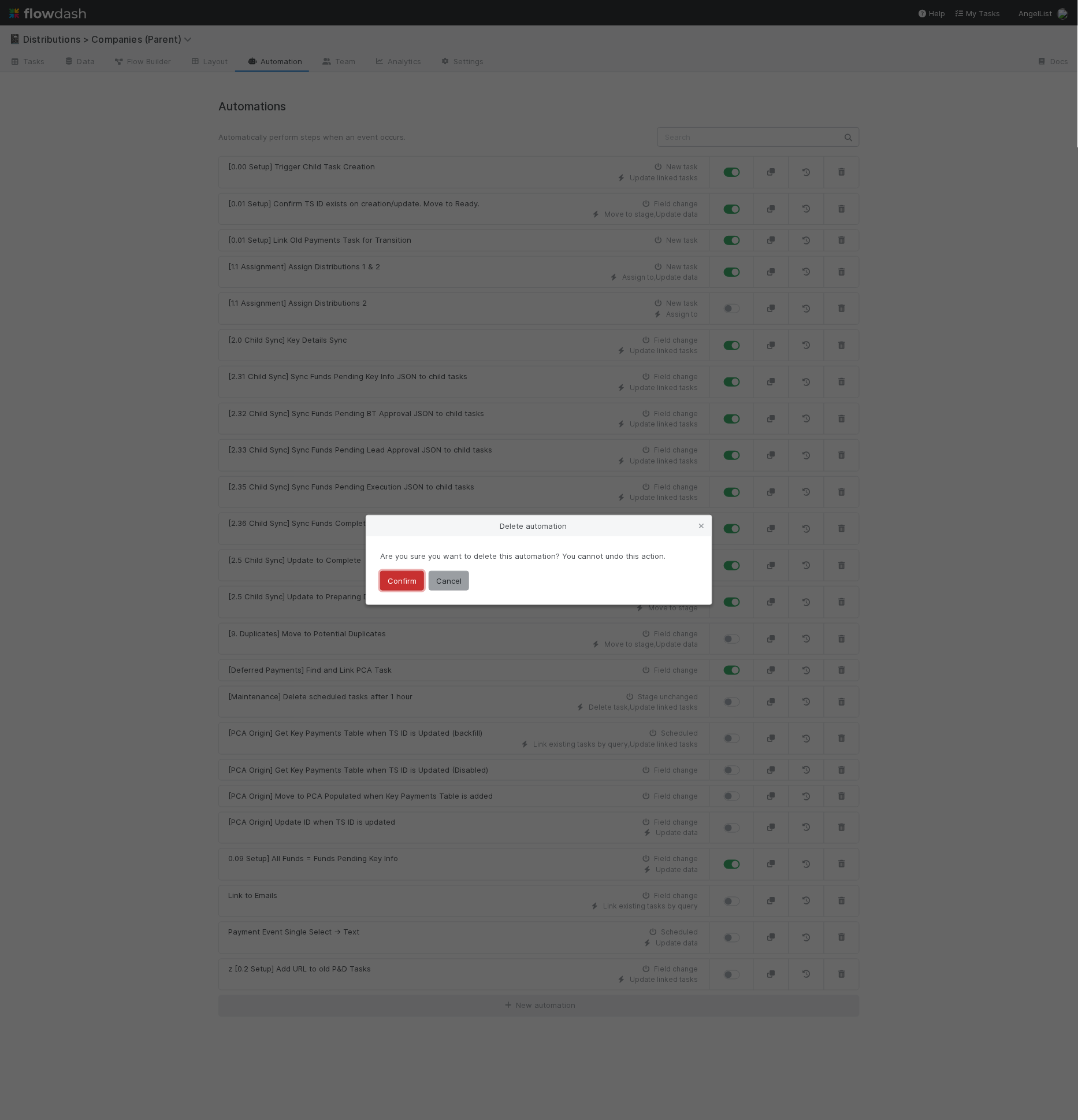
click at [416, 577] on button "Confirm" at bounding box center [401, 581] width 44 height 20
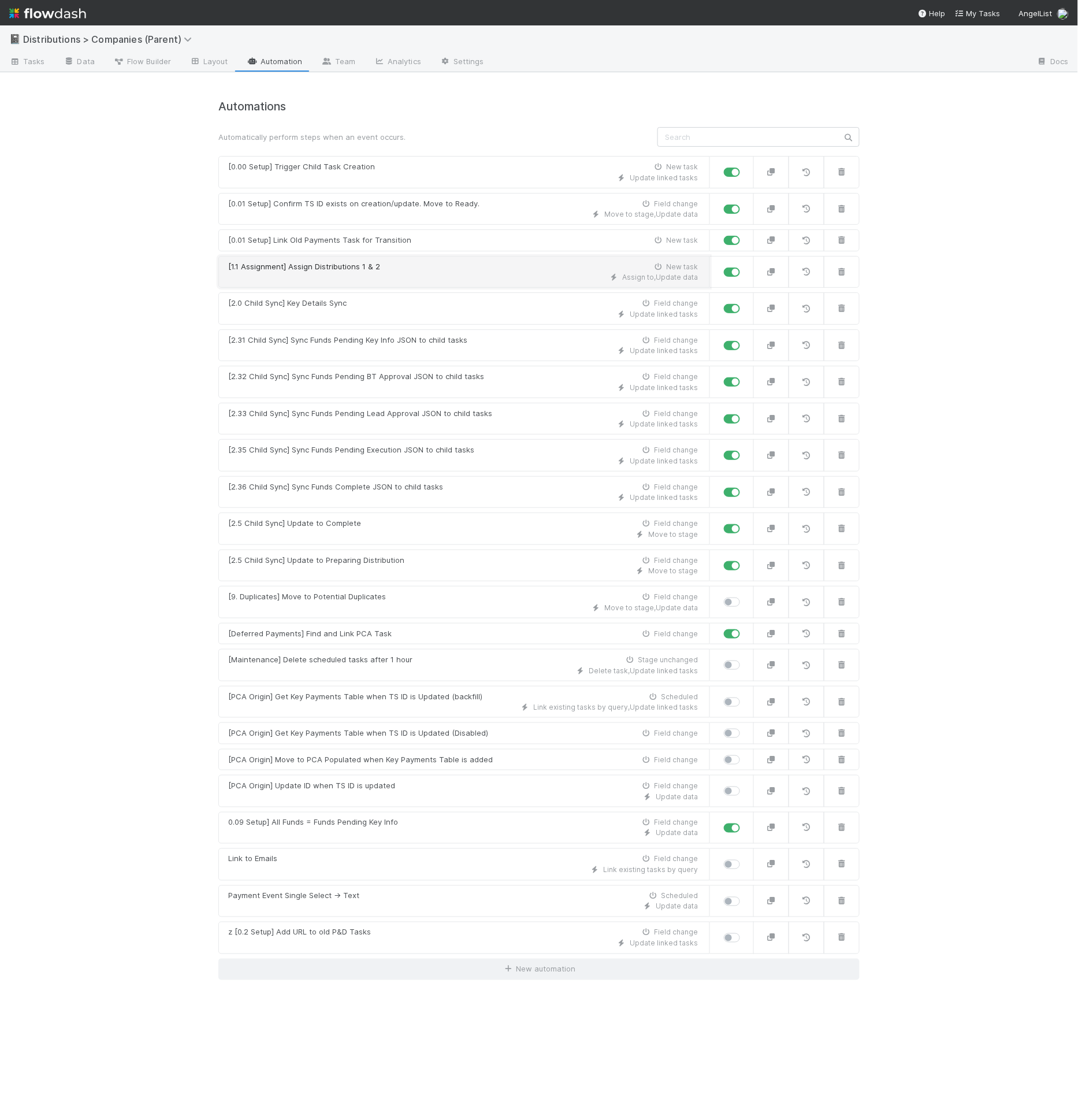
click at [379, 272] on div "Assign to , Update data" at bounding box center [463, 277] width 470 height 11
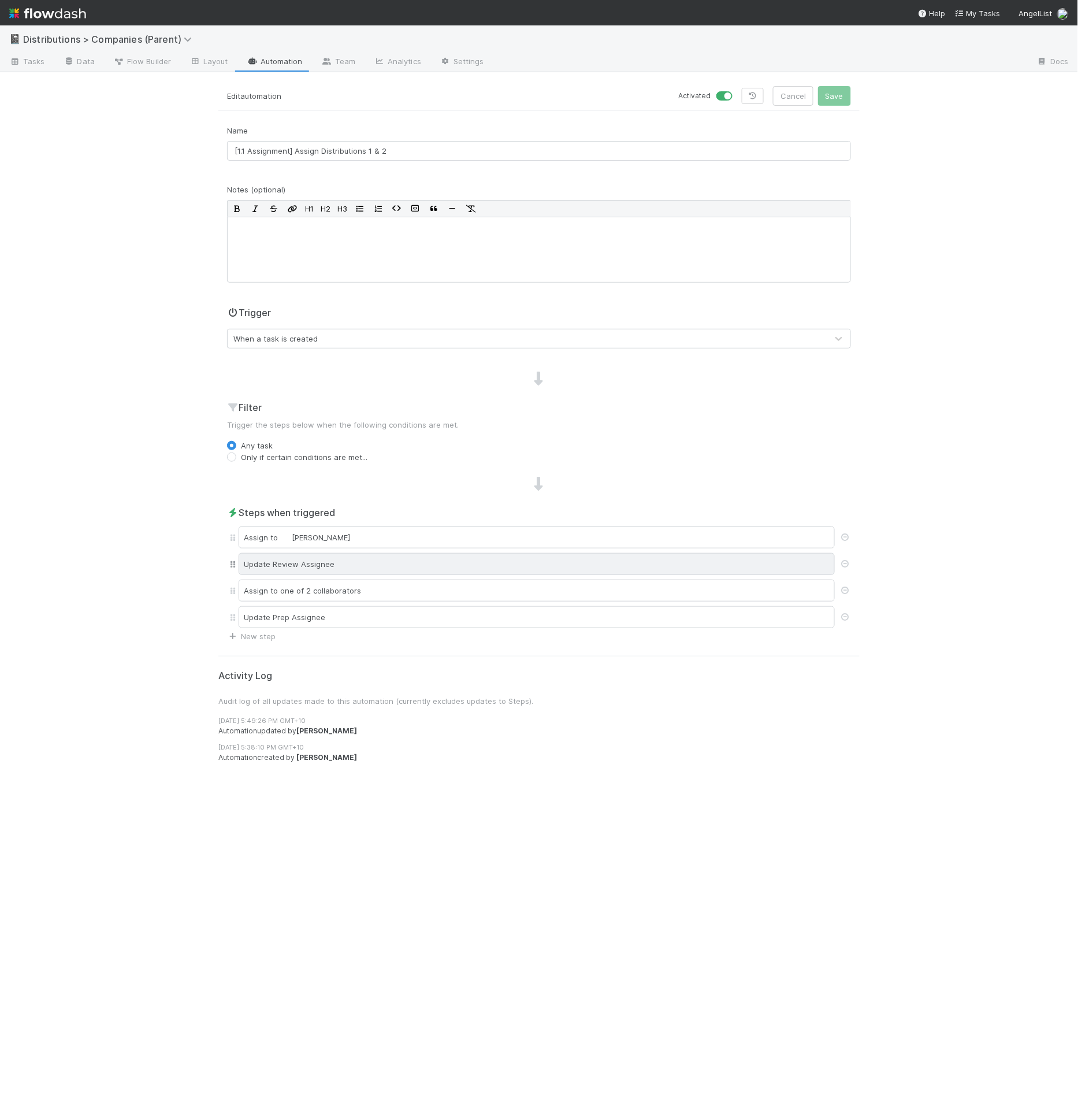
click at [345, 556] on div "Update Review Assignee" at bounding box center [537, 564] width 597 height 22
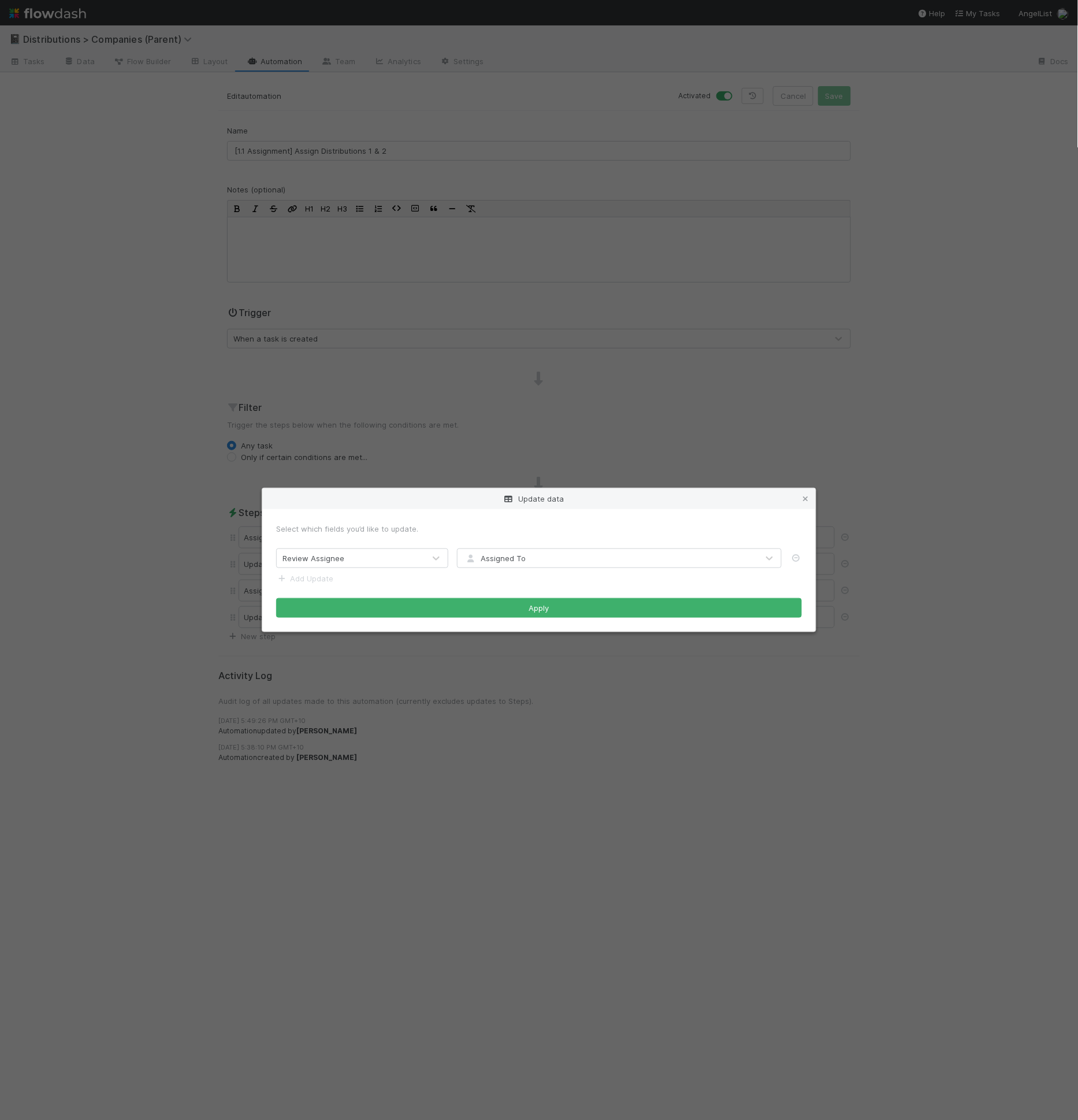
click at [802, 433] on div "Update data Select which fields you’d like to update. Review Assignee Assigned …" at bounding box center [539, 560] width 1078 height 1120
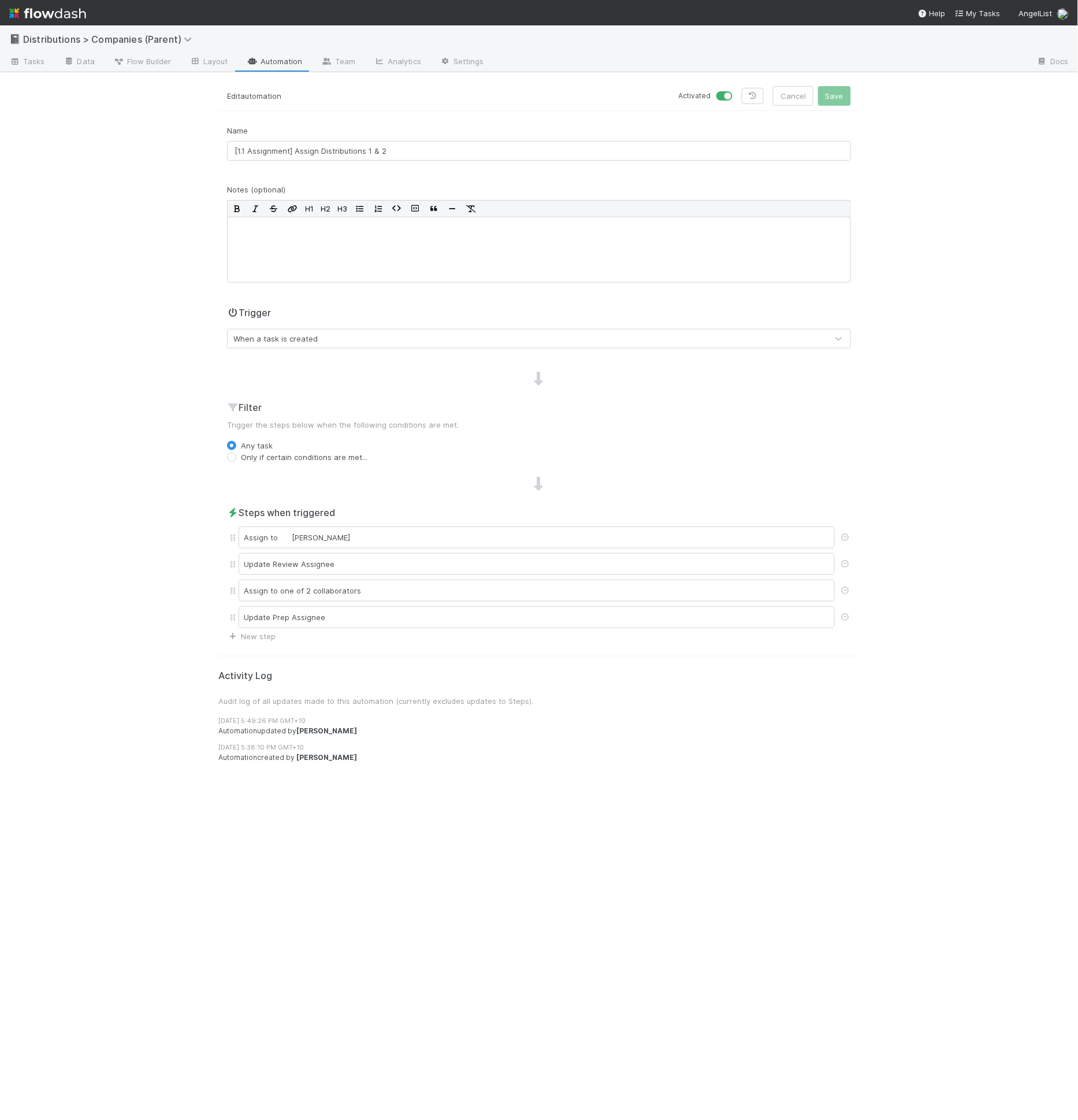
click at [278, 62] on link "Automation" at bounding box center [275, 62] width 75 height 19
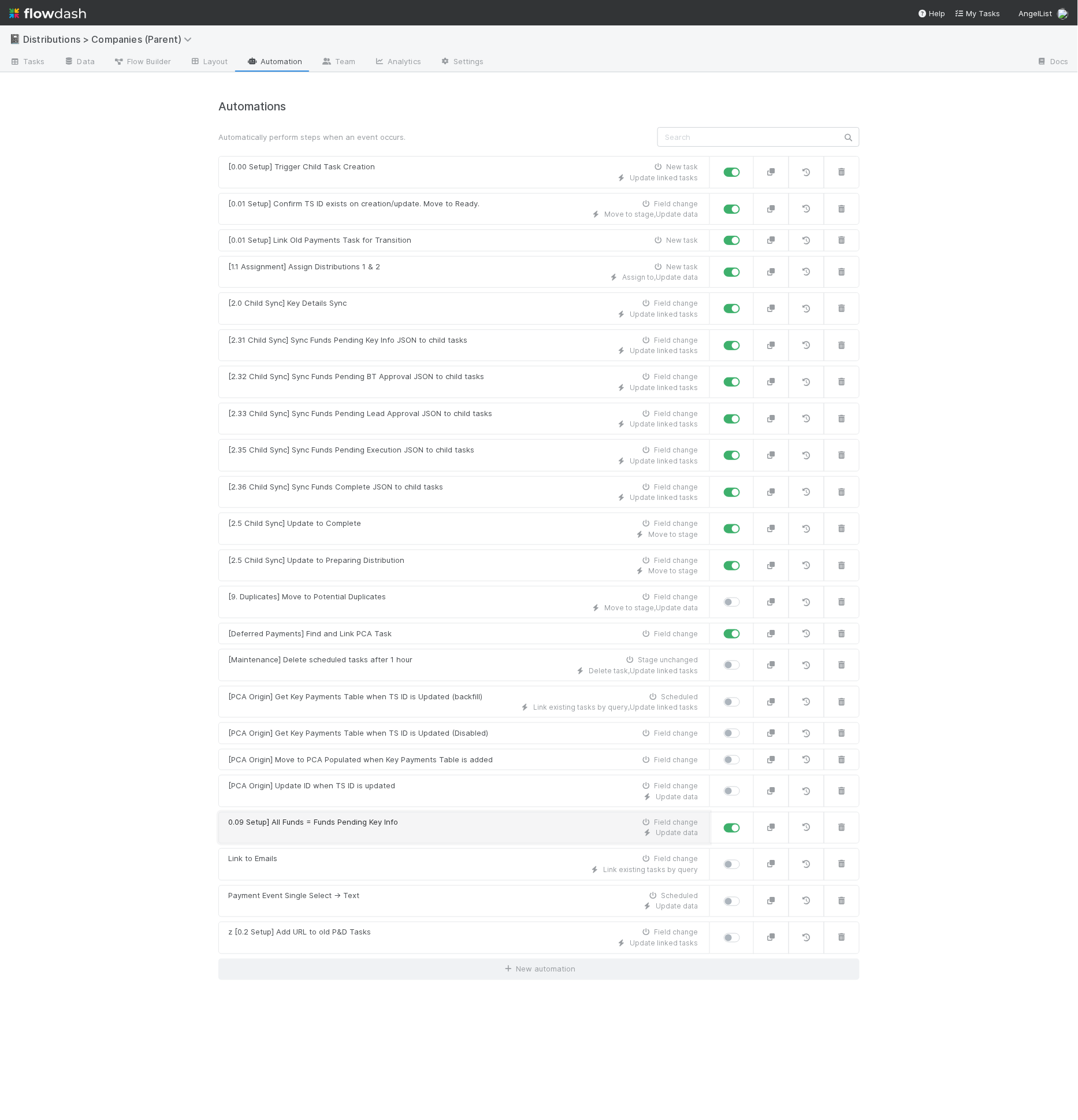
click at [391, 828] on div "Update data" at bounding box center [463, 834] width 470 height 11
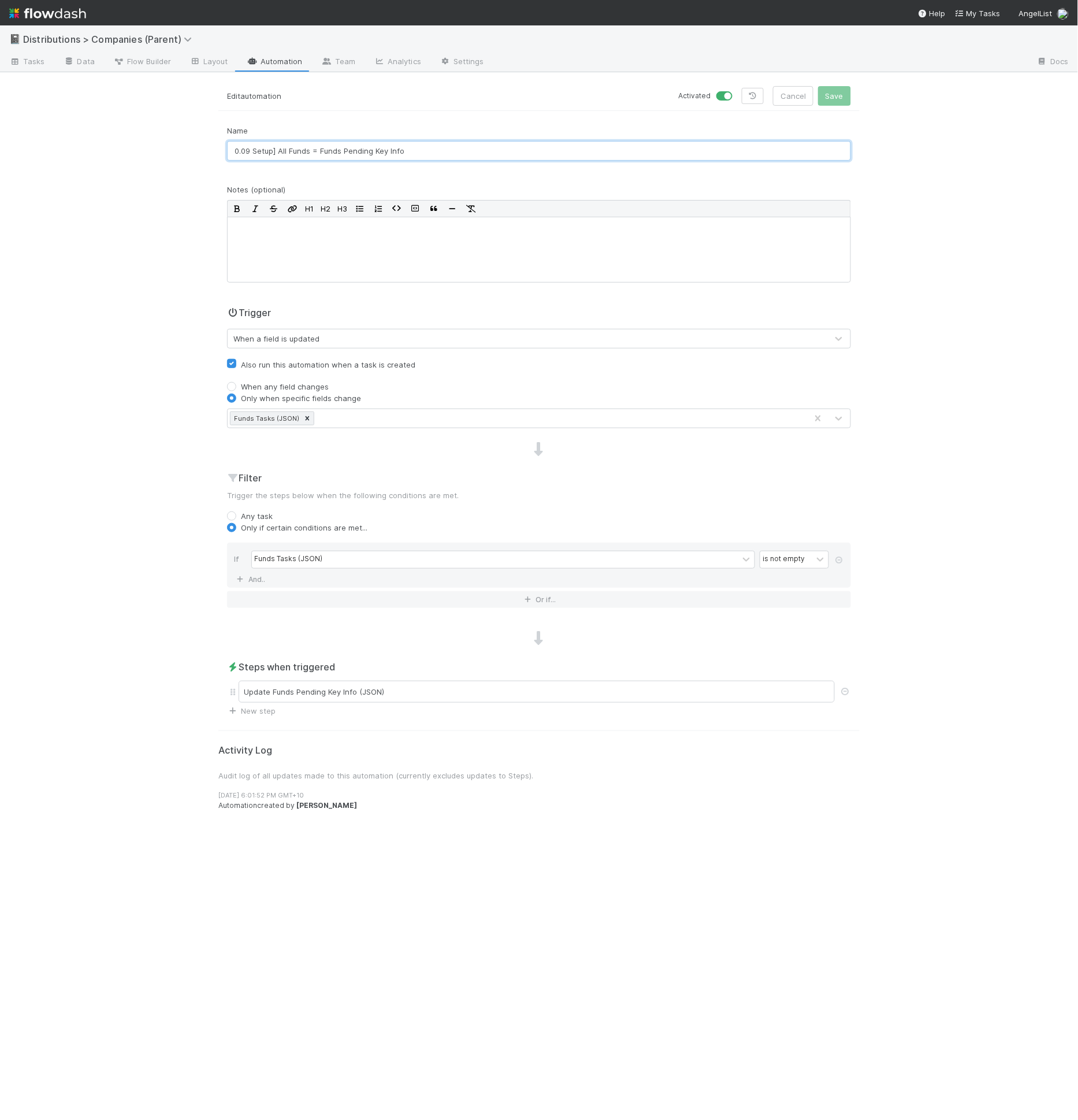
click at [234, 144] on input "0.09 Setup] All Funds = Funds Pending Key Info" at bounding box center [539, 151] width 624 height 20
type input "[0.09 Setup] All Funds = Funds Pending Key Info"
click at [819, 86] on button "Save" at bounding box center [835, 96] width 33 height 20
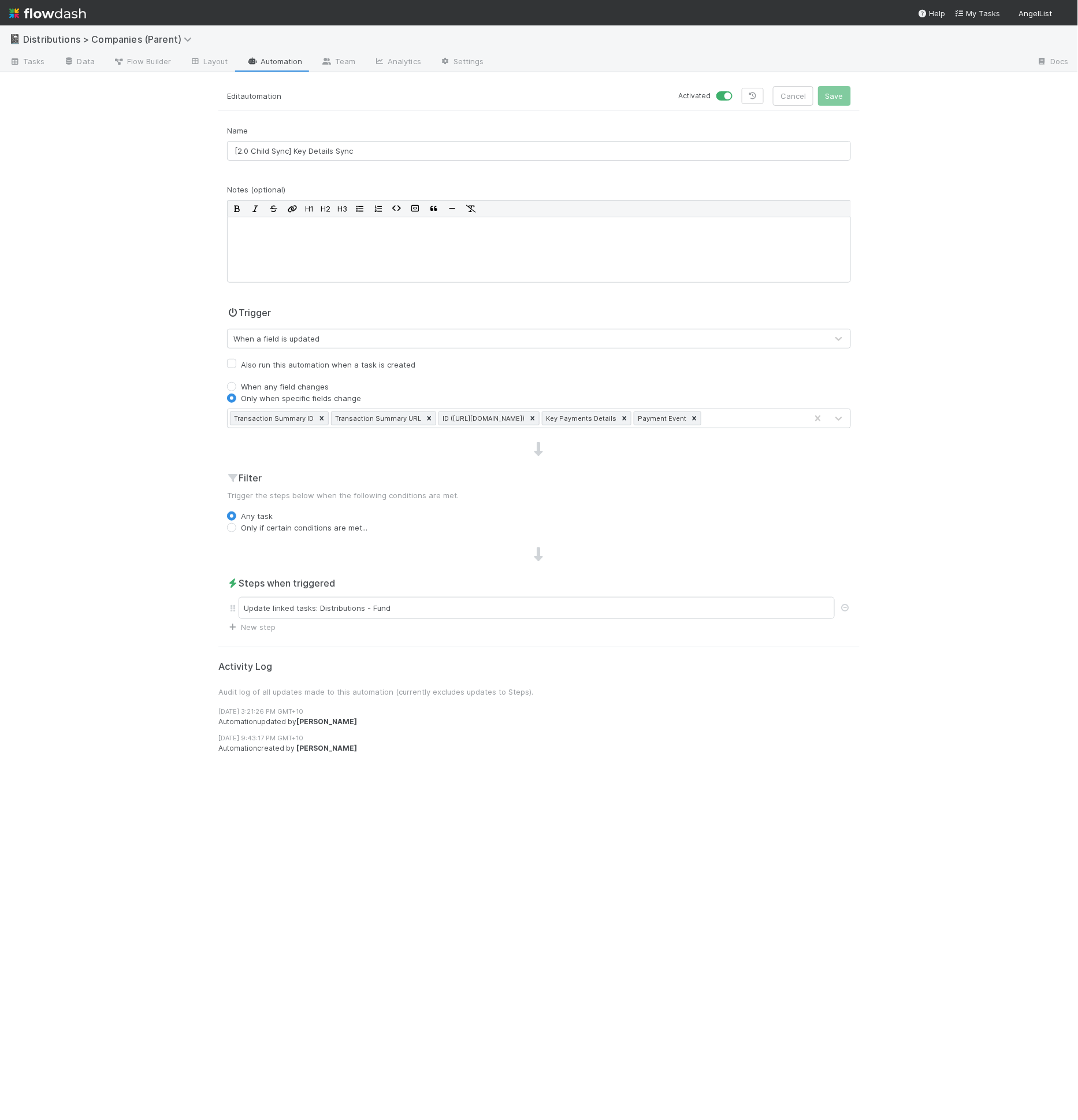
click at [473, 310] on div "Trigger When a field is updated" at bounding box center [539, 327] width 624 height 43
click at [363, 307] on div "Trigger When a field is updated" at bounding box center [539, 327] width 624 height 43
click at [391, 306] on div "Trigger When a field is updated" at bounding box center [539, 327] width 624 height 43
click at [89, 61] on link "Data" at bounding box center [79, 62] width 50 height 19
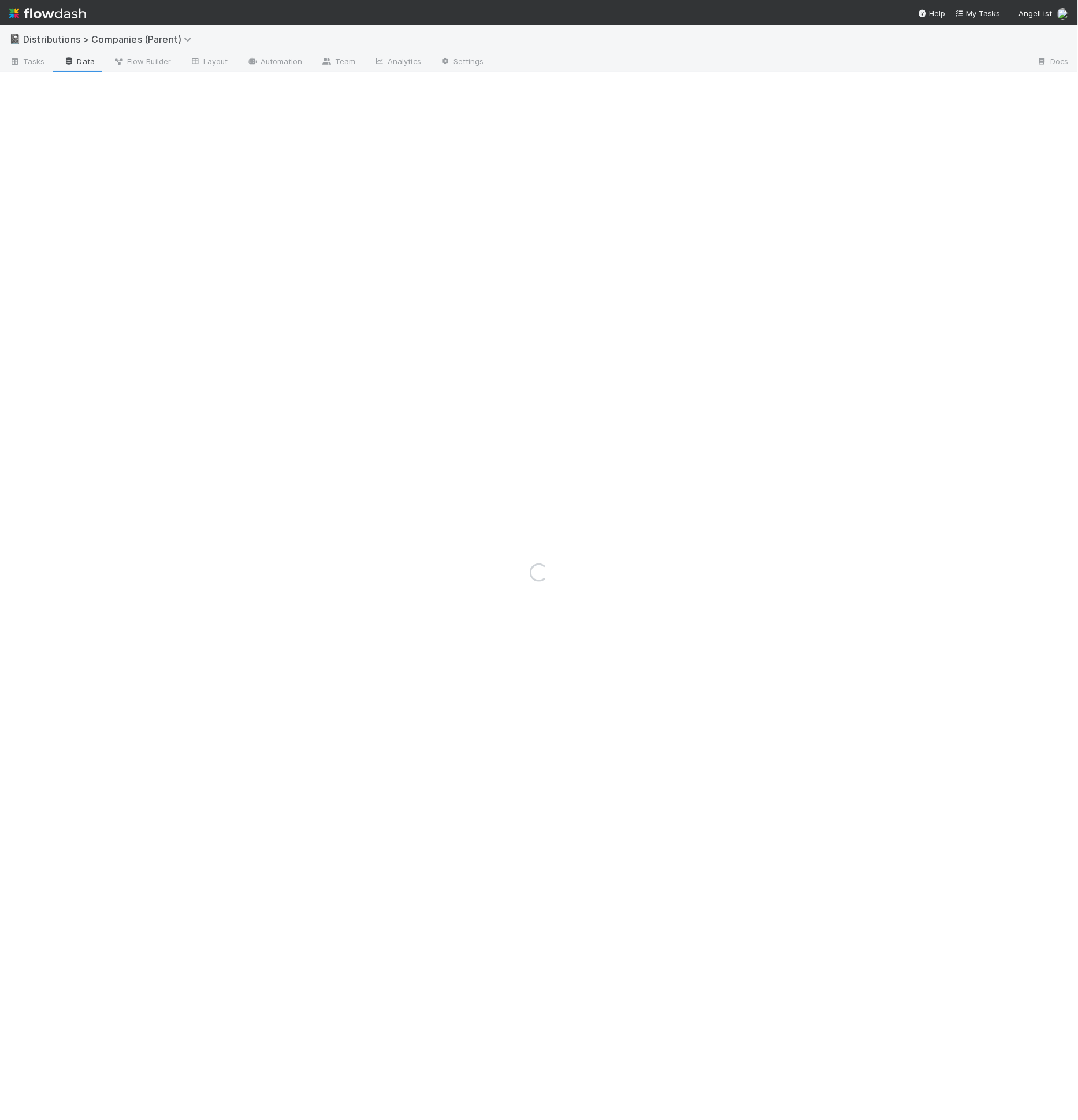
click at [89, 61] on div "Loading..." at bounding box center [539, 572] width 1078 height 1094
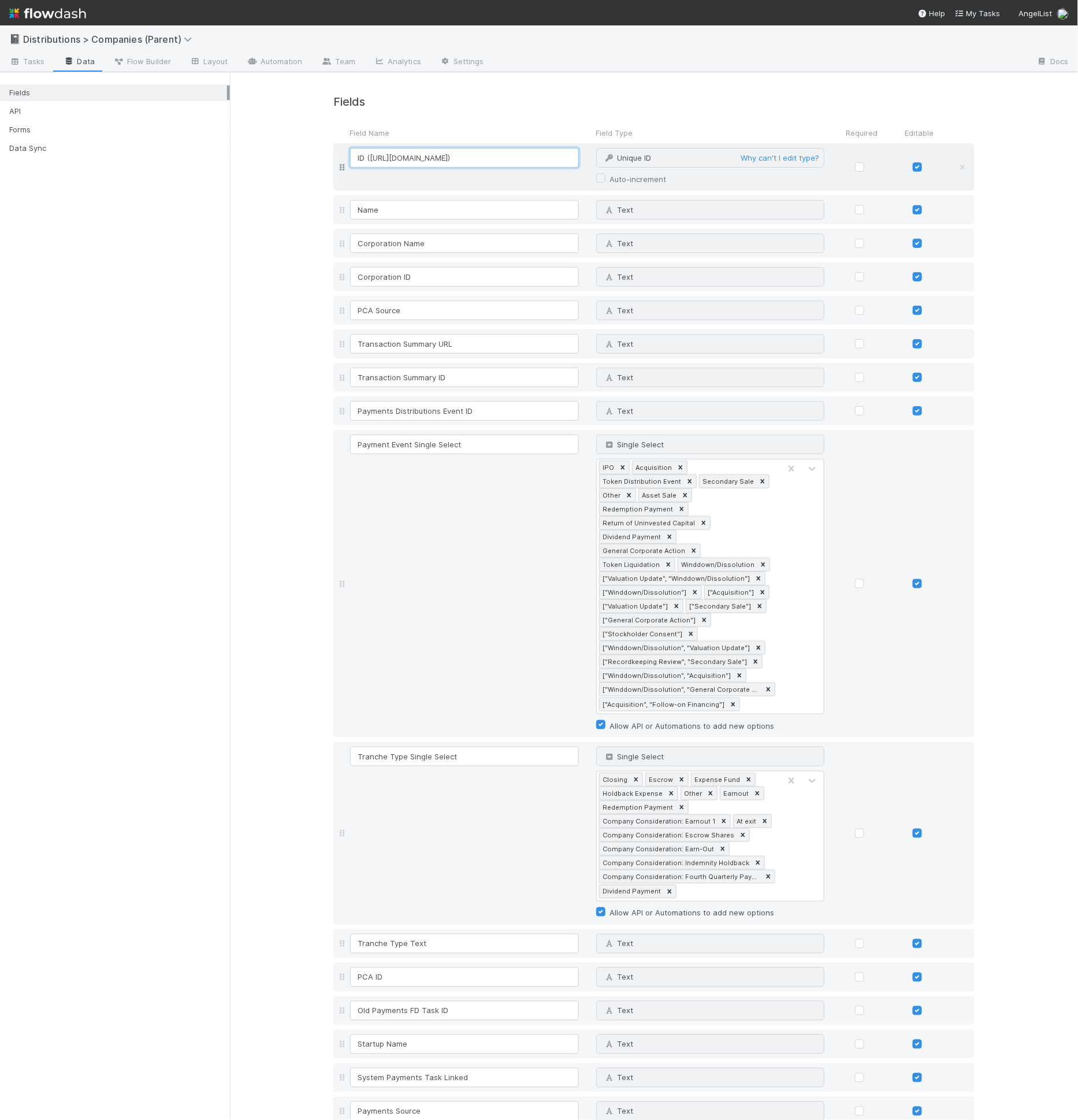
click at [429, 153] on input "ID ([URL][DOMAIN_NAME])" at bounding box center [465, 158] width 229 height 20
click at [685, 108] on h4 "Fields" at bounding box center [654, 102] width 641 height 13
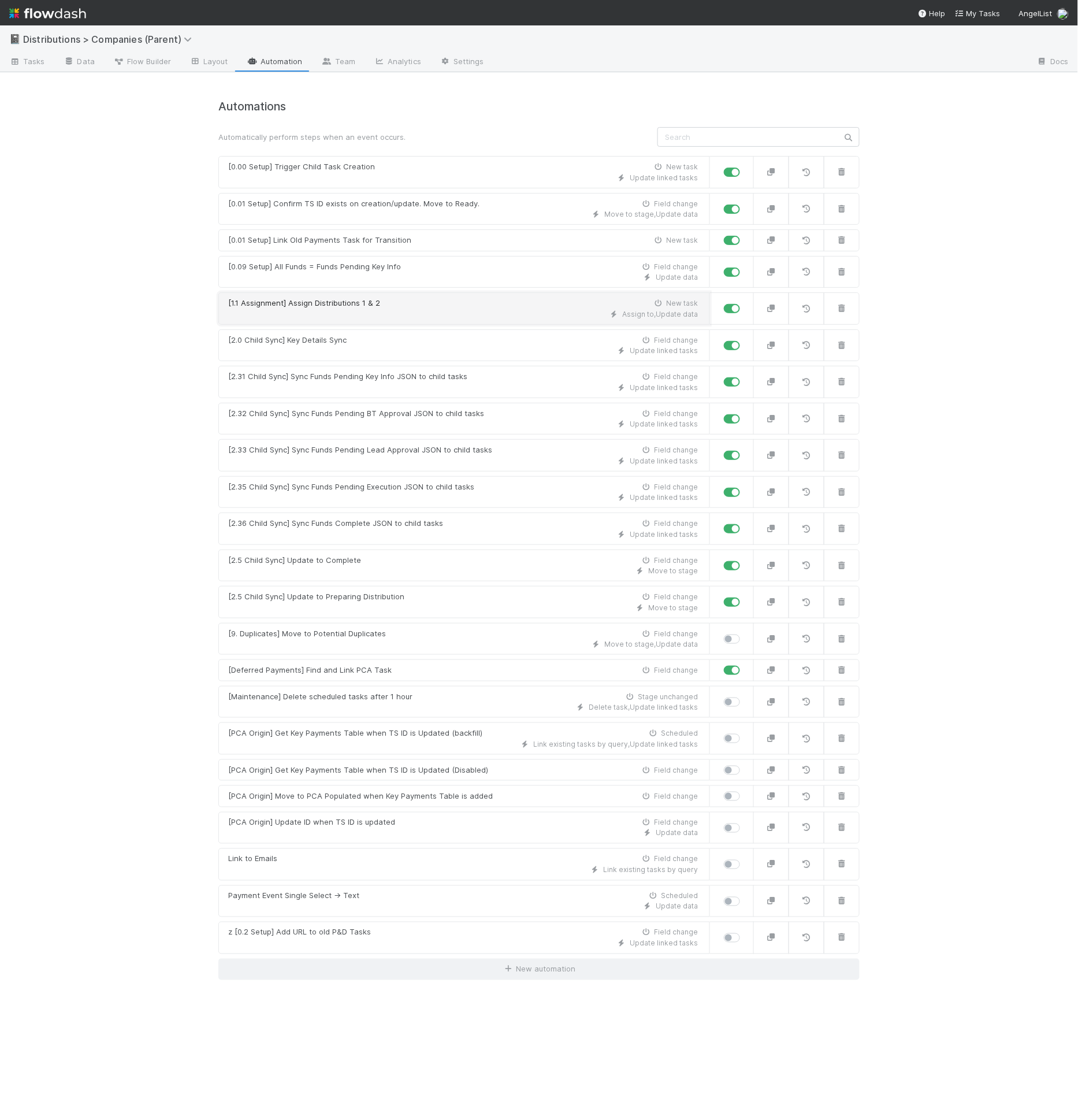
click at [375, 301] on div "[1.1 Assignment] Assign Distributions 1 & 2" at bounding box center [304, 303] width 152 height 12
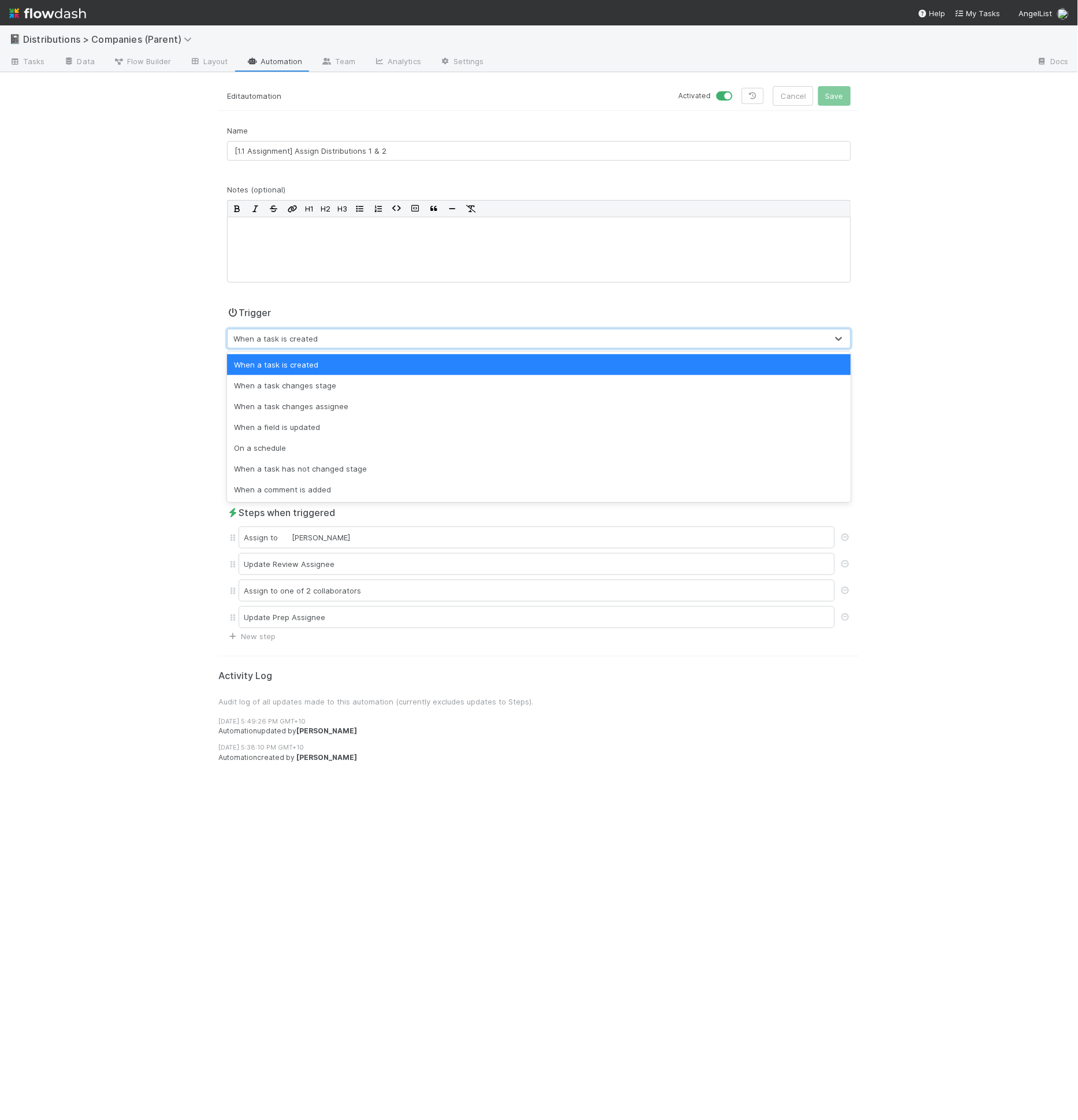
click at [451, 329] on div "When a task is created" at bounding box center [539, 339] width 624 height 20
click at [384, 465] on div "When a task has not changed stage" at bounding box center [539, 468] width 624 height 21
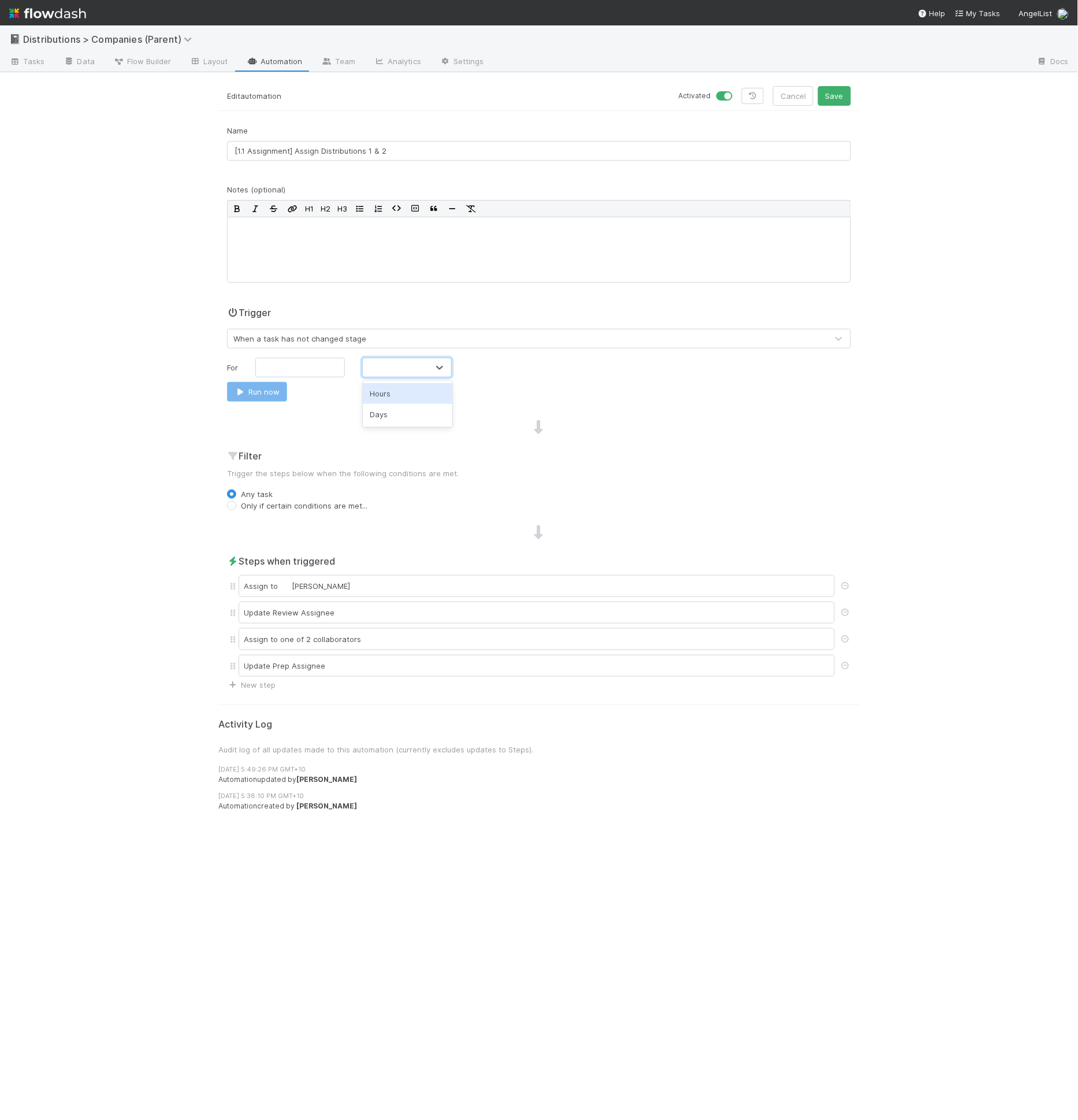
click at [405, 366] on div at bounding box center [395, 367] width 65 height 19
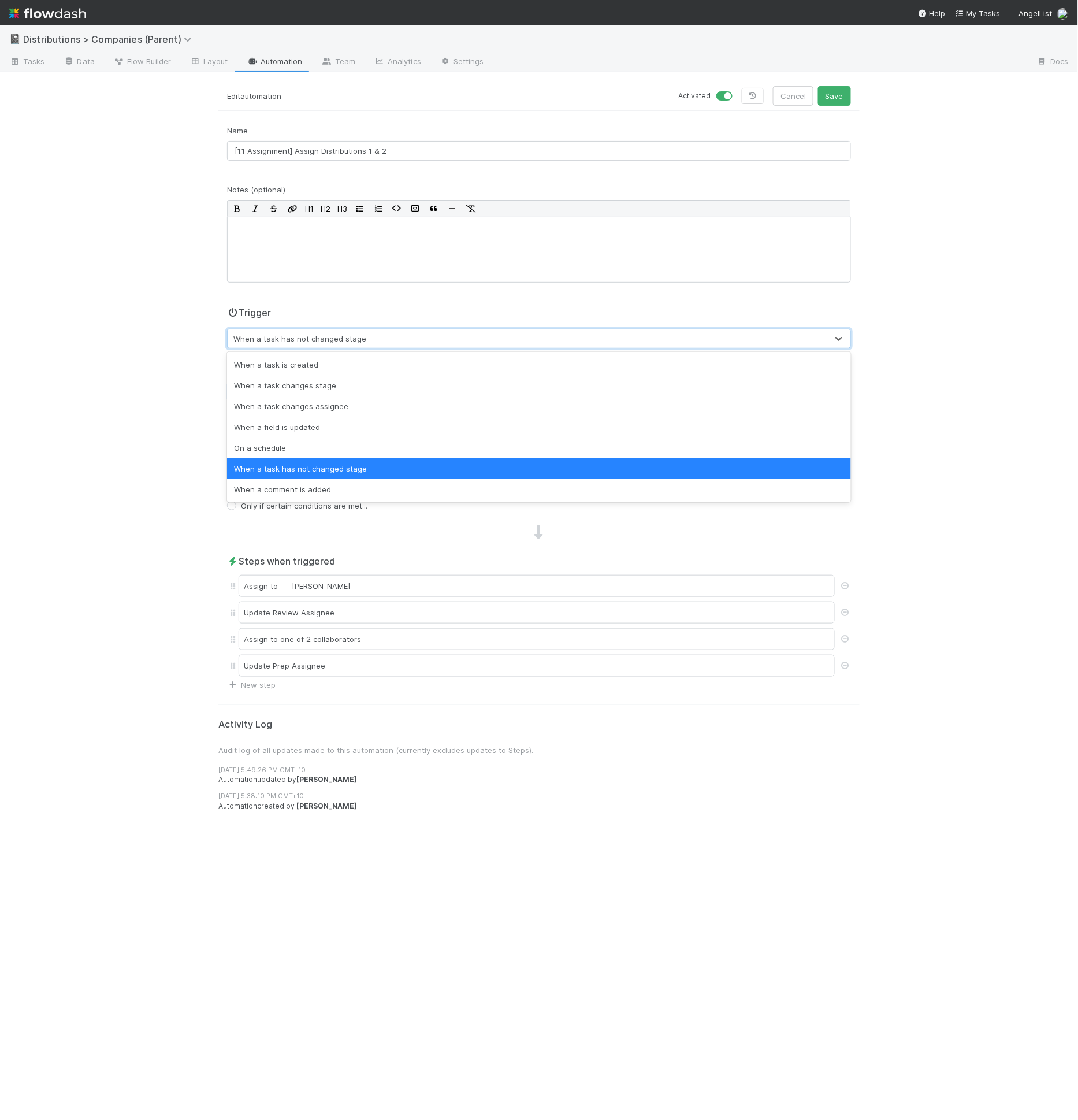
click at [401, 342] on div "When a task has not changed stage" at bounding box center [527, 338] width 600 height 19
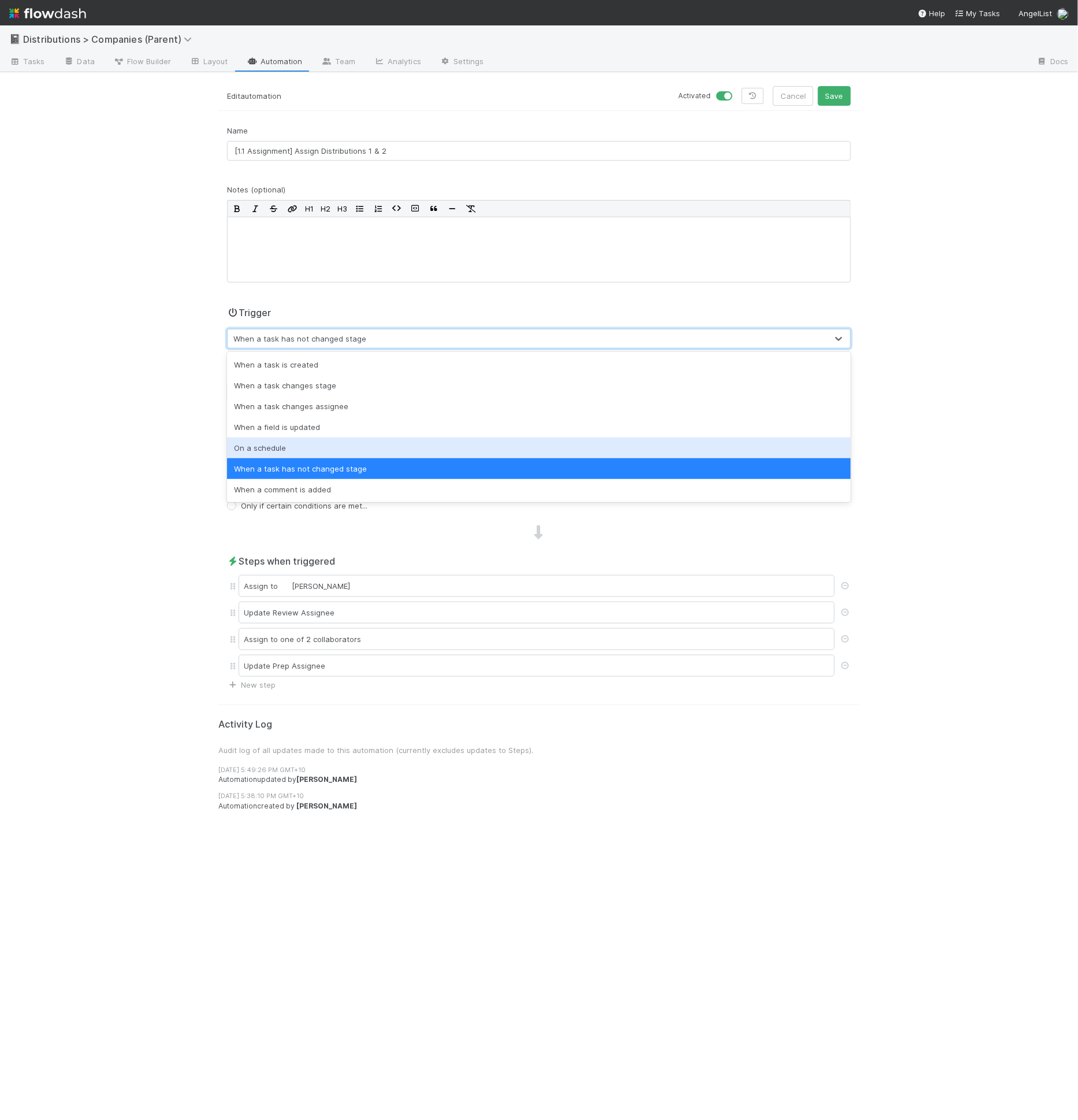
click at [354, 449] on div "On a schedule" at bounding box center [539, 448] width 624 height 21
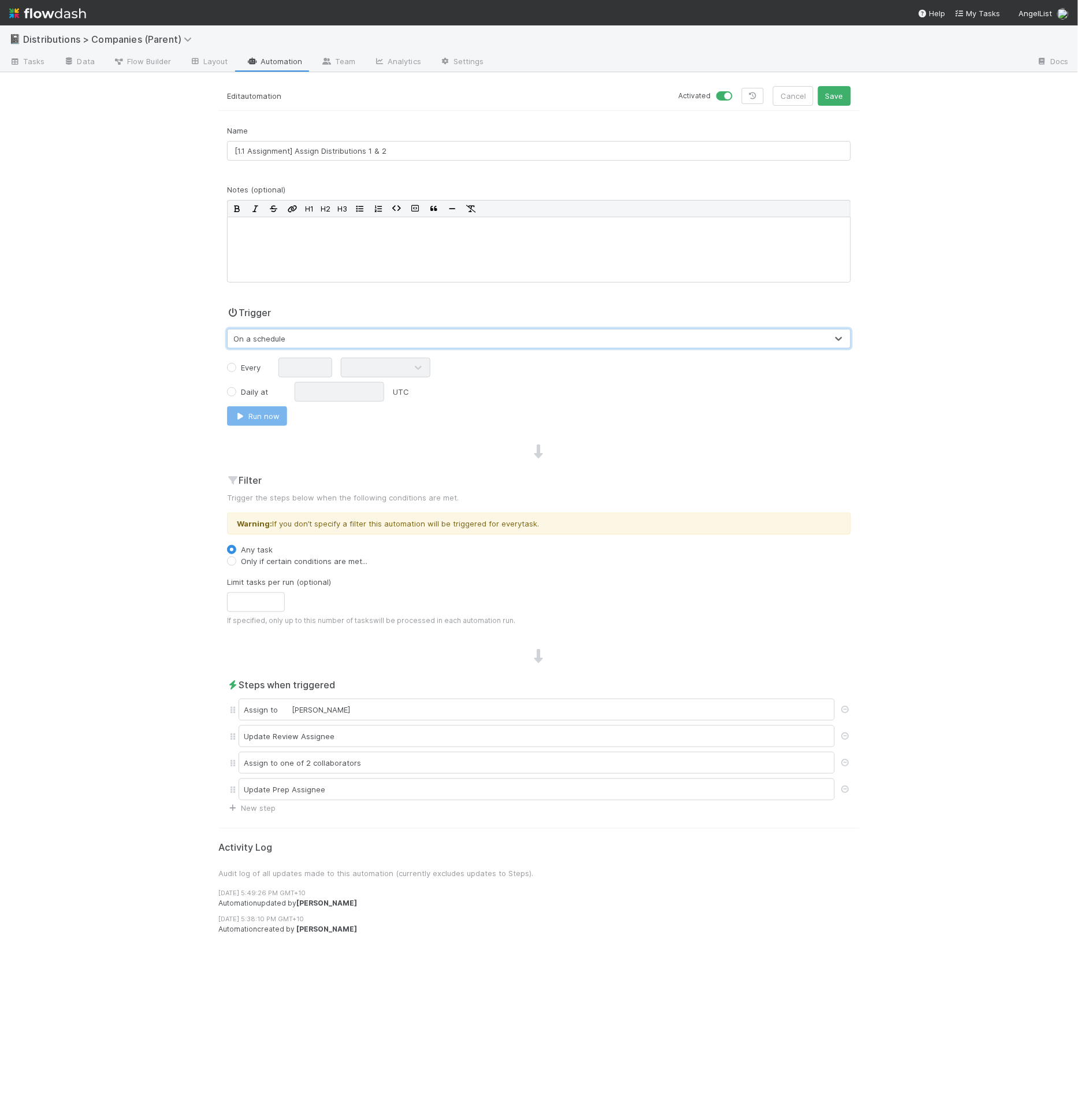
click at [251, 373] on div "Every" at bounding box center [539, 367] width 641 height 20
click at [265, 366] on div "Every" at bounding box center [248, 367] width 60 height 12
click at [254, 366] on label "Every" at bounding box center [251, 367] width 20 height 12
click at [236, 366] on input "Every" at bounding box center [232, 367] width 9 height 11
radio input "true"
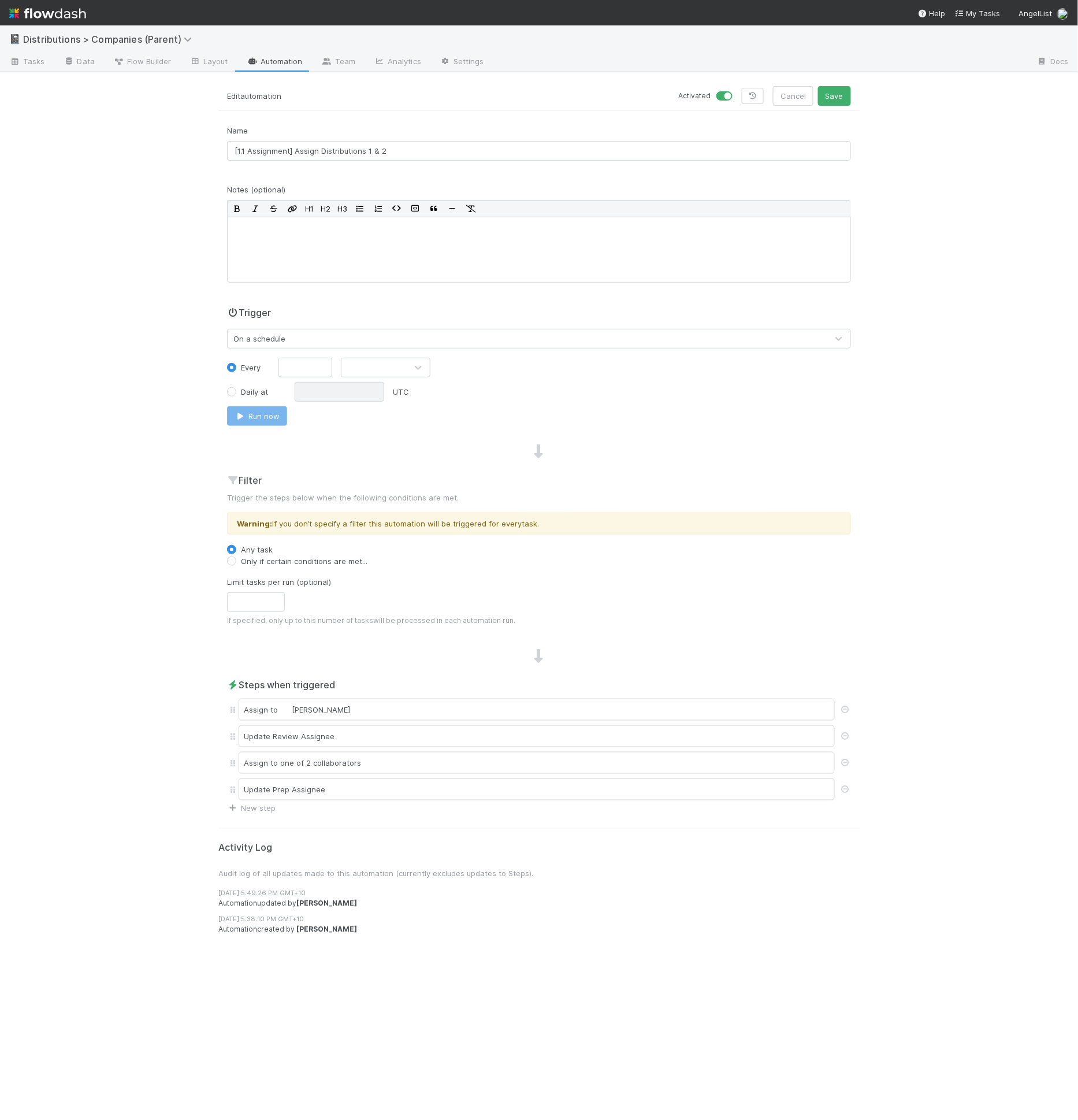
click at [374, 363] on div at bounding box center [374, 367] width 65 height 19
click at [372, 391] on div "Minutes" at bounding box center [385, 393] width 89 height 21
click at [300, 368] on input "text" at bounding box center [305, 367] width 53 height 20
drag, startPoint x: 321, startPoint y: 368, endPoint x: 330, endPoint y: 369, distance: 9.1
click at [330, 369] on input "2" at bounding box center [305, 367] width 53 height 20
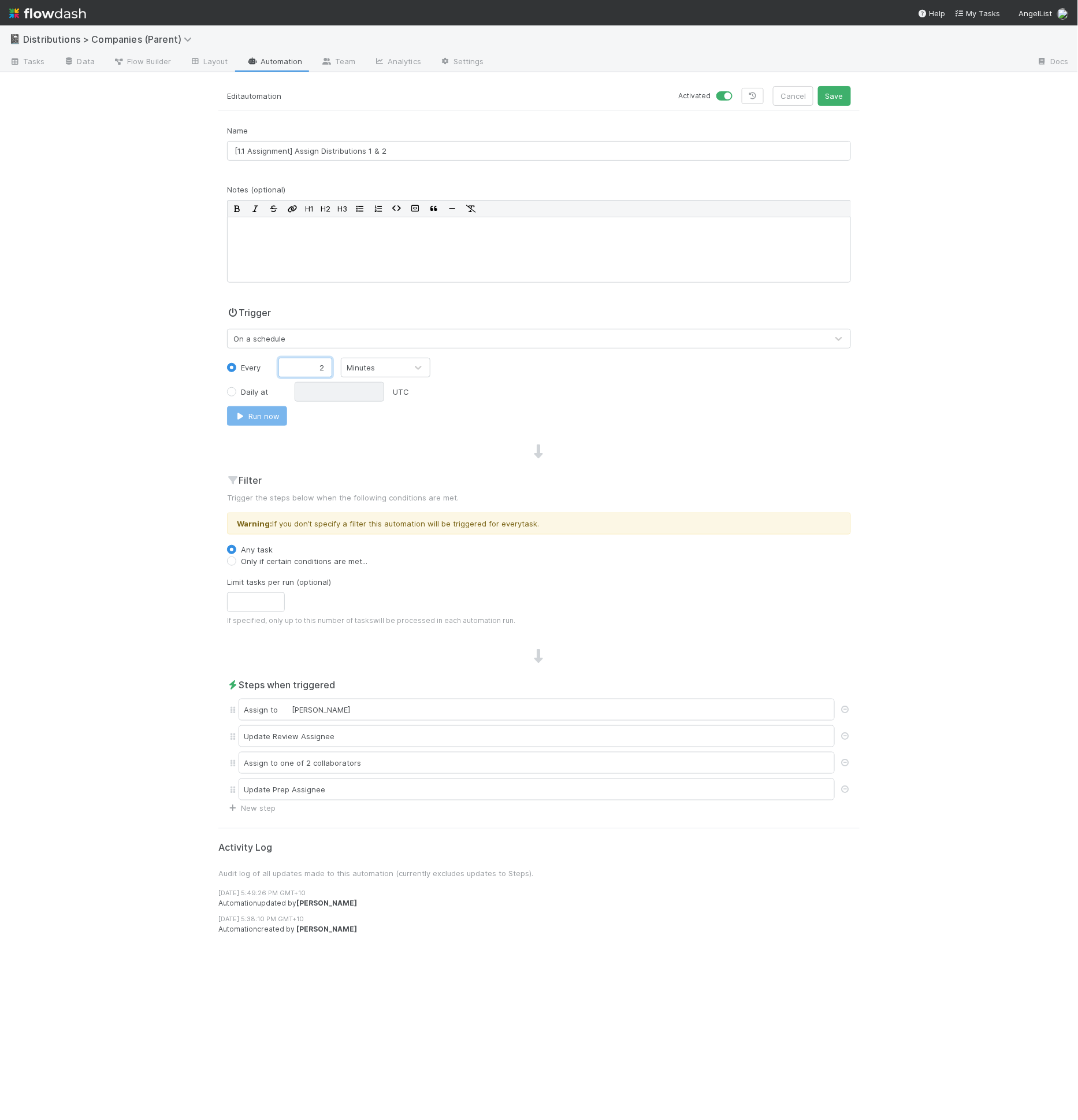
type input "3"
click at [624, 401] on div "Trigger On a schedule Every 3 Minutes Daily at UTC Run now" at bounding box center [539, 368] width 641 height 125
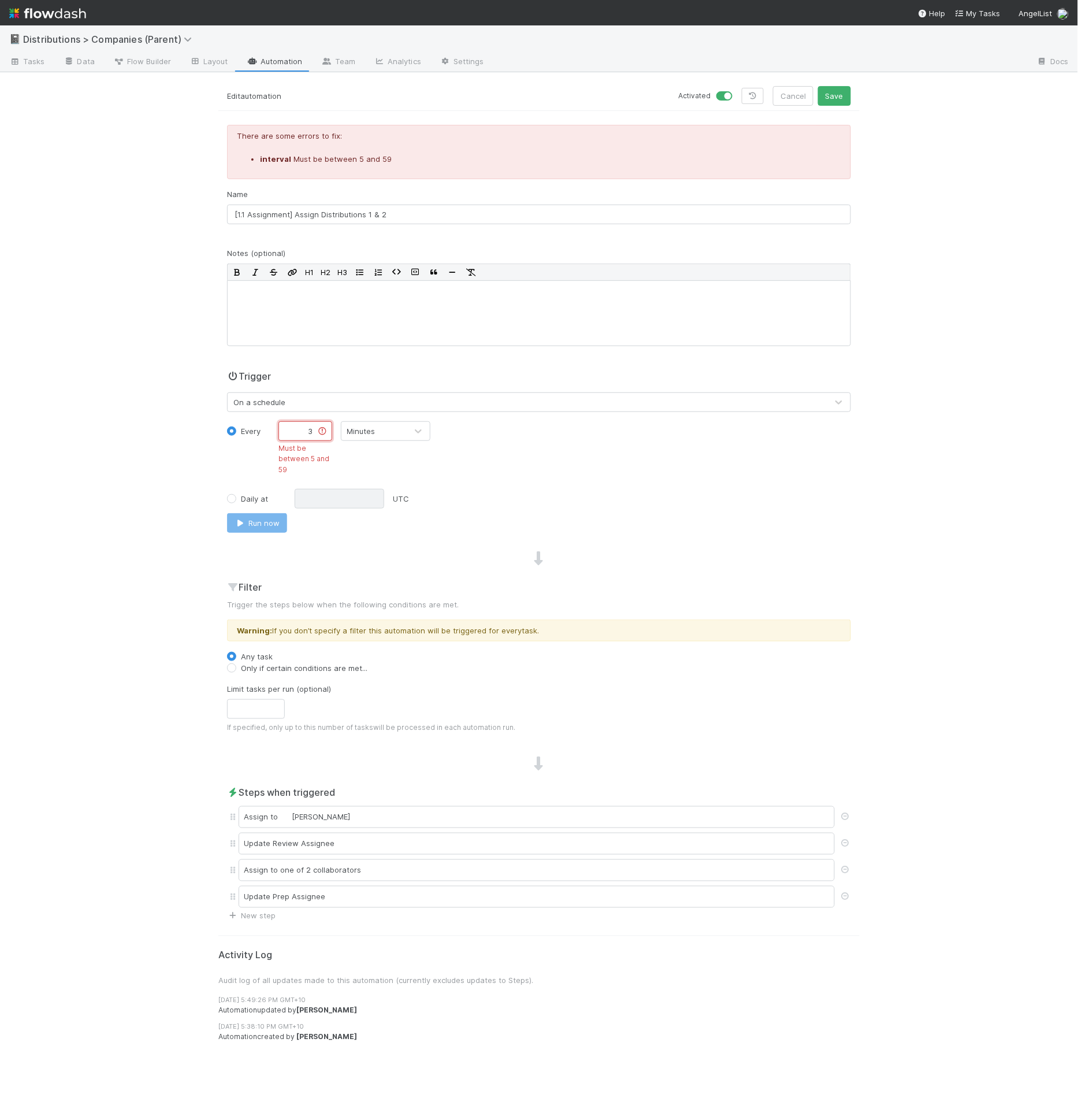
drag, startPoint x: 311, startPoint y: 432, endPoint x: 260, endPoint y: 430, distance: 51.0
click at [260, 430] on div "Every 3 Must be between 5 and 59 Minutes" at bounding box center [539, 452] width 641 height 63
type input "5"
click at [489, 532] on div "There are some errors to fix: interval Must be between 5 and 59 Name [1.1 Assig…" at bounding box center [539, 523] width 641 height 797
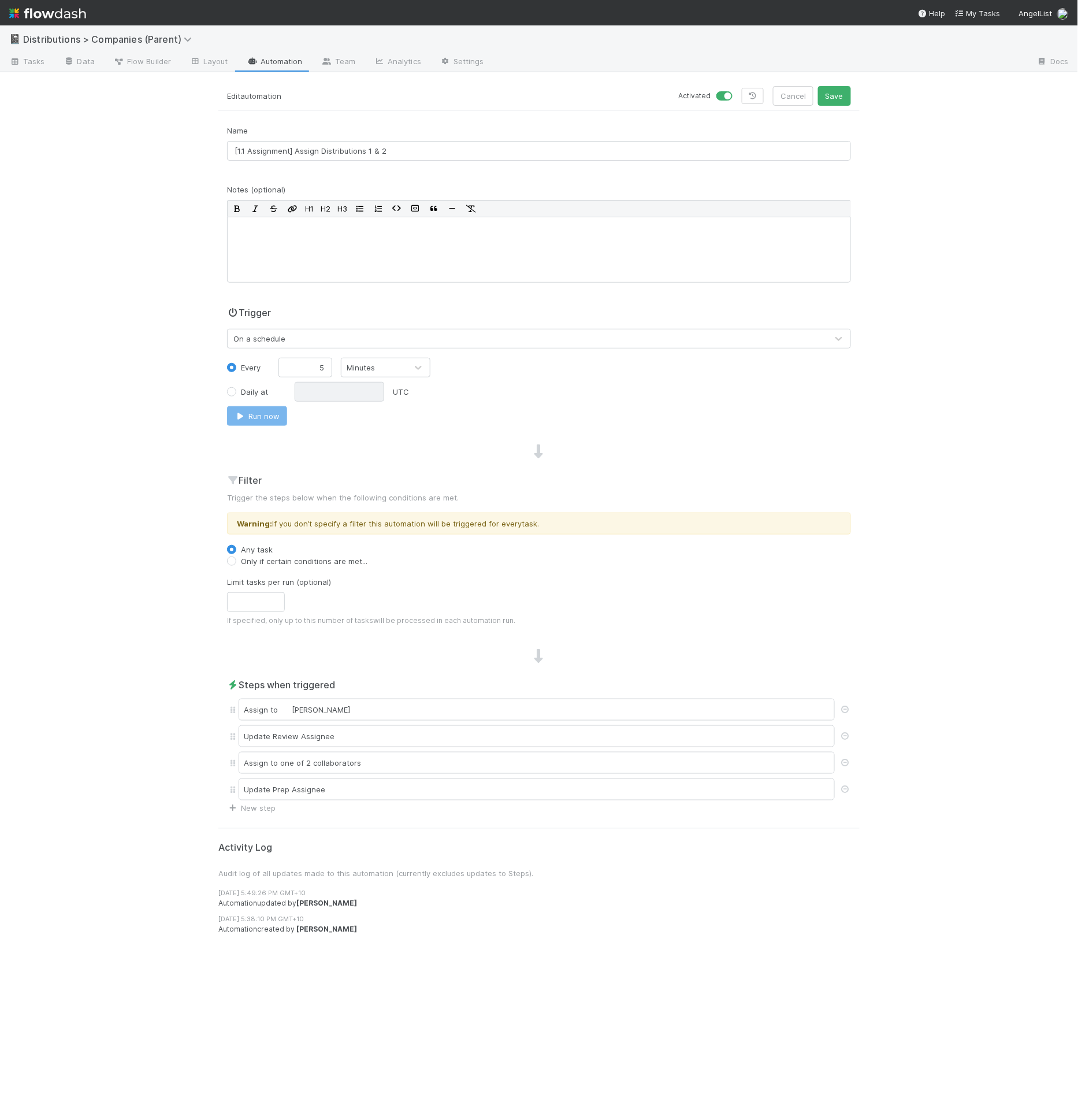
click at [275, 558] on label "Only if certain conditions are met..." at bounding box center [304, 561] width 127 height 12
click at [236, 558] on input "Only if certain conditions are met..." at bounding box center [232, 561] width 9 height 11
radio input "true"
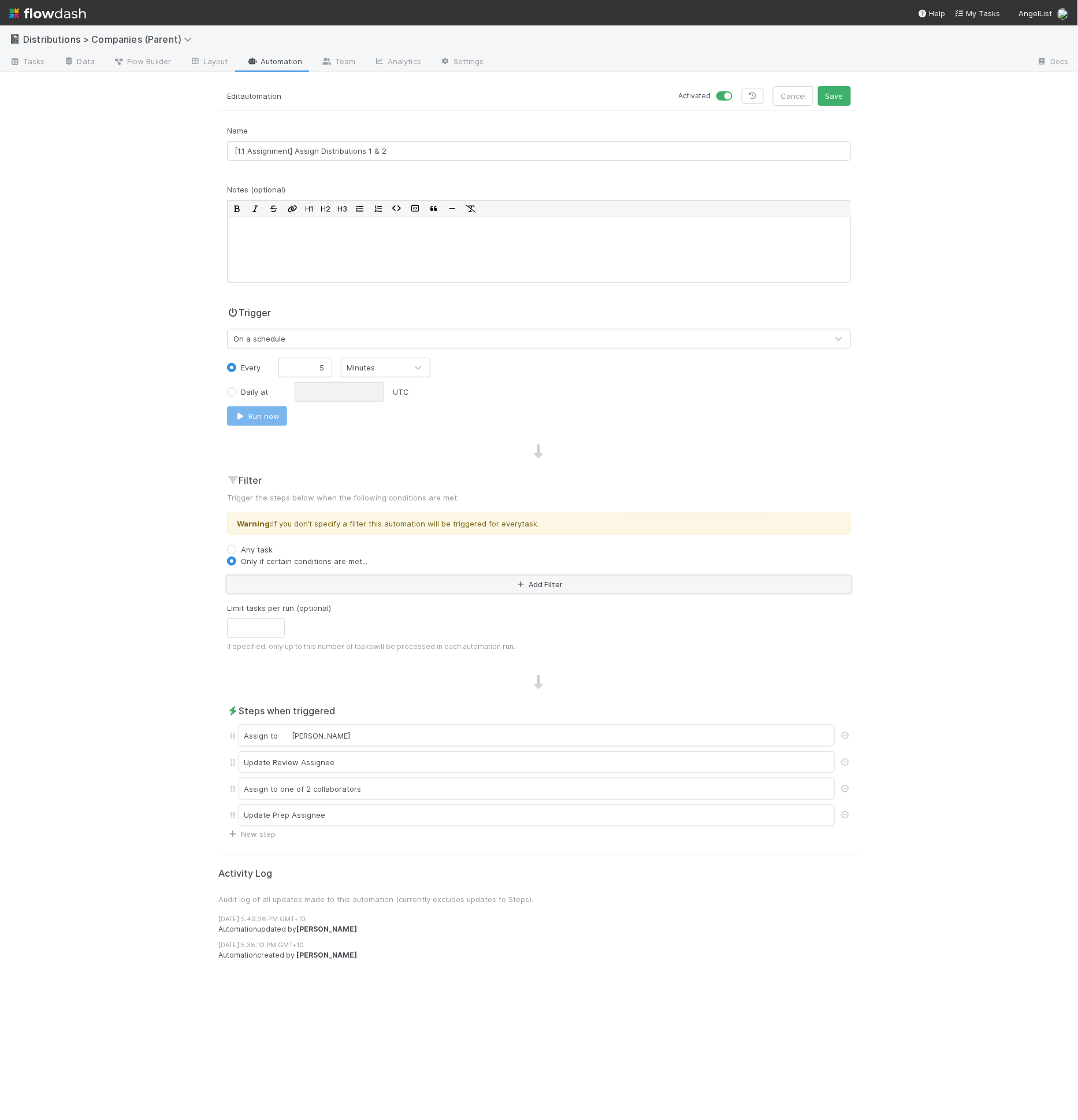
click at [292, 578] on button "Add Filter" at bounding box center [539, 584] width 624 height 17
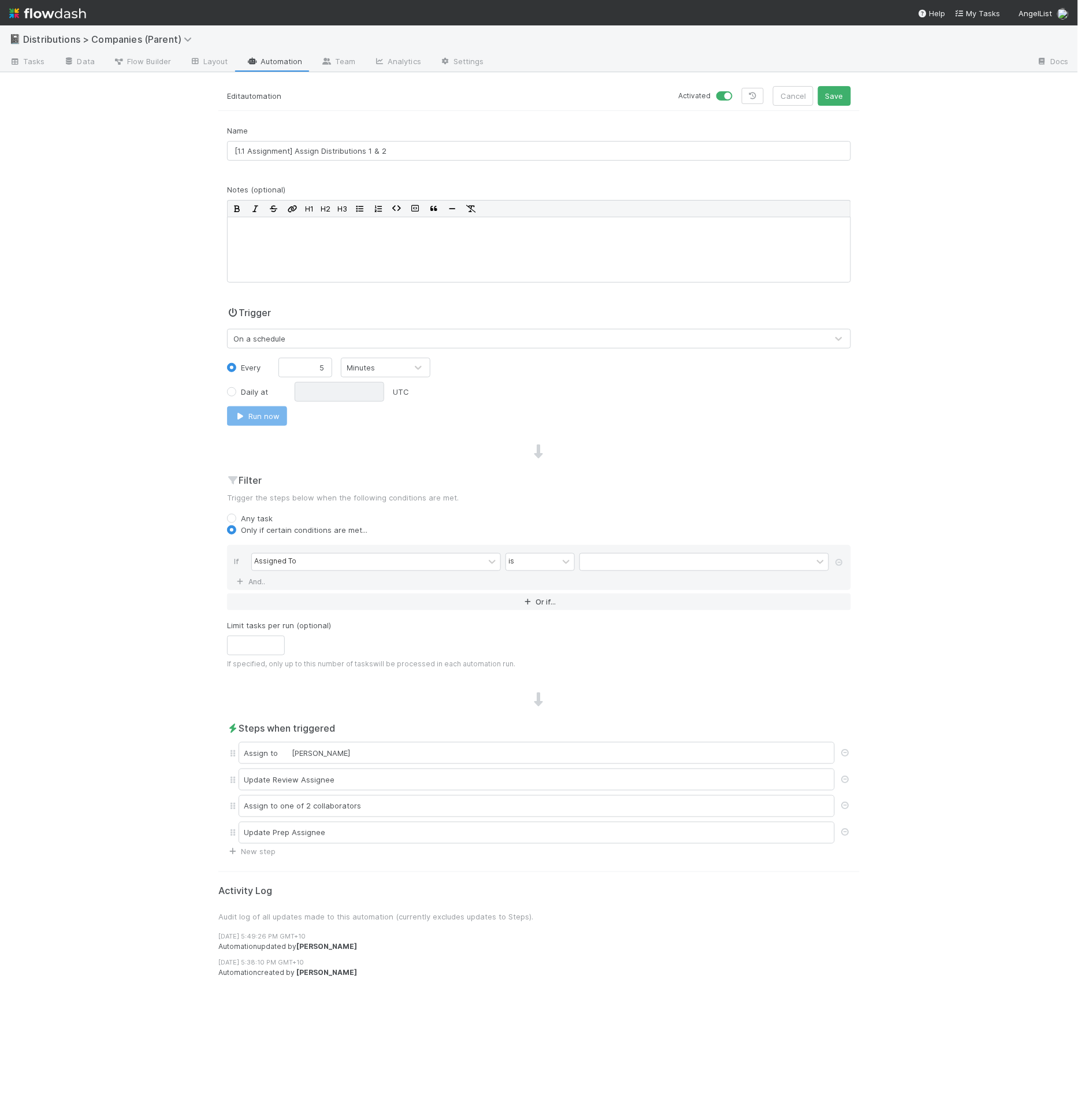
click at [294, 581] on div "If Assigned To is And.." at bounding box center [539, 567] width 624 height 45
click at [305, 558] on div "Assigned To" at bounding box center [368, 562] width 233 height 17
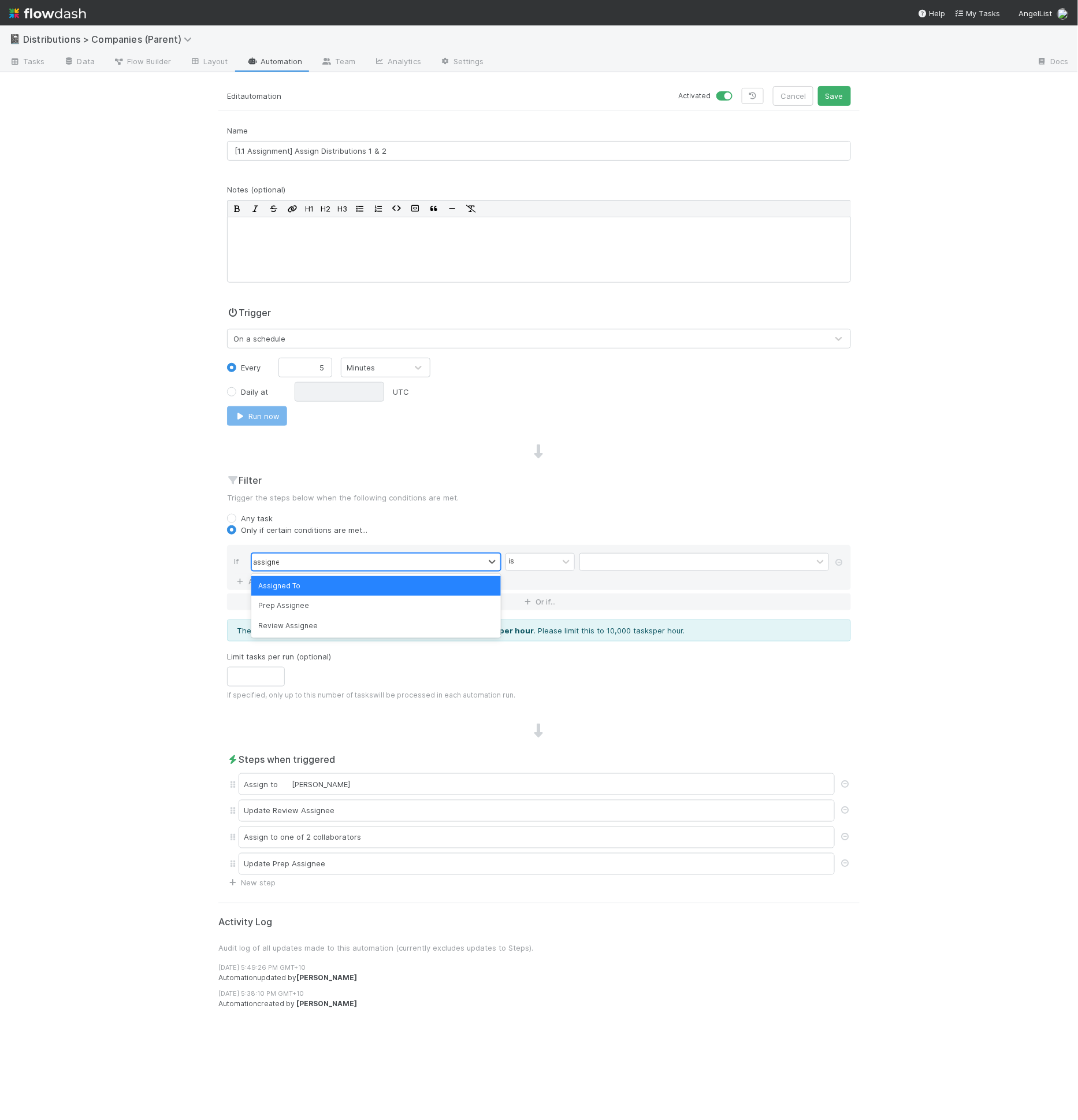
type input "assignee"
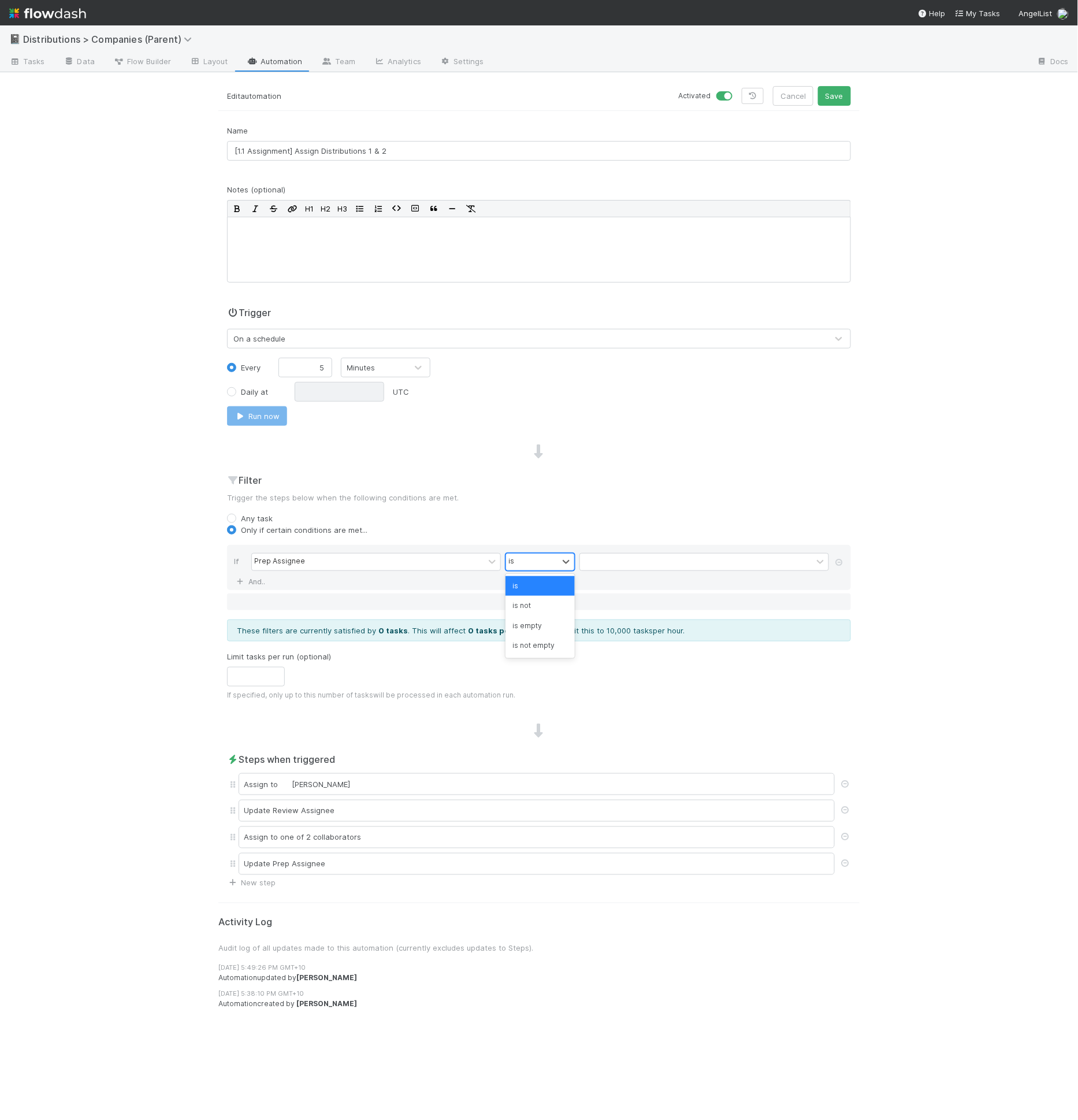
click at [530, 564] on div "is" at bounding box center [532, 562] width 52 height 17
click at [551, 627] on div "is empty" at bounding box center [540, 626] width 70 height 20
click at [378, 600] on button "Or if..." at bounding box center [539, 602] width 624 height 17
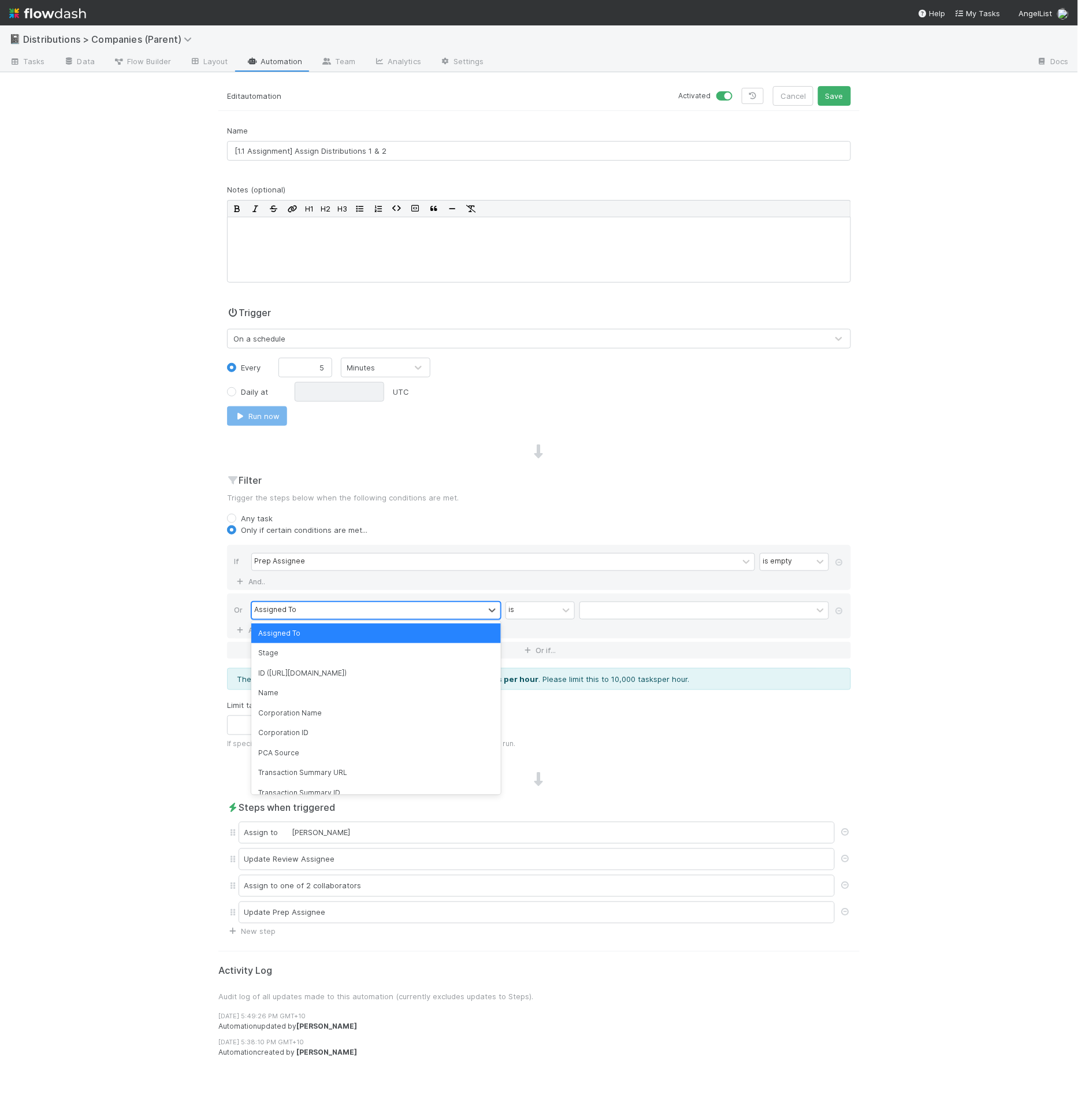
click at [344, 602] on div "Assigned To" at bounding box center [368, 610] width 233 height 17
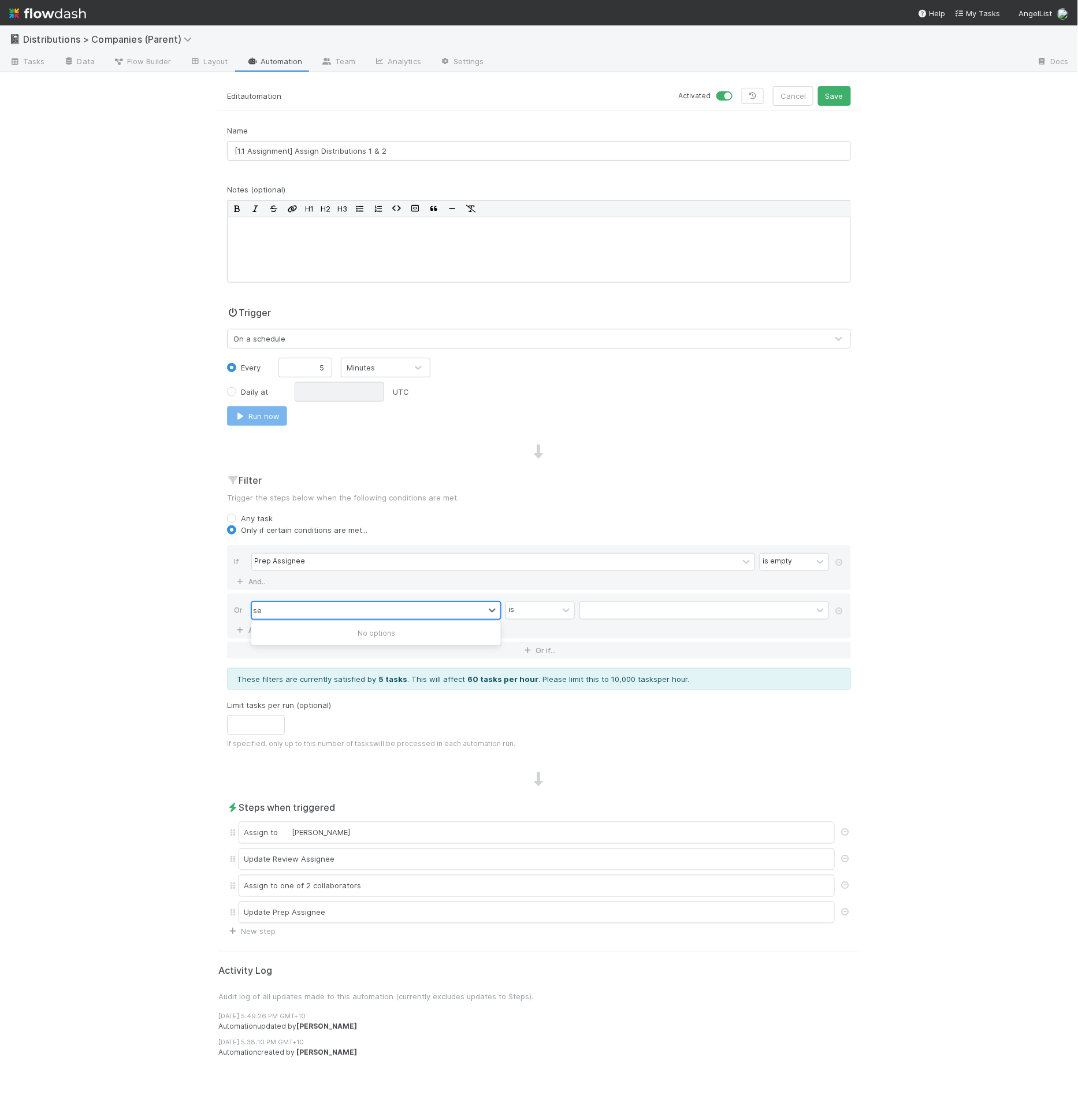
type input "s"
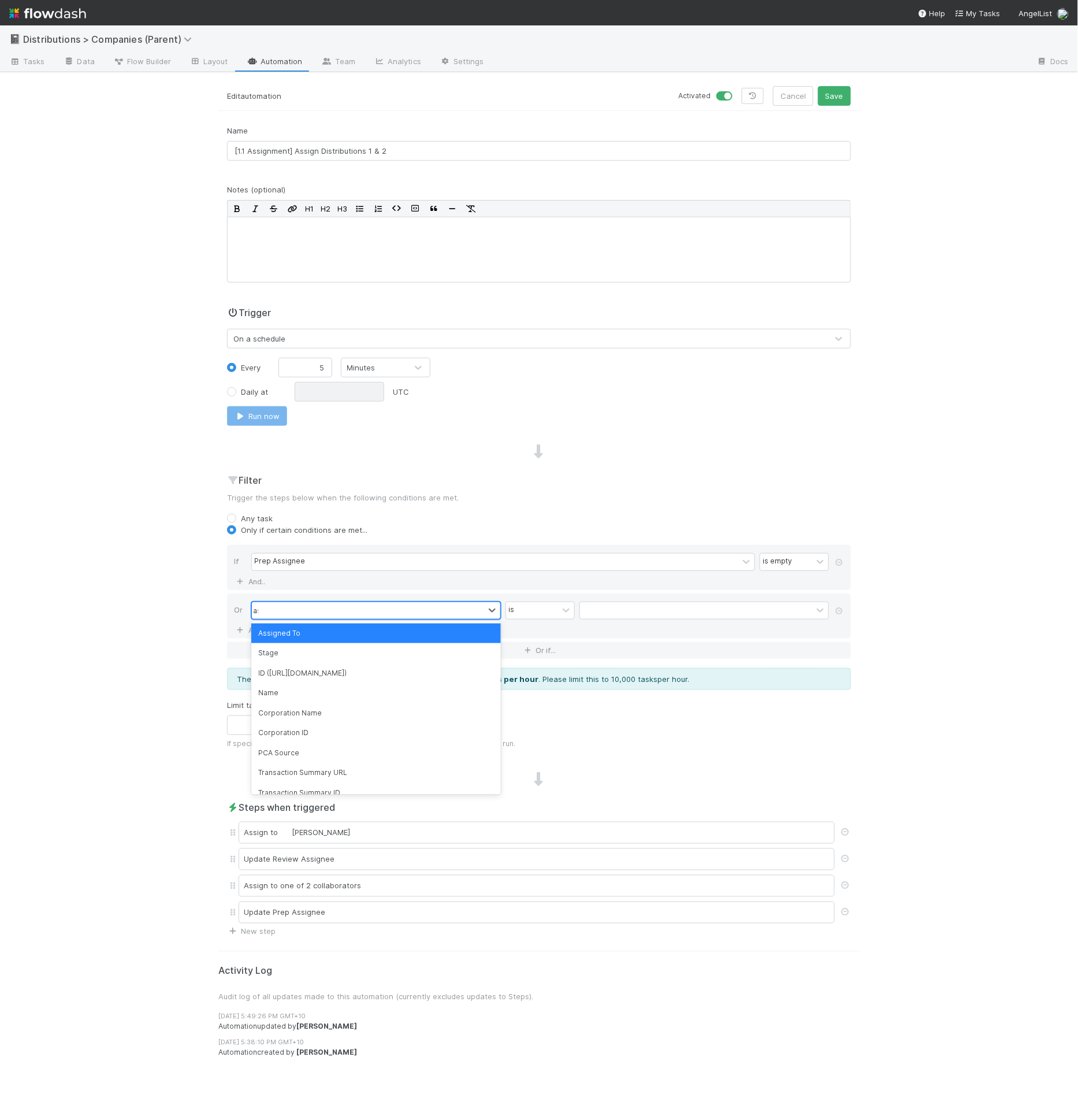
type input "ass"
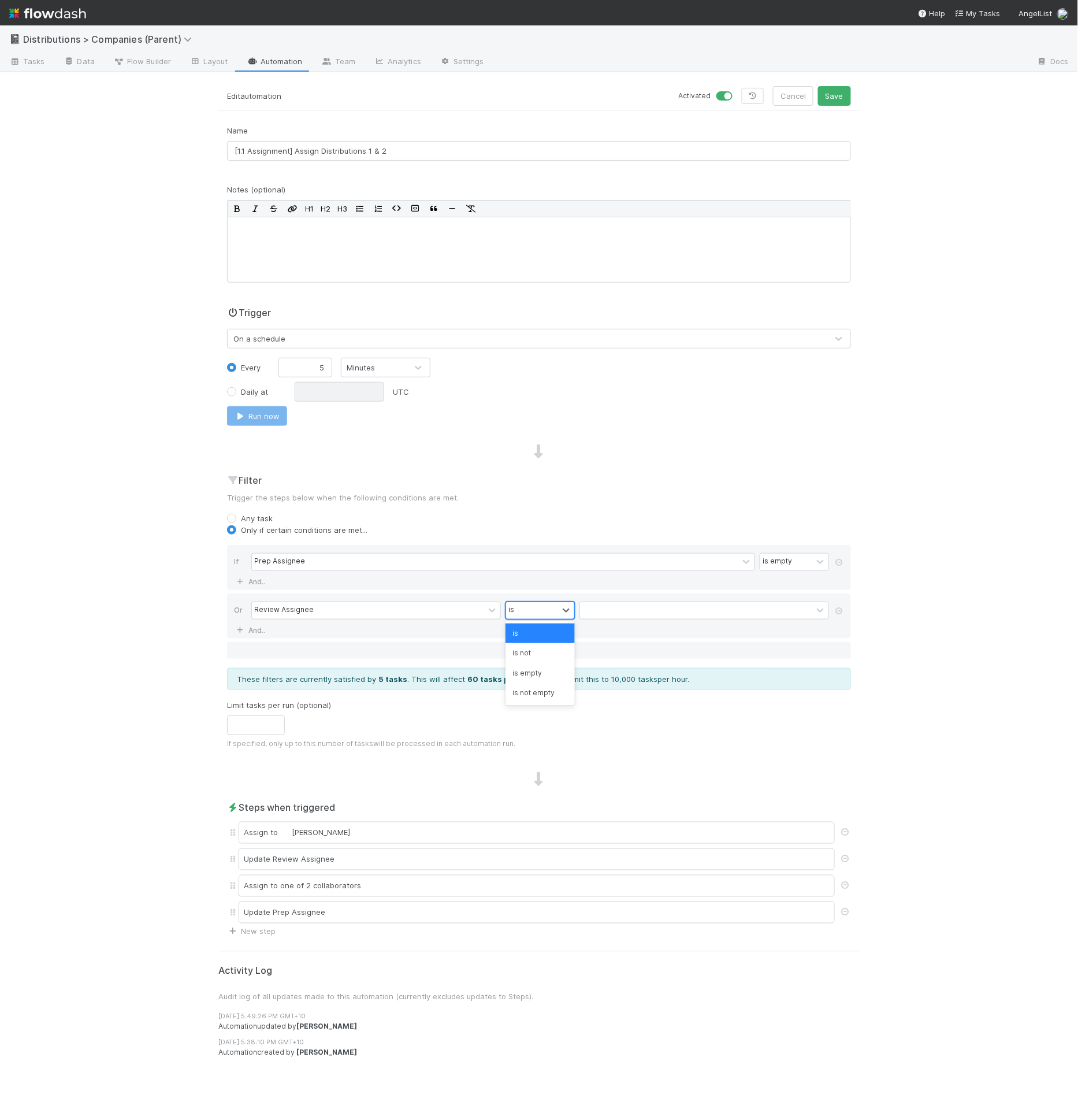
click at [557, 606] on div "is" at bounding box center [532, 610] width 52 height 17
click at [555, 691] on div "is not empty" at bounding box center [540, 693] width 70 height 20
click at [956, 643] on div "📓 Distributions > Companies (Parent) Tasks Data Flow Builder Layout Automation …" at bounding box center [539, 572] width 1078 height 1094
click at [259, 582] on link "And.." at bounding box center [251, 581] width 37 height 17
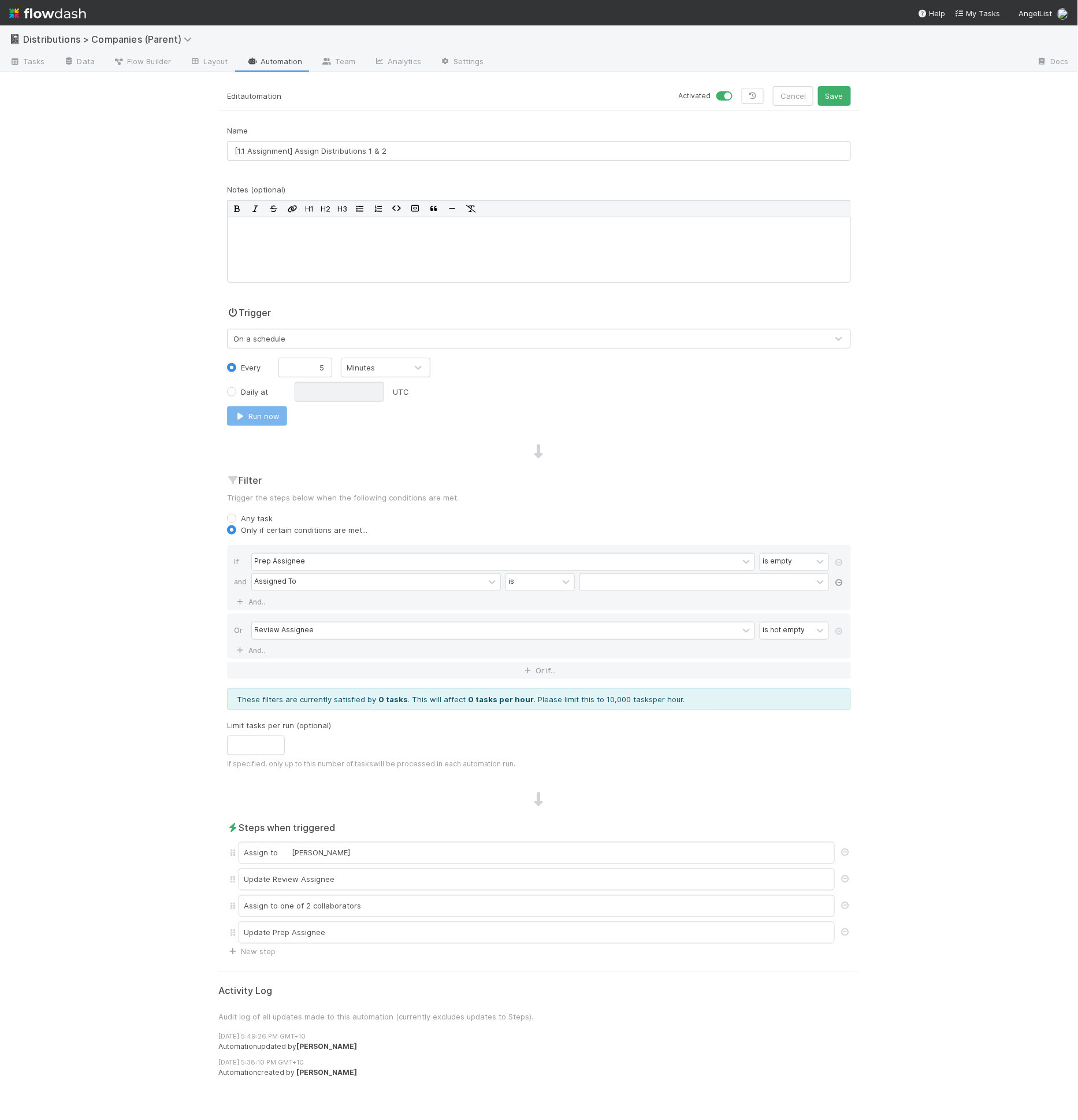
click at [843, 581] on icon at bounding box center [839, 582] width 12 height 7
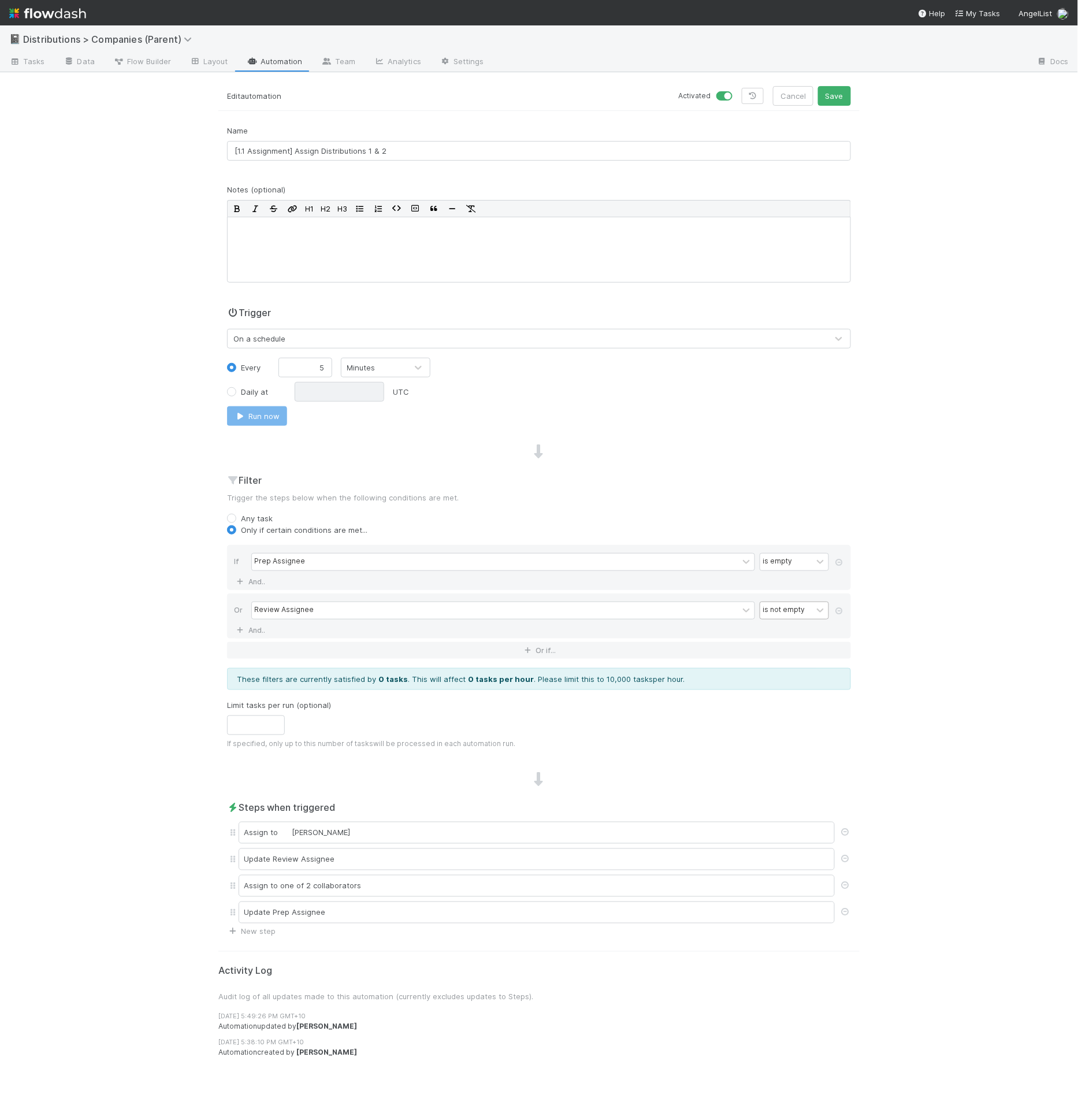
click at [801, 614] on div "is not empty" at bounding box center [786, 610] width 52 height 17
click at [795, 669] on div "is empty" at bounding box center [794, 673] width 70 height 20
click at [922, 654] on div "📓 Distributions > Companies (Parent) Tasks Data Flow Builder Layout Automation …" at bounding box center [539, 572] width 1078 height 1094
click at [254, 927] on link "New step" at bounding box center [251, 932] width 48 height 9
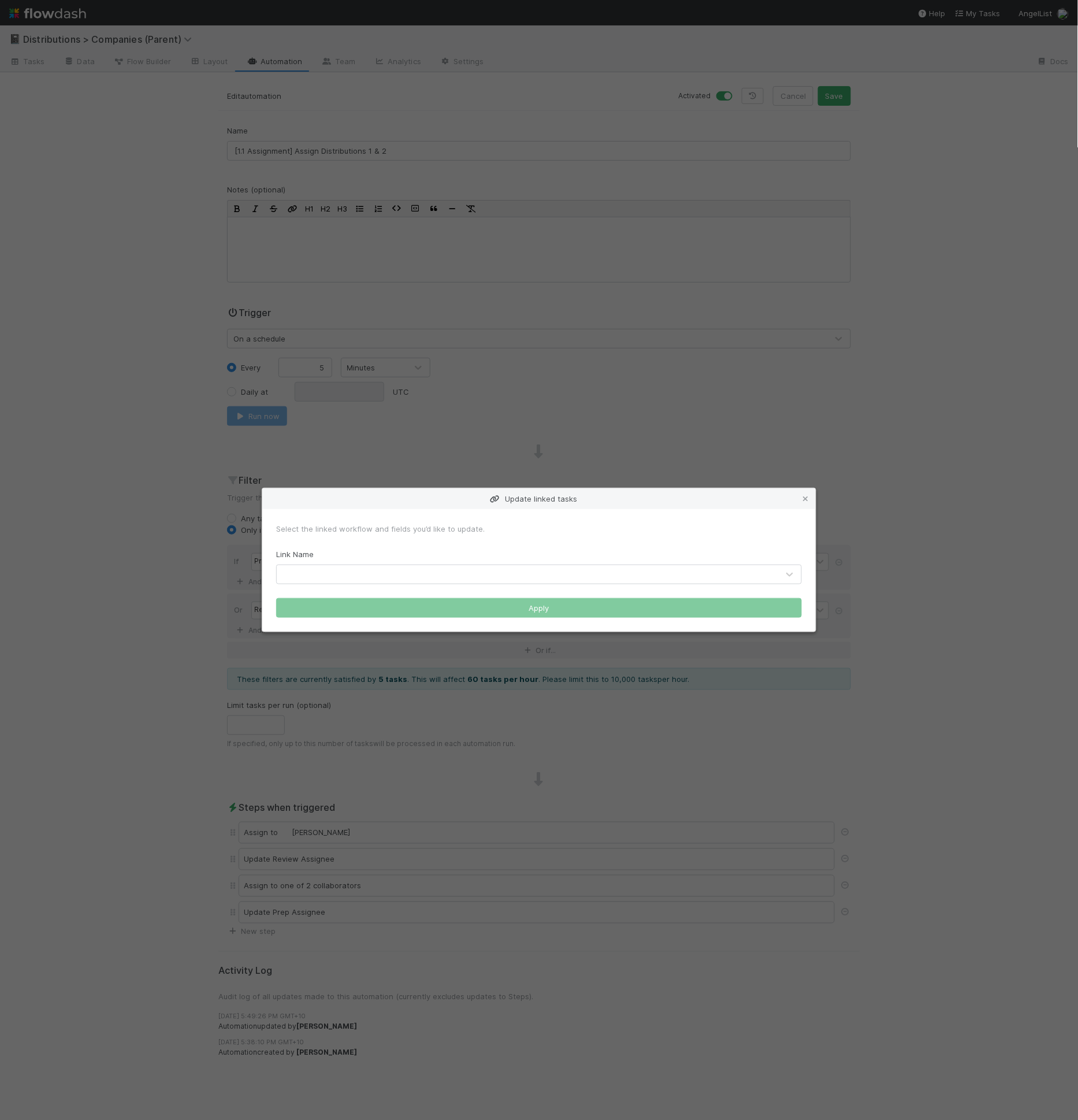
click at [319, 593] on form "Select the linked workflow and fields you’d like to update. Link Name Apply" at bounding box center [539, 571] width 526 height 95
click at [324, 575] on div at bounding box center [527, 574] width 502 height 19
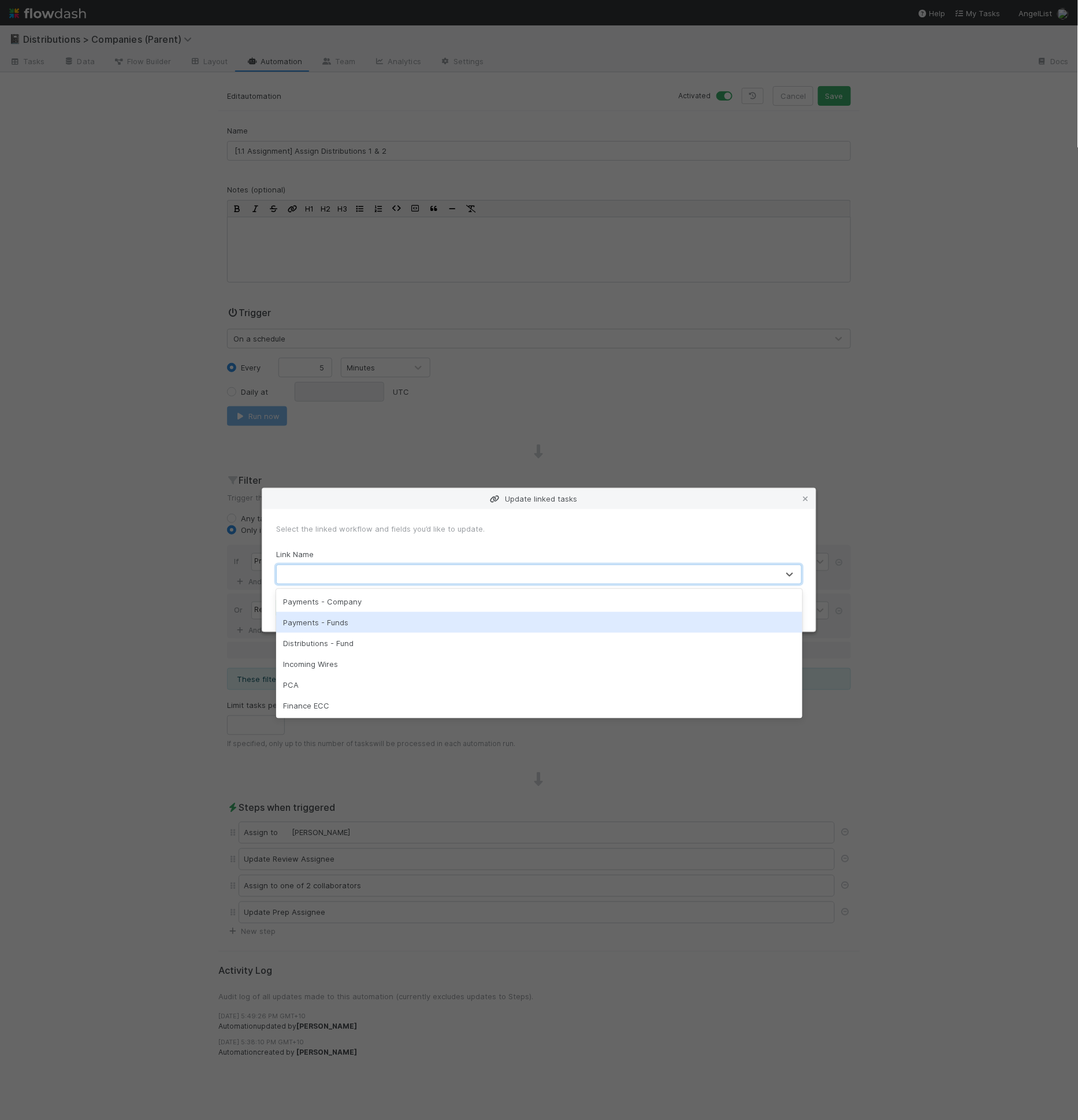
click at [333, 618] on div "Payments - Funds" at bounding box center [539, 622] width 526 height 21
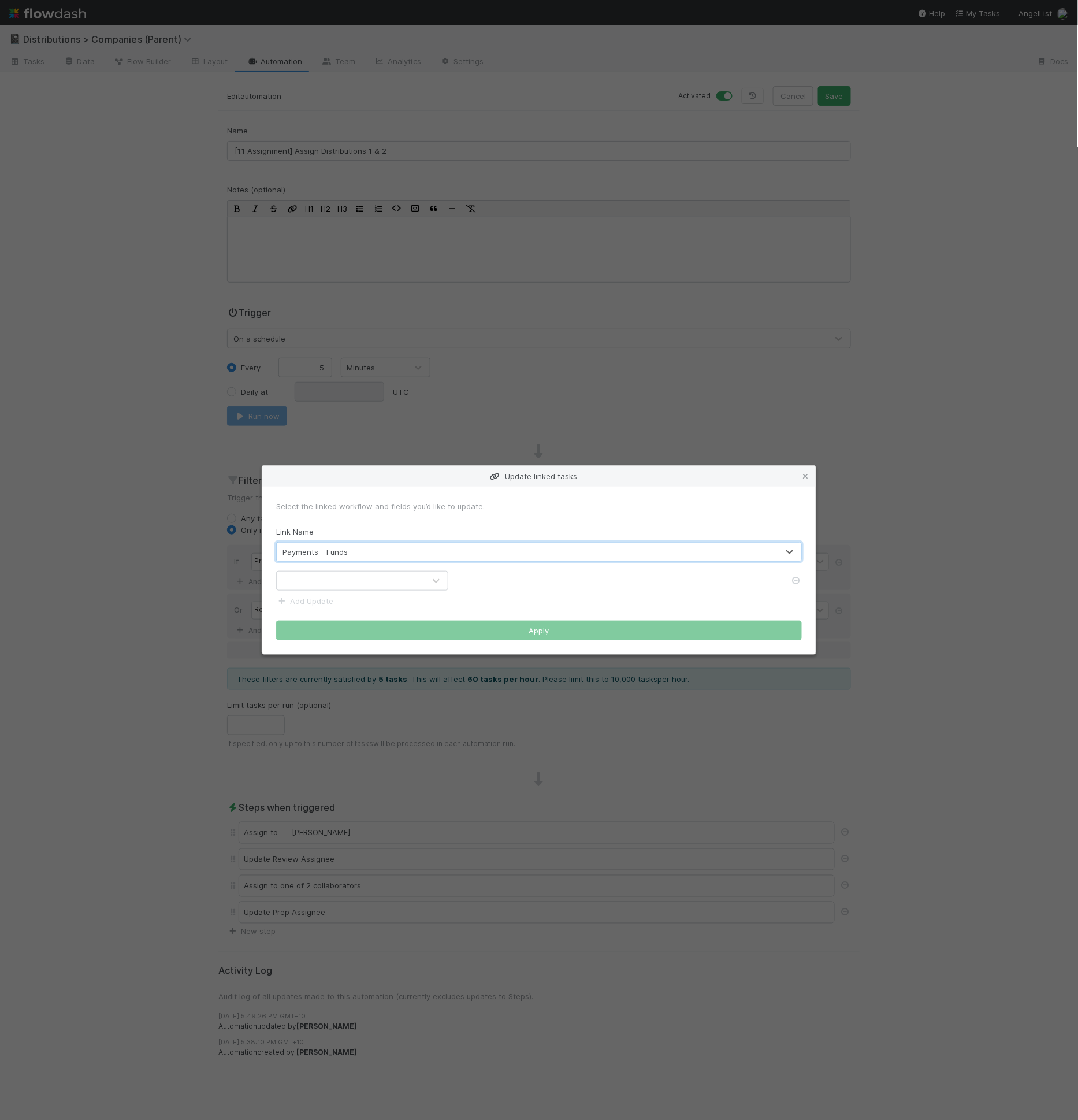
click at [358, 586] on div at bounding box center [350, 581] width 148 height 19
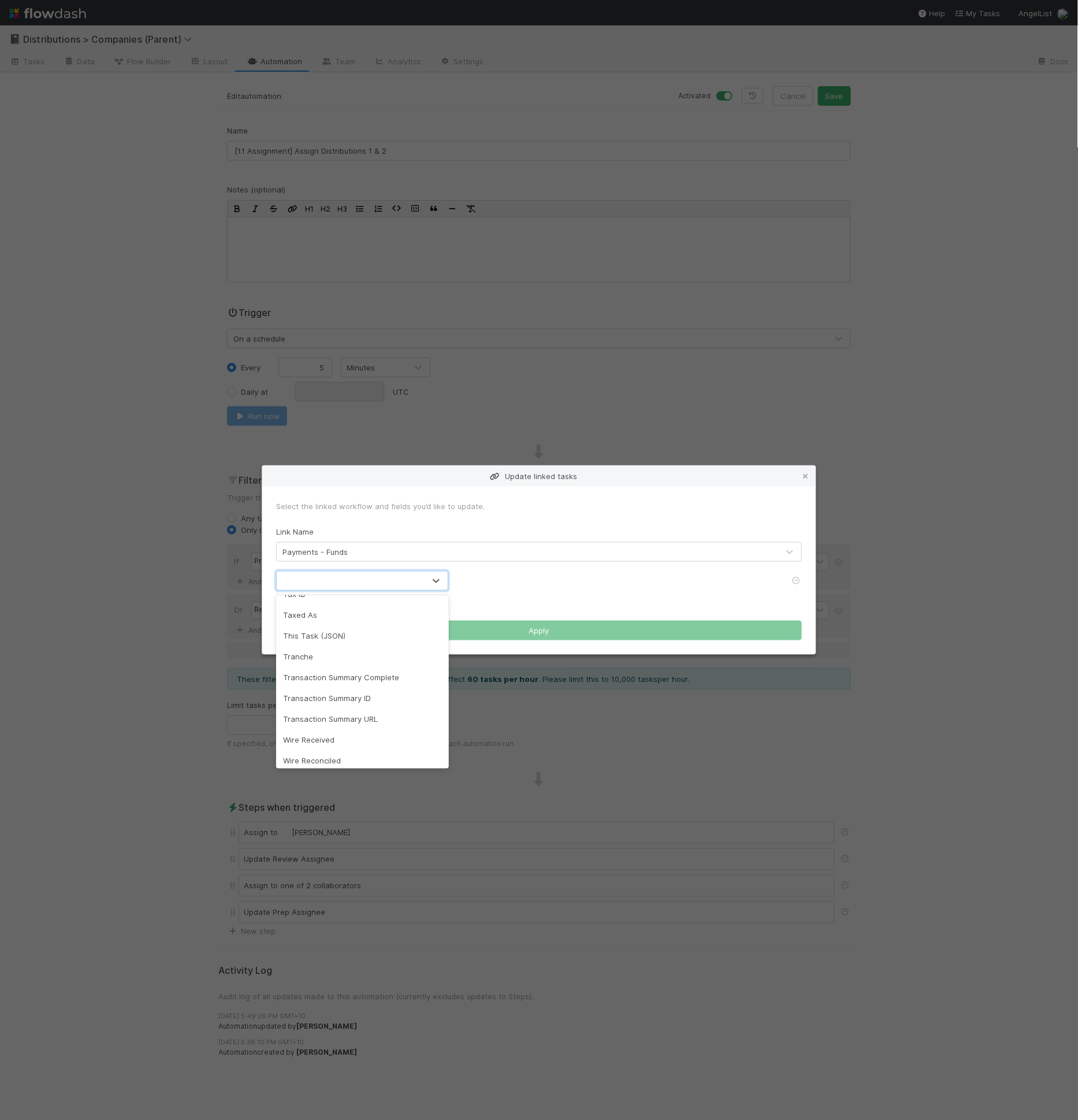
scroll to position [1037, 0]
click at [334, 575] on div at bounding box center [350, 581] width 148 height 19
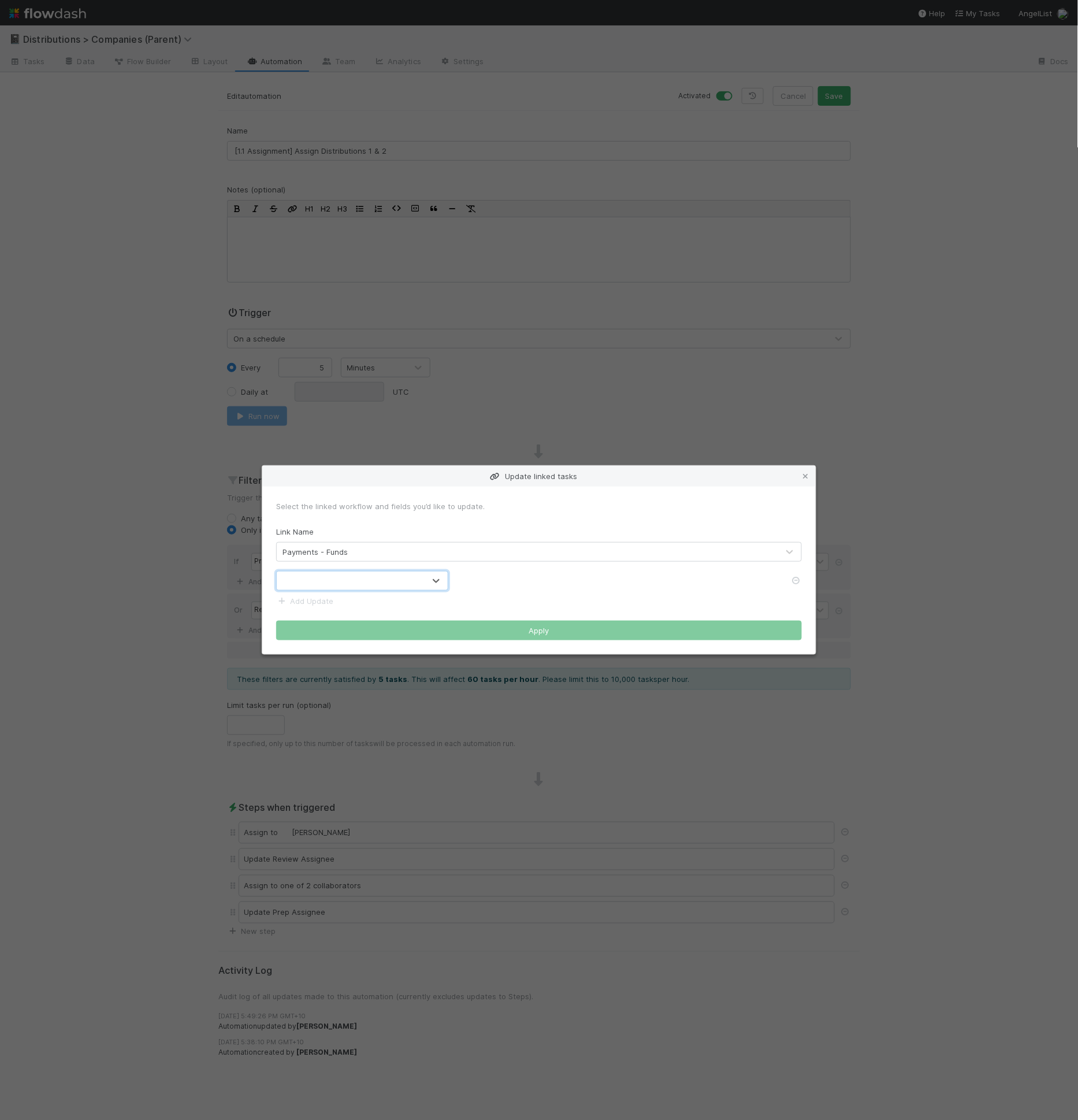
click at [334, 575] on div at bounding box center [350, 581] width 148 height 19
type input "a"
type input "dis"
click at [333, 551] on div "Payments - Funds" at bounding box center [315, 551] width 65 height 12
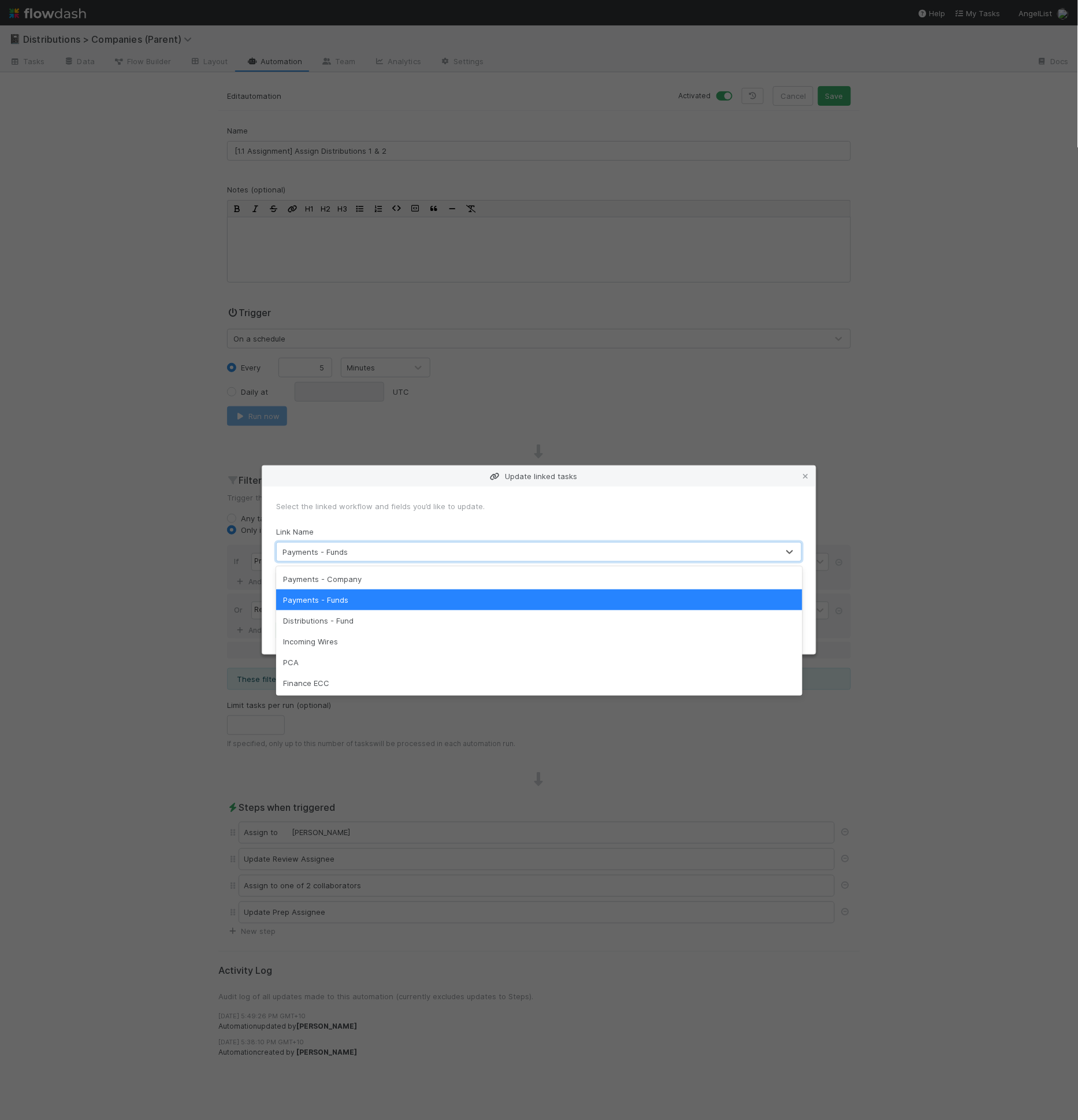
click at [333, 551] on div "Payments - Funds" at bounding box center [315, 551] width 65 height 12
click at [339, 611] on div "Distributions - Fund" at bounding box center [539, 620] width 526 height 21
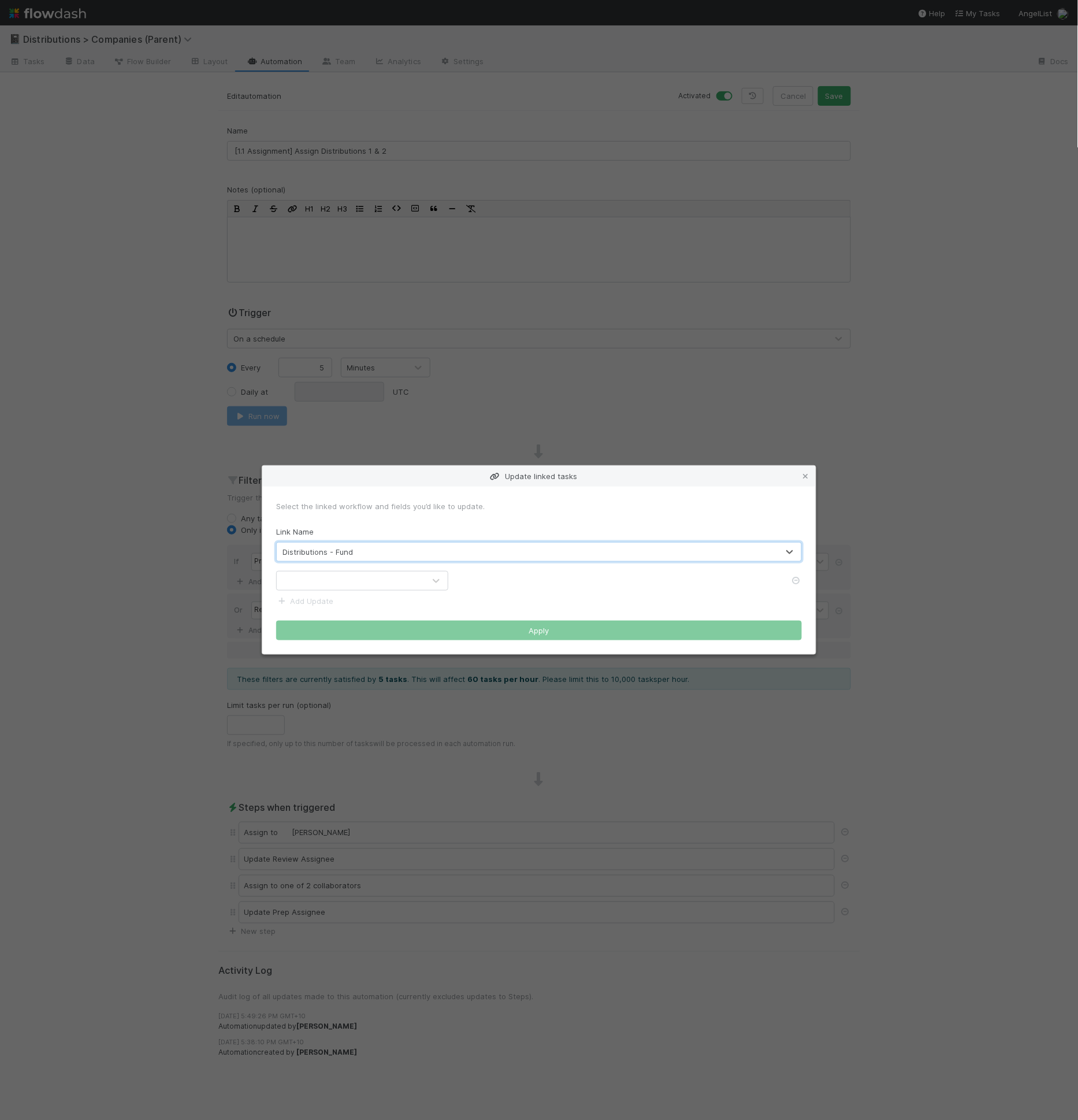
click at [337, 581] on div at bounding box center [350, 581] width 148 height 19
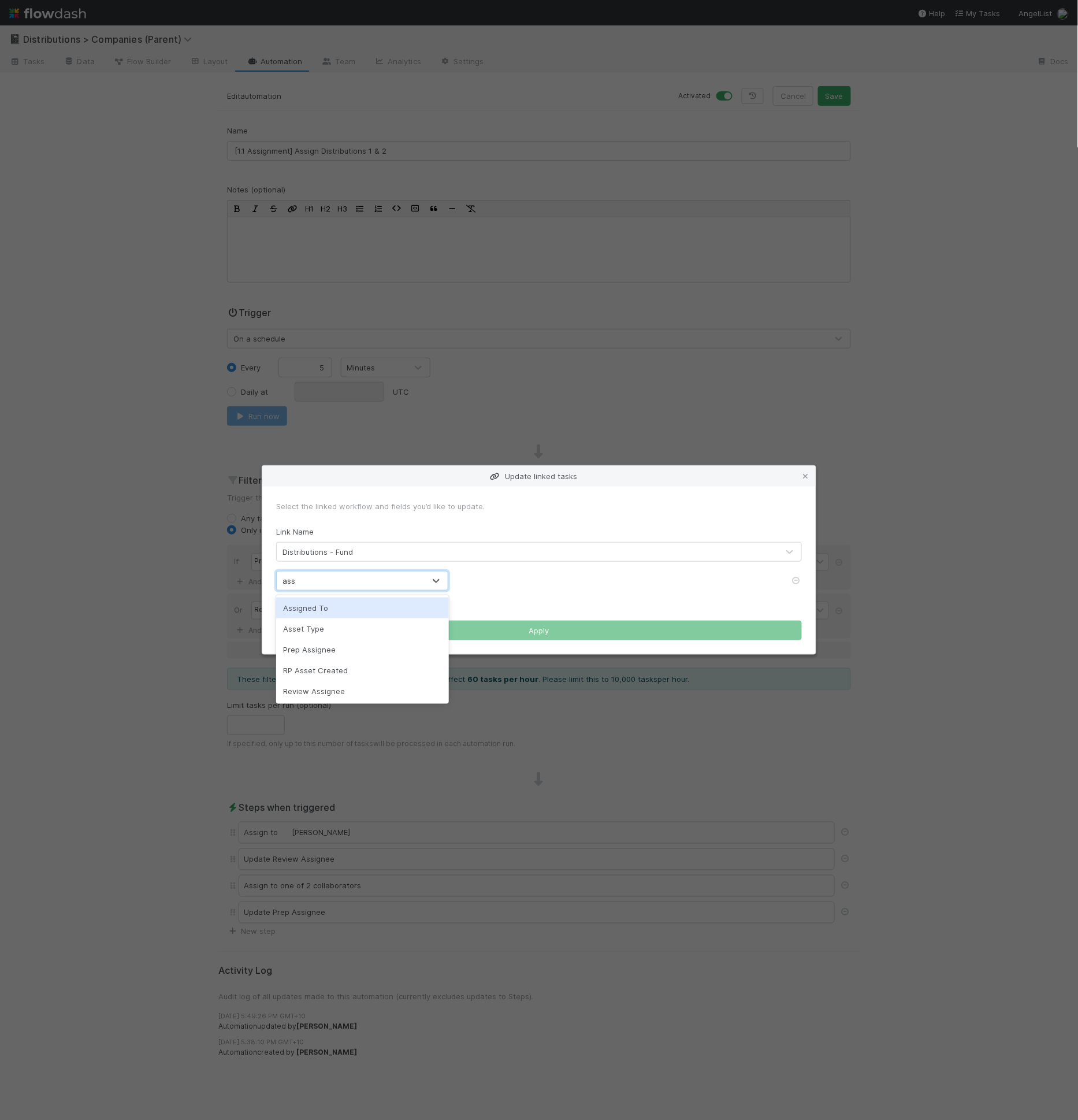
type input "assi"
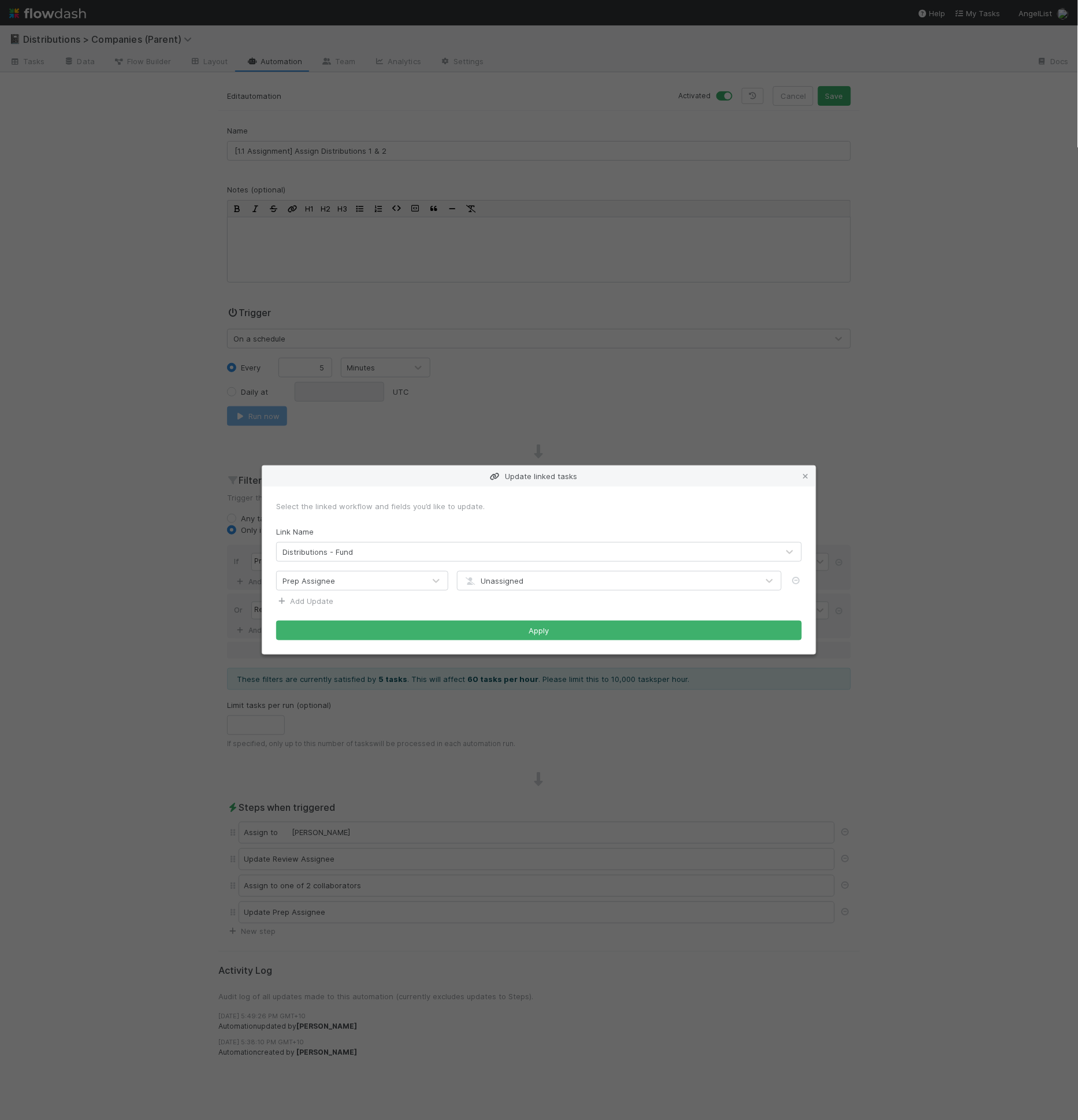
click at [327, 601] on link "Add Update" at bounding box center [305, 601] width 57 height 9
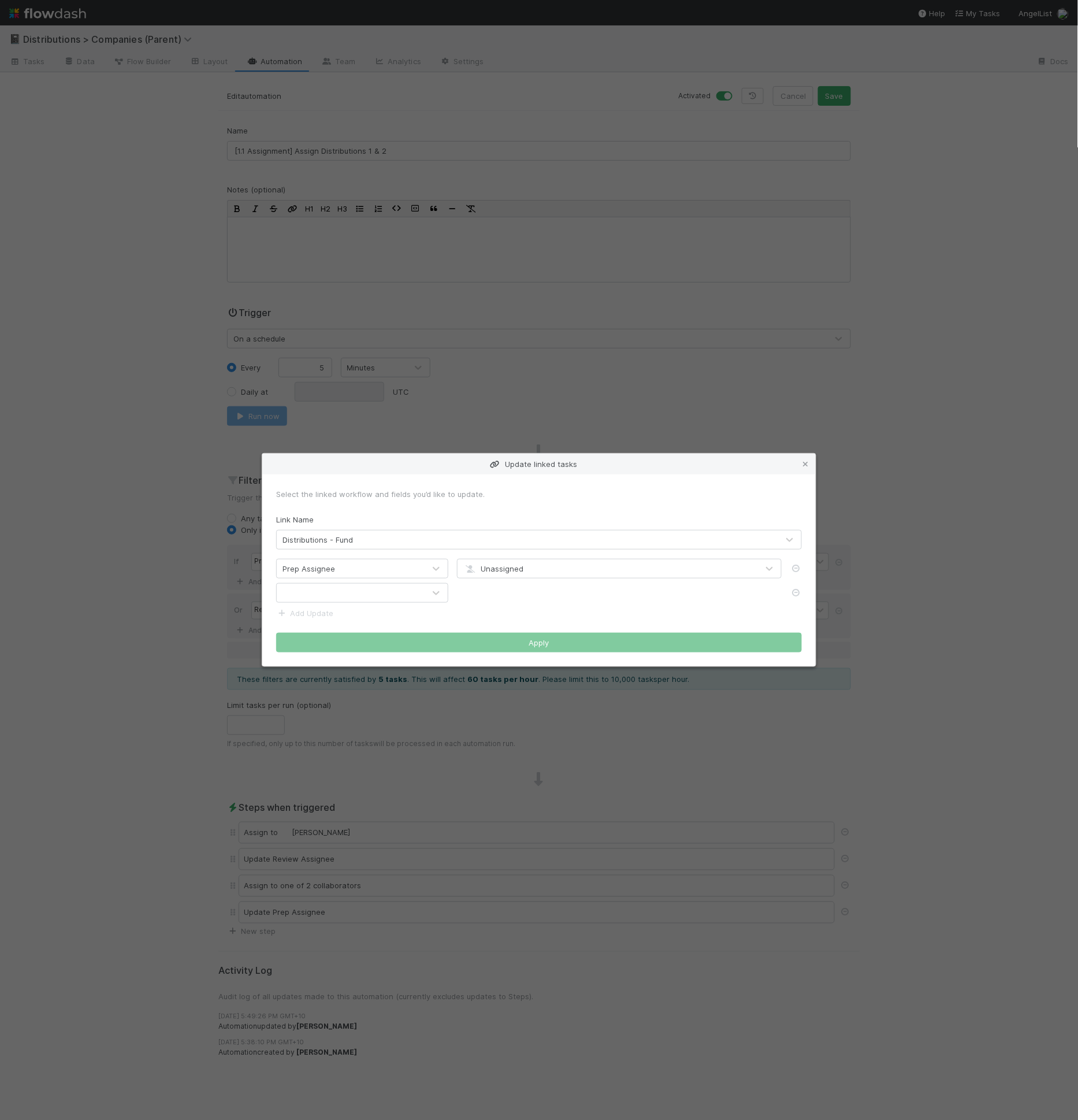
click at [333, 601] on div at bounding box center [350, 593] width 148 height 19
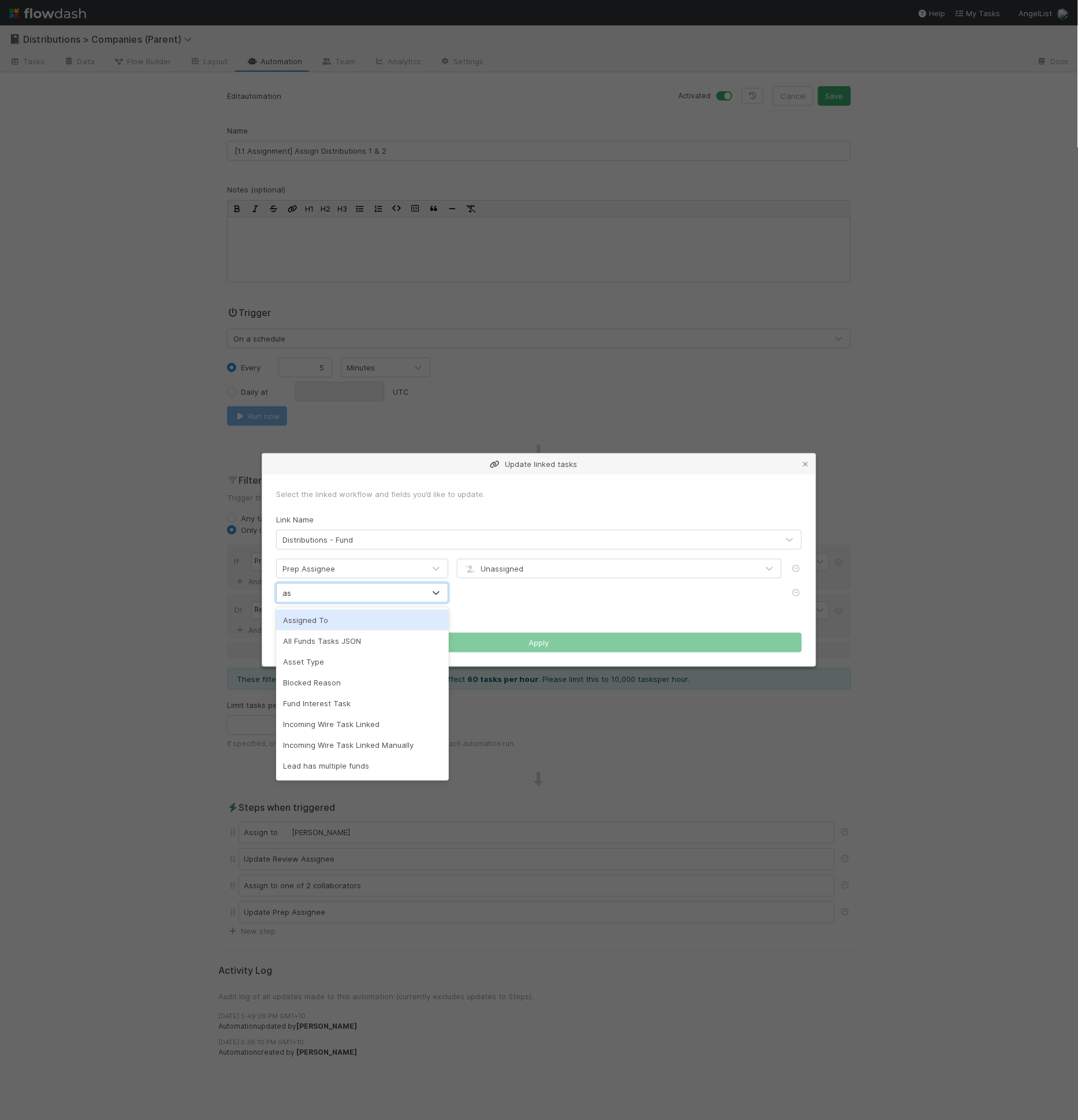
type input "assi"
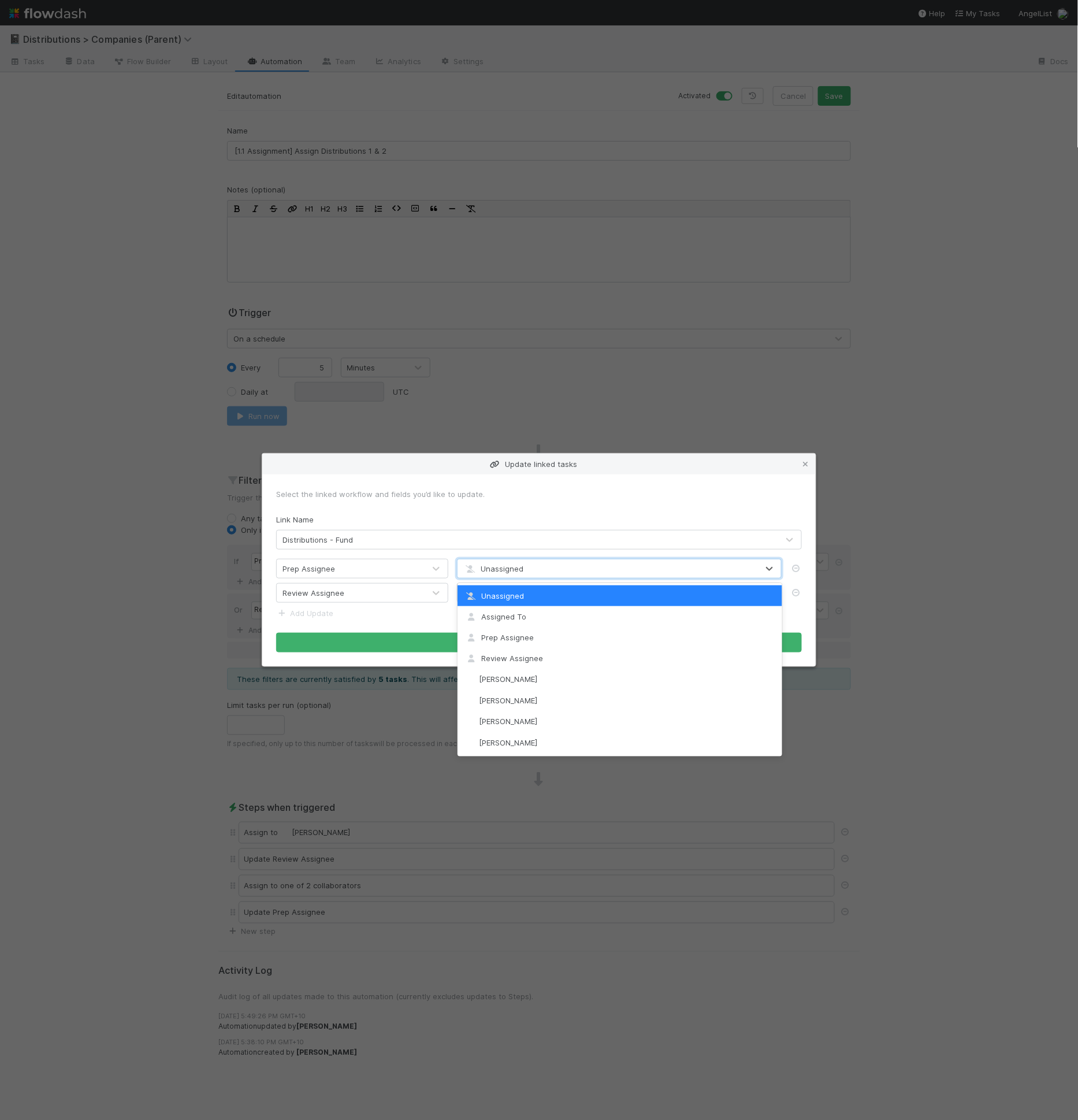
click at [475, 565] on icon at bounding box center [470, 569] width 12 height 7
click at [504, 638] on span "Prep Assignee" at bounding box center [499, 638] width 70 height 9
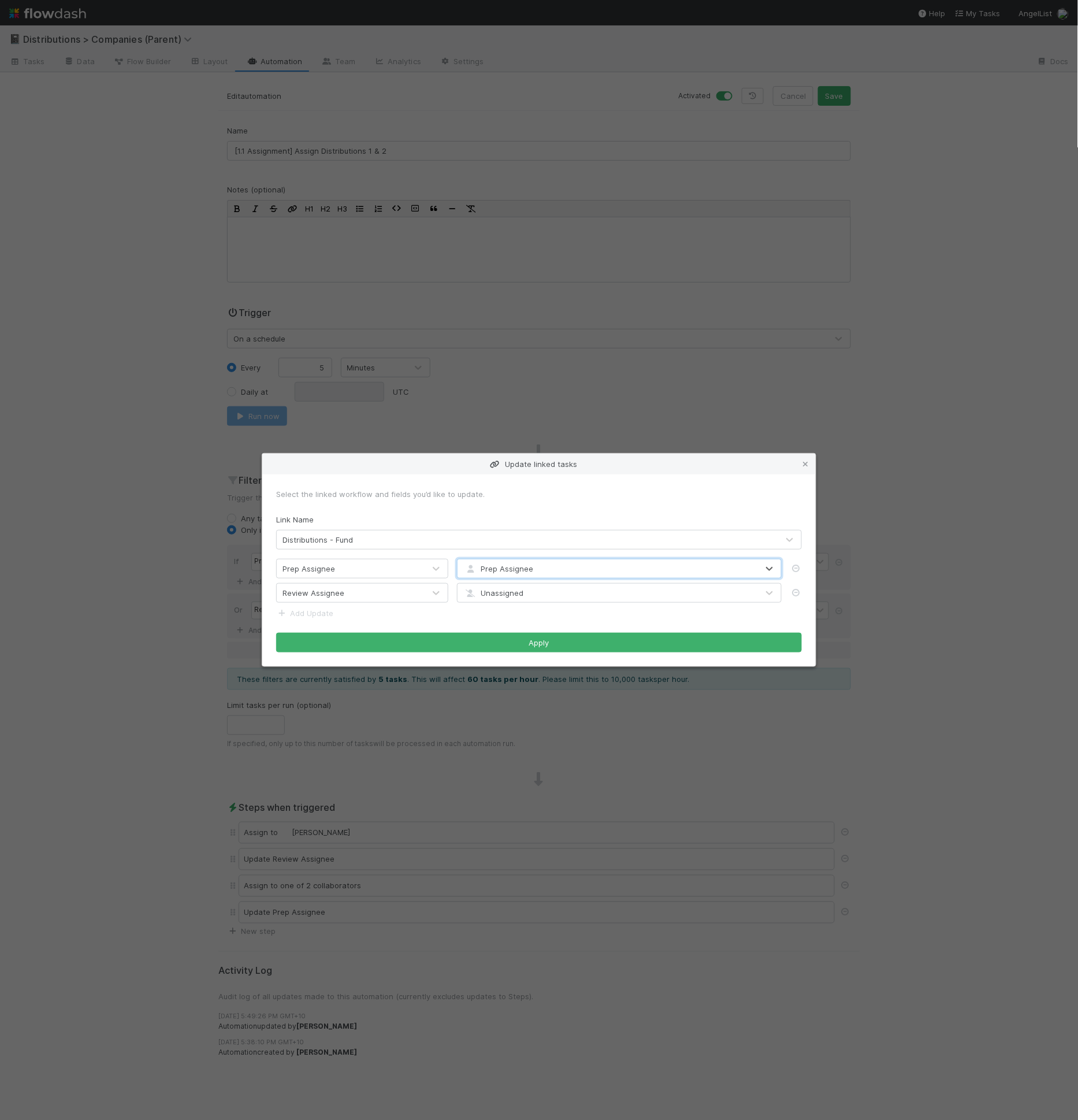
click at [507, 589] on span "Unassigned" at bounding box center [493, 593] width 60 height 9
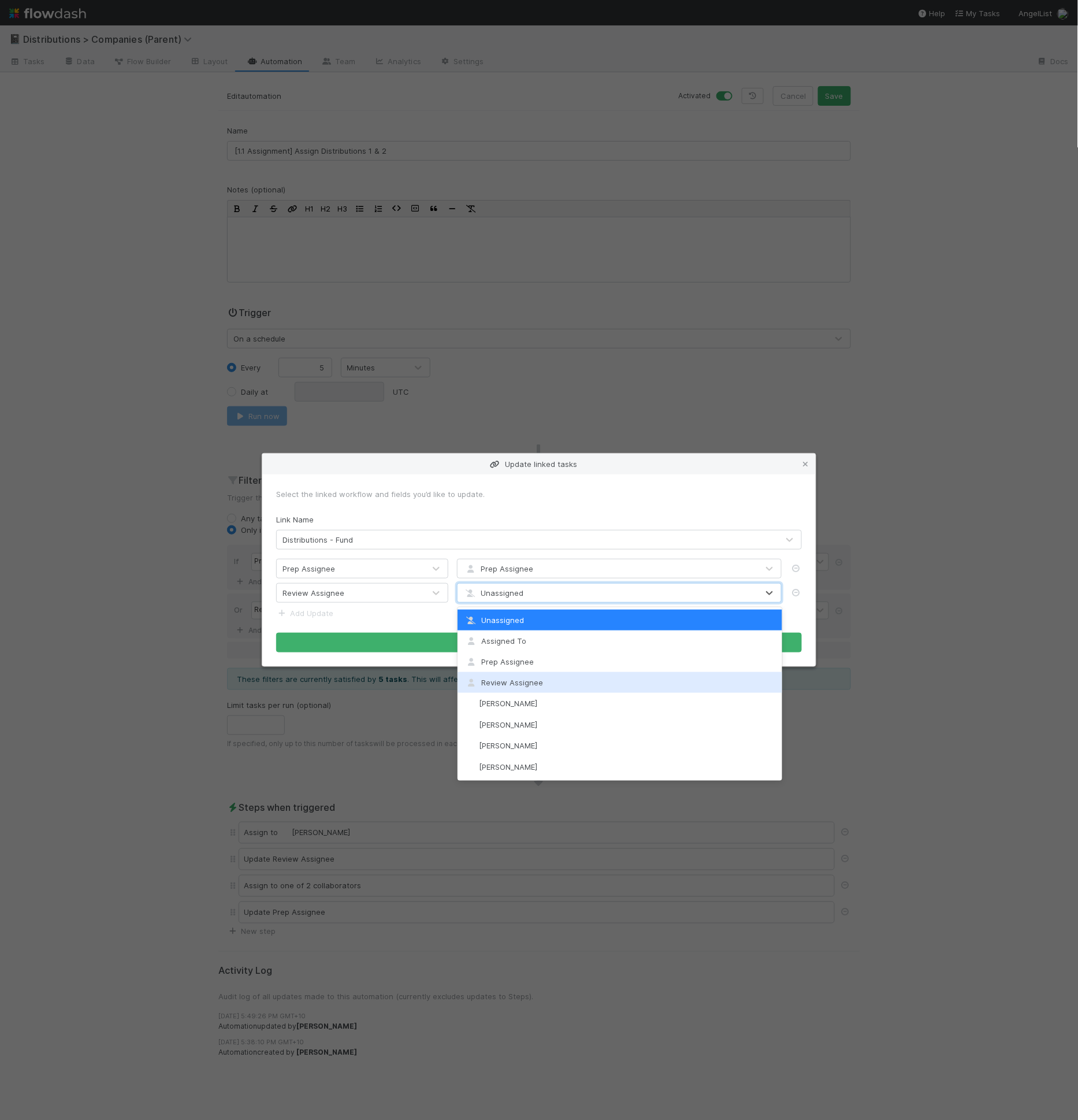
click at [533, 686] on span "Review Assignee" at bounding box center [504, 682] width 79 height 9
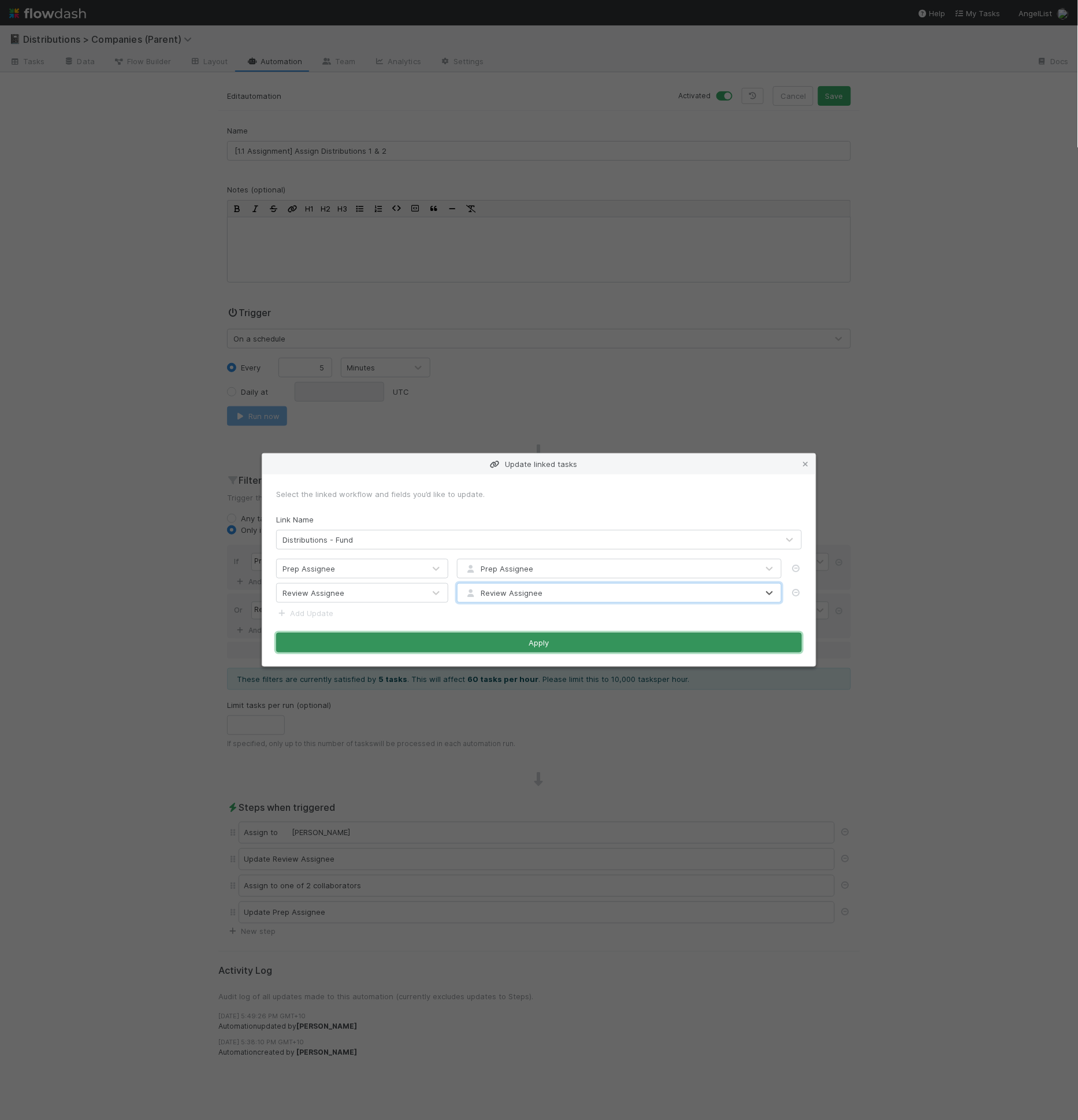
click at [555, 645] on button "Apply" at bounding box center [539, 643] width 526 height 20
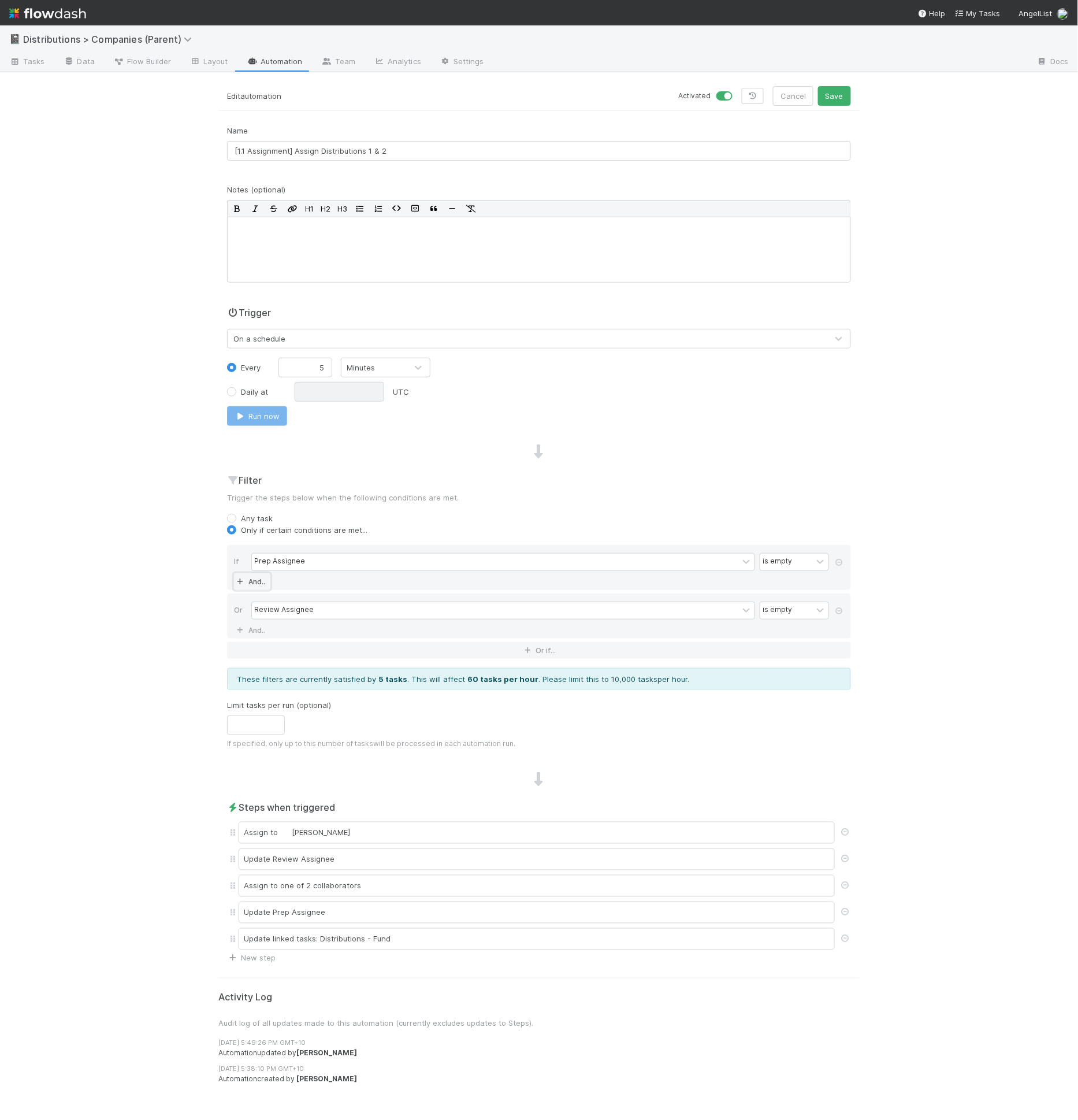
click at [250, 573] on link "And.." at bounding box center [251, 581] width 37 height 17
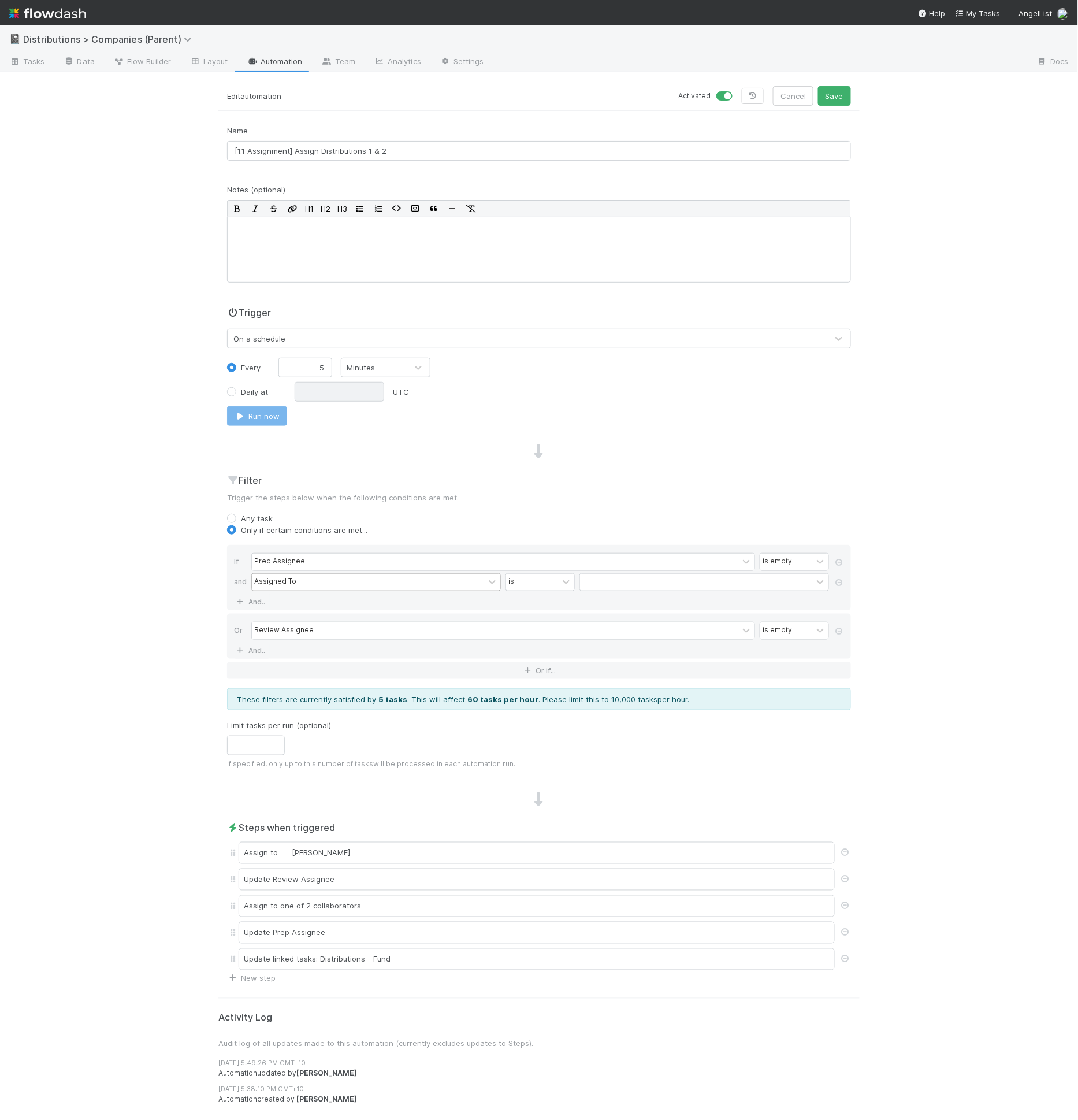
click at [267, 580] on div "Assigned To" at bounding box center [275, 582] width 42 height 11
type input "stage"
click at [844, 583] on icon at bounding box center [839, 582] width 12 height 7
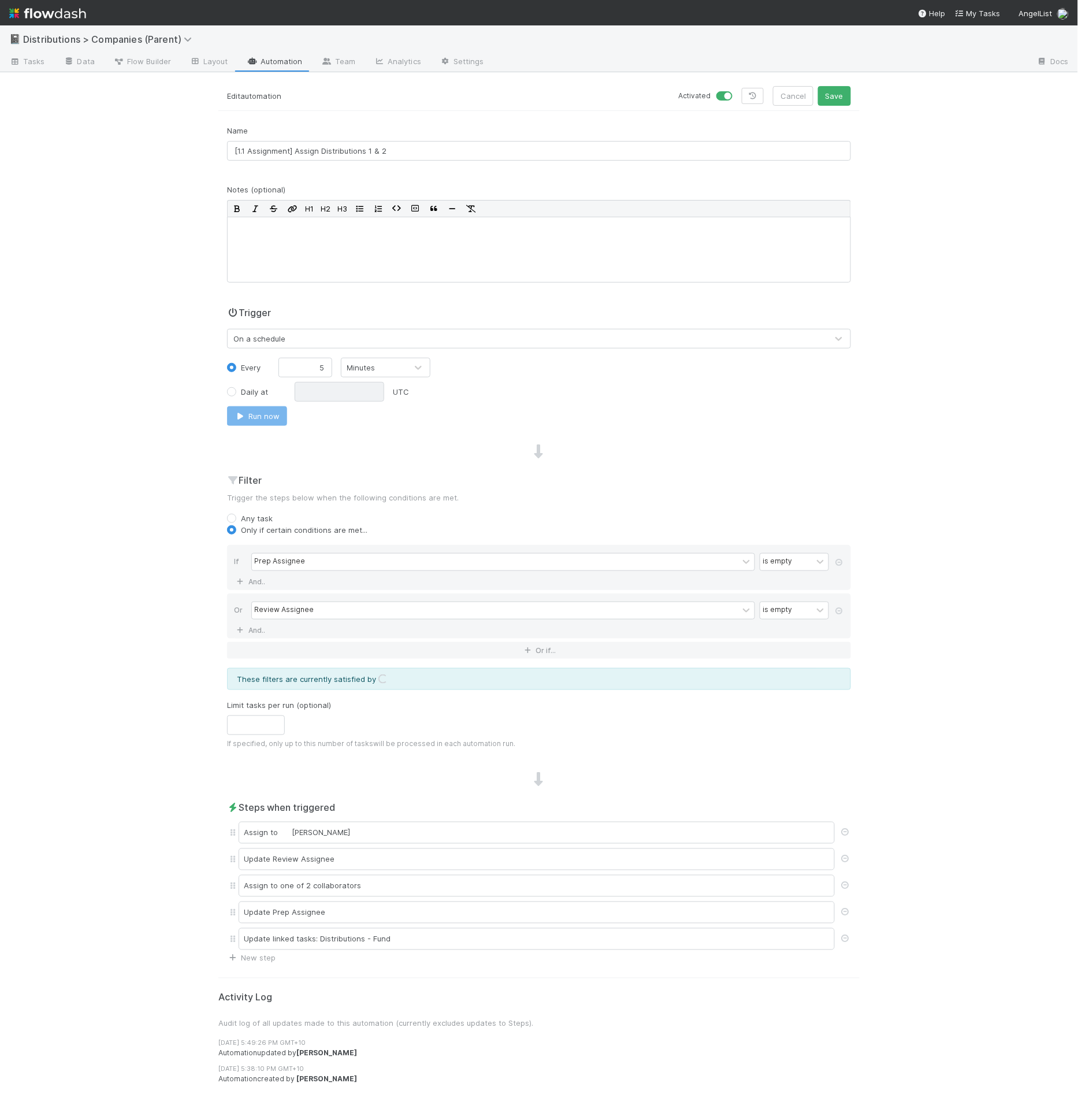
click at [838, 449] on div at bounding box center [539, 451] width 641 height 15
click at [836, 104] on button "Save" at bounding box center [835, 96] width 33 height 20
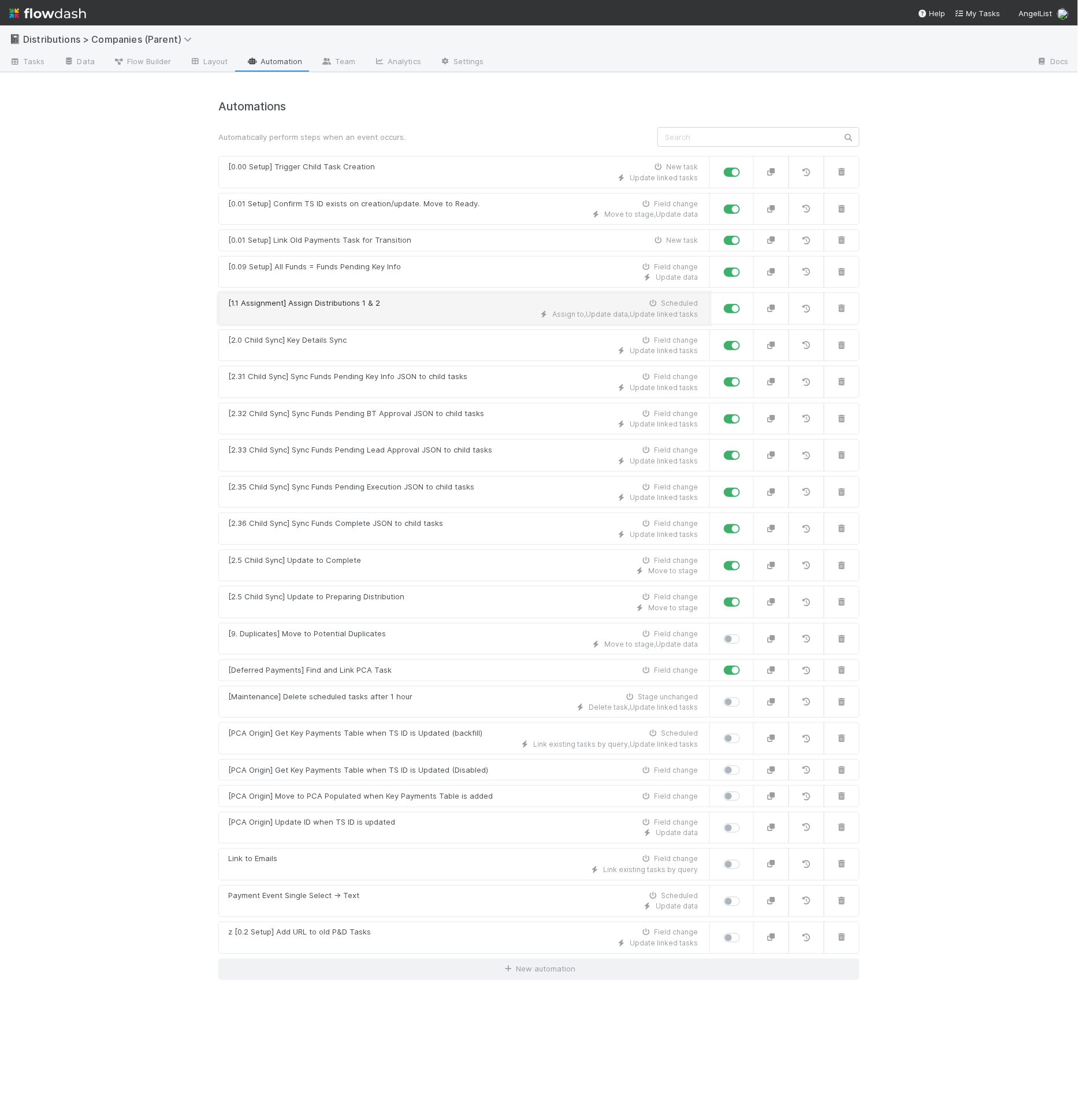
click at [472, 311] on div "Assign to , Update data , Update linked tasks" at bounding box center [463, 315] width 470 height 11
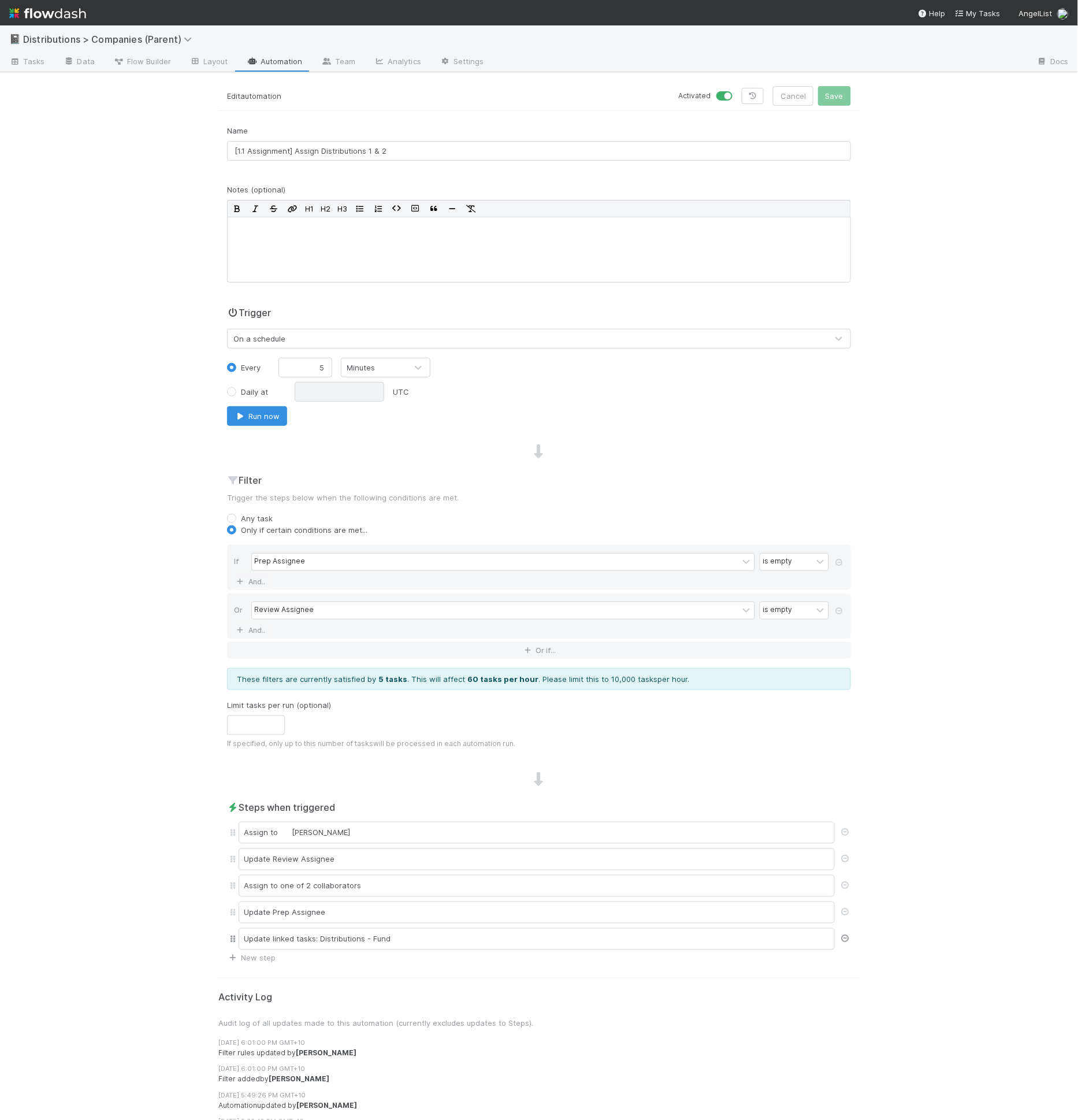
click at [843, 935] on icon at bounding box center [845, 939] width 12 height 7
click at [827, 109] on div "Edit automation Activated Cancel Save" at bounding box center [539, 99] width 641 height 25
click at [825, 103] on button "Save" at bounding box center [835, 96] width 33 height 20
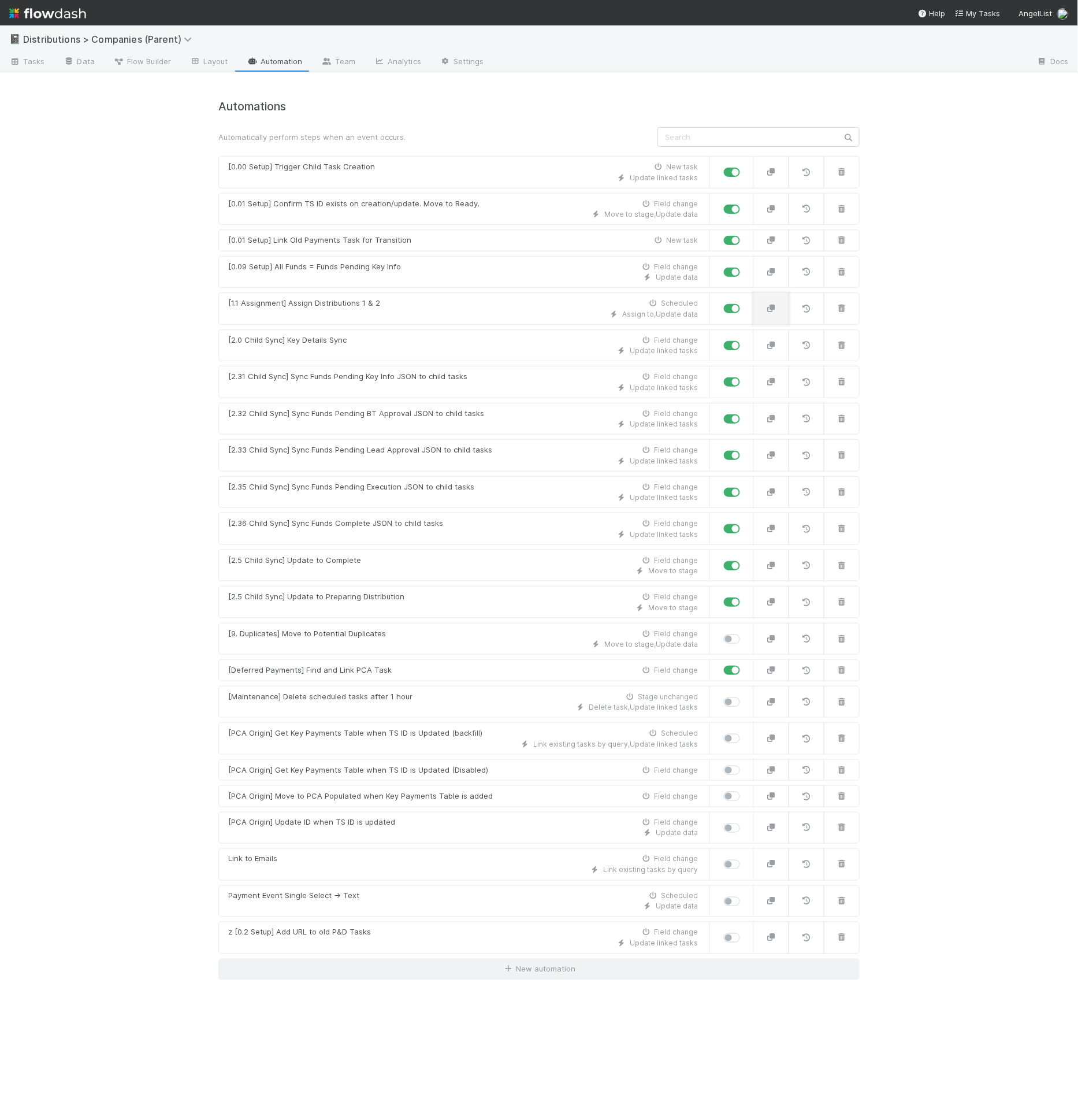
click at [787, 306] on button "button" at bounding box center [771, 309] width 36 height 32
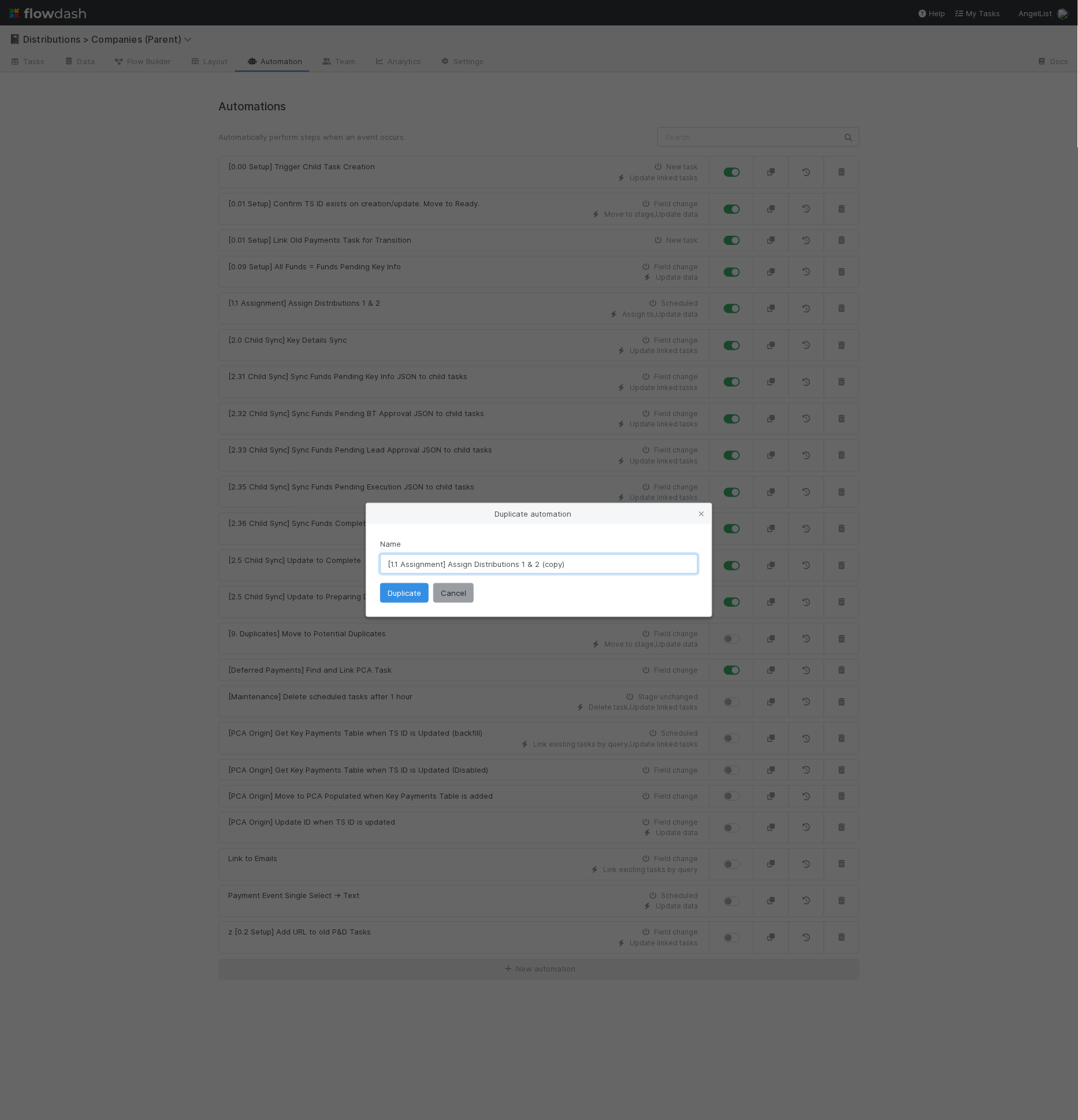
click at [399, 564] on input "[1.1 Assignment] Assign Distributions 1 & 2 (copy)" at bounding box center [539, 564] width 317 height 20
drag, startPoint x: 451, startPoint y: 565, endPoint x: 585, endPoint y: 568, distance: 134.0
click at [585, 568] on input "[1.2 Assignment] Assign Distributions 1 & 2 (copy)" at bounding box center [539, 564] width 317 height 20
drag, startPoint x: 449, startPoint y: 565, endPoint x: 612, endPoint y: 564, distance: 163.0
click at [612, 564] on input "[1.2 Assignment] Assign Distributions 1 & 2 (copy)" at bounding box center [539, 564] width 317 height 20
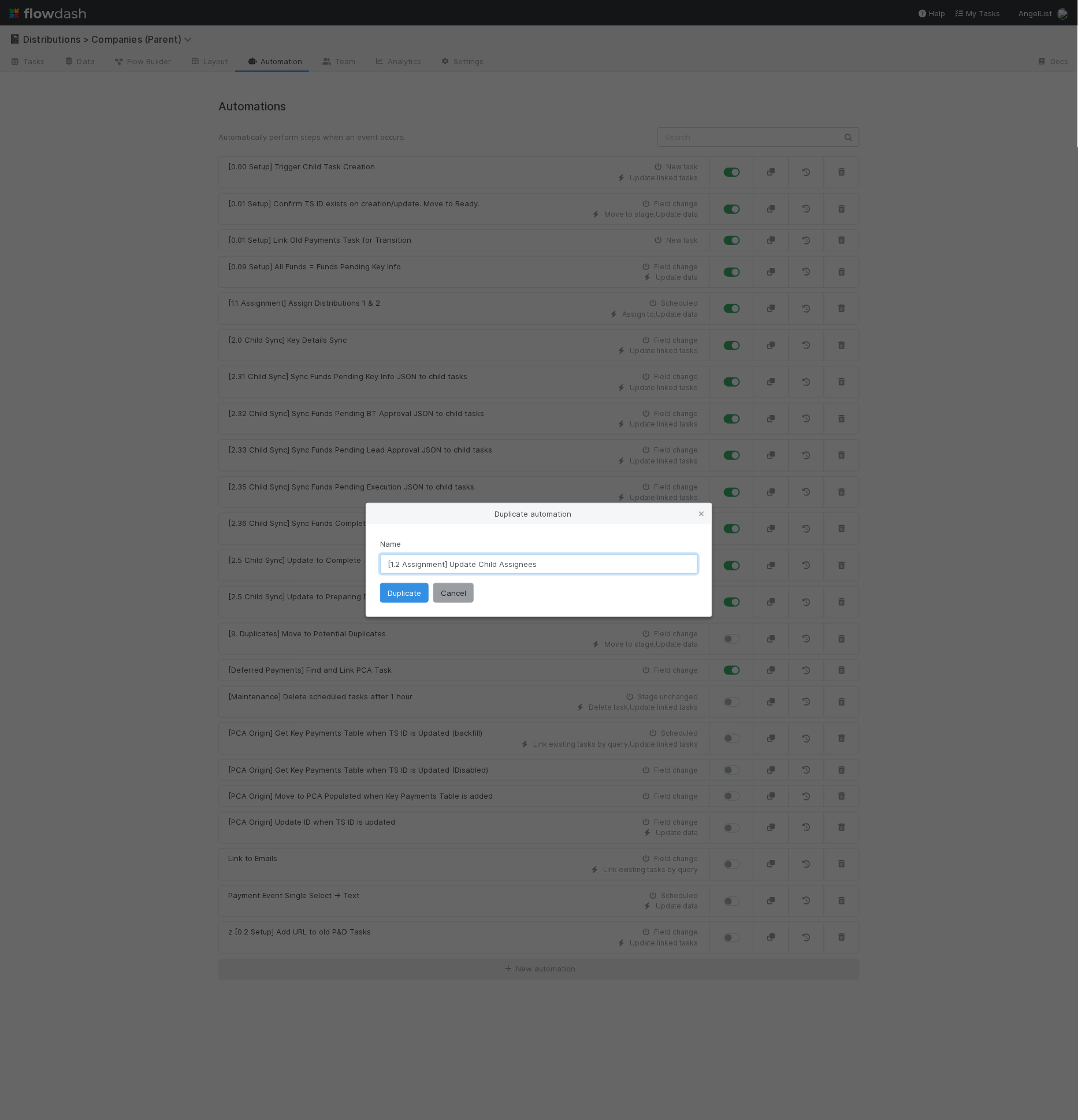
type input "[1.2 Assignment] Update Child Assignees"
click at [420, 586] on button "Duplicate" at bounding box center [404, 593] width 48 height 20
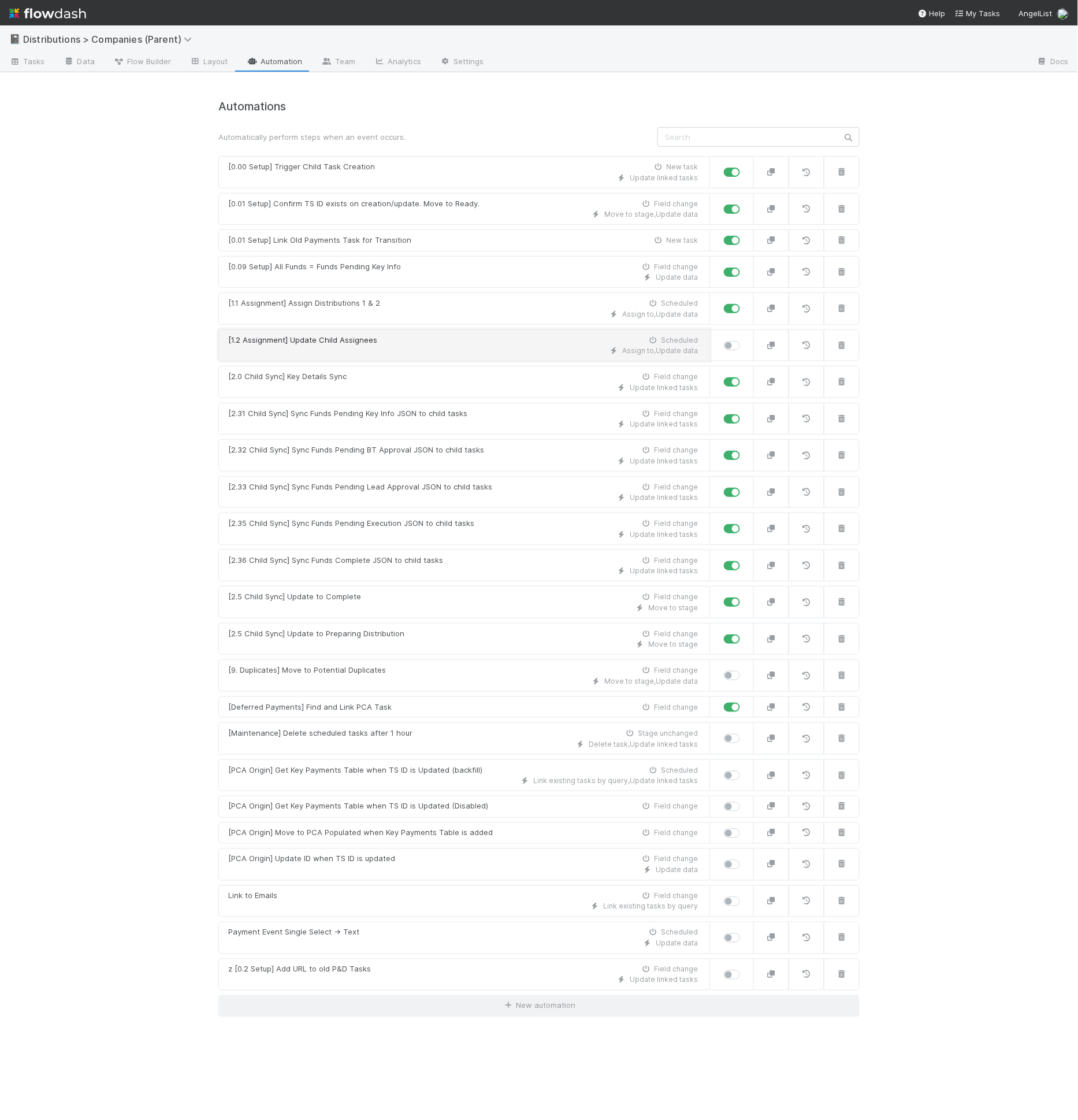
click at [377, 334] on div "[1.2 Assignment] Update Child Assignees Scheduled" at bounding box center [463, 340] width 470 height 12
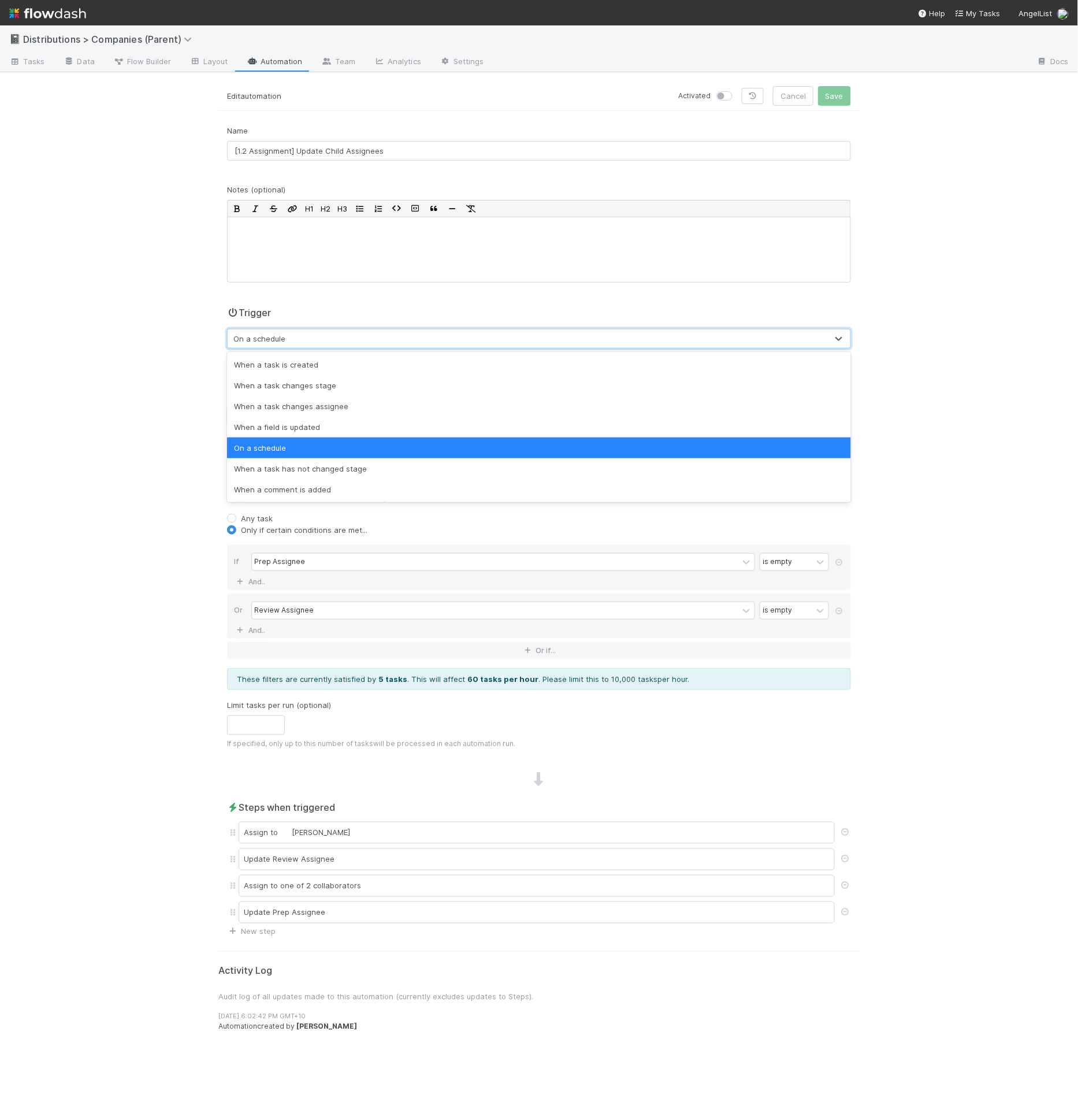
click at [285, 337] on div "On a schedule" at bounding box center [527, 338] width 600 height 19
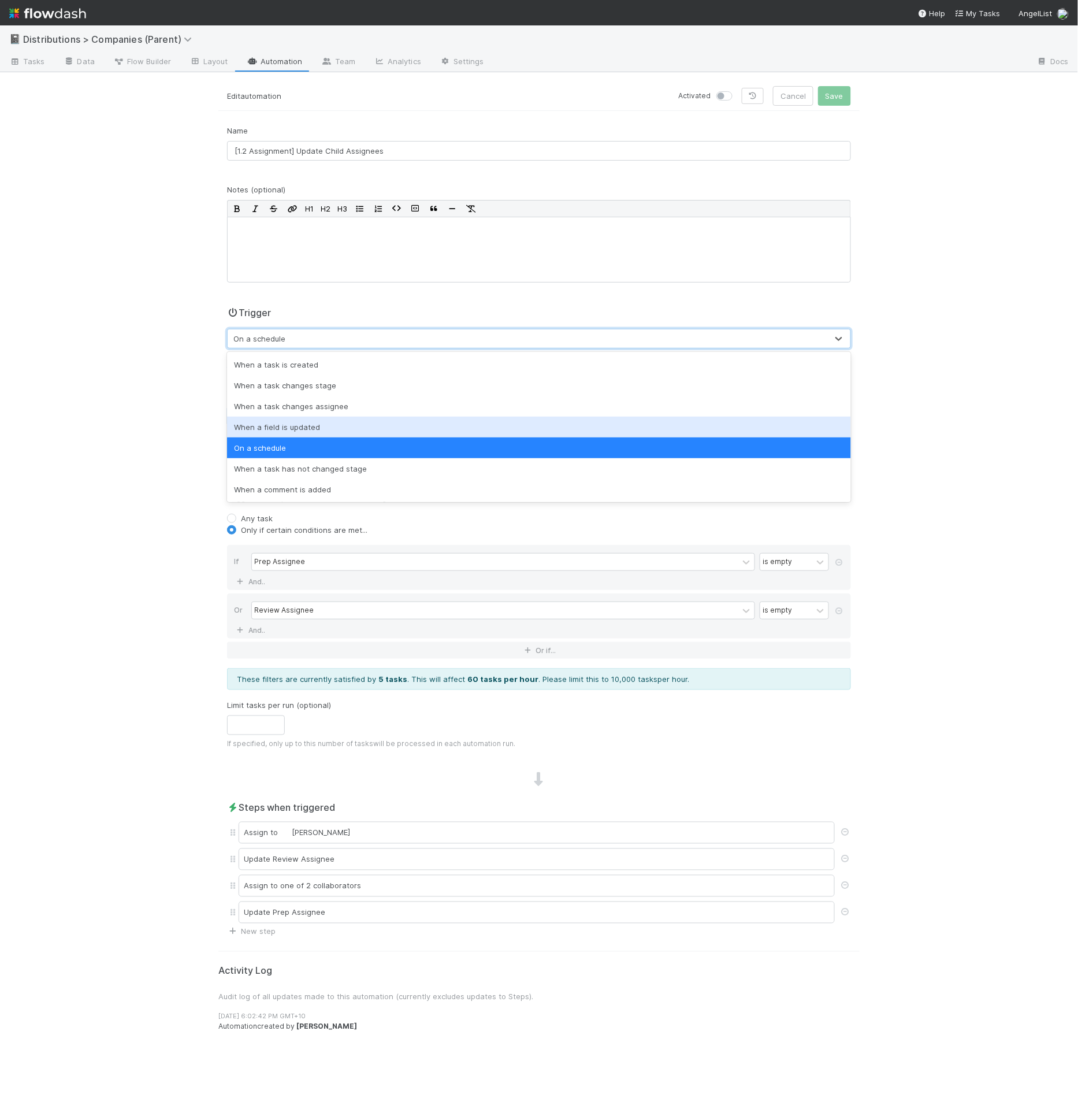
click at [325, 419] on div "When a field is updated" at bounding box center [539, 426] width 624 height 21
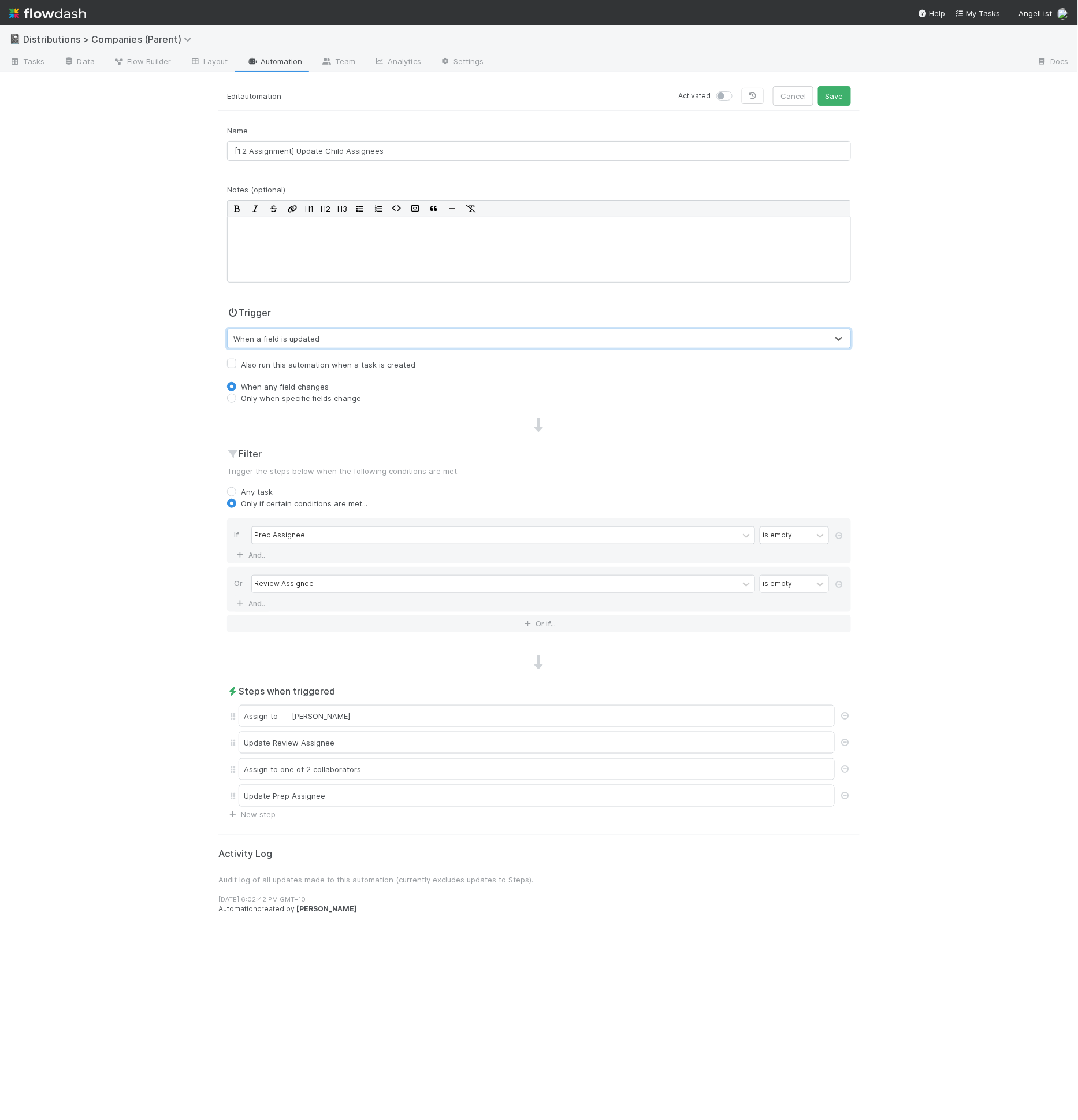
click at [319, 399] on label "Only when specific fields change" at bounding box center [300, 398] width 120 height 12
click at [236, 399] on input "Only when specific fields change" at bounding box center [232, 398] width 9 height 11
radio input "true"
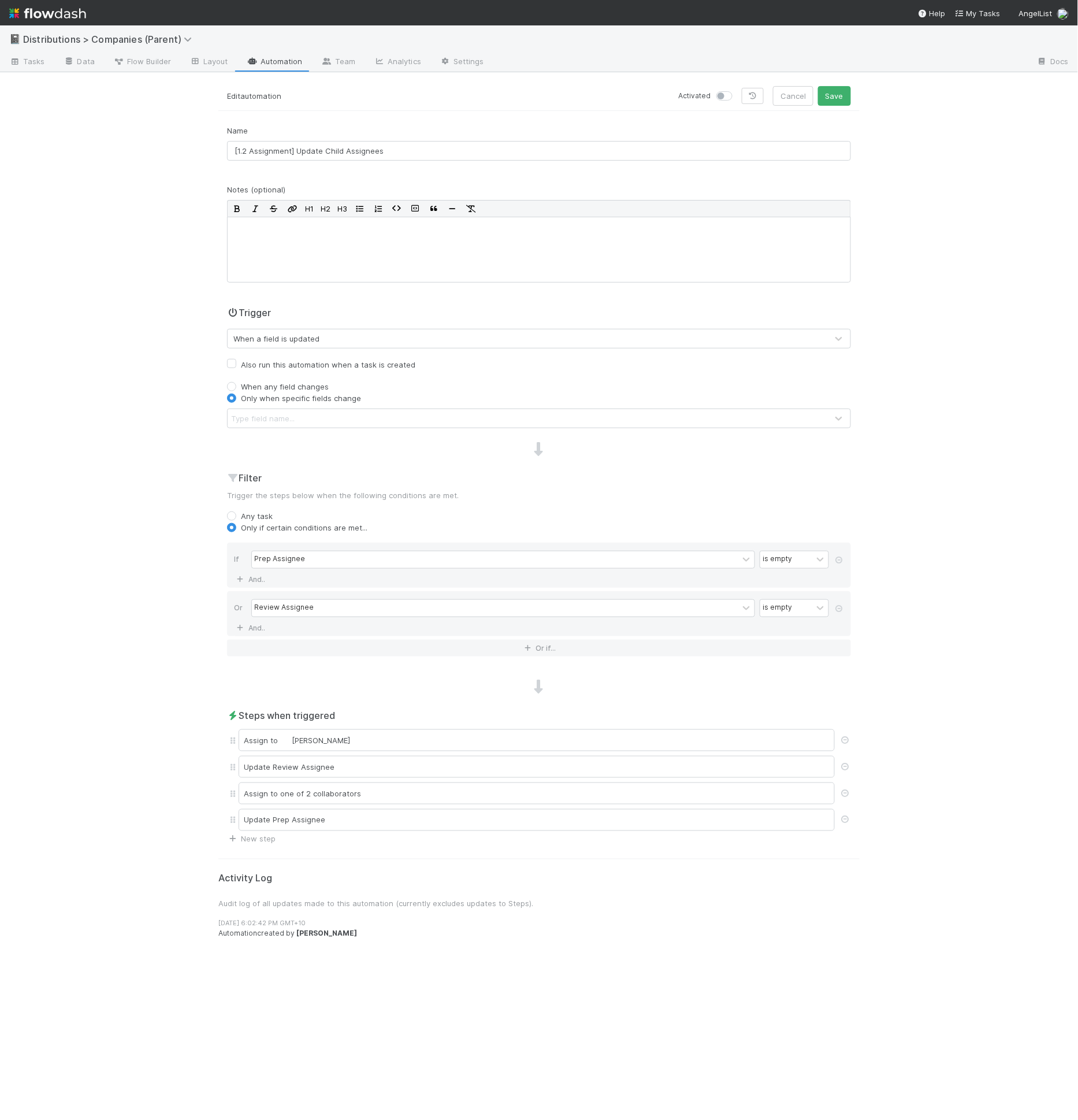
click at [313, 415] on div "Type field name..." at bounding box center [527, 418] width 600 height 19
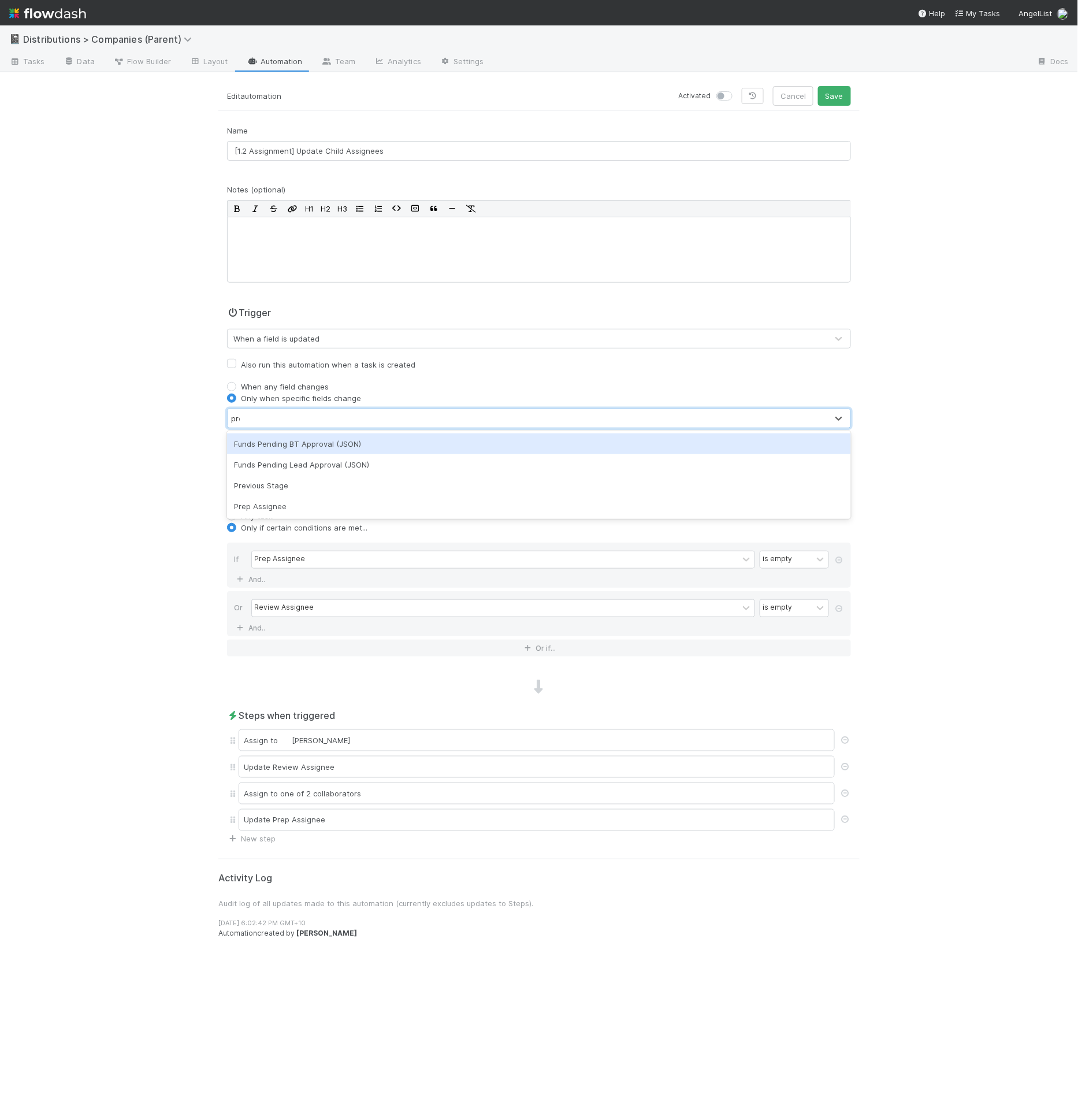
type input "prep"
type input "rev"
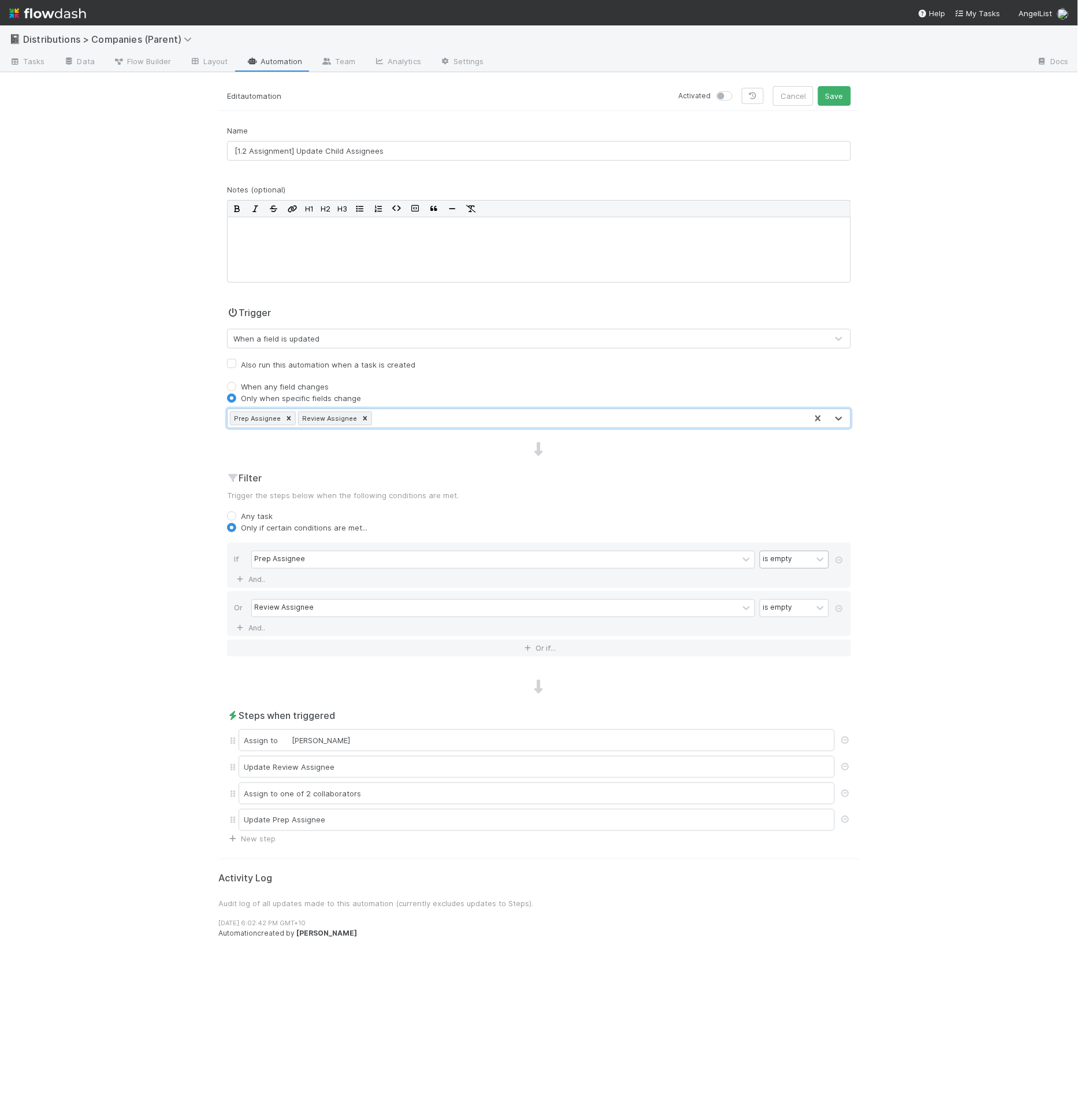
click at [784, 556] on div "is empty" at bounding box center [777, 560] width 29 height 11
click at [781, 639] on div "is not empty" at bounding box center [794, 643] width 70 height 20
click at [787, 596] on div "Or Review Assignee is empty And.." at bounding box center [539, 614] width 624 height 45
click at [787, 600] on div "is empty" at bounding box center [786, 608] width 52 height 17
click at [783, 686] on div "is not empty" at bounding box center [794, 690] width 70 height 20
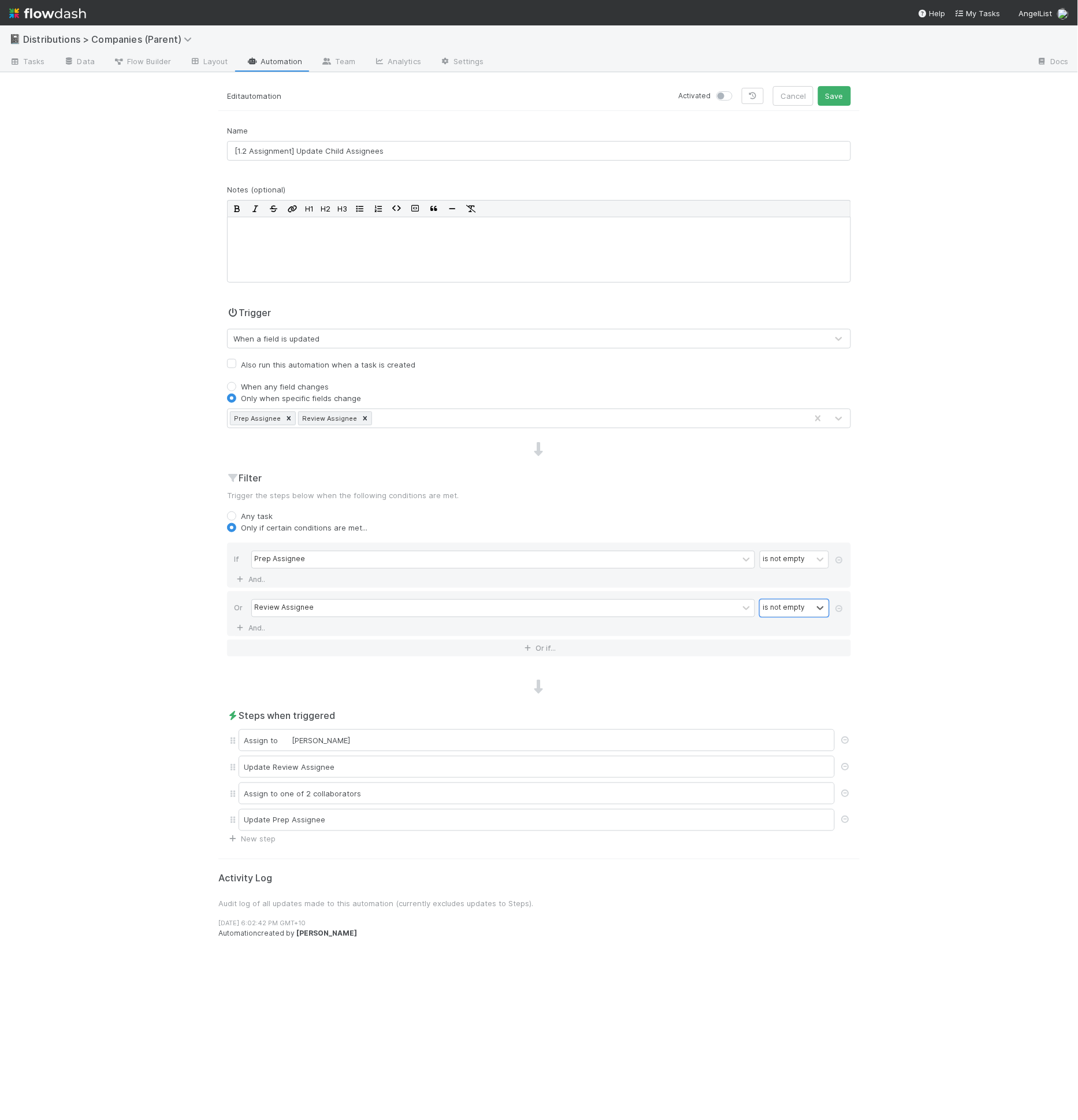
click at [717, 683] on div at bounding box center [539, 687] width 641 height 15
click at [843, 737] on icon at bounding box center [845, 740] width 12 height 7
click at [846, 765] on link at bounding box center [845, 767] width 12 height 9
click at [843, 794] on div at bounding box center [845, 793] width 12 height 12
click at [848, 792] on link at bounding box center [845, 794] width 12 height 9
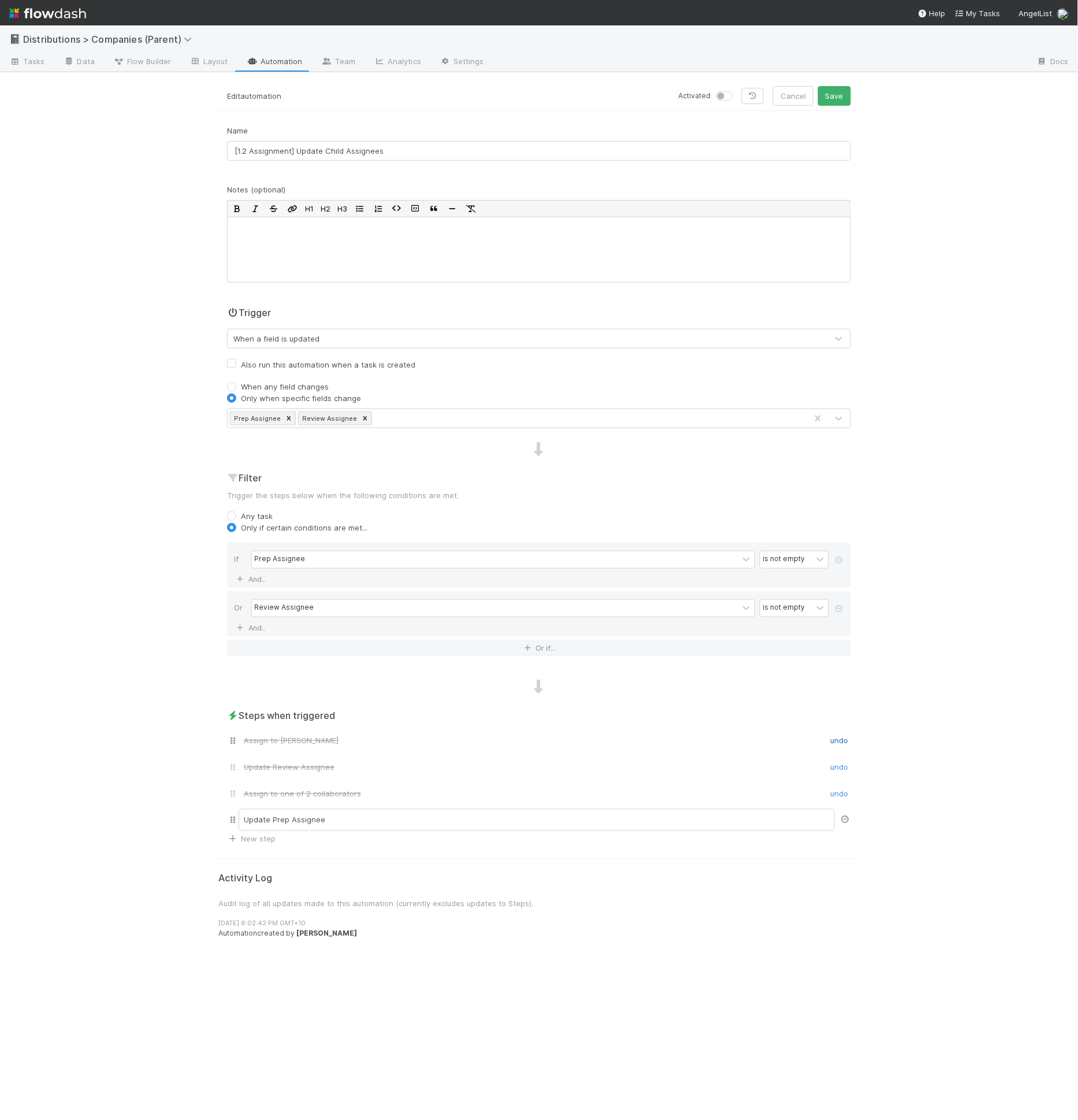
click at [846, 809] on div "Update Prep Assignee" at bounding box center [545, 819] width 613 height 22
click at [846, 816] on icon at bounding box center [845, 819] width 12 height 7
click at [251, 835] on link "New step" at bounding box center [251, 839] width 48 height 9
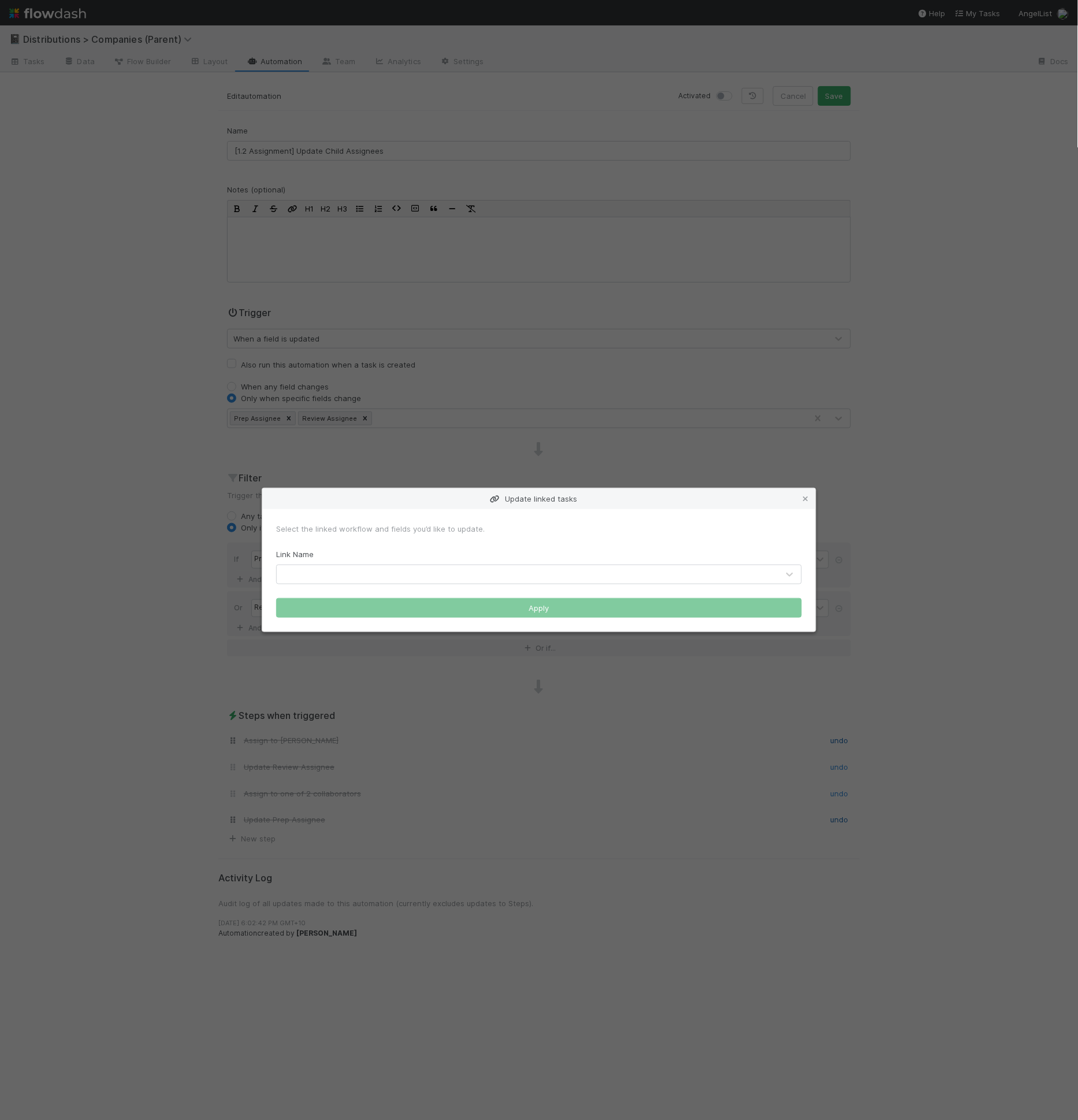
click at [442, 569] on div at bounding box center [527, 574] width 502 height 19
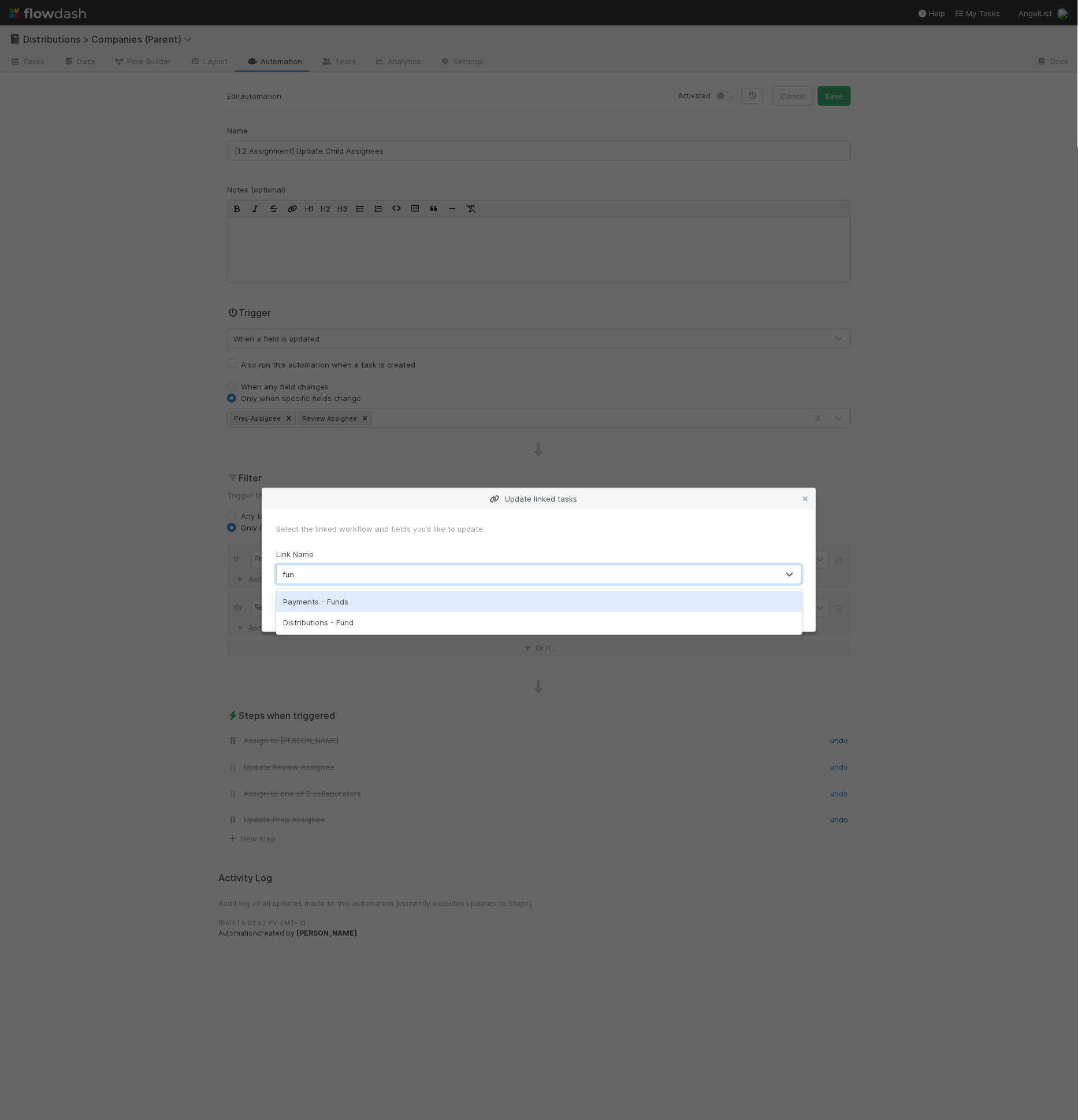
type input "fund"
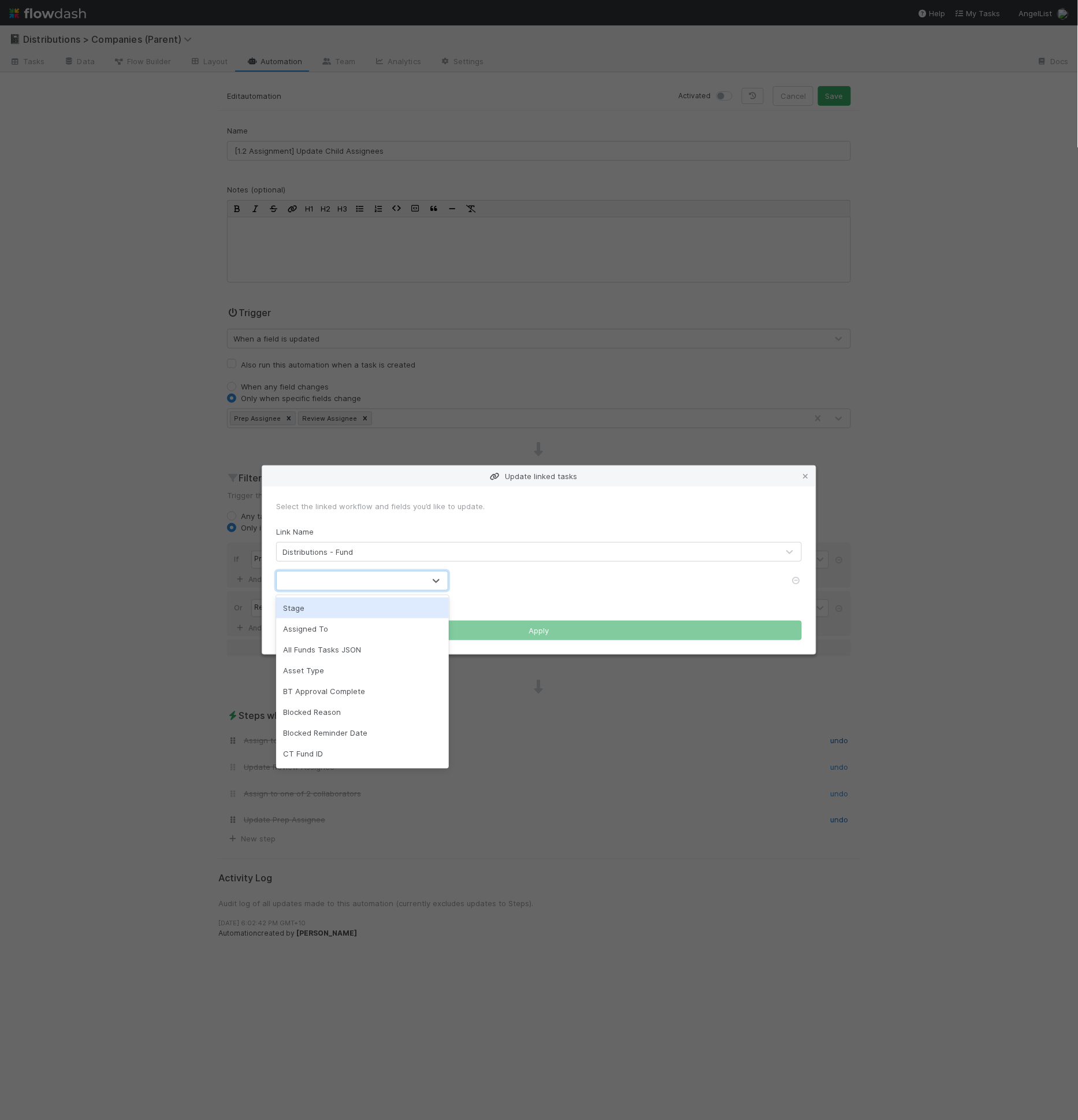
click at [362, 587] on div at bounding box center [350, 581] width 148 height 19
type input "prep"
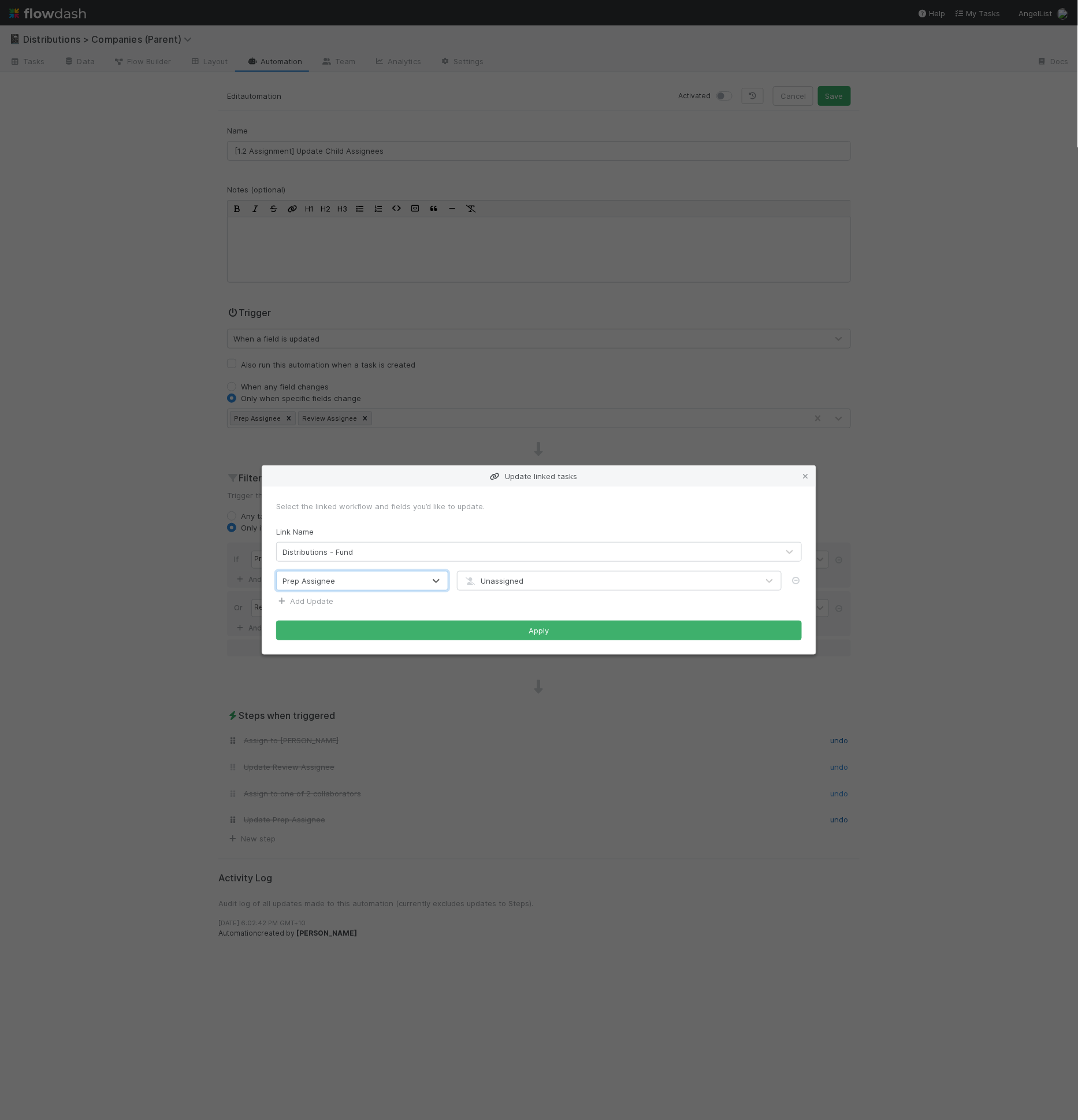
click at [329, 605] on link "Add Update" at bounding box center [305, 601] width 57 height 9
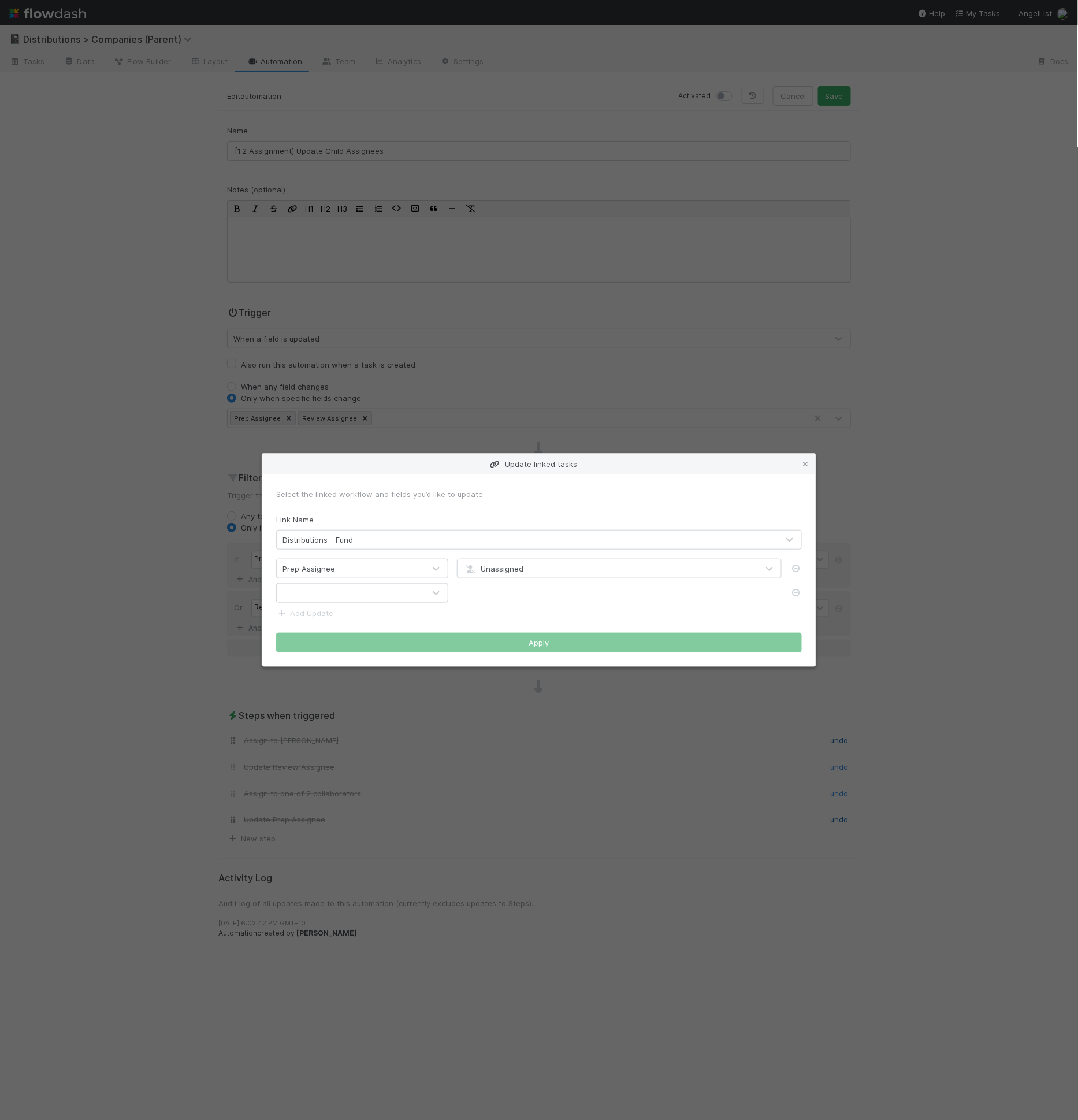
click at [331, 605] on form "Select the linked workflow and fields you’d like to update. Link Name Distribut…" at bounding box center [539, 571] width 526 height 164
click at [344, 598] on div at bounding box center [350, 593] width 148 height 19
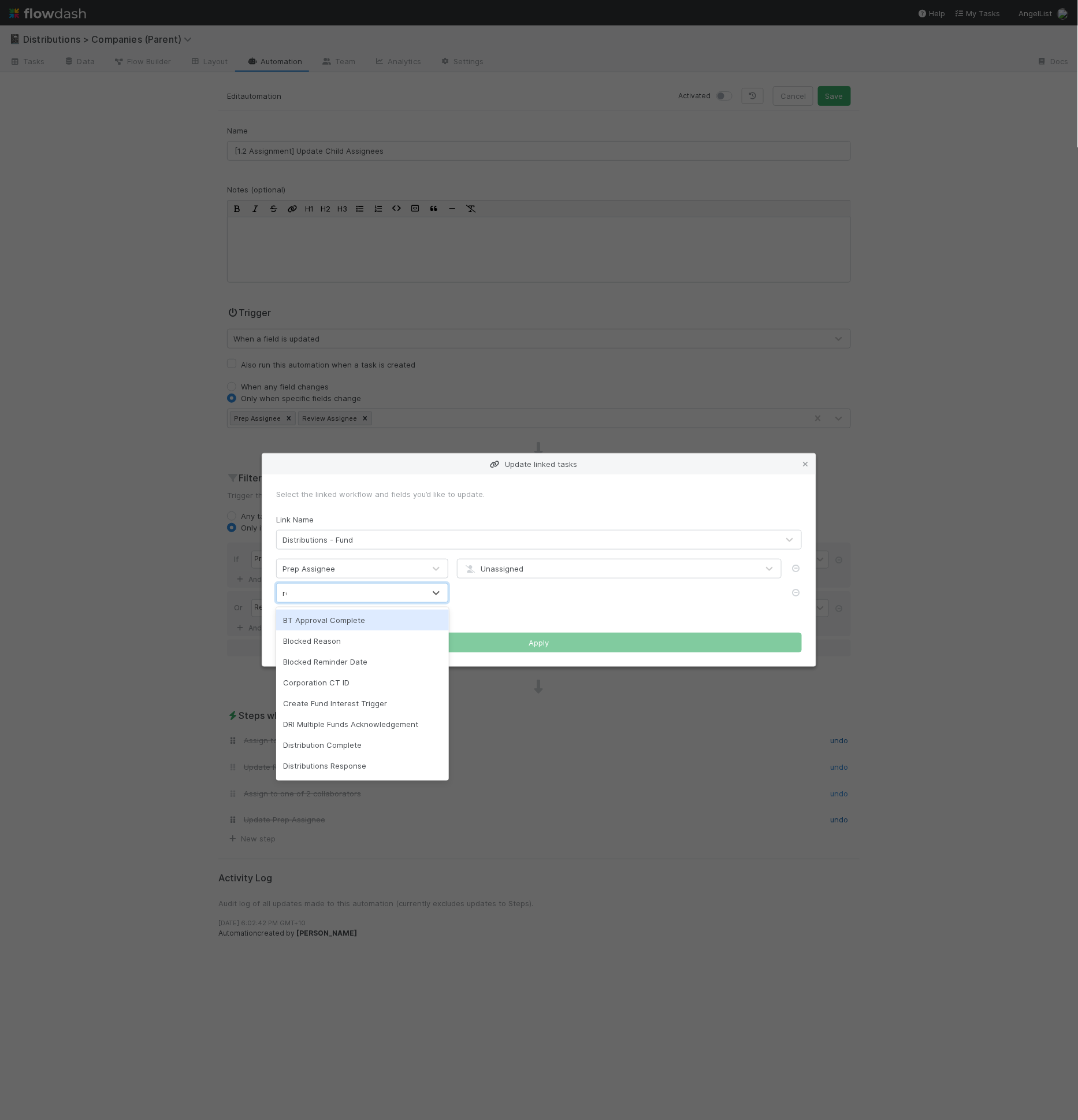
type input "rev"
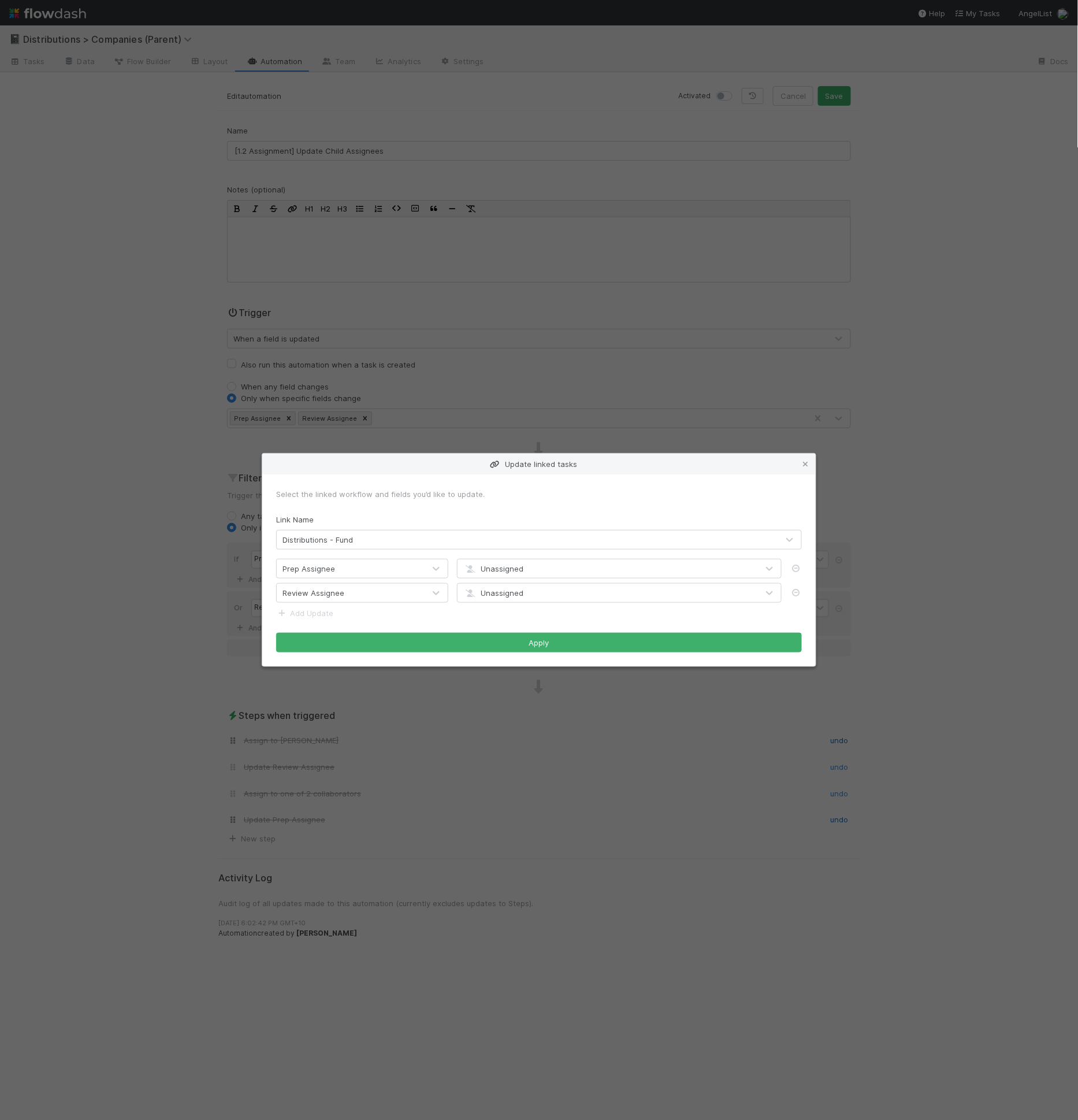
click at [485, 557] on form "Select the linked workflow and fields you’d like to update. Link Name Distribut…" at bounding box center [539, 571] width 526 height 164
click at [489, 564] on span "Unassigned" at bounding box center [493, 569] width 60 height 9
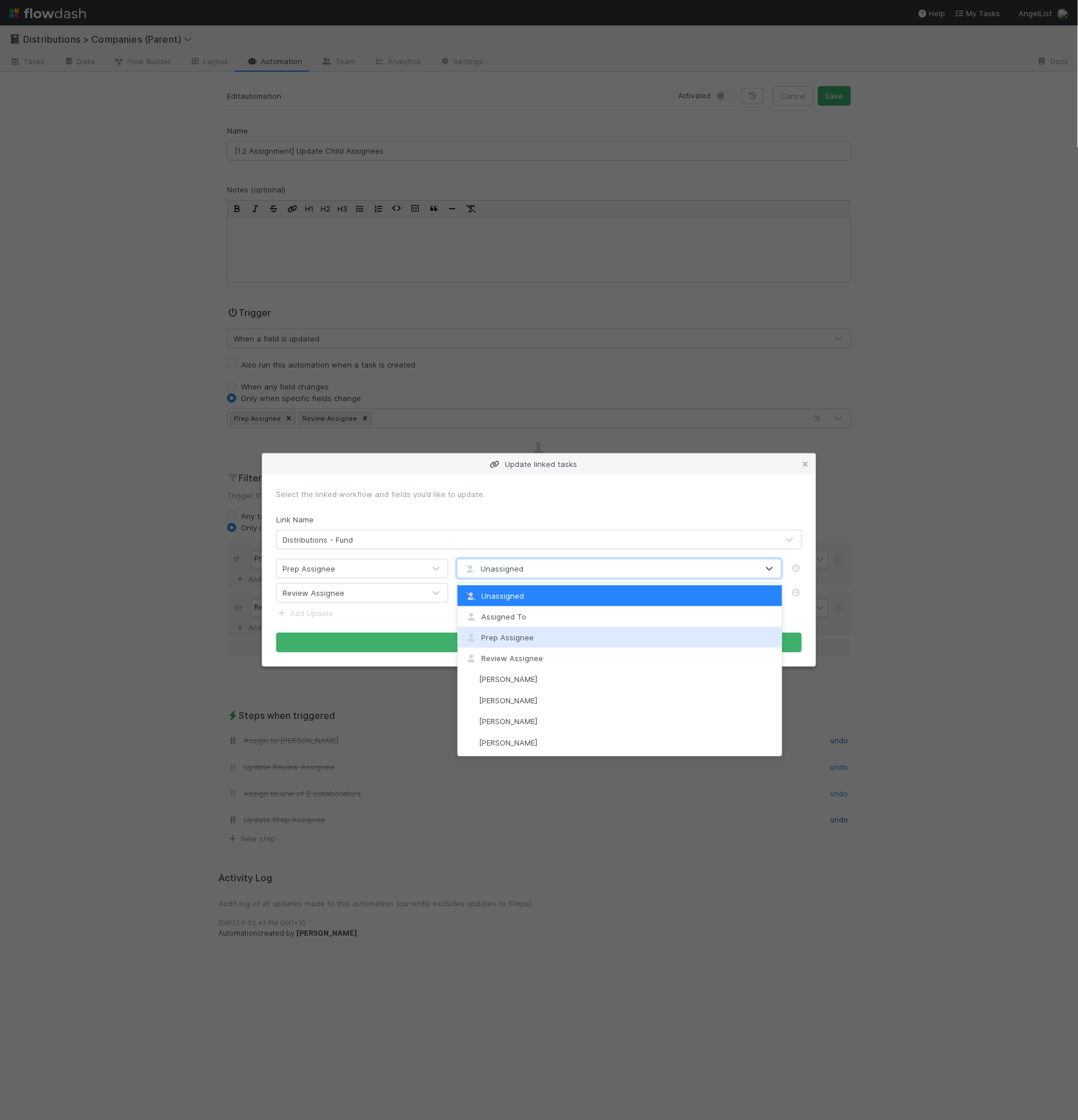
click at [518, 643] on div "Prep Assignee" at bounding box center [620, 637] width 325 height 21
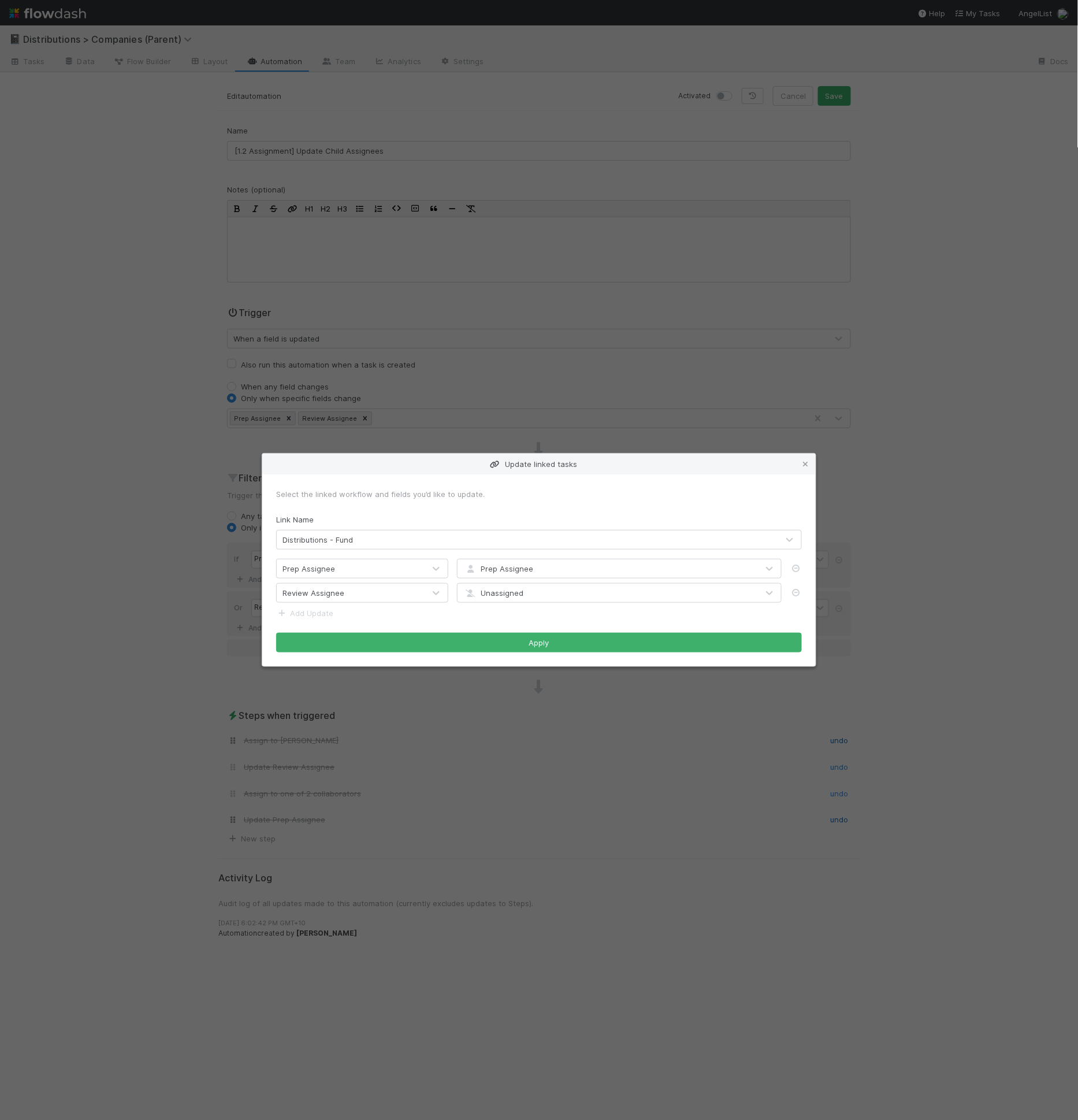
click at [521, 581] on form "Select the linked workflow and fields you’d like to update. Link Name Distribut…" at bounding box center [539, 571] width 526 height 164
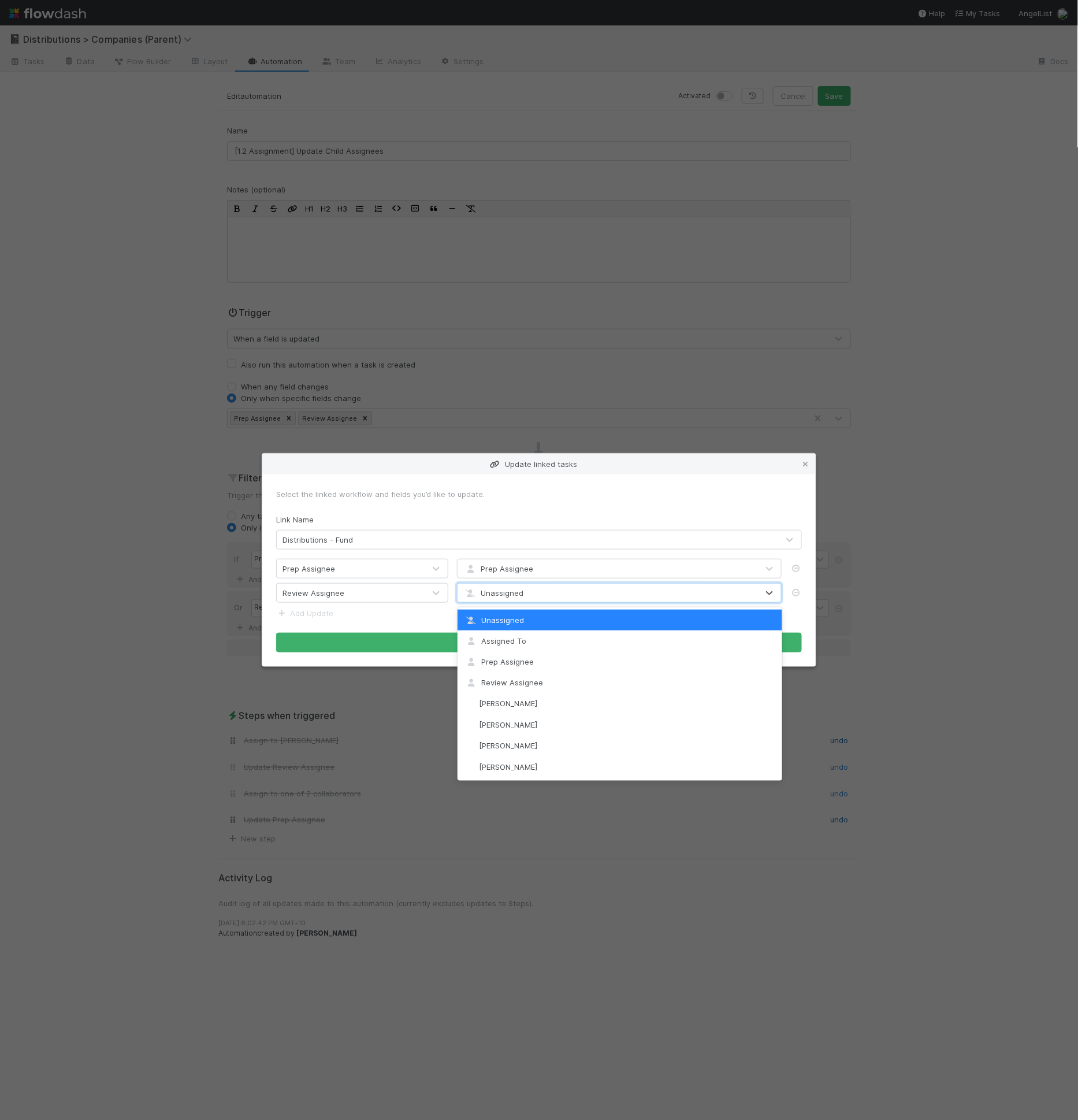
click at [520, 588] on div "Unassigned" at bounding box center [493, 592] width 60 height 12
click at [524, 680] on span "Review Assignee" at bounding box center [504, 682] width 79 height 9
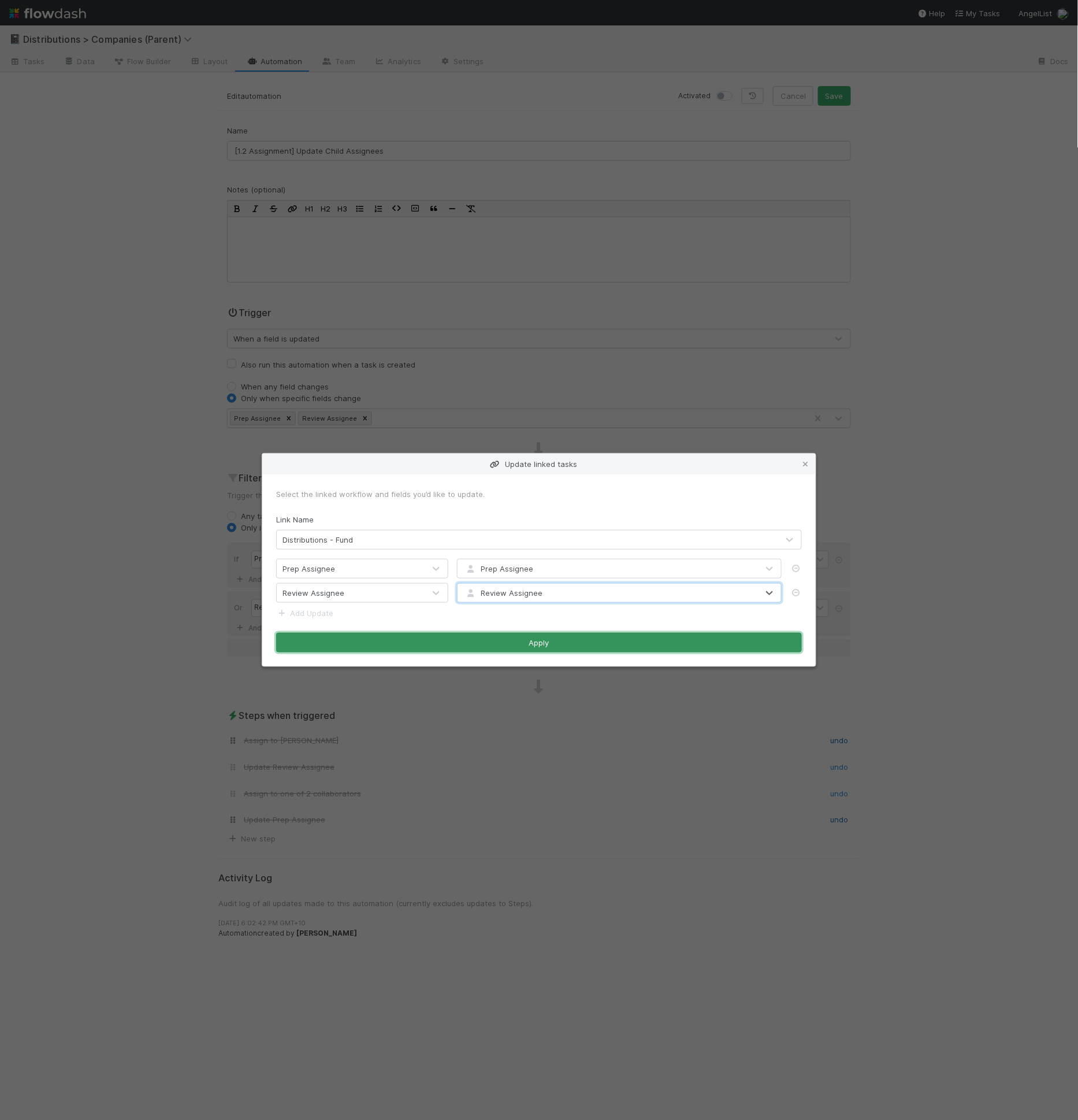
click at [527, 649] on button "Apply" at bounding box center [539, 643] width 526 height 20
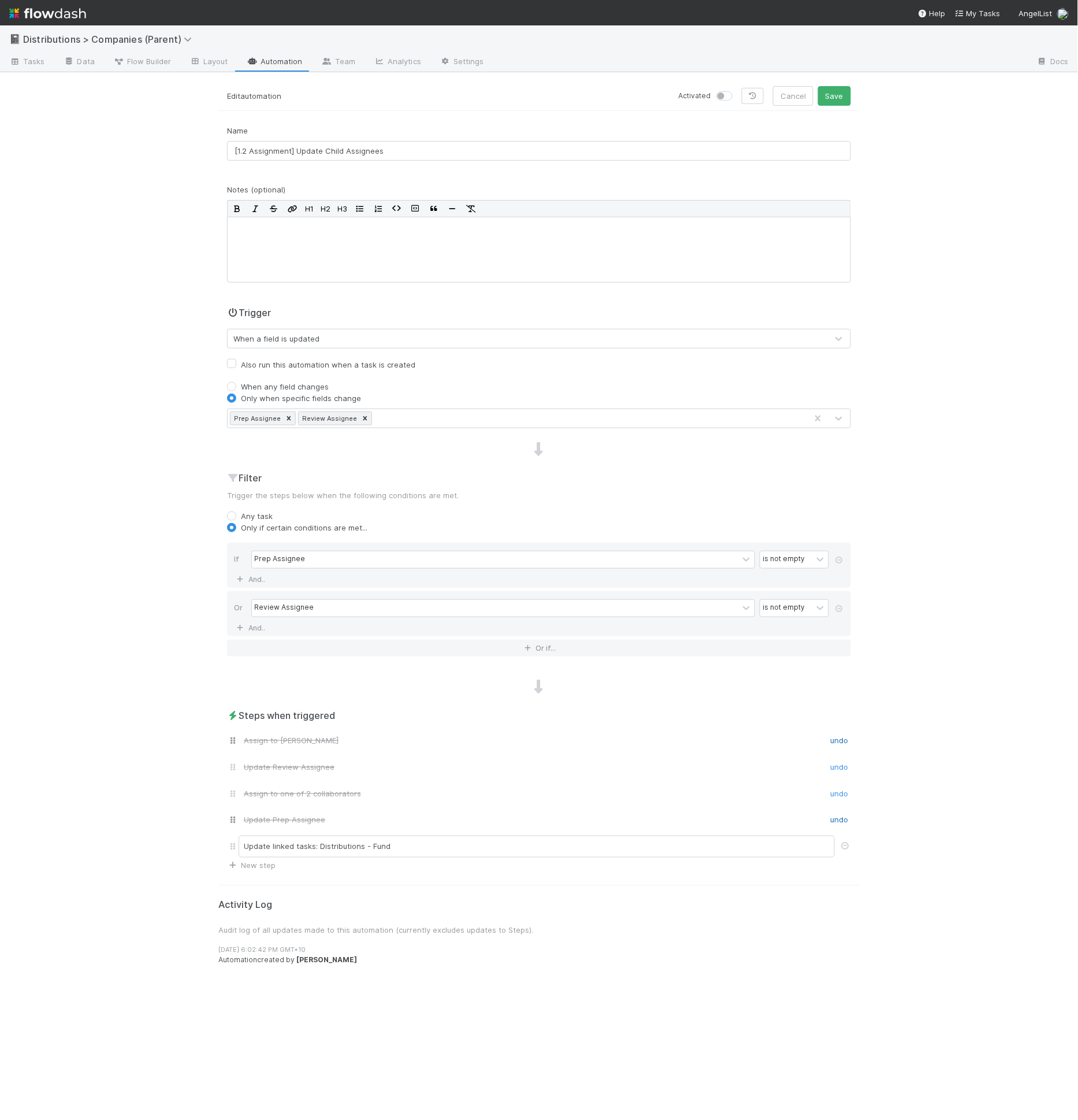
click at [737, 90] on label at bounding box center [737, 90] width 0 height 0
click at [726, 95] on input "checkbox" at bounding box center [721, 95] width 9 height 11
checkbox input "true"
click at [831, 96] on button "Save" at bounding box center [835, 96] width 33 height 20
